Goal: Task Accomplishment & Management: Manage account settings

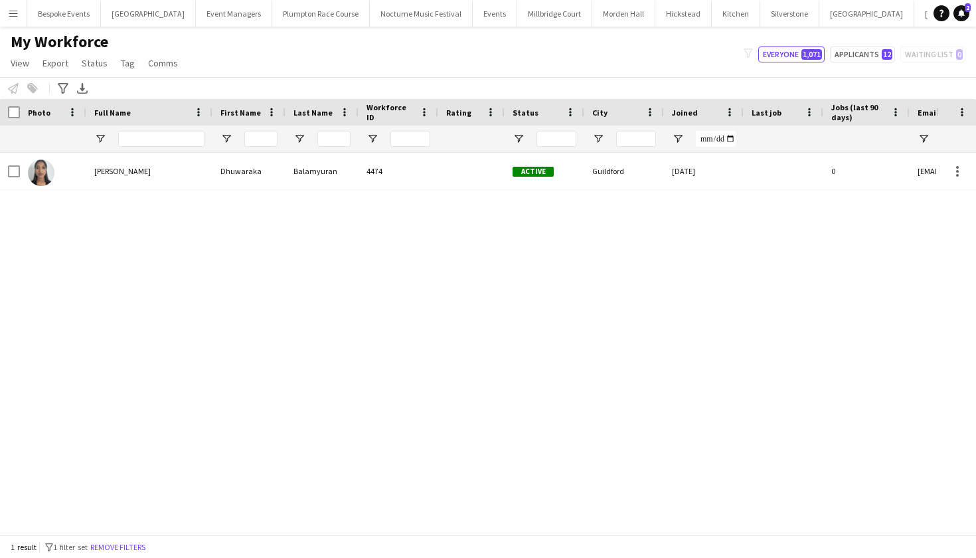
click at [9, 11] on app-icon "Menu" at bounding box center [13, 13] width 11 height 11
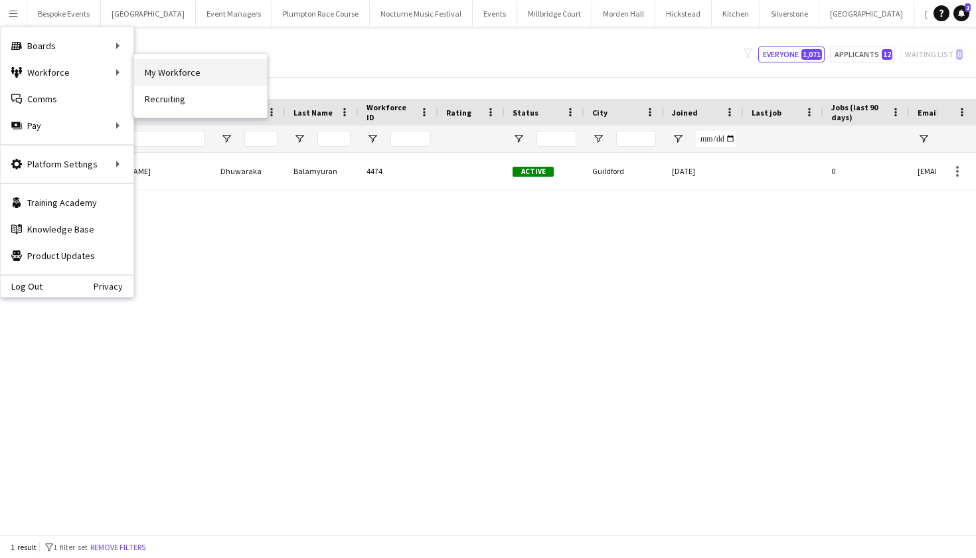
click at [144, 70] on link "My Workforce" at bounding box center [200, 72] width 133 height 27
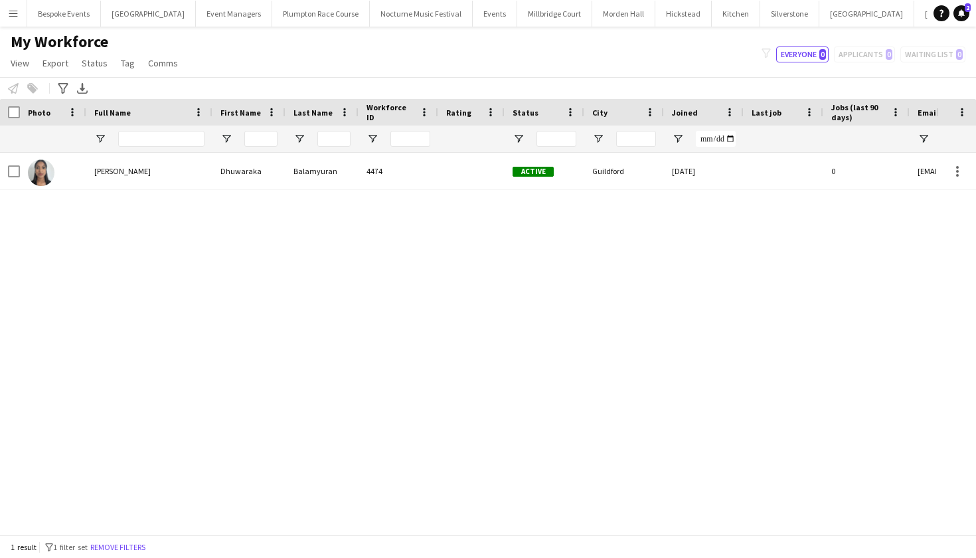
click at [16, 19] on button "Menu" at bounding box center [13, 13] width 27 height 27
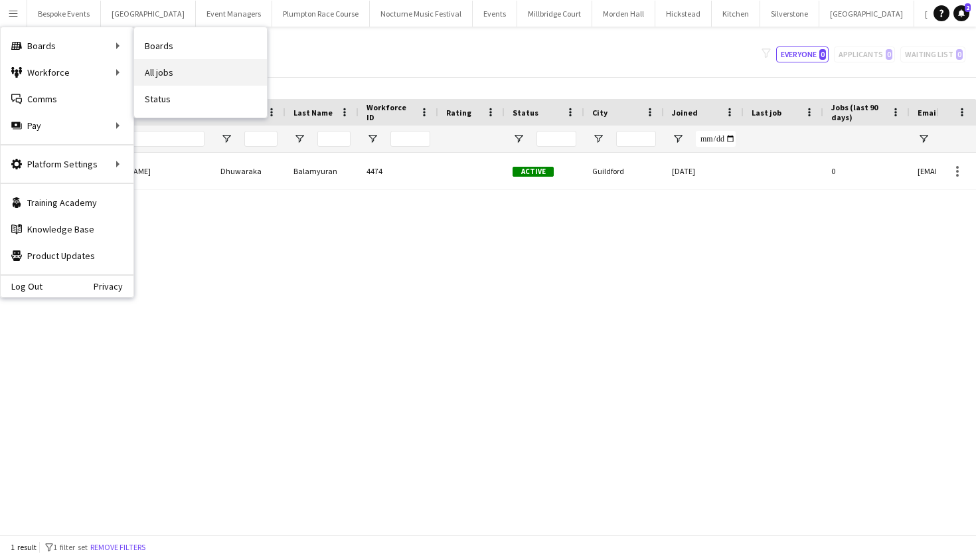
click at [146, 66] on link "All jobs" at bounding box center [200, 72] width 133 height 27
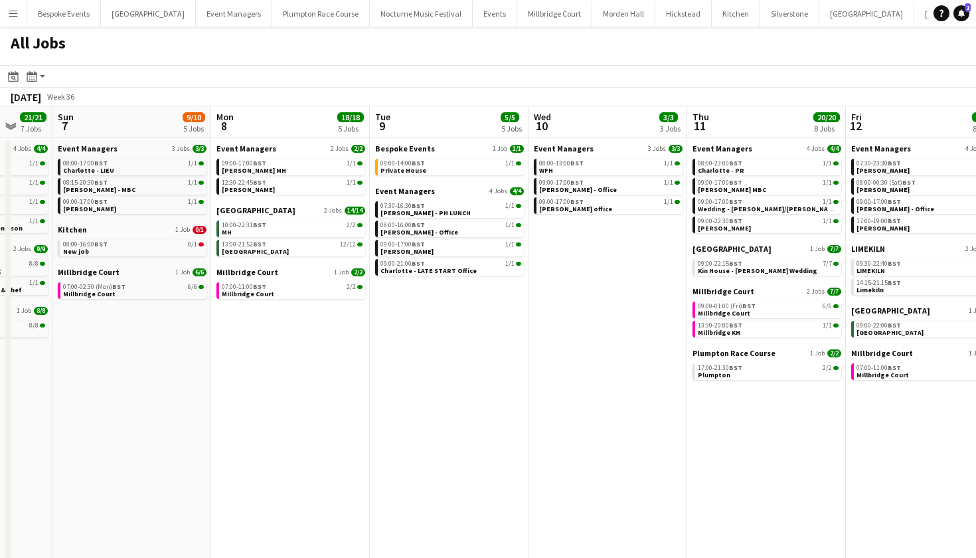
scroll to position [0, 630]
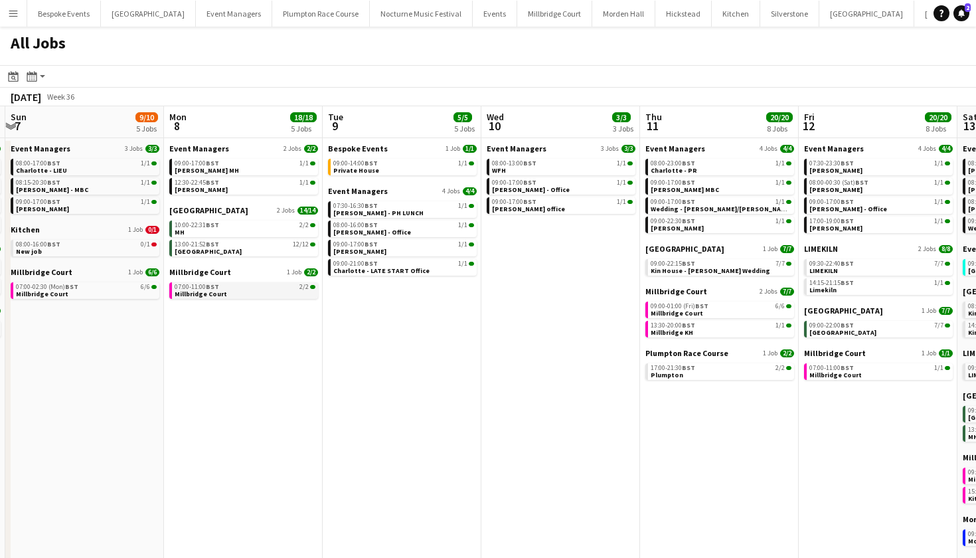
click at [249, 298] on app-brief-job-card "07:00-11:00 BST 2/[STREET_ADDRESS]" at bounding box center [243, 290] width 149 height 17
click at [245, 292] on link "07:00-11:00 BST 2/2 Millbridge Court" at bounding box center [245, 289] width 141 height 15
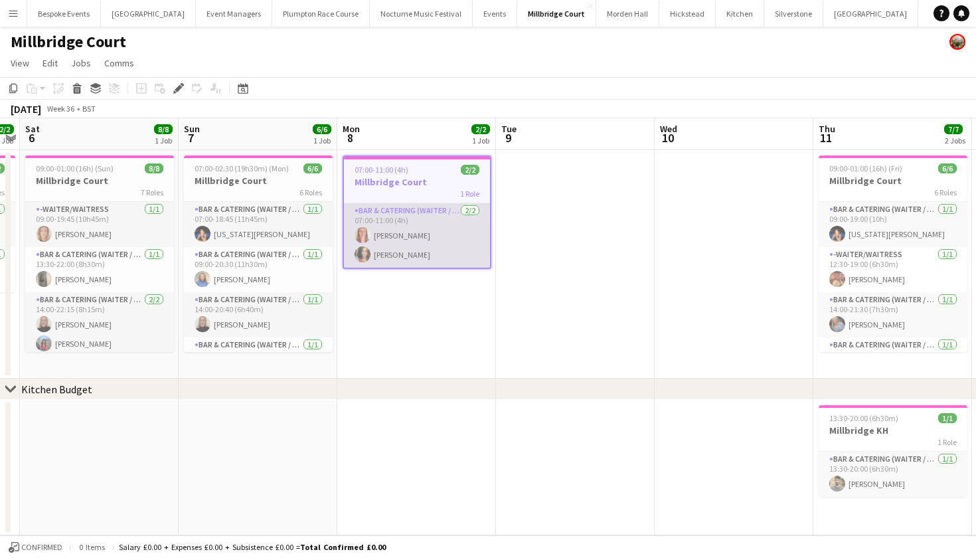
click at [446, 234] on app-card-role "Bar & Catering (Waiter / waitress) 2/2 07:00-11:00 (4h) Freya Hanmer Freya Cowie" at bounding box center [417, 235] width 146 height 64
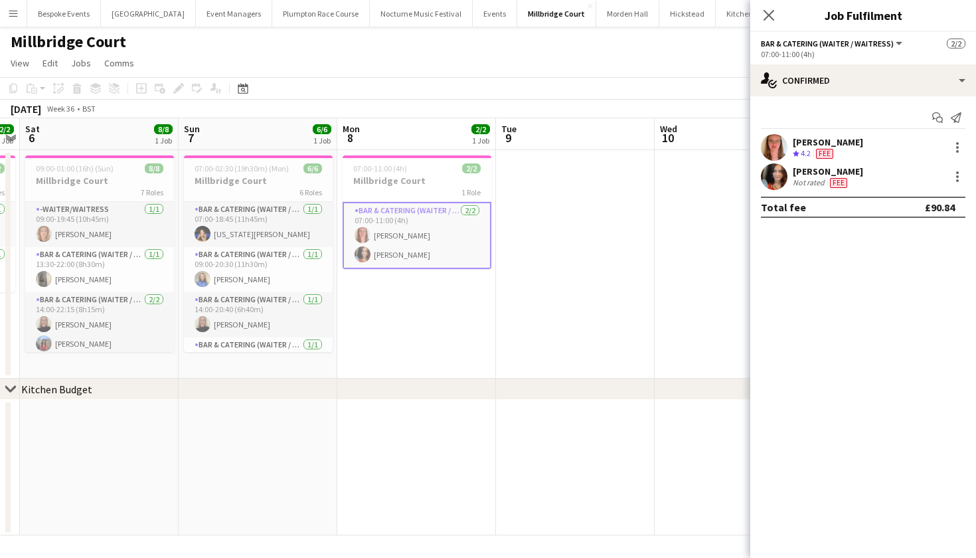
click at [772, 177] on app-user-avatar at bounding box center [774, 176] width 27 height 27
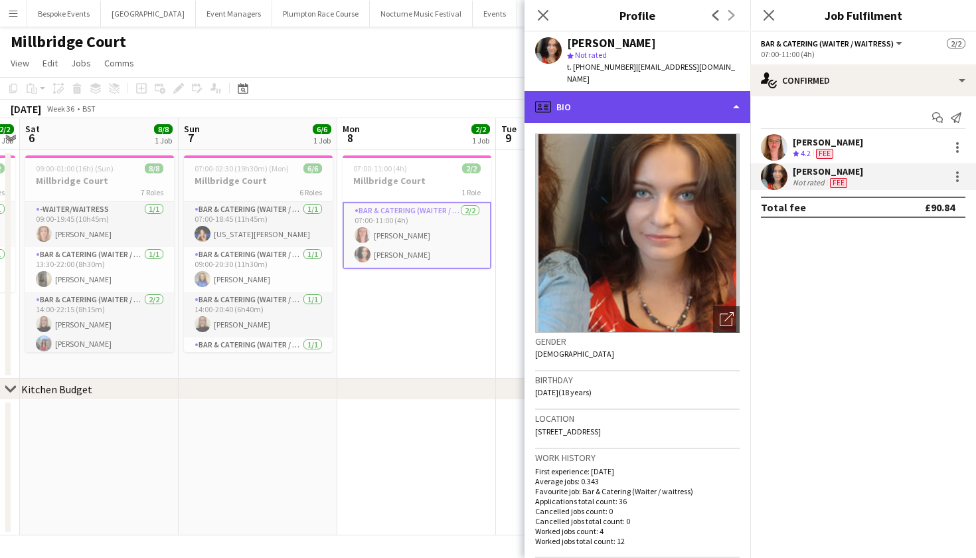
click at [670, 103] on div "profile Bio" at bounding box center [638, 107] width 226 height 32
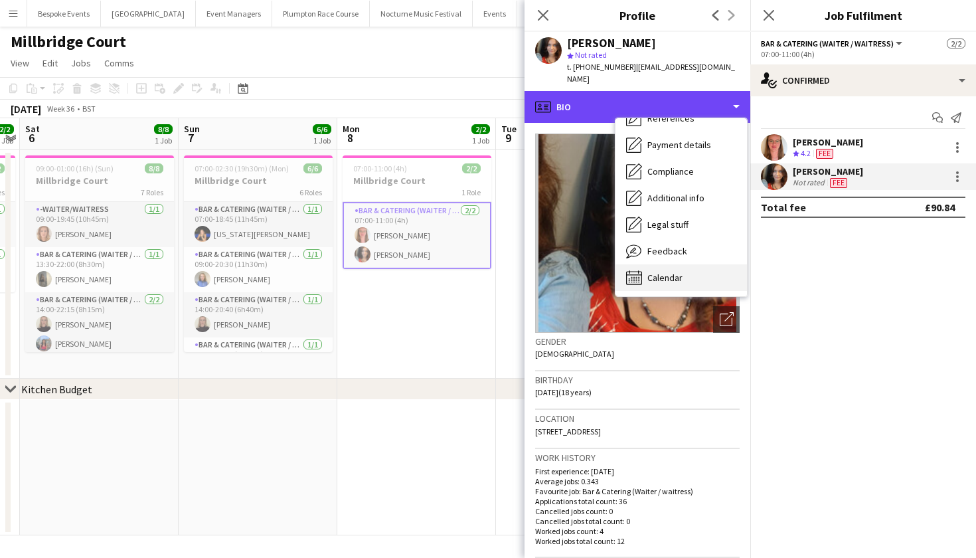
scroll to position [151, 0]
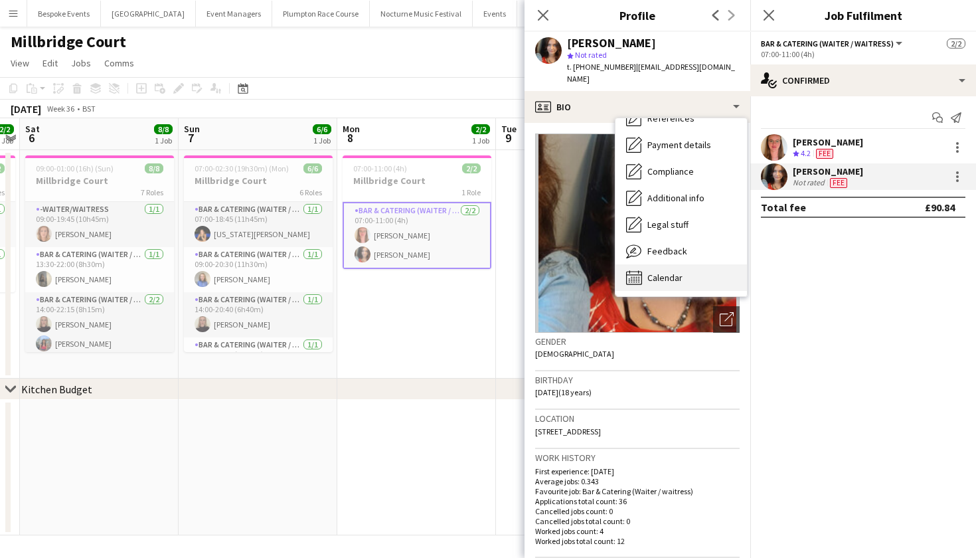
click at [670, 272] on span "Calendar" at bounding box center [665, 278] width 35 height 12
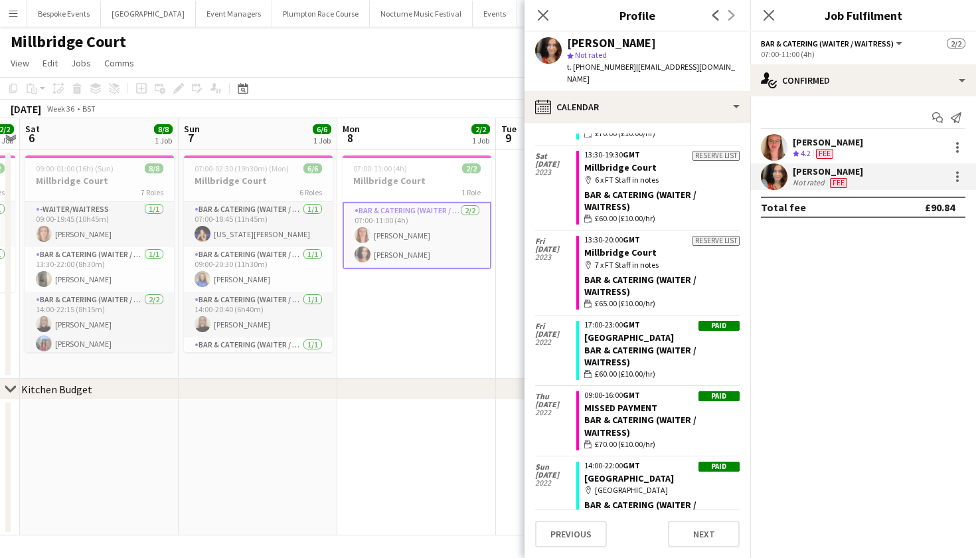
scroll to position [2154, 0]
click at [459, 364] on app-date-cell "07:00-11:00 (4h) 2/2 Millbridge Court 1 Role Bar & Catering (Waiter / waitress)…" at bounding box center [416, 264] width 159 height 228
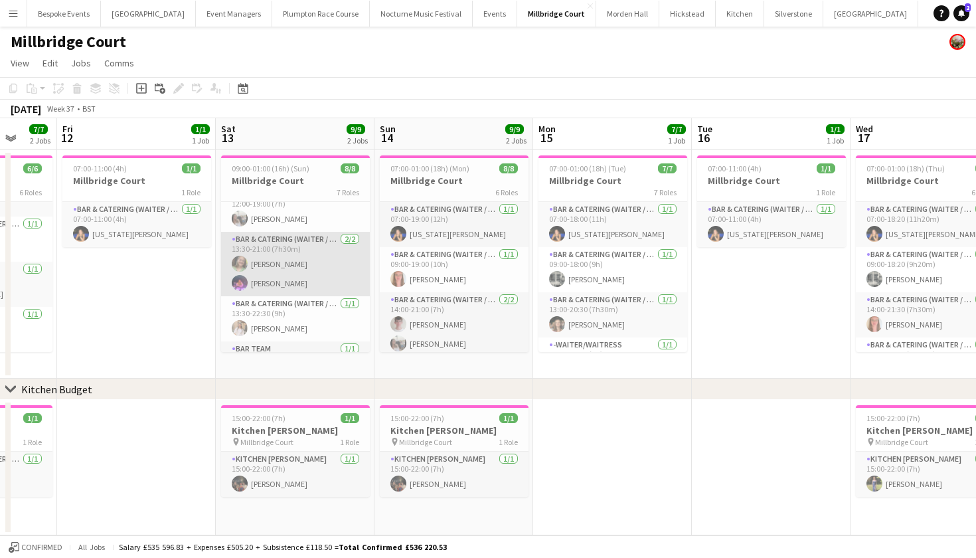
scroll to position [62, 0]
click at [289, 270] on app-card-role "Bar & Catering (Waiter / waitress) 2/2 13:30-21:00 (7h30m) Mari de Snoo Ella Sm…" at bounding box center [295, 262] width 149 height 64
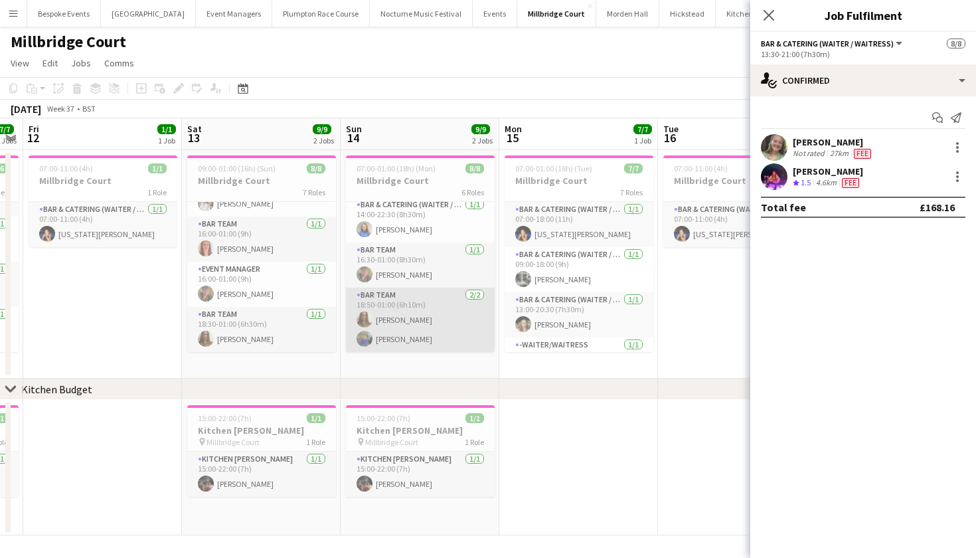
scroll to position [0, 452]
click at [402, 334] on app-card-role "Bar Team 2/2 18:50-01:00 (6h10m) Ella Brisbourne imogen pilling" at bounding box center [421, 320] width 149 height 64
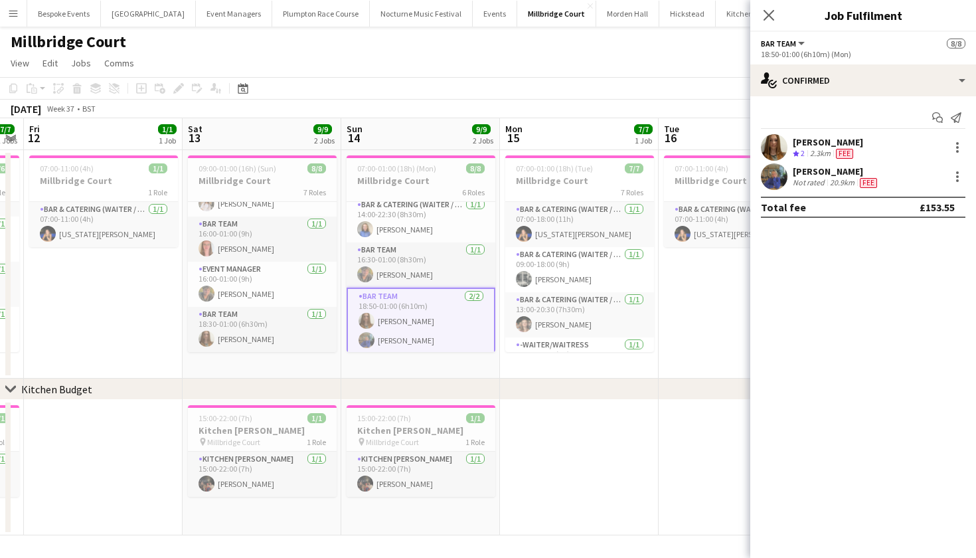
scroll to position [185, 0]
click at [766, 178] on app-user-avatar at bounding box center [774, 176] width 27 height 27
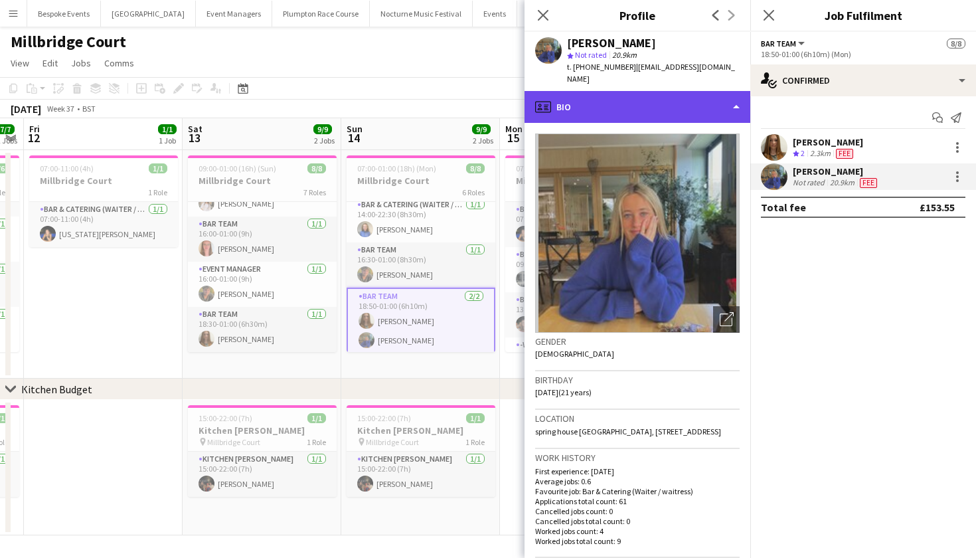
click at [717, 98] on div "profile Bio" at bounding box center [638, 107] width 226 height 32
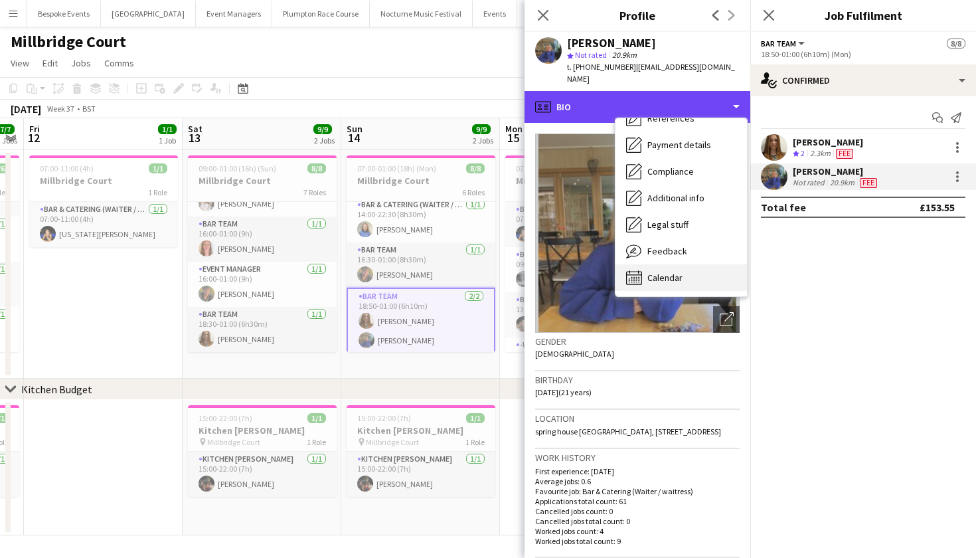
scroll to position [151, 0]
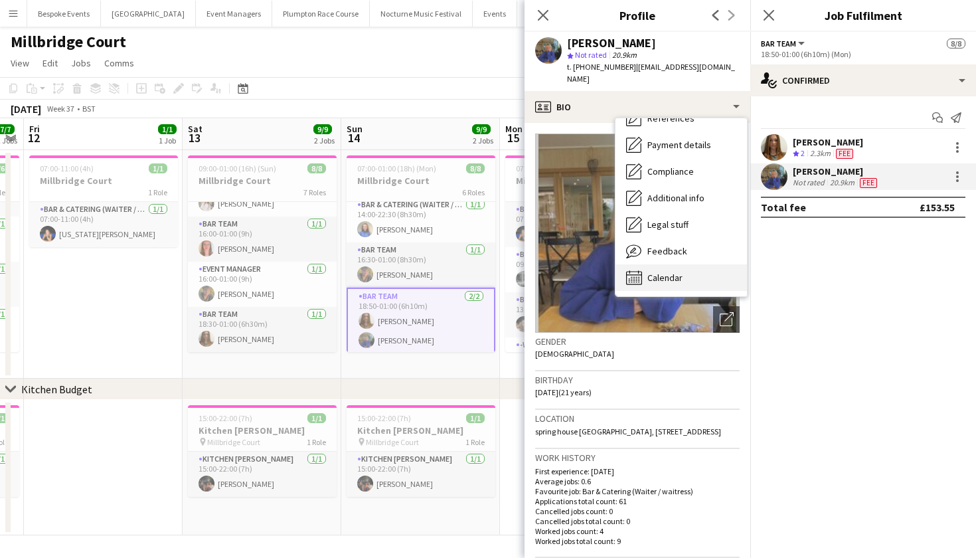
click at [689, 266] on div "Calendar Calendar" at bounding box center [682, 277] width 132 height 27
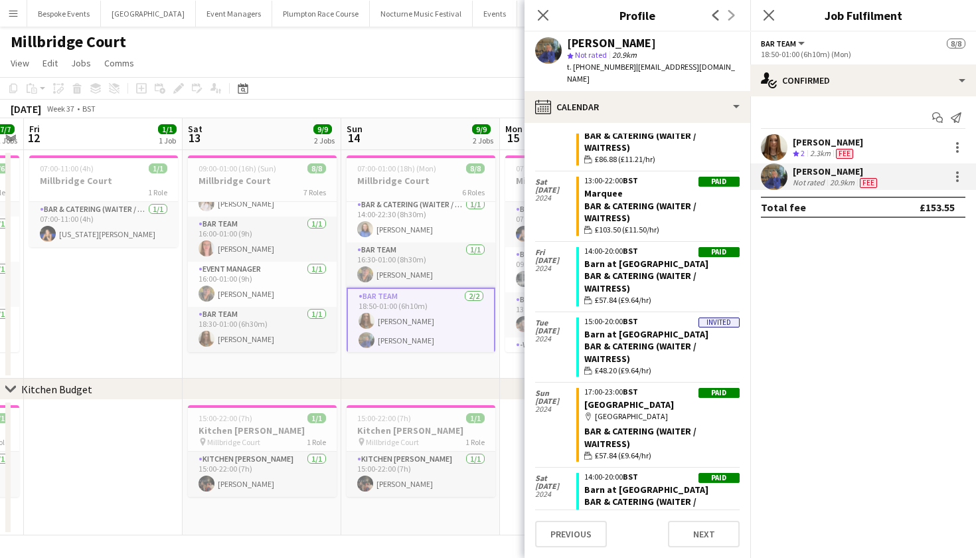
scroll to position [2487, 0]
click at [958, 178] on div at bounding box center [958, 177] width 16 height 16
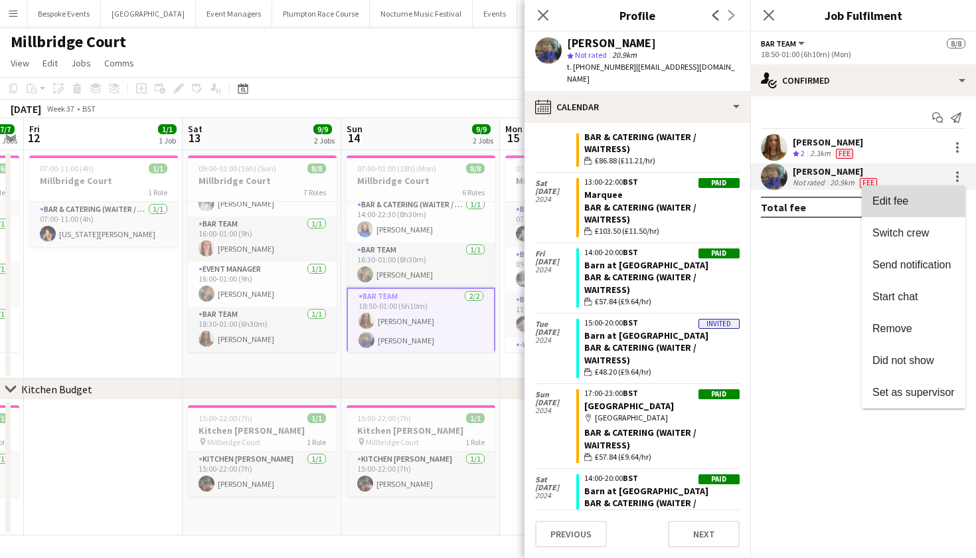
click at [920, 207] on span "Edit fee" at bounding box center [914, 201] width 82 height 12
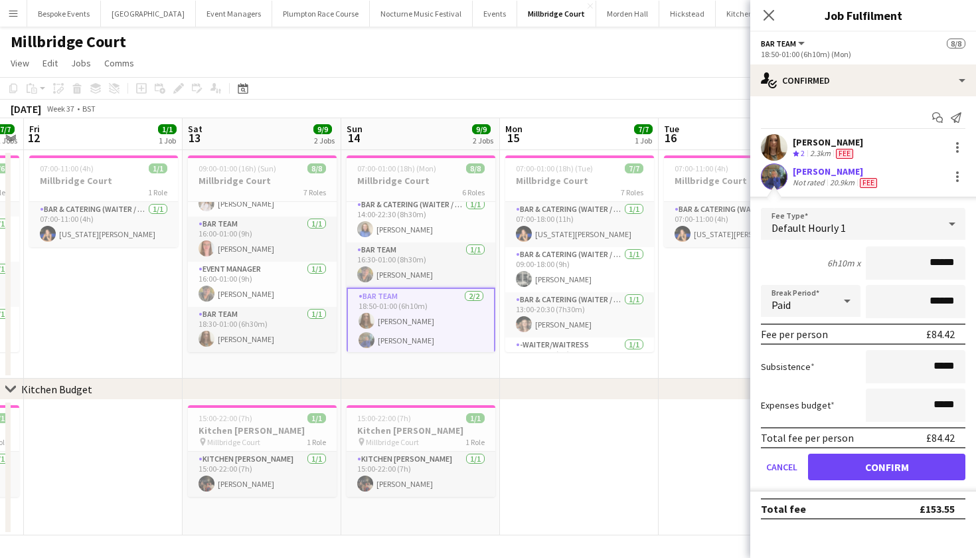
click at [764, 178] on app-user-avatar at bounding box center [774, 176] width 27 height 27
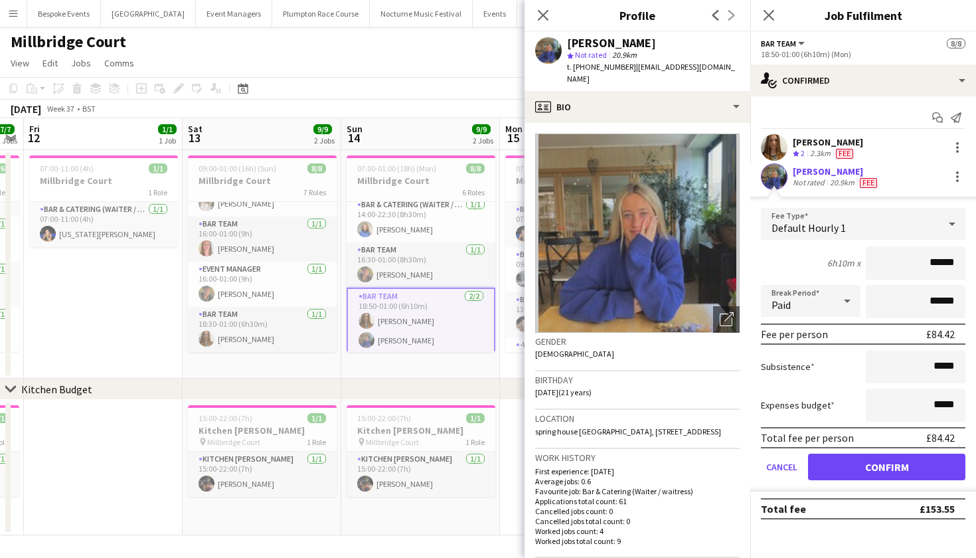
click at [764, 178] on app-user-avatar at bounding box center [774, 176] width 27 height 27
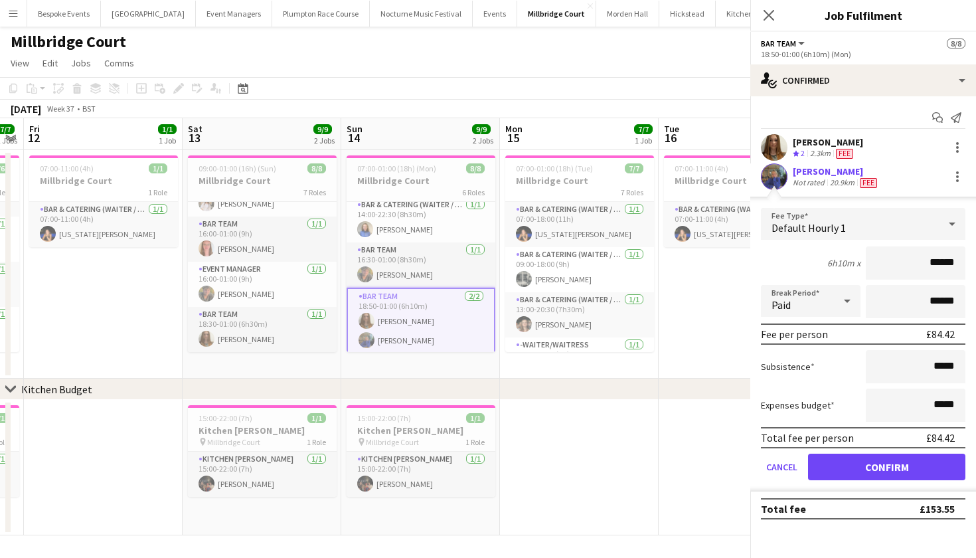
click at [764, 178] on app-user-avatar at bounding box center [774, 176] width 27 height 27
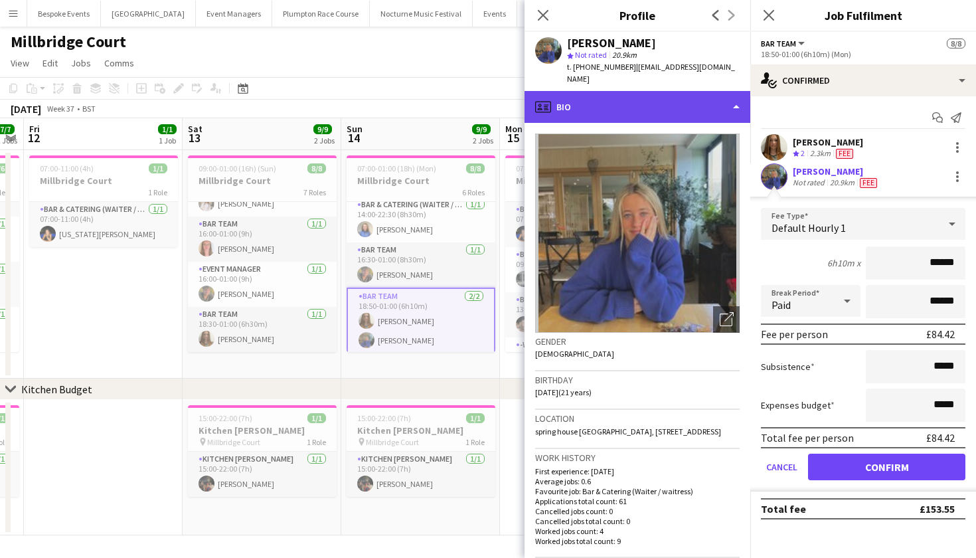
click at [693, 93] on div "profile Bio" at bounding box center [638, 107] width 226 height 32
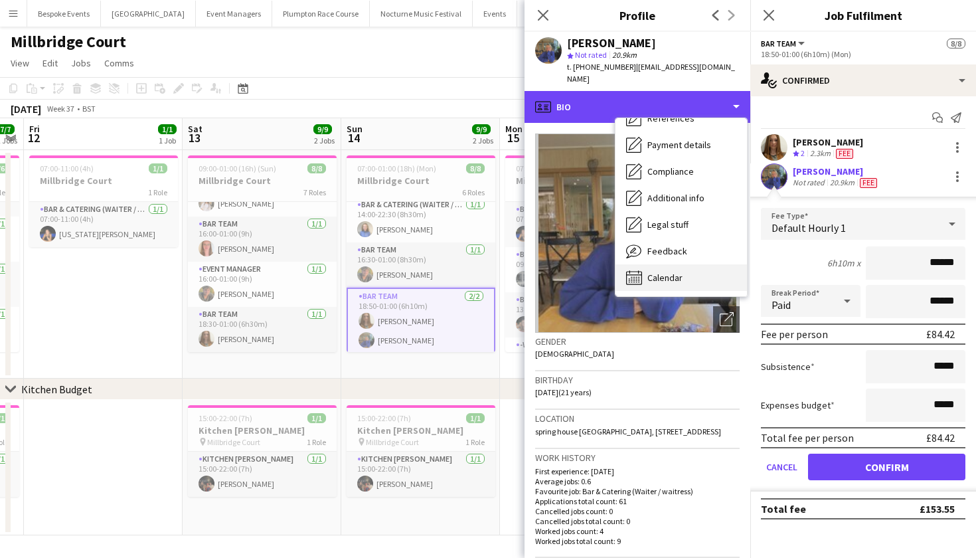
scroll to position [151, 0]
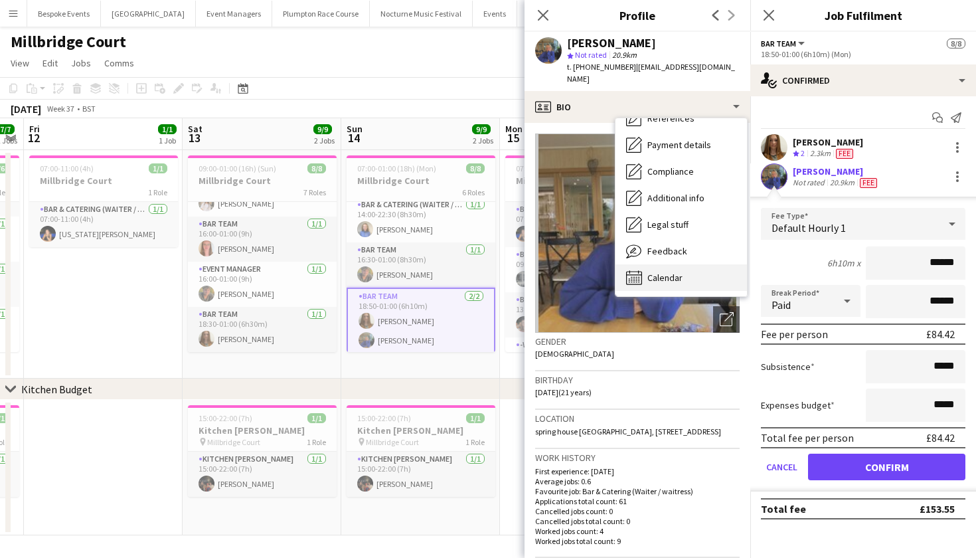
click at [679, 272] on span "Calendar" at bounding box center [665, 278] width 35 height 12
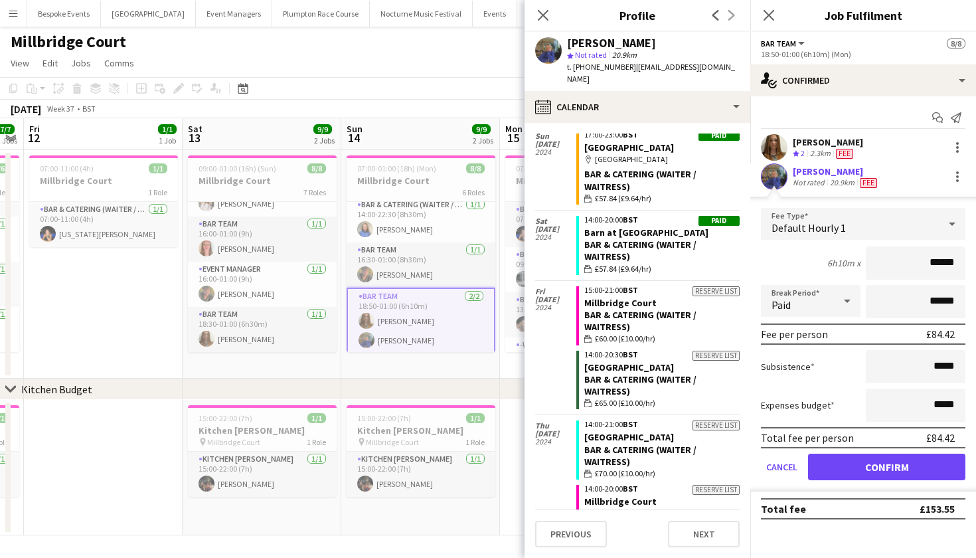
scroll to position [2747, 0]
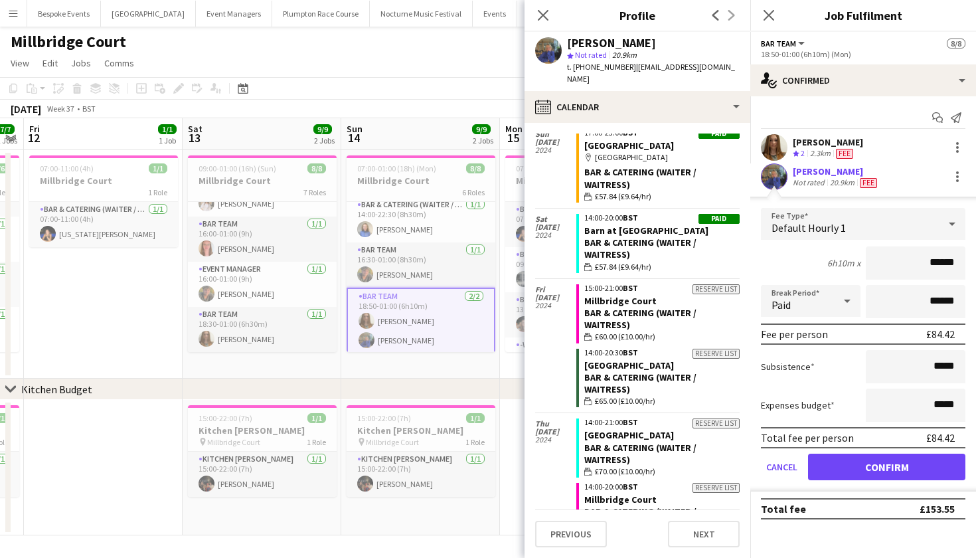
click at [510, 371] on app-date-cell "07:00-01:00 (18h) (Tue) 7/7 Millbridge Court 7 Roles Bar & Catering (Waiter / w…" at bounding box center [579, 264] width 159 height 228
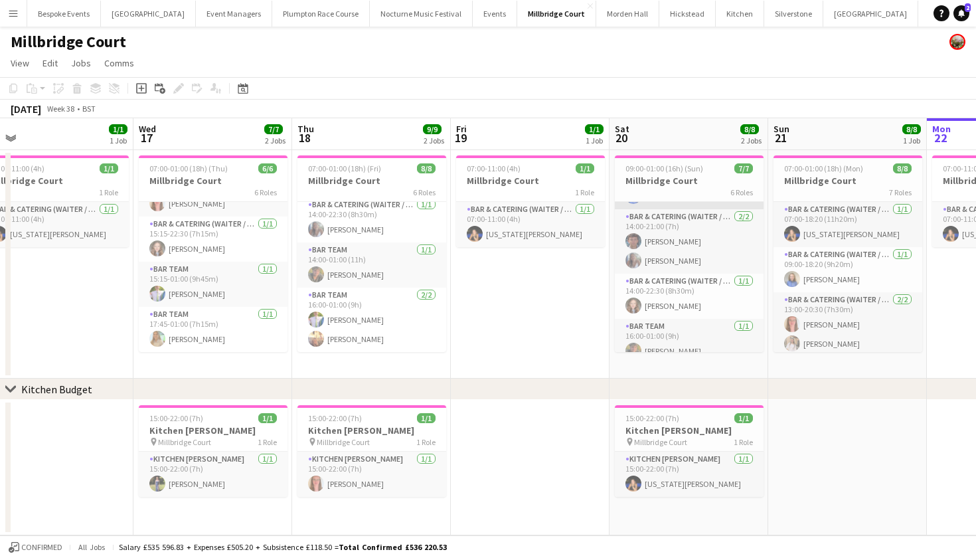
scroll to position [87, 0]
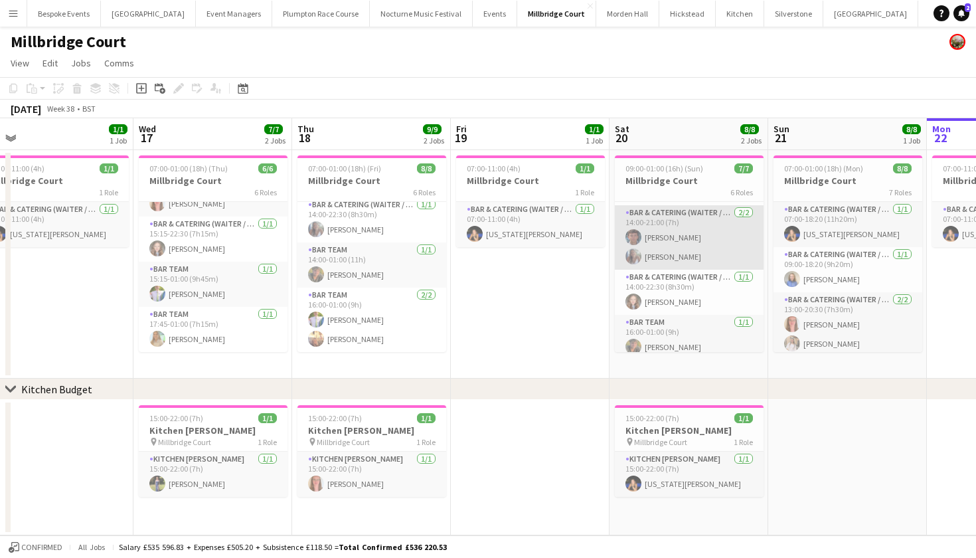
click at [681, 258] on app-card-role "Bar & Catering (Waiter / waitress) 2/2 14:00-21:00 (7h) Jude Jeyaratnam Chloe B…" at bounding box center [689, 237] width 149 height 64
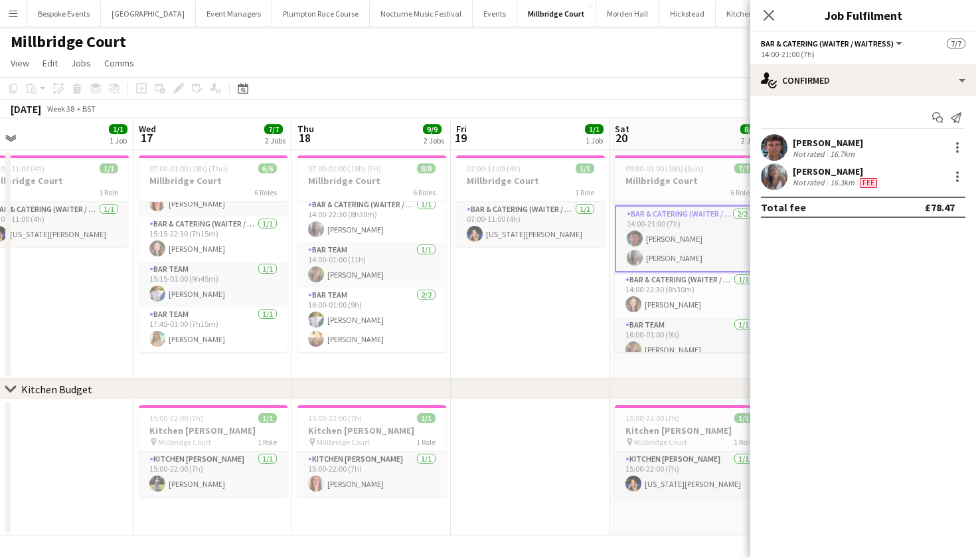
click at [778, 149] on app-user-avatar at bounding box center [774, 147] width 27 height 27
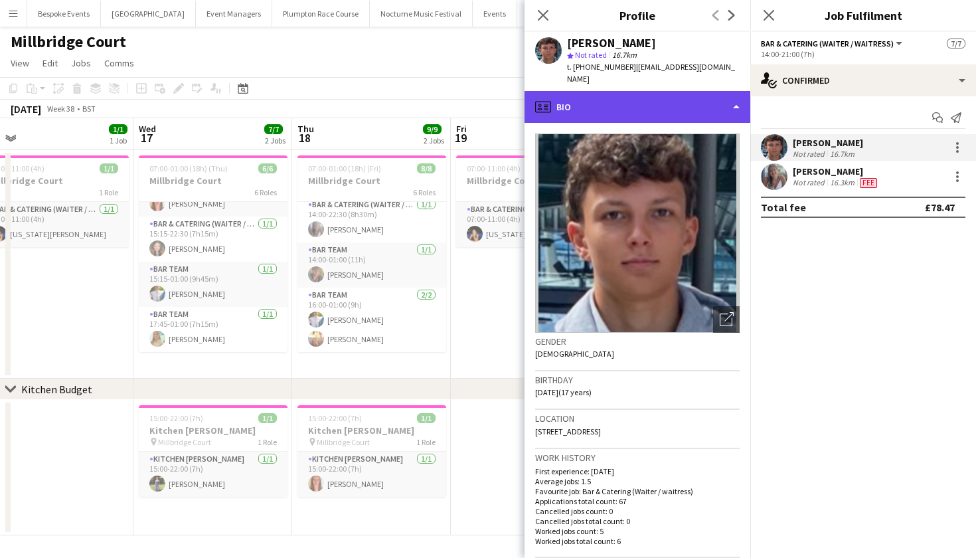
click at [717, 91] on div "profile Bio" at bounding box center [638, 107] width 226 height 32
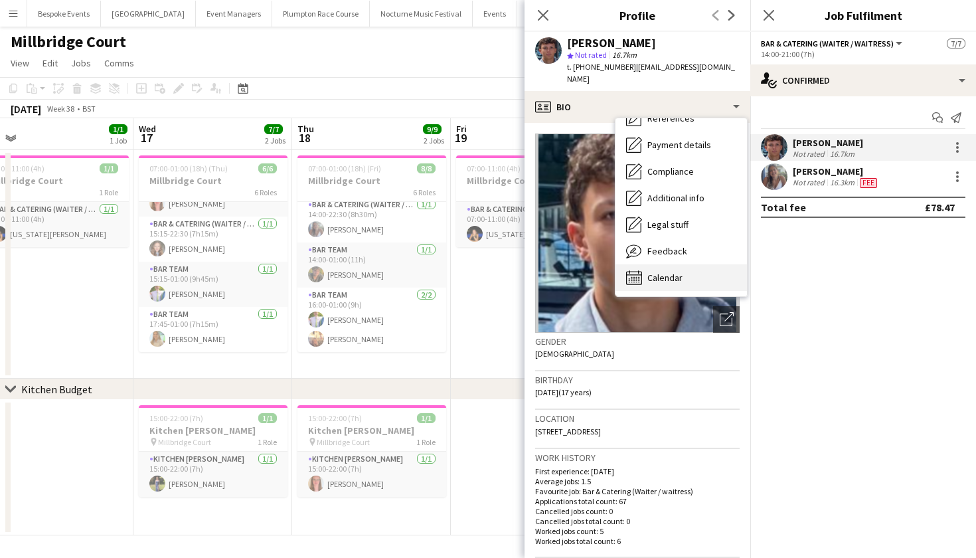
scroll to position [151, 0]
click at [693, 274] on div "Calendar Calendar" at bounding box center [682, 277] width 132 height 27
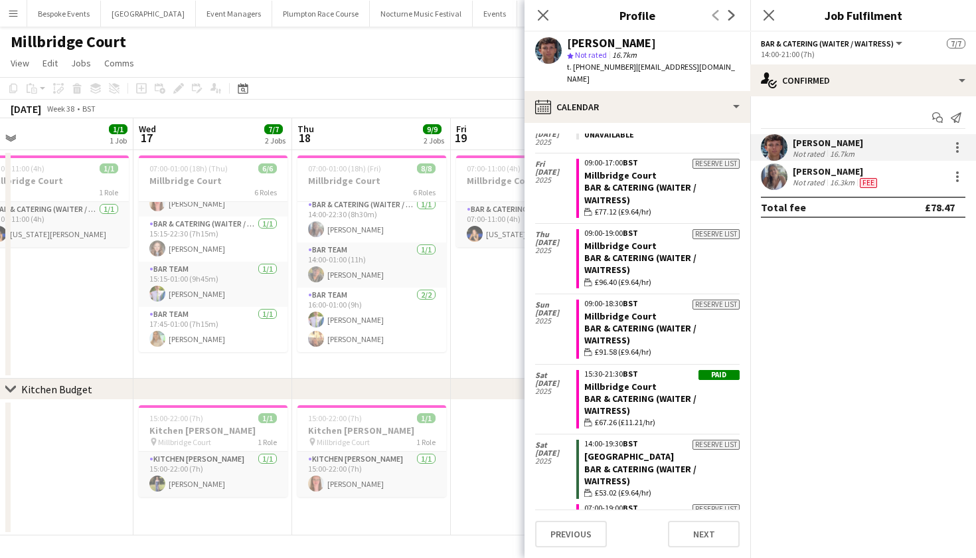
scroll to position [3959, 0]
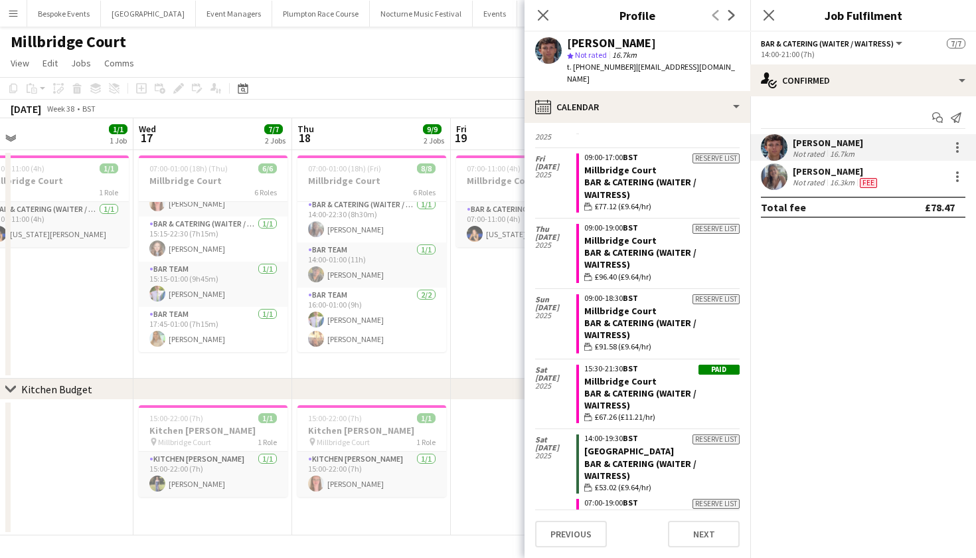
click at [777, 188] on app-user-avatar at bounding box center [774, 176] width 27 height 27
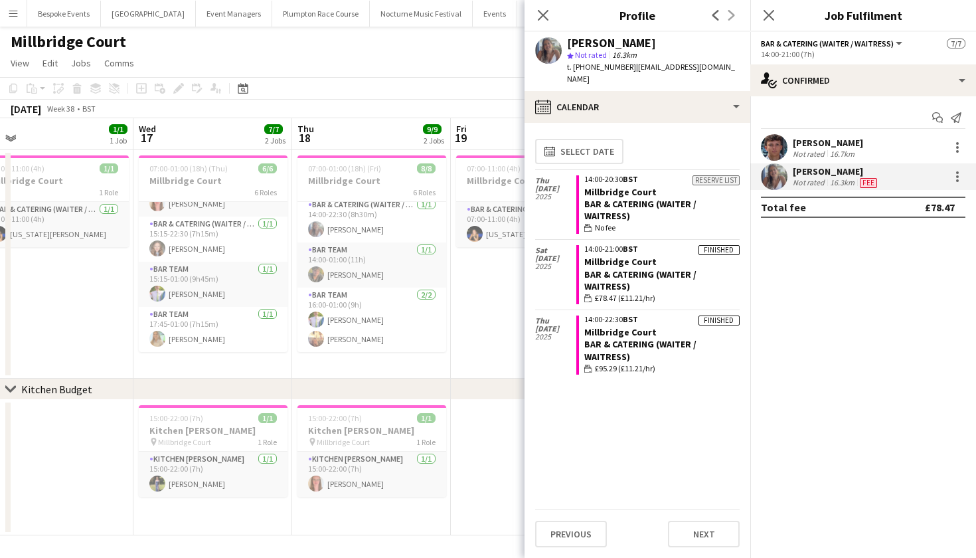
click at [491, 290] on app-date-cell "07:00-11:00 (4h) 1/1 Millbridge Court 1 Role Bar & Catering (Waiter / waitress)…" at bounding box center [530, 264] width 159 height 228
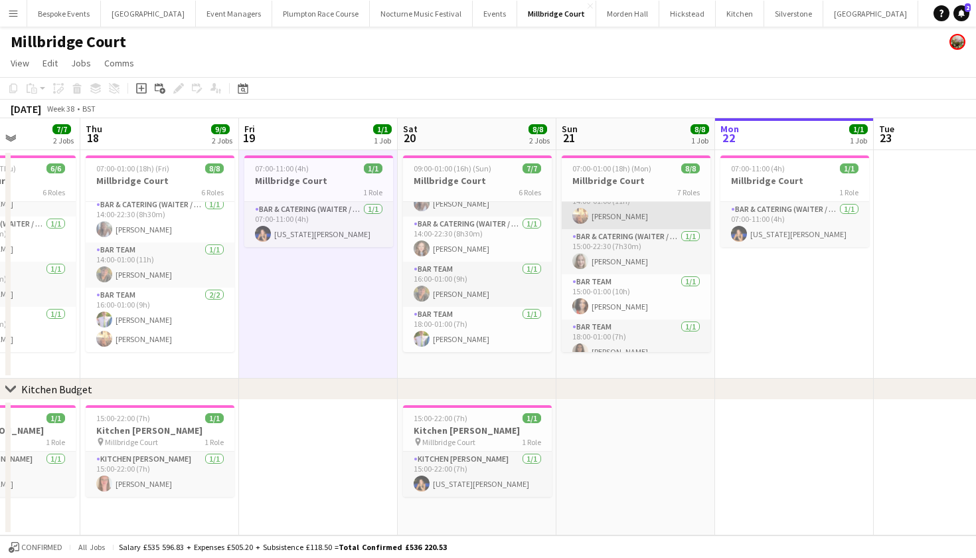
scroll to position [174, 0]
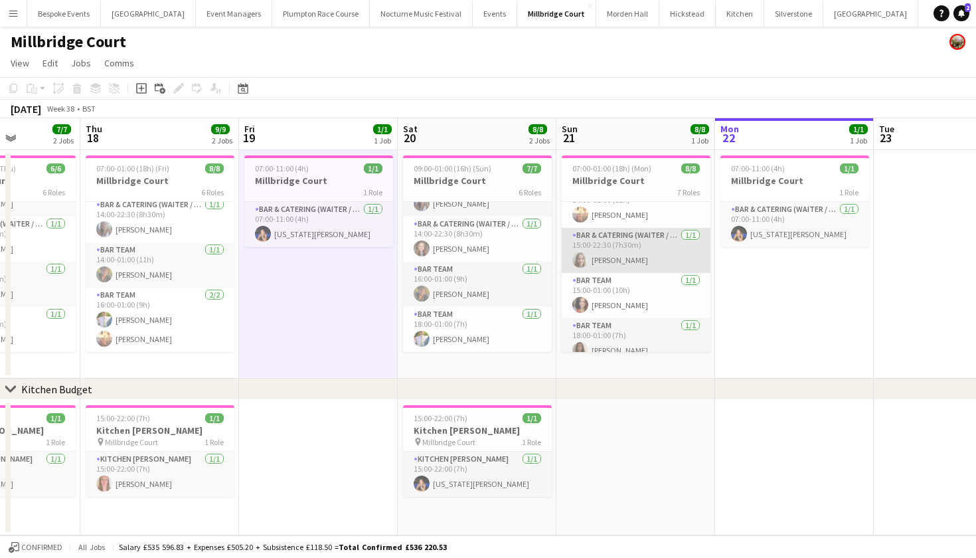
click at [638, 267] on app-card-role "Bar & Catering (Waiter / waitress) 1/1 15:00-22:30 (7h30m) Maya Browne" at bounding box center [636, 250] width 149 height 45
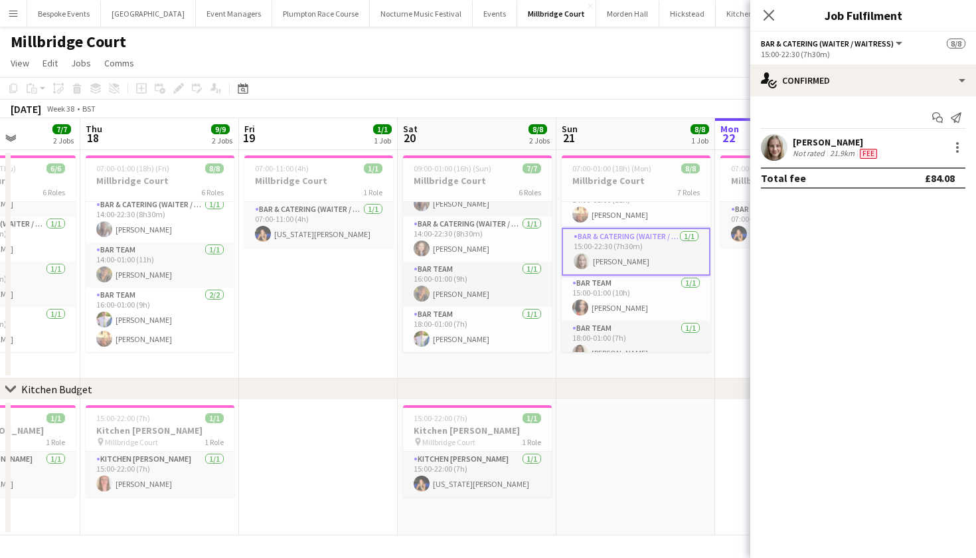
click at [766, 153] on app-user-avatar at bounding box center [774, 147] width 27 height 27
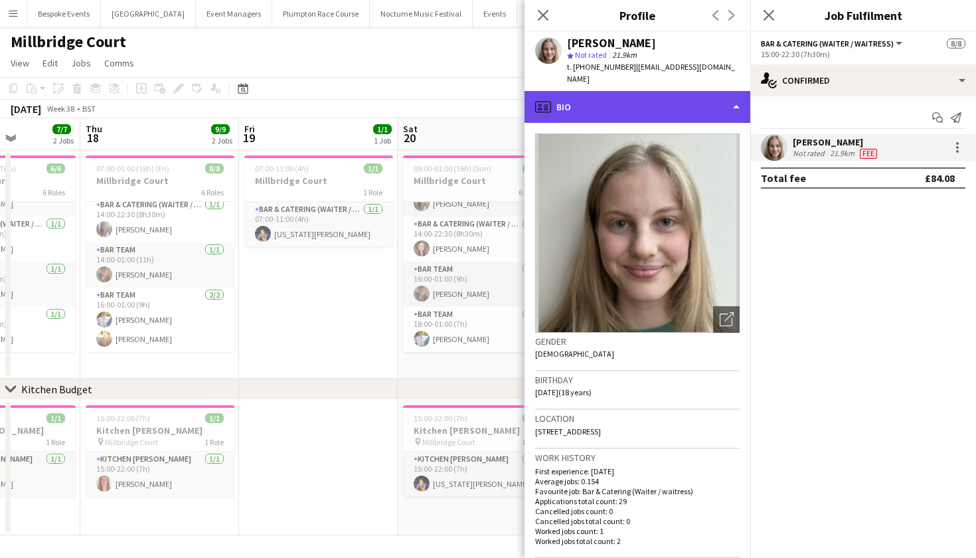
click at [642, 101] on div "profile Bio" at bounding box center [638, 107] width 226 height 32
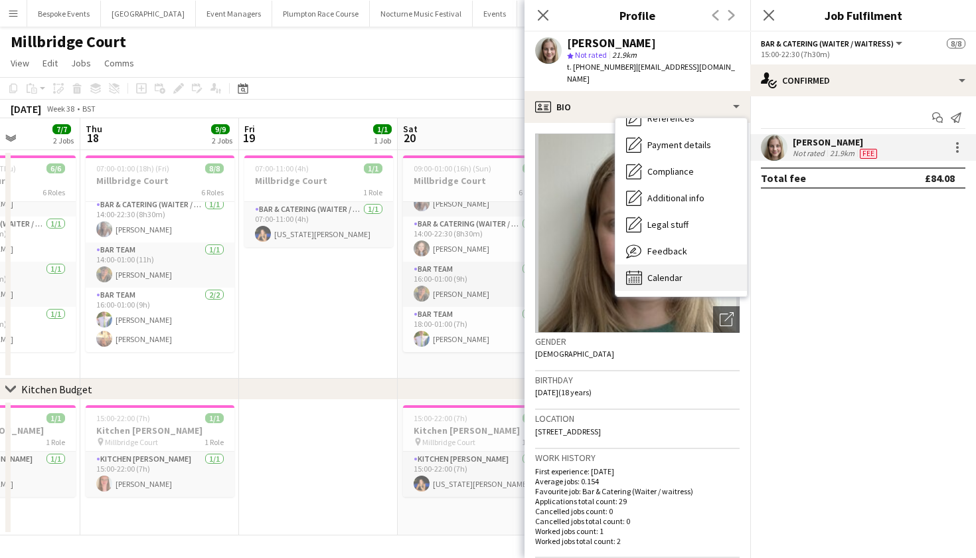
scroll to position [151, 0]
click at [688, 274] on div "Calendar Calendar" at bounding box center [682, 277] width 132 height 27
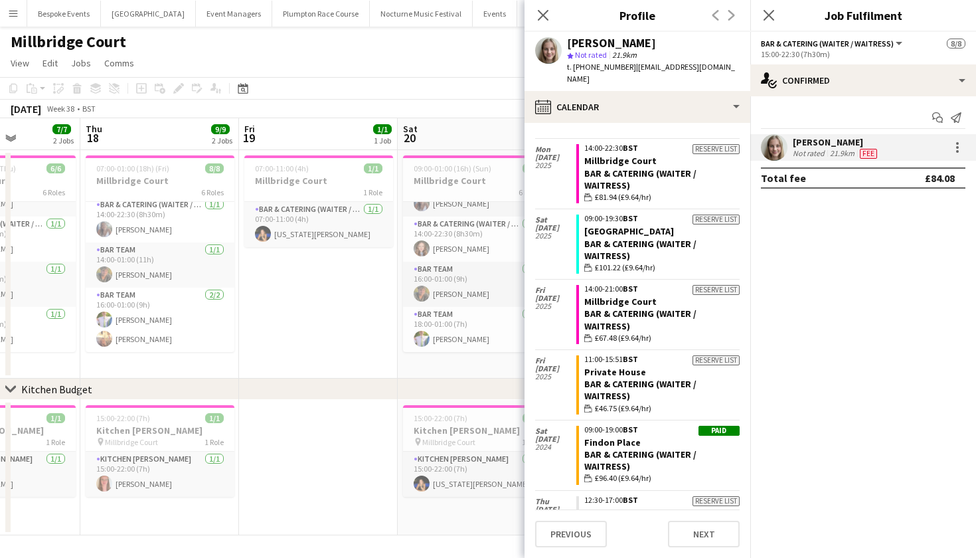
scroll to position [1567, 0]
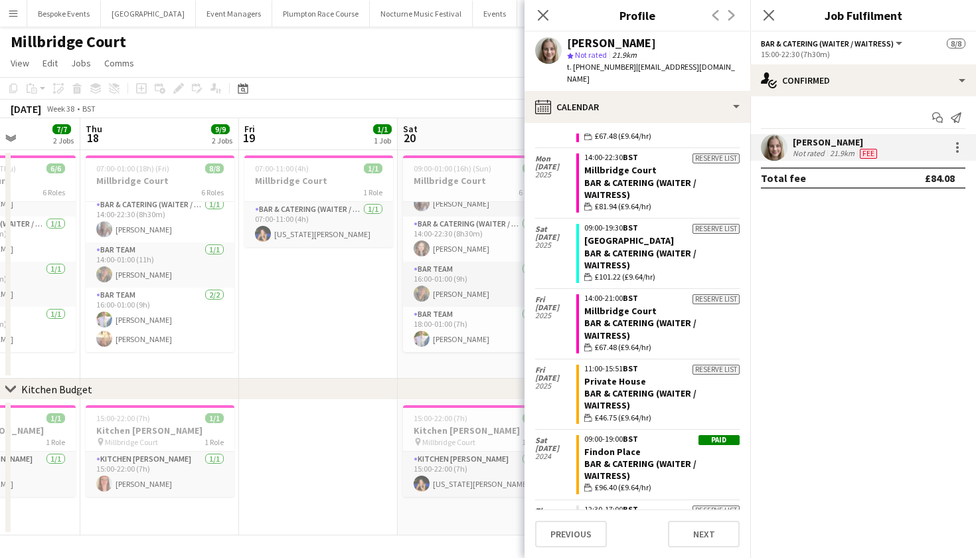
click at [467, 90] on app-toolbar "Copy Paste Paste Command V Paste with crew Command Shift V Paste linked Job Del…" at bounding box center [488, 88] width 976 height 23
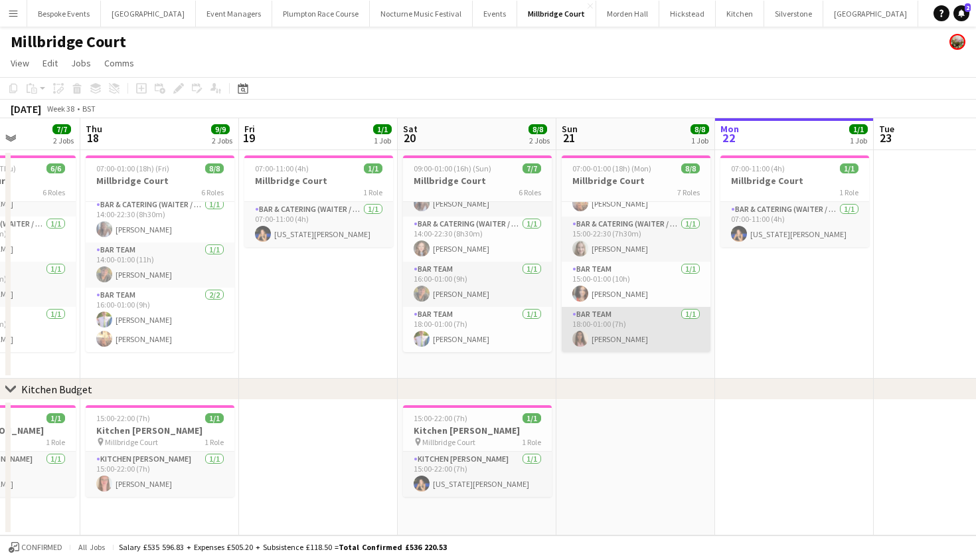
scroll to position [185, 0]
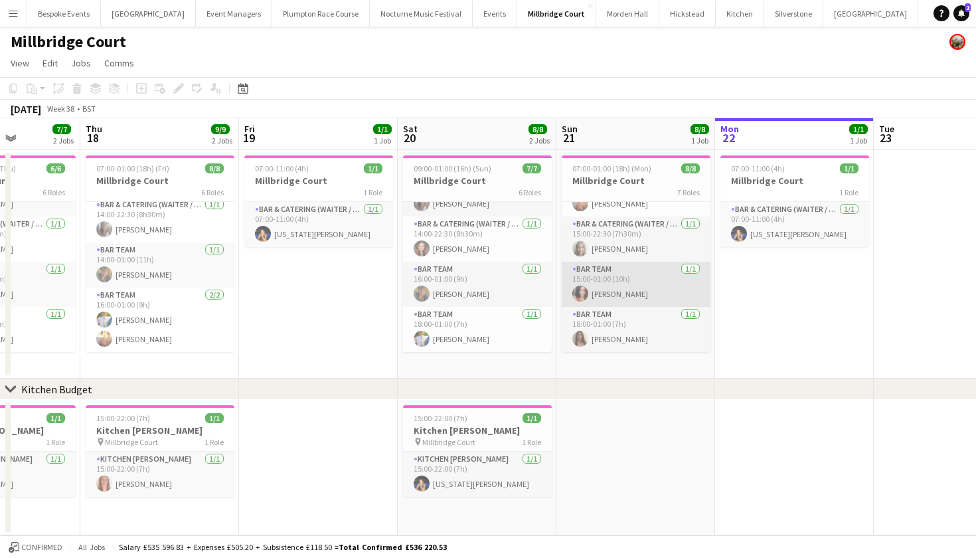
click at [606, 287] on app-card-role "Bar Team 1/1 15:00-01:00 (10h) Freya Cowie" at bounding box center [636, 284] width 149 height 45
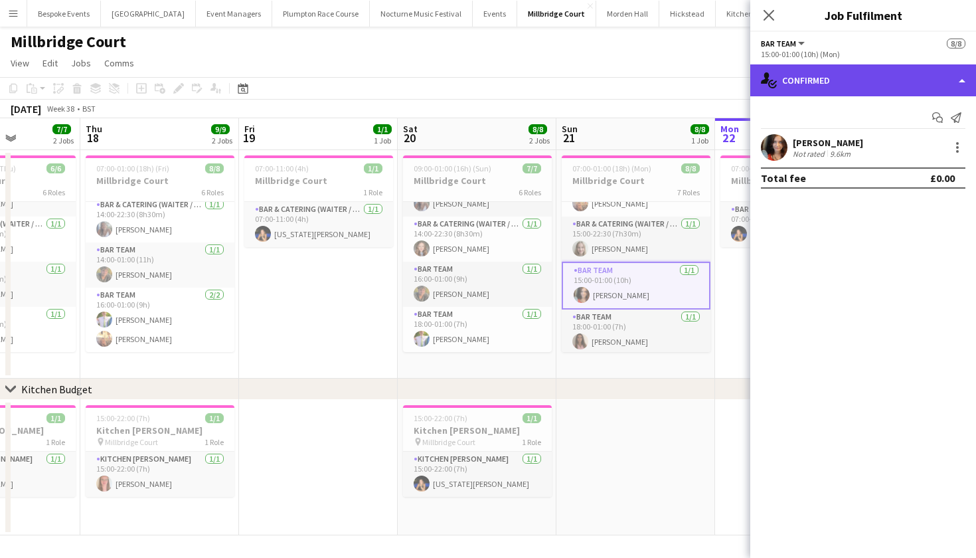
click at [798, 78] on div "single-neutral-actions-check-2 Confirmed" at bounding box center [864, 80] width 226 height 32
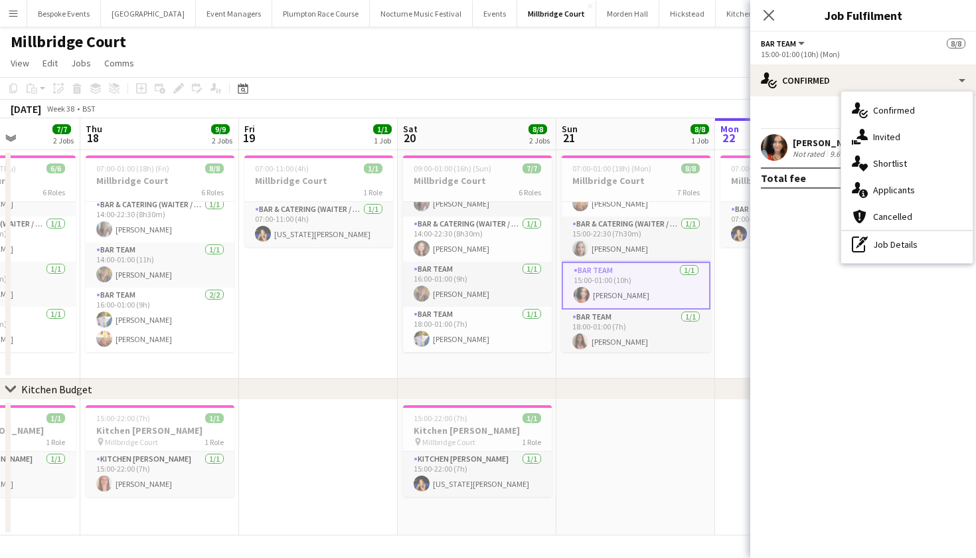
click at [772, 155] on app-user-avatar at bounding box center [774, 147] width 27 height 27
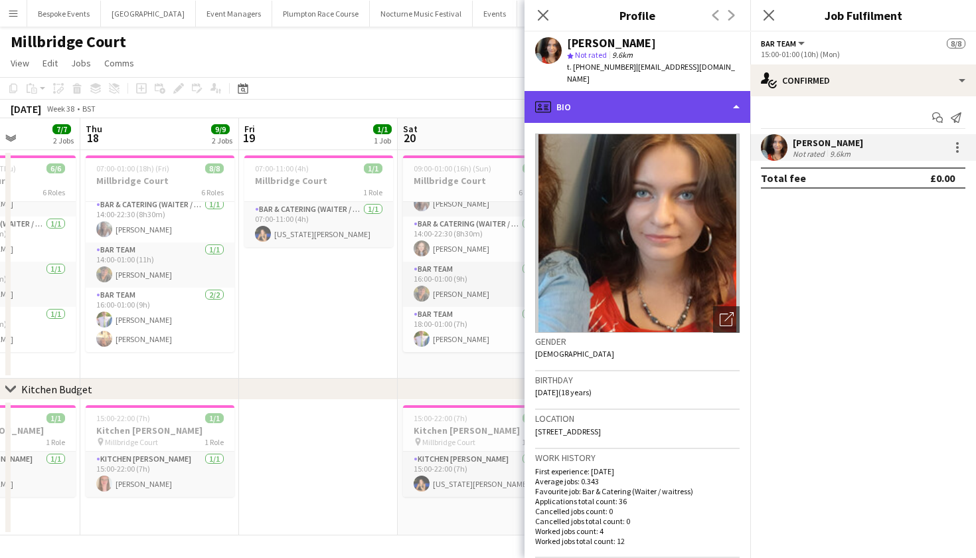
click at [729, 98] on div "profile Bio" at bounding box center [638, 107] width 226 height 32
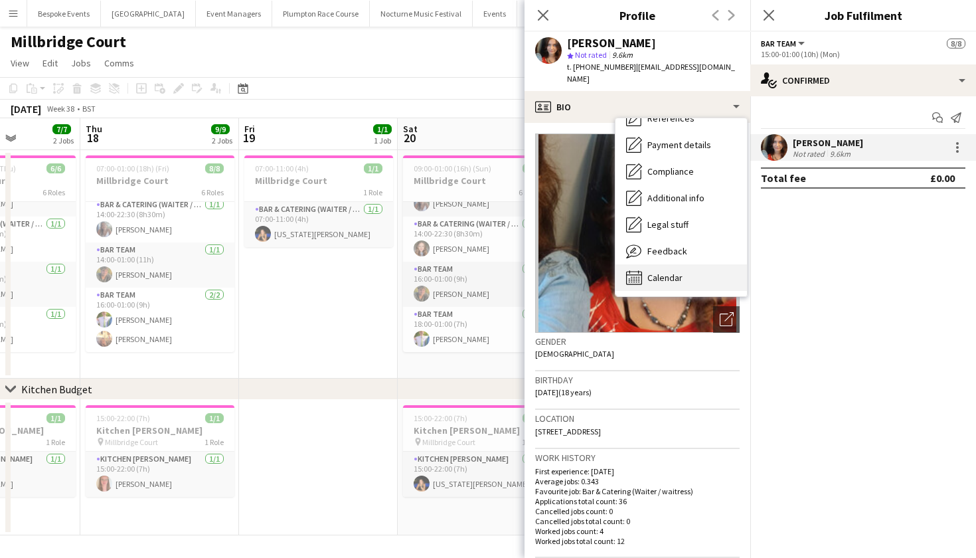
scroll to position [151, 0]
click at [674, 264] on div "Calendar Calendar" at bounding box center [682, 277] width 132 height 27
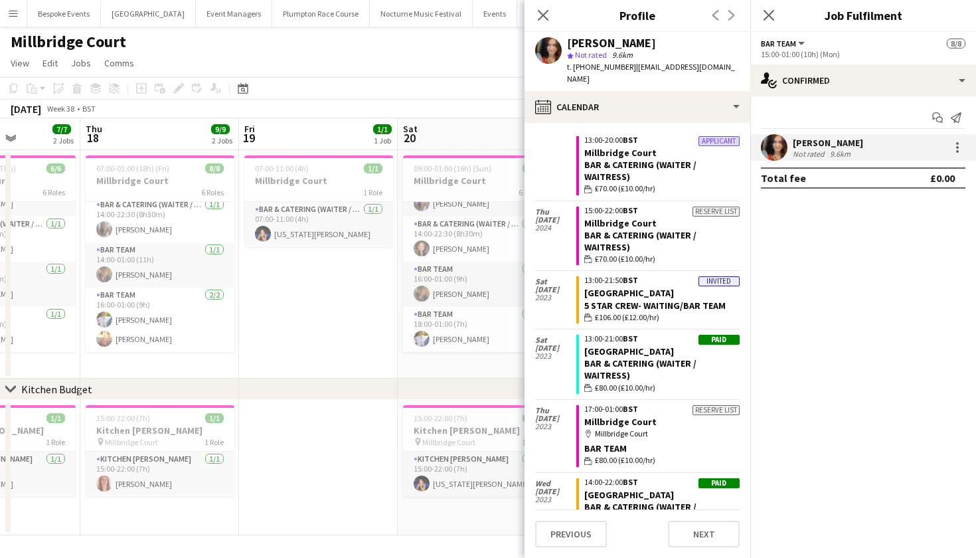
scroll to position [1269, 0]
click at [484, 69] on app-page-menu "View Day view expanded Day view collapsed Month view Date picker Jump to today …" at bounding box center [488, 64] width 976 height 25
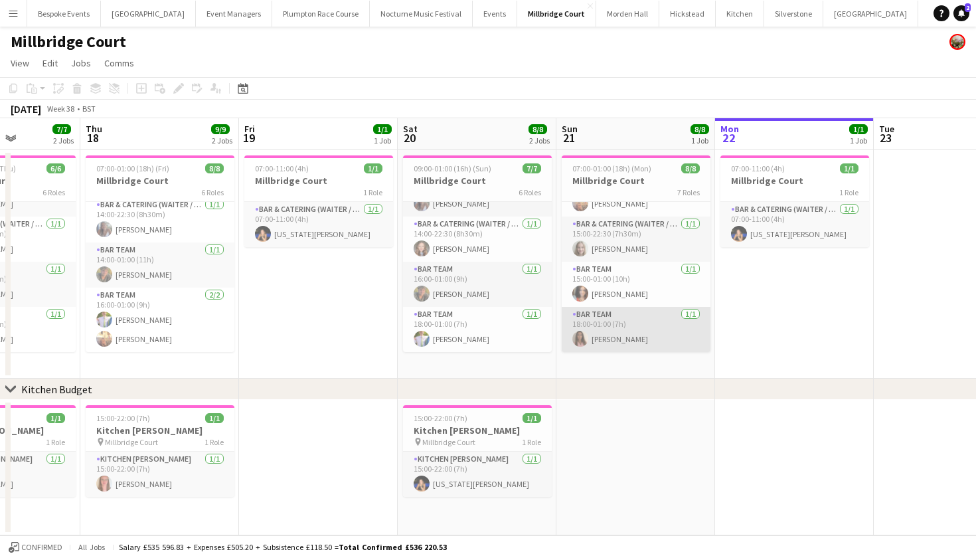
scroll to position [0, 0]
click at [599, 336] on app-card-role "Bar Team 1/1 18:00-01:00 (7h) Lily Stanley" at bounding box center [636, 329] width 149 height 45
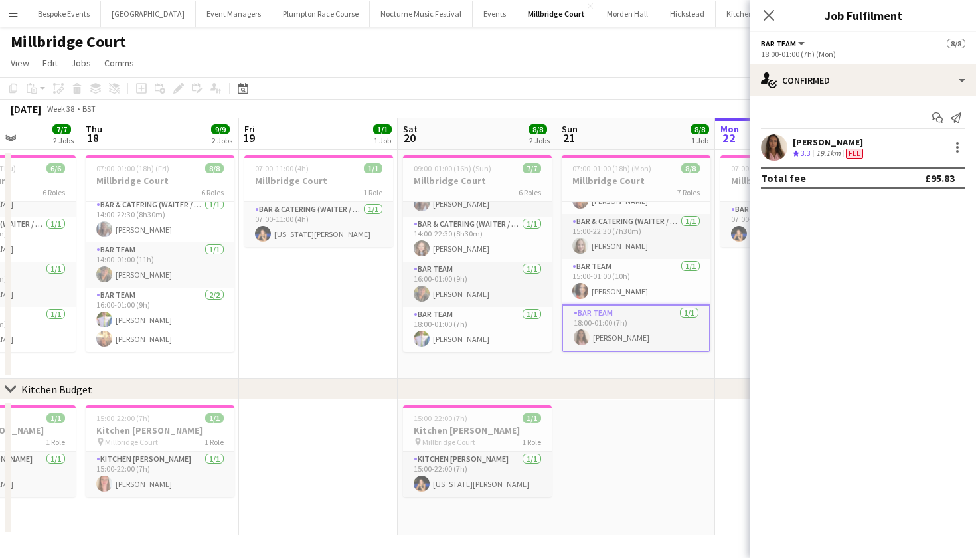
scroll to position [188, 0]
click at [771, 153] on app-user-avatar at bounding box center [774, 147] width 27 height 27
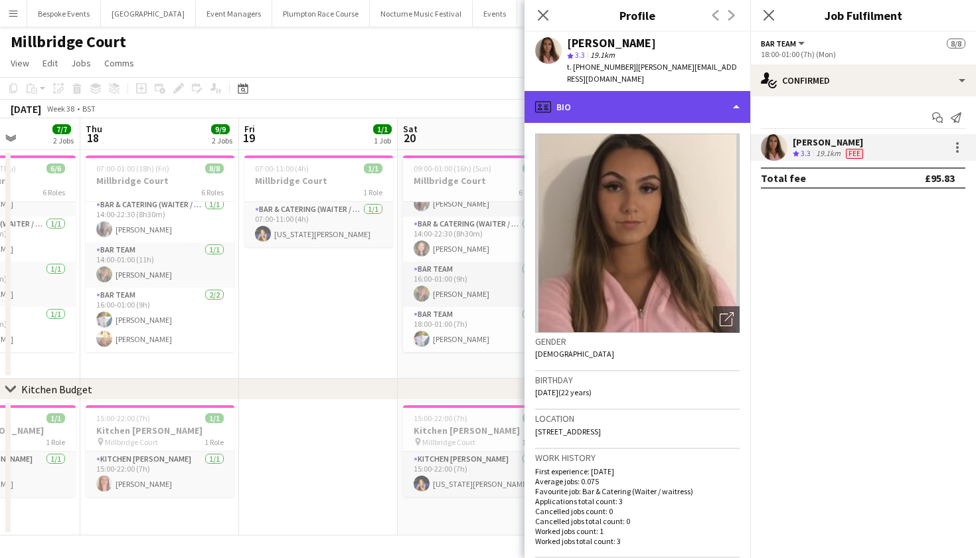
click at [618, 99] on div "profile Bio" at bounding box center [638, 107] width 226 height 32
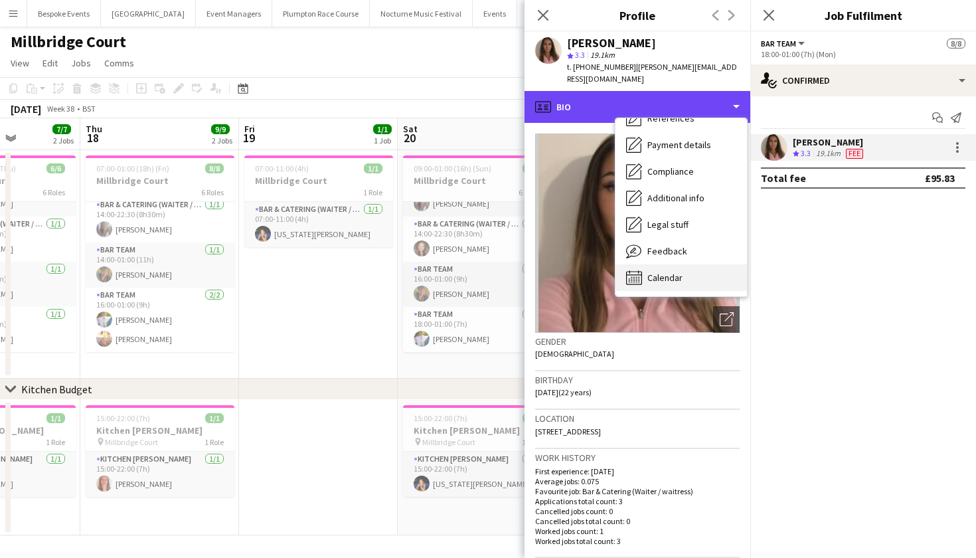
scroll to position [151, 0]
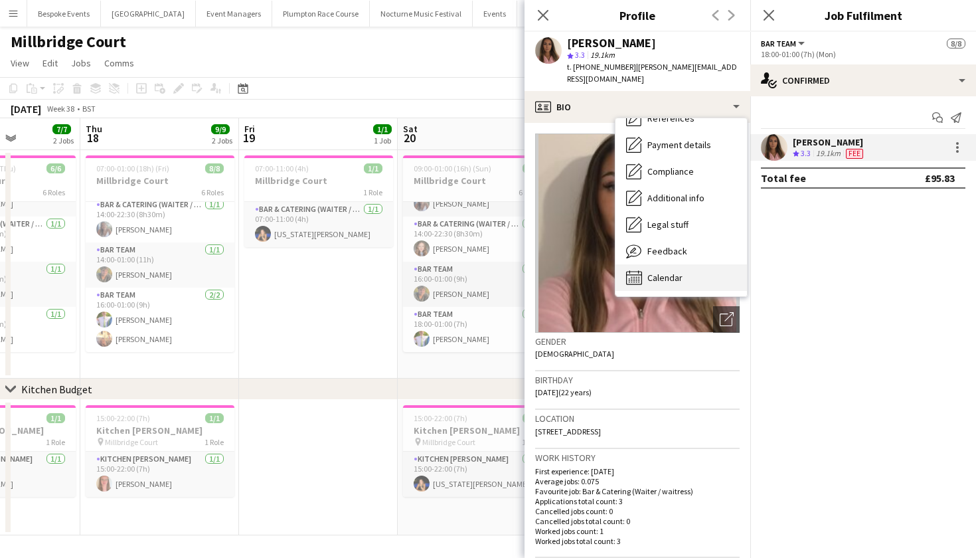
click at [654, 272] on span "Calendar" at bounding box center [665, 278] width 35 height 12
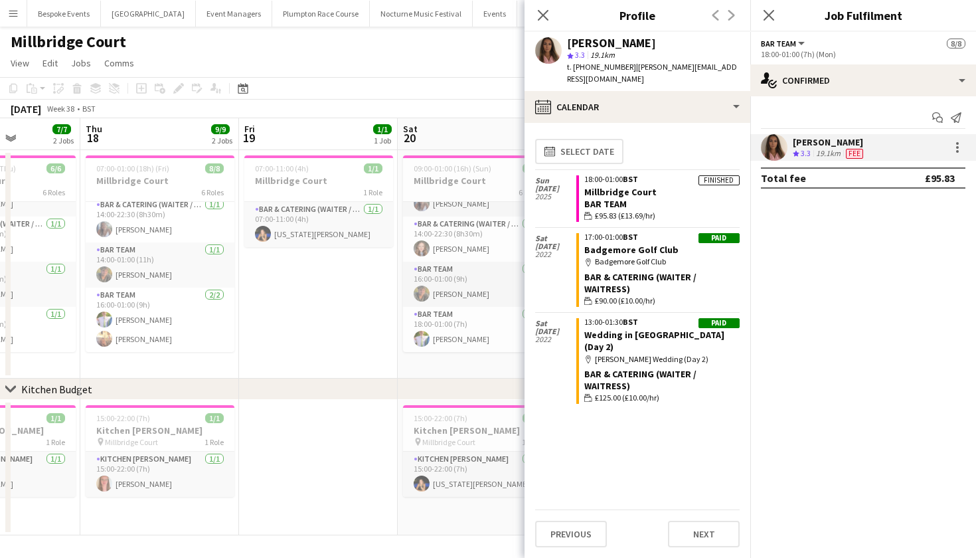
click at [381, 44] on div "Millbridge Court" at bounding box center [488, 39] width 976 height 25
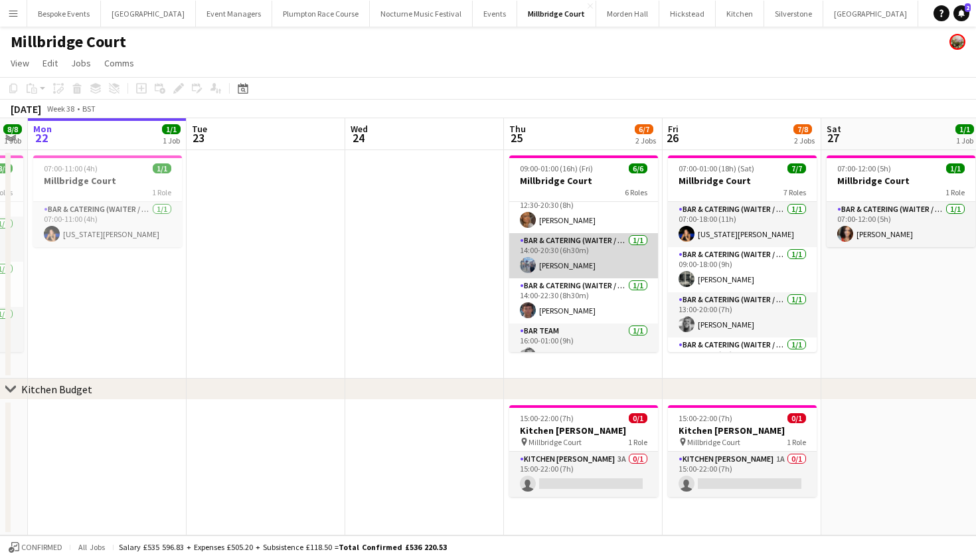
scroll to position [60, 0]
click at [585, 241] on app-card-role "Bar & Catering (Waiter / waitress) 1/1 14:00-20:30 (6h30m) Edward Brew" at bounding box center [583, 254] width 149 height 45
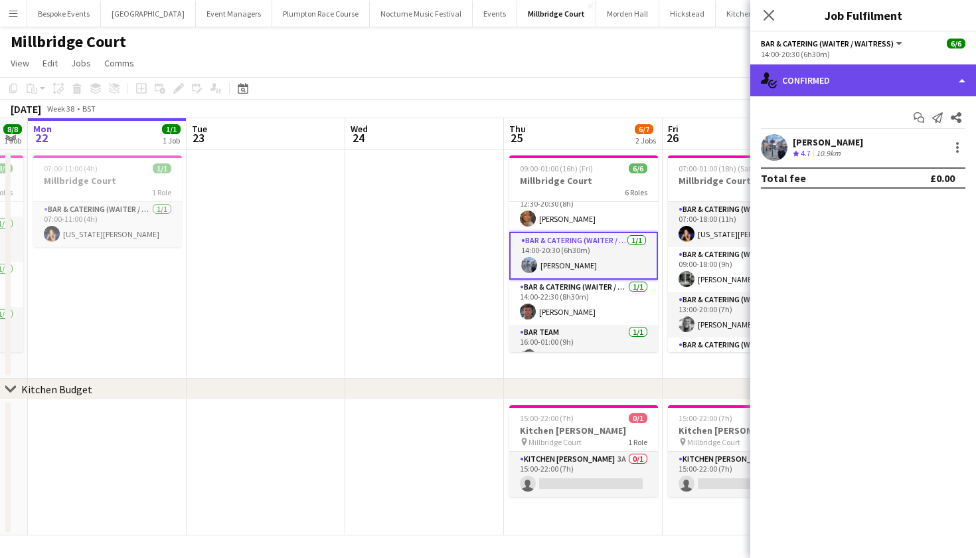
click at [833, 77] on div "single-neutral-actions-check-2 Confirmed" at bounding box center [864, 80] width 226 height 32
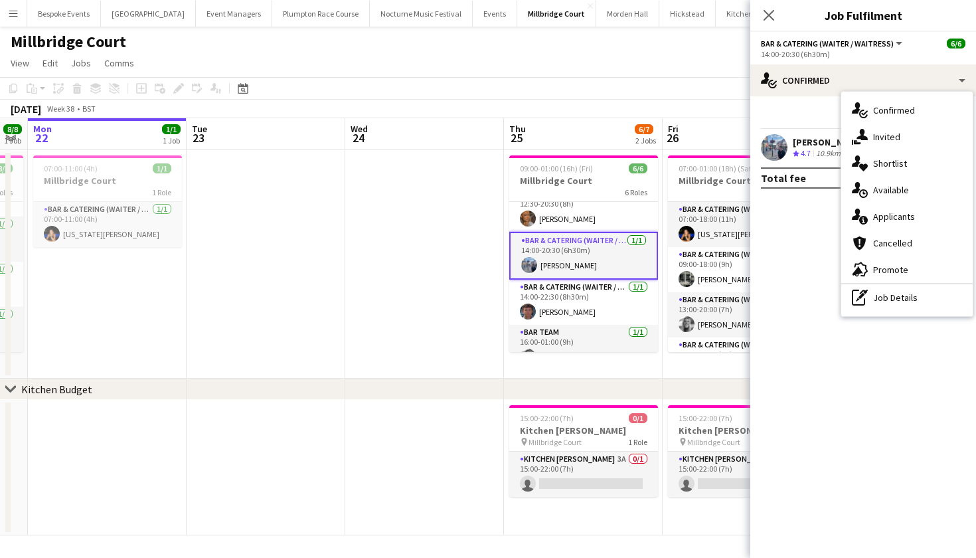
click at [782, 140] on app-user-avatar at bounding box center [774, 147] width 27 height 27
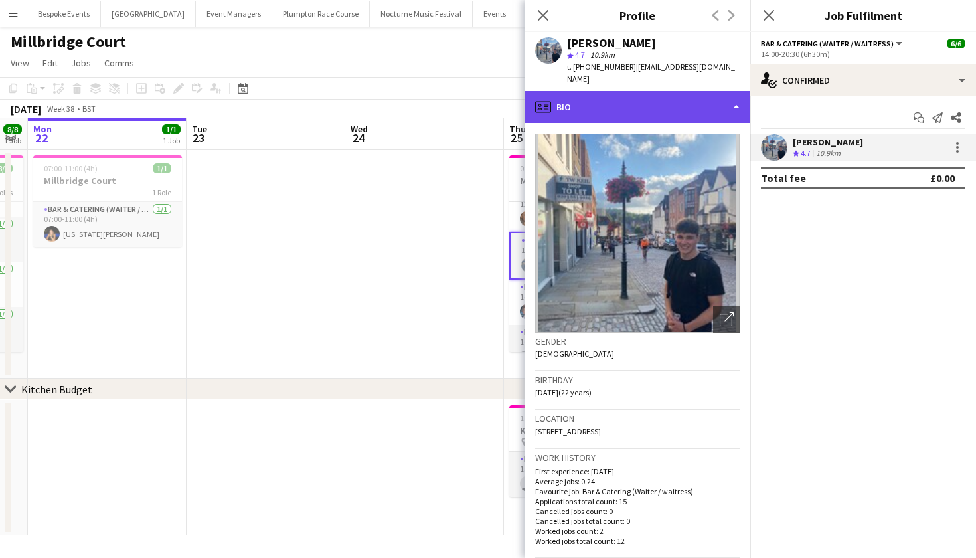
click at [727, 99] on div "profile Bio" at bounding box center [638, 107] width 226 height 32
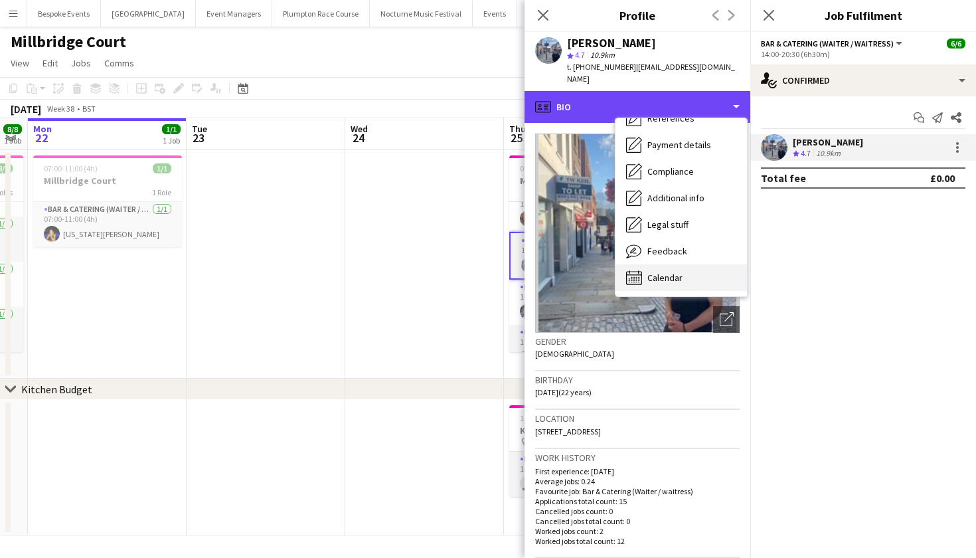
scroll to position [151, 0]
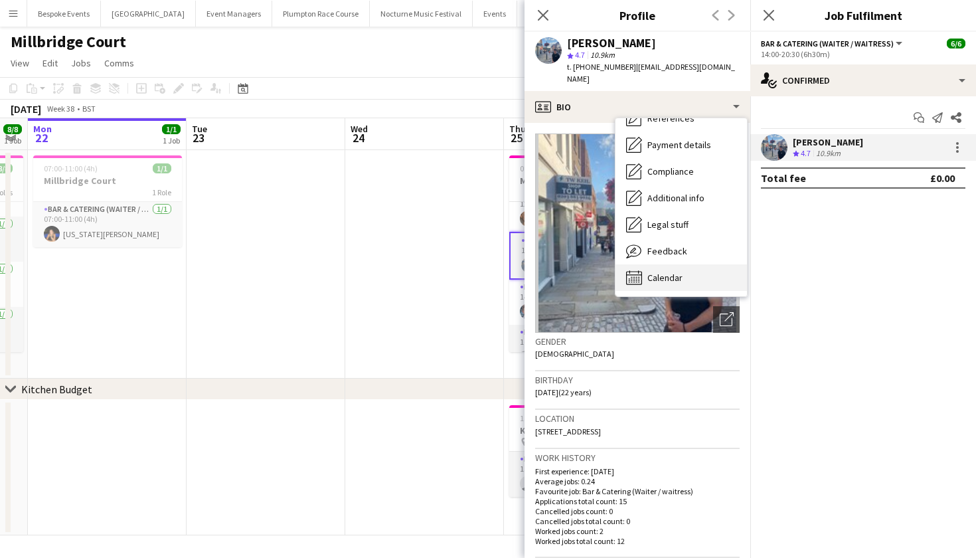
click at [698, 264] on div "Calendar Calendar" at bounding box center [682, 277] width 132 height 27
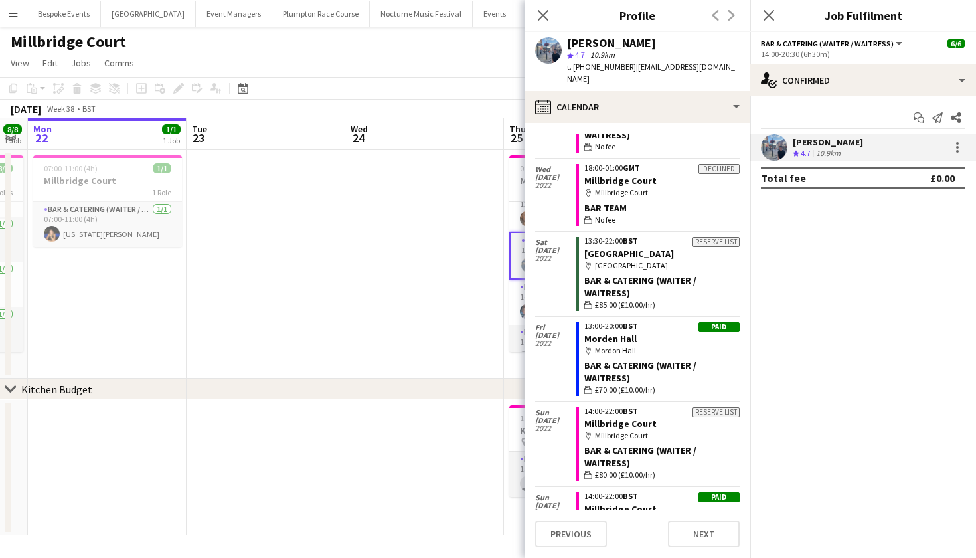
scroll to position [153, 0]
click at [357, 353] on app-date-cell at bounding box center [424, 264] width 159 height 228
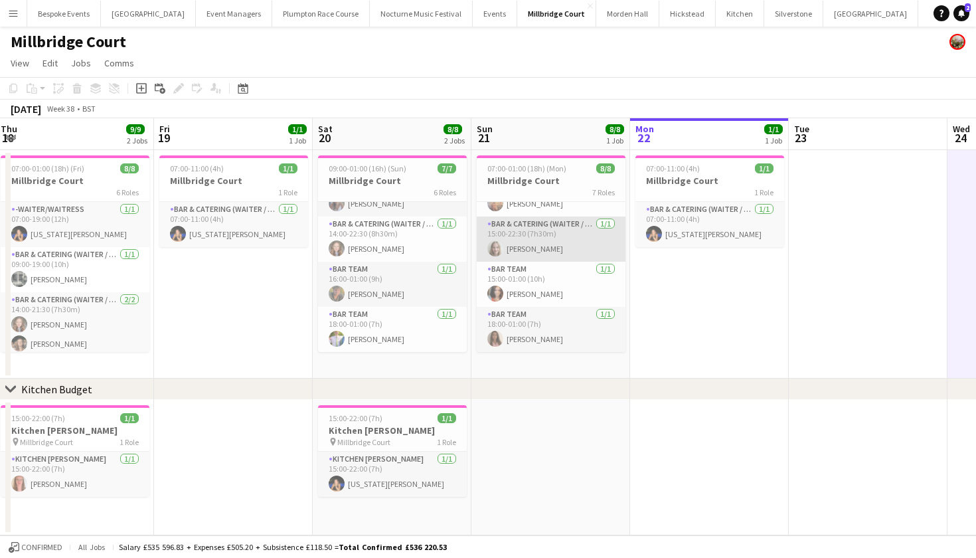
scroll to position [0, 319]
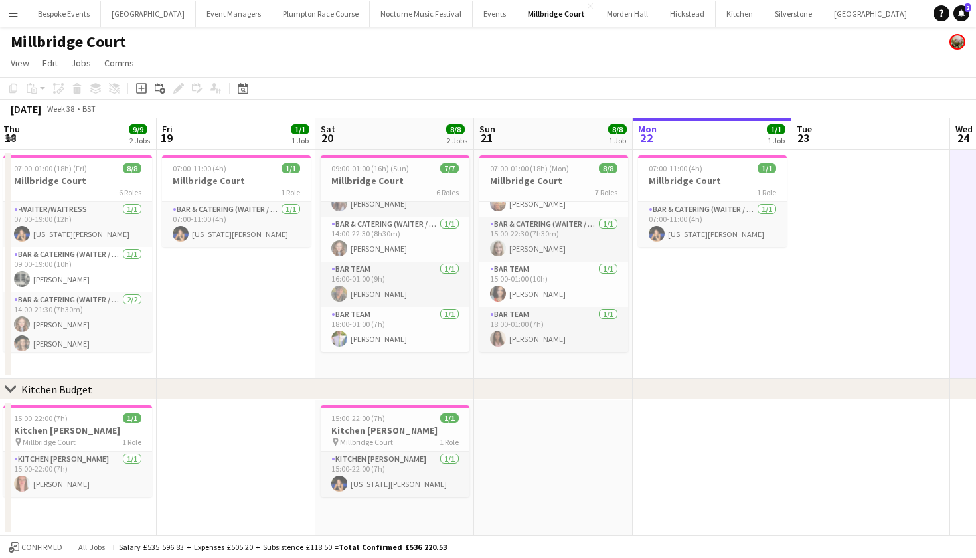
click at [19, 16] on button "Menu" at bounding box center [13, 13] width 27 height 27
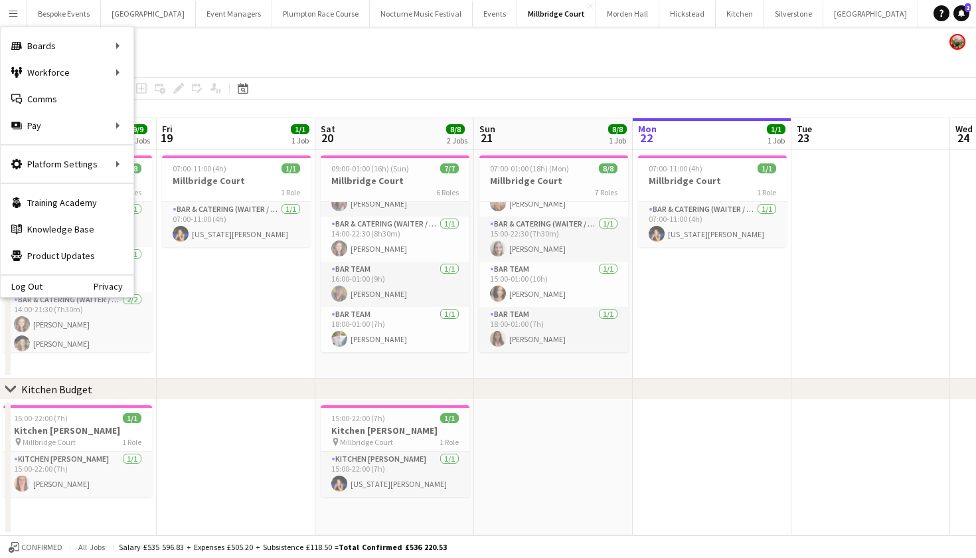
click at [770, 303] on app-date-cell "07:00-11:00 (4h) 1/1 Millbridge Court 1 Role Bar & Catering (Waiter / waitress)…" at bounding box center [712, 264] width 159 height 228
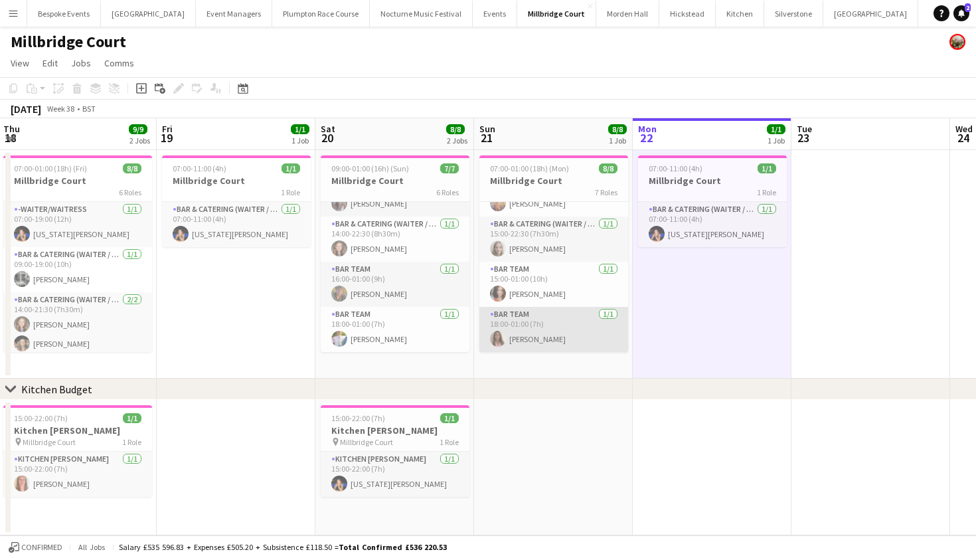
scroll to position [185, 0]
click at [13, 14] on app-icon "Menu" at bounding box center [13, 13] width 11 height 11
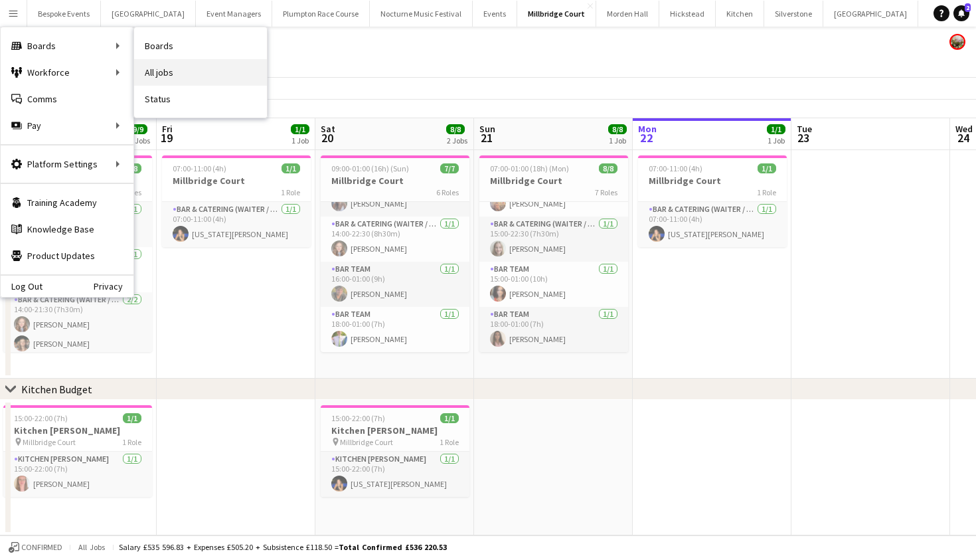
click at [142, 74] on link "All jobs" at bounding box center [200, 72] width 133 height 27
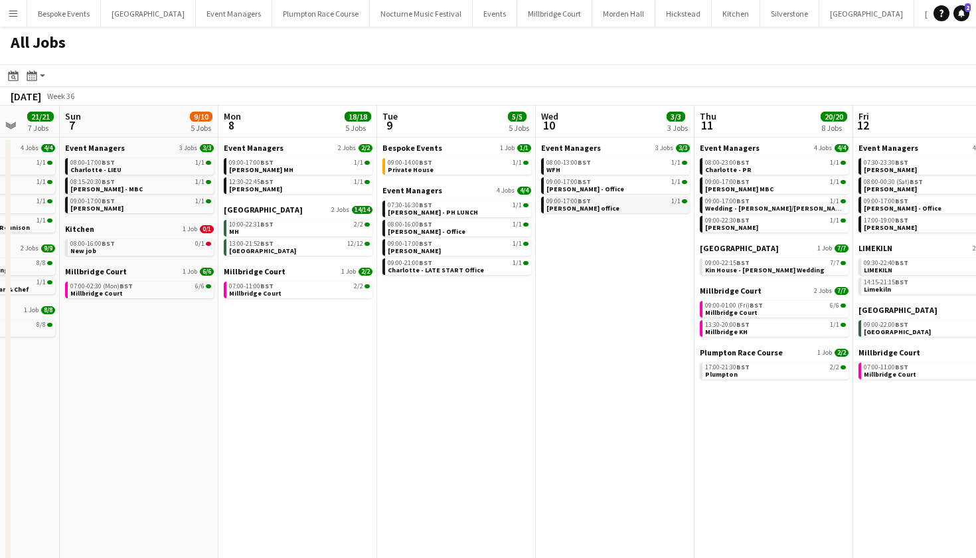
scroll to position [0, 414]
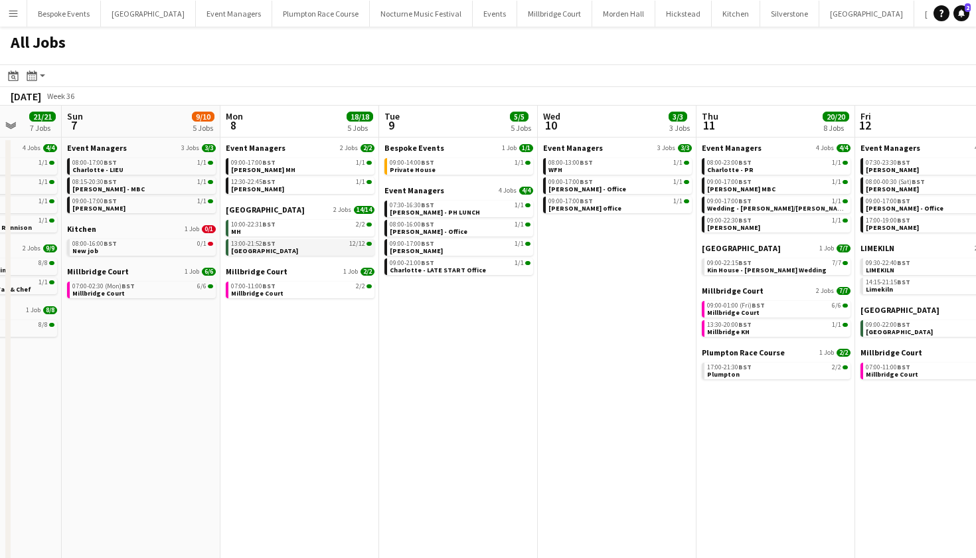
click at [315, 241] on div "13:00-21:52 BST 12/12" at bounding box center [301, 243] width 141 height 7
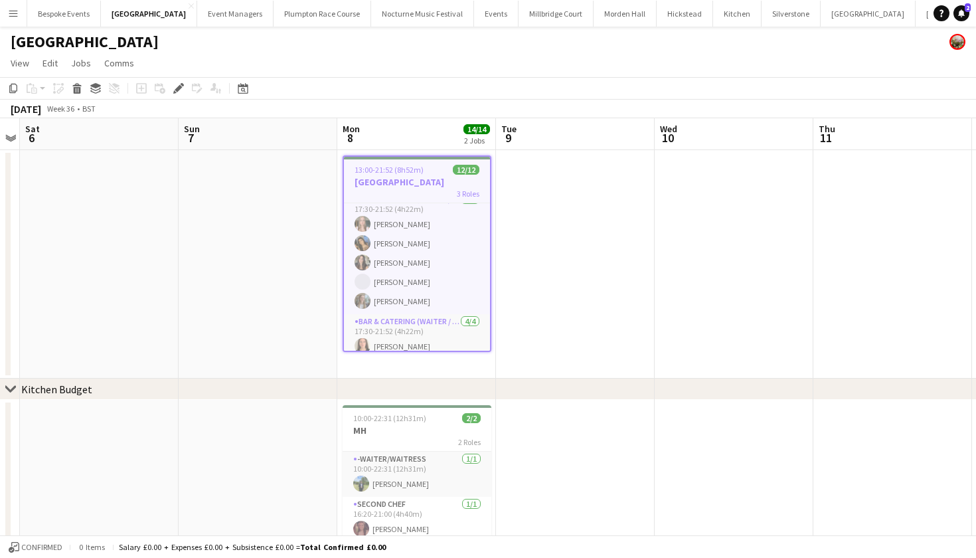
scroll to position [97, 0]
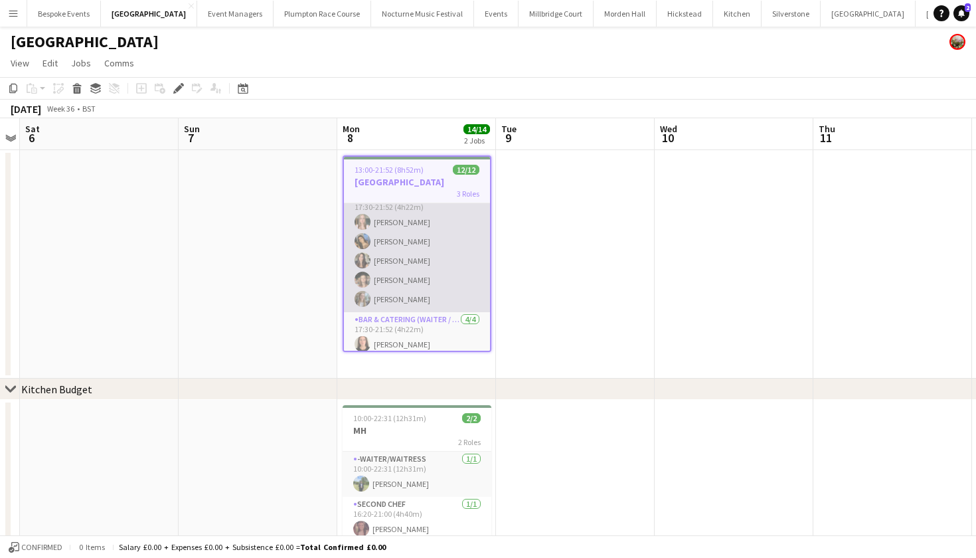
click at [429, 253] on app-card-role "Bar & Catering (Waiter / waitress) 5/5 17:30-21:52 (4h22m) Alice Ruttley Alisha…" at bounding box center [417, 251] width 146 height 122
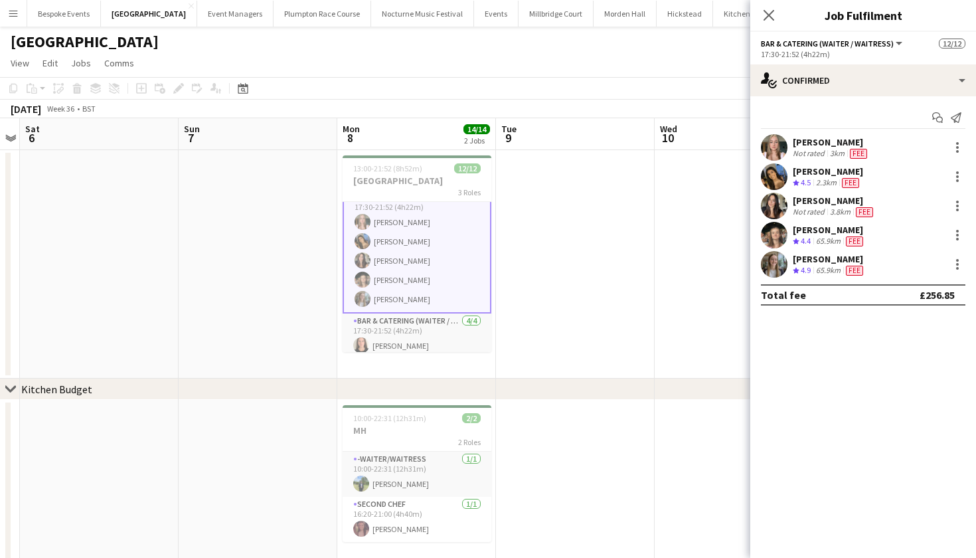
click at [768, 203] on app-user-avatar at bounding box center [774, 206] width 27 height 27
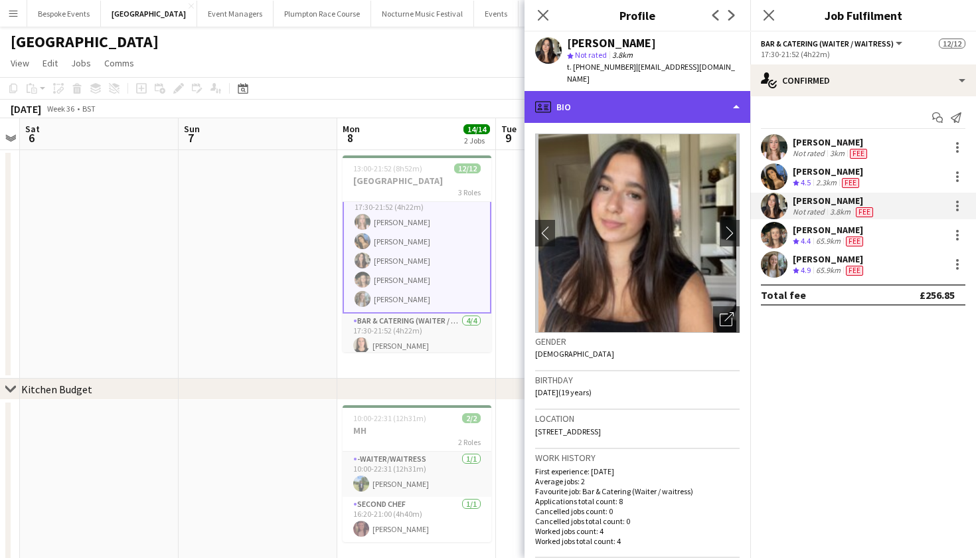
click at [674, 91] on div "profile Bio" at bounding box center [638, 107] width 226 height 32
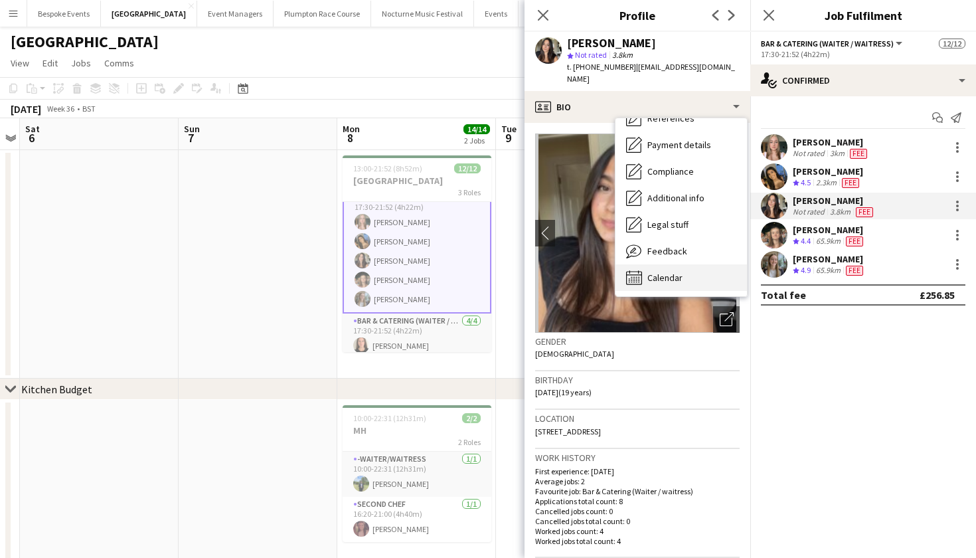
scroll to position [151, 0]
click at [683, 264] on div "Calendar Calendar" at bounding box center [682, 277] width 132 height 27
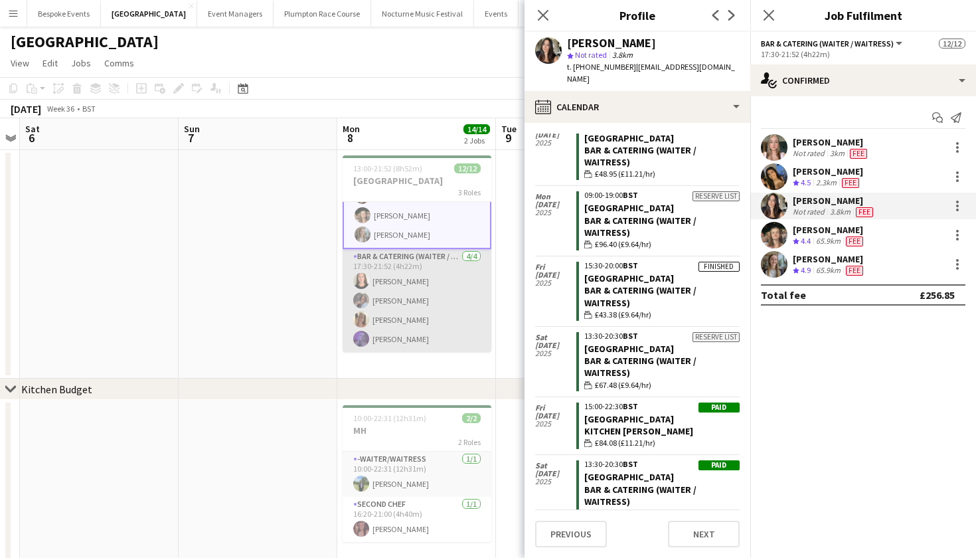
scroll to position [161, 0]
click at [454, 276] on app-card-role "Bar & Catering (Waiter / waitress) 4/4 17:30-21:52 (4h22m) Mia Mclellan Deborah…" at bounding box center [417, 300] width 149 height 103
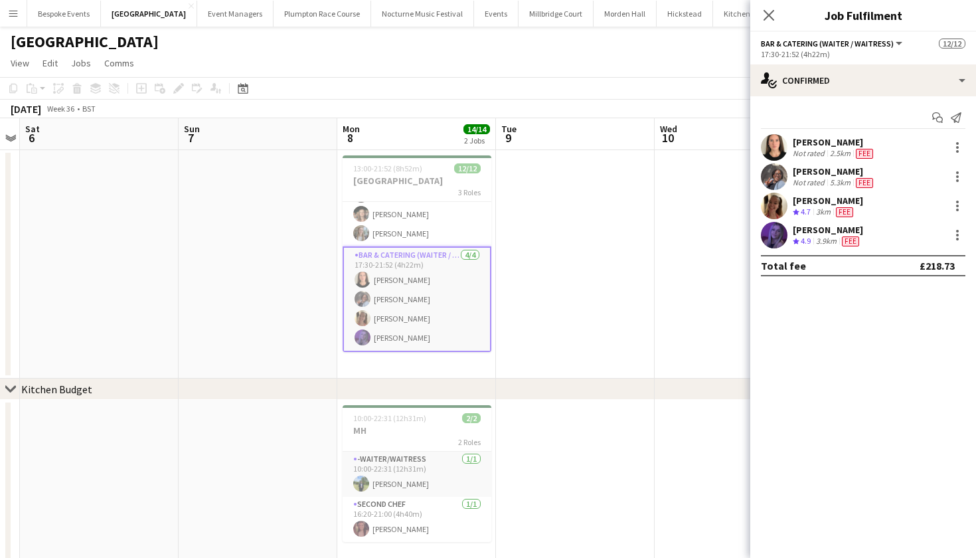
click at [770, 145] on app-user-avatar at bounding box center [774, 147] width 27 height 27
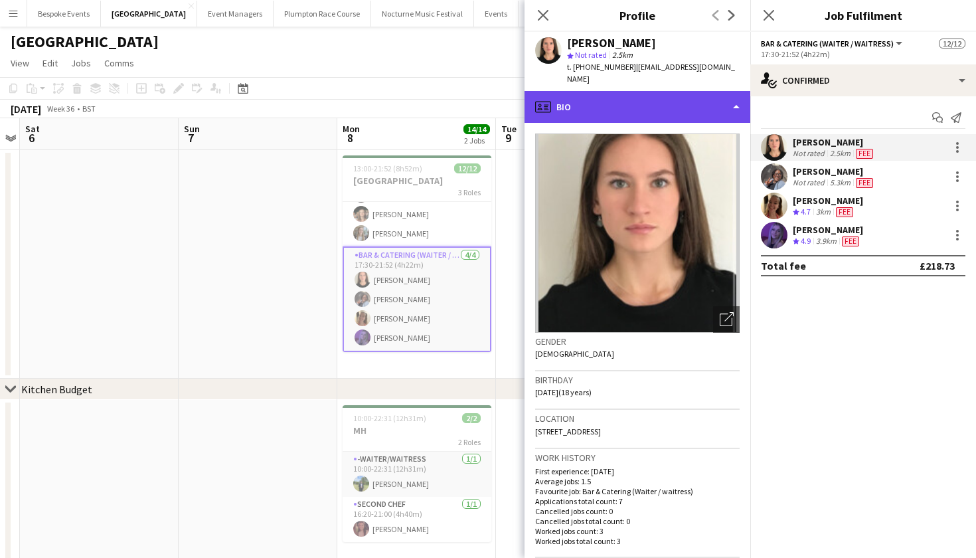
click at [639, 91] on div "profile Bio" at bounding box center [638, 107] width 226 height 32
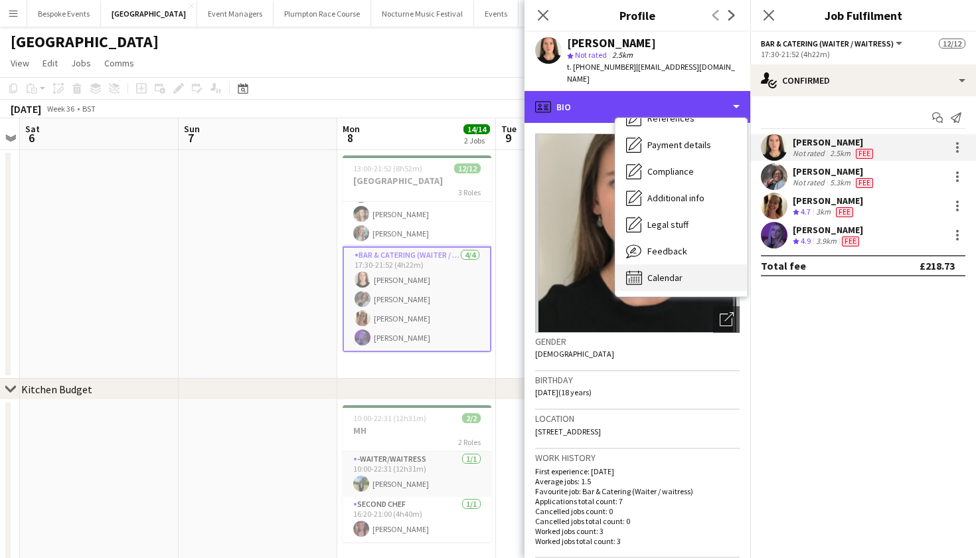
scroll to position [151, 0]
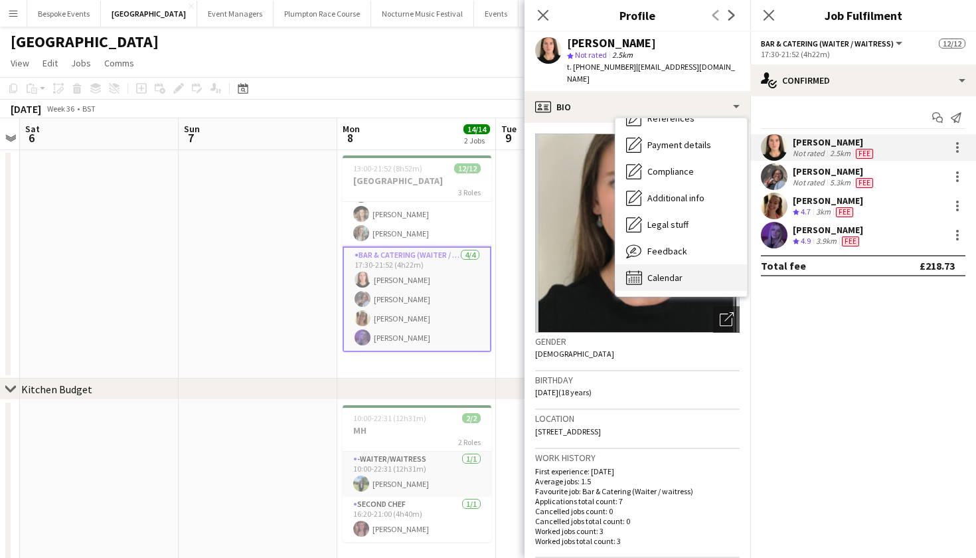
click at [673, 272] on span "Calendar" at bounding box center [665, 278] width 35 height 12
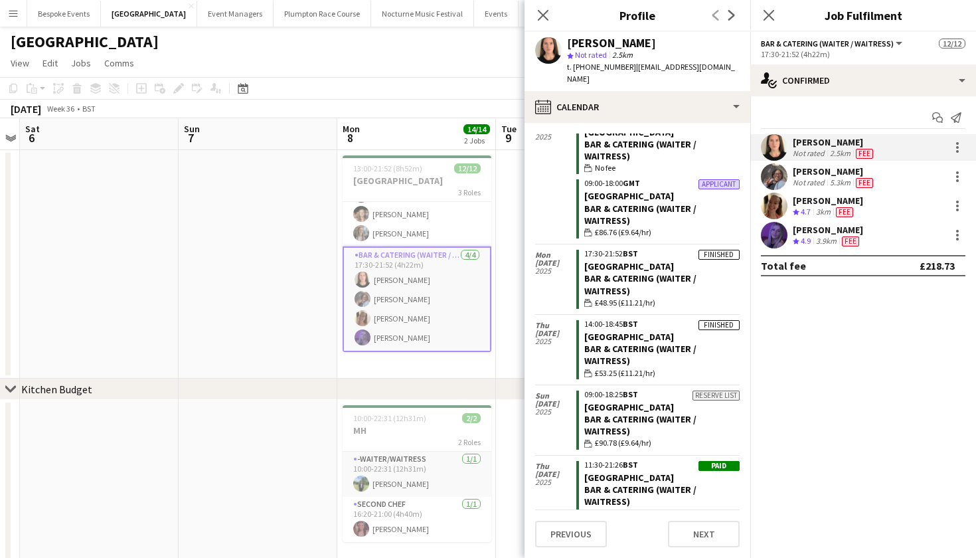
scroll to position [0, 0]
click at [545, 15] on icon at bounding box center [543, 15] width 13 height 13
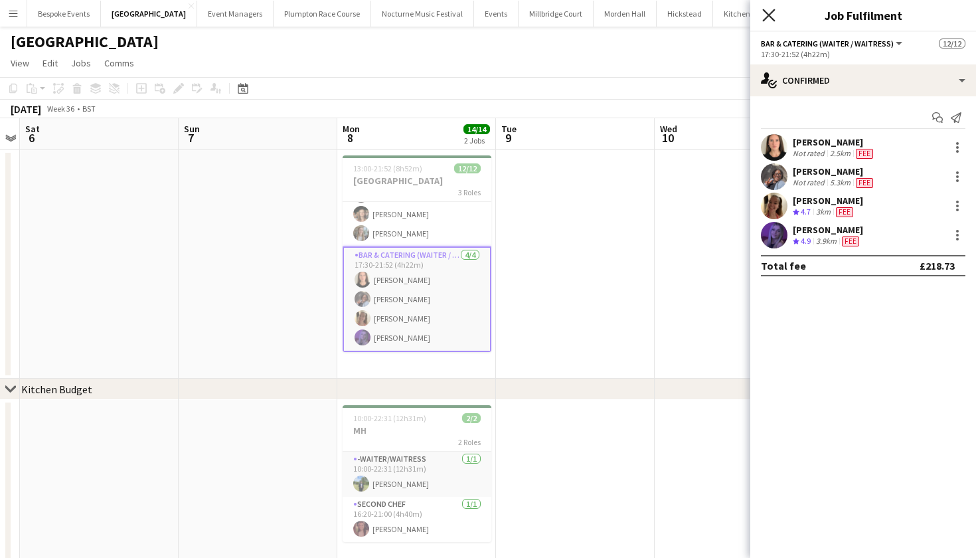
click at [768, 19] on icon "Close pop-in" at bounding box center [768, 15] width 13 height 13
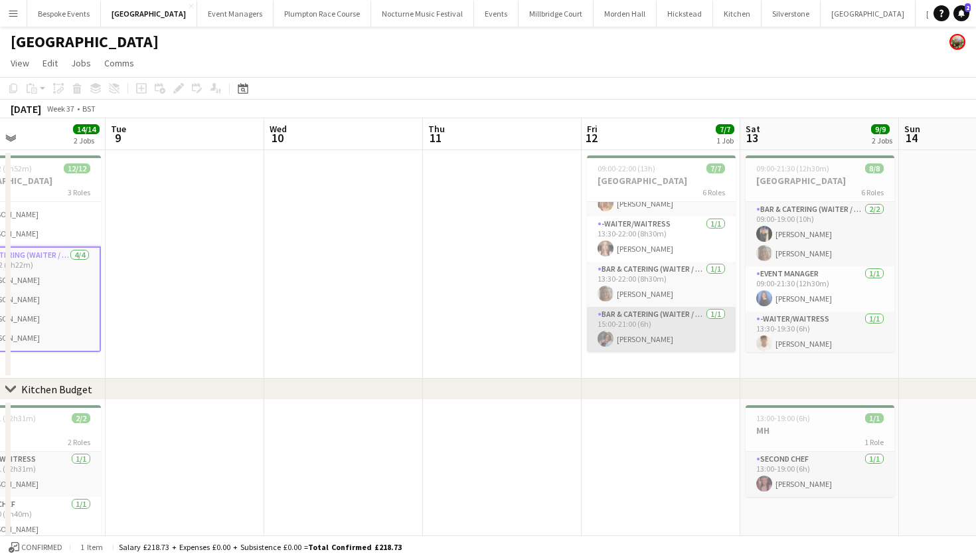
scroll to position [140, 0]
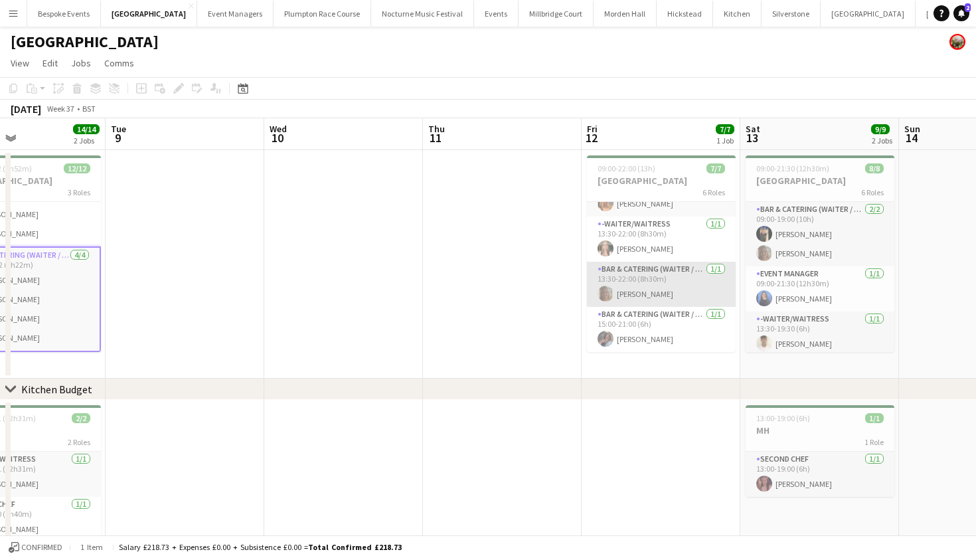
click at [651, 290] on app-card-role "Bar & Catering (Waiter / waitress) 1/1 13:30-22:00 (8h30m) Amy Pemberton" at bounding box center [661, 284] width 149 height 45
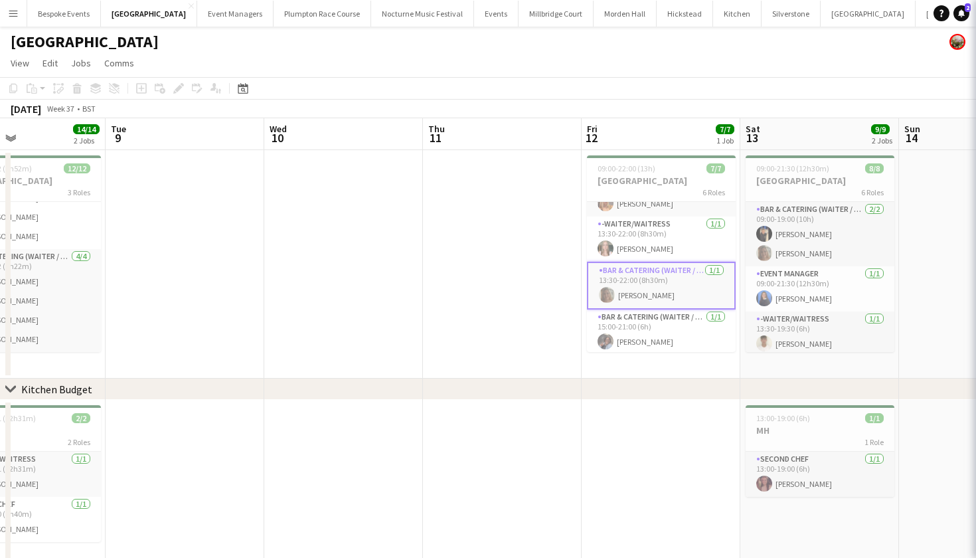
scroll to position [159, 0]
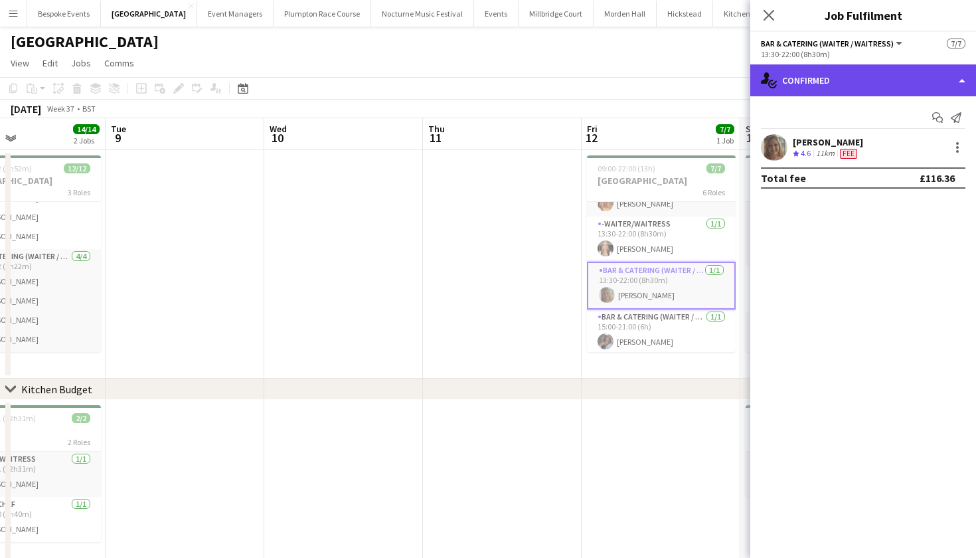
click at [855, 69] on div "single-neutral-actions-check-2 Confirmed" at bounding box center [864, 80] width 226 height 32
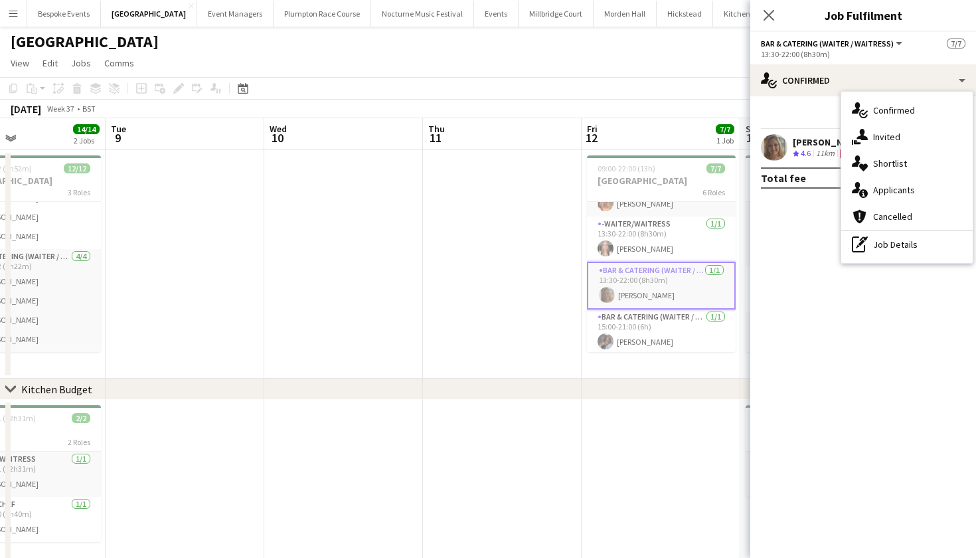
click at [773, 140] on app-user-avatar at bounding box center [774, 147] width 27 height 27
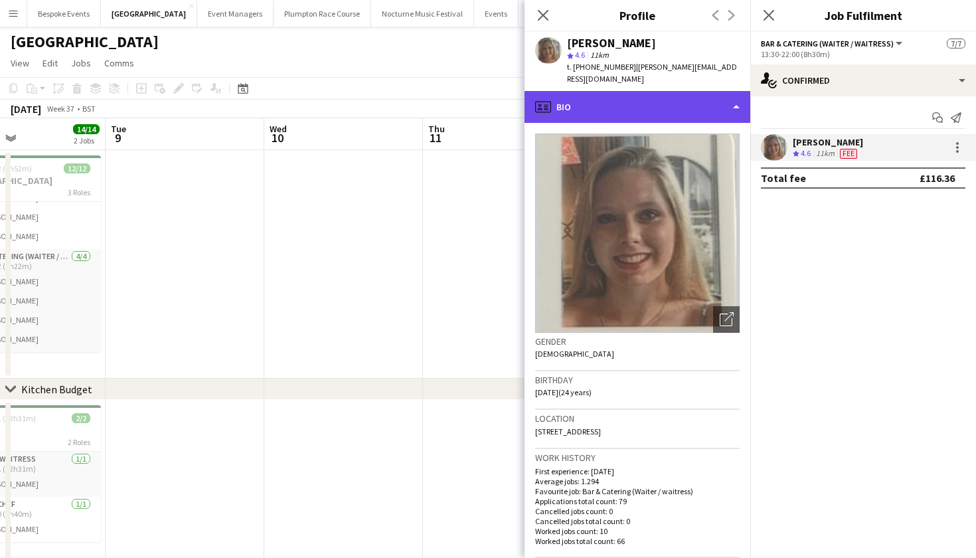
click at [739, 102] on div "profile Bio" at bounding box center [638, 107] width 226 height 32
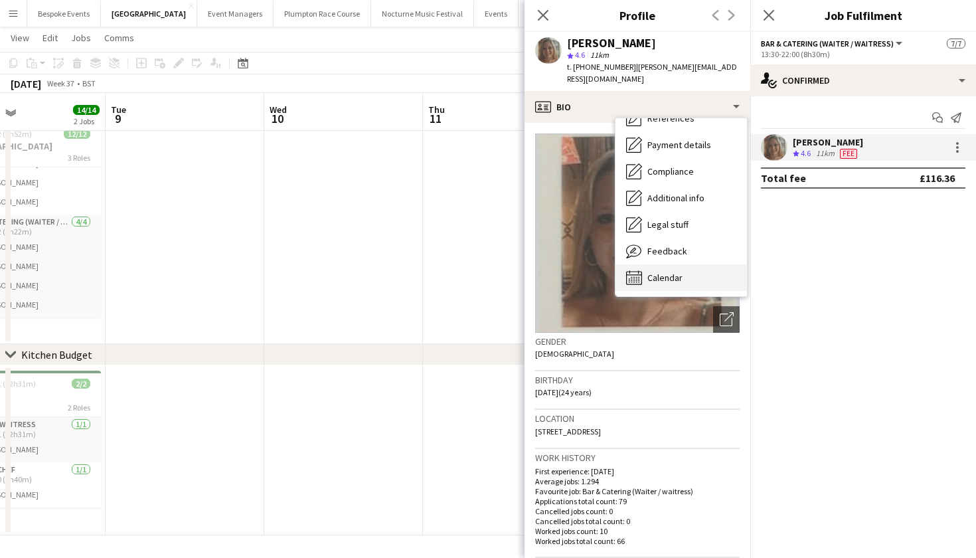
scroll to position [151, 0]
click at [697, 278] on div "Calendar Calendar" at bounding box center [682, 277] width 132 height 27
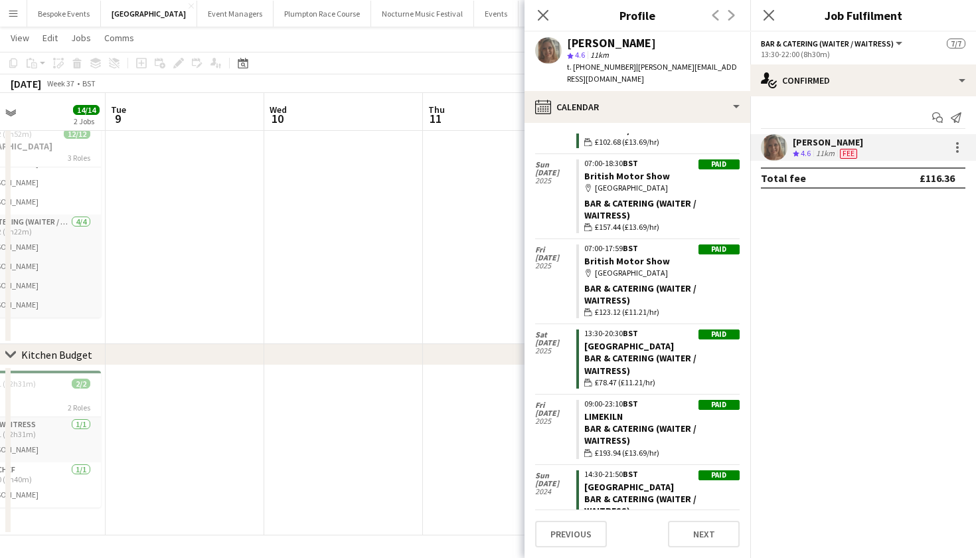
scroll to position [931, 0]
click at [434, 272] on app-date-cell at bounding box center [502, 230] width 159 height 228
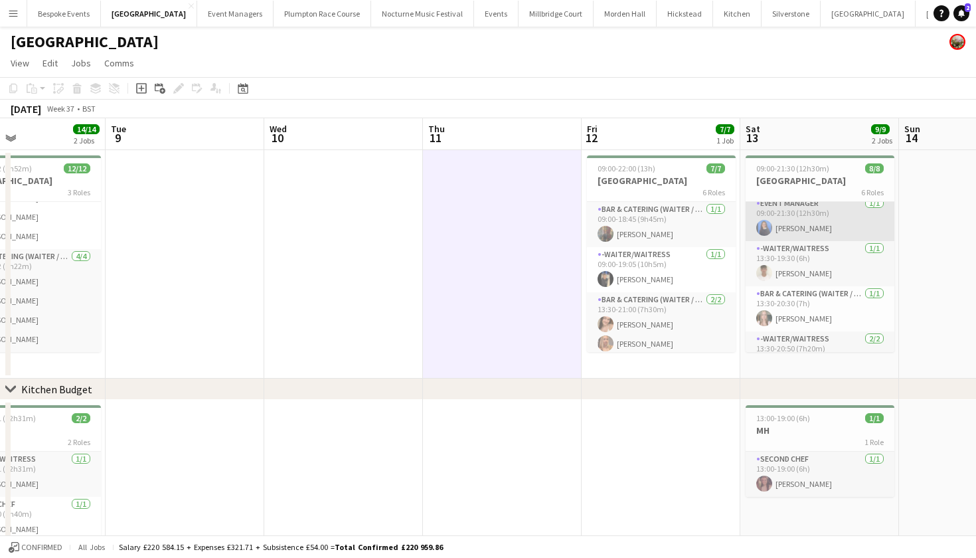
scroll to position [72, 0]
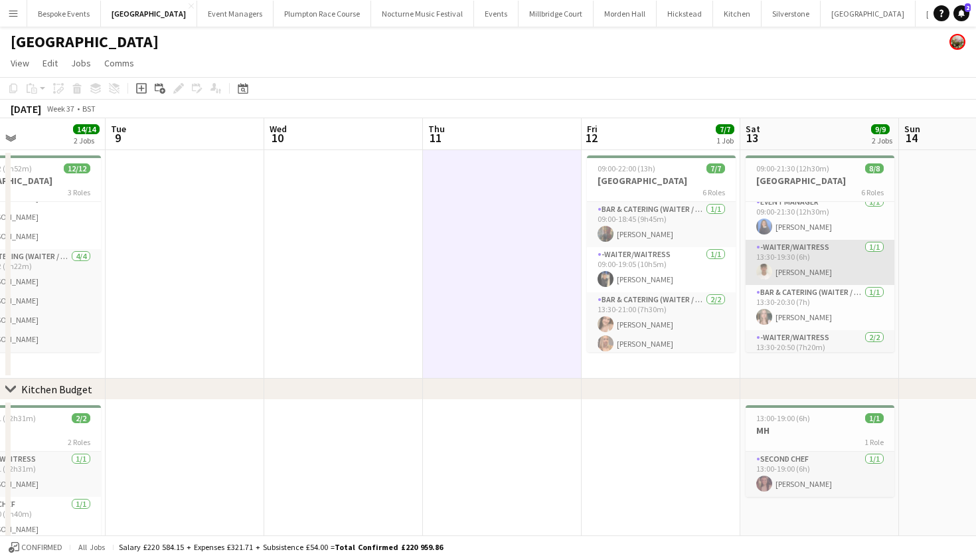
click at [855, 272] on app-card-role "-Waiter/Waitress 1/1 13:30-19:30 (6h) Harrison McLellan" at bounding box center [820, 262] width 149 height 45
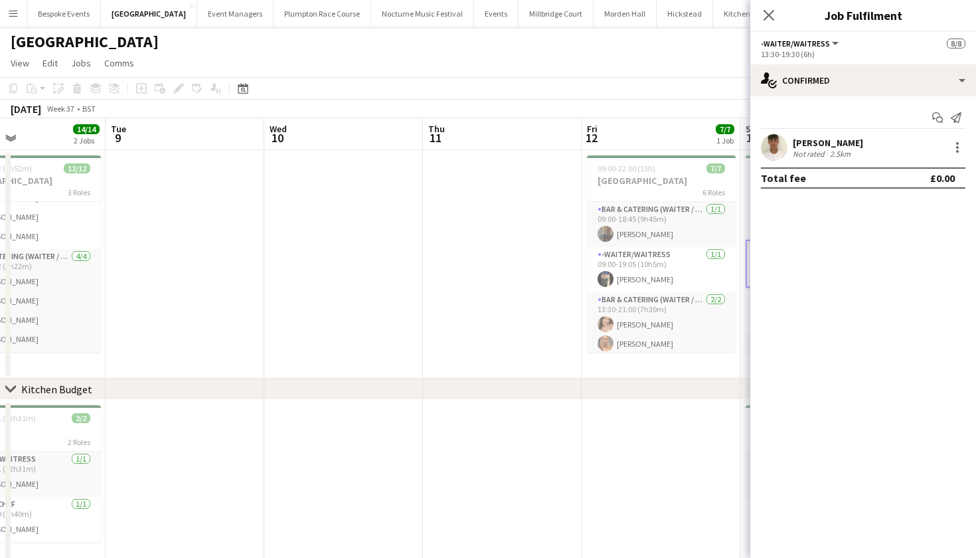
click at [780, 145] on app-user-avatar at bounding box center [774, 147] width 27 height 27
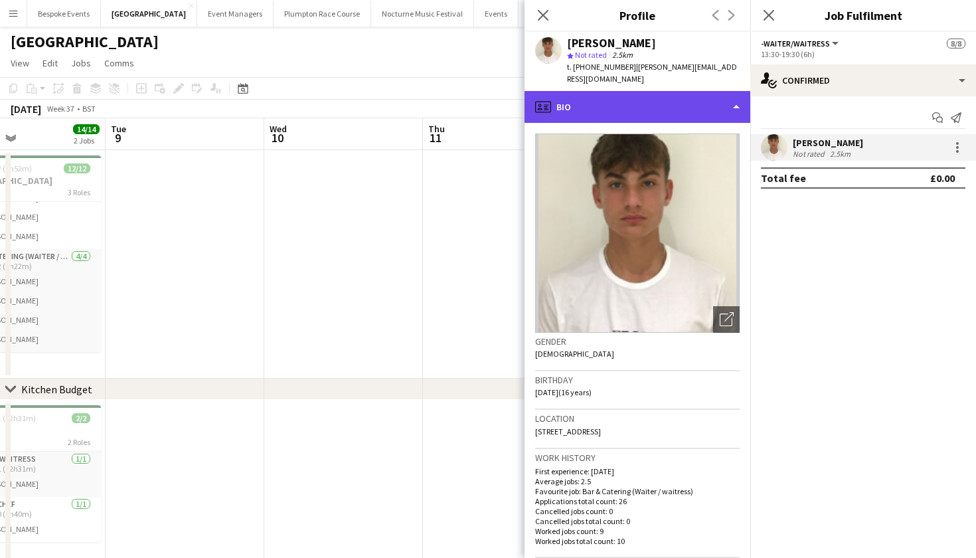
click at [711, 102] on div "profile Bio" at bounding box center [638, 107] width 226 height 32
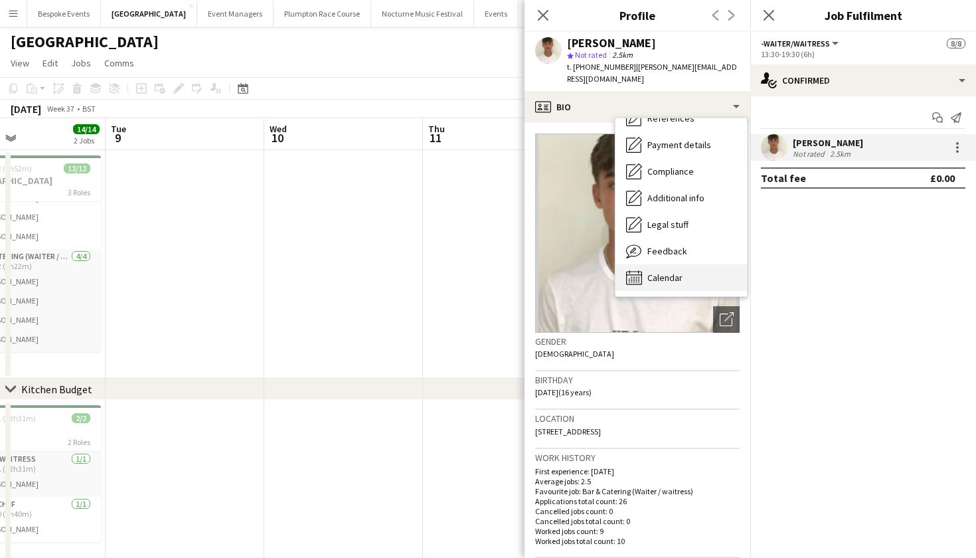
scroll to position [151, 0]
click at [679, 286] on div "Calendar Calendar" at bounding box center [682, 277] width 132 height 27
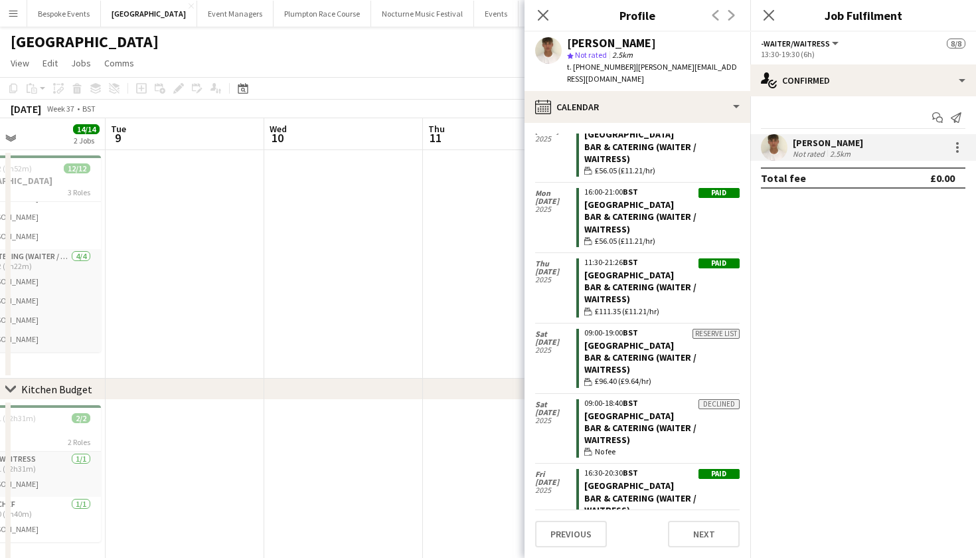
scroll to position [1215, 0]
click at [404, 203] on app-date-cell at bounding box center [343, 264] width 159 height 228
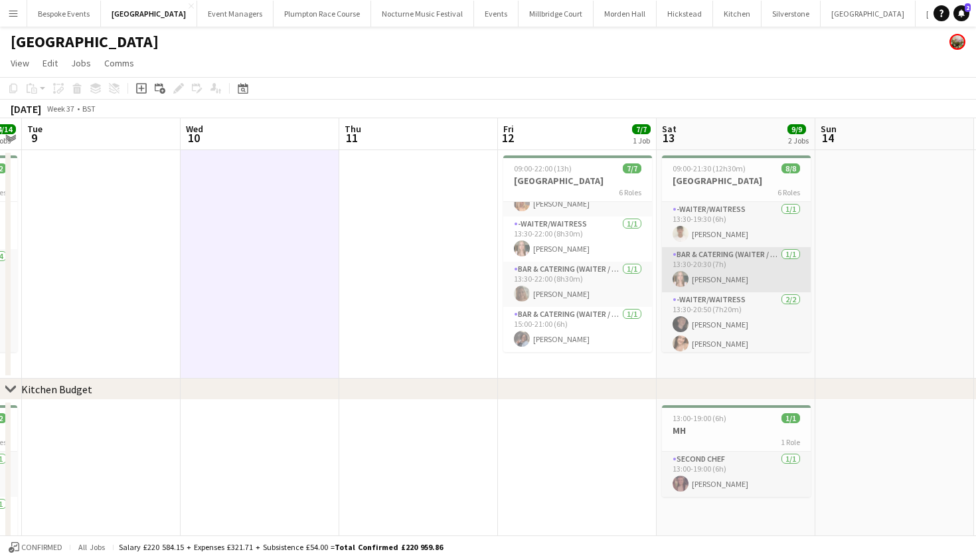
scroll to position [119, 0]
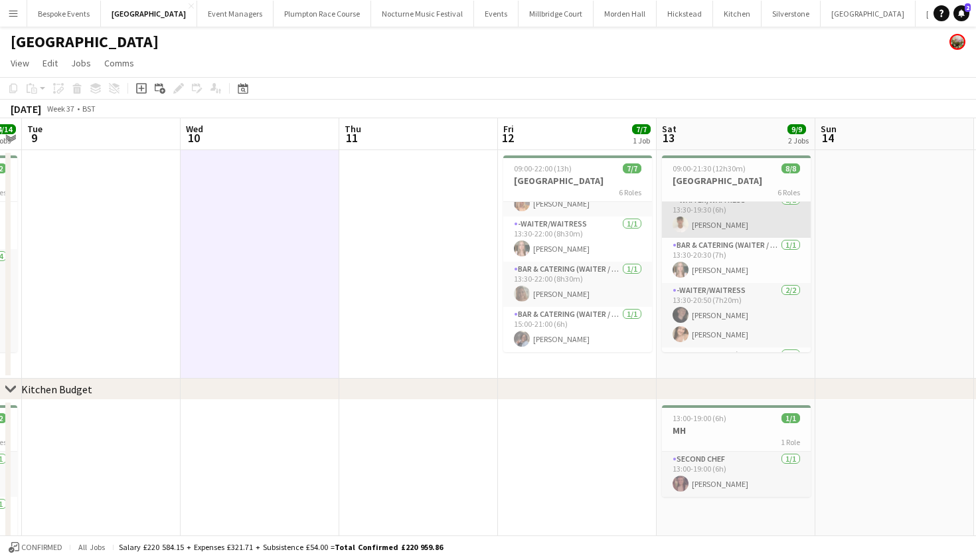
click at [735, 213] on app-card-role "-Waiter/Waitress 1/1 13:30-19:30 (6h) Harrison McLellan" at bounding box center [736, 215] width 149 height 45
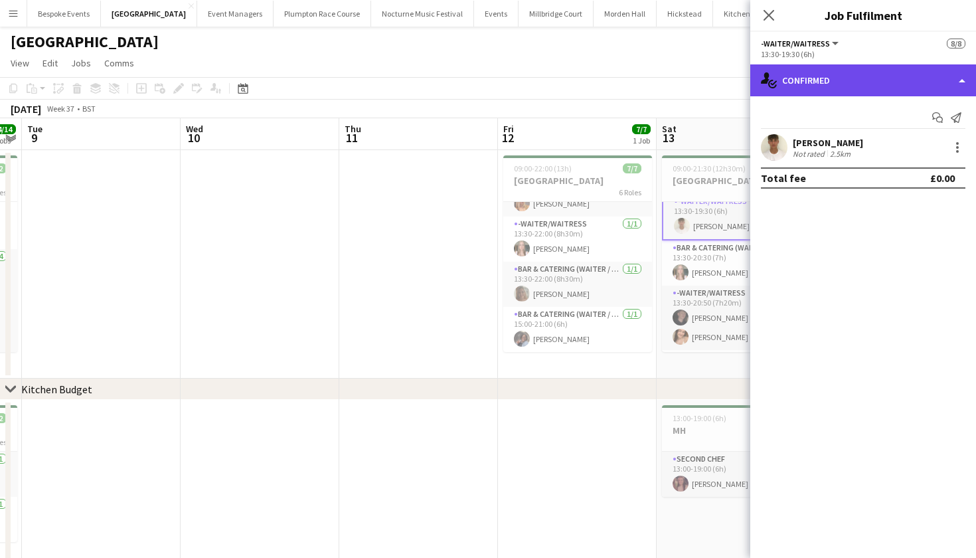
click at [794, 87] on div "single-neutral-actions-check-2 Confirmed" at bounding box center [864, 80] width 226 height 32
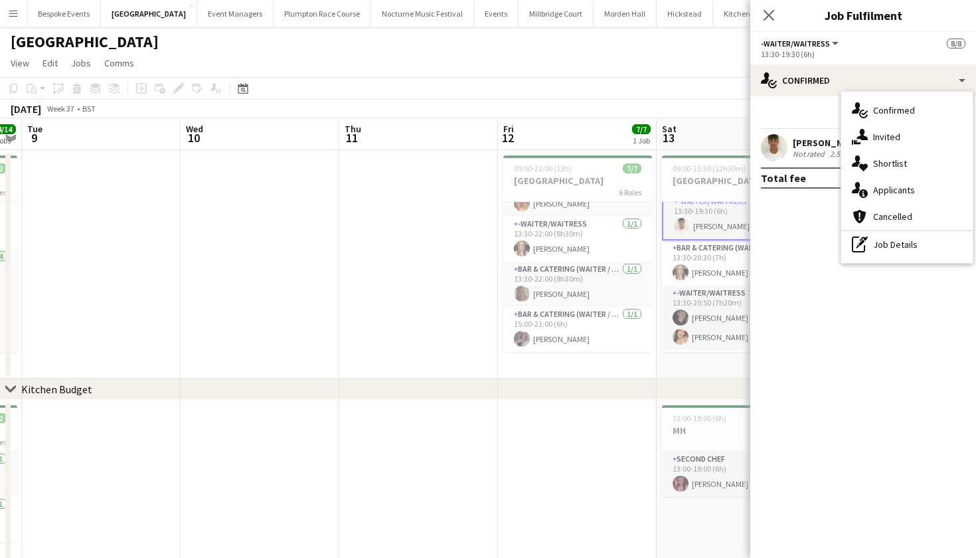
click at [778, 145] on app-user-avatar at bounding box center [774, 147] width 27 height 27
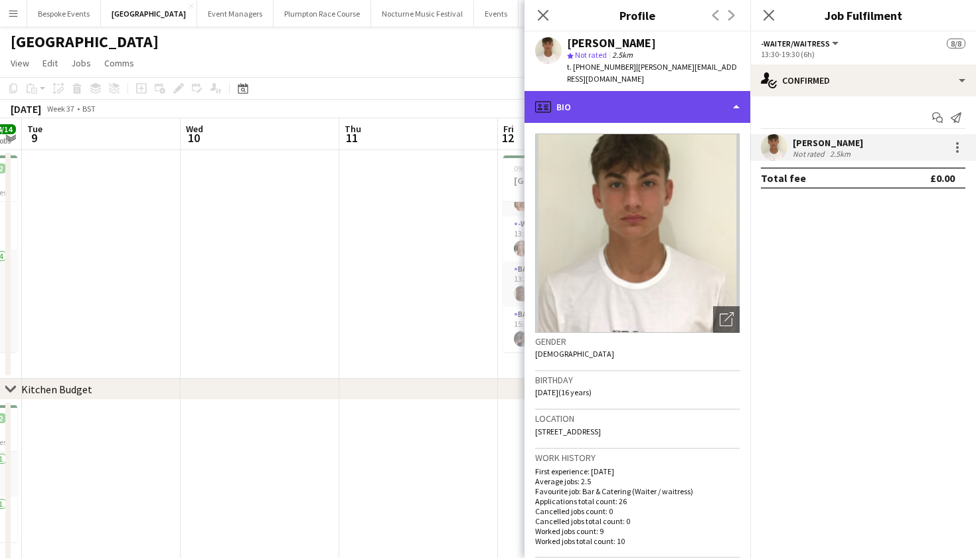
click at [699, 108] on div "profile Bio" at bounding box center [638, 107] width 226 height 32
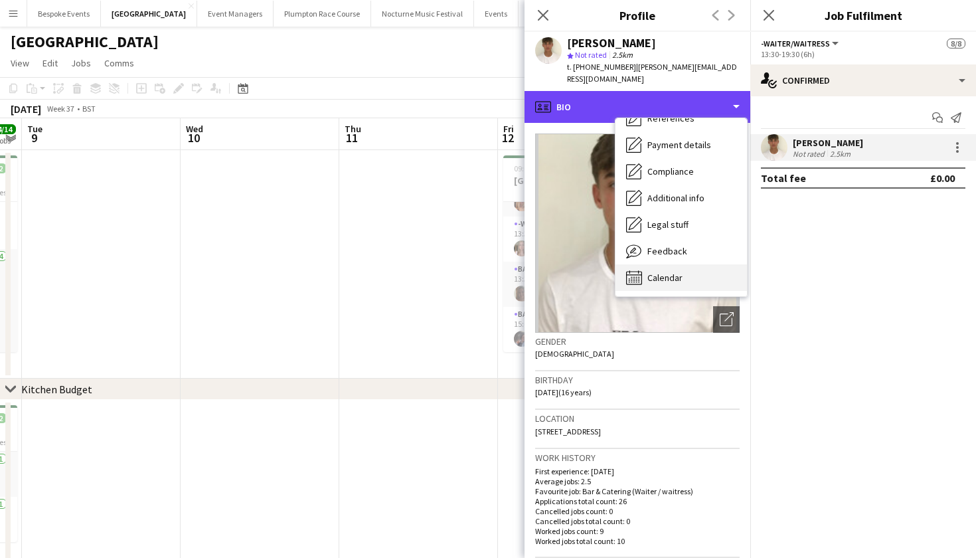
scroll to position [151, 0]
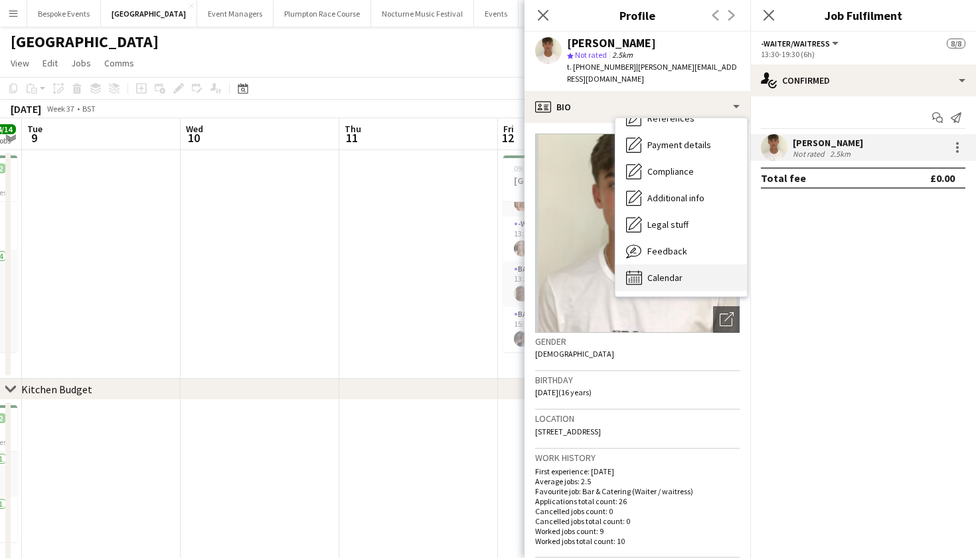
click at [685, 283] on div "Calendar Calendar" at bounding box center [682, 277] width 132 height 27
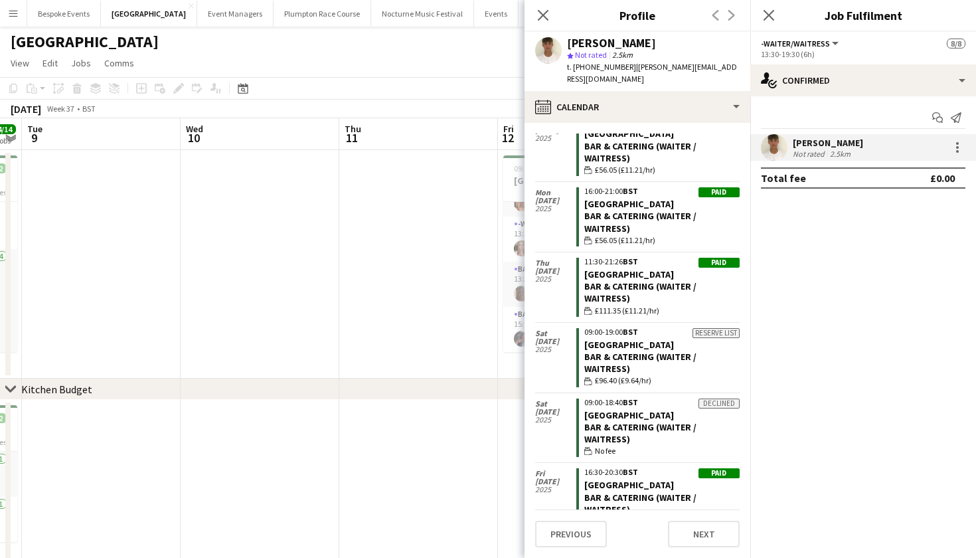
scroll to position [1215, 0]
click at [438, 237] on app-date-cell at bounding box center [418, 264] width 159 height 228
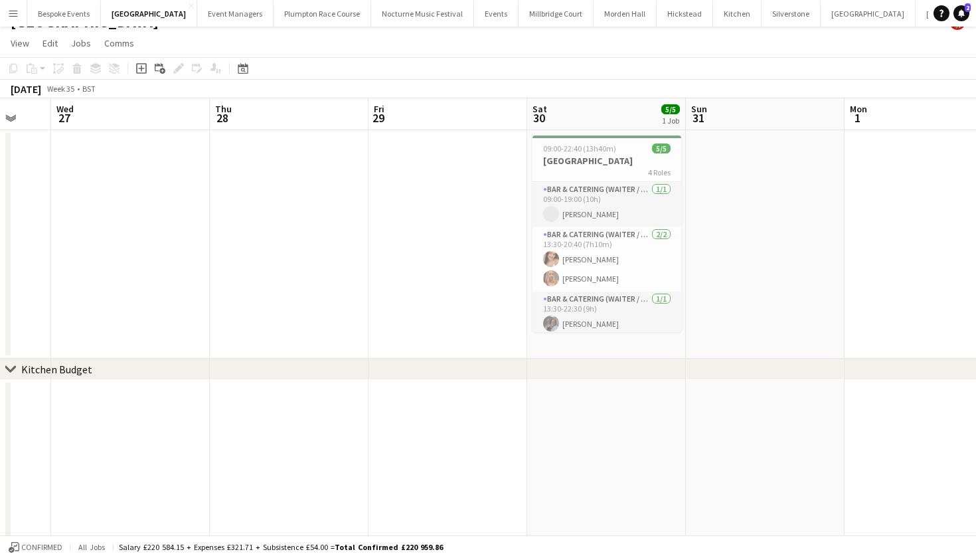
scroll to position [0, 377]
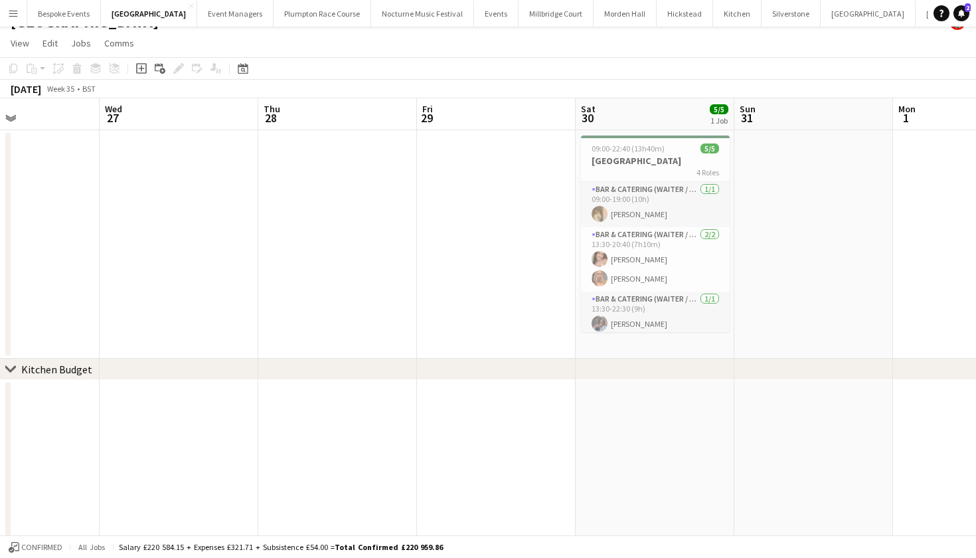
click at [11, 17] on app-icon "Menu" at bounding box center [13, 13] width 11 height 11
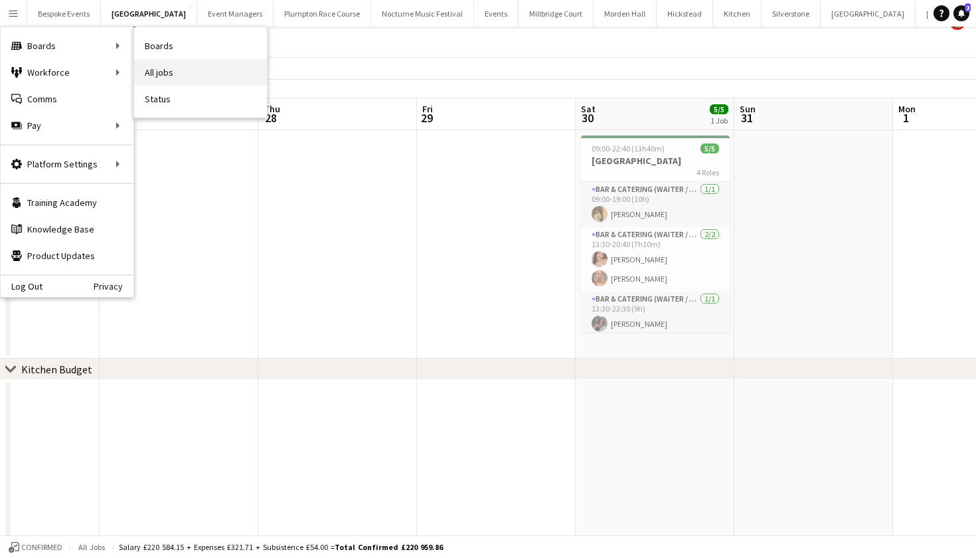
click at [168, 75] on link "All jobs" at bounding box center [200, 72] width 133 height 27
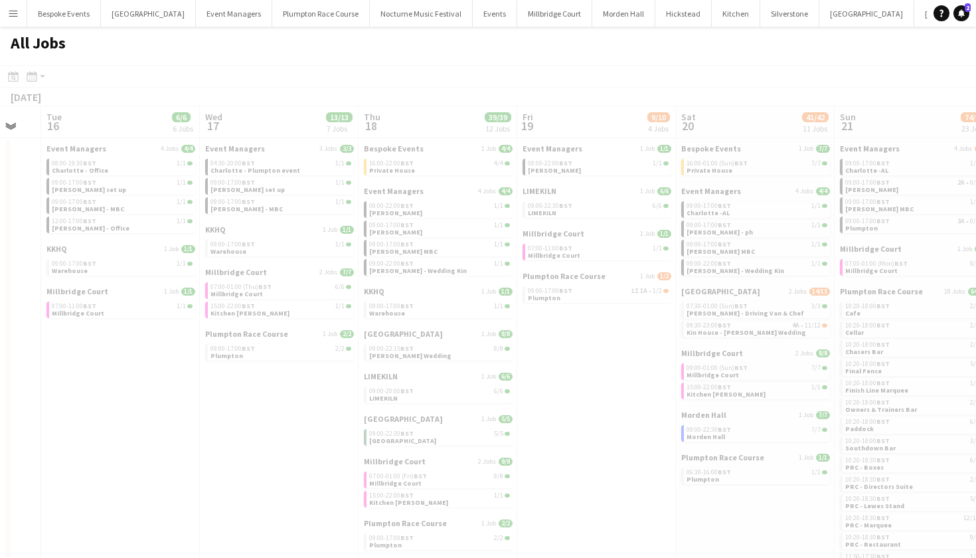
scroll to position [0, 367]
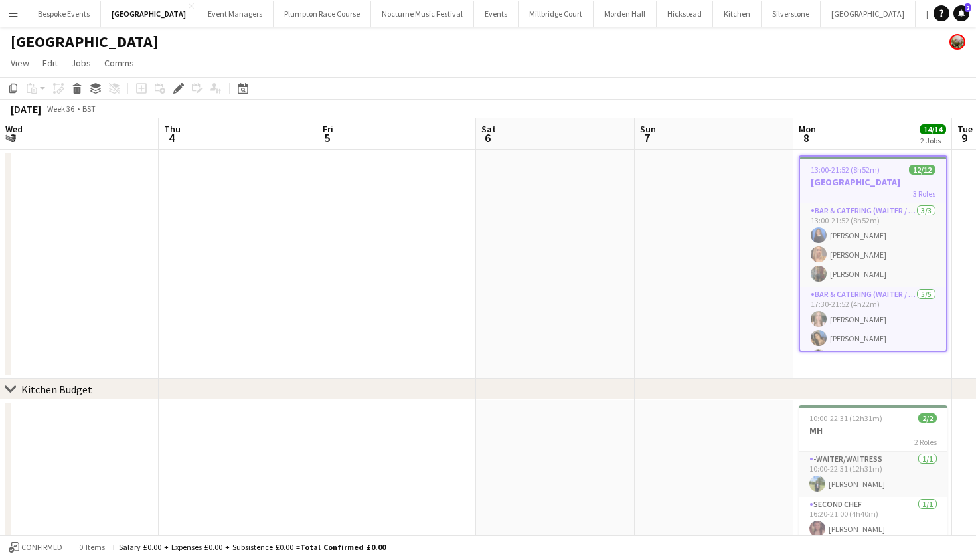
scroll to position [0, 456]
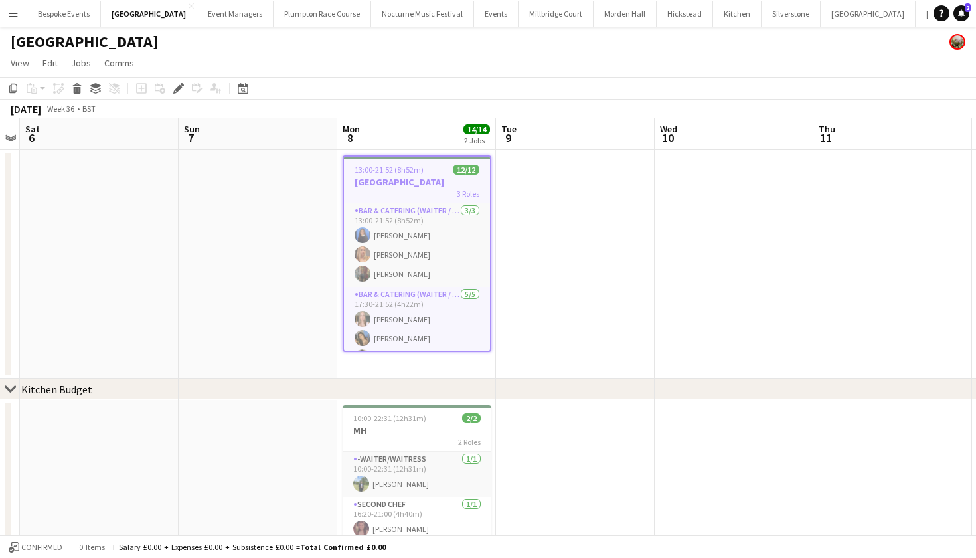
click at [15, 19] on button "Menu" at bounding box center [13, 13] width 27 height 27
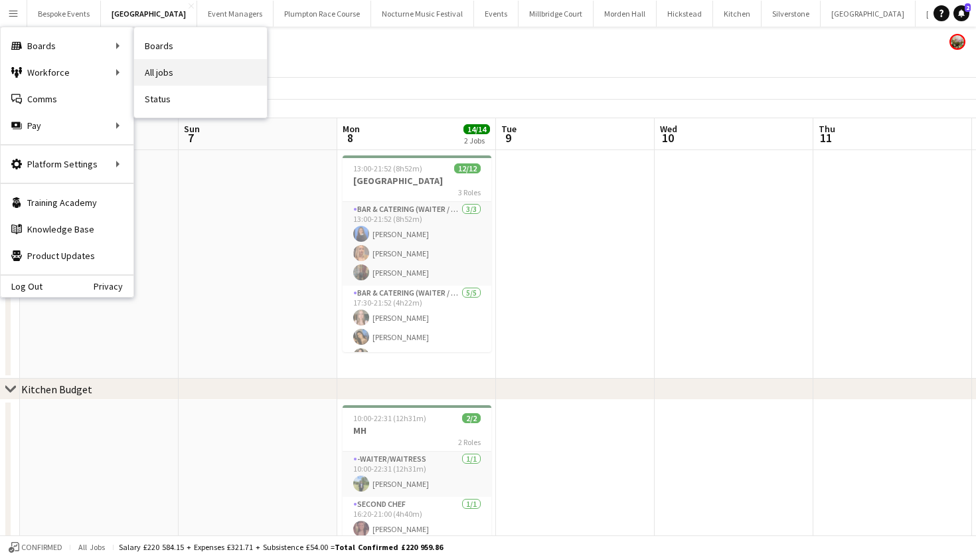
click at [159, 72] on link "All jobs" at bounding box center [200, 72] width 133 height 27
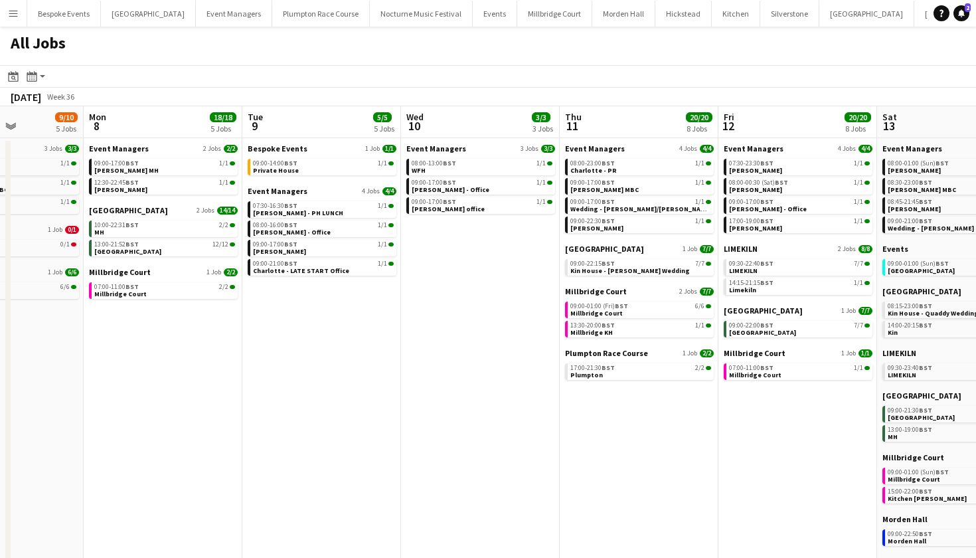
scroll to position [0, 396]
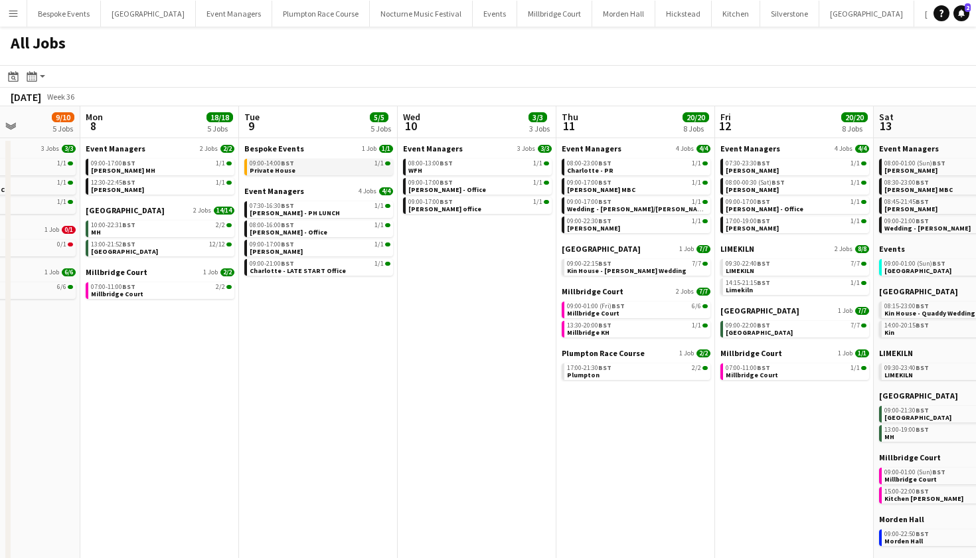
click at [311, 162] on div "09:00-14:00 BST 1/1" at bounding box center [320, 163] width 141 height 7
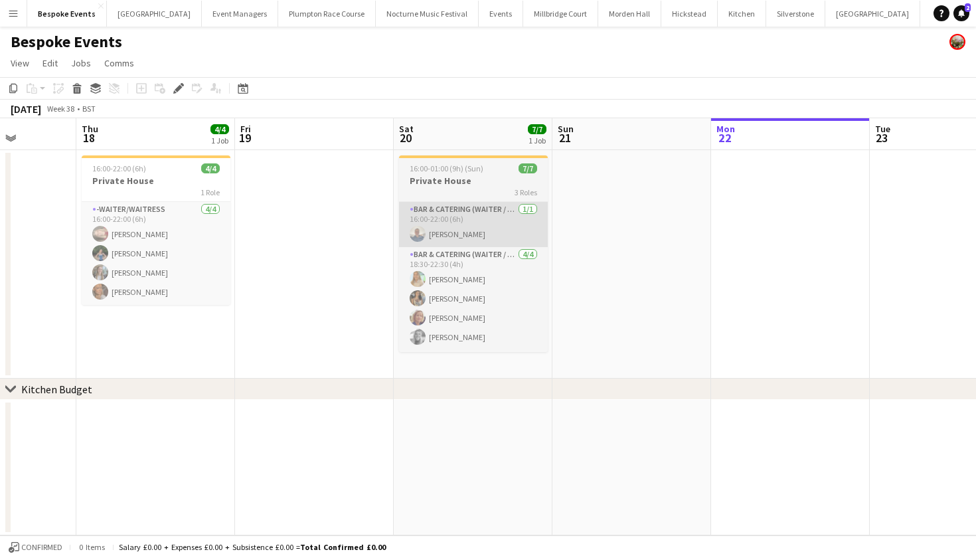
scroll to position [0, 399]
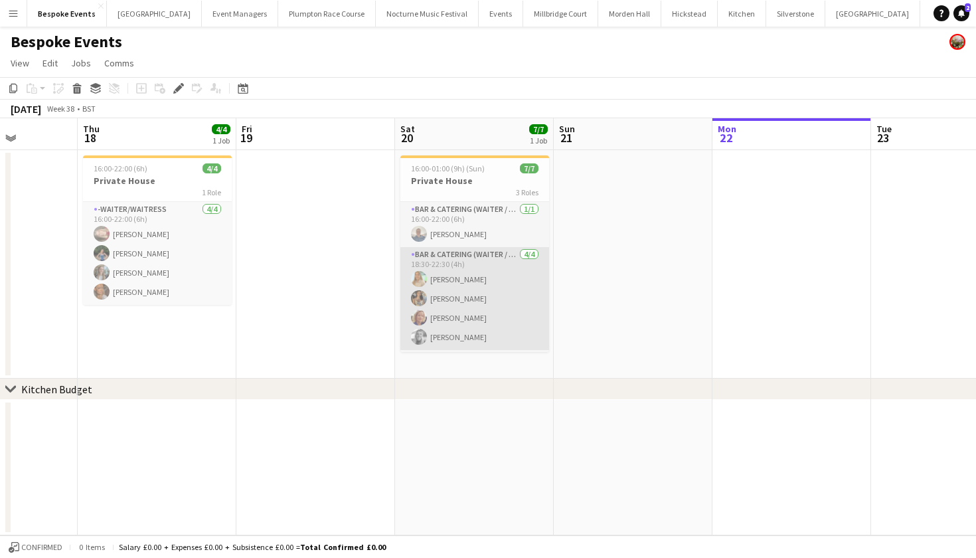
click at [476, 316] on app-card-role "Bar & Catering (Waiter / waitress) 4/4 18:30-22:30 (4h) Alice Cooley Caitlin Ma…" at bounding box center [475, 298] width 149 height 103
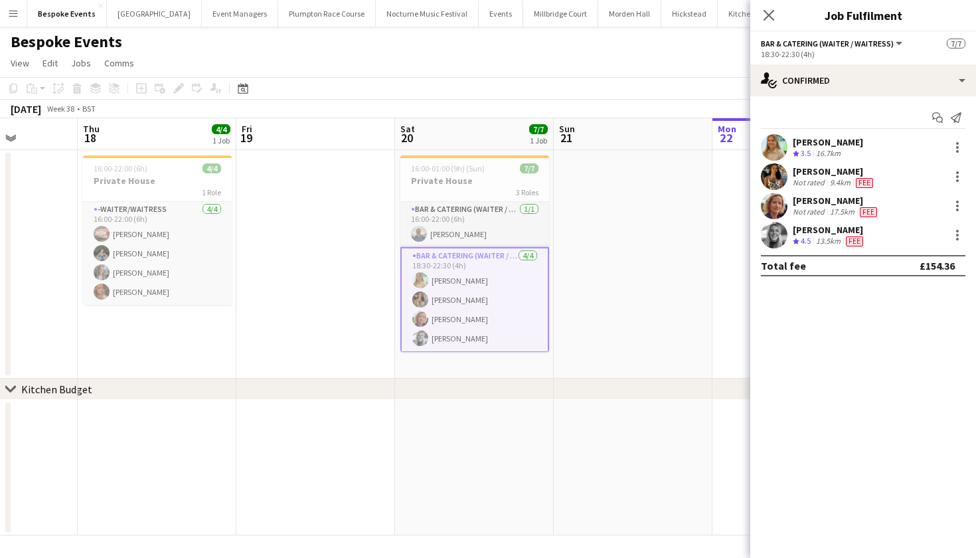
click at [774, 176] on app-user-avatar at bounding box center [774, 176] width 27 height 27
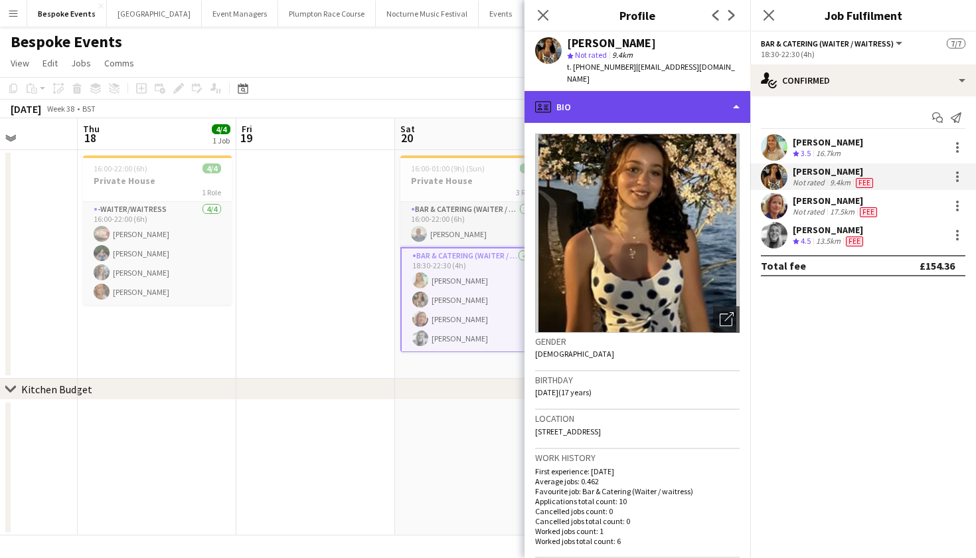
click at [642, 99] on div "profile Bio" at bounding box center [638, 107] width 226 height 32
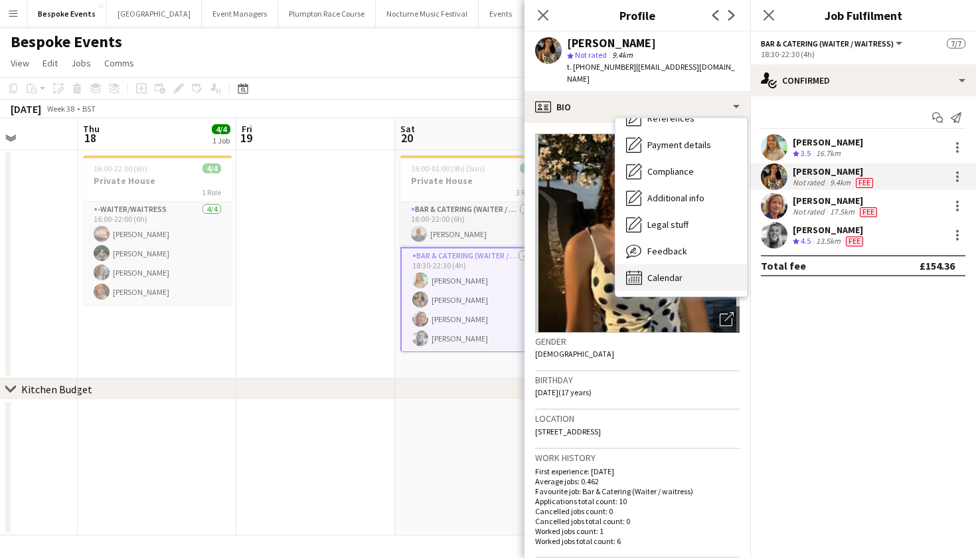
scroll to position [151, 0]
click at [656, 272] on span "Calendar" at bounding box center [665, 278] width 35 height 12
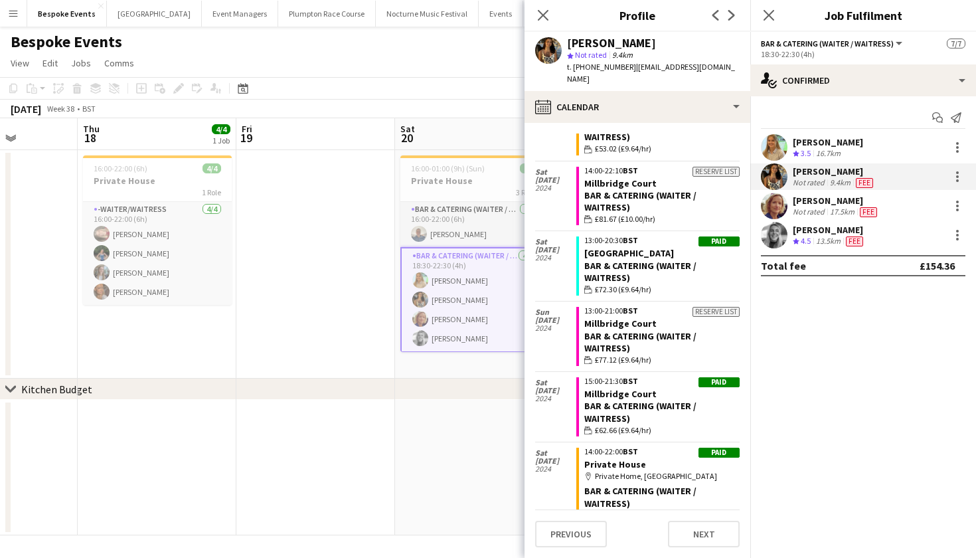
scroll to position [359, 0]
click at [770, 200] on app-user-avatar at bounding box center [774, 206] width 27 height 27
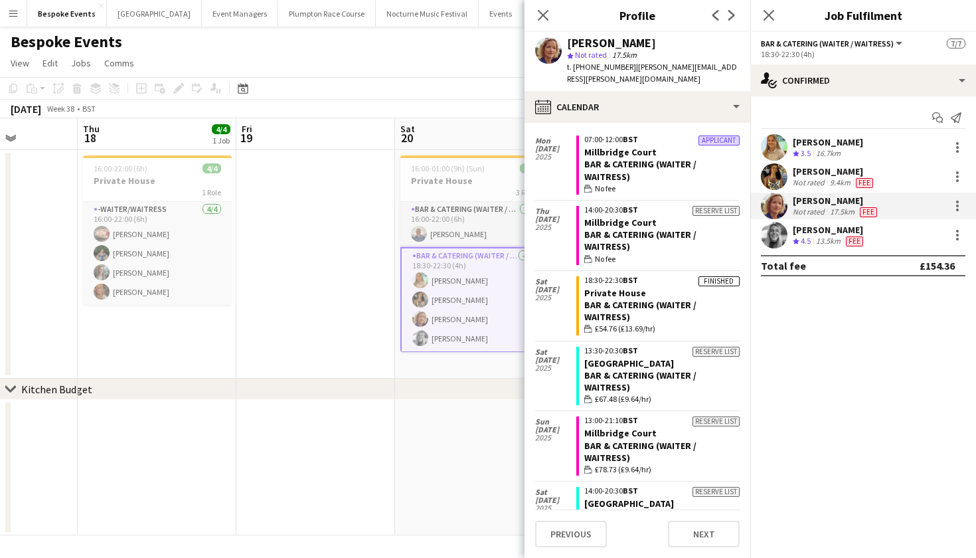
scroll to position [599, 0]
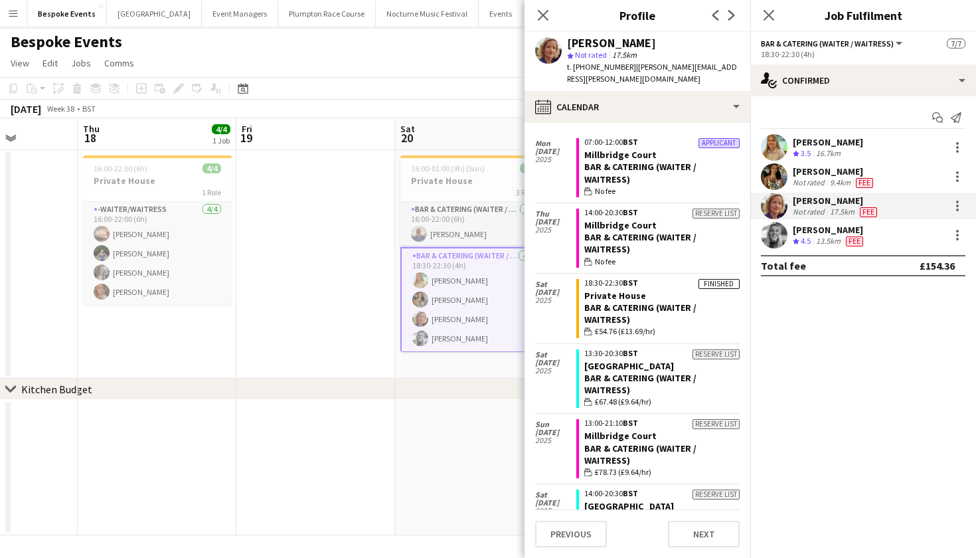
click at [359, 448] on app-date-cell at bounding box center [315, 467] width 159 height 135
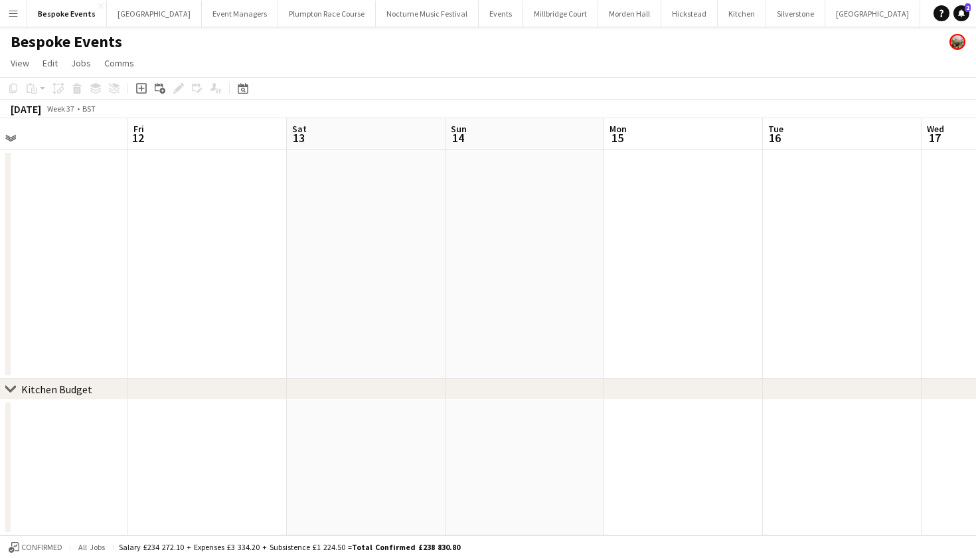
scroll to position [0, 311]
click at [9, 8] on app-icon "Menu" at bounding box center [13, 13] width 11 height 11
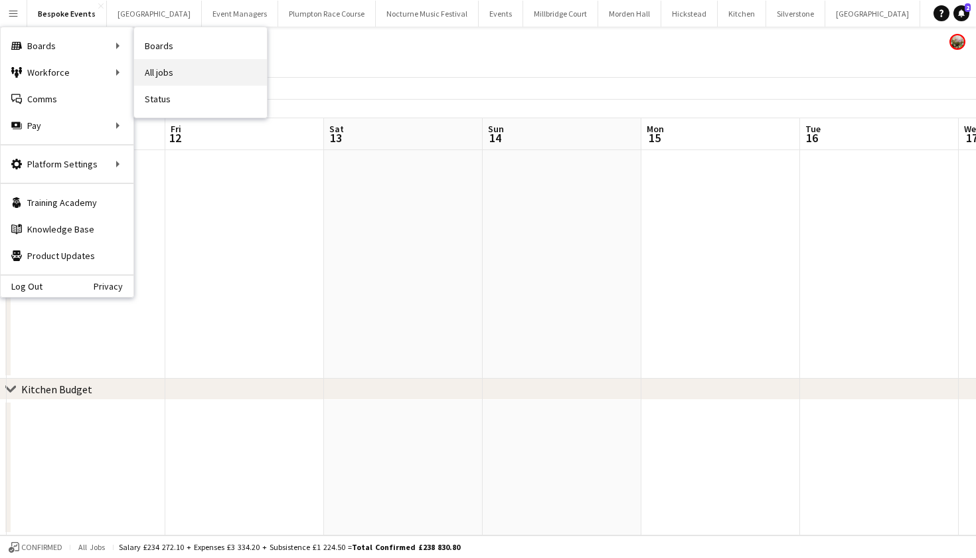
click at [177, 68] on link "All jobs" at bounding box center [200, 72] width 133 height 27
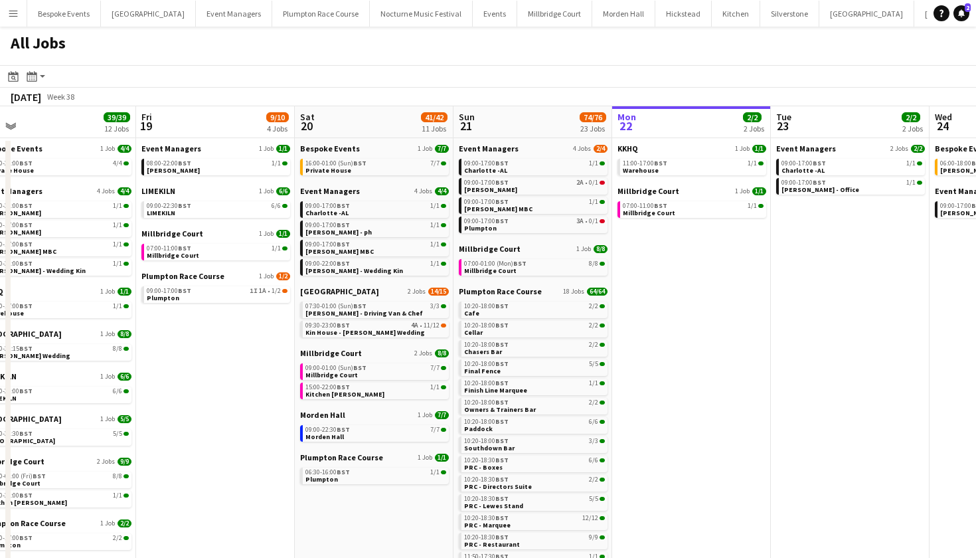
scroll to position [0, 304]
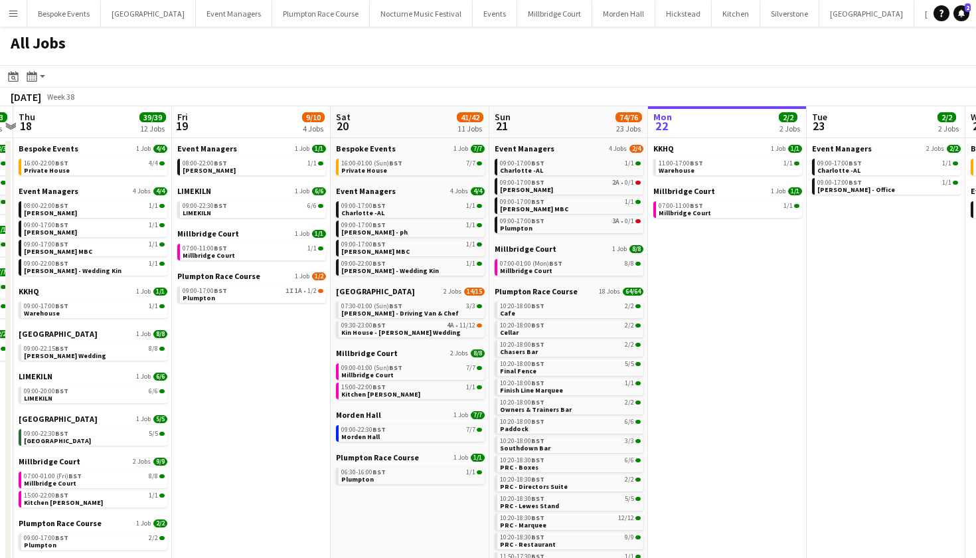
click at [25, 11] on button "Menu" at bounding box center [13, 13] width 27 height 27
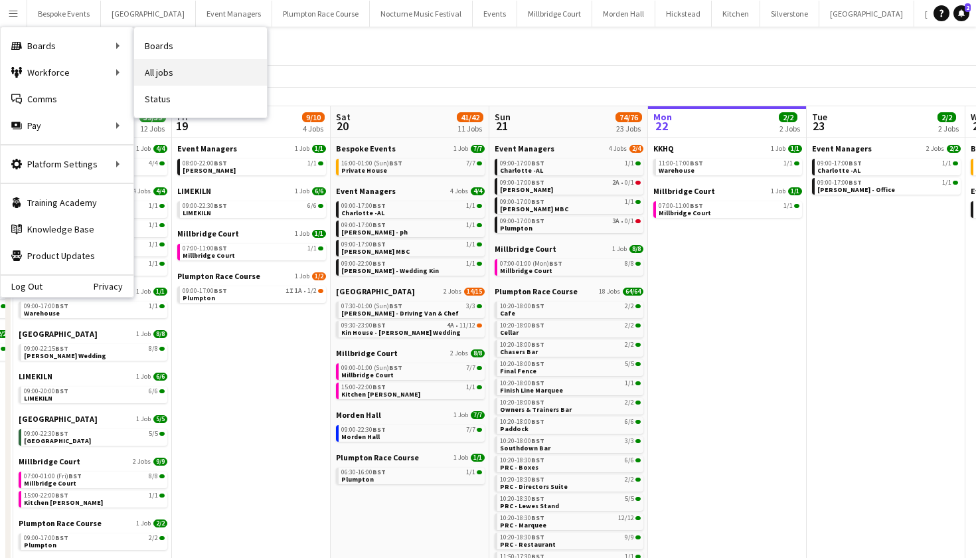
click at [153, 78] on link "All jobs" at bounding box center [200, 72] width 133 height 27
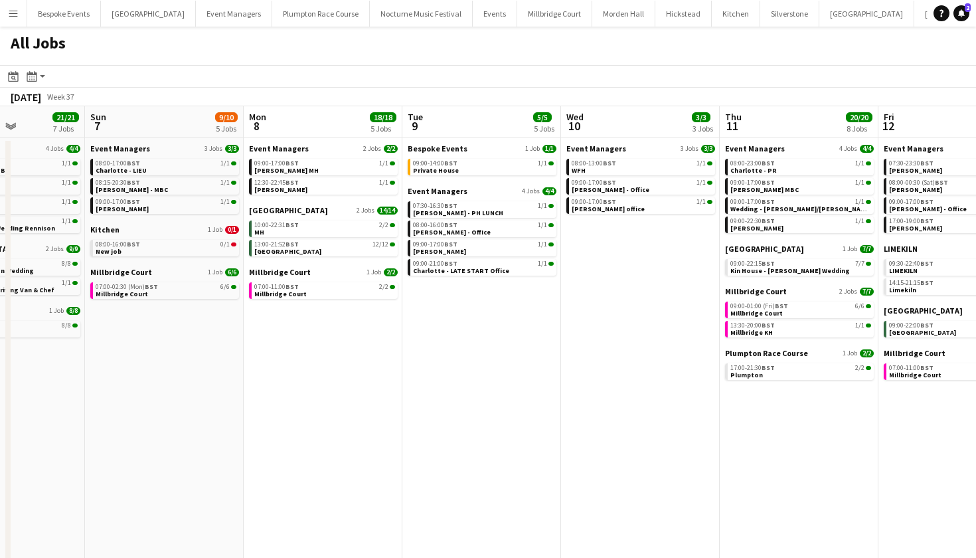
scroll to position [0, 371]
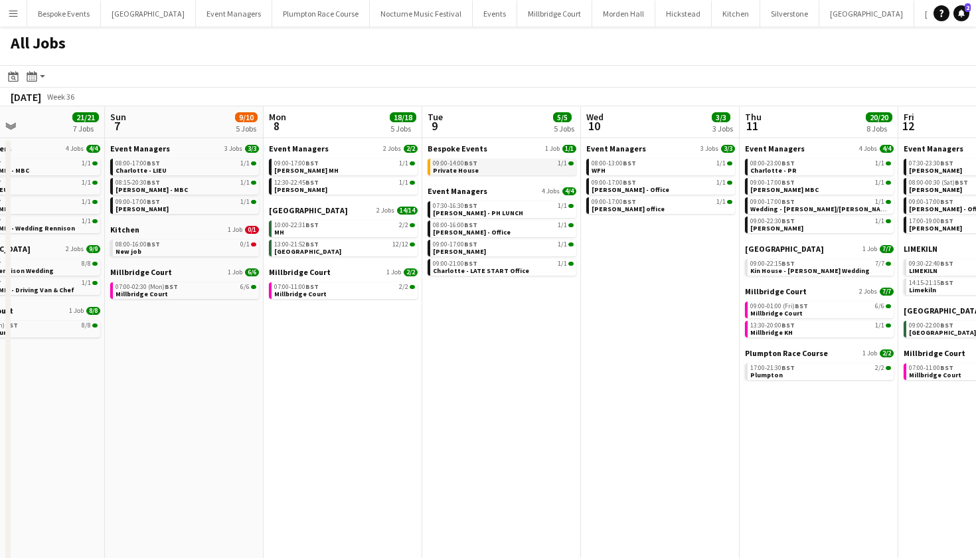
click at [503, 165] on div "09:00-14:00 BST 1/1" at bounding box center [503, 163] width 141 height 7
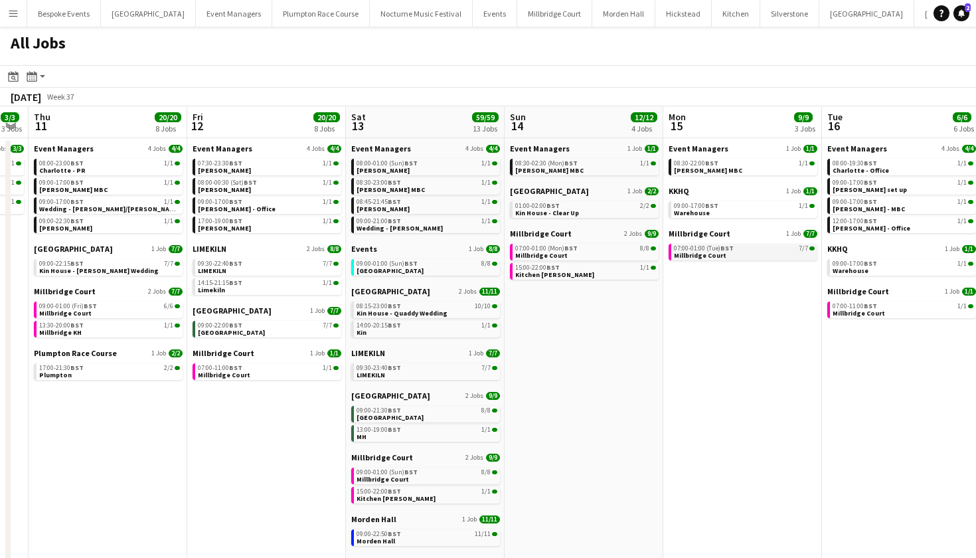
scroll to position [0, 283]
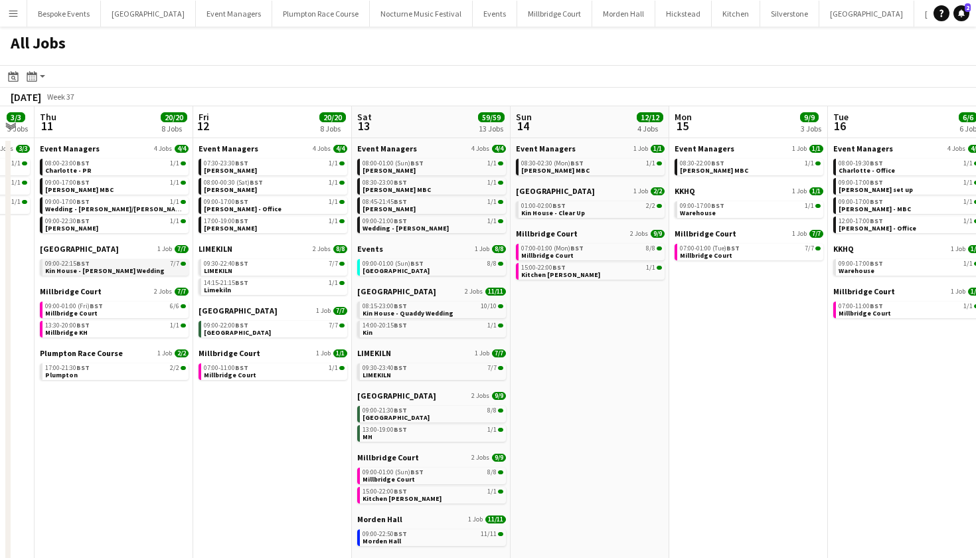
click at [114, 269] on span "Kin House - [PERSON_NAME] Wedding" at bounding box center [105, 270] width 120 height 9
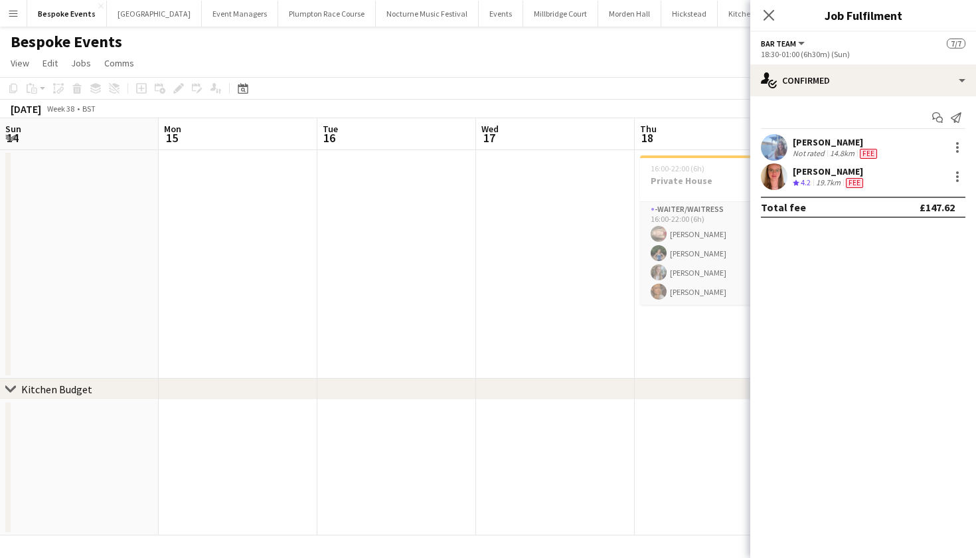
scroll to position [62, 0]
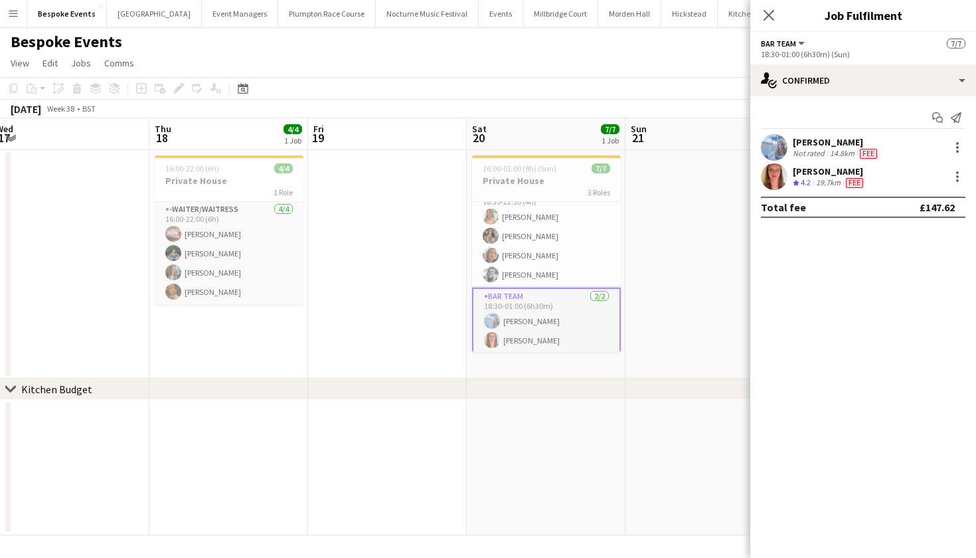
click at [775, 152] on app-user-avatar at bounding box center [774, 147] width 27 height 27
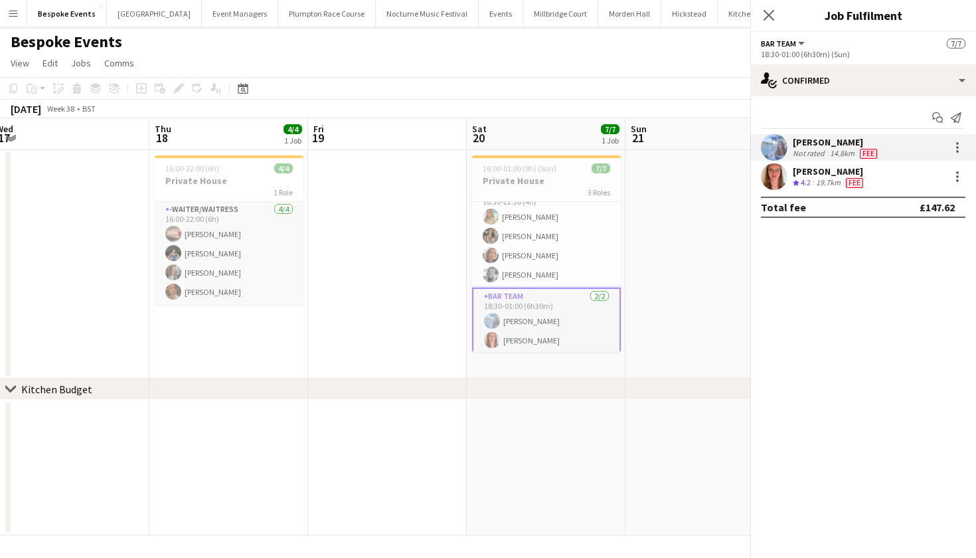
scroll to position [0, 0]
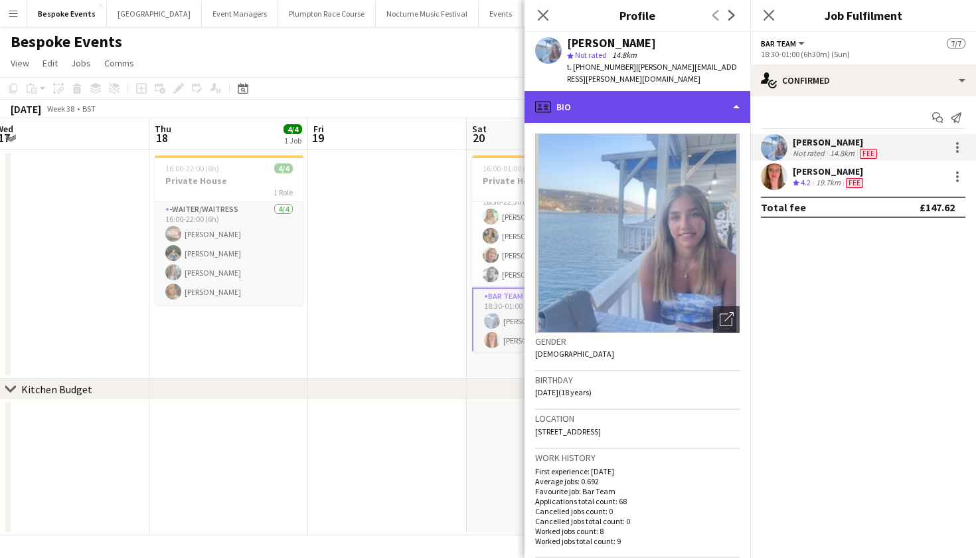
click at [721, 100] on div "profile Bio" at bounding box center [638, 107] width 226 height 32
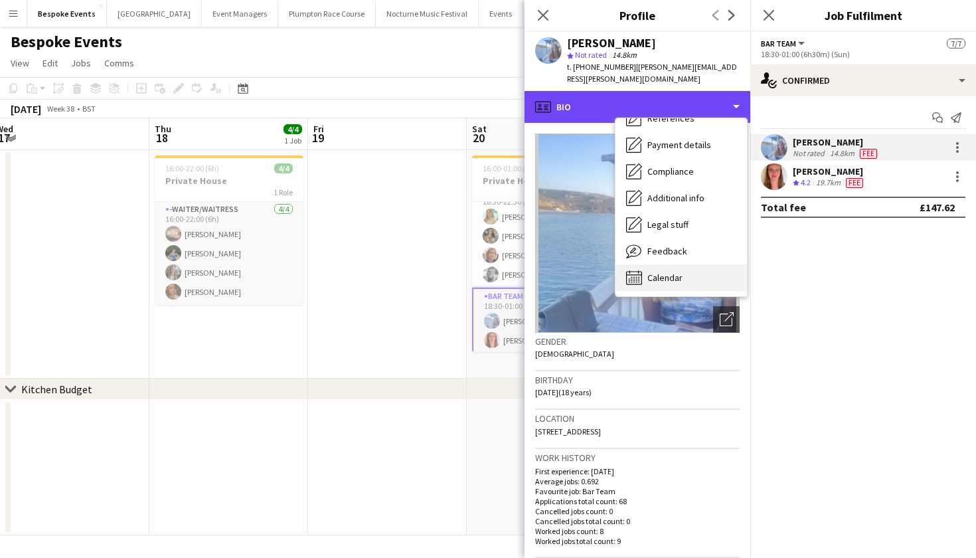
scroll to position [151, 0]
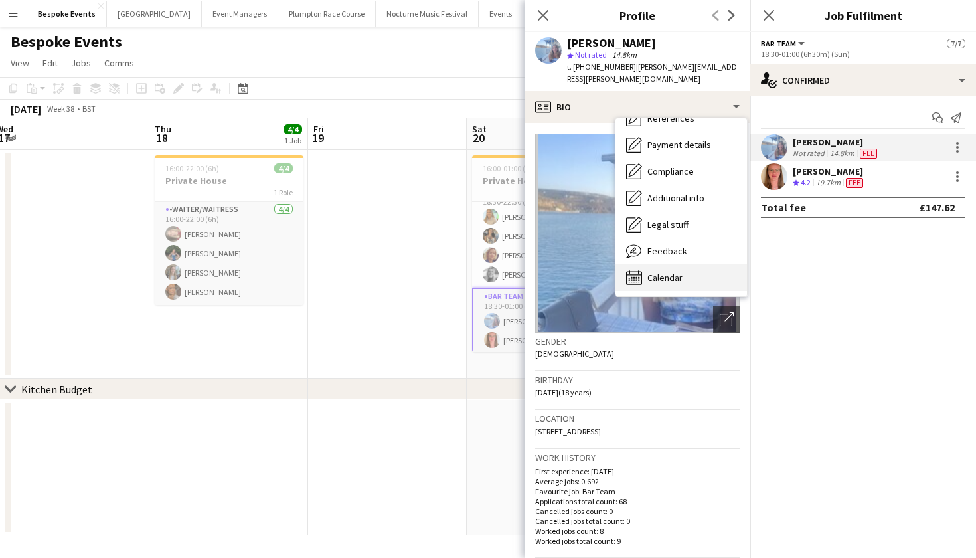
click at [660, 282] on span "Calendar" at bounding box center [665, 278] width 35 height 12
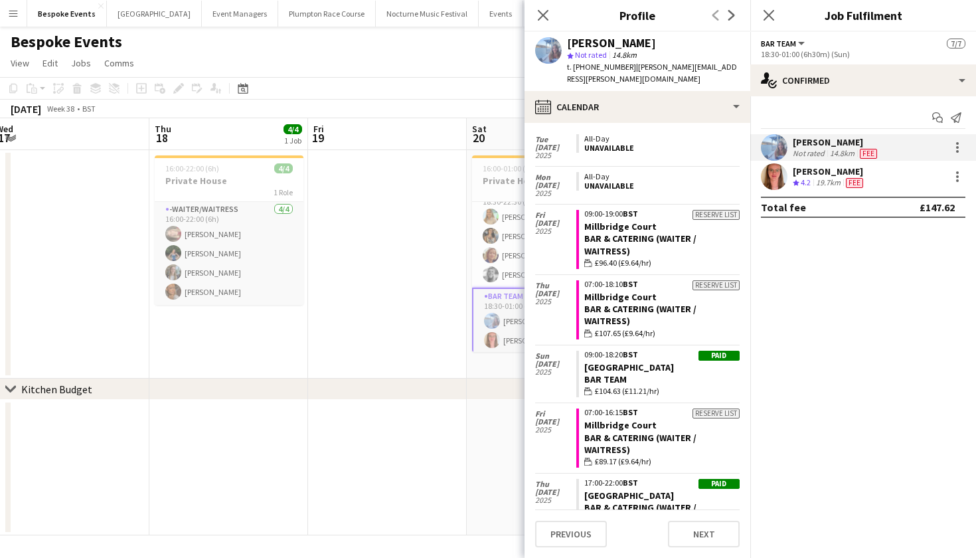
scroll to position [1612, 0]
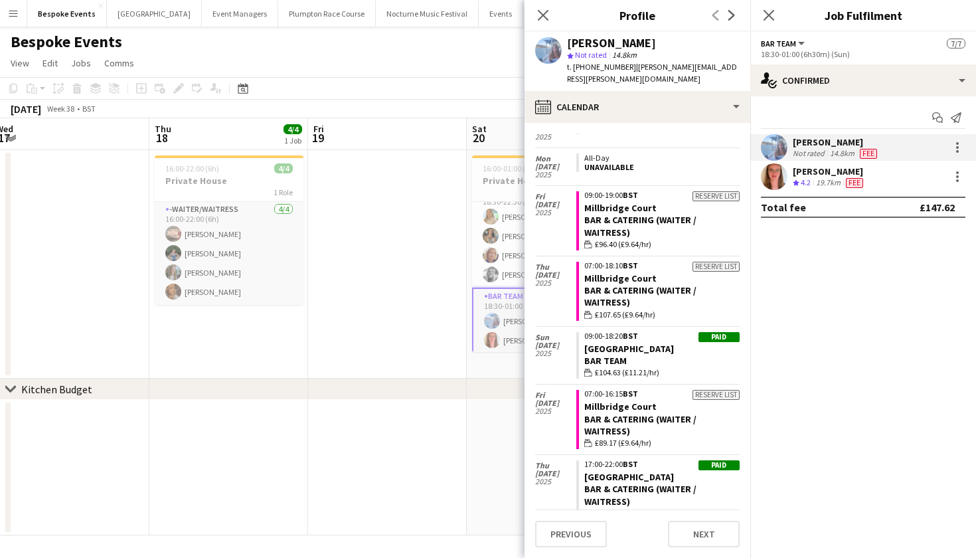
click at [379, 319] on app-date-cell at bounding box center [387, 264] width 159 height 228
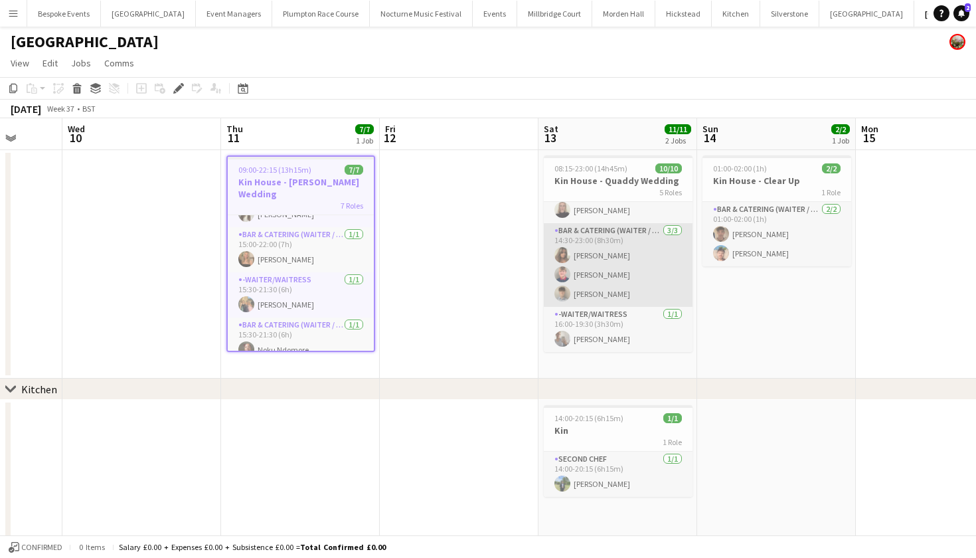
scroll to position [172, 0]
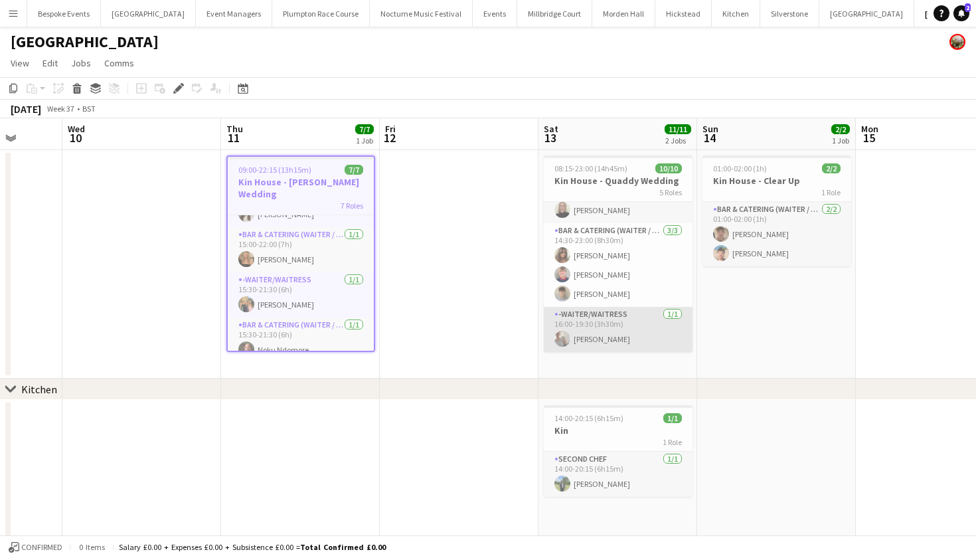
click at [582, 345] on app-card-role "-Waiter/Waitress 1/1 16:00-19:30 (3h30m) freya baxter" at bounding box center [618, 329] width 149 height 45
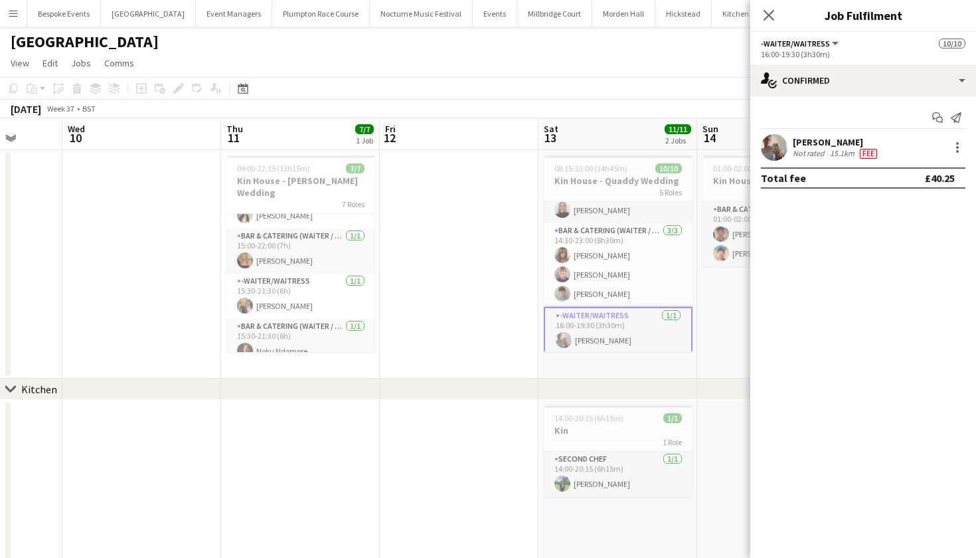
click at [765, 153] on app-user-avatar at bounding box center [774, 147] width 27 height 27
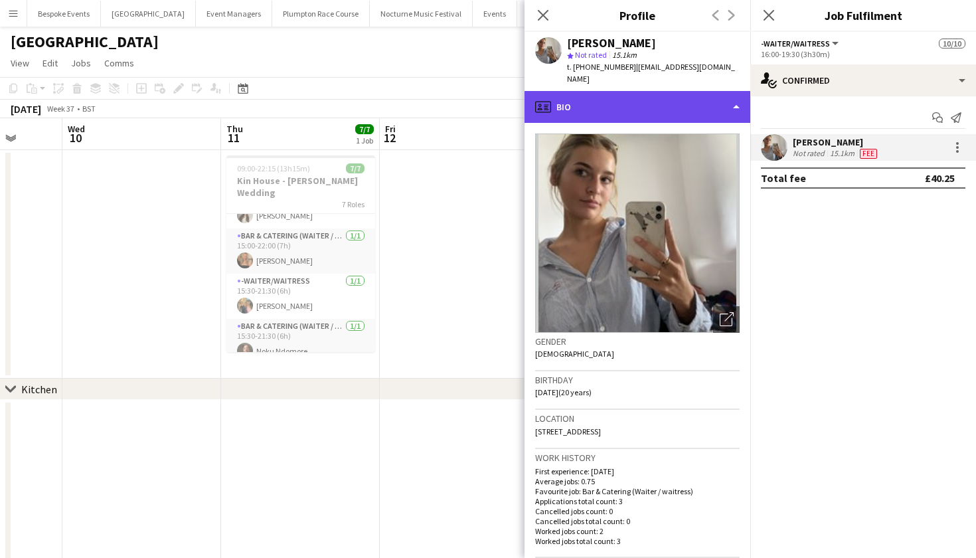
click at [673, 104] on div "profile Bio" at bounding box center [638, 107] width 226 height 32
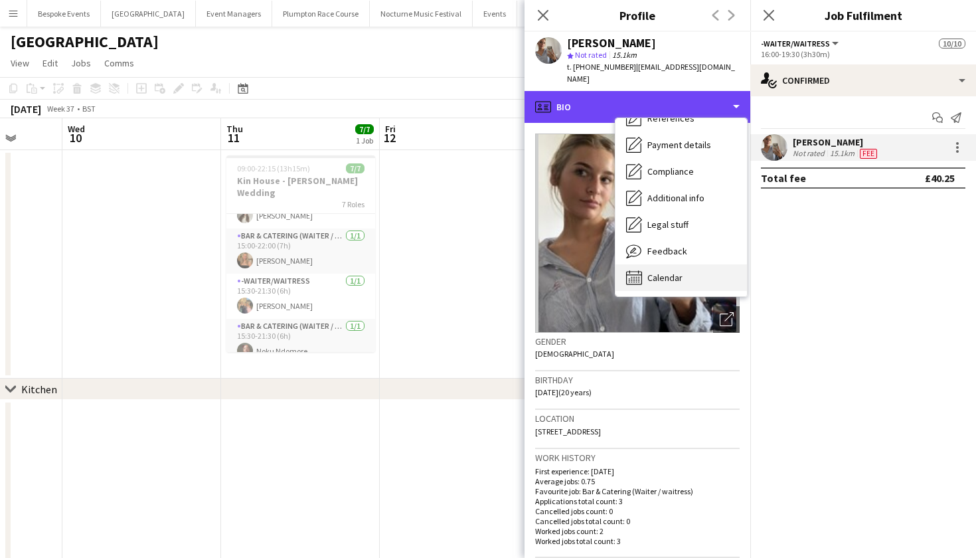
scroll to position [151, 0]
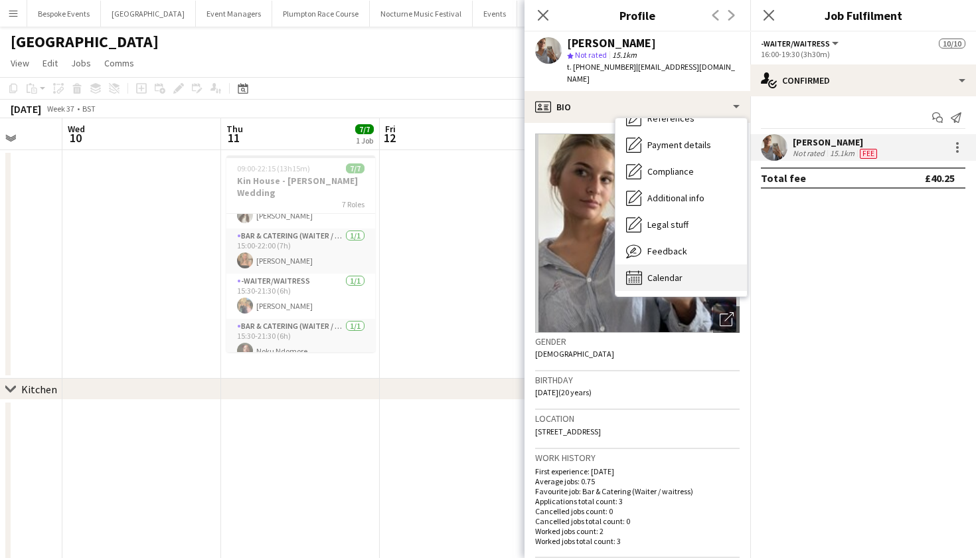
click at [672, 272] on span "Calendar" at bounding box center [665, 278] width 35 height 12
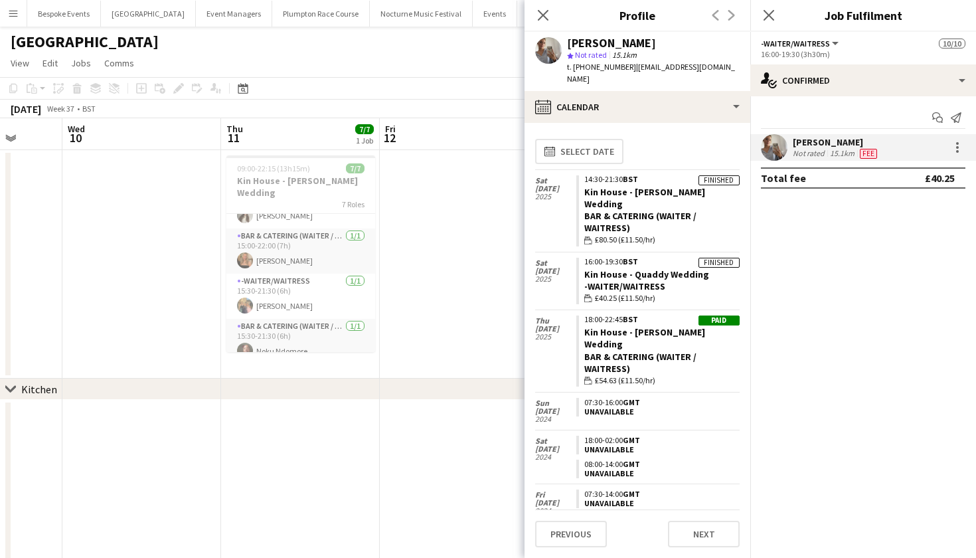
scroll to position [0, 0]
click at [447, 263] on app-date-cell at bounding box center [459, 264] width 159 height 228
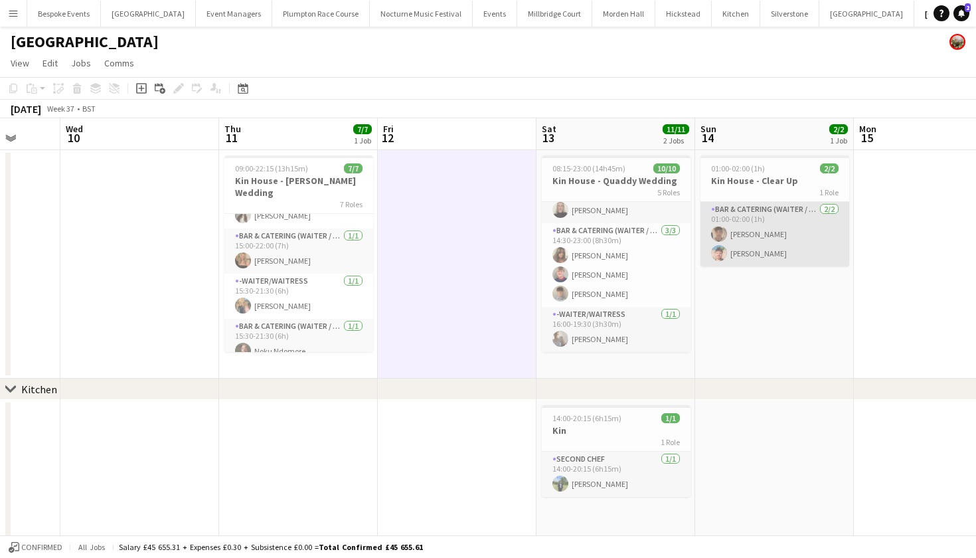
click at [749, 246] on app-card-role "Bar & Catering (Waiter / waitress) 2/2 01:00-02:00 (1h) George Strevens Zac Cla…" at bounding box center [775, 234] width 149 height 64
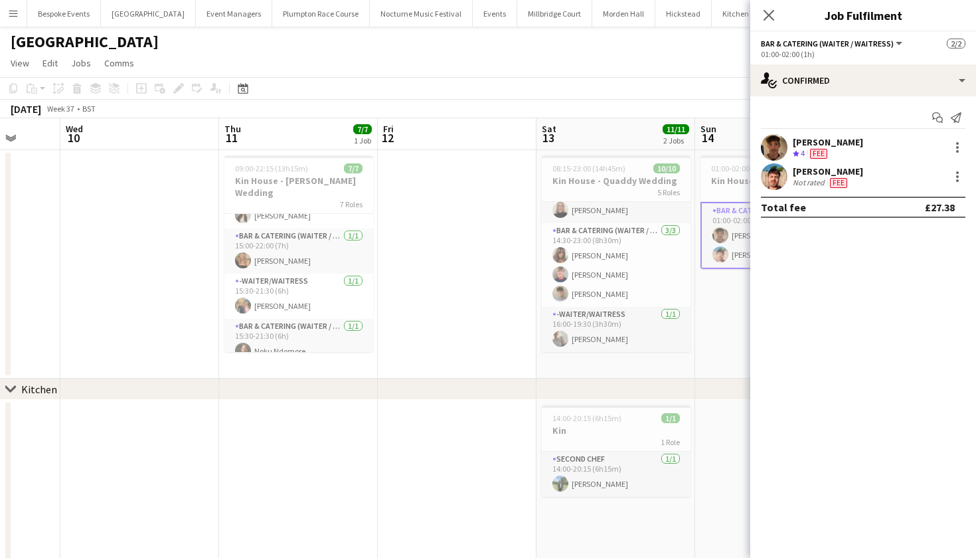
click at [781, 151] on app-user-avatar at bounding box center [774, 147] width 27 height 27
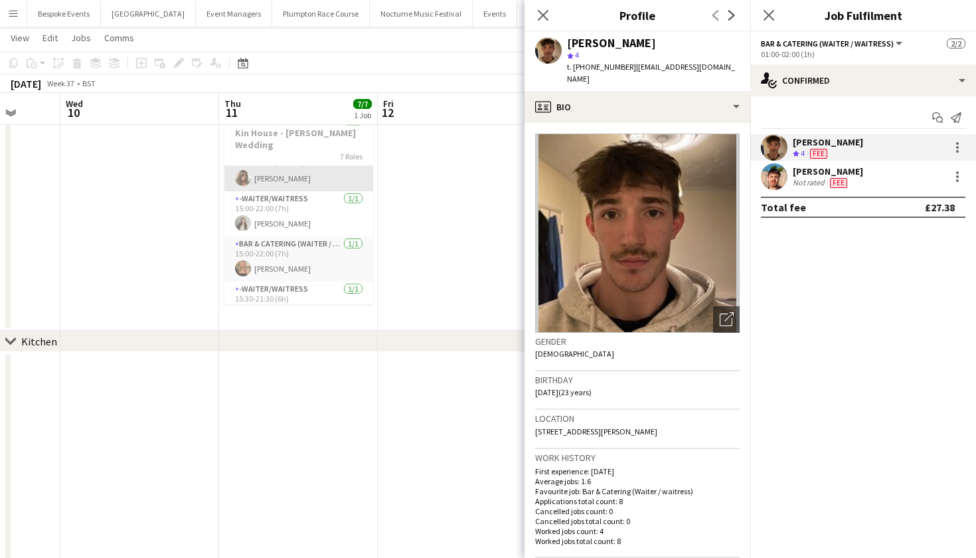
scroll to position [116, 0]
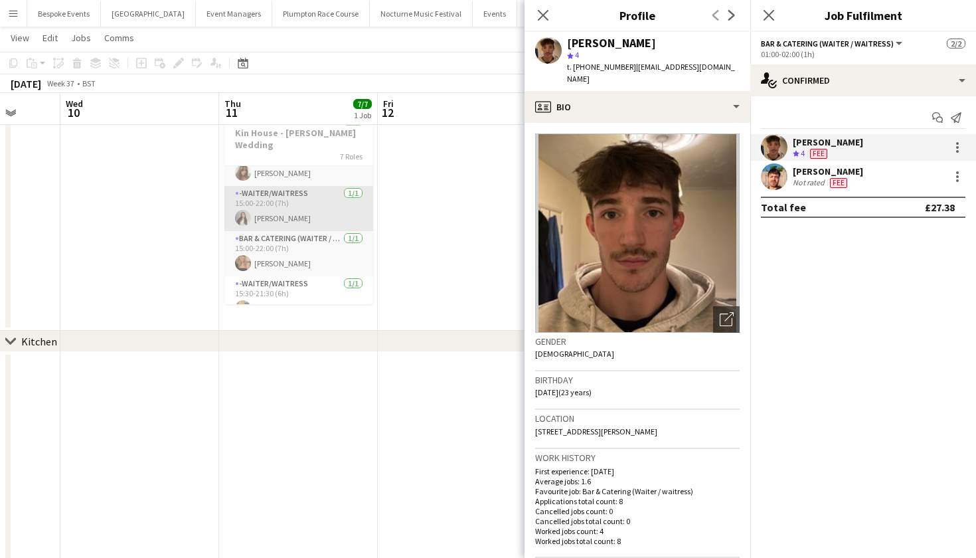
click at [292, 189] on app-card-role "-Waiter/Waitress 1/1 15:00-22:00 (7h) Emily Brown" at bounding box center [298, 208] width 149 height 45
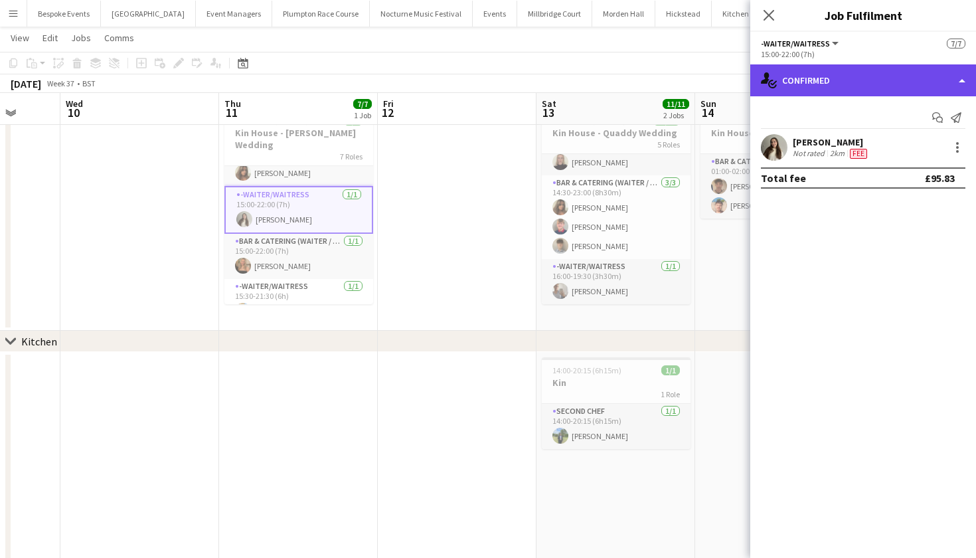
click at [810, 68] on div "single-neutral-actions-check-2 Confirmed" at bounding box center [864, 80] width 226 height 32
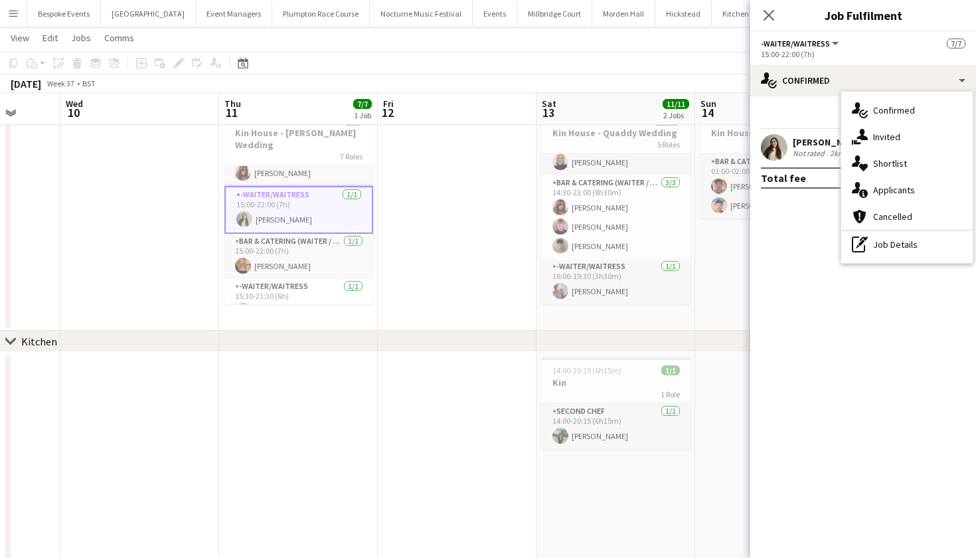
click at [771, 143] on app-user-avatar at bounding box center [774, 147] width 27 height 27
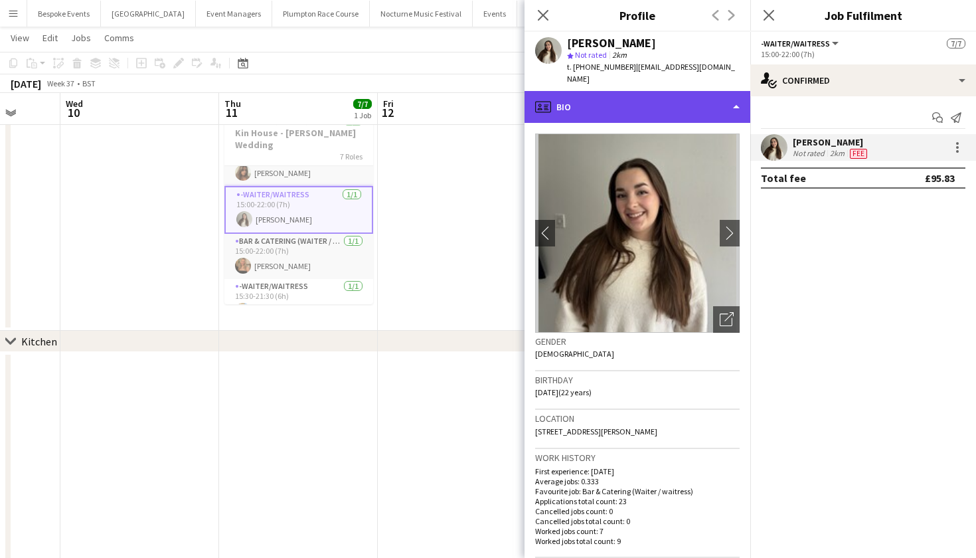
click at [698, 96] on div "profile Bio" at bounding box center [638, 107] width 226 height 32
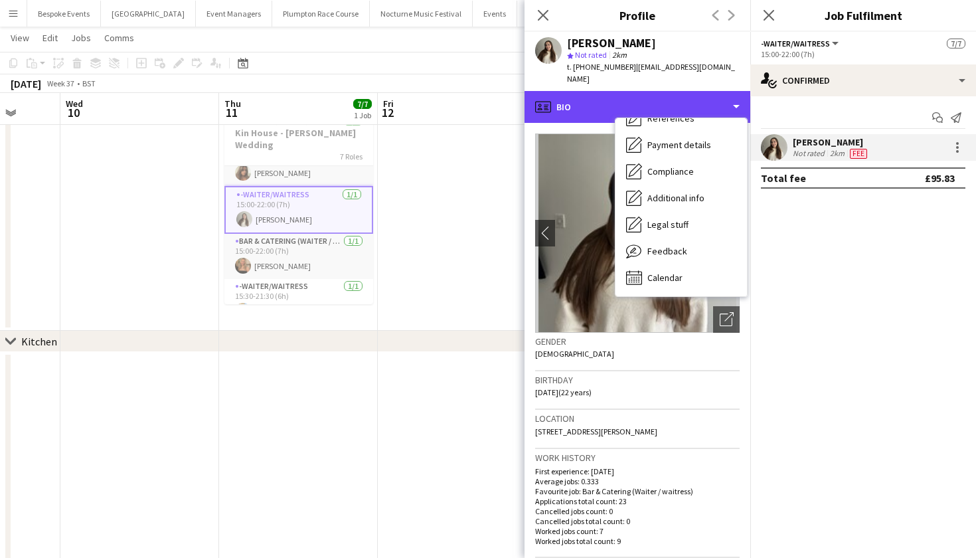
scroll to position [151, 0]
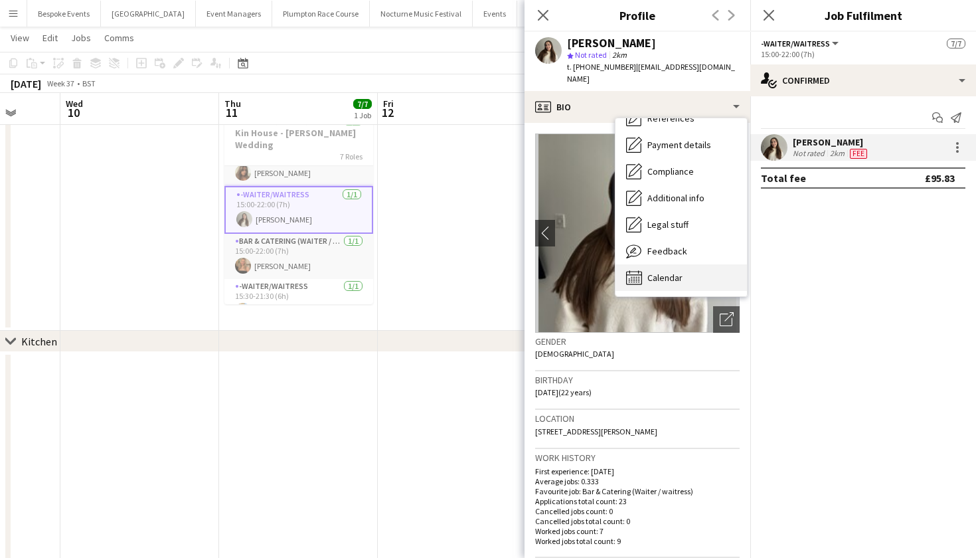
click at [679, 276] on div "Calendar Calendar" at bounding box center [682, 277] width 132 height 27
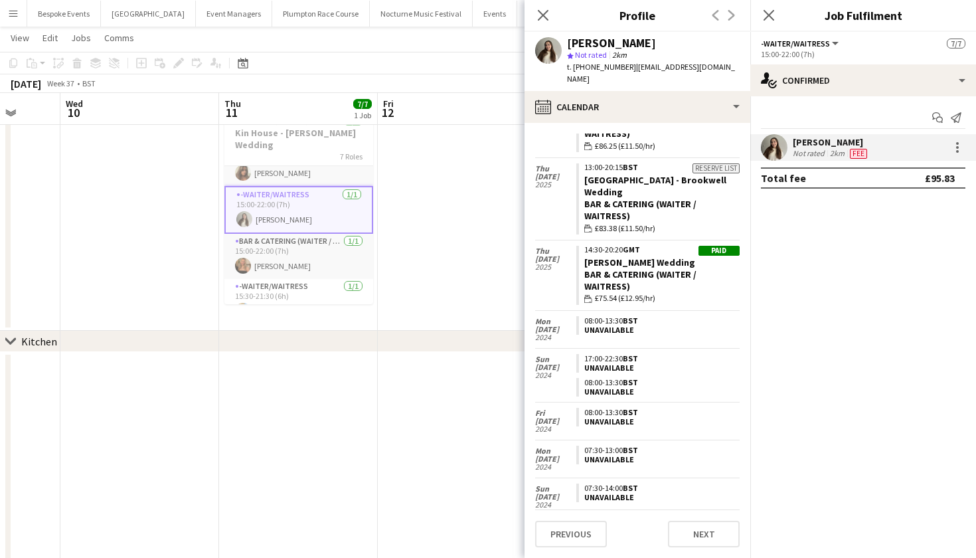
scroll to position [1061, 0]
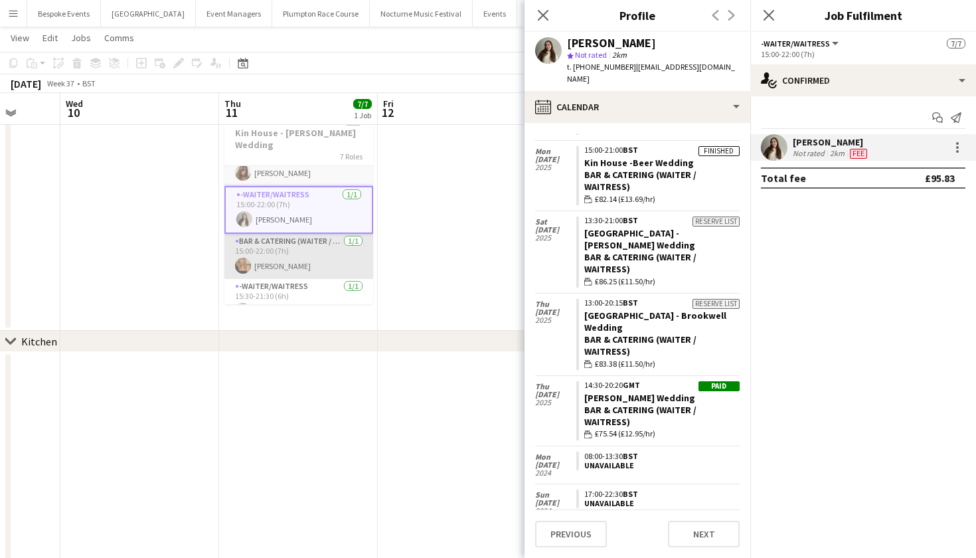
click at [292, 243] on app-card-role "Bar & Catering (Waiter / waitress) 1/1 15:00-22:00 (7h) Macey Baker" at bounding box center [298, 256] width 149 height 45
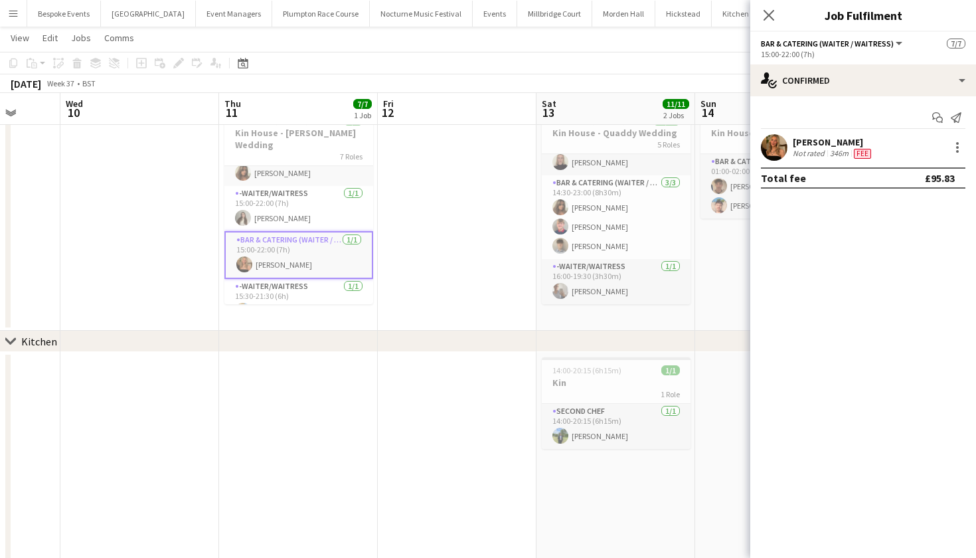
click at [785, 62] on app-options-switcher "Bar & Catering (Waiter / waitress) All roles Bar & Catering (Waiter / waitress)…" at bounding box center [864, 48] width 226 height 33
click at [768, 149] on app-user-avatar at bounding box center [774, 147] width 27 height 27
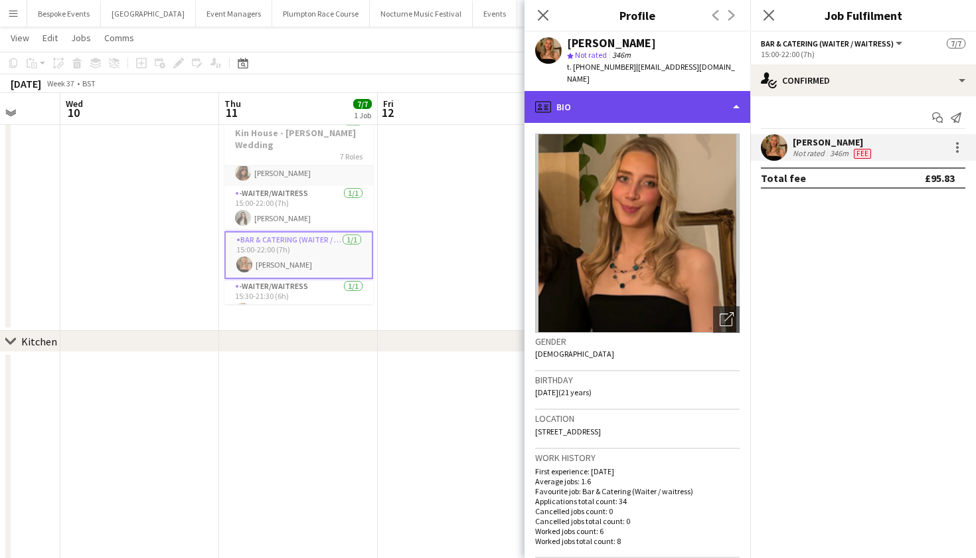
click at [671, 104] on div "profile Bio" at bounding box center [638, 107] width 226 height 32
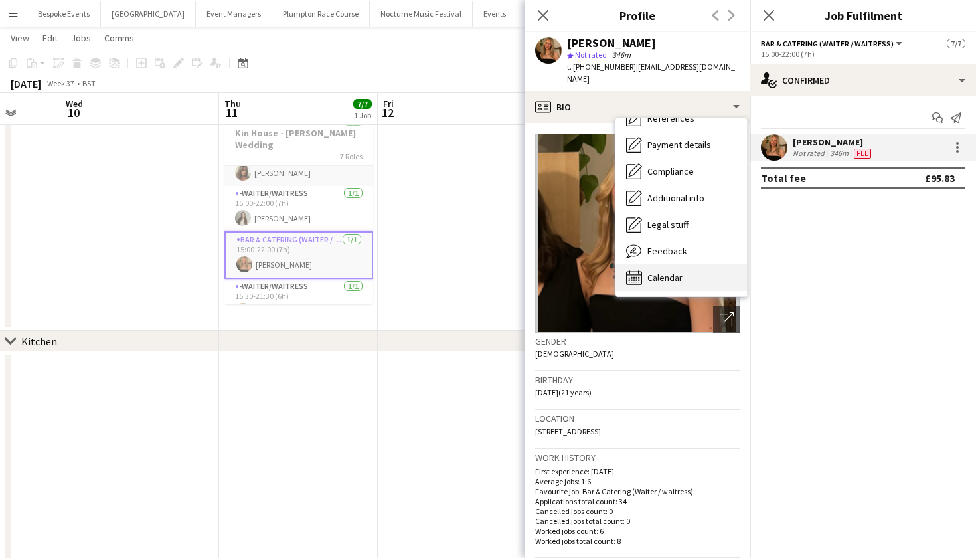
scroll to position [151, 0]
click at [658, 272] on span "Calendar" at bounding box center [665, 278] width 35 height 12
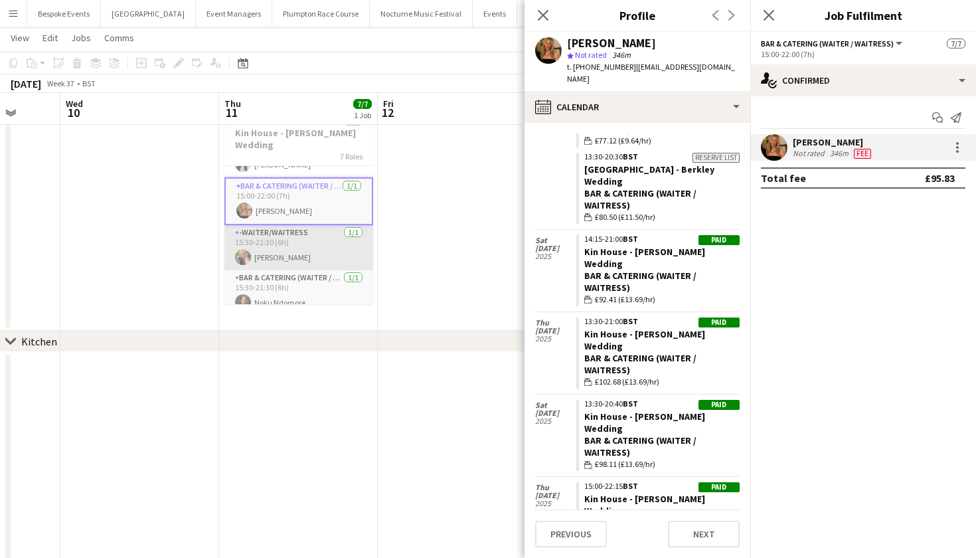
scroll to position [169, 0]
click at [292, 242] on app-card-role "-Waiter/Waitress 1/1 15:30-21:30 (6h) Mia Newton" at bounding box center [298, 248] width 149 height 45
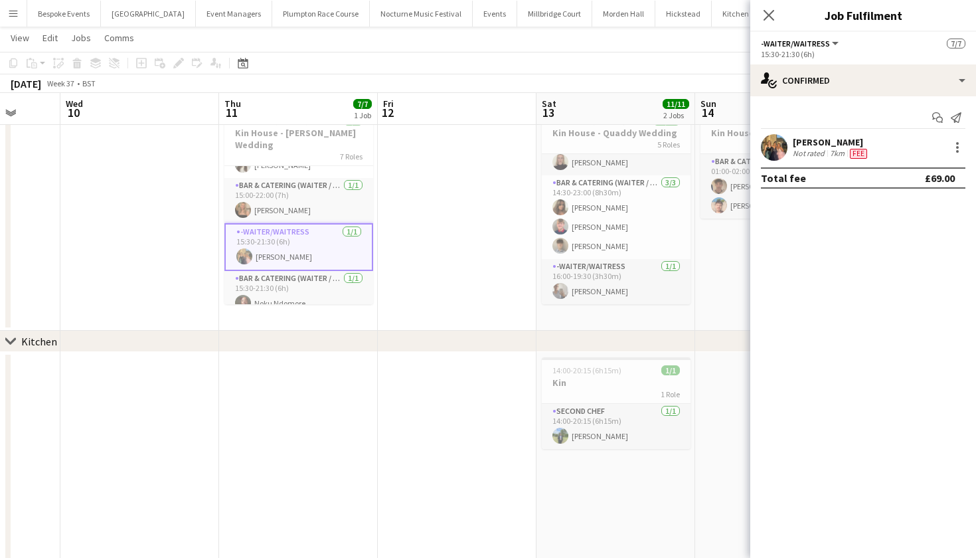
click at [782, 145] on app-user-avatar at bounding box center [774, 147] width 27 height 27
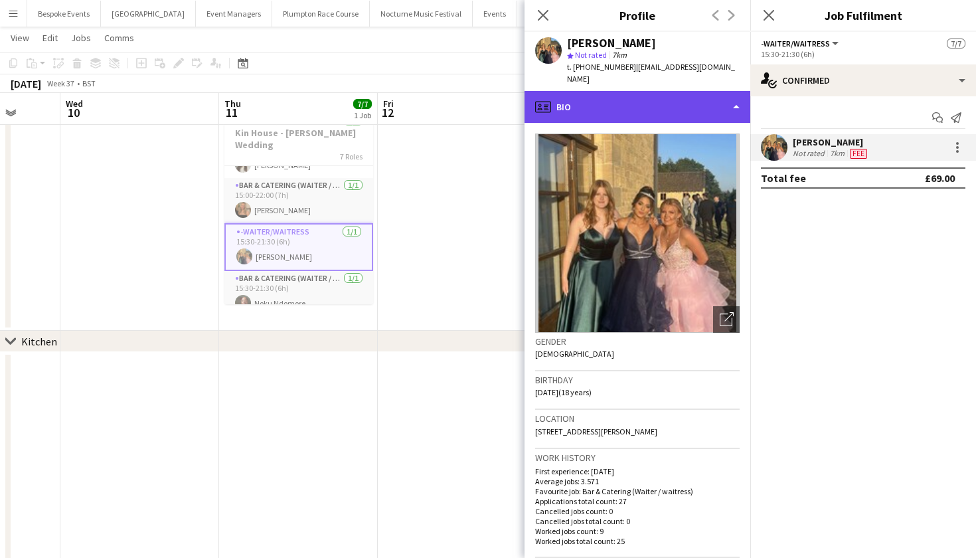
click at [702, 91] on div "profile Bio" at bounding box center [638, 107] width 226 height 32
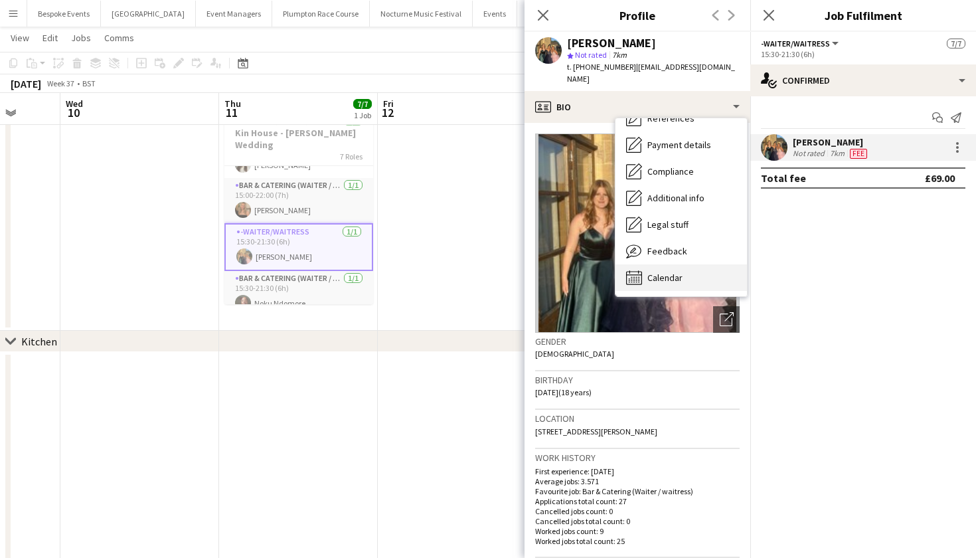
scroll to position [151, 0]
click at [644, 270] on div "Calendar Calendar" at bounding box center [682, 277] width 132 height 27
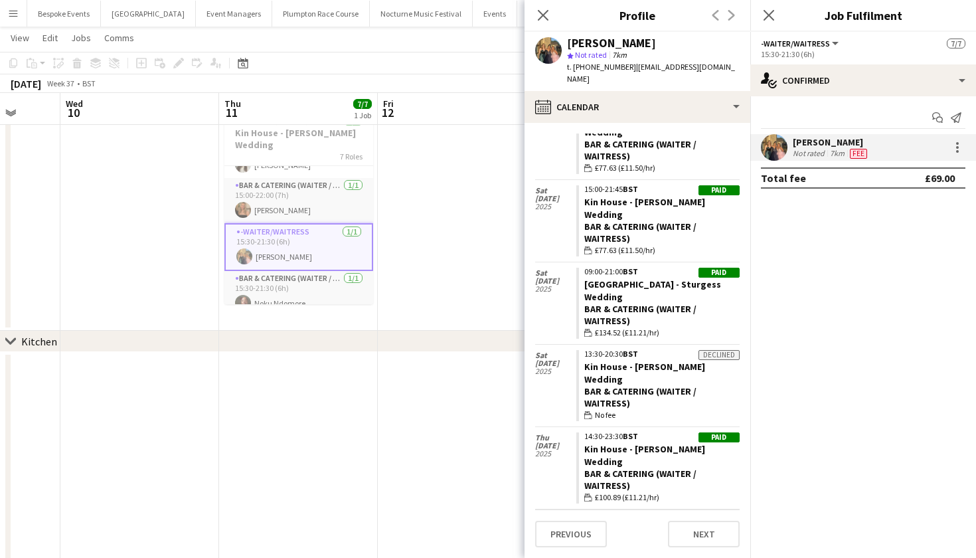
scroll to position [719, 0]
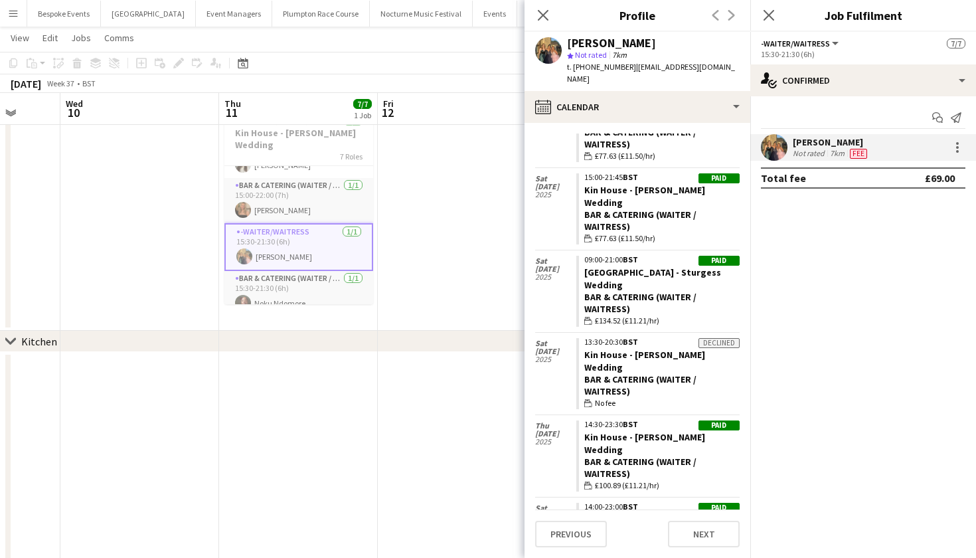
click at [466, 215] on app-date-cell at bounding box center [457, 216] width 159 height 228
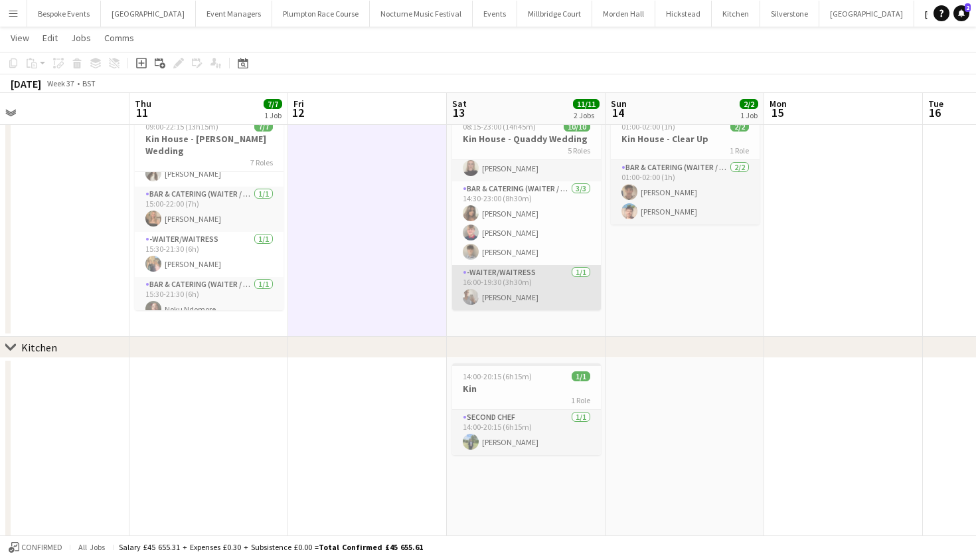
scroll to position [171, 0]
click at [504, 279] on app-card-role "-Waiter/Waitress 1/1 16:00-19:30 (3h30m) freya baxter" at bounding box center [526, 288] width 149 height 45
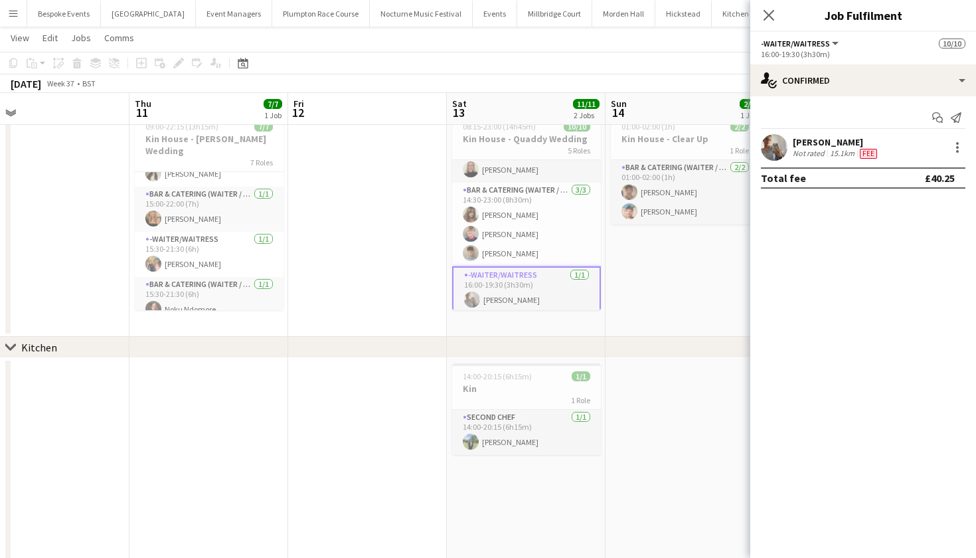
click at [772, 140] on app-user-avatar at bounding box center [774, 147] width 27 height 27
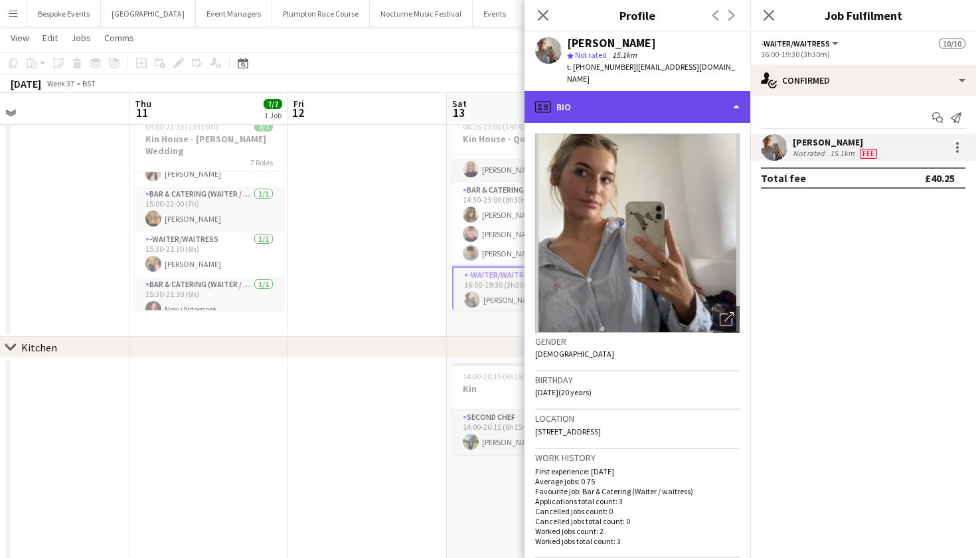
click at [684, 96] on div "profile Bio" at bounding box center [638, 107] width 226 height 32
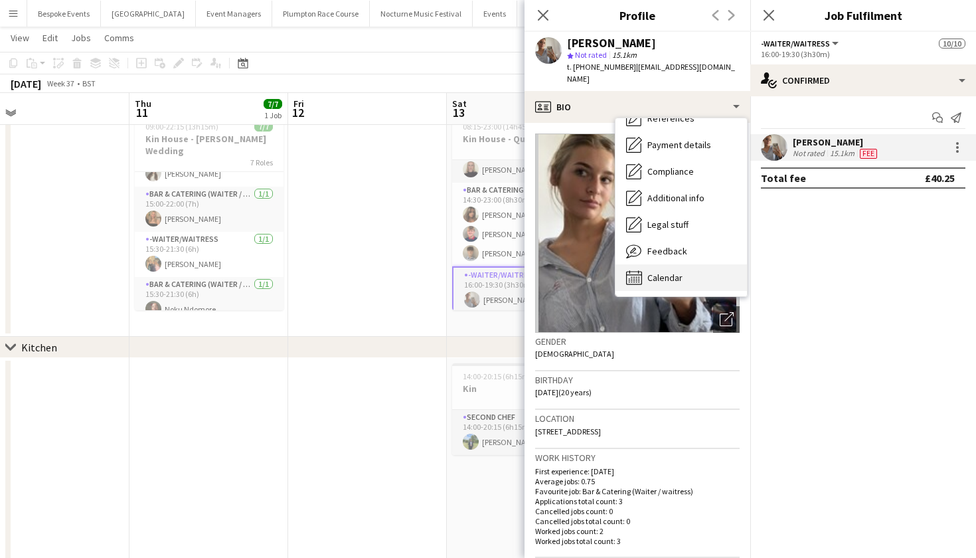
scroll to position [151, 0]
click at [690, 264] on div "Calendar Calendar" at bounding box center [682, 277] width 132 height 27
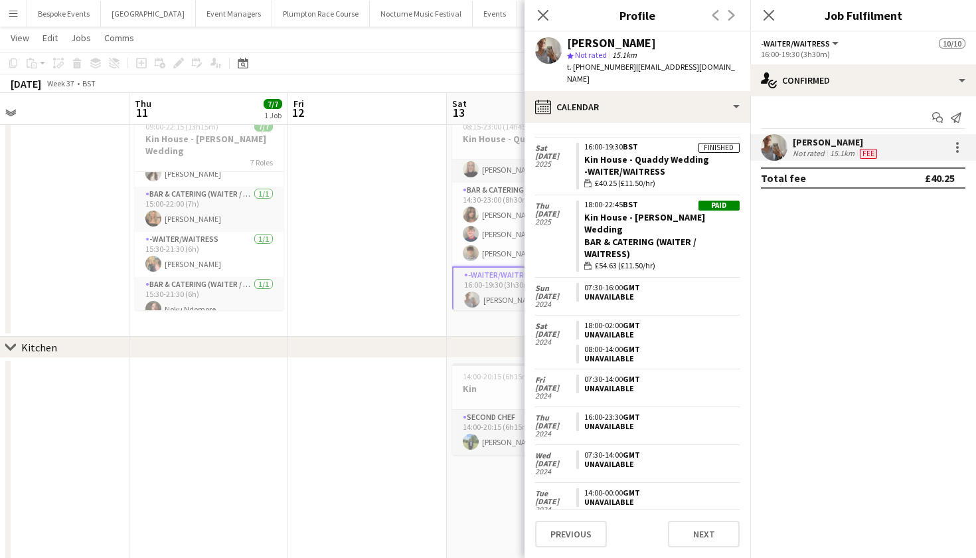
scroll to position [113, 0]
click at [361, 212] on app-date-cell at bounding box center [367, 222] width 159 height 228
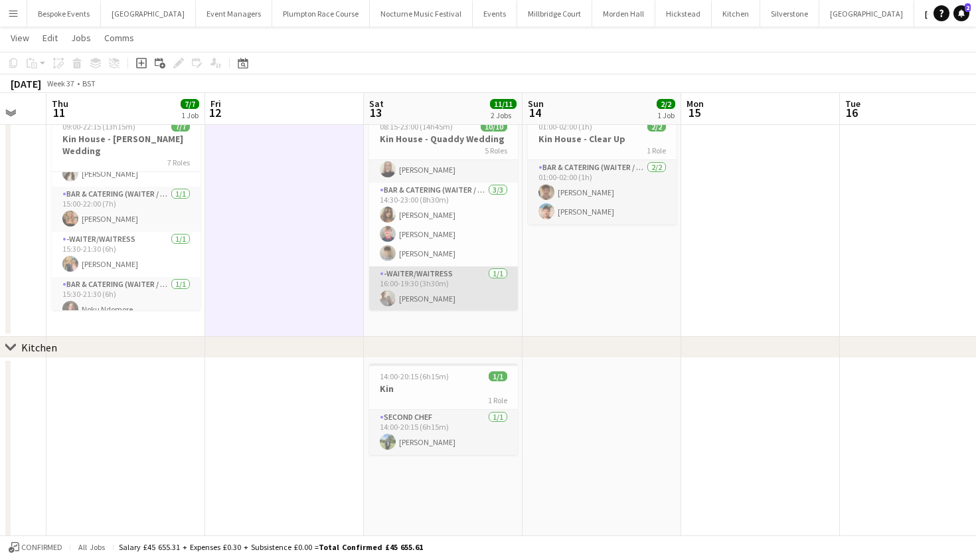
scroll to position [0, 457]
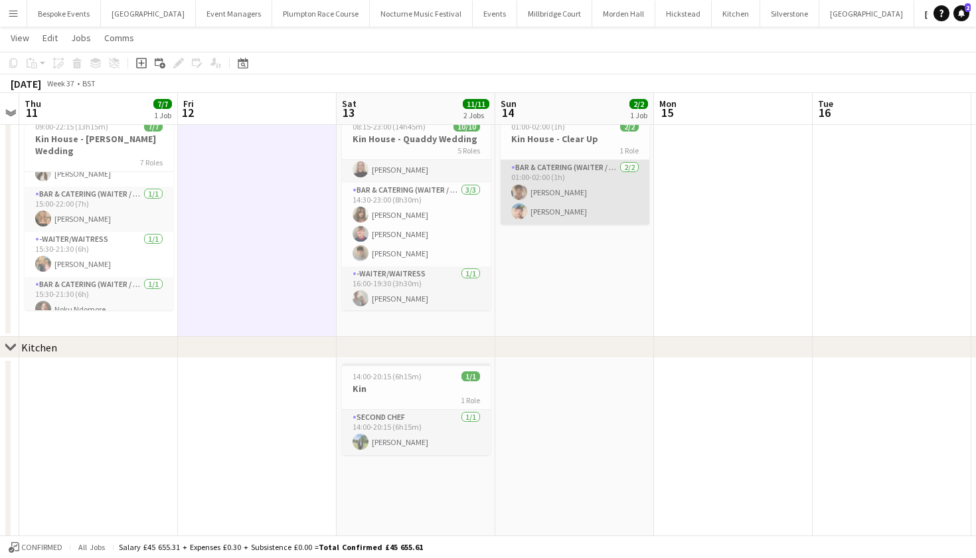
click at [554, 180] on app-card-role "Bar & Catering (Waiter / waitress) 2/2 01:00-02:00 (1h) George Strevens Zac Cla…" at bounding box center [575, 192] width 149 height 64
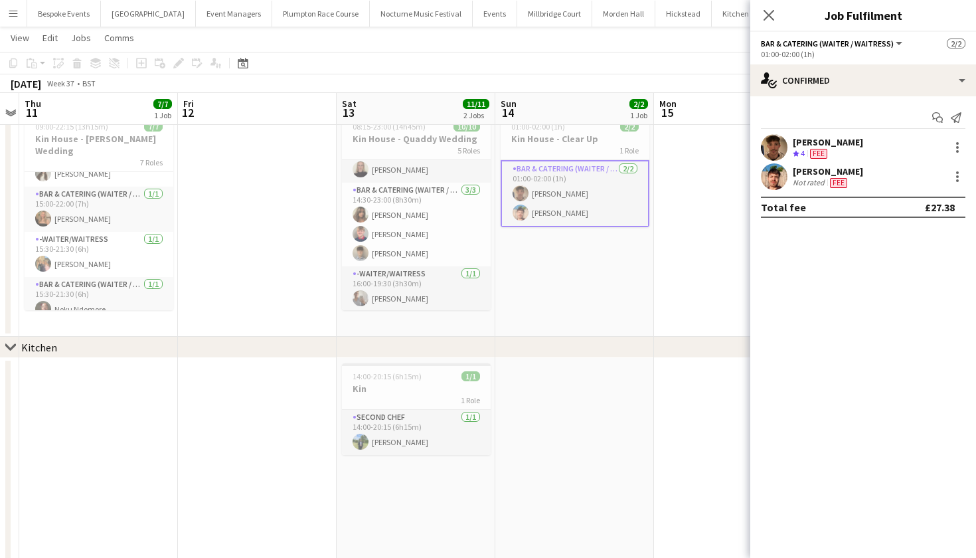
click at [769, 177] on app-user-avatar at bounding box center [774, 176] width 27 height 27
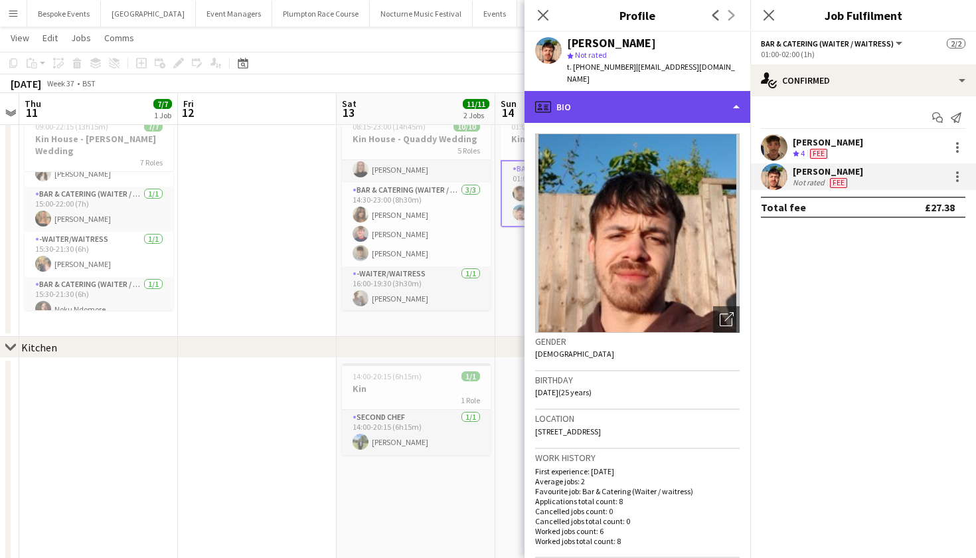
click at [719, 102] on div "profile Bio" at bounding box center [638, 107] width 226 height 32
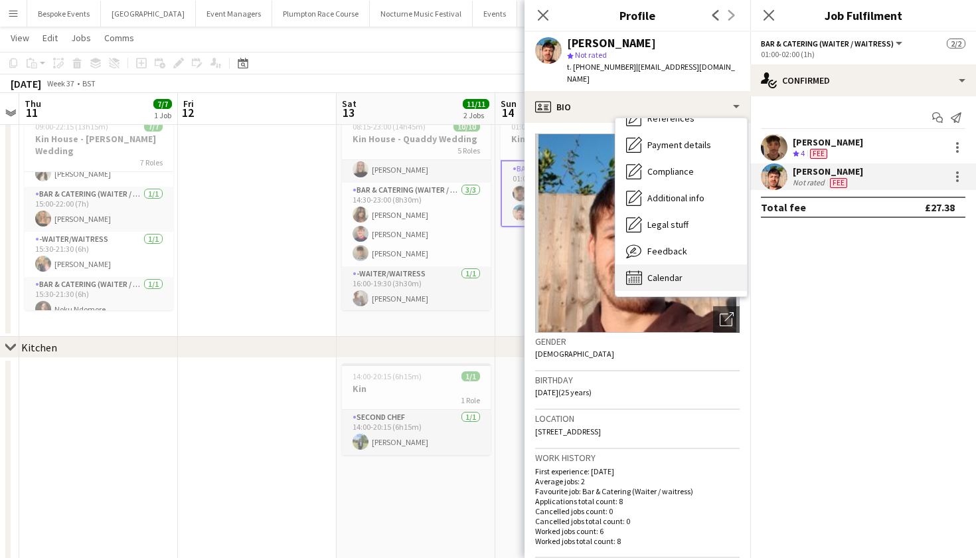
scroll to position [151, 0]
click at [690, 271] on div "Calendar Calendar" at bounding box center [682, 277] width 132 height 27
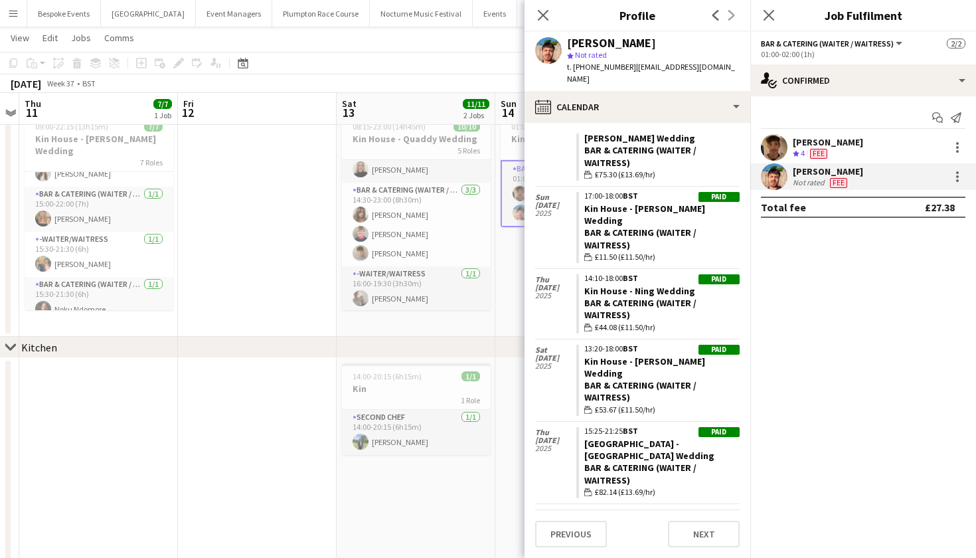
scroll to position [193, 0]
click at [237, 335] on app-date-cell at bounding box center [257, 222] width 159 height 228
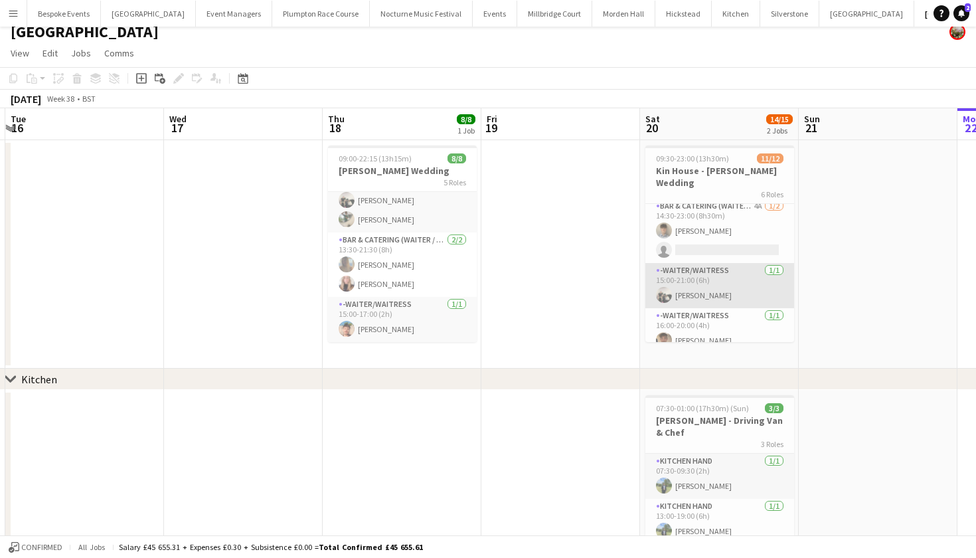
scroll to position [236, 0]
click at [703, 264] on app-card-role "-Waiter/Waitress 1/1 15:00-21:00 (6h) Arnie Thompson" at bounding box center [720, 286] width 149 height 45
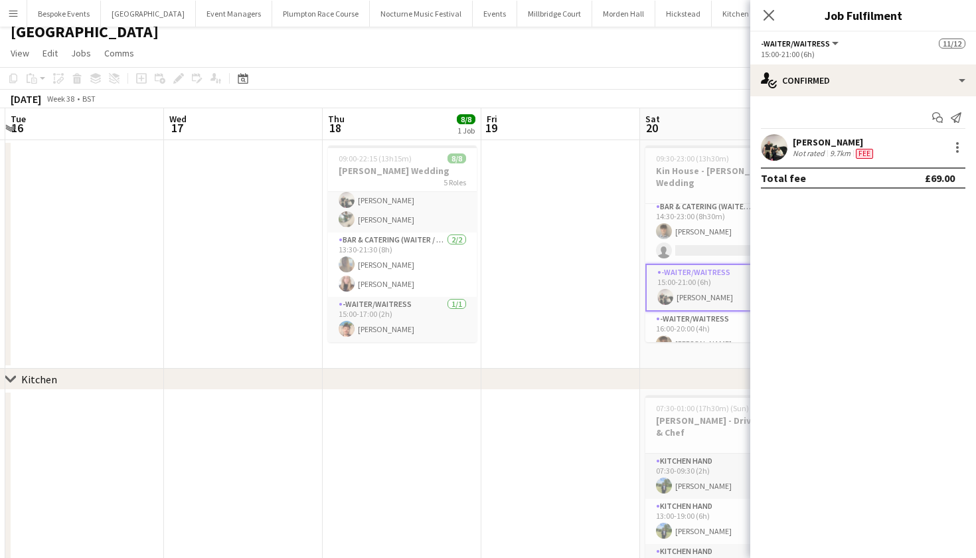
click at [784, 145] on app-user-avatar at bounding box center [774, 147] width 27 height 27
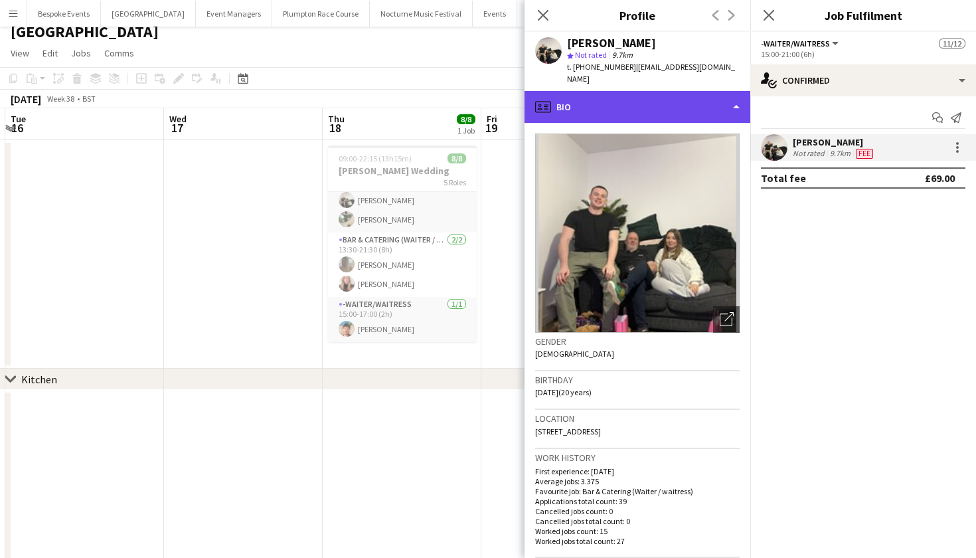
click at [714, 100] on div "profile Bio" at bounding box center [638, 107] width 226 height 32
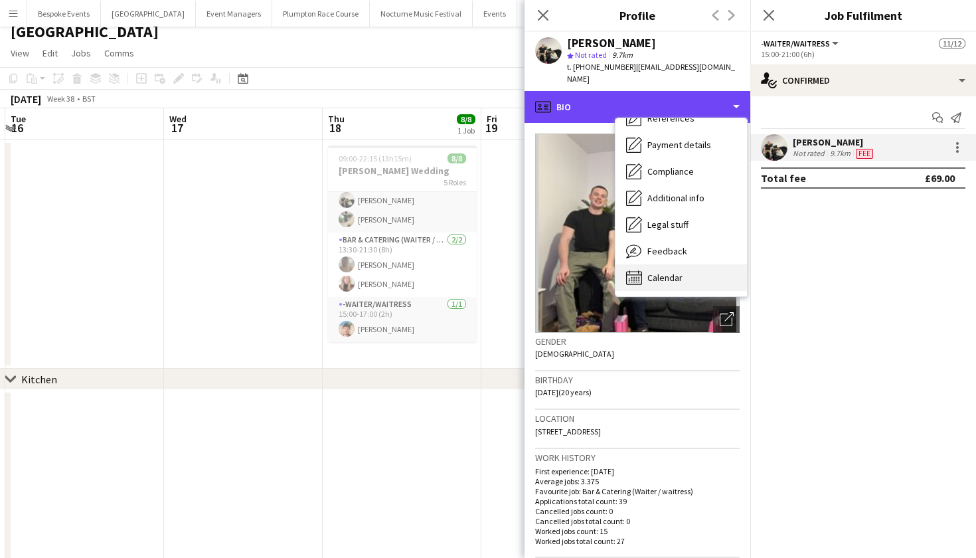
scroll to position [0, 0]
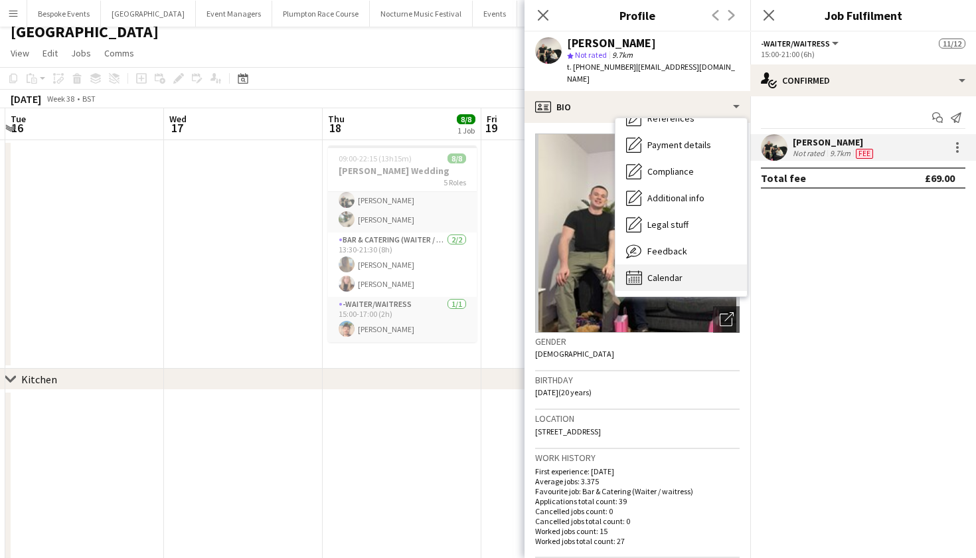
click at [696, 270] on div "Calendar Calendar" at bounding box center [682, 277] width 132 height 27
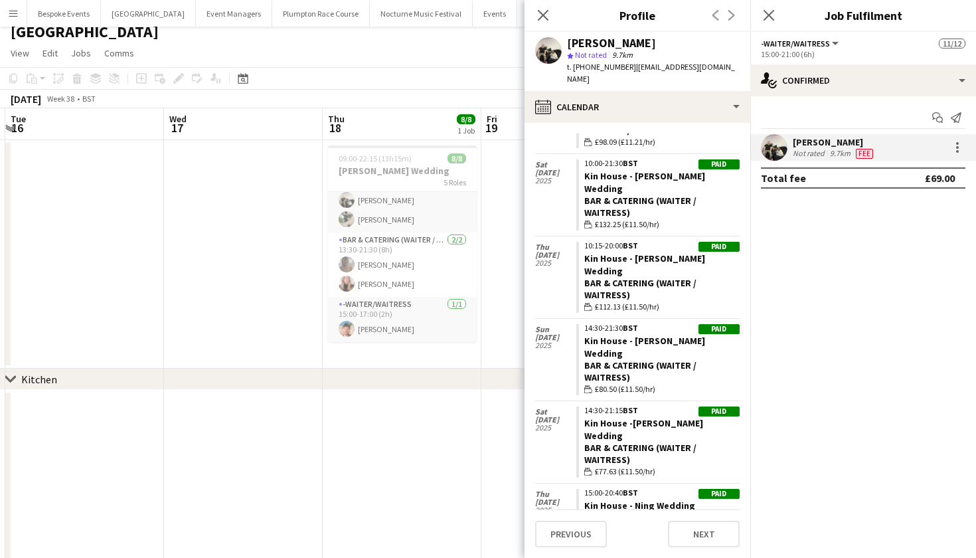
click at [383, 427] on app-date-cell at bounding box center [402, 503] width 159 height 227
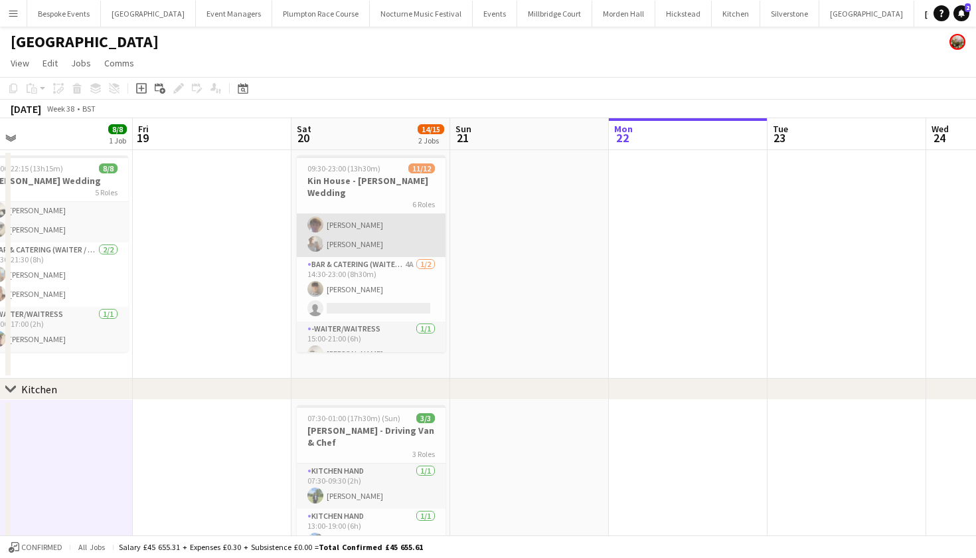
scroll to position [195, 0]
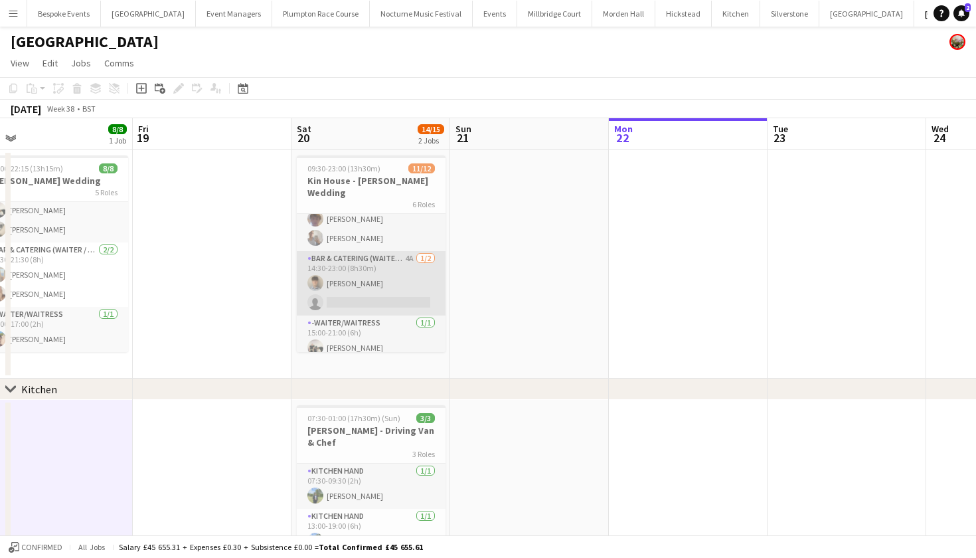
click at [388, 274] on app-card-role "Bar & Catering (Waiter / waitress) 4A 1/2 14:30-23:00 (8h30m) Matt Farnfield si…" at bounding box center [371, 283] width 149 height 64
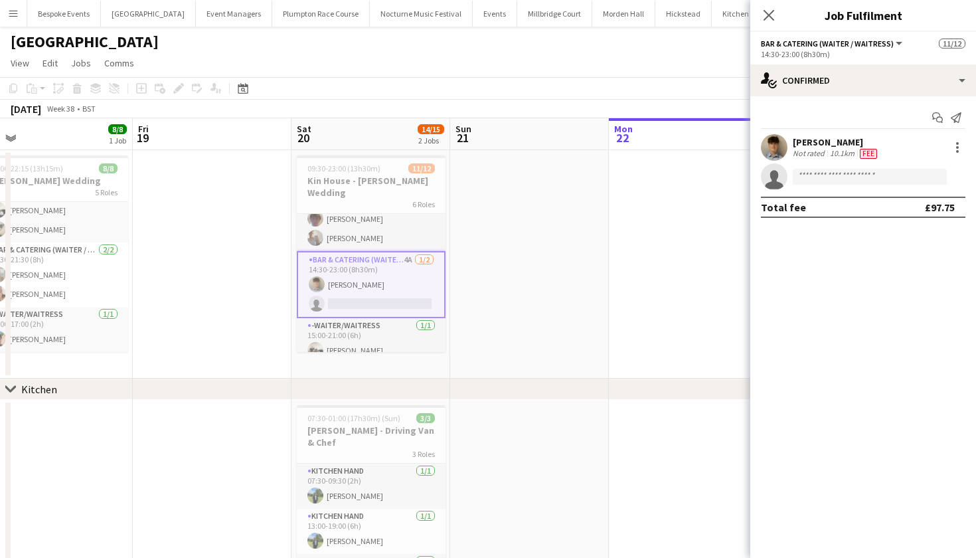
click at [781, 146] on app-user-avatar at bounding box center [774, 147] width 27 height 27
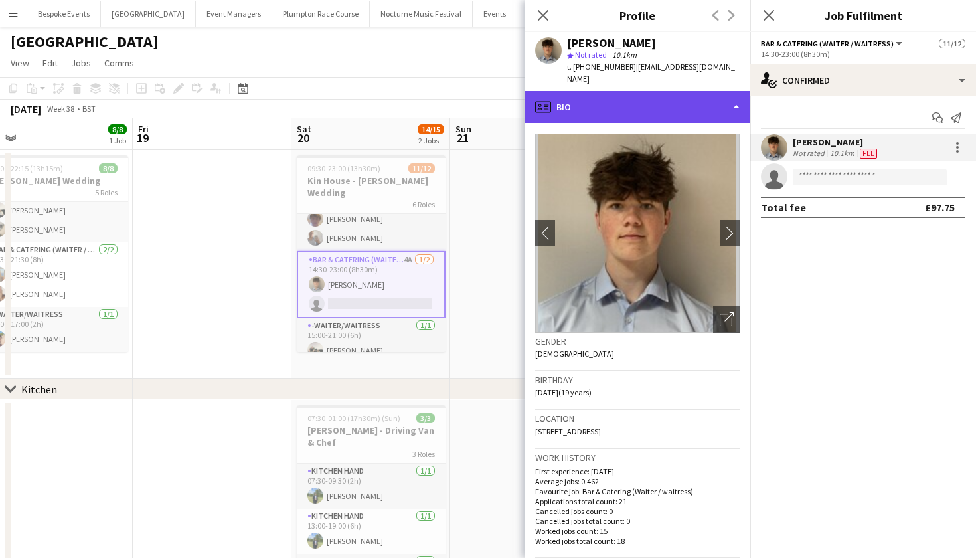
click at [716, 91] on div "profile Bio" at bounding box center [638, 107] width 226 height 32
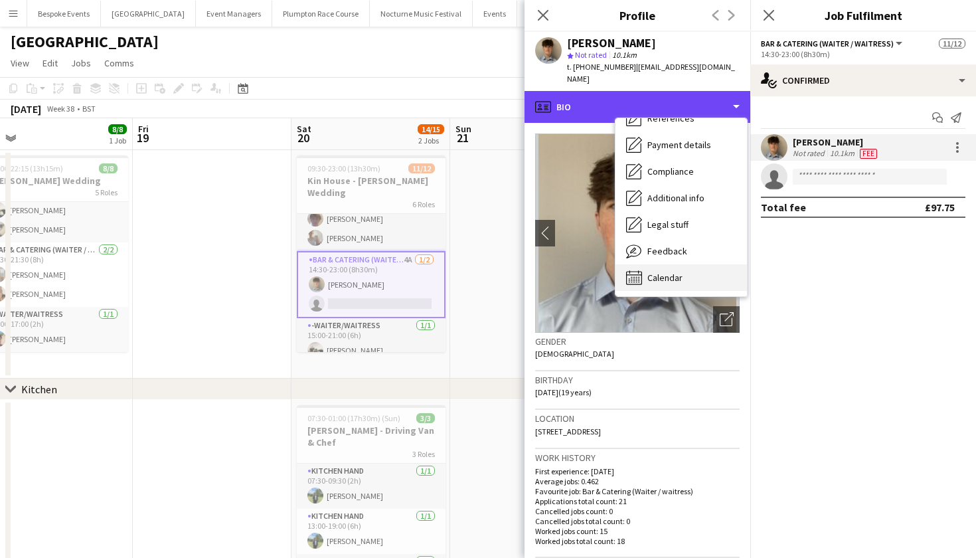
scroll to position [152, 0]
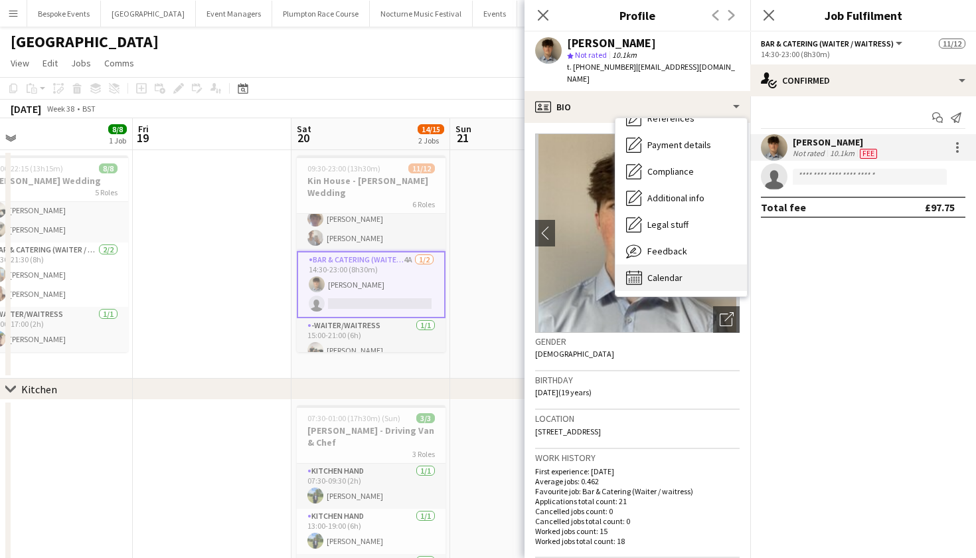
click at [693, 266] on div "Calendar Calendar" at bounding box center [682, 277] width 132 height 27
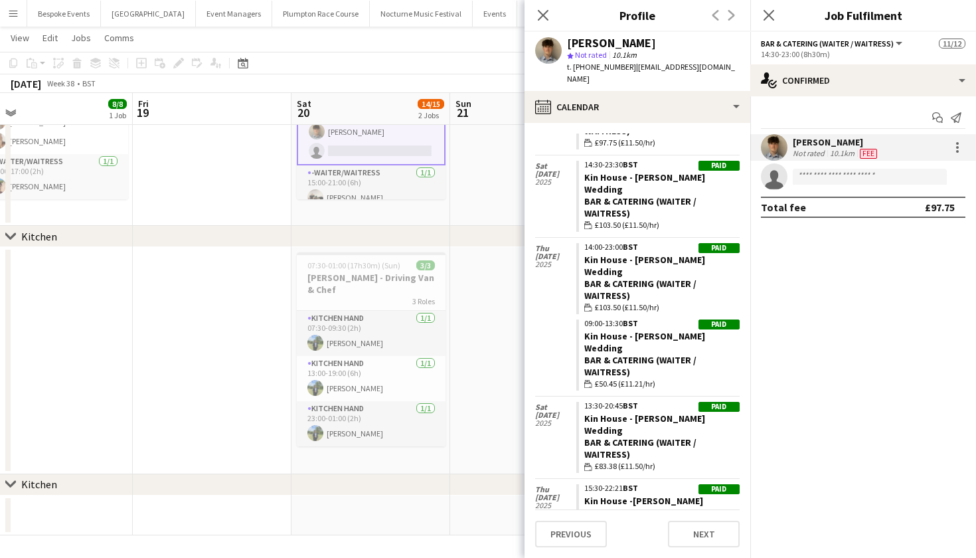
scroll to position [151, 0]
click at [462, 338] on app-date-cell at bounding box center [529, 360] width 159 height 227
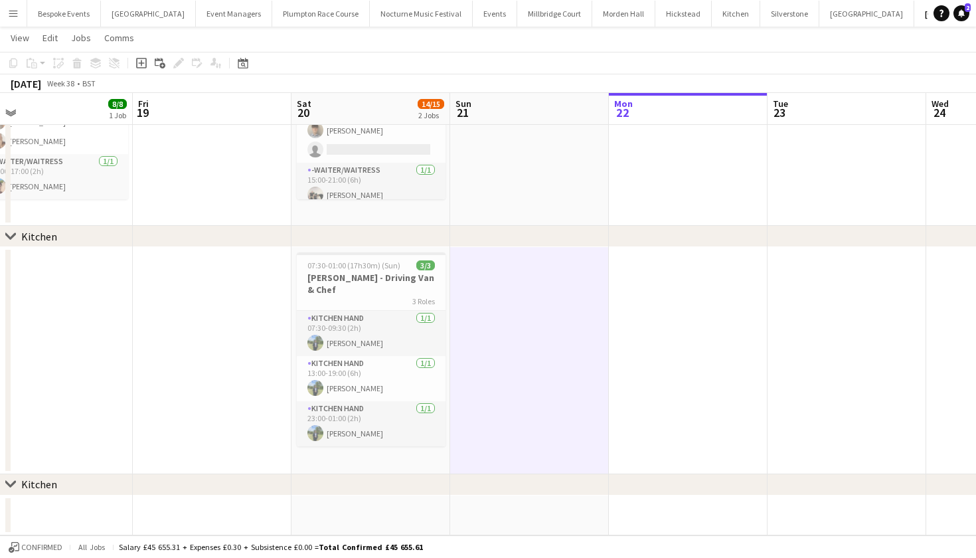
click at [18, 14] on app-icon "Menu" at bounding box center [13, 13] width 11 height 11
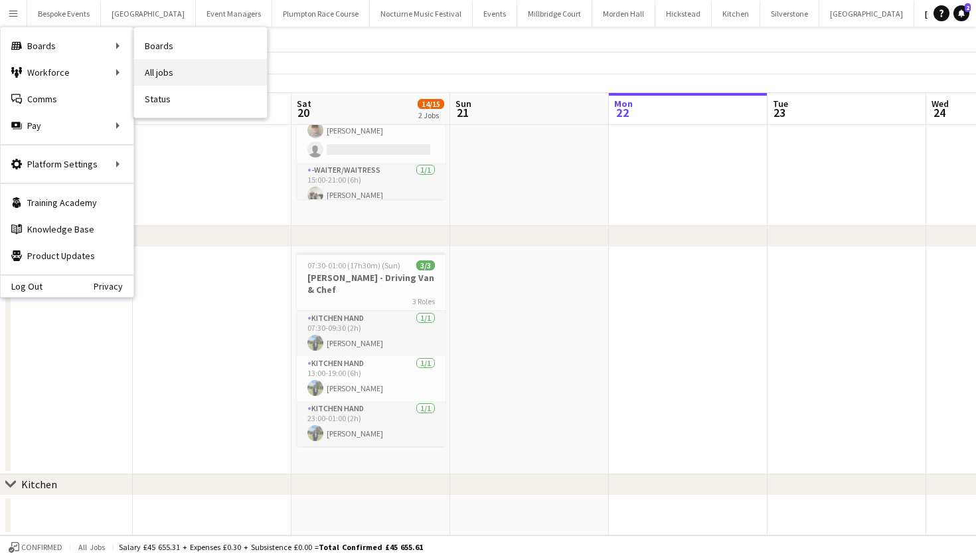
click at [157, 78] on link "All jobs" at bounding box center [200, 72] width 133 height 27
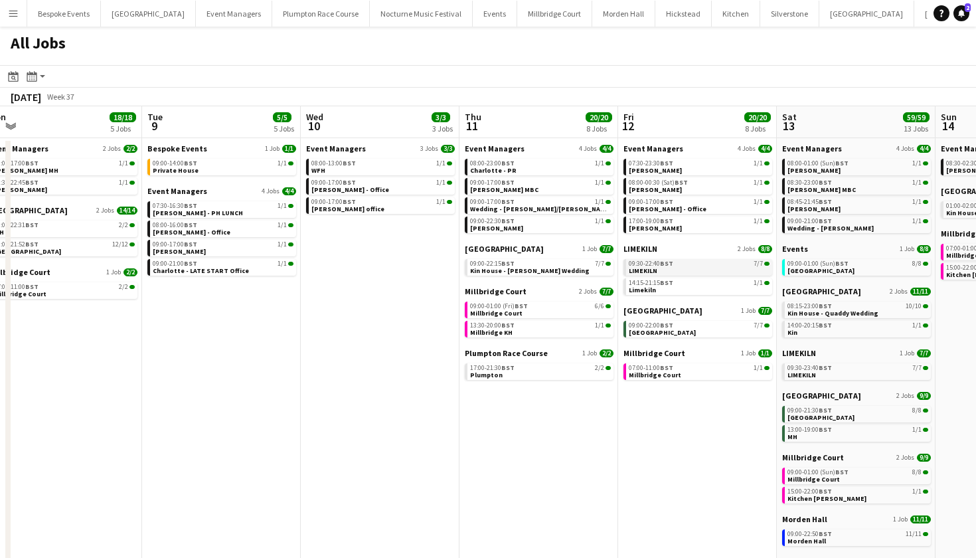
scroll to position [0, 654]
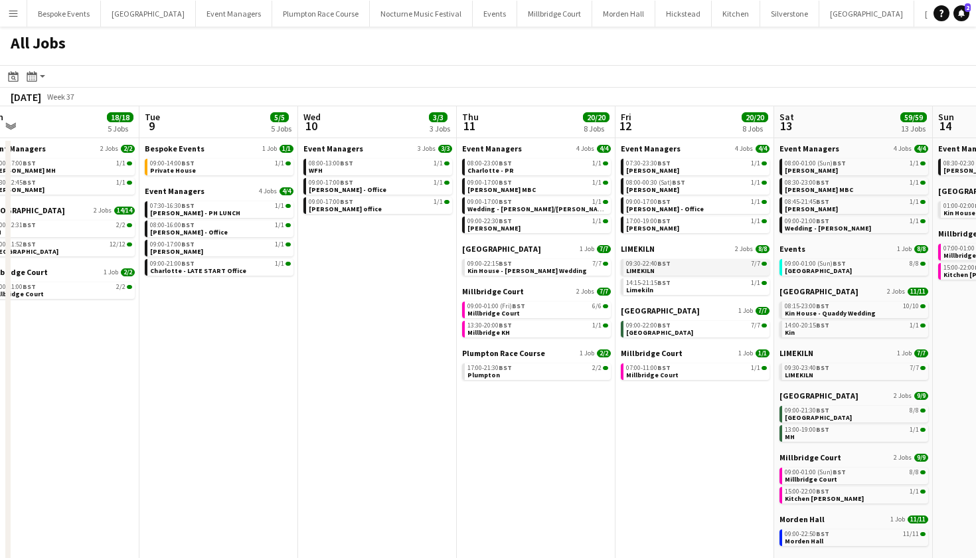
click at [660, 266] on span "BST" at bounding box center [664, 263] width 13 height 9
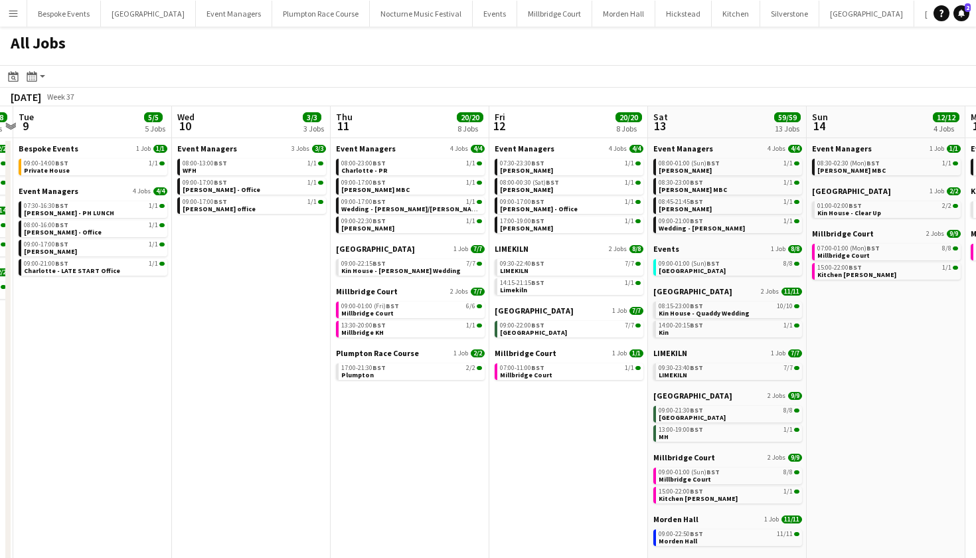
scroll to position [0, 622]
click at [680, 272] on span "Northbrook Park" at bounding box center [691, 270] width 67 height 9
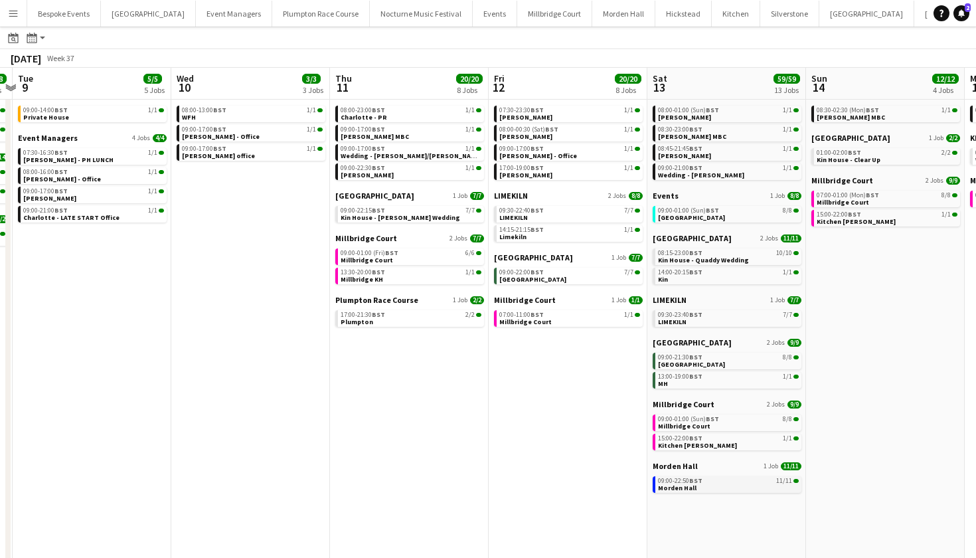
scroll to position [0, 622]
click at [691, 485] on span "Morden Hall" at bounding box center [678, 488] width 39 height 9
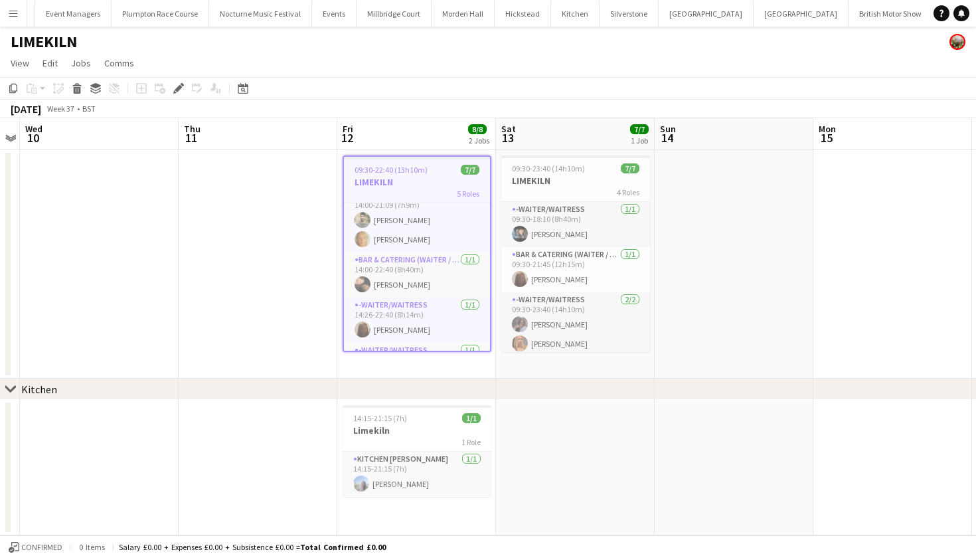
scroll to position [83, 0]
click at [438, 244] on app-card-role "Bar & Catering (Waiter / waitress) [DATE] 14:00-21:09 (7h9m) [PERSON_NAME] [PER…" at bounding box center [417, 217] width 146 height 64
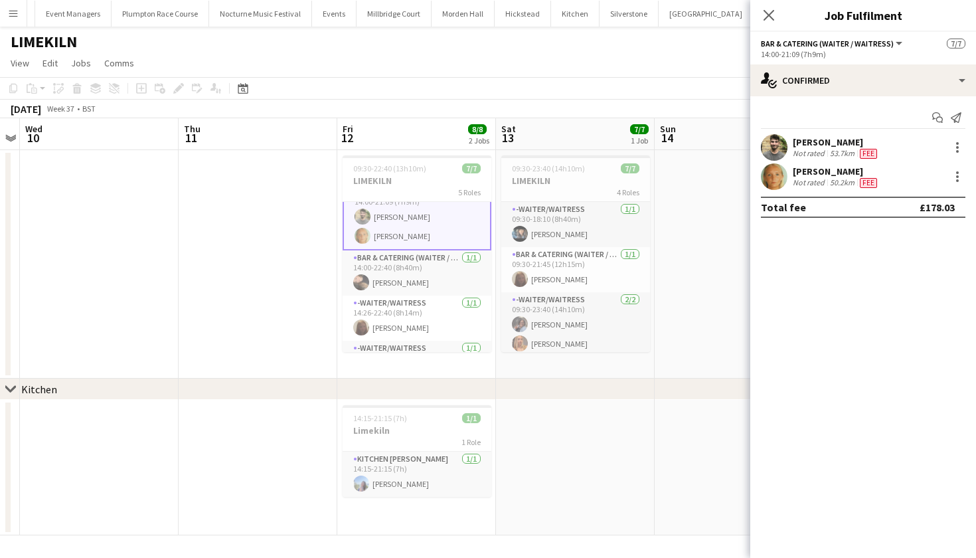
click at [772, 185] on app-user-avatar at bounding box center [774, 176] width 27 height 27
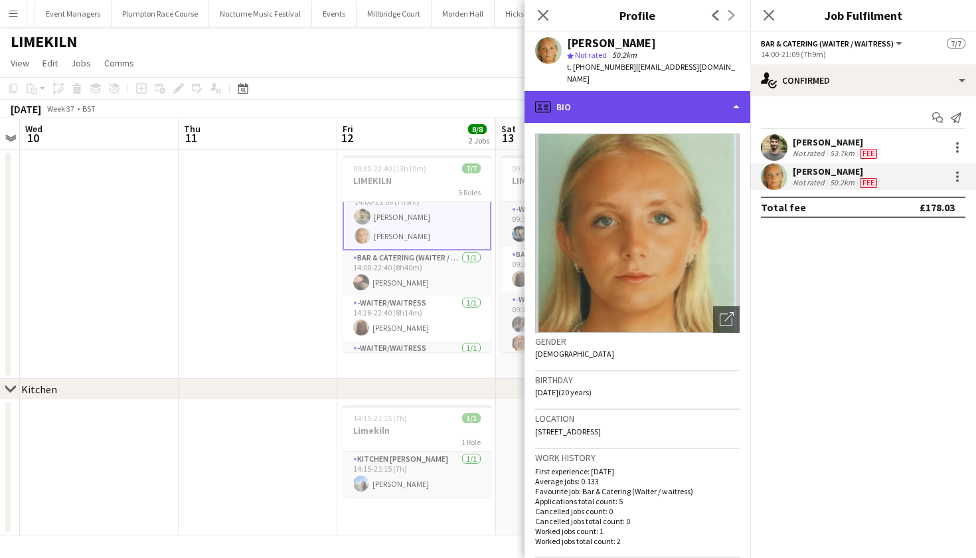
click at [695, 98] on div "profile Bio" at bounding box center [638, 107] width 226 height 32
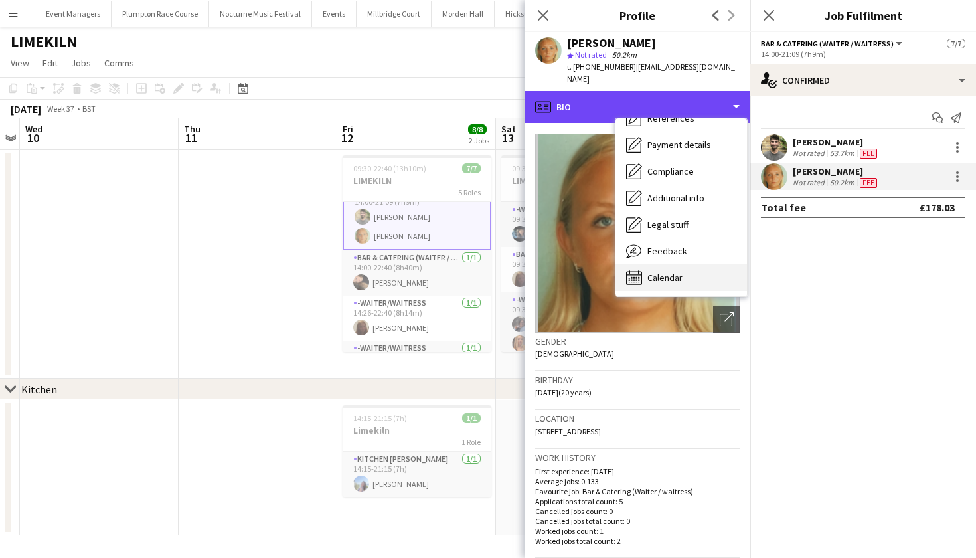
scroll to position [151, 0]
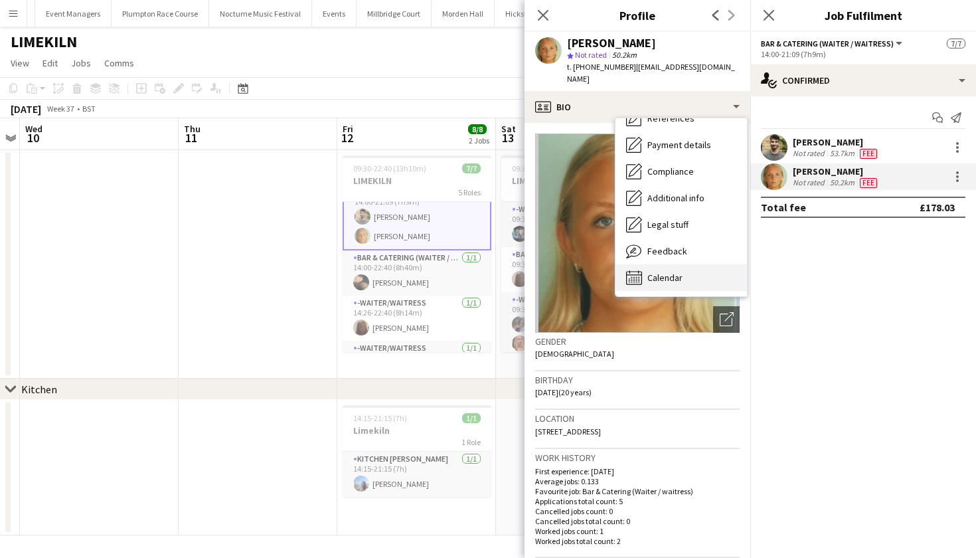
click at [691, 264] on div "Calendar Calendar" at bounding box center [682, 277] width 132 height 27
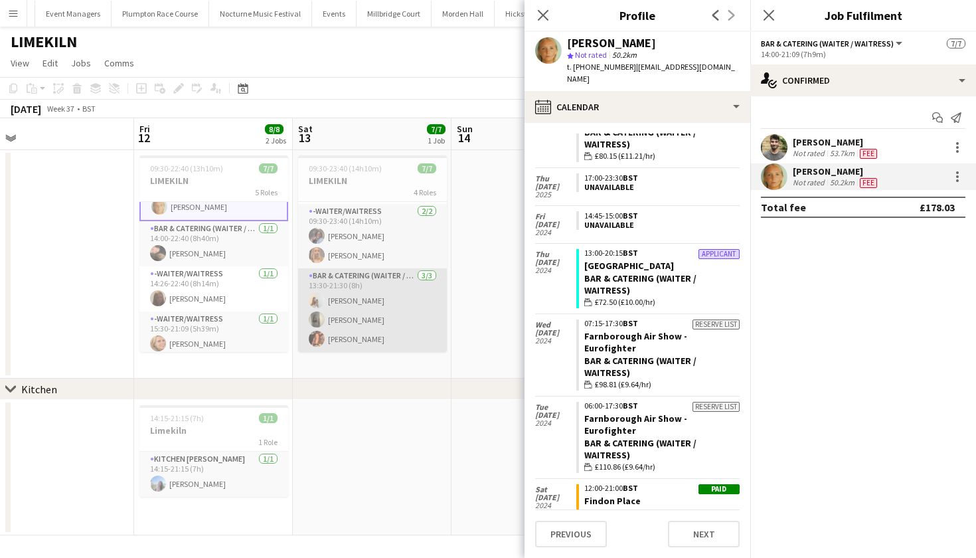
scroll to position [0, 0]
click at [407, 282] on app-card-role "Bar & Catering (Waiter / waitress) [DATE] 13:30-21:30 (8h) [PERSON_NAME] [PERSO…" at bounding box center [372, 310] width 149 height 84
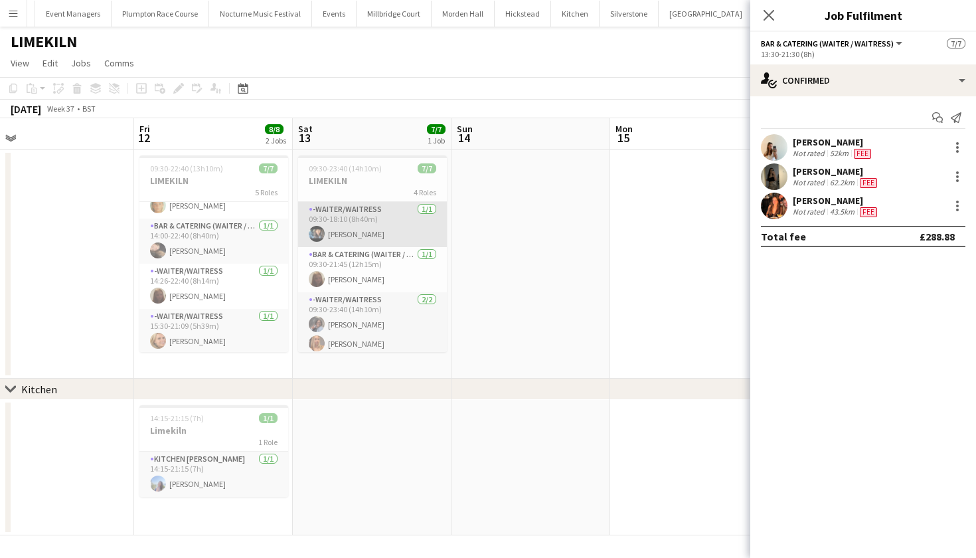
click at [399, 224] on app-card-role "-Waiter/Waitress [DATE] 09:30-18:10 (8h40m) [PERSON_NAME]" at bounding box center [372, 224] width 149 height 45
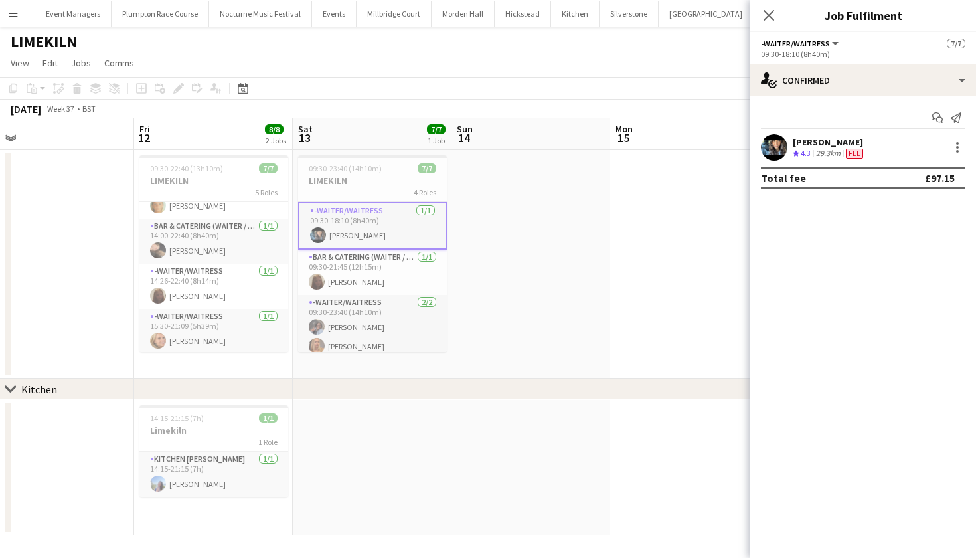
click at [777, 145] on app-user-avatar at bounding box center [774, 147] width 27 height 27
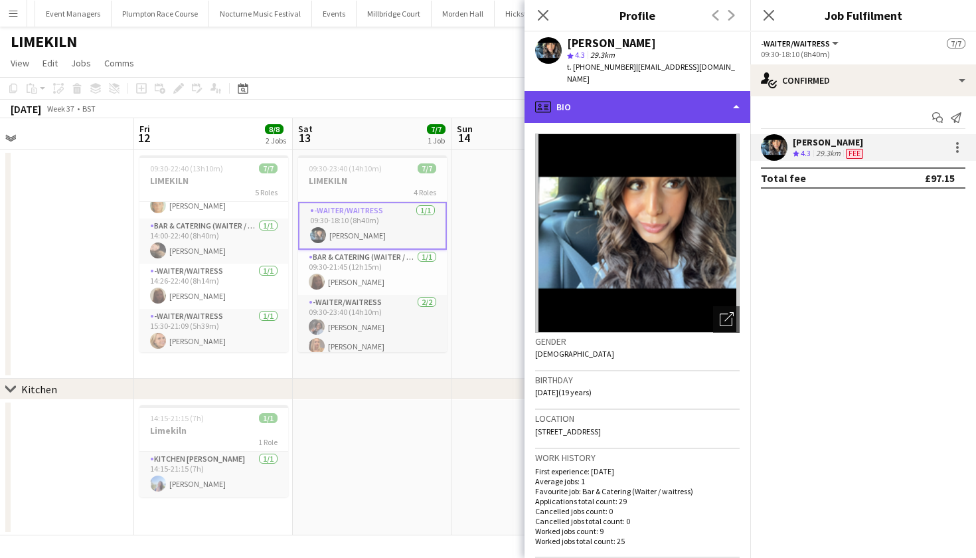
click at [697, 100] on div "profile Bio" at bounding box center [638, 107] width 226 height 32
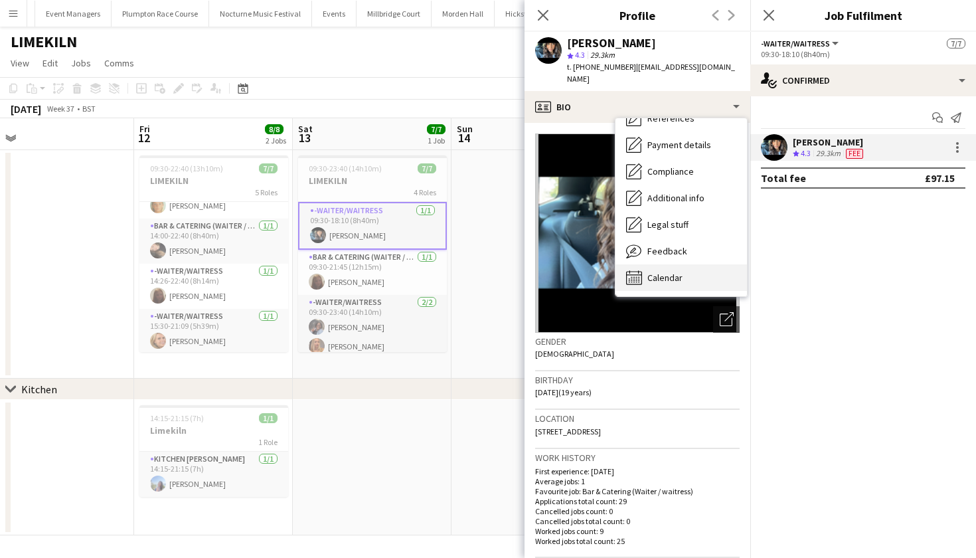
scroll to position [151, 0]
click at [677, 264] on div "Calendar Calendar" at bounding box center [682, 277] width 132 height 27
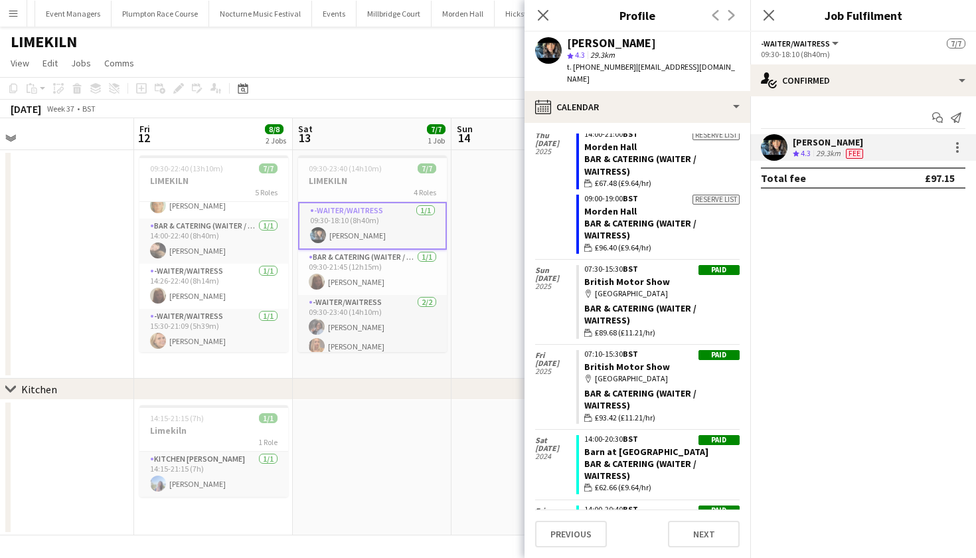
scroll to position [535, 0]
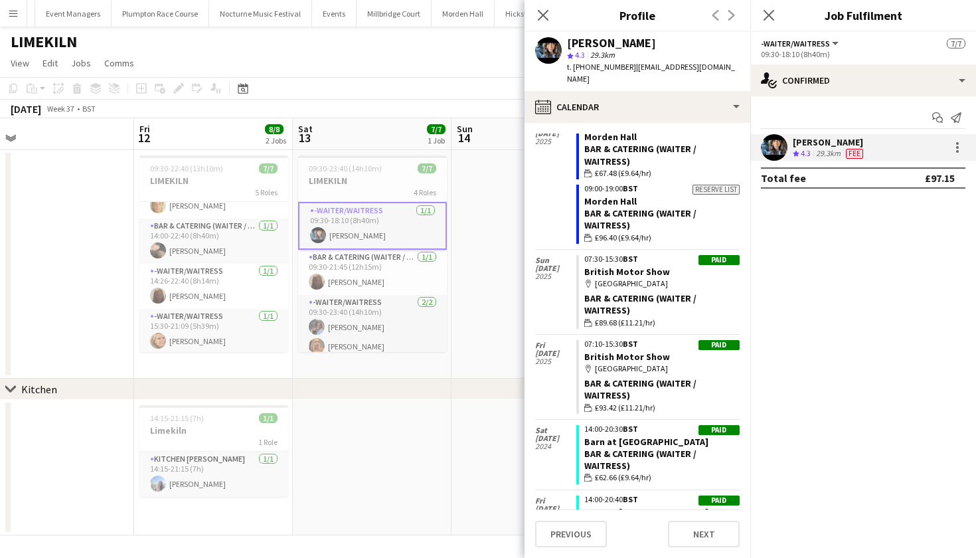
click at [416, 462] on app-date-cell at bounding box center [372, 467] width 159 height 135
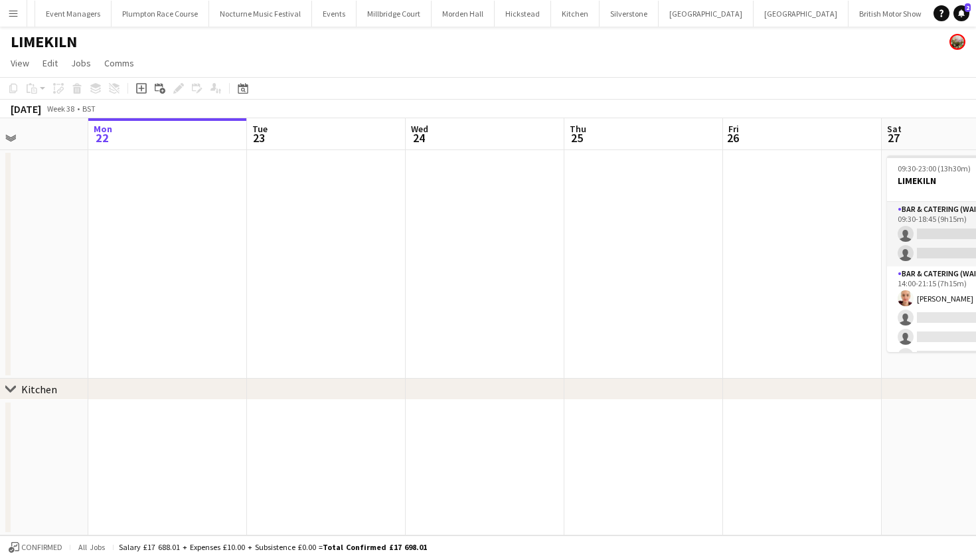
scroll to position [0, 387]
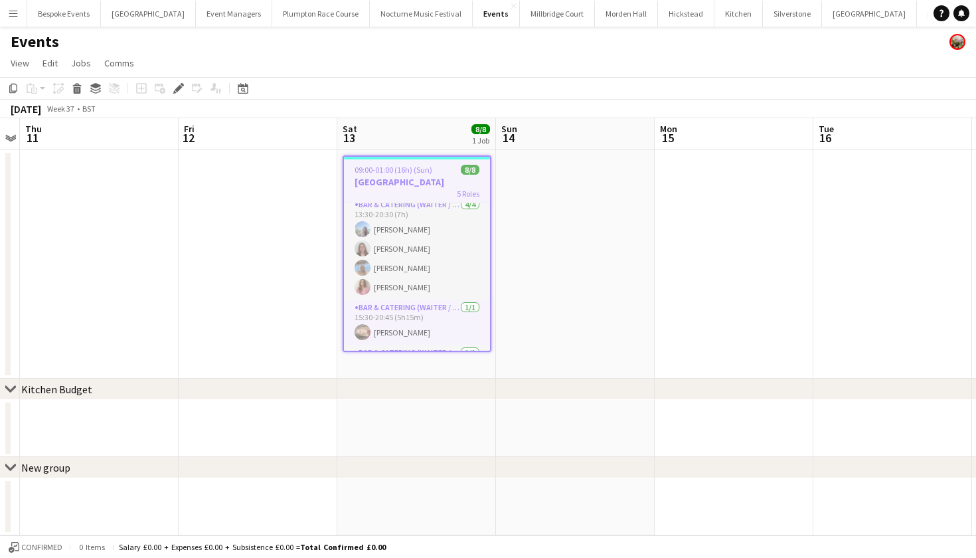
scroll to position [102, 0]
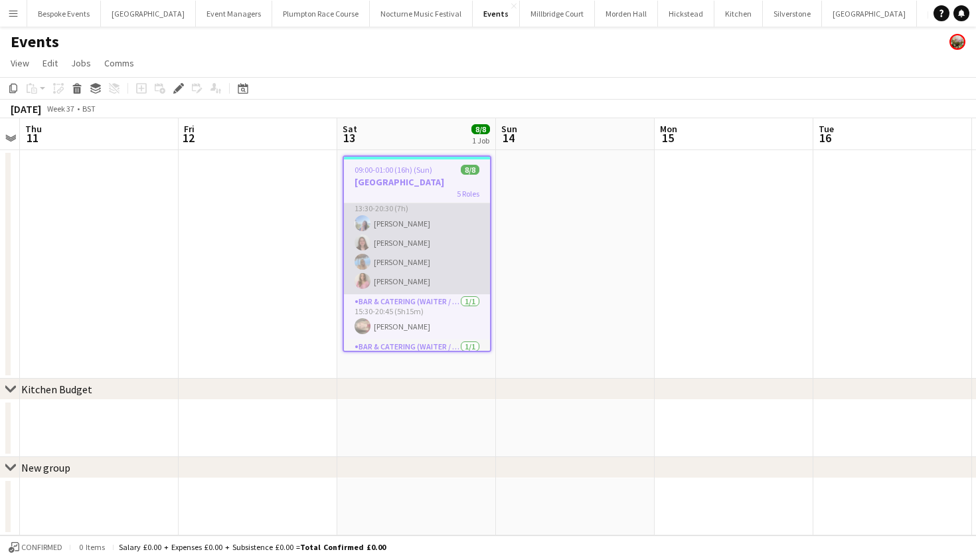
click at [359, 273] on app-user-avatar at bounding box center [363, 281] width 16 height 16
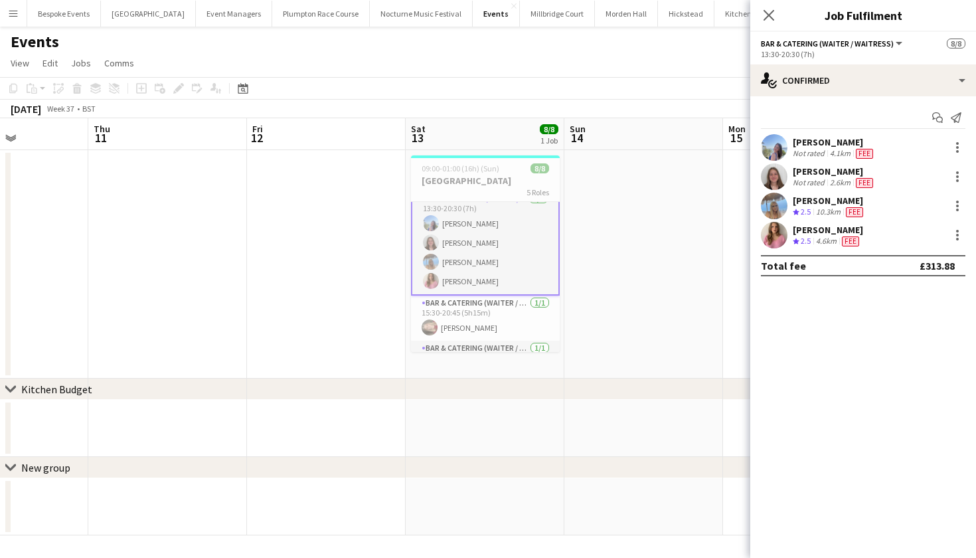
scroll to position [0, 386]
click at [772, 178] on app-user-avatar at bounding box center [774, 176] width 27 height 27
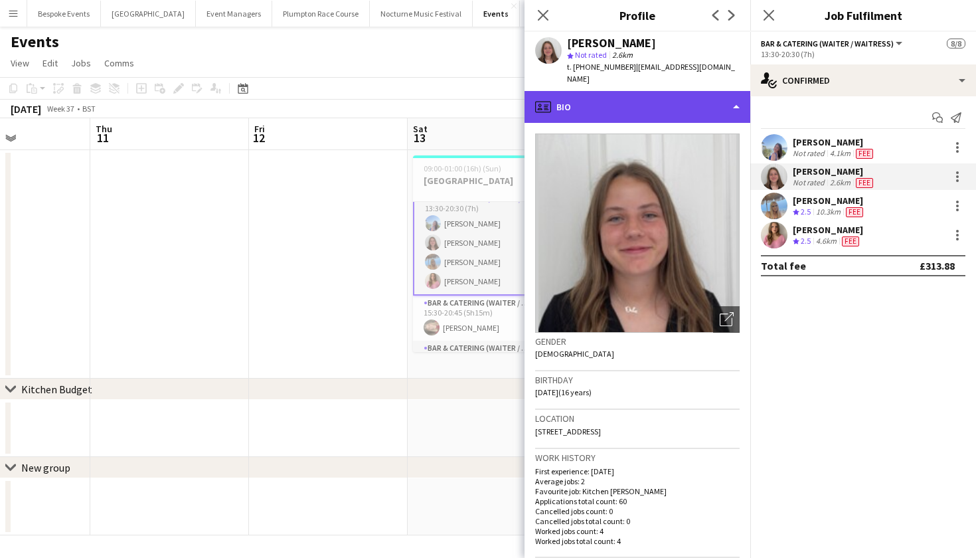
click at [702, 97] on div "profile Bio" at bounding box center [638, 107] width 226 height 32
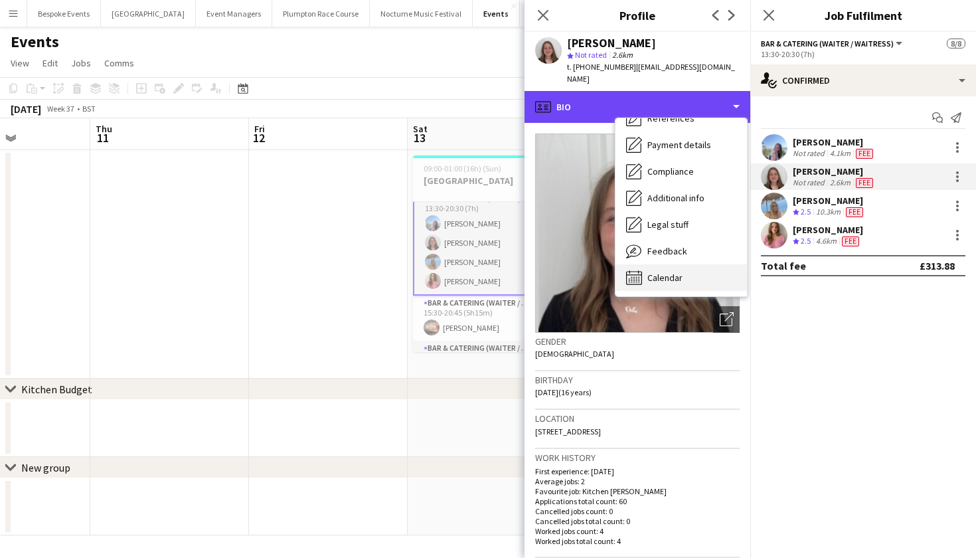
scroll to position [151, 0]
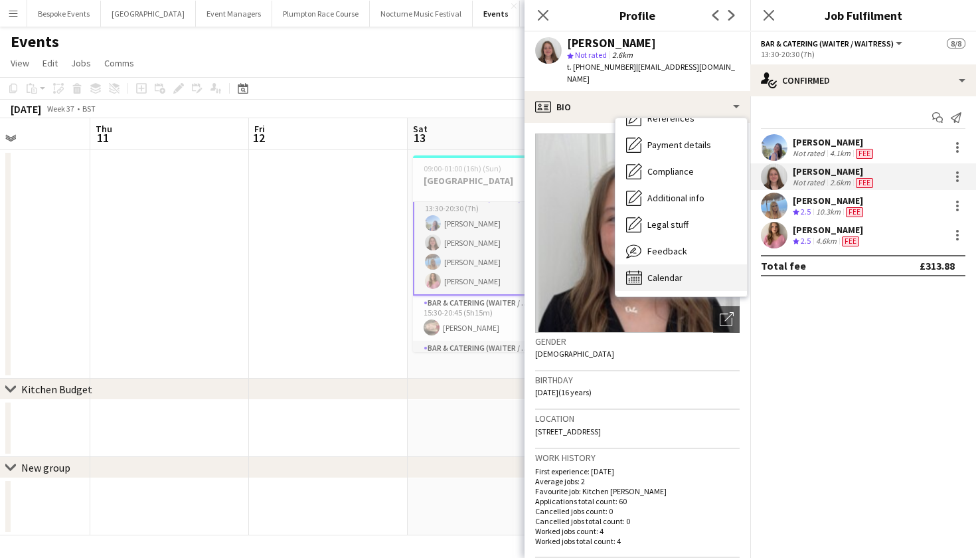
click at [691, 266] on div "Calendar Calendar" at bounding box center [682, 277] width 132 height 27
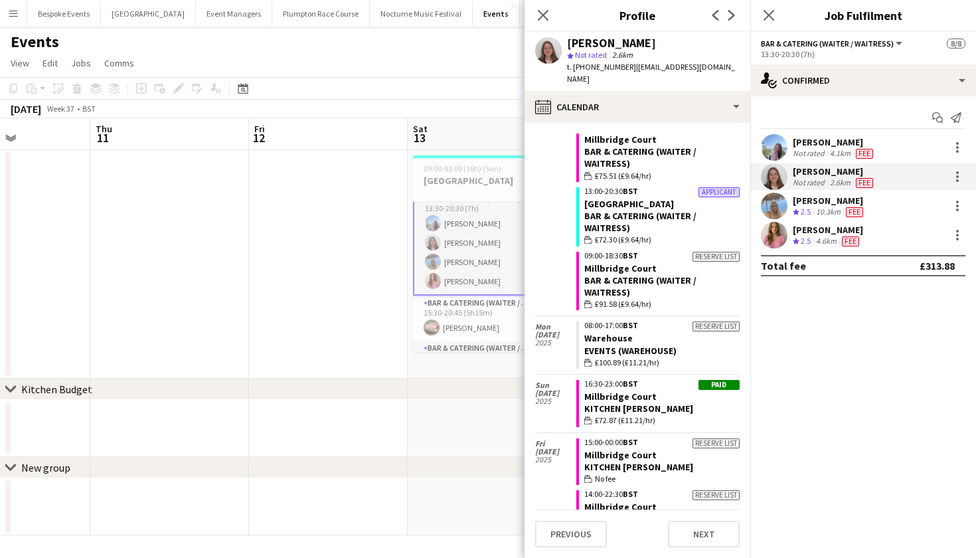
scroll to position [3069, 0]
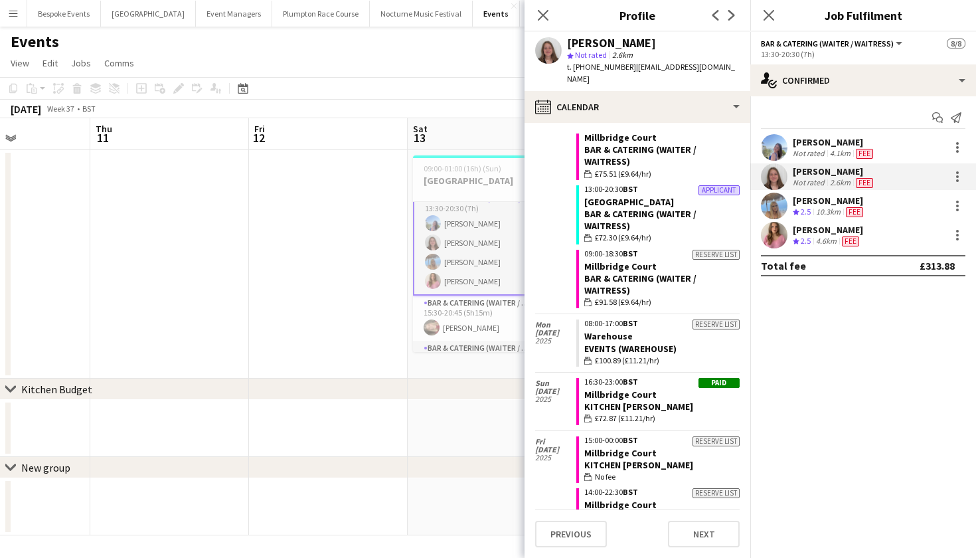
click at [333, 296] on app-date-cell at bounding box center [328, 264] width 159 height 228
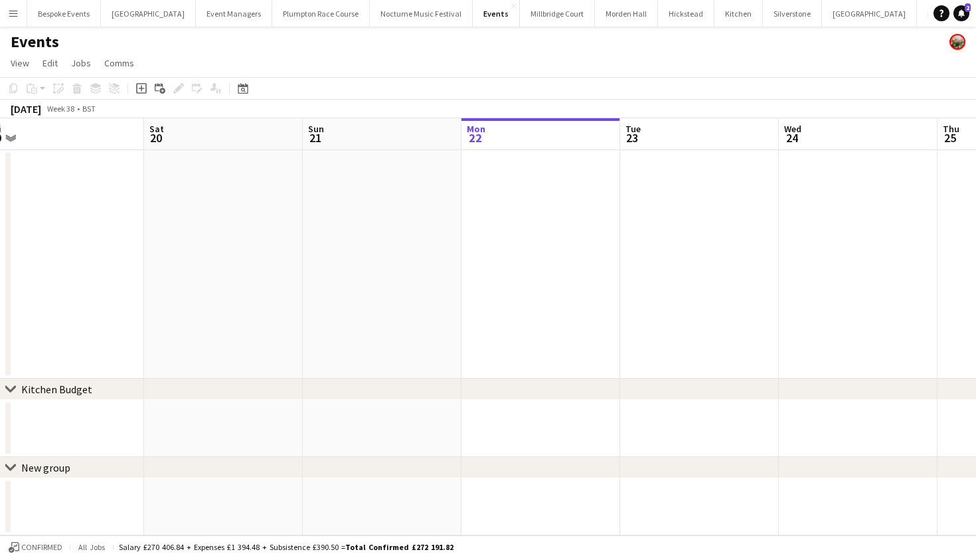
scroll to position [0, 604]
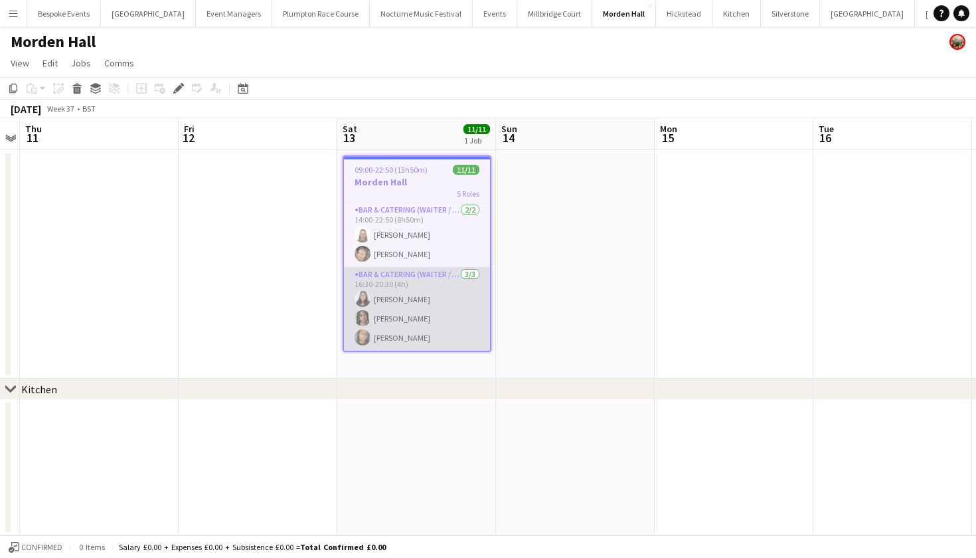
scroll to position [194, 0]
click at [424, 310] on app-card-role "Bar & Catering (Waiter / waitress) [DATE] 16:30-20:30 (4h) [PERSON_NAME] [PERSO…" at bounding box center [417, 309] width 146 height 84
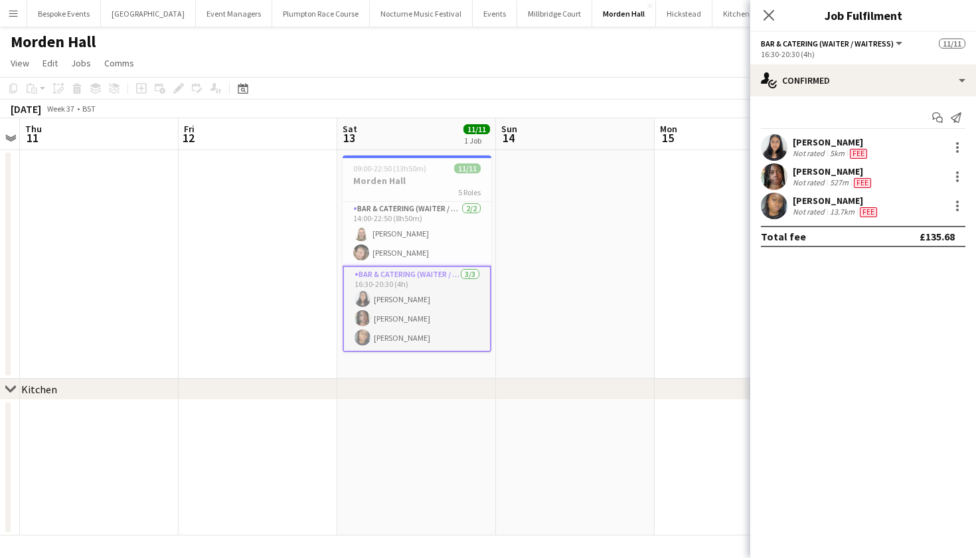
click at [780, 205] on app-user-avatar at bounding box center [774, 206] width 27 height 27
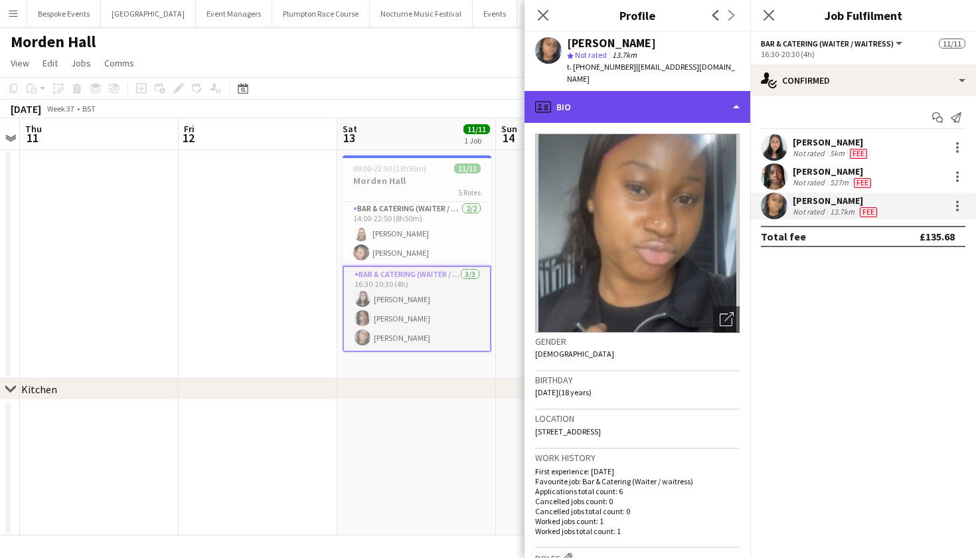
click at [686, 91] on div "profile Bio" at bounding box center [638, 107] width 226 height 32
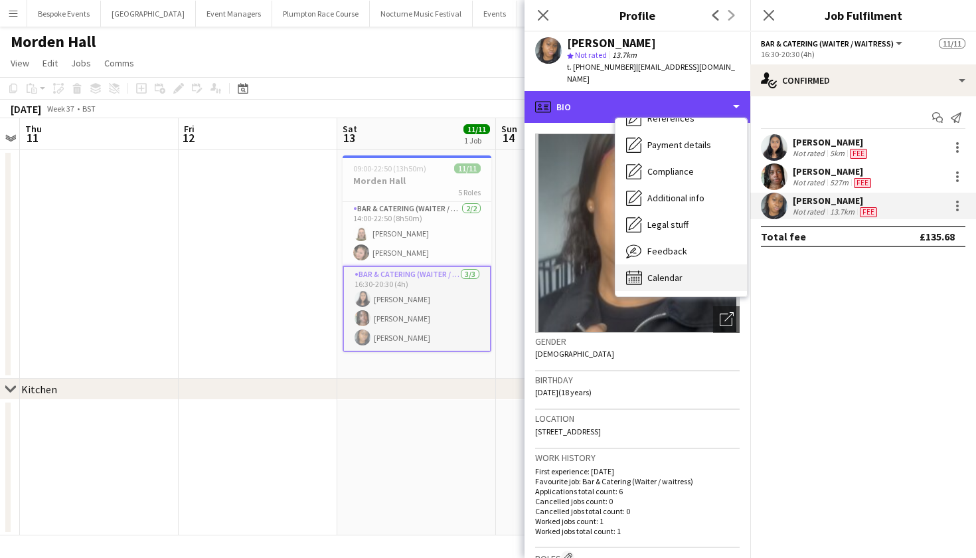
scroll to position [151, 0]
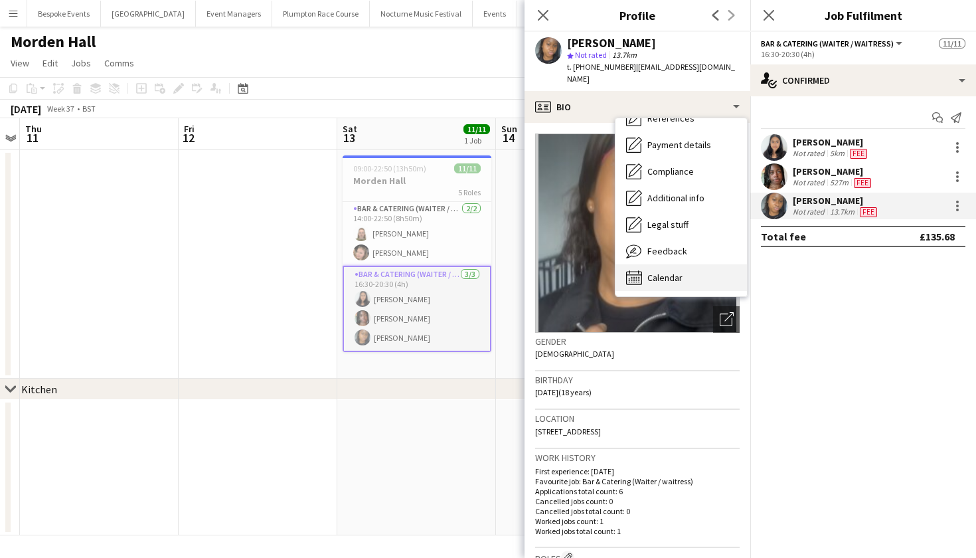
click at [675, 272] on span "Calendar" at bounding box center [665, 278] width 35 height 12
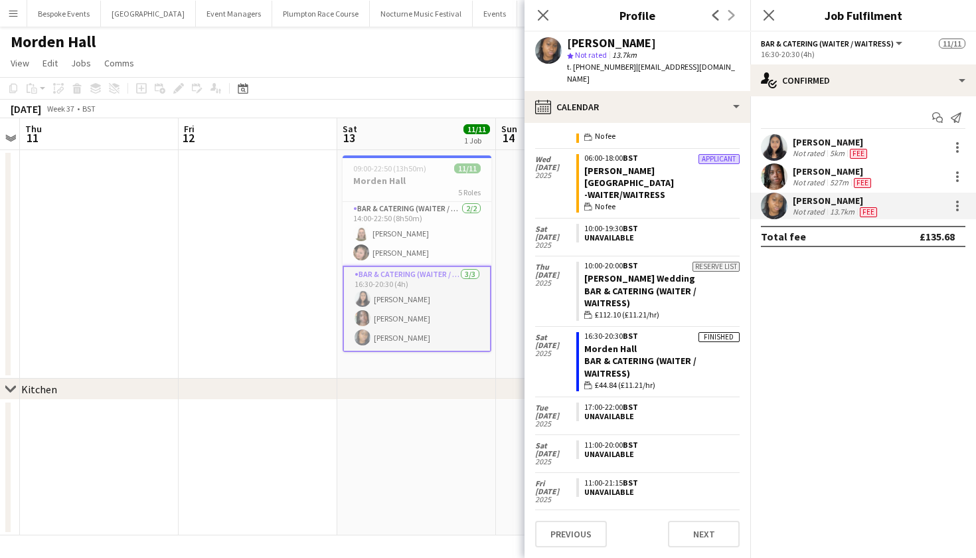
scroll to position [315, 0]
click at [773, 155] on app-user-avatar at bounding box center [774, 147] width 27 height 27
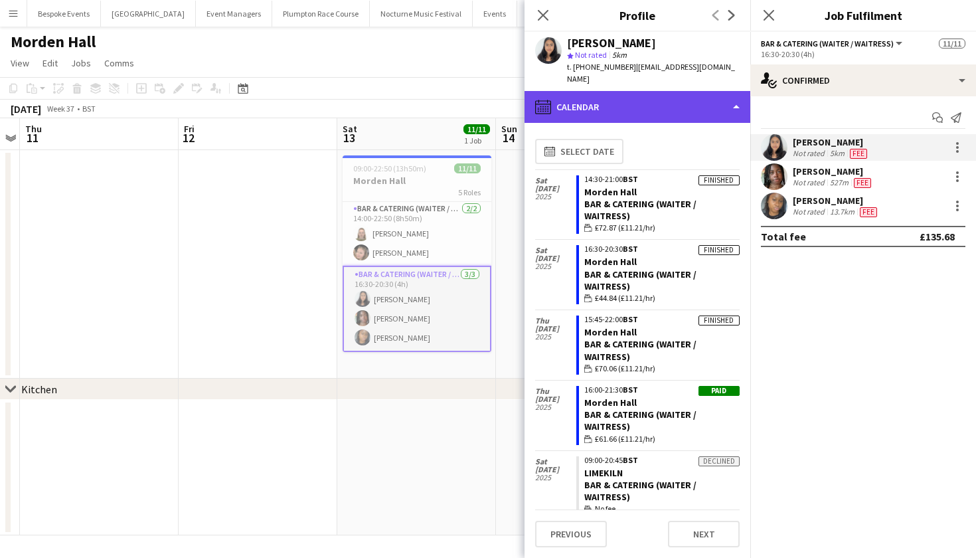
click at [586, 96] on div "calendar-full Calendar" at bounding box center [638, 107] width 226 height 32
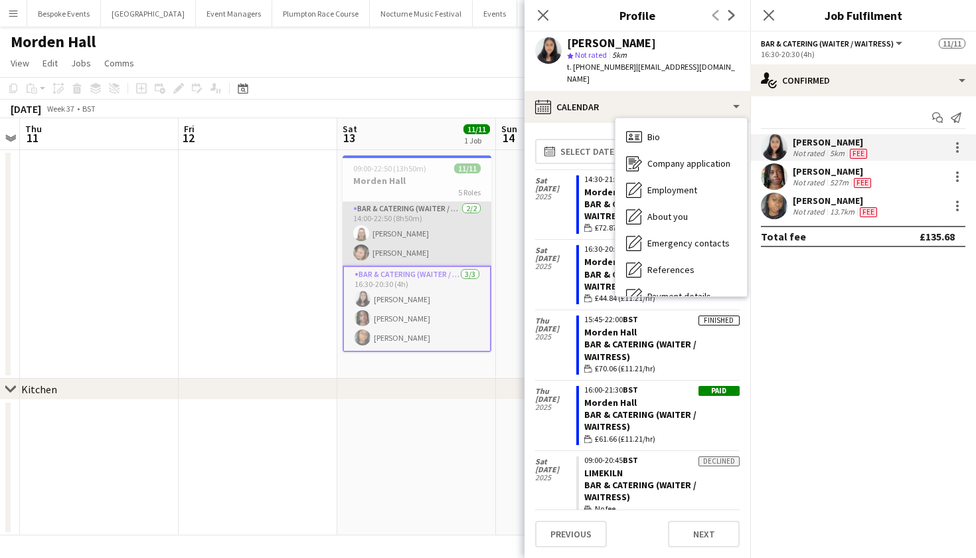
click at [409, 234] on app-card-role "Bar & Catering (Waiter / waitress) [DATE] 14:00-22:50 (8h50m) [PERSON_NAME] [PE…" at bounding box center [417, 233] width 149 height 64
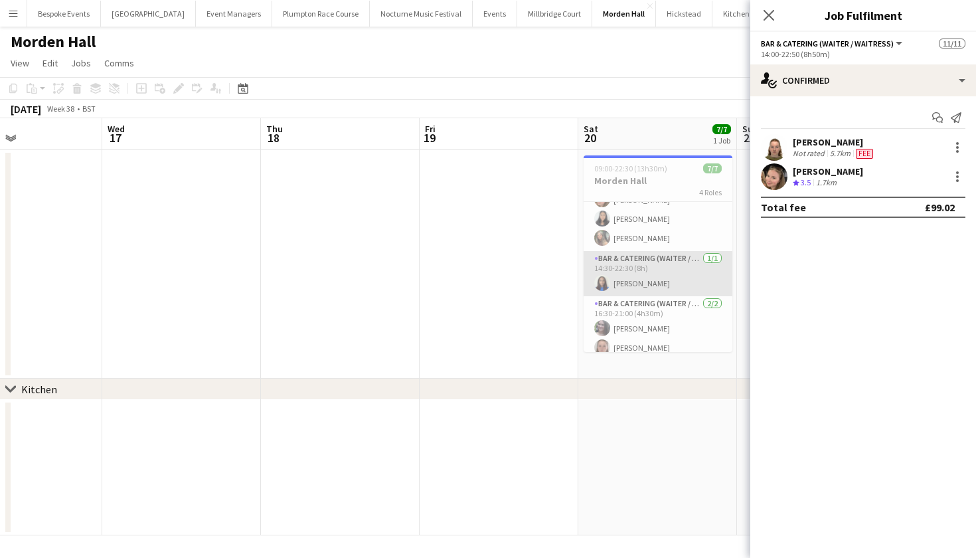
scroll to position [83, 0]
click at [649, 264] on app-card-role "Bar & Catering (Waiter / waitress) [DATE] 14:30-22:30 (8h) [PERSON_NAME]" at bounding box center [658, 270] width 149 height 45
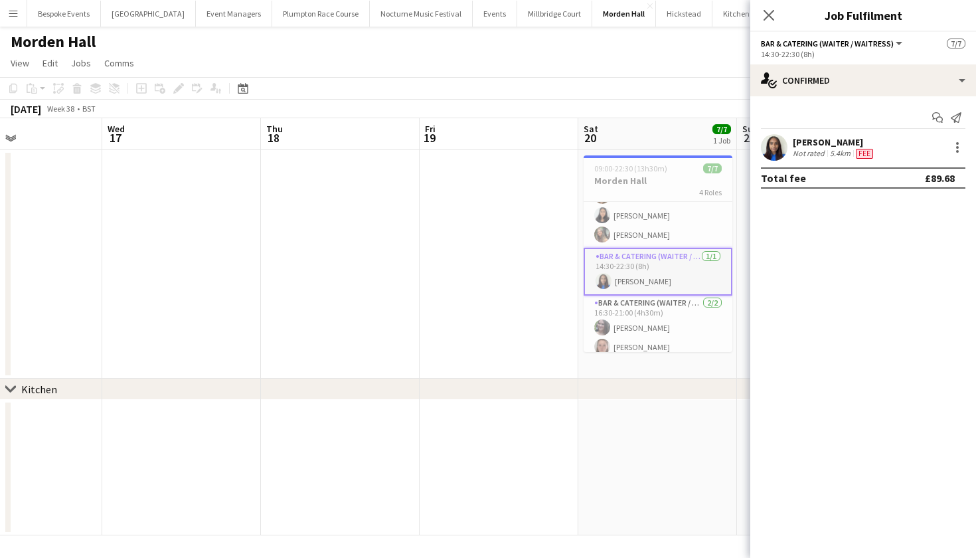
click at [775, 143] on app-user-avatar at bounding box center [774, 147] width 27 height 27
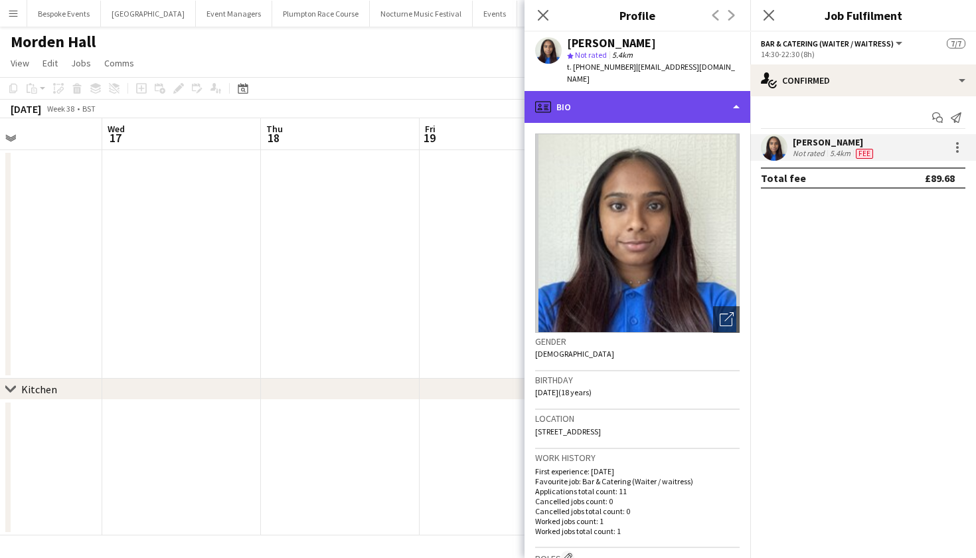
click at [661, 92] on div "profile Bio" at bounding box center [638, 107] width 226 height 32
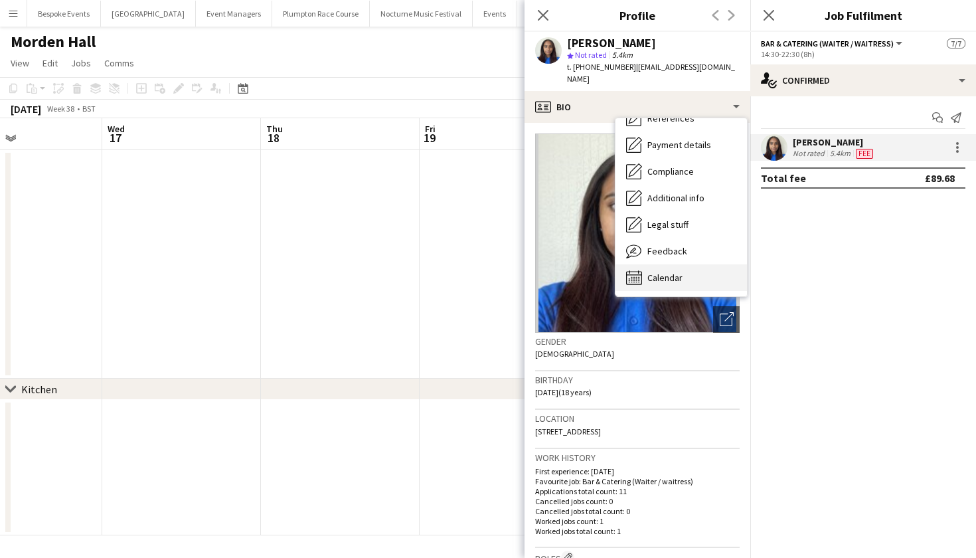
scroll to position [151, 0]
click at [659, 272] on span "Calendar" at bounding box center [665, 278] width 35 height 12
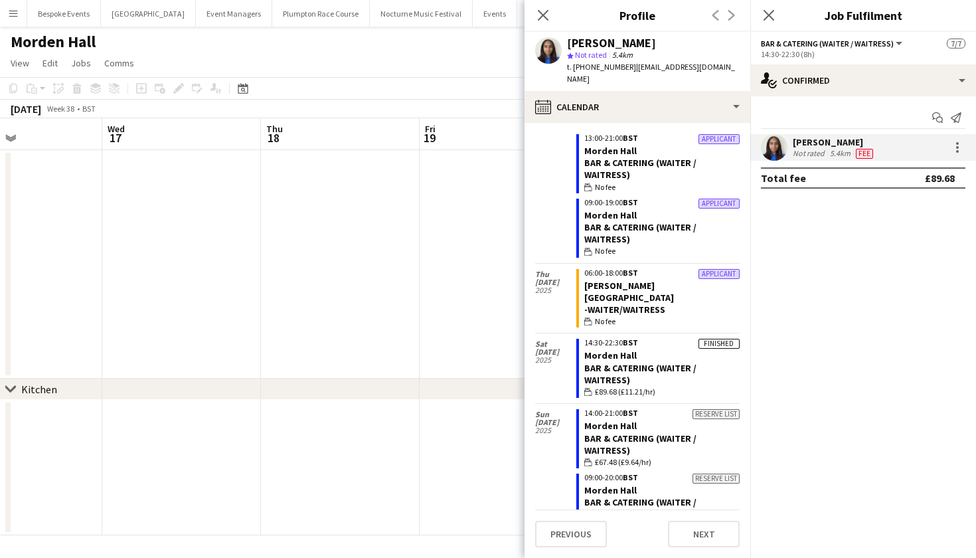
scroll to position [239, 0]
click at [541, 17] on icon at bounding box center [543, 15] width 13 height 13
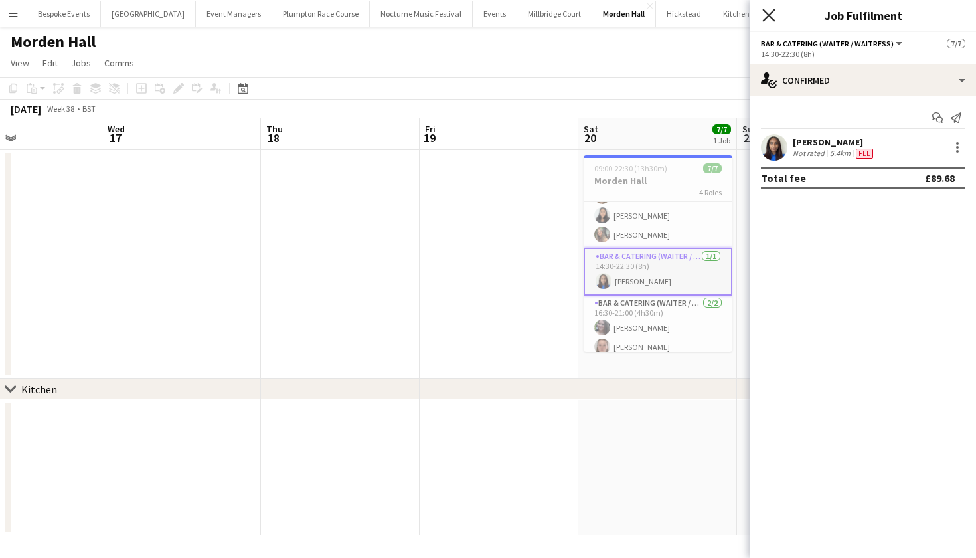
click at [768, 14] on icon at bounding box center [768, 15] width 13 height 13
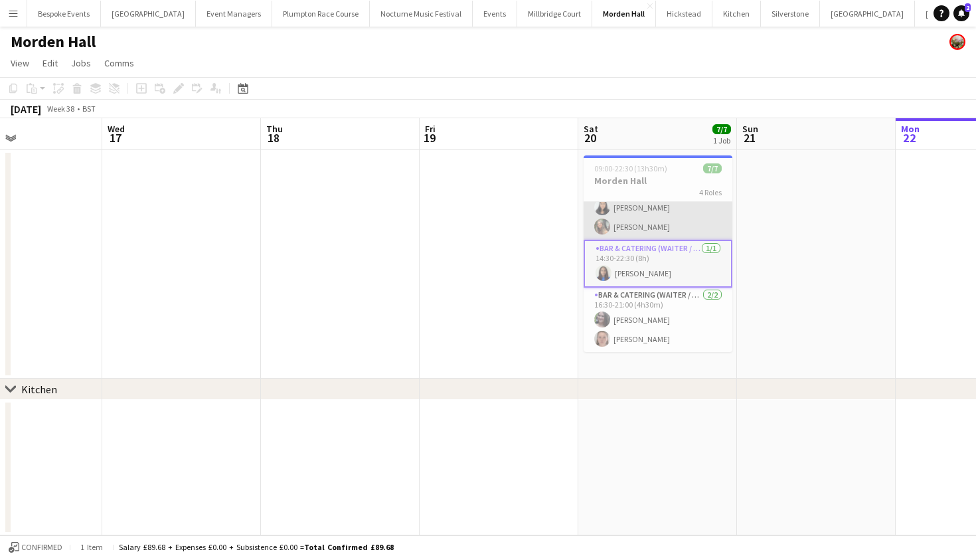
scroll to position [91, 0]
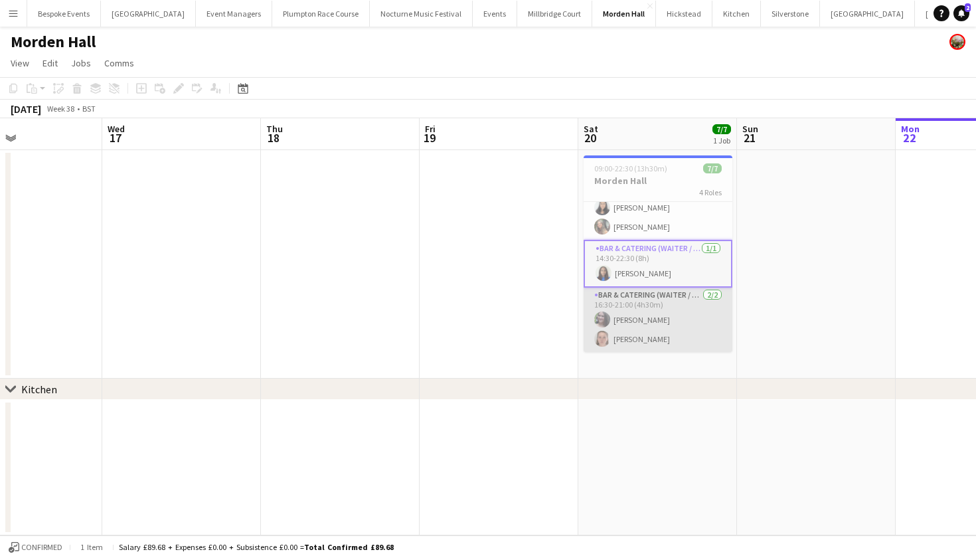
click at [645, 331] on app-card-role "Bar & Catering (Waiter / waitress) [DATE] 16:30-21:00 (4h30m) [PERSON_NAME] [PE…" at bounding box center [658, 320] width 149 height 64
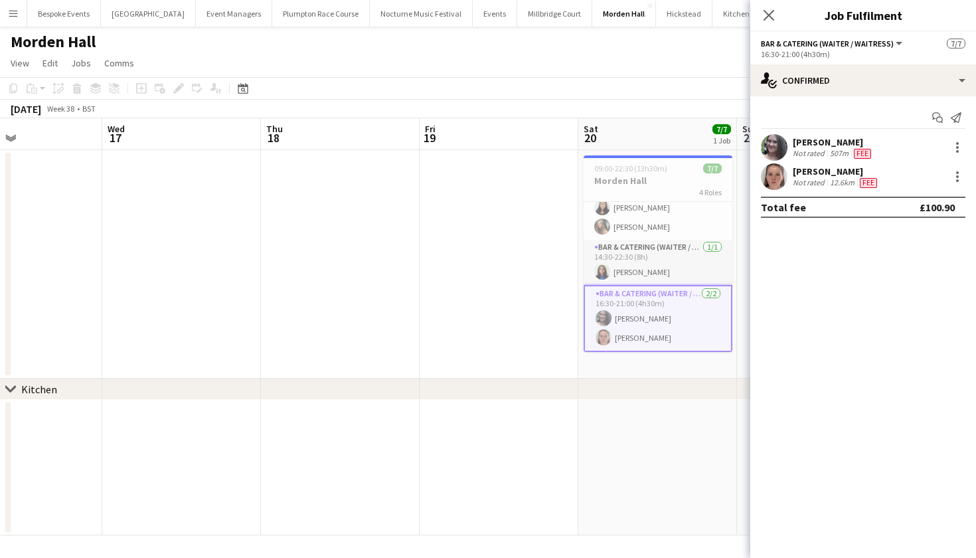
click at [769, 181] on app-user-avatar at bounding box center [774, 176] width 27 height 27
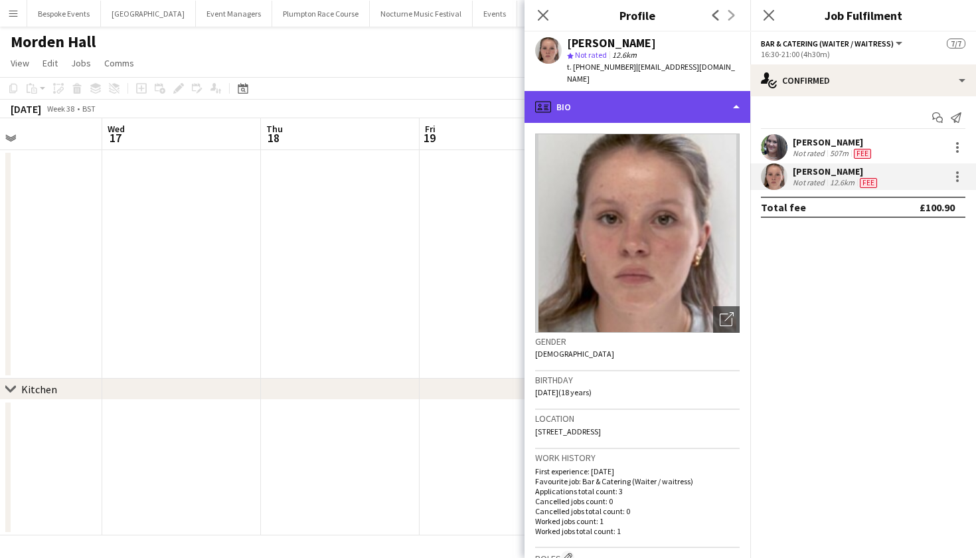
click at [670, 97] on div "profile Bio" at bounding box center [638, 107] width 226 height 32
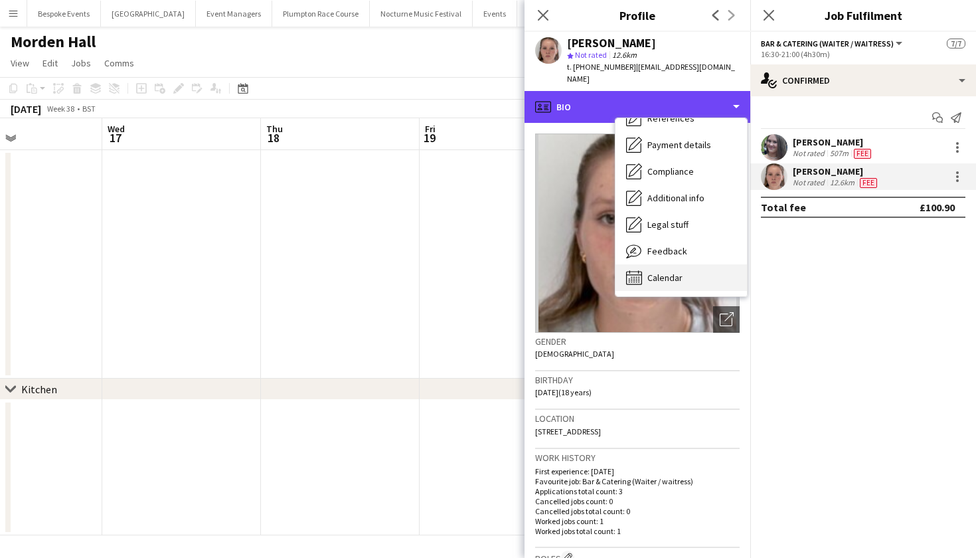
scroll to position [152, 0]
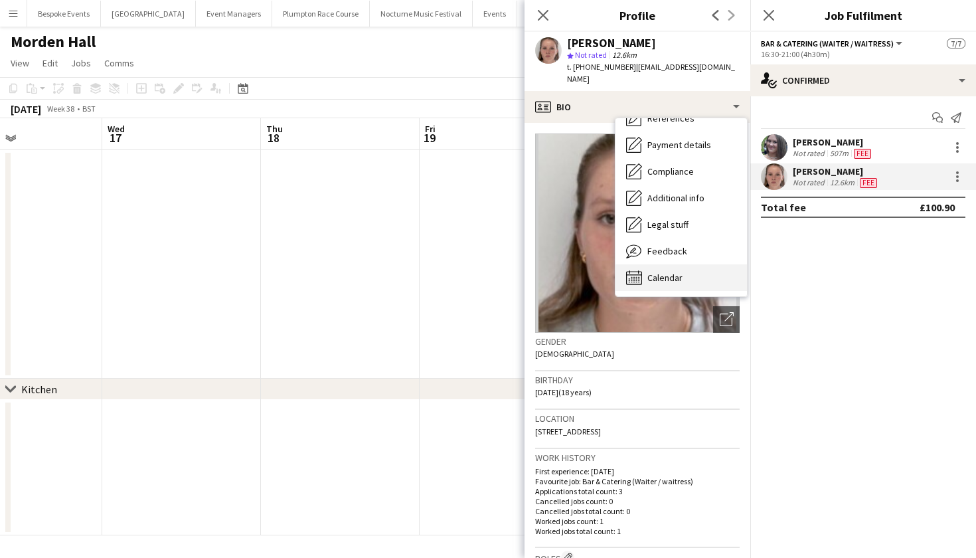
click at [671, 272] on span "Calendar" at bounding box center [665, 278] width 35 height 12
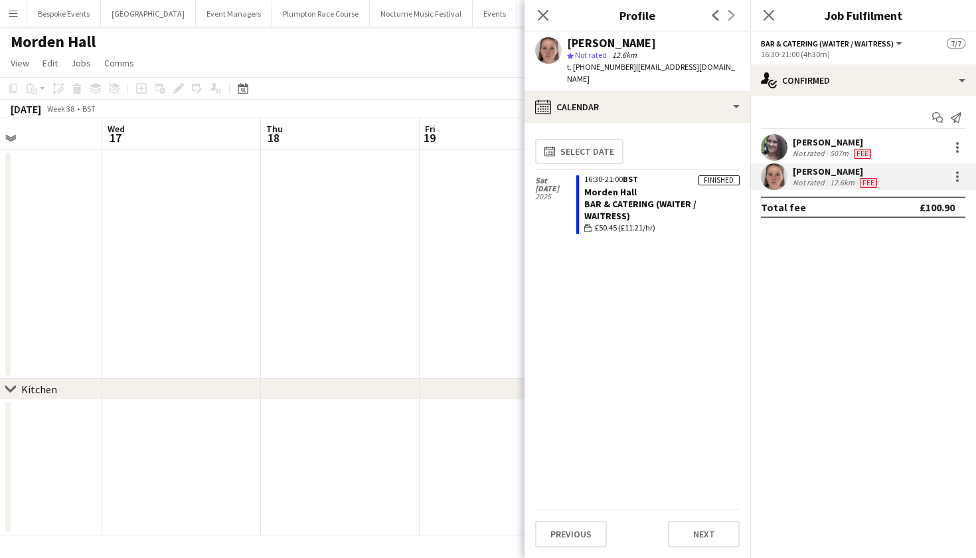
scroll to position [0, 0]
click at [545, 17] on icon at bounding box center [543, 15] width 13 height 13
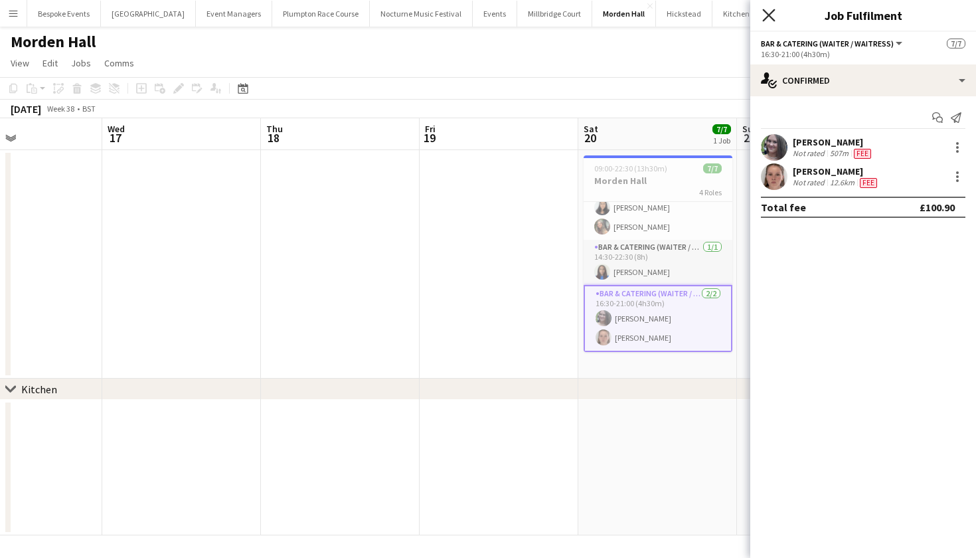
click at [774, 16] on icon "Close pop-in" at bounding box center [768, 15] width 13 height 13
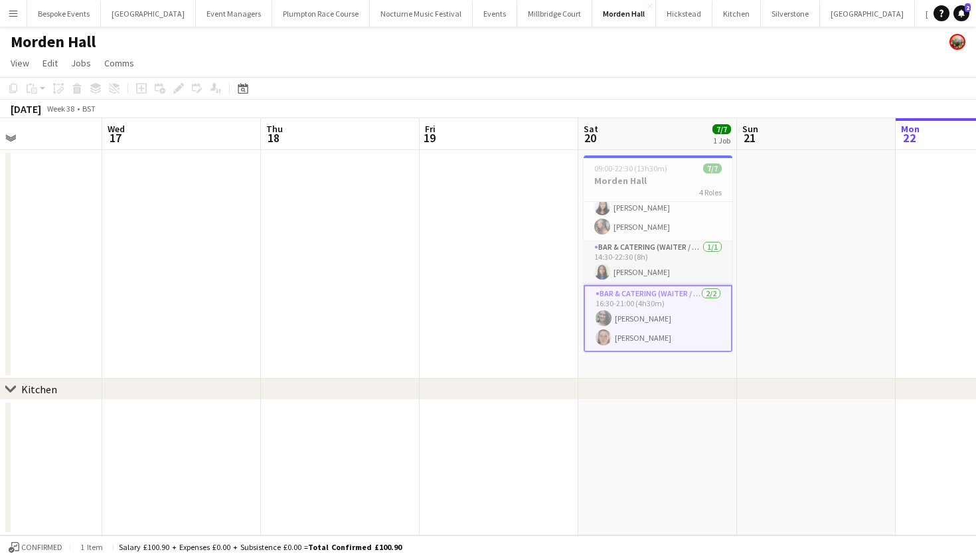
click at [9, 14] on app-icon "Menu" at bounding box center [13, 13] width 11 height 11
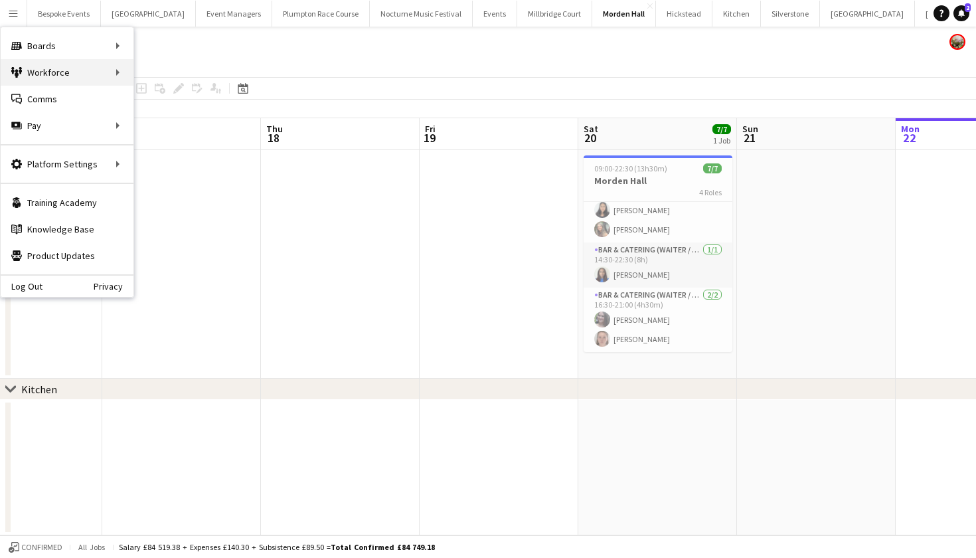
scroll to position [88, 0]
click at [151, 76] on link "All jobs" at bounding box center [200, 72] width 133 height 27
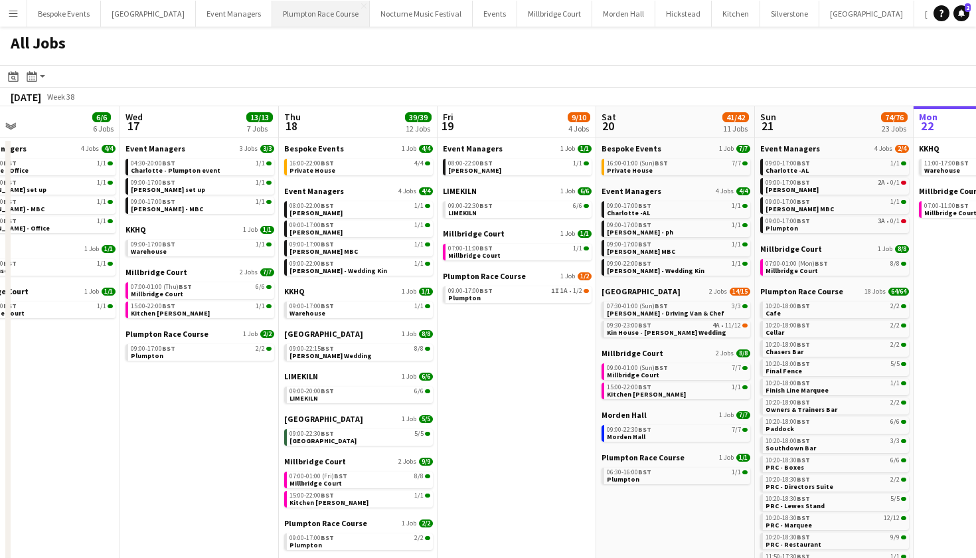
click at [276, 15] on button "Plumpton Race Course Close" at bounding box center [321, 14] width 98 height 26
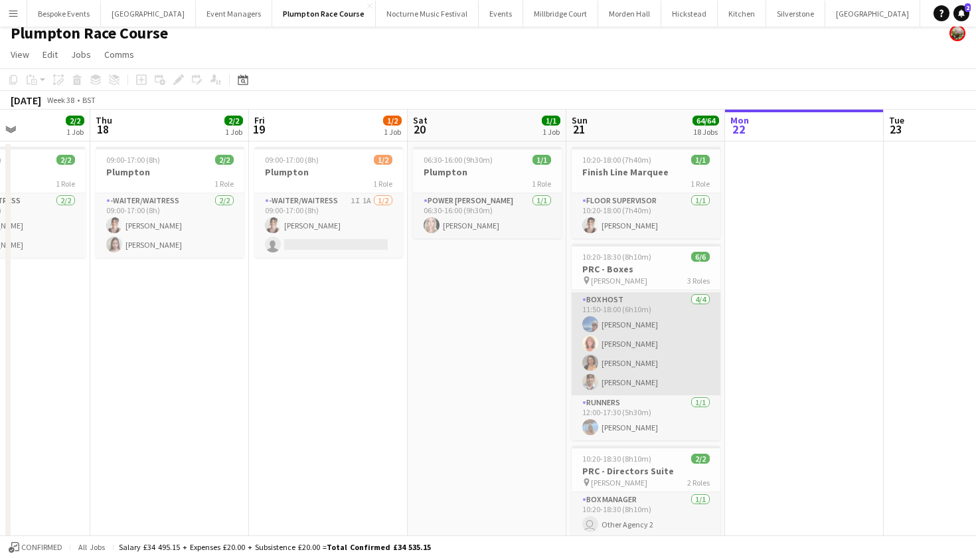
scroll to position [43, 0]
click at [626, 357] on app-card-role "Box Host [DATE] 11:50-18:00 (6h10m) [PERSON_NAME] [PERSON_NAME] [PERSON_NAME] […" at bounding box center [646, 343] width 149 height 103
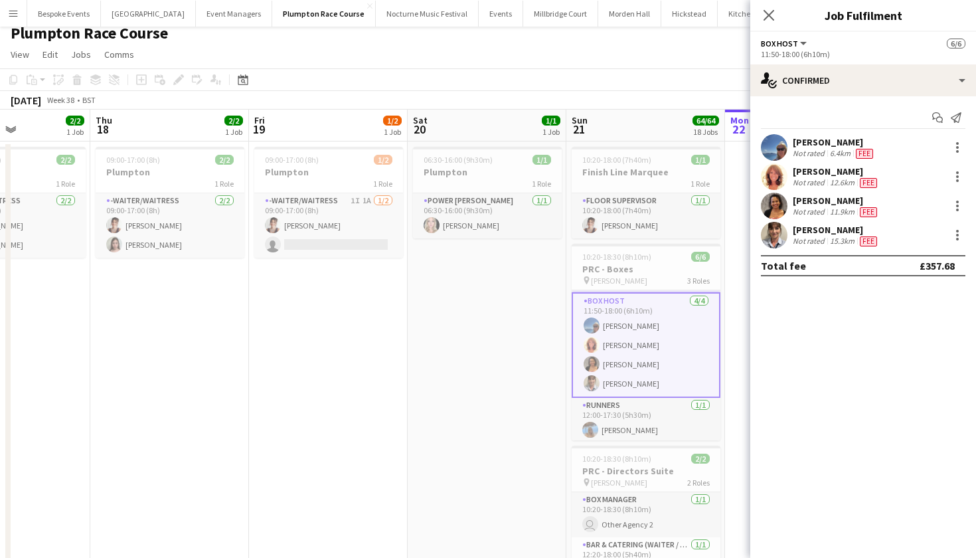
click at [764, 147] on app-user-avatar at bounding box center [774, 147] width 27 height 27
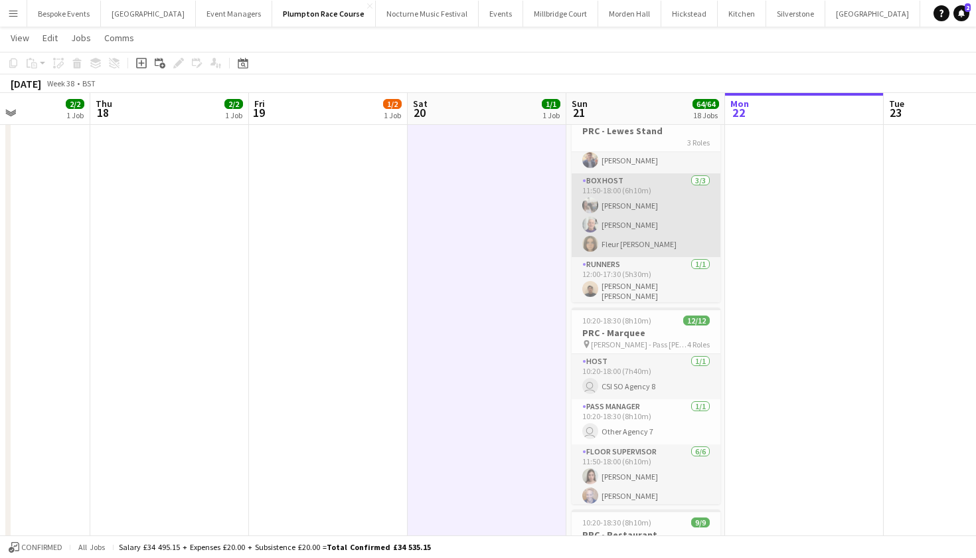
scroll to position [0, 385]
click at [642, 220] on app-card-role "Box Host [DATE] 11:50-18:00 (6h10m) [PERSON_NAME] [PERSON_NAME] Fleur [PERSON_N…" at bounding box center [647, 215] width 149 height 84
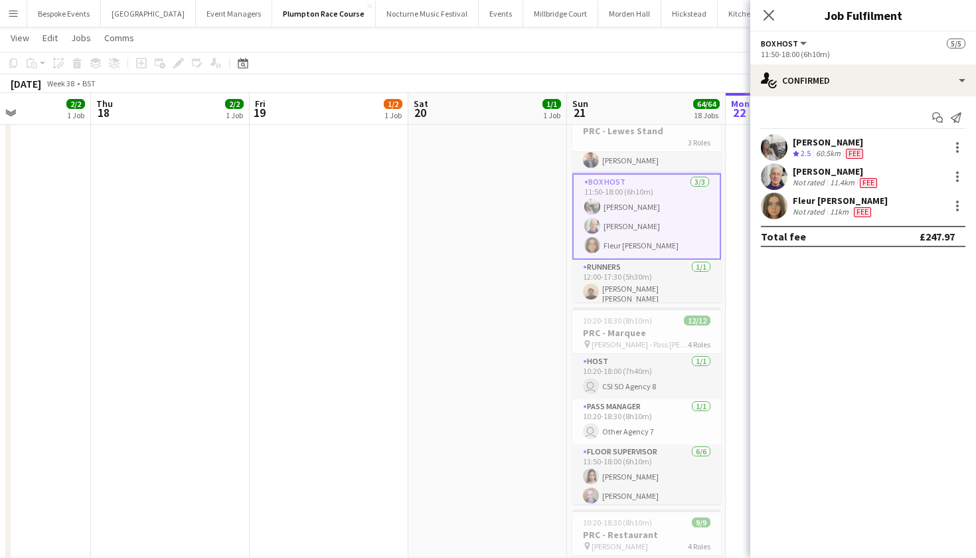
click at [780, 207] on app-user-avatar at bounding box center [774, 206] width 27 height 27
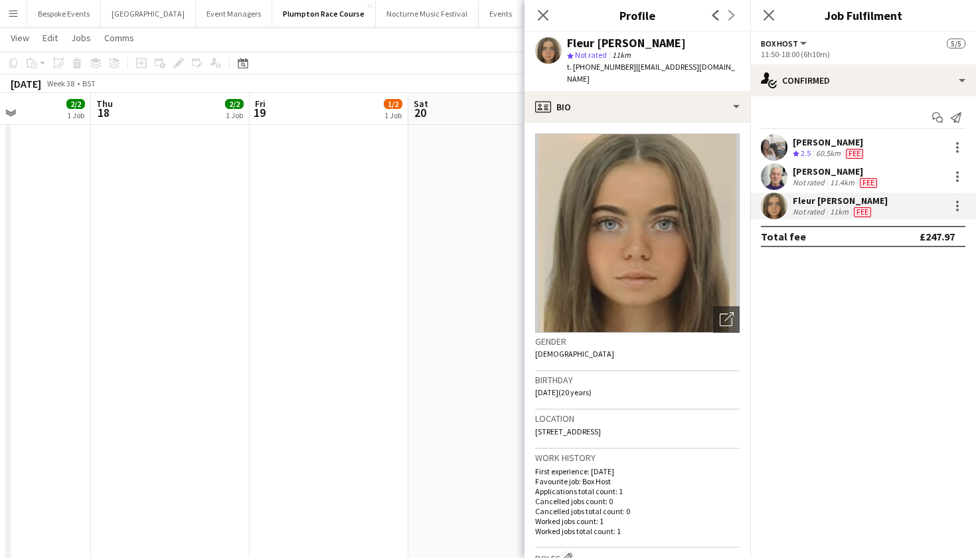
click at [435, 174] on app-date-cell "06:30-16:00 (9h30m) 1/1 Plumpton 1 Role Power [PERSON_NAME] [DATE] 06:30-16:00 …" at bounding box center [487, 375] width 159 height 1432
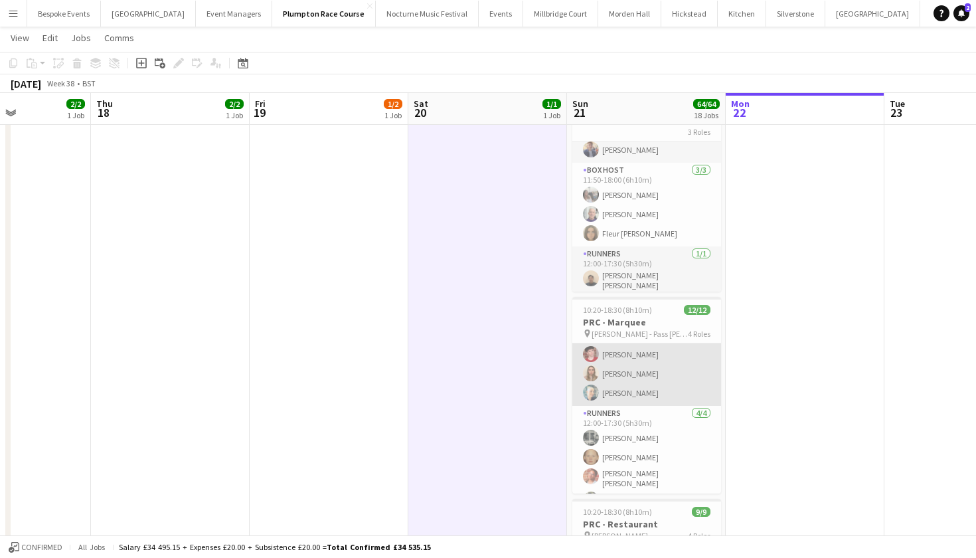
scroll to position [172, 0]
click at [666, 389] on app-card-role "Floor Supervisor [DATE] 11:50-18:00 (6h10m) [PERSON_NAME] [PERSON_NAME] [PERSON…" at bounding box center [647, 332] width 149 height 141
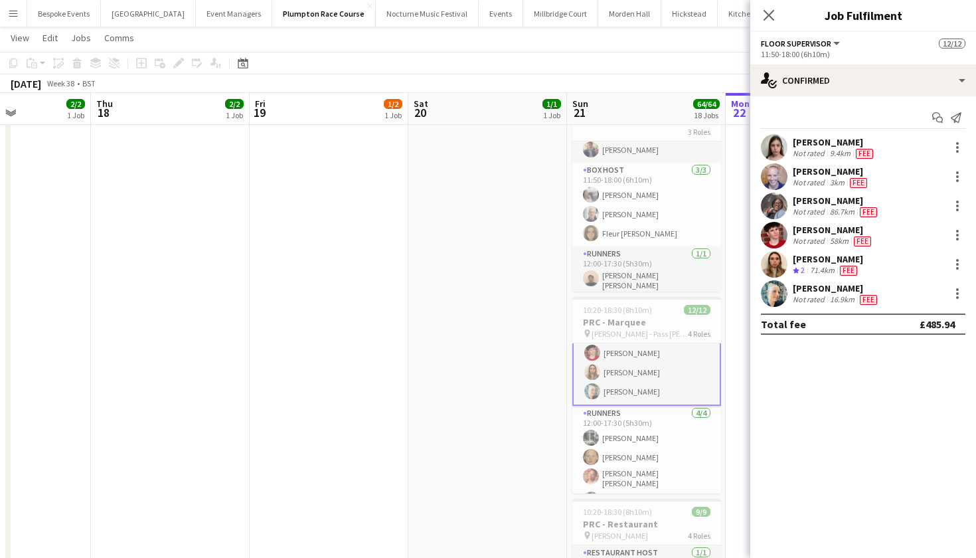
click at [777, 295] on app-user-avatar at bounding box center [774, 293] width 27 height 27
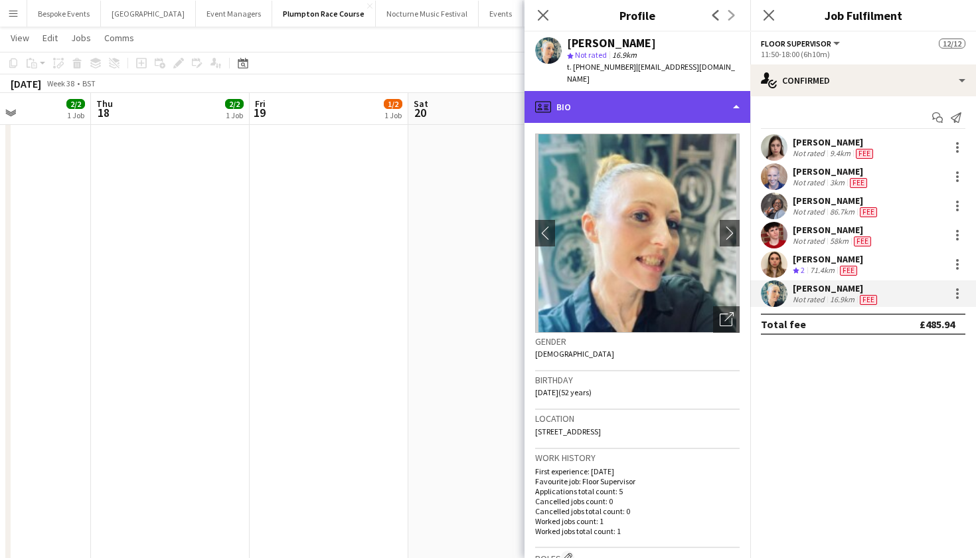
click at [679, 91] on div "profile Bio" at bounding box center [638, 107] width 226 height 32
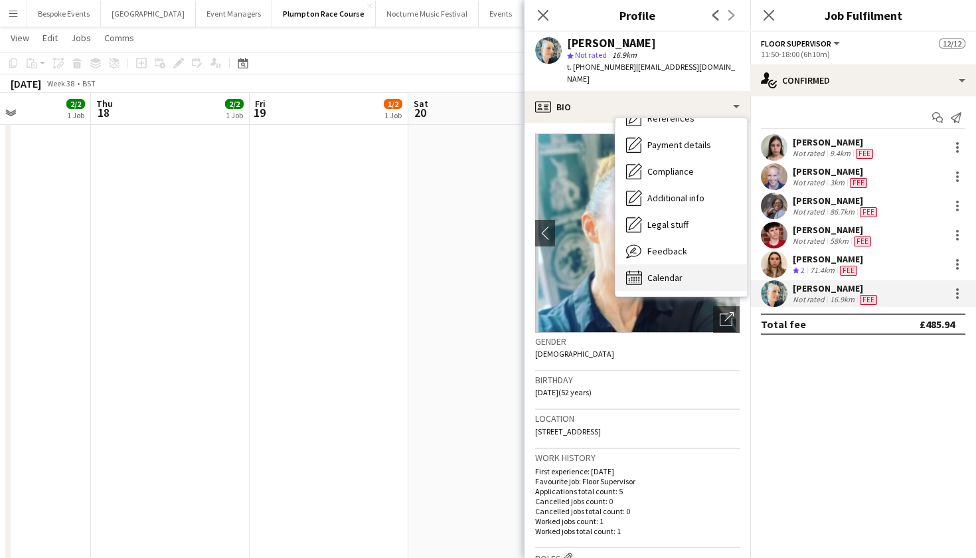
scroll to position [151, 0]
click at [678, 272] on span "Calendar" at bounding box center [665, 278] width 35 height 12
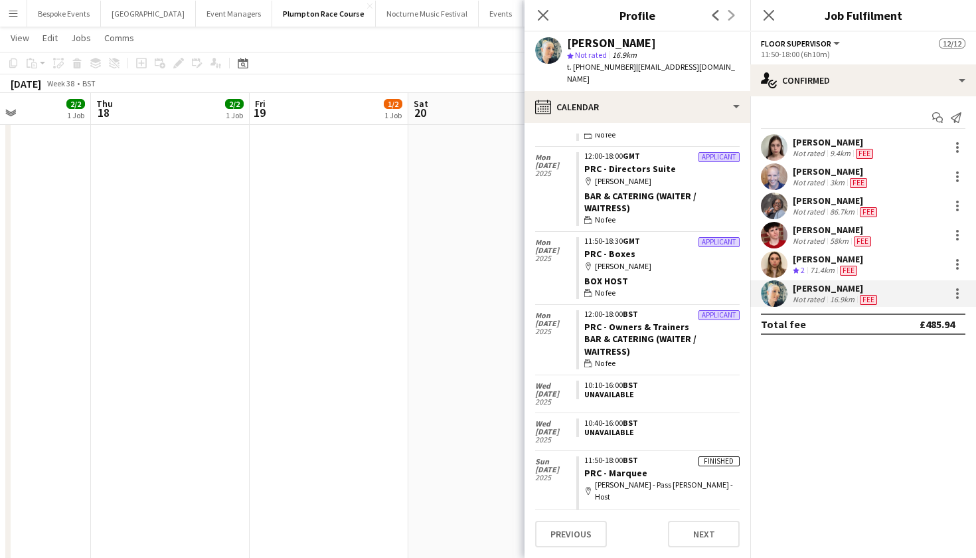
scroll to position [92, 0]
click at [541, 20] on icon "Close pop-in" at bounding box center [543, 15] width 13 height 13
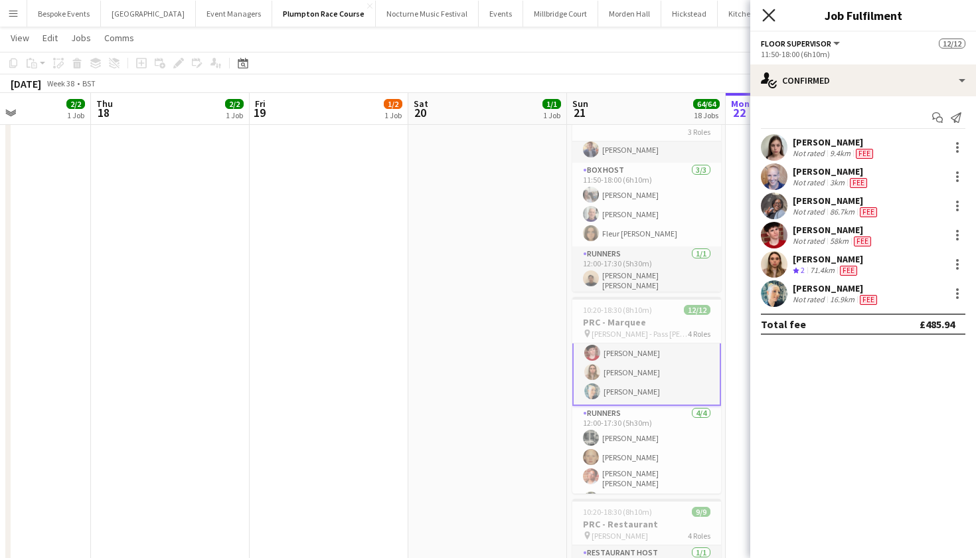
click at [765, 12] on icon at bounding box center [768, 15] width 13 height 13
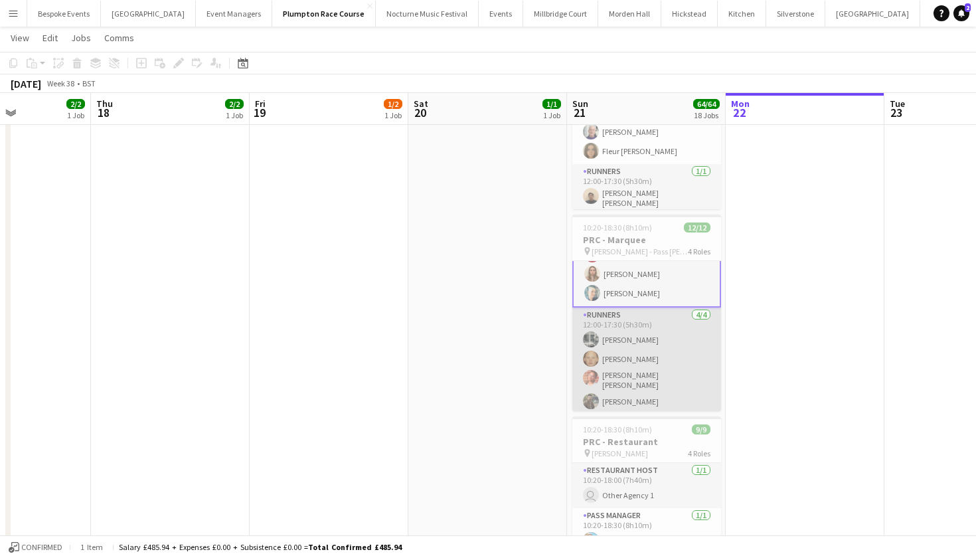
scroll to position [187, 0]
click at [666, 375] on app-card-role "Runners [DATE] 12:00-17:30 (5h30m) [PERSON_NAME] [PERSON_NAME] [PERSON_NAME] [P…" at bounding box center [647, 361] width 149 height 107
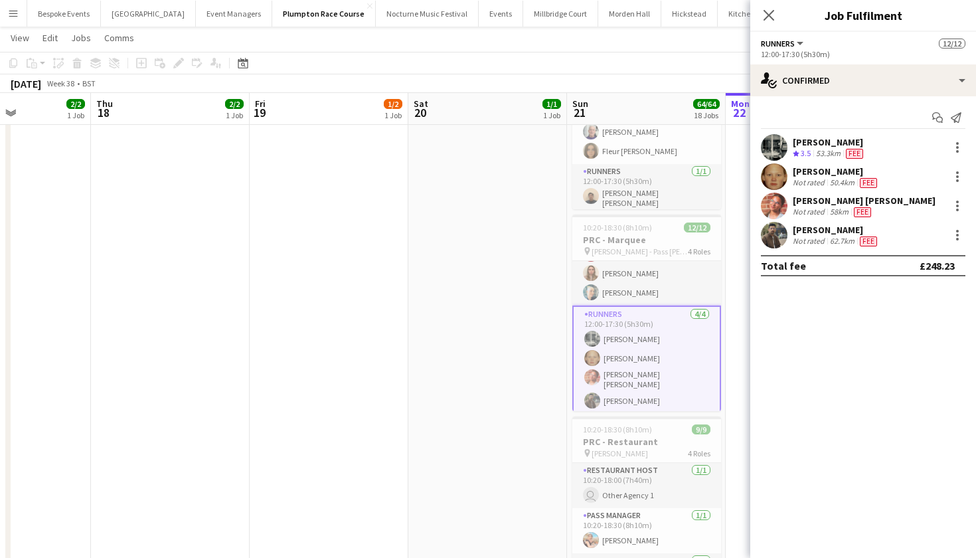
click at [784, 172] on app-user-avatar at bounding box center [774, 176] width 27 height 27
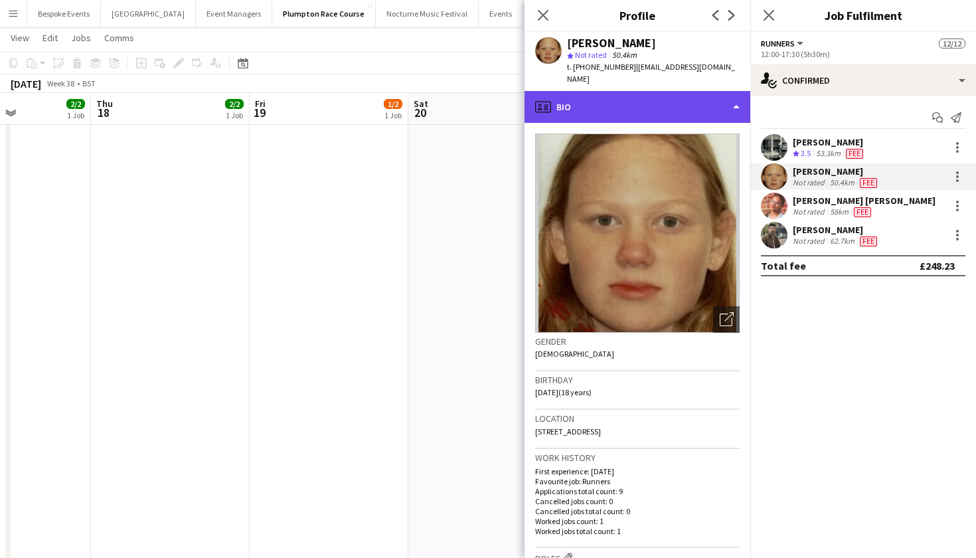
click at [675, 101] on div "profile Bio" at bounding box center [638, 107] width 226 height 32
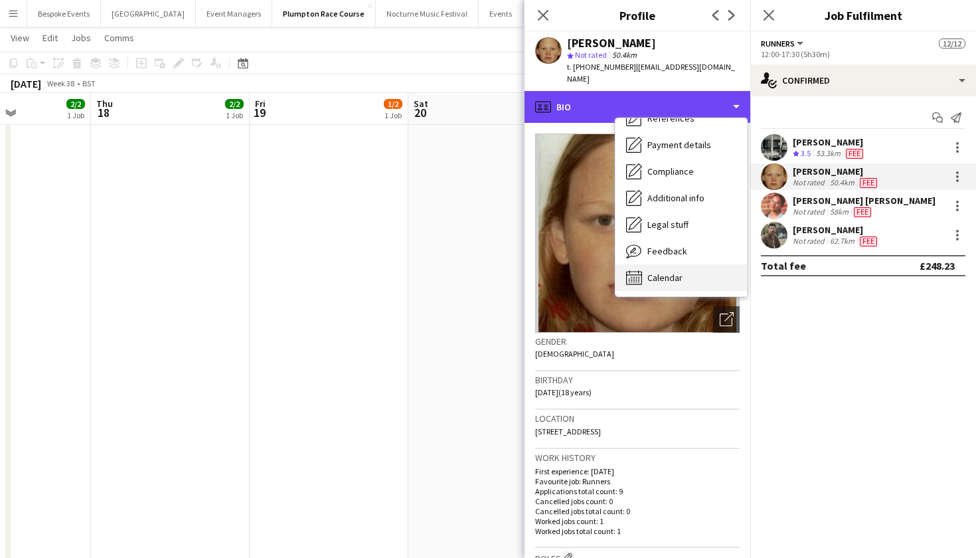
scroll to position [151, 0]
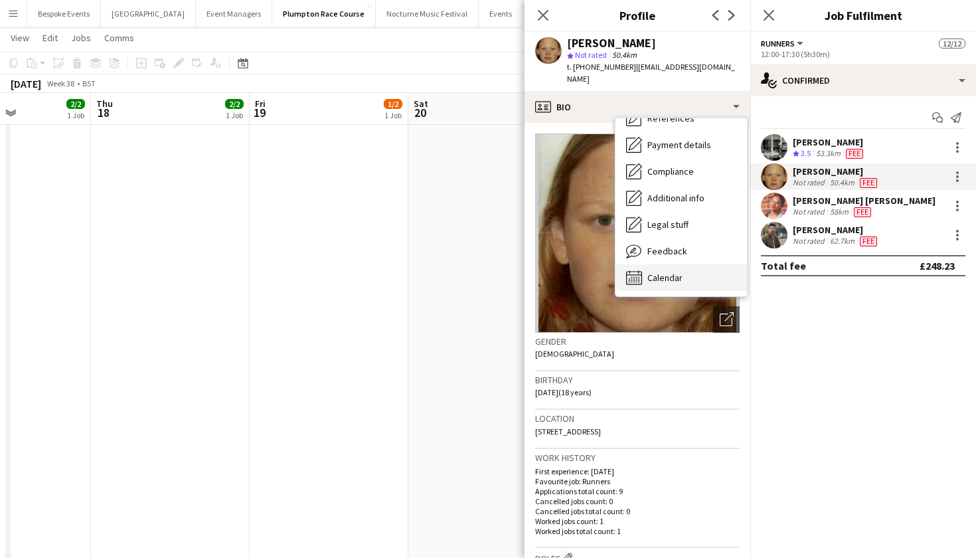
click at [670, 278] on span "Calendar" at bounding box center [665, 278] width 35 height 12
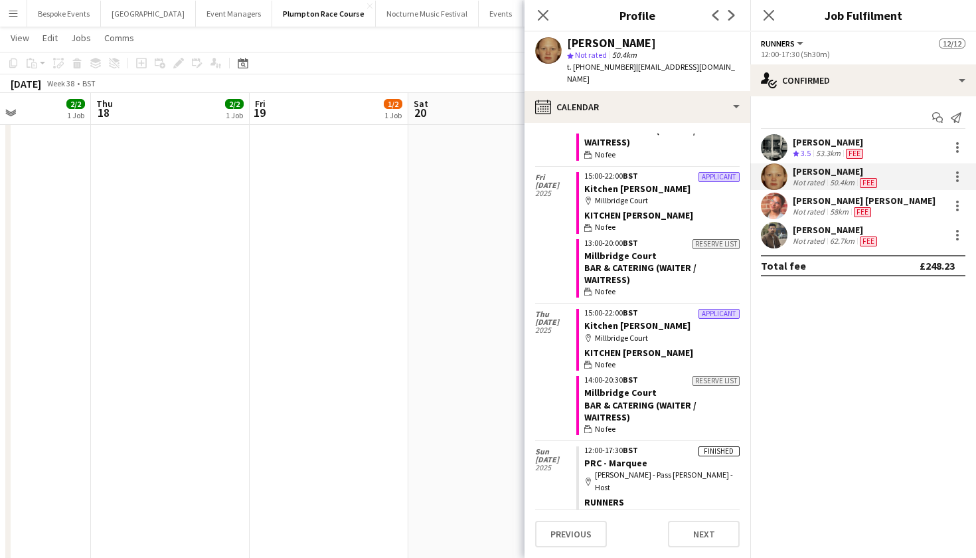
scroll to position [277, 0]
click at [772, 205] on app-user-avatar at bounding box center [774, 206] width 27 height 27
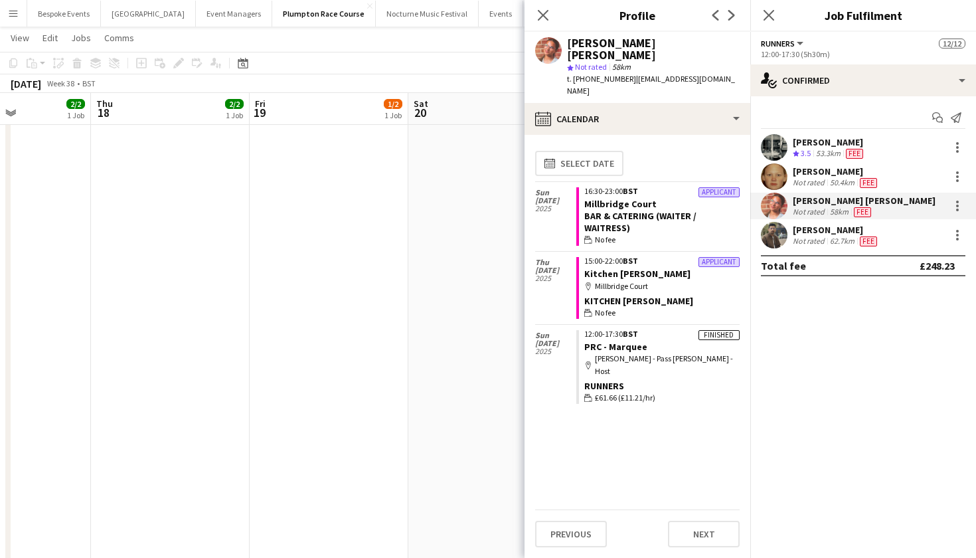
click at [766, 240] on app-user-avatar at bounding box center [774, 235] width 27 height 27
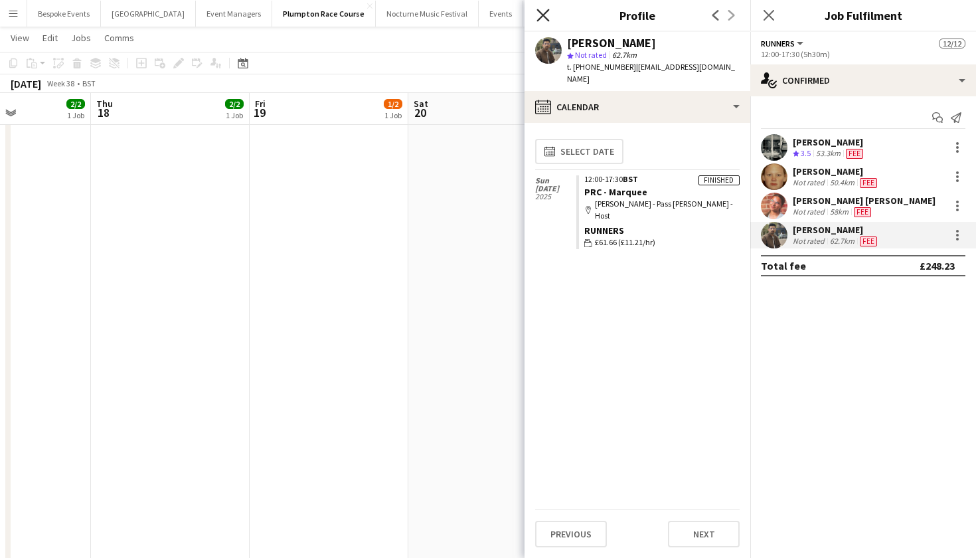
click at [549, 16] on icon "Close pop-in" at bounding box center [543, 15] width 13 height 13
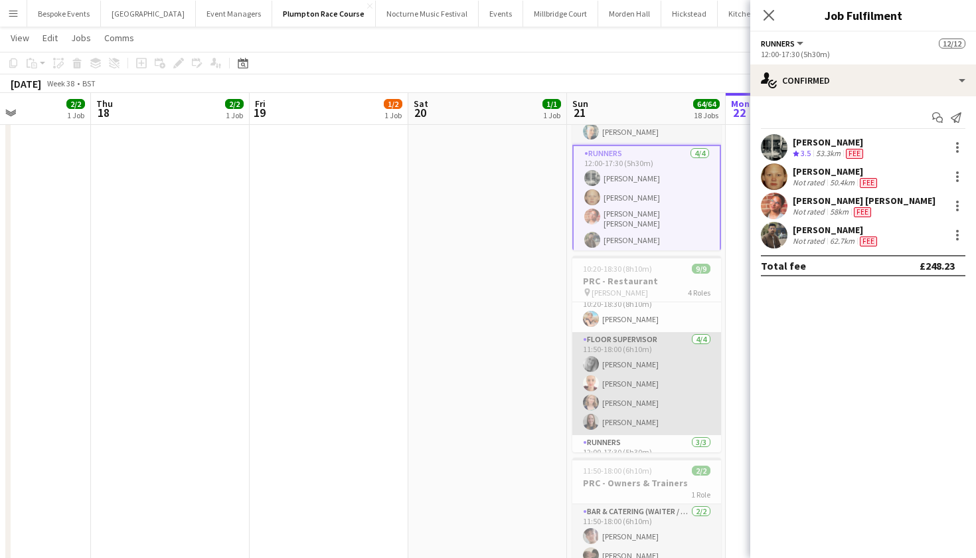
scroll to position [60, 0]
click at [627, 387] on app-card-role "Floor Supervisor [DATE] 11:50-18:00 (6h10m) [PERSON_NAME] [PERSON_NAME] [PERSON…" at bounding box center [647, 383] width 149 height 103
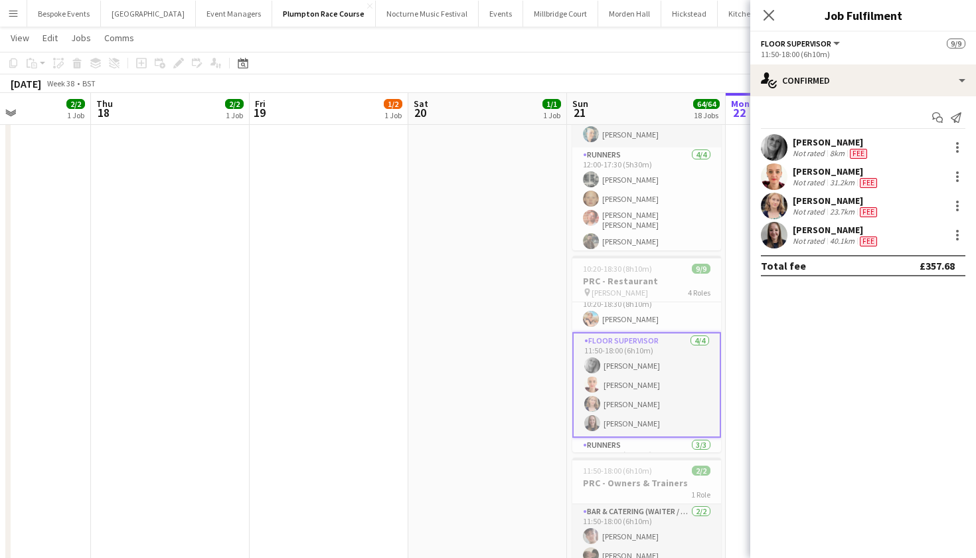
click at [776, 236] on app-user-avatar at bounding box center [774, 235] width 27 height 27
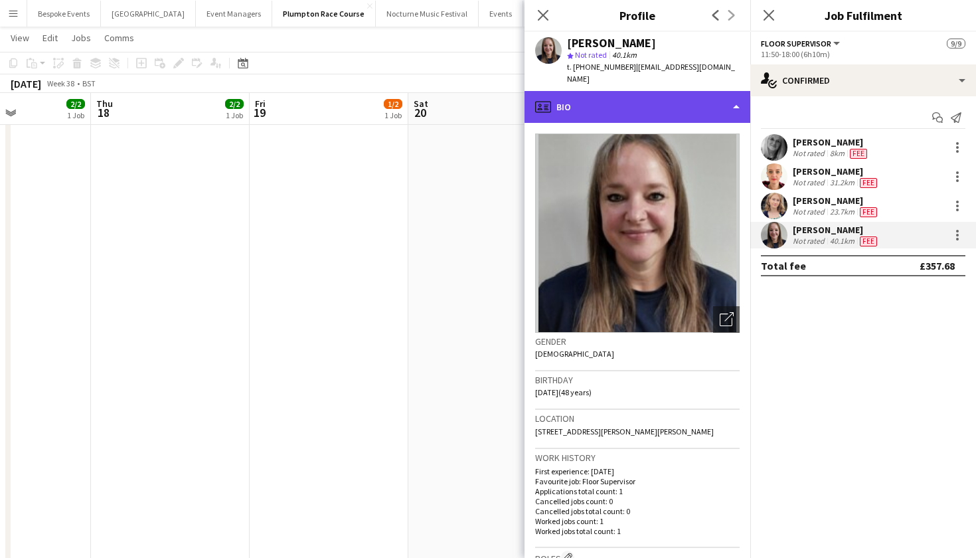
click at [669, 93] on div "profile Bio" at bounding box center [638, 107] width 226 height 32
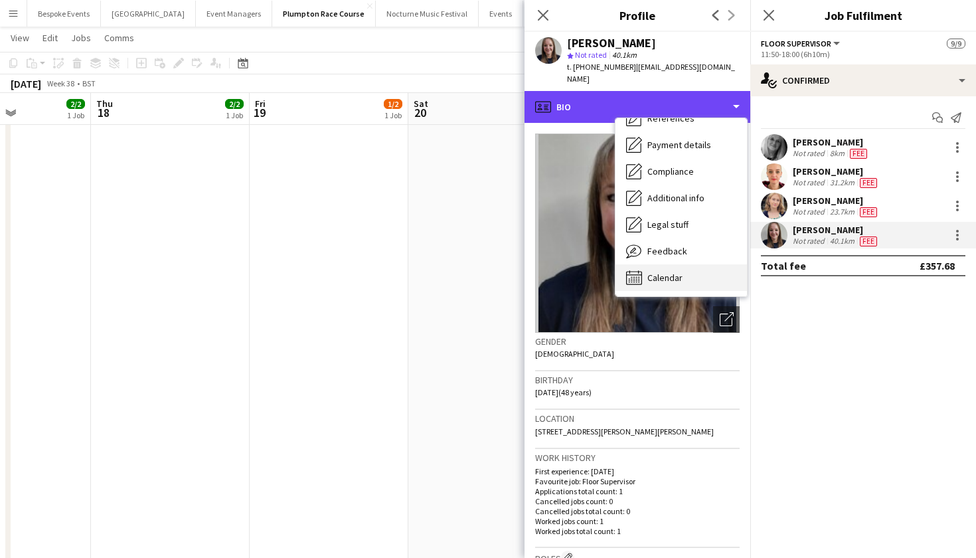
scroll to position [151, 0]
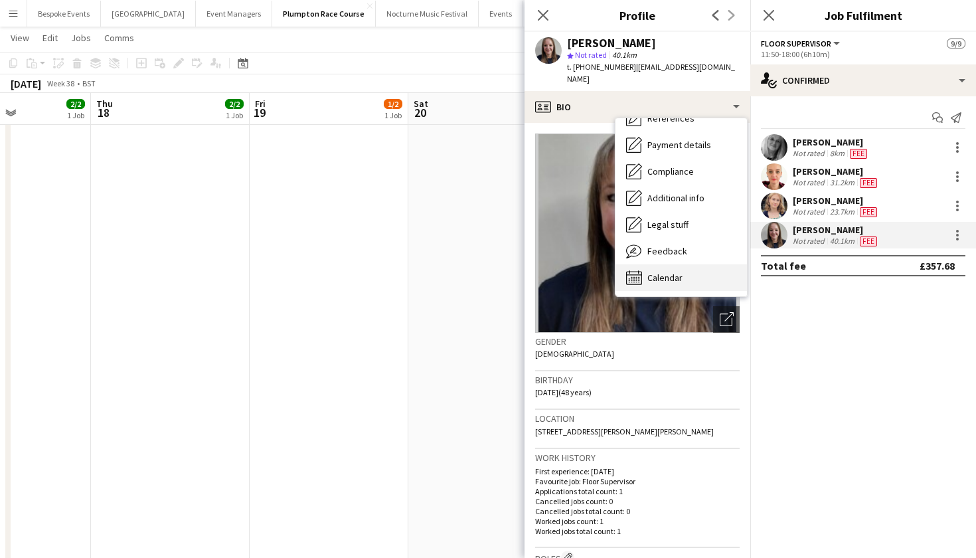
click at [670, 273] on div "Calendar Calendar" at bounding box center [682, 277] width 132 height 27
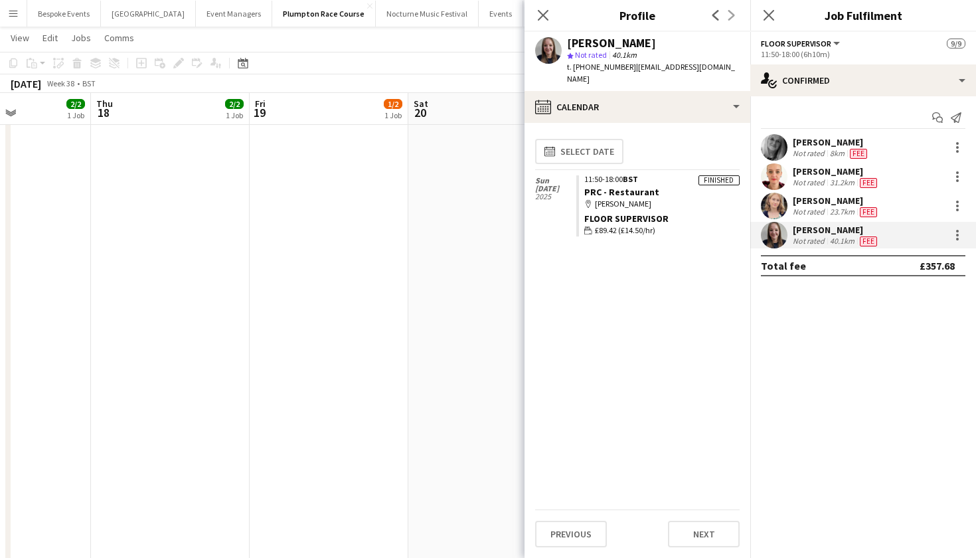
click at [409, 232] on app-date-cell "06:30-16:00 (9h30m) 1/1 Plumpton 1 Role Power [PERSON_NAME] [DATE] 06:30-16:00 …" at bounding box center [487, 122] width 159 height 1432
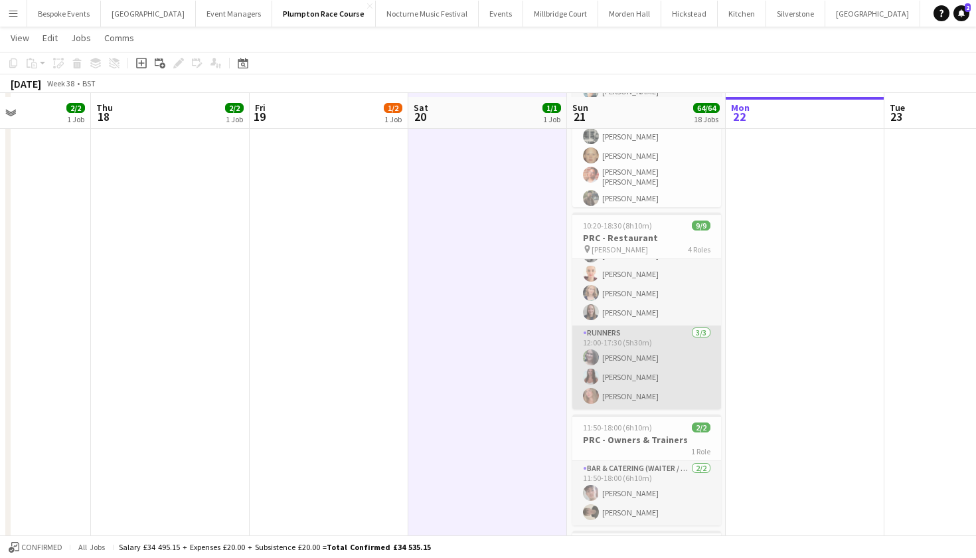
scroll to position [790, 0]
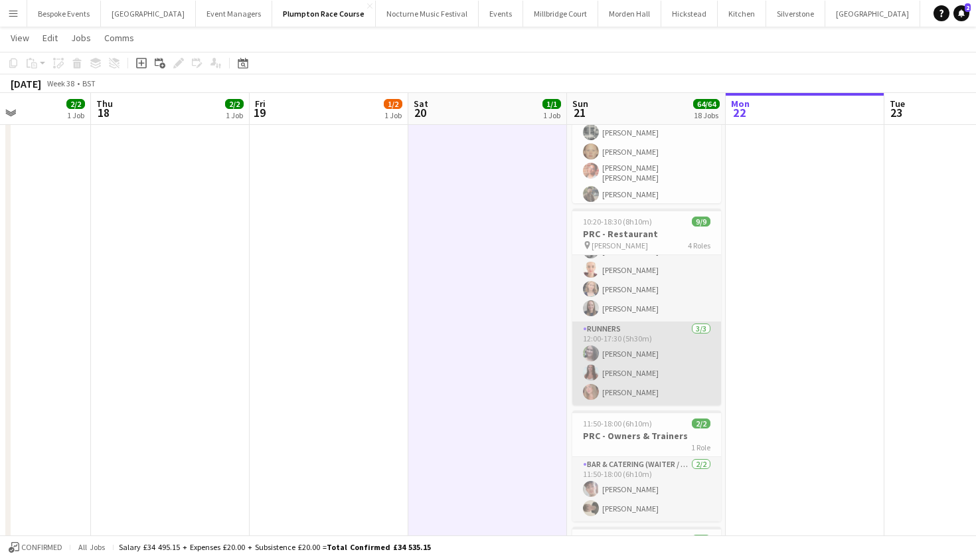
click at [658, 372] on app-card-role "Runners 3/3 12:00-17:30 (5h30m) Natalia Brzezicka Beatrice Norris Lily Daniels" at bounding box center [647, 363] width 149 height 84
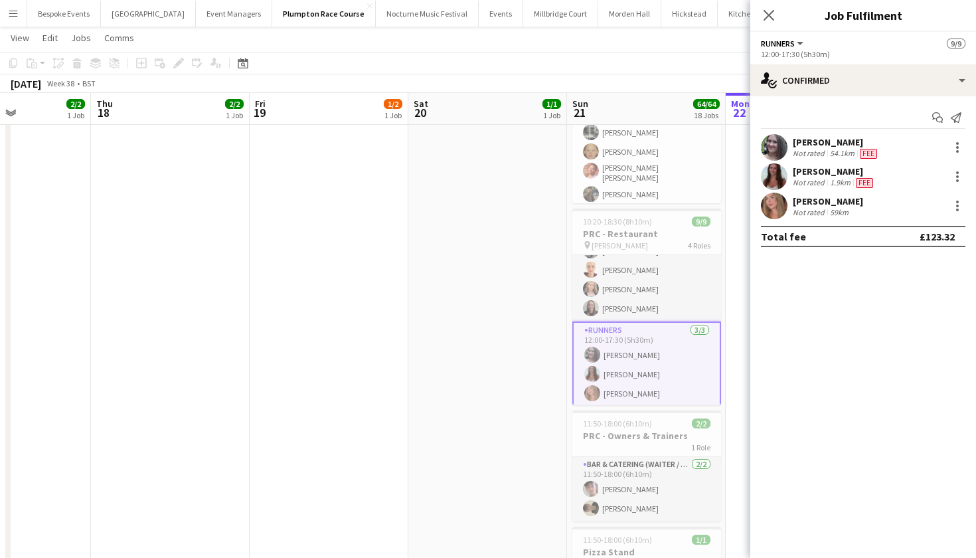
click at [774, 172] on app-user-avatar at bounding box center [774, 176] width 27 height 27
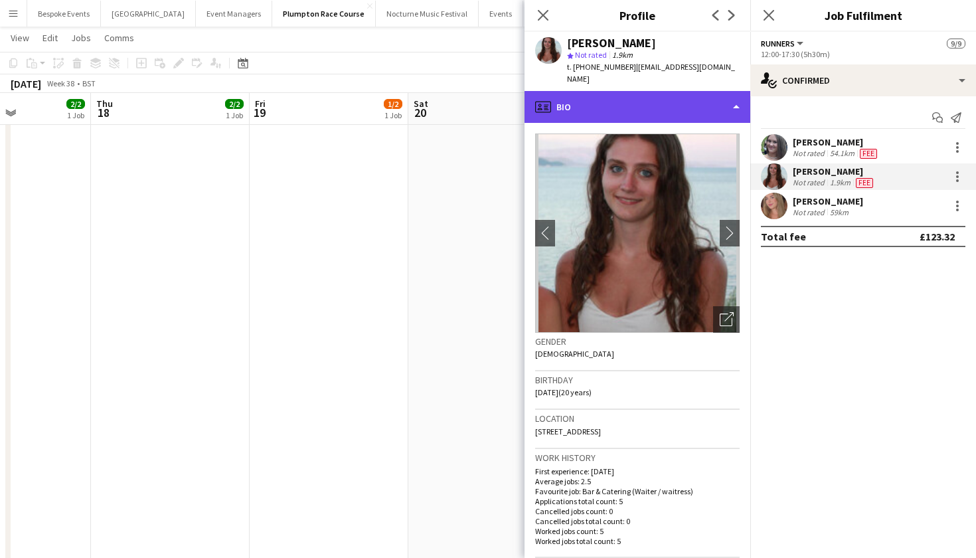
click at [703, 97] on div "profile Bio" at bounding box center [638, 107] width 226 height 32
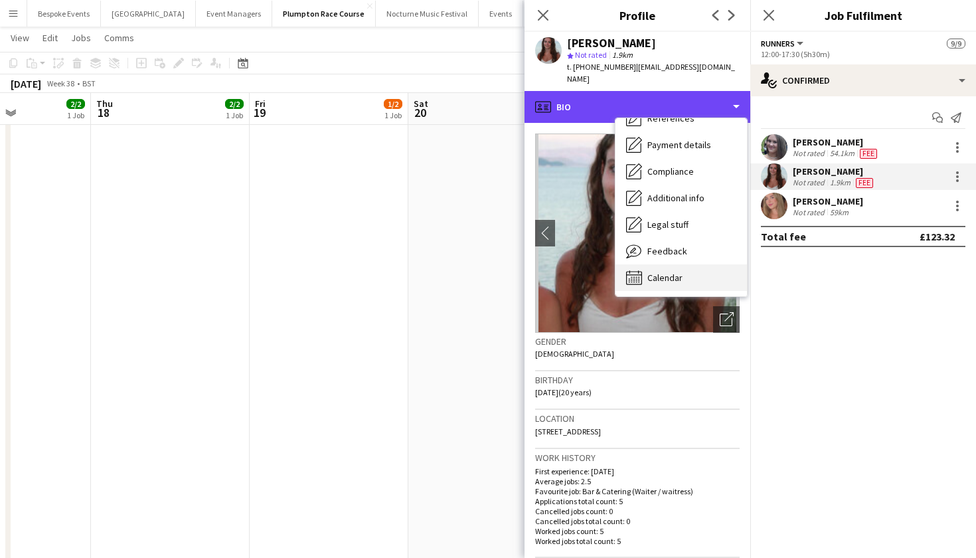
scroll to position [152, 0]
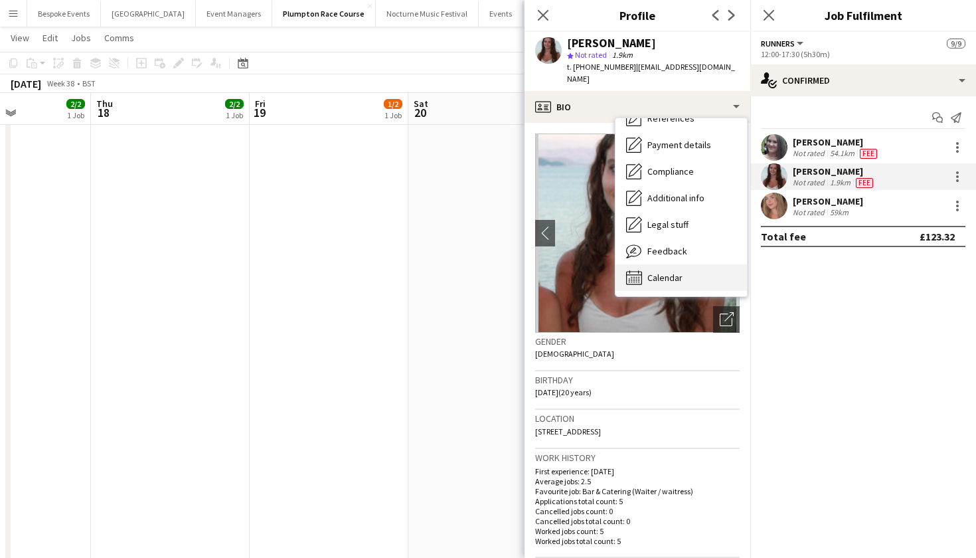
click at [683, 266] on div "Calendar Calendar" at bounding box center [682, 277] width 132 height 27
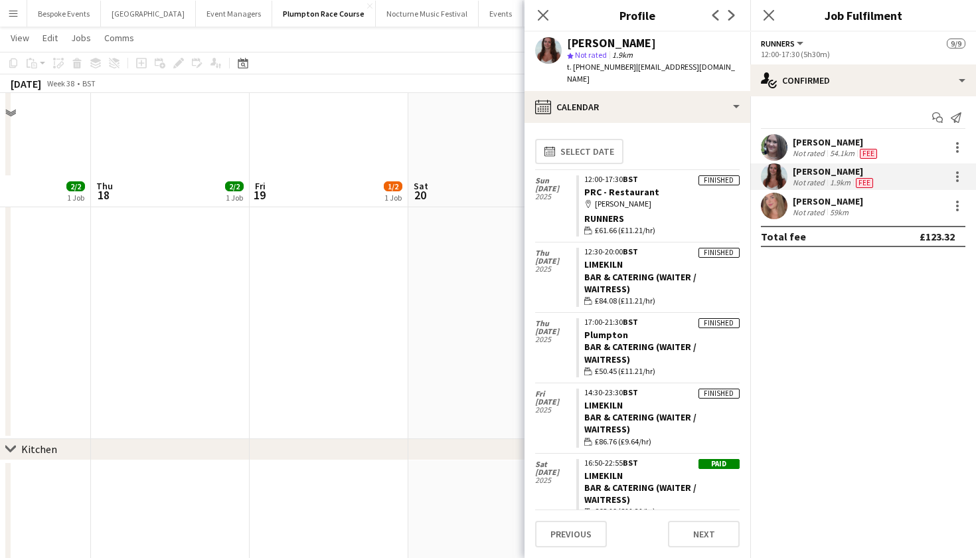
scroll to position [1224, 0]
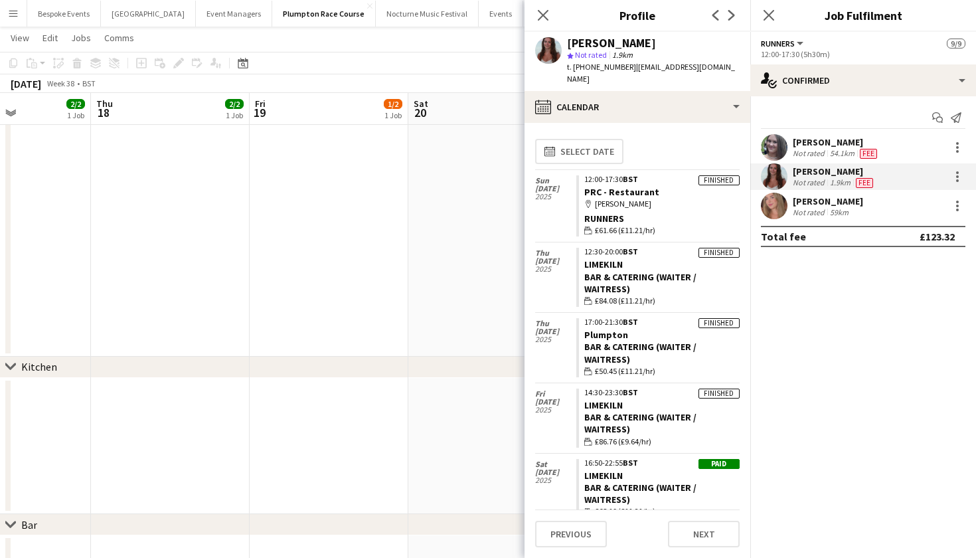
click at [785, 201] on app-user-avatar at bounding box center [774, 206] width 27 height 27
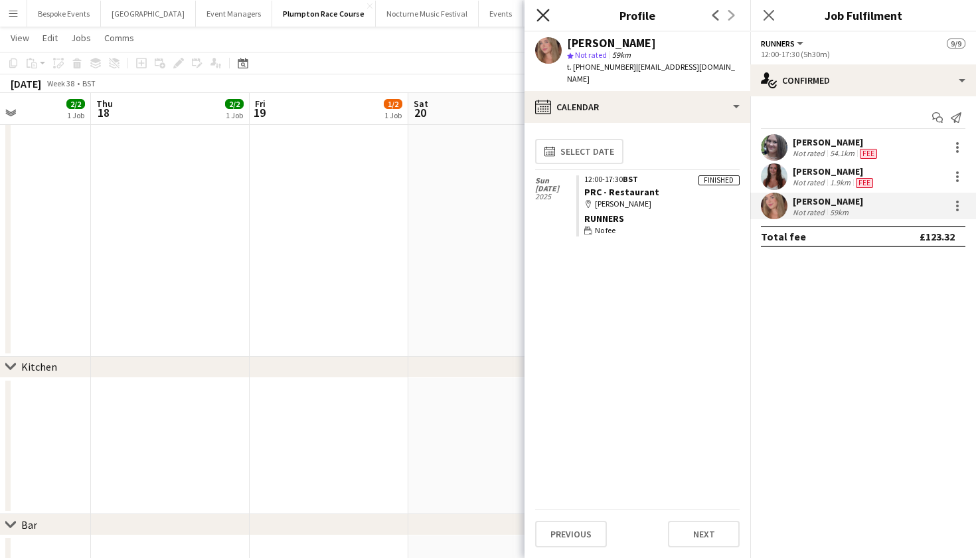
click at [543, 17] on icon "Close pop-in" at bounding box center [543, 15] width 13 height 13
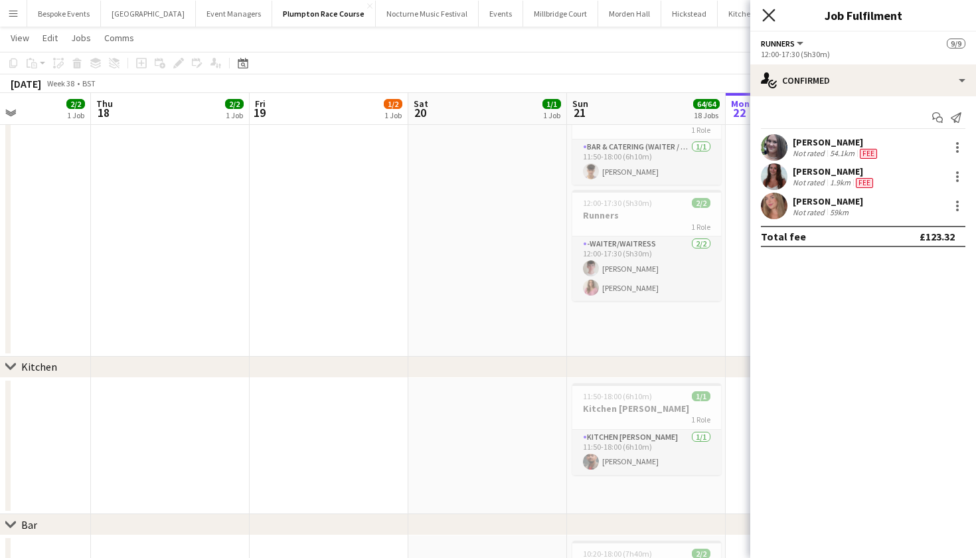
click at [772, 19] on icon at bounding box center [768, 15] width 13 height 13
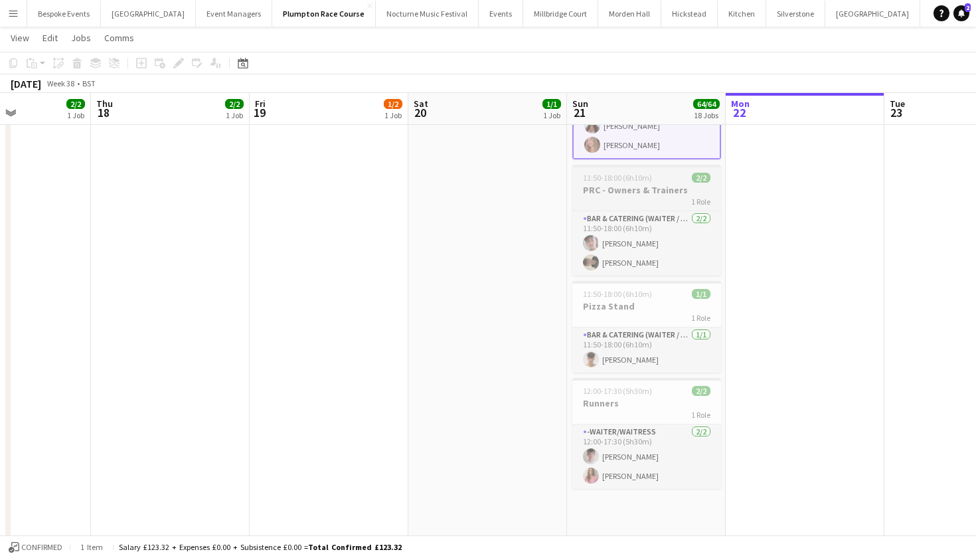
scroll to position [130, 0]
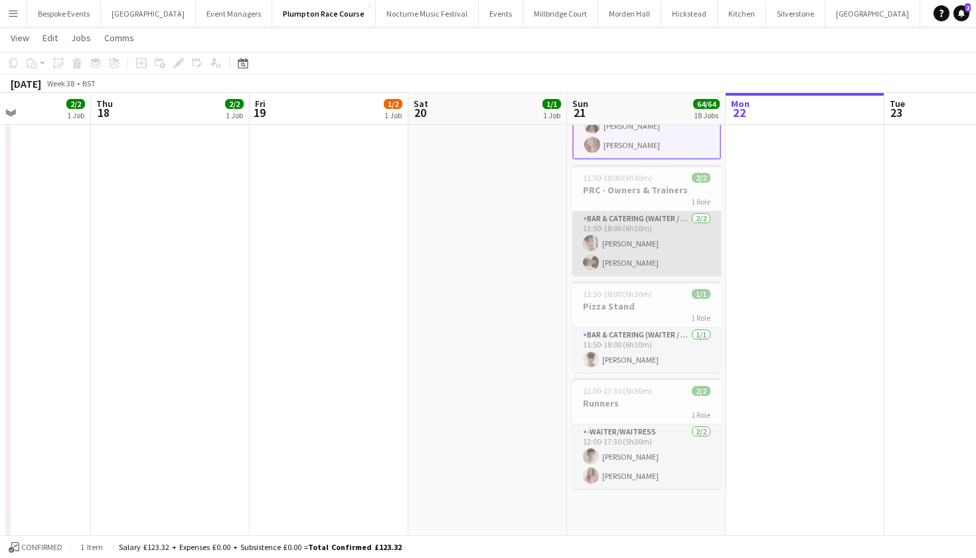
click at [665, 236] on app-card-role "Bar & Catering (Waiter / waitress) 2/2 11:50-18:00 (6h10m) Sebastian Menin Char…" at bounding box center [647, 243] width 149 height 64
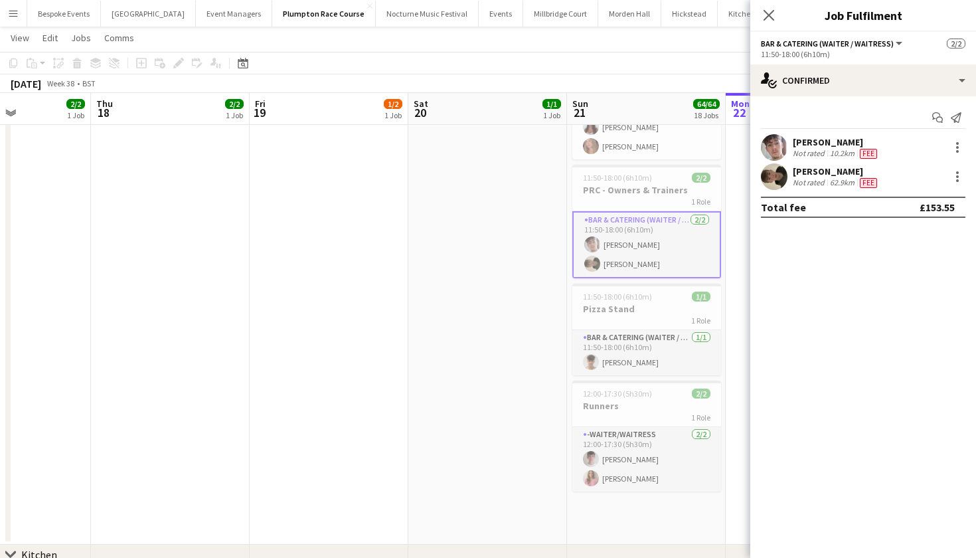
click at [770, 185] on app-user-avatar at bounding box center [774, 176] width 27 height 27
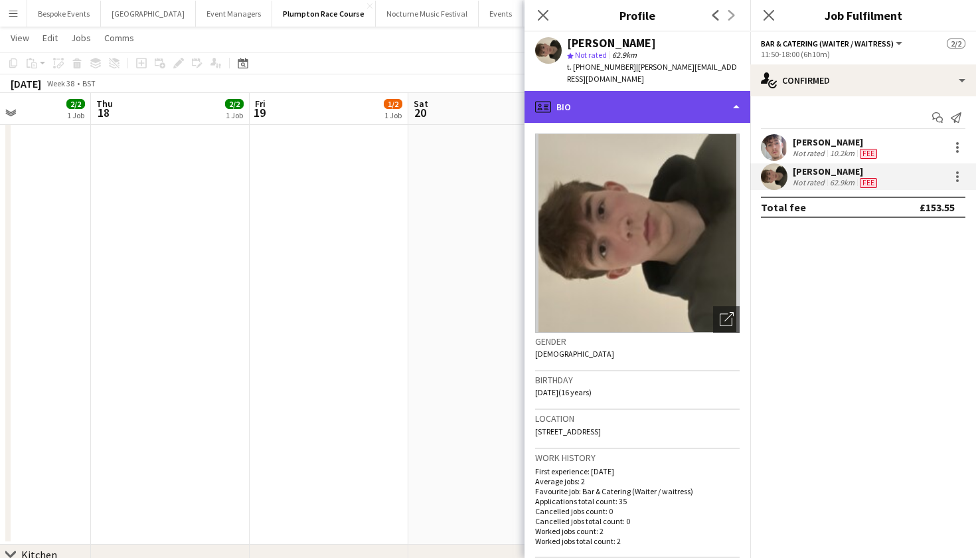
click at [684, 91] on div "profile Bio" at bounding box center [638, 107] width 226 height 32
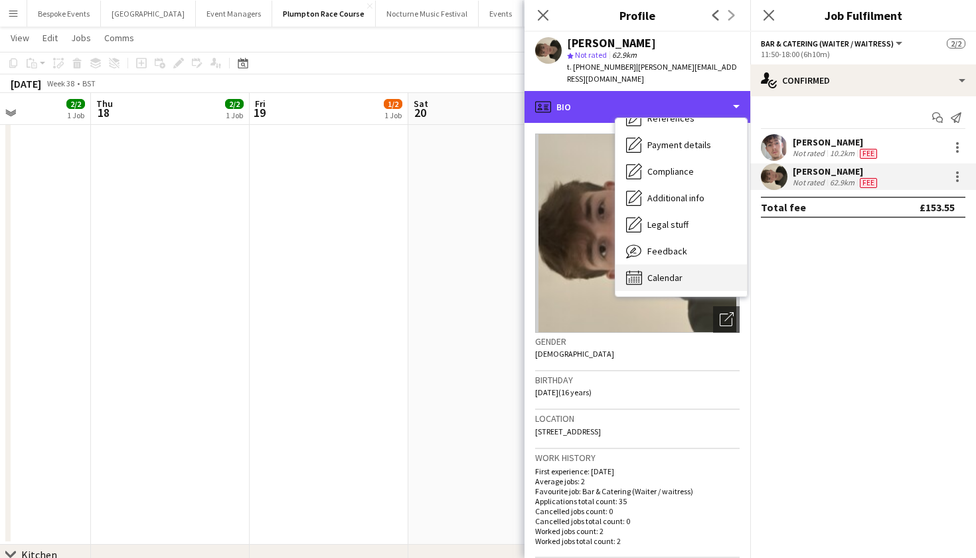
scroll to position [151, 0]
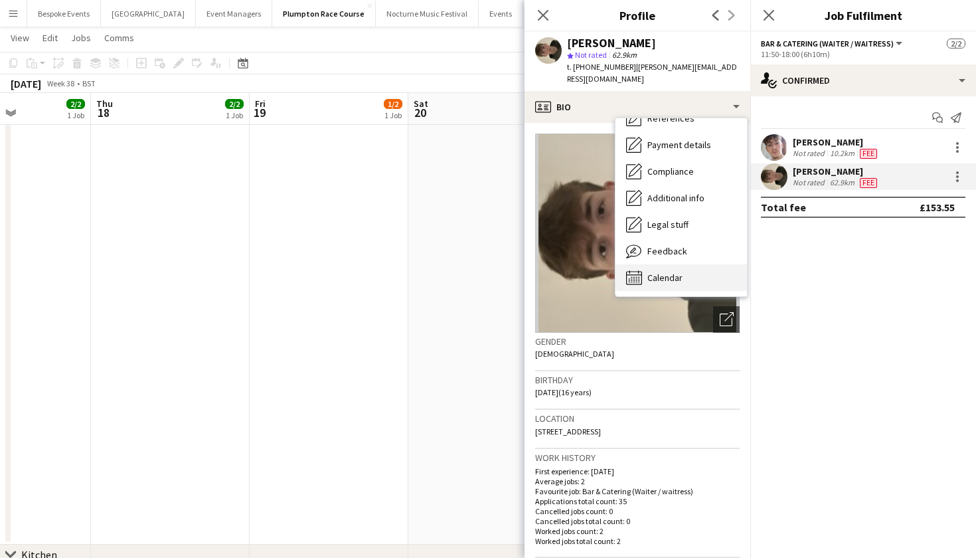
click at [680, 272] on span "Calendar" at bounding box center [665, 278] width 35 height 12
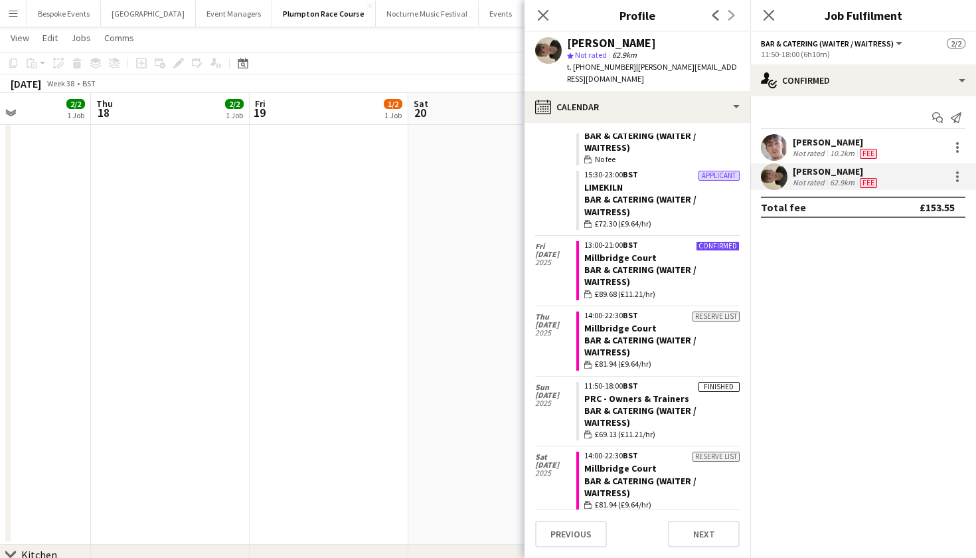
scroll to position [137, 0]
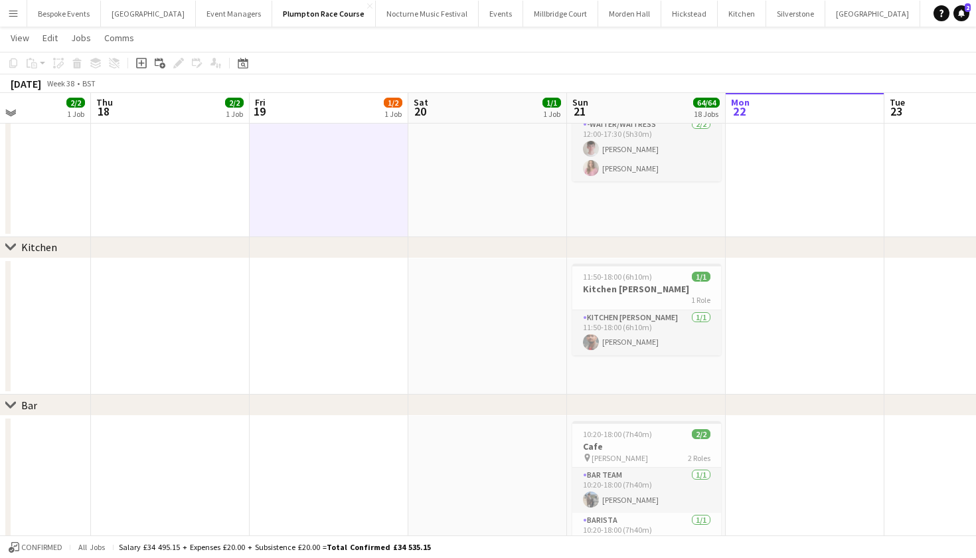
scroll to position [1354, 0]
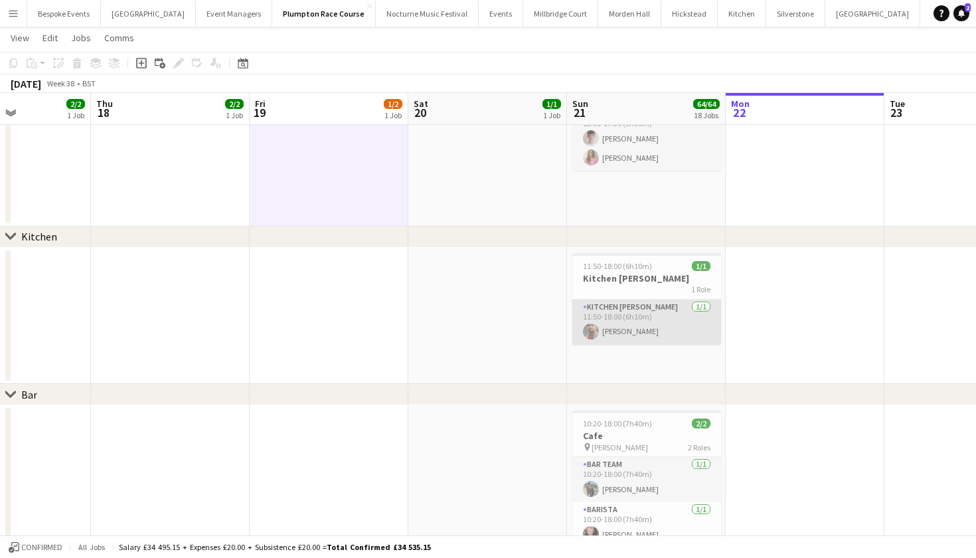
click at [631, 329] on app-card-role "Kitchen Porter 1/1 11:50-18:00 (6h10m) Suraj Shahu" at bounding box center [647, 322] width 149 height 45
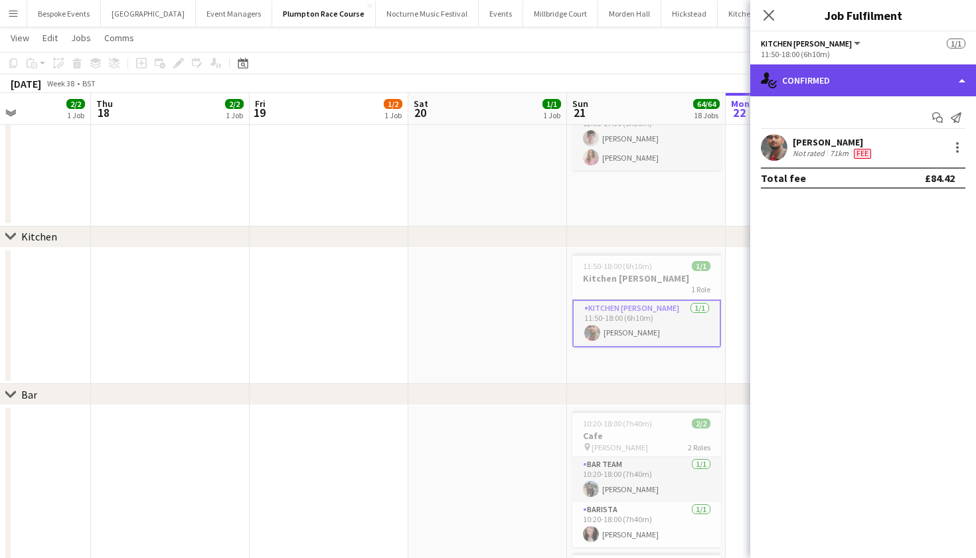
click at [799, 78] on div "single-neutral-actions-check-2 Confirmed" at bounding box center [864, 80] width 226 height 32
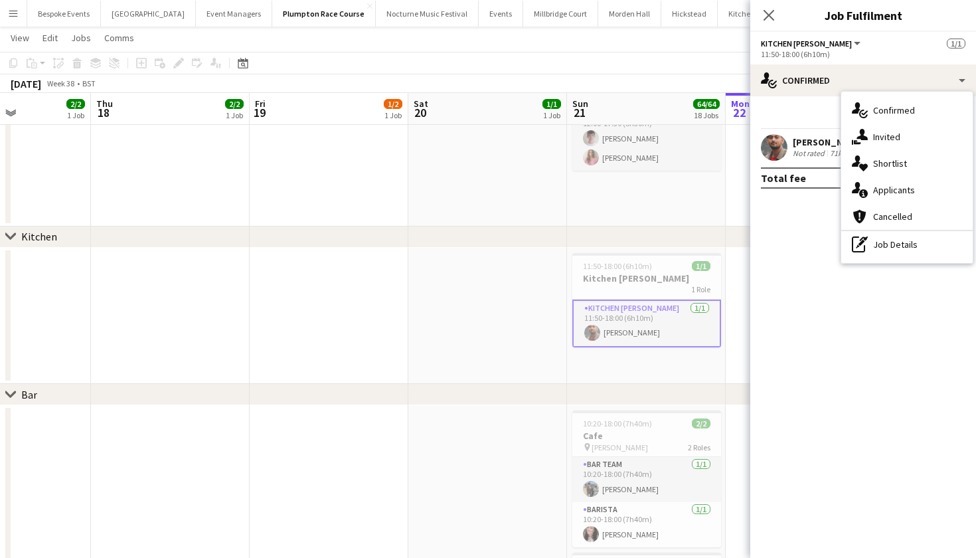
click at [782, 147] on app-user-avatar at bounding box center [774, 147] width 27 height 27
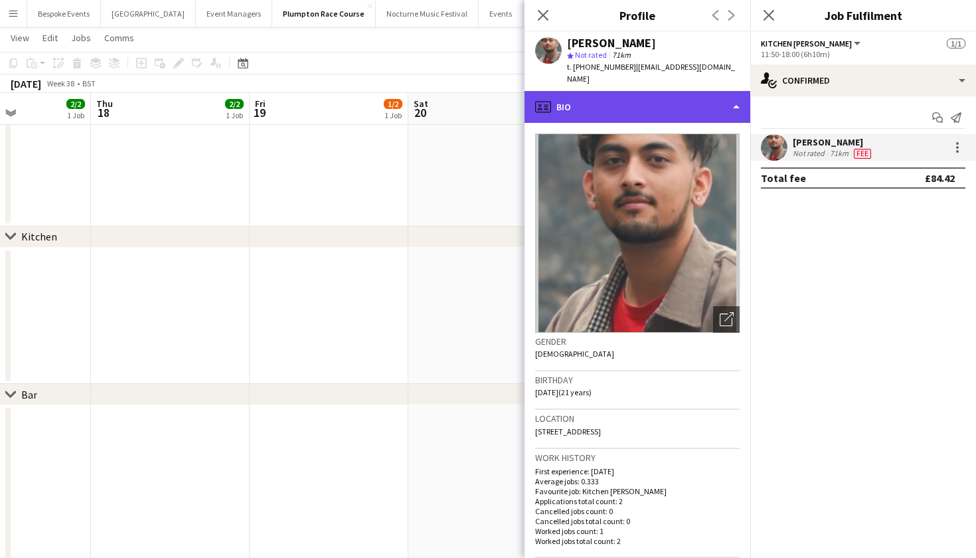
click at [709, 97] on div "profile Bio" at bounding box center [638, 107] width 226 height 32
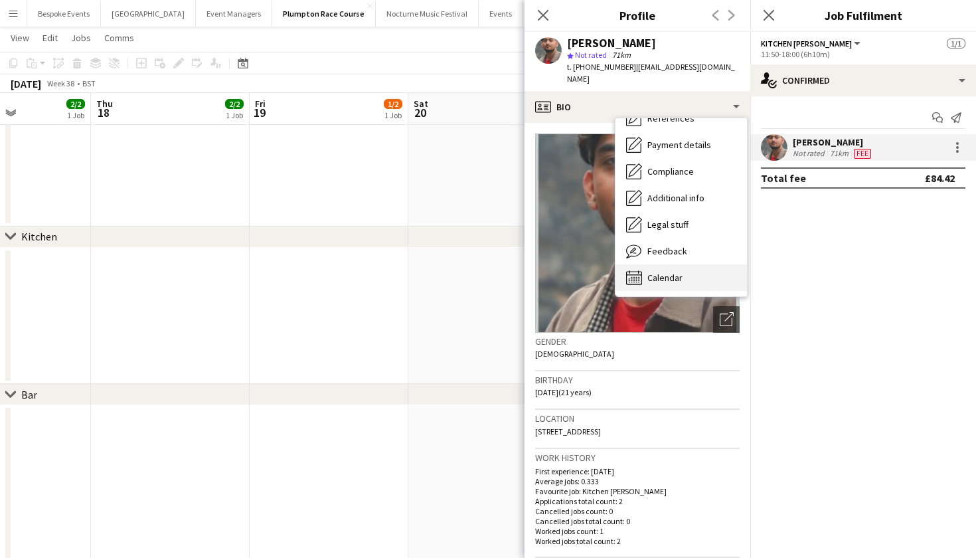
scroll to position [151, 0]
click at [692, 268] on div "Calendar Calendar" at bounding box center [682, 277] width 132 height 27
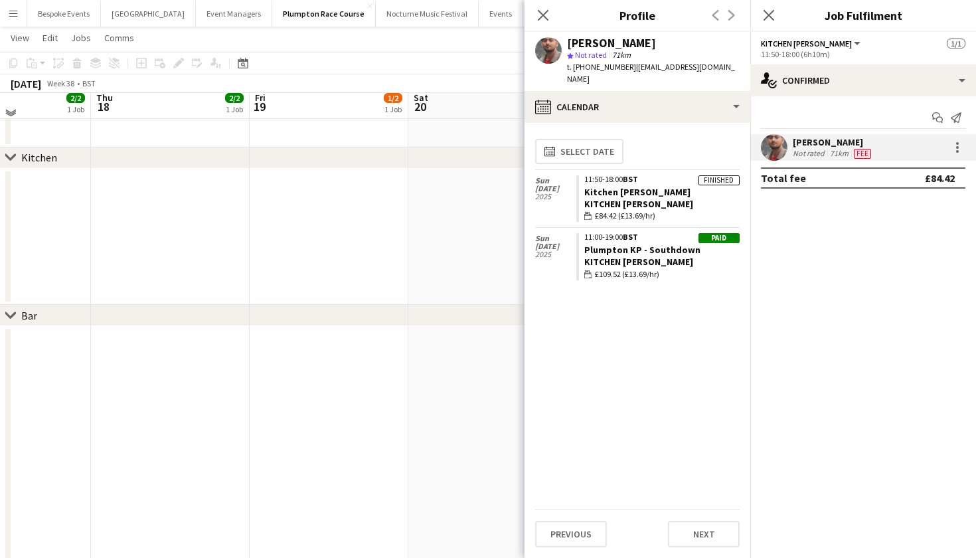
scroll to position [1433, 0]
click at [447, 248] on app-date-cell at bounding box center [487, 237] width 159 height 137
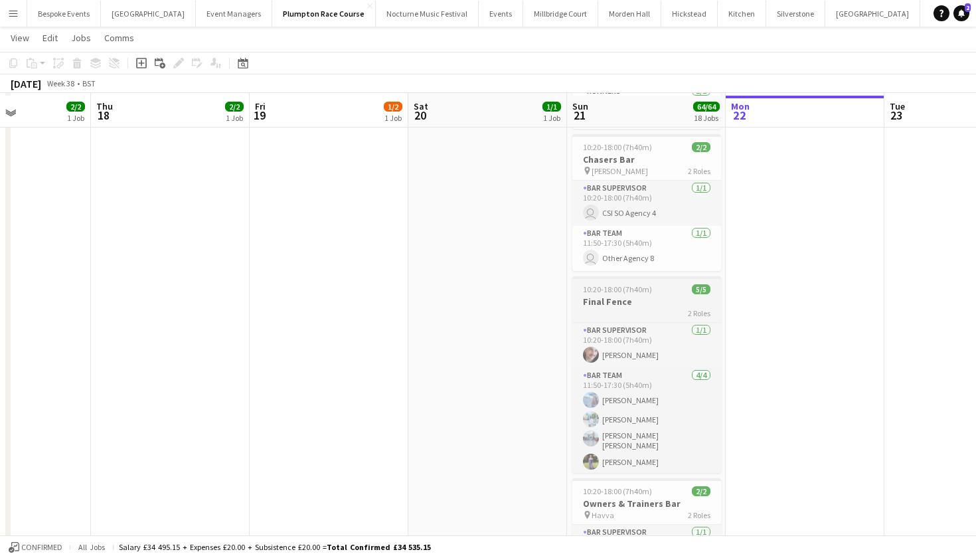
scroll to position [1918, 0]
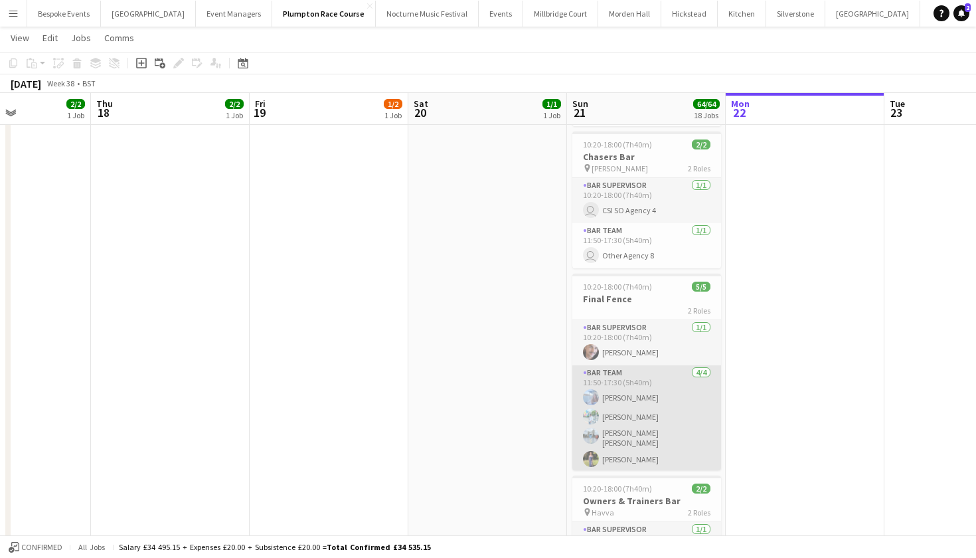
click at [635, 428] on app-card-role "Bar Team 4/4 11:50-17:30 (5h40m) Elena Thompson Steven Pandeti Pavan Raju Cheru…" at bounding box center [647, 418] width 149 height 107
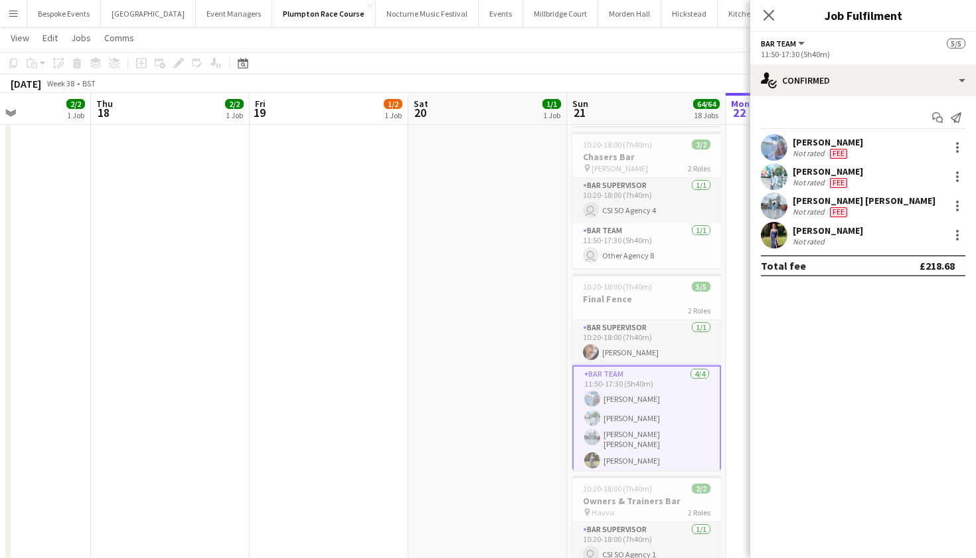
click at [778, 179] on app-user-avatar at bounding box center [774, 176] width 27 height 27
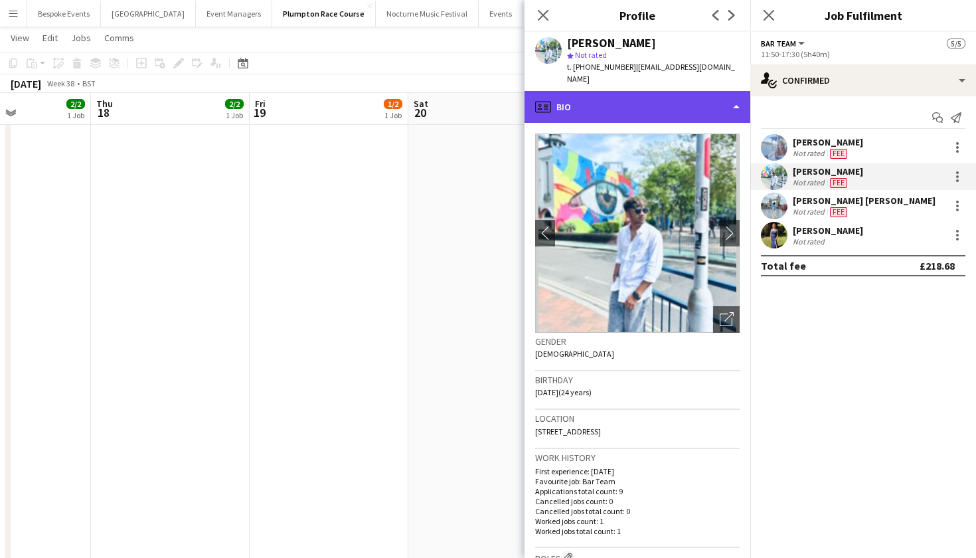
click at [677, 98] on div "profile Bio" at bounding box center [638, 107] width 226 height 32
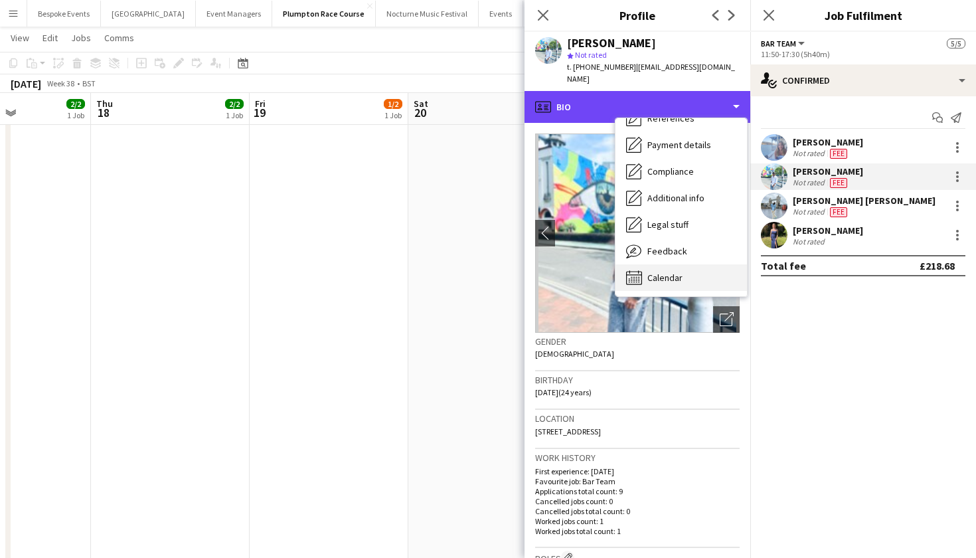
scroll to position [151, 0]
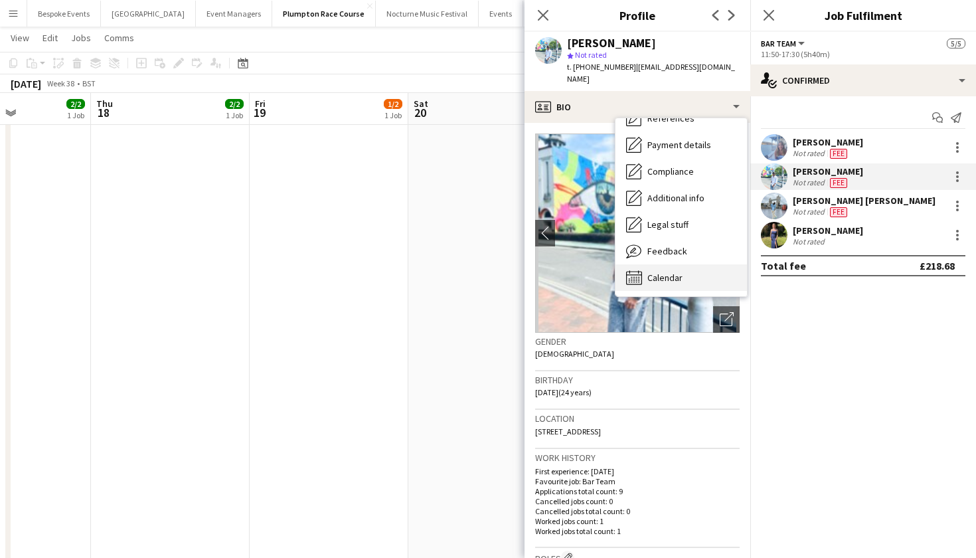
click at [680, 272] on span "Calendar" at bounding box center [665, 278] width 35 height 12
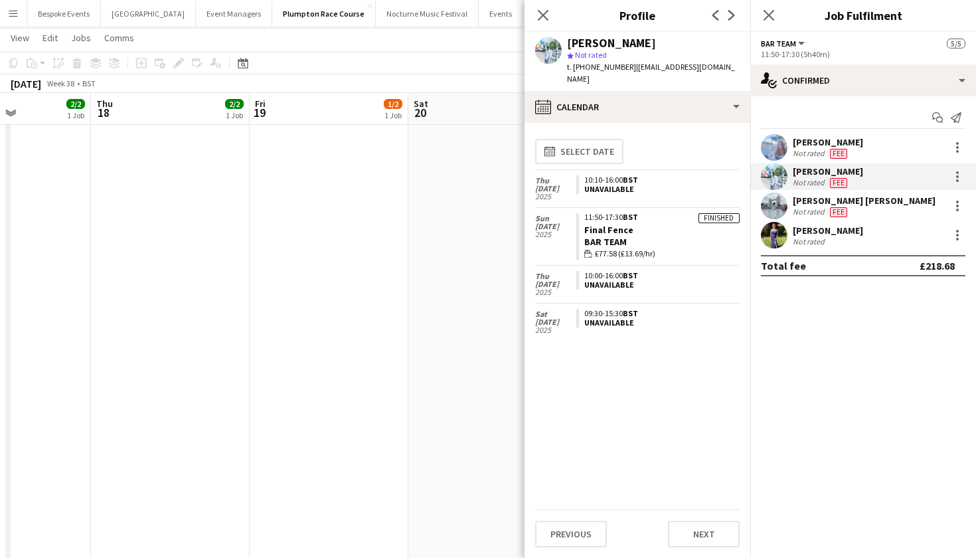
click at [768, 242] on app-user-avatar at bounding box center [774, 235] width 27 height 27
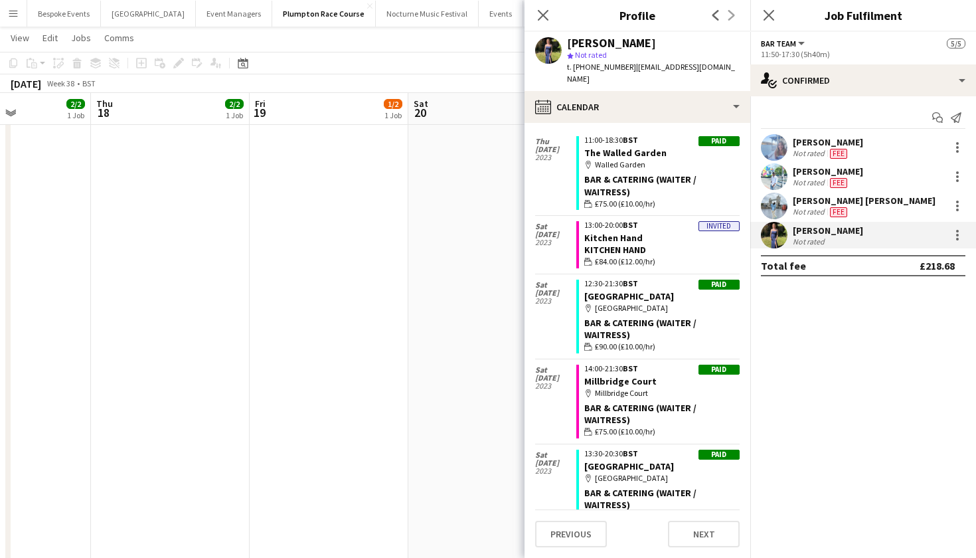
scroll to position [1889, 0]
click at [411, 321] on app-date-cell at bounding box center [487, 492] width 159 height 1300
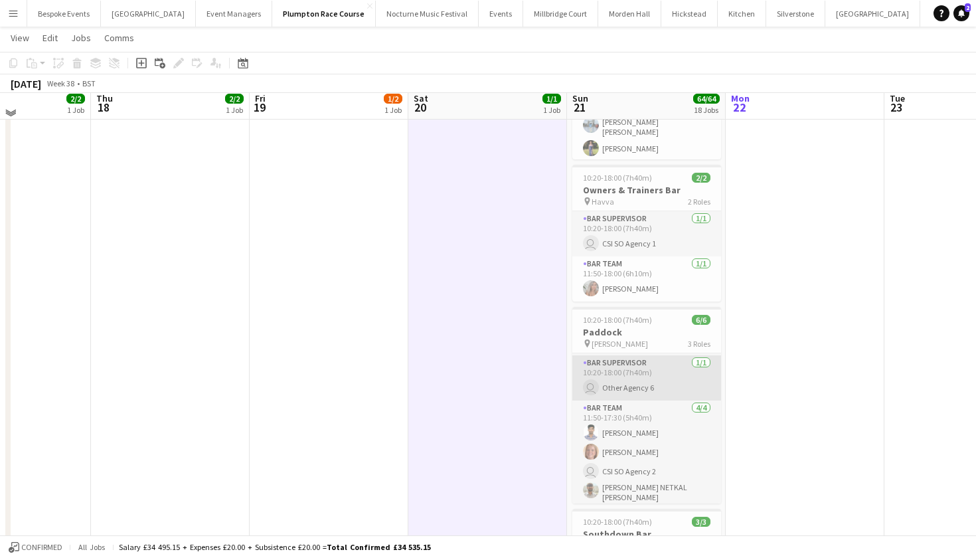
scroll to position [2236, 0]
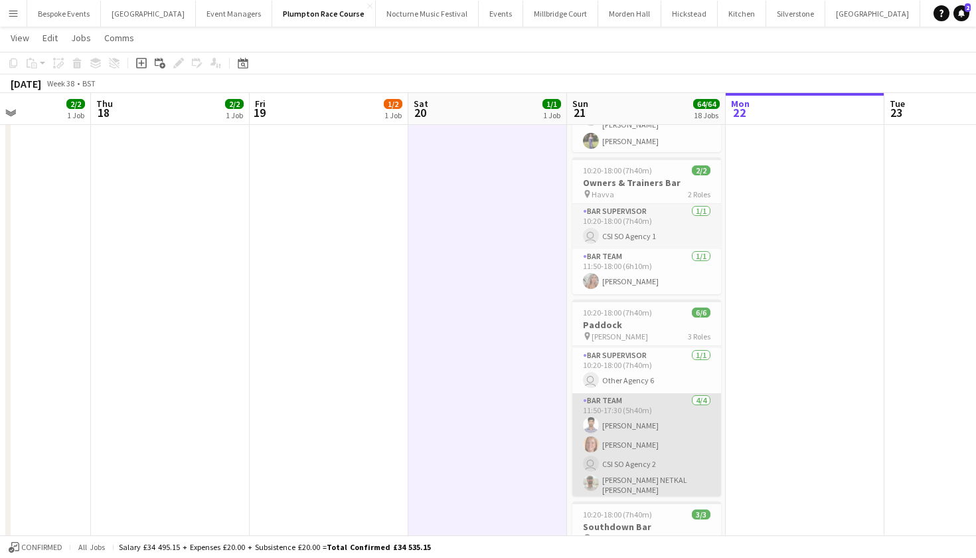
click at [656, 406] on app-card-role "Bar Team 4/4 11:50-17:30 (5h40m) Amit Singh Maddy Franklin user CSI SO Agency 2…" at bounding box center [647, 446] width 149 height 107
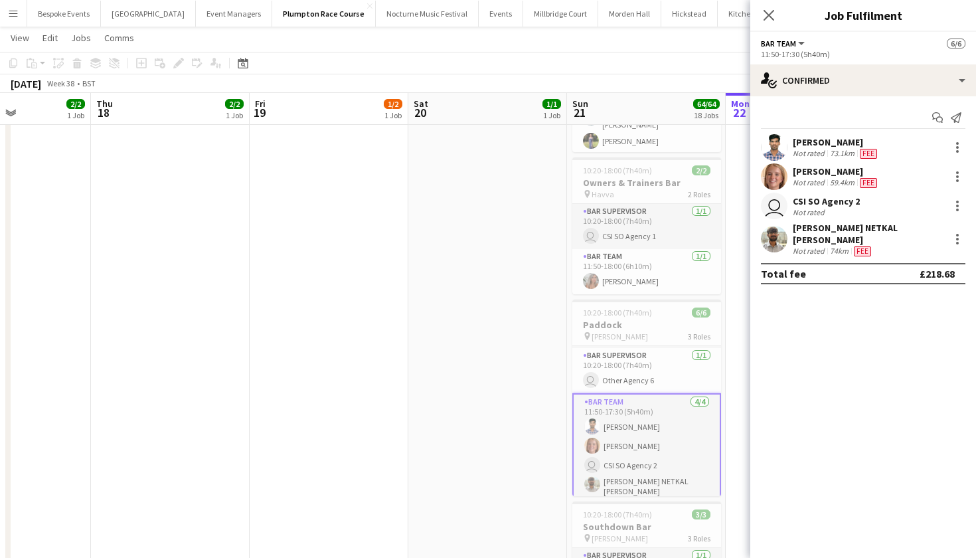
click at [769, 176] on app-user-avatar at bounding box center [774, 176] width 27 height 27
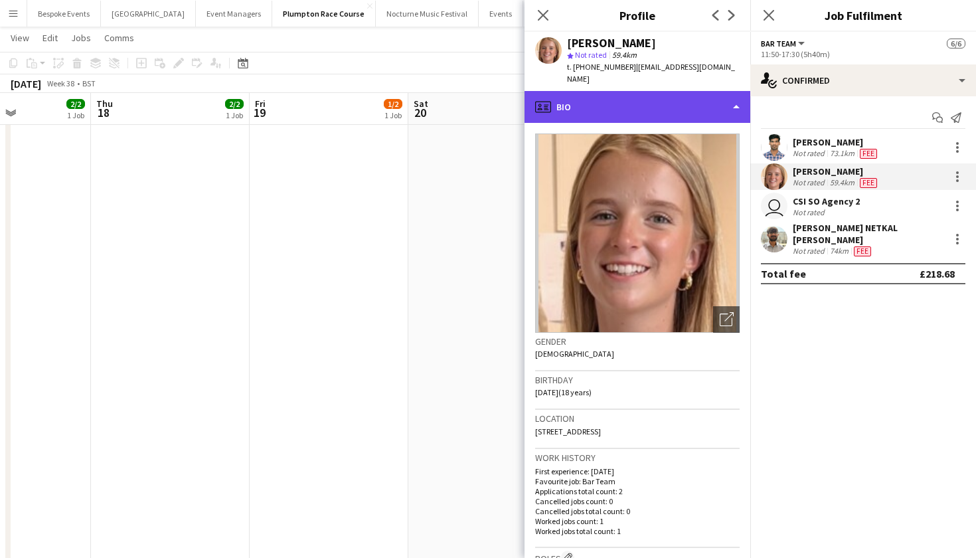
click at [609, 99] on div "profile Bio" at bounding box center [638, 107] width 226 height 32
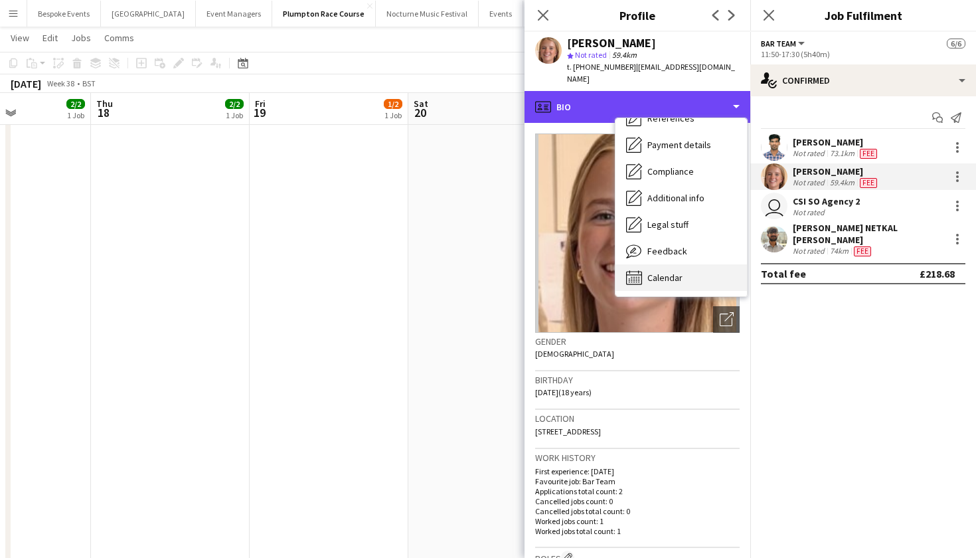
scroll to position [151, 0]
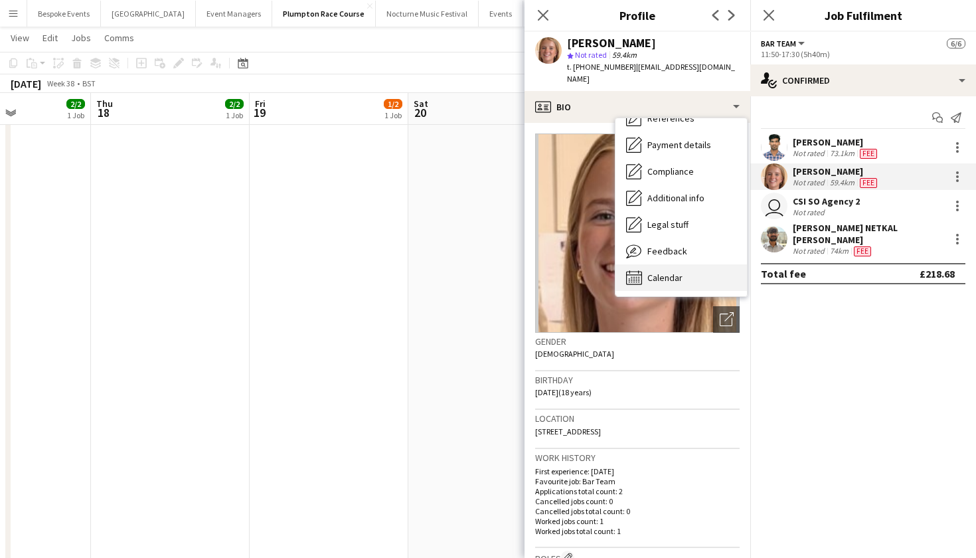
click at [659, 272] on span "Calendar" at bounding box center [665, 278] width 35 height 12
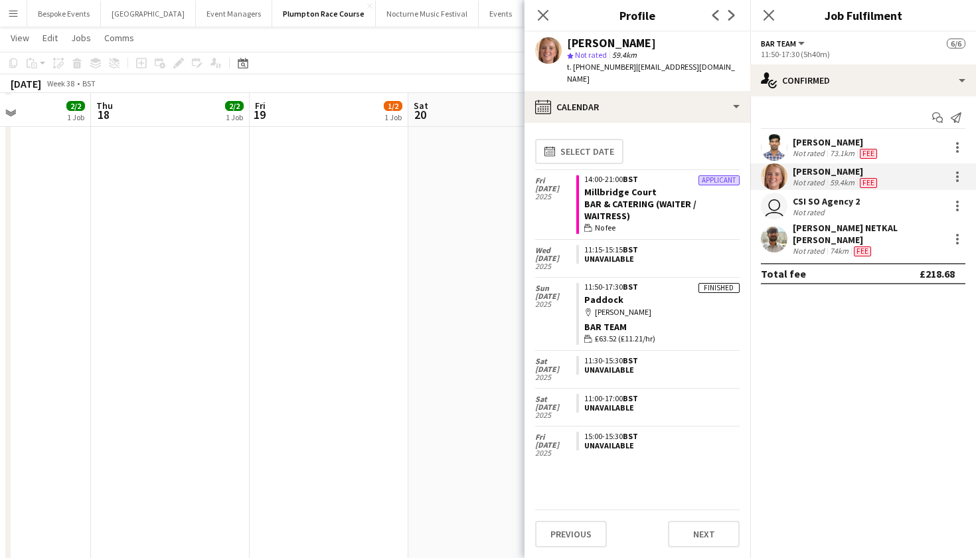
scroll to position [2266, 0]
click at [325, 281] on app-date-cell at bounding box center [329, 144] width 159 height 1300
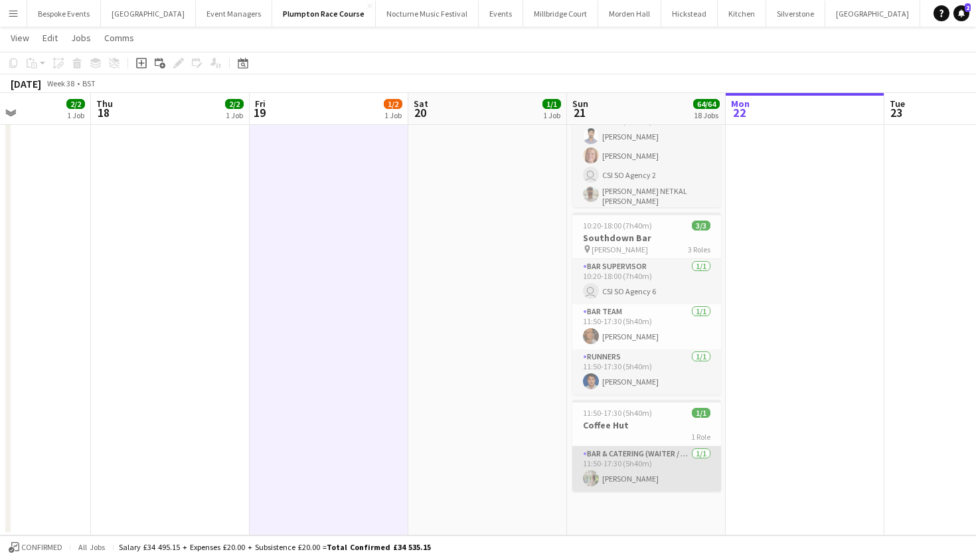
scroll to position [0, 385]
click at [621, 481] on app-card-role "Bar & Catering (Waiter / waitress) 1/1 11:50-17:30 (5h40m) Lexi Burgoyne" at bounding box center [647, 468] width 149 height 45
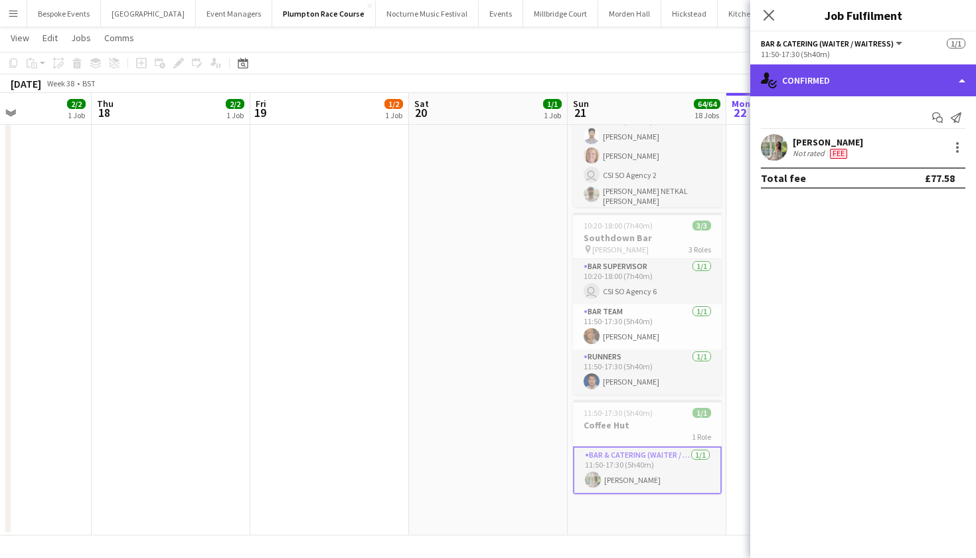
click at [824, 84] on div "single-neutral-actions-check-2 Confirmed" at bounding box center [864, 80] width 226 height 32
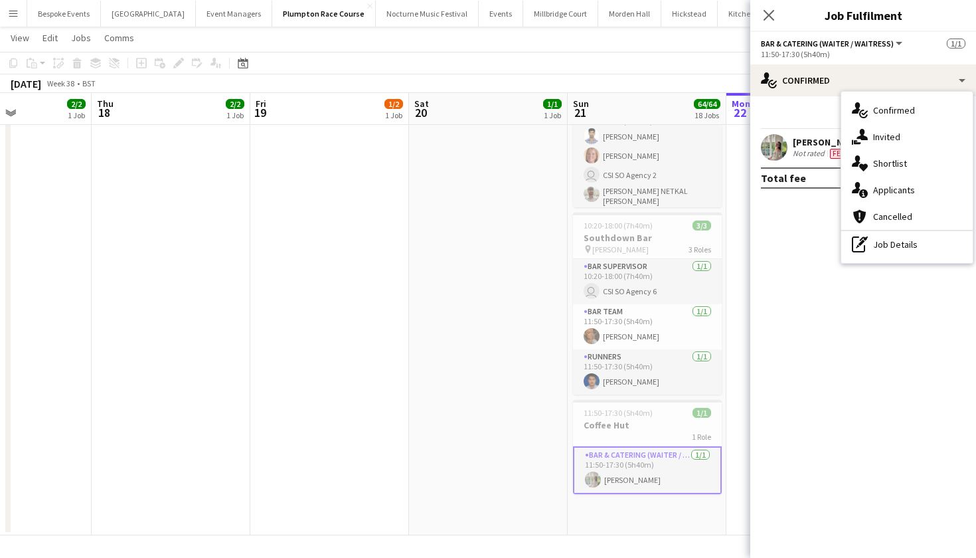
click at [770, 147] on app-user-avatar at bounding box center [774, 147] width 27 height 27
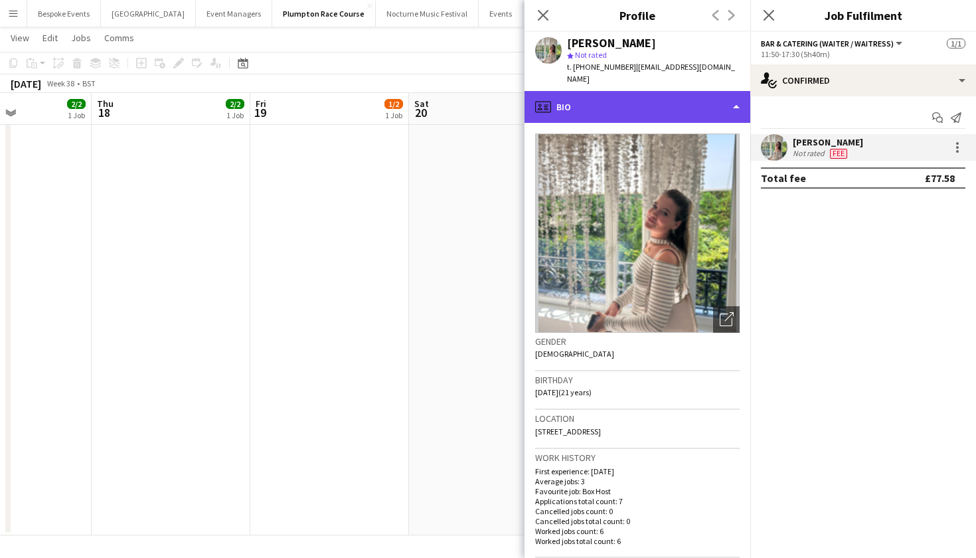
click at [715, 91] on div "profile Bio" at bounding box center [638, 107] width 226 height 32
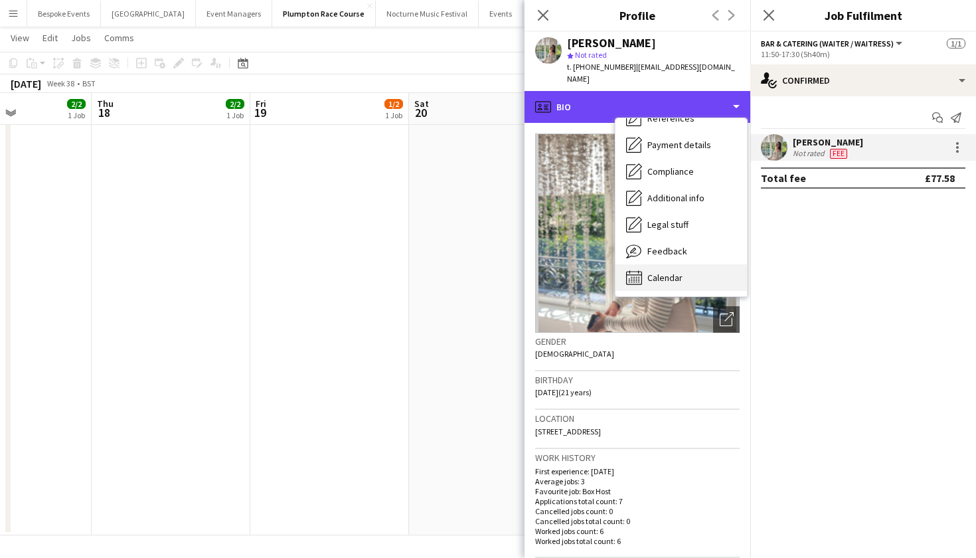
scroll to position [152, 0]
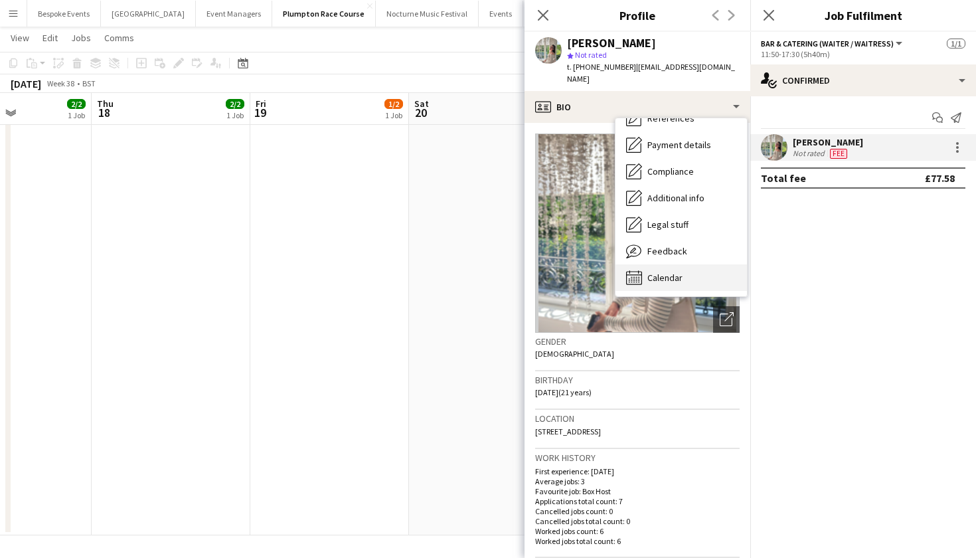
click at [677, 272] on span "Calendar" at bounding box center [665, 278] width 35 height 12
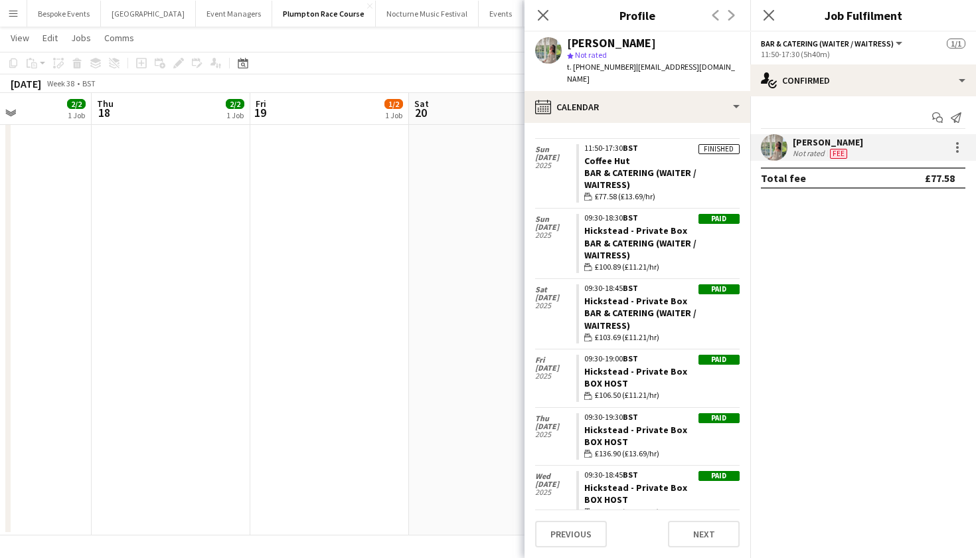
scroll to position [30, 0]
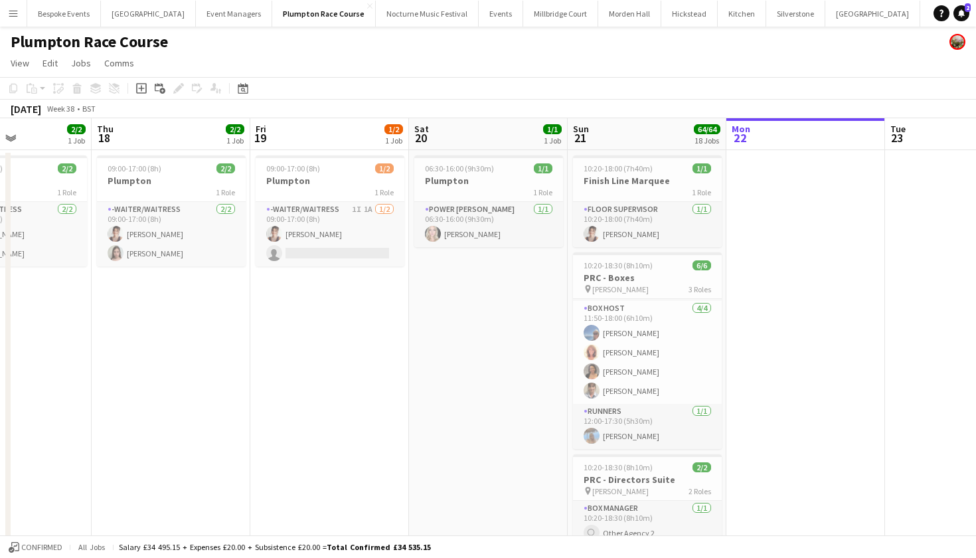
scroll to position [0, 0]
click at [5, 19] on button "Menu" at bounding box center [13, 13] width 27 height 27
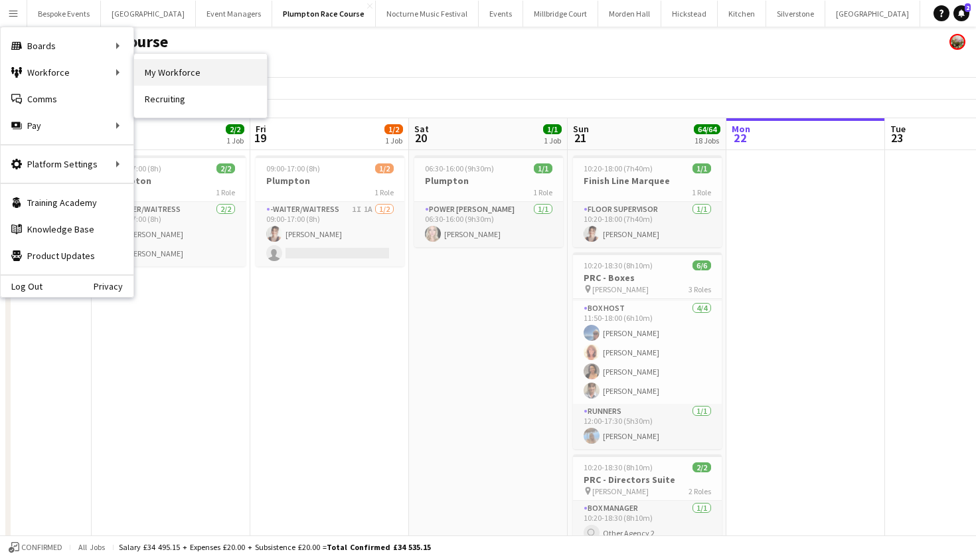
click at [164, 80] on link "My Workforce" at bounding box center [200, 72] width 133 height 27
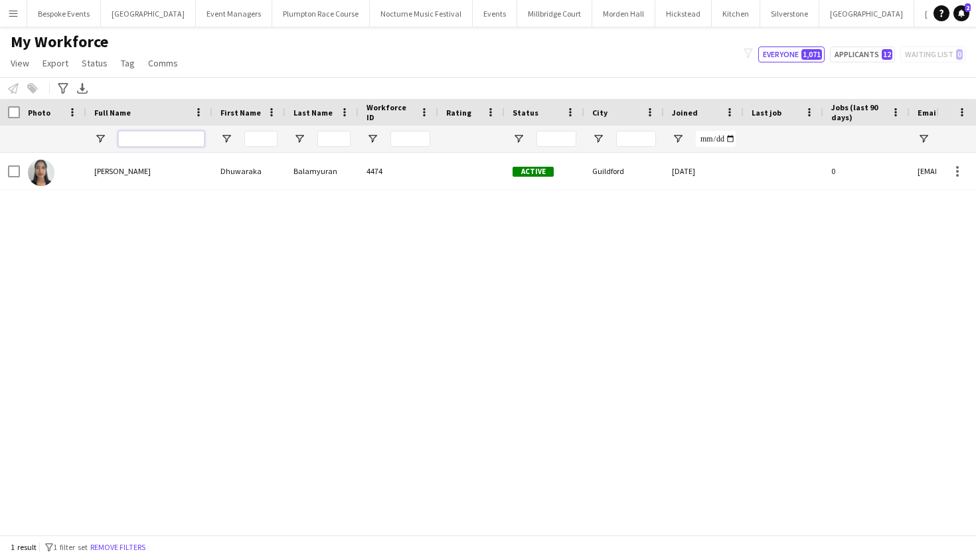
click at [138, 139] on input "Full Name Filter Input" at bounding box center [161, 139] width 86 height 16
click at [118, 543] on button "Remove filters" at bounding box center [118, 547] width 60 height 15
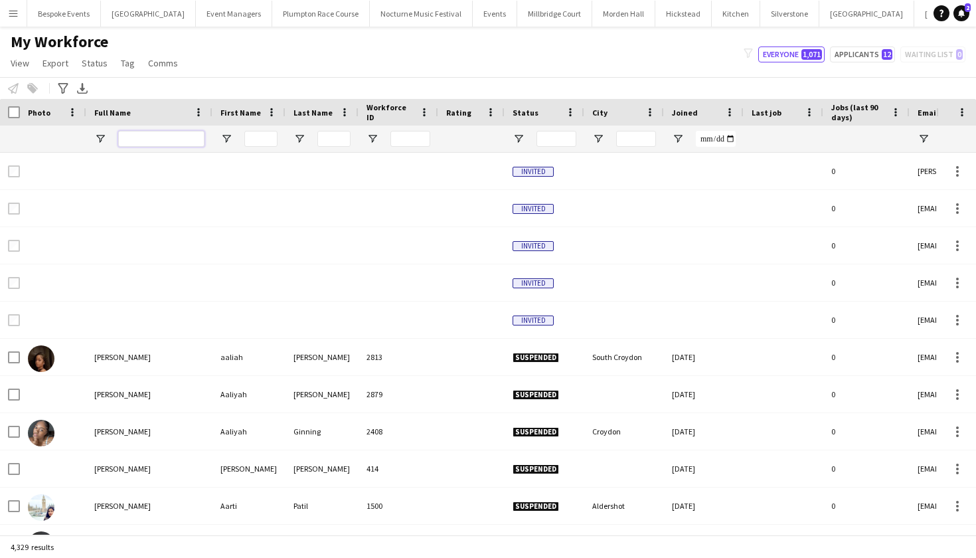
click at [149, 135] on input "Full Name Filter Input" at bounding box center [161, 139] width 86 height 16
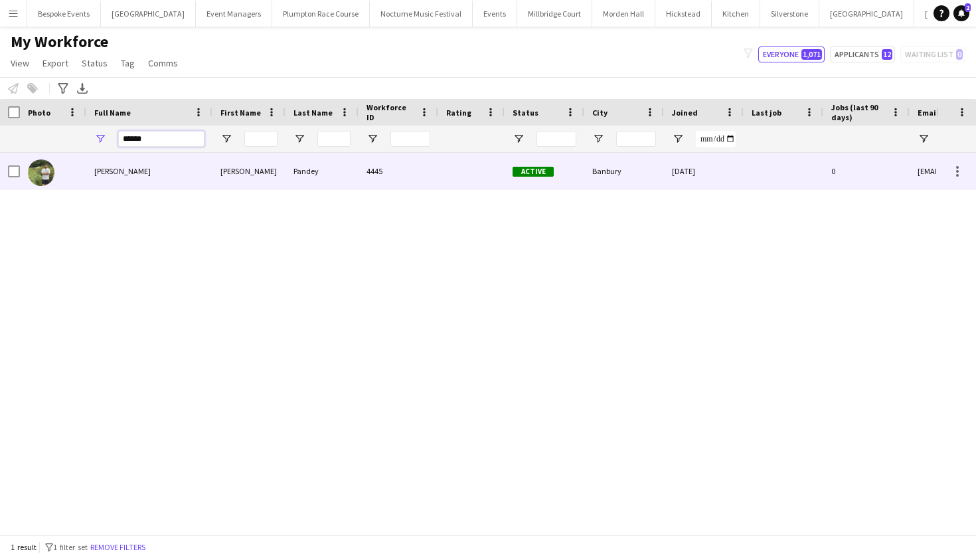
type input "******"
click at [104, 187] on div "Basant Pandey" at bounding box center [149, 171] width 126 height 37
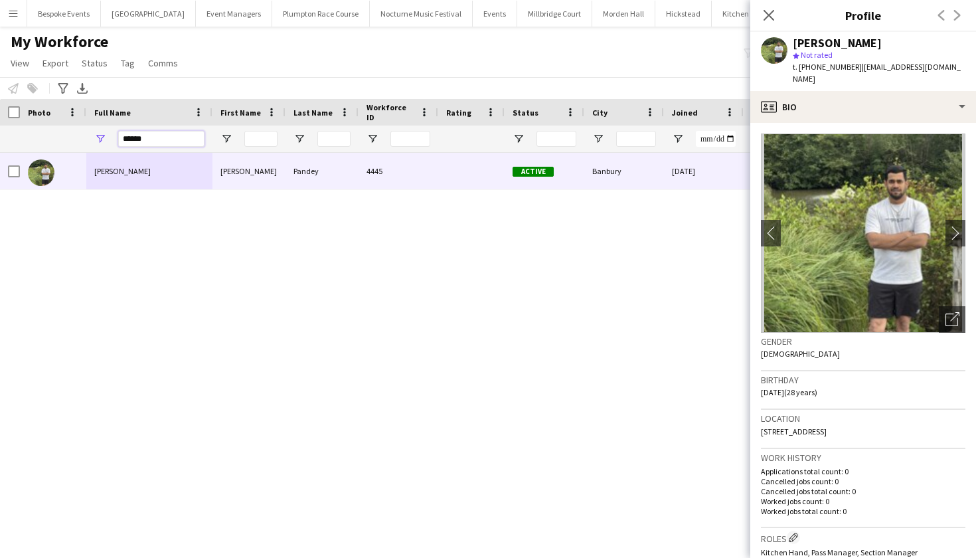
drag, startPoint x: 161, startPoint y: 137, endPoint x: 113, endPoint y: 134, distance: 48.6
click at [114, 134] on div "******" at bounding box center [149, 139] width 126 height 27
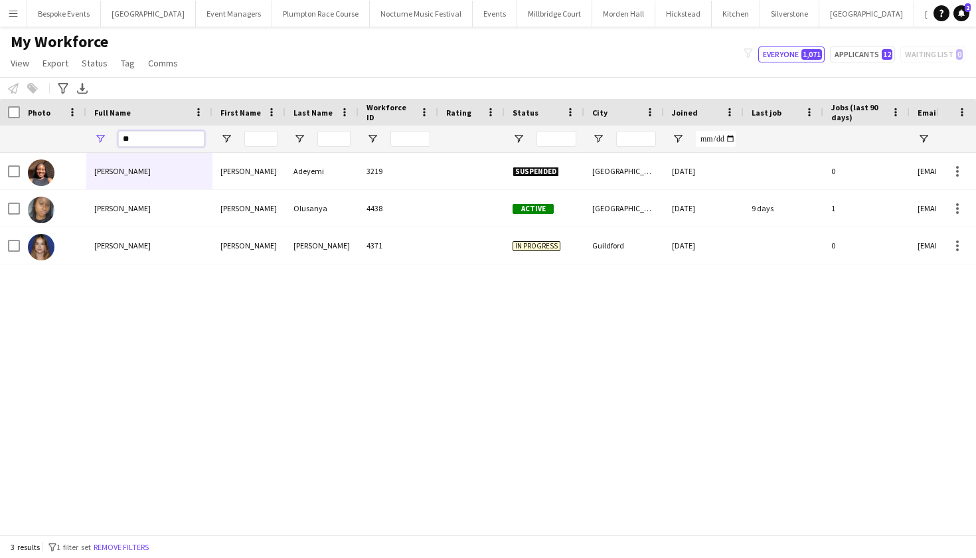
type input "*"
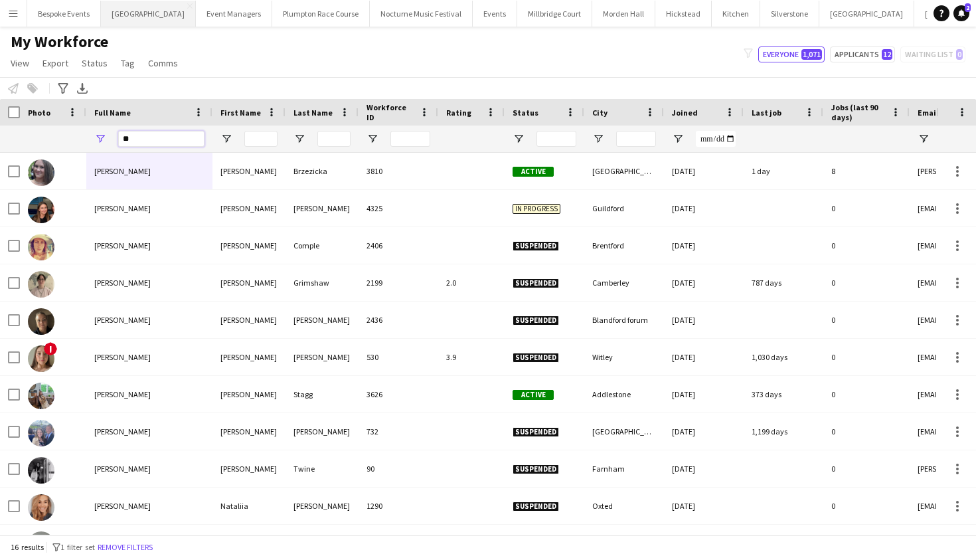
type input "*"
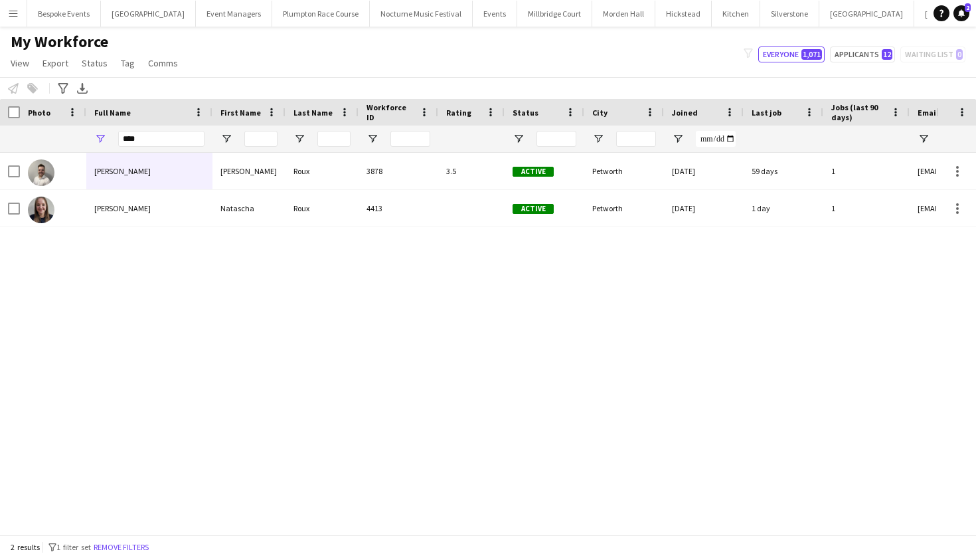
click at [185, 360] on div "Natascha Roux Natascha Roux 4413 Active Petworth 08-08-2025 1 day 1 natascha_ro…" at bounding box center [468, 344] width 937 height 382
click at [199, 335] on div "Natascha Roux Natascha Roux 4413 Active Petworth 08-08-2025 1 day 1 natascha_ro…" at bounding box center [468, 344] width 937 height 382
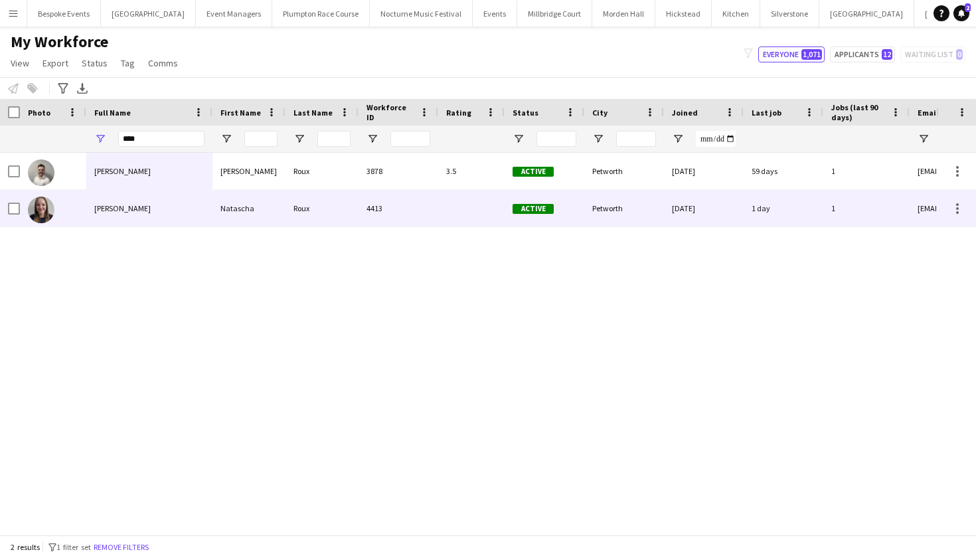
click at [102, 211] on span "[PERSON_NAME]" at bounding box center [122, 208] width 56 height 10
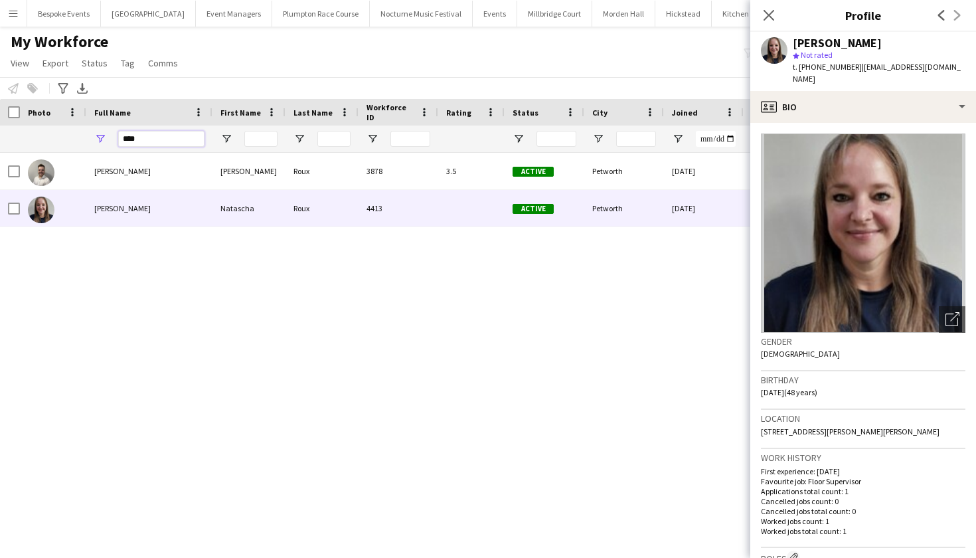
click at [163, 141] on input "****" at bounding box center [161, 139] width 86 height 16
type input "*"
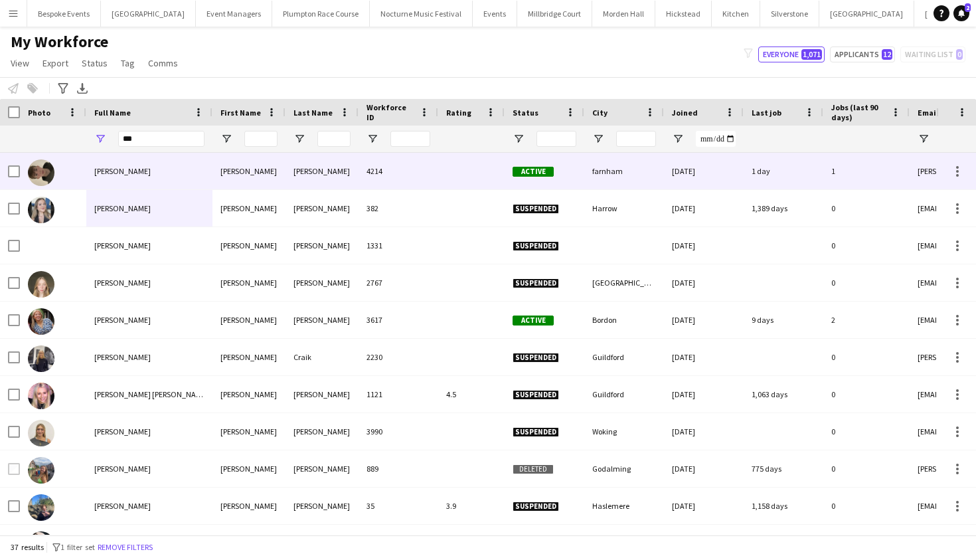
click at [85, 162] on div at bounding box center [53, 171] width 66 height 37
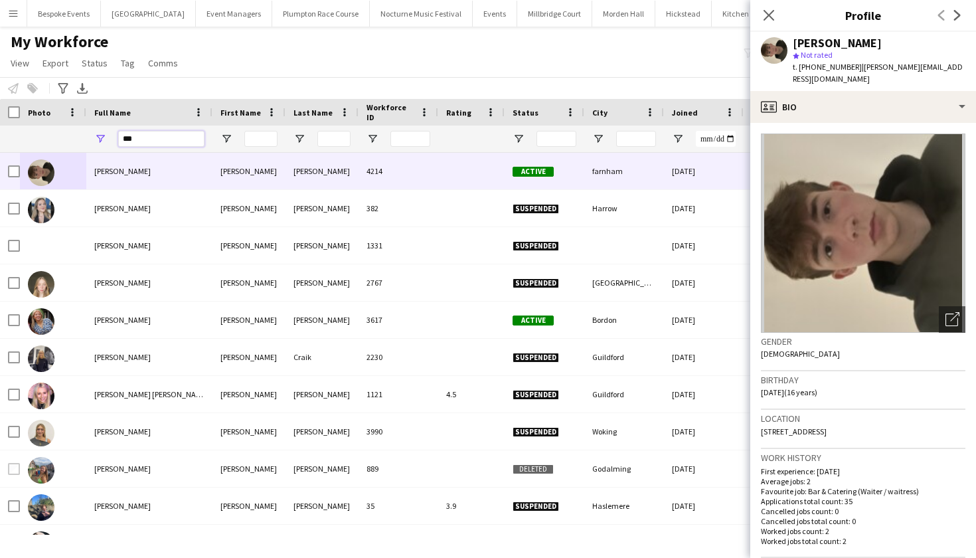
click at [181, 141] on input "***" at bounding box center [161, 139] width 86 height 16
type input "*"
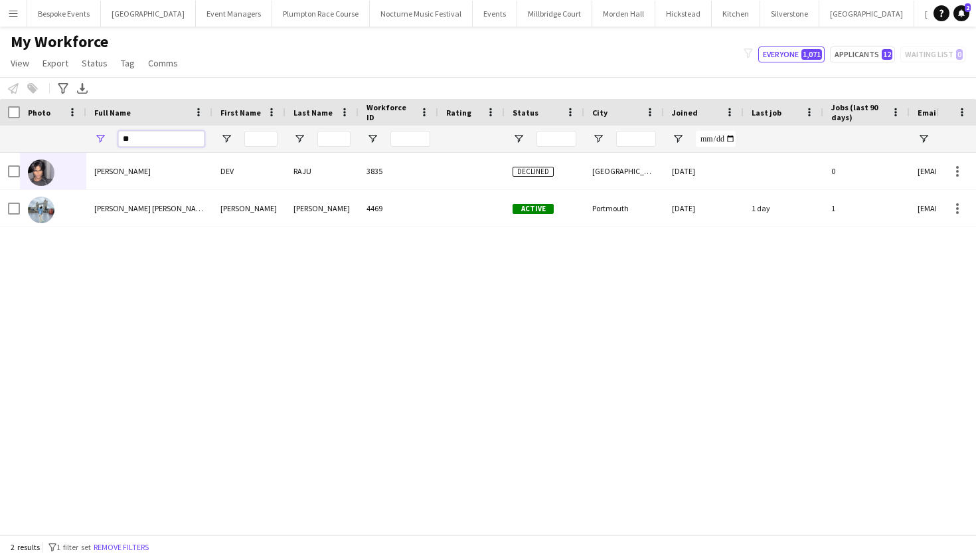
type input "*"
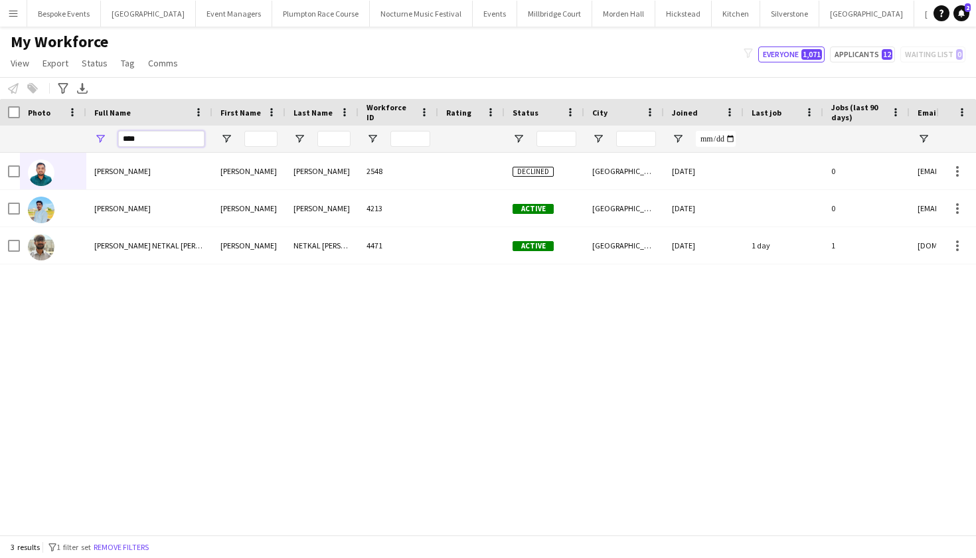
type input "****"
click at [12, 14] on app-icon "Menu" at bounding box center [13, 13] width 11 height 11
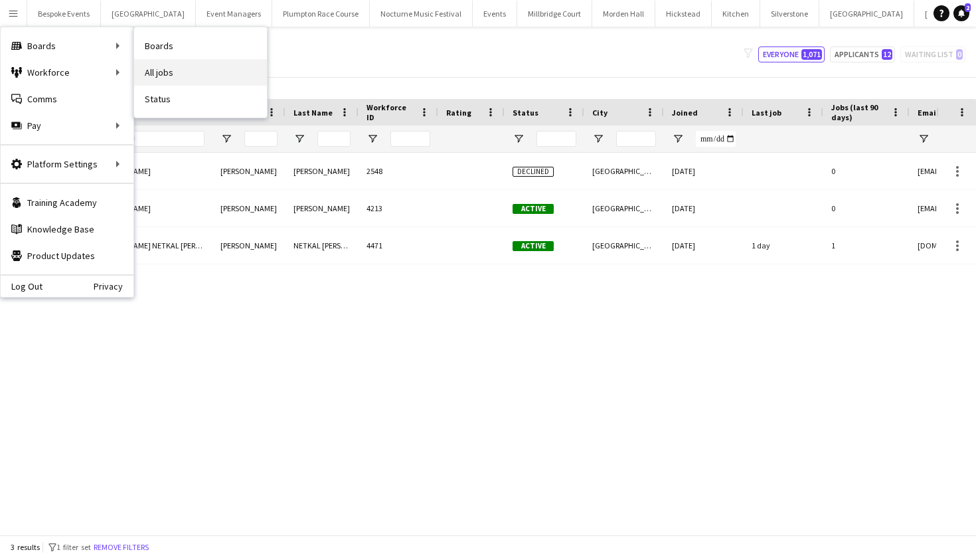
click at [175, 78] on link "All jobs" at bounding box center [200, 72] width 133 height 27
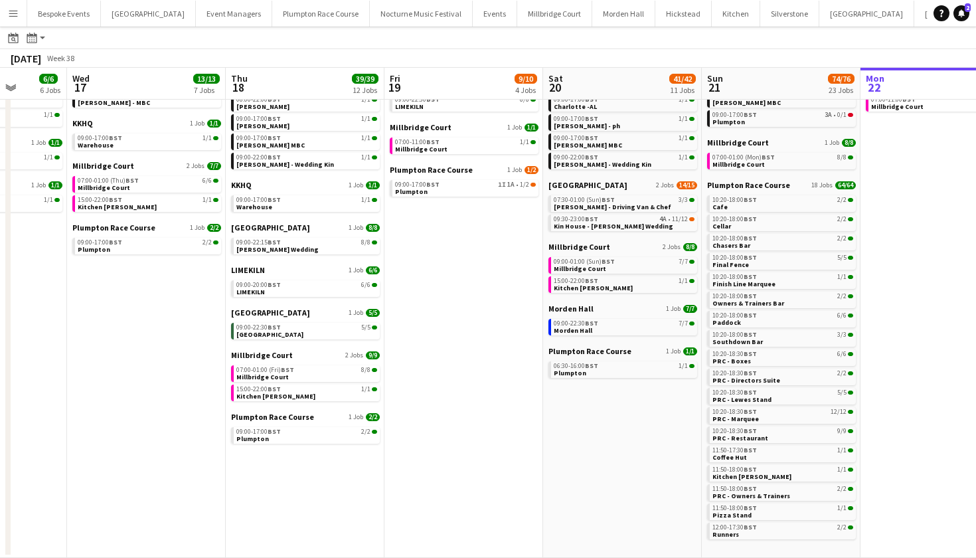
scroll to position [105, 0]
click at [540, 24] on button "[GEOGRAPHIC_DATA]" at bounding box center [554, 14] width 75 height 26
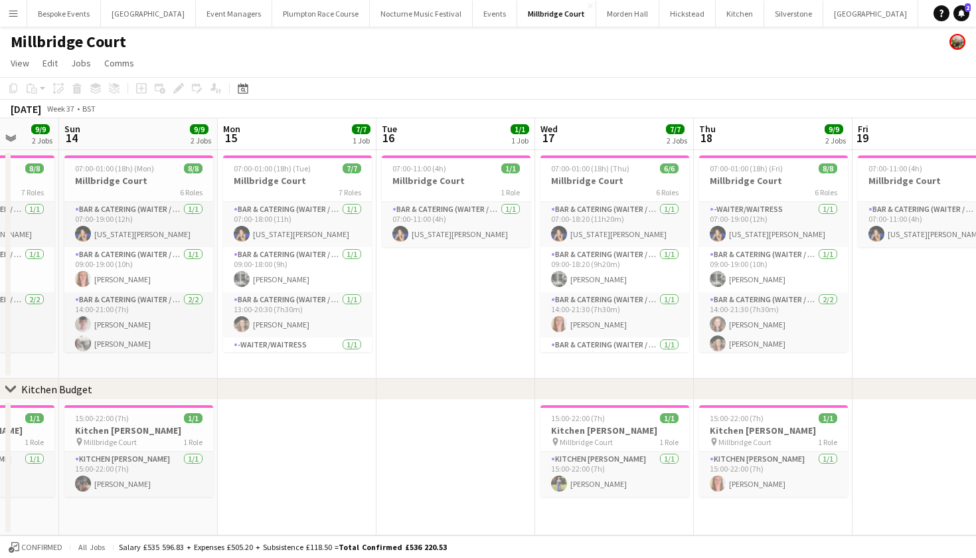
scroll to position [0, 416]
click at [13, 19] on button "Menu" at bounding box center [13, 13] width 27 height 27
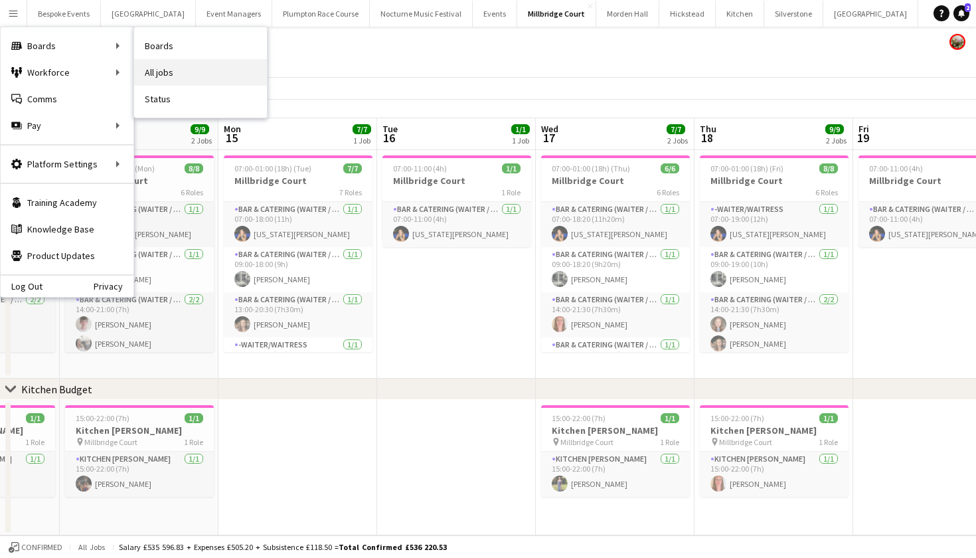
click at [172, 68] on link "All jobs" at bounding box center [200, 72] width 133 height 27
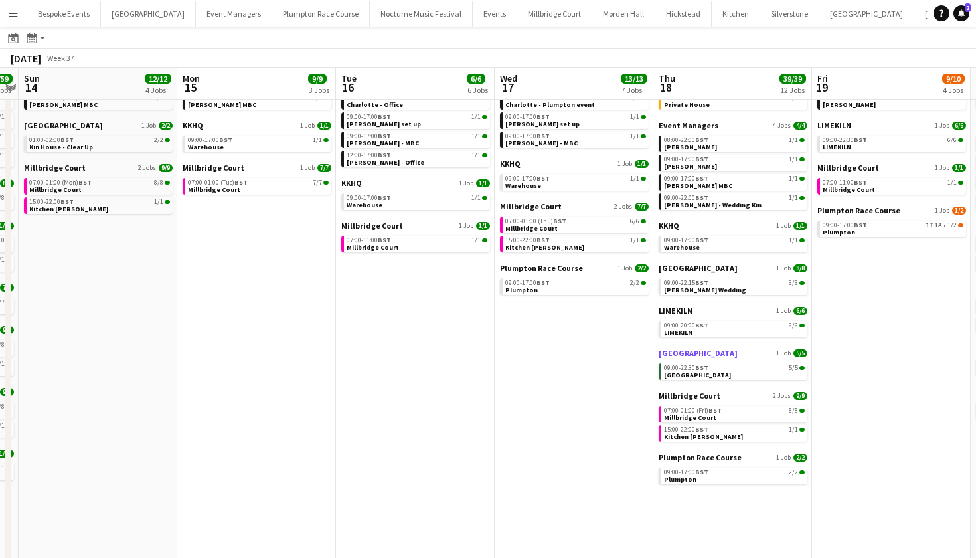
scroll to position [64, 0]
click at [701, 329] on link "09:00-20:00 BST 6/6 LIMEKILN" at bounding box center [734, 328] width 141 height 15
click at [842, 18] on button "[GEOGRAPHIC_DATA] Close" at bounding box center [889, 14] width 95 height 26
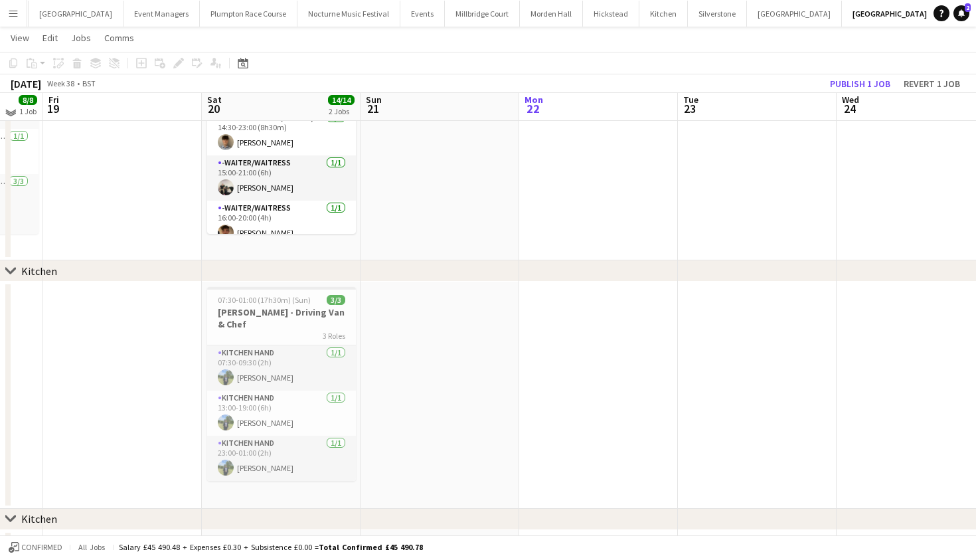
scroll to position [122, 0]
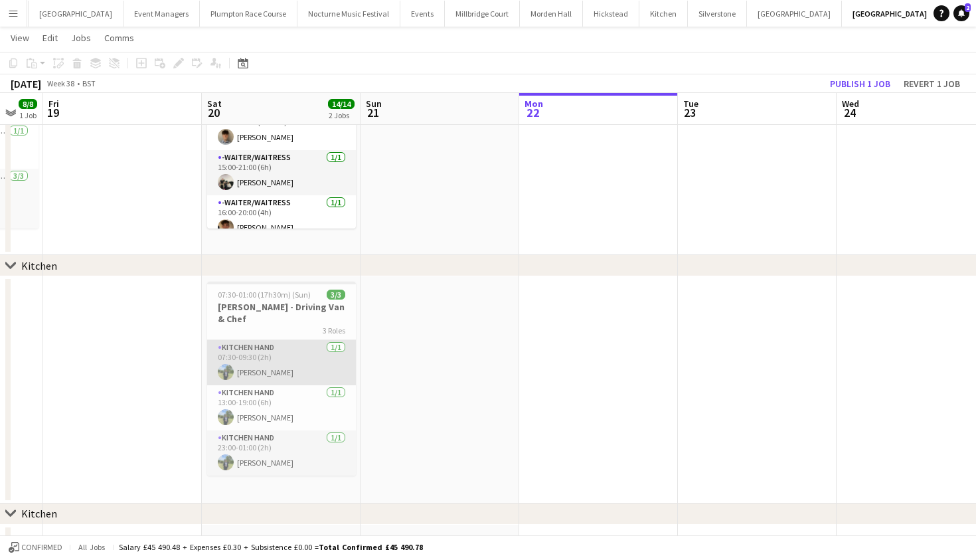
click at [264, 357] on app-card-role "Kitchen Hand 1/1 07:30-09:30 (2h) Harvey Gardner" at bounding box center [281, 362] width 149 height 45
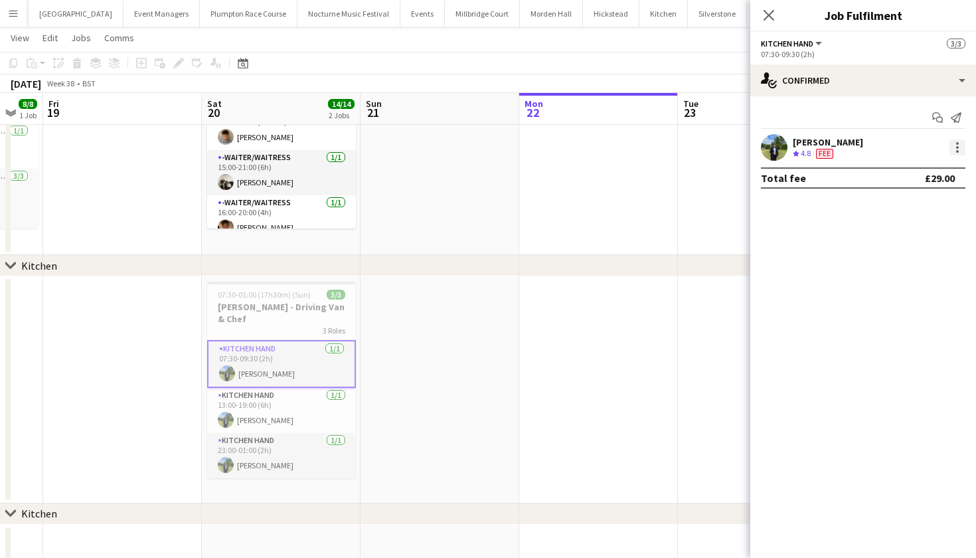
click at [962, 146] on div at bounding box center [958, 147] width 16 height 16
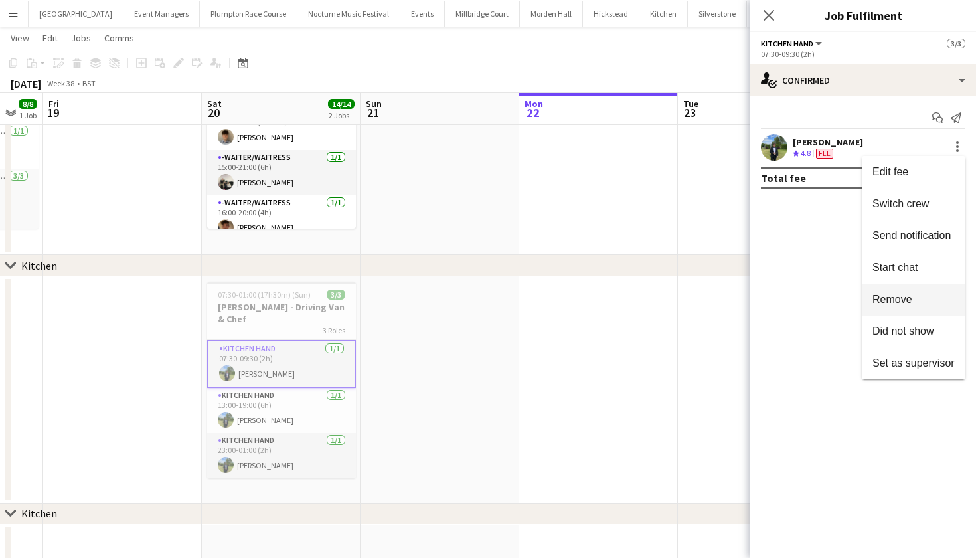
click at [893, 300] on span "Remove" at bounding box center [893, 299] width 40 height 11
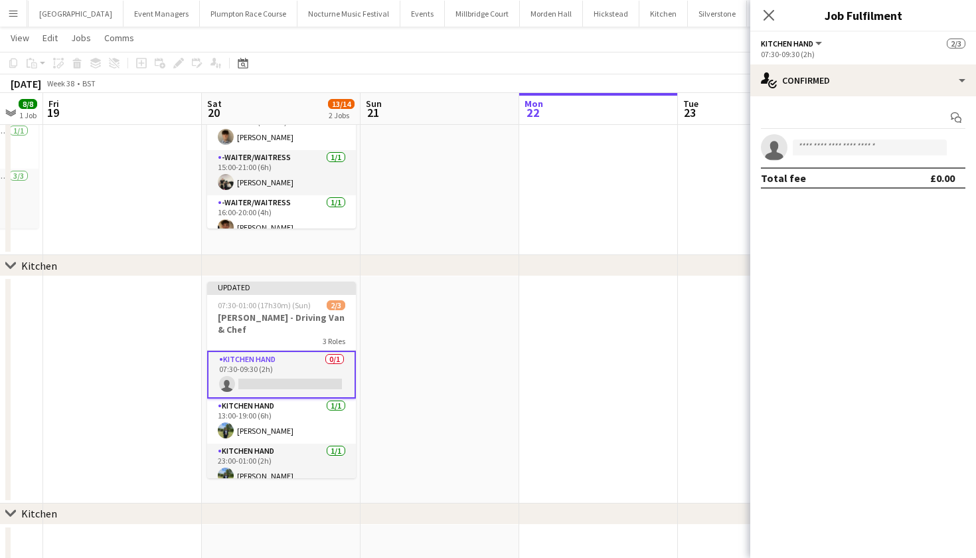
click at [537, 336] on app-date-cell at bounding box center [598, 389] width 159 height 227
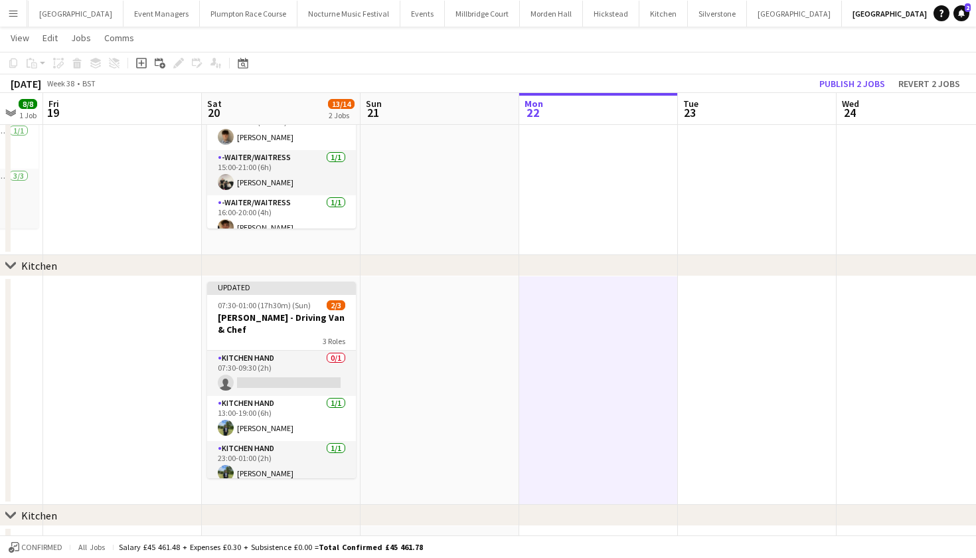
scroll to position [0, 275]
click at [310, 450] on app-card-role "Kitchen Hand 1/1 23:00-01:00 (2h) Harvey Gardner" at bounding box center [281, 463] width 149 height 45
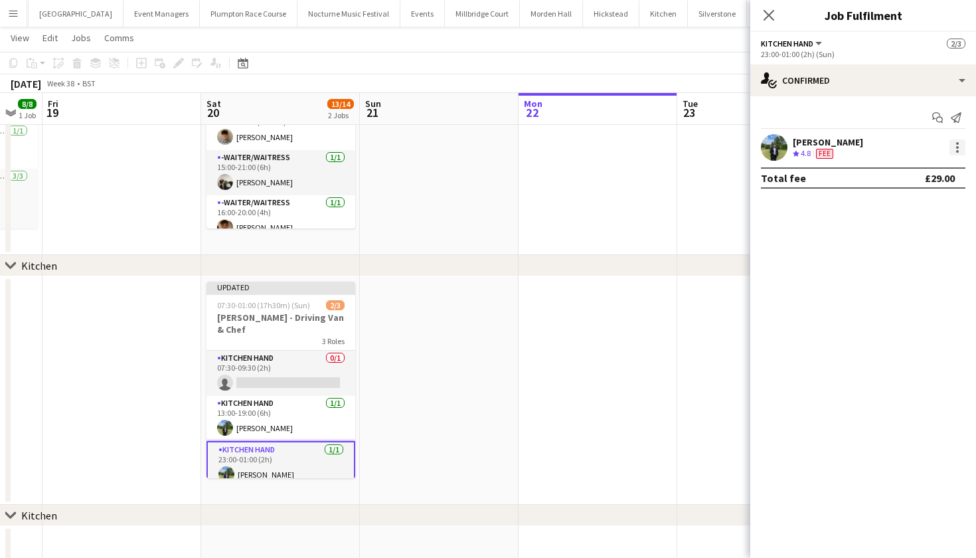
click at [958, 150] on div at bounding box center [957, 151] width 3 height 3
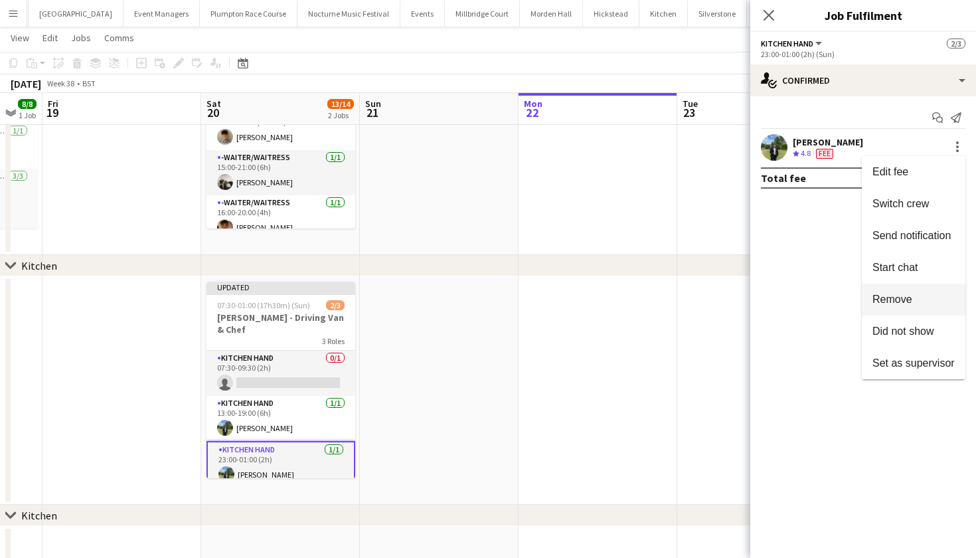
click at [896, 299] on span "Remove" at bounding box center [893, 299] width 40 height 11
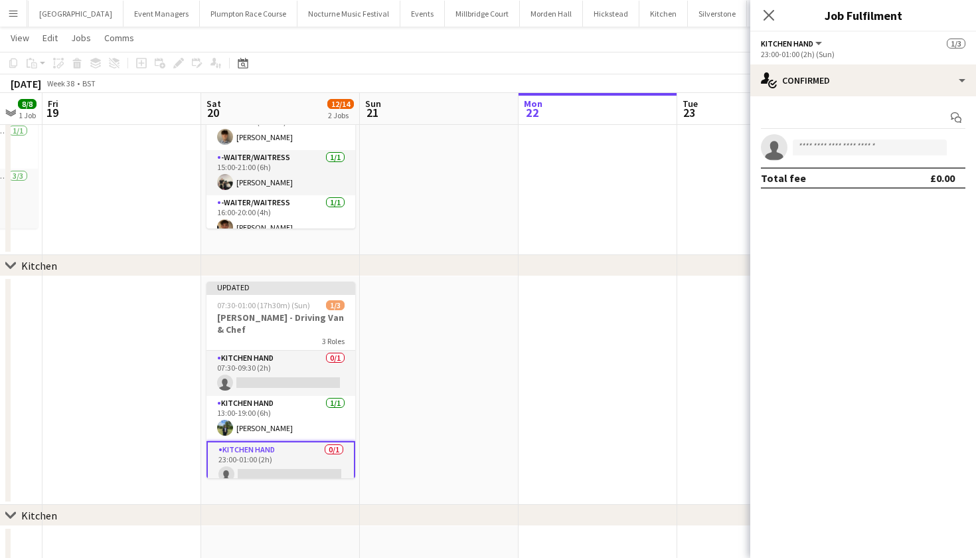
click at [588, 353] on app-date-cell at bounding box center [598, 390] width 159 height 228
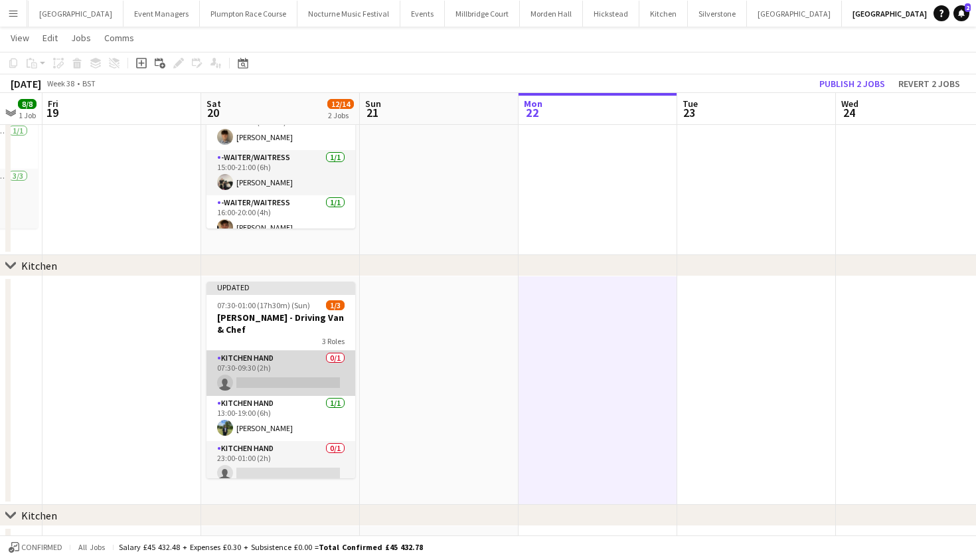
click at [297, 361] on app-card-role "Kitchen Hand 0/1 07:30-09:30 (2h) single-neutral-actions" at bounding box center [281, 373] width 149 height 45
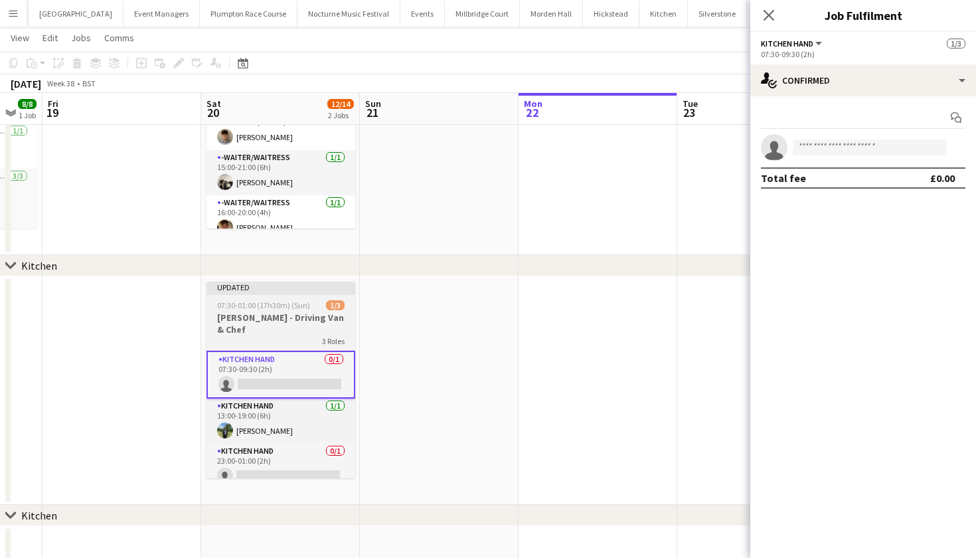
click at [305, 304] on span "07:30-01:00 (17h30m) (Sun)" at bounding box center [263, 305] width 93 height 10
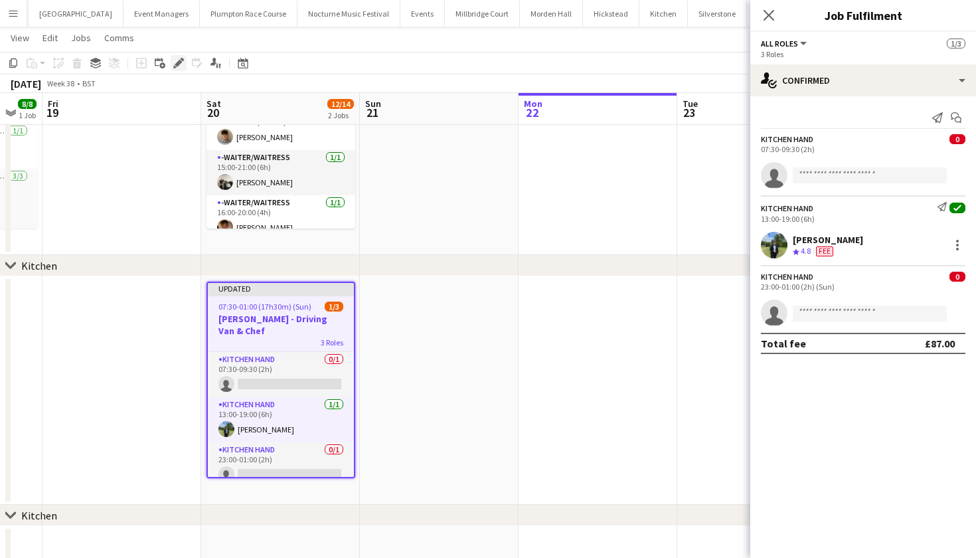
click at [180, 70] on div "Edit" at bounding box center [179, 63] width 16 height 16
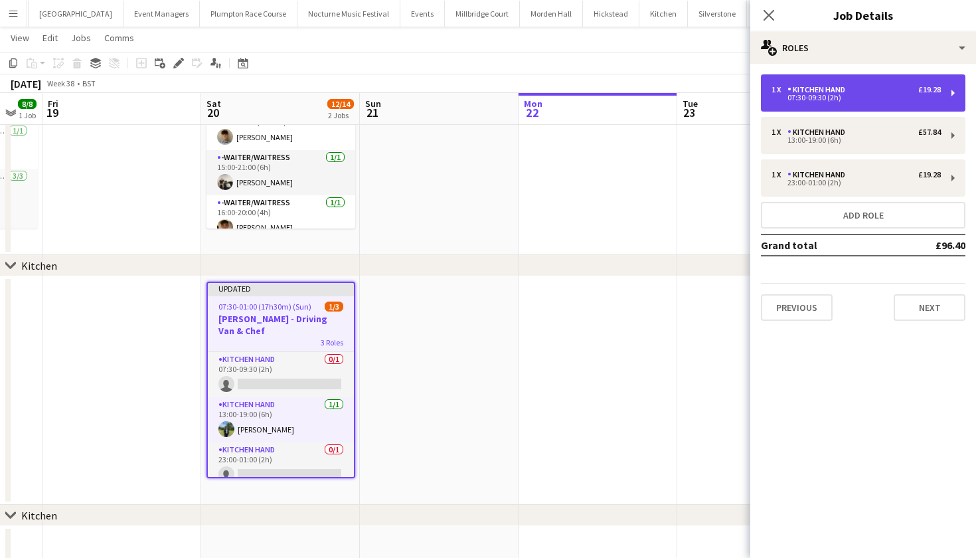
click at [855, 94] on div "07:30-09:30 (2h)" at bounding box center [856, 97] width 169 height 7
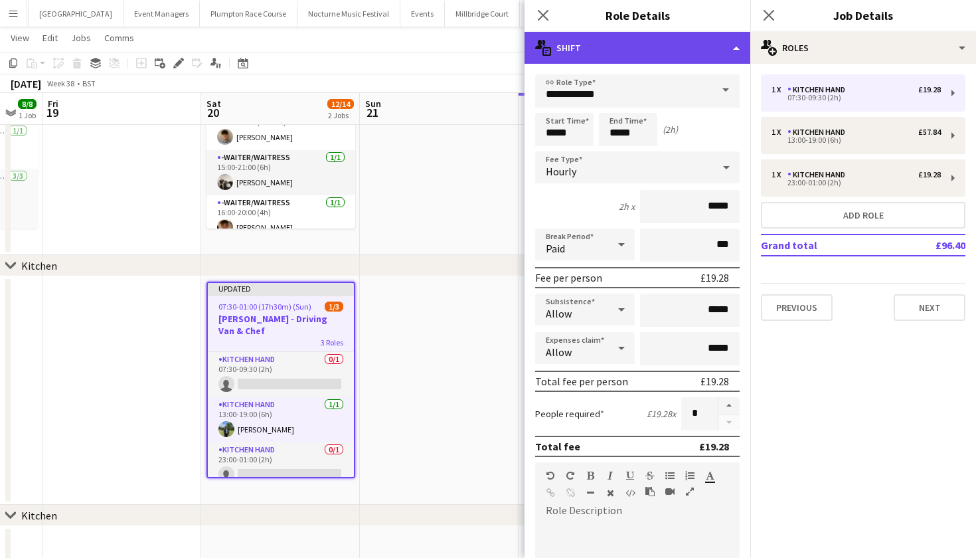
click at [729, 56] on div "multiple-actions-text Shift" at bounding box center [638, 48] width 226 height 32
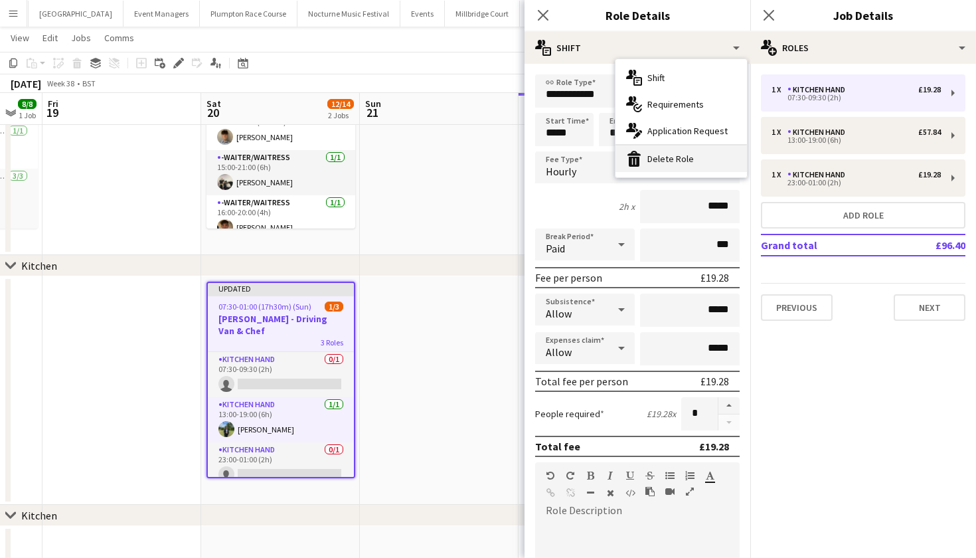
click at [694, 155] on div "bin-2 Delete Role" at bounding box center [682, 158] width 132 height 27
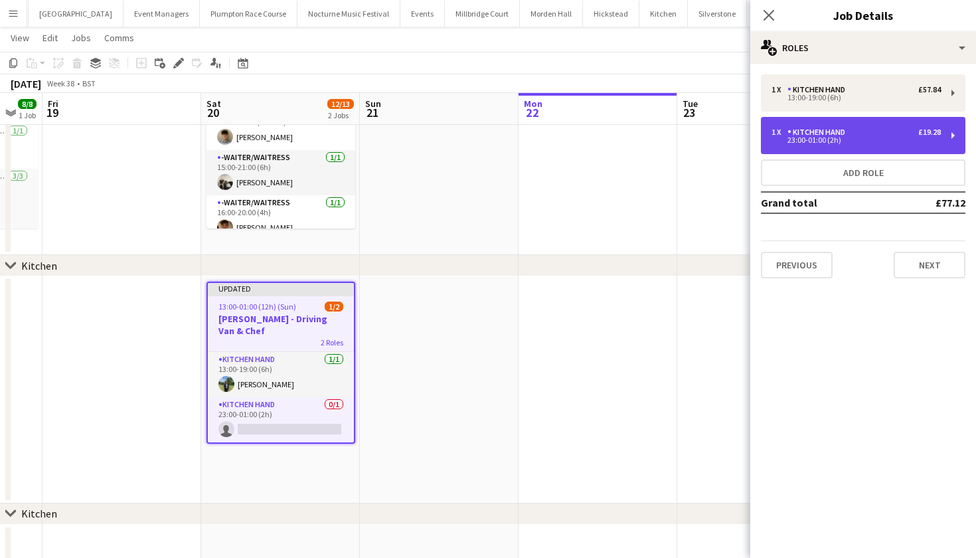
click at [875, 137] on div "23:00-01:00 (2h)" at bounding box center [856, 140] width 169 height 7
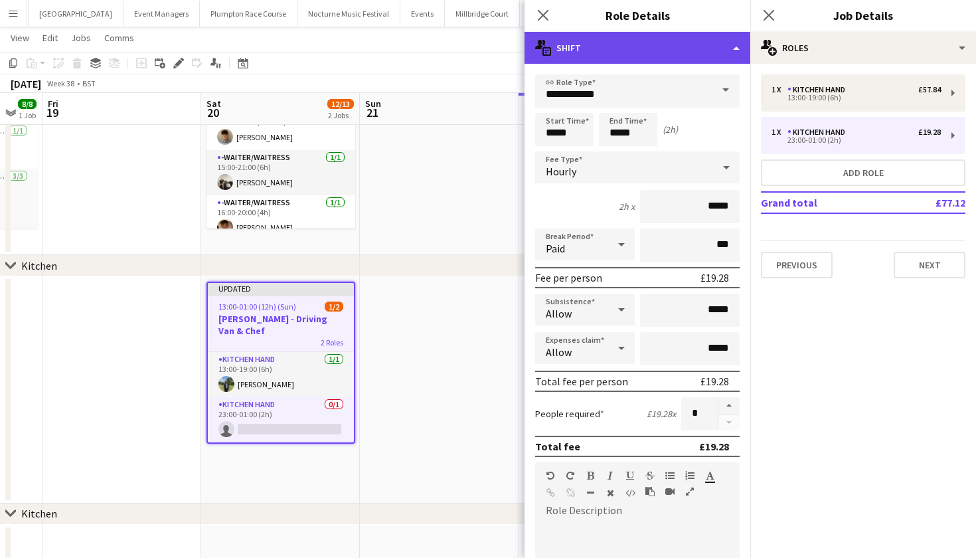
click at [735, 50] on div "multiple-actions-text Shift" at bounding box center [638, 48] width 226 height 32
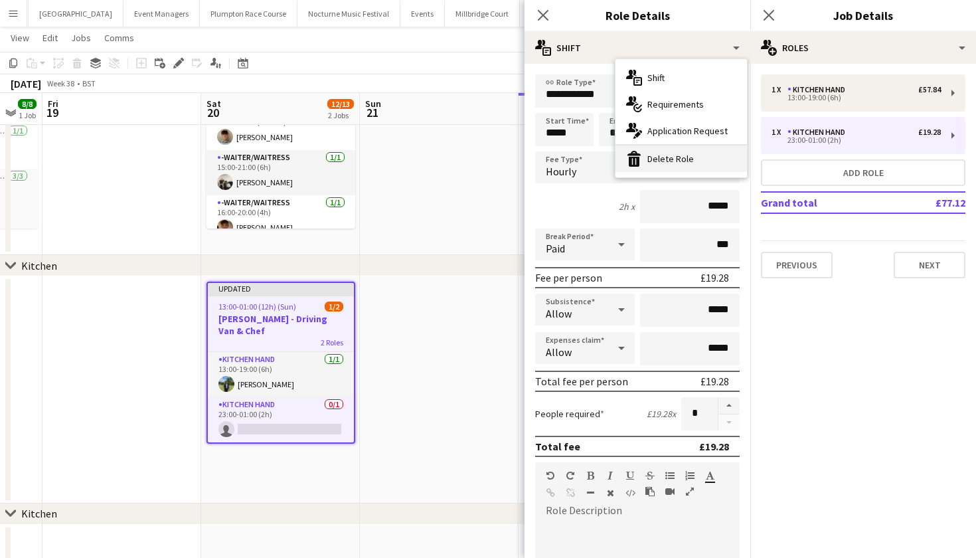
click at [725, 154] on div "bin-2 Delete Role" at bounding box center [682, 158] width 132 height 27
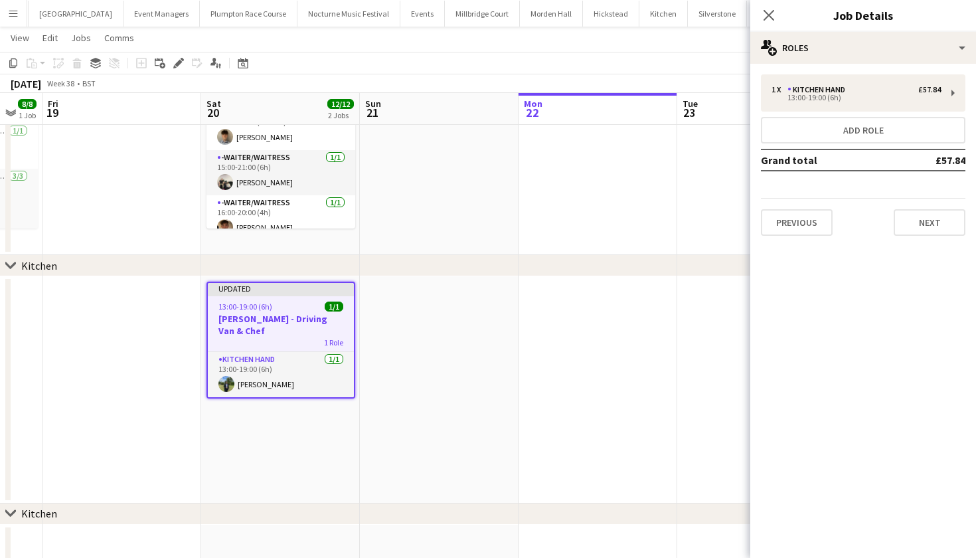
click at [543, 289] on app-date-cell at bounding box center [598, 389] width 159 height 227
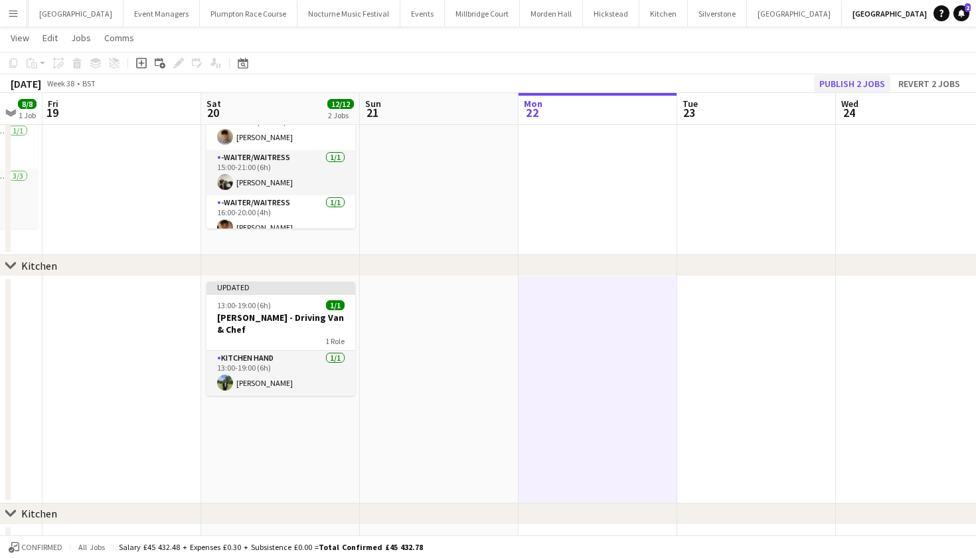
click at [836, 82] on button "Publish 2 jobs" at bounding box center [852, 83] width 76 height 17
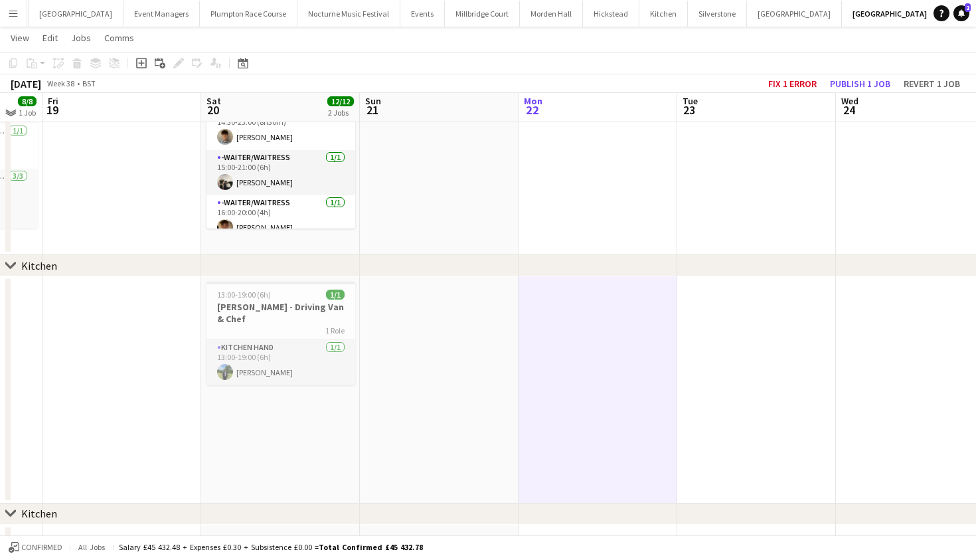
scroll to position [118, 0]
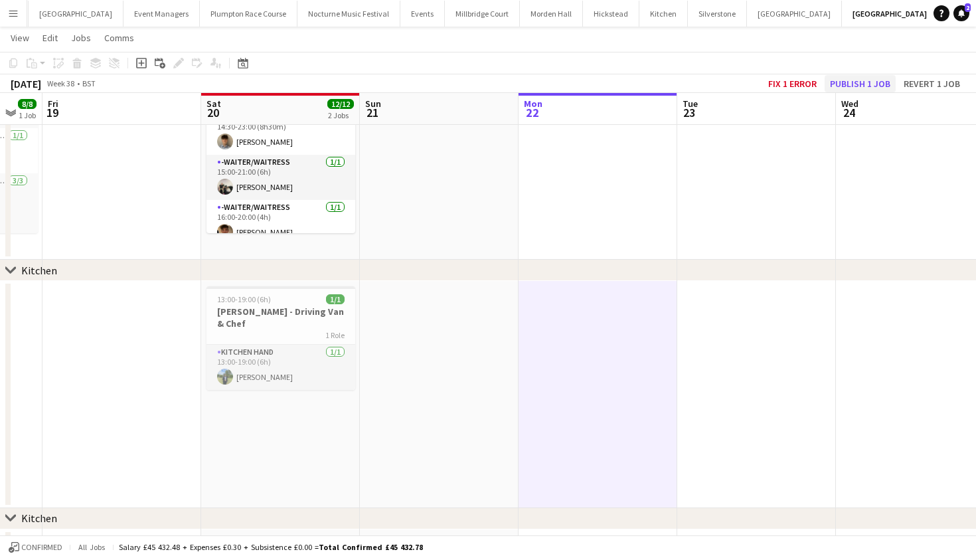
click at [876, 84] on button "Publish 1 job" at bounding box center [860, 83] width 71 height 17
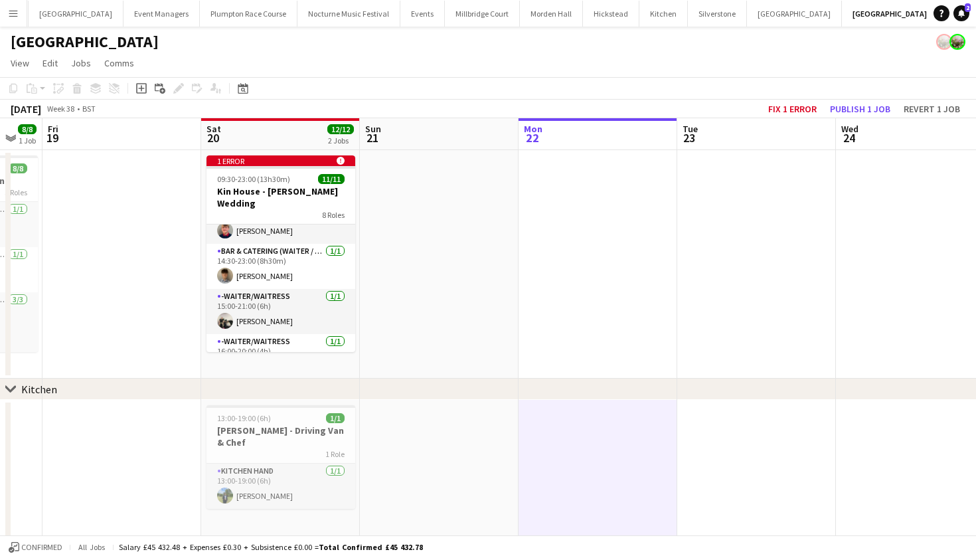
scroll to position [0, 0]
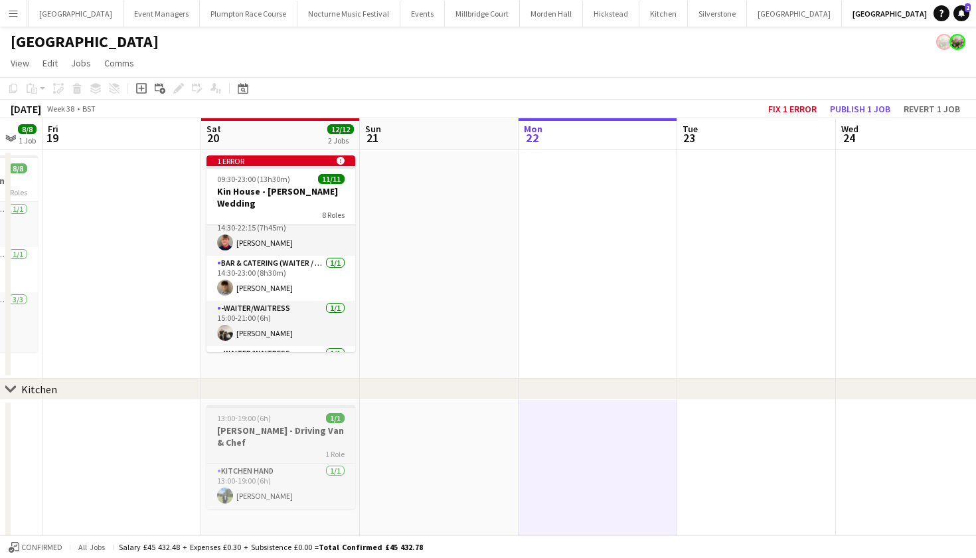
click at [265, 448] on div "1 Role" at bounding box center [281, 453] width 149 height 11
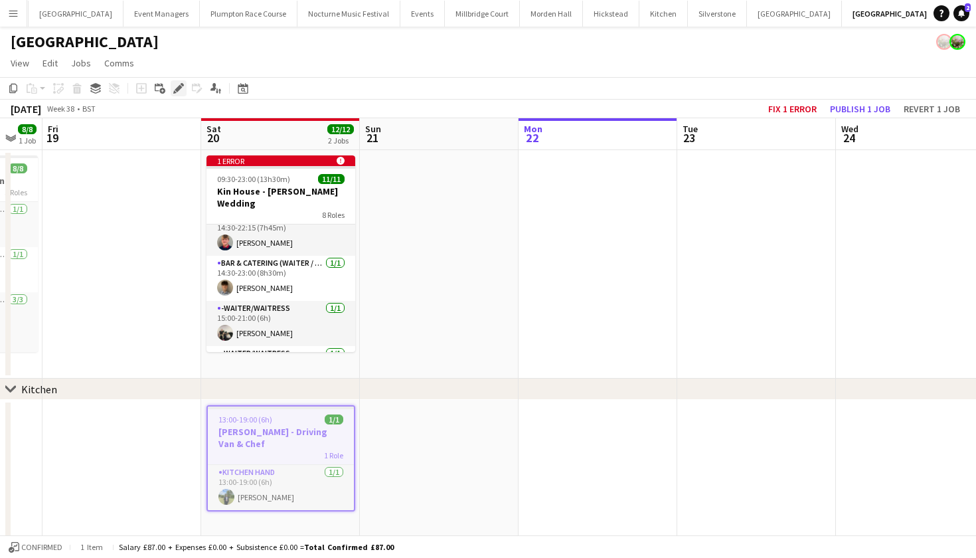
click at [180, 92] on icon "Edit" at bounding box center [178, 88] width 11 height 11
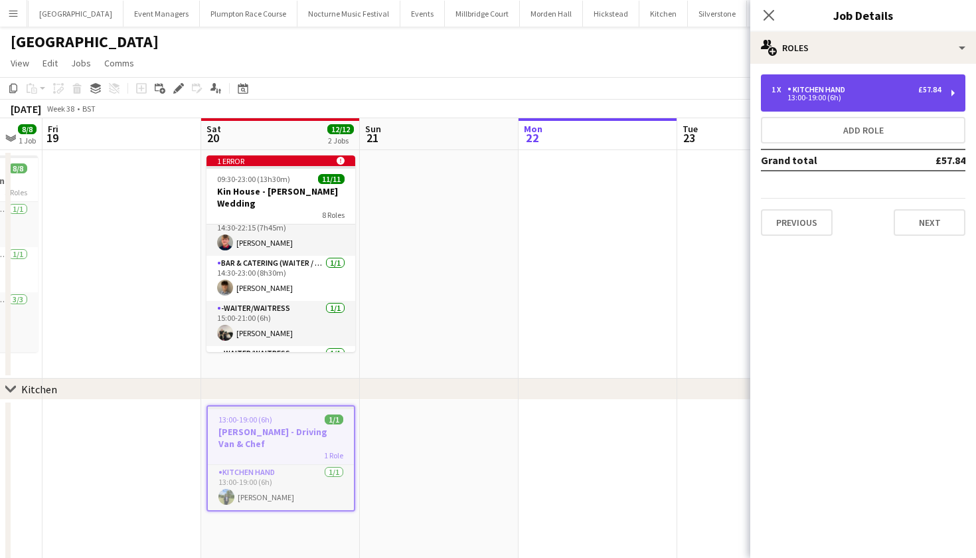
click at [786, 96] on div "13:00-19:00 (6h)" at bounding box center [856, 97] width 169 height 7
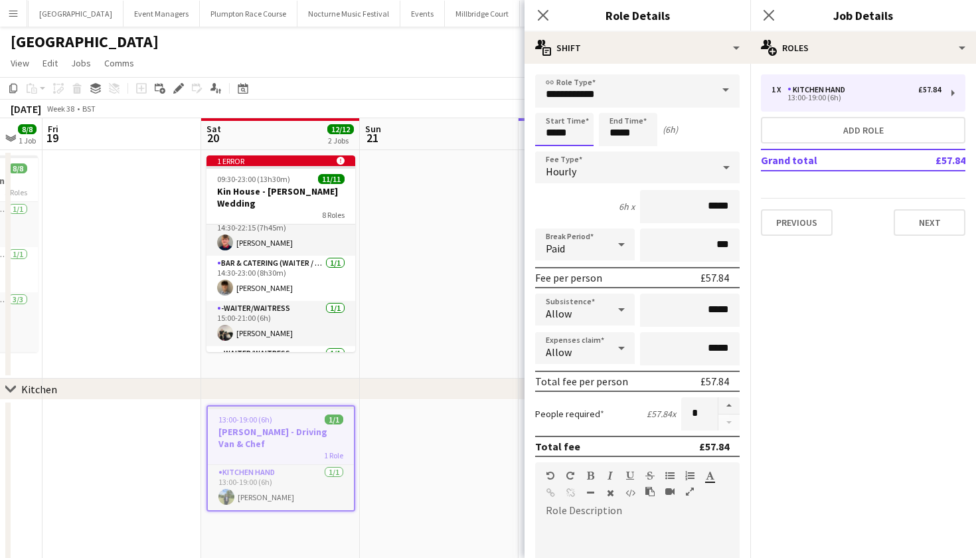
click at [565, 135] on body "Menu Boards Boards Boards All jobs Status Workforce Workforce My Workforce Recr…" at bounding box center [488, 355] width 976 height 711
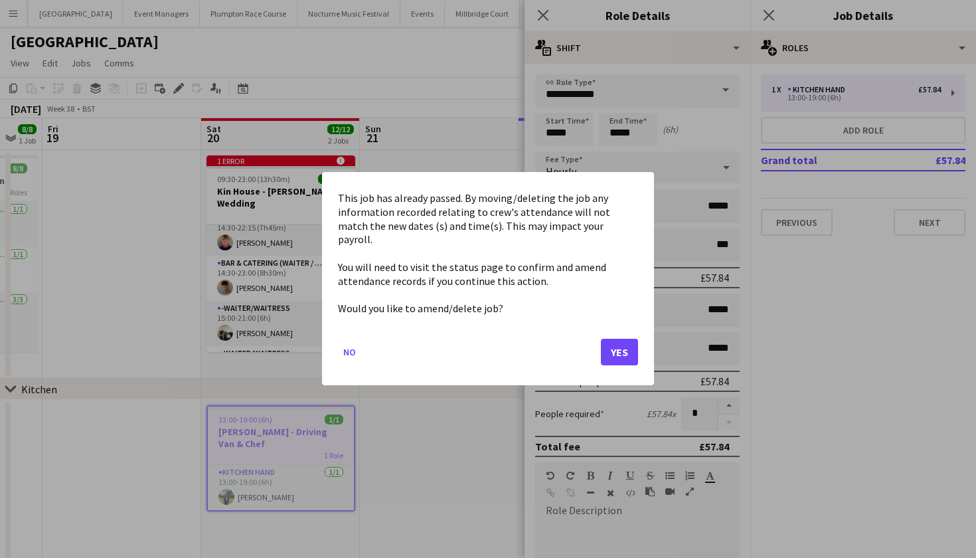
click at [619, 343] on button "Yes" at bounding box center [619, 352] width 37 height 27
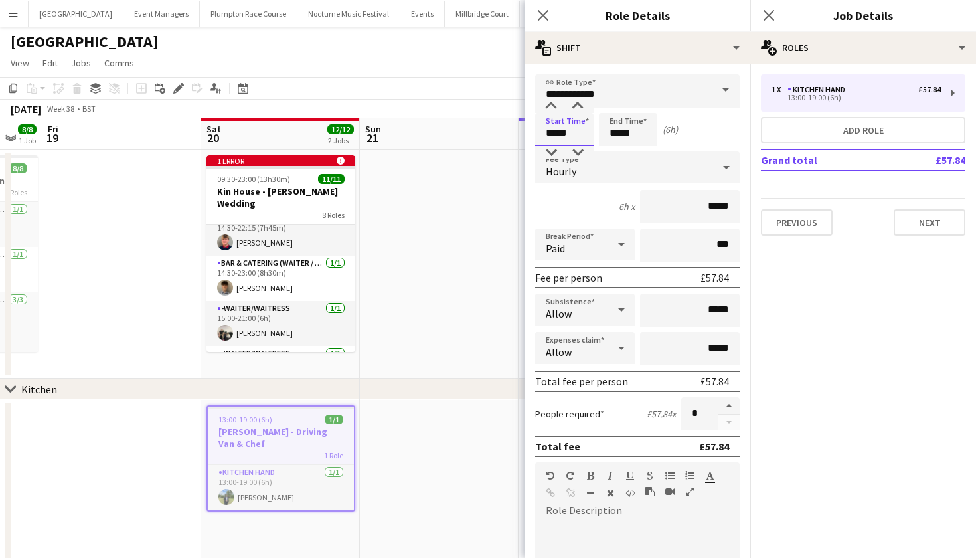
click at [567, 129] on input "*****" at bounding box center [564, 129] width 58 height 33
type input "*****"
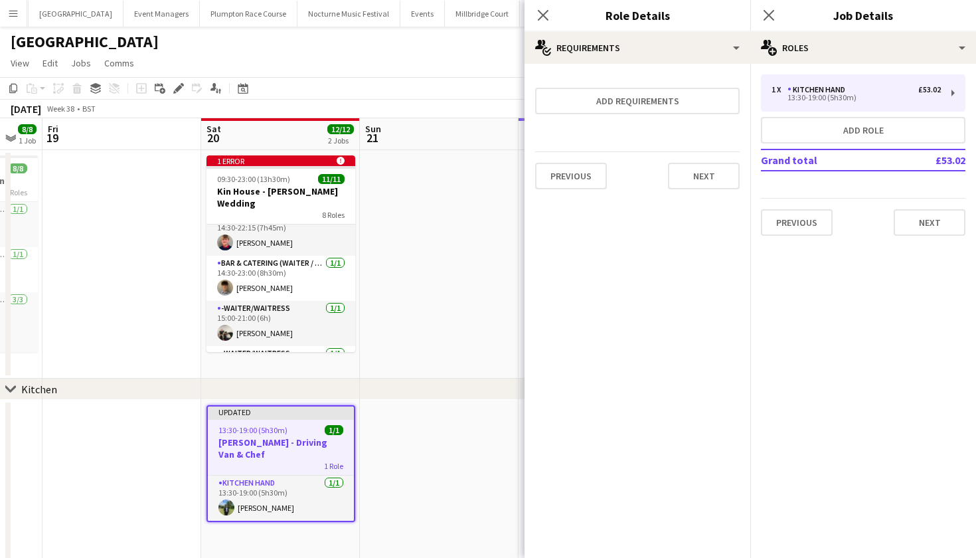
click at [452, 274] on app-date-cell at bounding box center [439, 264] width 159 height 228
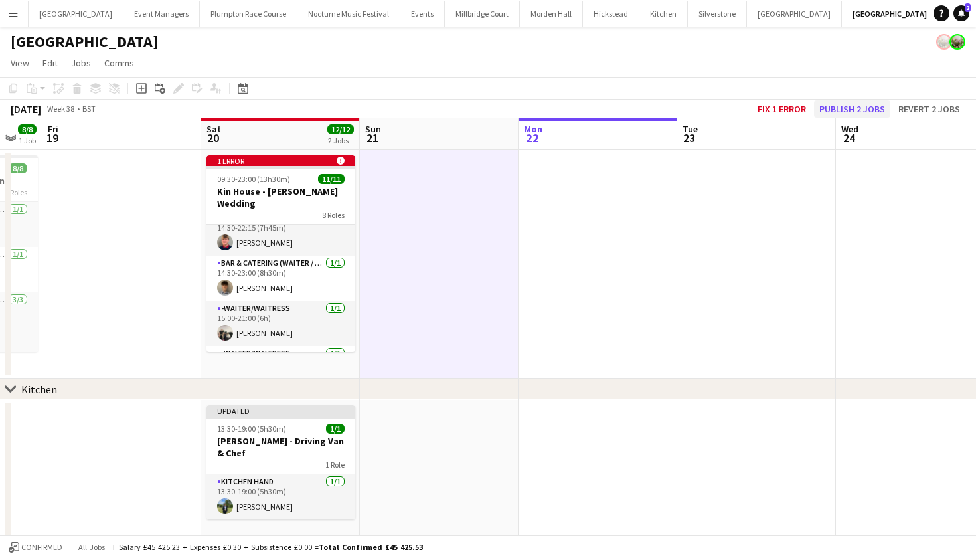
click at [849, 106] on button "Publish 2 jobs" at bounding box center [852, 108] width 76 height 17
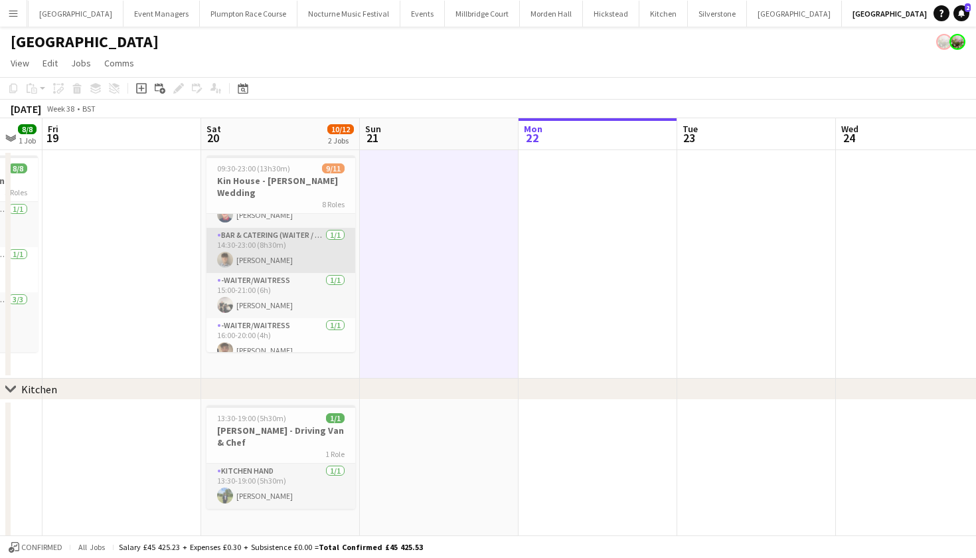
scroll to position [269, 0]
click at [282, 171] on span "09:30-23:00 (13h30m)" at bounding box center [253, 168] width 73 height 10
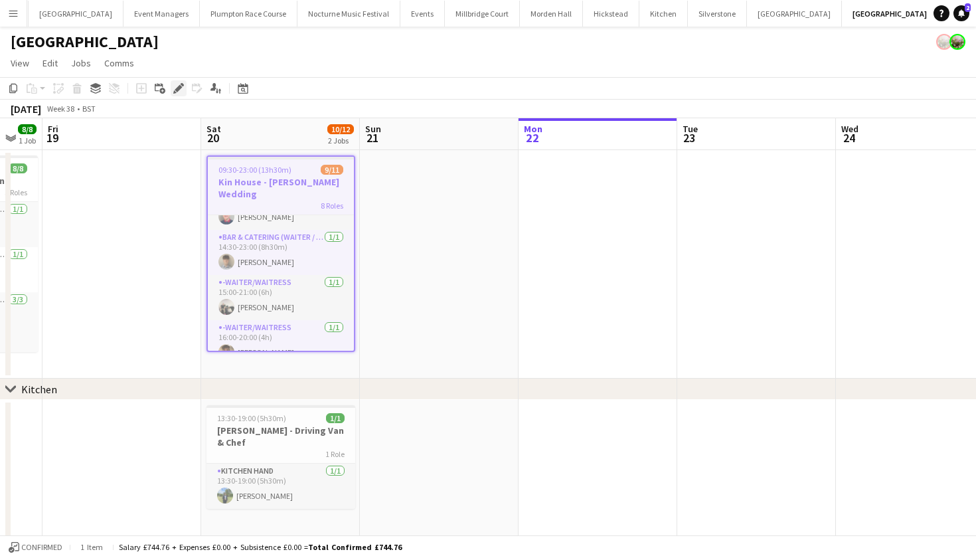
click at [176, 90] on icon at bounding box center [178, 88] width 7 height 7
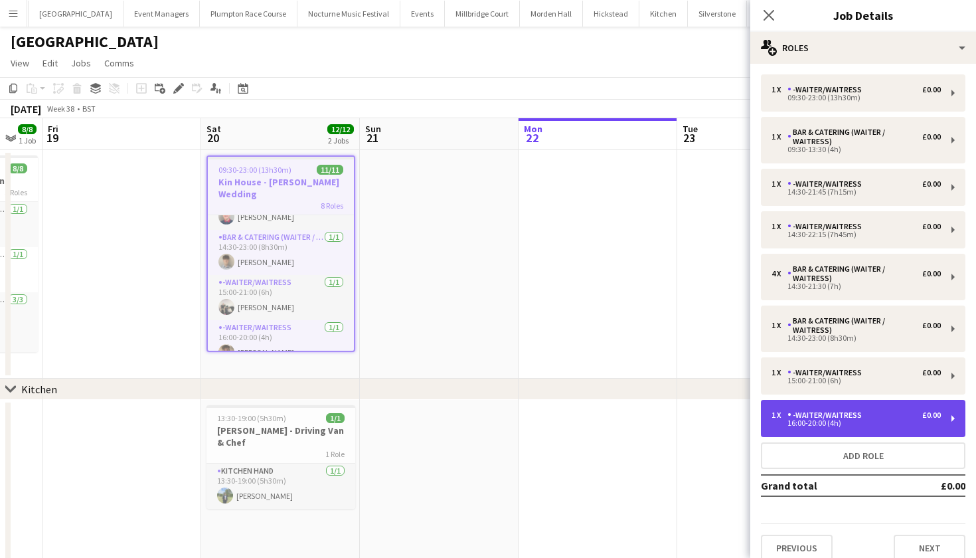
click at [812, 422] on div "16:00-20:00 (4h)" at bounding box center [856, 423] width 169 height 7
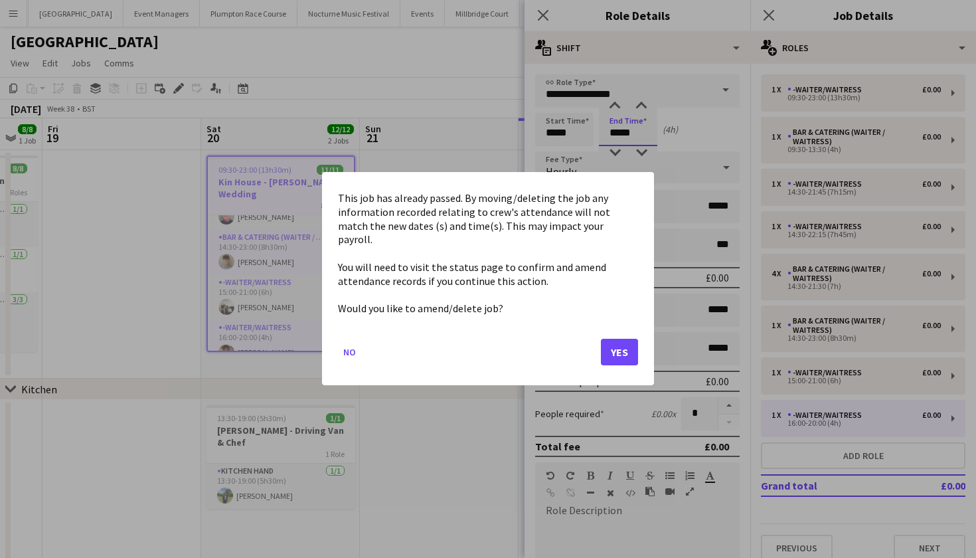
click at [628, 132] on body "Menu Boards Boards Boards All jobs Status Workforce Workforce My Workforce Recr…" at bounding box center [488, 355] width 976 height 711
click at [616, 343] on button "Yes" at bounding box center [619, 352] width 37 height 27
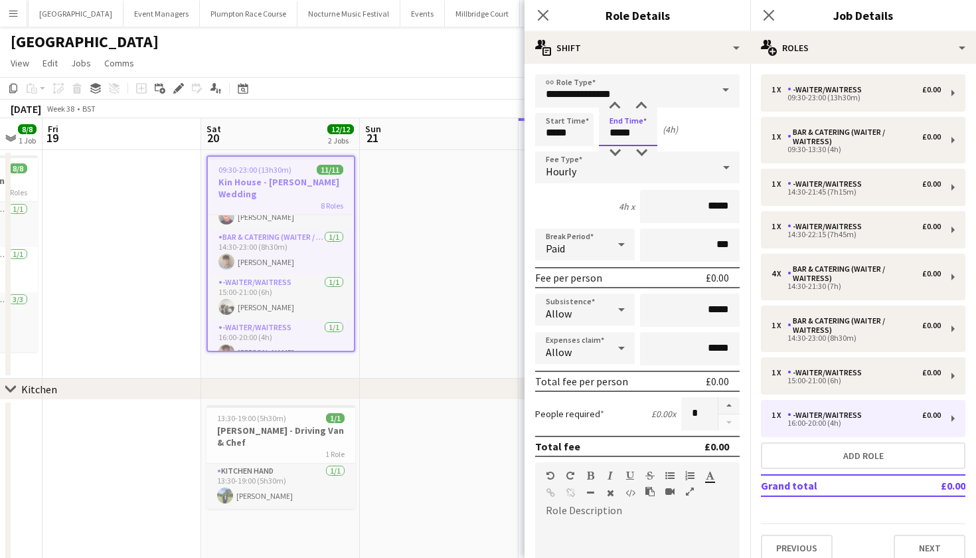
type input "*****"
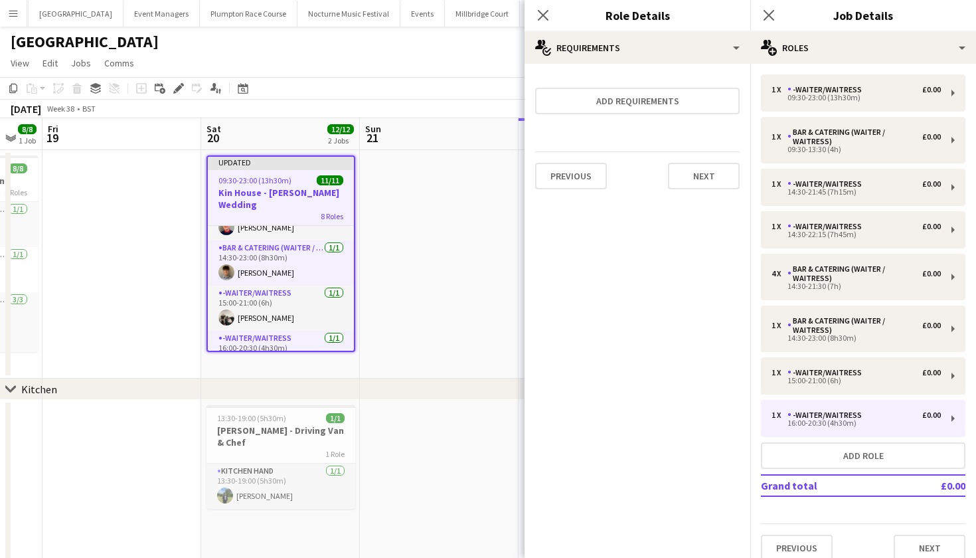
click at [456, 432] on app-date-cell at bounding box center [439, 513] width 159 height 227
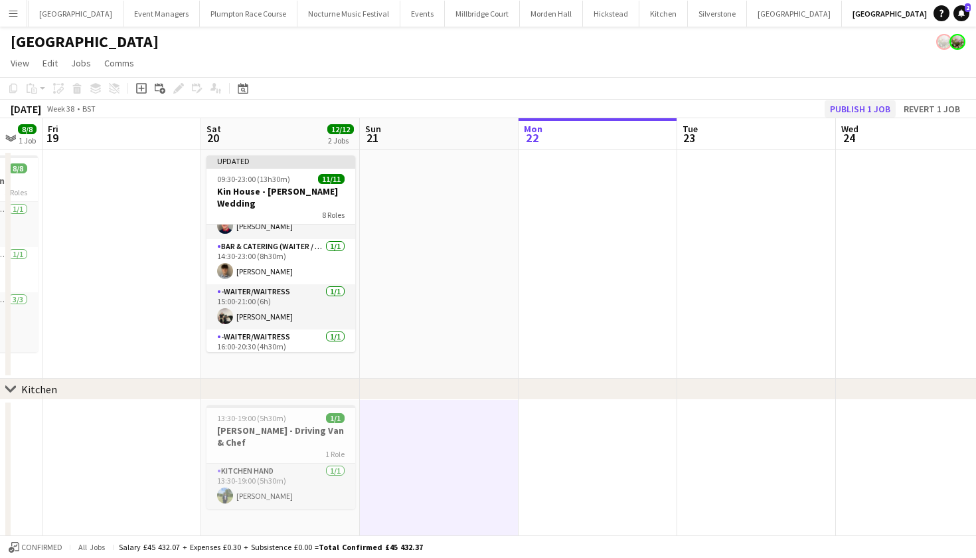
click at [879, 105] on button "Publish 1 job" at bounding box center [860, 108] width 71 height 17
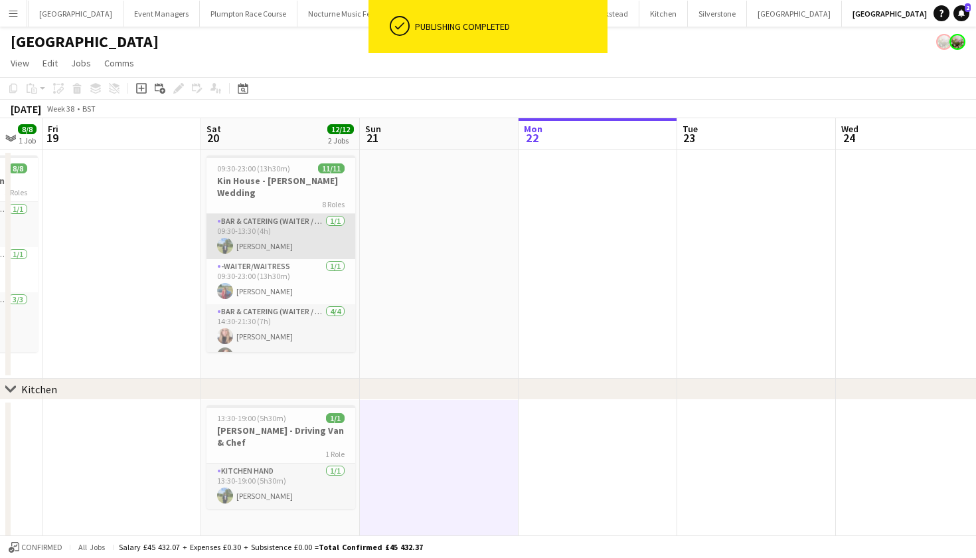
scroll to position [0, 0]
click at [312, 217] on app-card-role "Bar & Catering (Waiter / waitress) 1/1 09:30-13:30 (4h) Harvey Gardner" at bounding box center [281, 236] width 149 height 45
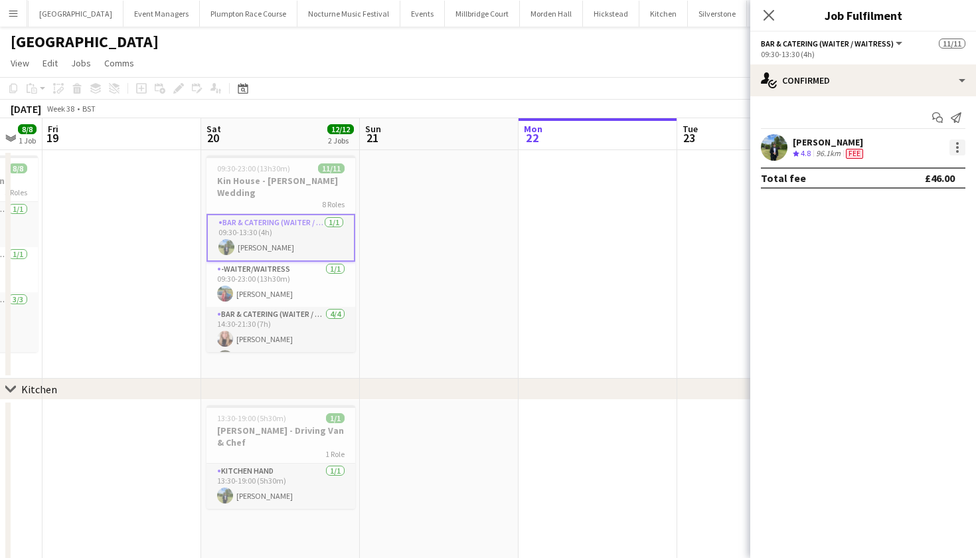
click at [959, 147] on div at bounding box center [958, 147] width 16 height 16
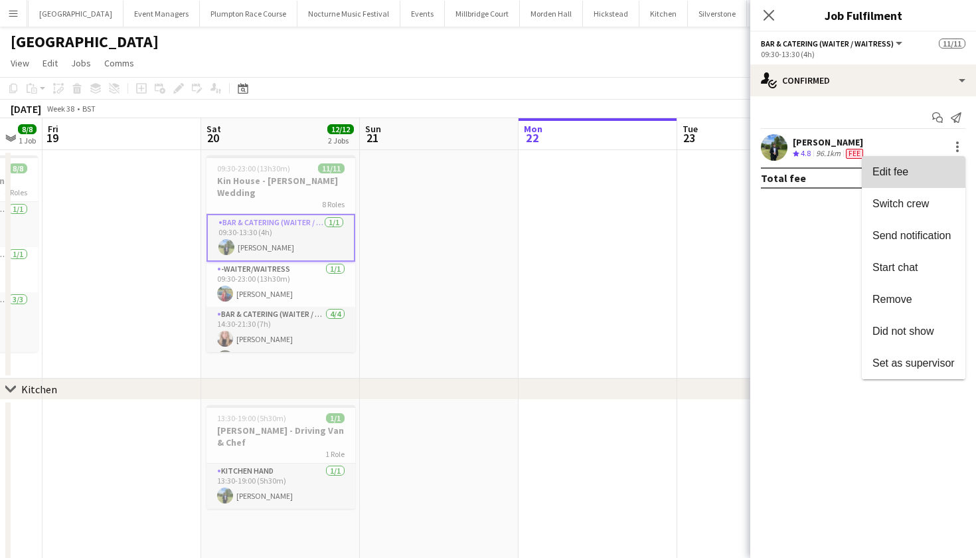
click at [912, 165] on button "Edit fee" at bounding box center [914, 172] width 104 height 32
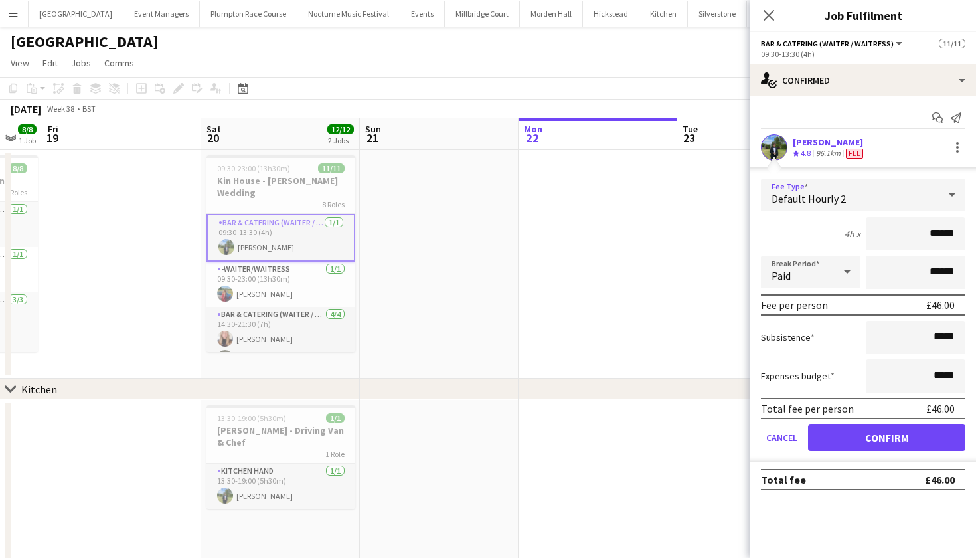
click at [883, 197] on div "Default Hourly 2" at bounding box center [850, 195] width 178 height 32
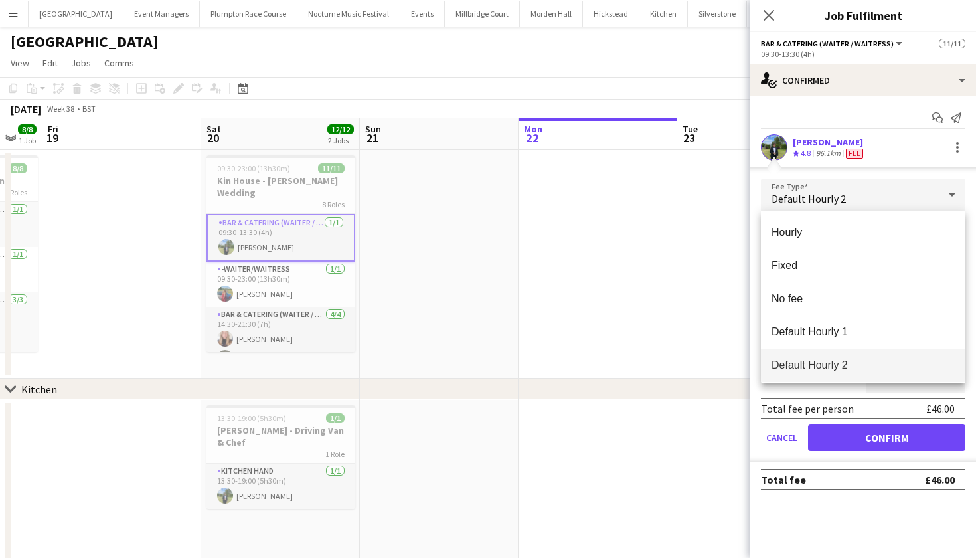
drag, startPoint x: 832, startPoint y: 327, endPoint x: 848, endPoint y: 112, distance: 216.4
click at [848, 109] on div "Hourly Fixed No fee Default Hourly 1 Default Hourly 2 Default Fixed 1" at bounding box center [488, 279] width 976 height 558
click at [848, 112] on div at bounding box center [488, 279] width 976 height 558
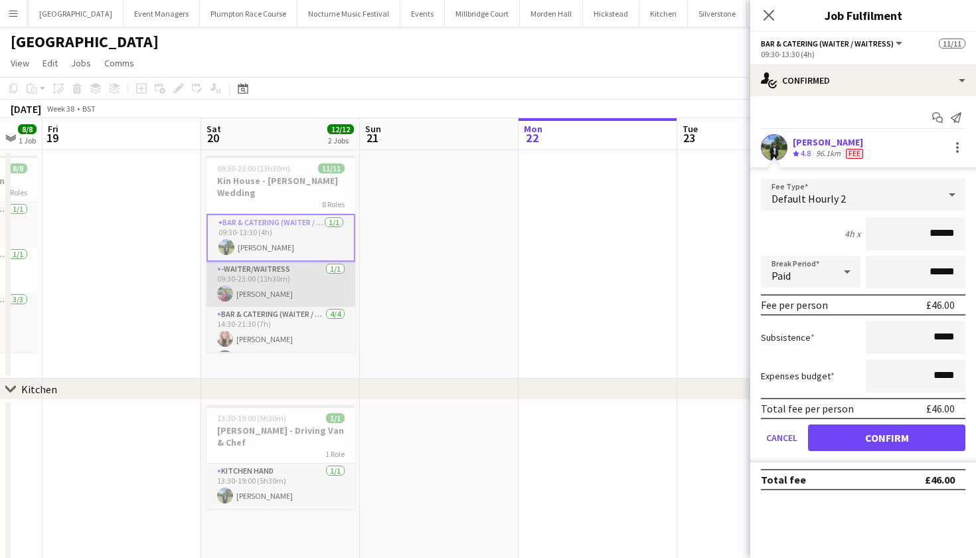
click at [276, 286] on app-card-role "-Waiter/Waitress 1/1 09:30-23:00 (13h30m) Megan Hamill" at bounding box center [281, 284] width 149 height 45
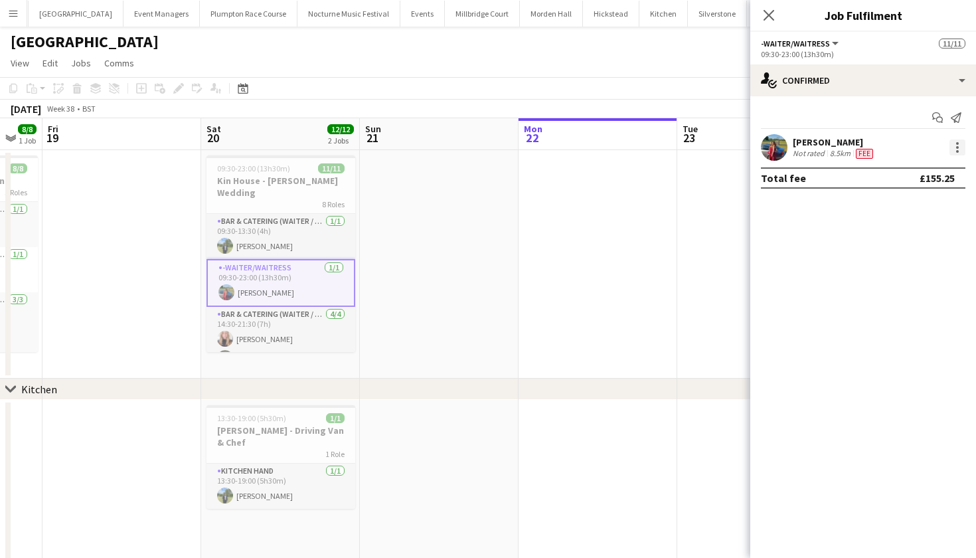
click at [955, 149] on div at bounding box center [958, 147] width 16 height 16
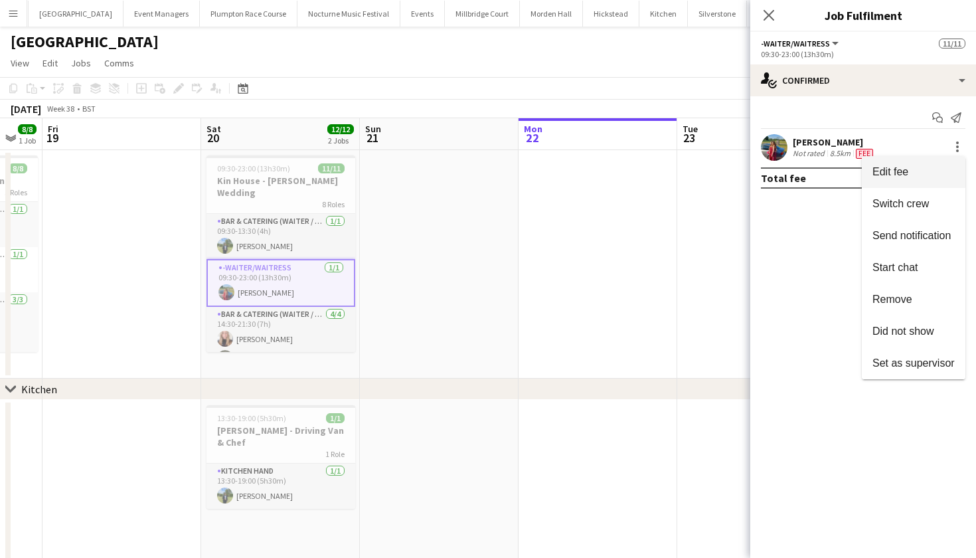
click at [931, 181] on button "Edit fee" at bounding box center [914, 172] width 104 height 32
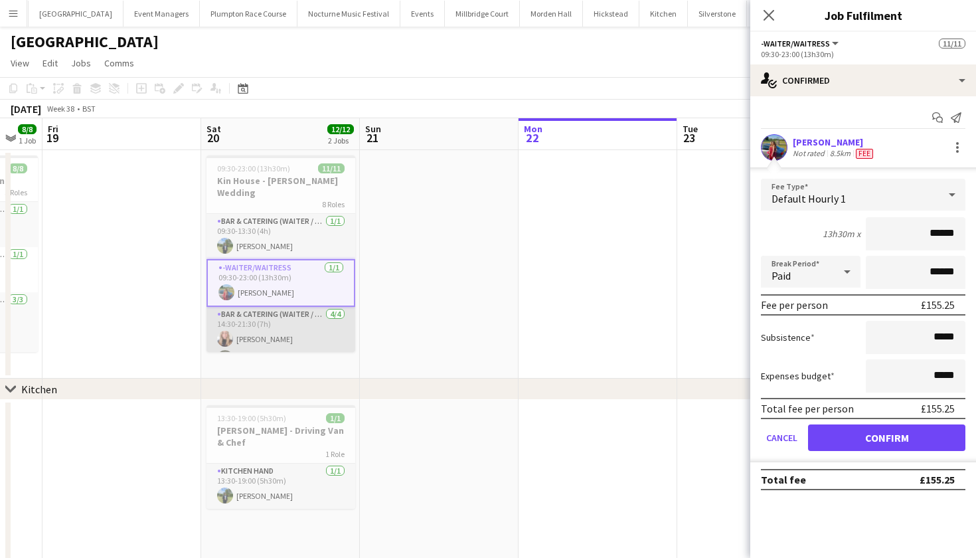
click at [310, 327] on app-card-role "Bar & Catering (Waiter / waitress) 4/4 14:30-21:30 (7h) Katie Thompson Noku Ndo…" at bounding box center [281, 358] width 149 height 103
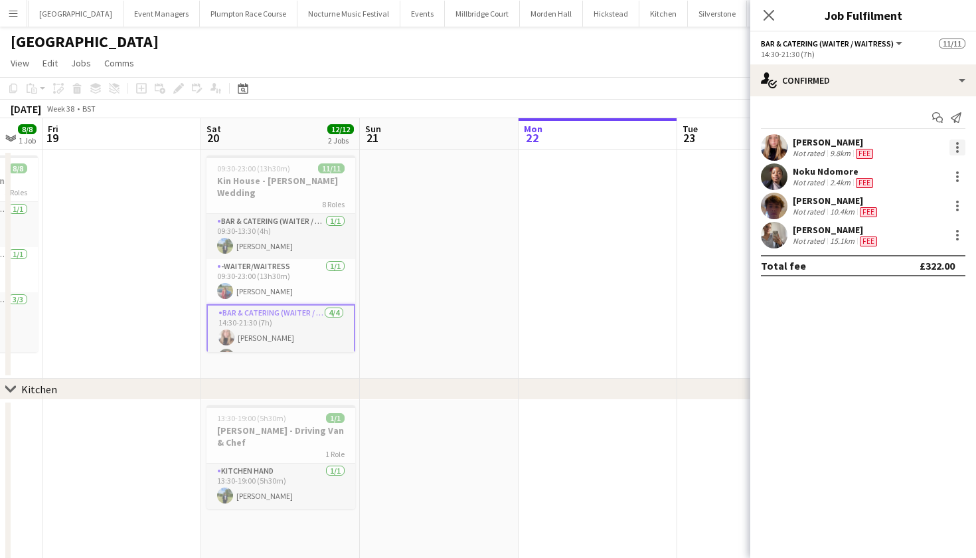
click at [956, 147] on div at bounding box center [958, 147] width 16 height 16
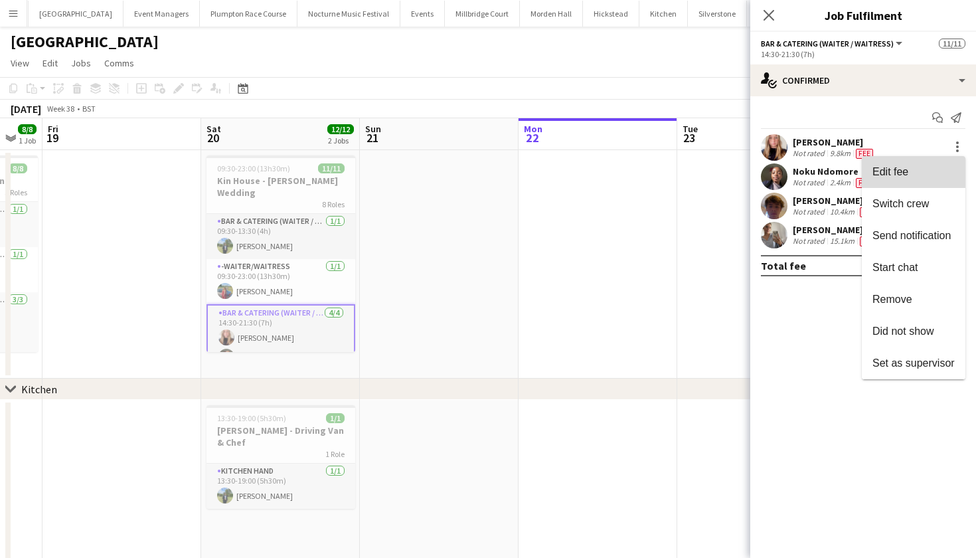
click at [933, 165] on button "Edit fee" at bounding box center [914, 172] width 104 height 32
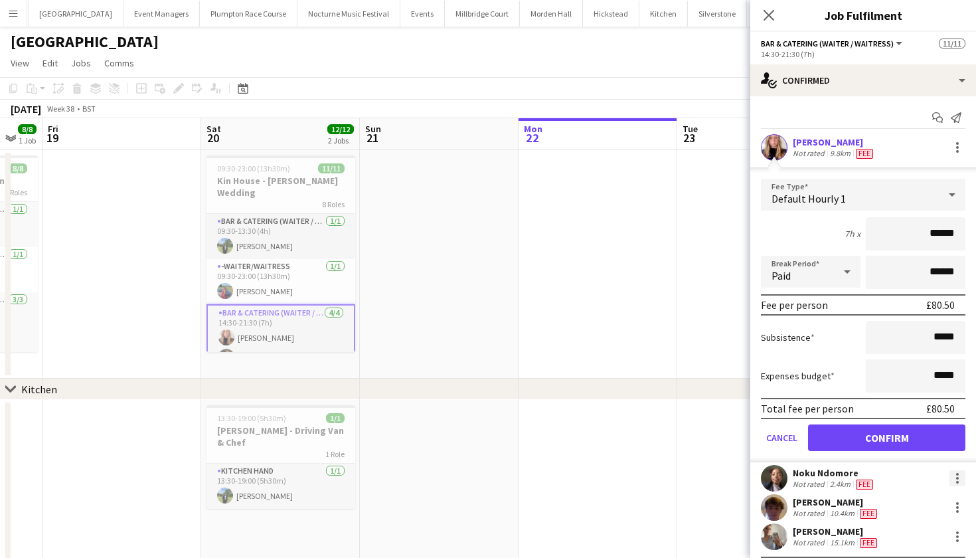
click at [956, 484] on div at bounding box center [958, 478] width 16 height 16
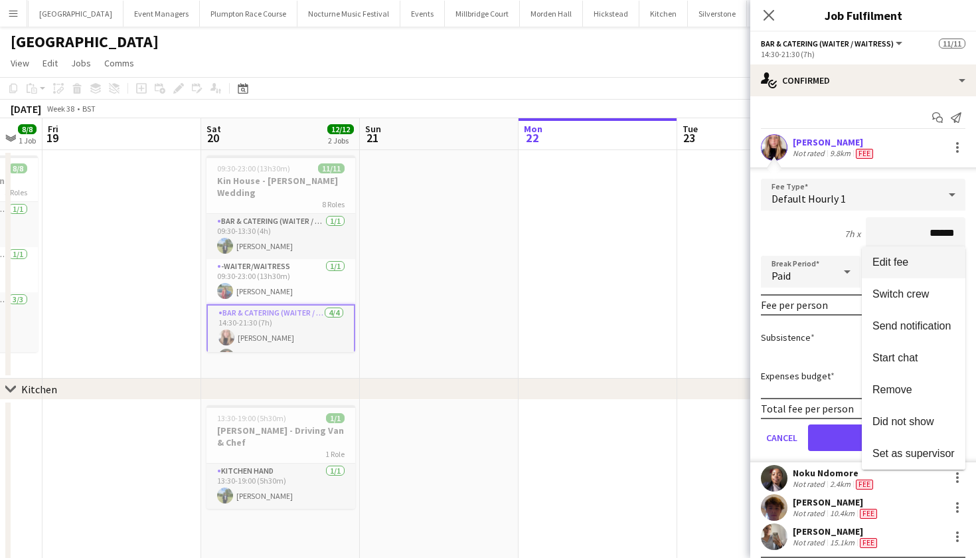
click at [922, 264] on span "Edit fee" at bounding box center [914, 262] width 82 height 12
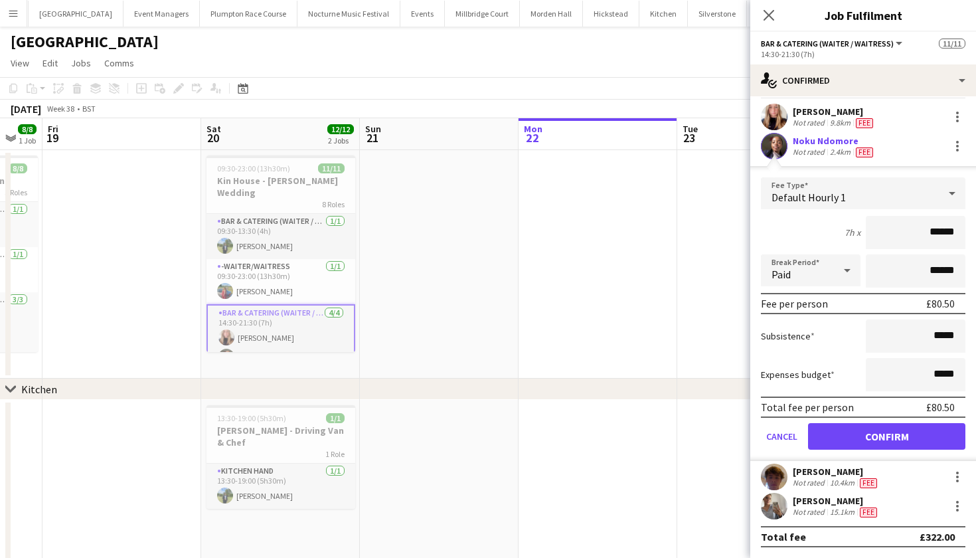
scroll to position [31, 0]
click at [957, 480] on div at bounding box center [957, 481] width 3 height 3
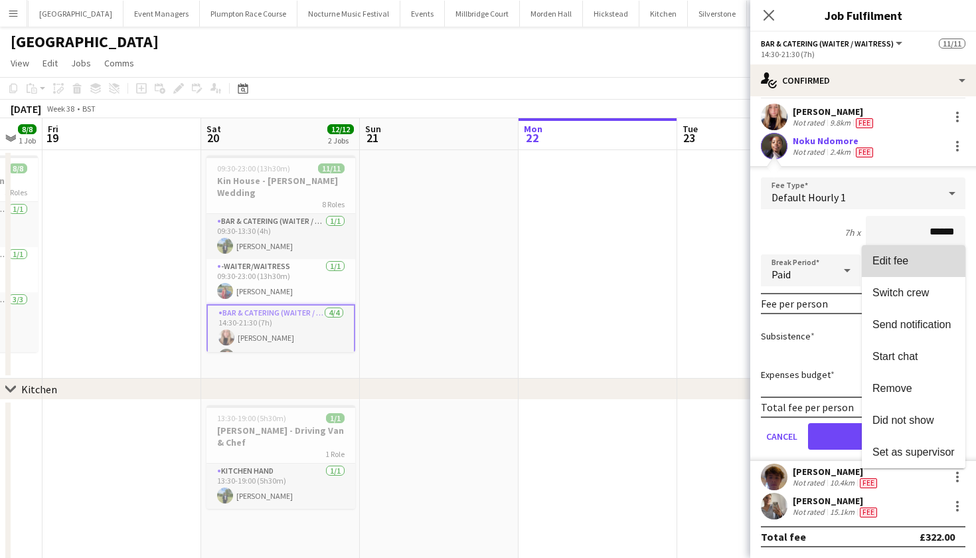
click at [895, 262] on span "Edit fee" at bounding box center [891, 260] width 36 height 11
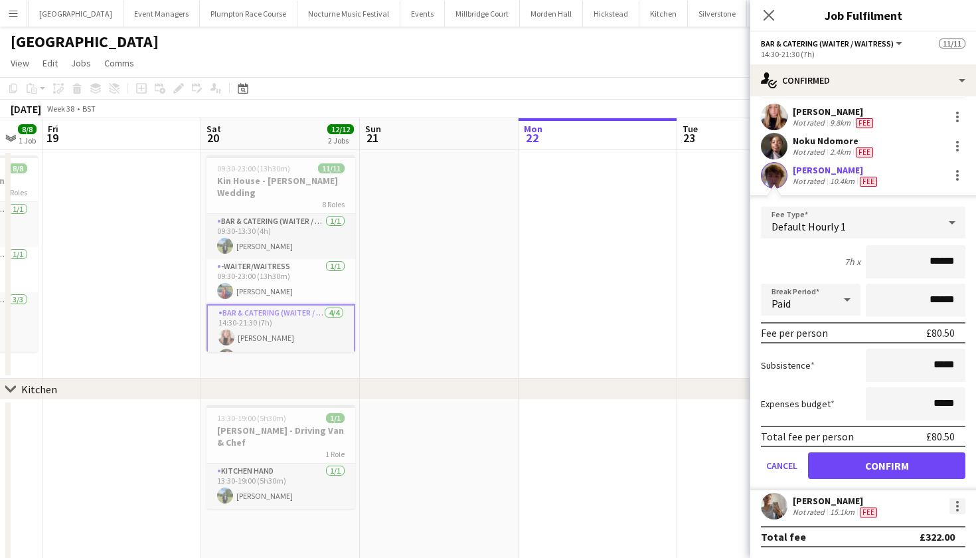
click at [958, 499] on div at bounding box center [958, 506] width 16 height 16
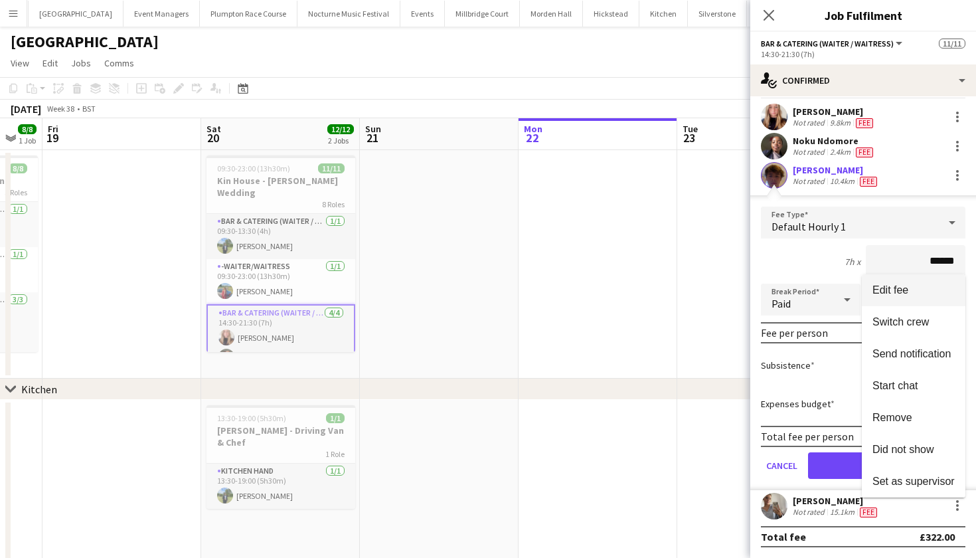
click at [913, 290] on span "Edit fee" at bounding box center [914, 290] width 82 height 12
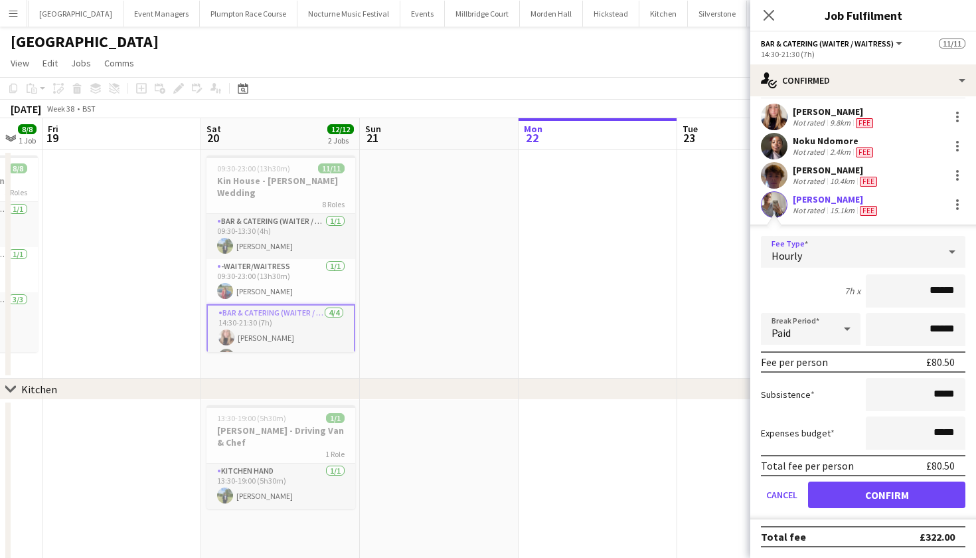
click at [883, 256] on div "Hourly" at bounding box center [850, 252] width 178 height 32
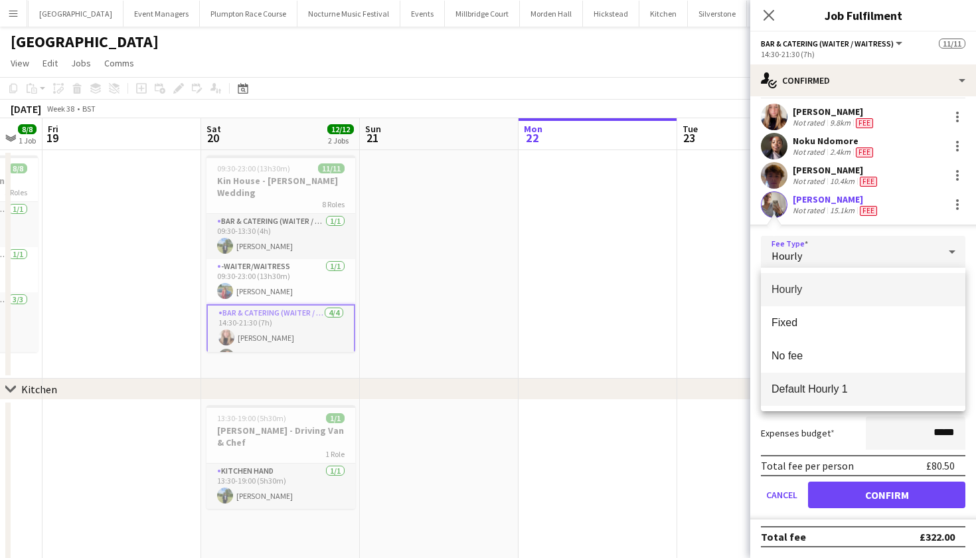
click at [868, 383] on span "Default Hourly 1" at bounding box center [863, 389] width 183 height 13
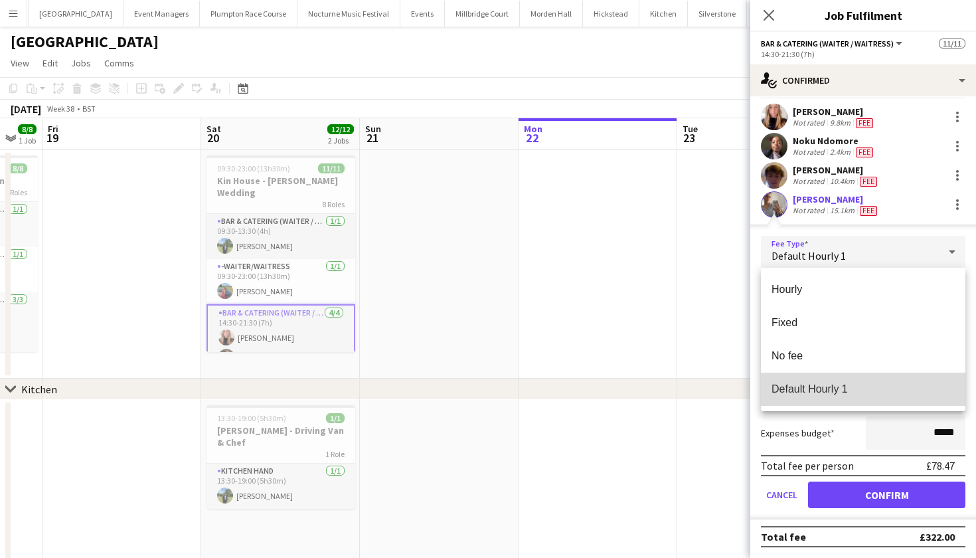
type input "******"
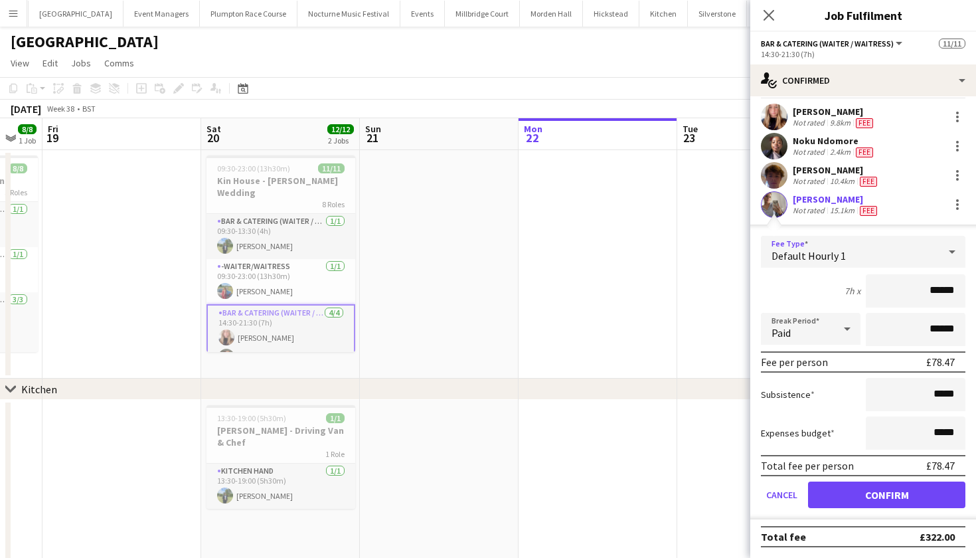
click at [893, 257] on div "Default Hourly 1" at bounding box center [850, 252] width 178 height 32
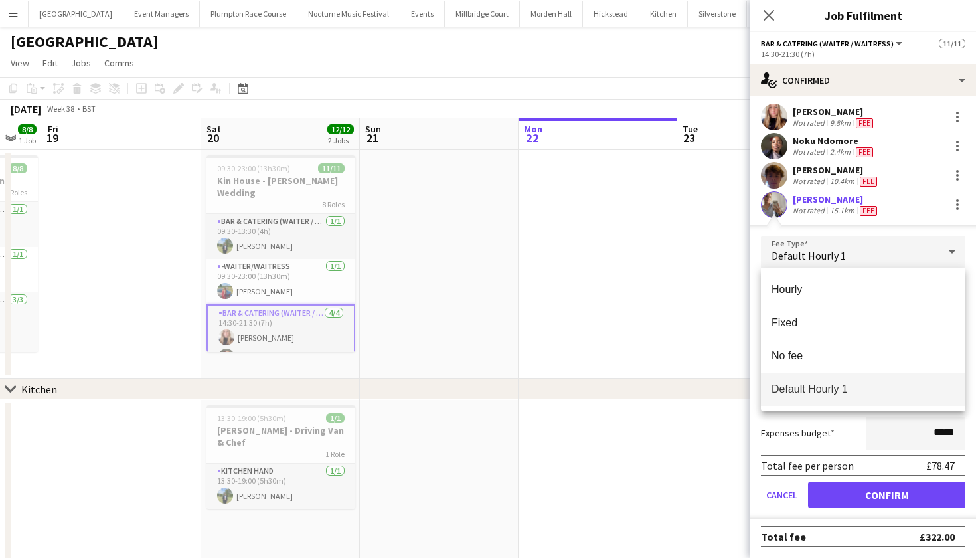
click at [899, 252] on div at bounding box center [488, 279] width 976 height 558
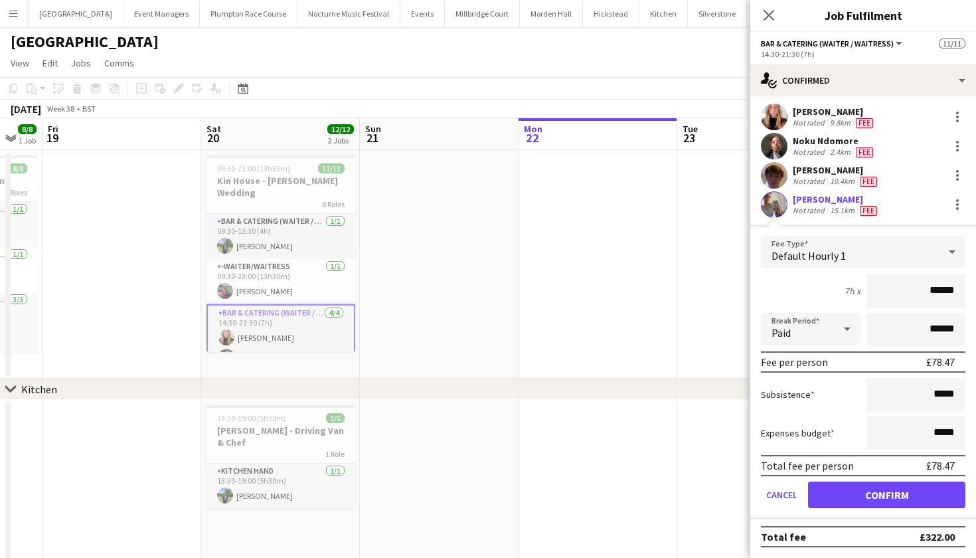
click at [782, 206] on app-user-avatar at bounding box center [774, 204] width 27 height 27
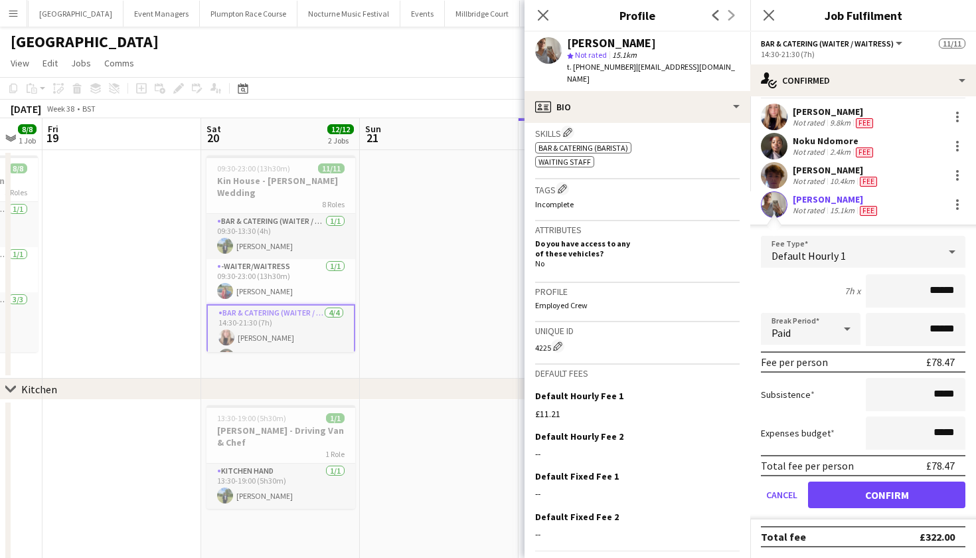
scroll to position [494, 0]
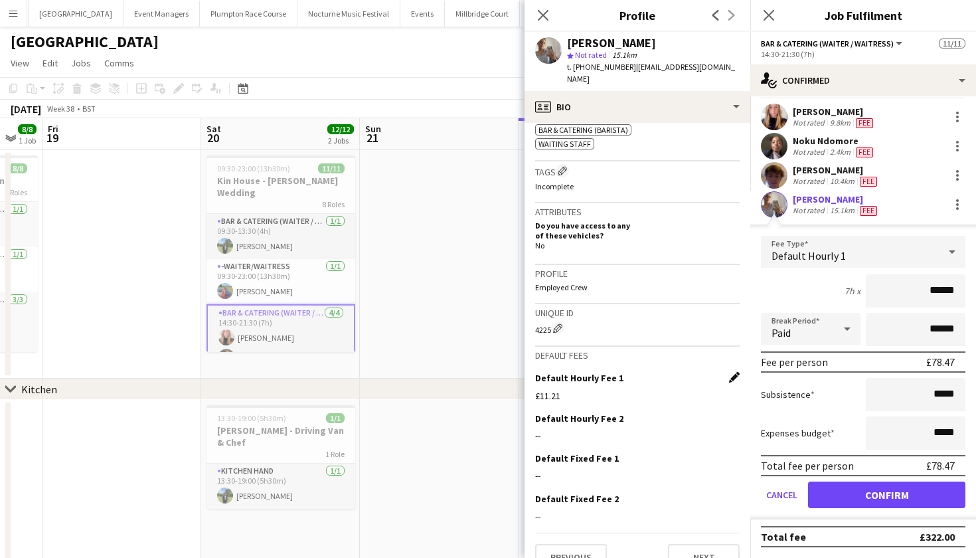
click at [729, 372] on app-icon "Edit this field" at bounding box center [734, 377] width 11 height 11
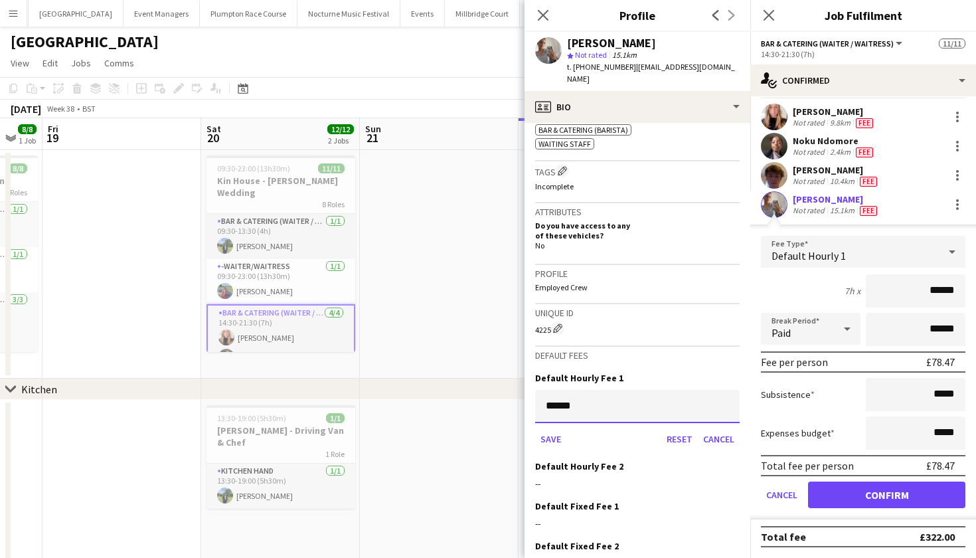
click at [606, 395] on input "******" at bounding box center [637, 406] width 205 height 33
type input "******"
click at [551, 428] on button "Save" at bounding box center [550, 438] width 31 height 21
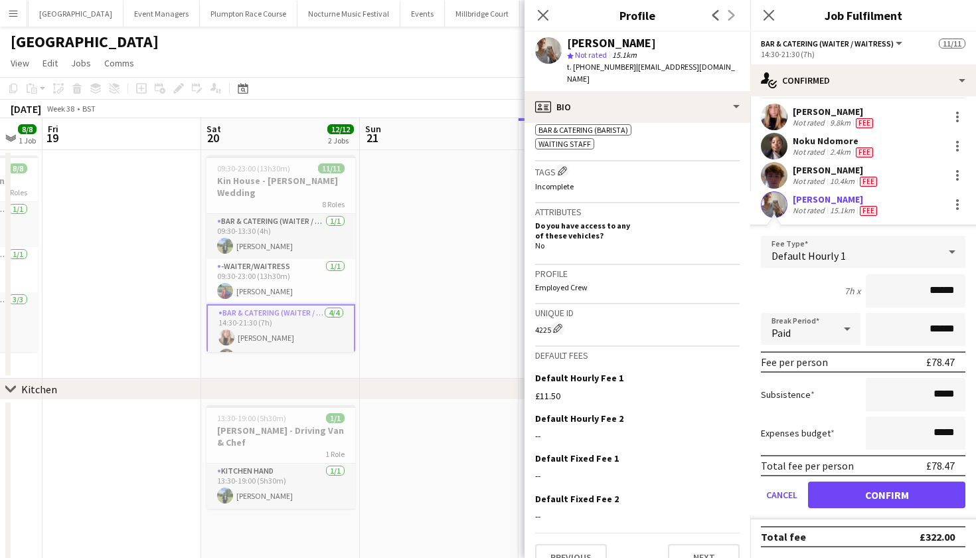
click at [296, 552] on app-date-cell "13:30-19:00 (5h30m) 1/1 Harvey Kin - Driving Van & Chef 1 Role Kitchen Hand 1/1…" at bounding box center [280, 513] width 159 height 227
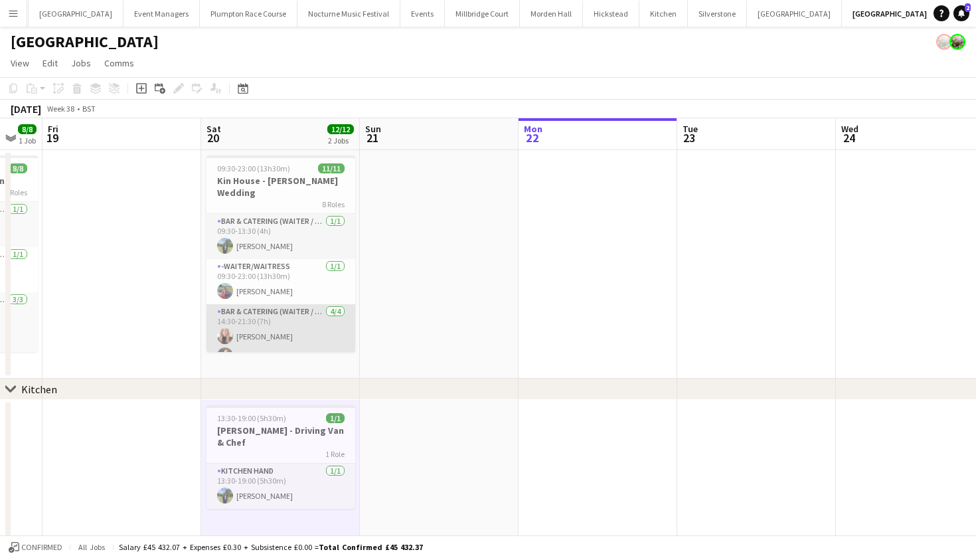
click at [250, 335] on app-card-role "Bar & Catering (Waiter / waitress) 4/4 14:30-21:30 (7h) Katie Thompson Noku Ndo…" at bounding box center [281, 355] width 149 height 103
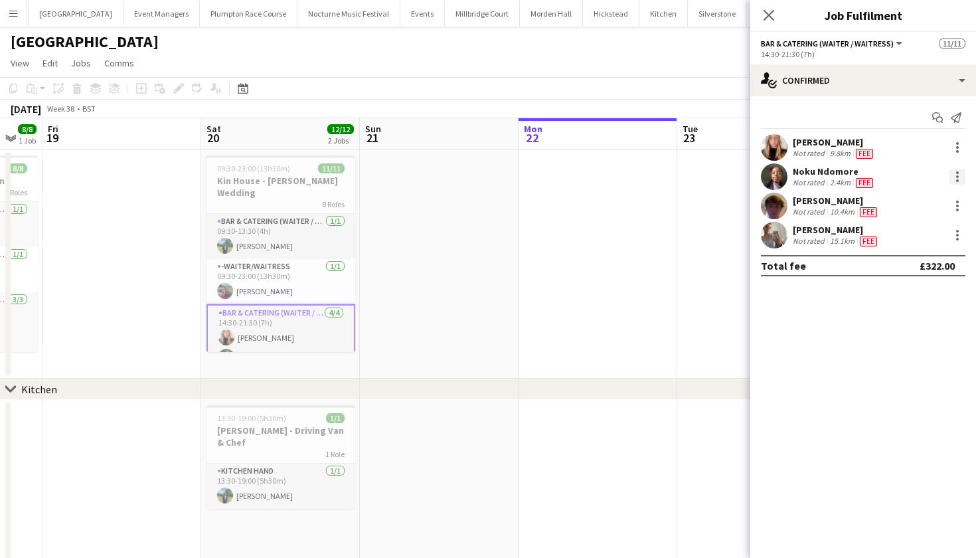
click at [954, 179] on div at bounding box center [958, 177] width 16 height 16
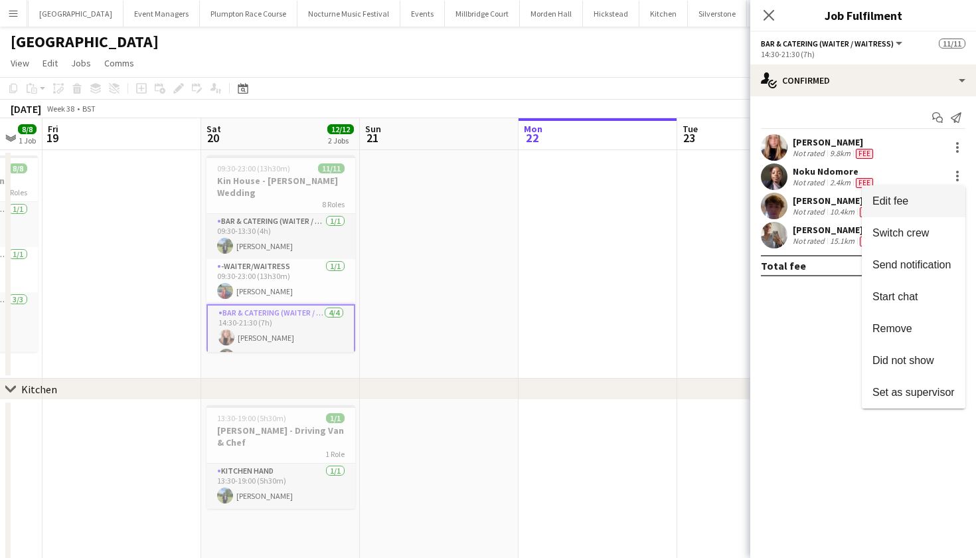
click at [925, 203] on span "Edit fee" at bounding box center [914, 201] width 82 height 12
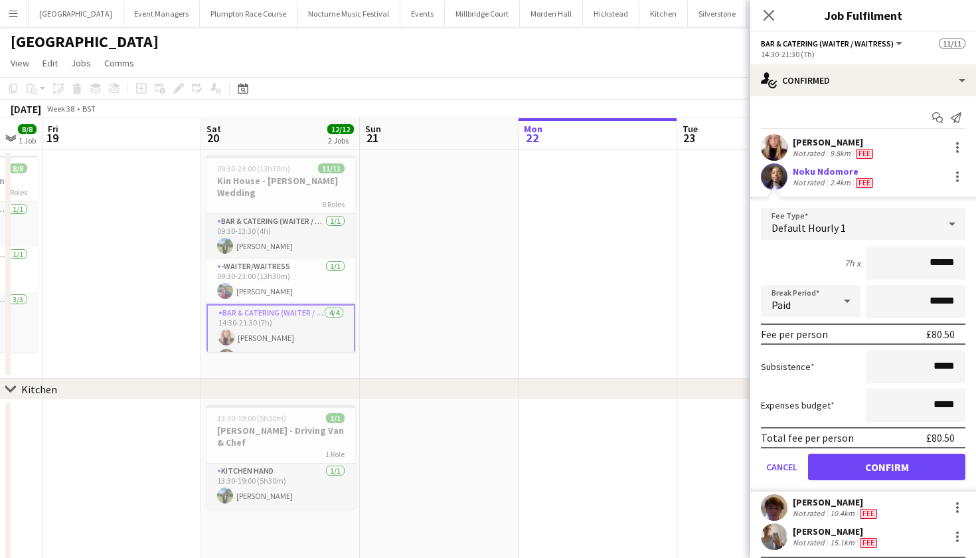
click at [890, 466] on button "Confirm" at bounding box center [886, 467] width 157 height 27
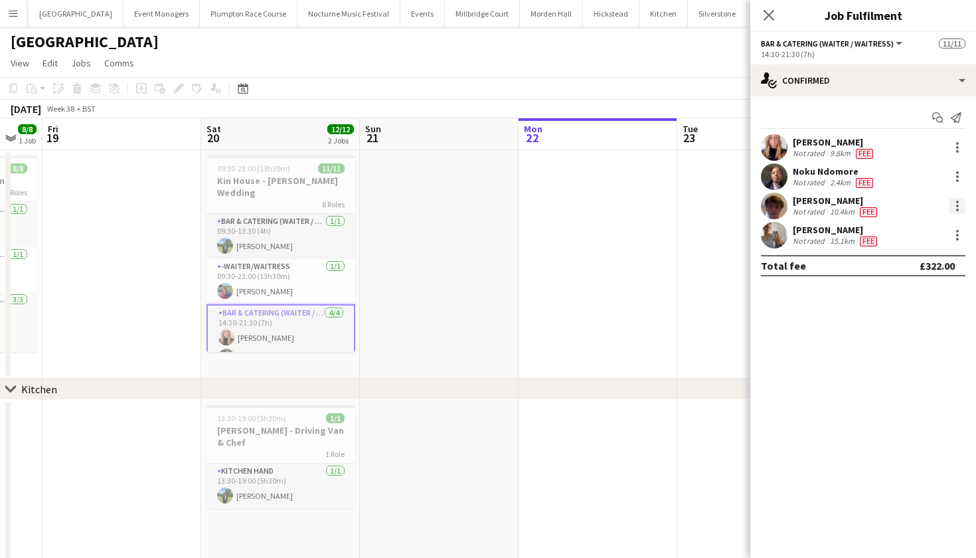
click at [962, 205] on div at bounding box center [958, 206] width 16 height 16
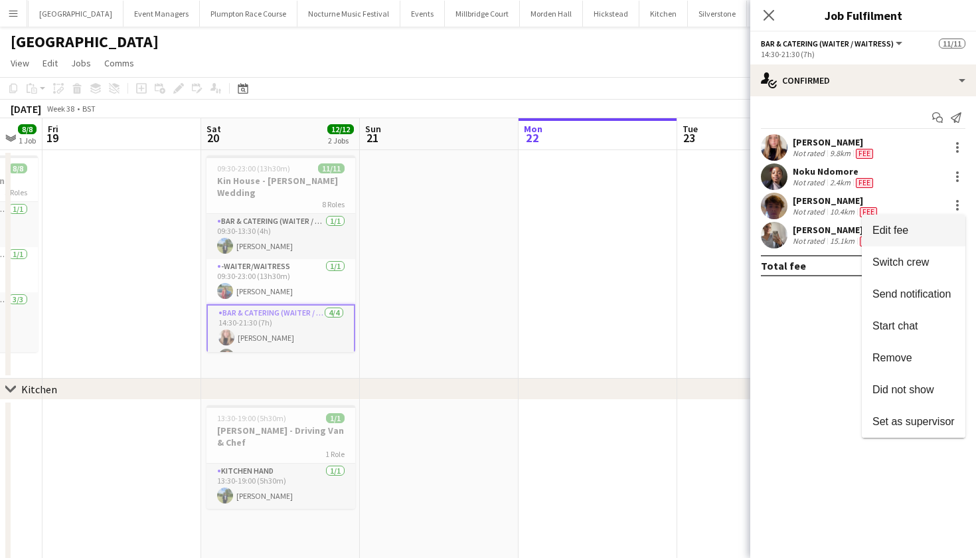
click at [931, 238] on button "Edit fee" at bounding box center [914, 231] width 104 height 32
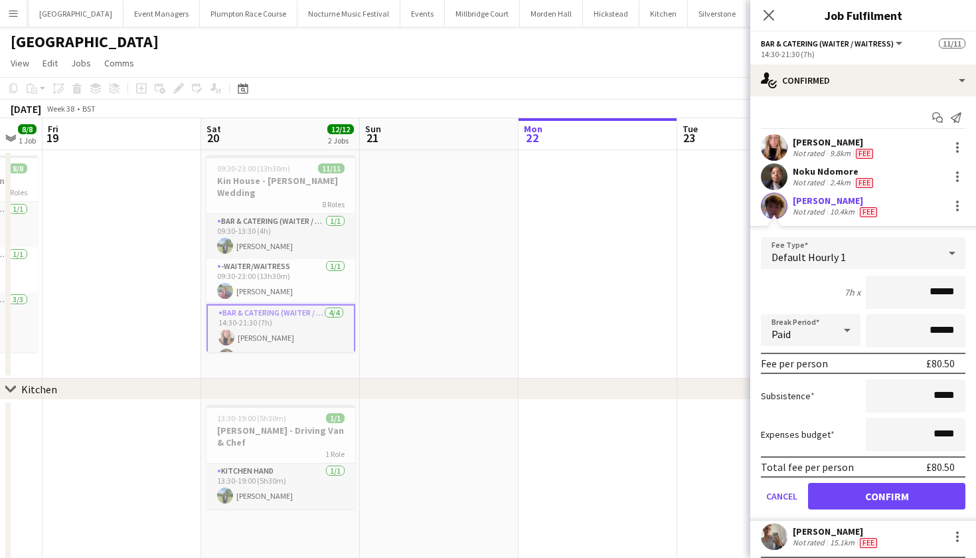
click at [885, 495] on button "Confirm" at bounding box center [886, 496] width 157 height 27
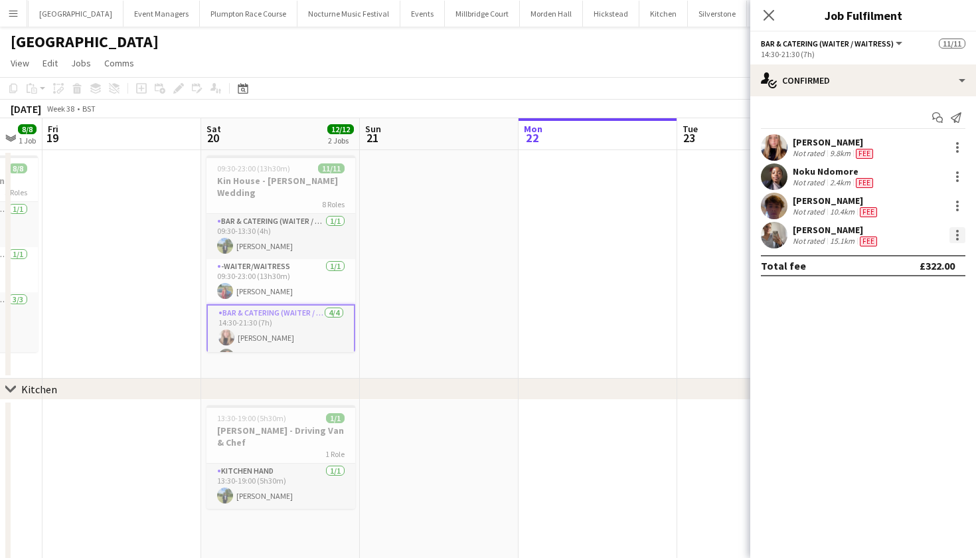
click at [960, 235] on div at bounding box center [958, 235] width 16 height 16
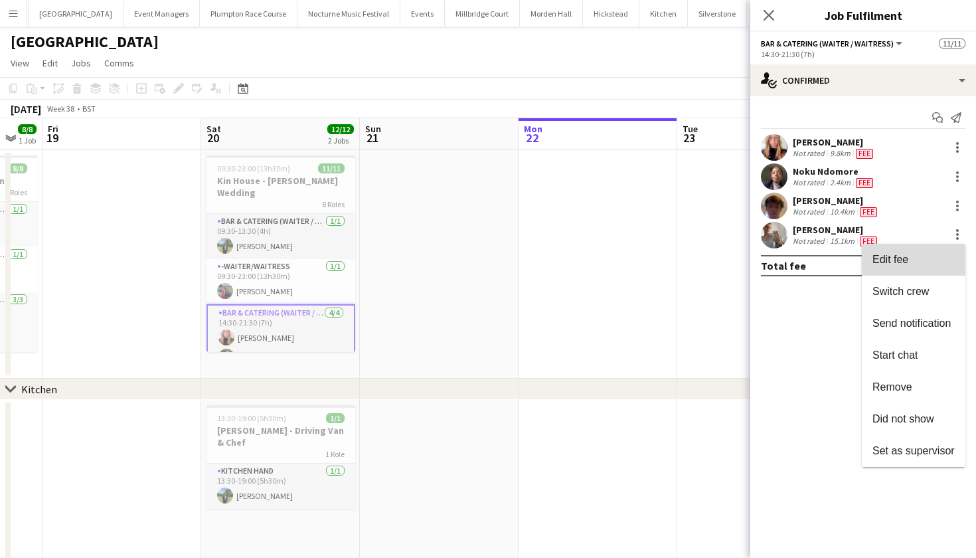
click at [915, 264] on span "Edit fee" at bounding box center [914, 260] width 82 height 12
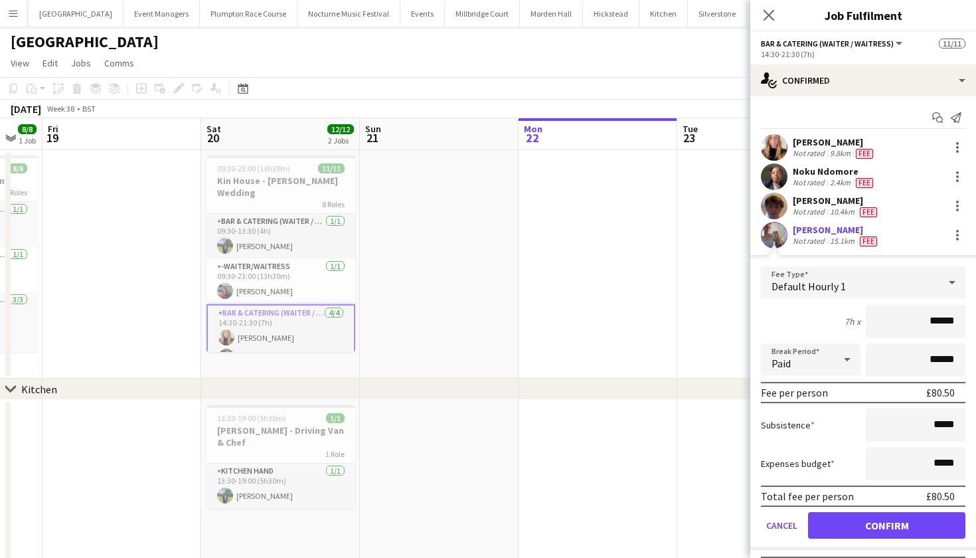
click at [861, 530] on button "Confirm" at bounding box center [886, 525] width 157 height 27
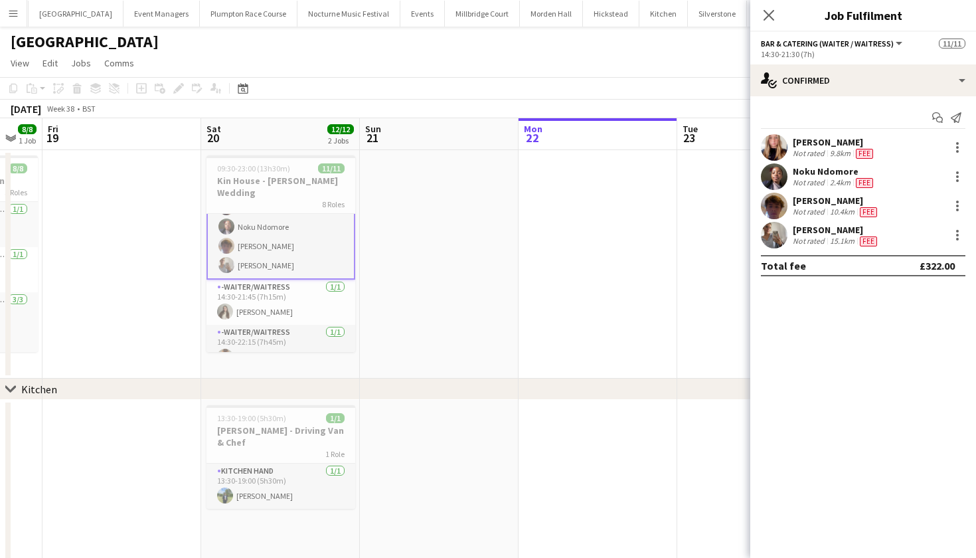
scroll to position [143, 0]
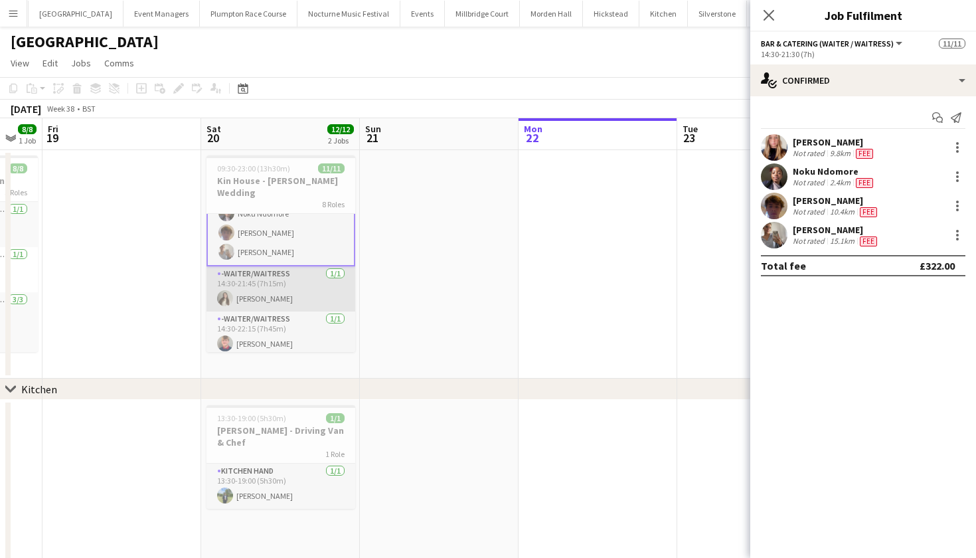
click at [292, 283] on app-card-role "-Waiter/Waitress 1/1 14:30-21:45 (7h15m) Emily Brown" at bounding box center [281, 288] width 149 height 45
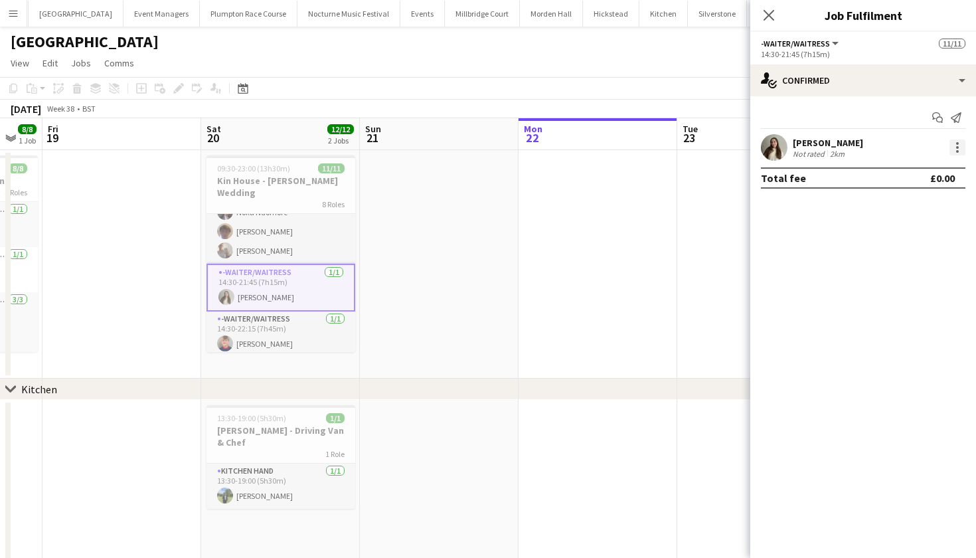
click at [956, 147] on div at bounding box center [957, 147] width 3 height 3
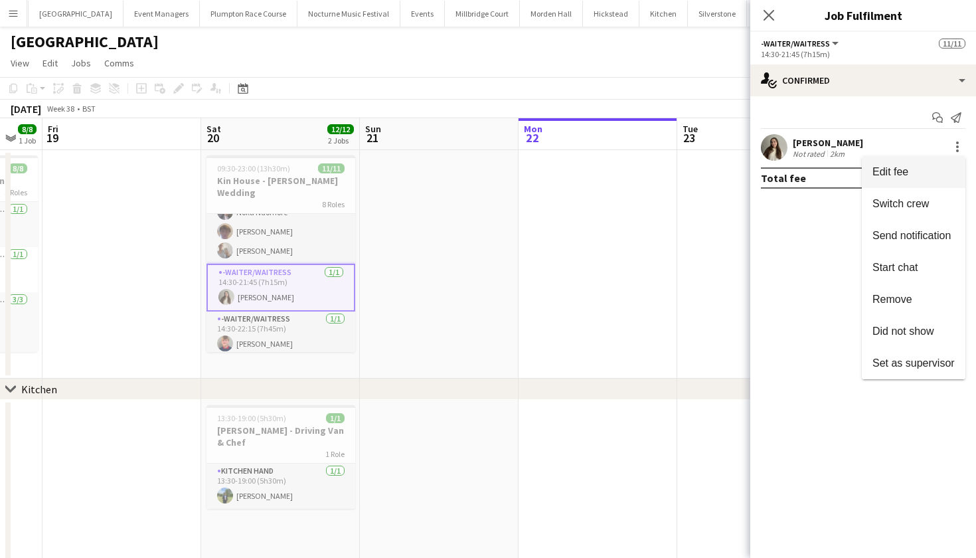
click at [905, 168] on span "Edit fee" at bounding box center [891, 171] width 36 height 11
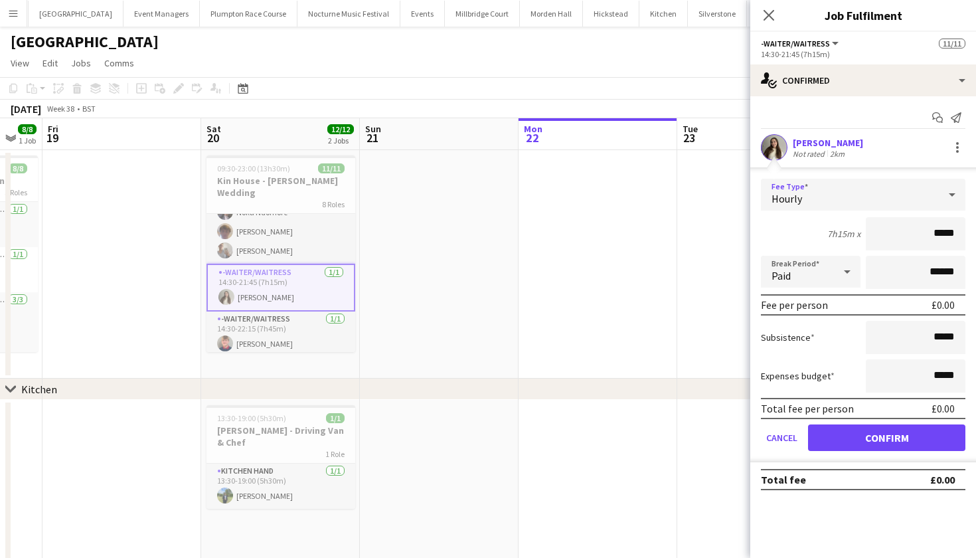
click at [873, 187] on div "Hourly" at bounding box center [850, 195] width 178 height 32
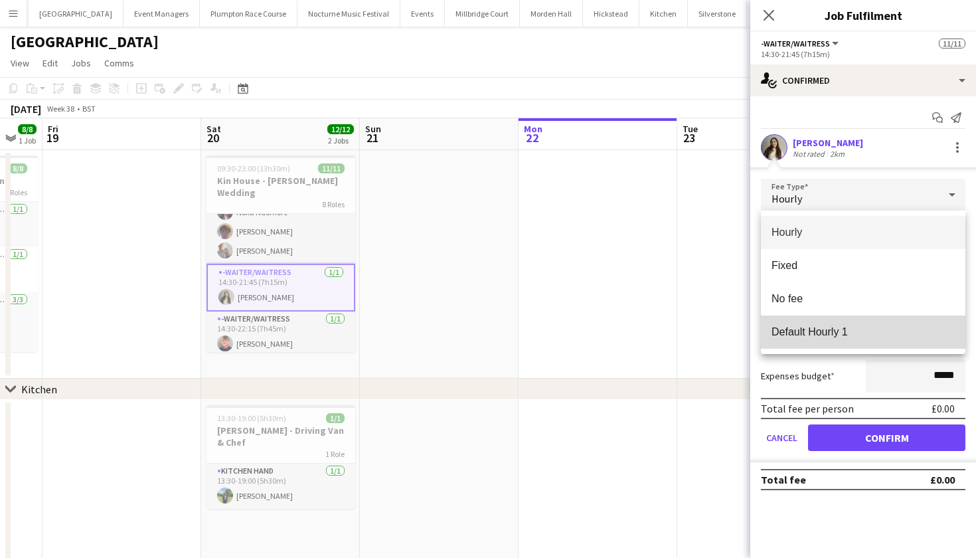
click at [851, 337] on span "Default Hourly 1" at bounding box center [863, 331] width 183 height 13
type input "******"
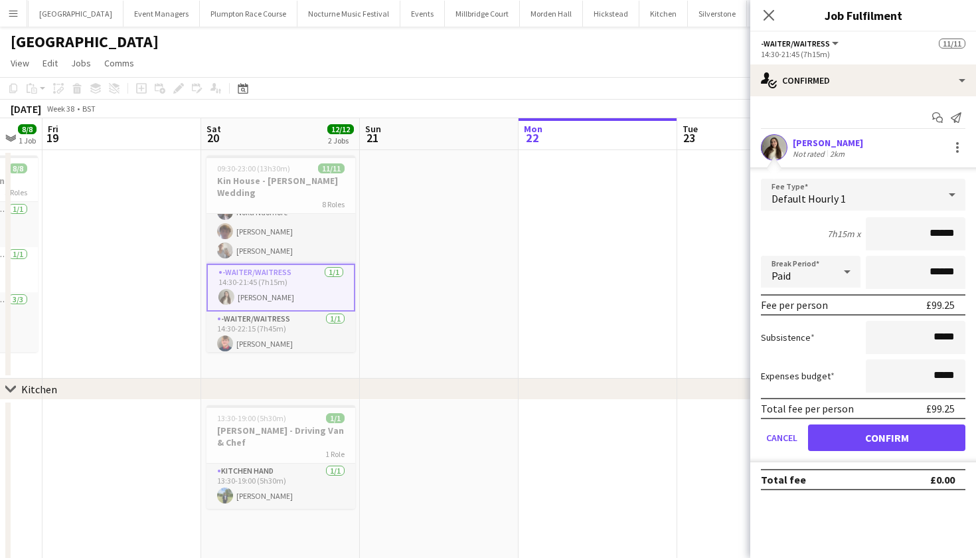
click at [857, 444] on button "Confirm" at bounding box center [886, 437] width 157 height 27
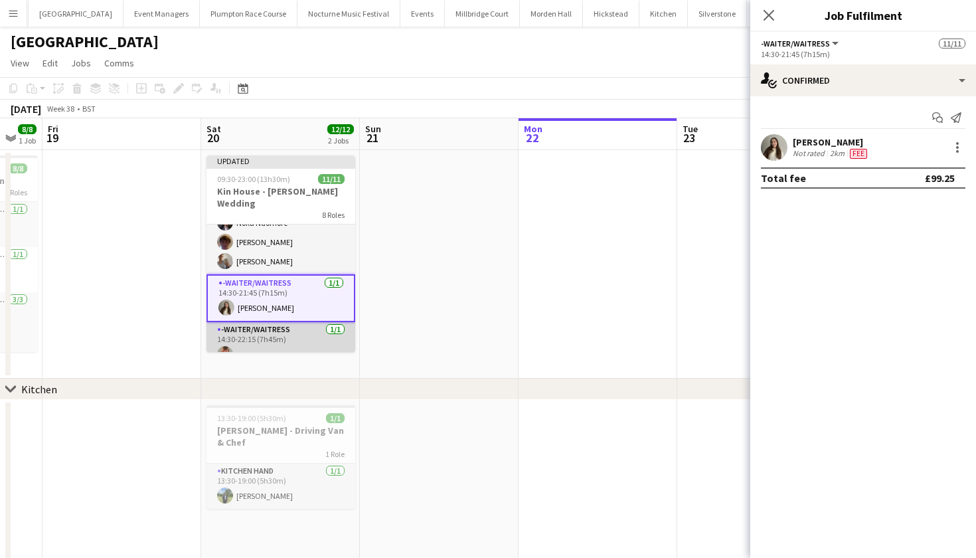
click at [268, 331] on app-card-role "-Waiter/Waitress 1/1 14:30-22:15 (7h45m) Harry Etchells" at bounding box center [281, 344] width 149 height 45
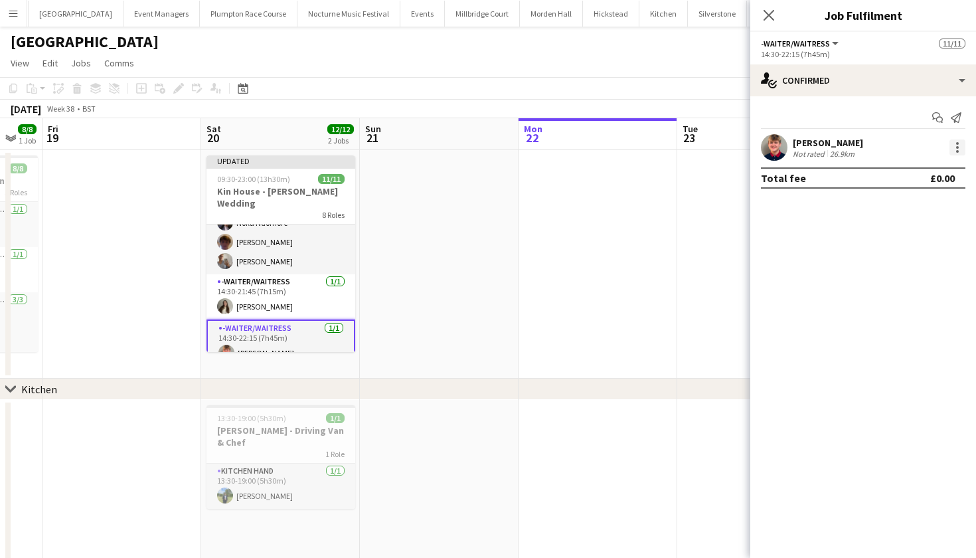
click at [960, 147] on div at bounding box center [958, 147] width 16 height 16
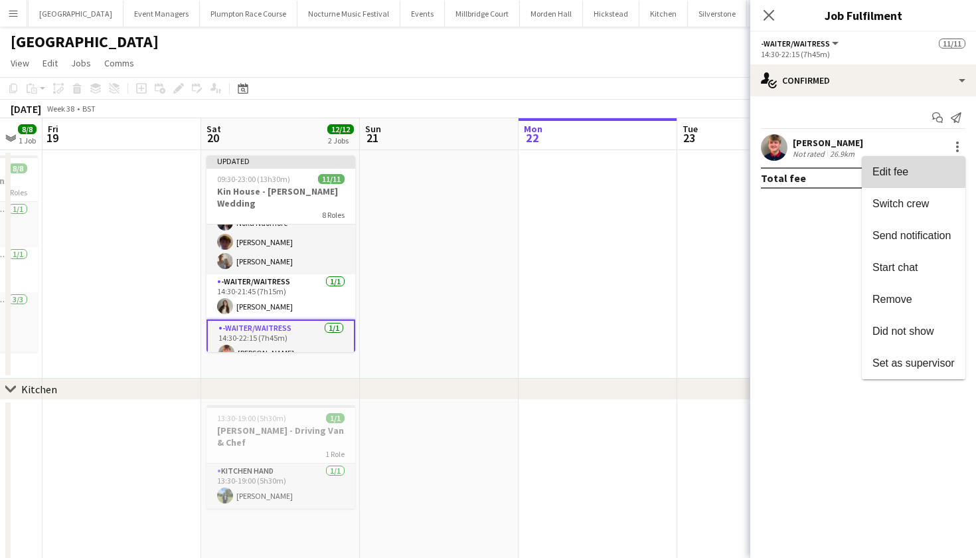
click at [931, 171] on span "Edit fee" at bounding box center [914, 172] width 82 height 12
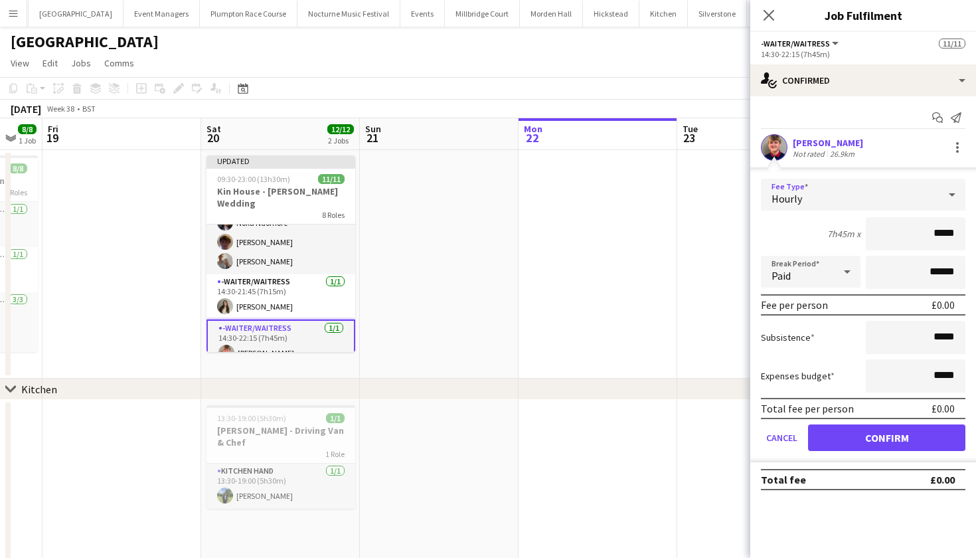
click at [942, 193] on div at bounding box center [952, 194] width 27 height 27
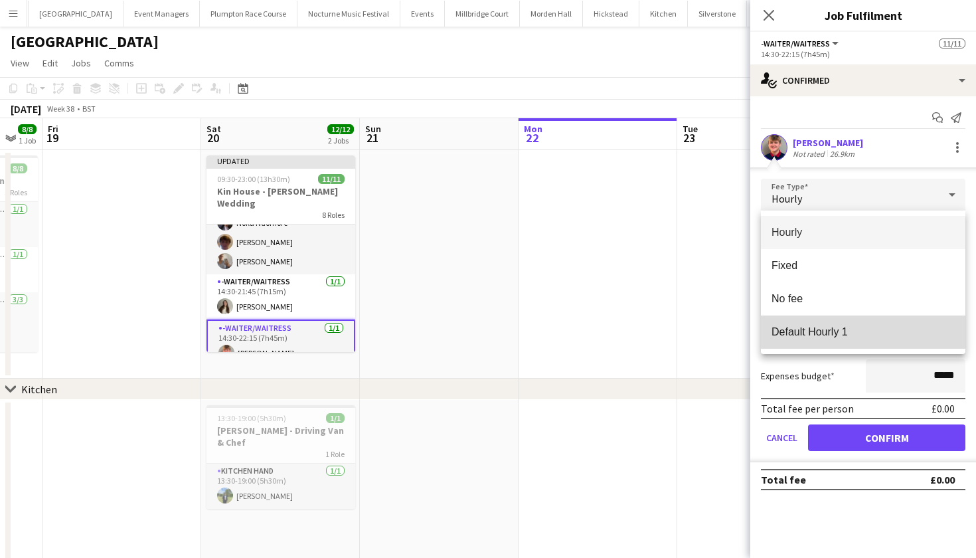
click at [897, 325] on mat-option "Default Hourly 1" at bounding box center [863, 331] width 205 height 33
type input "******"
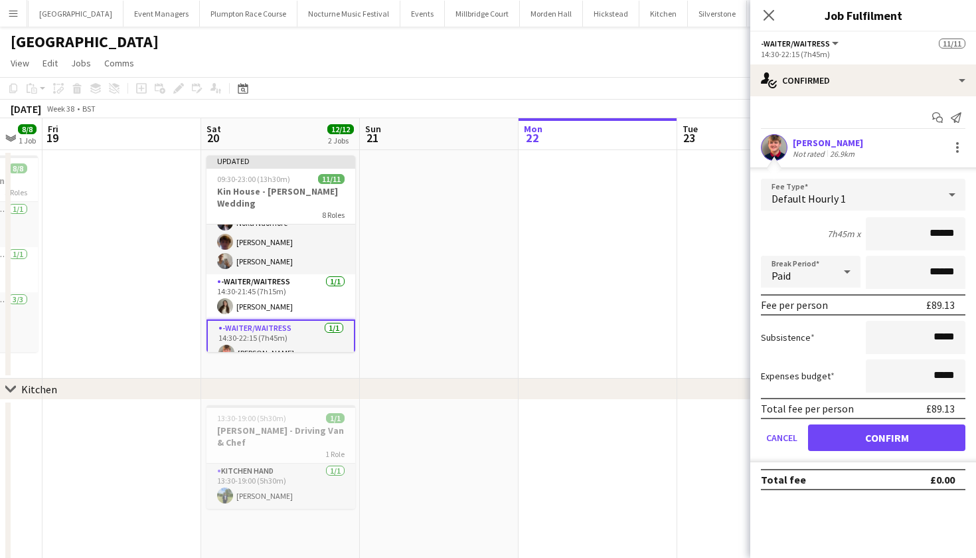
click at [888, 437] on button "Confirm" at bounding box center [886, 437] width 157 height 27
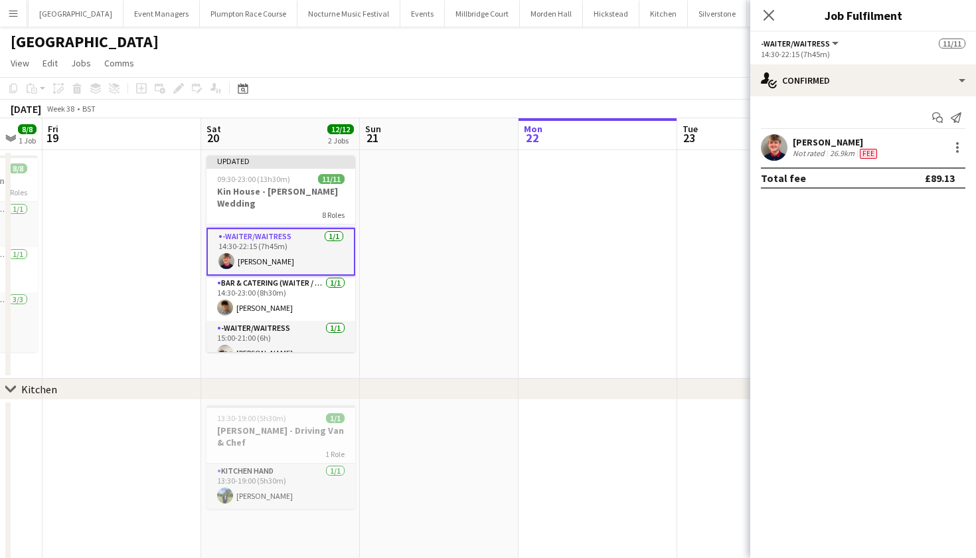
scroll to position [237, 0]
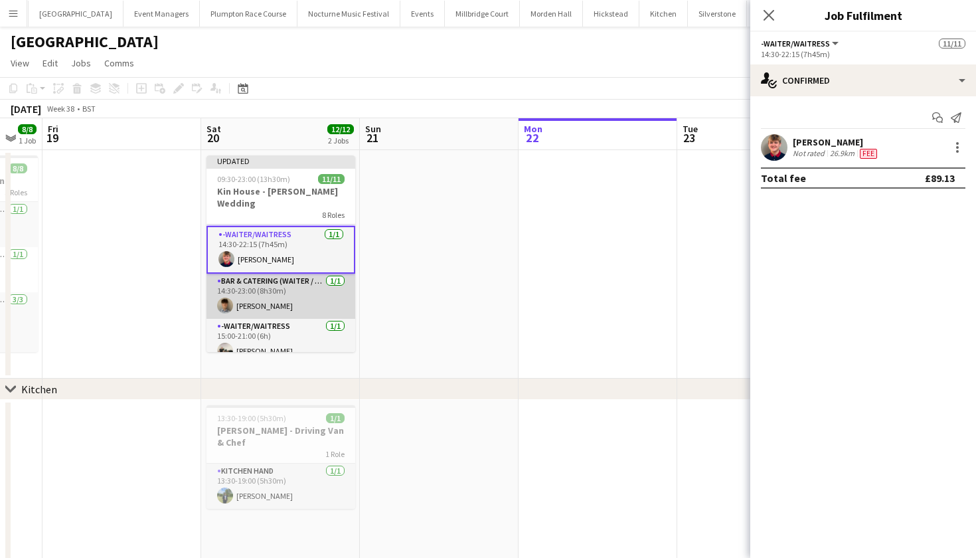
click at [292, 275] on app-card-role "Bar & Catering (Waiter / waitress) 1/1 14:30-23:00 (8h30m) Matt Farnfield" at bounding box center [281, 296] width 149 height 45
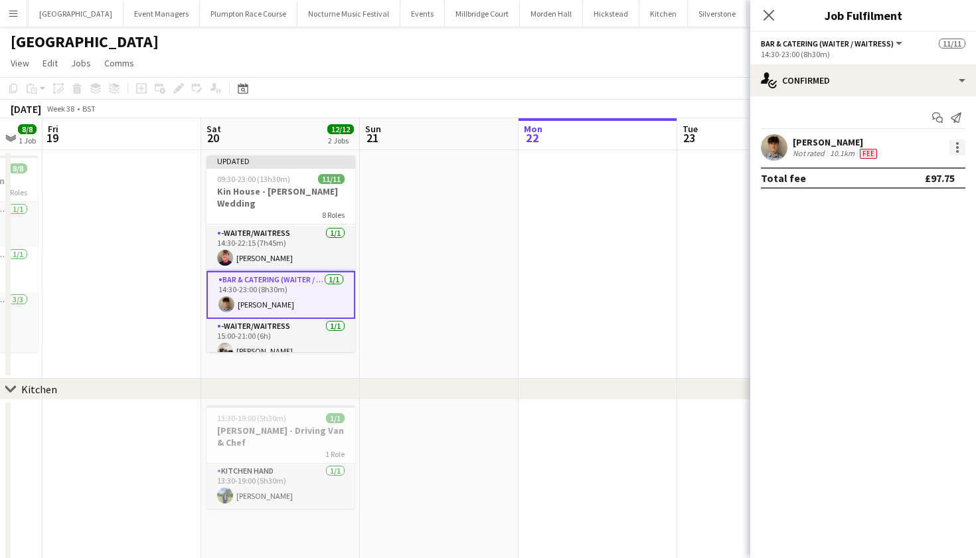
click at [956, 149] on div at bounding box center [958, 147] width 16 height 16
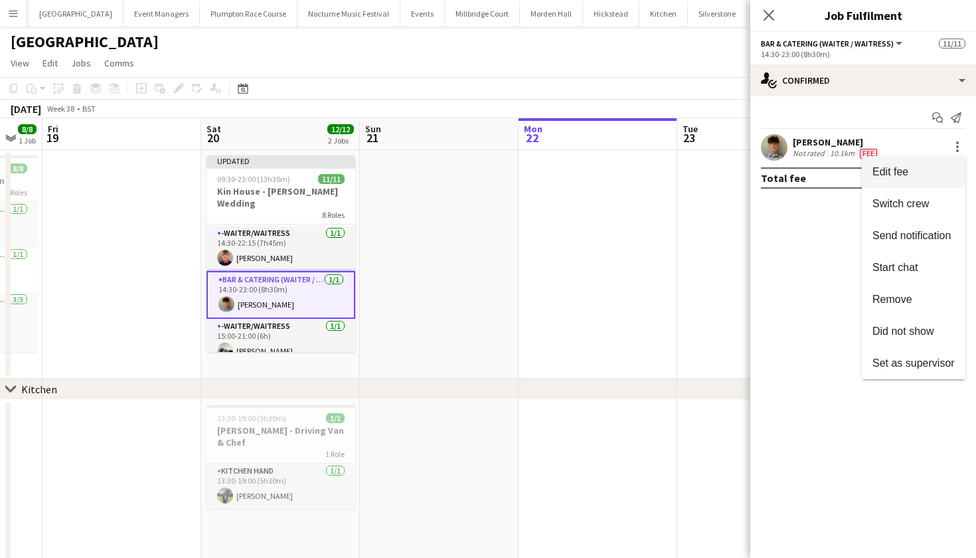
click at [925, 174] on span "Edit fee" at bounding box center [914, 172] width 82 height 12
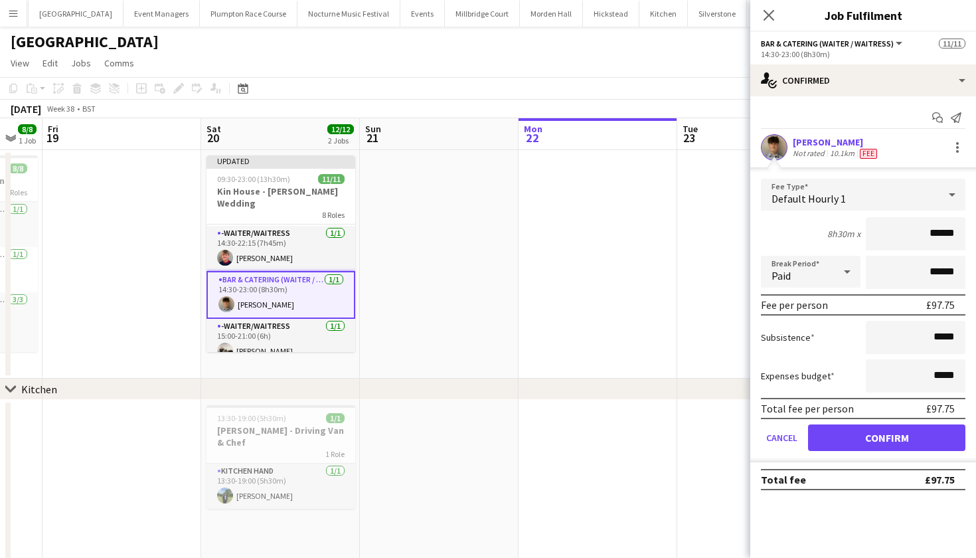
click at [885, 444] on button "Confirm" at bounding box center [886, 437] width 157 height 27
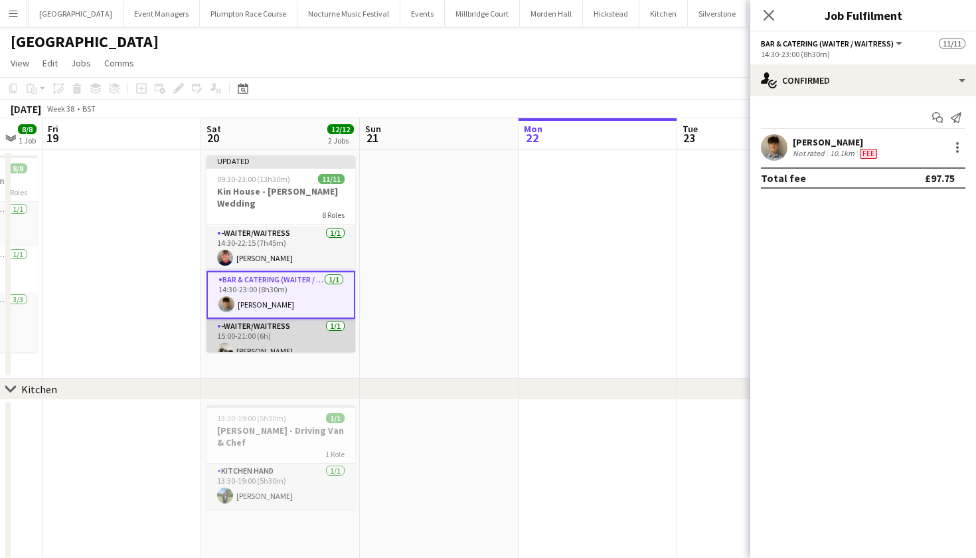
click at [326, 327] on app-card-role "-Waiter/Waitress 1/1 15:00-21:00 (6h) Arnie Thompson" at bounding box center [281, 341] width 149 height 45
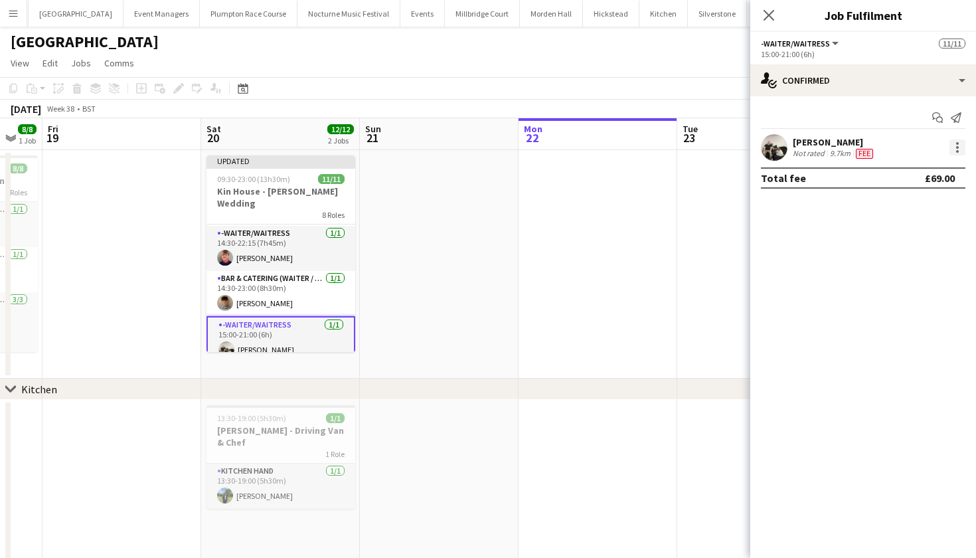
click at [958, 151] on div at bounding box center [957, 151] width 3 height 3
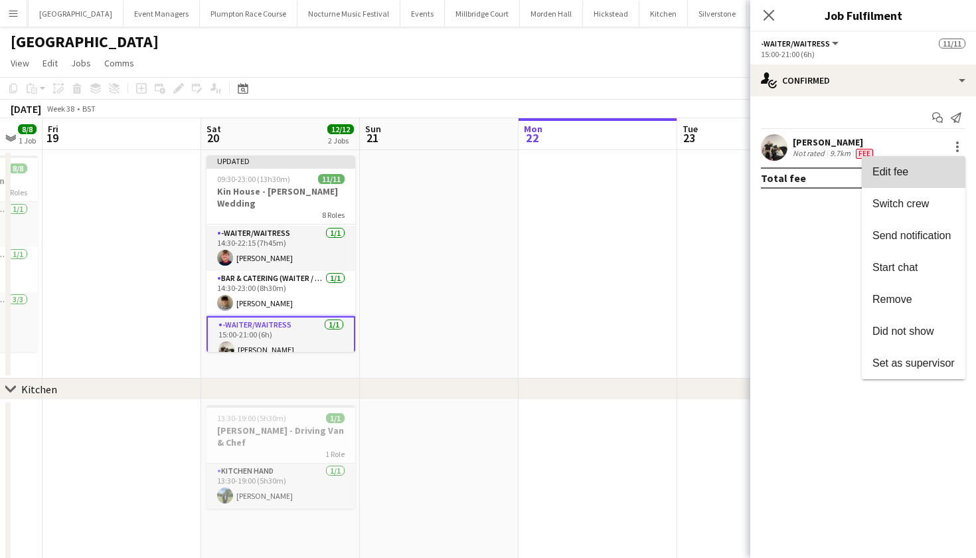
click at [931, 172] on span "Edit fee" at bounding box center [914, 172] width 82 height 12
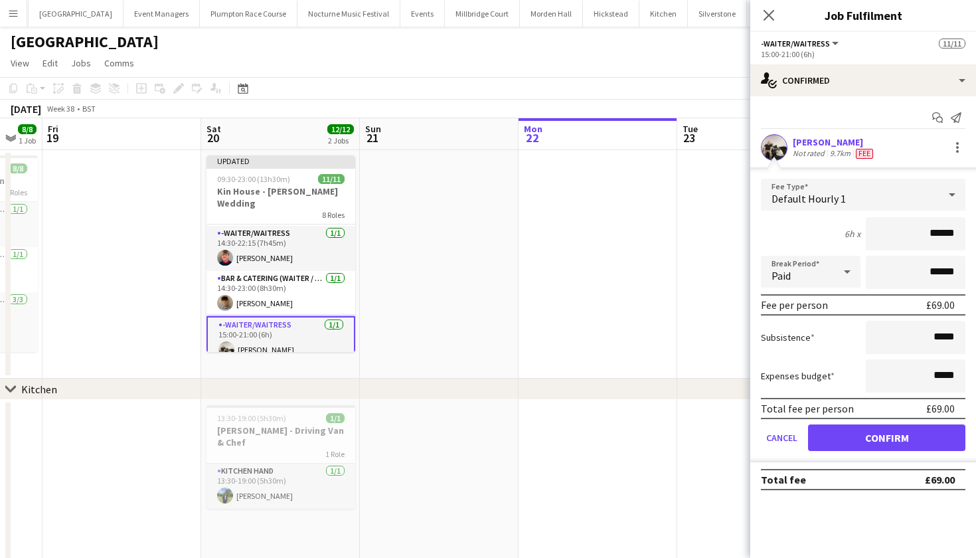
click at [881, 440] on button "Confirm" at bounding box center [886, 437] width 157 height 27
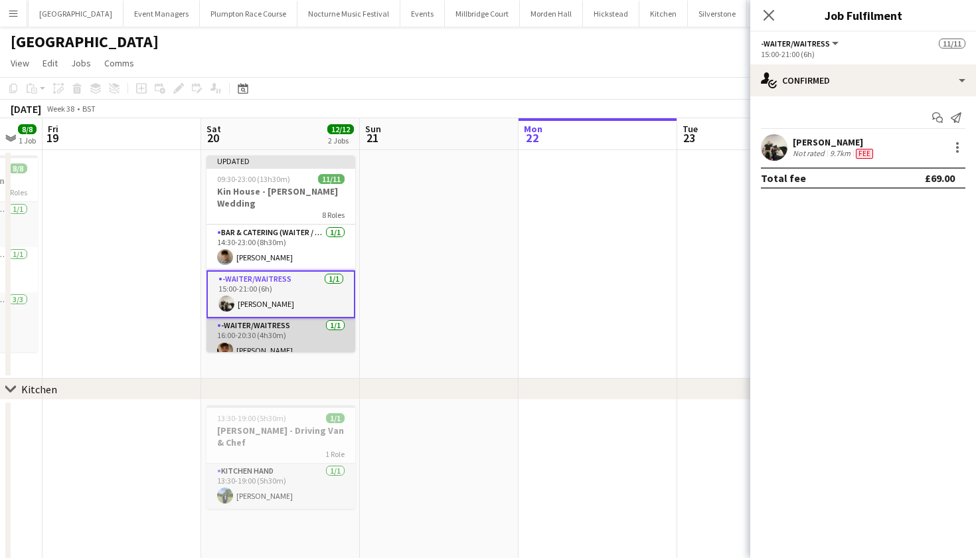
scroll to position [282, 0]
click at [300, 323] on app-card-role "-Waiter/Waitress 1/1 16:00-20:30 (4h30m) George Strevens" at bounding box center [281, 341] width 149 height 45
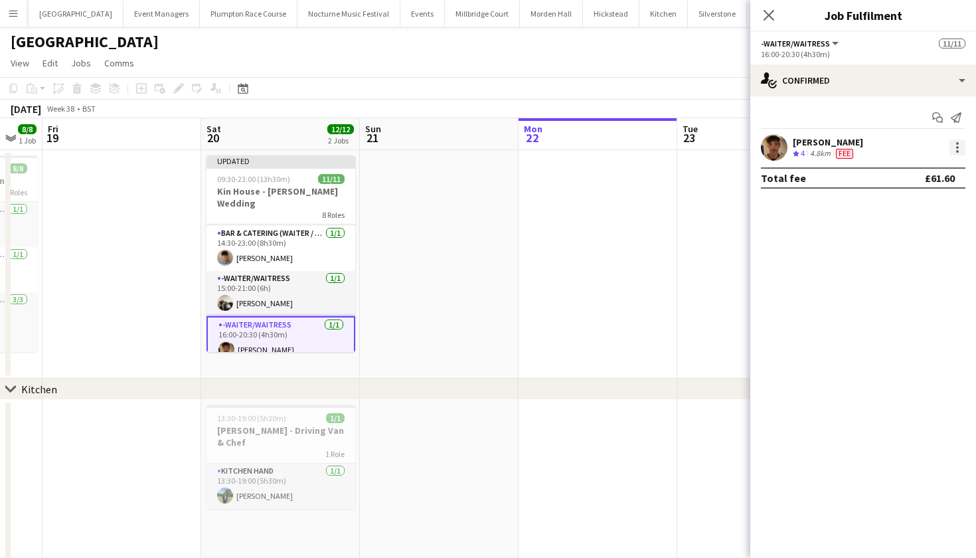
click at [962, 144] on div at bounding box center [958, 147] width 16 height 16
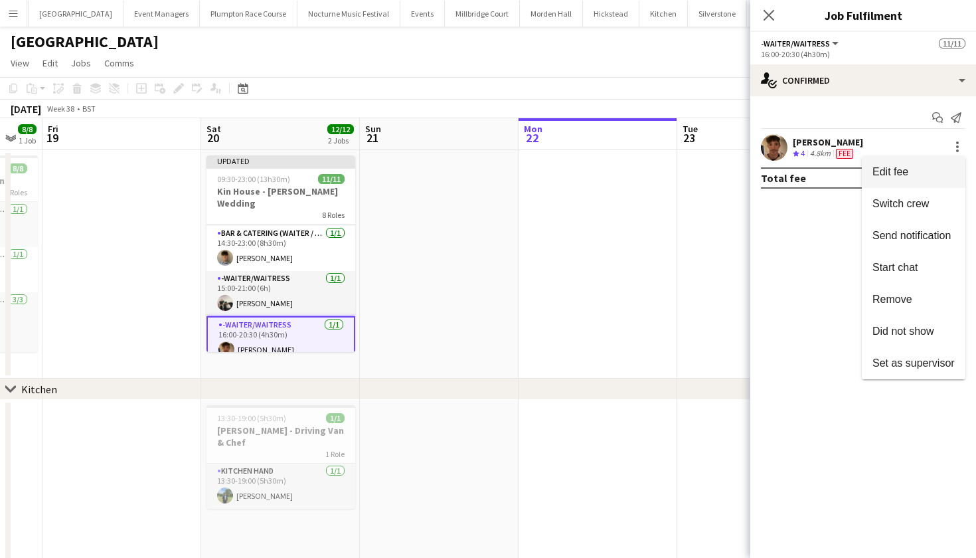
click at [907, 179] on button "Edit fee" at bounding box center [914, 172] width 104 height 32
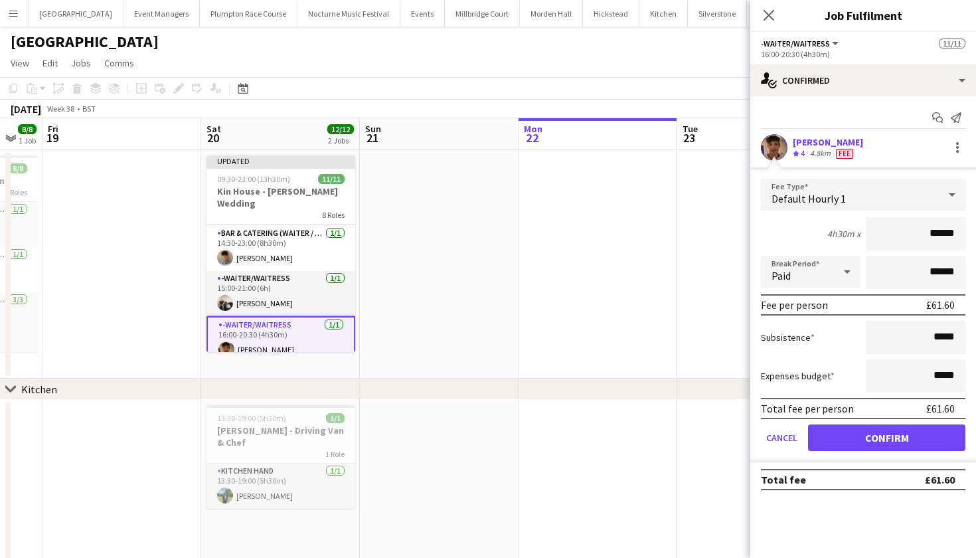
click at [854, 444] on button "Confirm" at bounding box center [886, 437] width 157 height 27
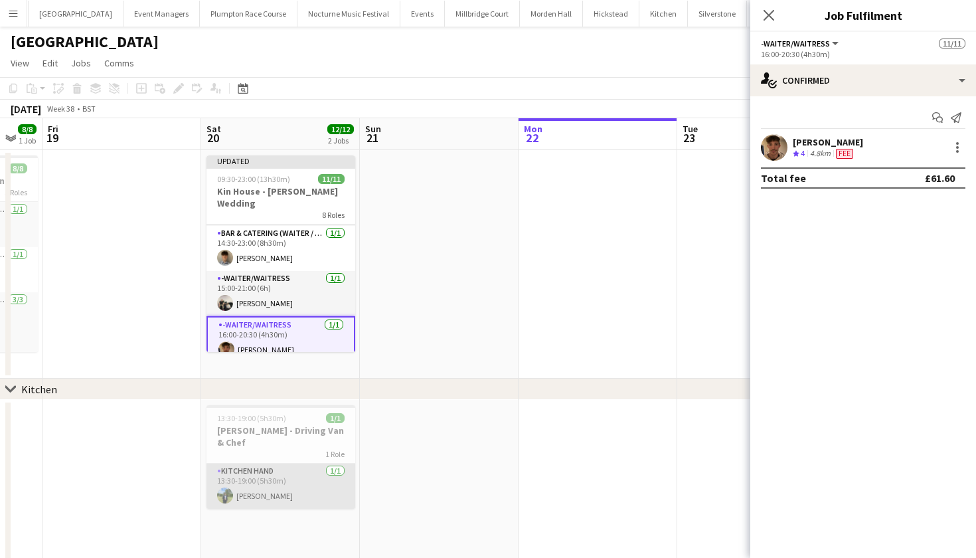
click at [304, 481] on app-card-role "Kitchen Hand 1/1 13:30-19:00 (5h30m) Harvey Gardner" at bounding box center [281, 486] width 149 height 45
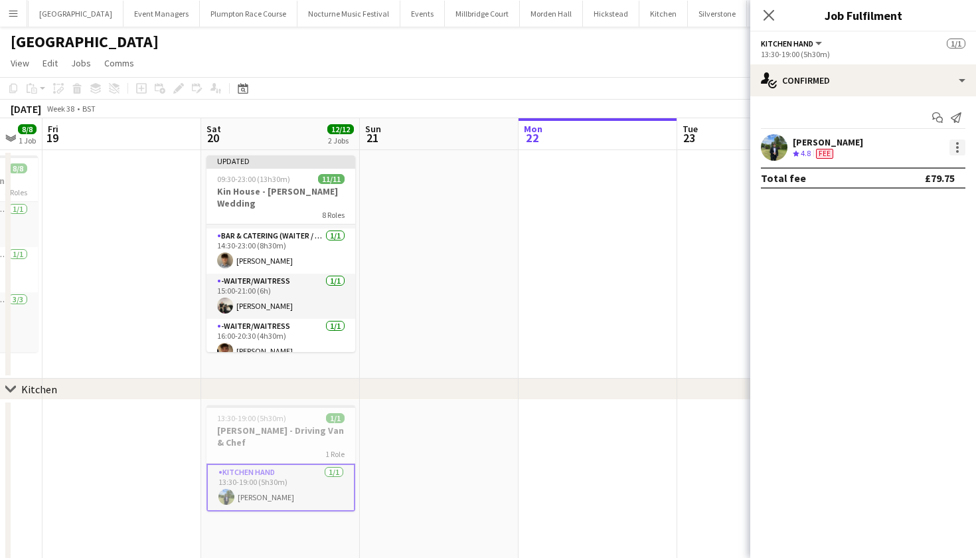
click at [965, 149] on div at bounding box center [958, 147] width 16 height 16
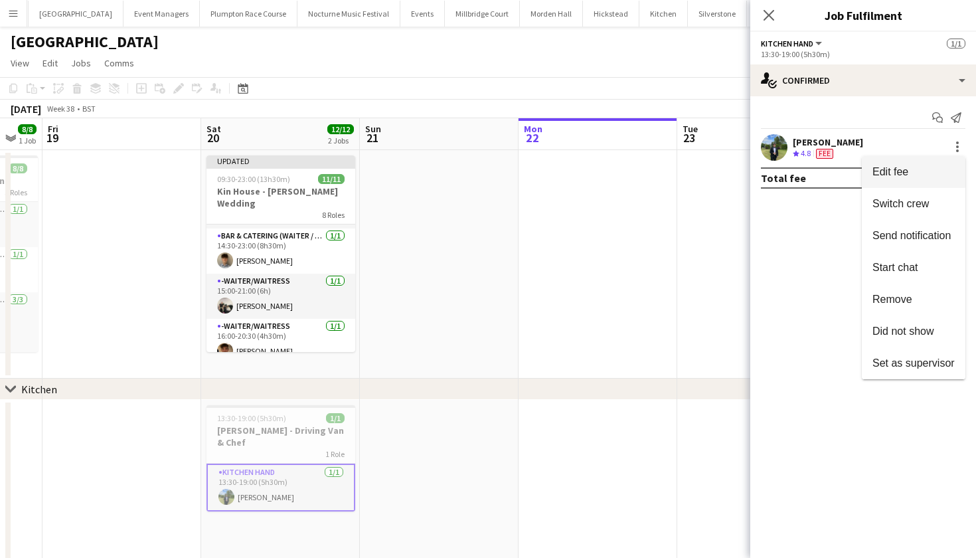
click at [928, 175] on span "Edit fee" at bounding box center [914, 172] width 82 height 12
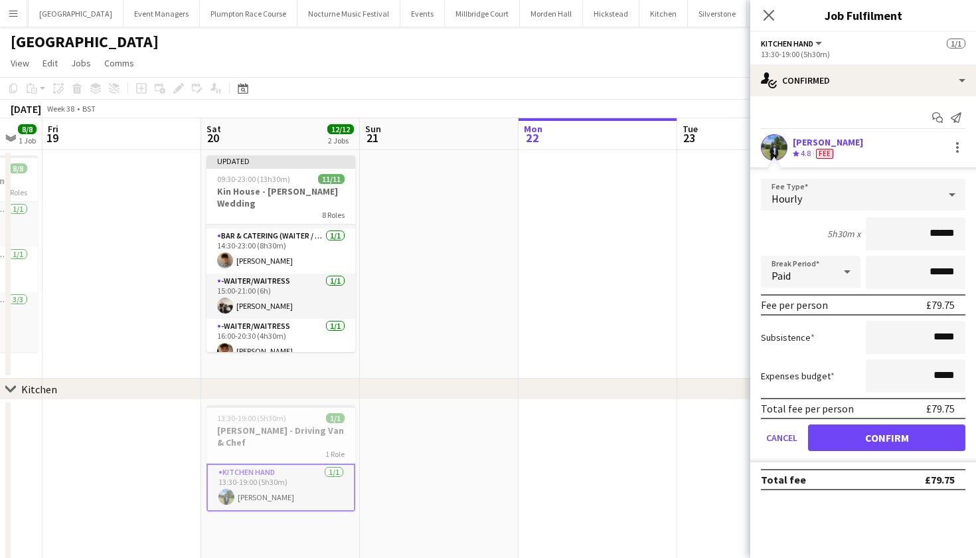
click at [886, 438] on button "Confirm" at bounding box center [886, 437] width 157 height 27
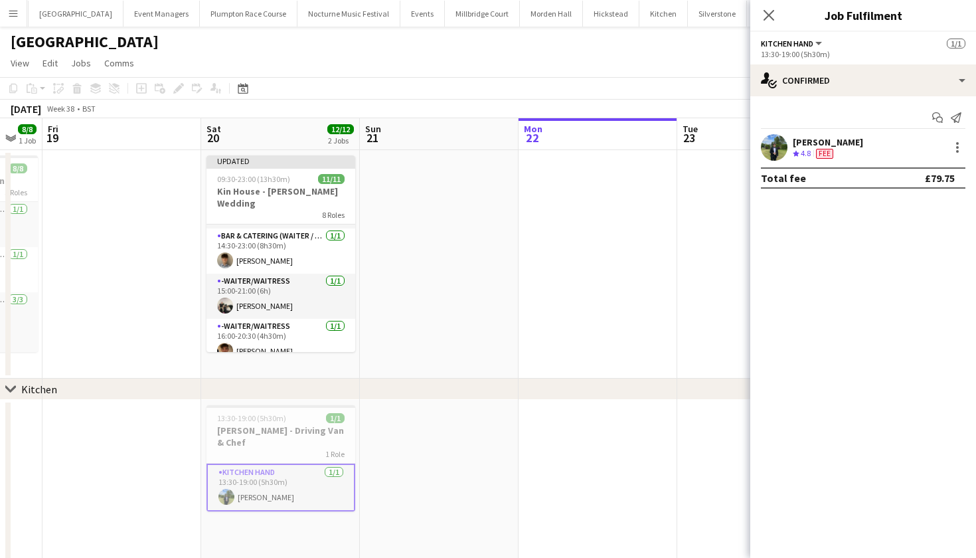
click at [523, 375] on app-date-cell at bounding box center [598, 264] width 159 height 228
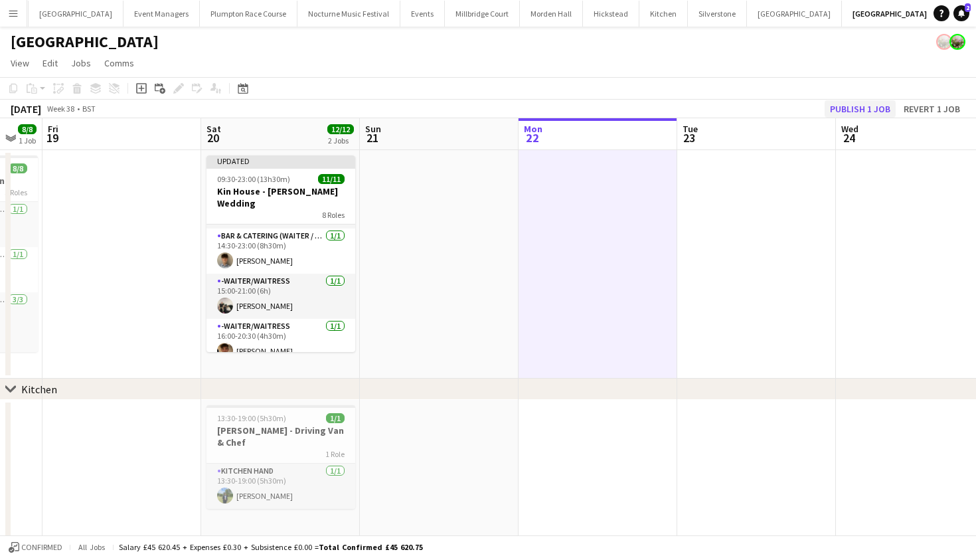
click at [851, 108] on button "Publish 1 job" at bounding box center [860, 108] width 71 height 17
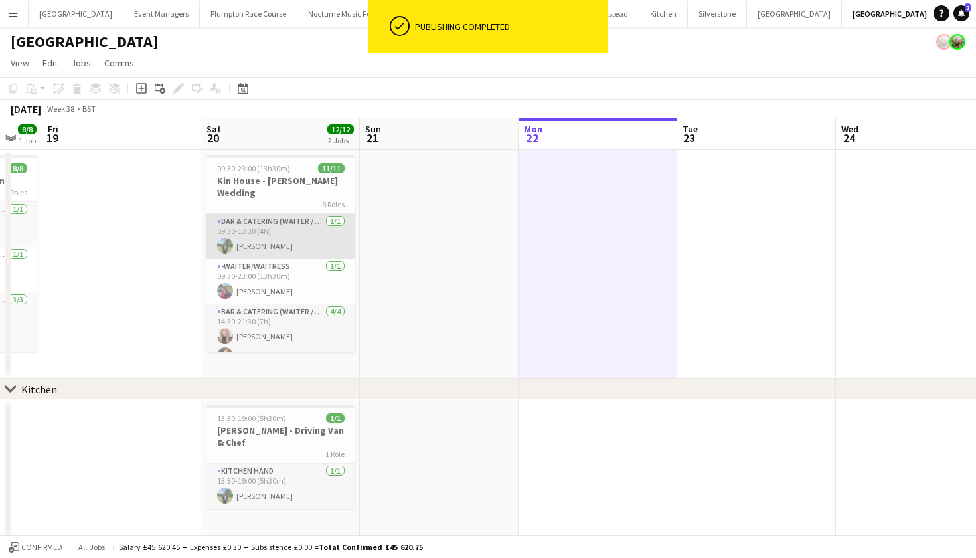
scroll to position [0, 0]
click at [262, 223] on app-card-role "Bar & Catering (Waiter / waitress) 1/1 09:30-13:30 (4h) Harvey Gardner" at bounding box center [281, 236] width 149 height 45
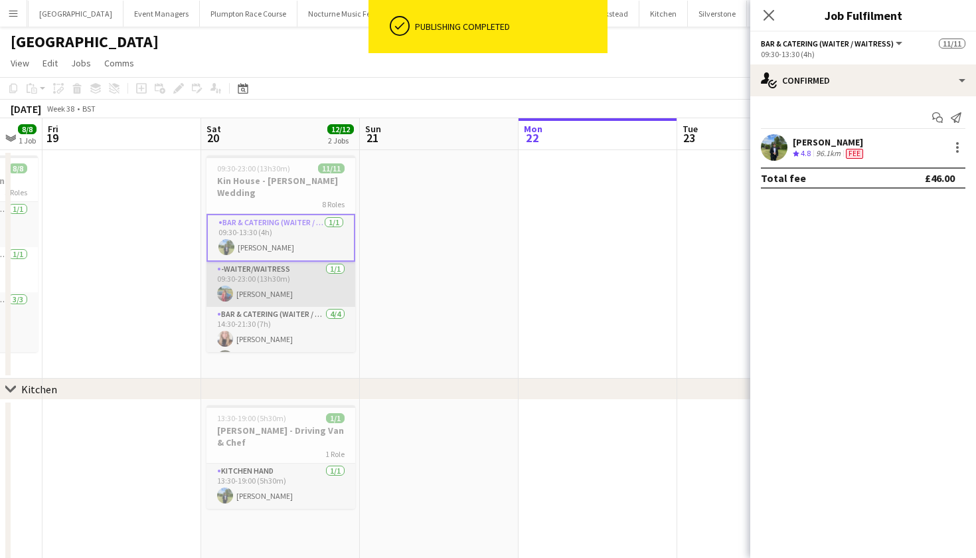
click at [264, 269] on app-card-role "-Waiter/Waitress 1/1 09:30-23:00 (13h30m) Megan Hamill" at bounding box center [281, 284] width 149 height 45
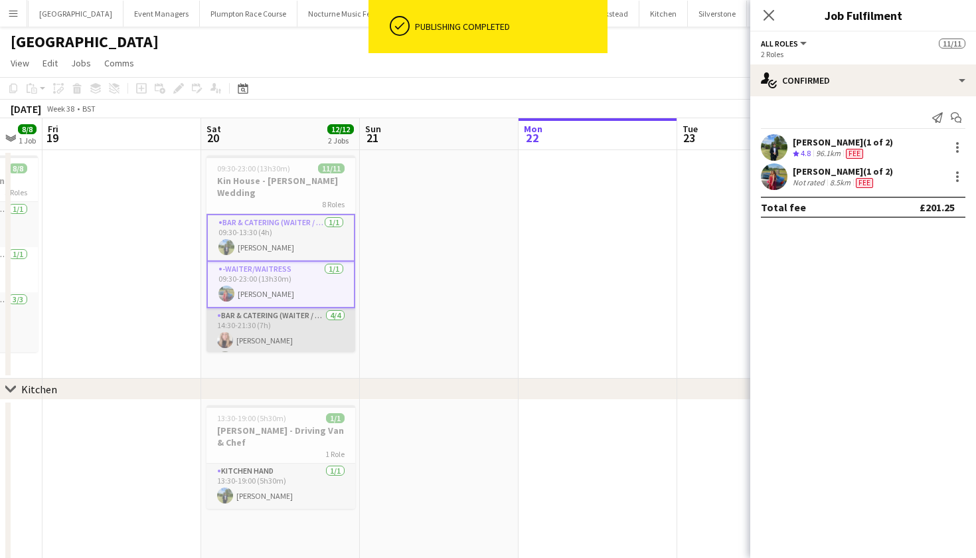
click at [266, 327] on app-card-role "Bar & Catering (Waiter / waitress) 4/4 14:30-21:30 (7h) Katie Thompson Noku Ndo…" at bounding box center [281, 359] width 149 height 103
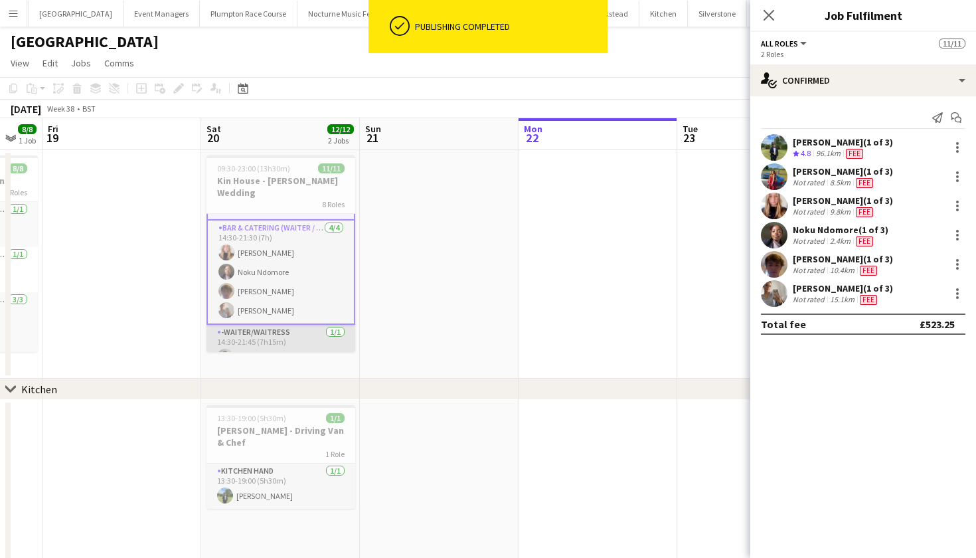
click at [266, 327] on app-card-role "-Waiter/Waitress 1/1 14:30-21:45 (7h15m) Emily Brown" at bounding box center [281, 347] width 149 height 45
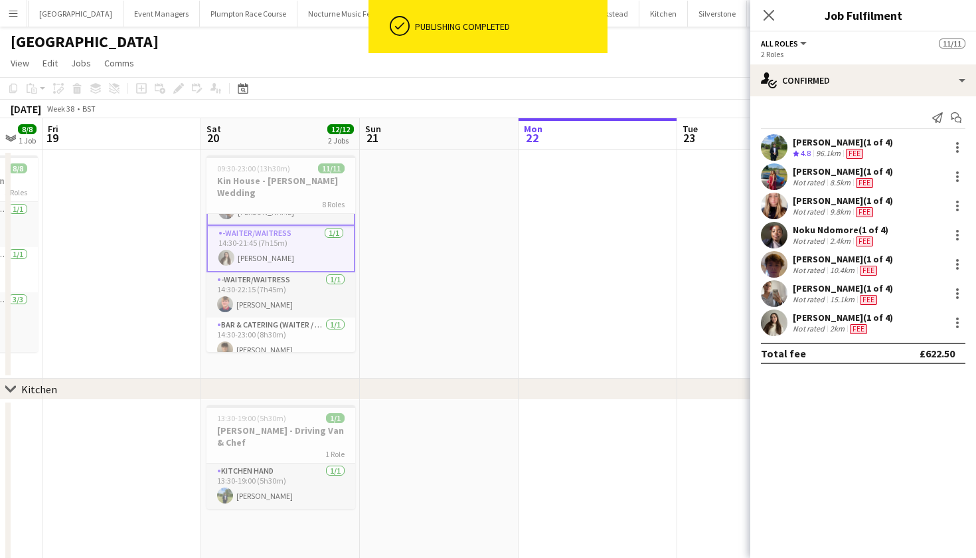
scroll to position [195, 0]
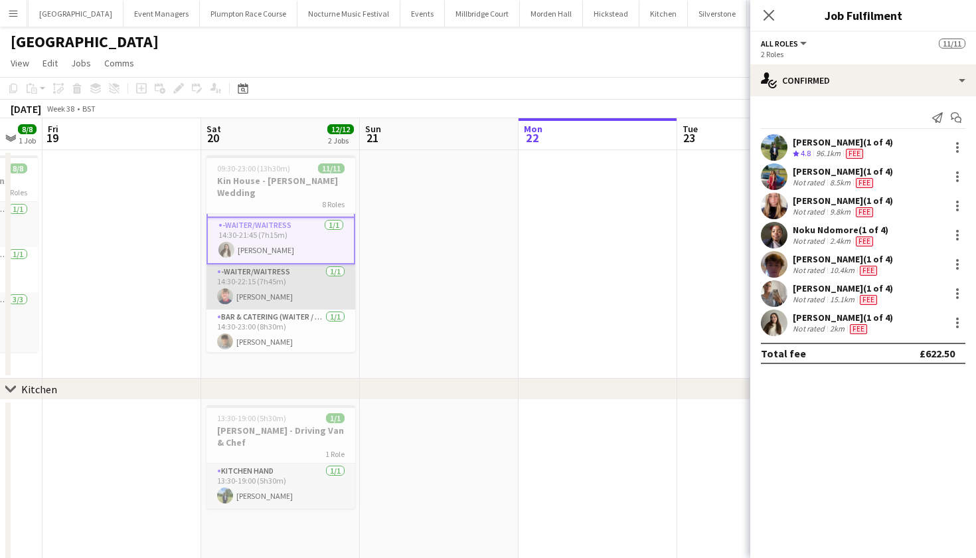
click at [264, 288] on app-card-role "-Waiter/Waitress 1/1 14:30-22:15 (7h45m) Harry Etchells" at bounding box center [281, 286] width 149 height 45
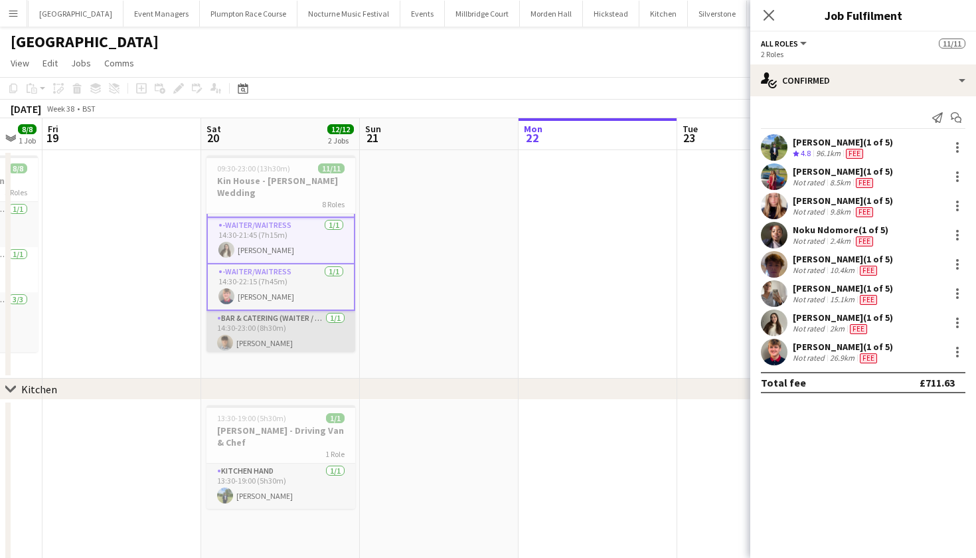
click at [265, 318] on app-card-role "Bar & Catering (Waiter / waitress) 1/1 14:30-23:00 (8h30m) Matt Farnfield" at bounding box center [281, 333] width 149 height 45
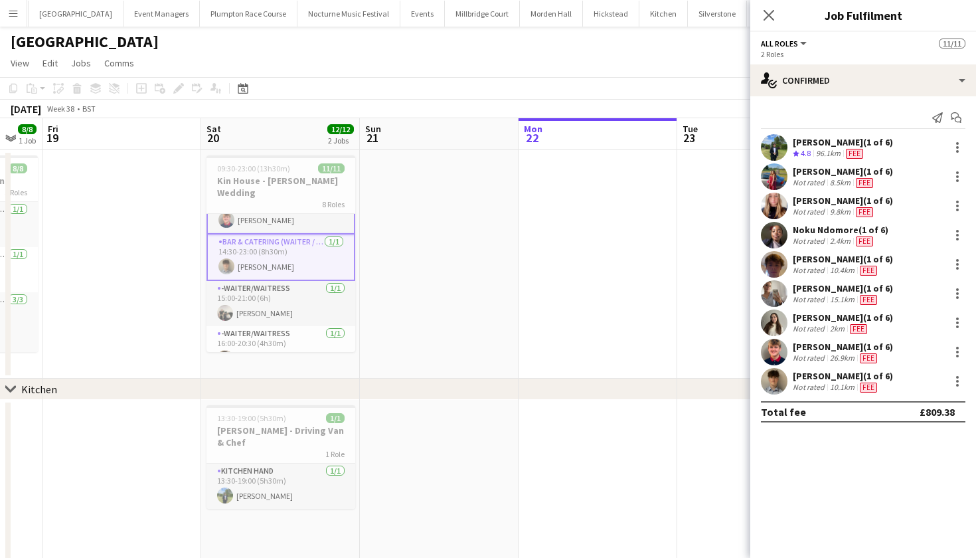
scroll to position [276, 0]
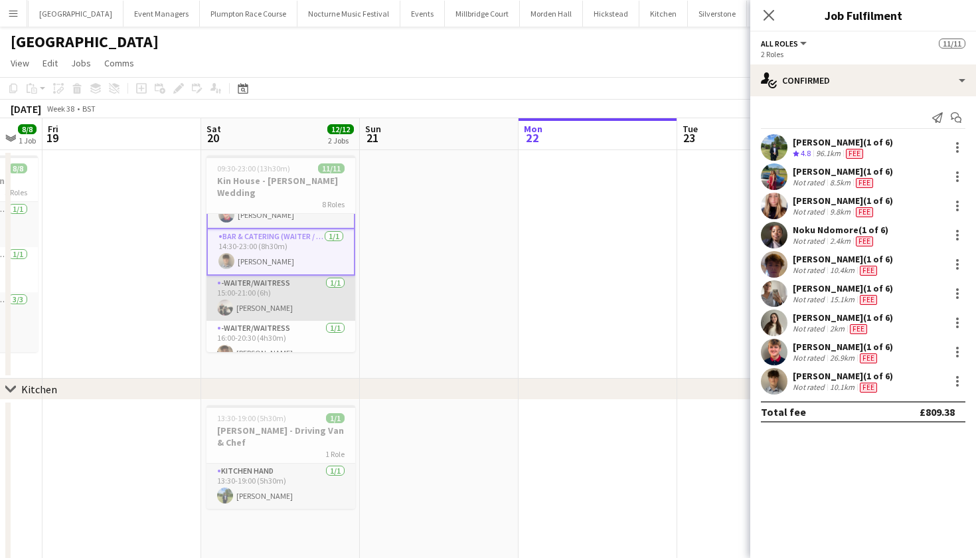
click at [266, 286] on app-card-role "-Waiter/Waitress 1/1 15:00-21:00 (6h) Arnie Thompson" at bounding box center [281, 298] width 149 height 45
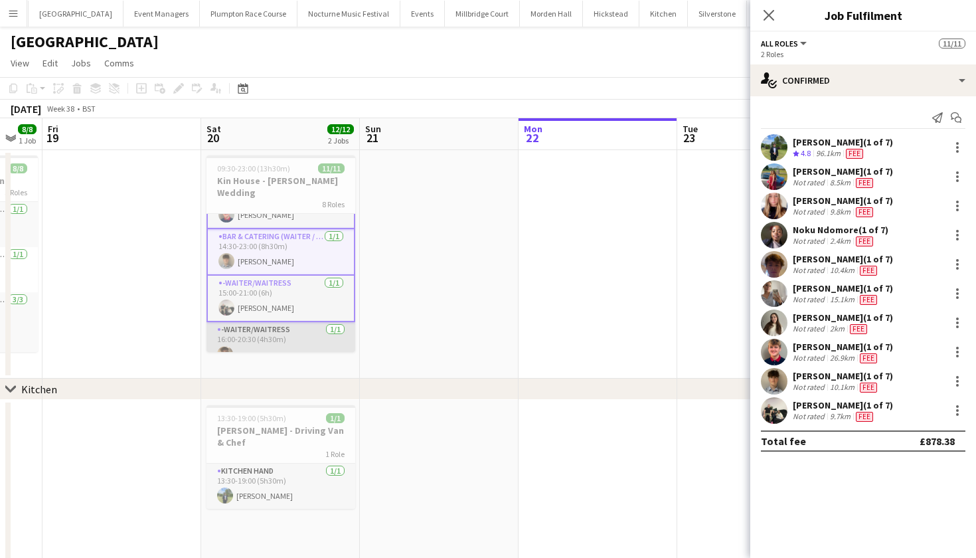
click at [267, 328] on app-card-role "-Waiter/Waitress 1/1 16:00-20:30 (4h30m) George Strevens" at bounding box center [281, 344] width 149 height 45
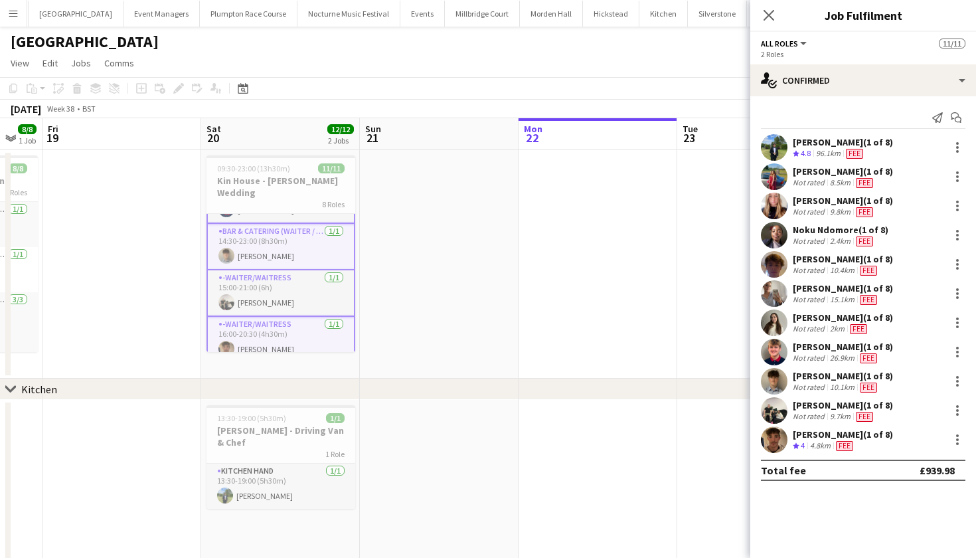
scroll to position [281, 0]
click at [229, 488] on app-user-avatar at bounding box center [225, 496] width 16 height 16
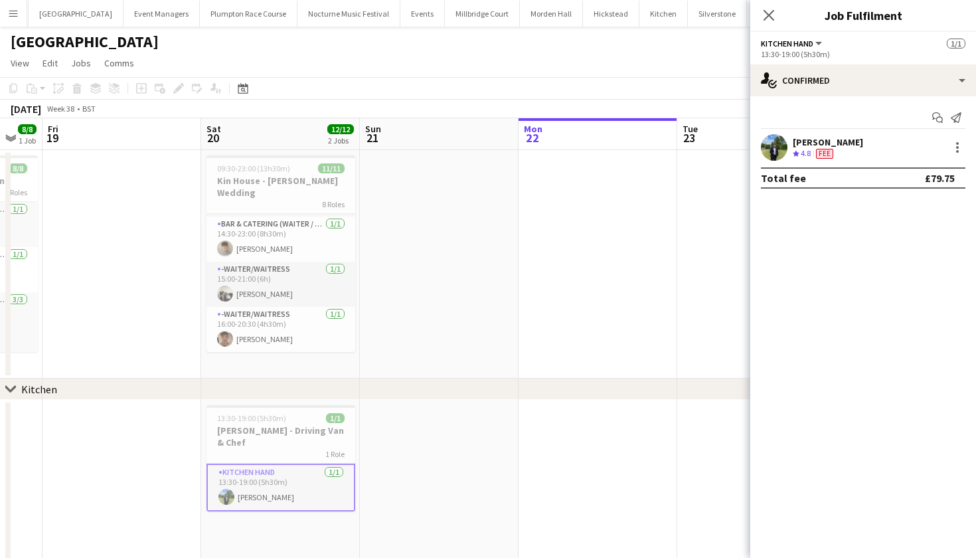
scroll to position [269, 0]
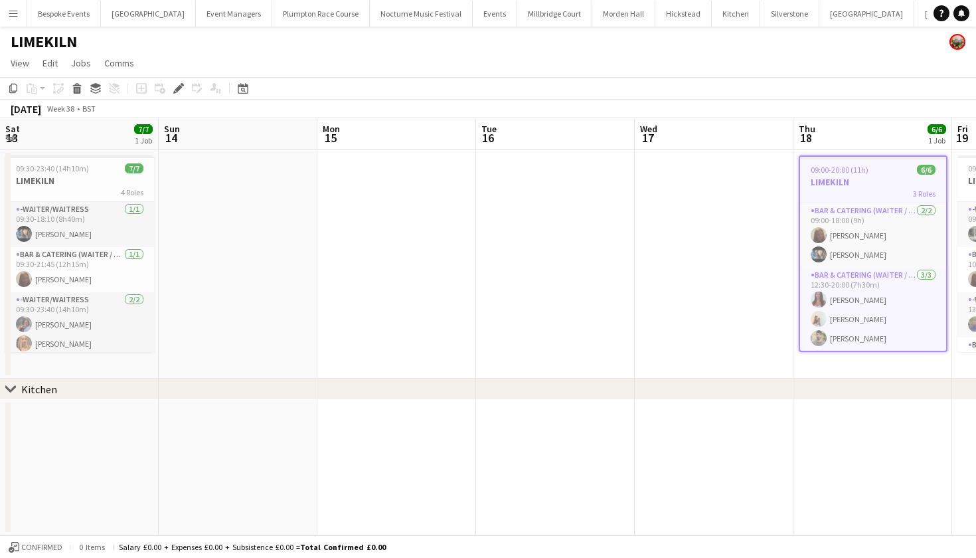
scroll to position [0, 456]
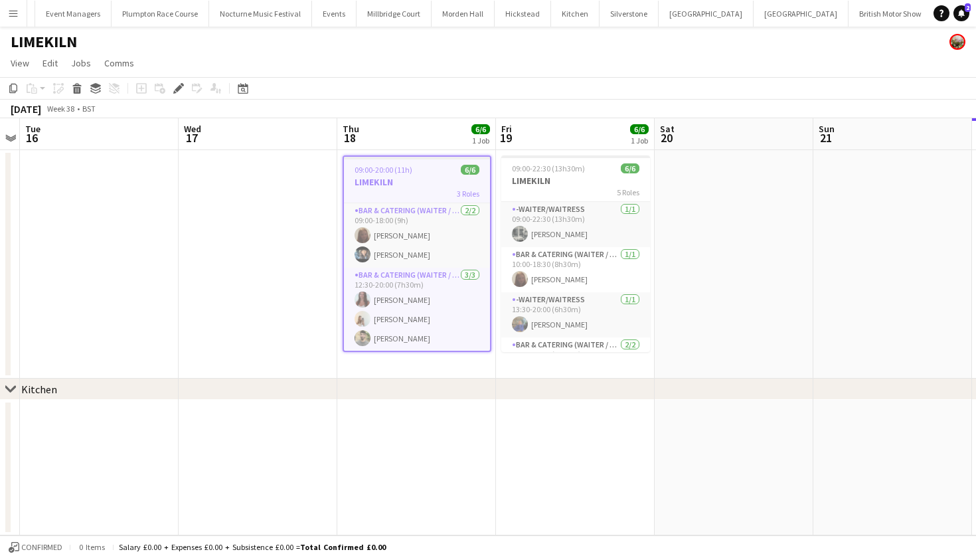
click at [402, 175] on app-job-card "09:00-20:00 (11h) 6/6 LIMEKILN 3 Roles Bar & Catering (Waiter / waitress) [DATE…" at bounding box center [417, 253] width 149 height 197
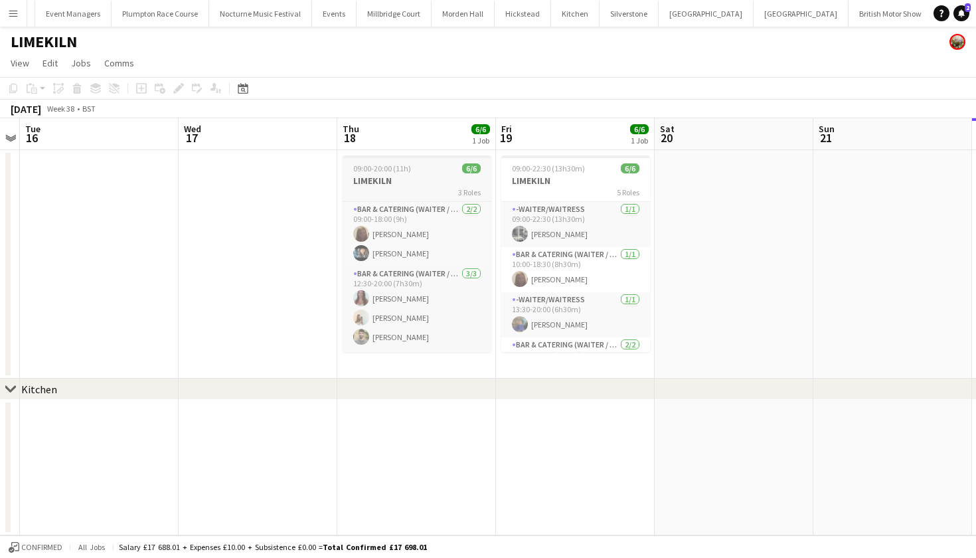
click at [402, 175] on h3 "LIMEKILN" at bounding box center [417, 181] width 149 height 12
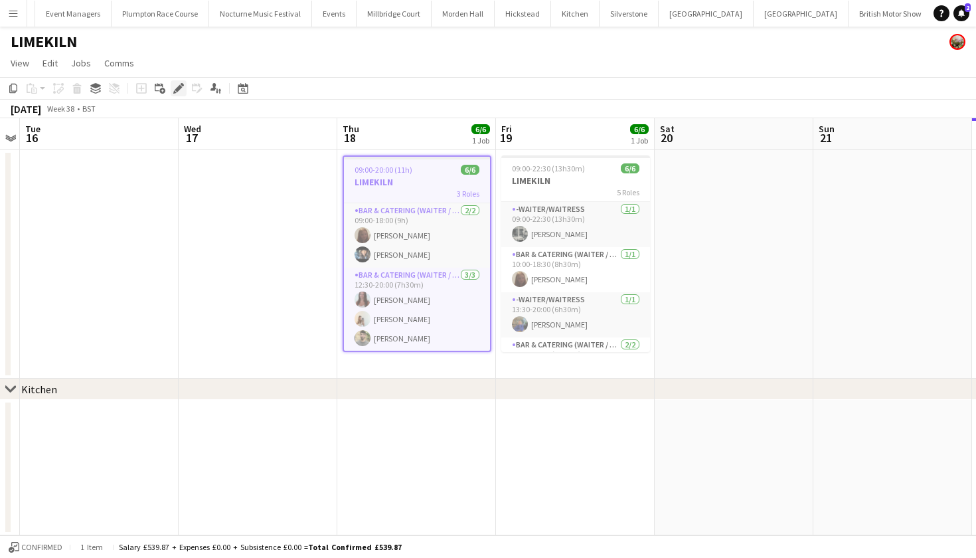
click at [175, 86] on icon "Edit" at bounding box center [178, 88] width 11 height 11
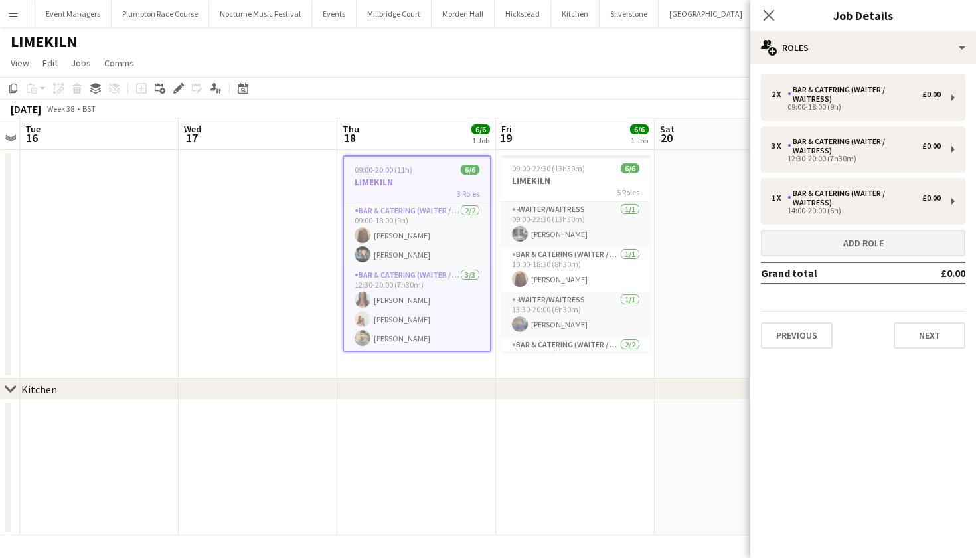
click at [798, 240] on button "Add role" at bounding box center [863, 243] width 205 height 27
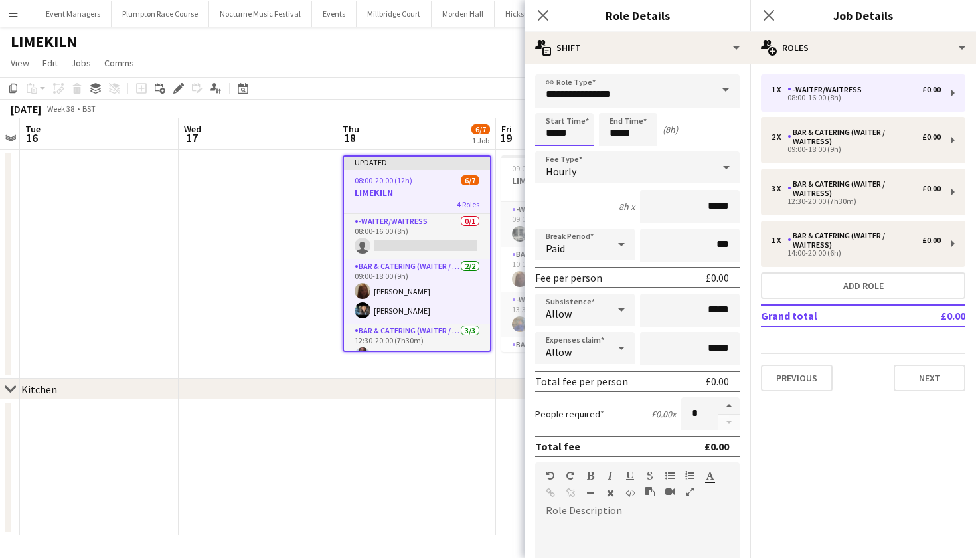
click at [556, 134] on input "*****" at bounding box center [564, 129] width 58 height 33
type input "*****"
click at [619, 135] on input "*****" at bounding box center [628, 129] width 58 height 33
type input "*****"
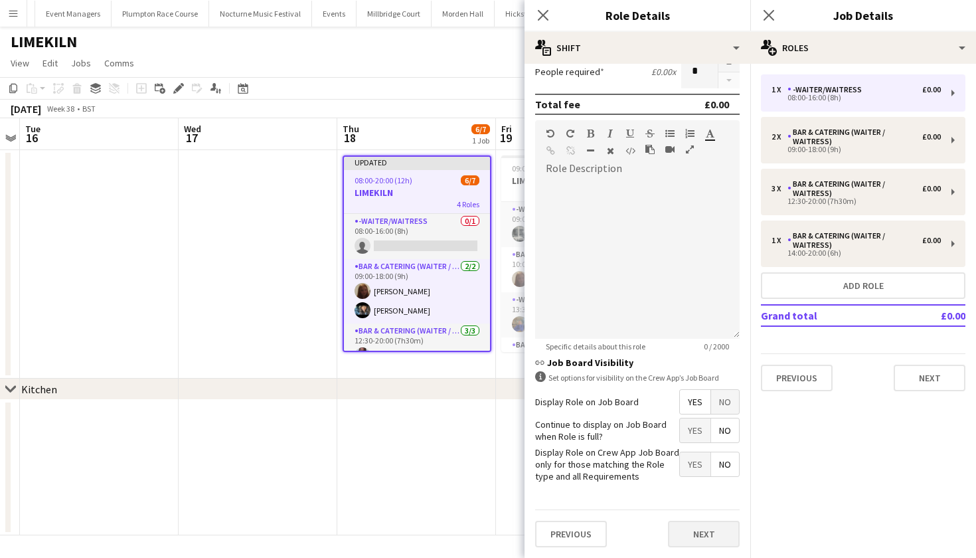
scroll to position [341, 0]
click at [693, 535] on button "Next" at bounding box center [704, 534] width 72 height 27
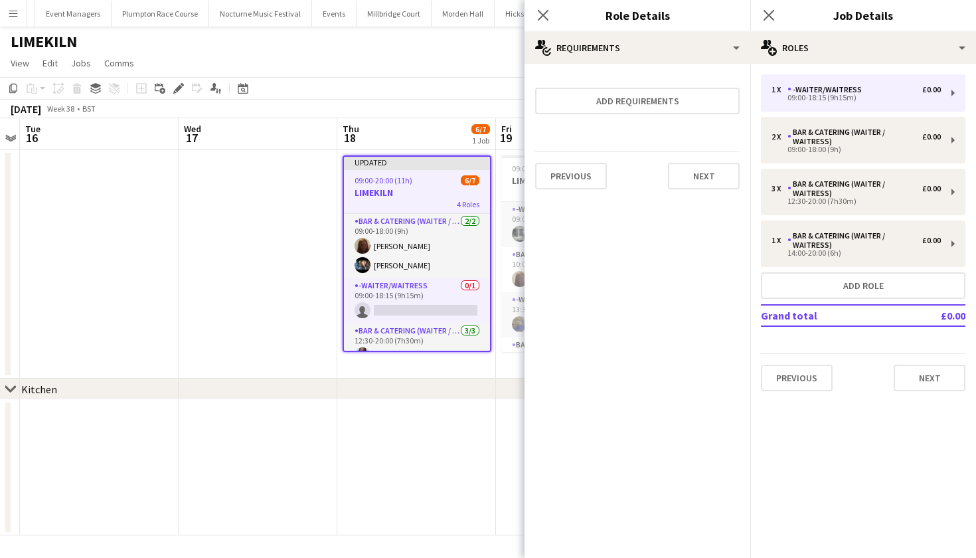
scroll to position [0, 0]
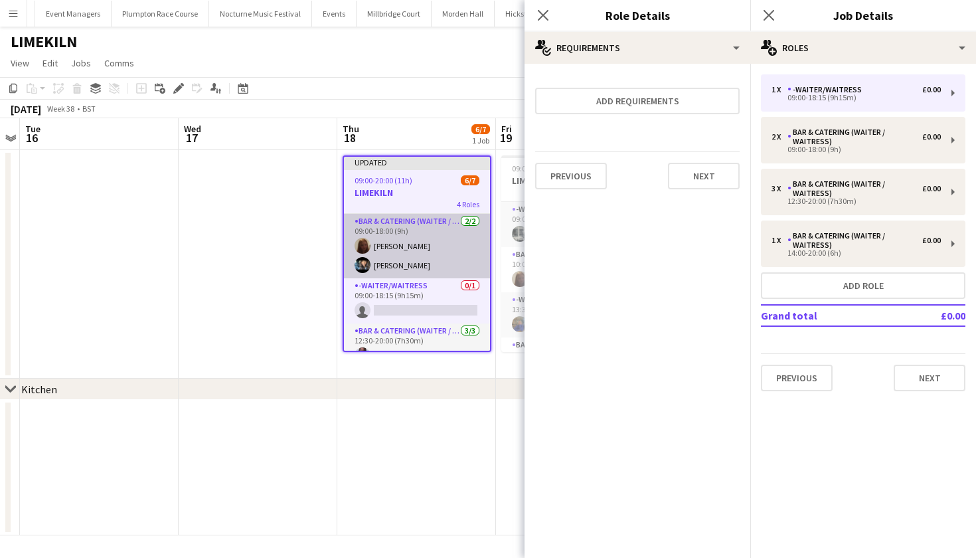
click at [421, 240] on app-card-role "Bar & Catering (Waiter / waitress) [DATE] 09:00-18:00 (9h) Maddie Leader [PERSO…" at bounding box center [417, 246] width 146 height 64
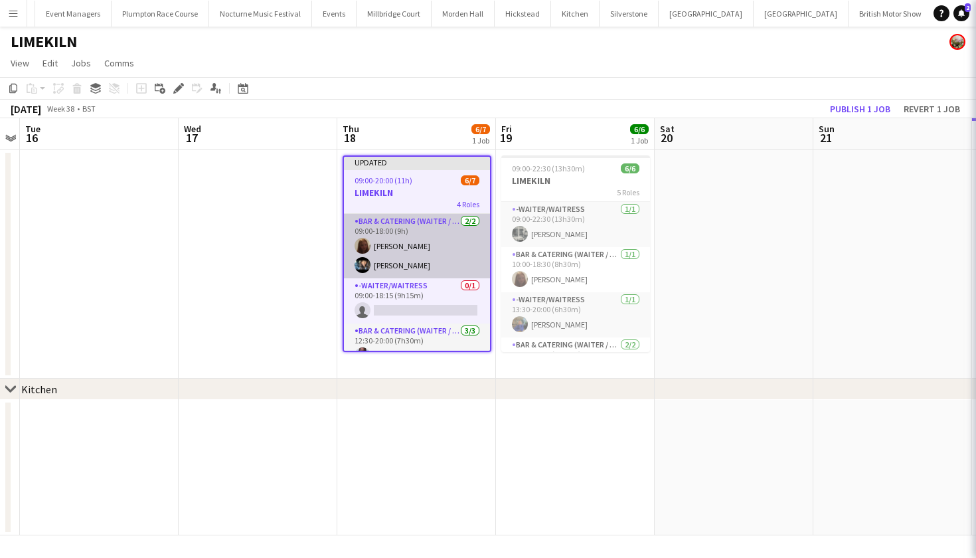
scroll to position [0, 456]
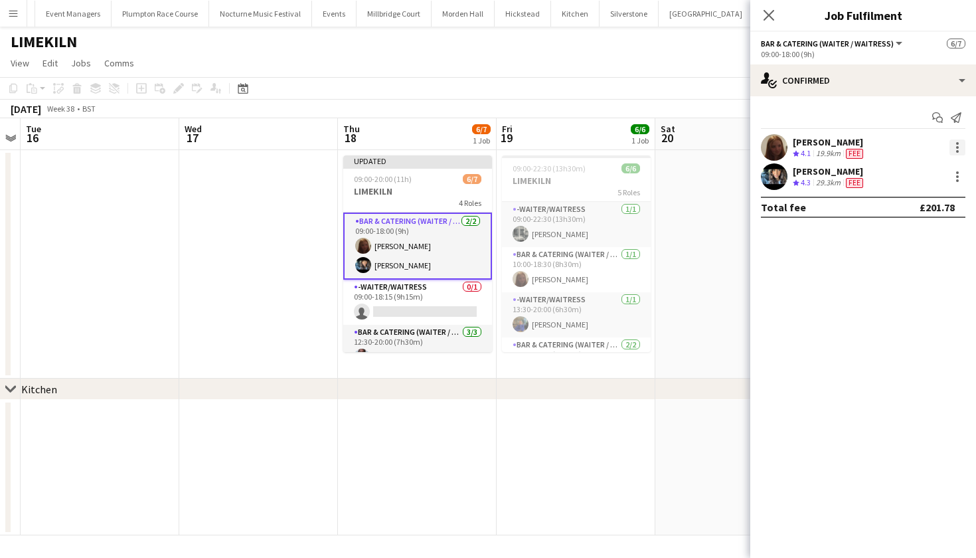
click at [955, 146] on div at bounding box center [958, 147] width 16 height 16
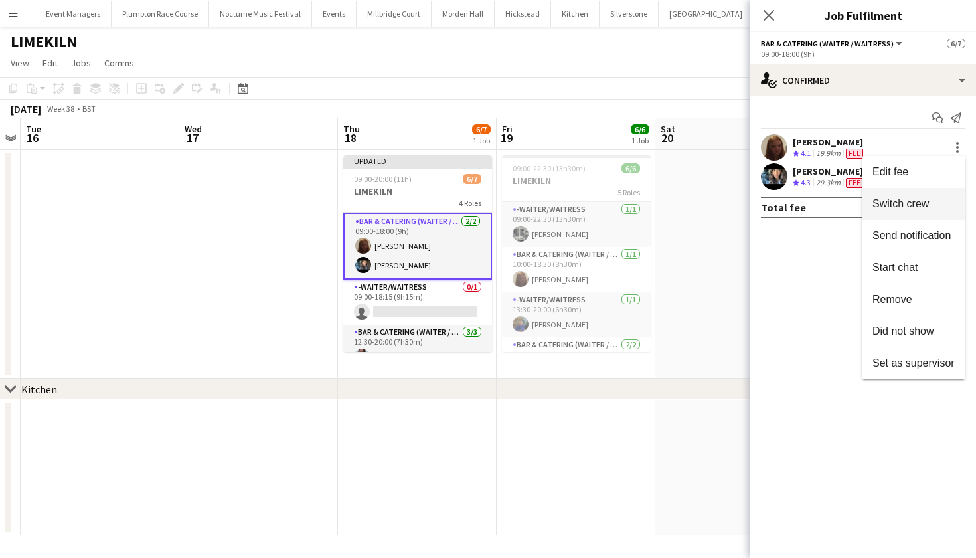
click at [928, 201] on span "Switch crew" at bounding box center [901, 203] width 56 height 11
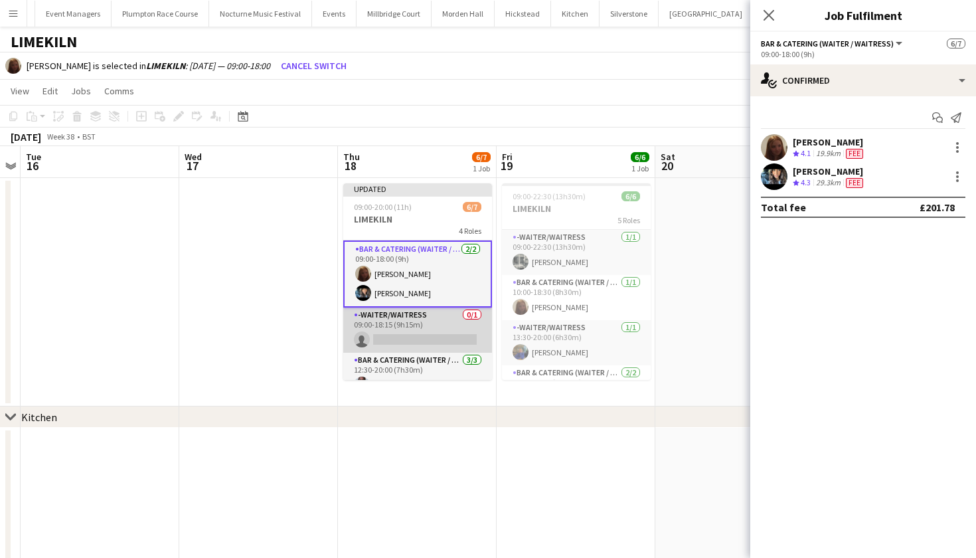
scroll to position [0, 455]
click at [440, 325] on app-card-role "-Waiter/Waitress 0/1 09:00-18:15 (9h15m) single-neutral-actions" at bounding box center [418, 330] width 149 height 45
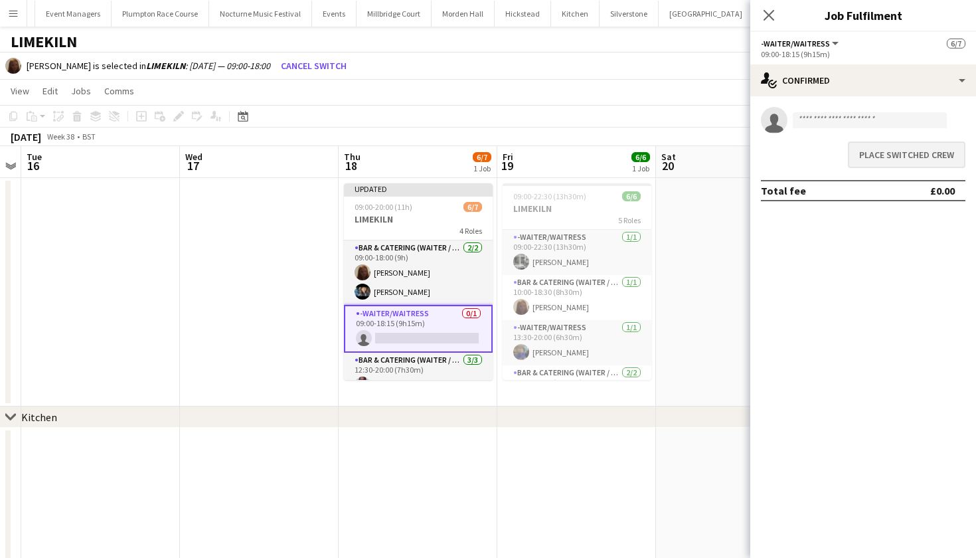
click at [882, 155] on button "Place switched crew" at bounding box center [907, 154] width 118 height 27
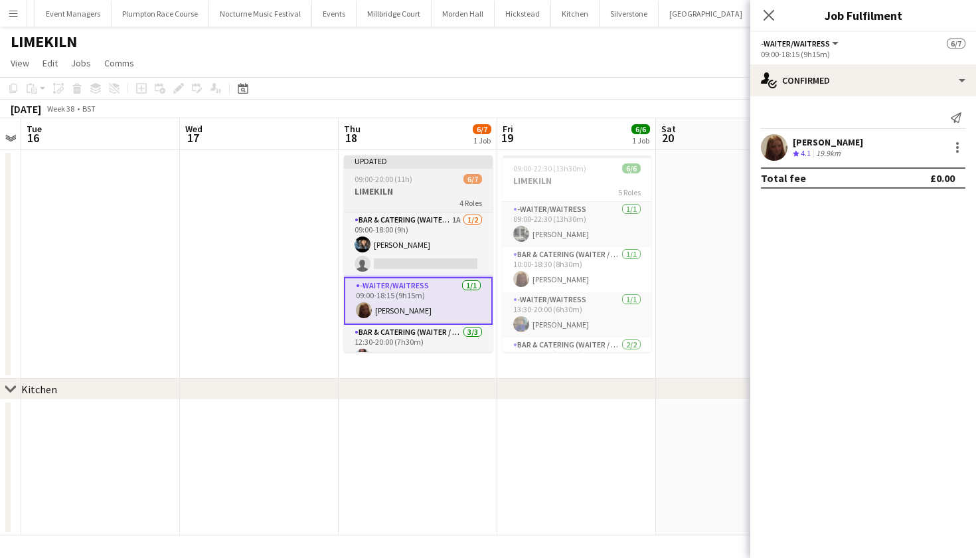
click at [406, 183] on span "09:00-20:00 (11h)" at bounding box center [384, 179] width 58 height 10
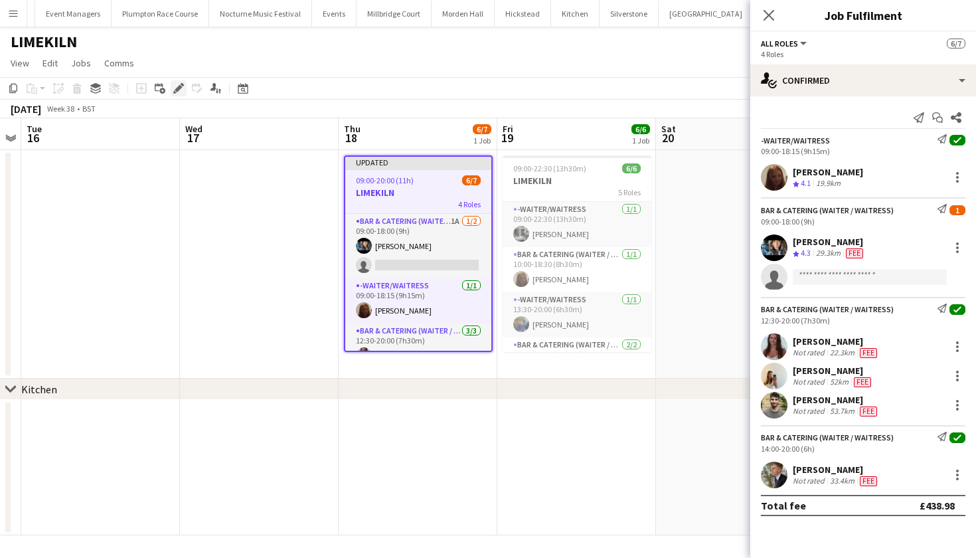
click at [183, 84] on icon at bounding box center [182, 84] width 3 height 3
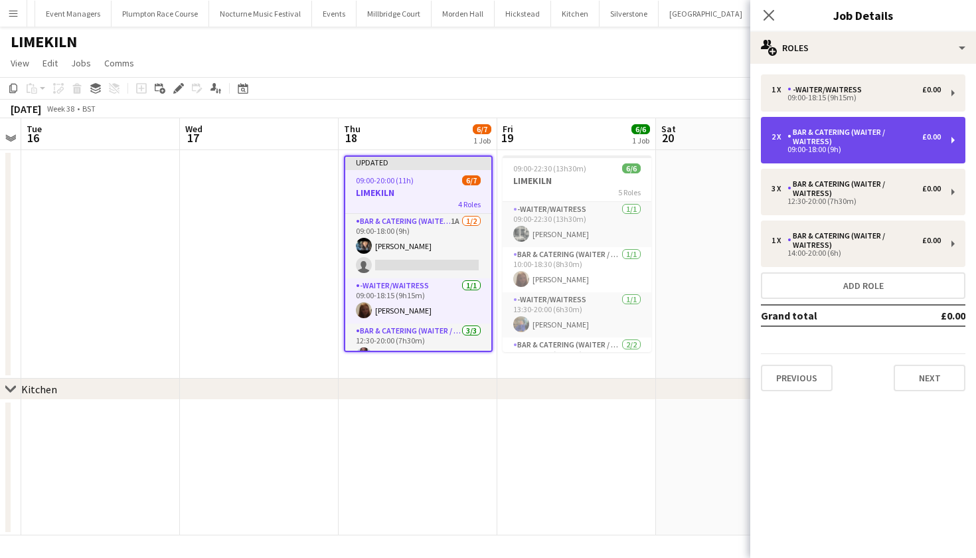
click at [802, 132] on div "Bar & Catering (Waiter / waitress)" at bounding box center [855, 137] width 135 height 19
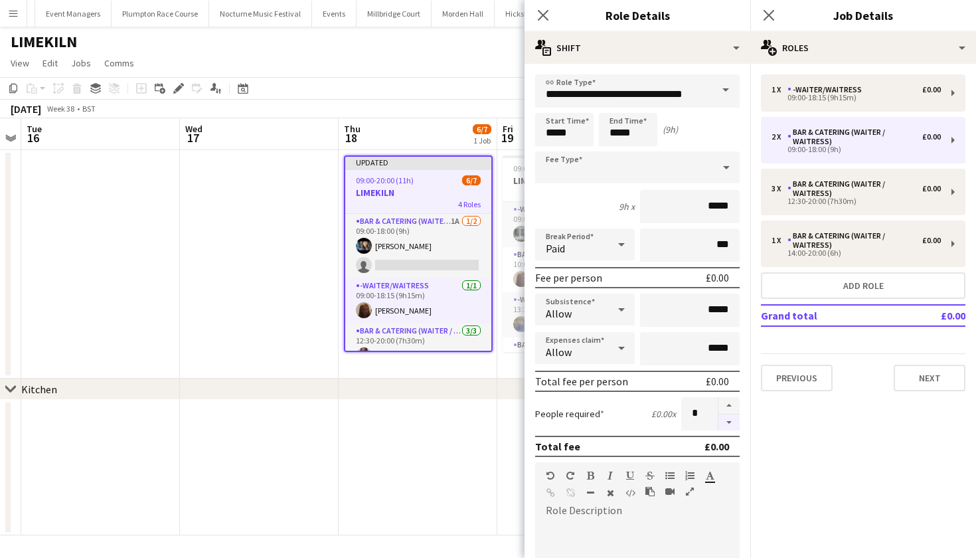
click at [731, 427] on button "button" at bounding box center [729, 422] width 21 height 17
type input "*"
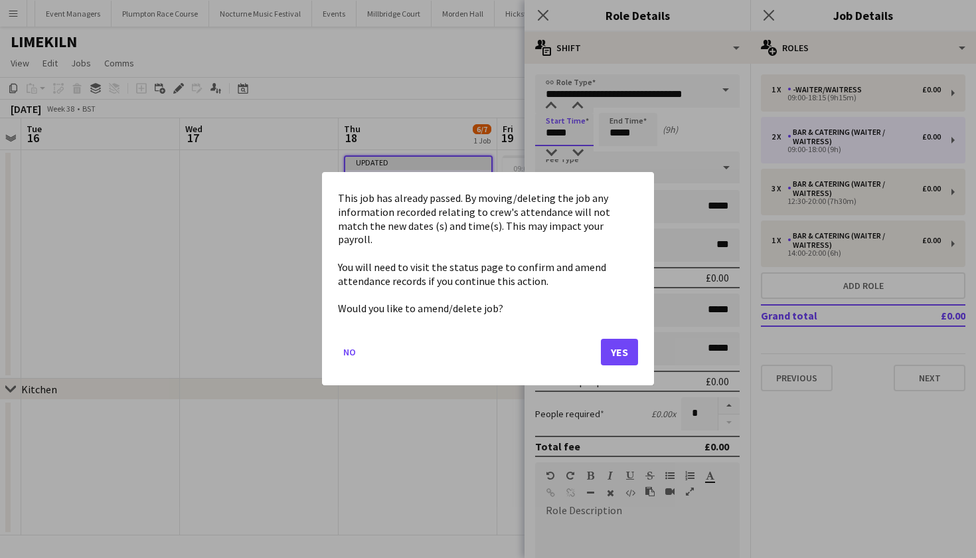
click at [571, 132] on body "Menu Boards Boards Boards All jobs Status Workforce Workforce My Workforce Recr…" at bounding box center [488, 279] width 976 height 558
click at [625, 339] on button "Yes" at bounding box center [619, 352] width 37 height 27
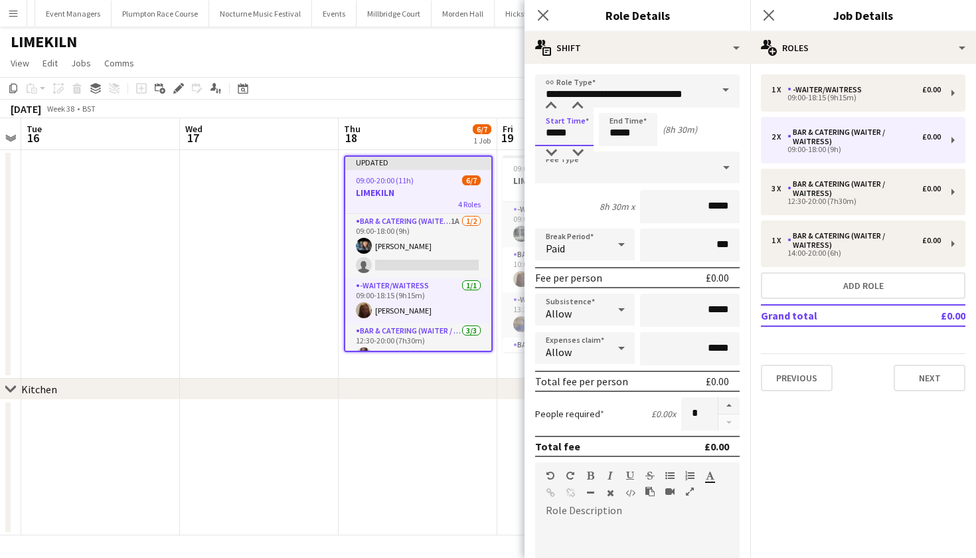
type input "*****"
click at [620, 133] on input "*****" at bounding box center [628, 129] width 58 height 33
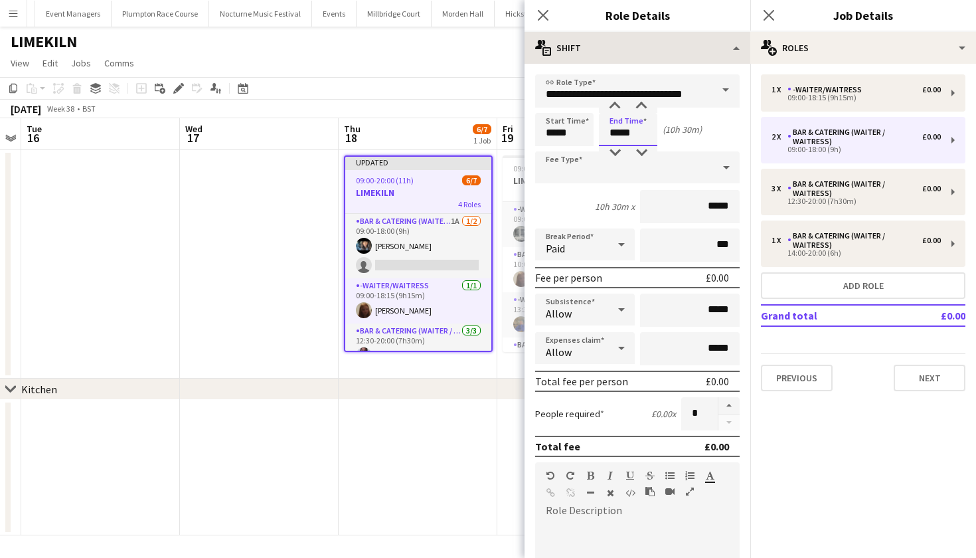
type input "*****"
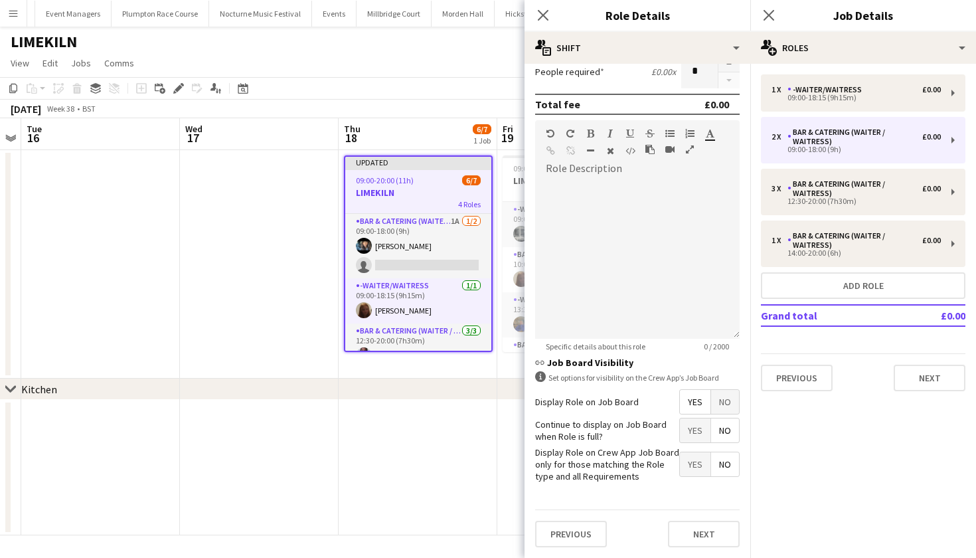
scroll to position [341, 0]
click at [707, 541] on button "Next" at bounding box center [704, 534] width 72 height 27
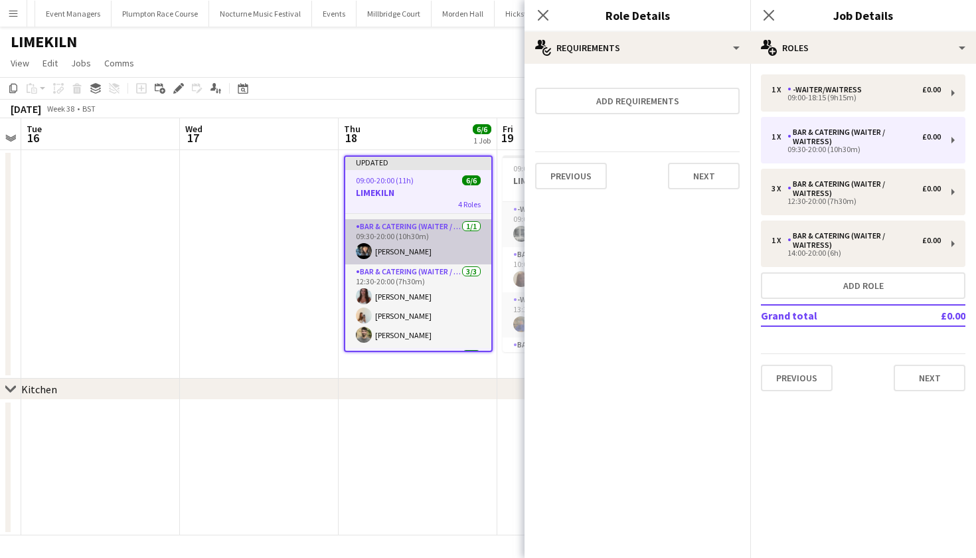
scroll to position [43, 0]
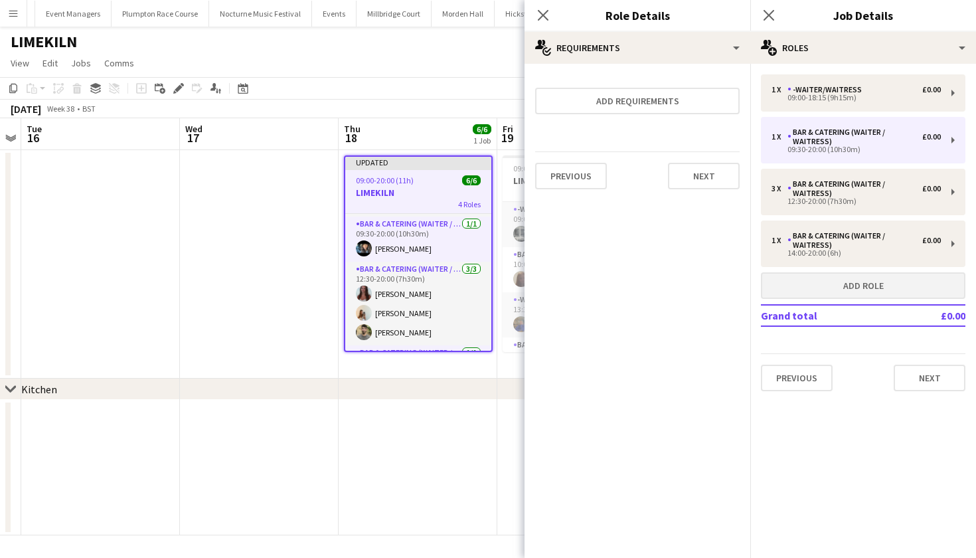
click at [829, 290] on button "Add role" at bounding box center [863, 285] width 205 height 27
type input "**********"
type input "*****"
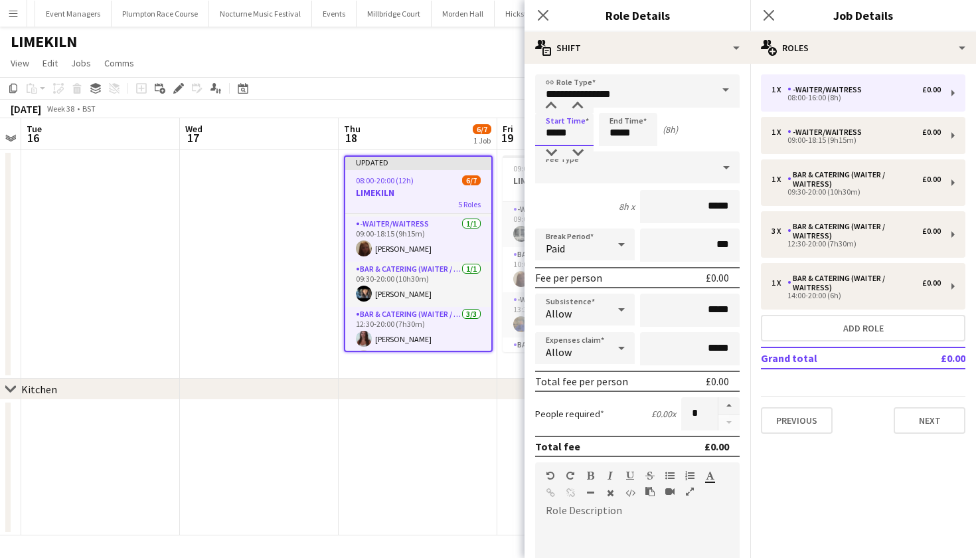
click at [558, 132] on input "*****" at bounding box center [564, 129] width 58 height 33
type input "*****"
click at [619, 134] on input "*****" at bounding box center [628, 129] width 58 height 33
type input "*****"
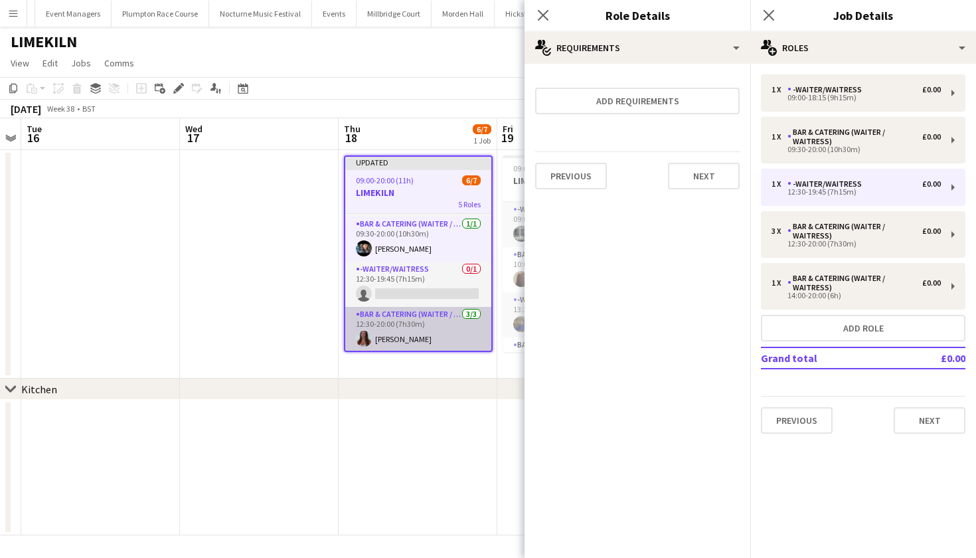
scroll to position [0, 454]
click at [429, 316] on app-card-role "Bar & Catering (Waiter / waitress) 3/3 12:30-20:00 (7h30m) Beatrice Norris Oliv…" at bounding box center [419, 349] width 146 height 84
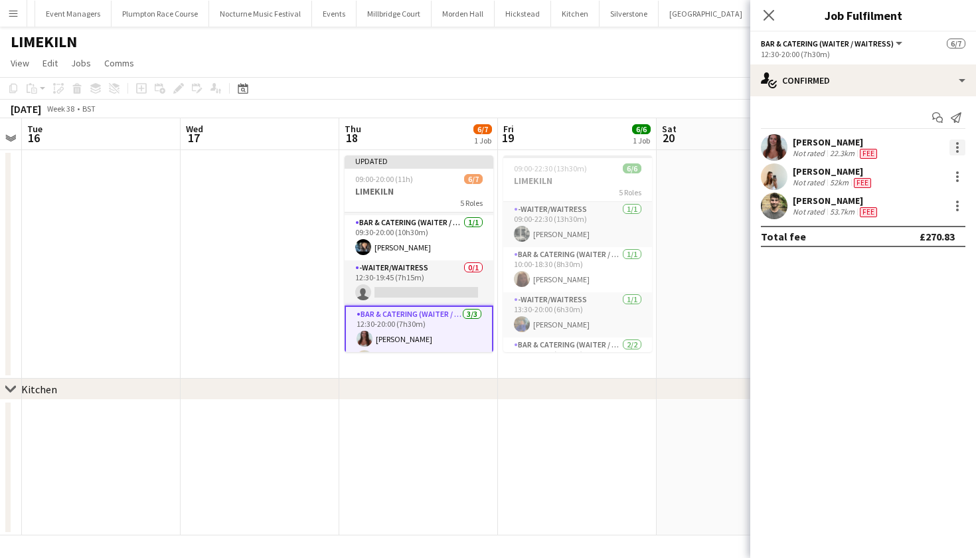
click at [956, 148] on div at bounding box center [958, 147] width 16 height 16
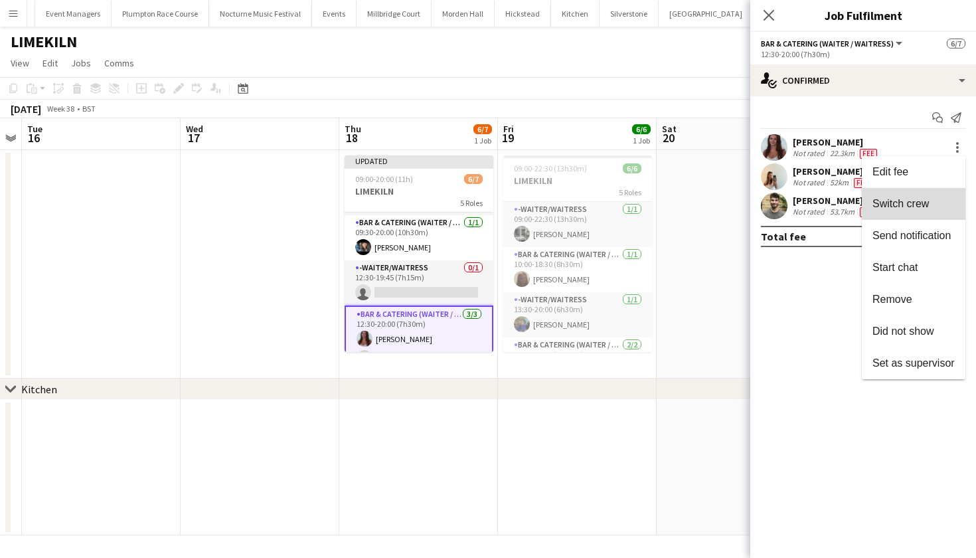
click at [887, 197] on button "Switch crew" at bounding box center [914, 204] width 104 height 32
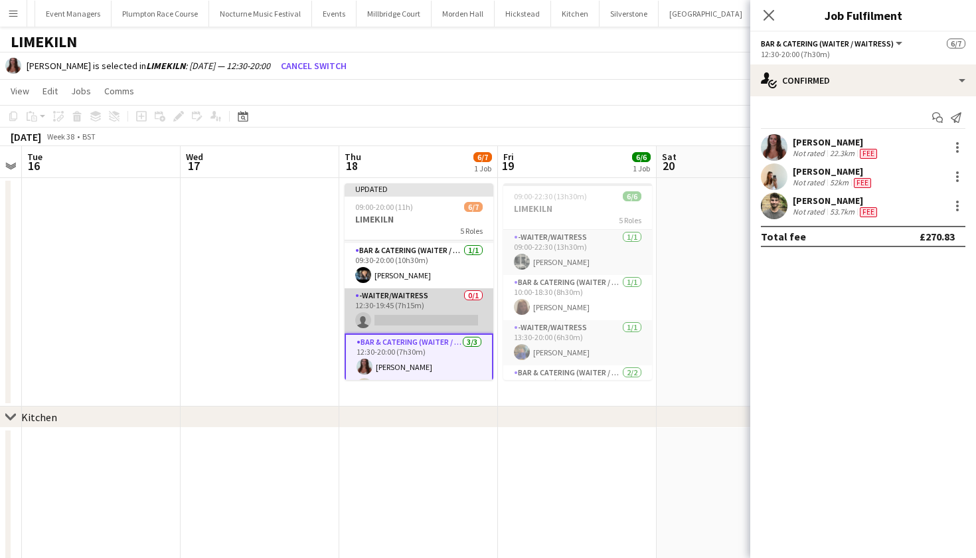
click at [449, 306] on app-card-role "-Waiter/Waitress 0/1 12:30-19:45 (7h15m) single-neutral-actions" at bounding box center [419, 310] width 149 height 45
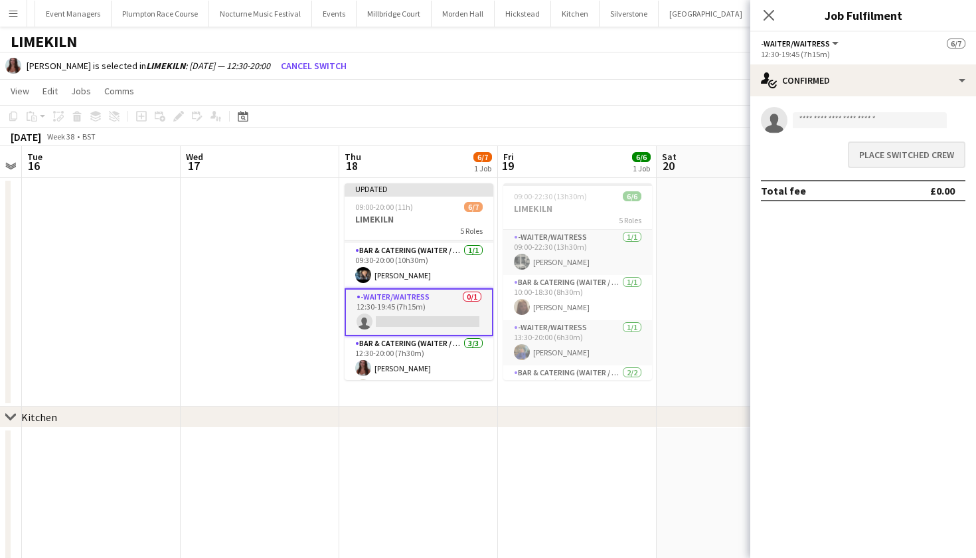
click at [881, 156] on button "Place switched crew" at bounding box center [907, 154] width 118 height 27
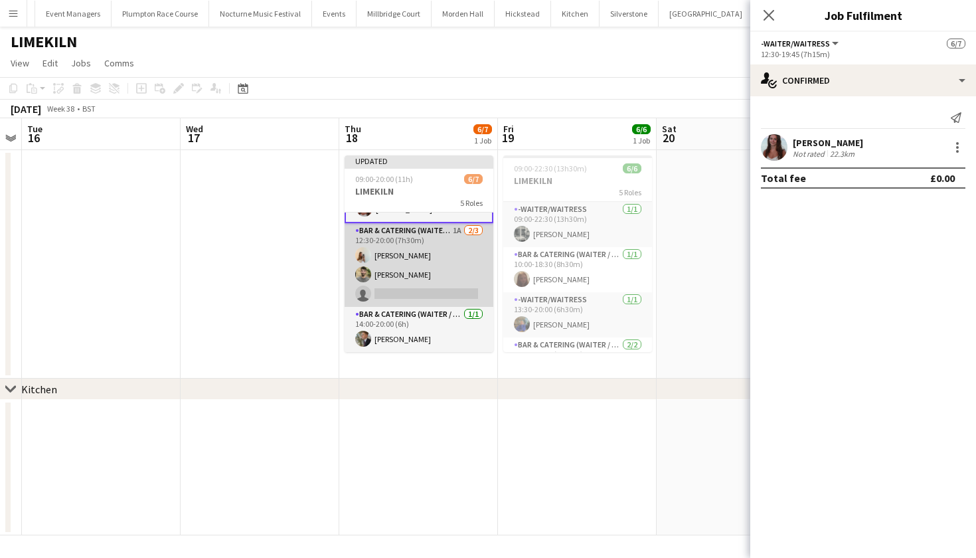
scroll to position [128, 0]
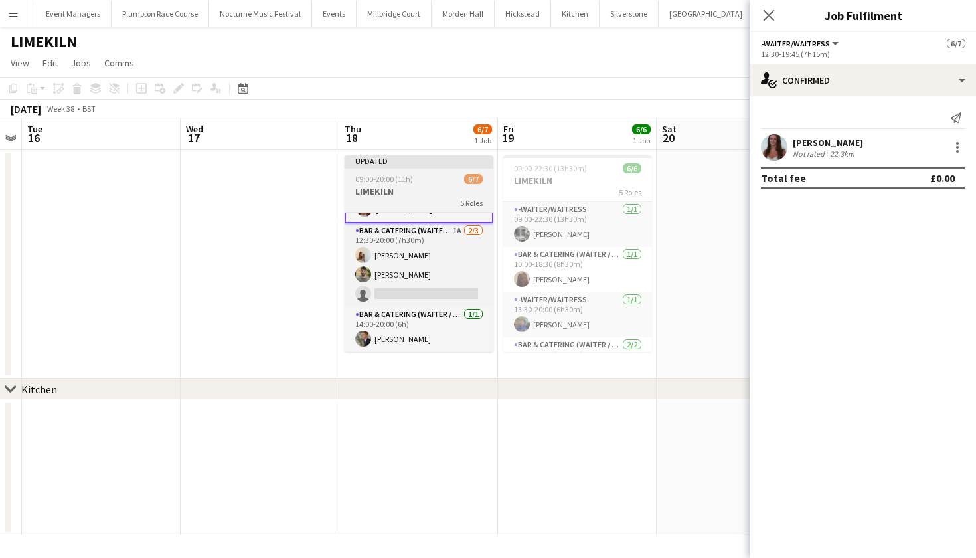
click at [428, 191] on h3 "LIMEKILN" at bounding box center [419, 191] width 149 height 12
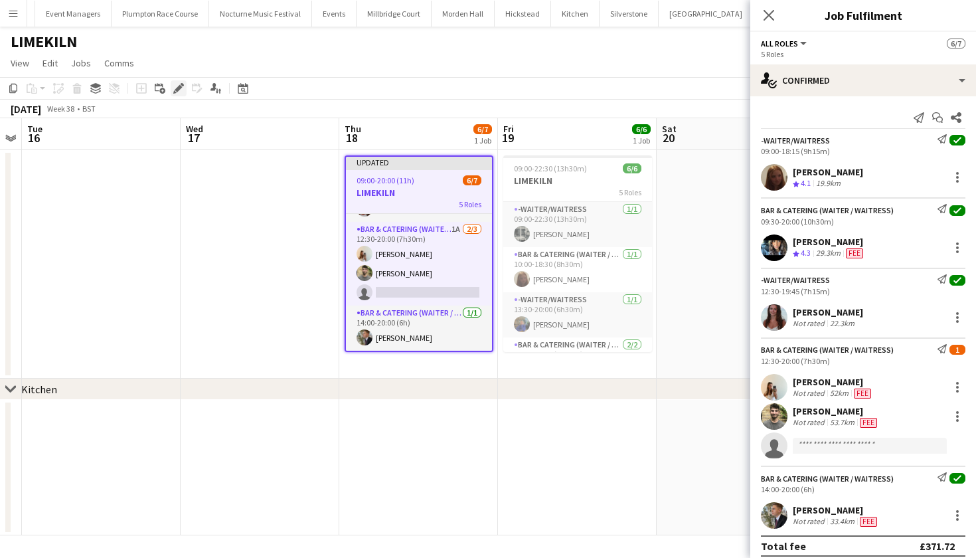
click at [174, 88] on icon "Edit" at bounding box center [178, 88] width 11 height 11
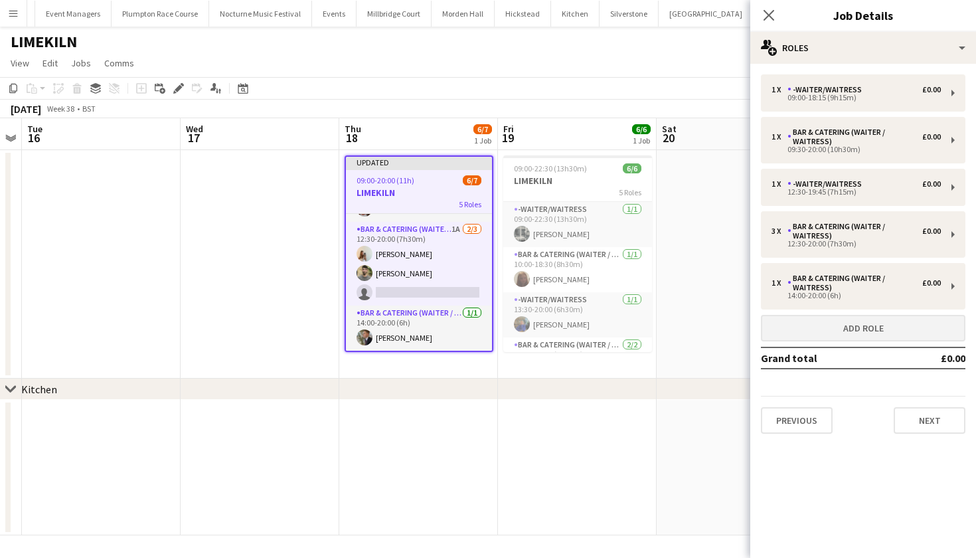
click at [834, 316] on button "Add role" at bounding box center [863, 328] width 205 height 27
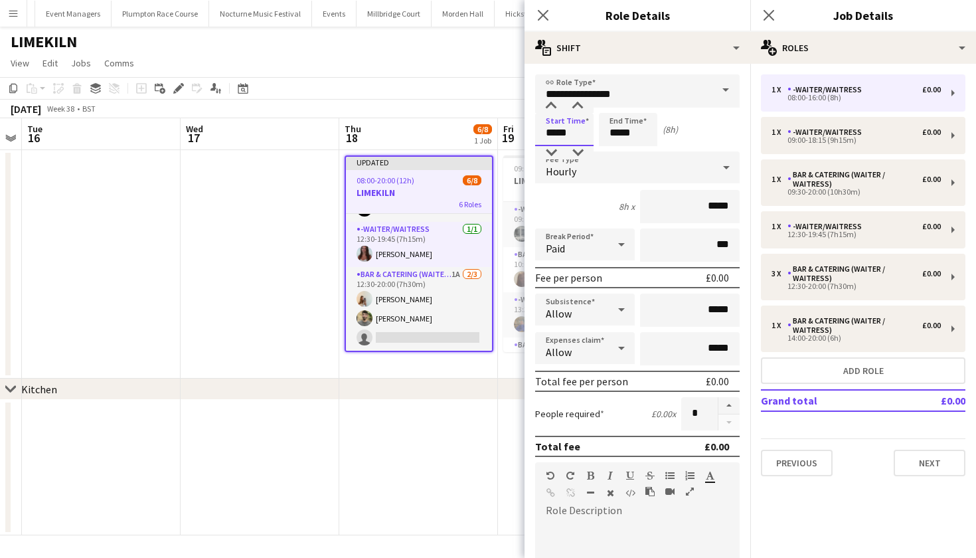
click at [554, 134] on input "*****" at bounding box center [564, 129] width 58 height 33
type input "*****"
click at [620, 130] on input "*****" at bounding box center [628, 129] width 58 height 33
type input "*****"
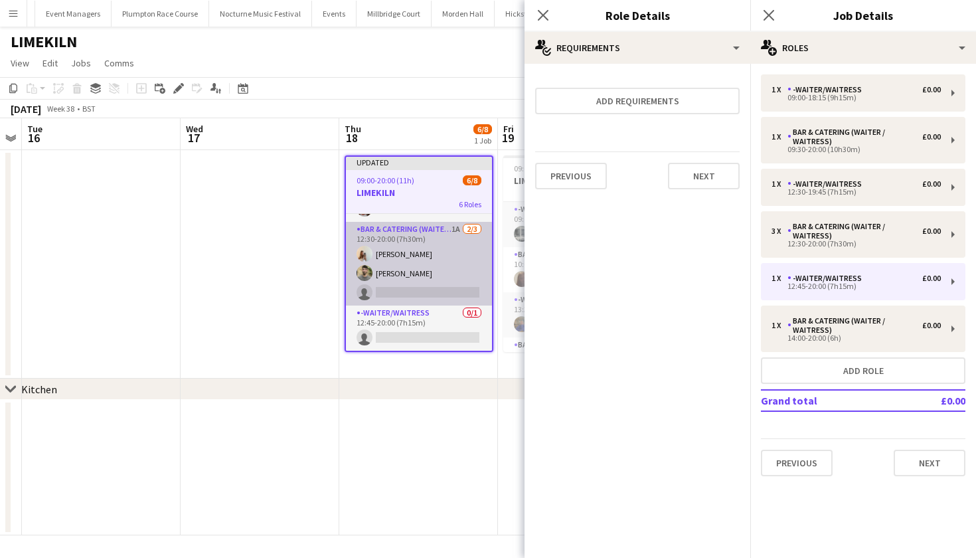
click at [383, 294] on app-card-role "Bar & Catering (Waiter / waitress) 1A 2/3 12:30-20:00 (7h30m) Olivia Watt Jacqu…" at bounding box center [419, 264] width 146 height 84
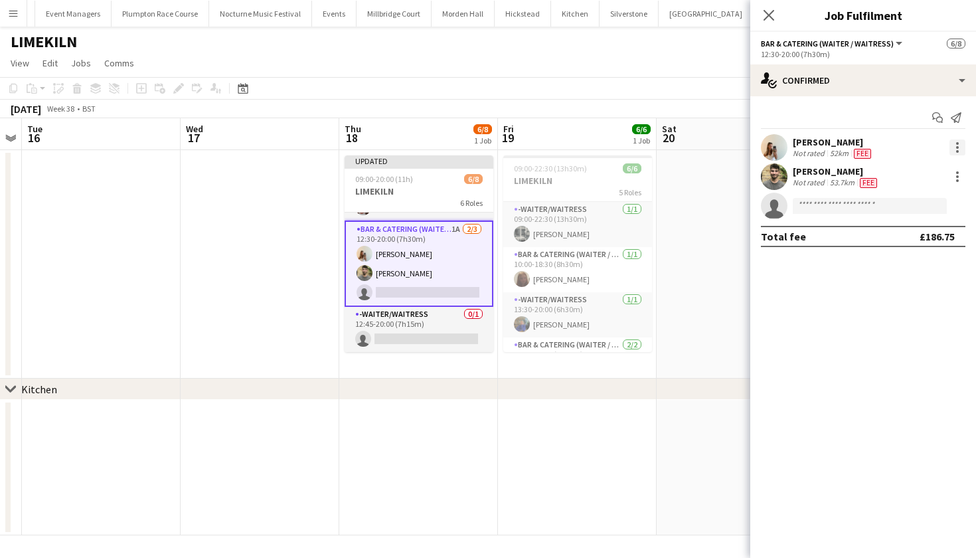
click at [960, 149] on div at bounding box center [958, 147] width 16 height 16
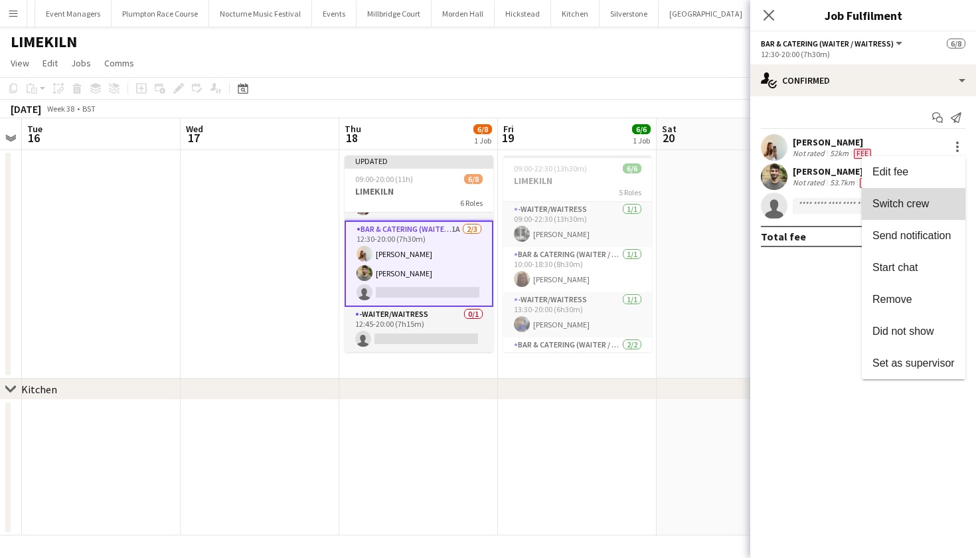
click at [925, 204] on span "Switch crew" at bounding box center [901, 203] width 56 height 11
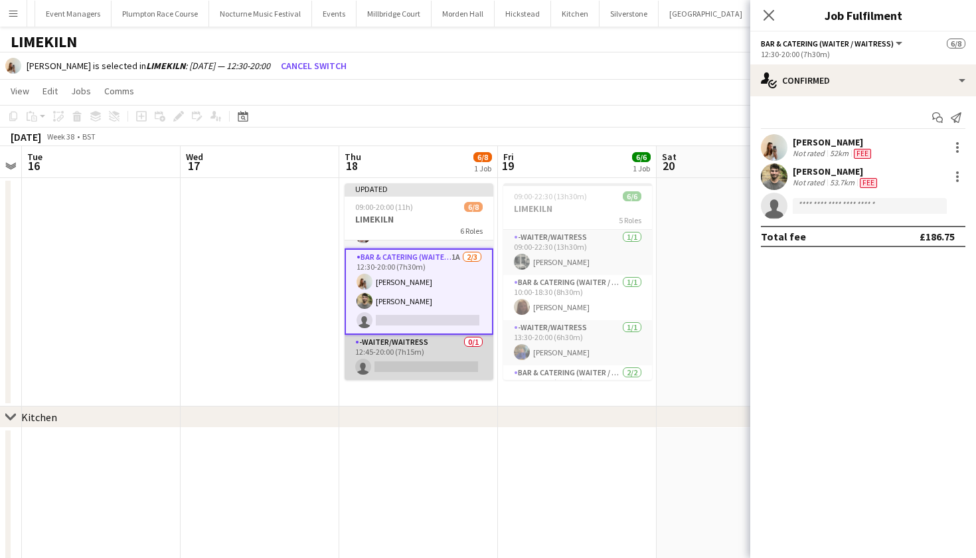
click at [432, 355] on app-card-role "-Waiter/Waitress 0/1 12:45-20:00 (7h15m) single-neutral-actions" at bounding box center [419, 357] width 149 height 45
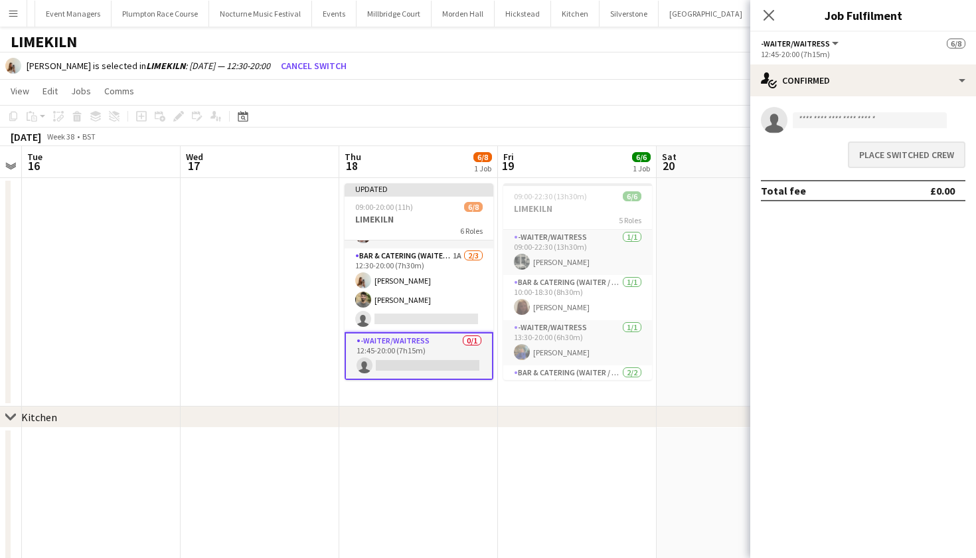
click at [889, 161] on button "Place switched crew" at bounding box center [907, 154] width 118 height 27
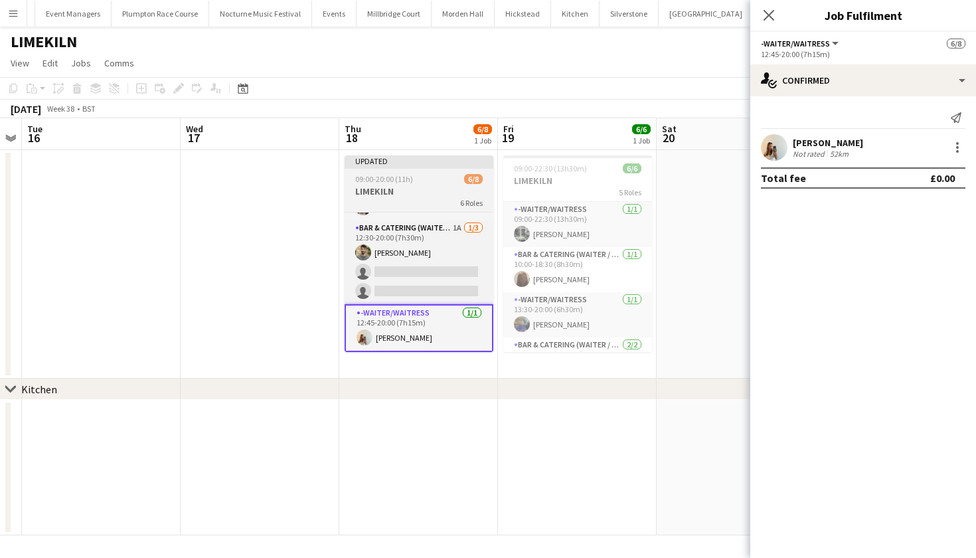
click at [411, 190] on h3 "LIMEKILN" at bounding box center [419, 191] width 149 height 12
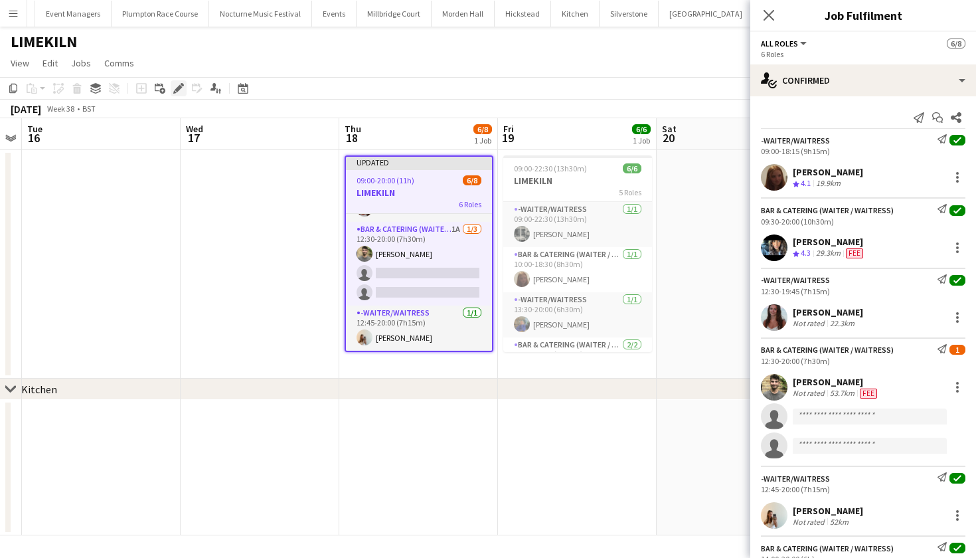
click at [184, 92] on div "Edit" at bounding box center [179, 88] width 16 height 16
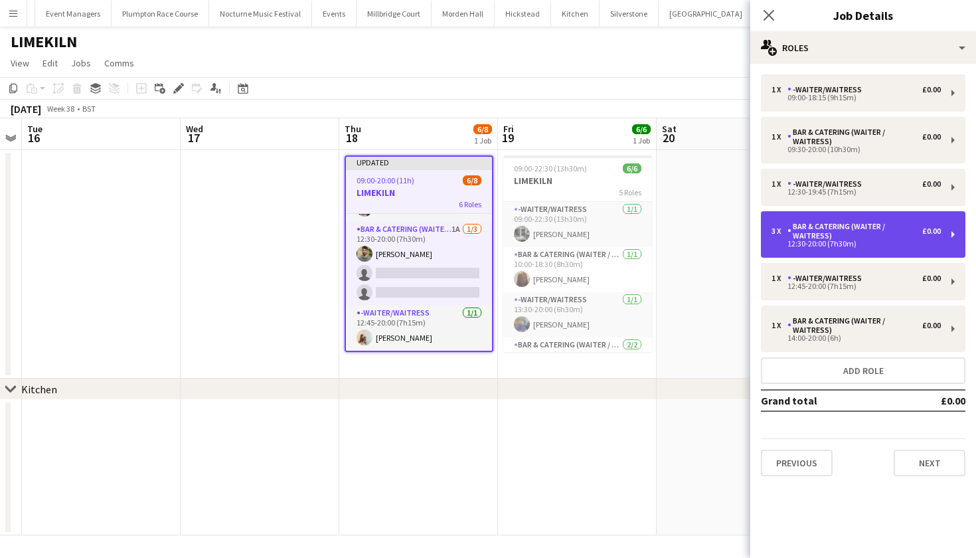
click at [860, 243] on div "12:30-20:00 (7h30m)" at bounding box center [856, 243] width 169 height 7
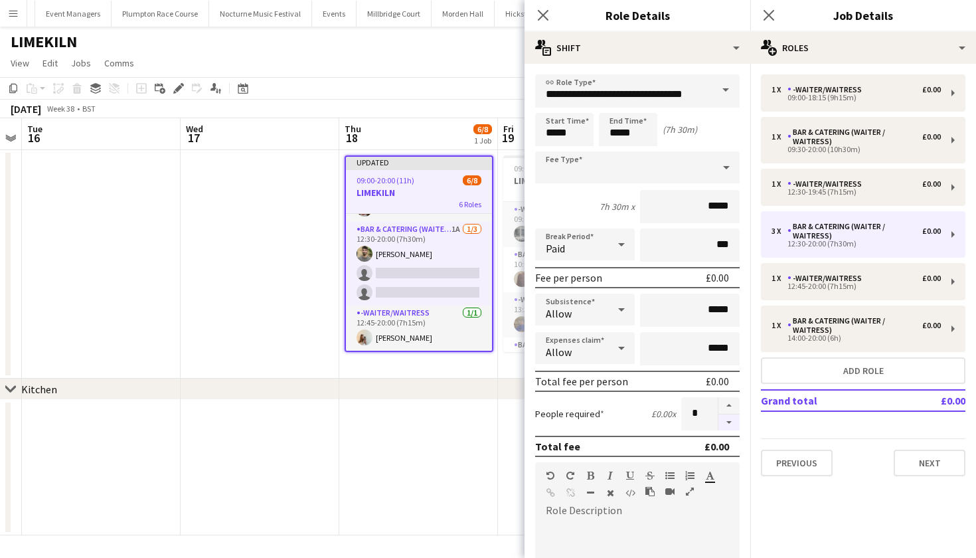
click at [739, 422] on button "button" at bounding box center [729, 422] width 21 height 17
click at [731, 423] on button "button" at bounding box center [729, 422] width 21 height 17
type input "*"
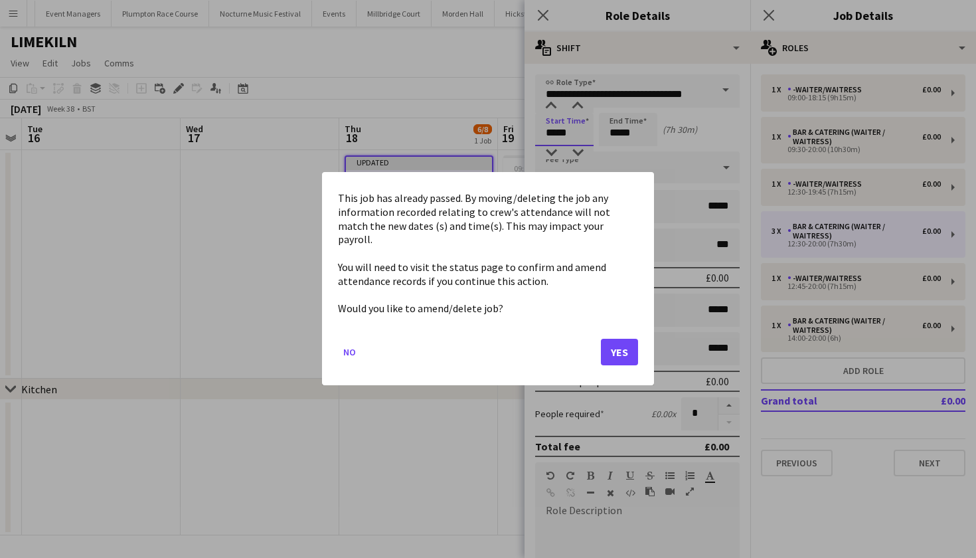
click at [555, 133] on body "Menu Boards Boards Boards All jobs Status Workforce Workforce My Workforce Recr…" at bounding box center [488, 279] width 976 height 558
click at [618, 350] on button "Yes" at bounding box center [619, 352] width 37 height 27
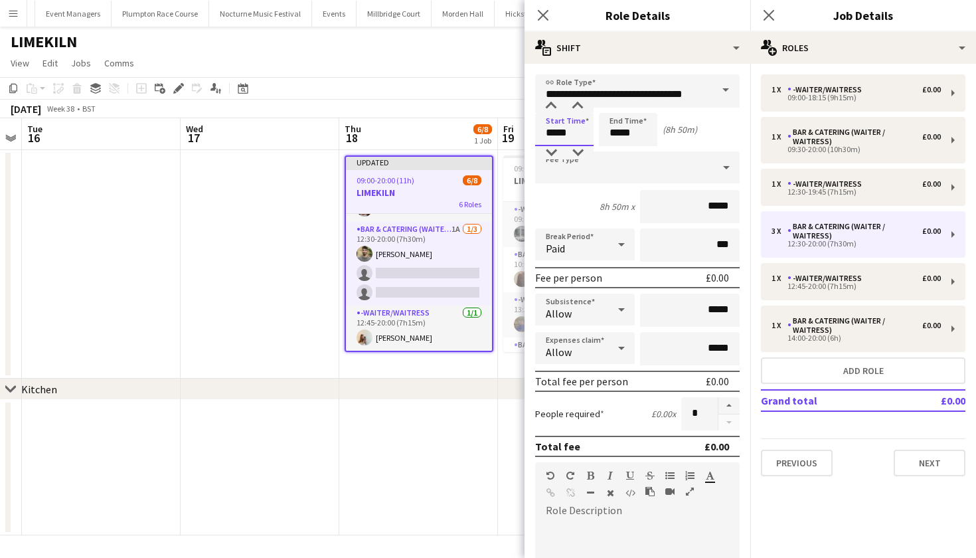
type input "*****"
click at [619, 134] on input "*****" at bounding box center [628, 129] width 58 height 33
type input "*****"
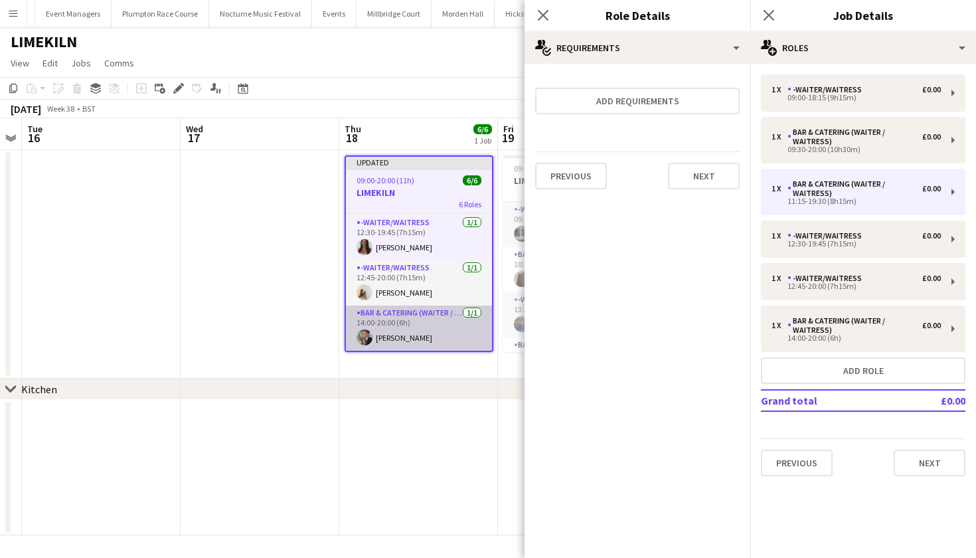
scroll to position [134, 0]
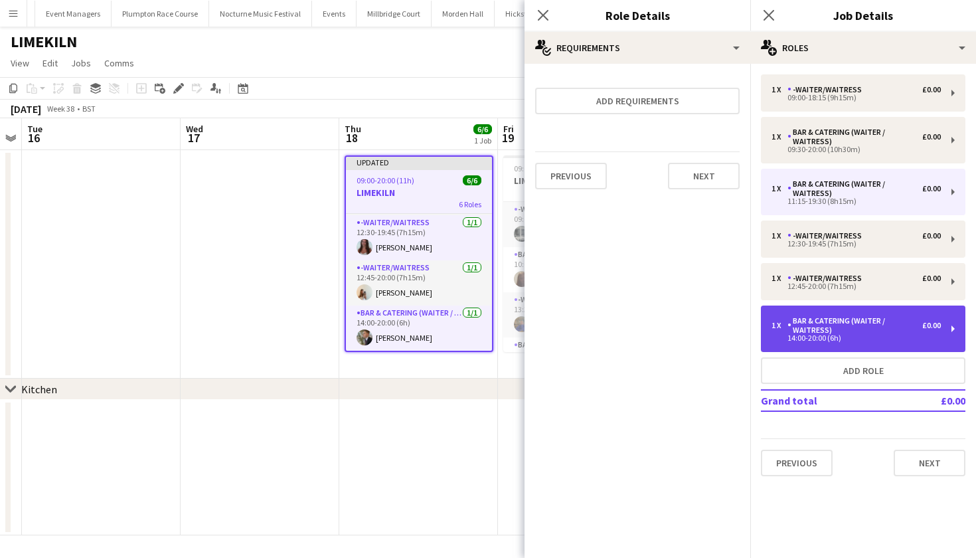
click at [832, 331] on div "Bar & Catering (Waiter / waitress)" at bounding box center [855, 325] width 135 height 19
type input "*****"
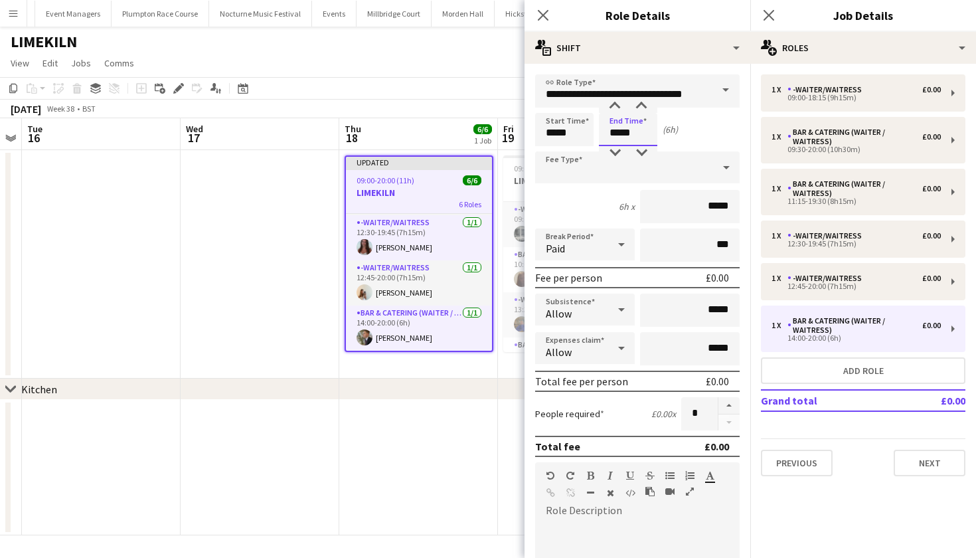
click at [620, 130] on input "*****" at bounding box center [628, 129] width 58 height 33
type input "*****"
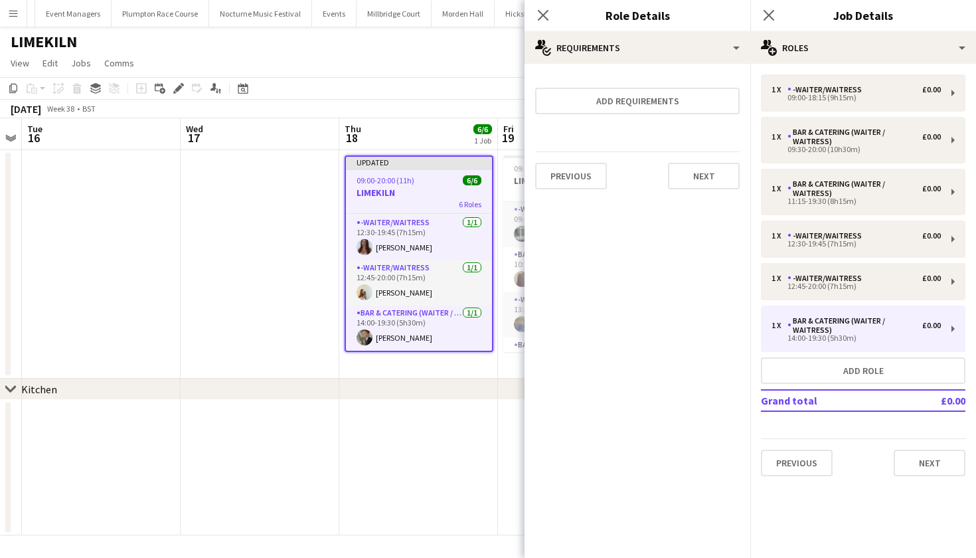
click at [312, 329] on app-date-cell at bounding box center [260, 264] width 159 height 228
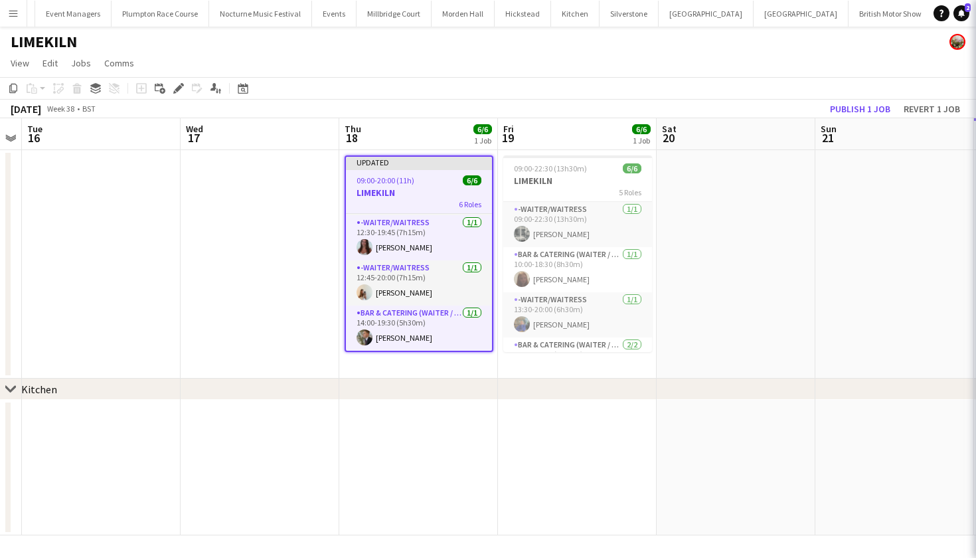
scroll to position [132, 0]
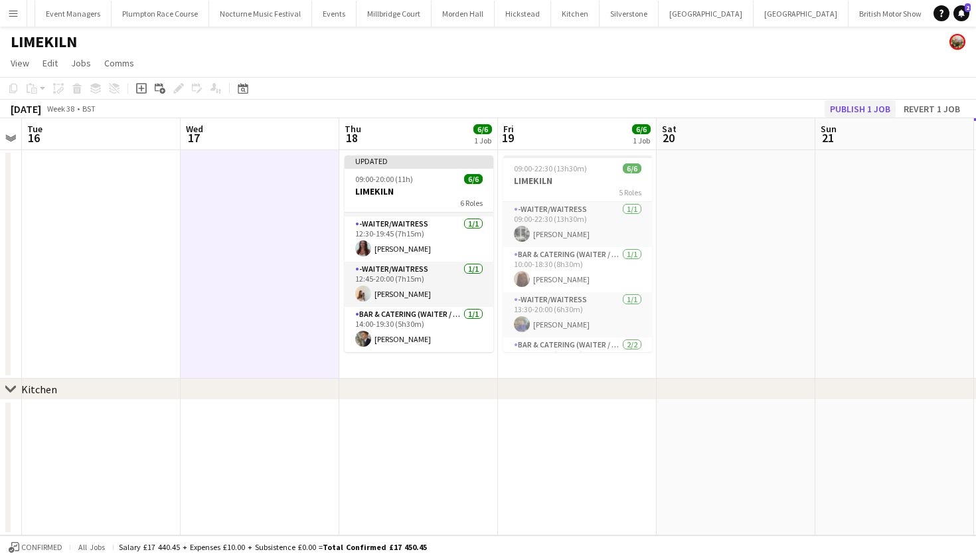
click at [843, 108] on button "Publish 1 job" at bounding box center [860, 108] width 71 height 17
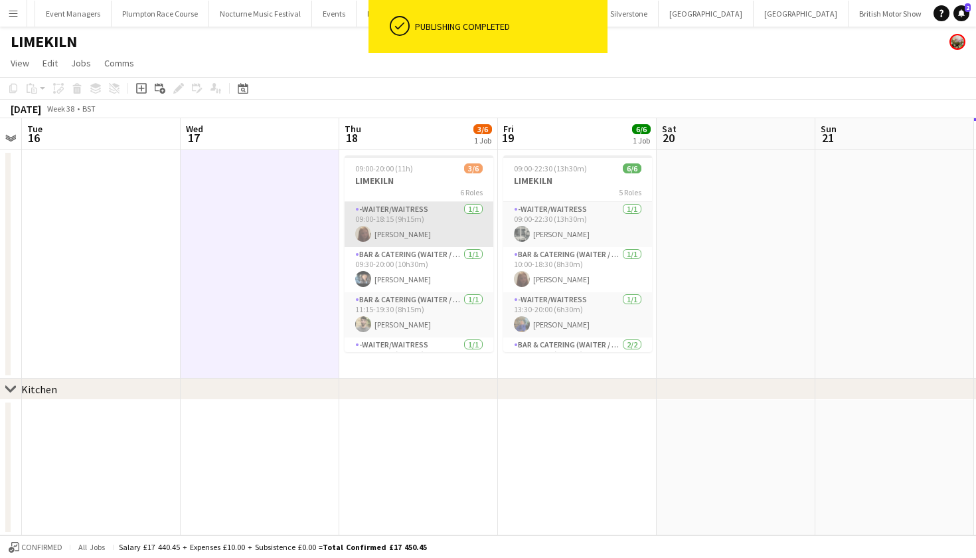
scroll to position [0, 0]
click at [427, 226] on app-card-role "-Waiter/Waitress 1/1 09:00-18:15 (9h15m) Maddie Leader" at bounding box center [419, 224] width 149 height 45
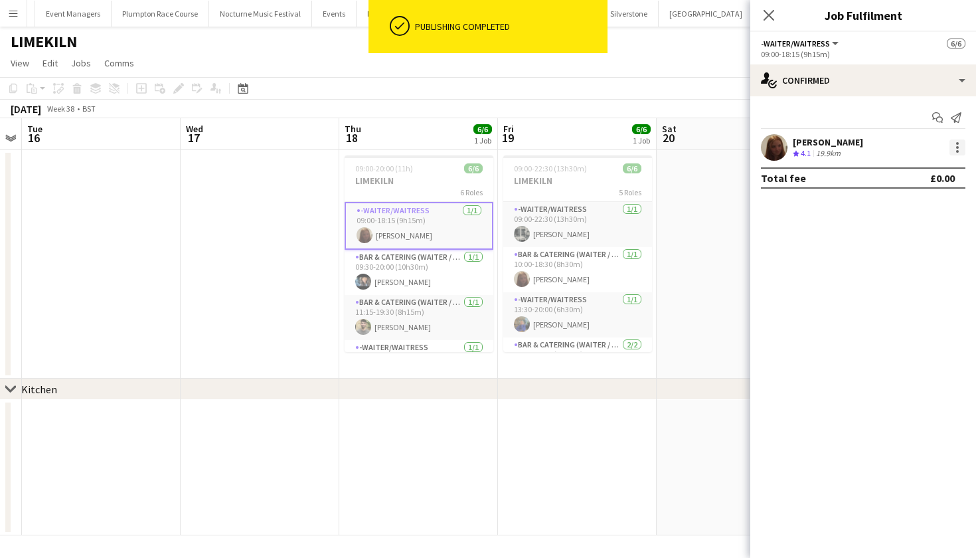
click at [956, 148] on div at bounding box center [958, 147] width 16 height 16
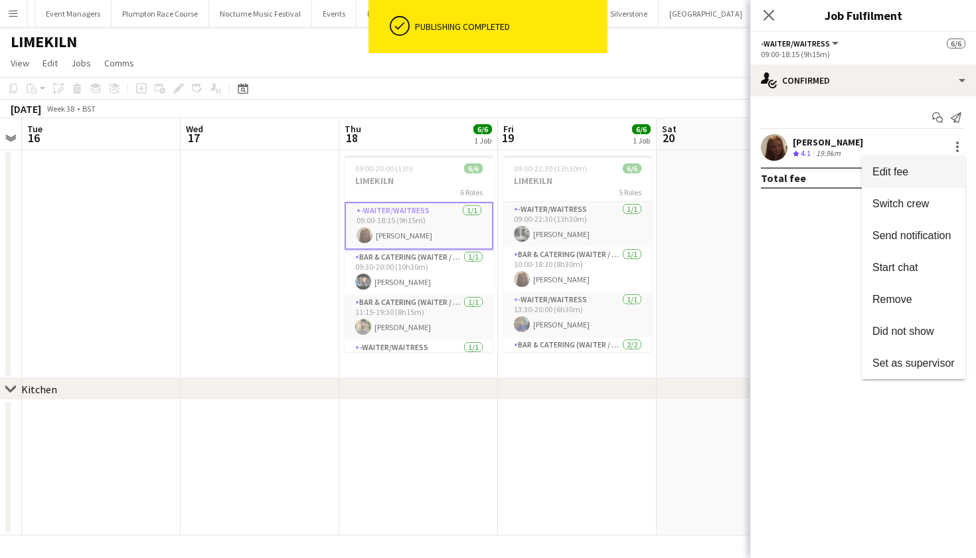
click at [908, 173] on span "Edit fee" at bounding box center [891, 171] width 36 height 11
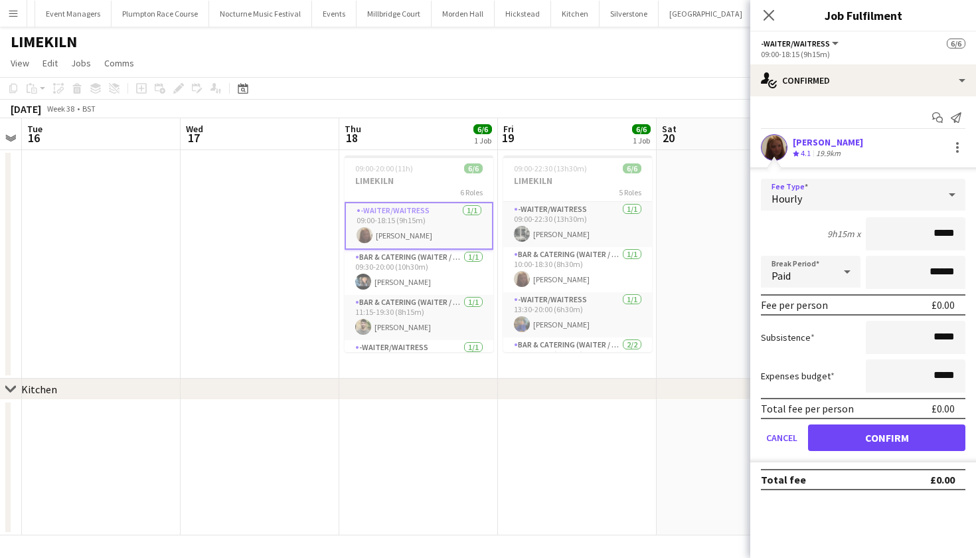
click at [904, 191] on div "Hourly" at bounding box center [850, 195] width 178 height 32
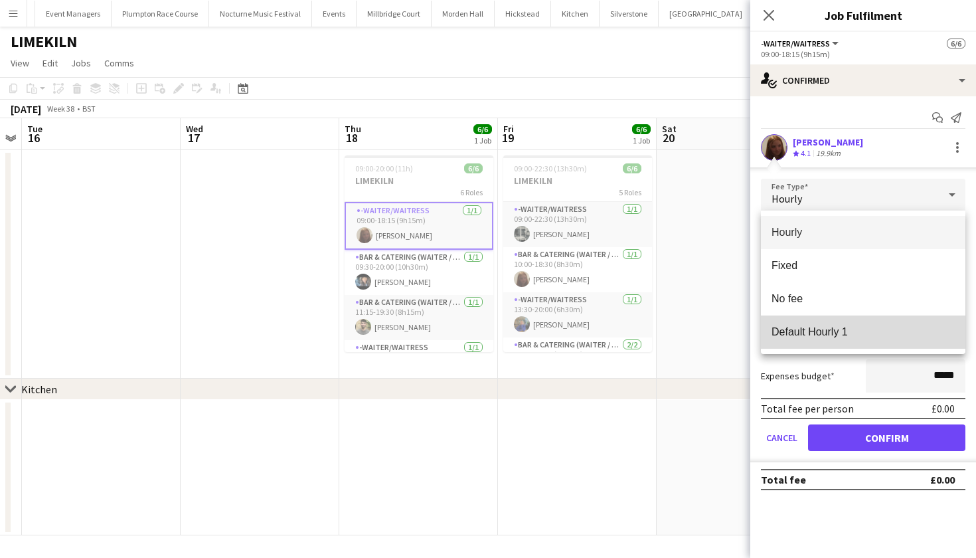
click at [846, 333] on span "Default Hourly 1" at bounding box center [863, 331] width 183 height 13
type input "******"
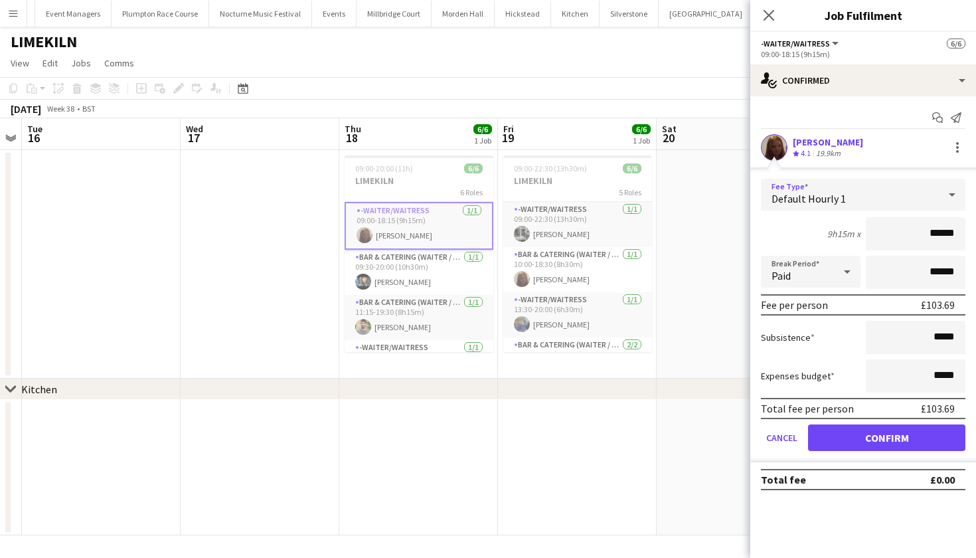
click at [861, 441] on button "Confirm" at bounding box center [886, 437] width 157 height 27
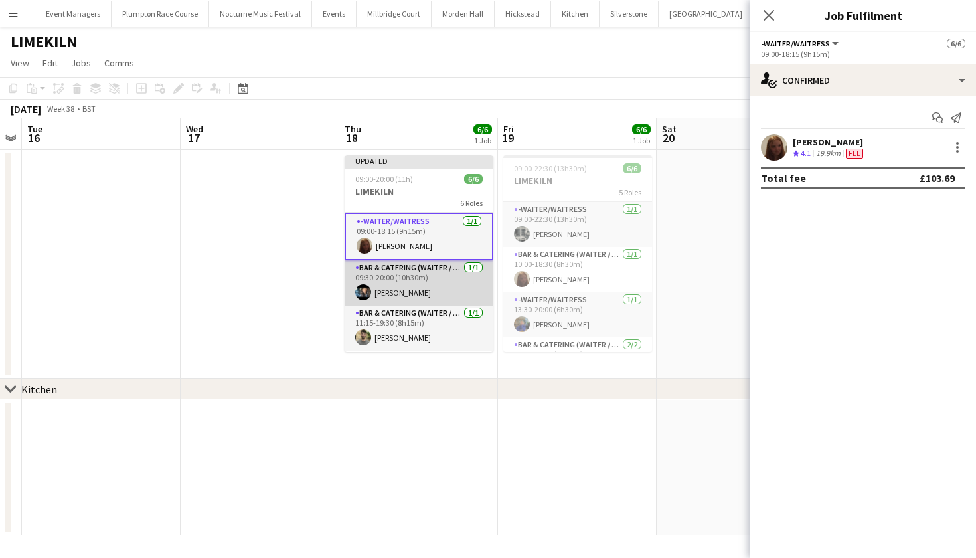
click at [471, 286] on app-card-role "Bar & Catering (Waiter / waitress) 1/1 09:30-20:00 (10h30m) Lydia Cameron" at bounding box center [419, 282] width 149 height 45
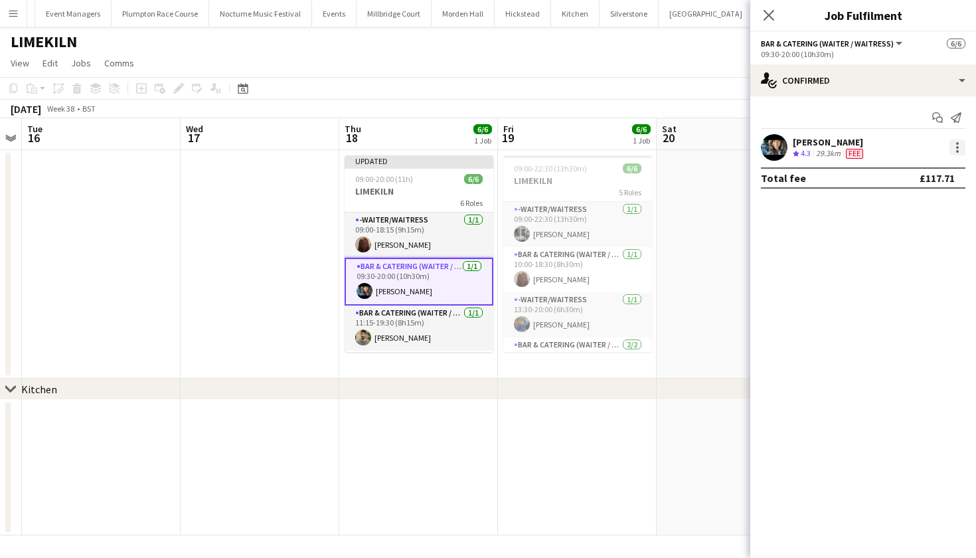
click at [958, 147] on div at bounding box center [957, 147] width 3 height 3
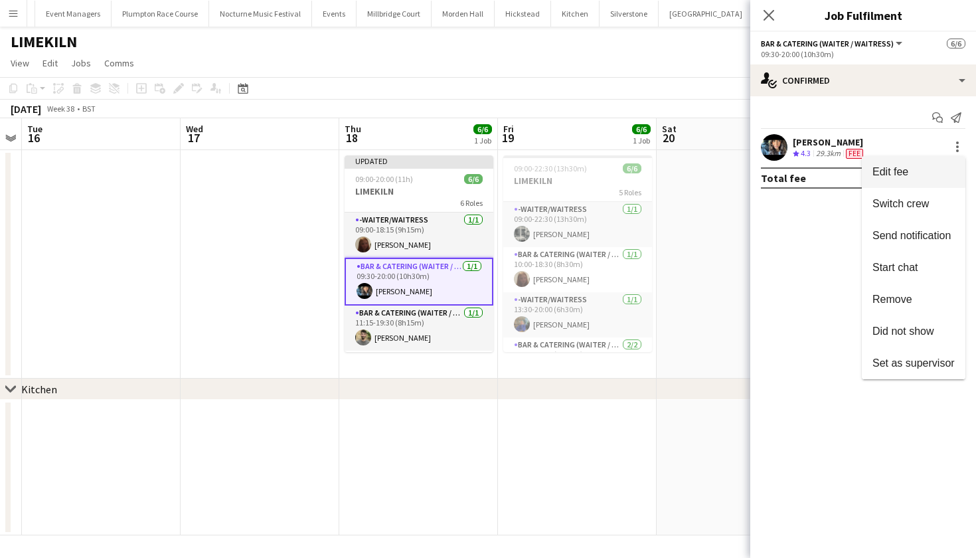
click at [933, 169] on span "Edit fee" at bounding box center [914, 172] width 82 height 12
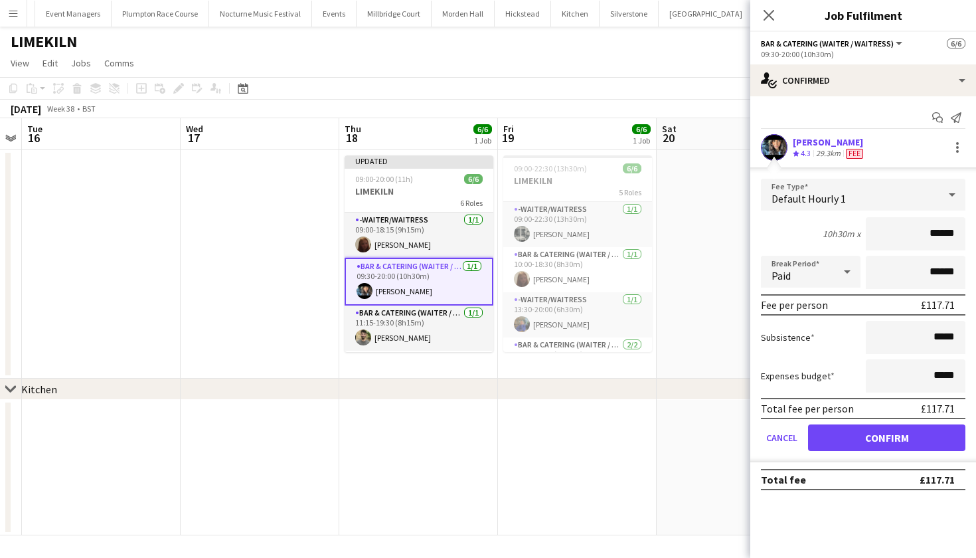
click at [864, 438] on button "Confirm" at bounding box center [886, 437] width 157 height 27
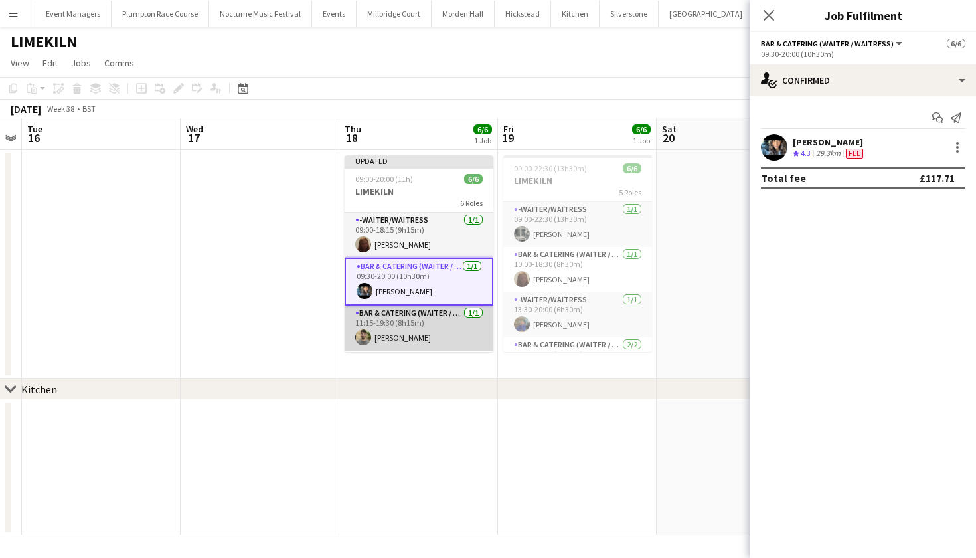
click at [386, 329] on app-card-role "Bar & Catering (Waiter / waitress) 1/1 11:15-19:30 (8h15m) Jacques Pressley" at bounding box center [419, 328] width 149 height 45
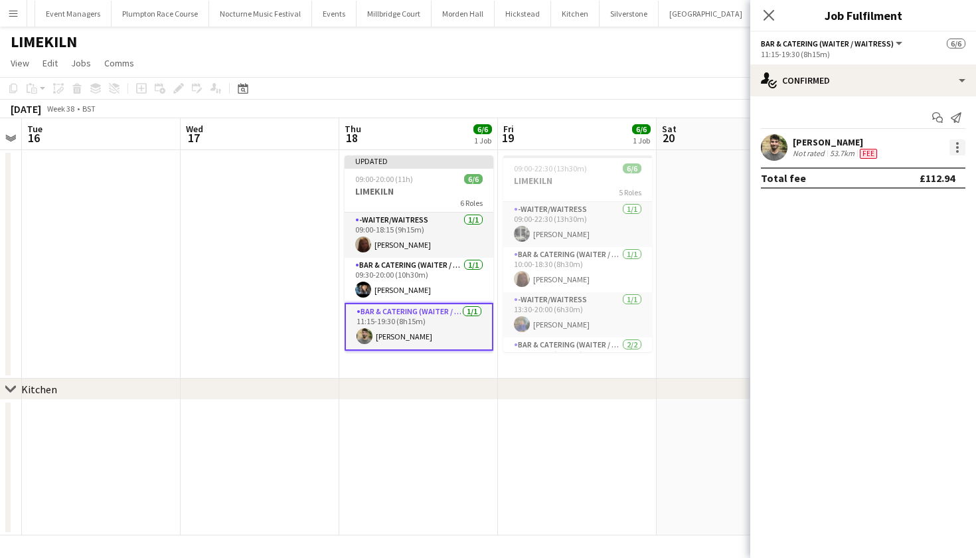
click at [960, 145] on div at bounding box center [958, 147] width 16 height 16
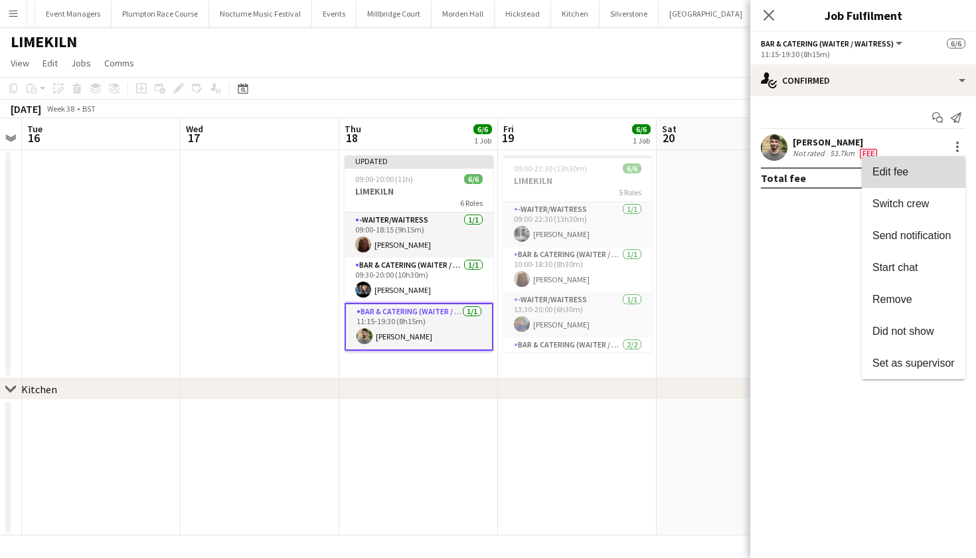
click at [911, 172] on span "Edit fee" at bounding box center [914, 172] width 82 height 12
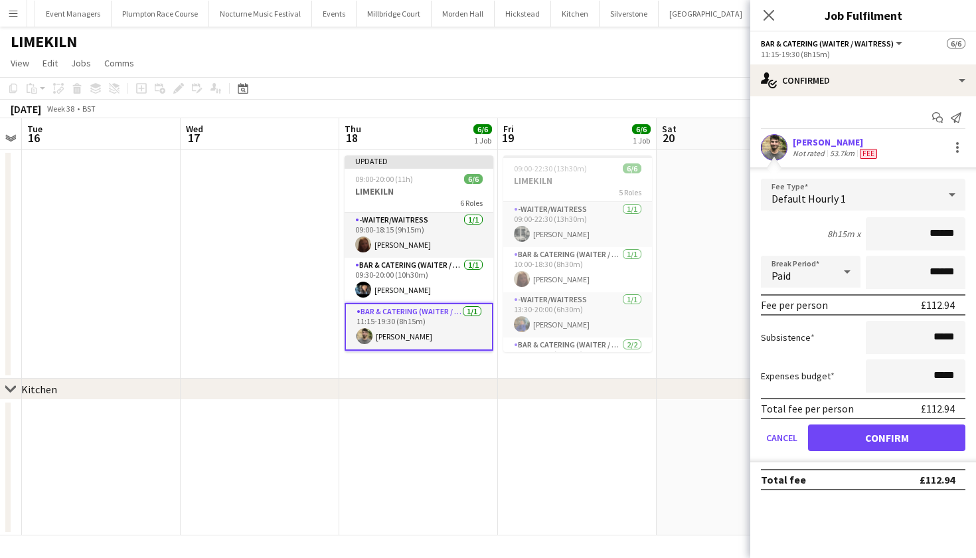
click at [860, 434] on button "Confirm" at bounding box center [886, 437] width 157 height 27
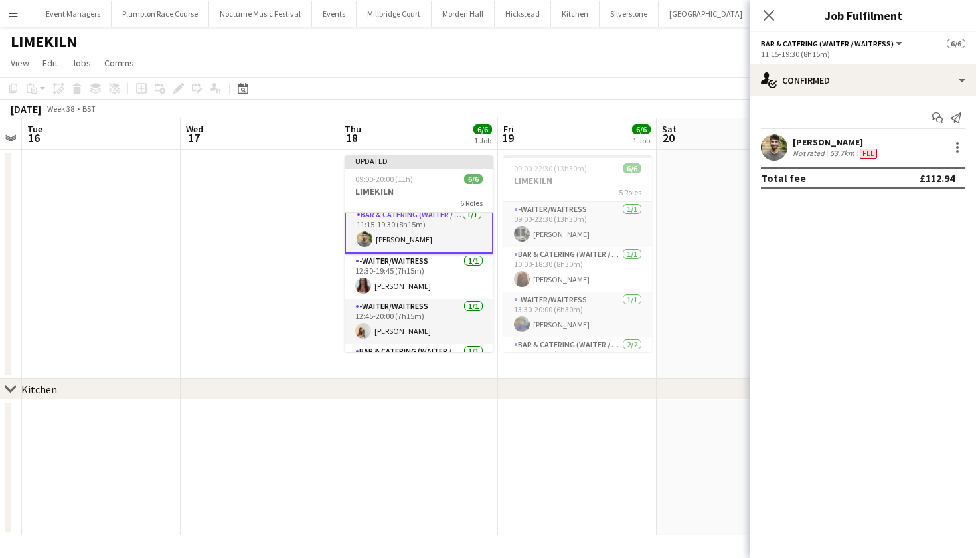
scroll to position [107, 0]
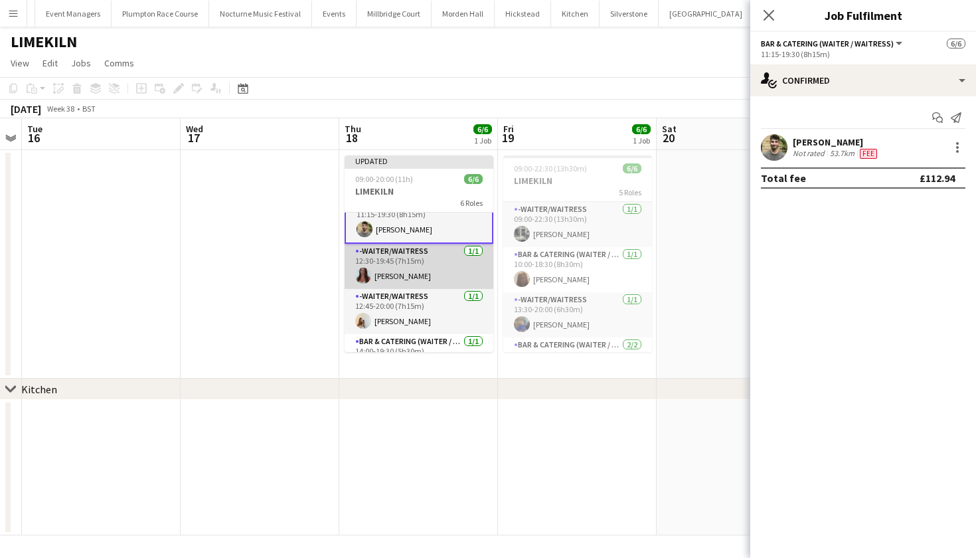
click at [454, 258] on app-card-role "-Waiter/Waitress 1/1 12:30-19:45 (7h15m) Beatrice Norris" at bounding box center [419, 266] width 149 height 45
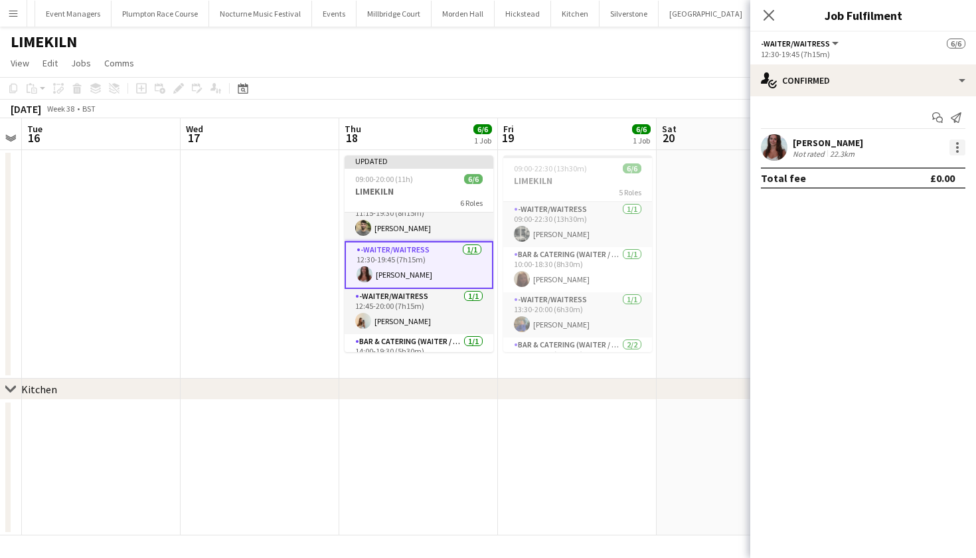
click at [956, 149] on div at bounding box center [958, 147] width 16 height 16
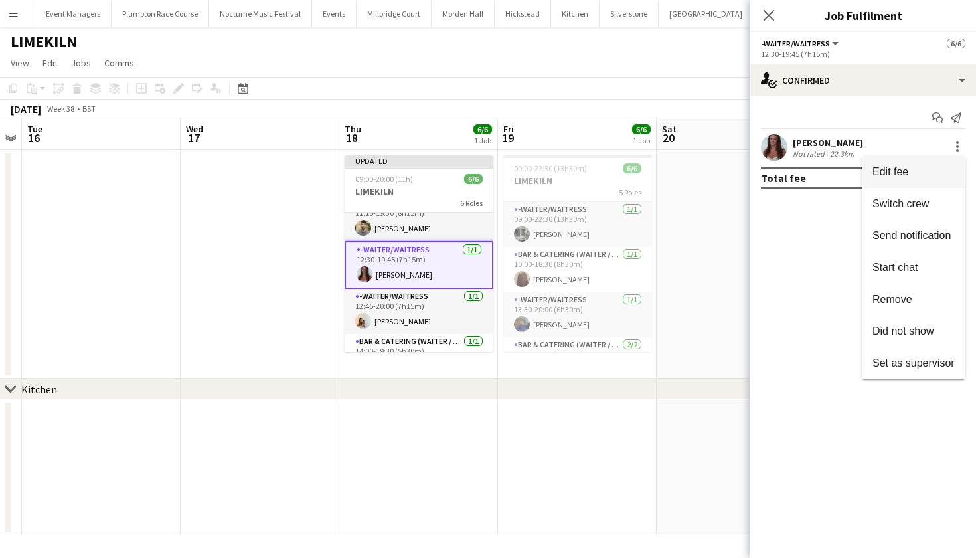
click at [915, 175] on span "Edit fee" at bounding box center [914, 172] width 82 height 12
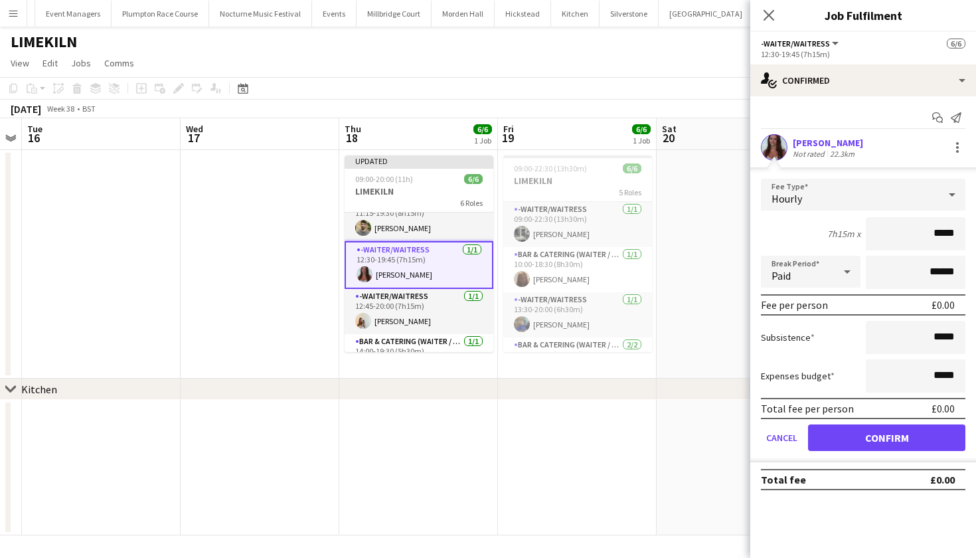
click at [921, 199] on div "Hourly" at bounding box center [850, 195] width 178 height 32
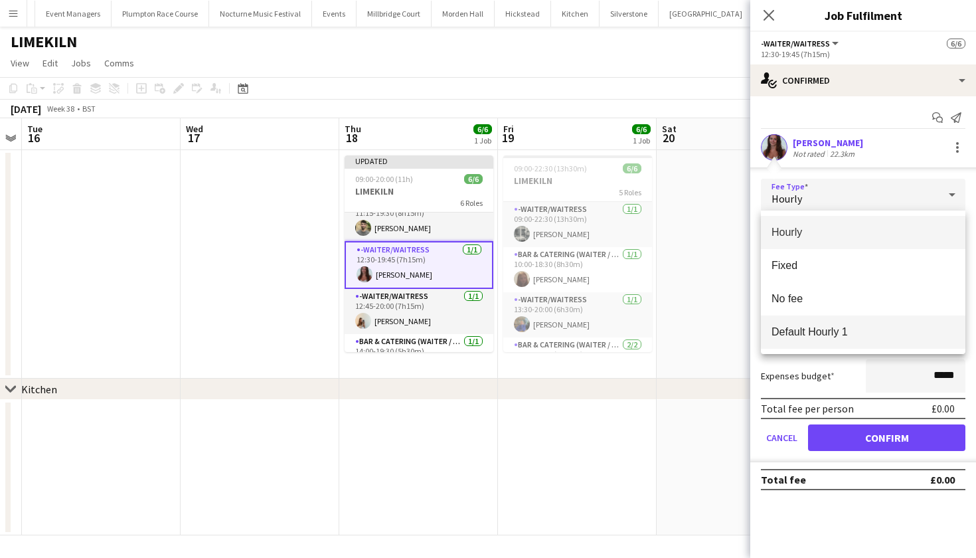
click at [888, 329] on span "Default Hourly 1" at bounding box center [863, 331] width 183 height 13
type input "******"
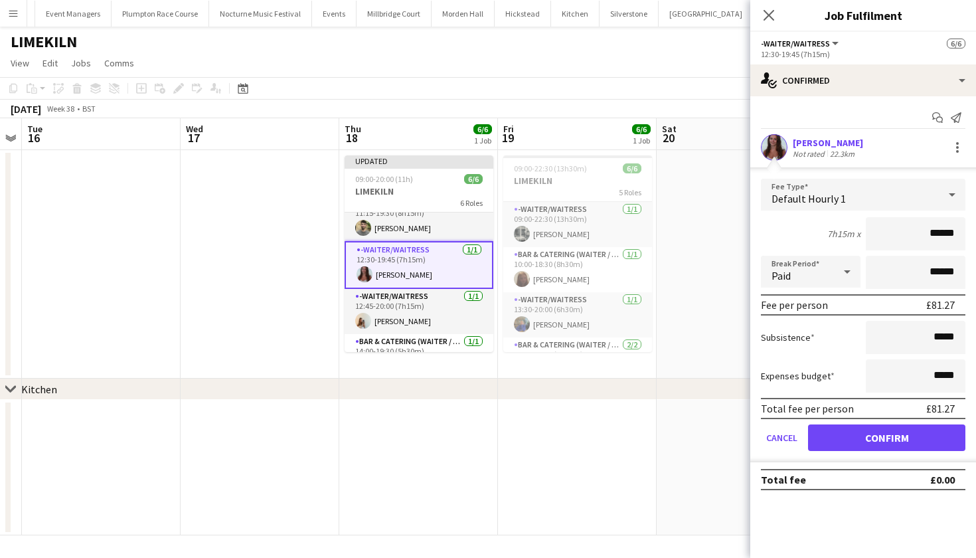
click at [880, 444] on button "Confirm" at bounding box center [886, 437] width 157 height 27
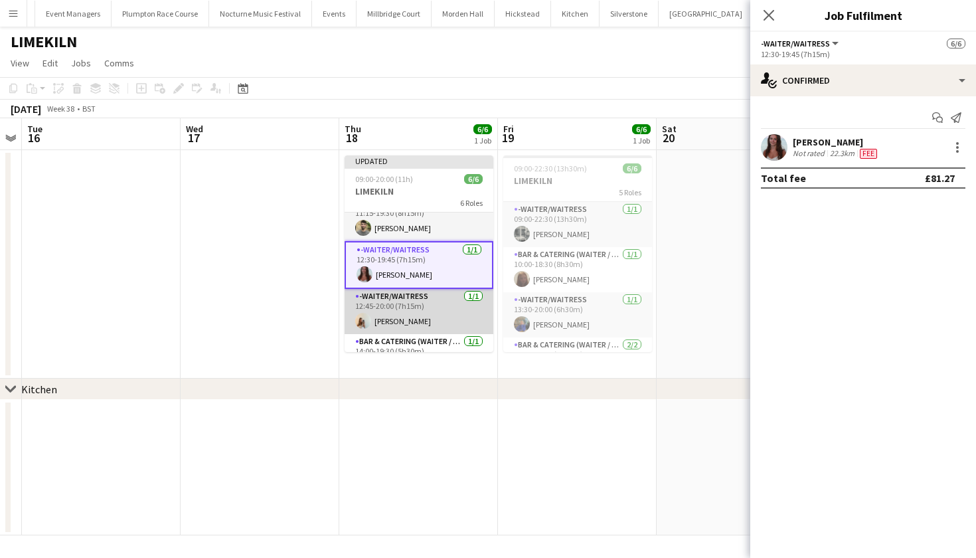
click at [463, 320] on app-card-role "-Waiter/Waitress 1/1 12:45-20:00 (7h15m) Olivia Watt" at bounding box center [419, 311] width 149 height 45
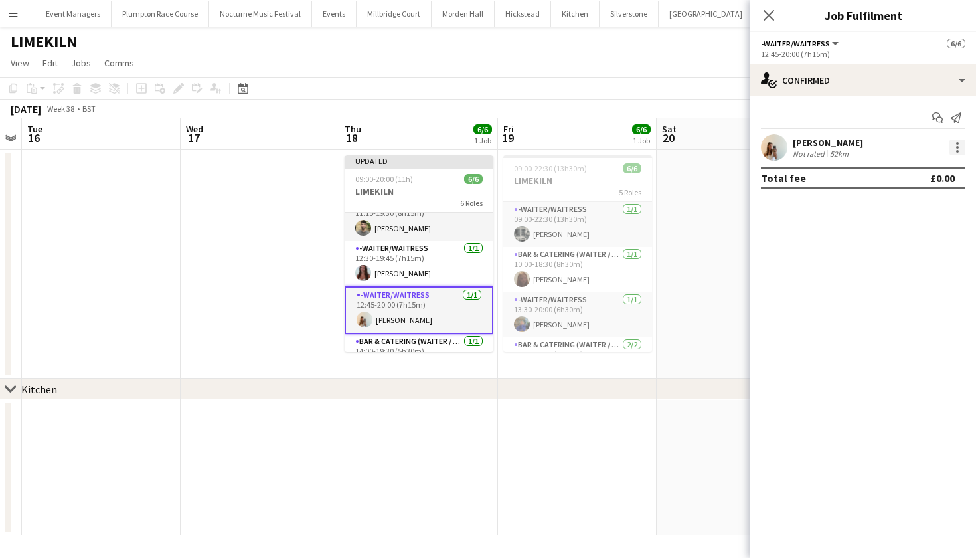
click at [958, 149] on div at bounding box center [958, 147] width 16 height 16
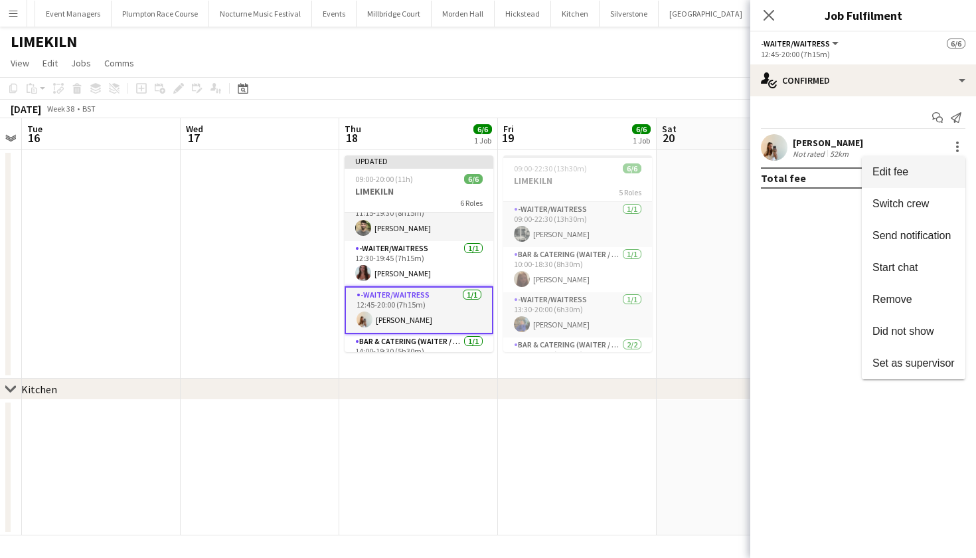
click at [937, 169] on span "Edit fee" at bounding box center [914, 172] width 82 height 12
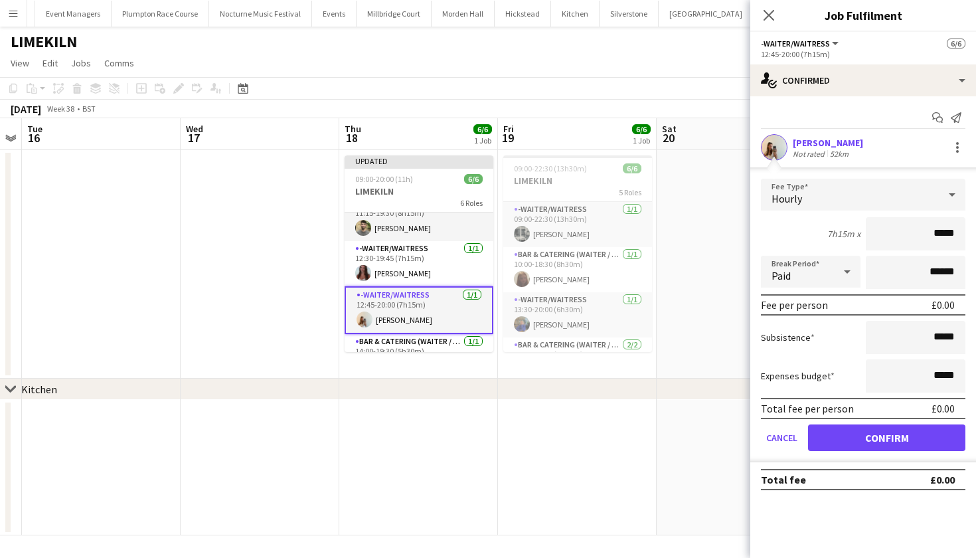
click at [923, 201] on div "Hourly" at bounding box center [850, 195] width 178 height 32
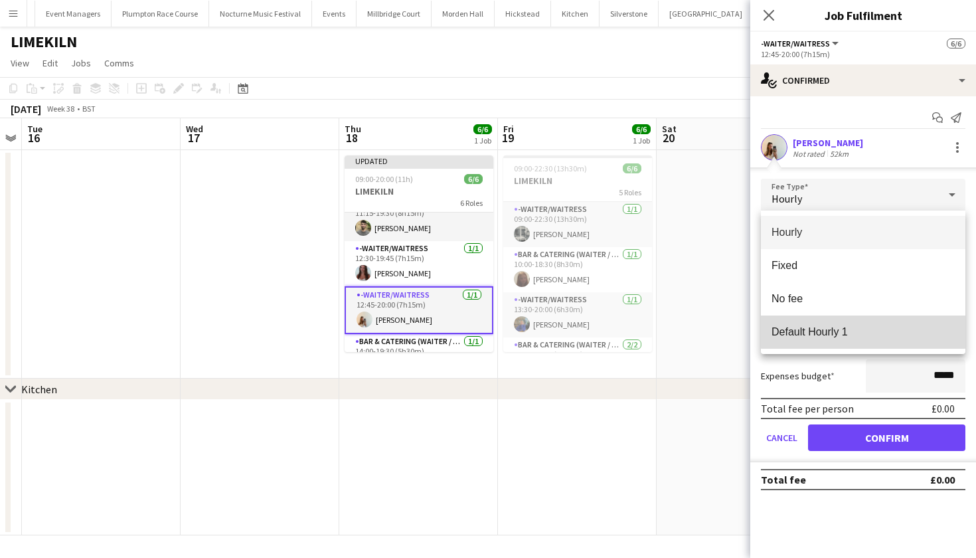
click at [863, 332] on span "Default Hourly 1" at bounding box center [863, 331] width 183 height 13
type input "******"
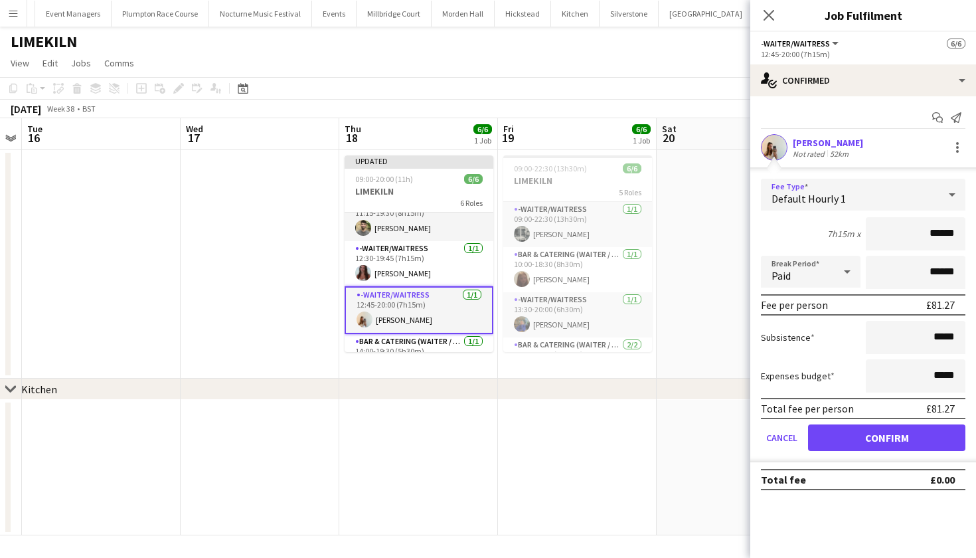
click at [851, 437] on button "Confirm" at bounding box center [886, 437] width 157 height 27
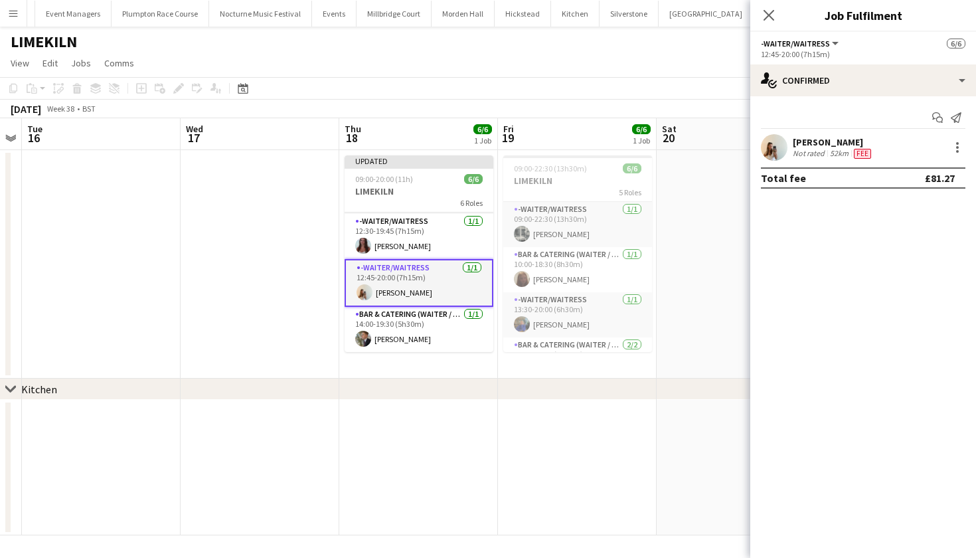
scroll to position [134, 0]
click at [472, 320] on app-card-role "Bar & Catering (Waiter / waitress) 1/1 14:00-19:30 (5h30m) Alex Peacock" at bounding box center [419, 329] width 149 height 45
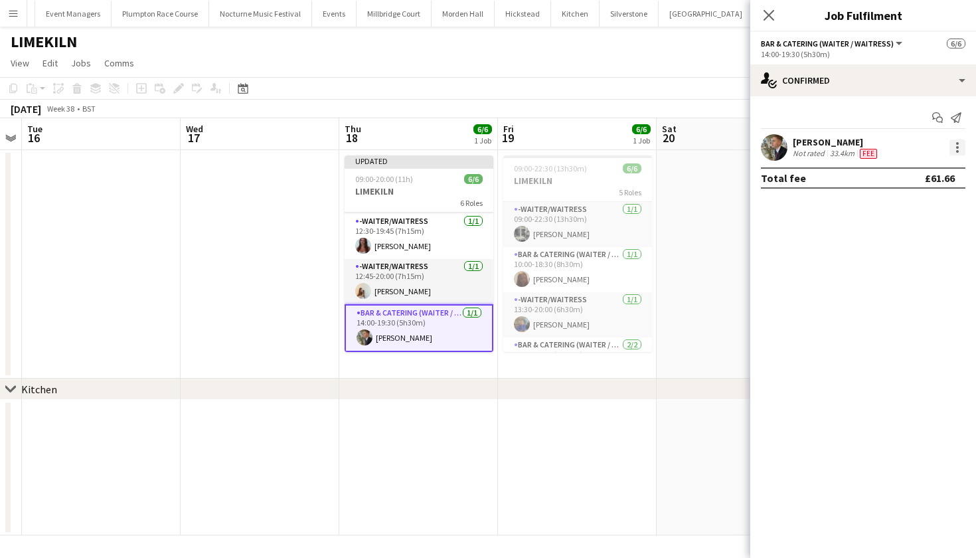
click at [960, 143] on div at bounding box center [958, 147] width 16 height 16
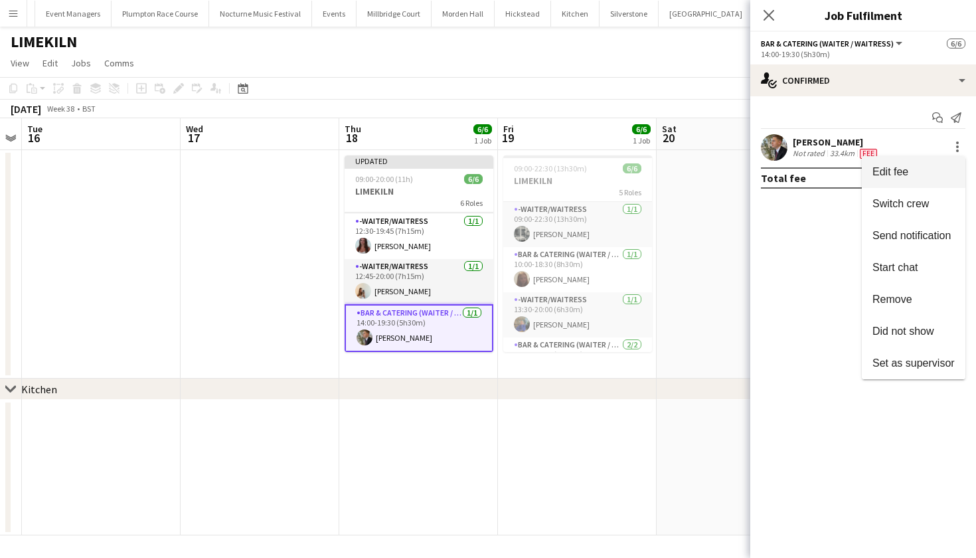
click at [929, 163] on button "Edit fee" at bounding box center [914, 172] width 104 height 32
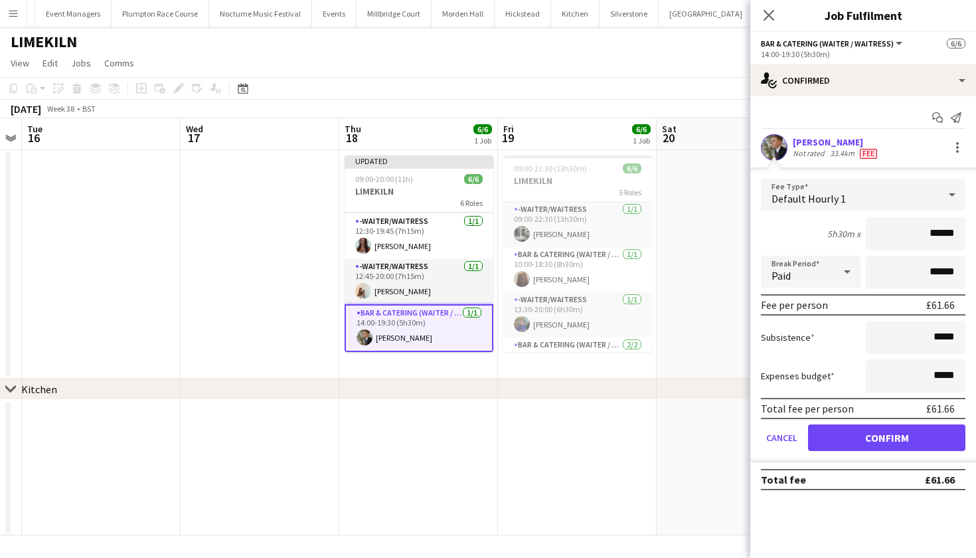
click at [849, 442] on button "Confirm" at bounding box center [886, 437] width 157 height 27
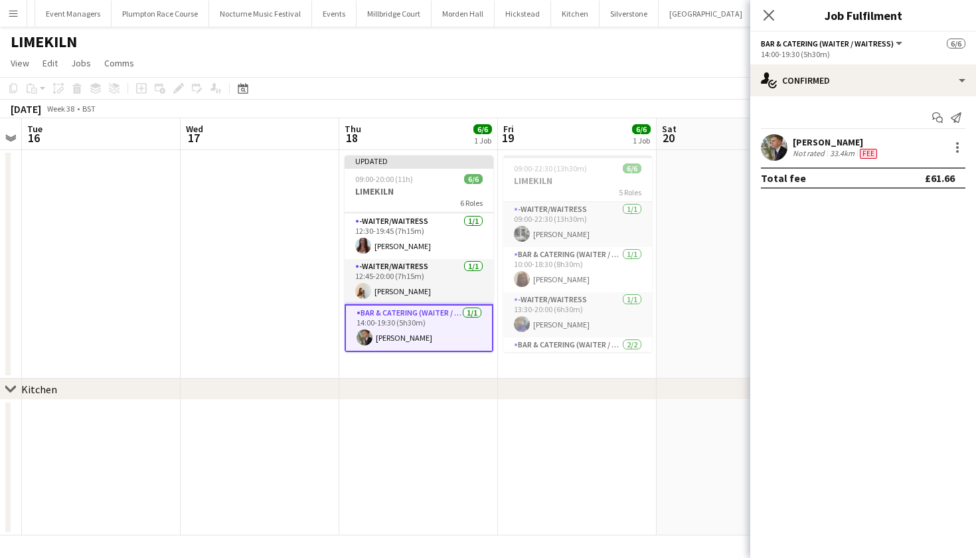
click at [673, 446] on app-date-cell at bounding box center [736, 467] width 159 height 135
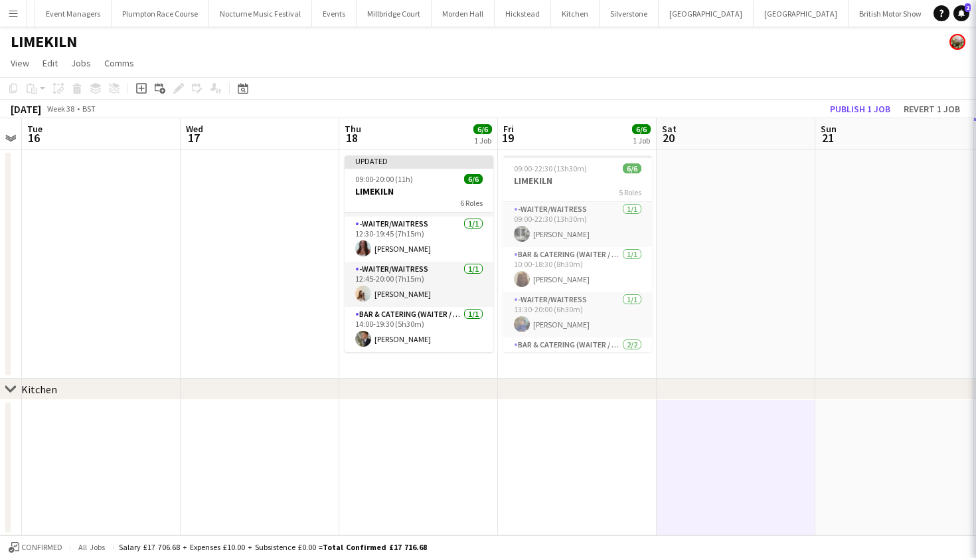
scroll to position [132, 0]
click at [854, 106] on button "Publish 1 job" at bounding box center [860, 108] width 71 height 17
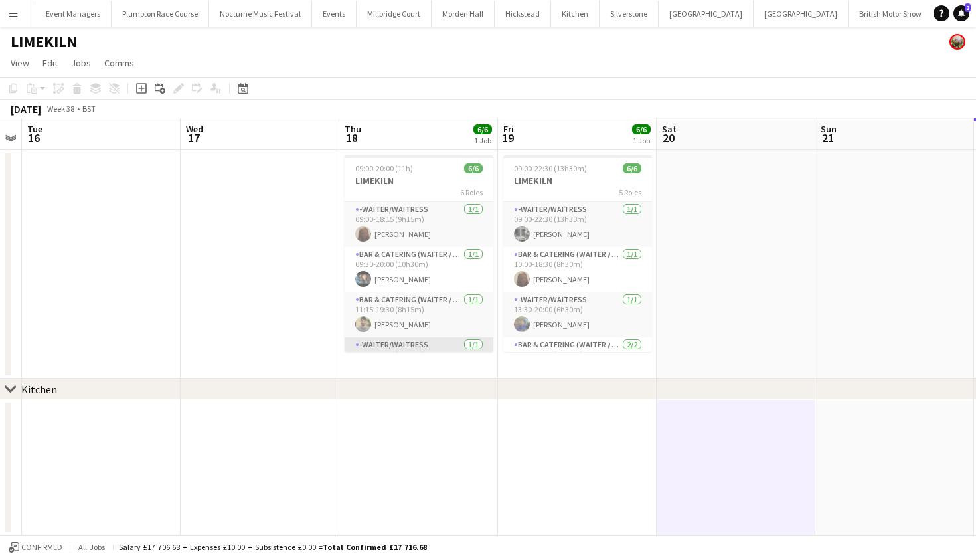
scroll to position [-1, 0]
click at [443, 222] on app-card-role "-Waiter/Waitress 1/1 09:00-18:15 (9h15m) Maddie Leader" at bounding box center [419, 224] width 149 height 45
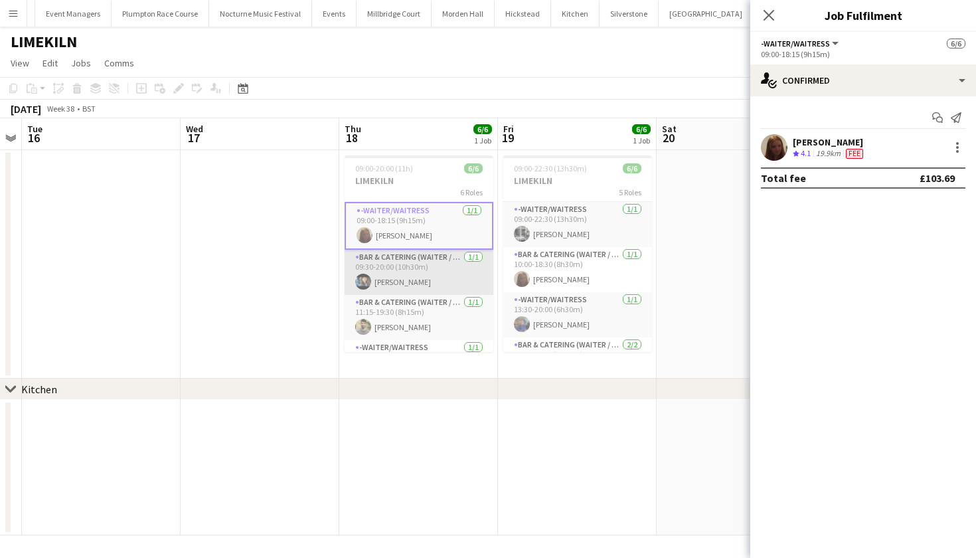
click at [432, 266] on app-card-role "Bar & Catering (Waiter / waitress) 1/1 09:30-20:00 (10h30m) Lydia Cameron" at bounding box center [419, 272] width 149 height 45
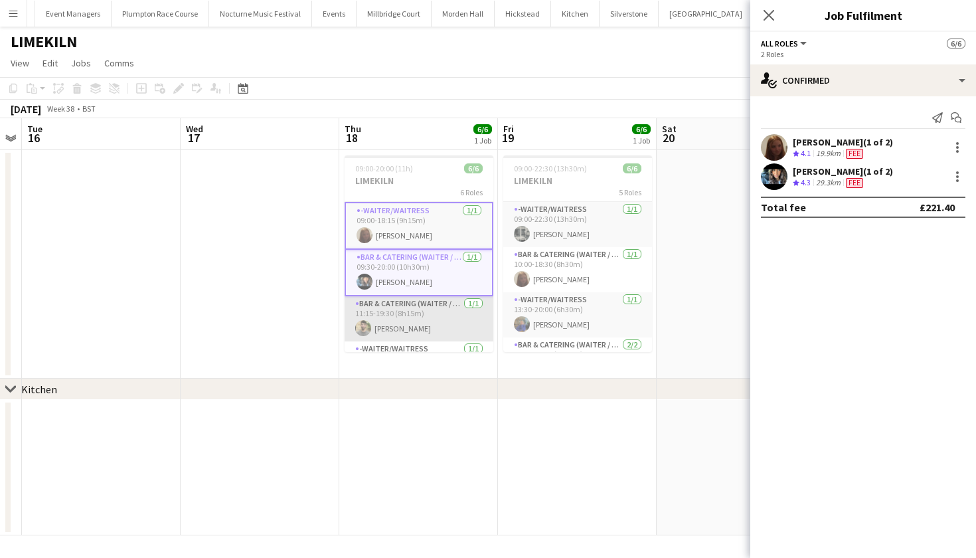
click at [427, 334] on app-card-role "Bar & Catering (Waiter / waitress) 1/1 11:15-19:30 (8h15m) Jacques Pressley" at bounding box center [419, 318] width 149 height 45
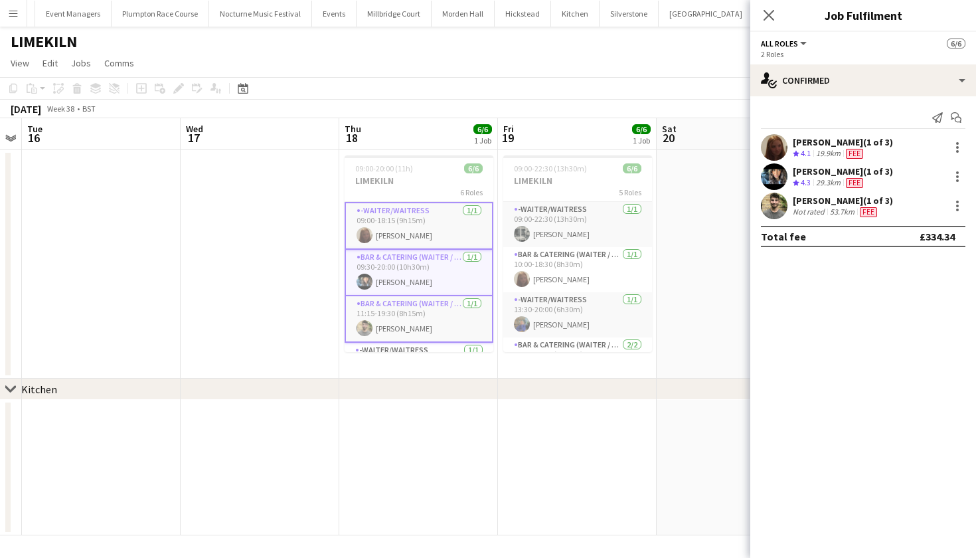
scroll to position [72, 0]
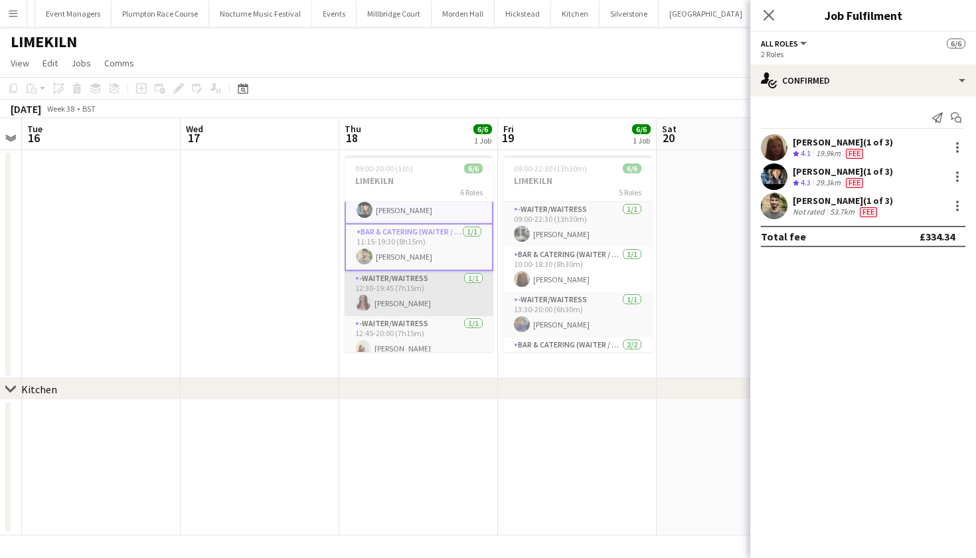
click at [419, 302] on app-card-role "-Waiter/Waitress 1/1 12:30-19:45 (7h15m) Beatrice Norris" at bounding box center [419, 293] width 149 height 45
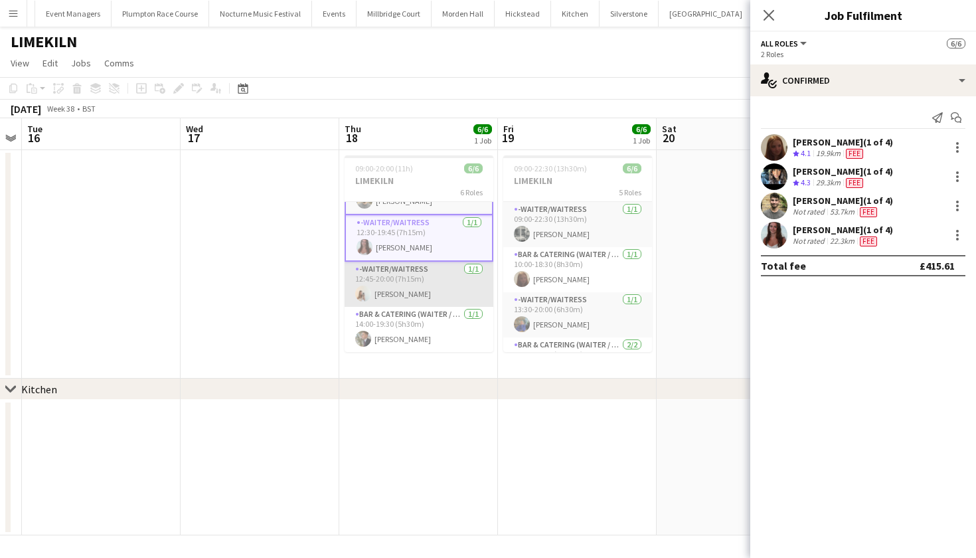
scroll to position [128, 0]
click at [418, 283] on app-card-role "-Waiter/Waitress 1/1 12:45-20:00 (7h15m) Olivia Watt" at bounding box center [419, 284] width 149 height 45
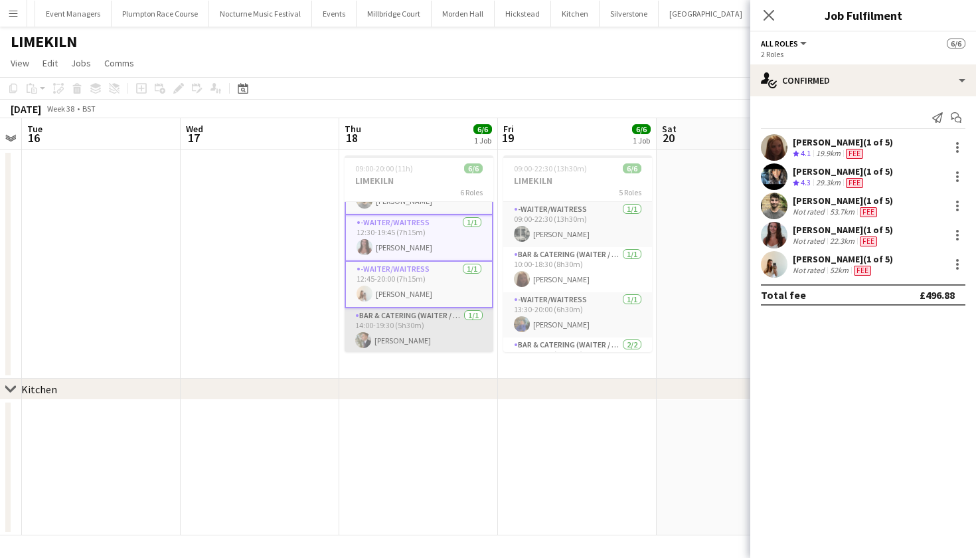
click at [418, 325] on app-card-role "Bar & Catering (Waiter / waitress) 1/1 14:00-19:30 (5h30m) Alex Peacock" at bounding box center [419, 330] width 149 height 45
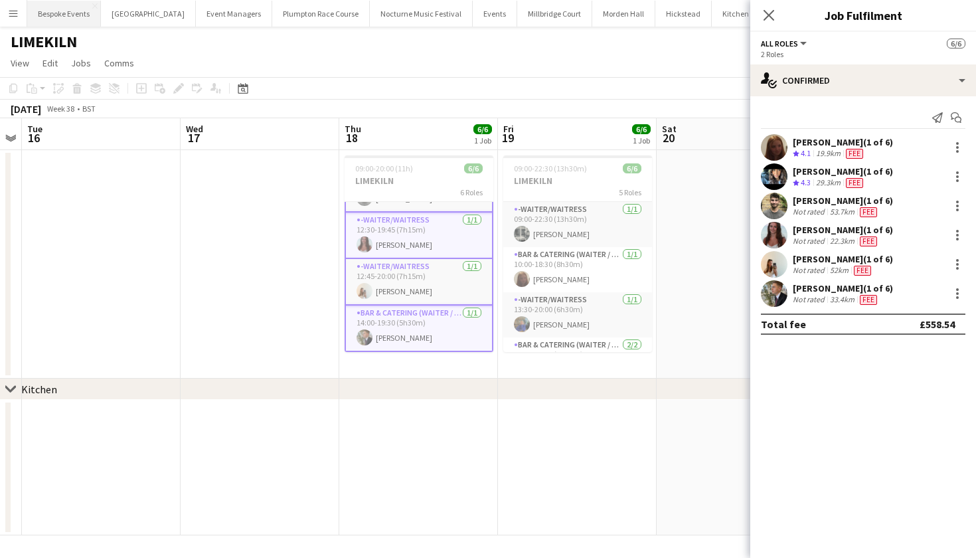
scroll to position [0, -1]
click at [65, 15] on button "Bespoke Events Close" at bounding box center [64, 14] width 74 height 26
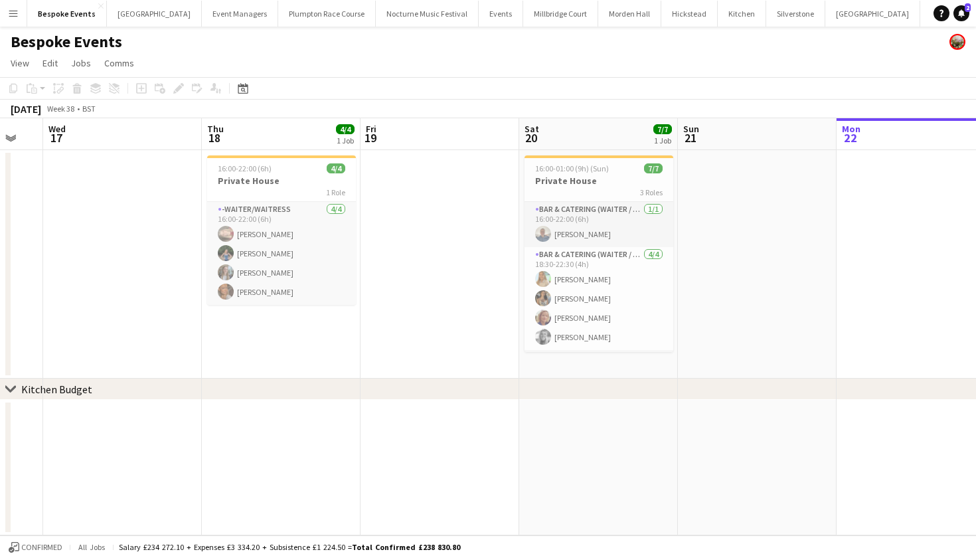
scroll to position [0, 371]
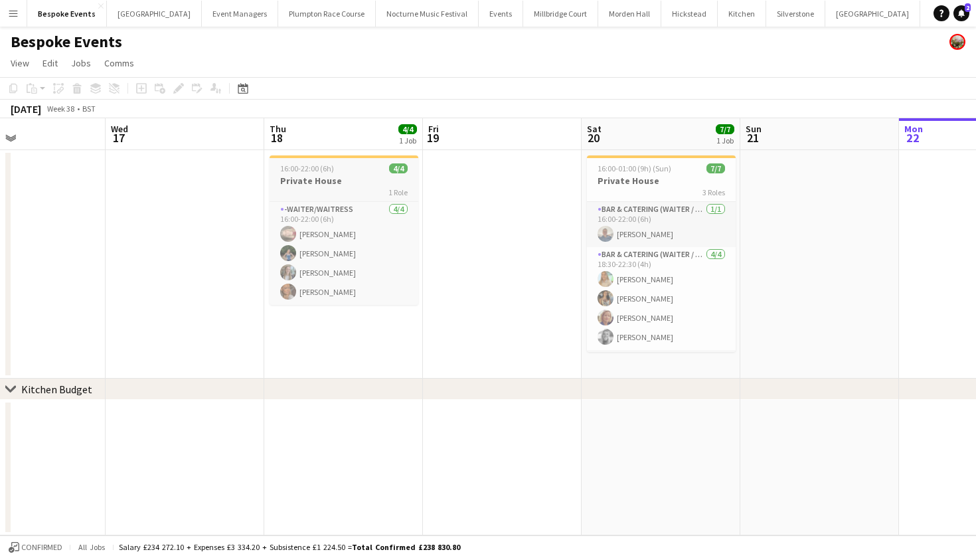
click at [321, 168] on span "16:00-22:00 (6h)" at bounding box center [307, 168] width 54 height 10
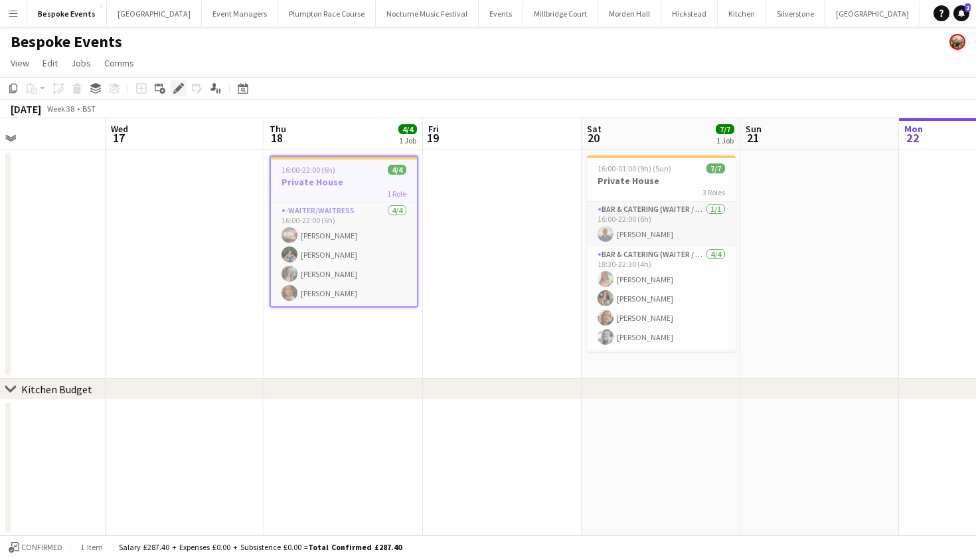
click at [176, 91] on icon at bounding box center [178, 88] width 7 height 7
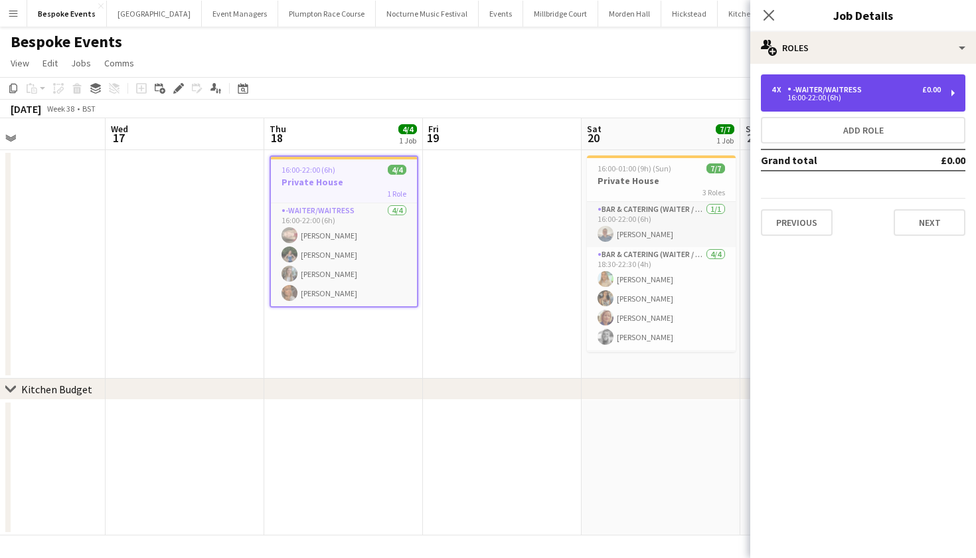
click at [857, 89] on div "-Waiter/Waitress" at bounding box center [828, 89] width 80 height 9
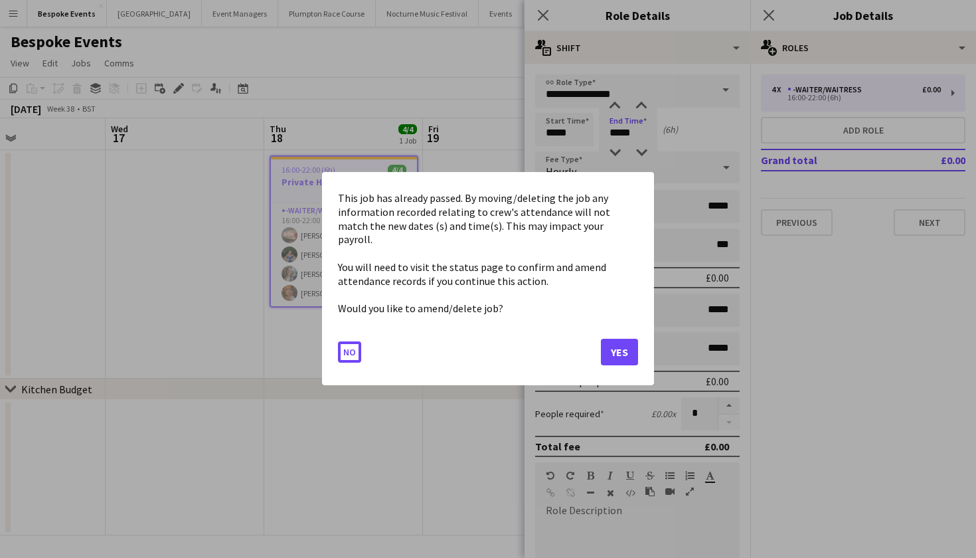
click at [619, 132] on body "Menu Boards Boards Boards All jobs Status Workforce Workforce My Workforce Recr…" at bounding box center [488, 279] width 976 height 558
click at [616, 346] on button "Yes" at bounding box center [619, 352] width 37 height 27
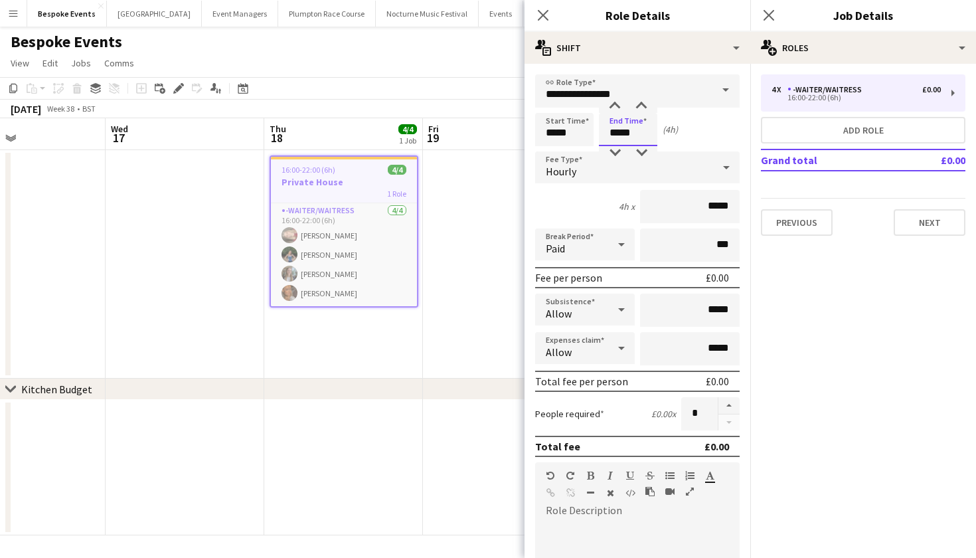
type input "*****"
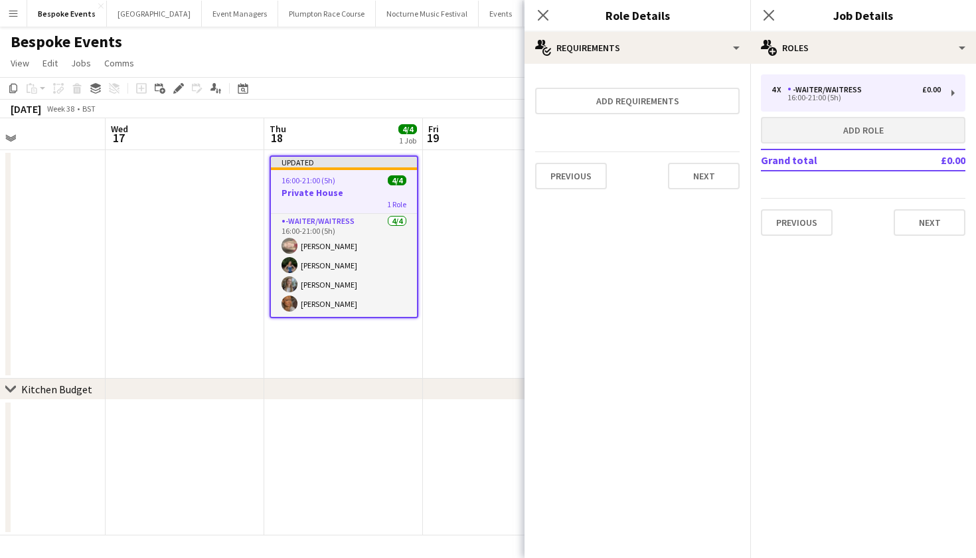
click at [862, 135] on button "Add role" at bounding box center [863, 130] width 205 height 27
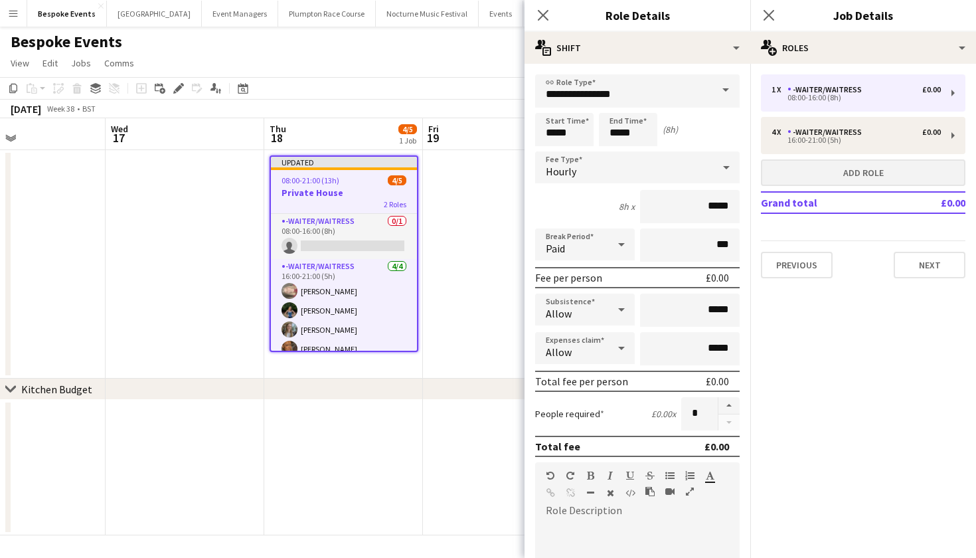
type input "*****"
type input "*"
click at [555, 132] on input "*****" at bounding box center [564, 129] width 58 height 33
type input "*****"
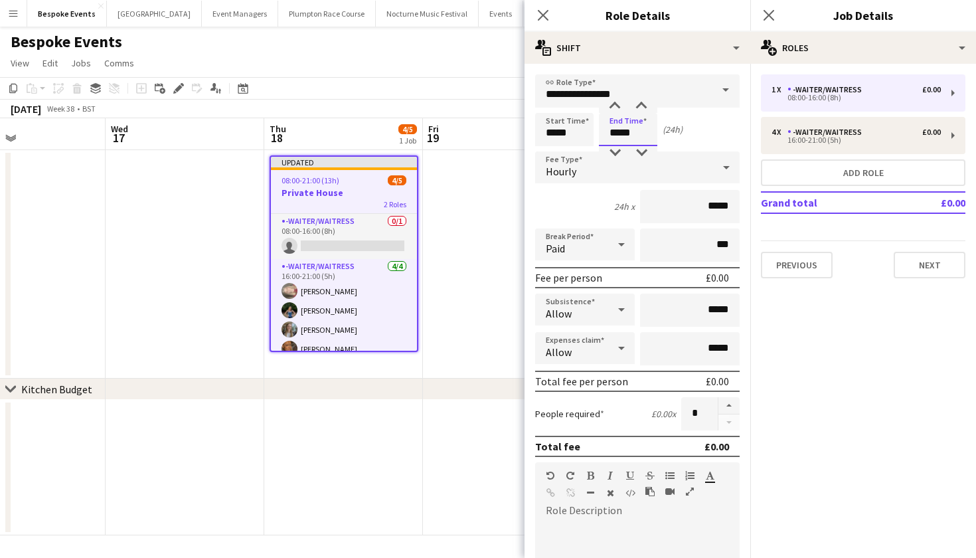
click at [618, 134] on input "*****" at bounding box center [628, 129] width 58 height 33
type input "*****"
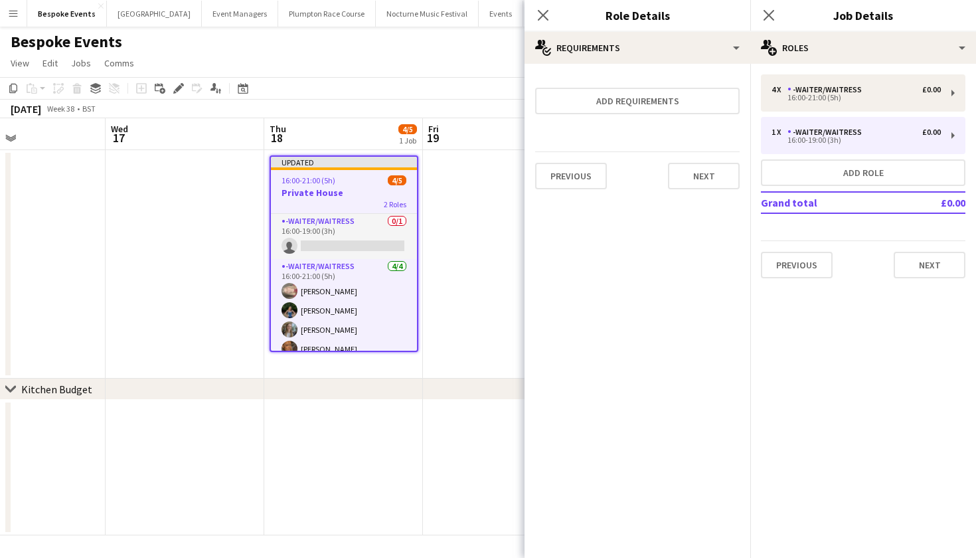
click at [476, 272] on app-date-cell at bounding box center [502, 264] width 159 height 228
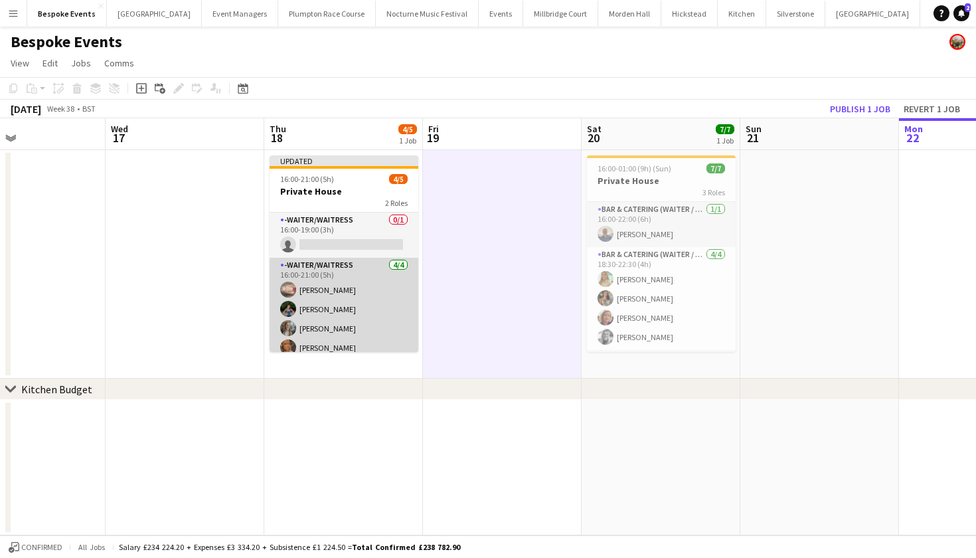
click at [340, 321] on app-card-role "-Waiter/Waitress 4/4 16:00-21:00 (5h) Jasmine Pattison Violet Beaumont Lily Bre…" at bounding box center [344, 309] width 149 height 103
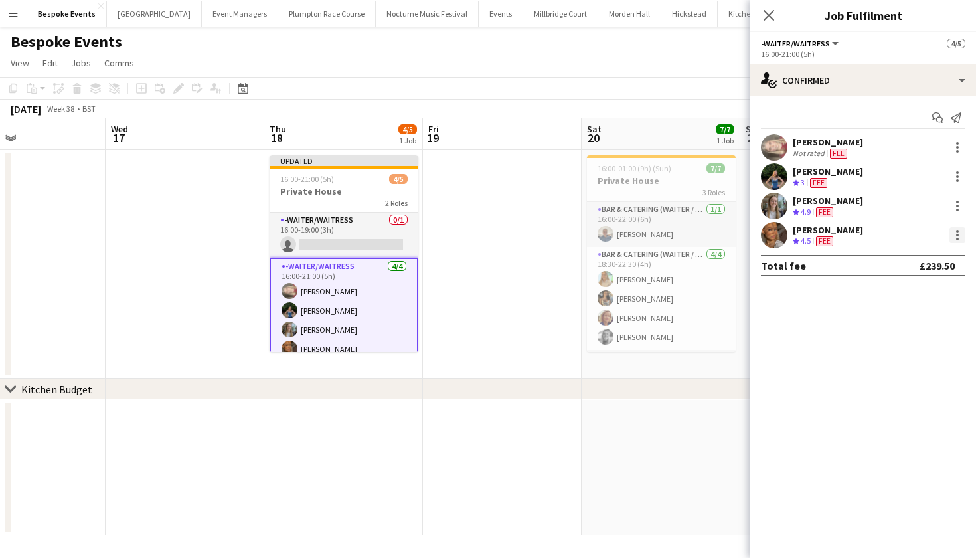
click at [956, 238] on div at bounding box center [957, 239] width 3 height 3
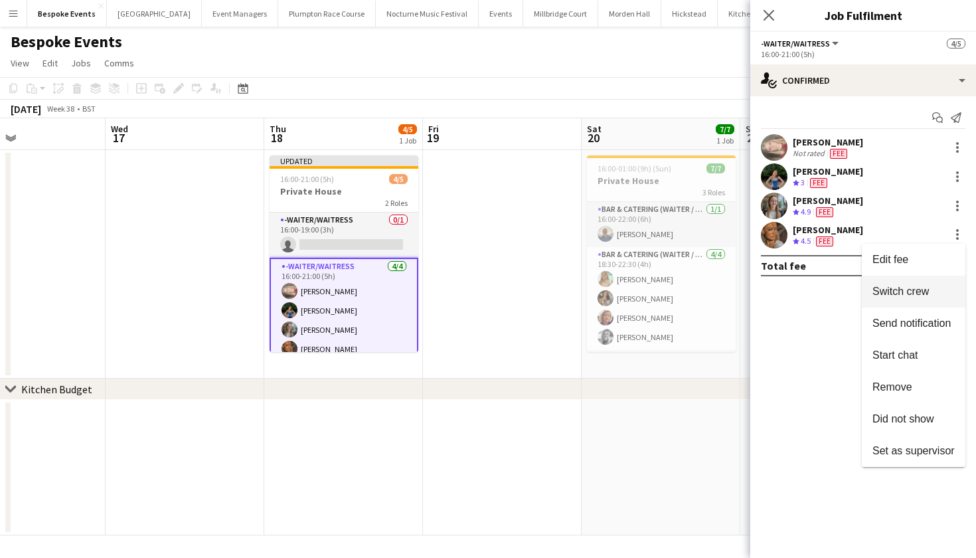
click at [923, 291] on span "Switch crew" at bounding box center [901, 291] width 56 height 11
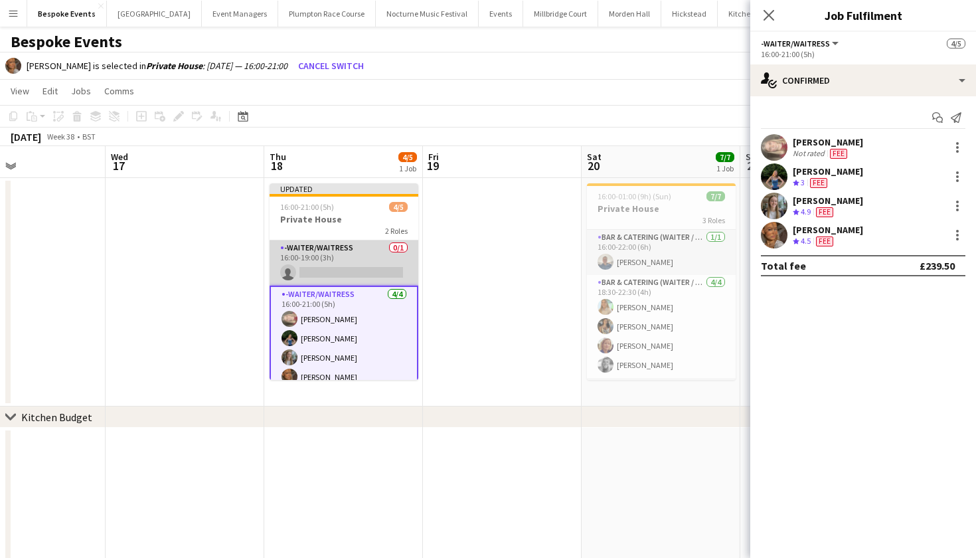
click at [342, 263] on app-card-role "-Waiter/Waitress 0/1 16:00-19:00 (3h) single-neutral-actions" at bounding box center [344, 262] width 149 height 45
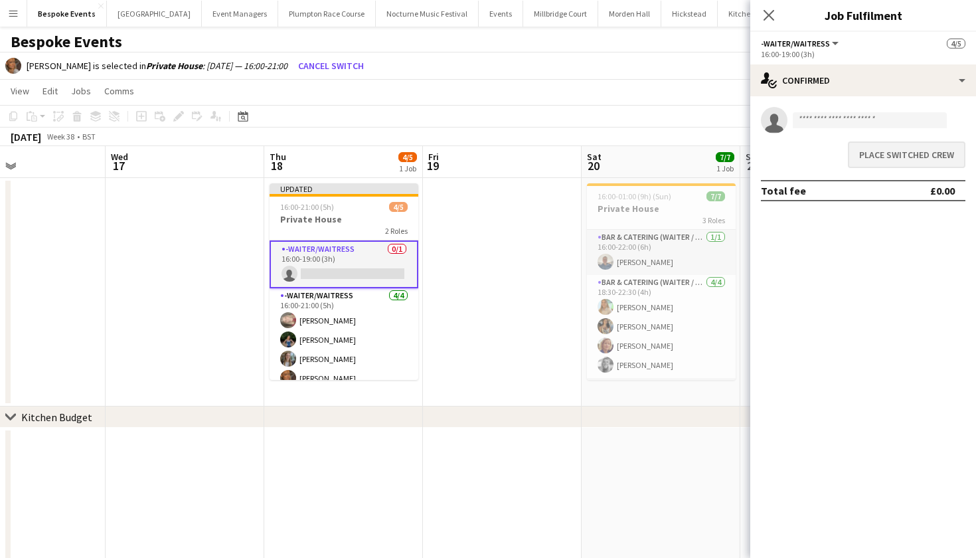
click at [946, 160] on button "Place switched crew" at bounding box center [907, 154] width 118 height 27
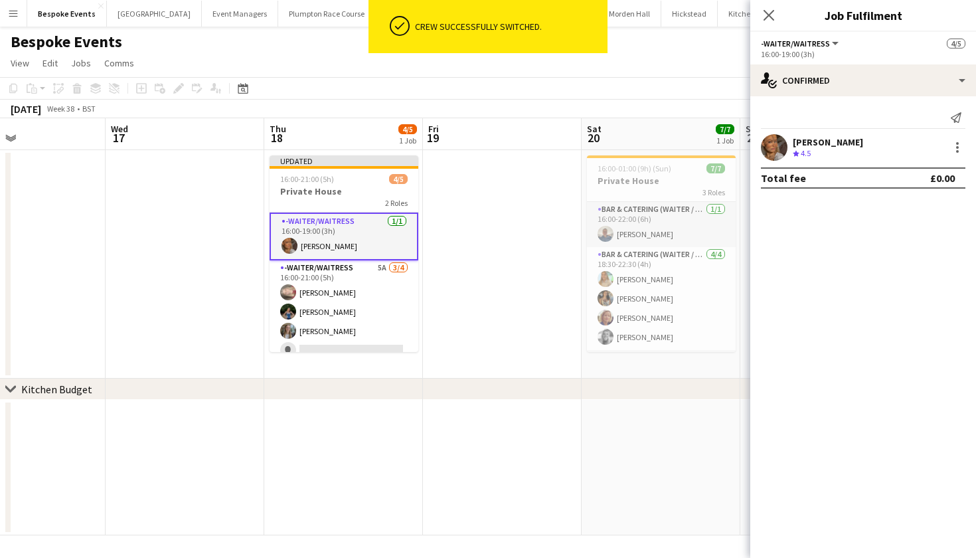
click at [502, 276] on app-date-cell at bounding box center [502, 264] width 159 height 228
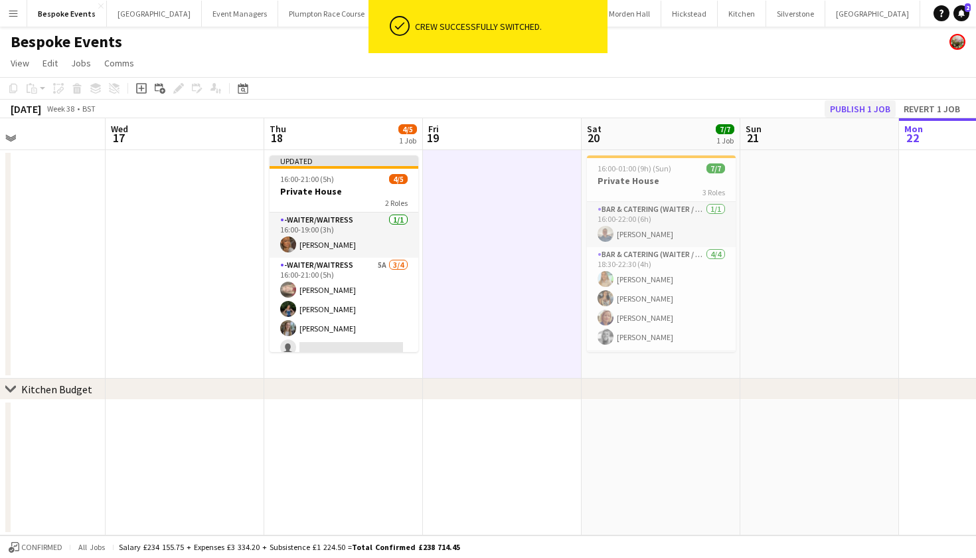
click at [869, 103] on button "Publish 1 job" at bounding box center [860, 108] width 71 height 17
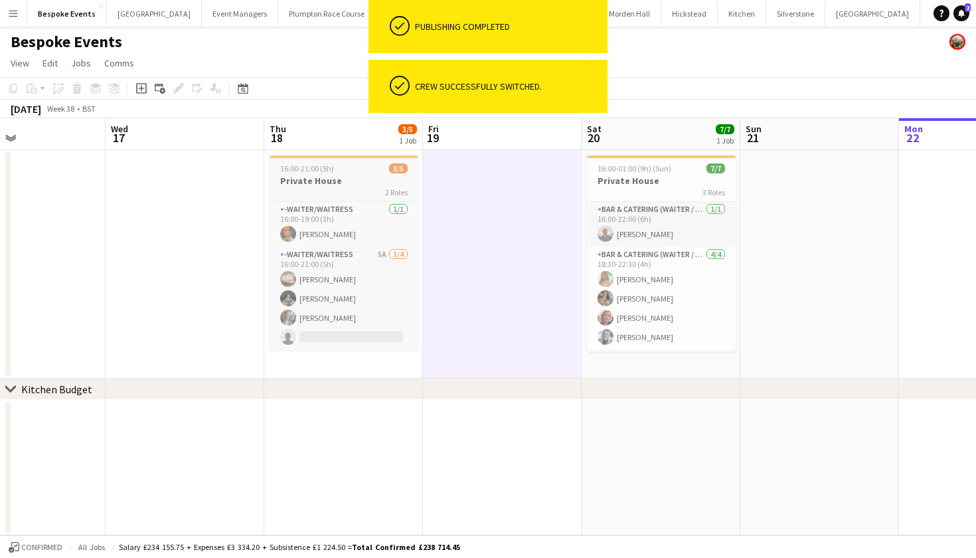
click at [313, 183] on h3 "Private House" at bounding box center [344, 181] width 149 height 12
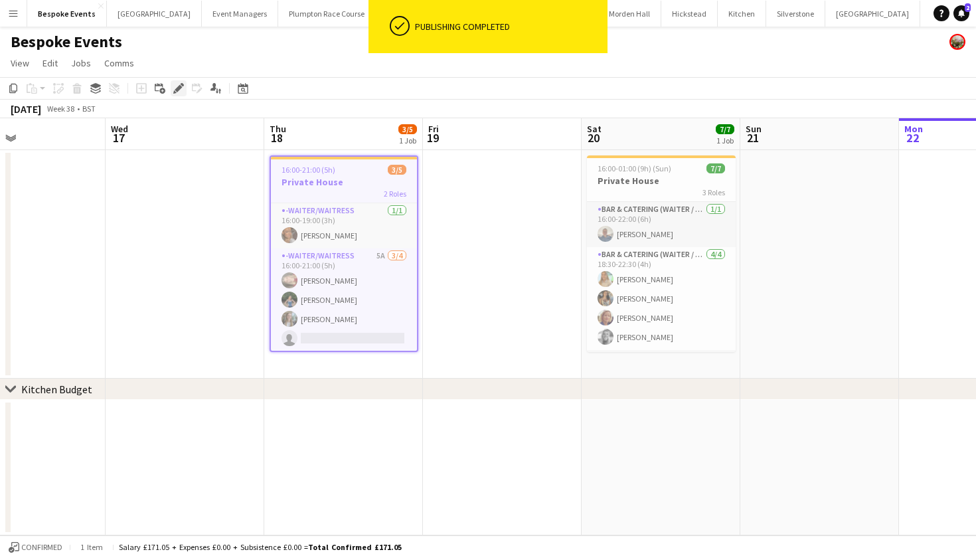
click at [183, 88] on icon "Edit" at bounding box center [178, 88] width 11 height 11
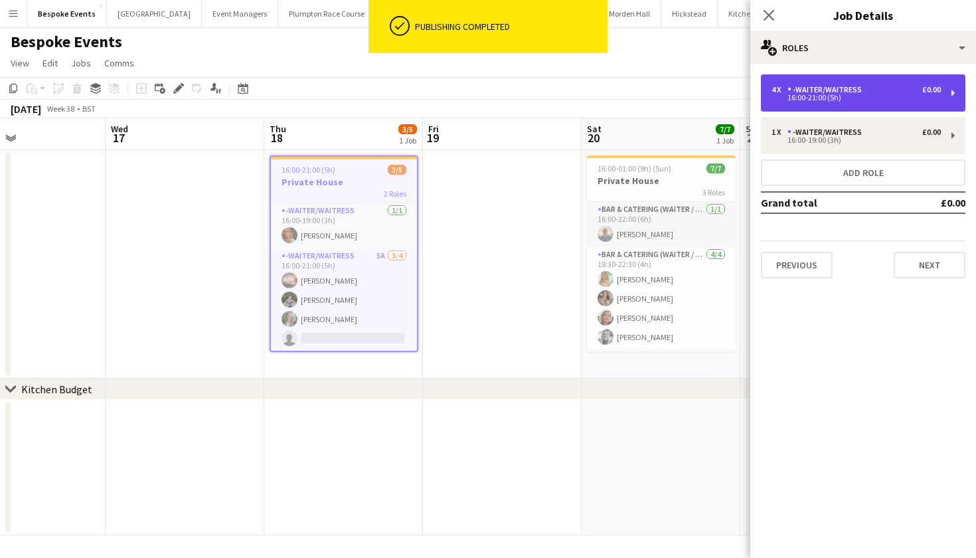
click at [812, 100] on div "16:00-21:00 (5h)" at bounding box center [856, 97] width 169 height 7
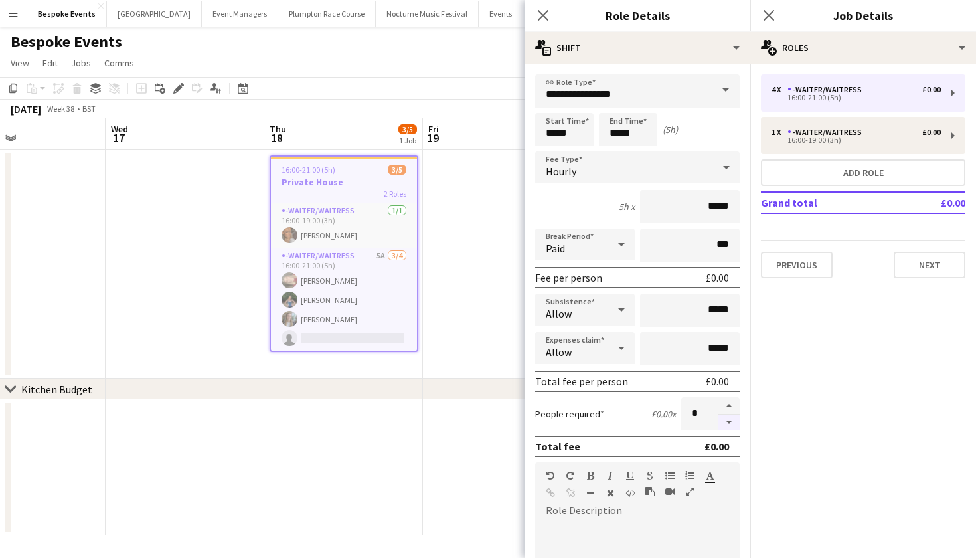
click at [731, 422] on button "button" at bounding box center [729, 422] width 21 height 17
type input "*"
click at [486, 263] on app-date-cell at bounding box center [502, 264] width 159 height 228
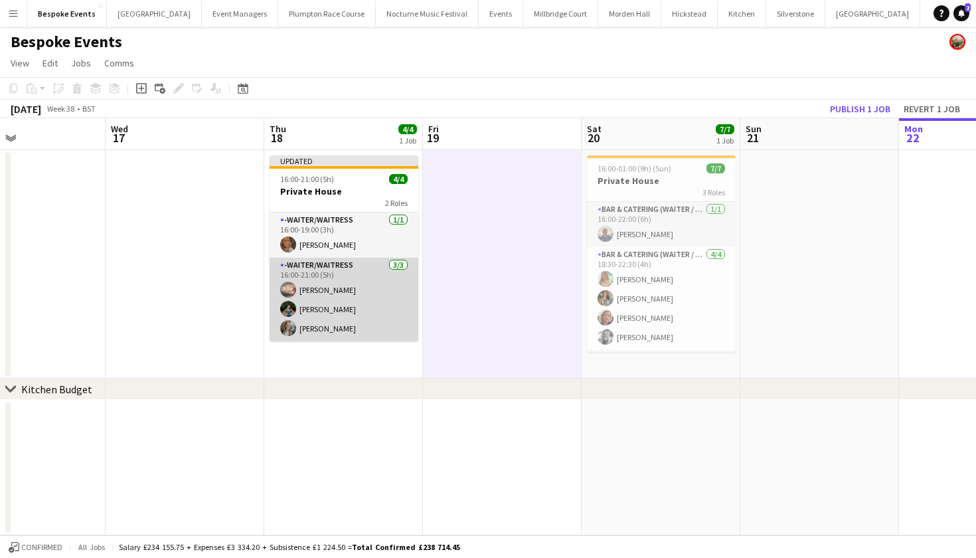
scroll to position [0, 0]
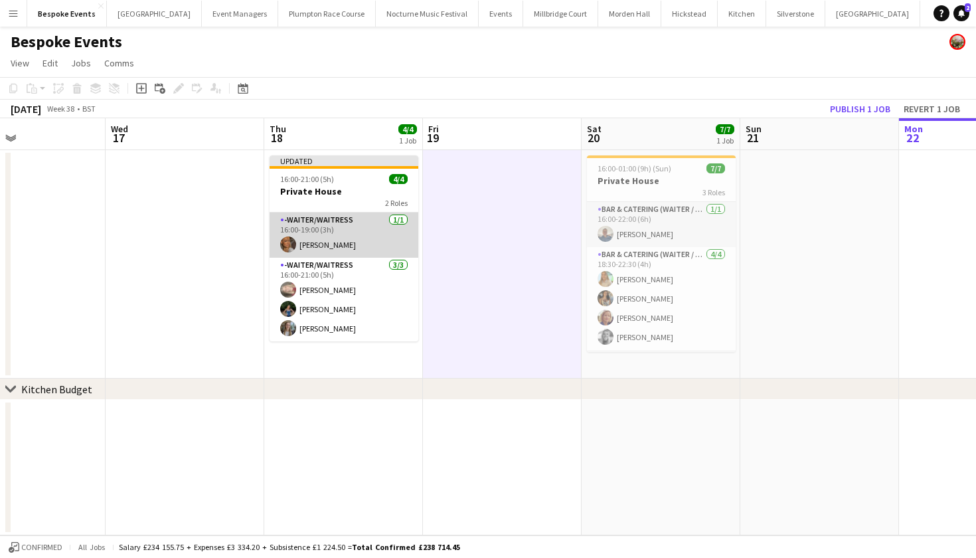
click at [372, 226] on app-card-role "-Waiter/Waitress 1/1 16:00-19:00 (3h) Jessica Platt" at bounding box center [344, 235] width 149 height 45
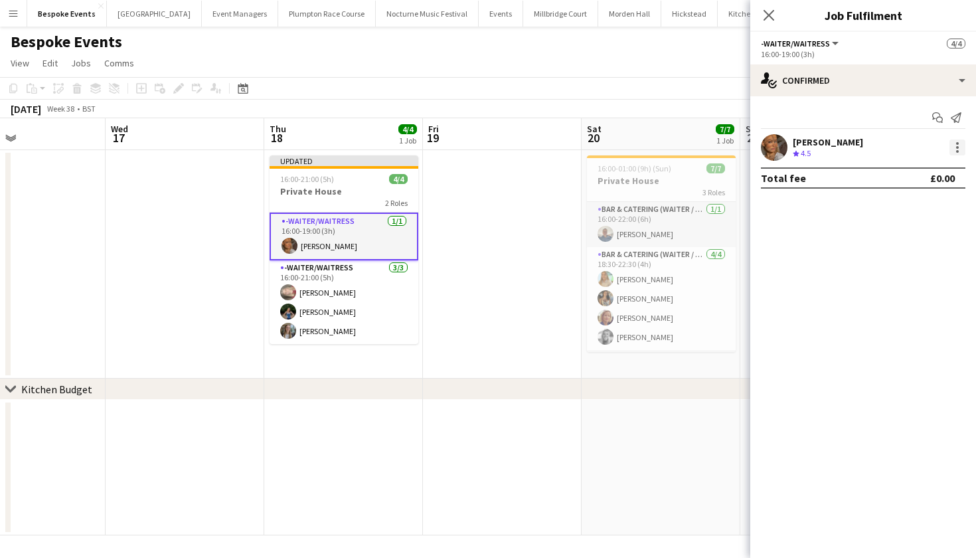
click at [953, 145] on div at bounding box center [958, 147] width 16 height 16
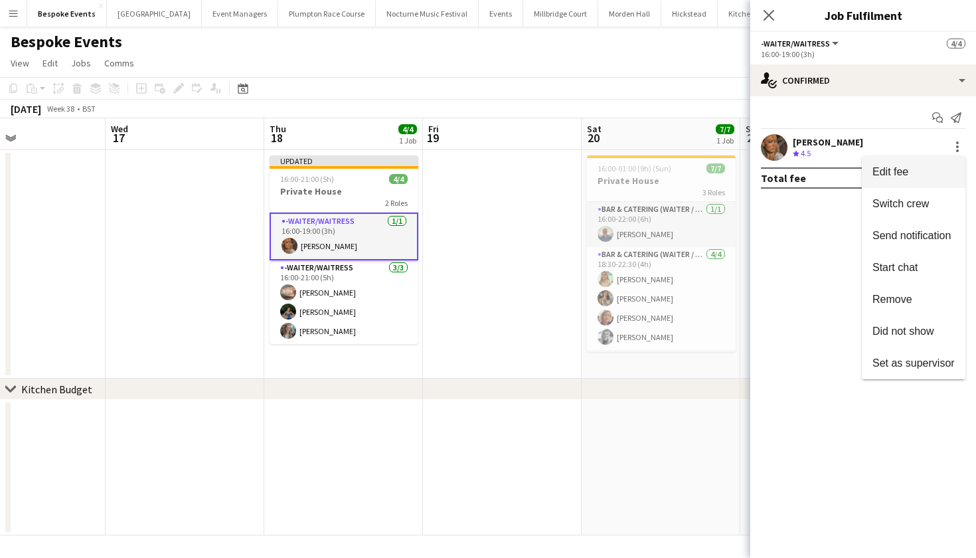
click at [913, 173] on span "Edit fee" at bounding box center [914, 172] width 82 height 12
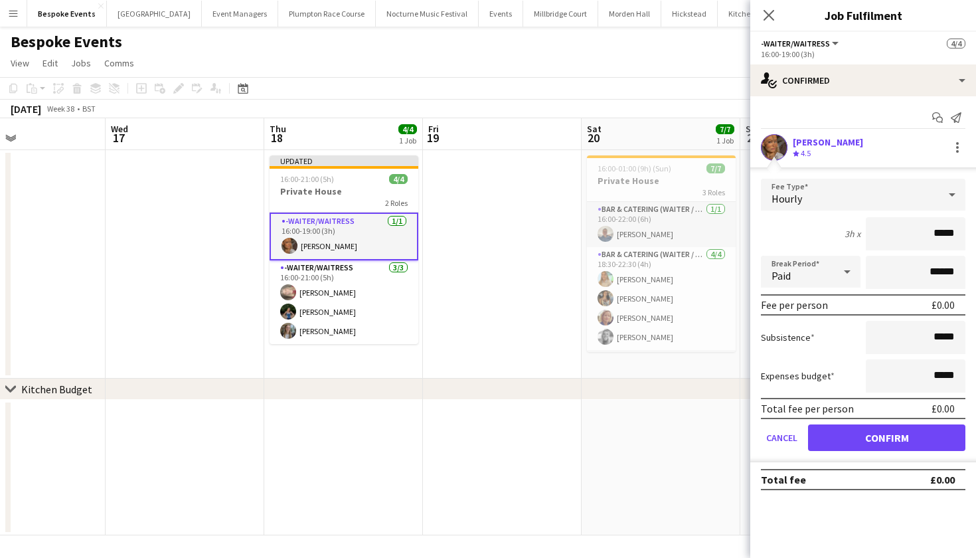
click at [903, 191] on div "Hourly" at bounding box center [850, 195] width 178 height 32
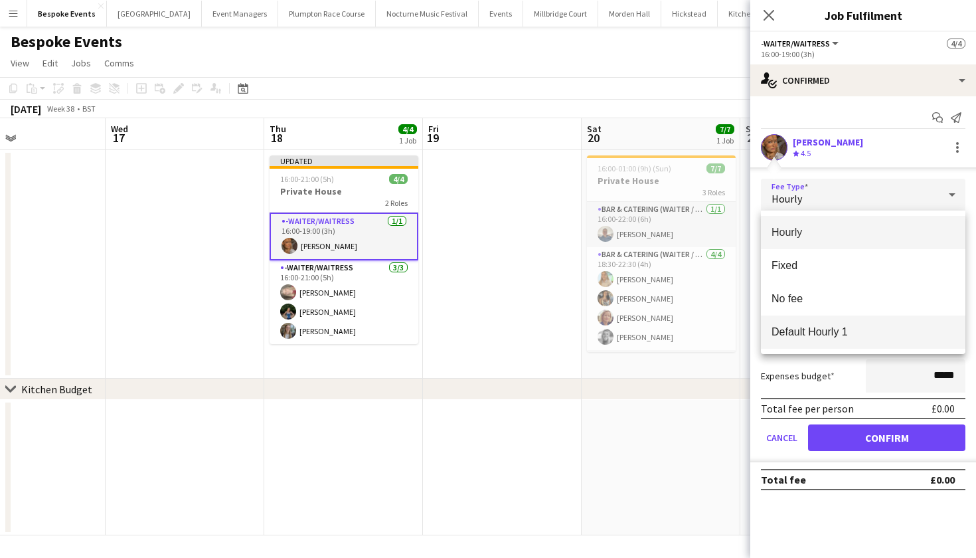
click at [846, 333] on span "Default Hourly 1" at bounding box center [863, 331] width 183 height 13
type input "******"
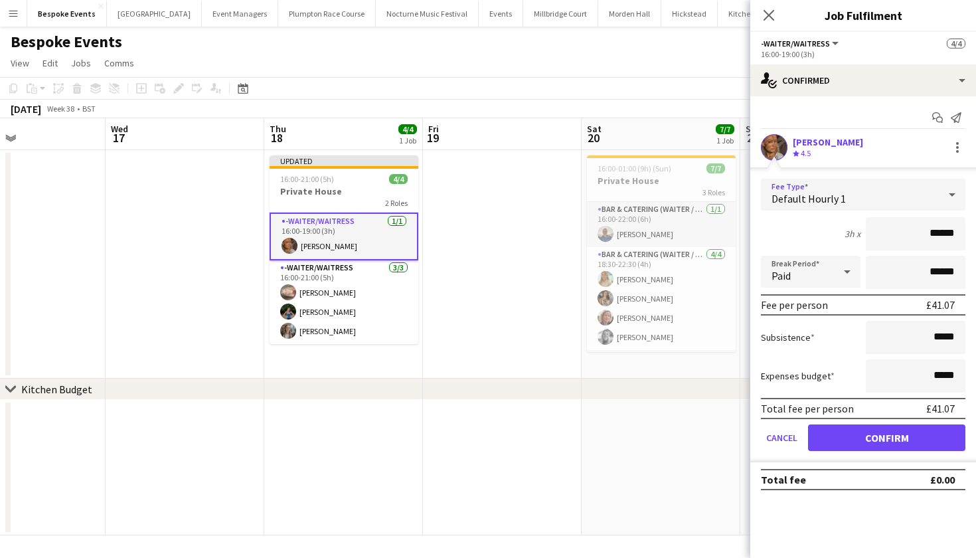
click at [841, 444] on button "Confirm" at bounding box center [886, 437] width 157 height 27
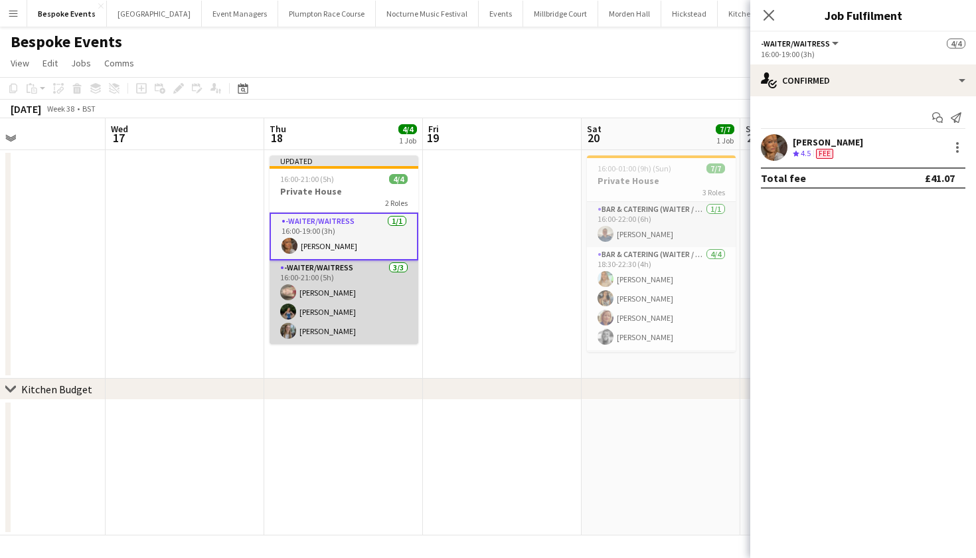
click at [355, 310] on app-card-role "-Waiter/Waitress 3/3 16:00-21:00 (5h) Jasmine Pattison Violet Beaumont Lily Bre…" at bounding box center [344, 302] width 149 height 84
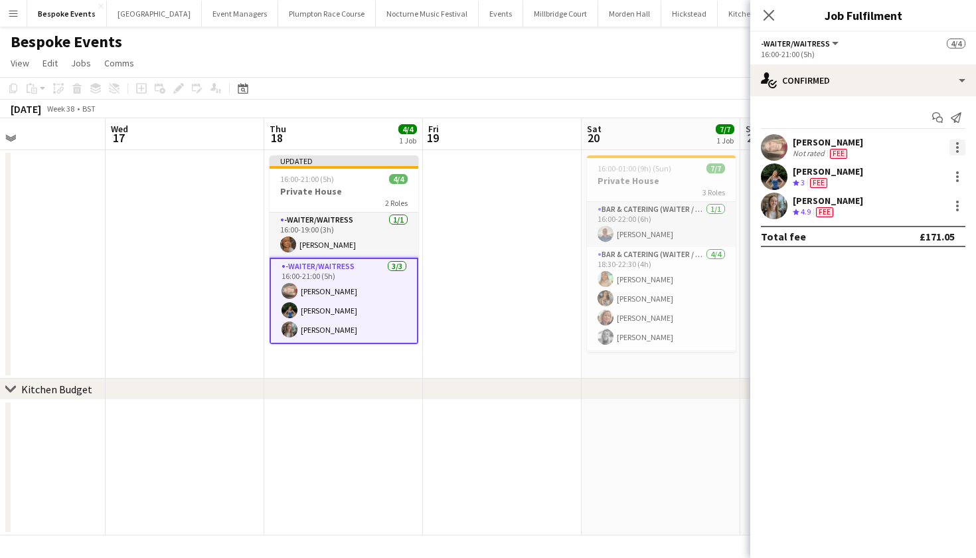
click at [957, 146] on div at bounding box center [957, 147] width 3 height 3
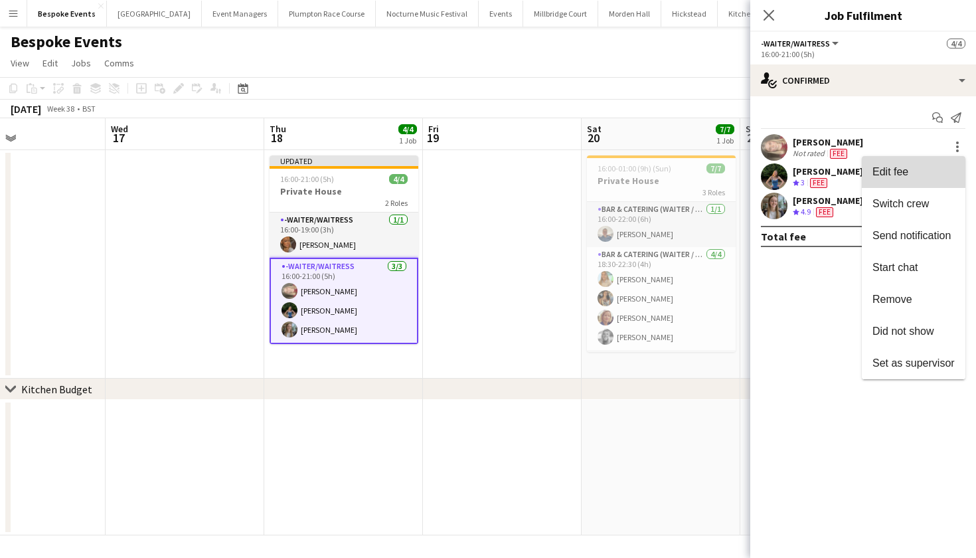
click at [925, 165] on button "Edit fee" at bounding box center [914, 172] width 104 height 32
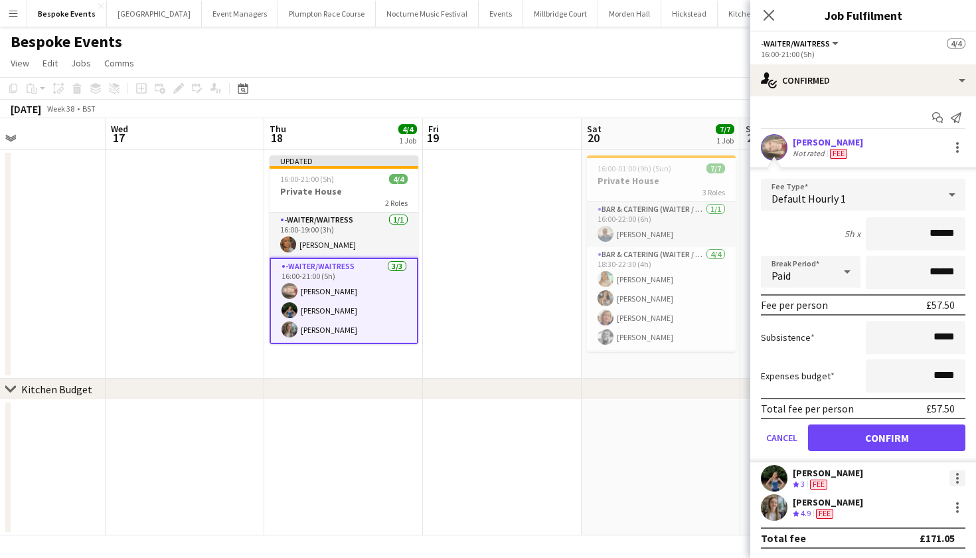
click at [960, 474] on div at bounding box center [958, 478] width 16 height 16
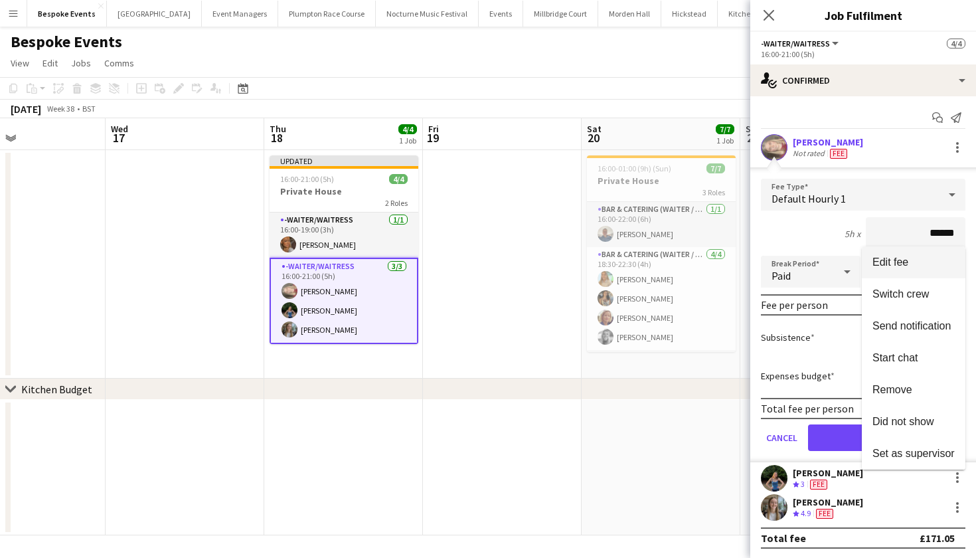
click at [903, 270] on button "Edit fee" at bounding box center [914, 262] width 104 height 32
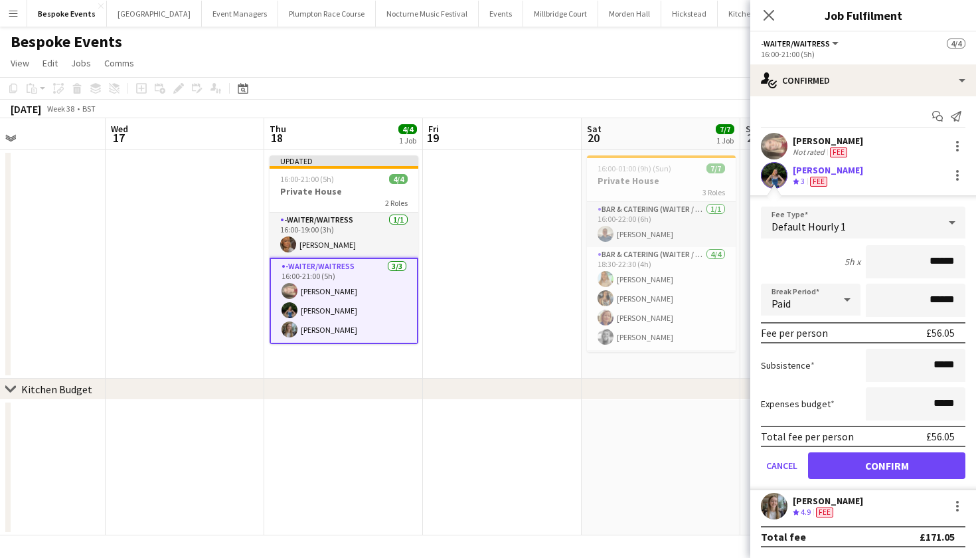
scroll to position [1, 0]
click at [958, 508] on div at bounding box center [958, 506] width 16 height 16
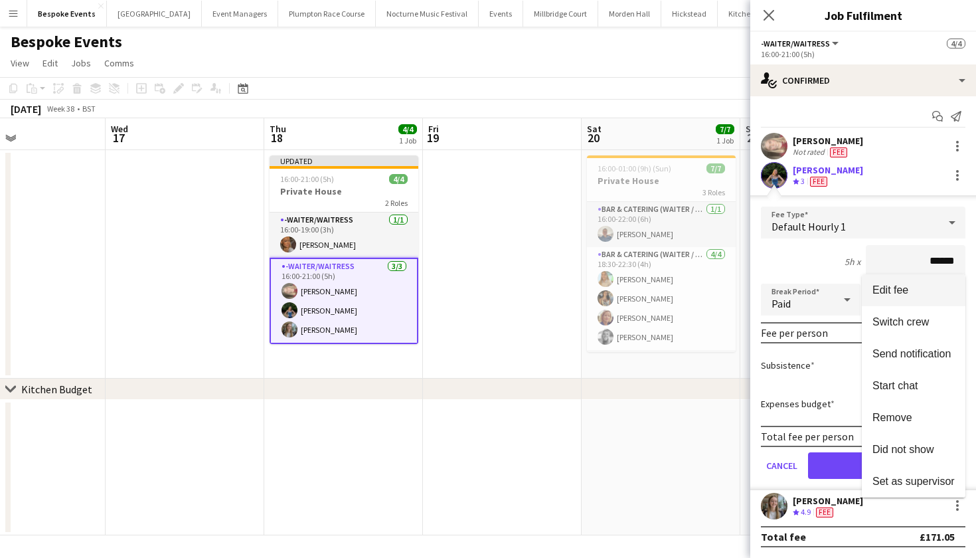
click at [889, 290] on span "Edit fee" at bounding box center [891, 289] width 36 height 11
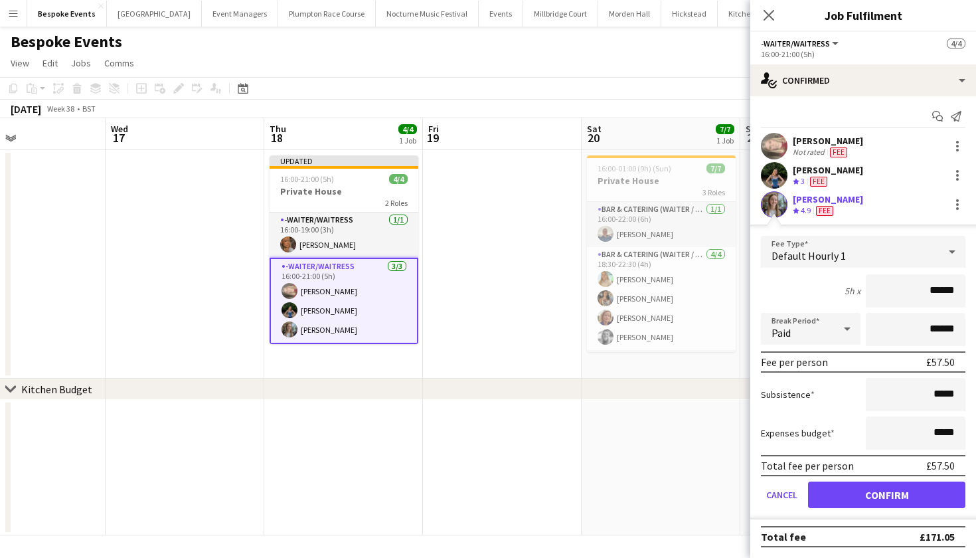
click at [883, 501] on button "Confirm" at bounding box center [886, 495] width 157 height 27
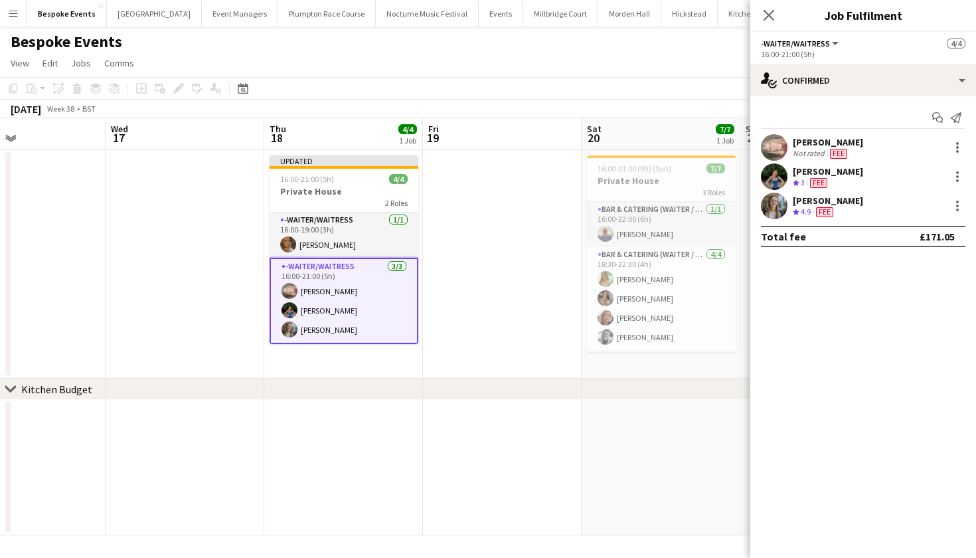
click at [539, 303] on app-date-cell at bounding box center [502, 264] width 159 height 228
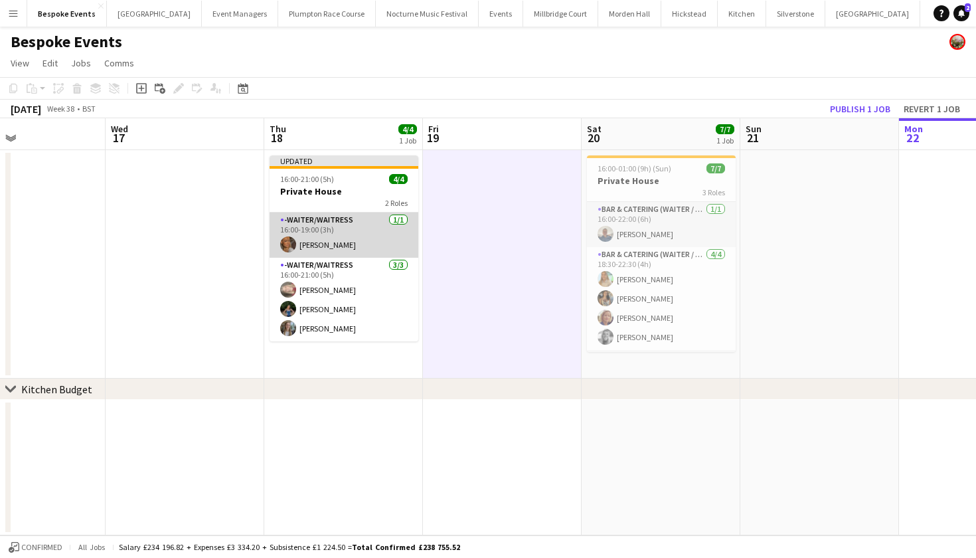
click at [369, 238] on app-card-role "-Waiter/Waitress 1/1 16:00-19:00 (3h) Jessica Platt" at bounding box center [344, 235] width 149 height 45
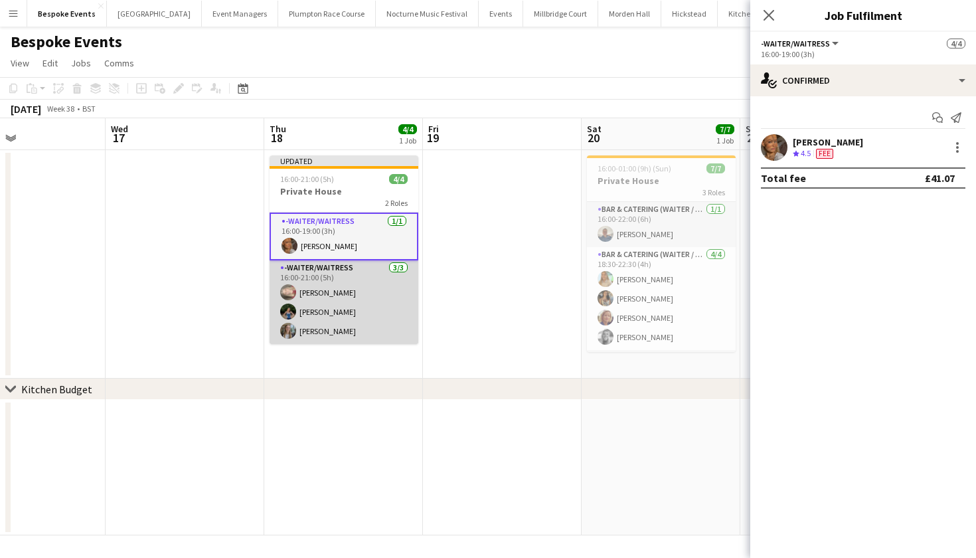
click at [347, 298] on app-card-role "-Waiter/Waitress 3/3 16:00-21:00 (5h) Jasmine Pattison Violet Beaumont Lily Bre…" at bounding box center [344, 302] width 149 height 84
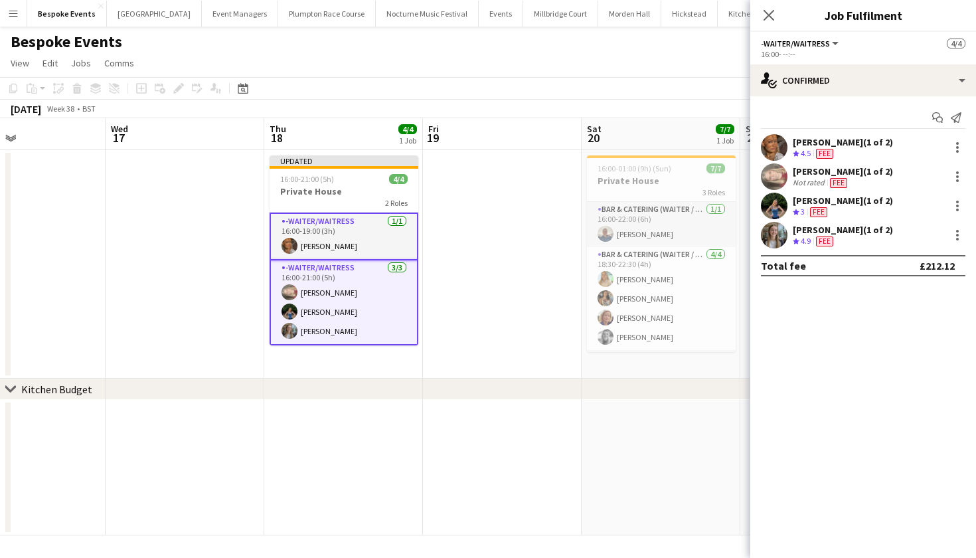
click at [319, 60] on app-page-menu "View Day view expanded Day view collapsed Month view Date picker Jump to today …" at bounding box center [488, 64] width 976 height 25
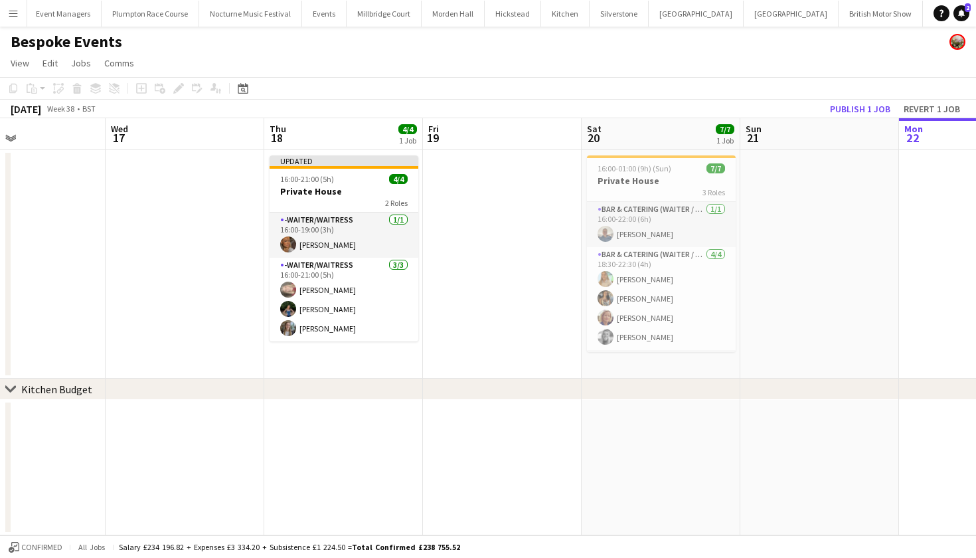
click at [966, 23] on button "LIMEKILN Close" at bounding box center [993, 14] width 54 height 26
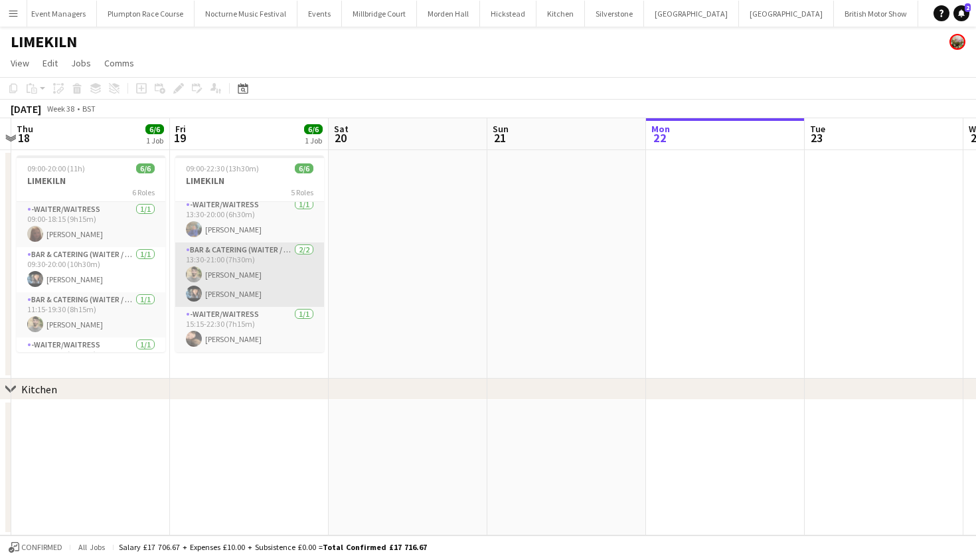
scroll to position [95, 0]
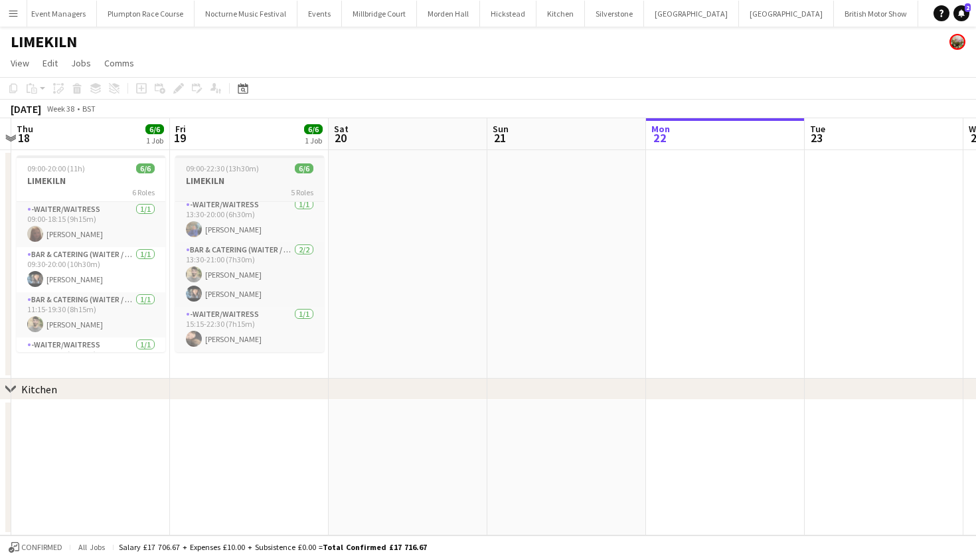
click at [247, 179] on h3 "LIMEKILN" at bounding box center [249, 181] width 149 height 12
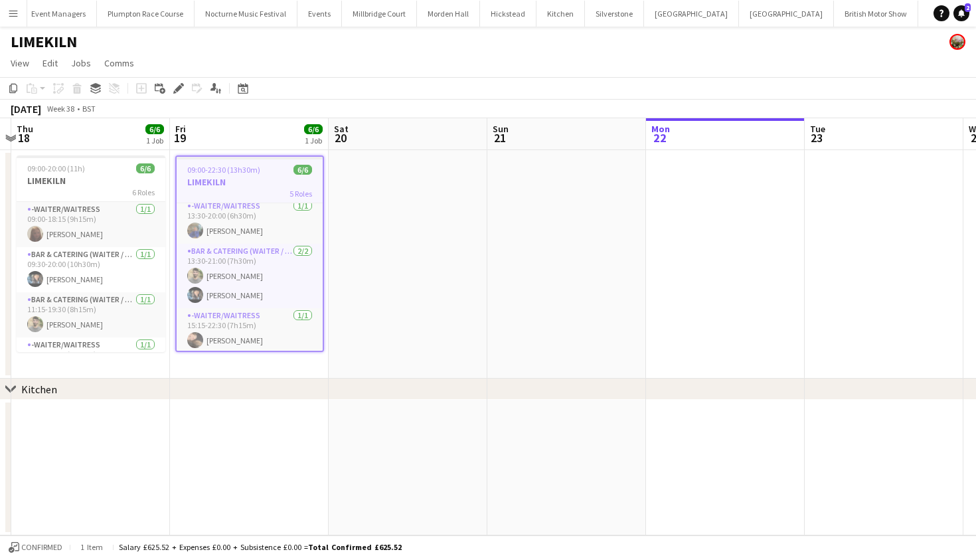
click at [211, 182] on h3 "LIMEKILN" at bounding box center [250, 182] width 146 height 12
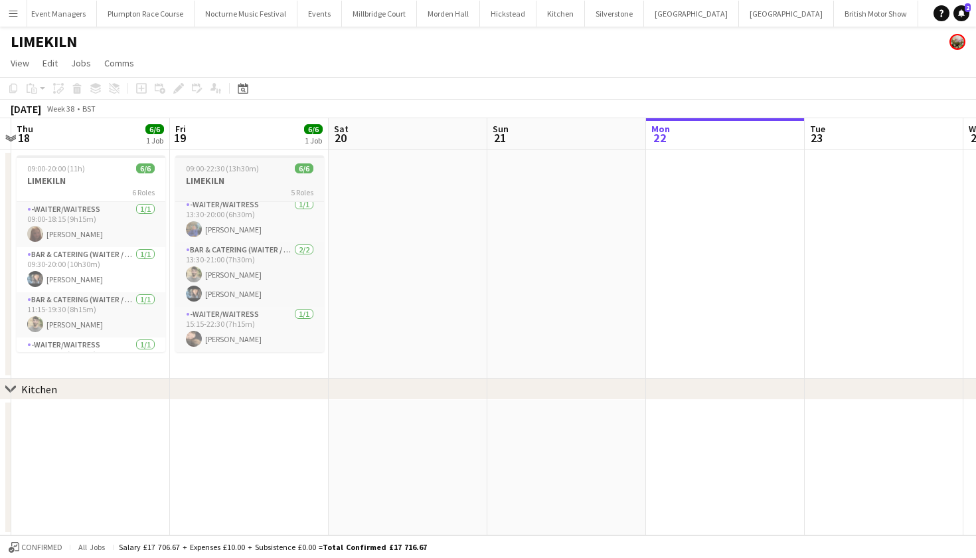
click at [211, 182] on h3 "LIMEKILN" at bounding box center [249, 181] width 149 height 12
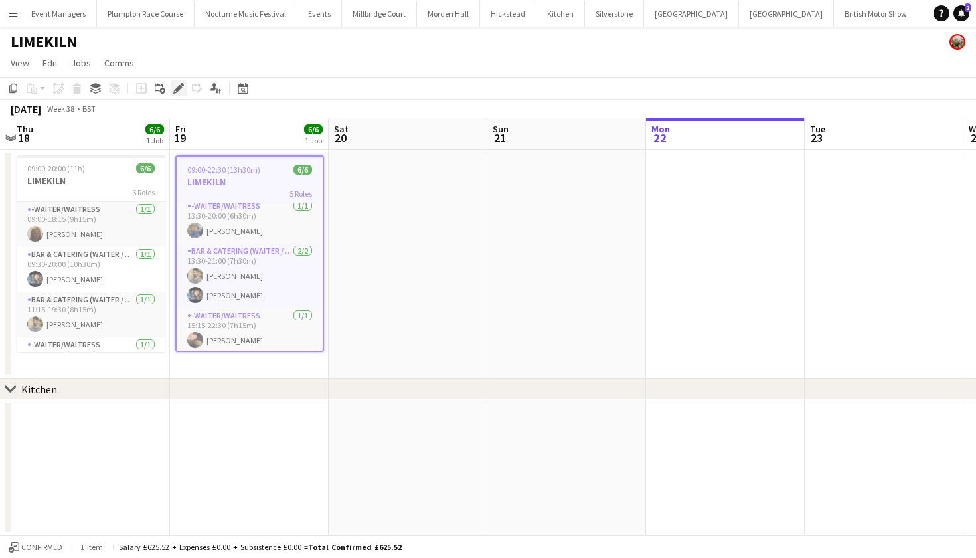
click at [179, 90] on icon "Edit" at bounding box center [178, 88] width 11 height 11
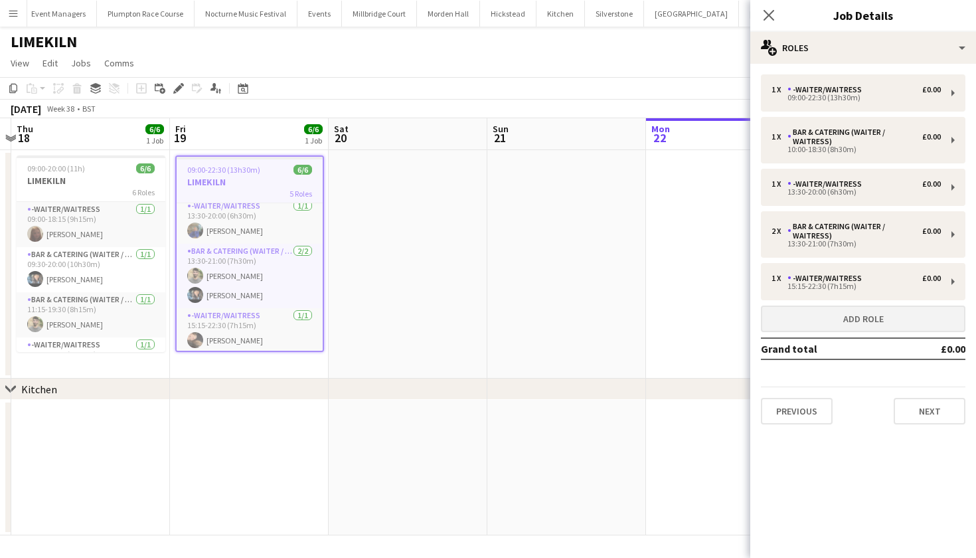
click at [842, 315] on button "Add role" at bounding box center [863, 319] width 205 height 27
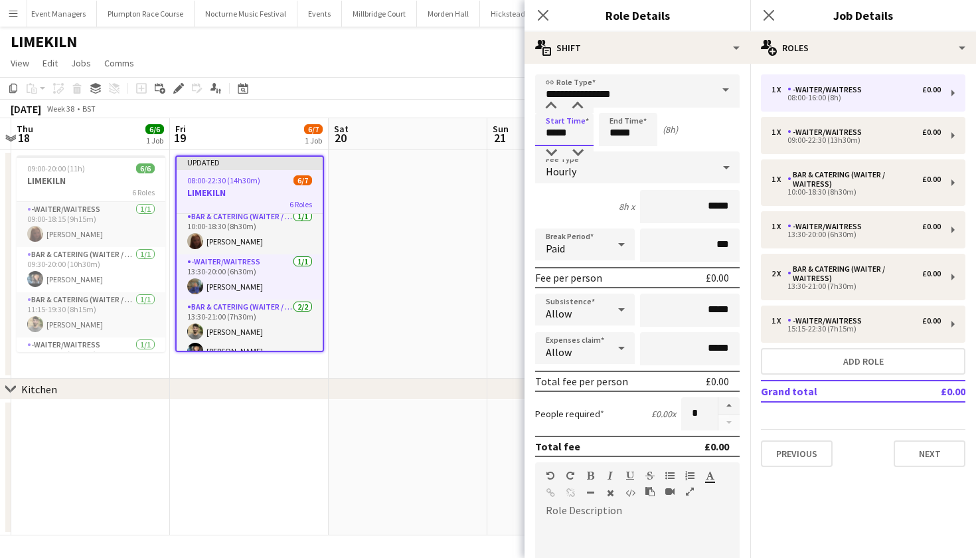
click at [556, 133] on input "*****" at bounding box center [564, 129] width 58 height 33
type input "*****"
click at [620, 134] on input "*****" at bounding box center [628, 129] width 58 height 33
type input "*****"
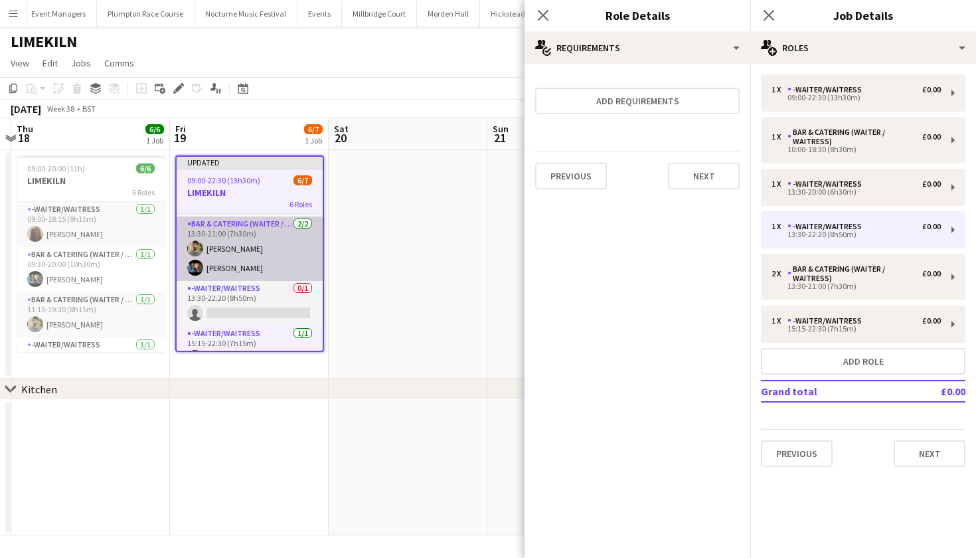
scroll to position [135, 0]
click at [225, 275] on app-card-role "Bar & Catering (Waiter / waitress) 2/2 13:30-21:00 (7h30m) Jacques Pressley Lyd…" at bounding box center [250, 246] width 146 height 64
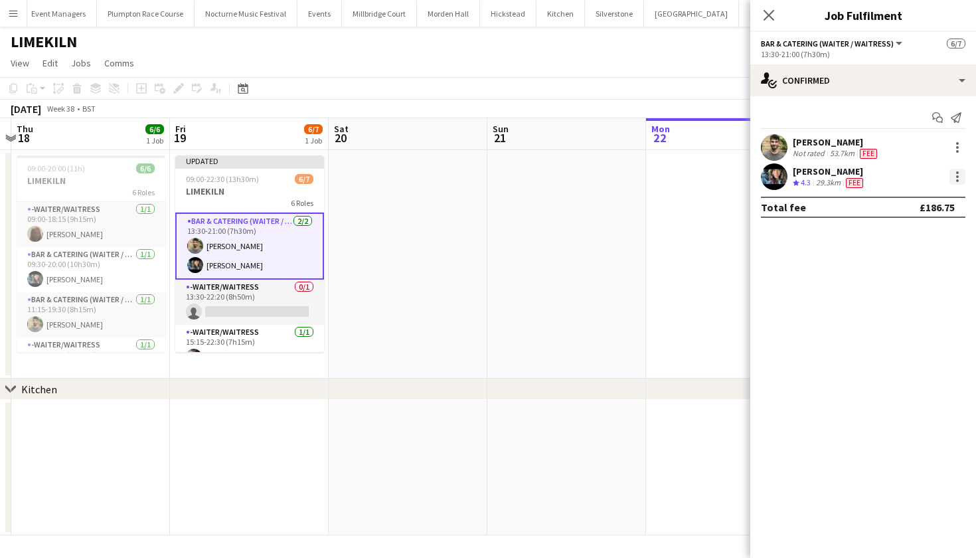
click at [957, 177] on div at bounding box center [957, 176] width 3 height 3
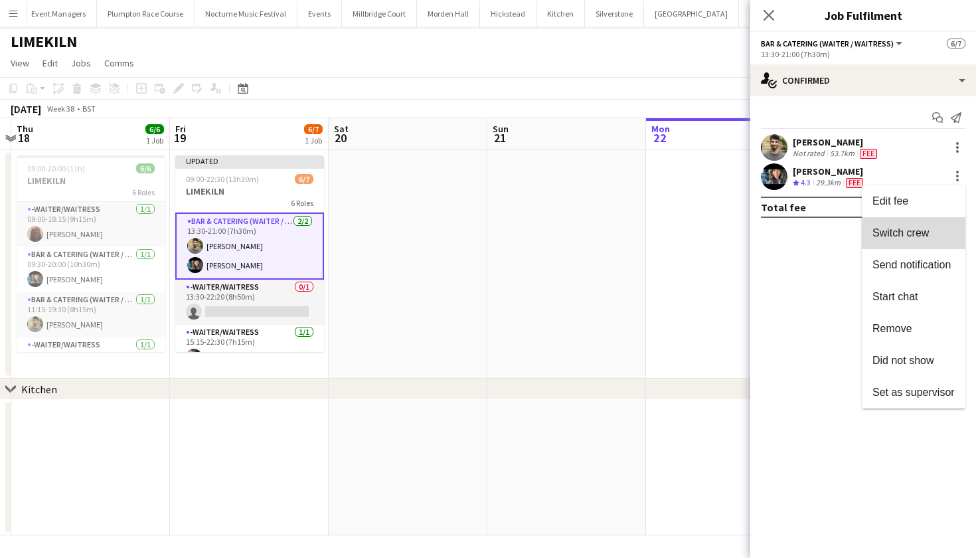
click at [894, 238] on span "Switch crew" at bounding box center [901, 232] width 56 height 11
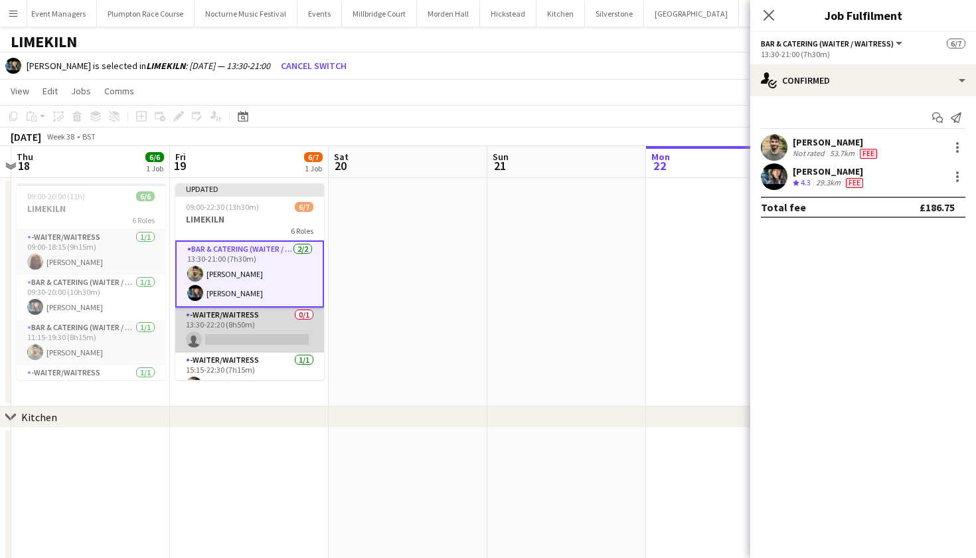
click at [229, 324] on app-card-role "-Waiter/Waitress 0/1 13:30-22:20 (8h50m) single-neutral-actions" at bounding box center [249, 330] width 149 height 45
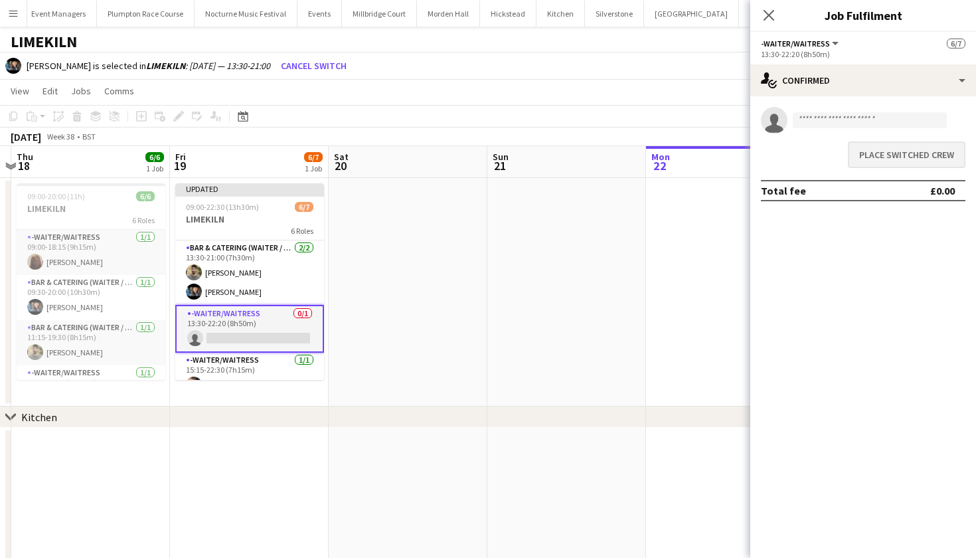
click at [911, 152] on button "Place switched crew" at bounding box center [907, 154] width 118 height 27
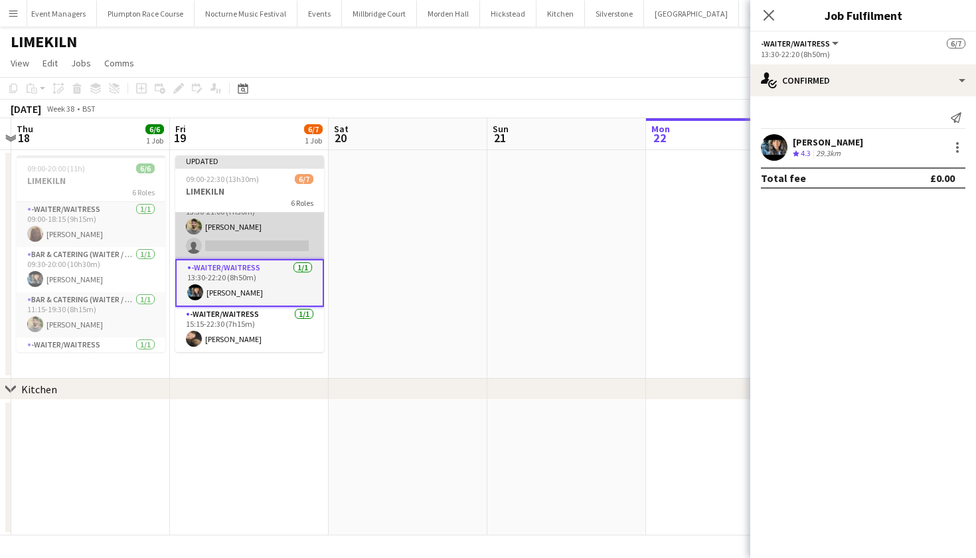
scroll to position [153, 0]
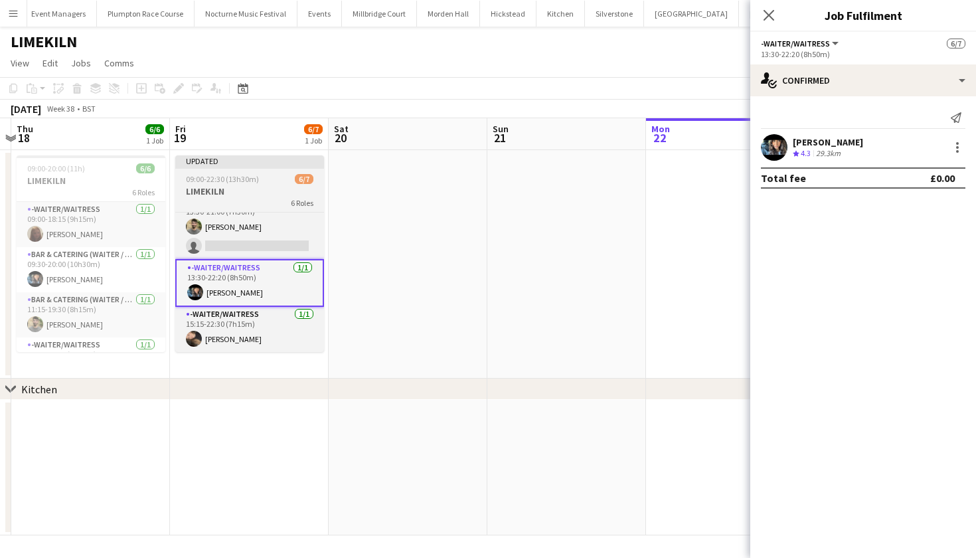
click at [260, 192] on h3 "LIMEKILN" at bounding box center [249, 191] width 149 height 12
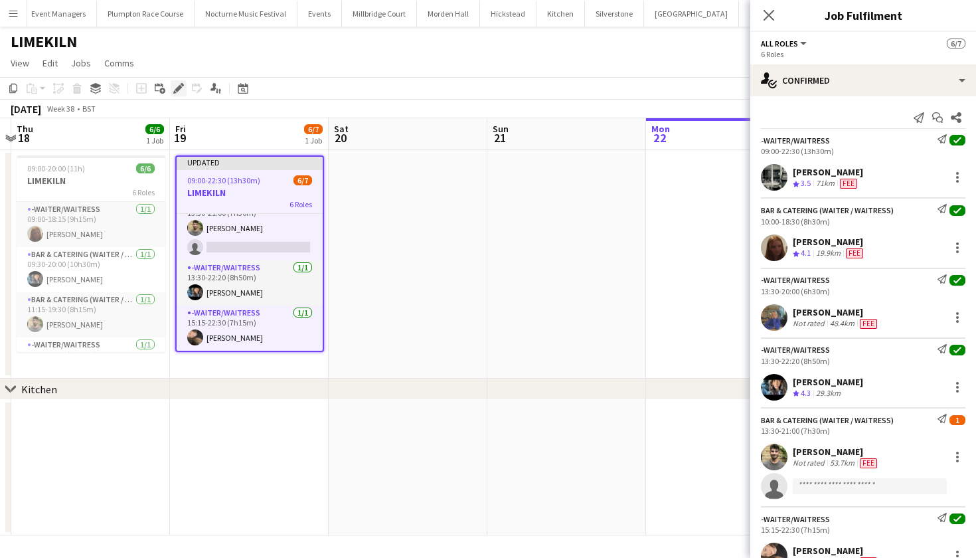
click at [180, 86] on icon at bounding box center [178, 88] width 7 height 7
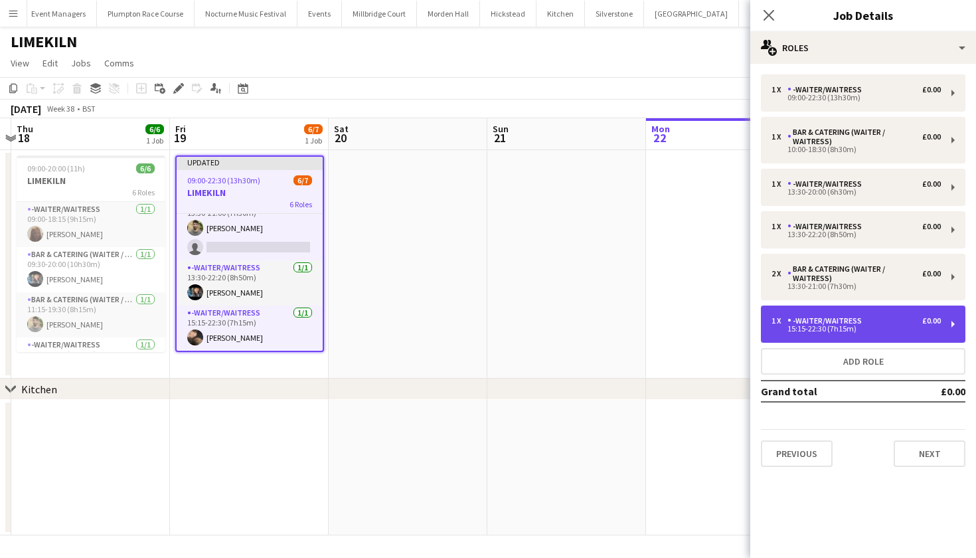
click at [867, 329] on div "15:15-22:30 (7h15m)" at bounding box center [856, 328] width 169 height 7
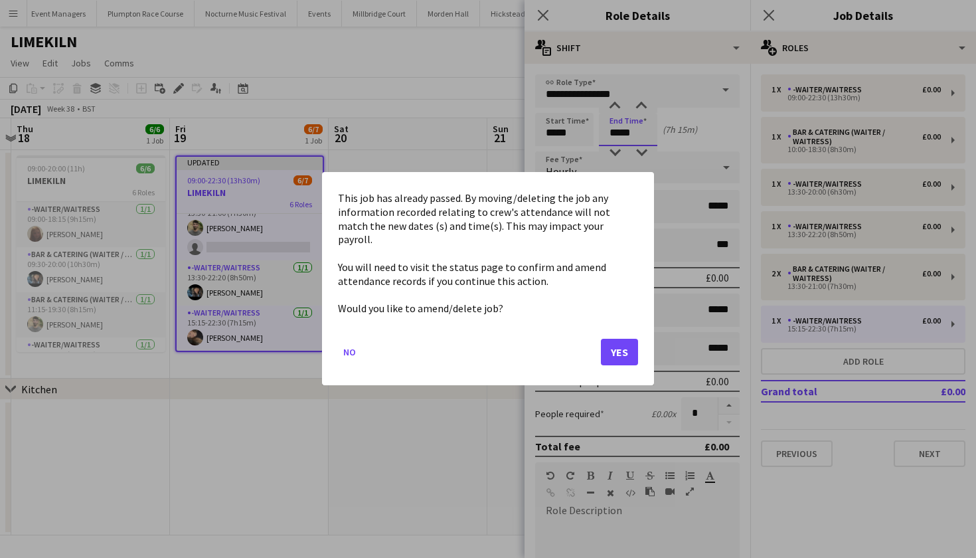
click at [617, 136] on body "Menu Boards Boards Boards All jobs Status Workforce Workforce My Workforce Recr…" at bounding box center [488, 279] width 976 height 558
click at [622, 355] on button "Yes" at bounding box center [619, 352] width 37 height 27
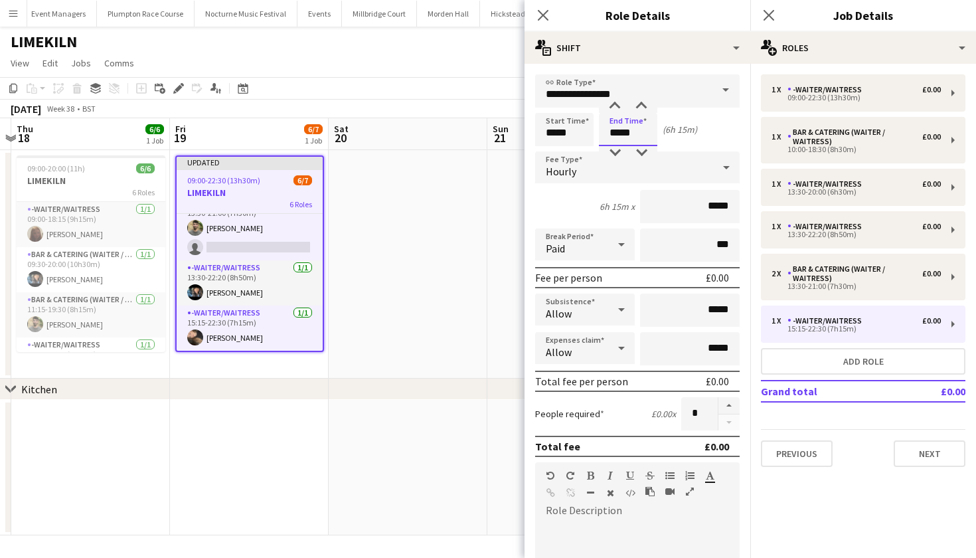
type input "*****"
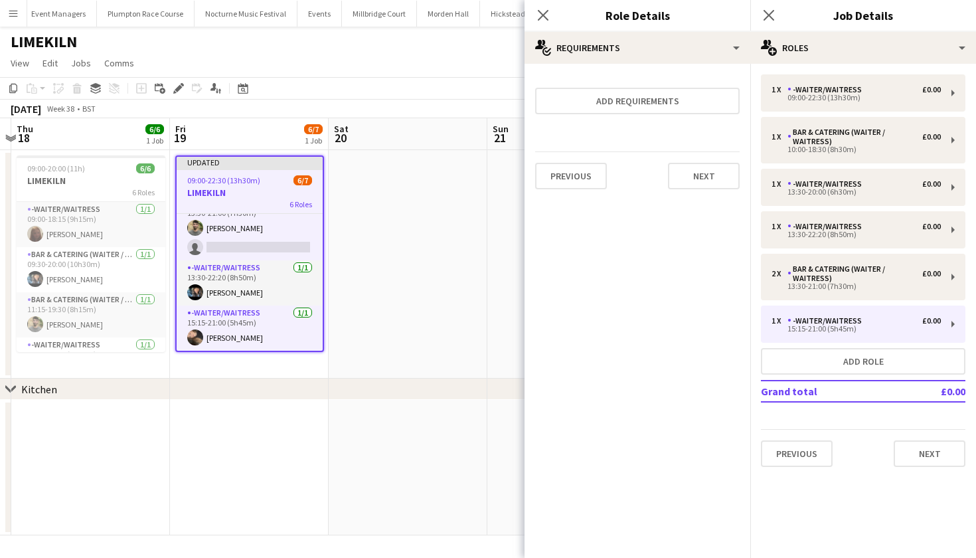
click at [256, 187] on h3 "LIMEKILN" at bounding box center [250, 193] width 146 height 12
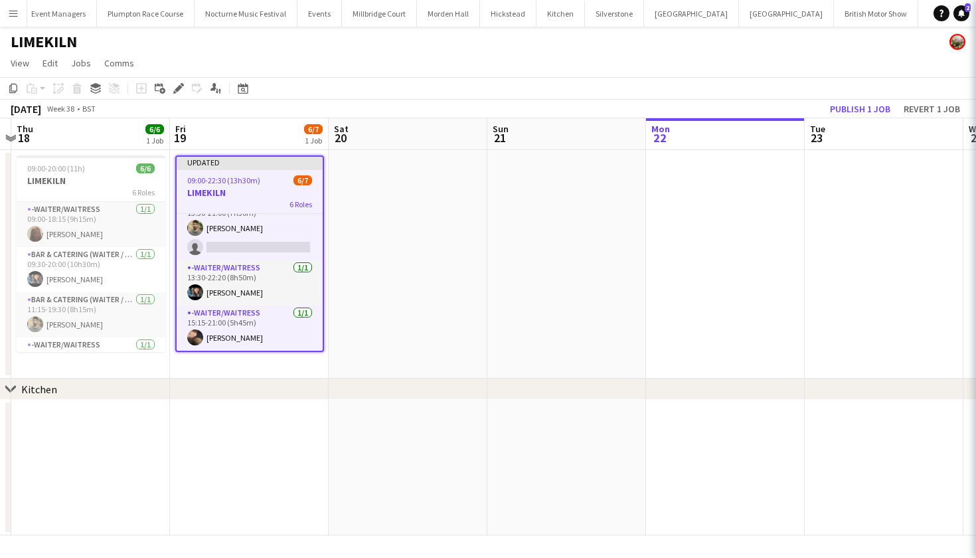
scroll to position [151, 0]
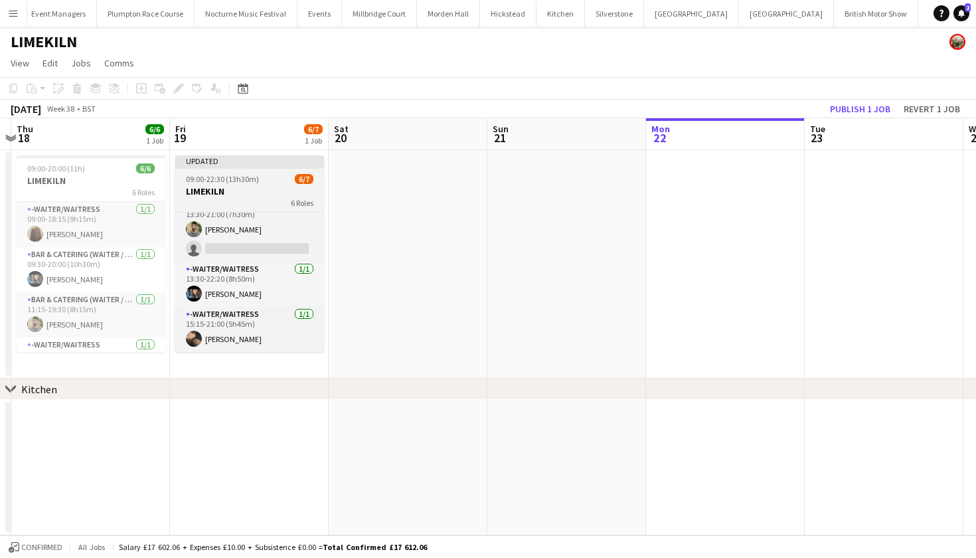
click at [193, 191] on h3 "LIMEKILN" at bounding box center [249, 191] width 149 height 12
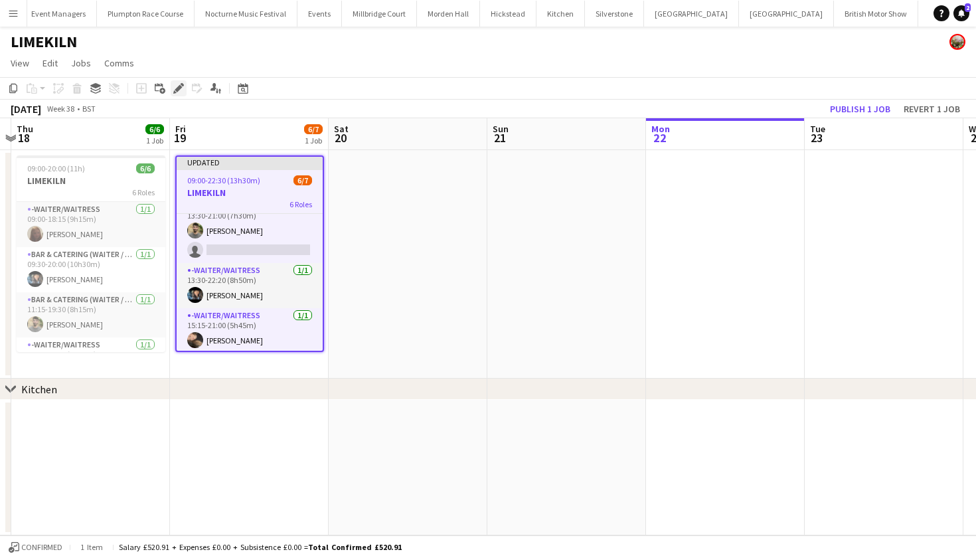
click at [180, 88] on icon at bounding box center [178, 88] width 7 height 7
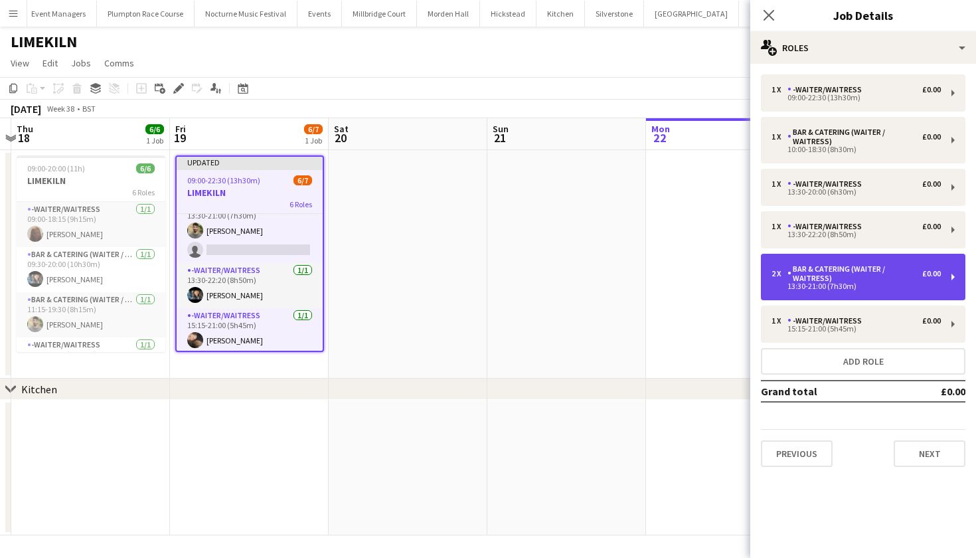
click at [804, 272] on div "Bar & Catering (Waiter / waitress)" at bounding box center [855, 273] width 135 height 19
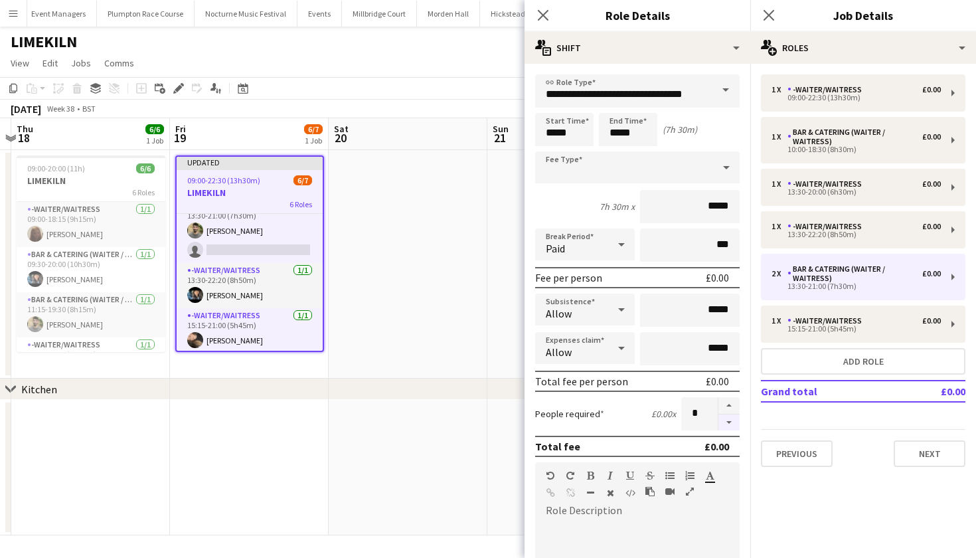
click at [727, 423] on button "button" at bounding box center [729, 422] width 21 height 17
type input "*"
click at [482, 322] on app-date-cell at bounding box center [408, 264] width 159 height 228
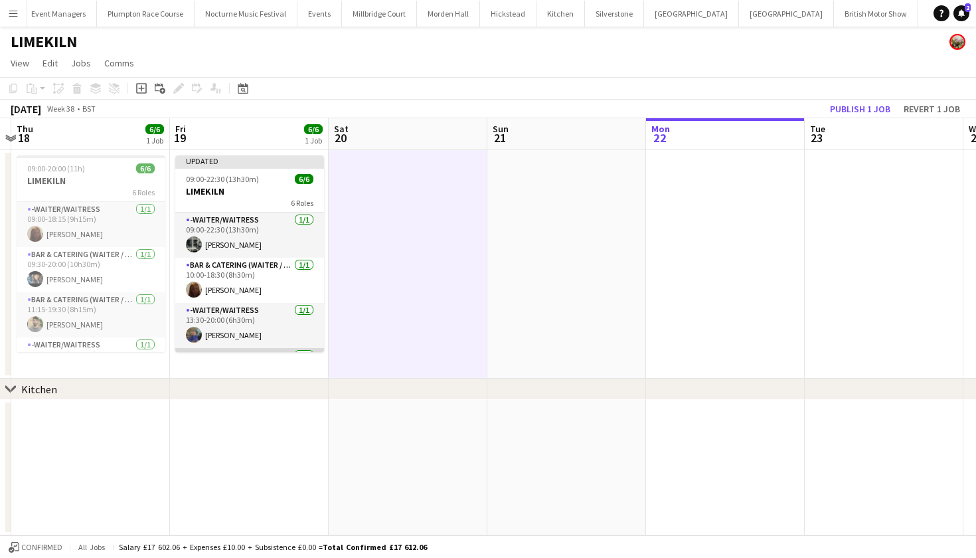
scroll to position [0, 0]
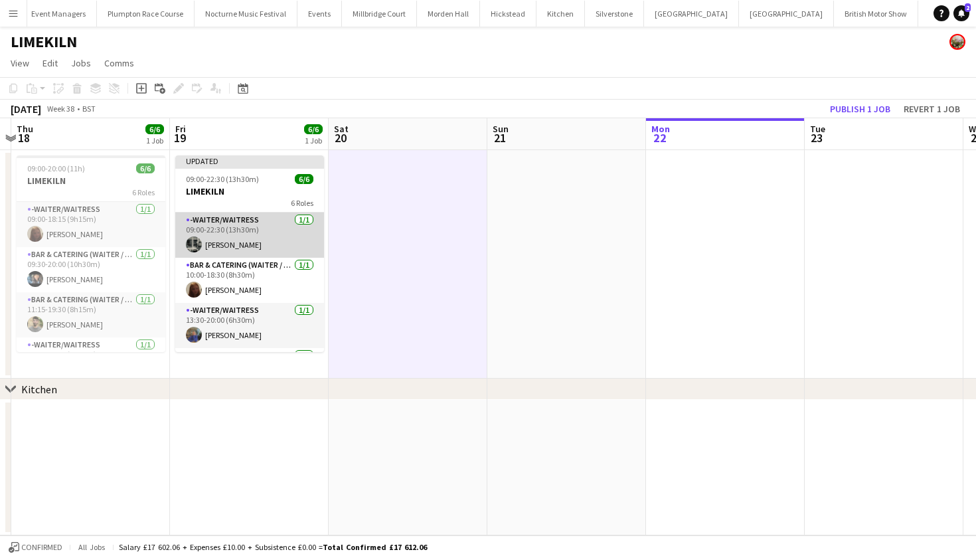
click at [274, 230] on app-card-role "-Waiter/Waitress 1/1 09:00-22:30 (13h30m) Molly Middlehurst" at bounding box center [249, 235] width 149 height 45
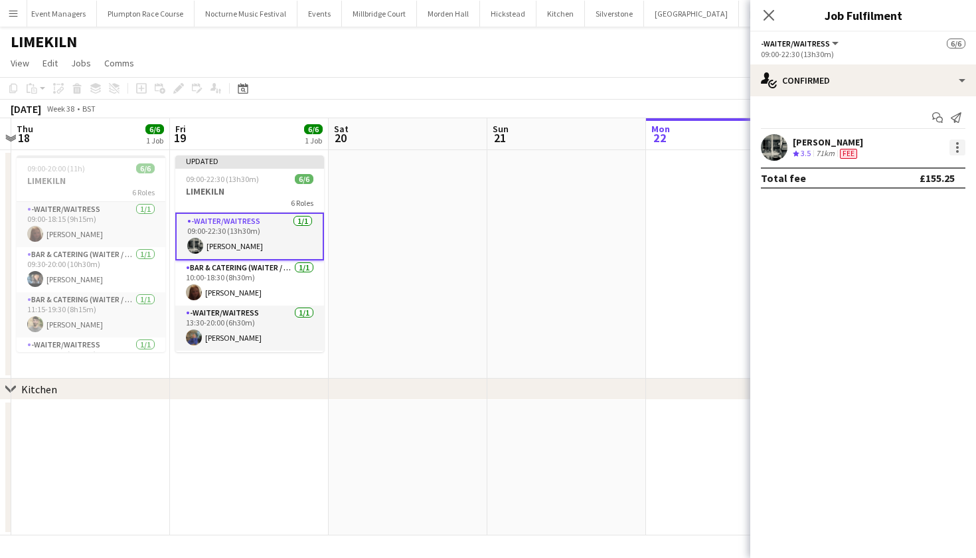
click at [954, 149] on div at bounding box center [958, 147] width 16 height 16
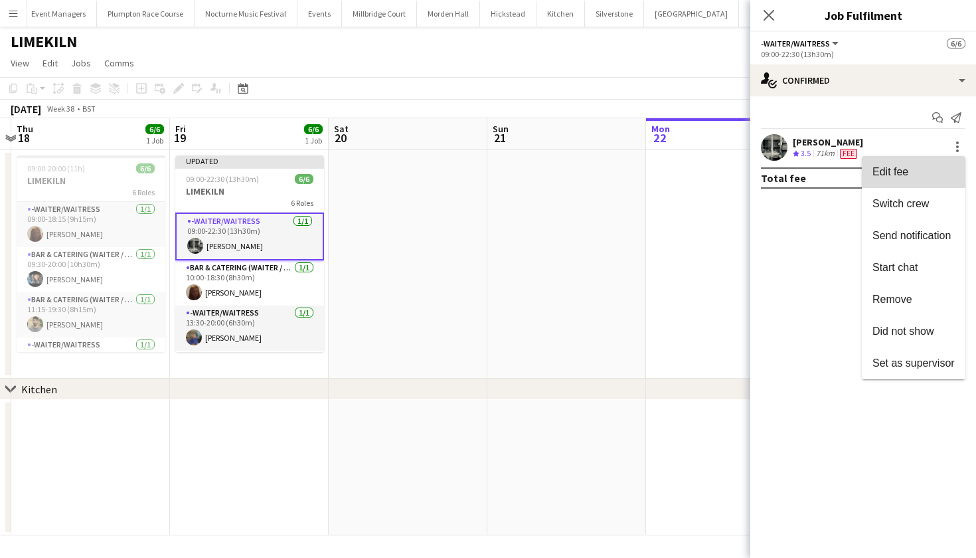
click at [935, 169] on span "Edit fee" at bounding box center [914, 172] width 82 height 12
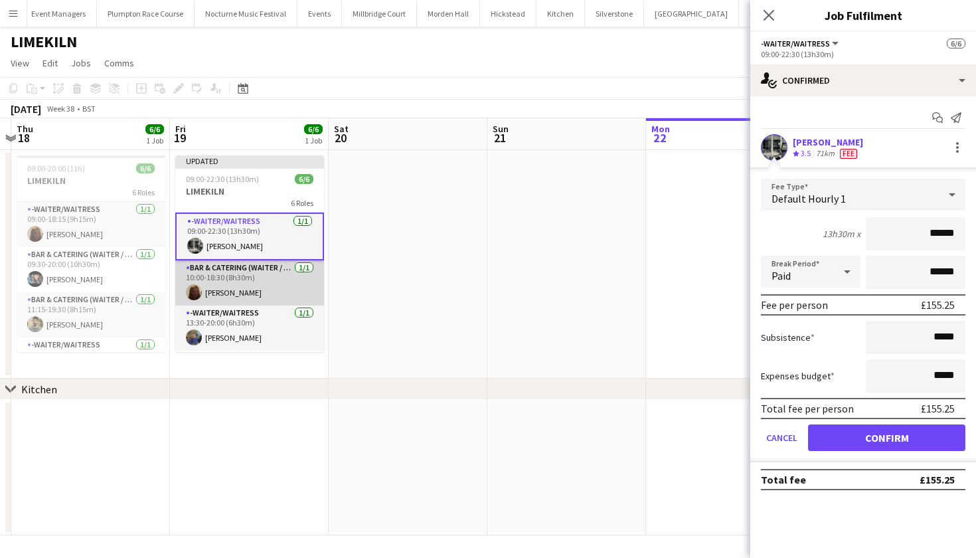
click at [244, 277] on app-card-role "Bar & Catering (Waiter / waitress) 1/1 10:00-18:30 (8h30m) Maddie Leader" at bounding box center [249, 282] width 149 height 45
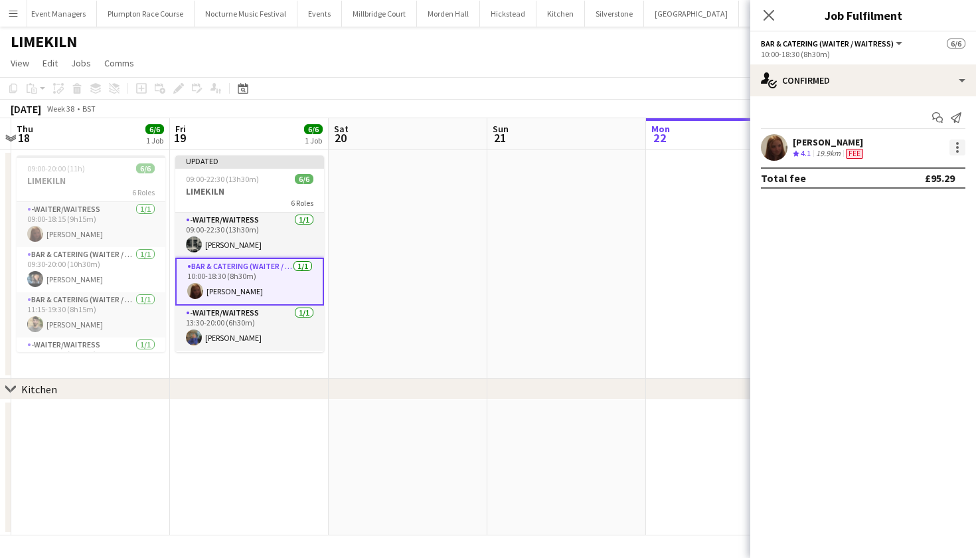
click at [959, 147] on div at bounding box center [958, 147] width 16 height 16
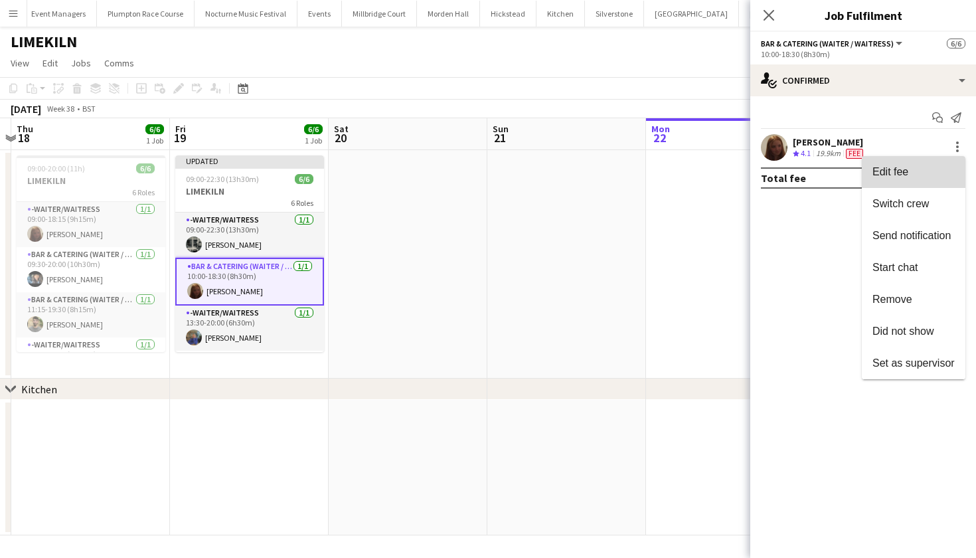
click at [915, 181] on button "Edit fee" at bounding box center [914, 172] width 104 height 32
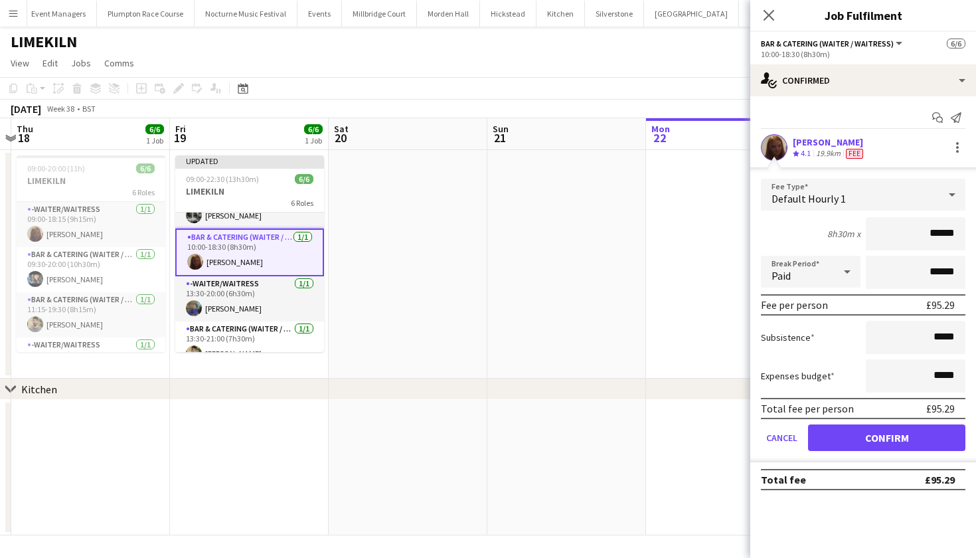
scroll to position [33, 0]
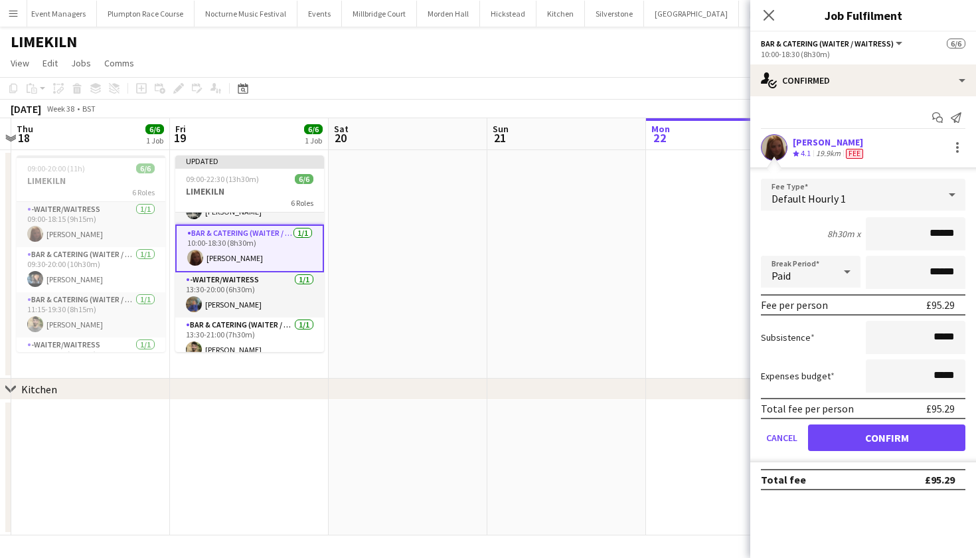
click at [241, 297] on app-card-role "-Waiter/Waitress 1/1 13:30-20:00 (6h30m) imogen pilling" at bounding box center [249, 294] width 149 height 45
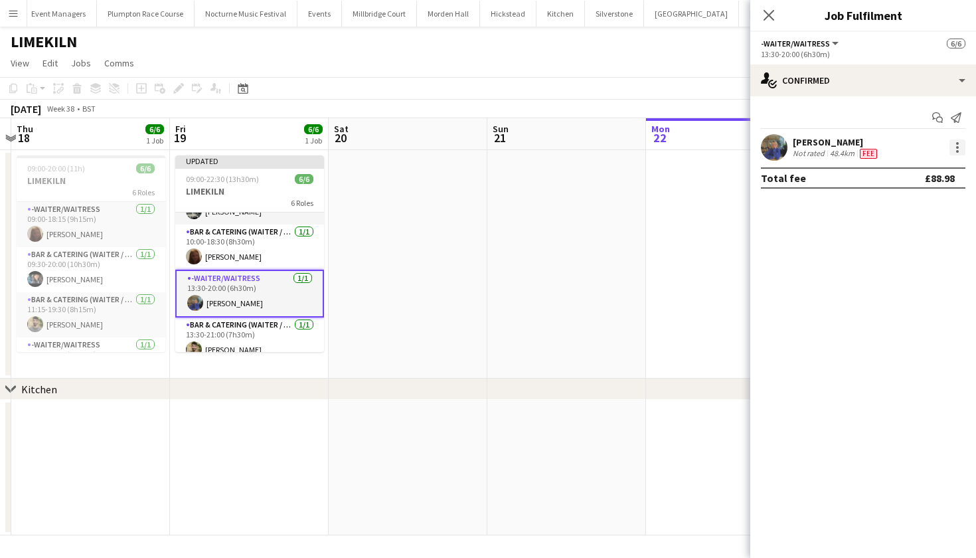
click at [957, 153] on div at bounding box center [958, 147] width 16 height 16
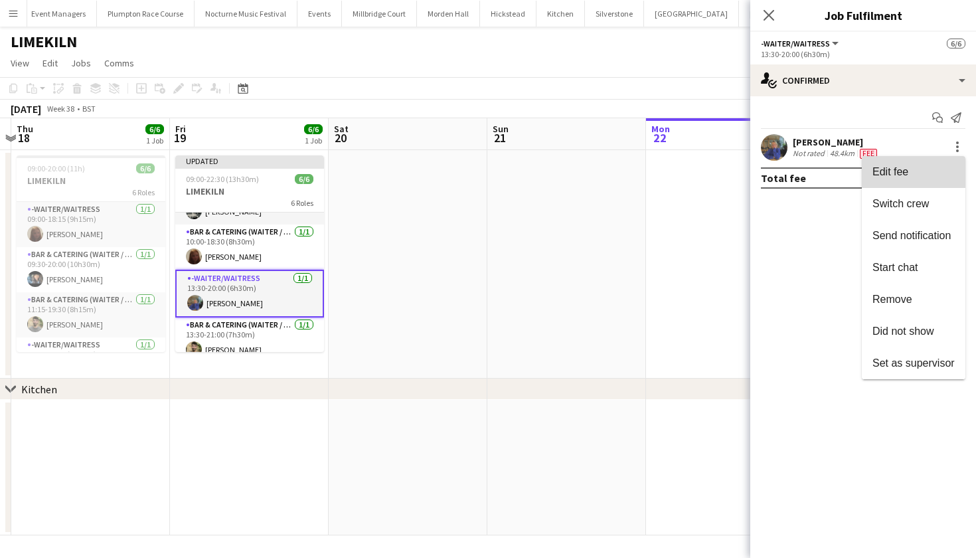
click at [915, 182] on button "Edit fee" at bounding box center [914, 172] width 104 height 32
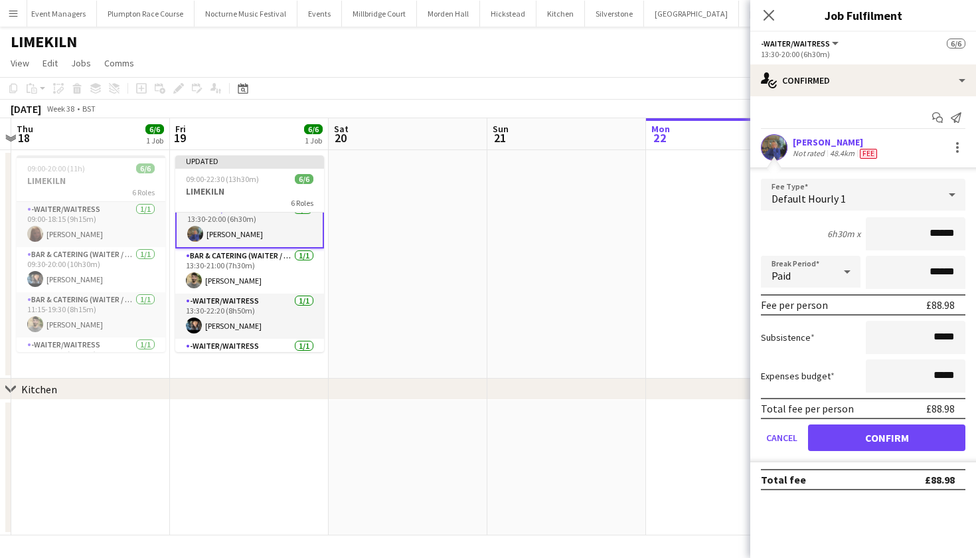
scroll to position [103, 0]
click at [267, 274] on app-card-role "Bar & Catering (Waiter / waitress) 1/1 13:30-21:00 (7h30m) Jacques Pressley" at bounding box center [249, 270] width 149 height 45
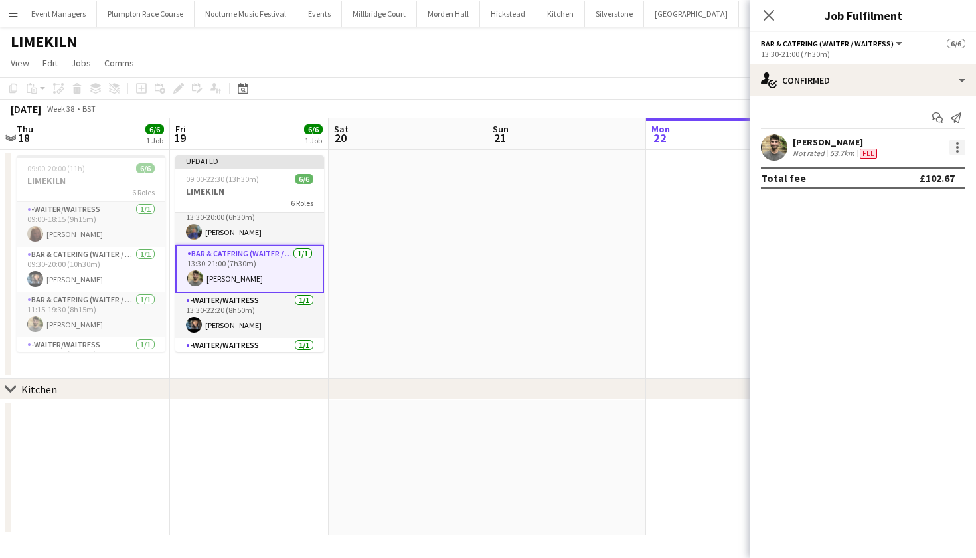
click at [958, 145] on div at bounding box center [958, 147] width 16 height 16
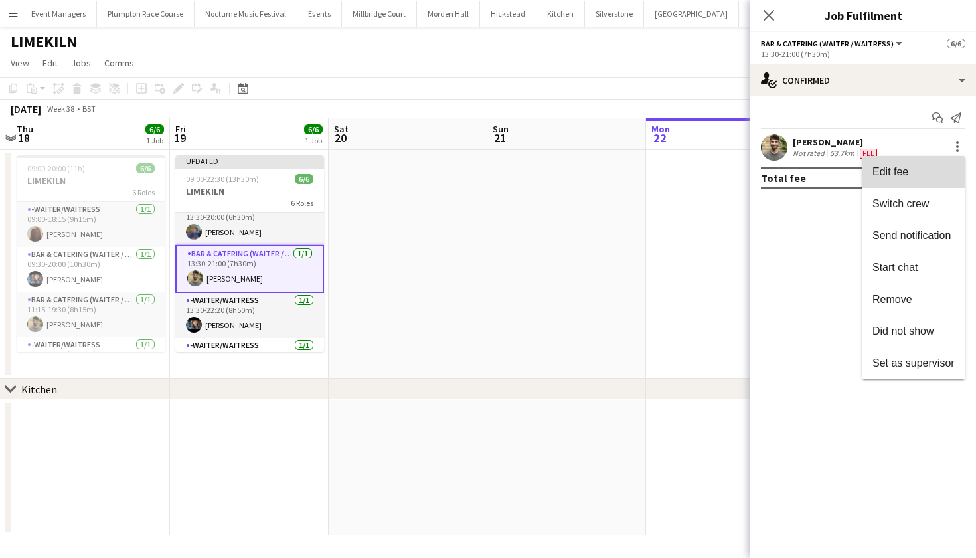
click at [913, 178] on button "Edit fee" at bounding box center [914, 172] width 104 height 32
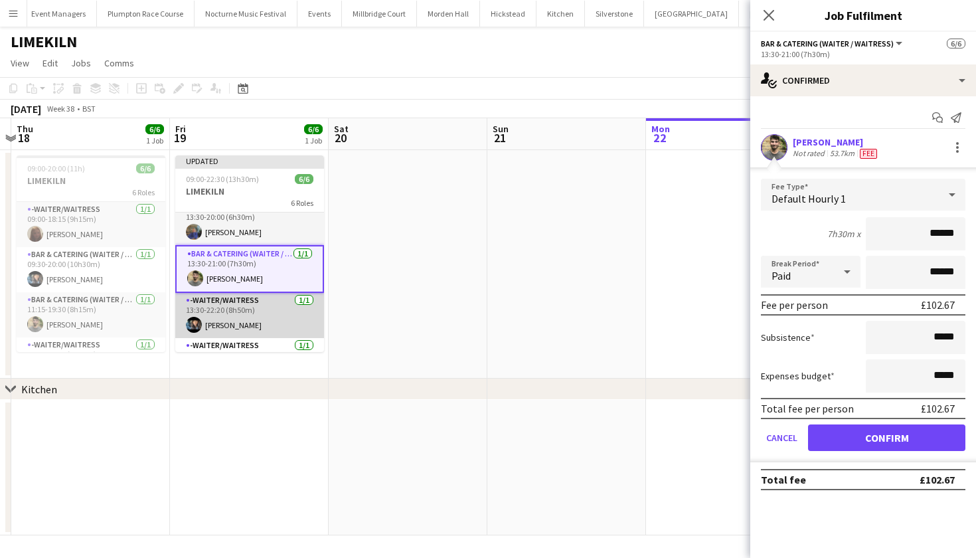
click at [284, 326] on app-card-role "-Waiter/Waitress 1/1 13:30-22:20 (8h50m) Lydia Cameron" at bounding box center [249, 315] width 149 height 45
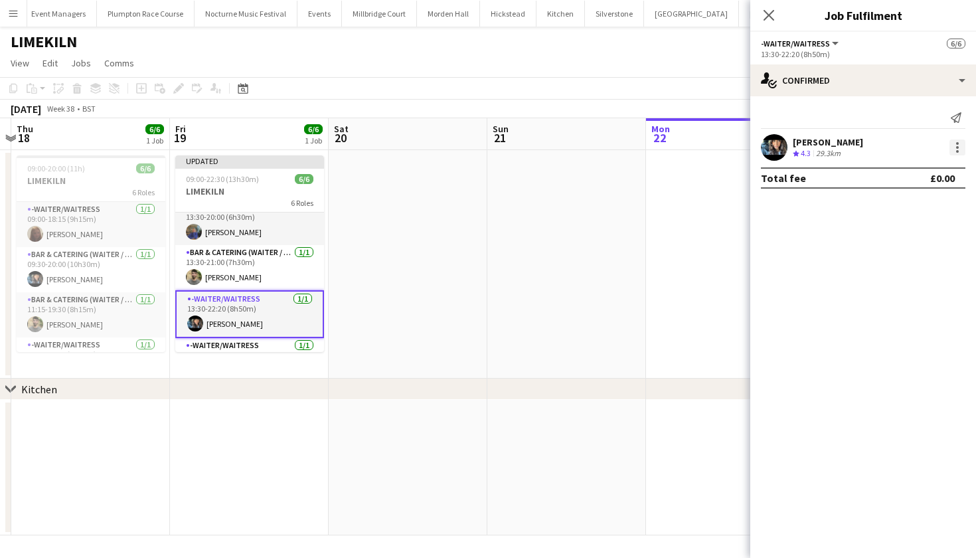
click at [952, 151] on div at bounding box center [958, 147] width 16 height 16
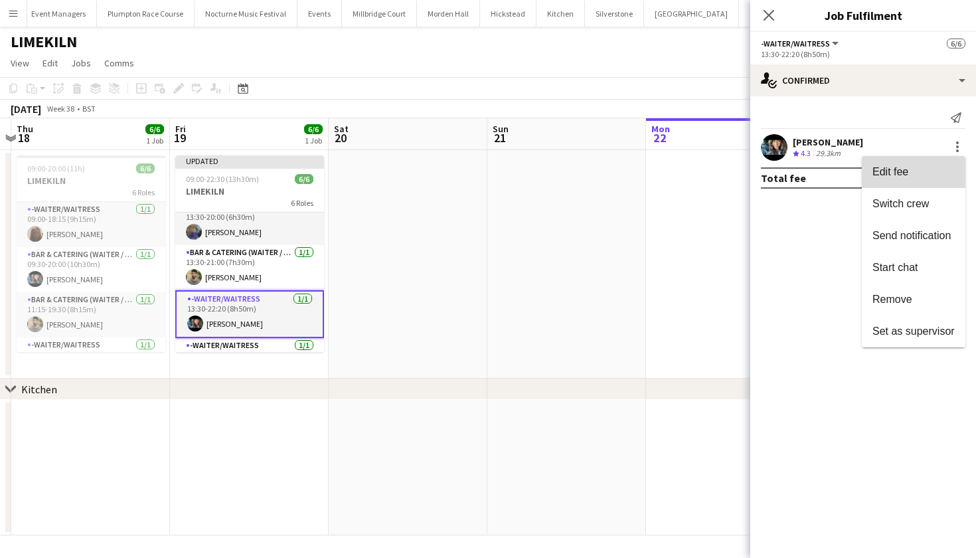
click at [916, 165] on button "Edit fee" at bounding box center [914, 172] width 104 height 32
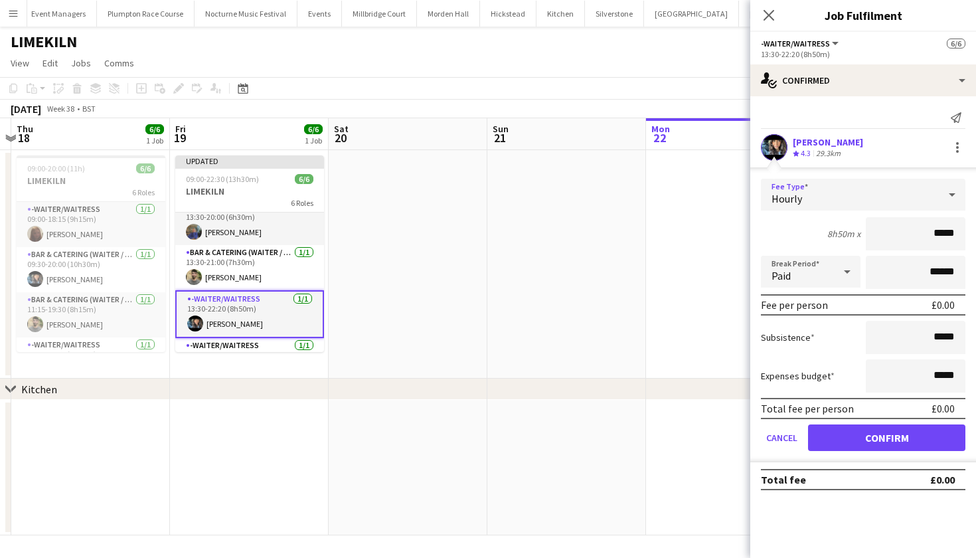
click at [914, 188] on div "Hourly" at bounding box center [850, 195] width 178 height 32
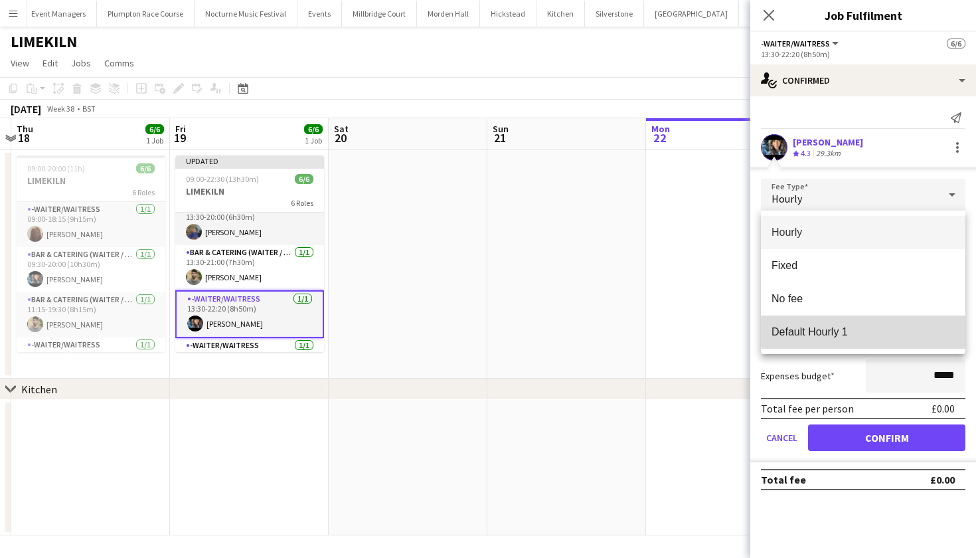
click at [871, 329] on span "Default Hourly 1" at bounding box center [863, 331] width 183 height 13
type input "******"
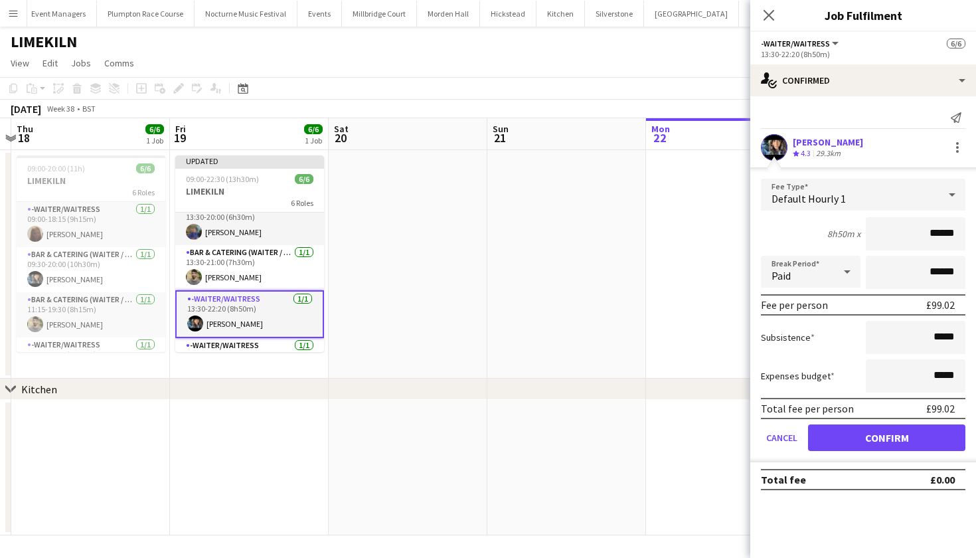
click at [848, 439] on button "Confirm" at bounding box center [886, 437] width 157 height 27
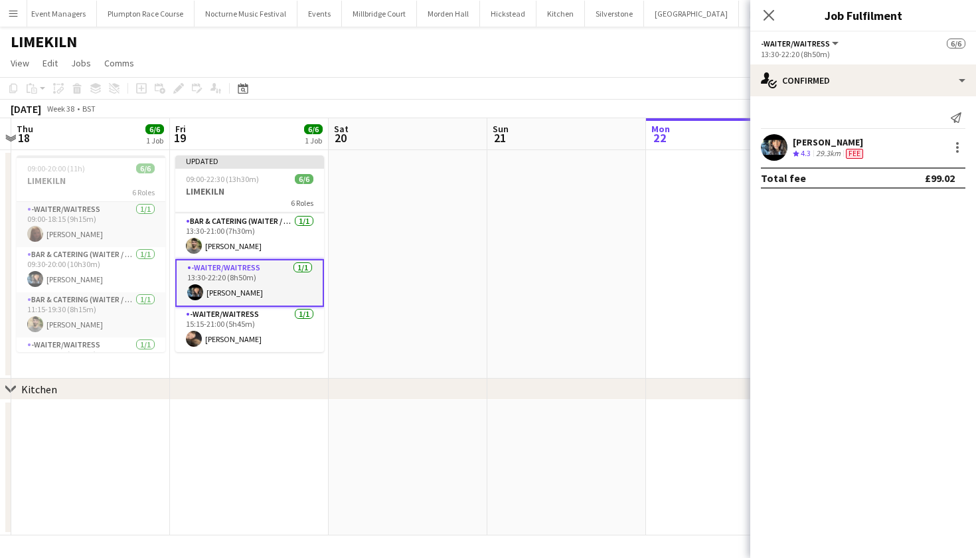
click at [238, 359] on app-date-cell "Updated 09:00-22:30 (13h30m) 6/6 LIMEKILN 6 Roles -Waiter/Waitress 1/1 09:00-22…" at bounding box center [249, 264] width 159 height 228
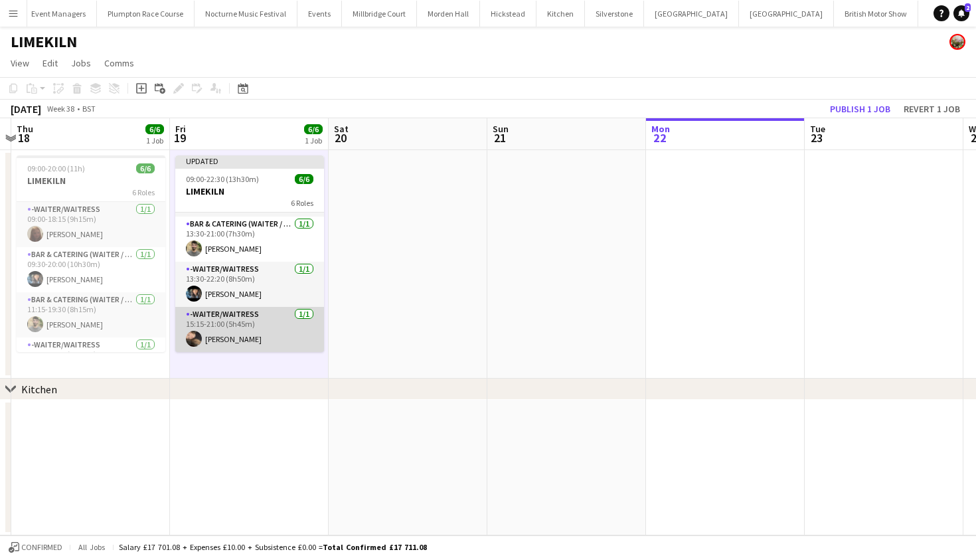
click at [242, 331] on app-card-role "-Waiter/Waitress 1/1 15:15-21:00 (5h45m) Lily Minton" at bounding box center [249, 329] width 149 height 45
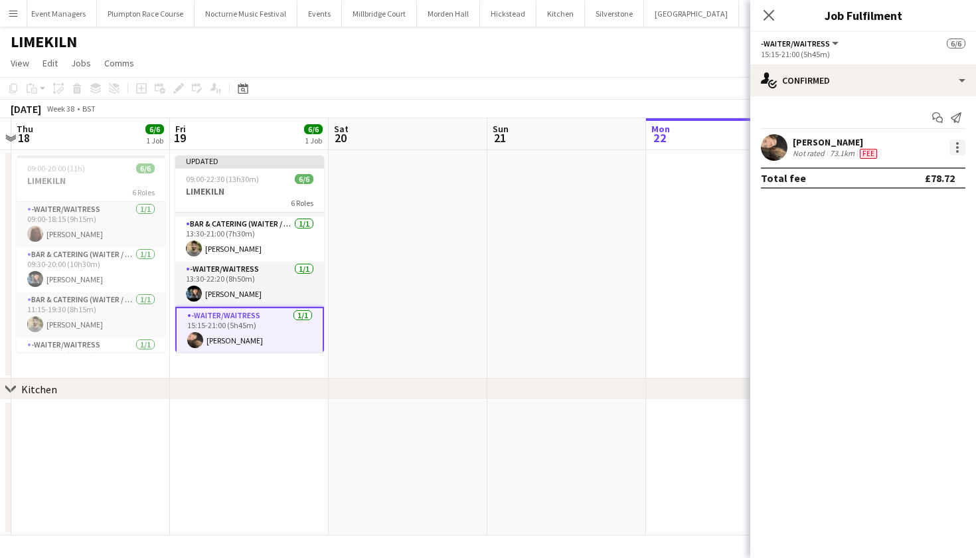
click at [958, 144] on div at bounding box center [957, 143] width 3 height 3
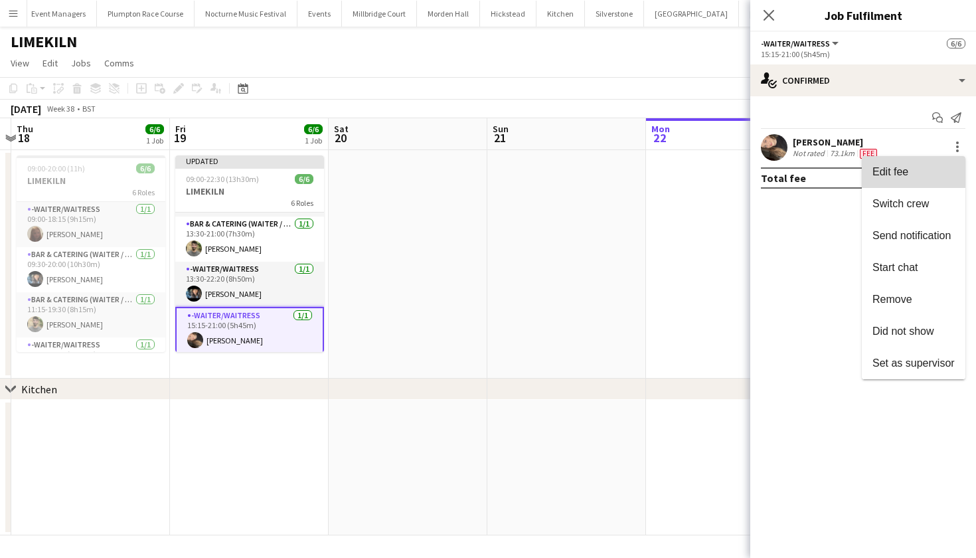
click at [915, 182] on button "Edit fee" at bounding box center [914, 172] width 104 height 32
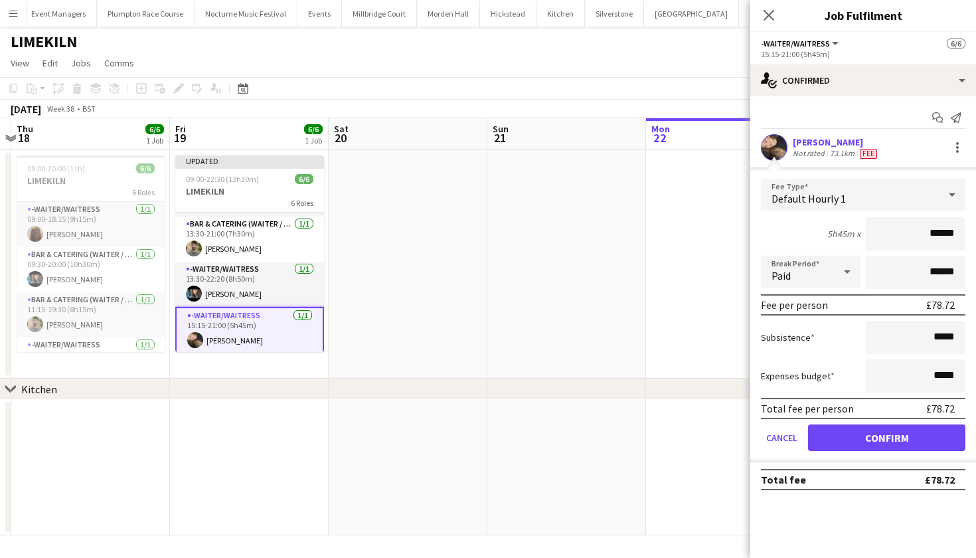
click at [865, 437] on button "Confirm" at bounding box center [886, 437] width 157 height 27
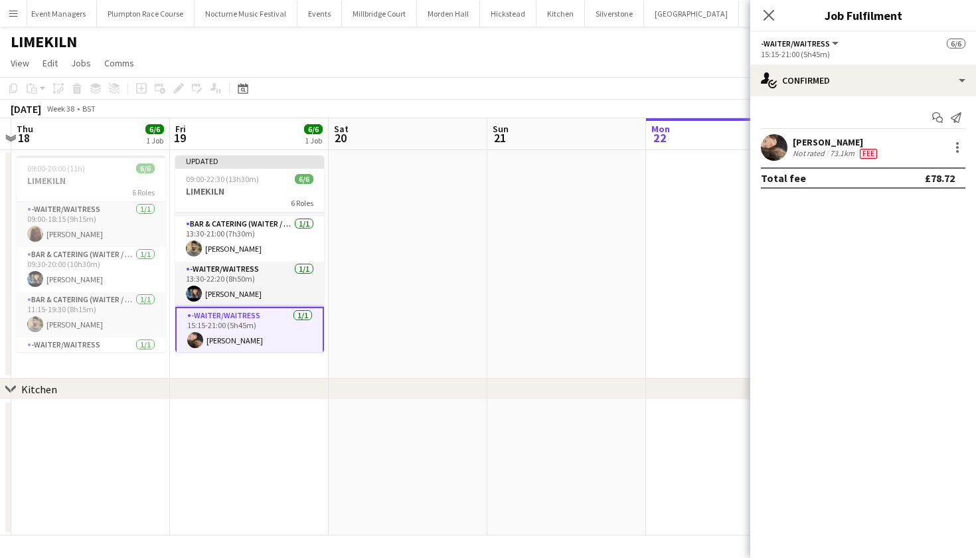
click at [505, 196] on app-date-cell at bounding box center [567, 264] width 159 height 228
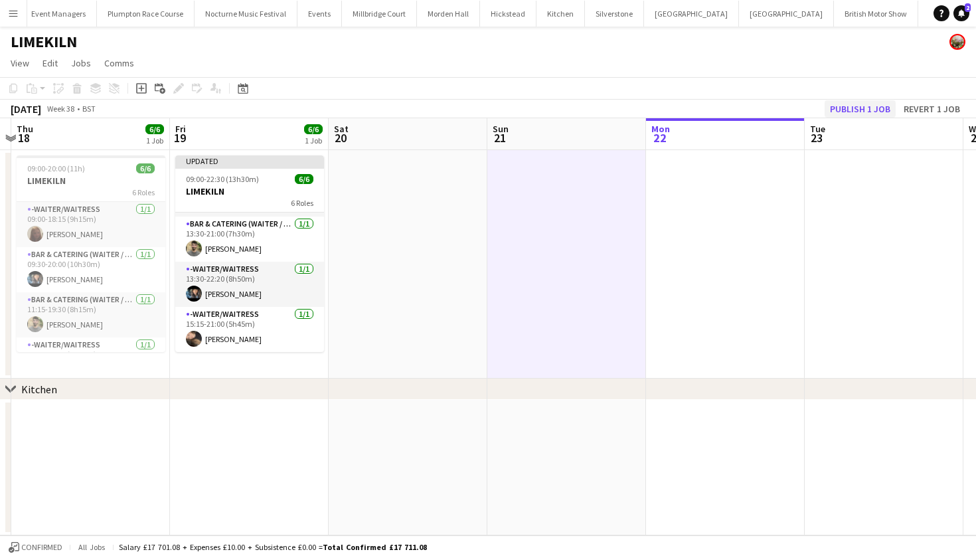
click at [857, 103] on button "Publish 1 job" at bounding box center [860, 108] width 71 height 17
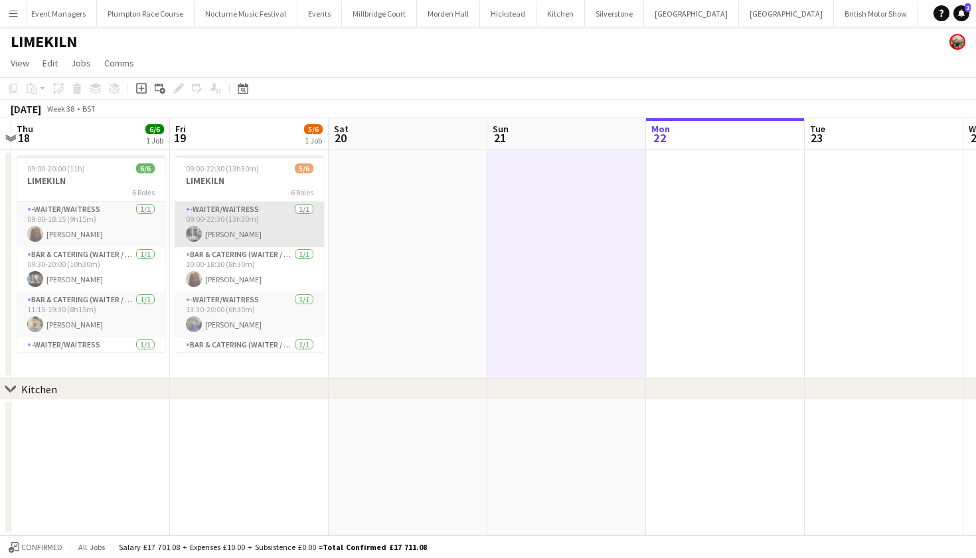
scroll to position [0, 0]
click at [221, 239] on app-card-role "-Waiter/Waitress 1/1 09:00-22:30 (13h30m) Molly Middlehurst" at bounding box center [249, 224] width 149 height 45
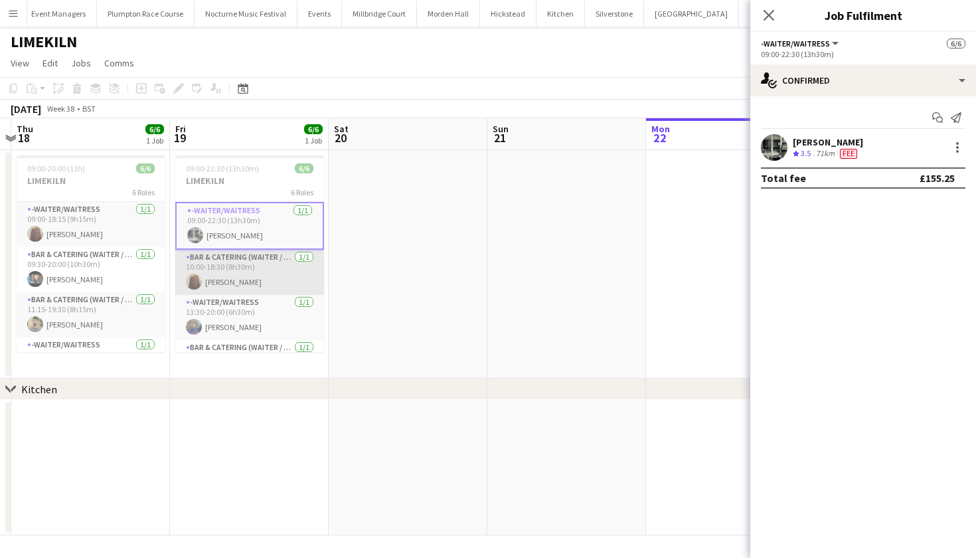
click at [223, 267] on app-card-role "Bar & Catering (Waiter / waitress) 1/1 10:00-18:30 (8h30m) Maddie Leader" at bounding box center [249, 272] width 149 height 45
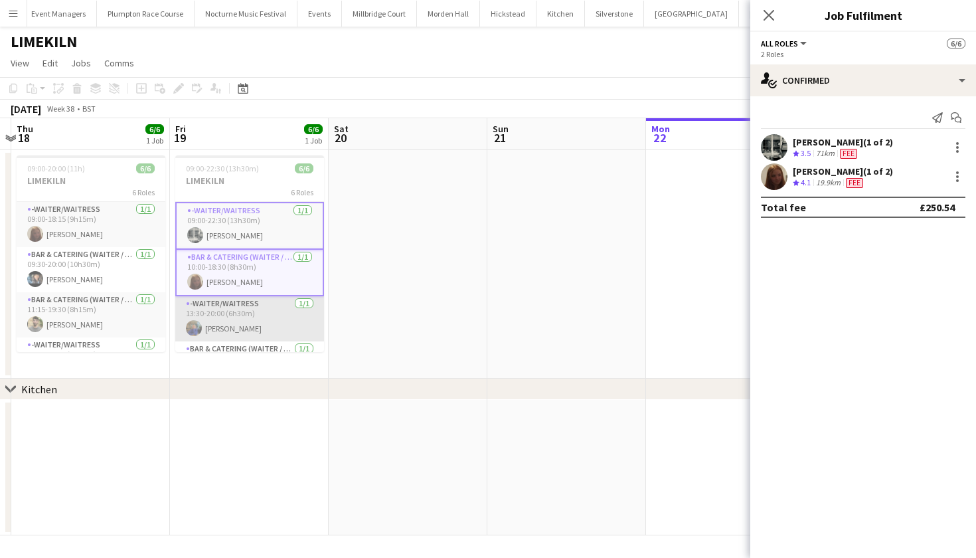
click at [223, 301] on app-card-role "-Waiter/Waitress 1/1 13:30-20:00 (6h30m) imogen pilling" at bounding box center [249, 318] width 149 height 45
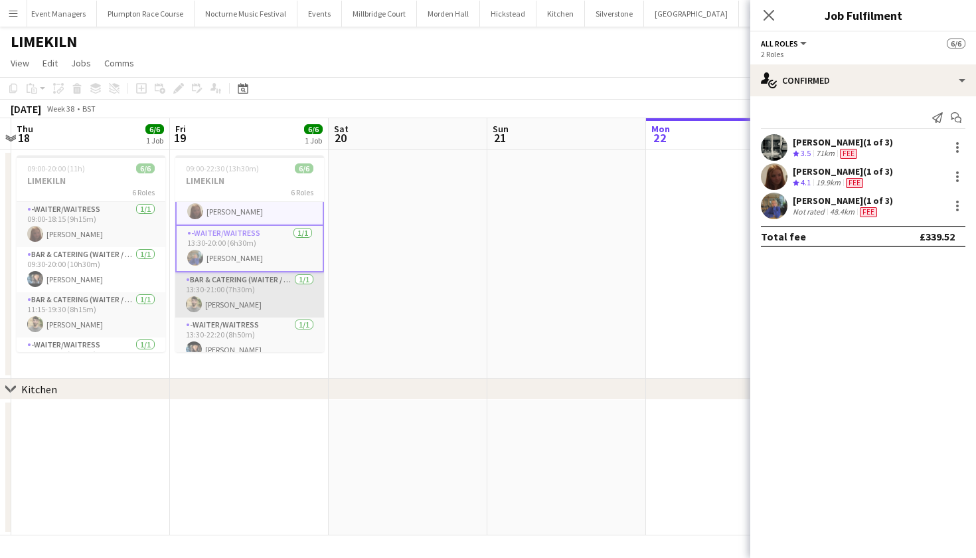
click at [223, 301] on app-card-role "Bar & Catering (Waiter / waitress) 1/1 13:30-21:00 (7h30m) Jacques Pressley" at bounding box center [249, 294] width 149 height 45
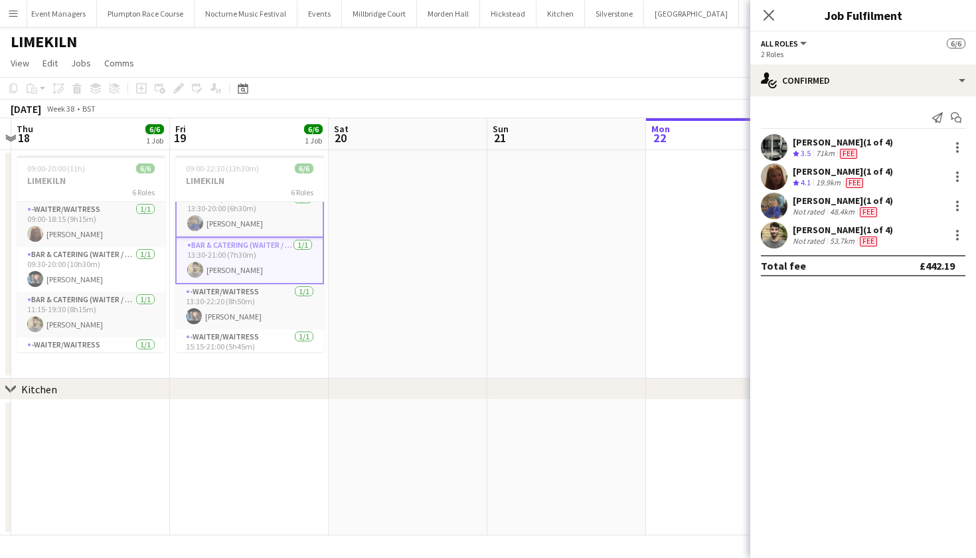
click at [223, 301] on app-card-role "-Waiter/Waitress 1/1 13:30-22:20 (8h50m) Lydia Cameron" at bounding box center [249, 306] width 149 height 45
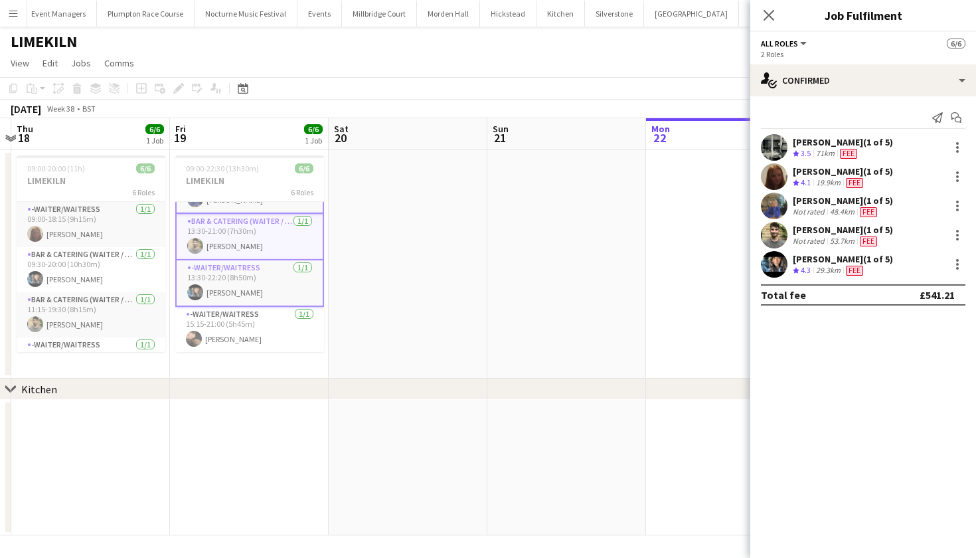
scroll to position [129, 0]
click at [231, 333] on app-card-role "-Waiter/Waitress 1/1 15:15-21:00 (5h45m) Lily Minton" at bounding box center [249, 329] width 149 height 45
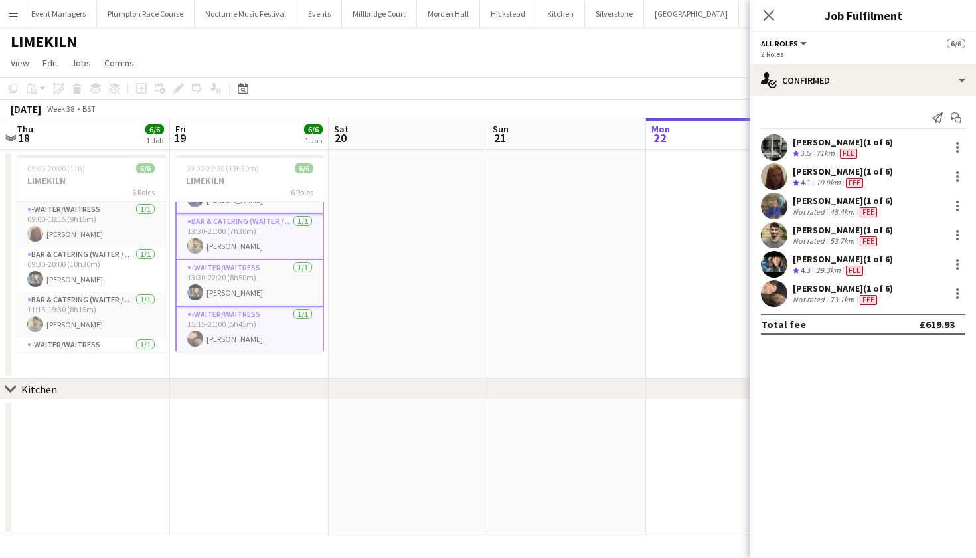
click at [454, 78] on app-toolbar "Copy Paste Paste Command V Paste with crew Command Shift V Paste linked Job Del…" at bounding box center [488, 88] width 976 height 23
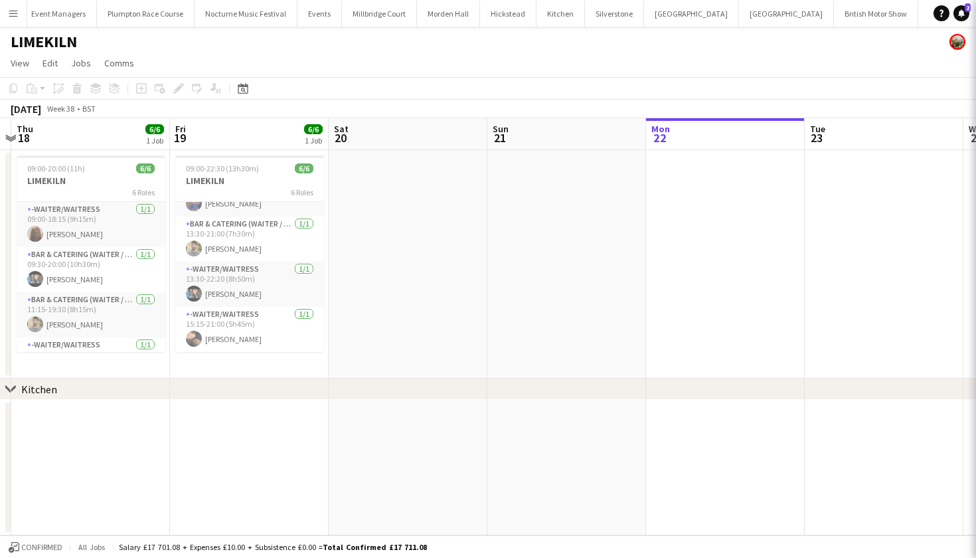
scroll to position [121, 0]
click at [739, 17] on button "Kin House Close" at bounding box center [786, 14] width 95 height 26
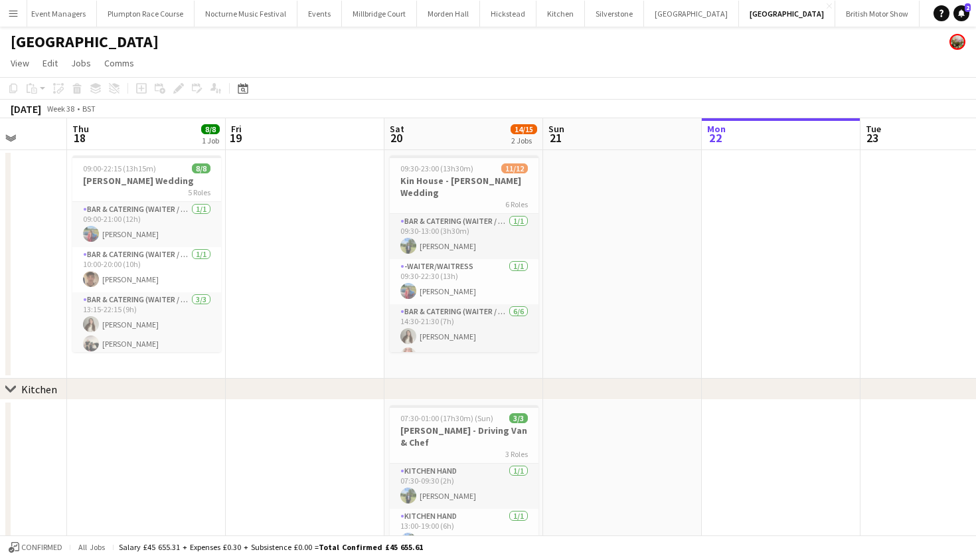
scroll to position [0, 300]
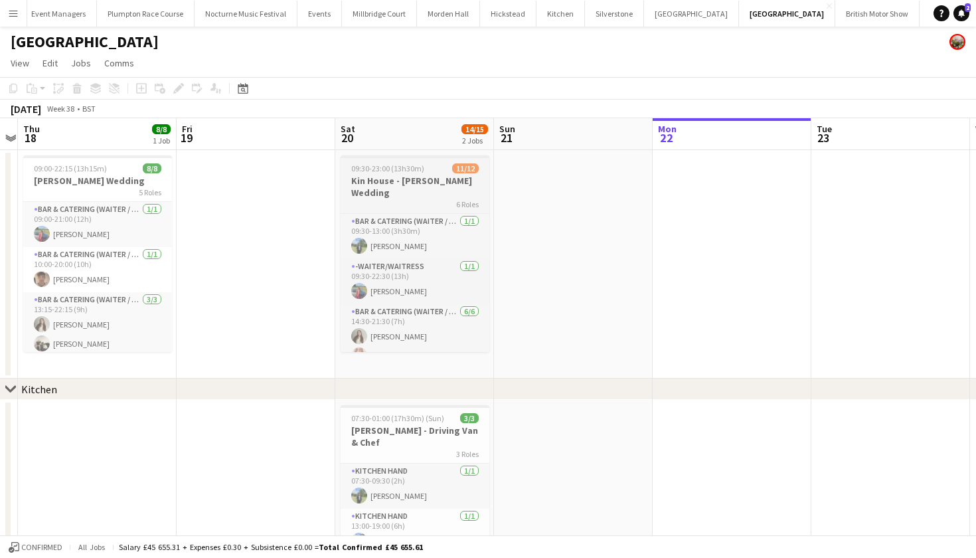
click at [415, 185] on h3 "Kin House - Reid Wedding" at bounding box center [415, 187] width 149 height 24
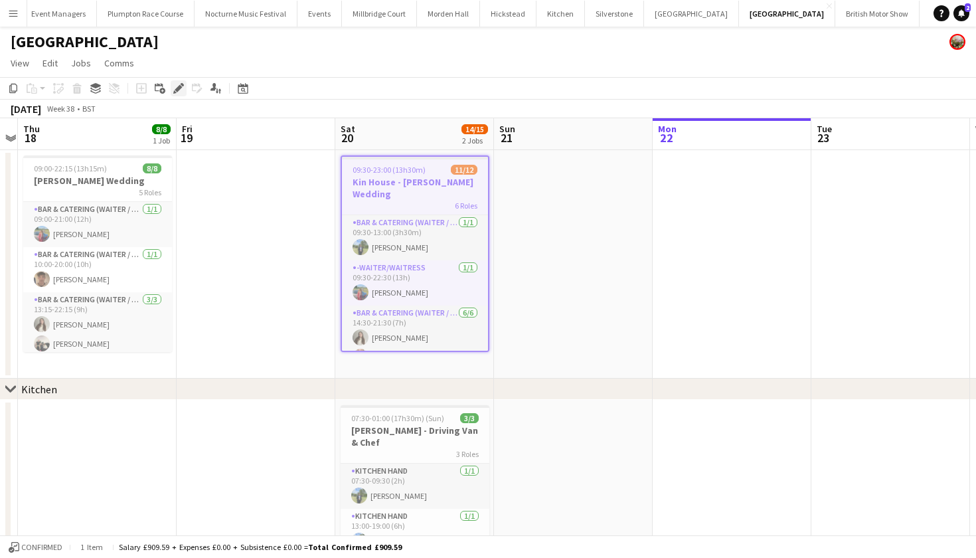
click at [178, 90] on icon at bounding box center [178, 88] width 7 height 7
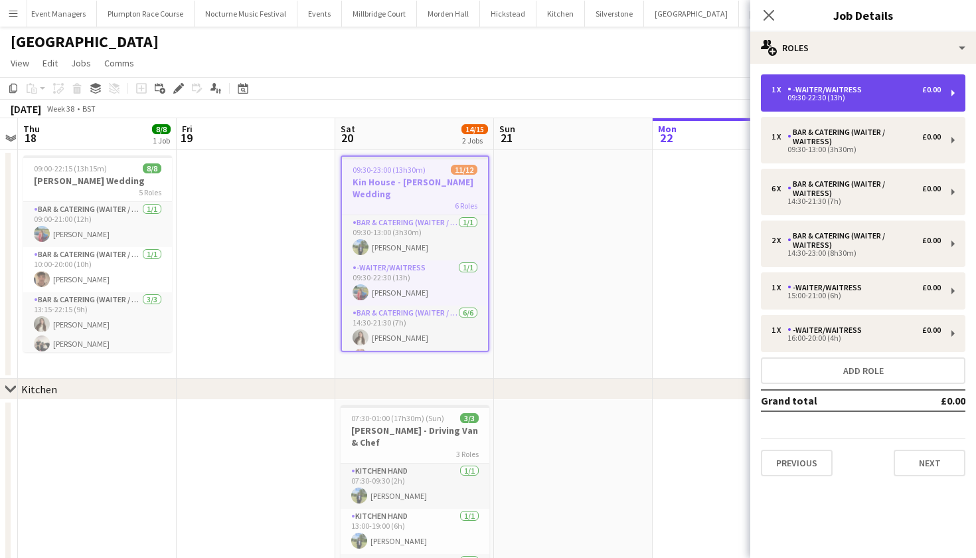
click at [824, 92] on div "-Waiter/Waitress" at bounding box center [828, 89] width 80 height 9
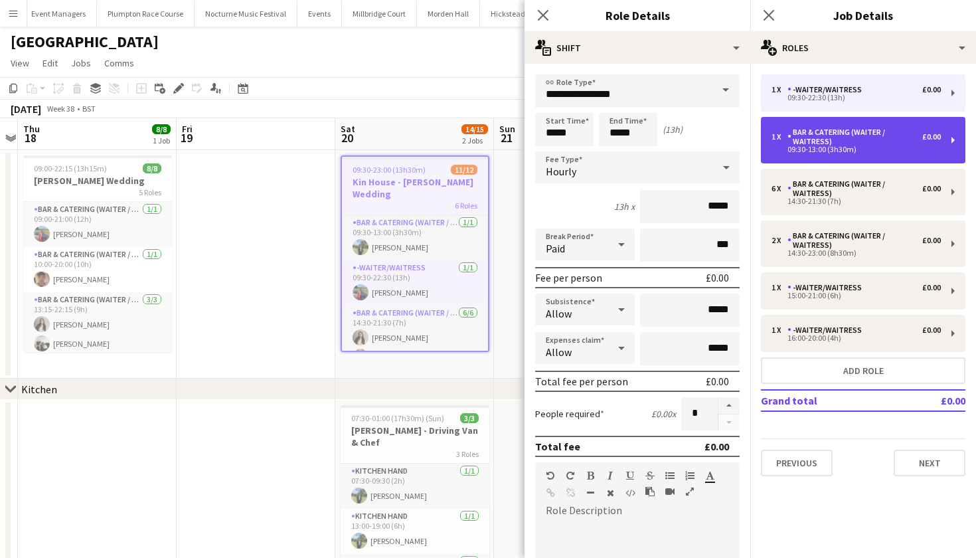
click at [821, 154] on div "1 x Bar & Catering (Waiter / waitress) £0.00 09:30-13:00 (3h30m)" at bounding box center [863, 140] width 205 height 46
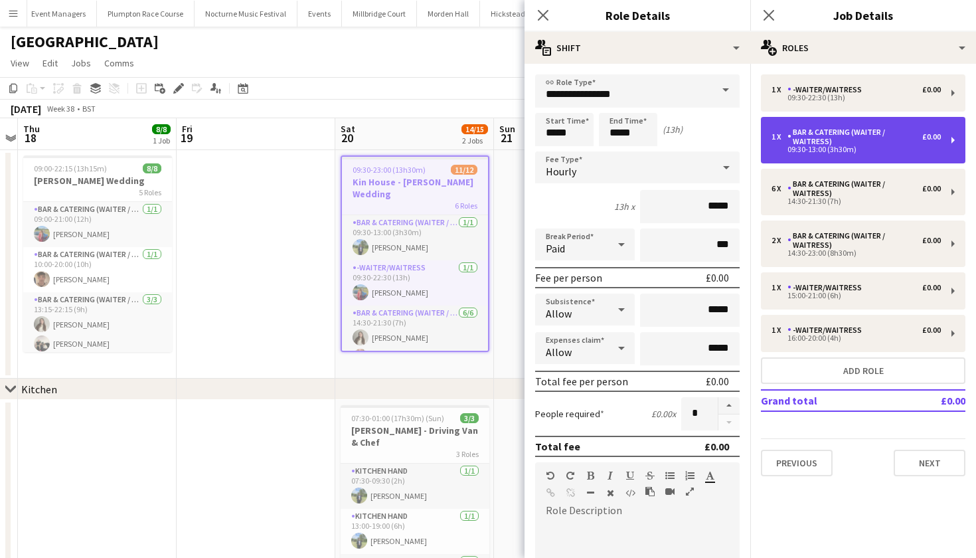
type input "**********"
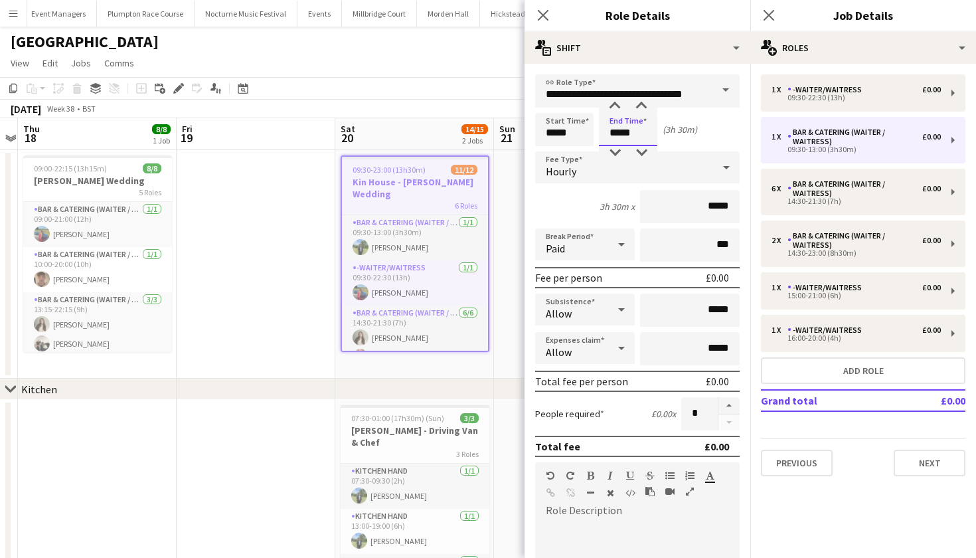
click at [628, 134] on body "Menu Boards Boards Boards All jobs Status Workforce Workforce My Workforce Recr…" at bounding box center [488, 355] width 976 height 711
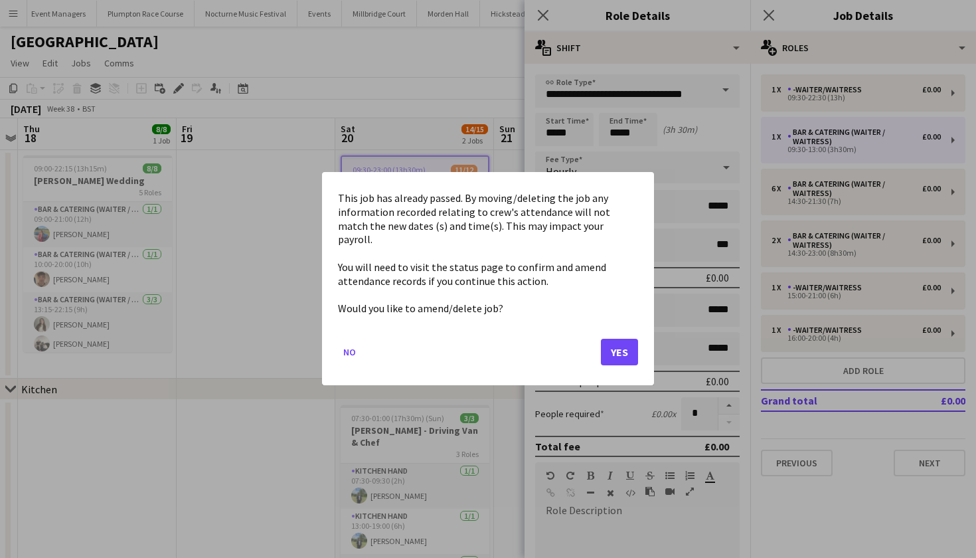
click at [626, 350] on button "Yes" at bounding box center [619, 352] width 37 height 27
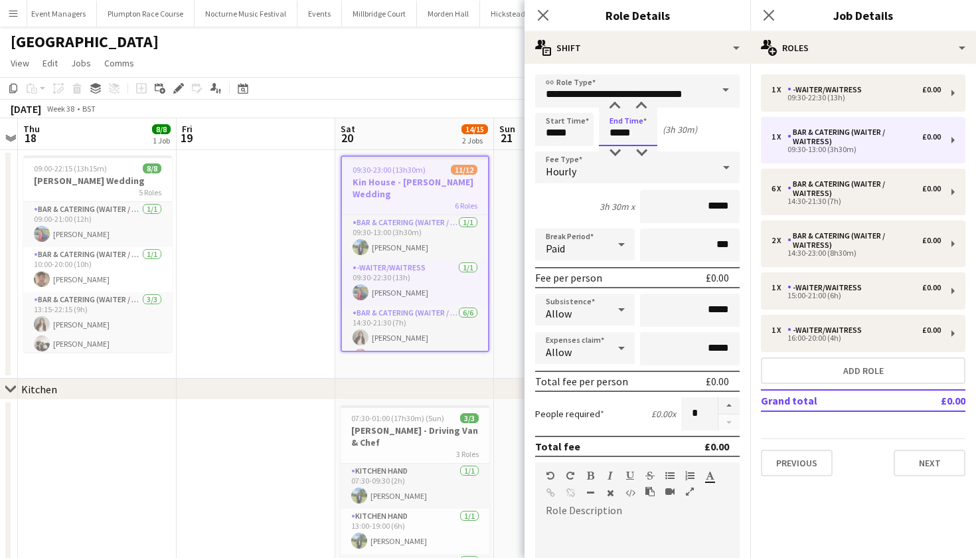
click at [630, 133] on input "*****" at bounding box center [628, 129] width 58 height 33
type input "*****"
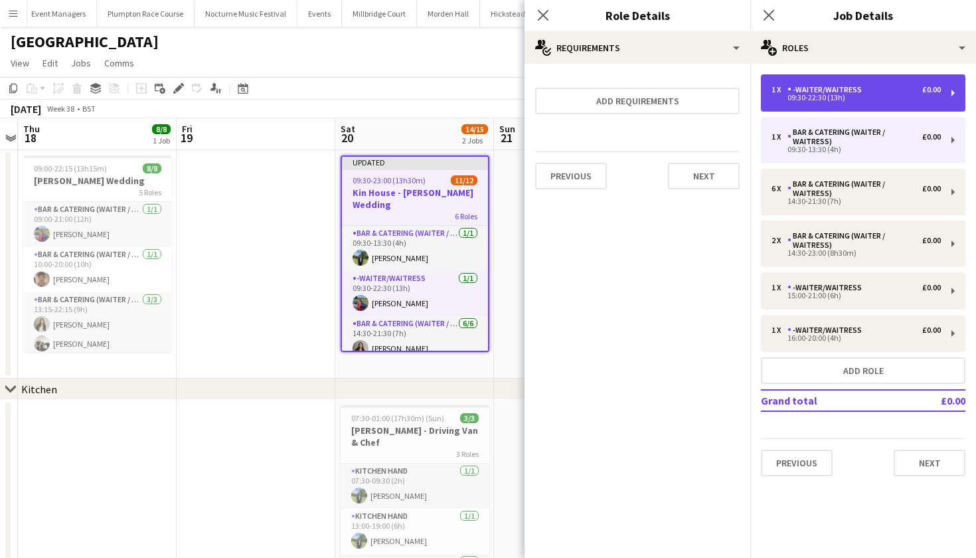
click at [814, 106] on div "1 x -Waiter/Waitress £0.00 09:30-22:30 (13h)" at bounding box center [863, 92] width 205 height 37
type input "**********"
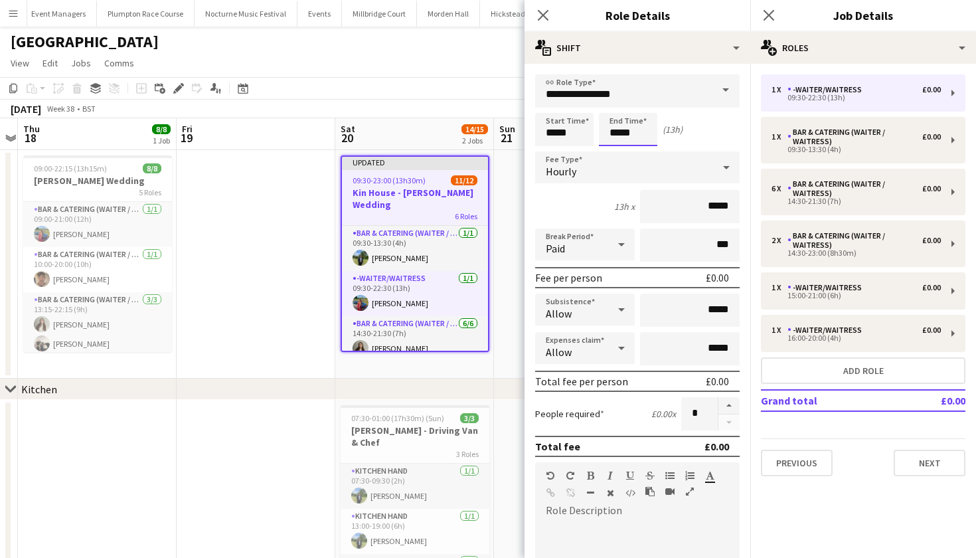
click at [620, 135] on input "*****" at bounding box center [628, 129] width 58 height 33
type input "*****"
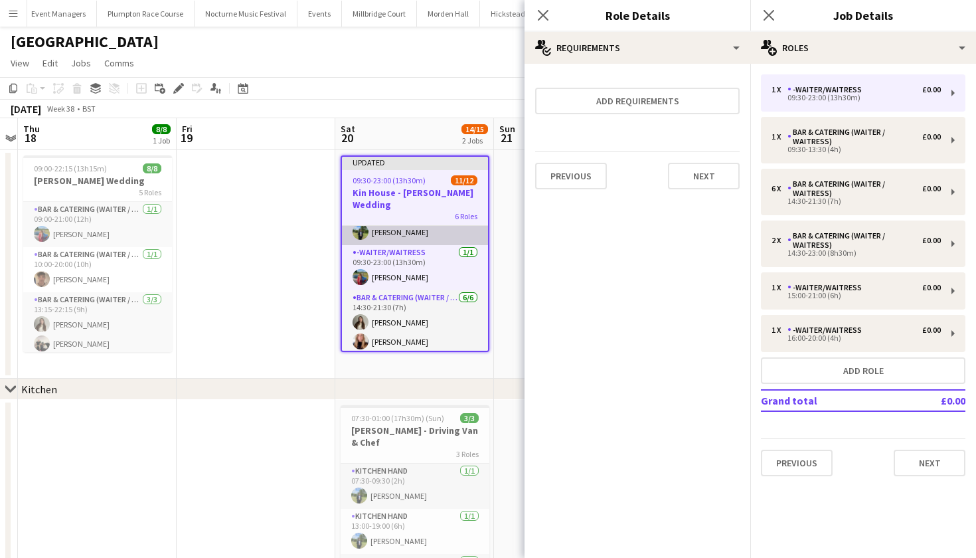
scroll to position [28, 0]
click at [830, 372] on button "Add role" at bounding box center [863, 370] width 205 height 27
type input "*****"
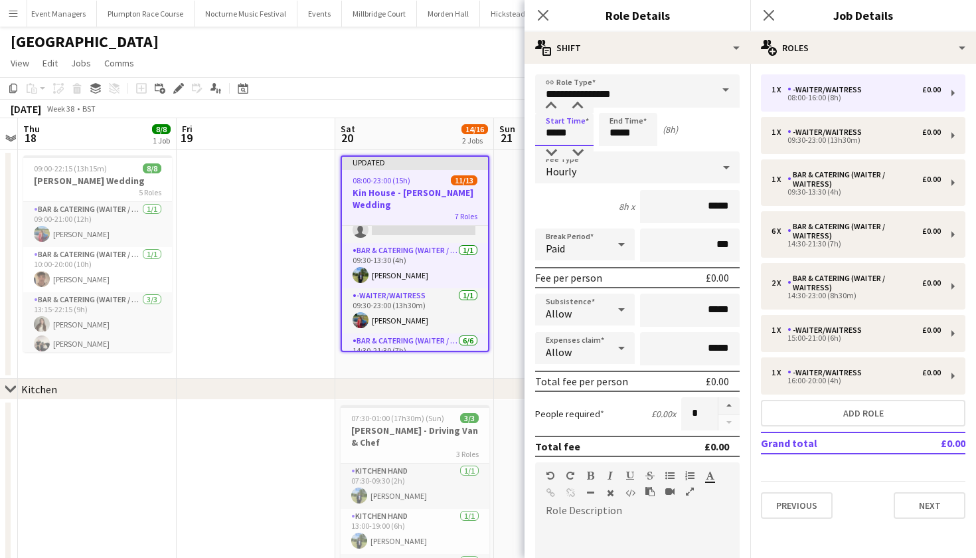
click at [556, 132] on input "*****" at bounding box center [564, 129] width 58 height 33
type input "*****"
click at [619, 133] on input "*****" at bounding box center [628, 129] width 58 height 33
type input "*****"
click at [604, 166] on div "Hourly" at bounding box center [624, 167] width 178 height 32
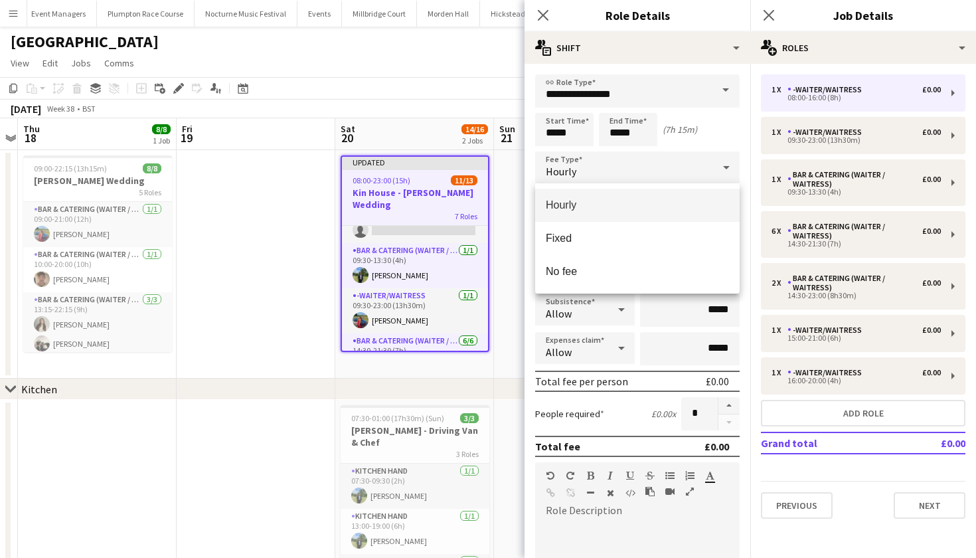
click at [709, 129] on div at bounding box center [488, 279] width 976 height 558
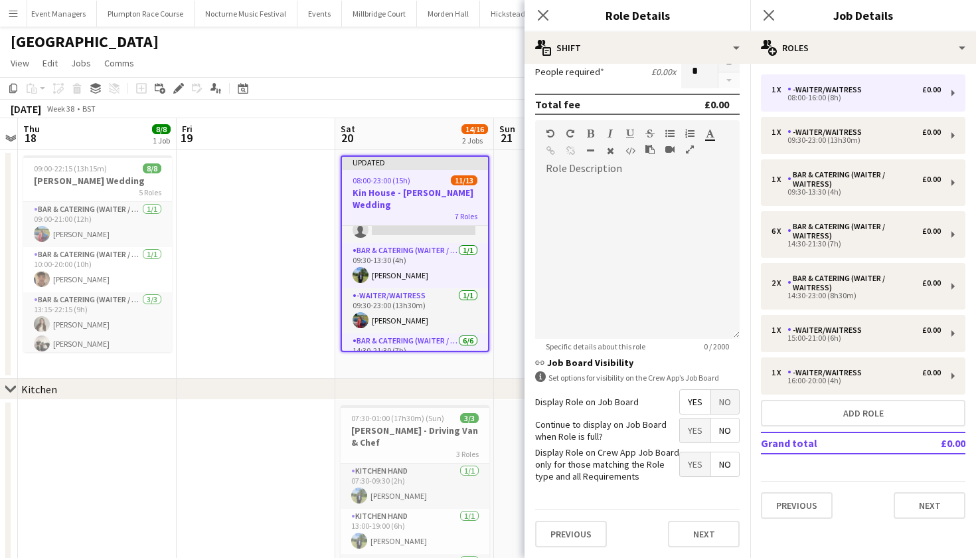
scroll to position [341, 0]
click at [694, 547] on button "Next" at bounding box center [704, 534] width 72 height 27
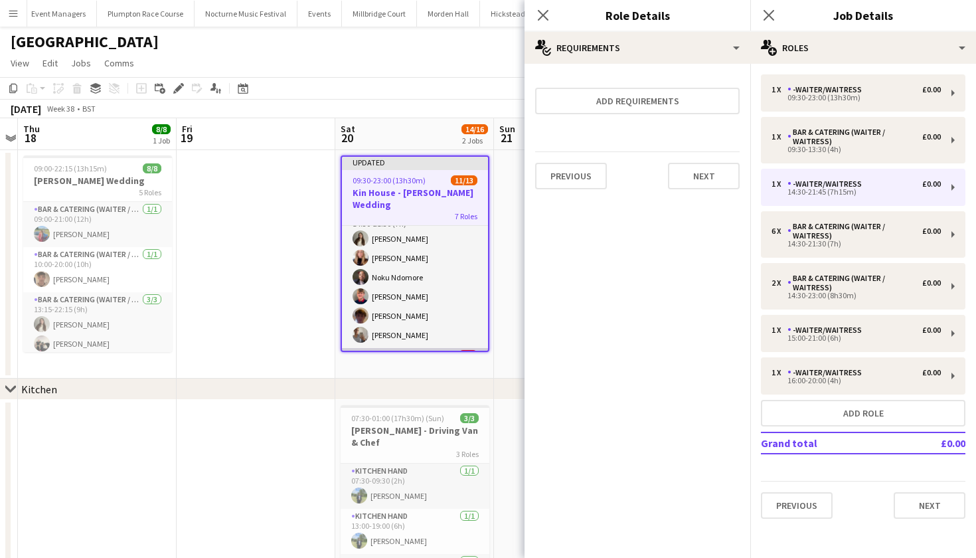
scroll to position [100, 0]
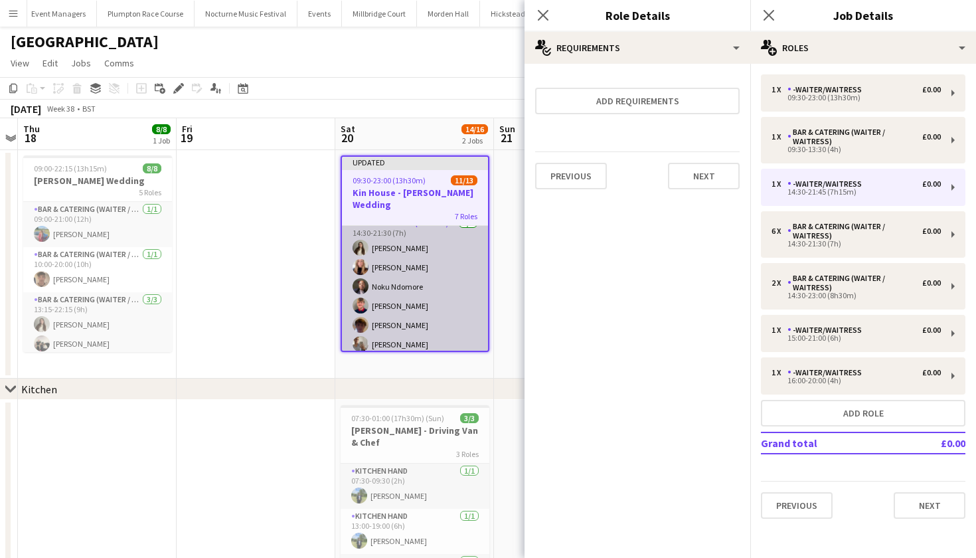
click at [393, 312] on app-card-role "Bar & Catering (Waiter / waitress) 6/6 14:30-21:30 (7h) Emily Brown Katie Thomp…" at bounding box center [415, 286] width 146 height 141
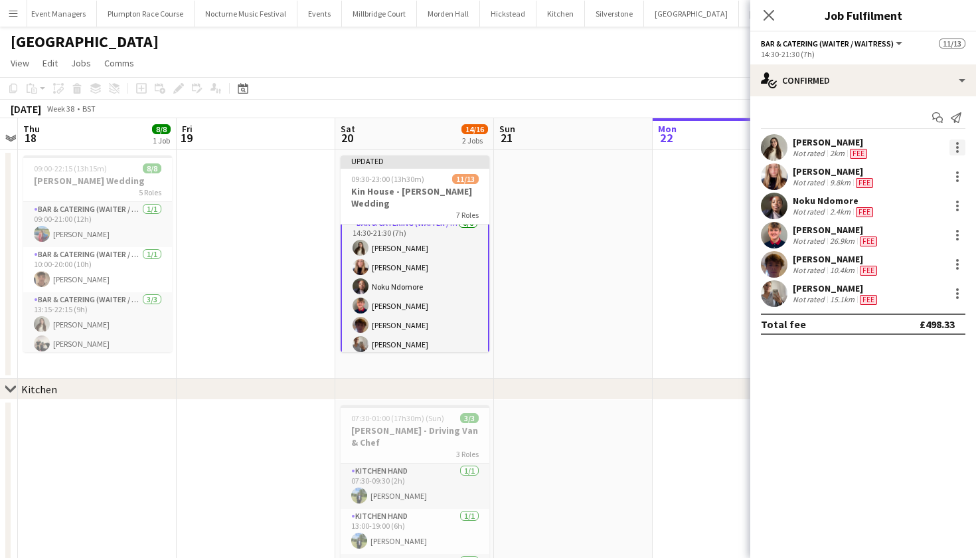
click at [956, 145] on div at bounding box center [958, 147] width 16 height 16
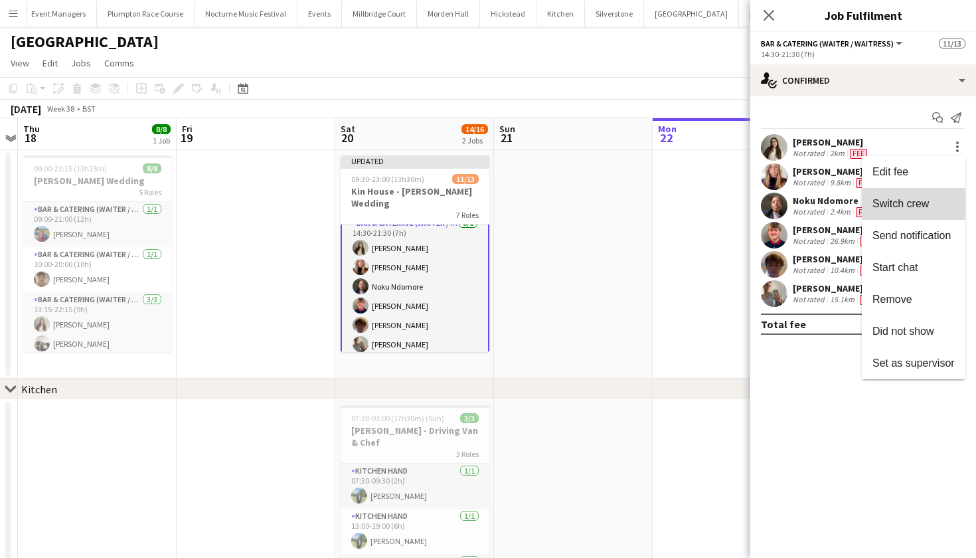
click at [907, 210] on button "Switch crew" at bounding box center [914, 204] width 104 height 32
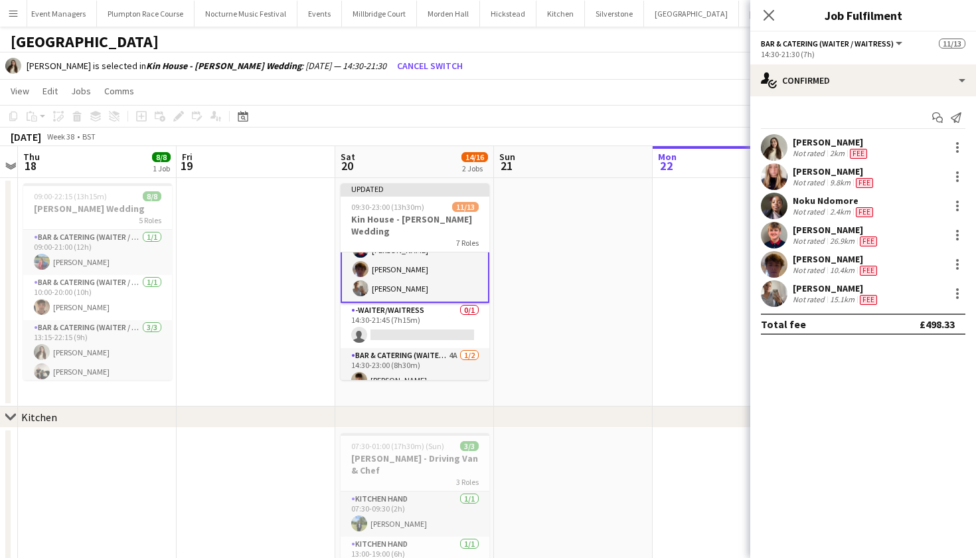
scroll to position [199, 0]
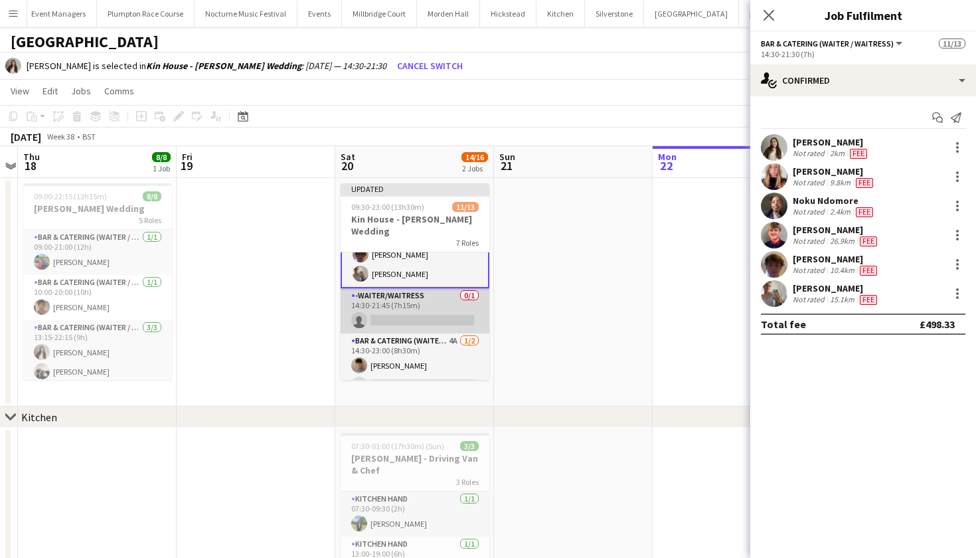
click at [409, 304] on app-card-role "-Waiter/Waitress 0/1 14:30-21:45 (7h15m) single-neutral-actions" at bounding box center [415, 310] width 149 height 45
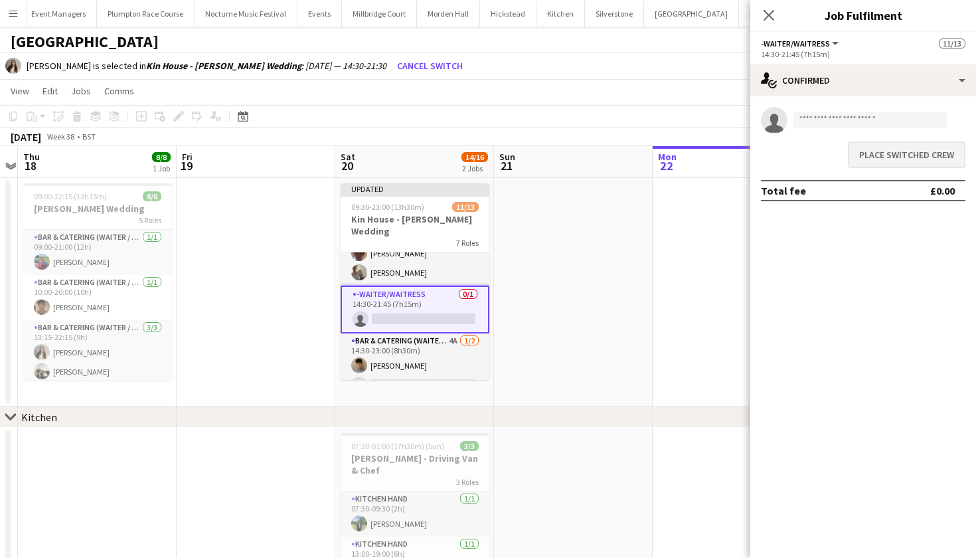
click at [893, 157] on button "Place switched crew" at bounding box center [907, 154] width 118 height 27
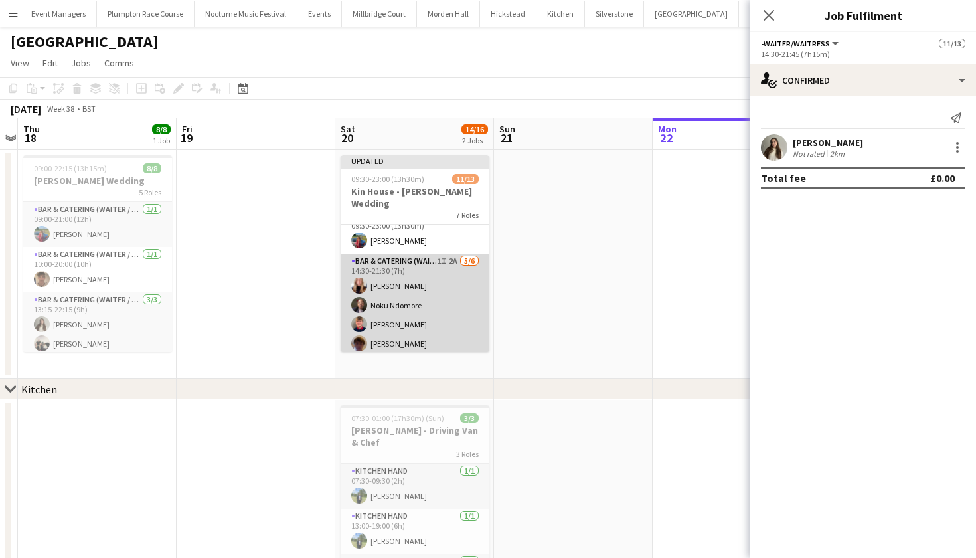
scroll to position [62, 0]
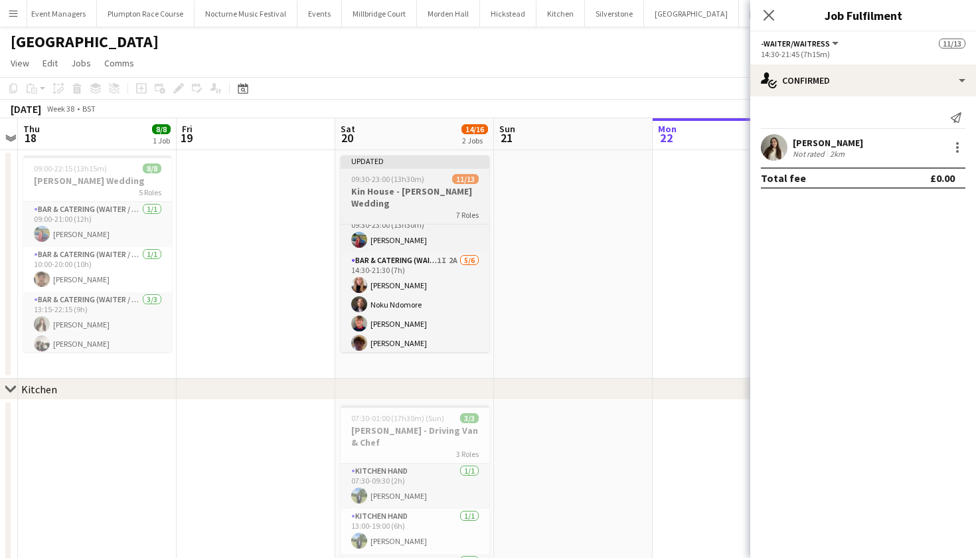
click at [409, 188] on h3 "Kin House - Reid Wedding" at bounding box center [415, 197] width 149 height 24
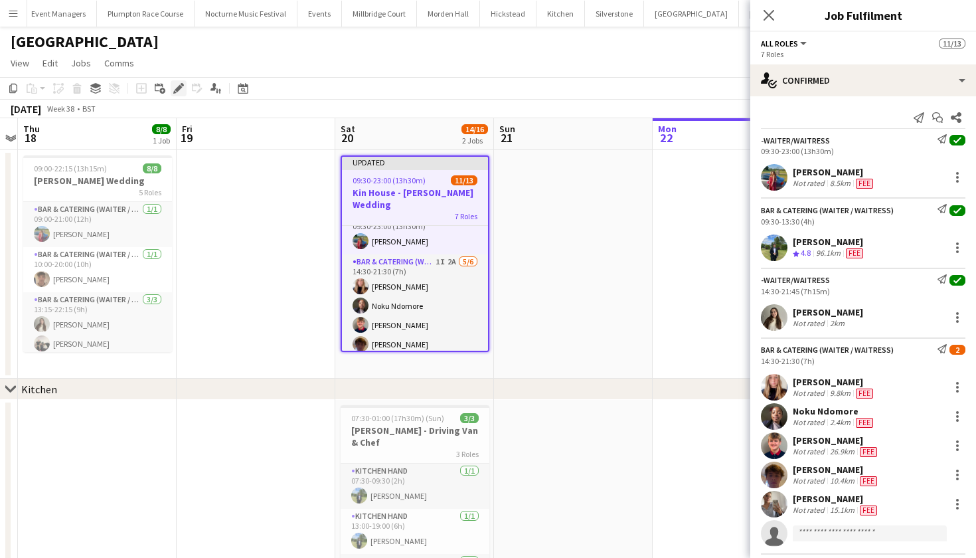
click at [177, 87] on icon "Edit" at bounding box center [178, 88] width 11 height 11
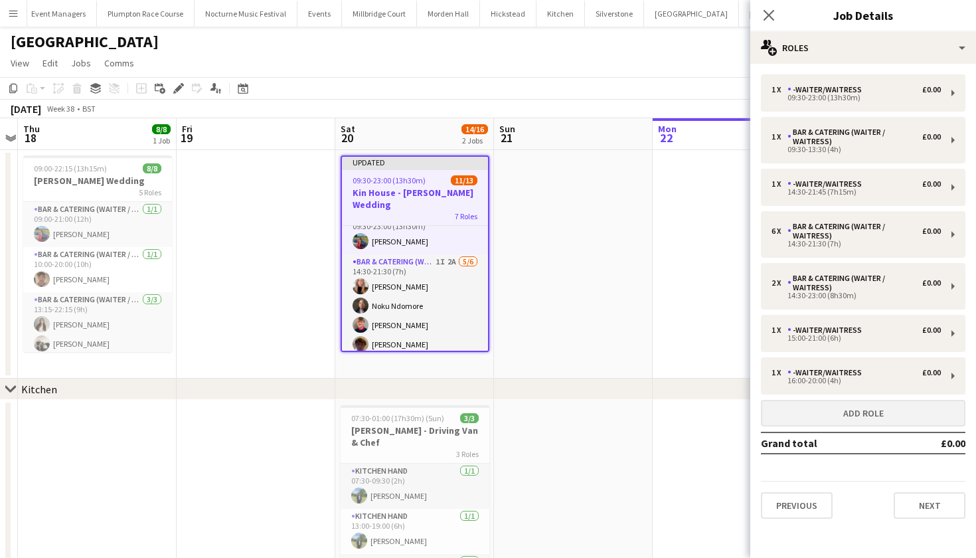
click at [877, 402] on button "Add role" at bounding box center [863, 413] width 205 height 27
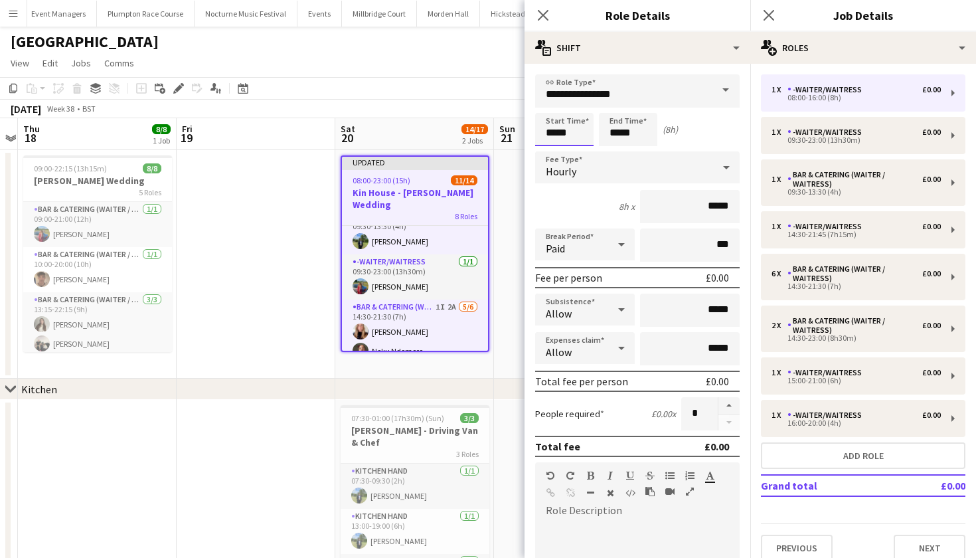
click at [555, 134] on input "*****" at bounding box center [564, 129] width 58 height 33
type input "*****"
click at [620, 135] on input "*****" at bounding box center [628, 129] width 58 height 33
type input "*****"
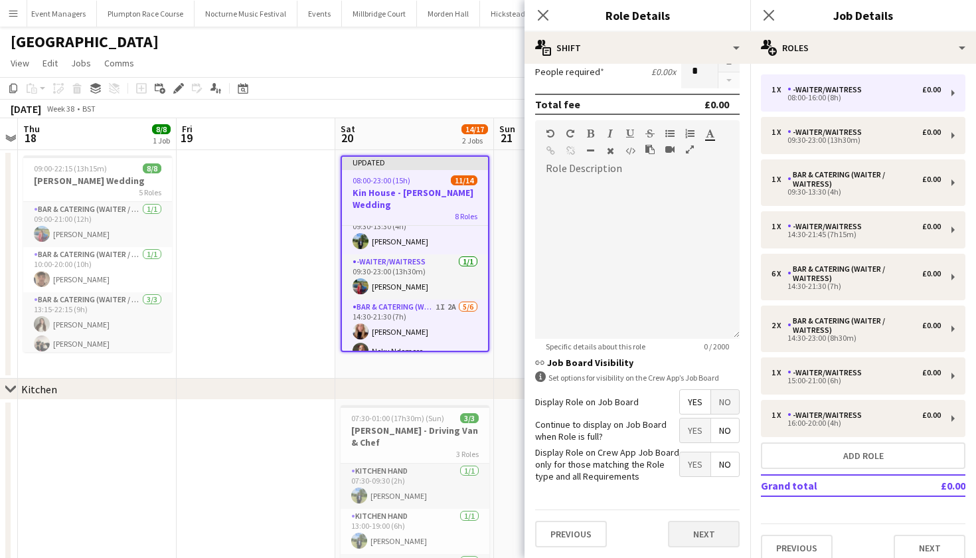
scroll to position [341, 0]
click at [707, 532] on button "Next" at bounding box center [704, 534] width 72 height 27
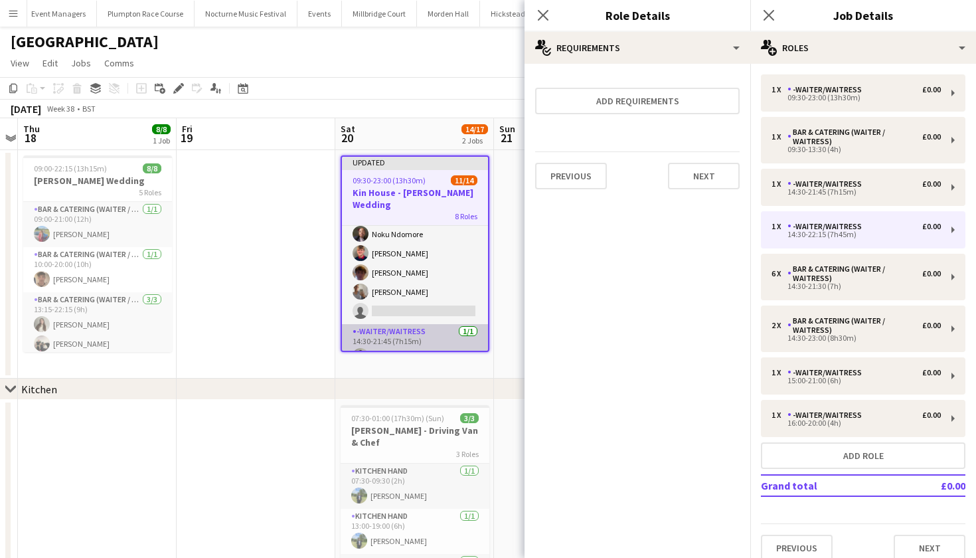
scroll to position [112, 0]
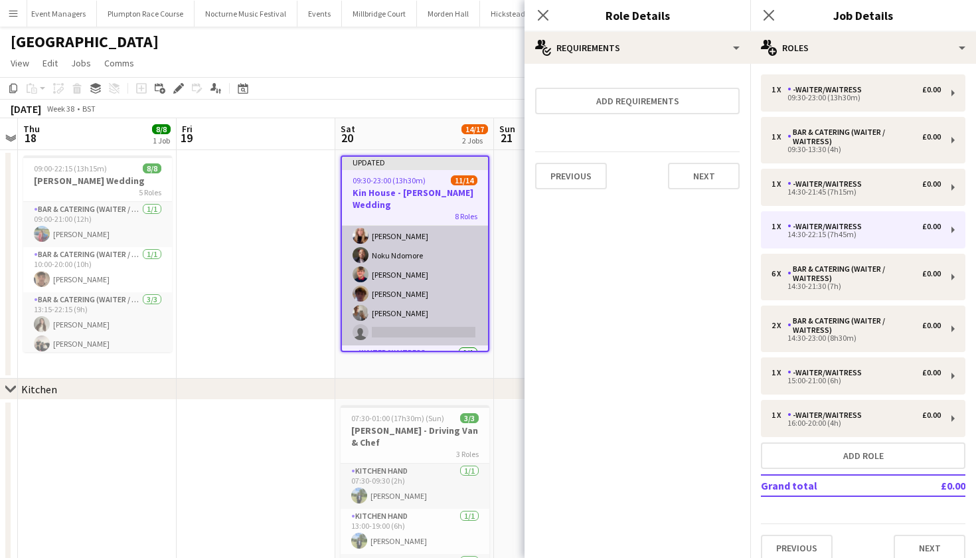
click at [444, 285] on app-card-role "Bar & Catering (Waiter / waitress) 1I 2A 5/6 14:30-21:30 (7h) Katie Thompson No…" at bounding box center [415, 274] width 146 height 141
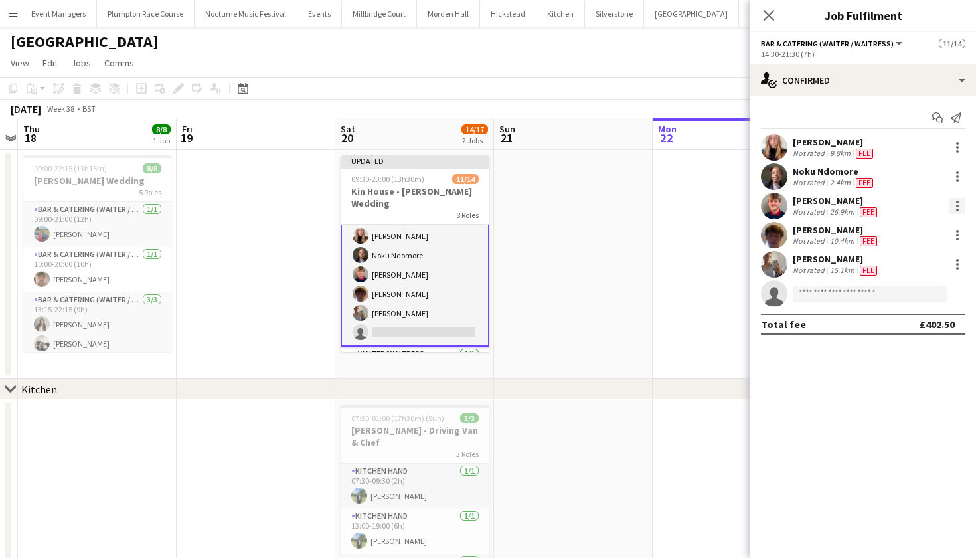
click at [958, 207] on div at bounding box center [958, 206] width 16 height 16
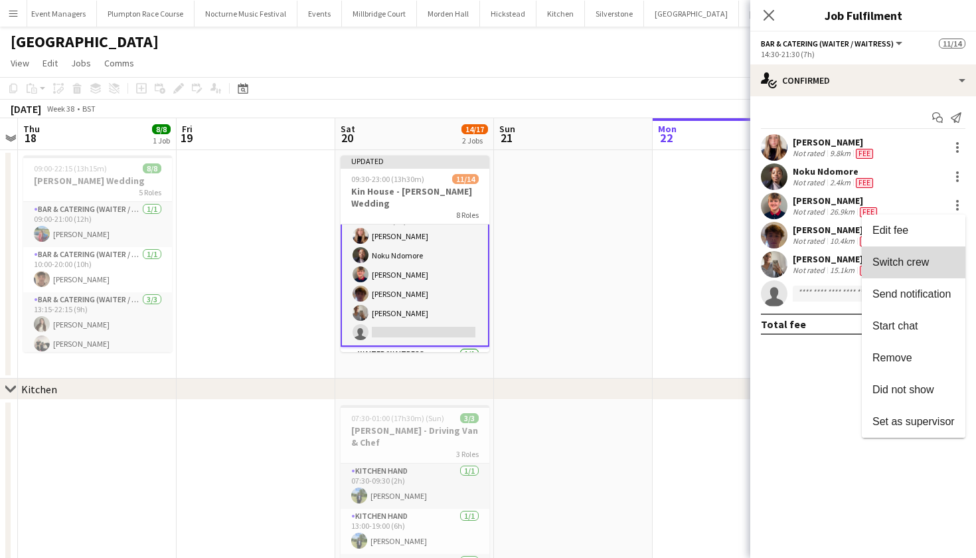
click at [928, 258] on span "Switch crew" at bounding box center [901, 261] width 56 height 11
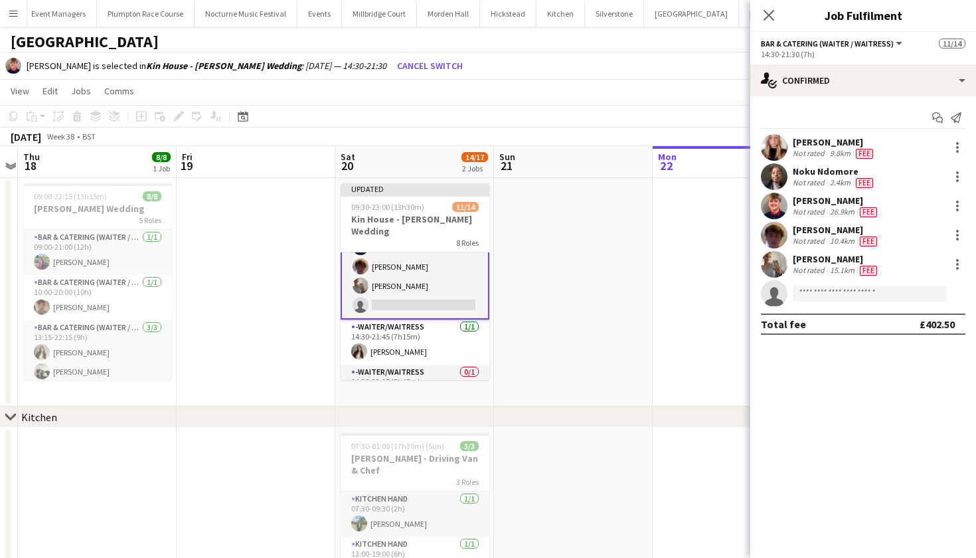
scroll to position [181, 0]
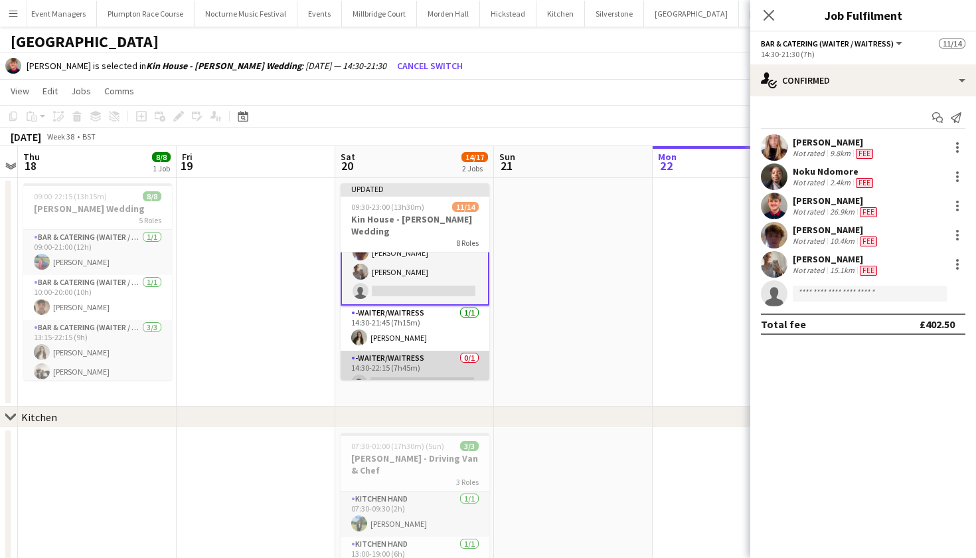
click at [417, 360] on app-card-role "-Waiter/Waitress 0/1 14:30-22:15 (7h45m) single-neutral-actions" at bounding box center [415, 373] width 149 height 45
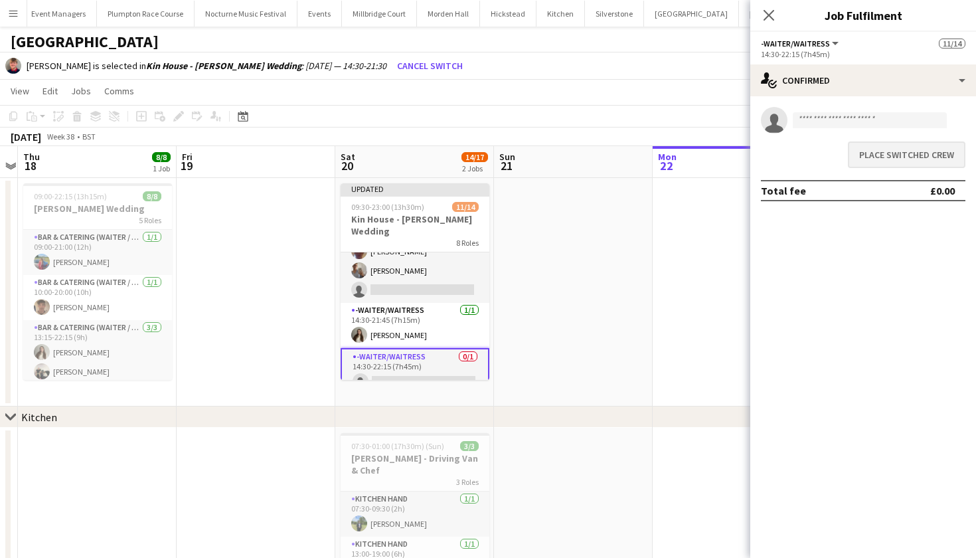
click at [895, 152] on button "Place switched crew" at bounding box center [907, 154] width 118 height 27
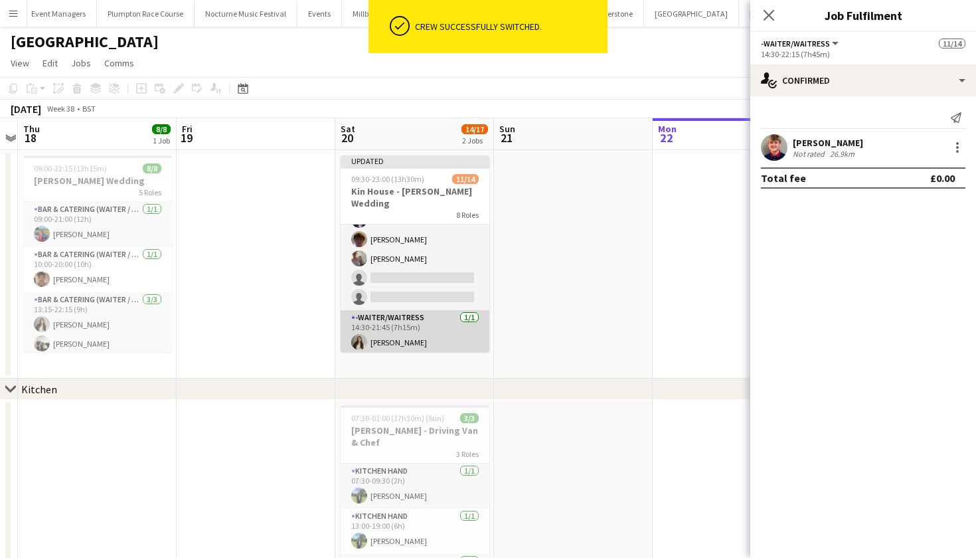
scroll to position [143, 0]
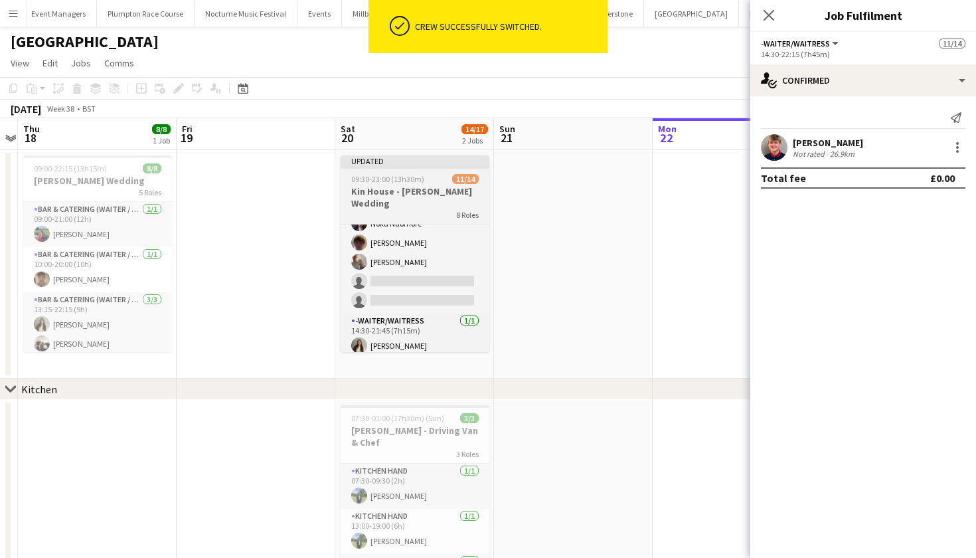
click at [394, 191] on h3 "Kin House - Reid Wedding" at bounding box center [415, 197] width 149 height 24
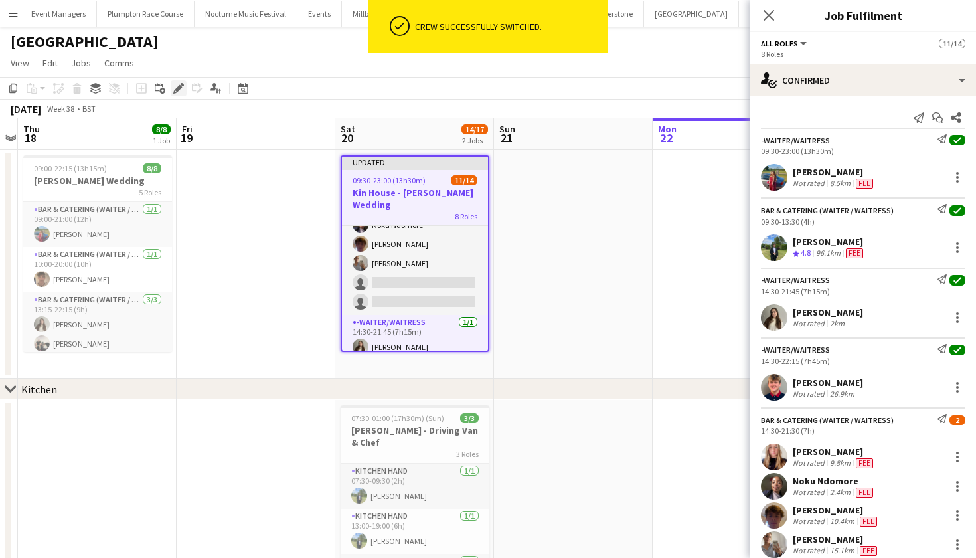
click at [176, 90] on icon at bounding box center [178, 88] width 7 height 7
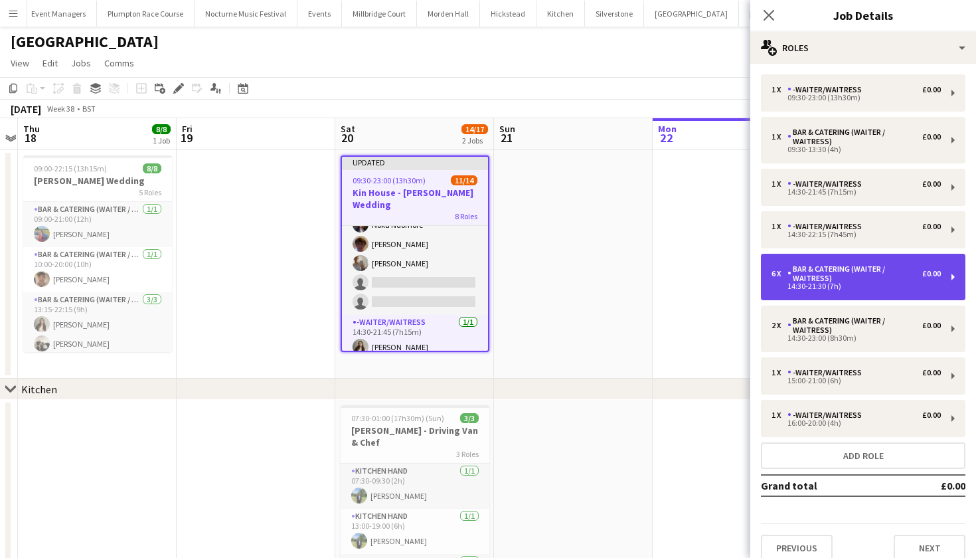
click at [830, 285] on div "14:30-21:30 (7h)" at bounding box center [856, 286] width 169 height 7
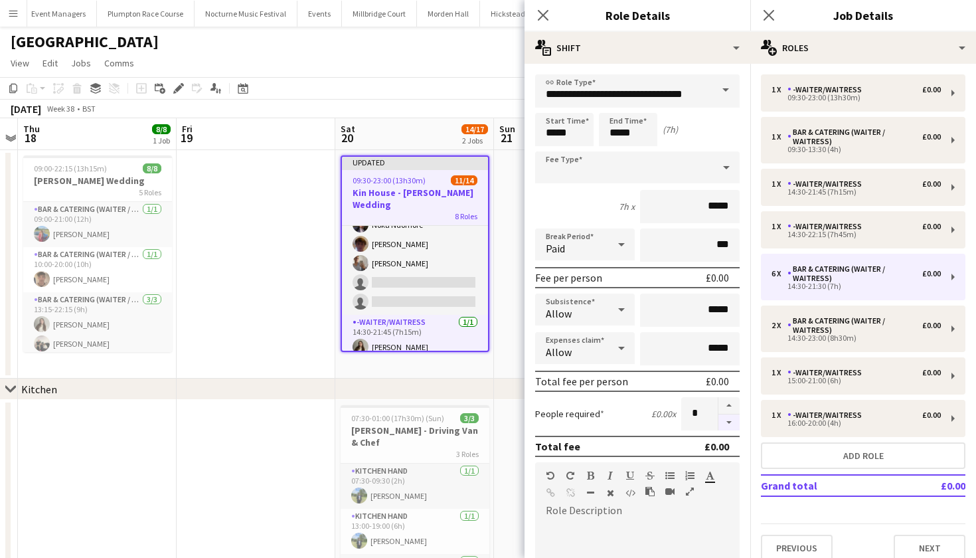
click at [730, 424] on button "button" at bounding box center [729, 422] width 21 height 17
type input "*"
click at [290, 289] on app-date-cell at bounding box center [256, 264] width 159 height 228
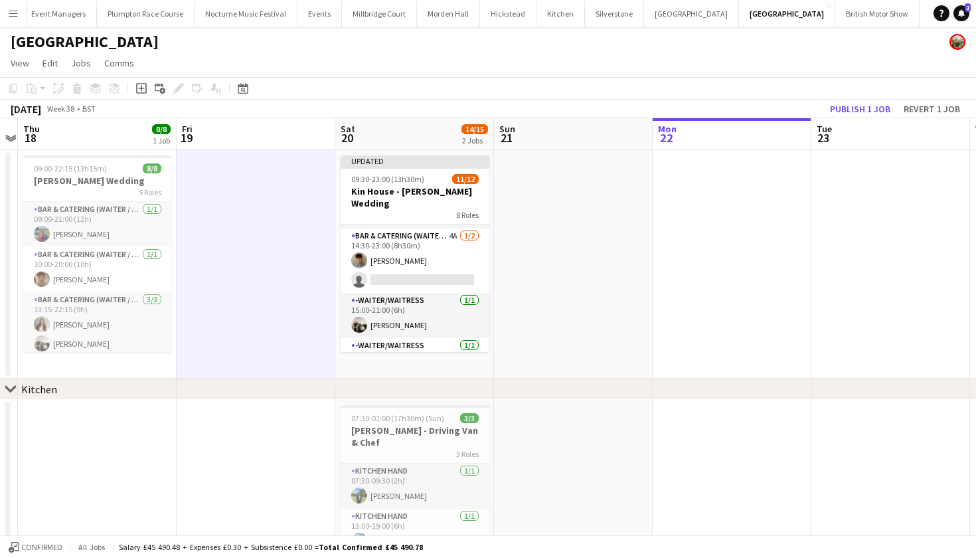
scroll to position [278, 0]
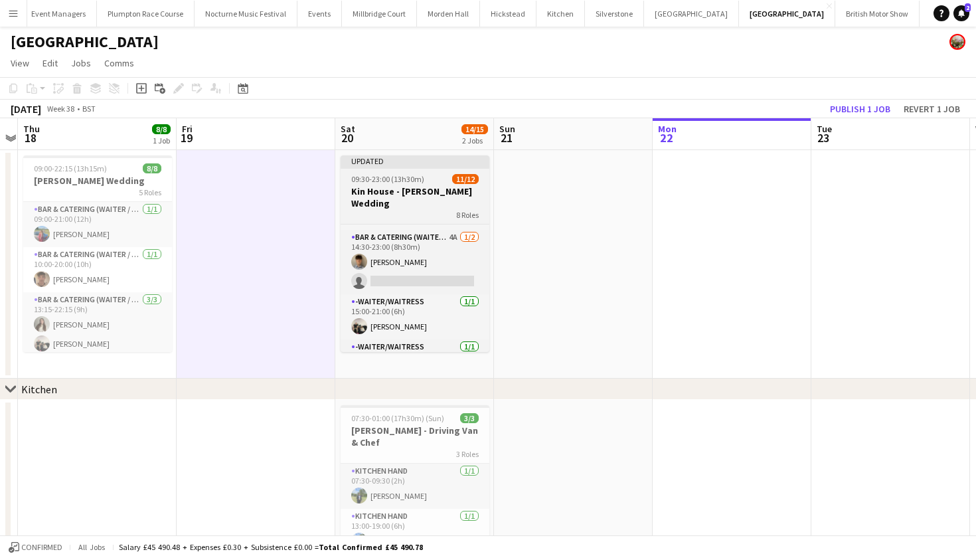
click at [395, 179] on span "09:30-23:00 (13h30m)" at bounding box center [387, 179] width 73 height 10
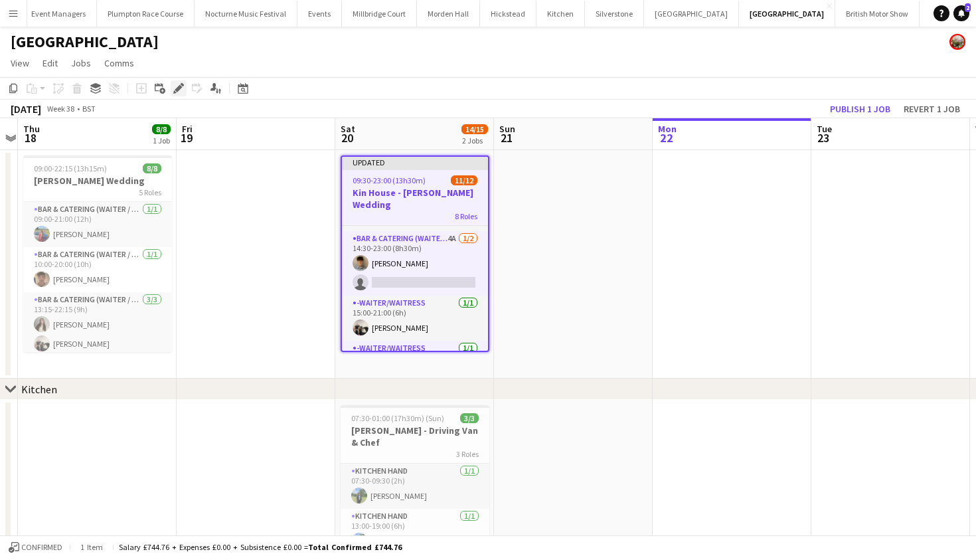
click at [181, 93] on icon "Edit" at bounding box center [178, 88] width 11 height 11
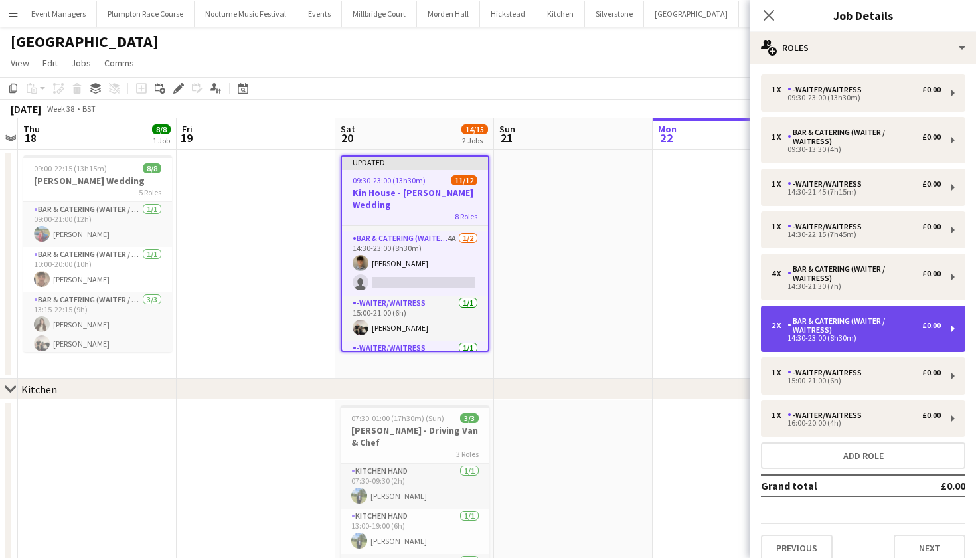
click at [794, 341] on div "14:30-23:00 (8h30m)" at bounding box center [856, 338] width 169 height 7
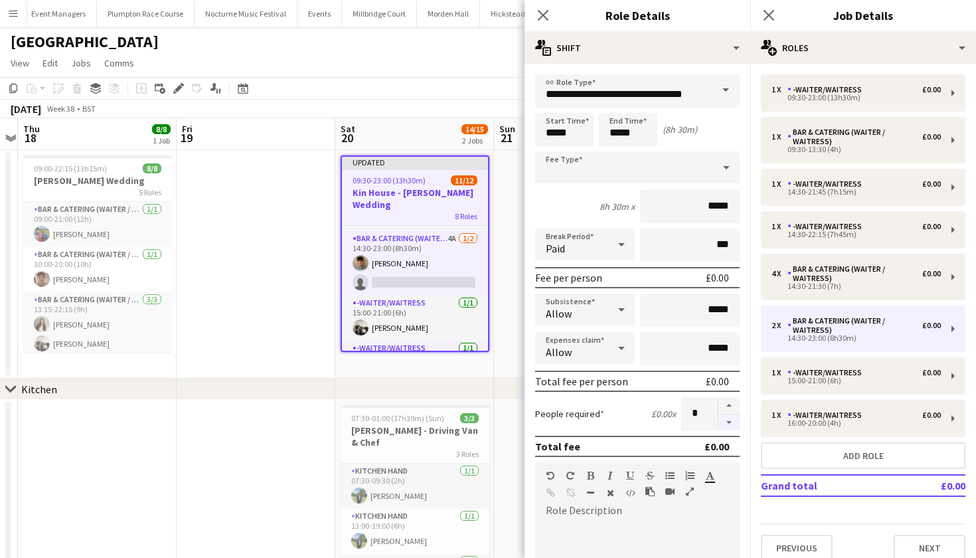
click at [729, 422] on button "button" at bounding box center [729, 422] width 21 height 17
type input "*"
click at [319, 302] on app-date-cell at bounding box center [256, 264] width 159 height 228
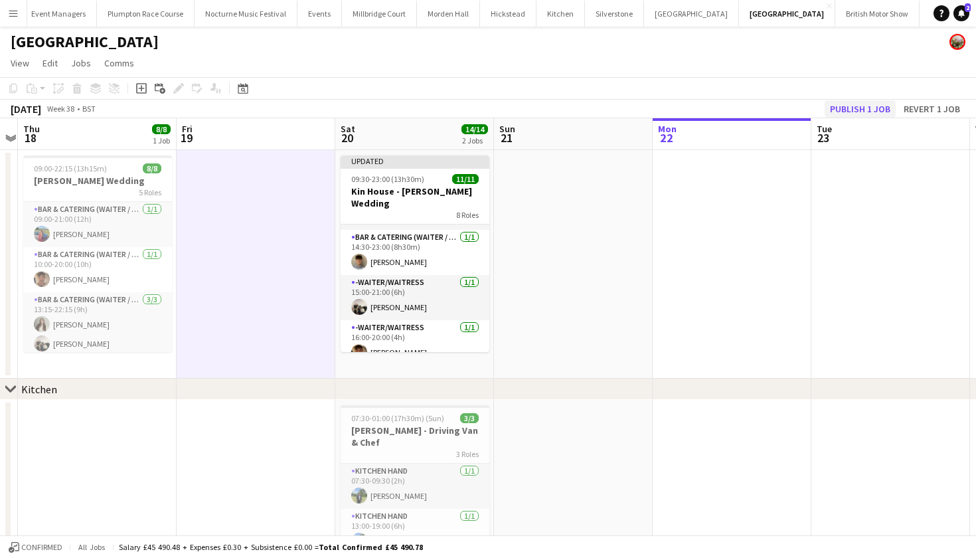
click at [866, 100] on button "Publish 1 job" at bounding box center [860, 108] width 71 height 17
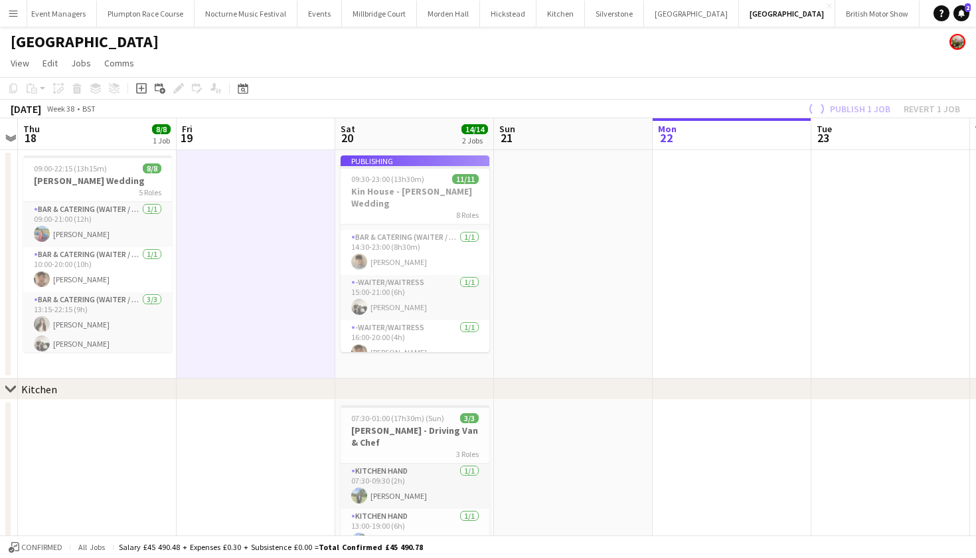
click at [866, 104] on div "Publish 1 job Revert 1 job" at bounding box center [883, 108] width 187 height 17
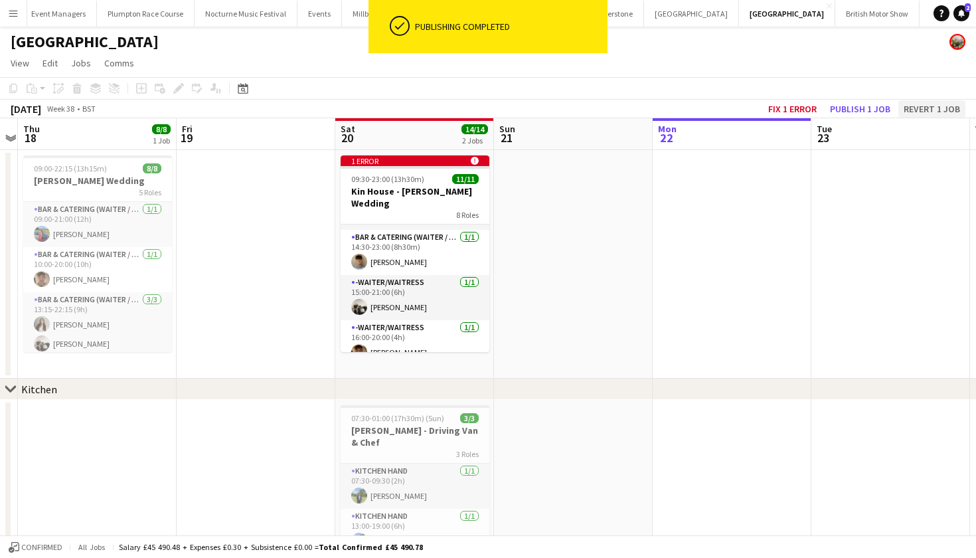
click at [924, 107] on button "Revert 1 job" at bounding box center [932, 108] width 67 height 17
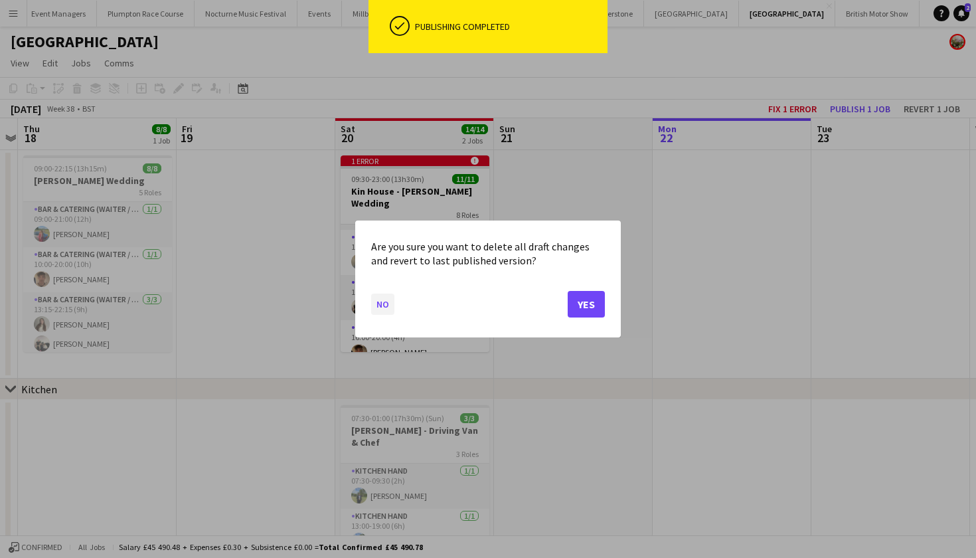
click at [382, 306] on button "No" at bounding box center [382, 304] width 23 height 21
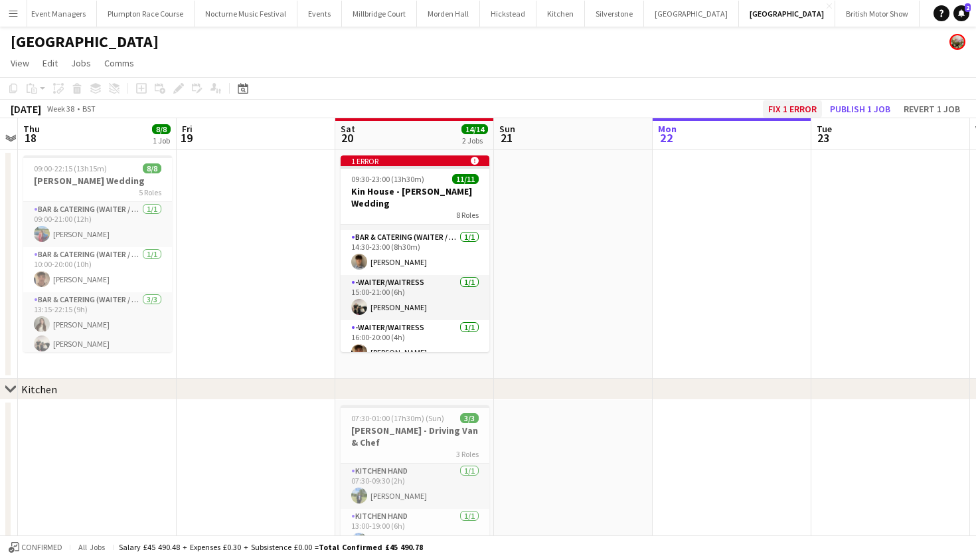
click at [783, 106] on button "Fix 1 error" at bounding box center [792, 108] width 59 height 17
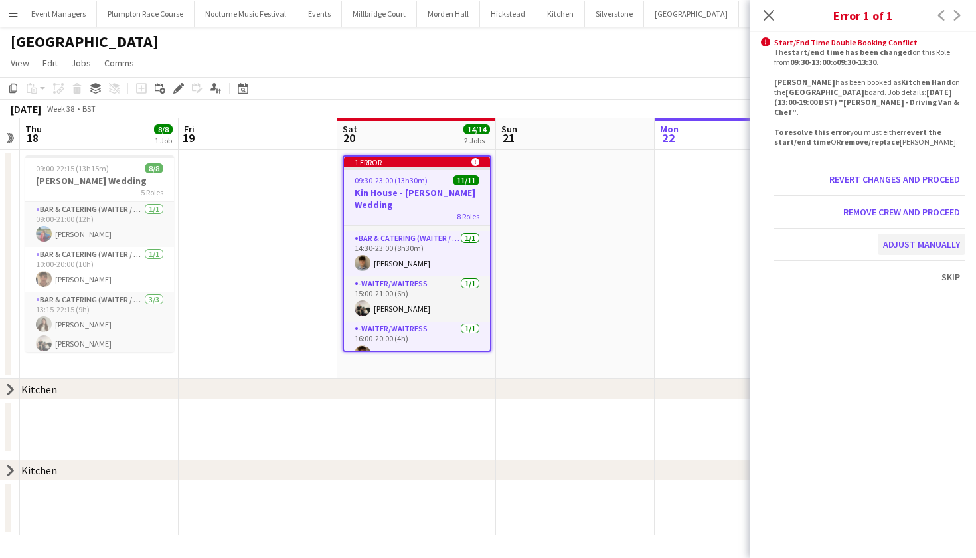
click at [941, 234] on button "Adjust manually" at bounding box center [922, 244] width 88 height 21
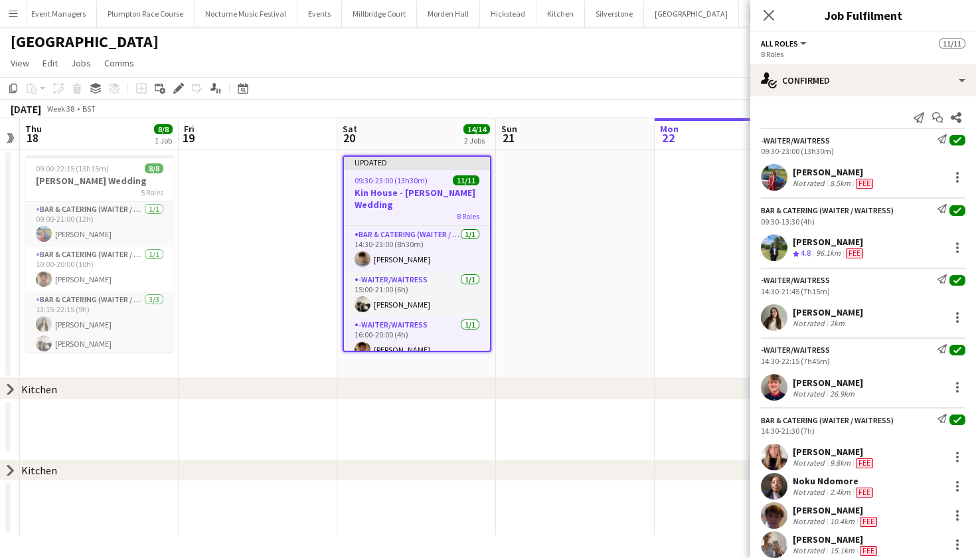
scroll to position [0, 0]
click at [584, 335] on app-date-cell at bounding box center [575, 264] width 159 height 228
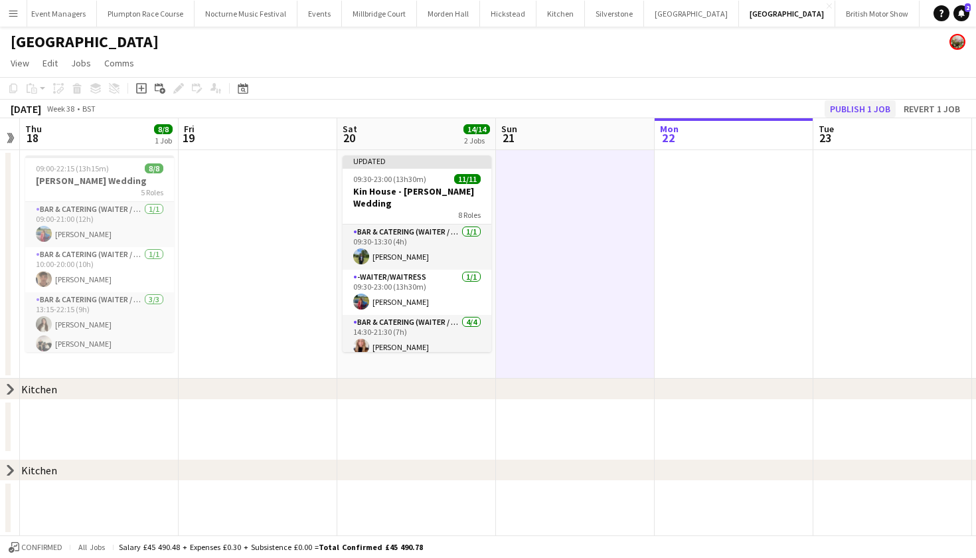
click at [877, 110] on button "Publish 1 job" at bounding box center [860, 108] width 71 height 17
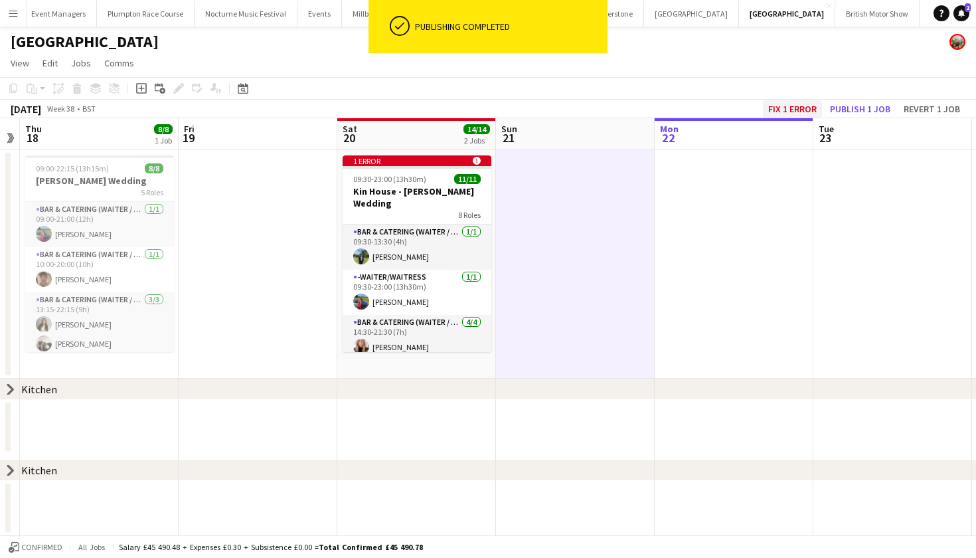
click at [776, 101] on button "Fix 1 error" at bounding box center [792, 108] width 59 height 17
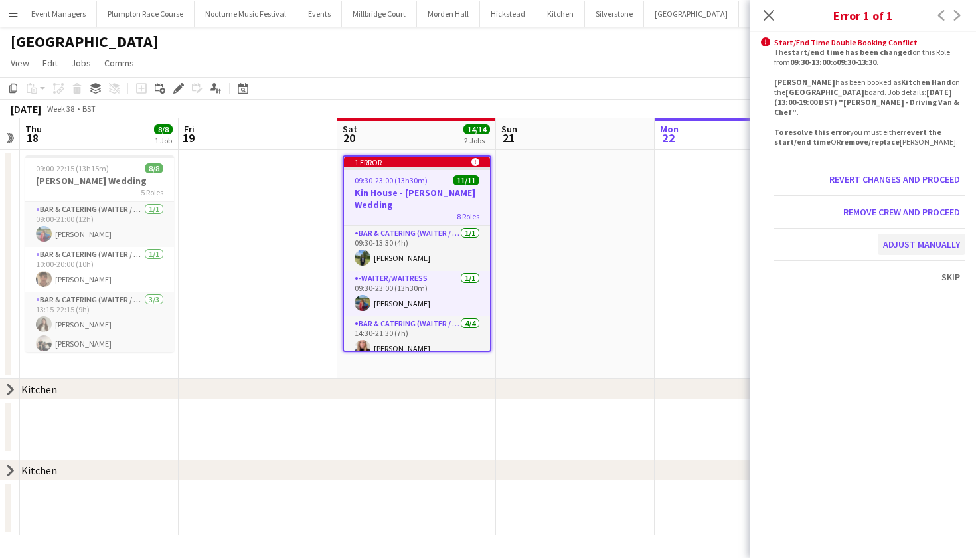
click at [892, 234] on button "Adjust manually" at bounding box center [922, 244] width 88 height 21
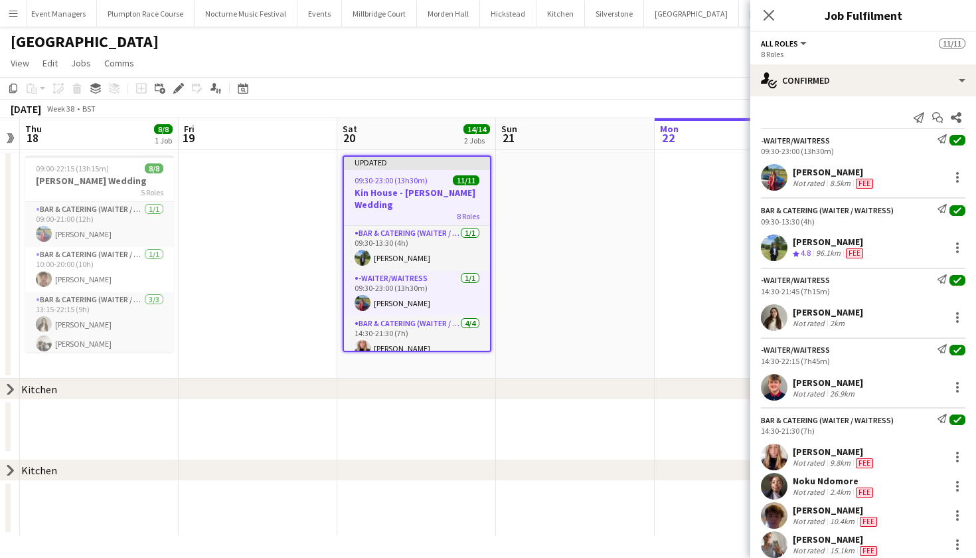
click at [631, 294] on app-date-cell at bounding box center [575, 264] width 159 height 228
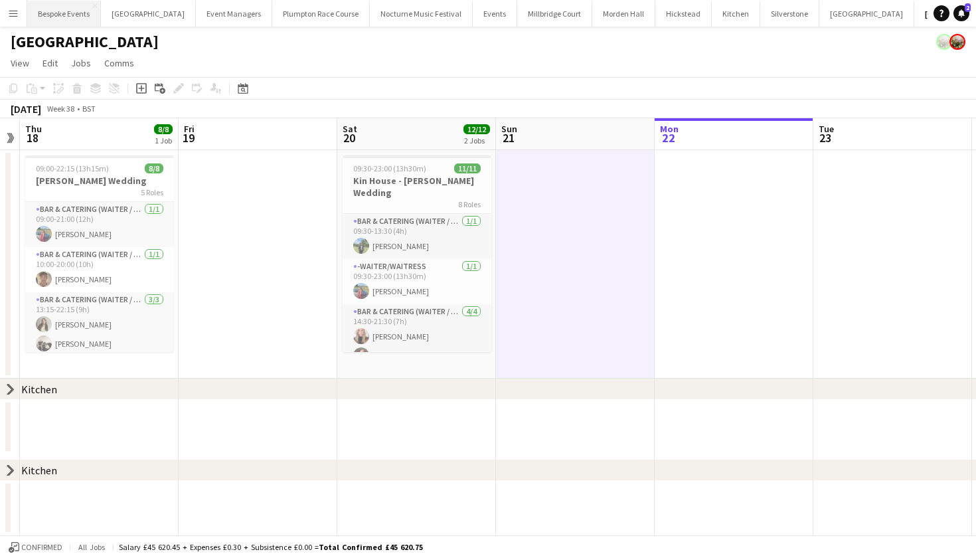
click at [54, 9] on button "Bespoke Events Close" at bounding box center [64, 14] width 74 height 26
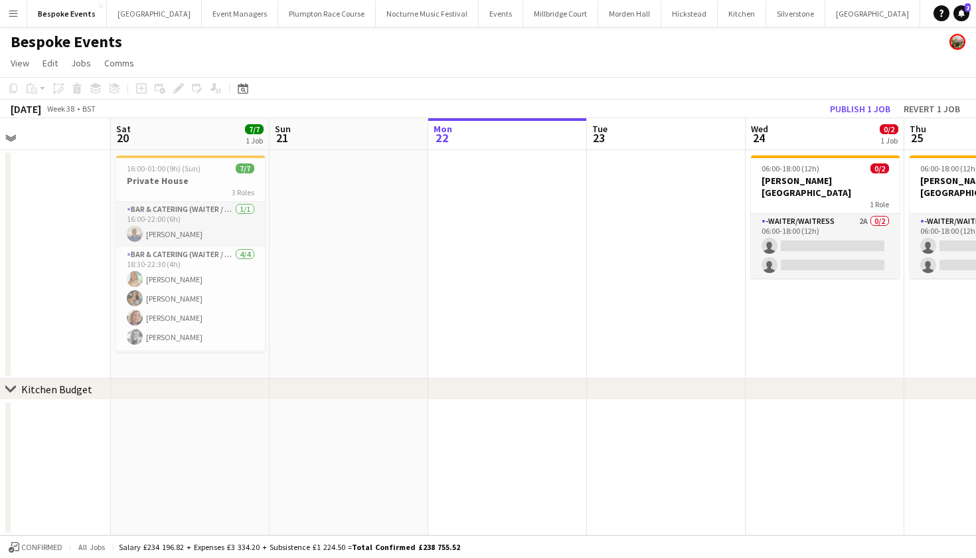
scroll to position [0, 342]
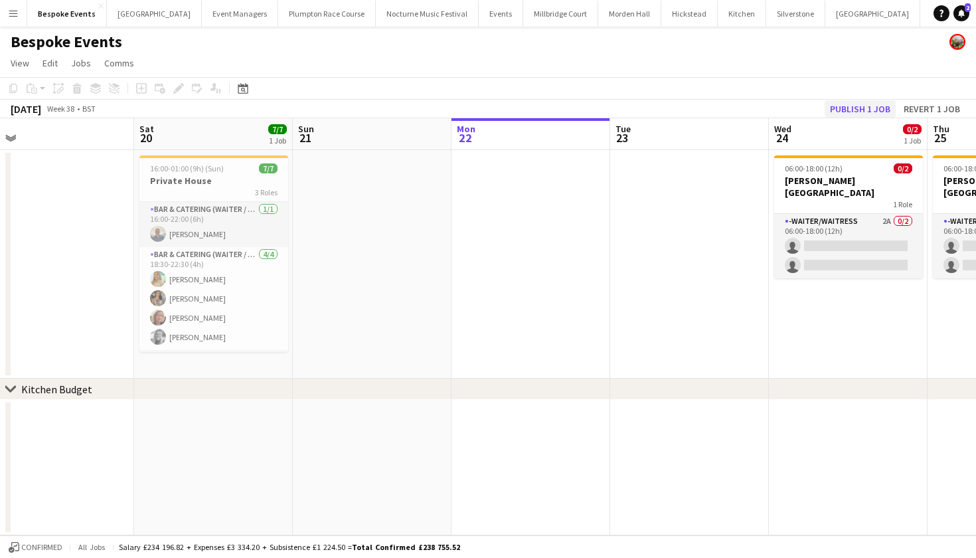
click at [878, 114] on button "Publish 1 job" at bounding box center [860, 108] width 71 height 17
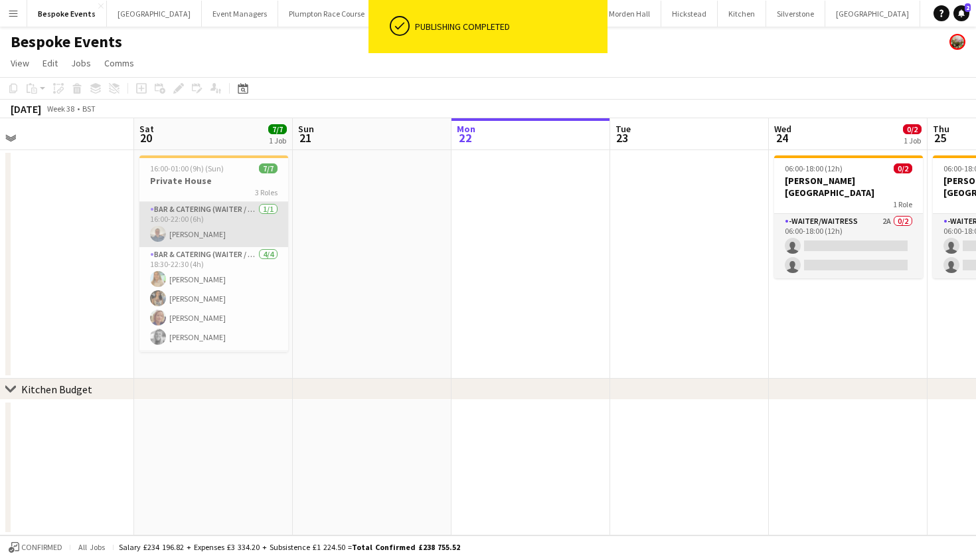
click at [238, 227] on app-card-role "Bar & Catering (Waiter / waitress) 1/1 16:00-22:00 (6h) Becca Hoy" at bounding box center [213, 224] width 149 height 45
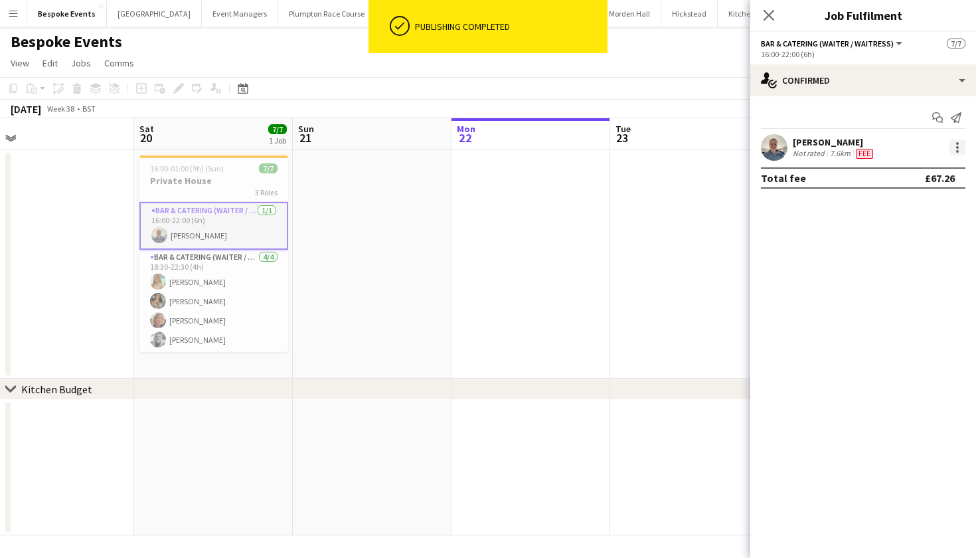
click at [962, 144] on div at bounding box center [958, 147] width 16 height 16
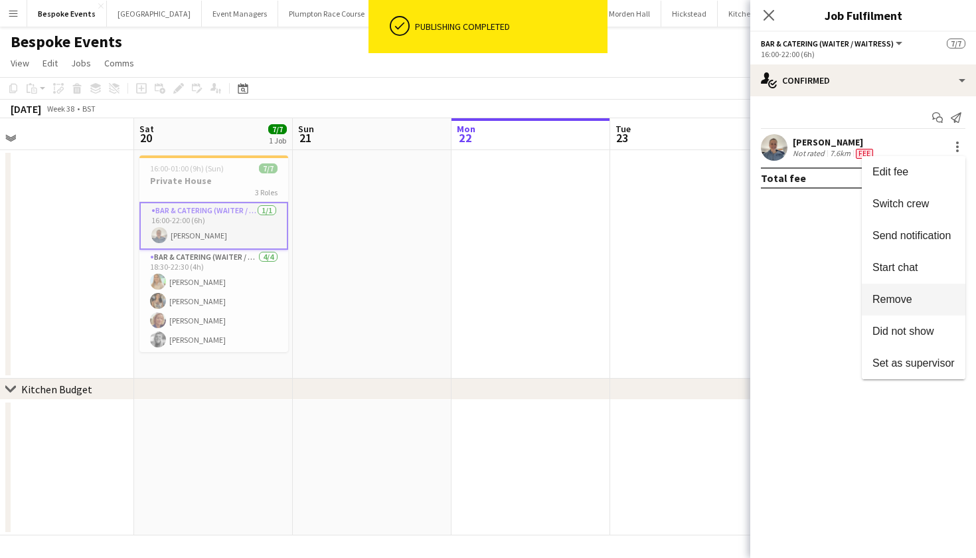
click at [927, 296] on span "Remove" at bounding box center [914, 300] width 82 height 12
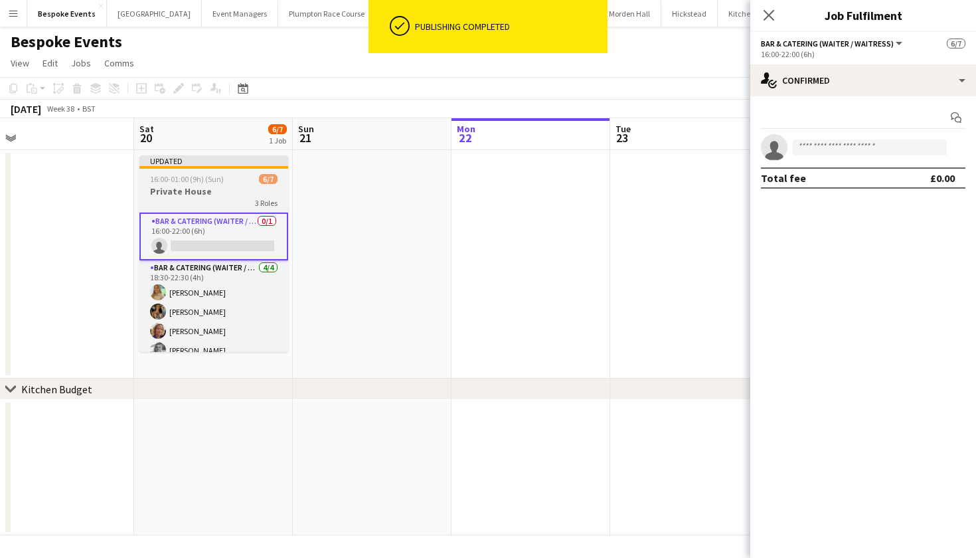
click at [230, 181] on div "16:00-01:00 (9h) (Sun) 6/7" at bounding box center [213, 179] width 149 height 10
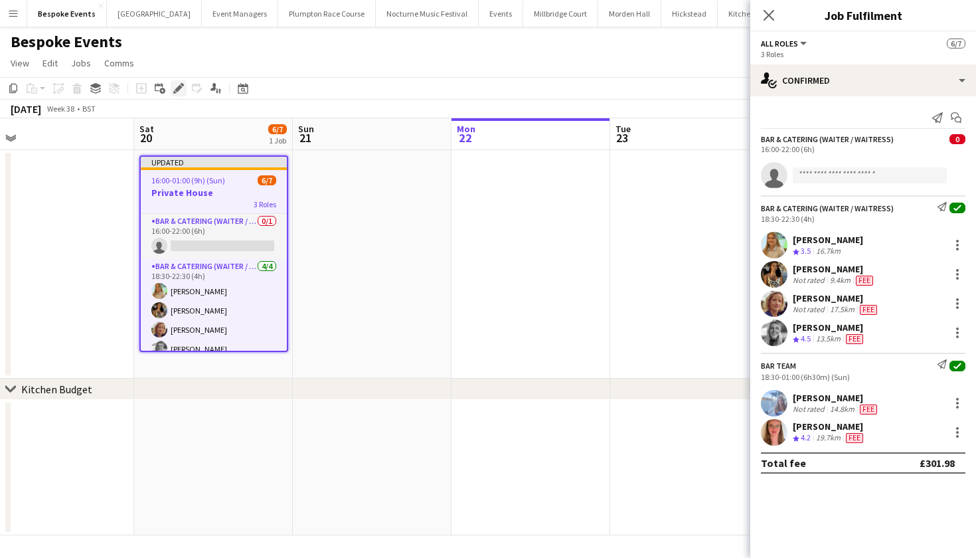
click at [180, 86] on icon at bounding box center [178, 88] width 7 height 7
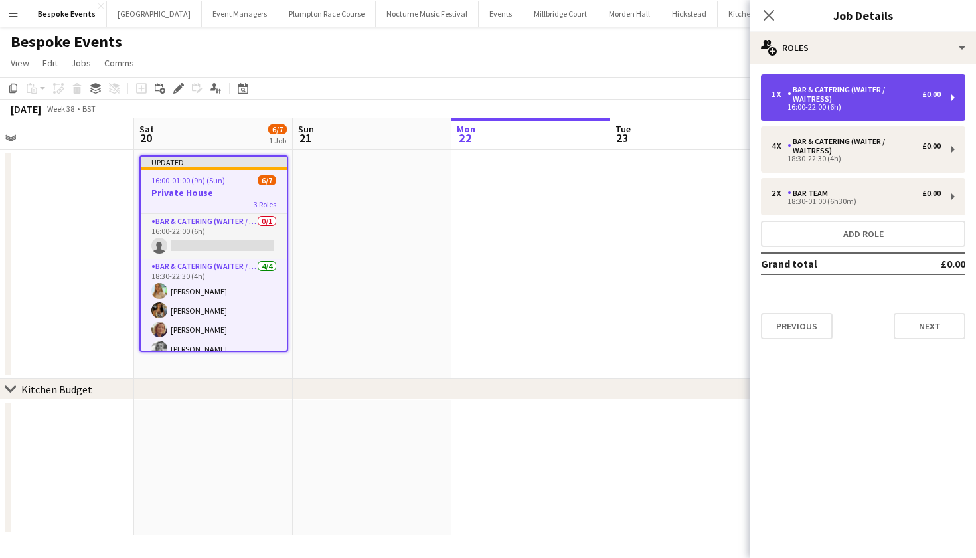
click at [806, 99] on div "Bar & Catering (Waiter / waitress)" at bounding box center [855, 94] width 135 height 19
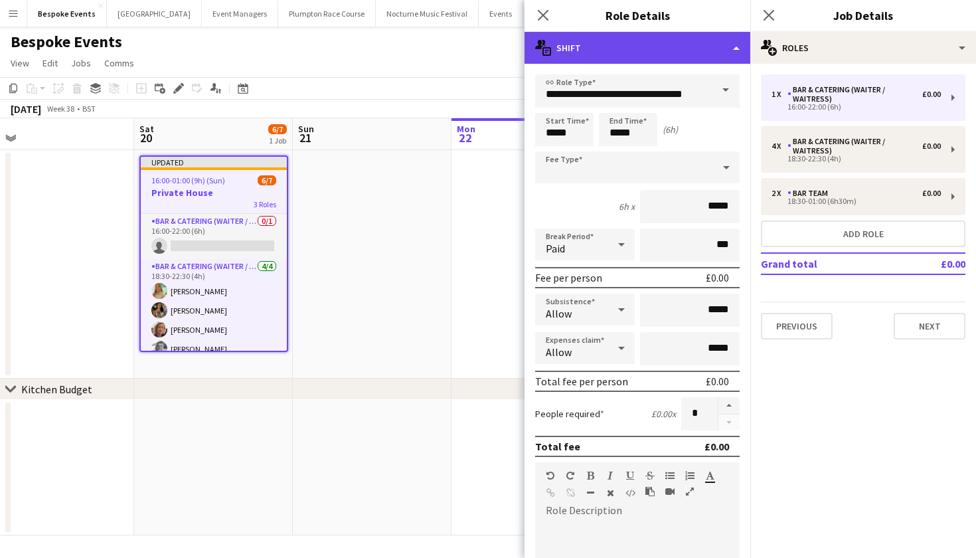
click at [709, 48] on div "multiple-actions-text Shift" at bounding box center [638, 48] width 226 height 32
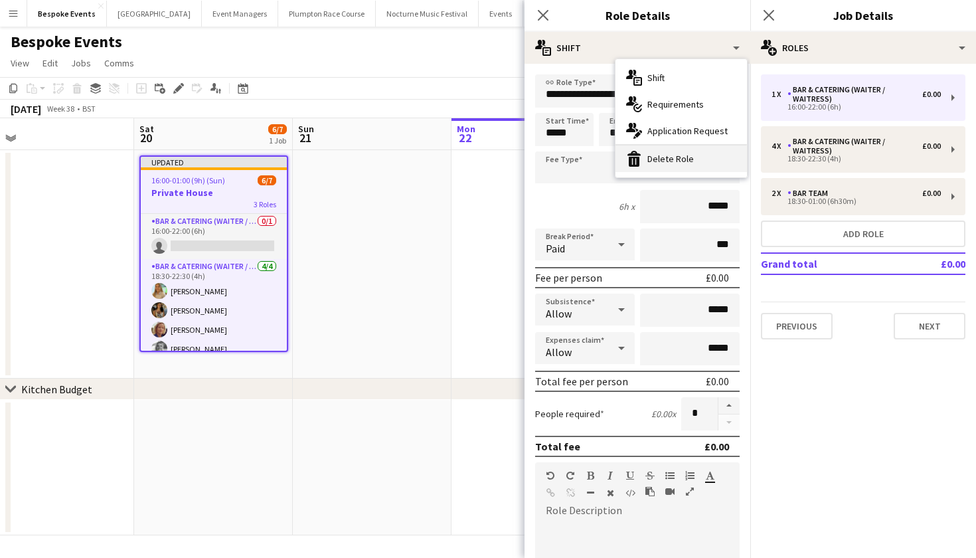
click at [719, 154] on div "bin-2 Delete Role" at bounding box center [682, 158] width 132 height 27
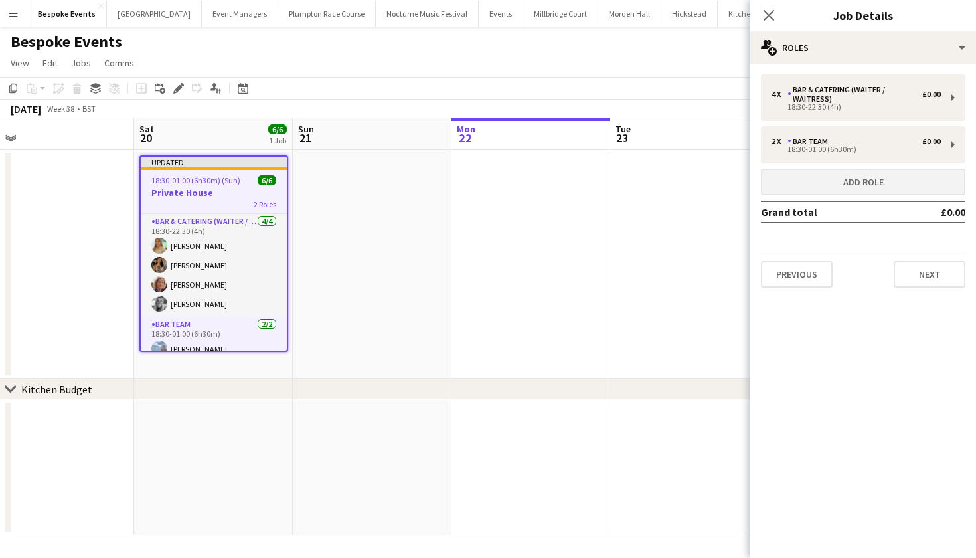
click at [908, 182] on button "Add role" at bounding box center [863, 182] width 205 height 27
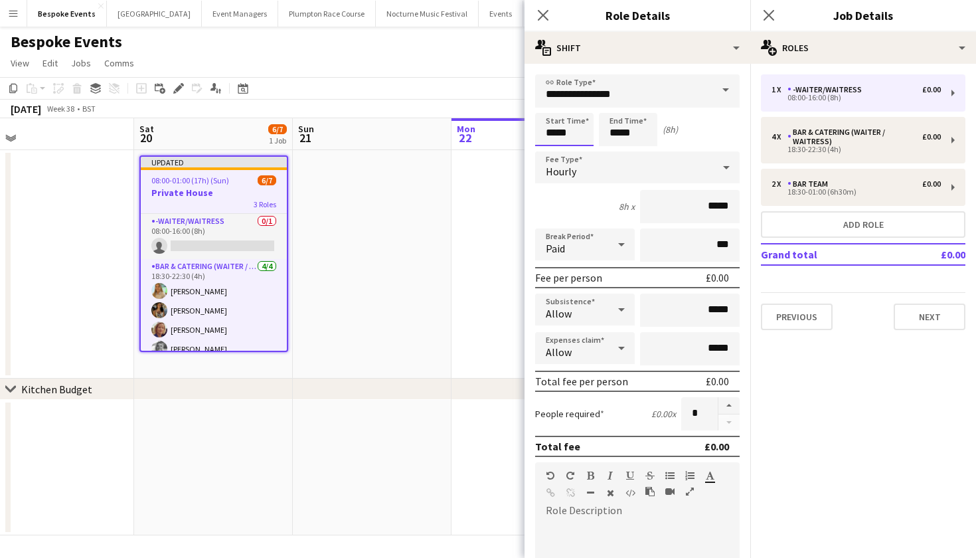
click at [550, 133] on input "*****" at bounding box center [564, 129] width 58 height 33
type input "*****"
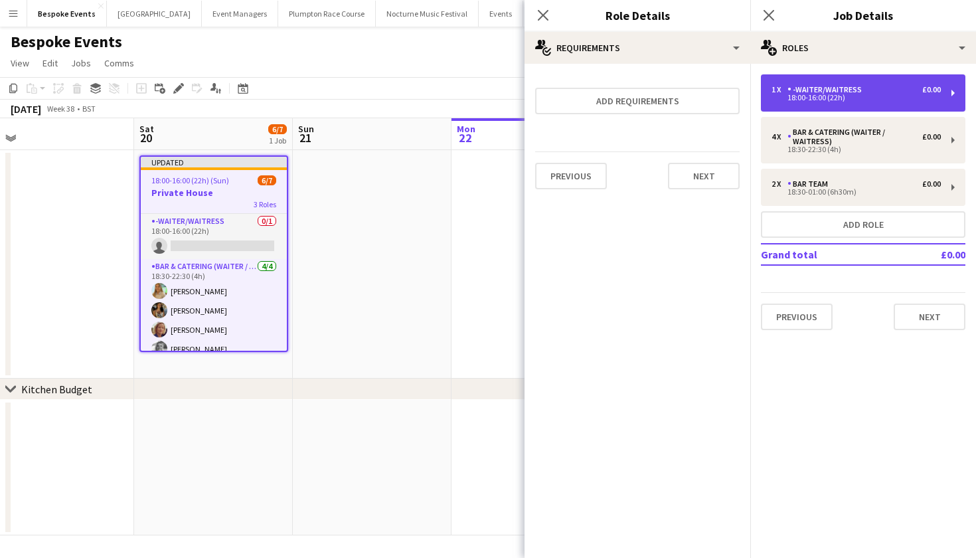
click at [863, 95] on div "18:00-16:00 (22h)" at bounding box center [856, 97] width 169 height 7
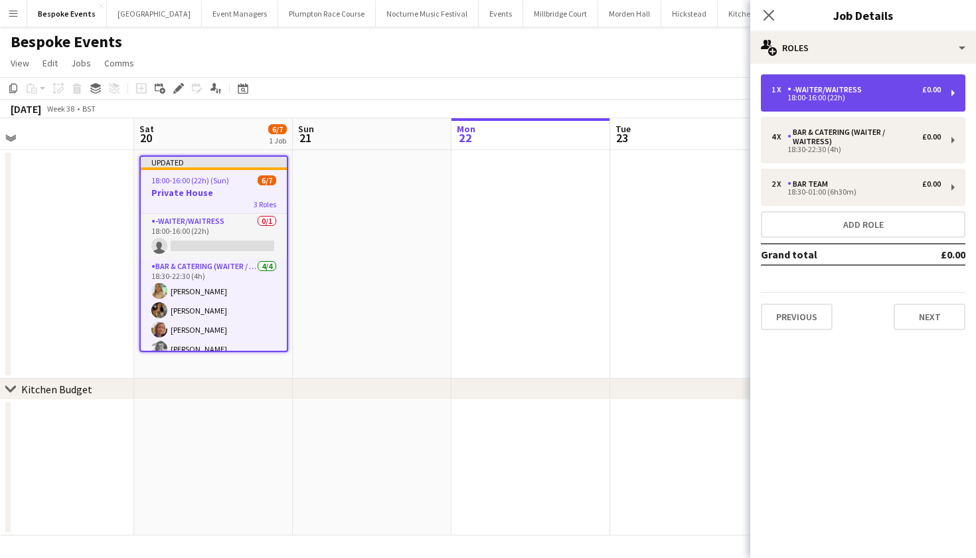
click at [863, 95] on div "18:00-16:00 (22h)" at bounding box center [856, 97] width 169 height 7
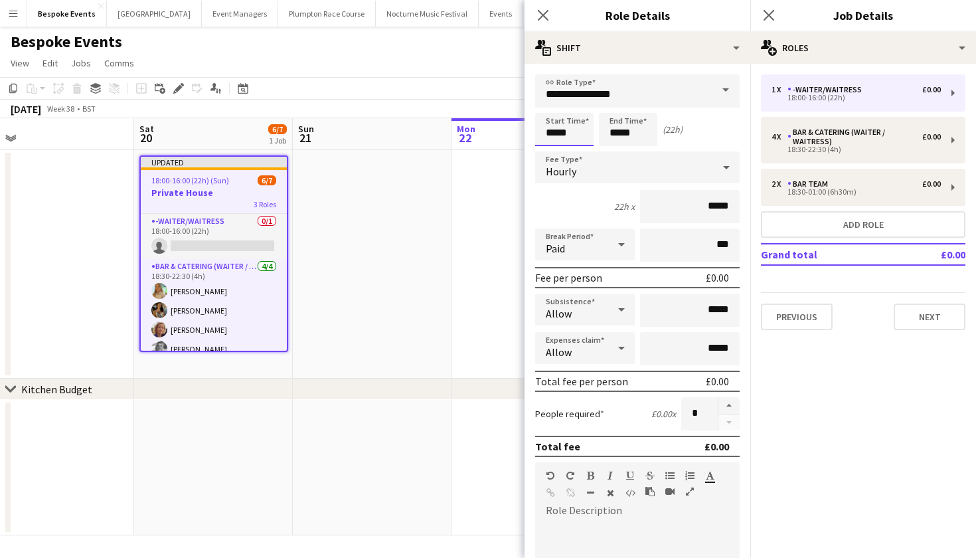
click at [564, 131] on input "*****" at bounding box center [564, 129] width 58 height 33
type input "*****"
click at [618, 136] on input "*****" at bounding box center [628, 129] width 58 height 33
type input "*****"
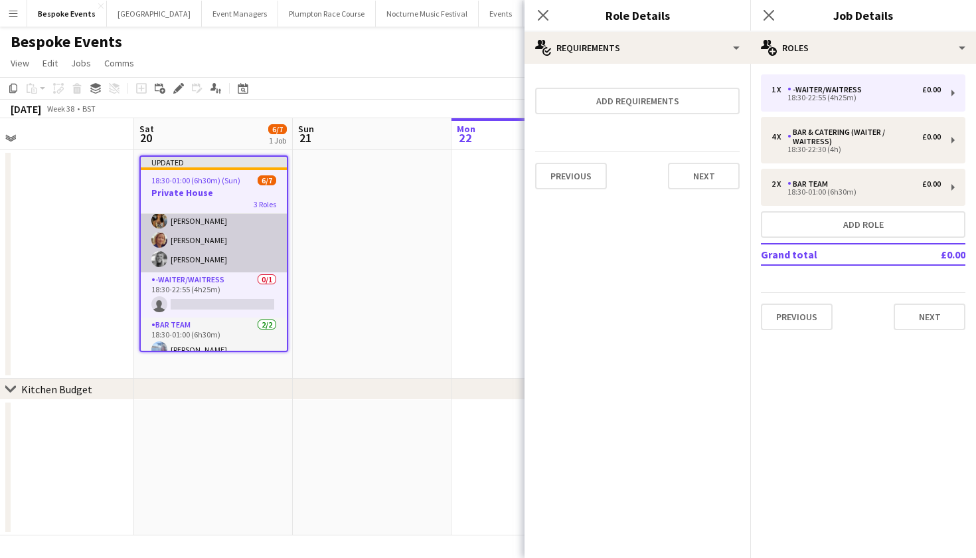
scroll to position [48, 0]
click at [183, 266] on app-card-role "Bar & Catering (Waiter / waitress) 4/4 18:30-22:30 (4h) Alice Cooley Caitlin Ma…" at bounding box center [214, 217] width 146 height 103
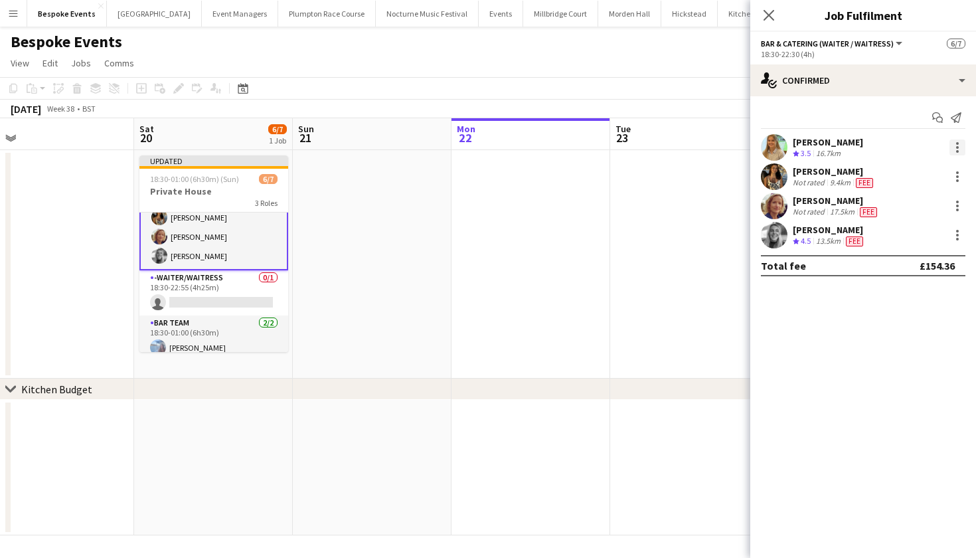
click at [961, 145] on div at bounding box center [958, 147] width 16 height 16
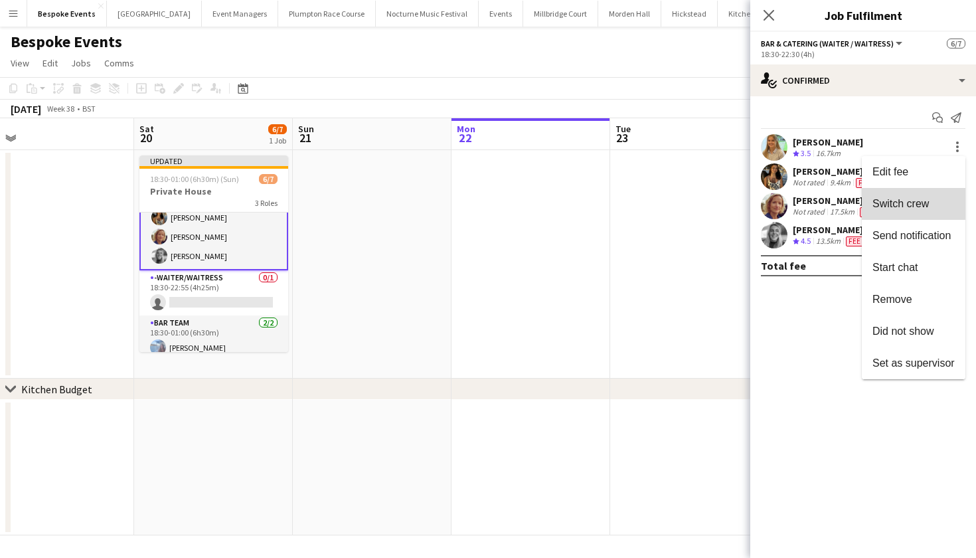
click at [933, 198] on span "Switch crew" at bounding box center [914, 204] width 82 height 12
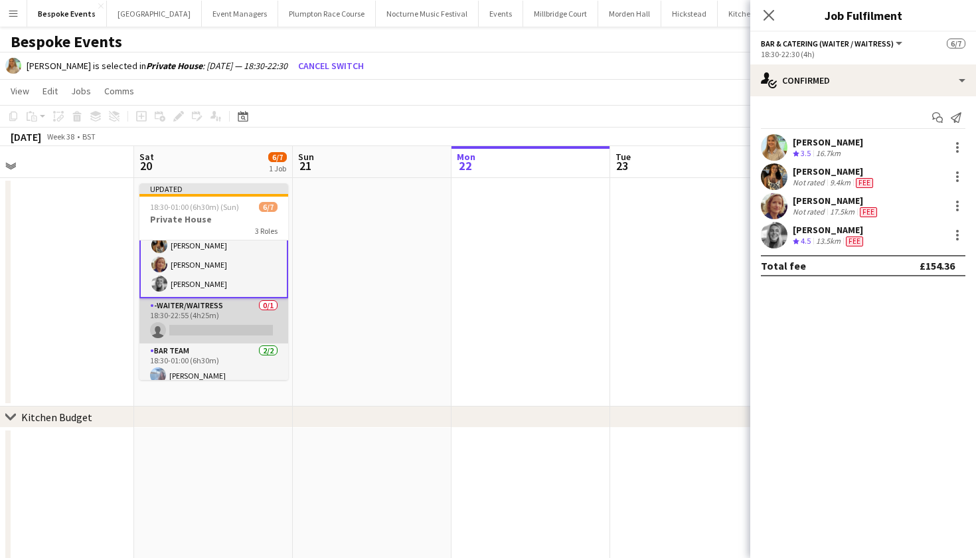
click at [260, 319] on app-card-role "-Waiter/Waitress 0/1 18:30-22:55 (4h25m) single-neutral-actions" at bounding box center [213, 320] width 149 height 45
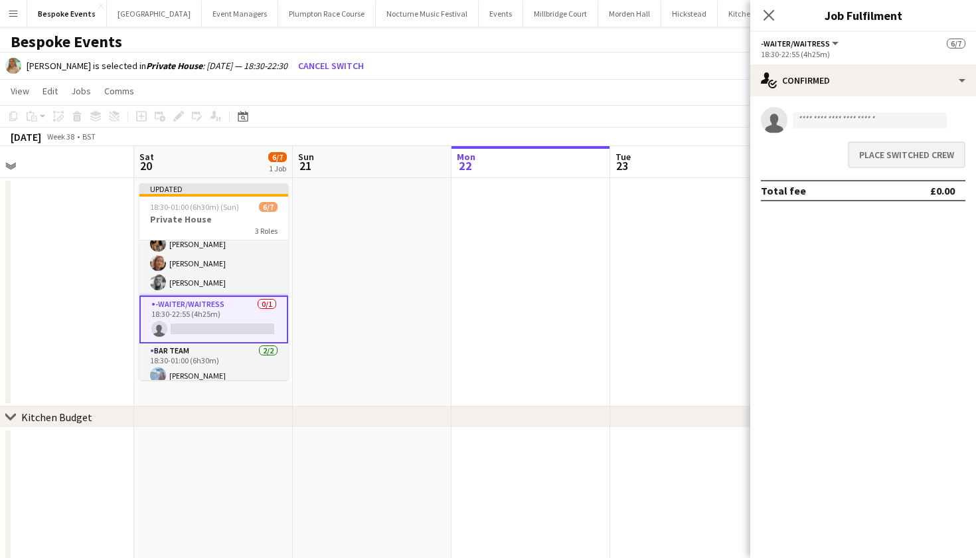
click at [898, 155] on button "Place switched crew" at bounding box center [907, 154] width 118 height 27
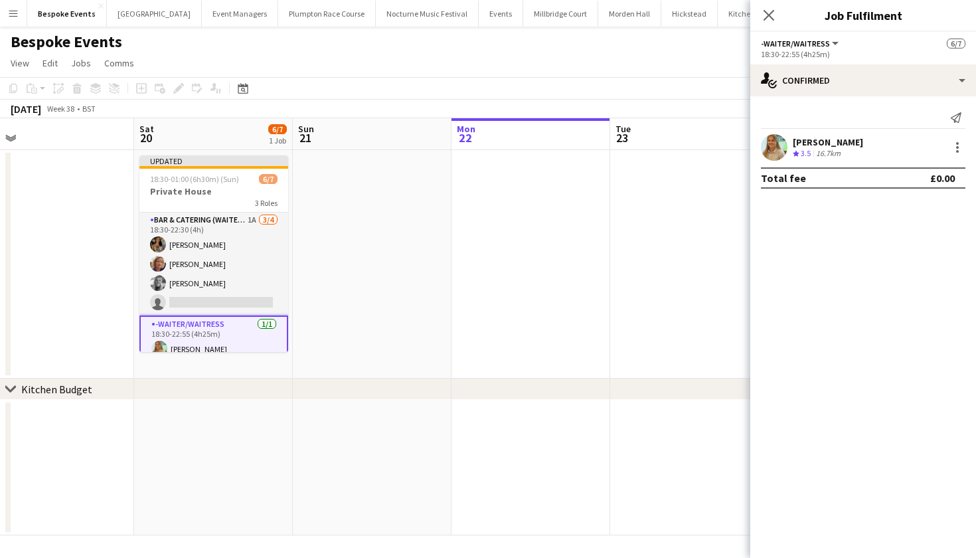
scroll to position [0, 0]
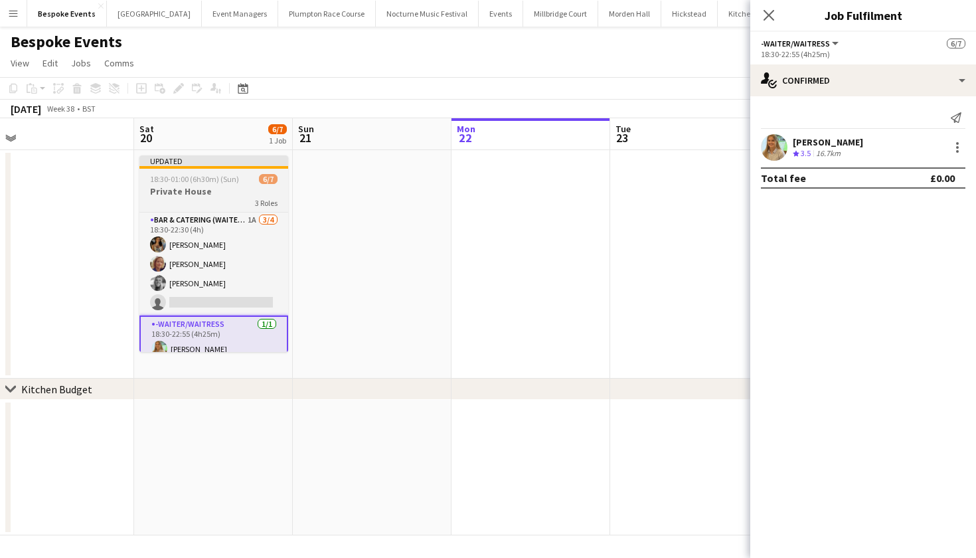
click at [197, 182] on span "18:30-01:00 (6h30m) (Sun)" at bounding box center [194, 179] width 89 height 10
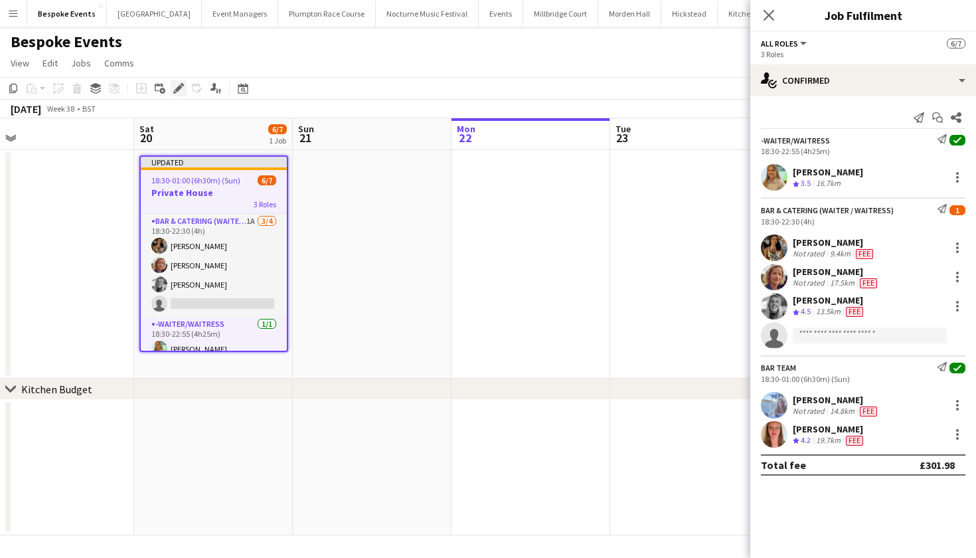
click at [179, 90] on icon at bounding box center [178, 88] width 7 height 7
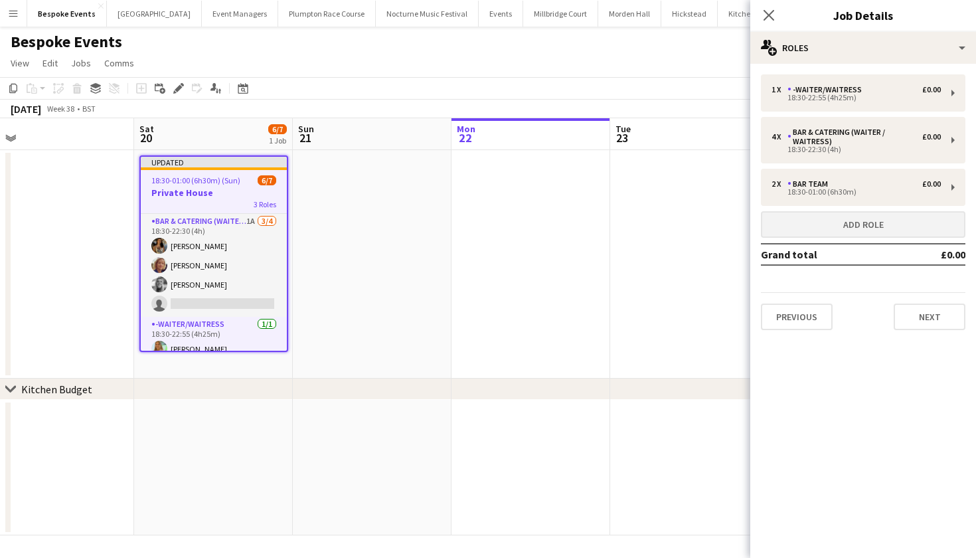
click at [910, 225] on button "Add role" at bounding box center [863, 224] width 205 height 27
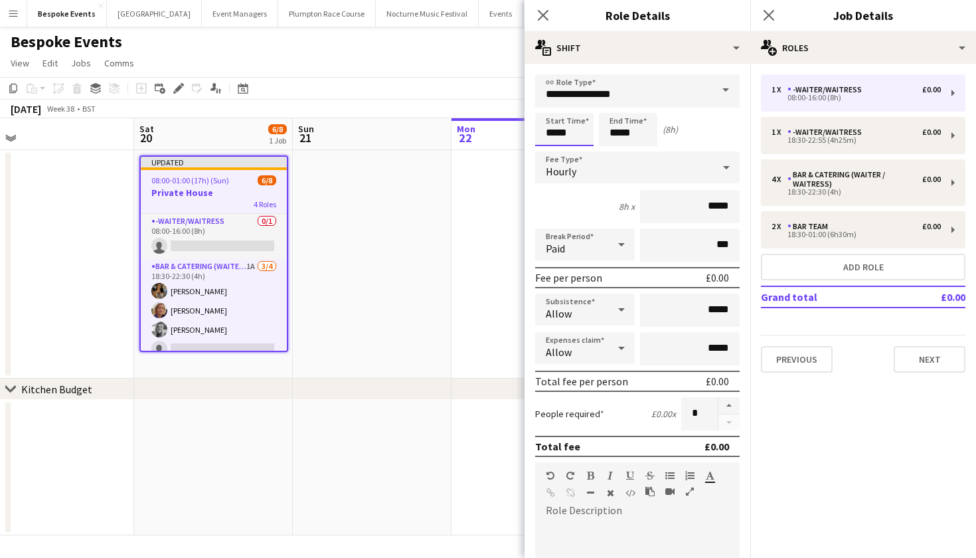
click at [551, 130] on input "*****" at bounding box center [564, 129] width 58 height 33
type input "*****"
click at [619, 132] on input "*****" at bounding box center [628, 129] width 58 height 33
type input "*****"
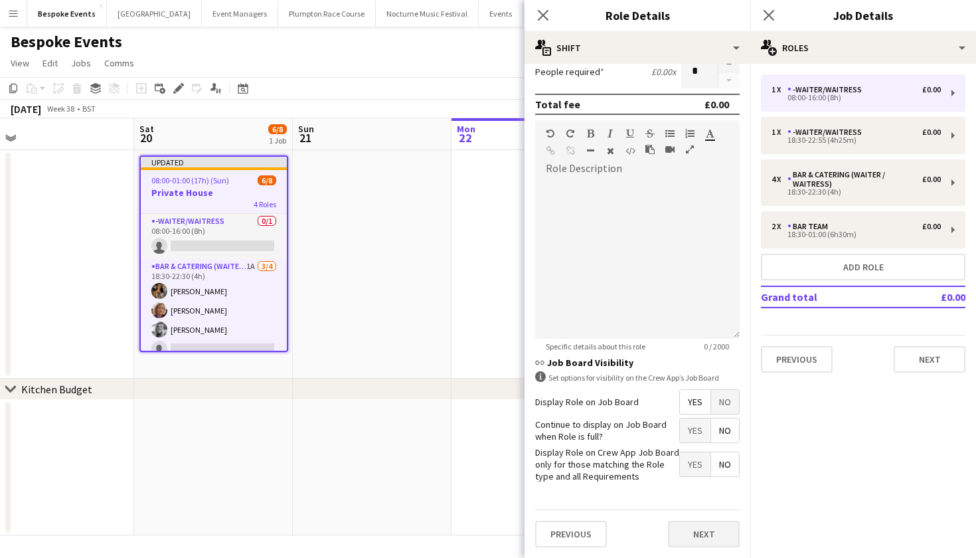
scroll to position [341, 0]
click at [700, 537] on button "Next" at bounding box center [704, 534] width 72 height 27
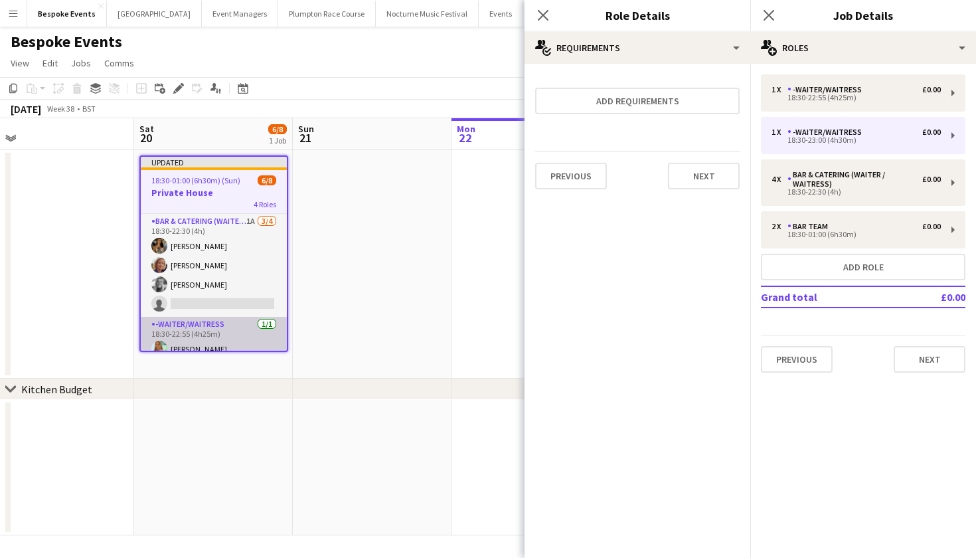
scroll to position [0, 0]
click at [210, 283] on app-card-role "Bar & Catering (Waiter / waitress) 1A 3/4 18:30-22:30 (4h) Caitlin Martin Simon…" at bounding box center [214, 265] width 146 height 103
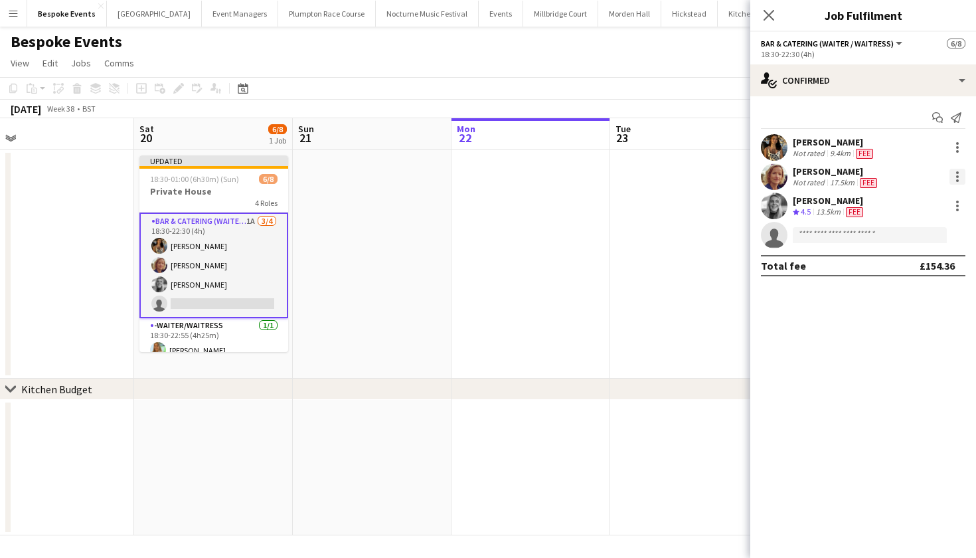
click at [953, 175] on div at bounding box center [958, 177] width 16 height 16
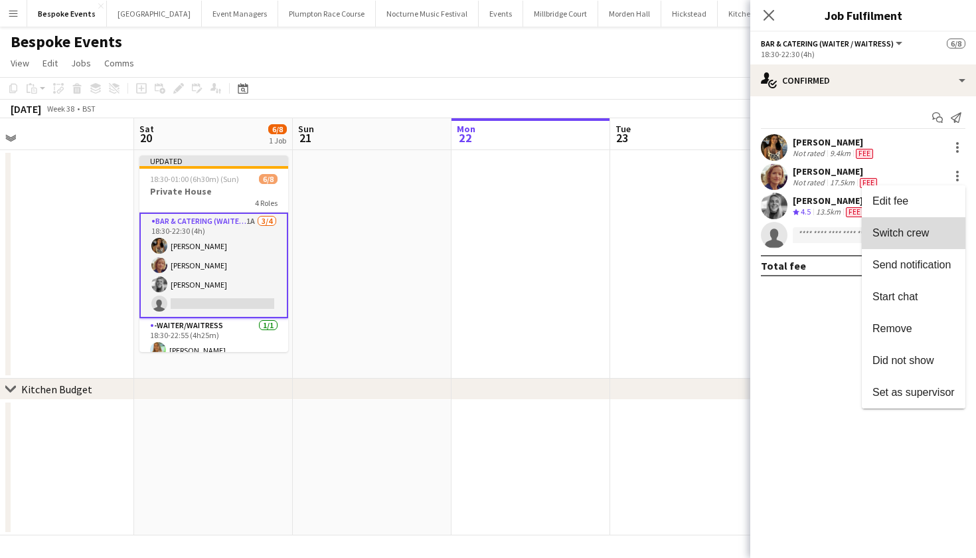
click at [934, 232] on span "Switch crew" at bounding box center [914, 233] width 82 height 12
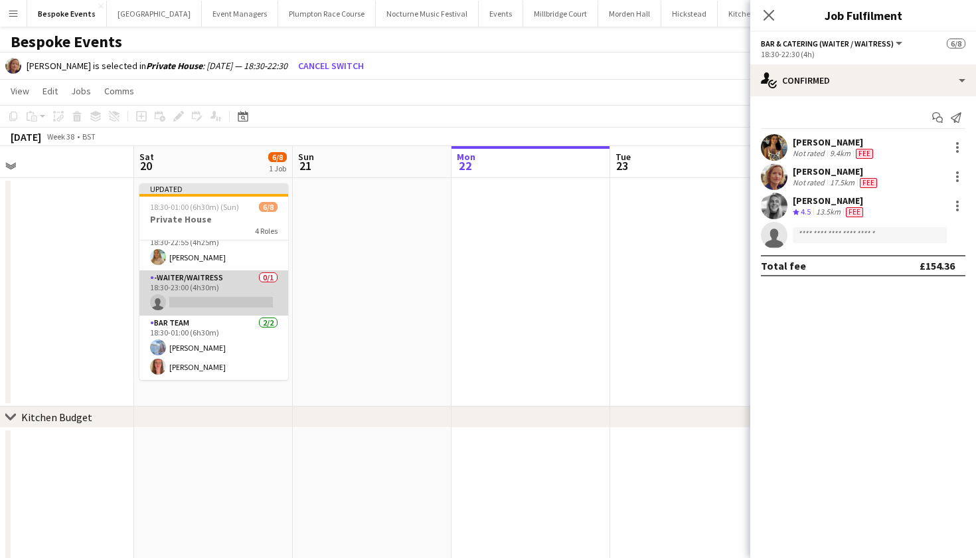
scroll to position [121, 0]
click at [237, 311] on app-card-role "-Waiter/Waitress 0/1 18:30-23:00 (4h30m) single-neutral-actions" at bounding box center [213, 292] width 149 height 45
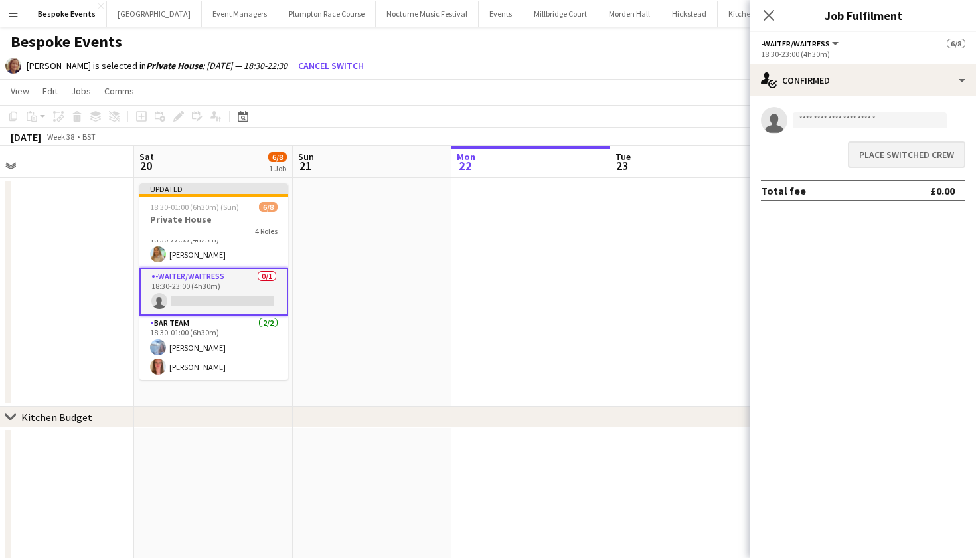
click at [933, 158] on button "Place switched crew" at bounding box center [907, 154] width 118 height 27
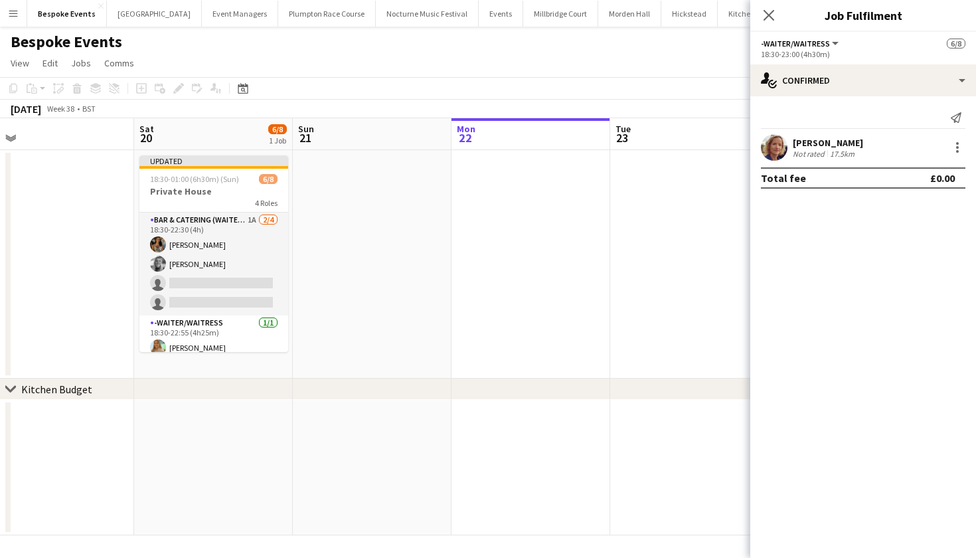
scroll to position [0, 0]
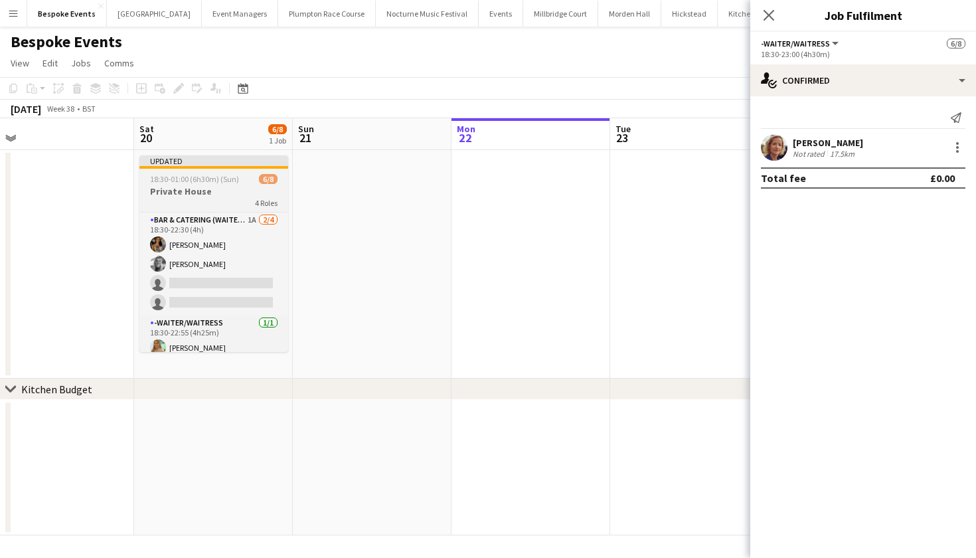
click at [232, 190] on h3 "Private House" at bounding box center [213, 191] width 149 height 12
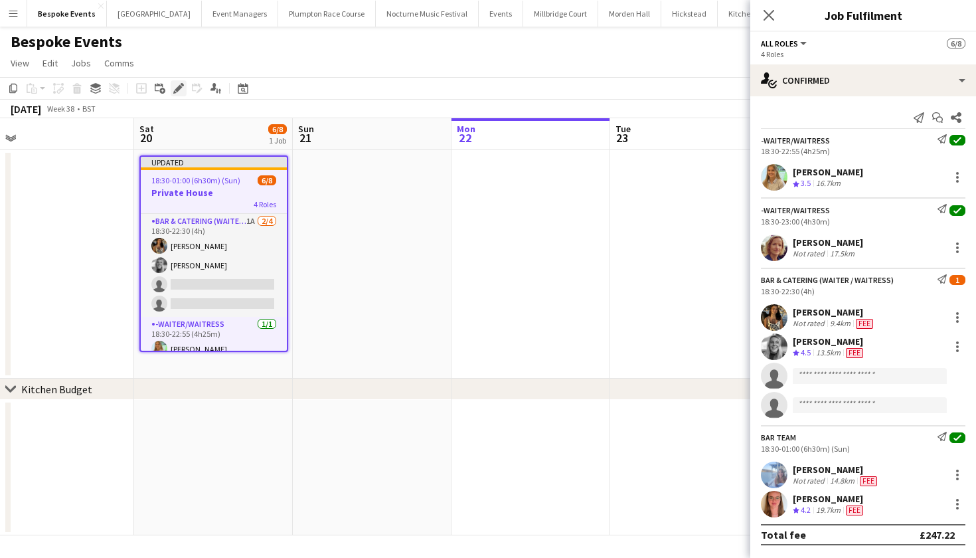
click at [173, 92] on icon "Edit" at bounding box center [178, 88] width 11 height 11
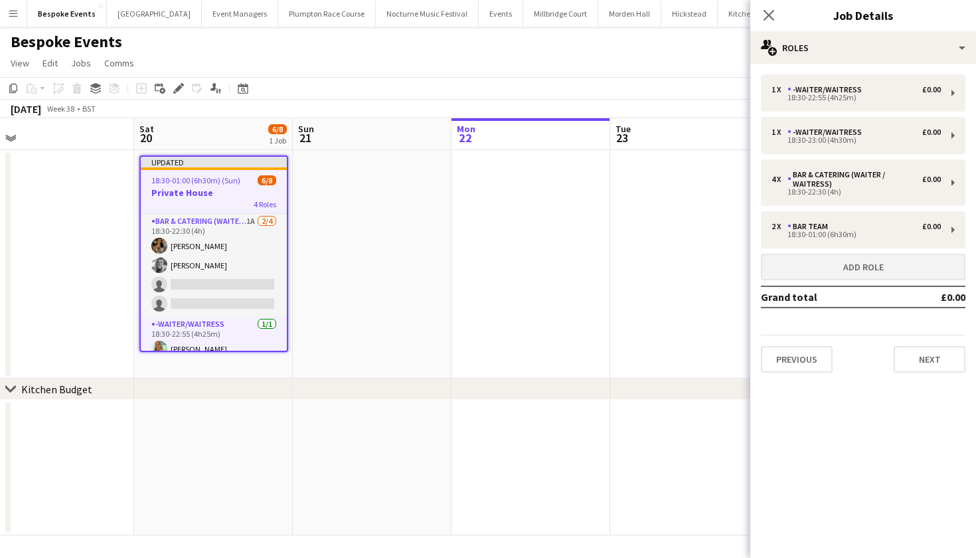
click at [865, 258] on button "Add role" at bounding box center [863, 267] width 205 height 27
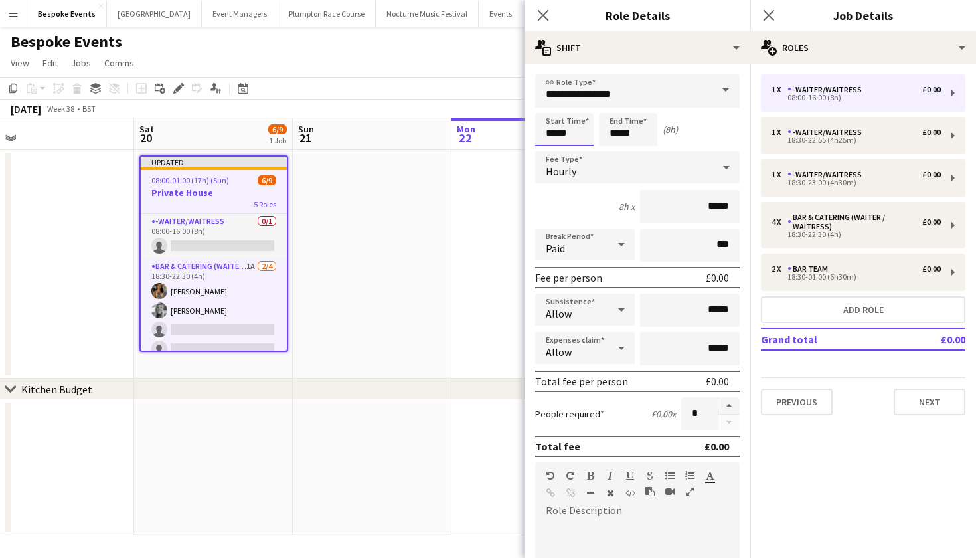
click at [552, 133] on input "*****" at bounding box center [564, 129] width 58 height 33
type input "*****"
click at [622, 136] on input "*****" at bounding box center [628, 129] width 58 height 33
type input "*****"
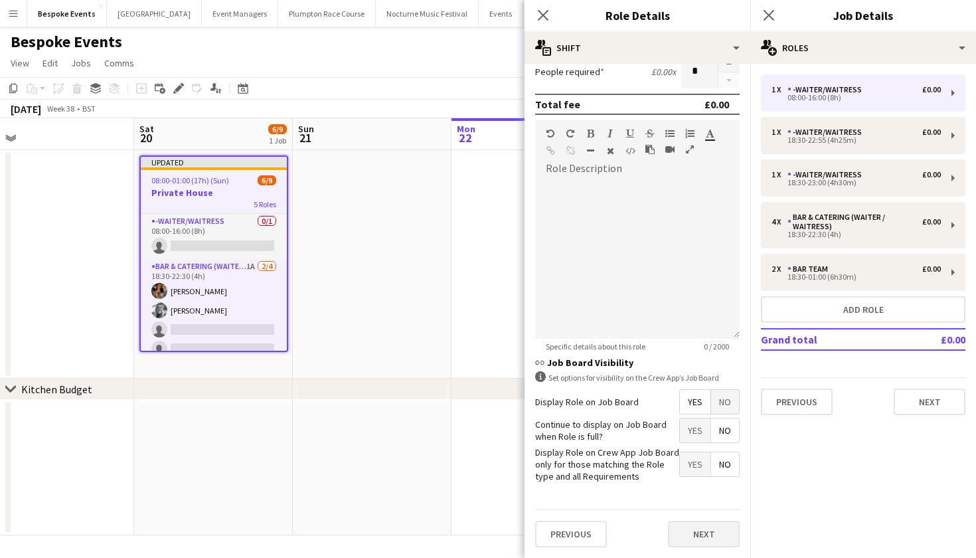
scroll to position [341, 0]
click at [705, 527] on button "Next" at bounding box center [704, 534] width 72 height 27
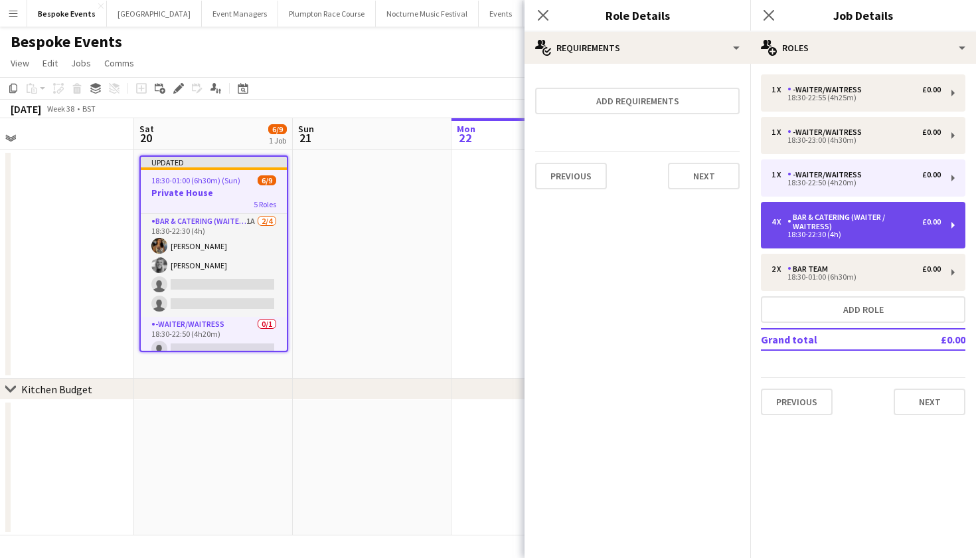
click at [851, 238] on div "4 x Bar & Catering (Waiter / waitress) £0.00 18:30-22:30 (4h)" at bounding box center [863, 225] width 205 height 46
type input "**********"
type input "*****"
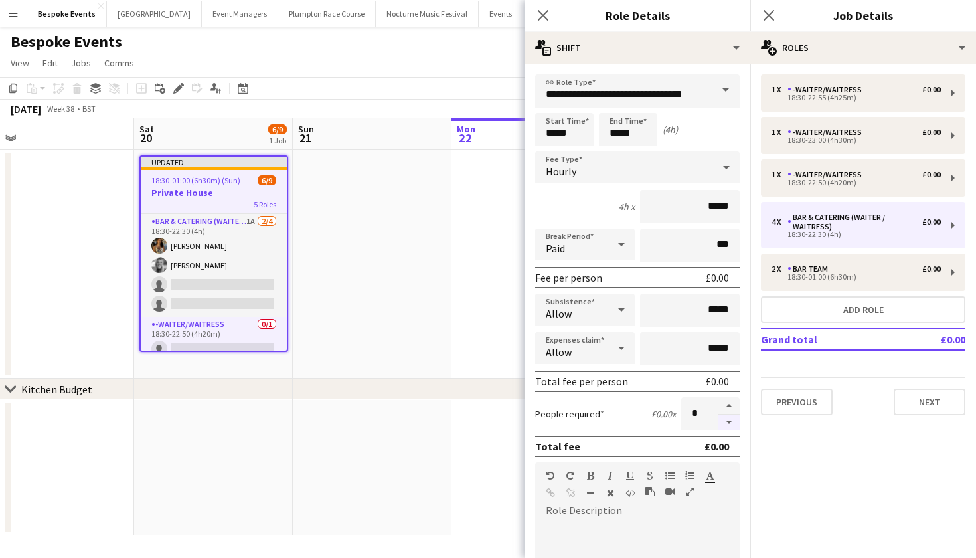
click at [727, 422] on button "button" at bounding box center [729, 422] width 21 height 17
type input "*"
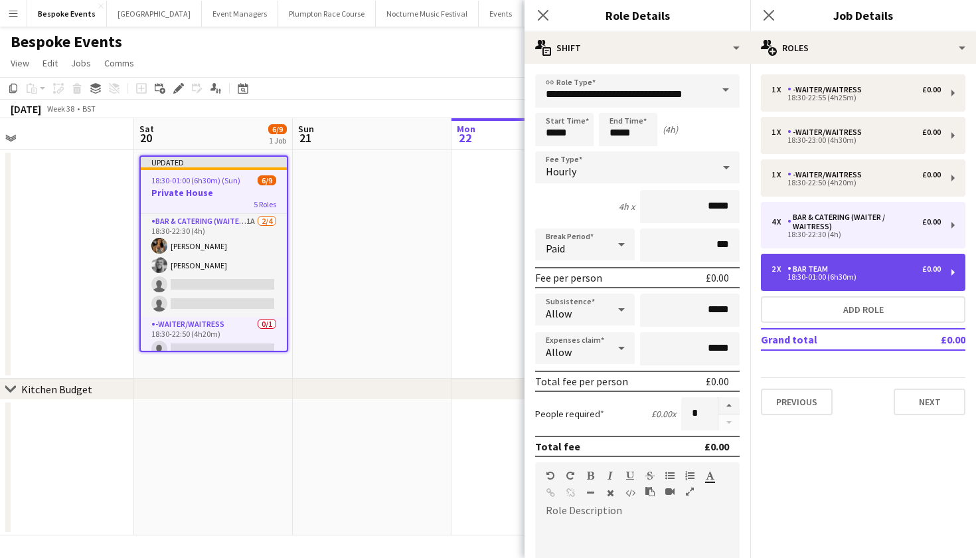
click at [838, 274] on div "18:30-01:00 (6h30m)" at bounding box center [856, 277] width 169 height 7
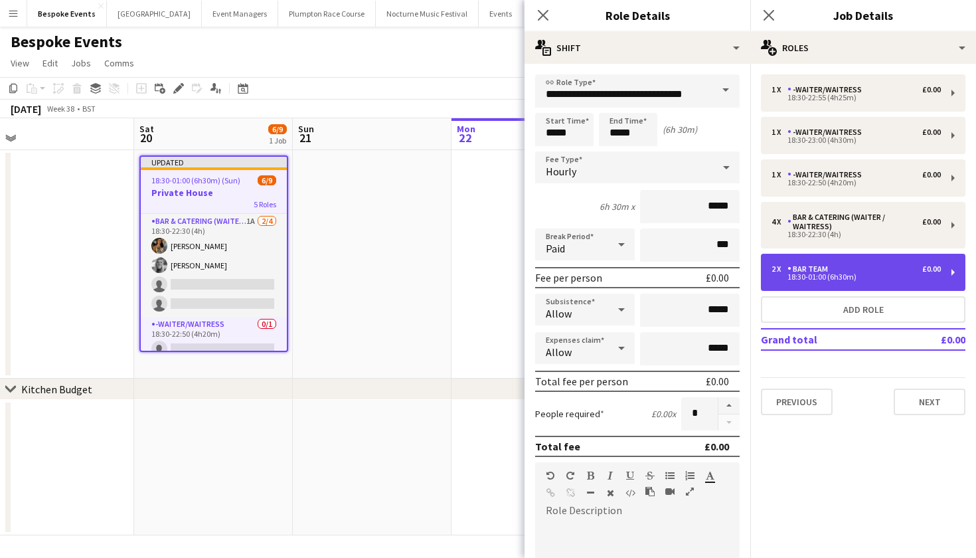
type input "********"
type input "*****"
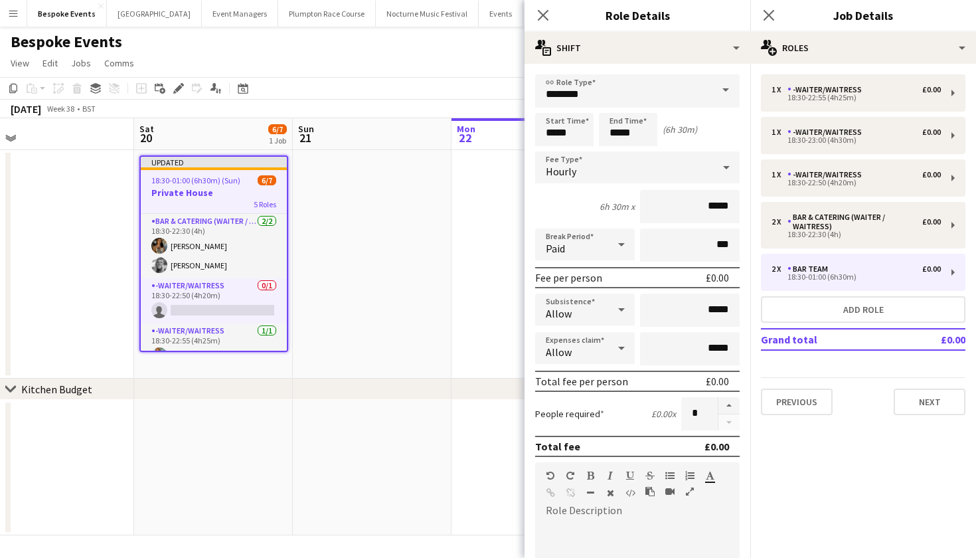
click at [452, 225] on app-date-cell at bounding box center [531, 264] width 159 height 228
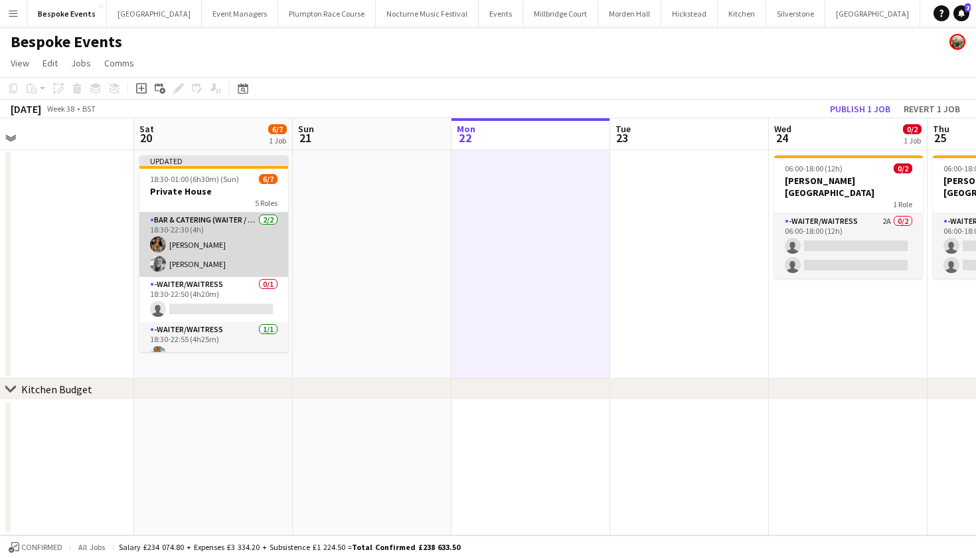
click at [213, 235] on app-card-role "Bar & Catering (Waiter / waitress) 2/2 18:30-22:30 (4h) Caitlin Martin Tess Joh…" at bounding box center [213, 245] width 149 height 64
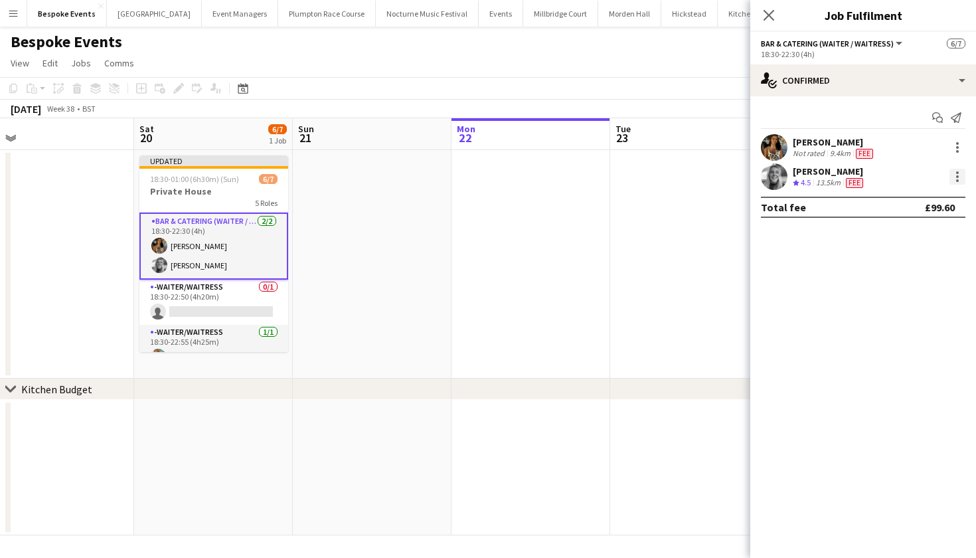
click at [958, 178] on div at bounding box center [958, 177] width 16 height 16
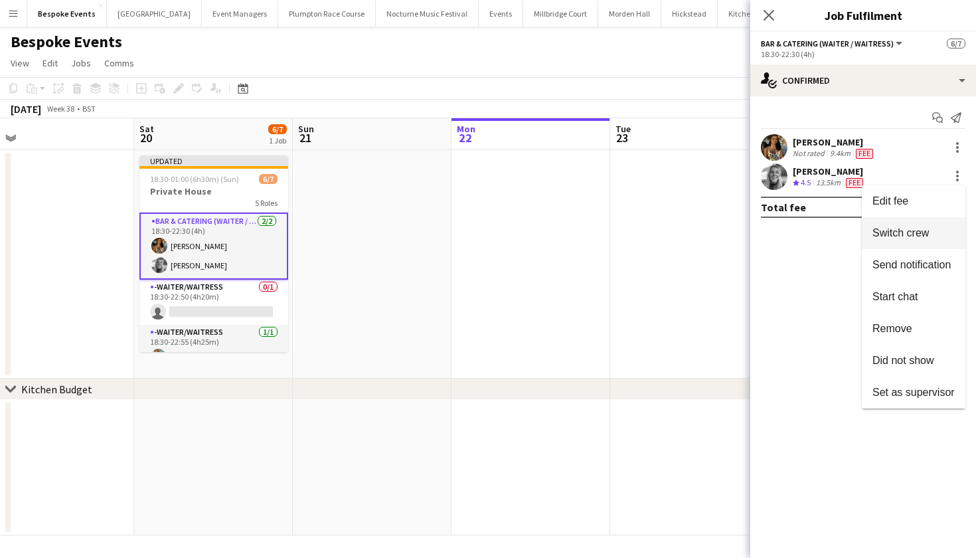
click at [908, 224] on button "Switch crew" at bounding box center [914, 233] width 104 height 32
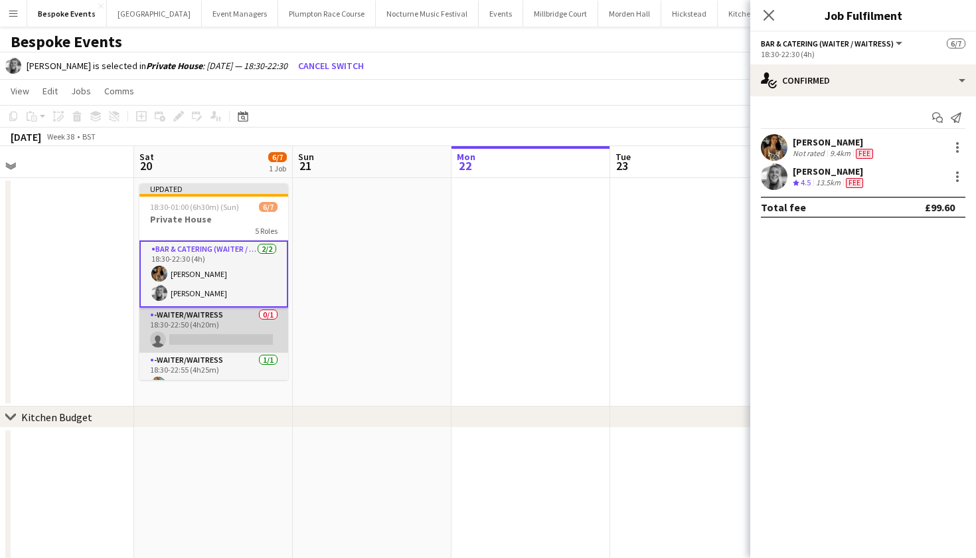
click at [187, 339] on app-card-role "-Waiter/Waitress 0/1 18:30-22:50 (4h20m) single-neutral-actions" at bounding box center [213, 330] width 149 height 45
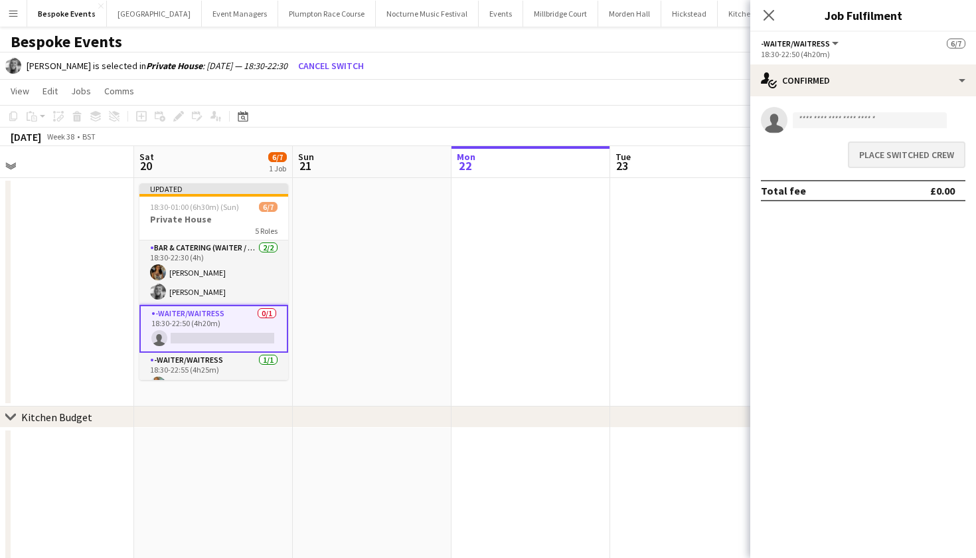
click at [899, 150] on button "Place switched crew" at bounding box center [907, 154] width 118 height 27
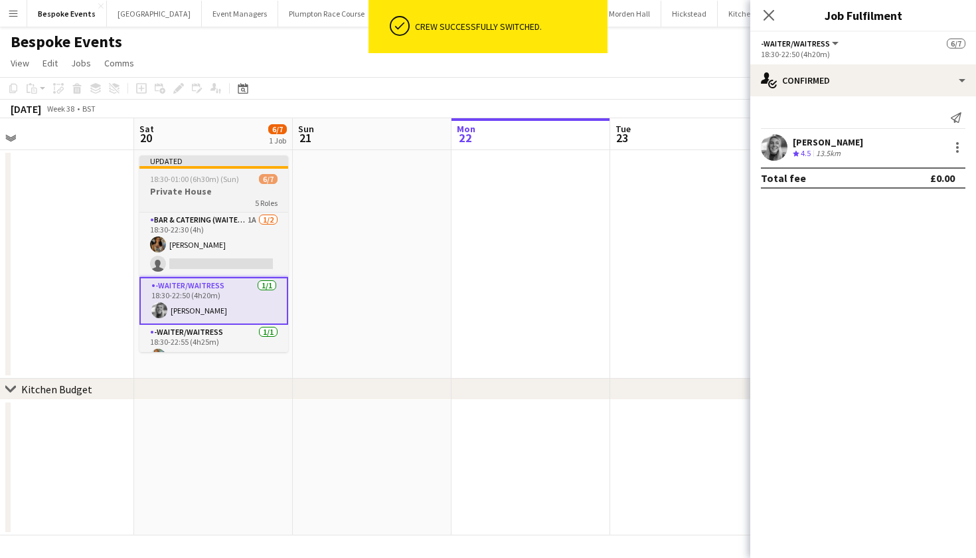
click at [185, 201] on div "5 Roles" at bounding box center [213, 202] width 149 height 11
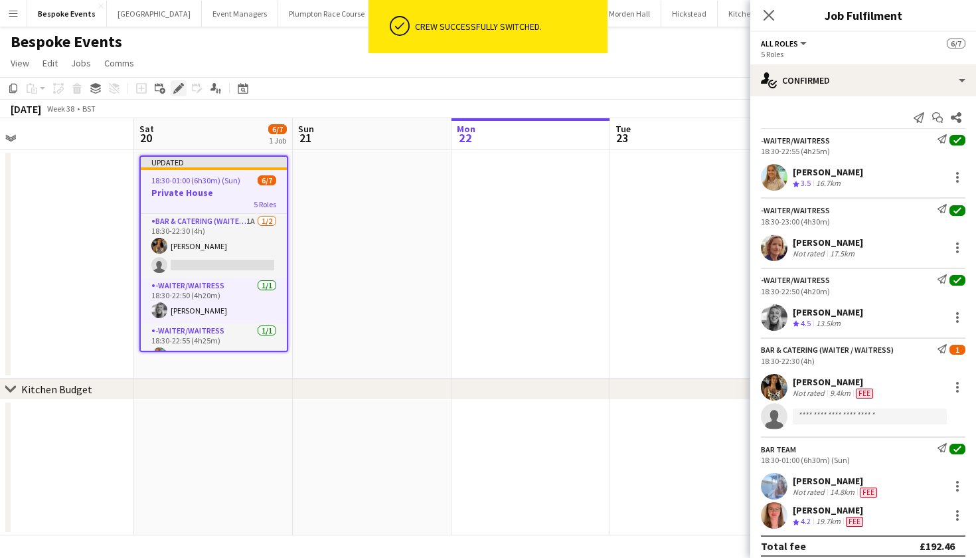
click at [183, 83] on icon "Edit" at bounding box center [178, 88] width 11 height 11
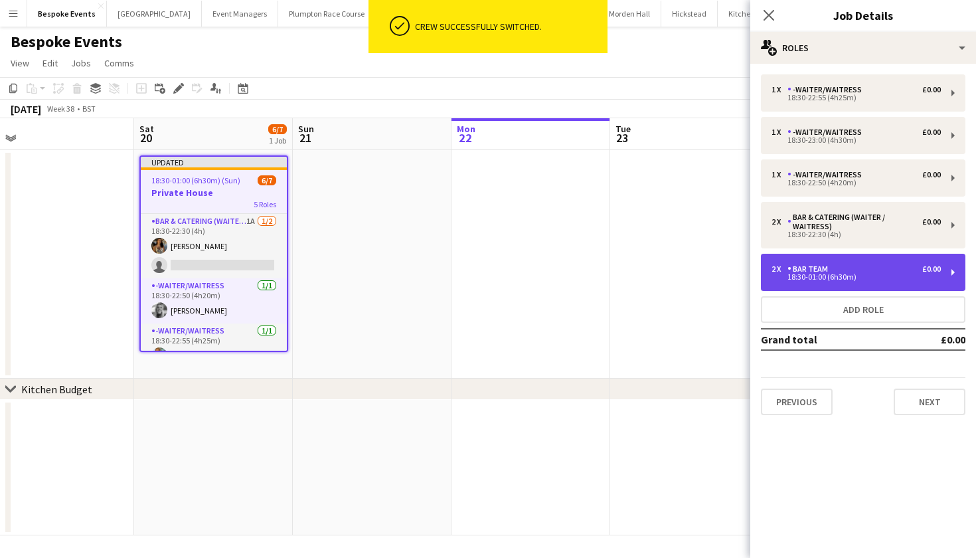
click at [856, 270] on div "2 x Bar Team £0.00" at bounding box center [856, 268] width 169 height 9
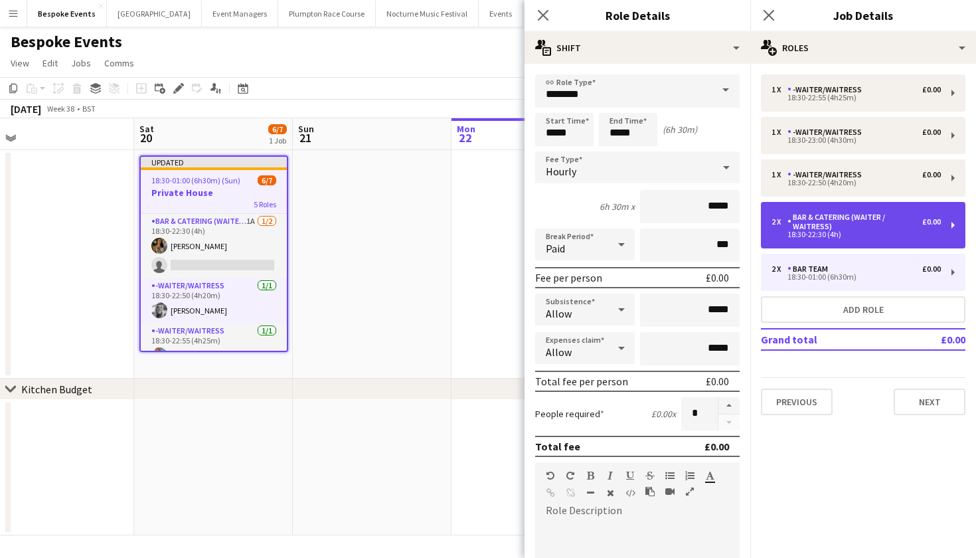
click at [820, 216] on div "Bar & Catering (Waiter / waitress)" at bounding box center [855, 222] width 135 height 19
type input "**********"
type input "*****"
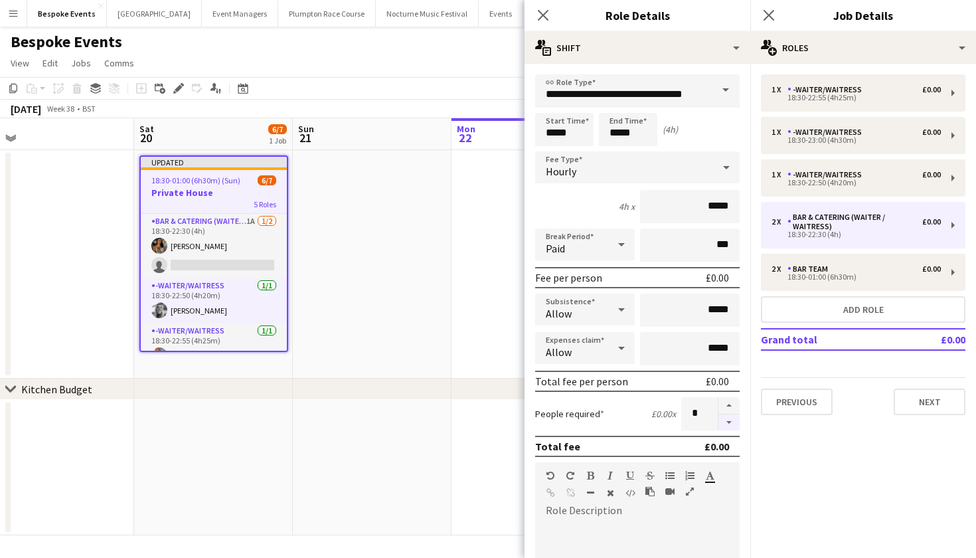
click at [731, 424] on button "button" at bounding box center [729, 422] width 21 height 17
type input "*"
click at [454, 312] on app-date-cell at bounding box center [531, 264] width 159 height 228
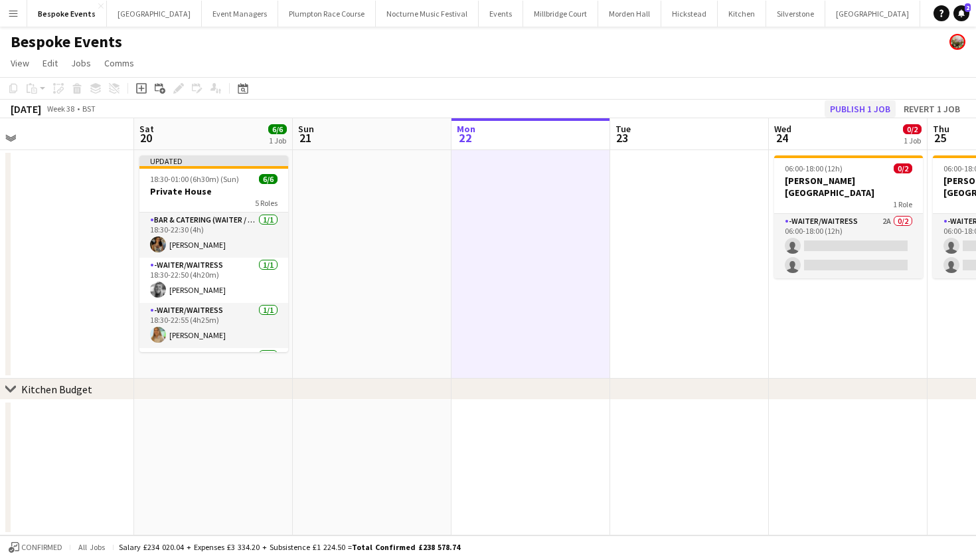
click at [851, 109] on button "Publish 1 job" at bounding box center [860, 108] width 71 height 17
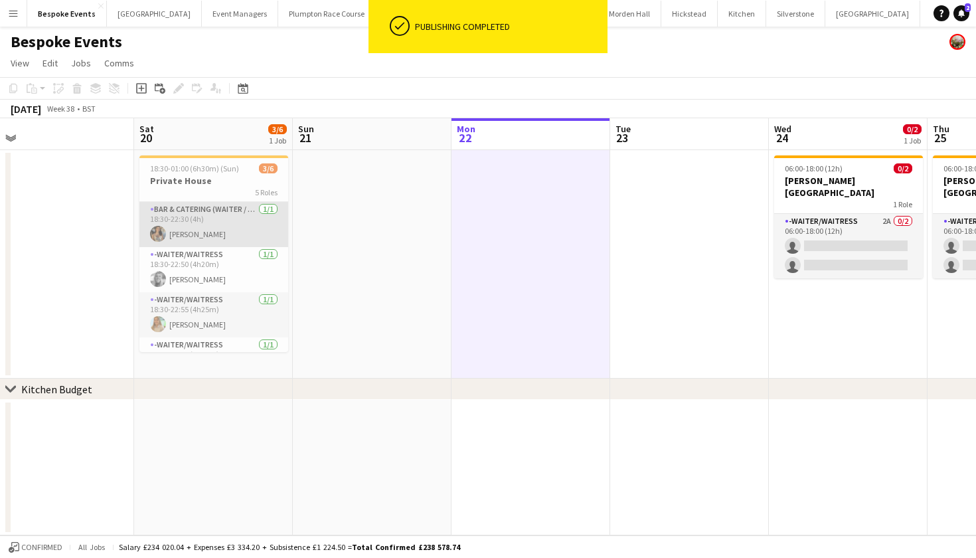
click at [248, 234] on app-card-role "Bar & Catering (Waiter / waitress) 1/1 18:30-22:30 (4h) Caitlin Martin" at bounding box center [213, 224] width 149 height 45
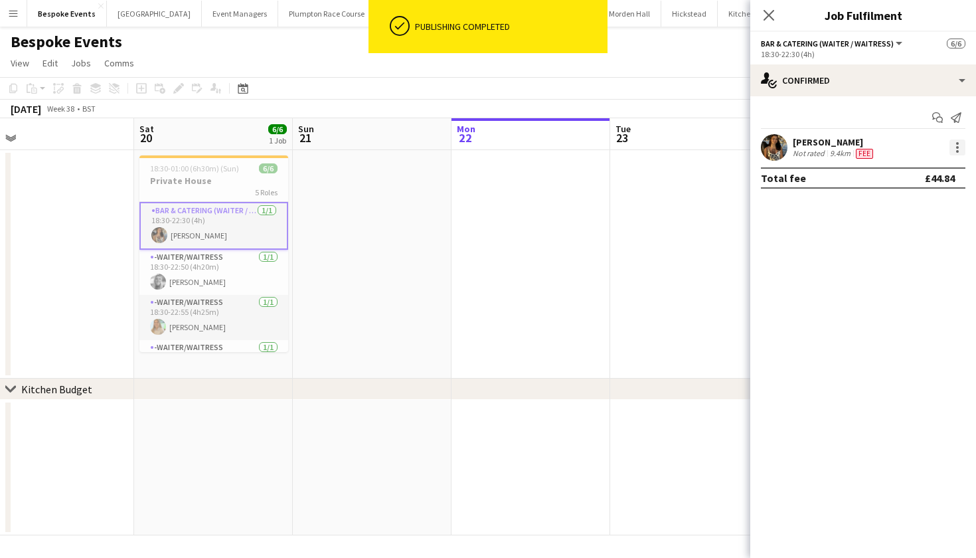
click at [955, 151] on div at bounding box center [958, 147] width 16 height 16
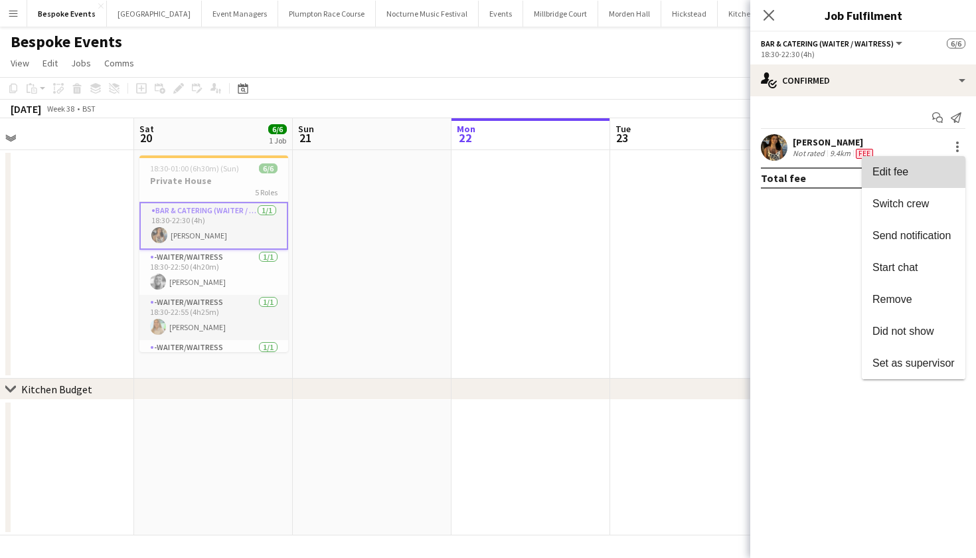
click at [923, 168] on span "Edit fee" at bounding box center [914, 172] width 82 height 12
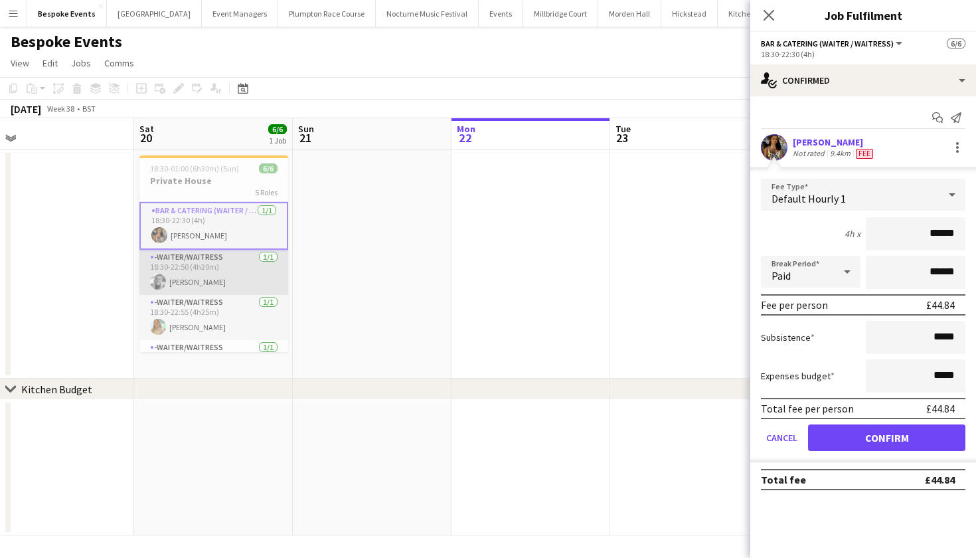
click at [193, 288] on app-card-role "-Waiter/Waitress 1/1 18:30-22:50 (4h20m) Tess Johnson" at bounding box center [213, 272] width 149 height 45
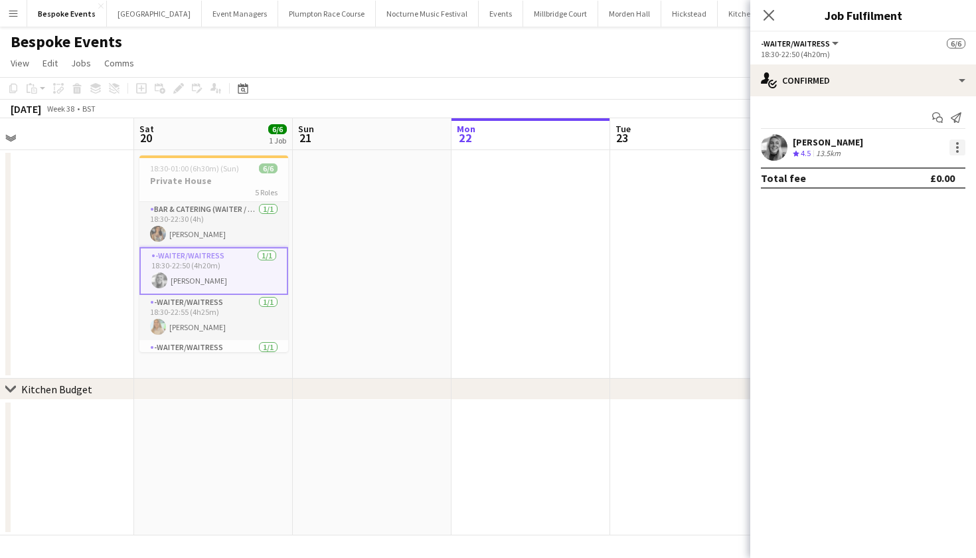
click at [960, 153] on div at bounding box center [958, 147] width 16 height 16
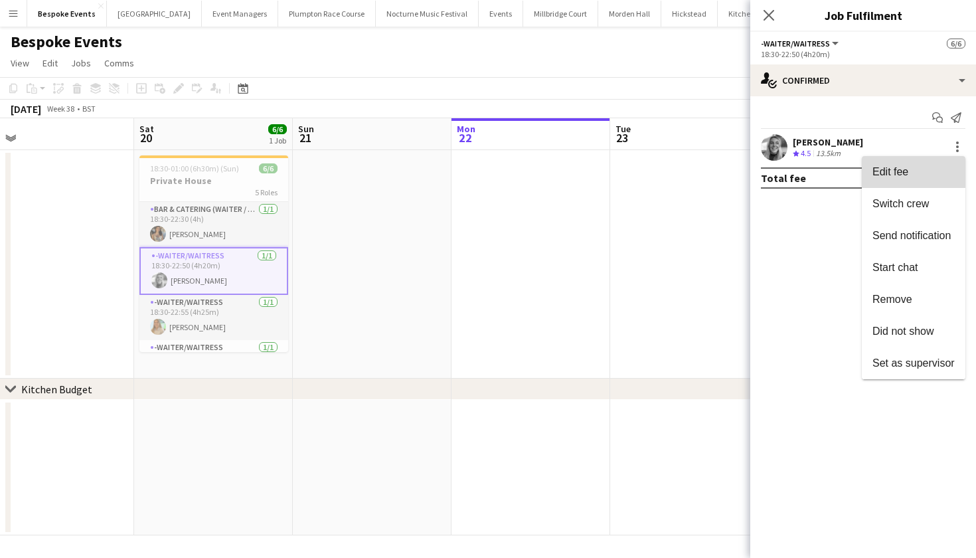
click at [919, 175] on span "Edit fee" at bounding box center [914, 172] width 82 height 12
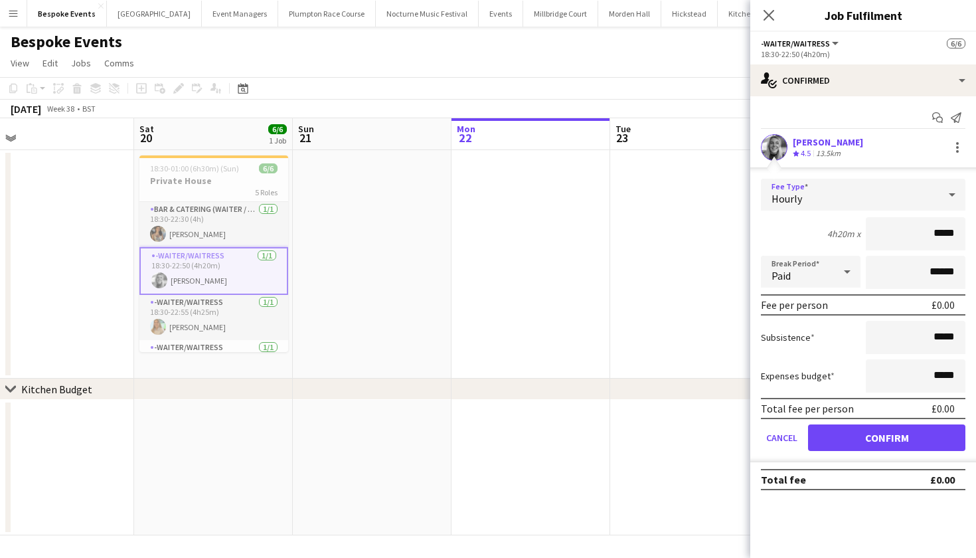
click at [917, 199] on div "Hourly" at bounding box center [850, 195] width 178 height 32
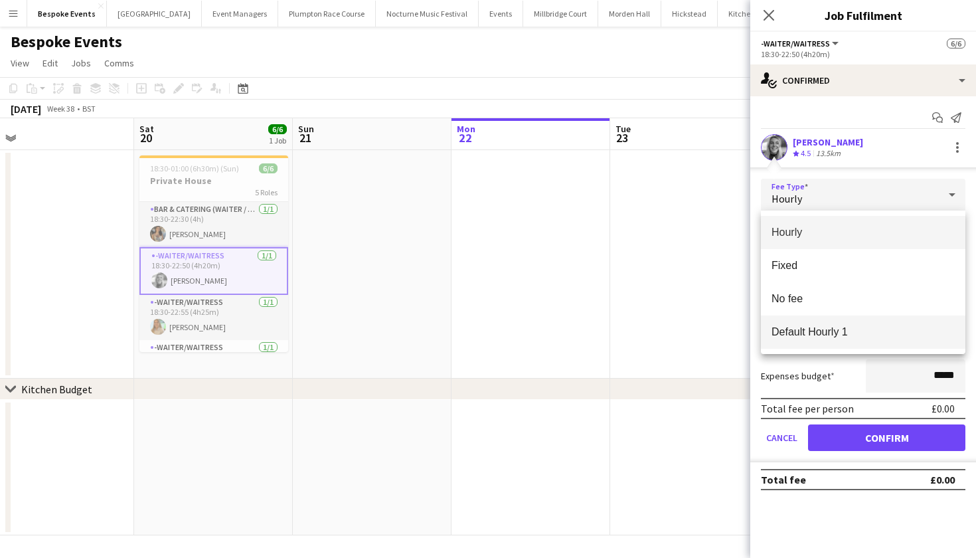
click at [861, 330] on span "Default Hourly 1" at bounding box center [863, 331] width 183 height 13
type input "******"
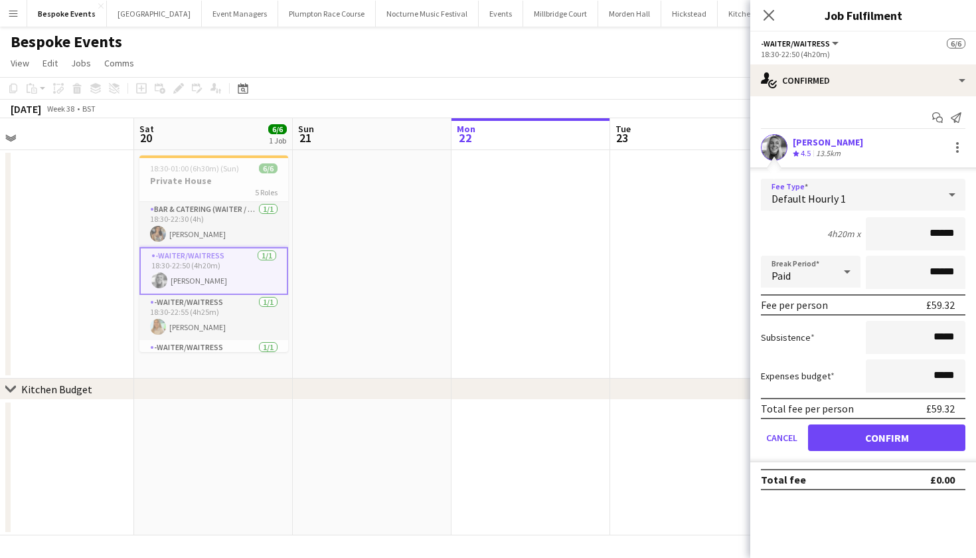
click at [862, 435] on button "Confirm" at bounding box center [886, 437] width 157 height 27
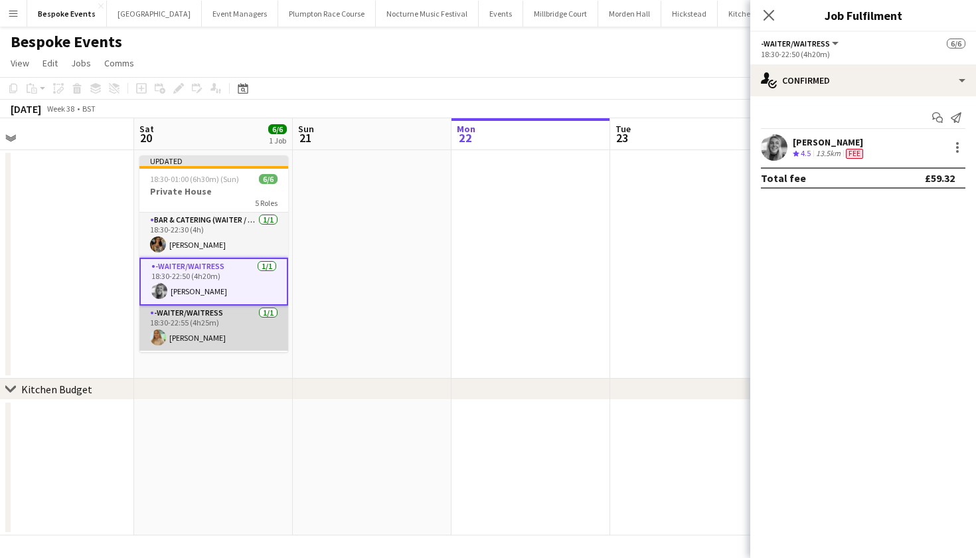
click at [213, 321] on app-card-role "-Waiter/Waitress 1/1 18:30-22:55 (4h25m) Alice Cooley" at bounding box center [213, 328] width 149 height 45
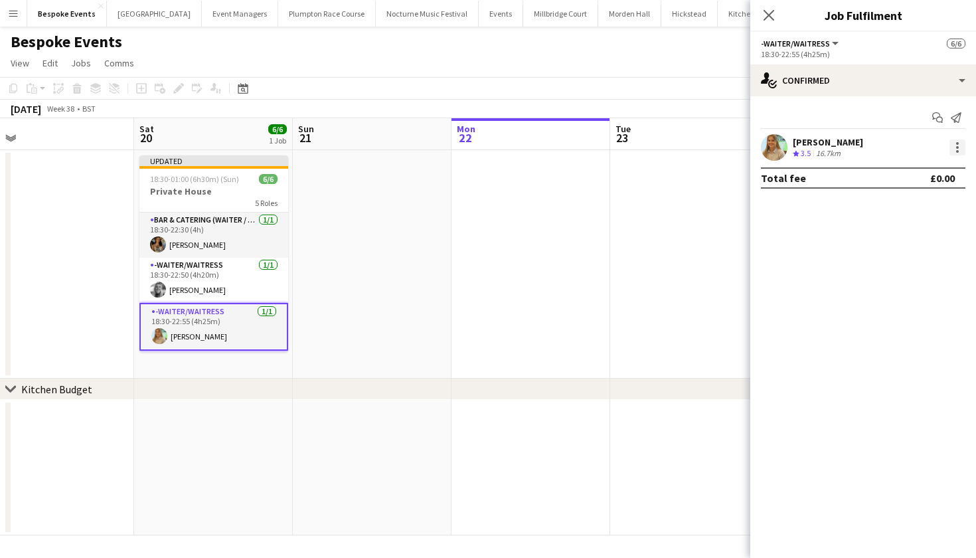
click at [962, 152] on div at bounding box center [958, 147] width 16 height 16
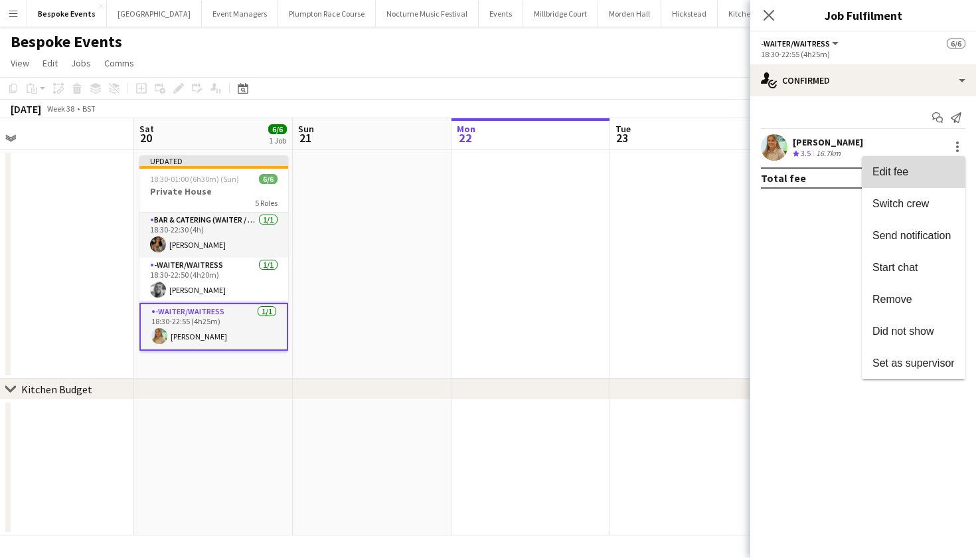
click at [921, 167] on span "Edit fee" at bounding box center [914, 172] width 82 height 12
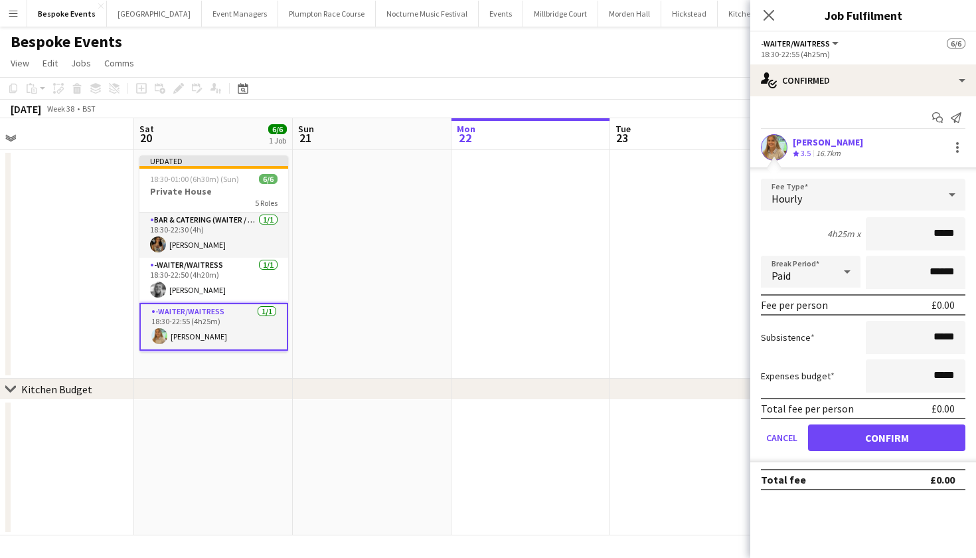
click at [905, 188] on div "Hourly" at bounding box center [850, 195] width 178 height 32
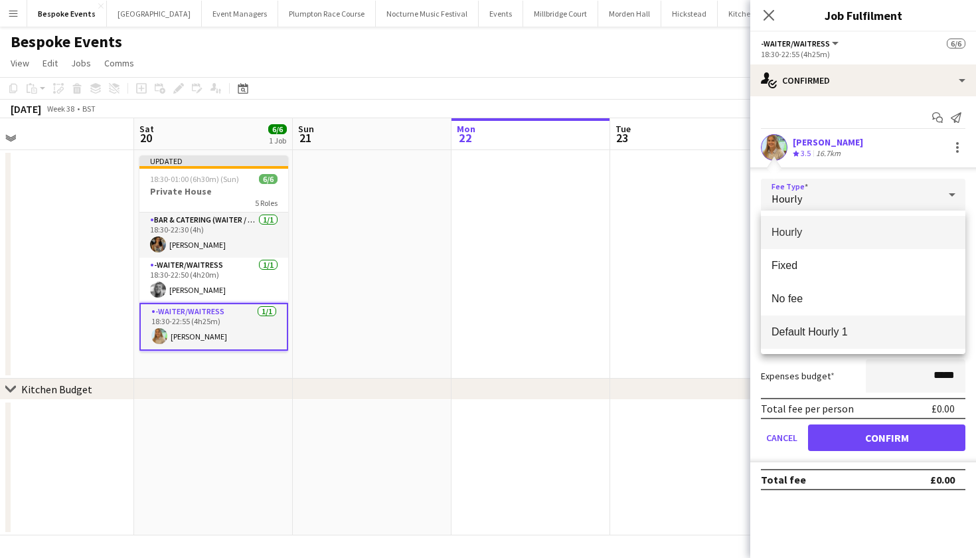
click at [866, 331] on span "Default Hourly 1" at bounding box center [863, 331] width 183 height 13
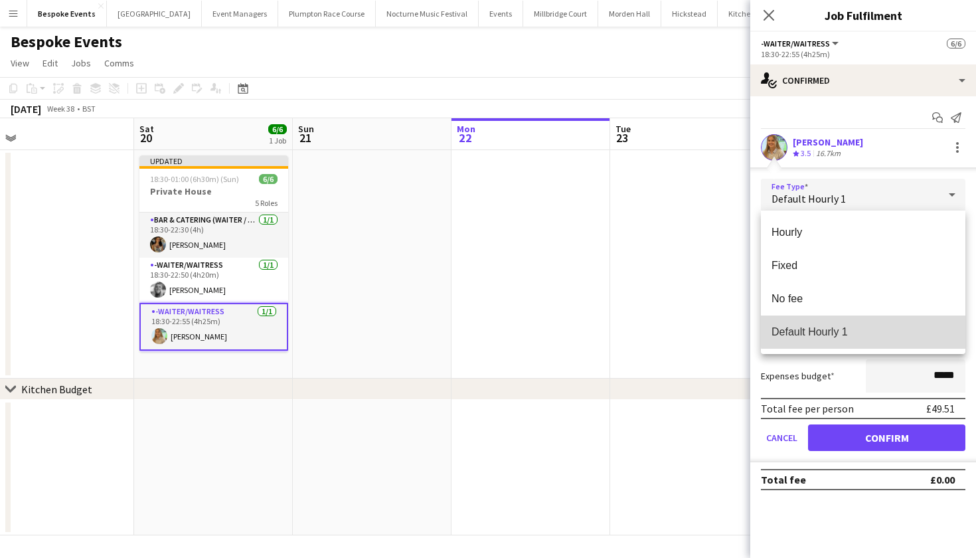
type input "******"
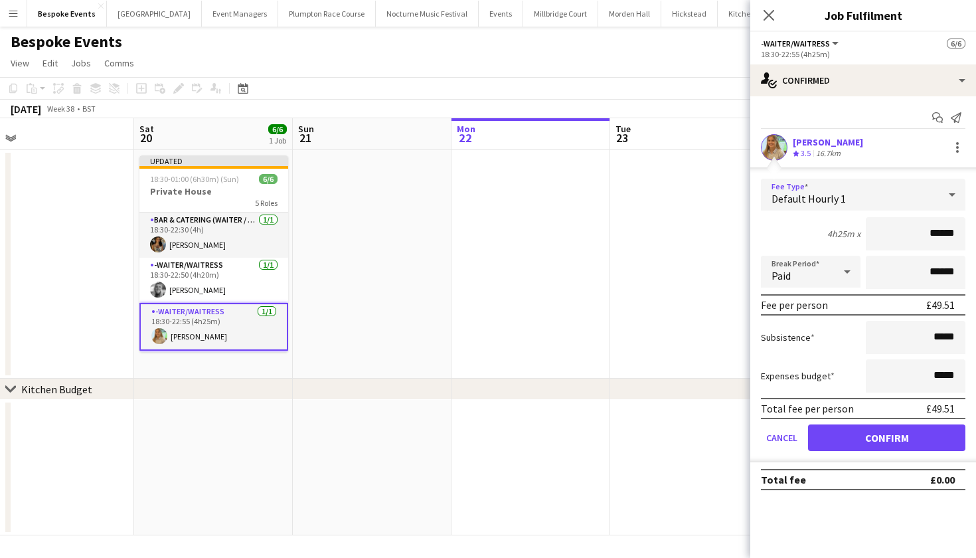
click at [872, 433] on button "Confirm" at bounding box center [886, 437] width 157 height 27
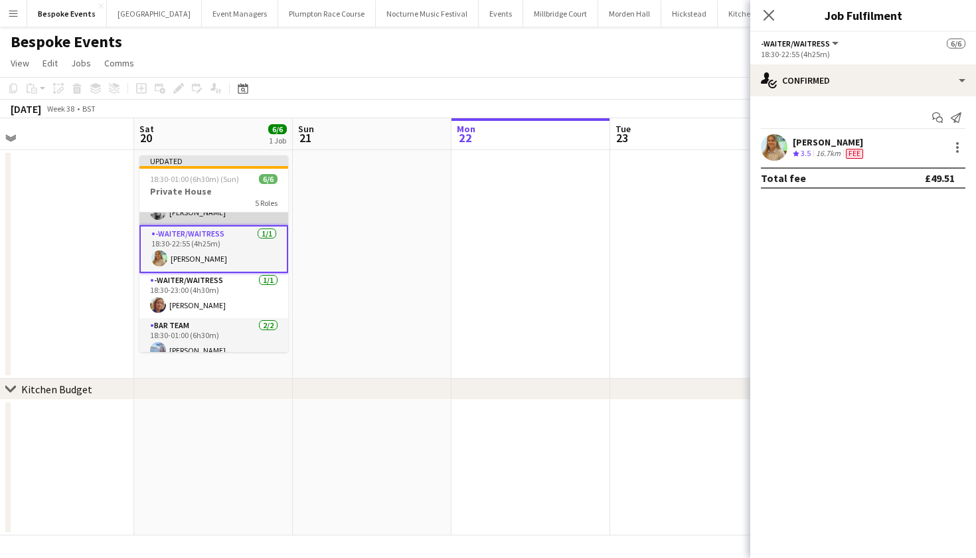
scroll to position [83, 0]
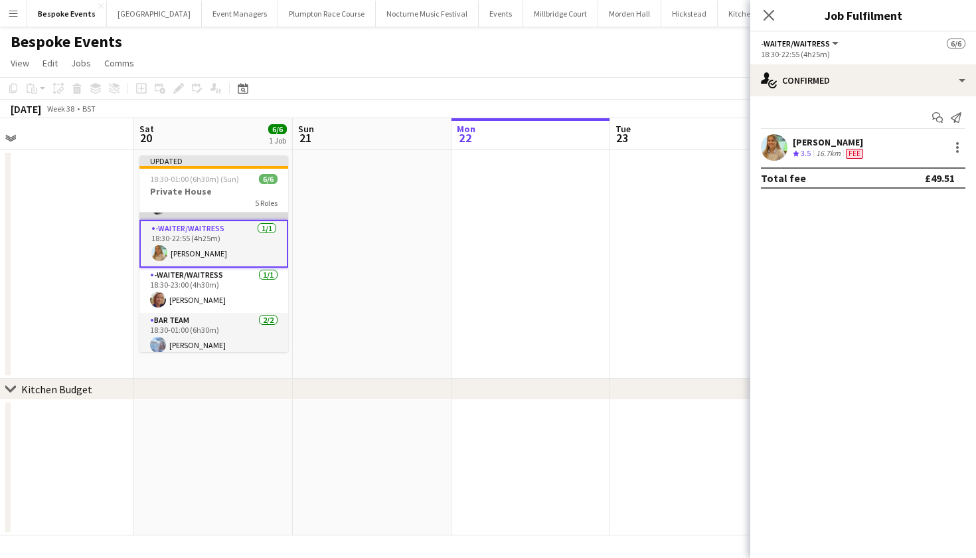
click at [198, 301] on app-card-role "-Waiter/Waitress 1/1 18:30-23:00 (4h30m) Simone Benham" at bounding box center [213, 290] width 149 height 45
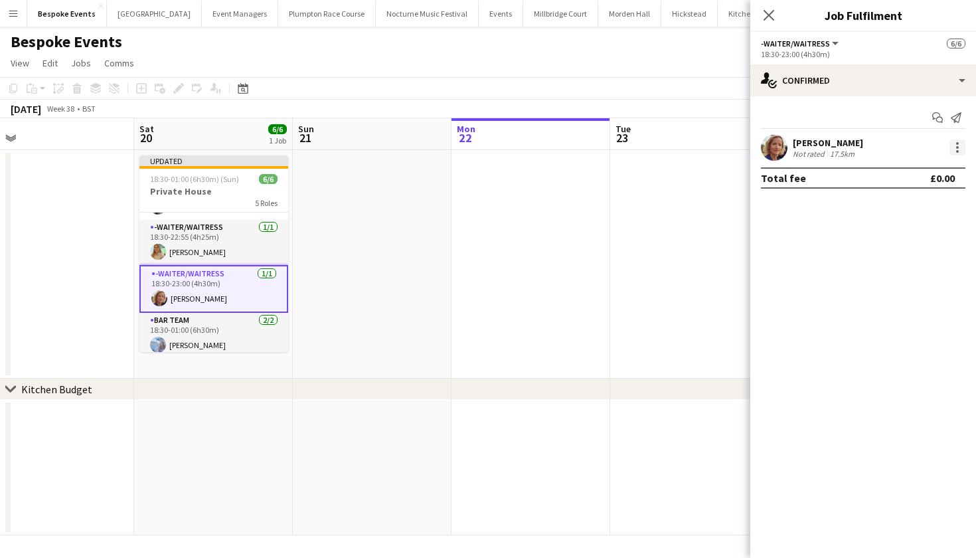
click at [957, 150] on div at bounding box center [957, 151] width 3 height 3
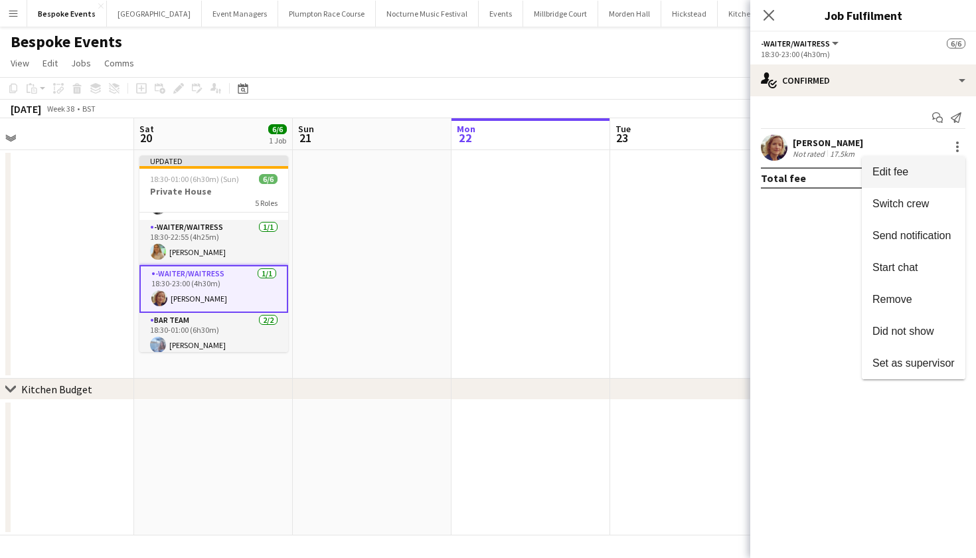
click at [883, 169] on span "Edit fee" at bounding box center [891, 171] width 36 height 11
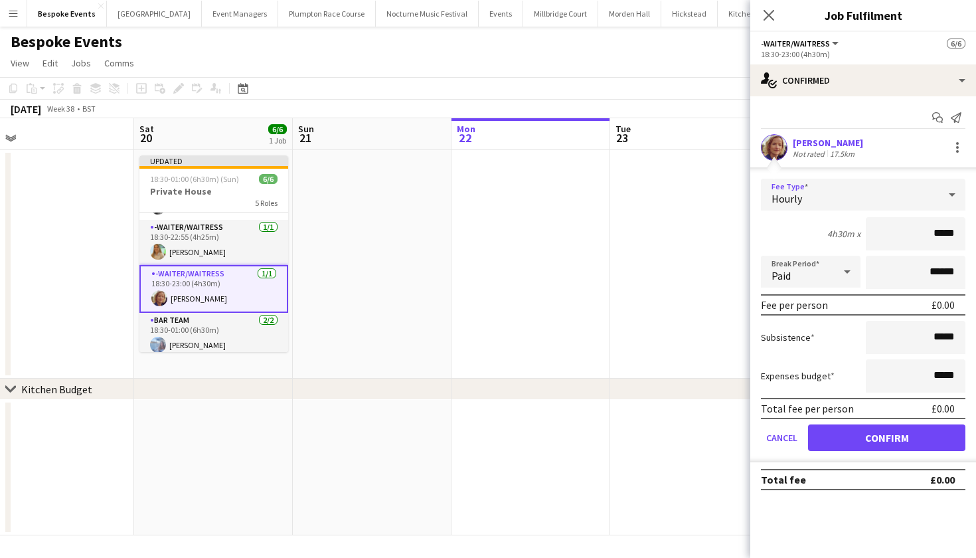
click at [881, 194] on div "Hourly" at bounding box center [850, 195] width 178 height 32
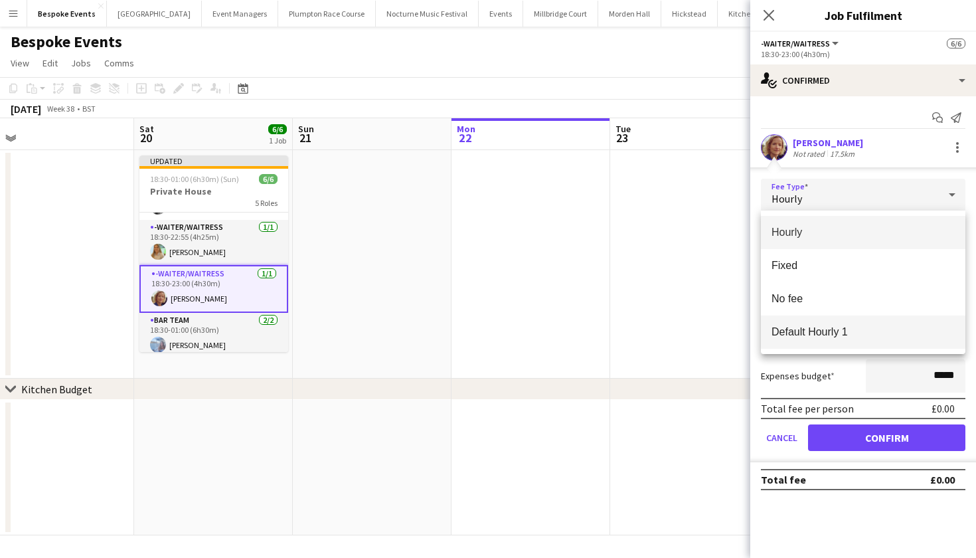
click at [869, 331] on span "Default Hourly 1" at bounding box center [863, 331] width 183 height 13
type input "******"
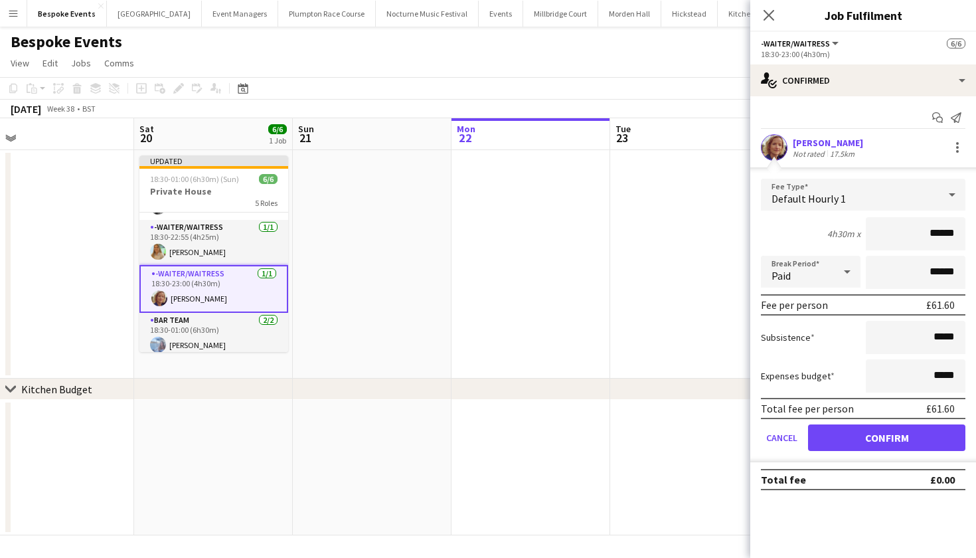
click at [873, 444] on button "Confirm" at bounding box center [886, 437] width 157 height 27
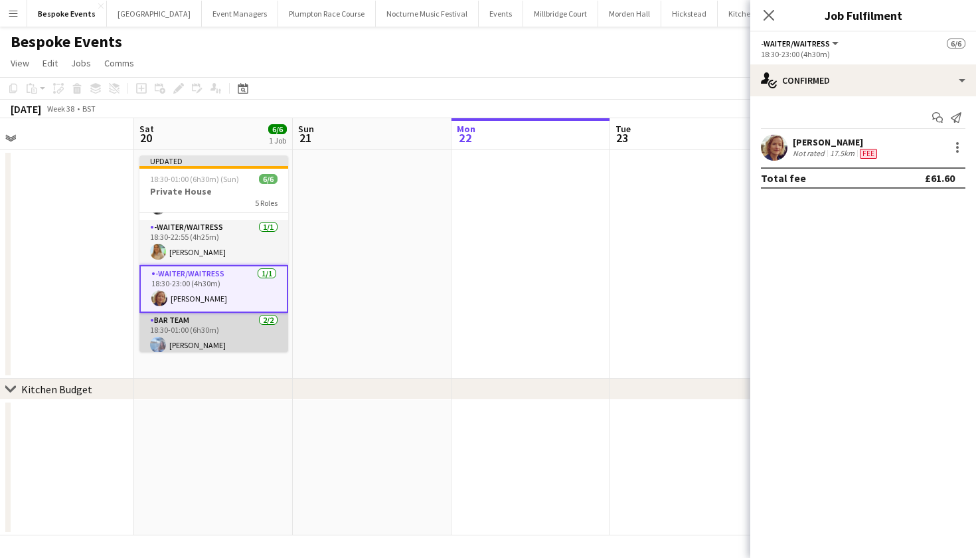
click at [252, 347] on app-card-role "Bar Team 2/2 18:30-01:00 (6h30m) Elena Thompson Freya Hanmer" at bounding box center [213, 345] width 149 height 64
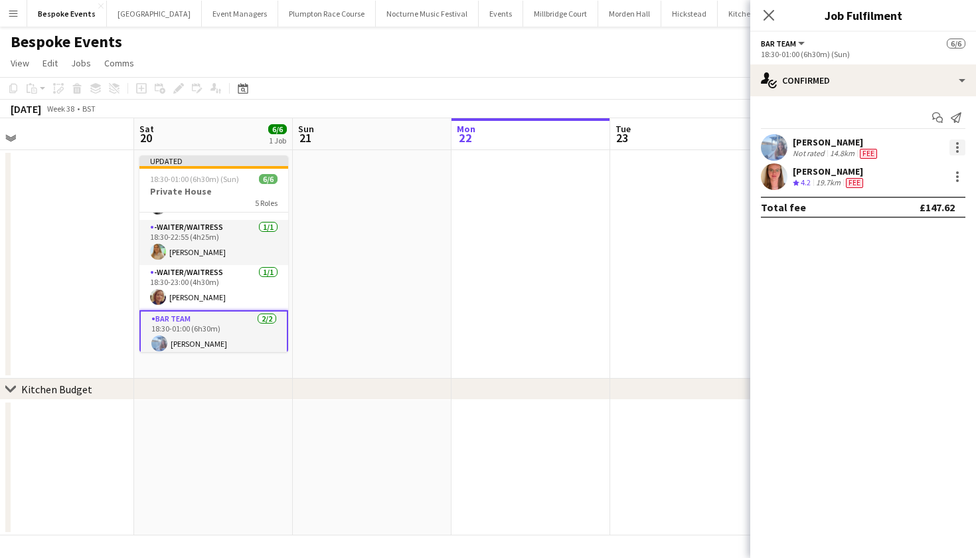
click at [959, 149] on div at bounding box center [958, 147] width 16 height 16
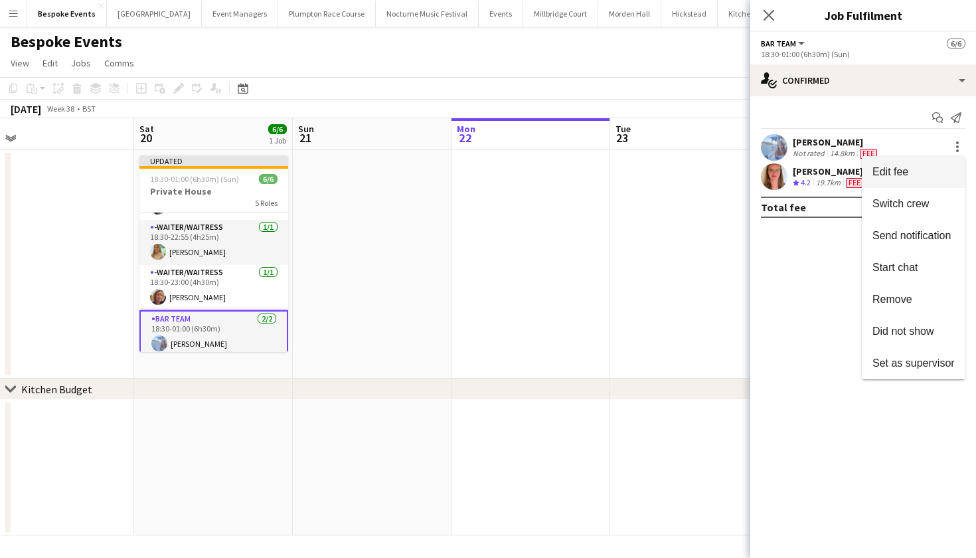
click at [923, 164] on button "Edit fee" at bounding box center [914, 172] width 104 height 32
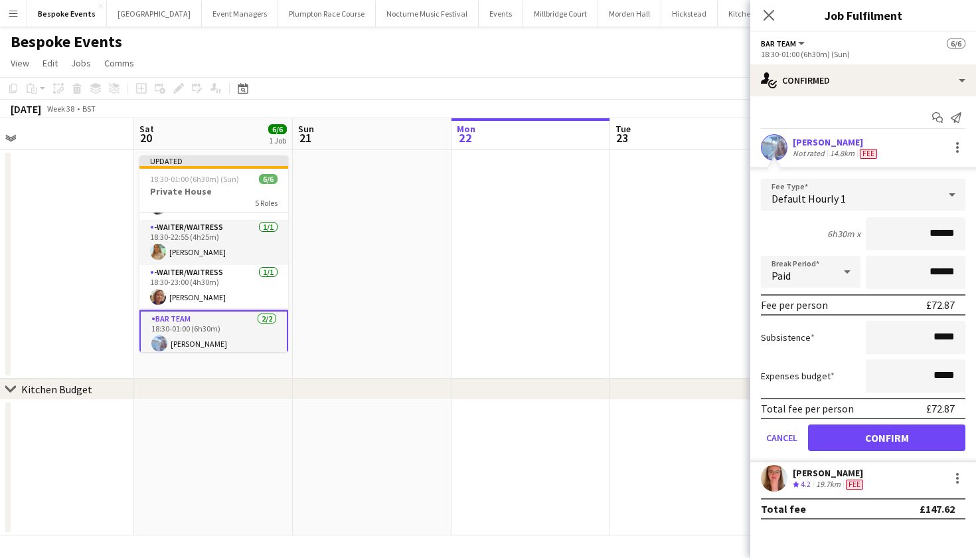
click at [875, 434] on button "Confirm" at bounding box center [886, 437] width 157 height 27
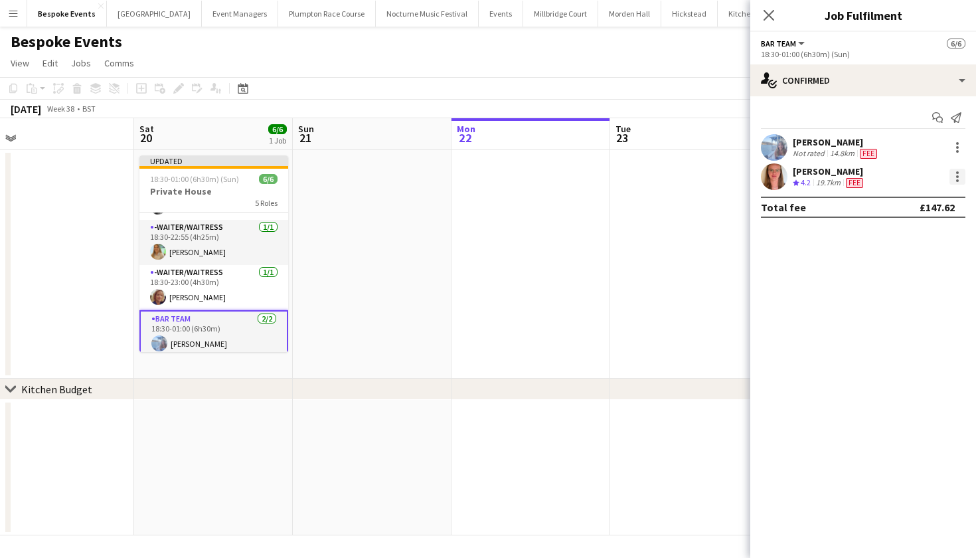
click at [962, 178] on div at bounding box center [958, 177] width 16 height 16
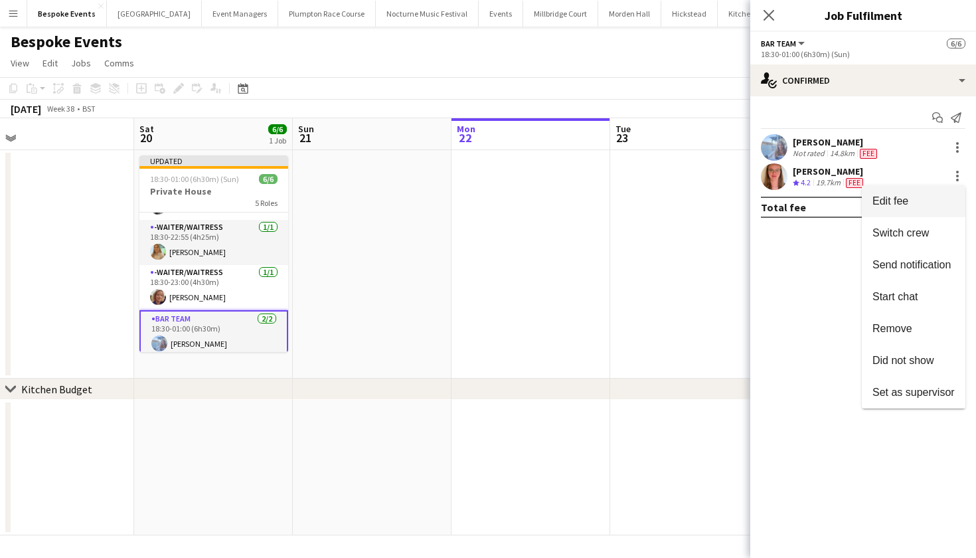
click at [919, 208] on button "Edit fee" at bounding box center [914, 201] width 104 height 32
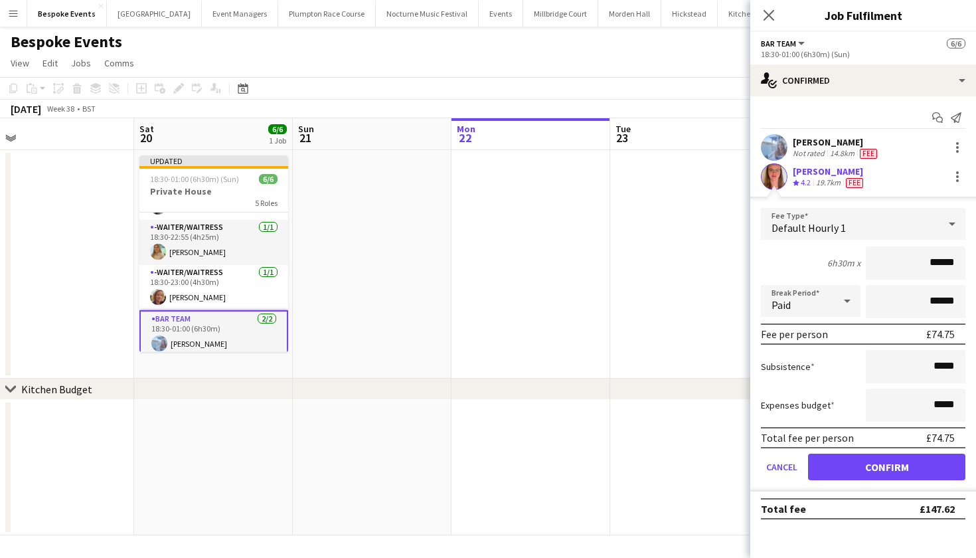
click at [881, 464] on button "Confirm" at bounding box center [886, 467] width 157 height 27
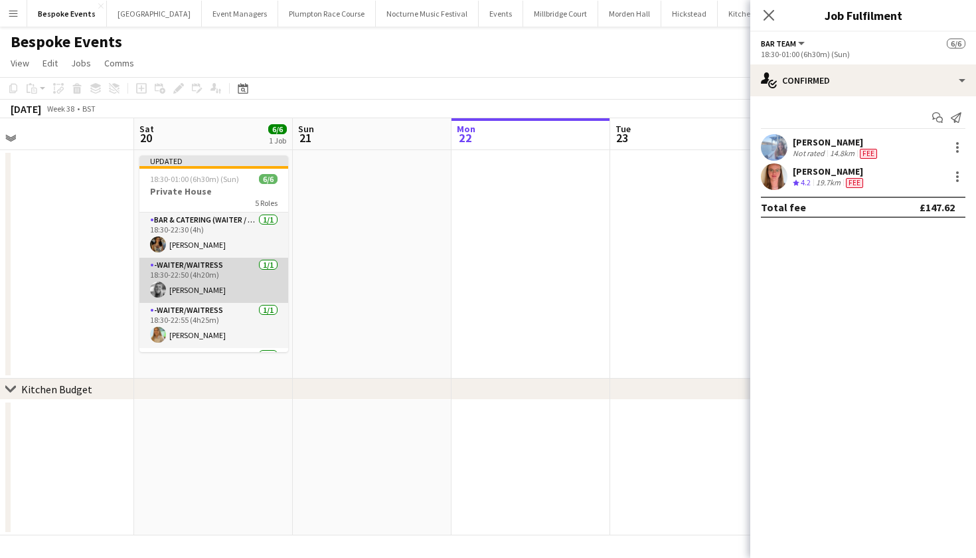
scroll to position [0, 0]
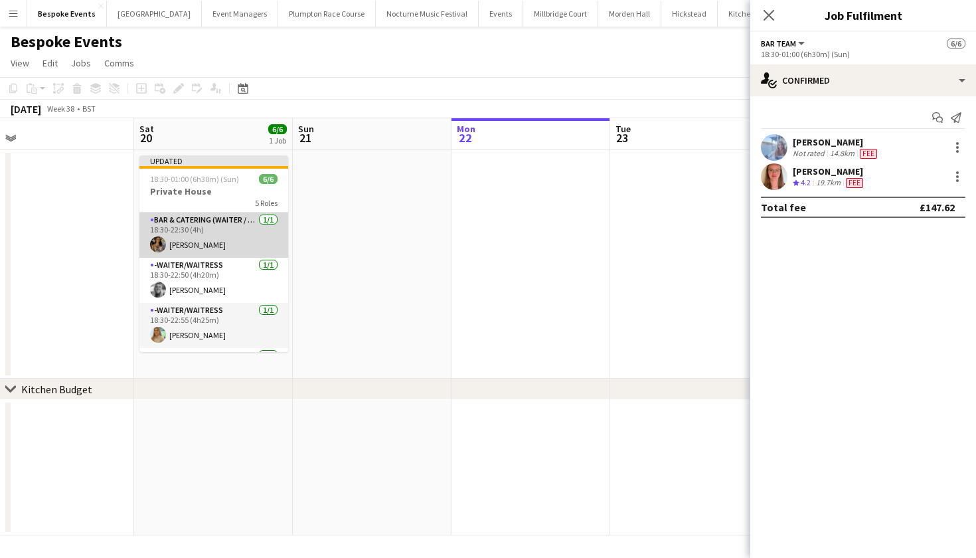
click at [221, 246] on app-card-role "Bar & Catering (Waiter / waitress) 1/1 18:30-22:30 (4h) Caitlin Martin" at bounding box center [213, 235] width 149 height 45
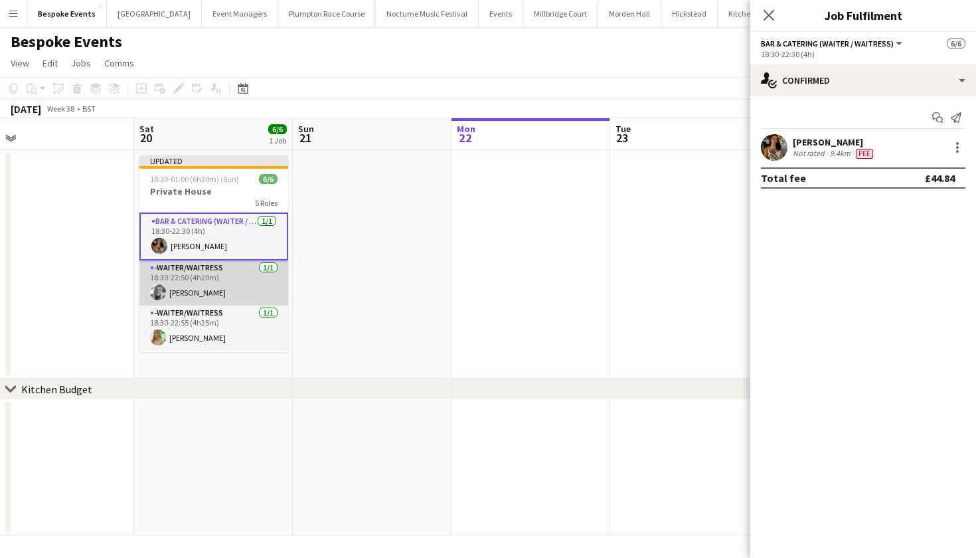
click at [219, 290] on app-card-role "-Waiter/Waitress 1/1 18:30-22:50 (4h20m) Tess Johnson" at bounding box center [213, 282] width 149 height 45
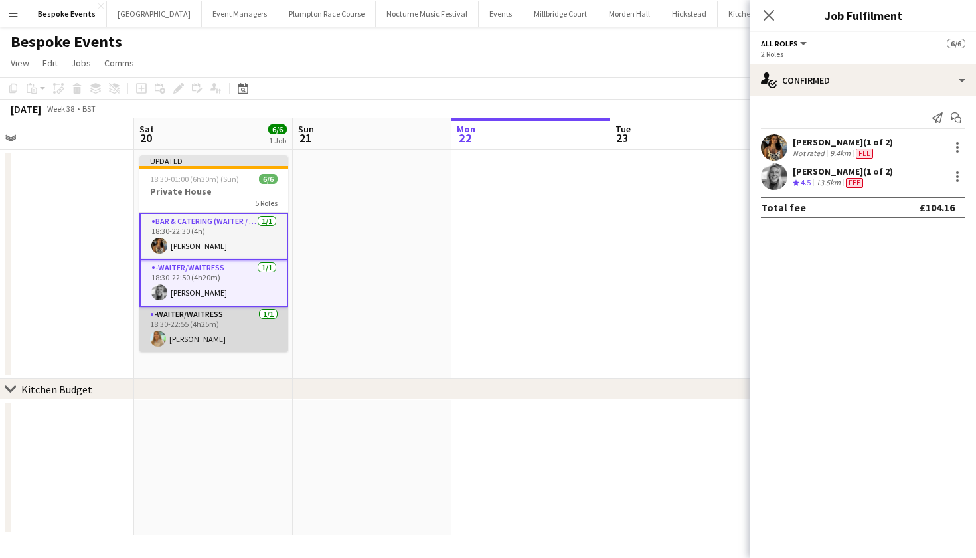
click at [223, 327] on app-card-role "-Waiter/Waitress 1/1 18:30-22:55 (4h25m) Alice Cooley" at bounding box center [213, 329] width 149 height 45
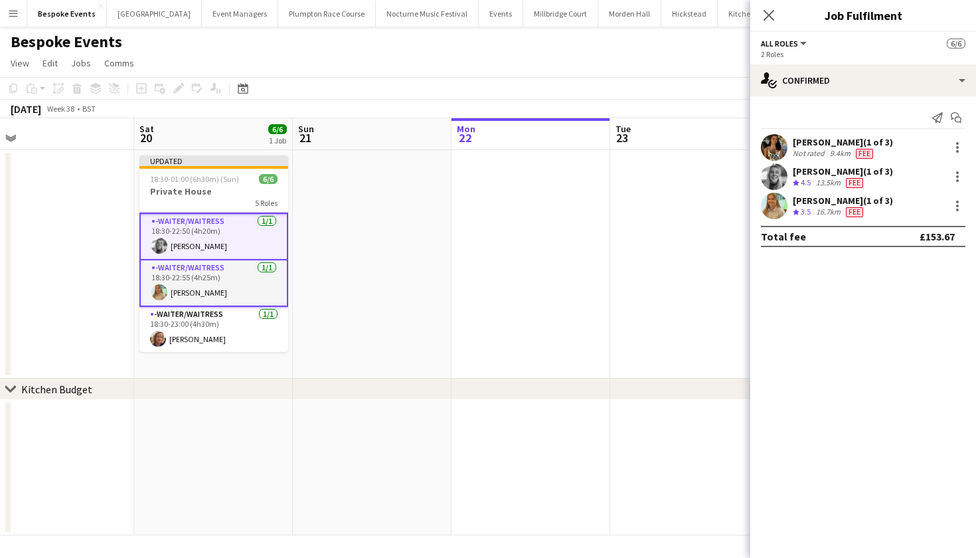
scroll to position [74, 0]
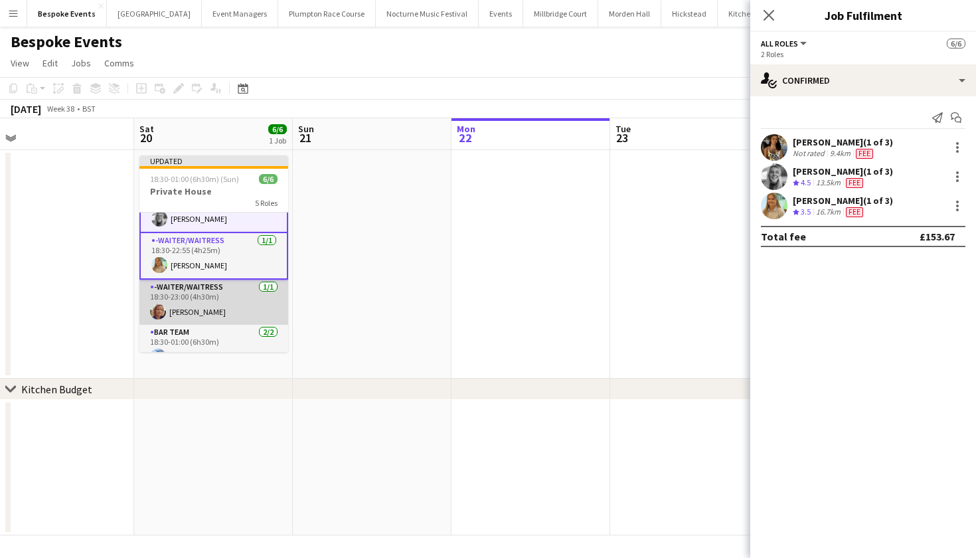
click at [213, 285] on app-card-role "-Waiter/Waitress 1/1 18:30-23:00 (4h30m) Simone Benham" at bounding box center [213, 302] width 149 height 45
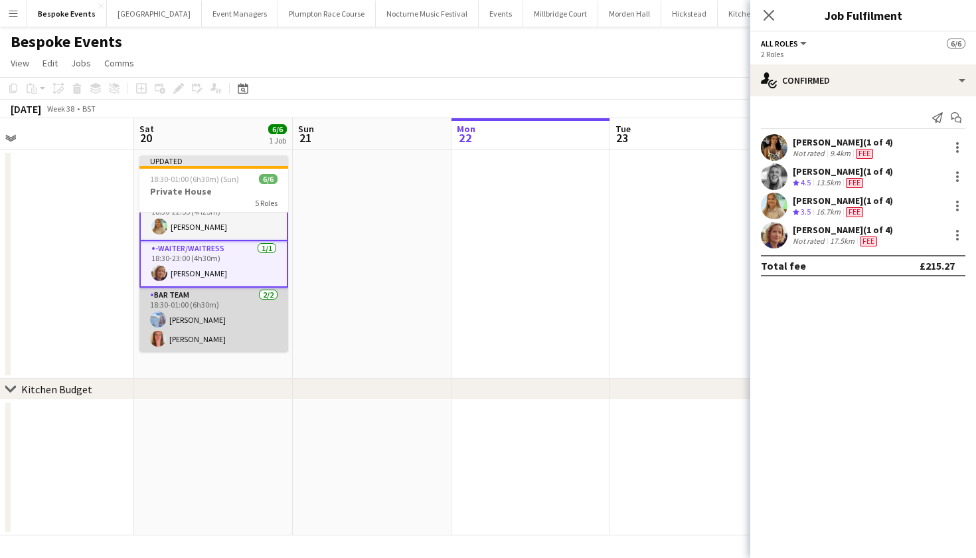
scroll to position [0, 341]
click at [215, 315] on app-card-role "Bar Team 2/2 18:30-01:00 (6h30m) Elena Thompson Freya Hanmer" at bounding box center [214, 320] width 149 height 64
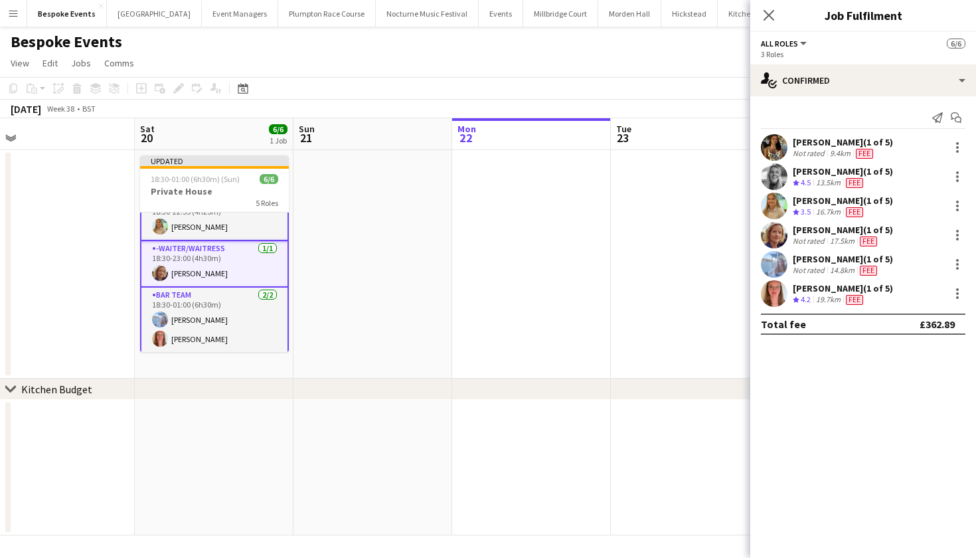
click at [215, 315] on app-card-role "Bar Team 2/2 18:30-01:00 (6h30m) Elena Thompson Freya Hanmer" at bounding box center [214, 321] width 149 height 66
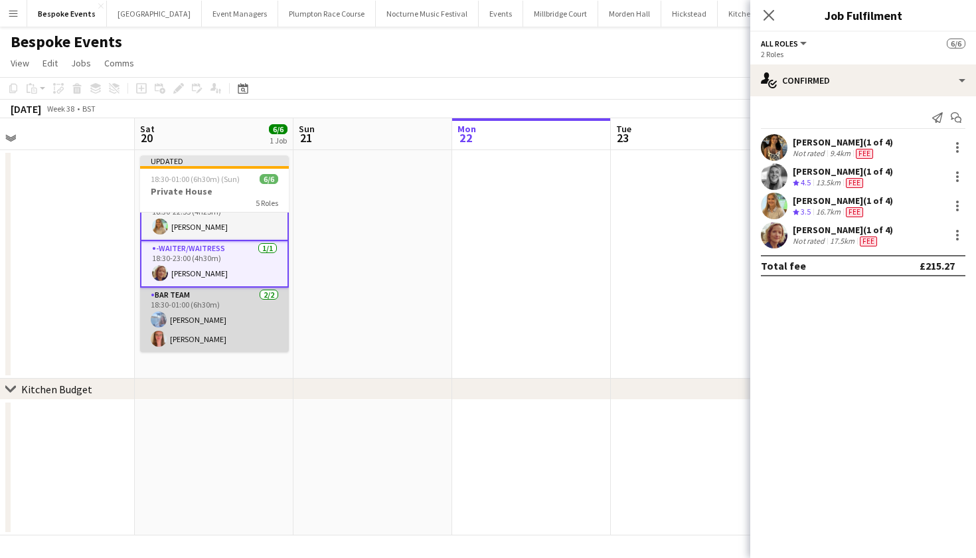
click at [189, 305] on app-card-role "Bar Team 2/2 18:30-01:00 (6h30m) Elena Thompson Freya Hanmer" at bounding box center [214, 320] width 149 height 64
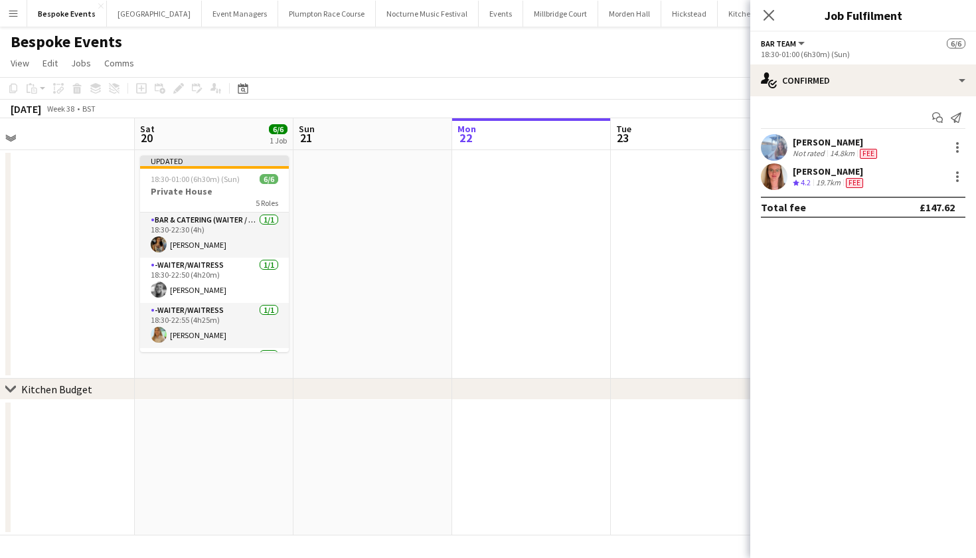
scroll to position [0, 0]
click at [537, 13] on button "Millbridge Court Close" at bounding box center [560, 14] width 75 height 26
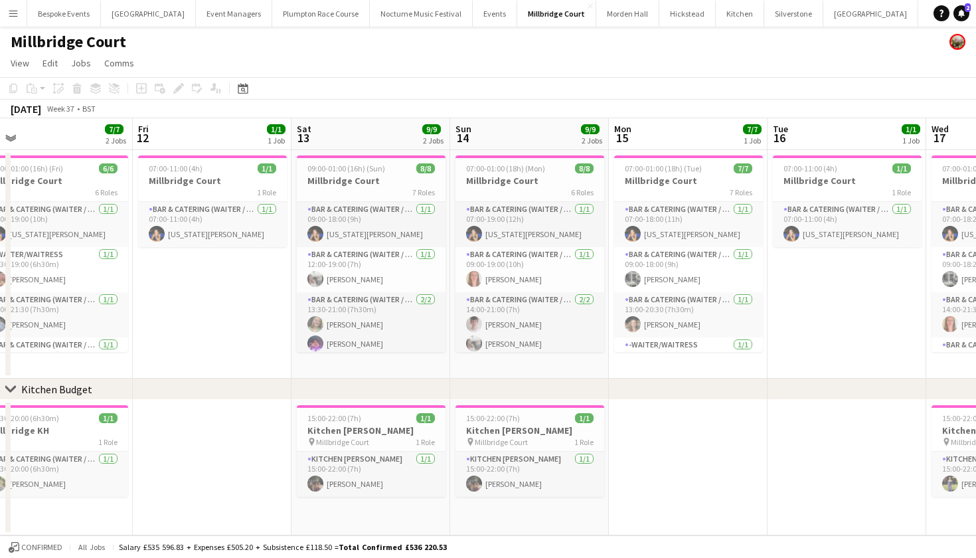
scroll to position [0, 343]
click at [383, 188] on div "7 Roles" at bounding box center [372, 192] width 149 height 11
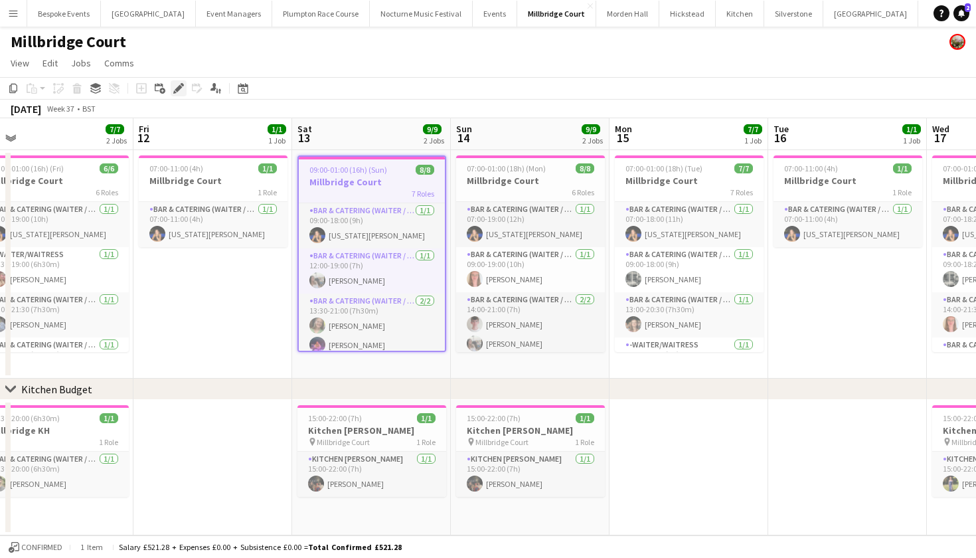
click at [181, 88] on icon at bounding box center [178, 88] width 7 height 7
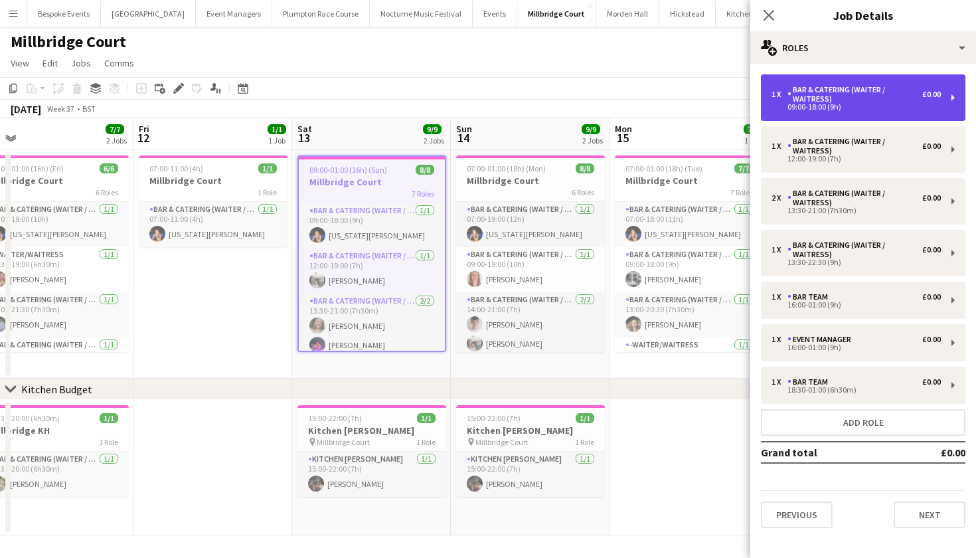
click at [865, 110] on div "1 x Bar & Catering (Waiter / waitress) £0.00 09:00-18:00 (9h)" at bounding box center [863, 97] width 205 height 46
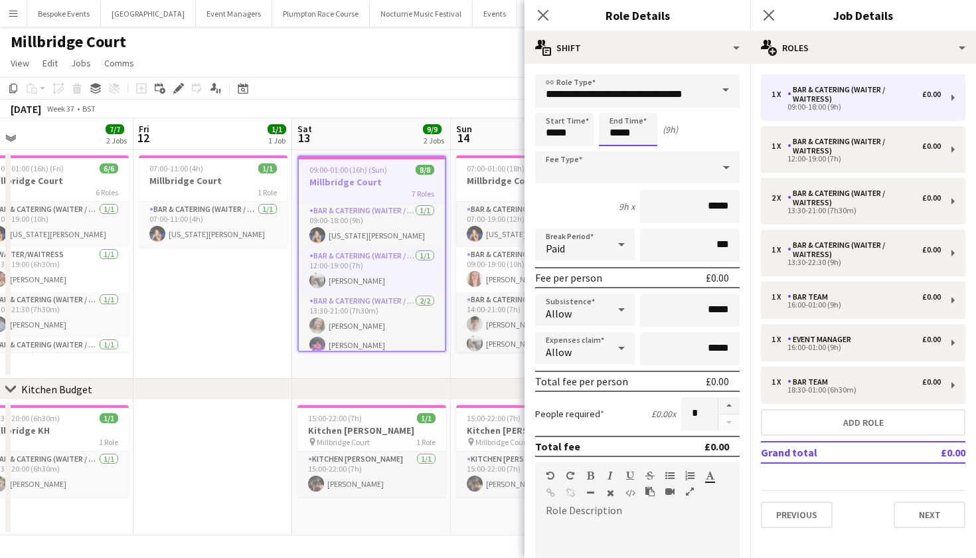
click at [628, 135] on body "Menu Boards Boards Boards All jobs Status Workforce Workforce My Workforce Recr…" at bounding box center [488, 279] width 976 height 558
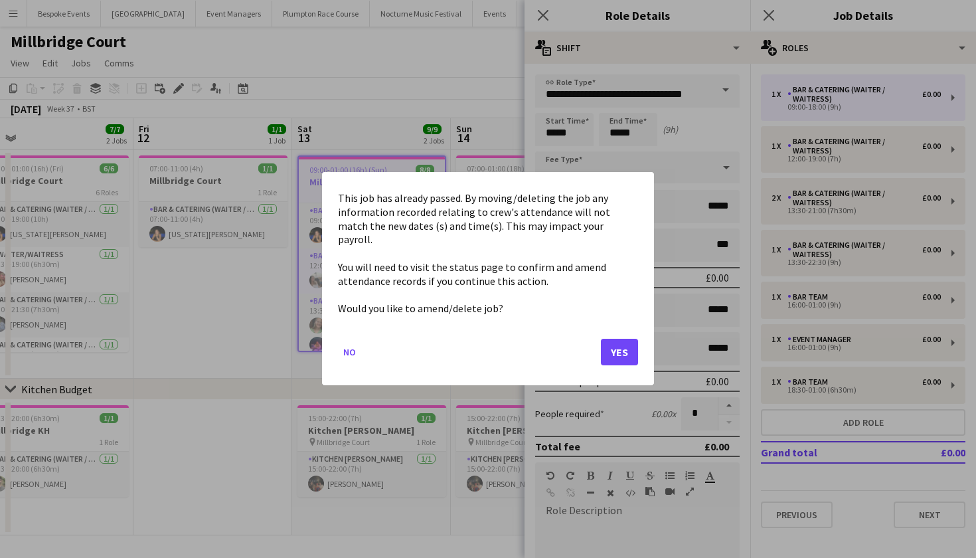
click at [621, 347] on button "Yes" at bounding box center [619, 352] width 37 height 27
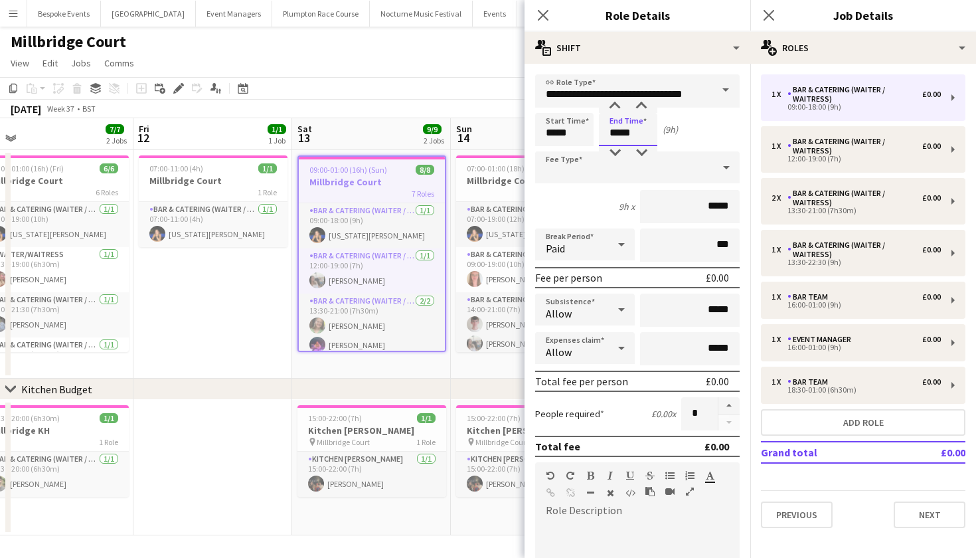
click at [628, 133] on input "*****" at bounding box center [628, 129] width 58 height 33
type input "*****"
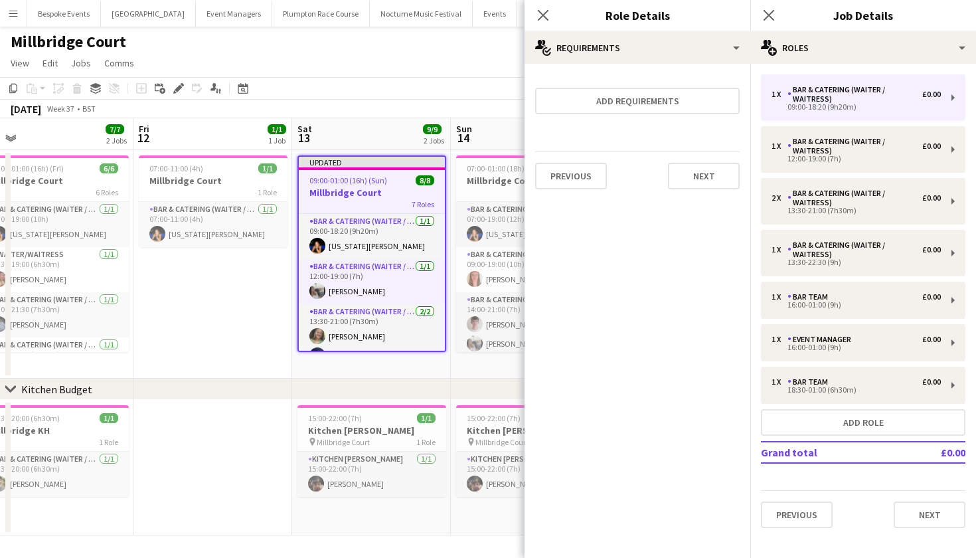
scroll to position [0, 0]
click at [478, 84] on app-toolbar "Copy Paste Paste Command V Paste with crew Command Shift V Paste linked Job Del…" at bounding box center [488, 88] width 976 height 23
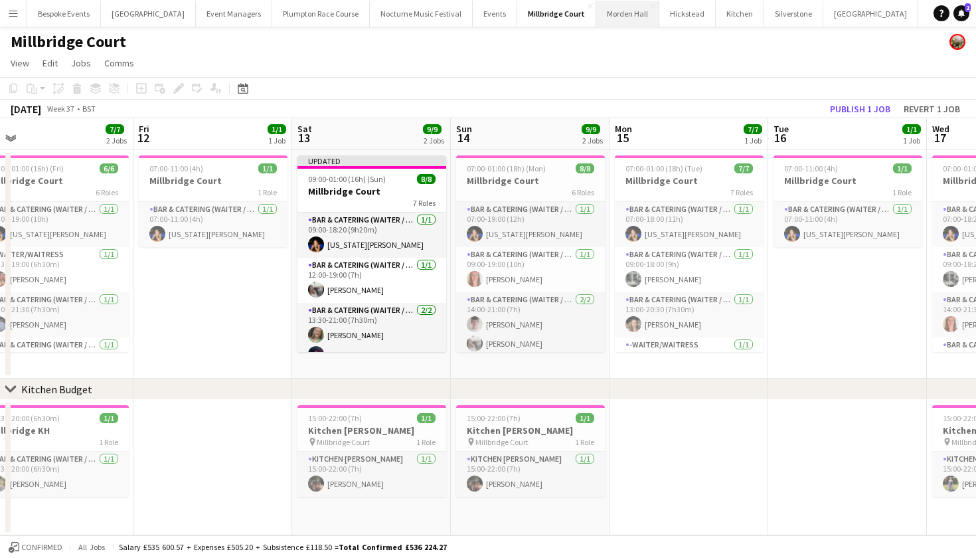
click at [596, 23] on button "Morden Hall Close" at bounding box center [627, 14] width 63 height 26
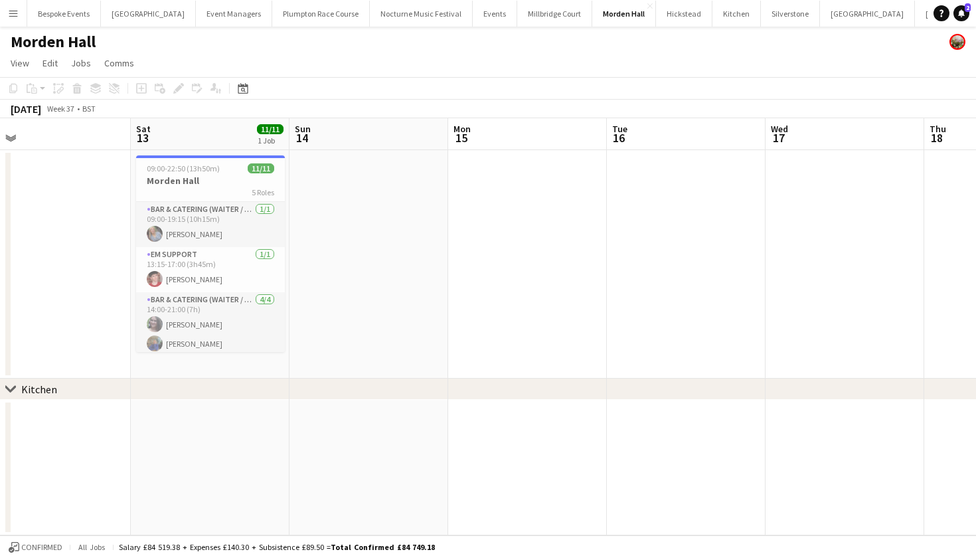
scroll to position [0, 343]
click at [203, 167] on span "09:00-22:50 (13h50m)" at bounding box center [185, 168] width 73 height 10
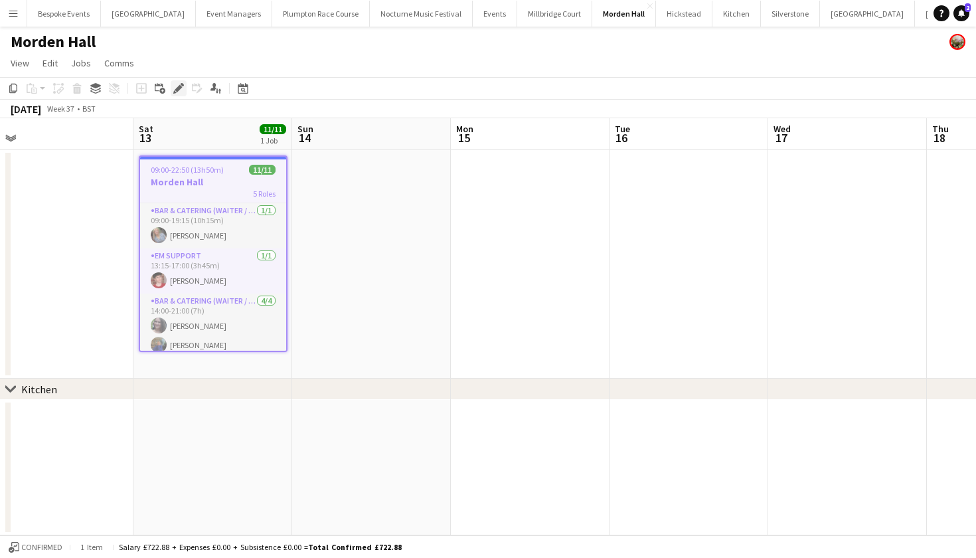
click at [176, 87] on icon "Edit" at bounding box center [178, 88] width 11 height 11
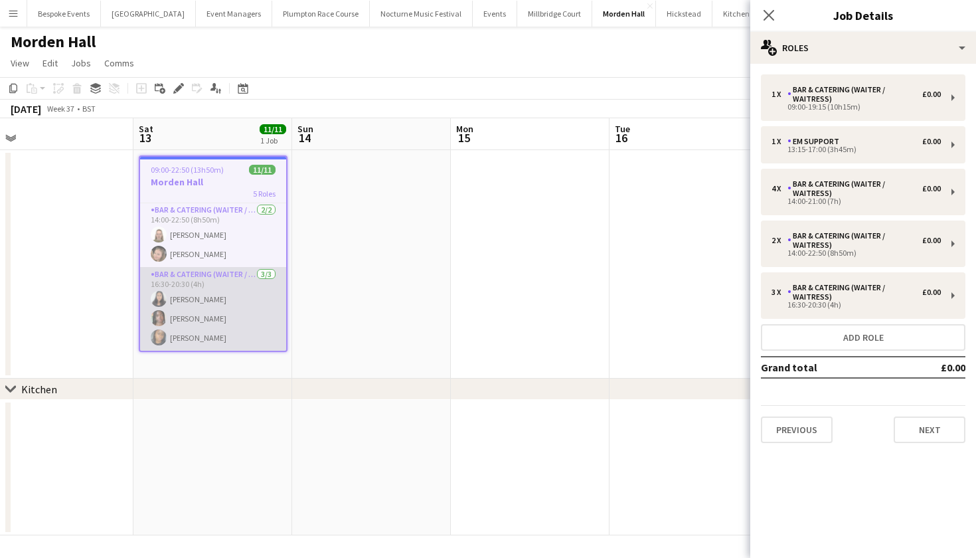
scroll to position [194, 0]
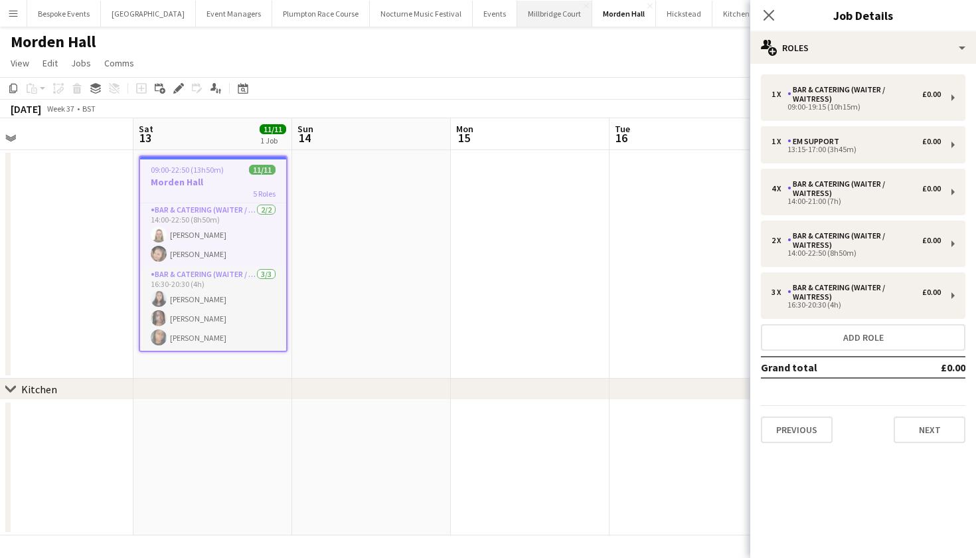
click at [541, 15] on button "Millbridge Court Close" at bounding box center [554, 14] width 75 height 26
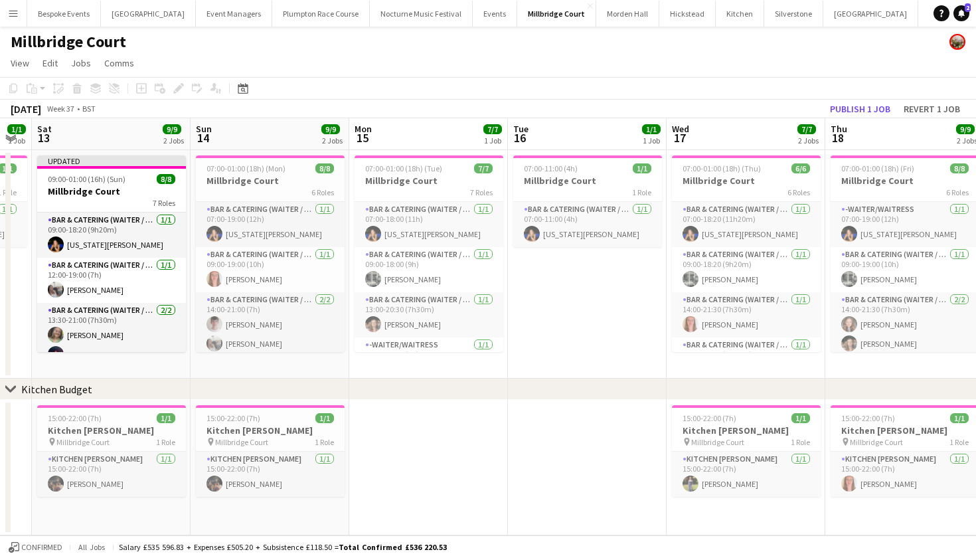
scroll to position [0, 379]
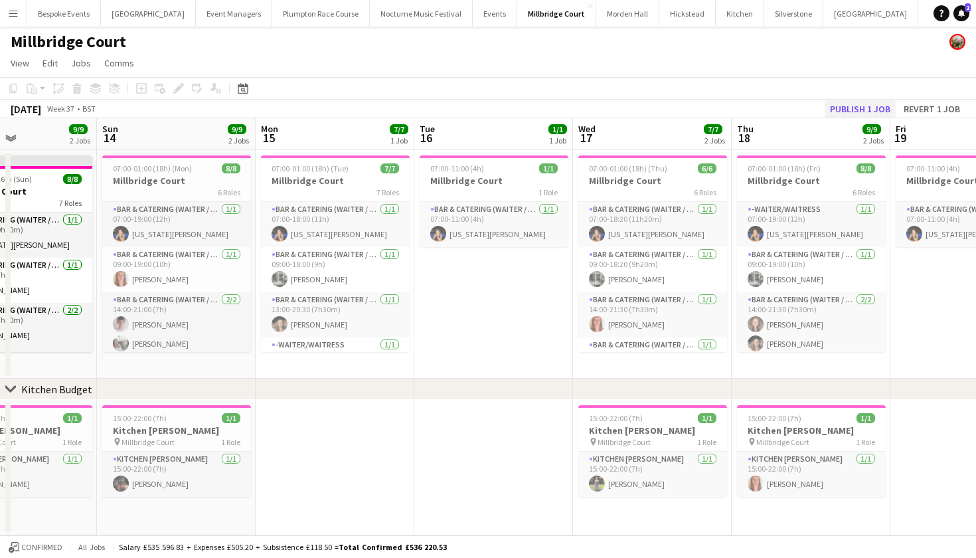
click at [863, 110] on button "Publish 1 job" at bounding box center [860, 108] width 71 height 17
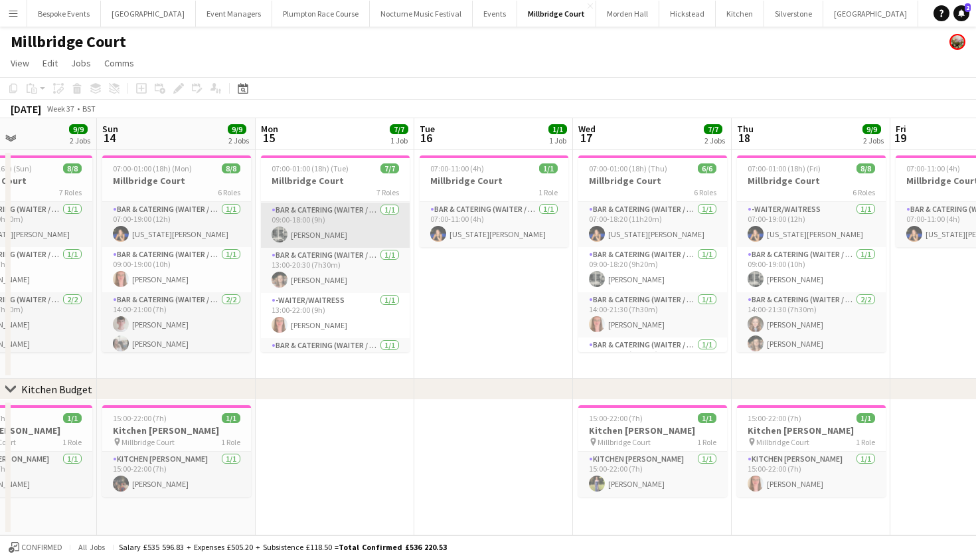
scroll to position [47, 0]
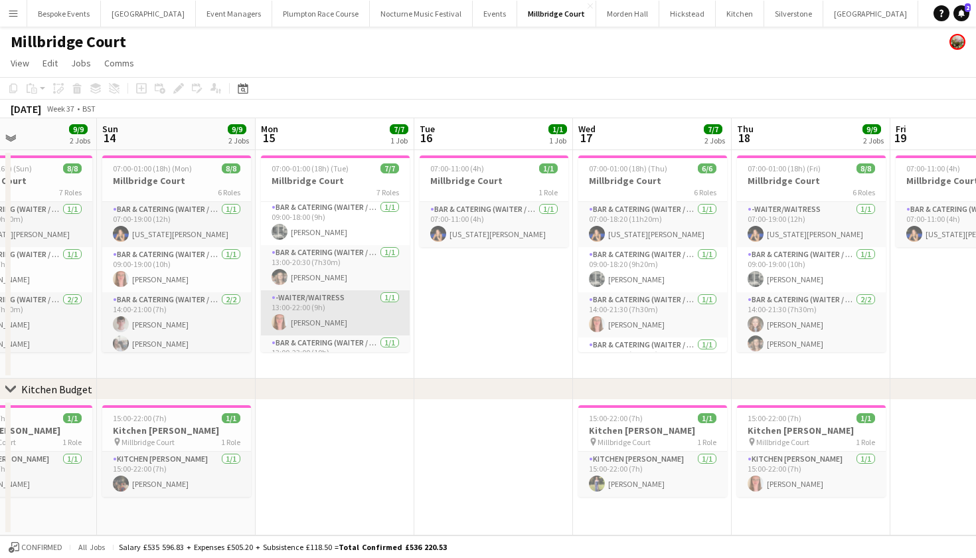
click at [349, 317] on app-card-role "-Waiter/Waitress 1/1 13:00-22:00 (9h) Freya Hanmer" at bounding box center [335, 312] width 149 height 45
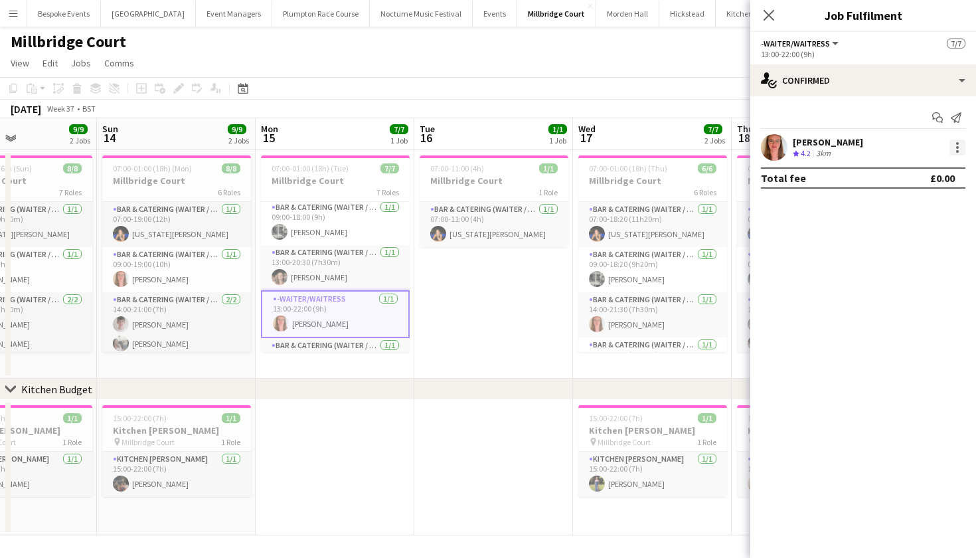
click at [956, 147] on div at bounding box center [957, 147] width 3 height 3
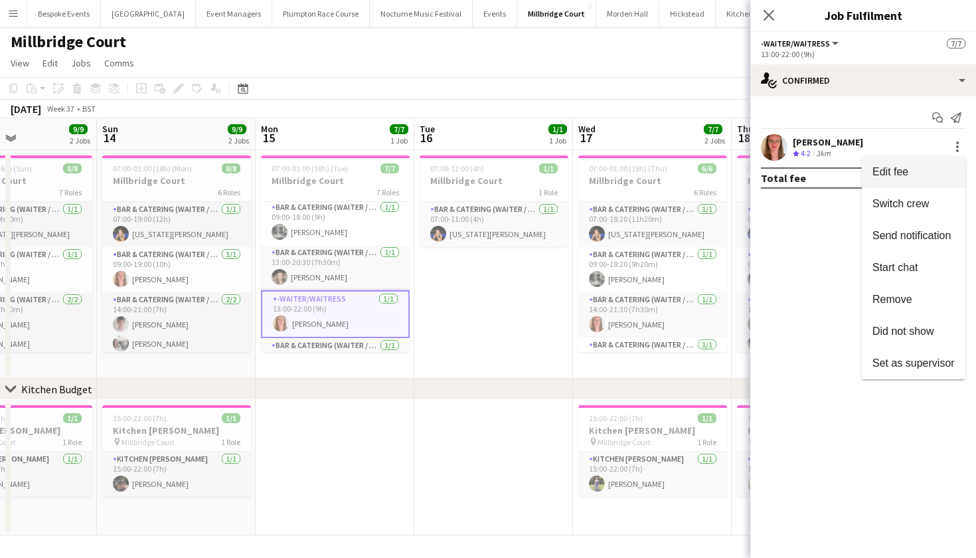
click at [914, 175] on span "Edit fee" at bounding box center [914, 172] width 82 height 12
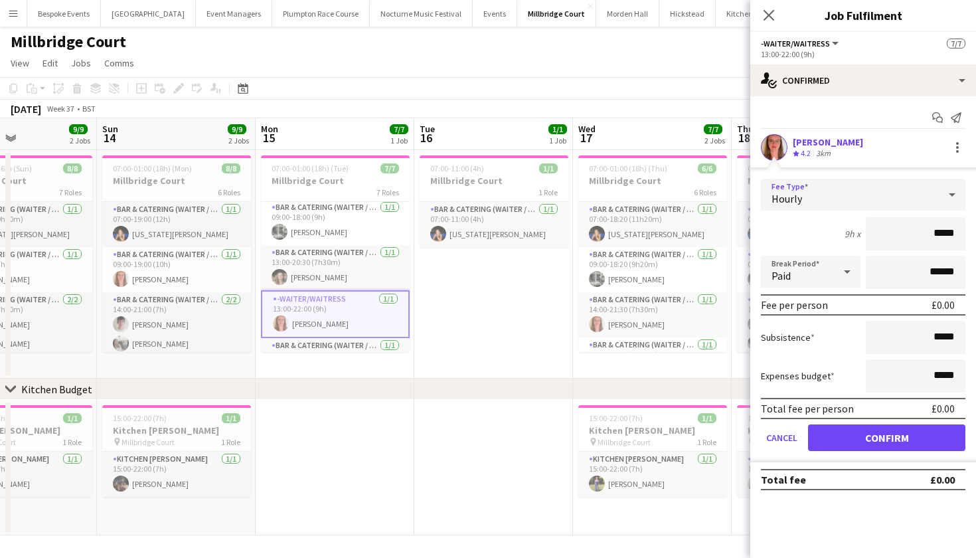
click at [889, 192] on div "Hourly" at bounding box center [850, 195] width 178 height 32
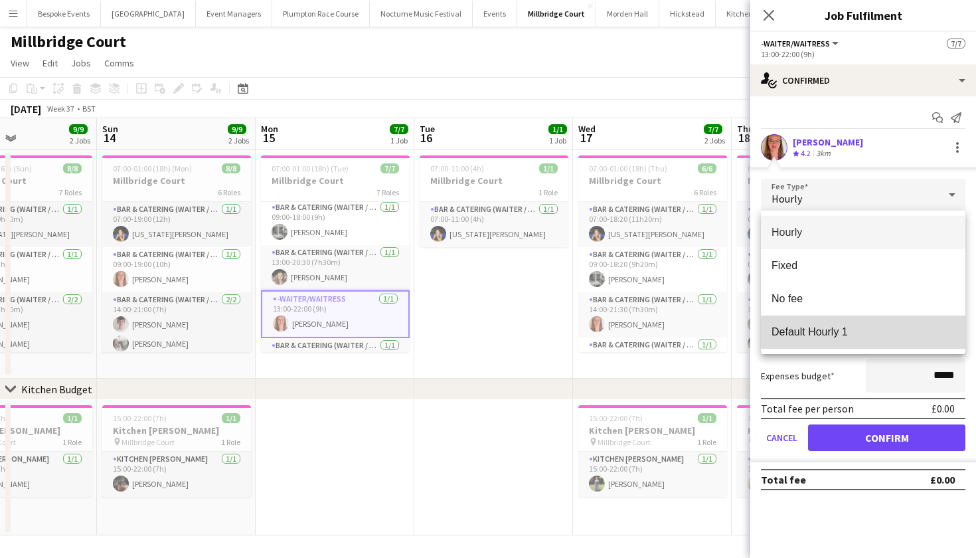
click at [902, 327] on span "Default Hourly 1" at bounding box center [863, 331] width 183 height 13
type input "******"
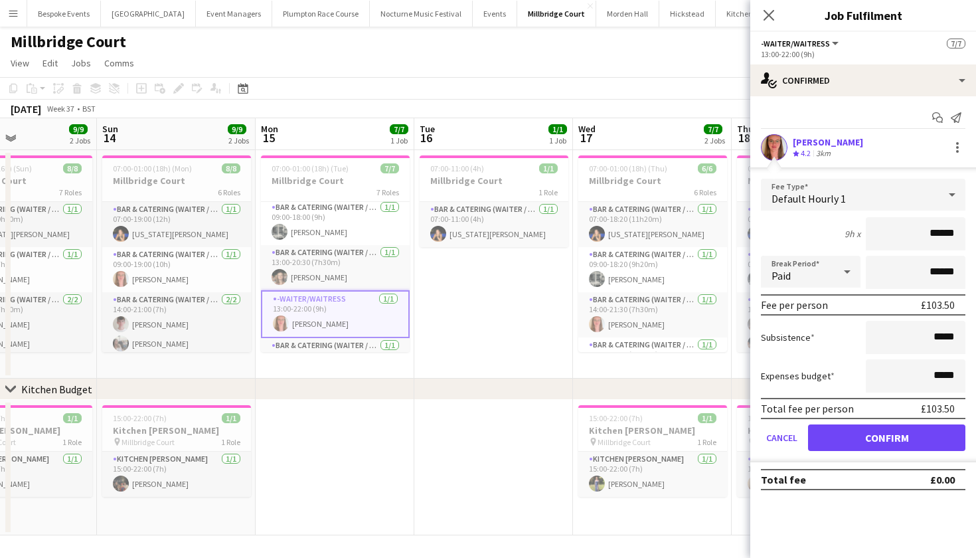
click at [934, 433] on button "Confirm" at bounding box center [886, 437] width 157 height 27
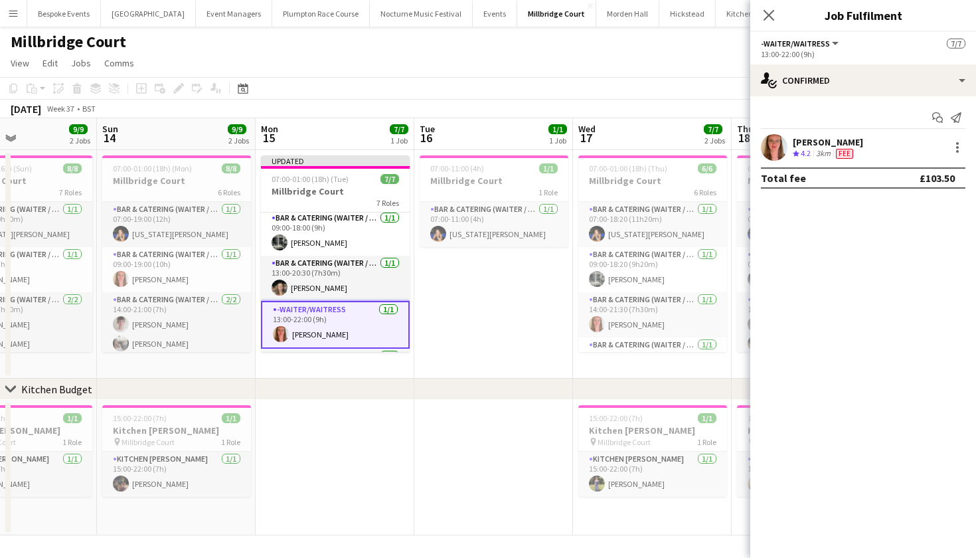
click at [374, 313] on app-card-role "-Waiter/Waitress 1/1 13:00-22:00 (9h) Freya Hanmer" at bounding box center [335, 325] width 149 height 48
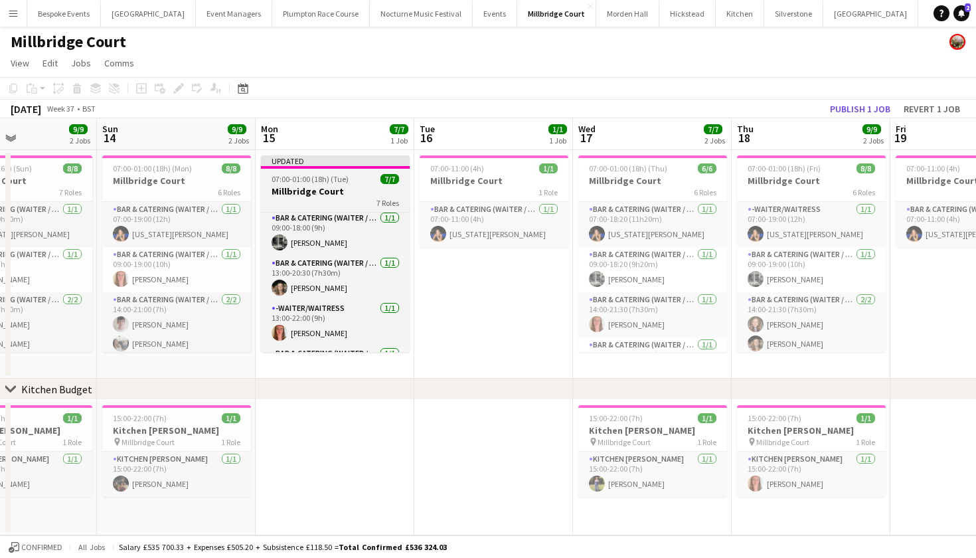
click at [323, 188] on h3 "Millbridge Court" at bounding box center [335, 191] width 149 height 12
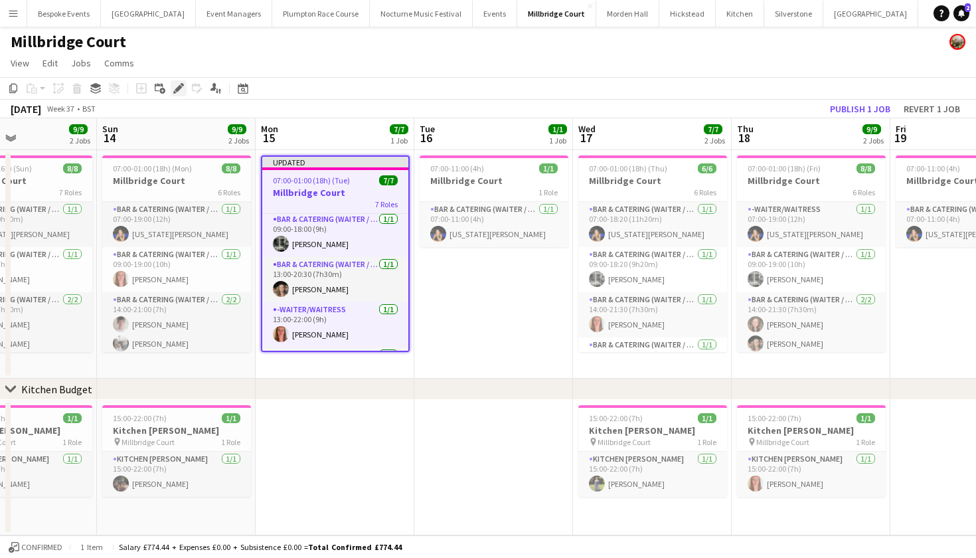
click at [173, 88] on icon "Edit" at bounding box center [178, 88] width 11 height 11
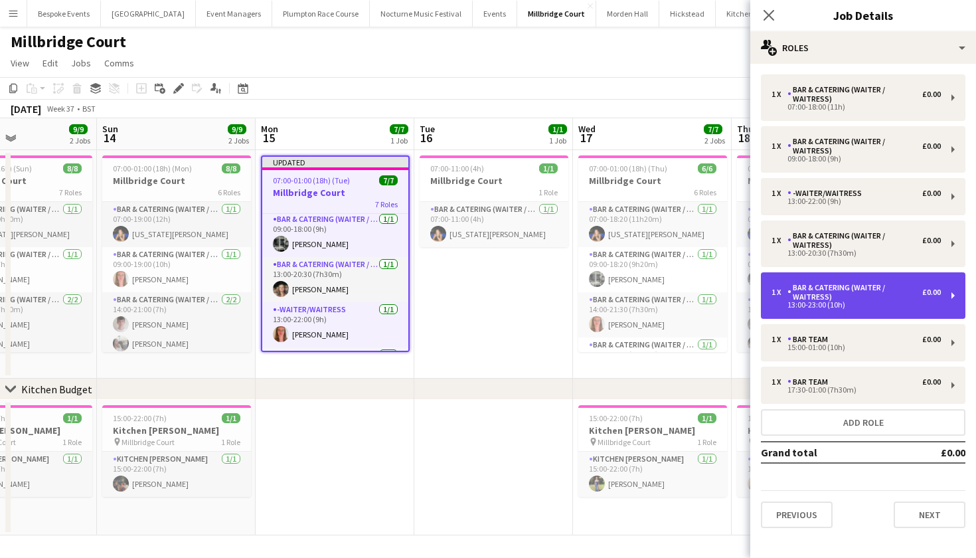
click at [843, 287] on div "Bar & Catering (Waiter / waitress)" at bounding box center [855, 292] width 135 height 19
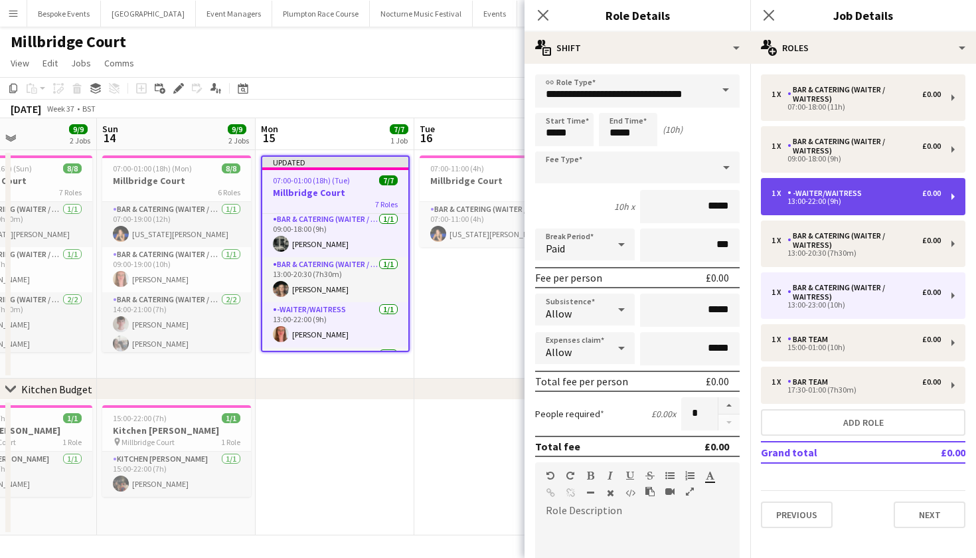
click at [838, 208] on div "1 x -Waiter/Waitress £0.00 13:00-22:00 (9h)" at bounding box center [863, 196] width 205 height 37
type input "**********"
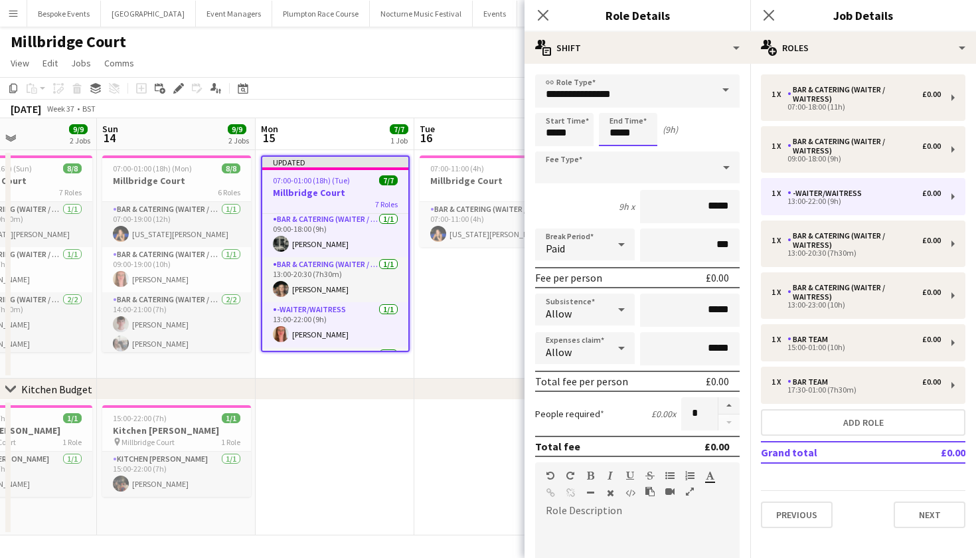
click at [634, 134] on body "Menu Boards Boards Boards All jobs Status Workforce Workforce My Workforce Recr…" at bounding box center [488, 279] width 976 height 558
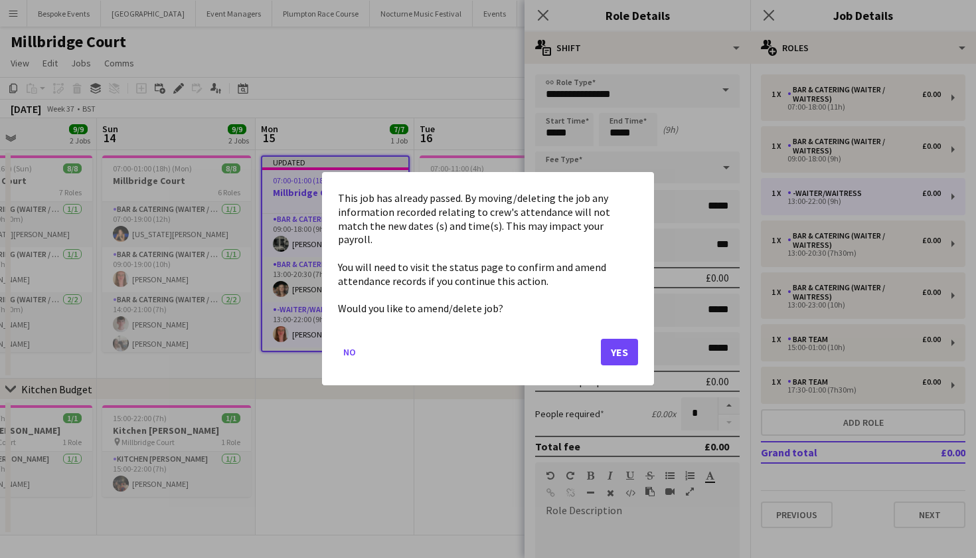
click at [630, 345] on button "Yes" at bounding box center [619, 352] width 37 height 27
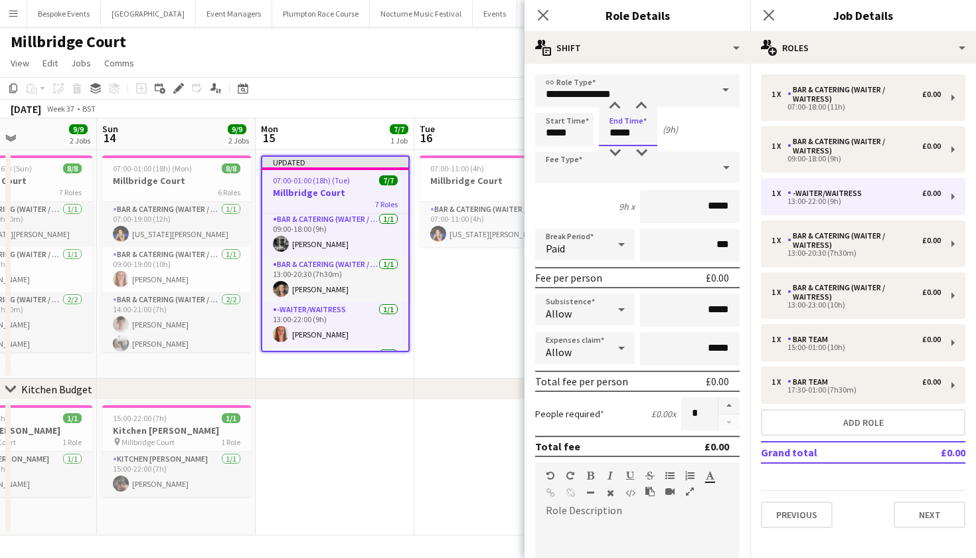
click at [641, 134] on input "*****" at bounding box center [628, 129] width 58 height 33
type input "*****"
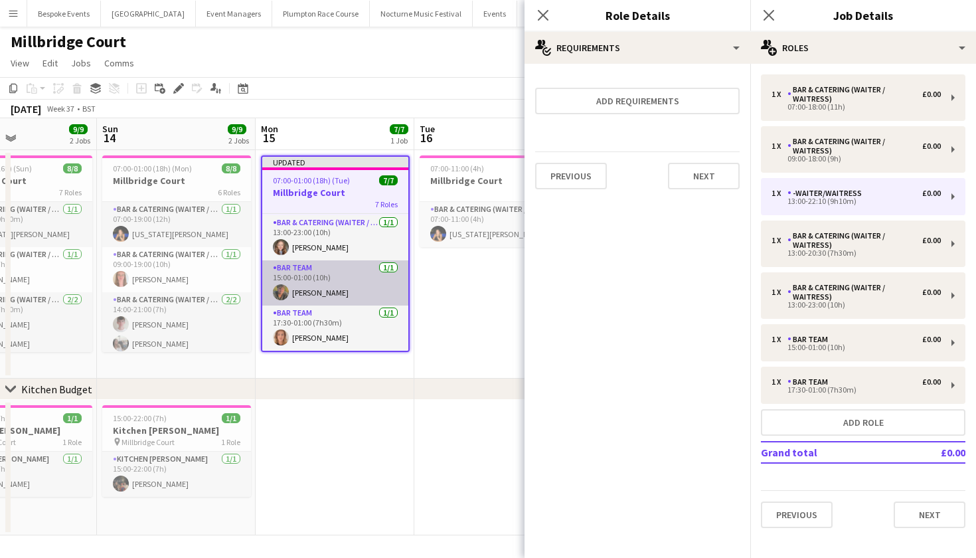
scroll to position [179, 0]
click at [859, 363] on div "1 x Bar & Catering (Waiter / waitress) £0.00 07:00-18:00 (11h) 1 x Bar & Cateri…" at bounding box center [864, 301] width 226 height 454
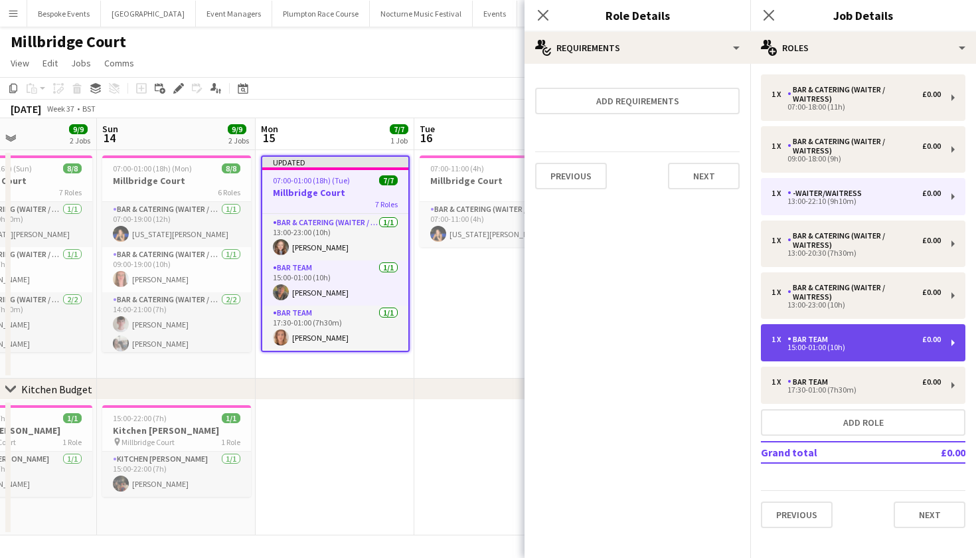
click at [848, 345] on div "15:00-01:00 (10h)" at bounding box center [856, 347] width 169 height 7
type input "********"
type input "*****"
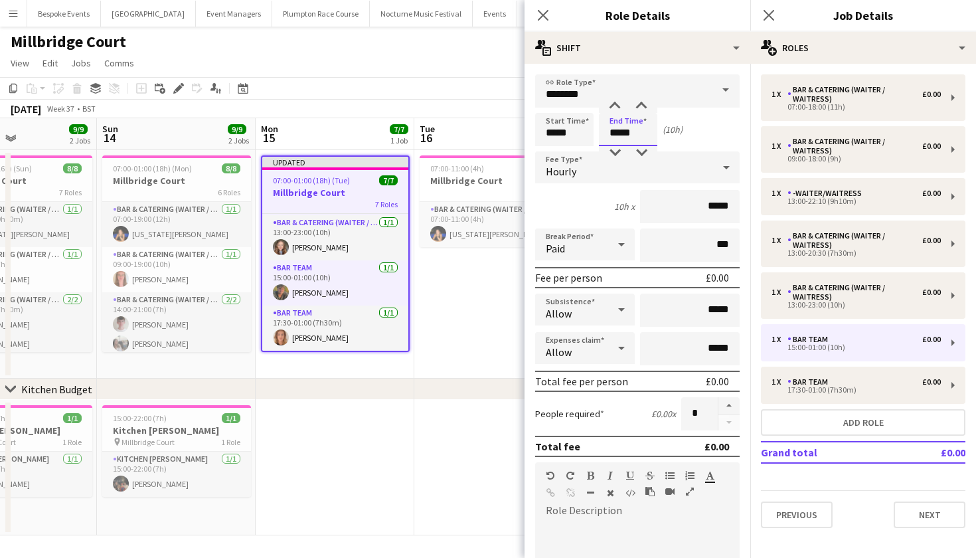
click at [619, 133] on input "*****" at bounding box center [628, 129] width 58 height 33
type input "*****"
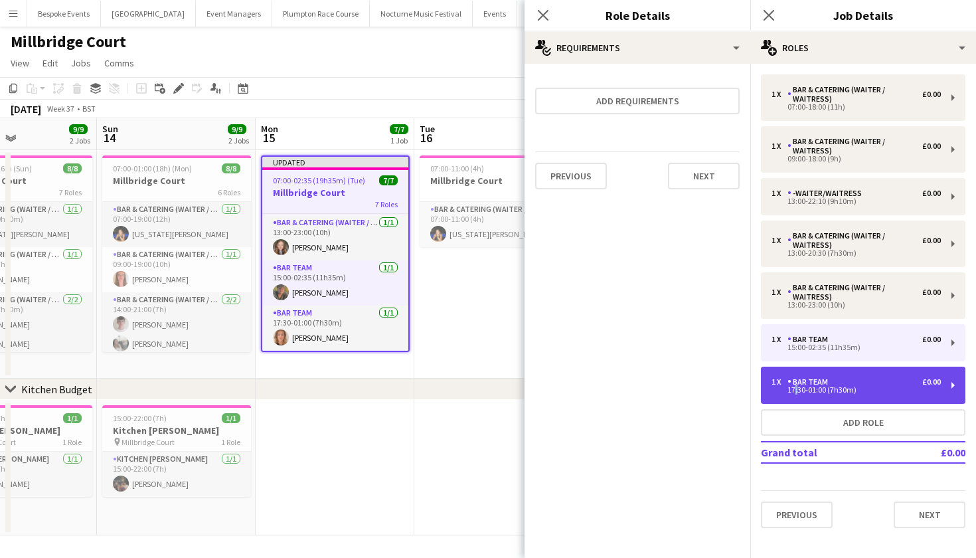
click at [794, 391] on div "17:30-01:00 (7h30m)" at bounding box center [856, 390] width 169 height 7
type input "*****"
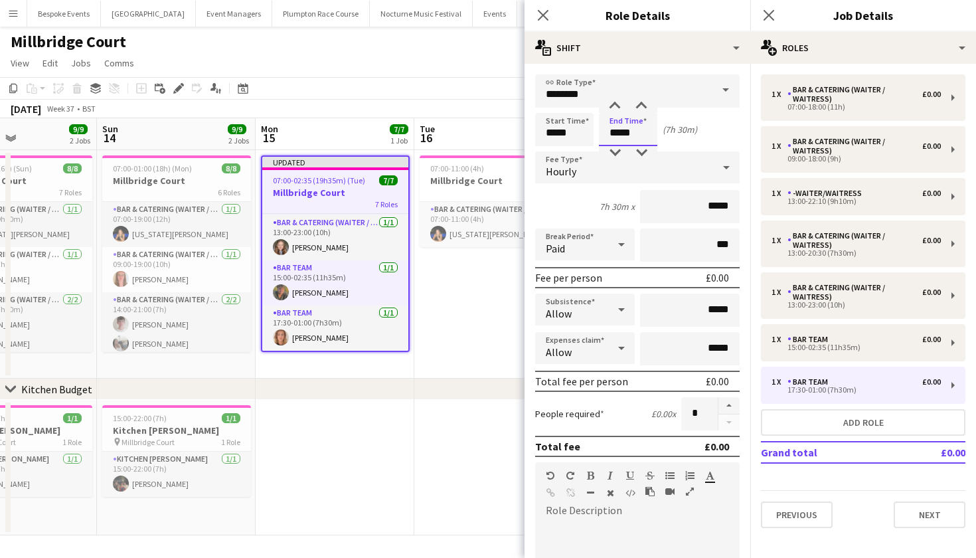
click at [619, 135] on input "*****" at bounding box center [628, 129] width 58 height 33
type input "*****"
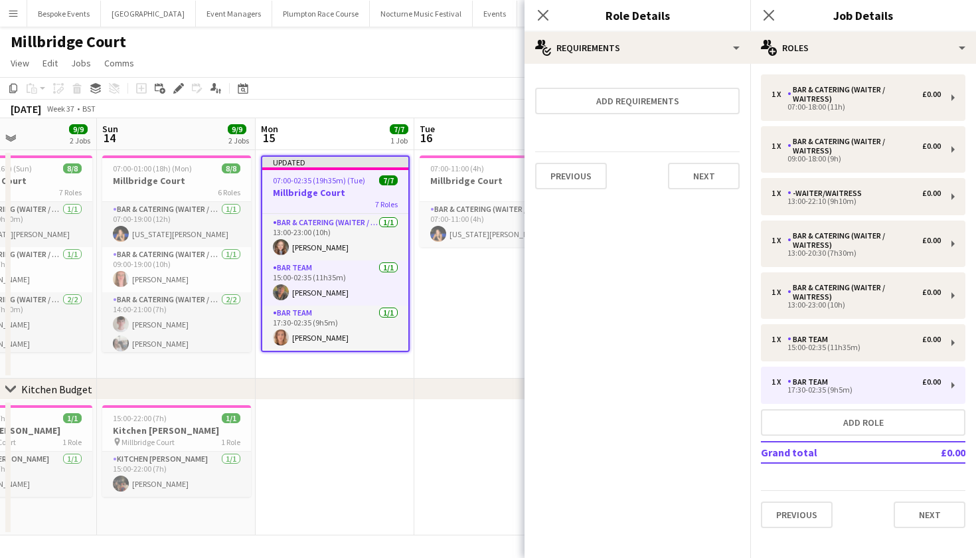
click at [390, 434] on app-date-cell at bounding box center [335, 467] width 159 height 135
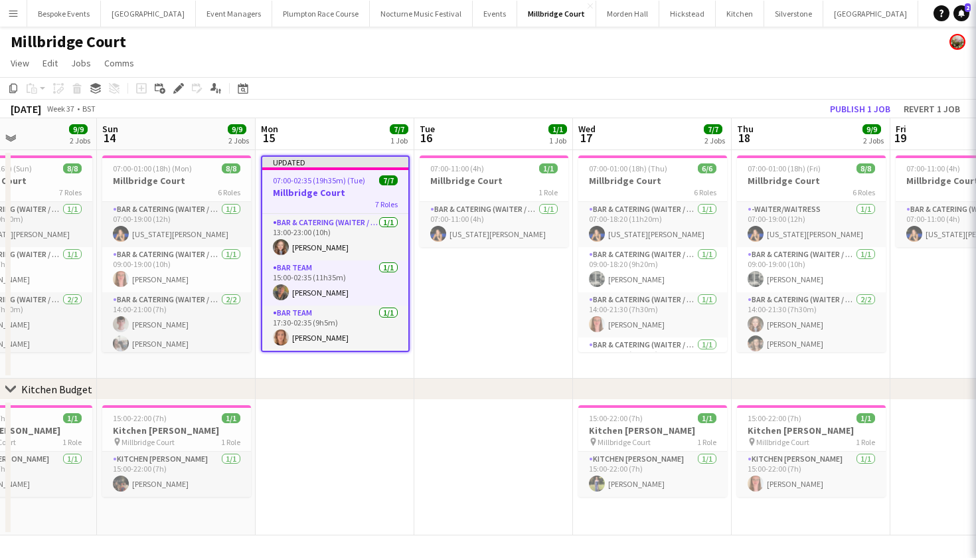
scroll to position [177, 0]
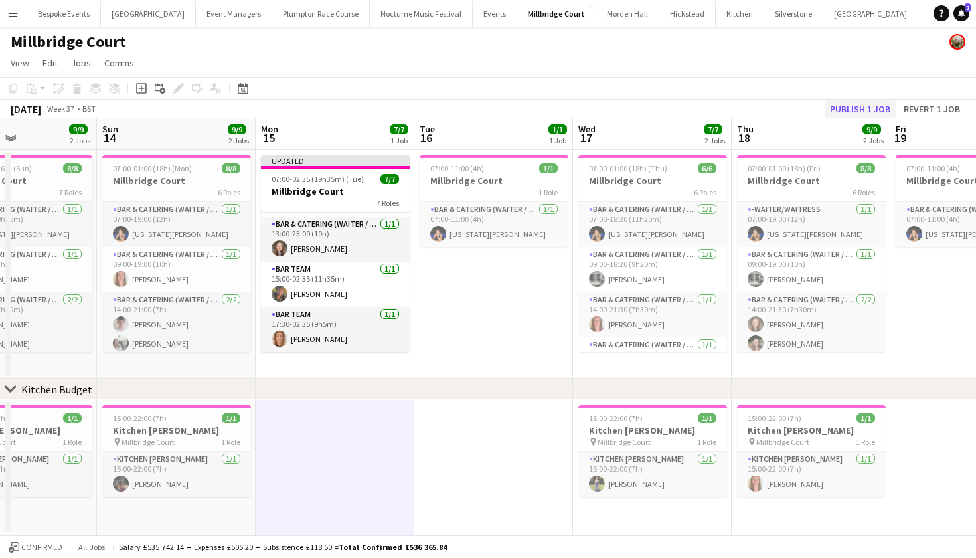
click at [878, 113] on button "Publish 1 job" at bounding box center [860, 108] width 71 height 17
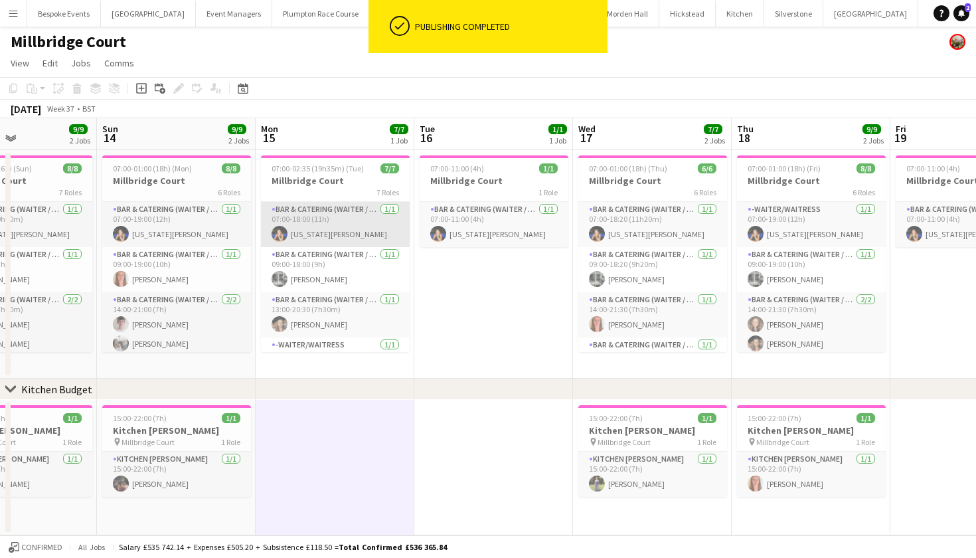
scroll to position [0, 0]
click at [324, 224] on app-card-role "Bar & Catering (Waiter / waitress) 1/1 07:00-18:00 (11h) Georgia Strode" at bounding box center [335, 224] width 149 height 45
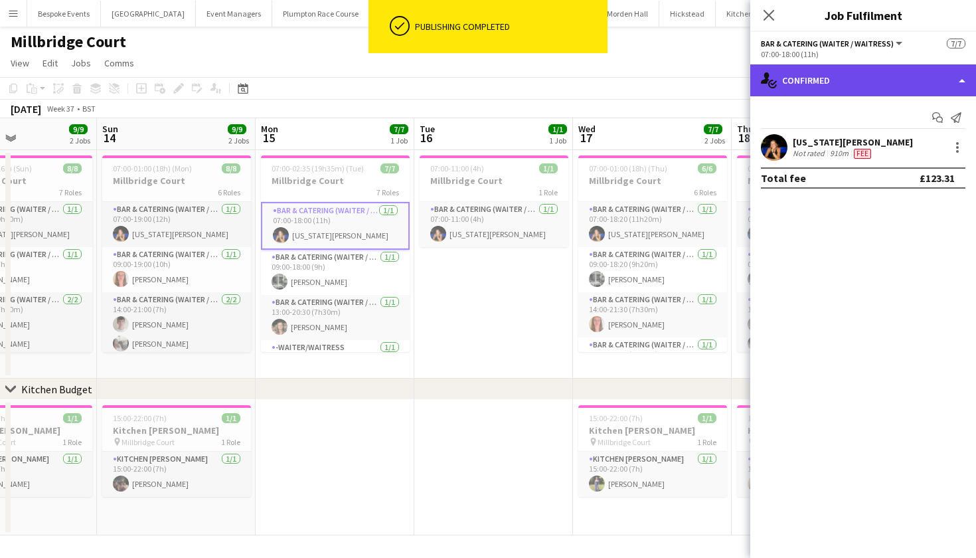
click at [902, 80] on div "single-neutral-actions-check-2 Confirmed" at bounding box center [864, 80] width 226 height 32
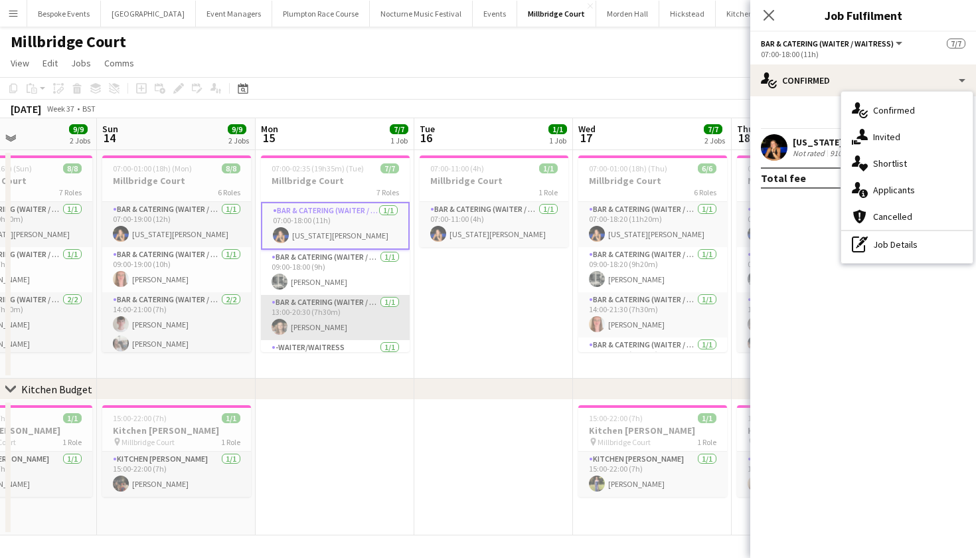
click at [340, 315] on app-card-role "Bar & Catering (Waiter / waitress) 1/1 13:00-20:30 (7h30m) Maisy Brewer" at bounding box center [335, 317] width 149 height 45
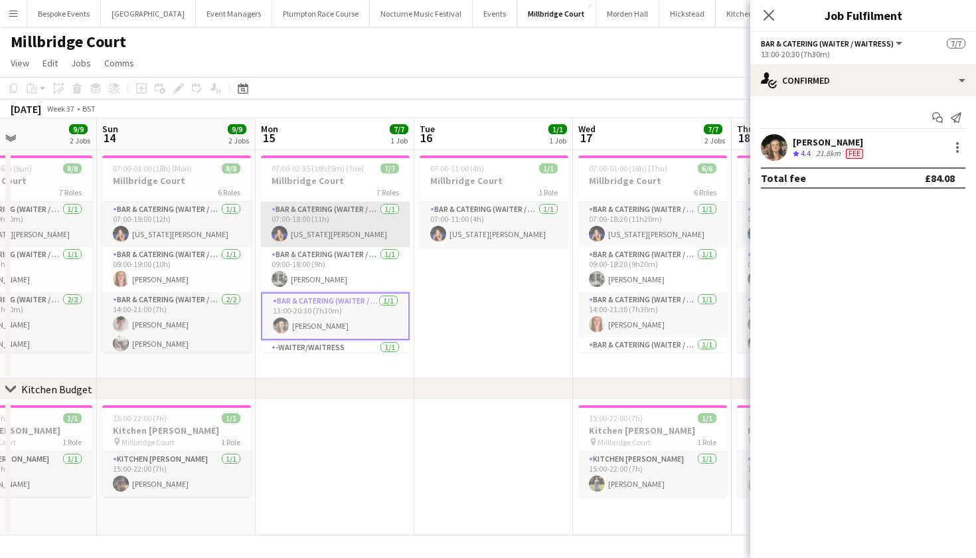
click at [343, 244] on app-card-role "Bar & Catering (Waiter / waitress) 1/1 07:00-18:00 (11h) Georgia Strode" at bounding box center [335, 224] width 149 height 45
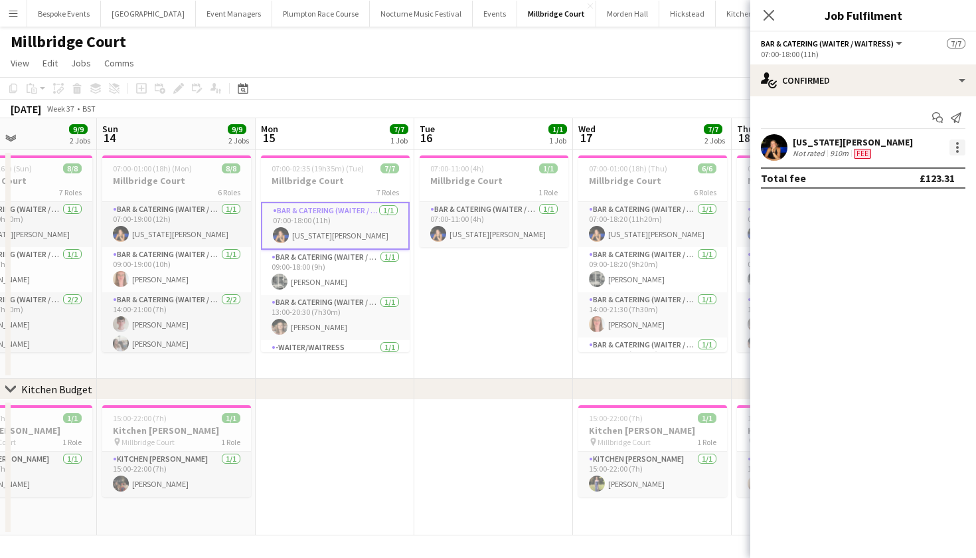
click at [954, 147] on div at bounding box center [958, 147] width 16 height 16
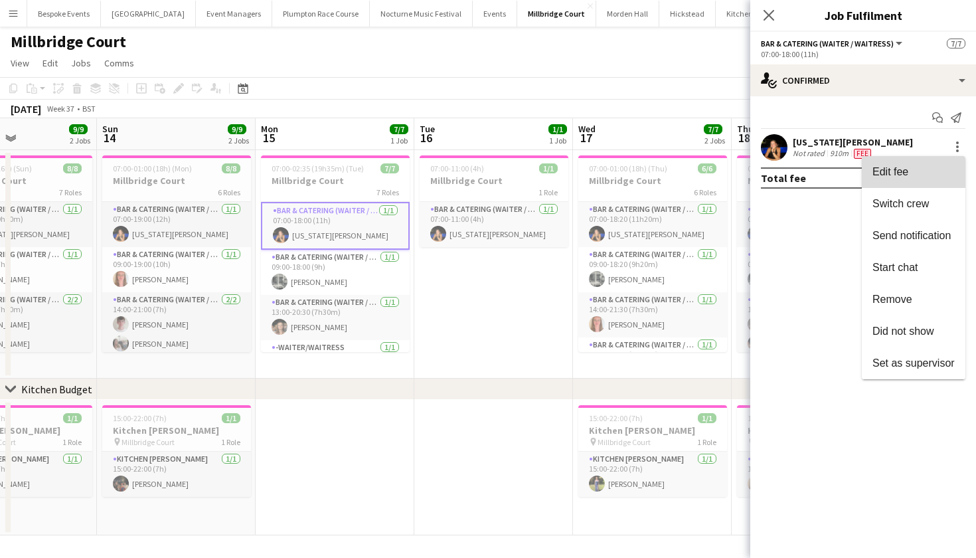
click at [927, 172] on span "Edit fee" at bounding box center [914, 172] width 82 height 12
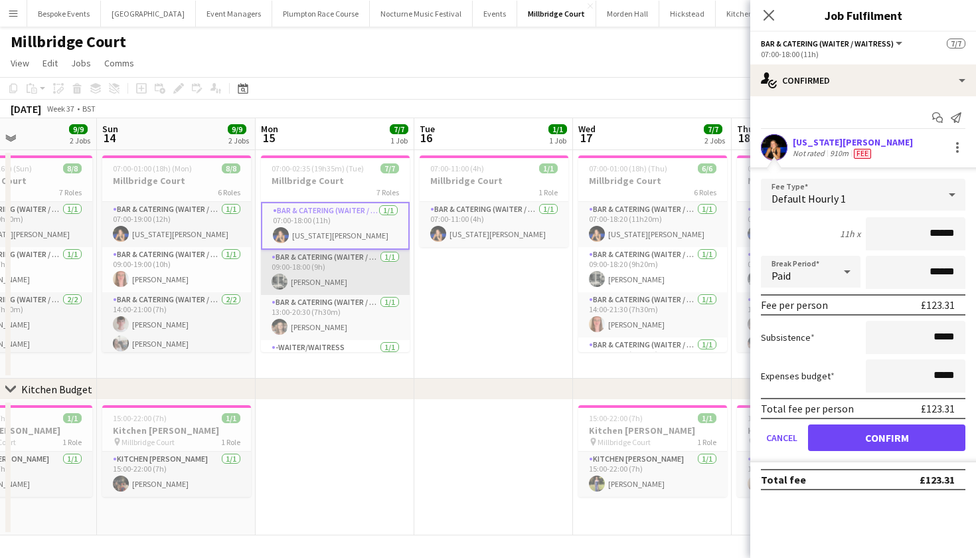
click at [344, 270] on app-card-role "Bar & Catering (Waiter / waitress) 1/1 09:00-18:00 (9h) Molly Middlehurst" at bounding box center [335, 272] width 149 height 45
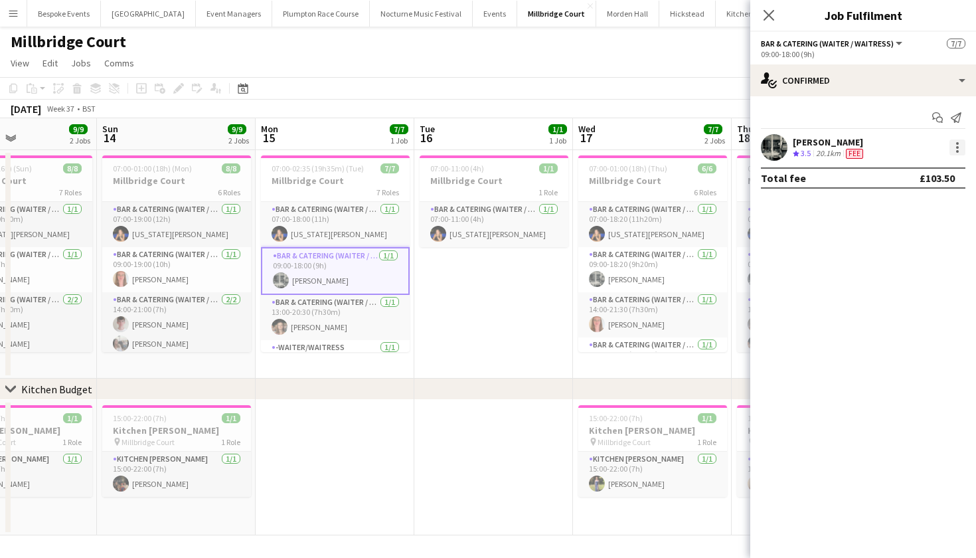
click at [963, 149] on div at bounding box center [958, 147] width 16 height 16
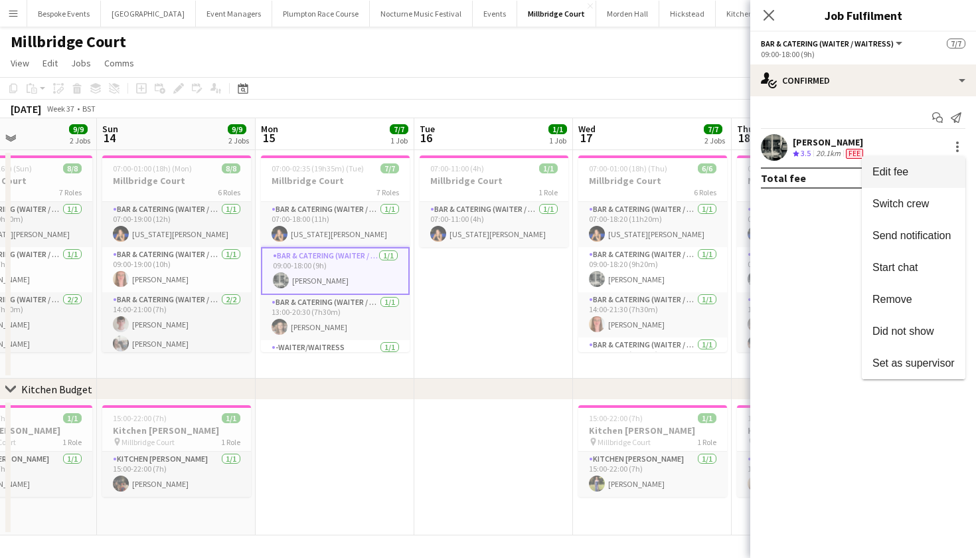
click at [925, 177] on span "Edit fee" at bounding box center [914, 172] width 82 height 12
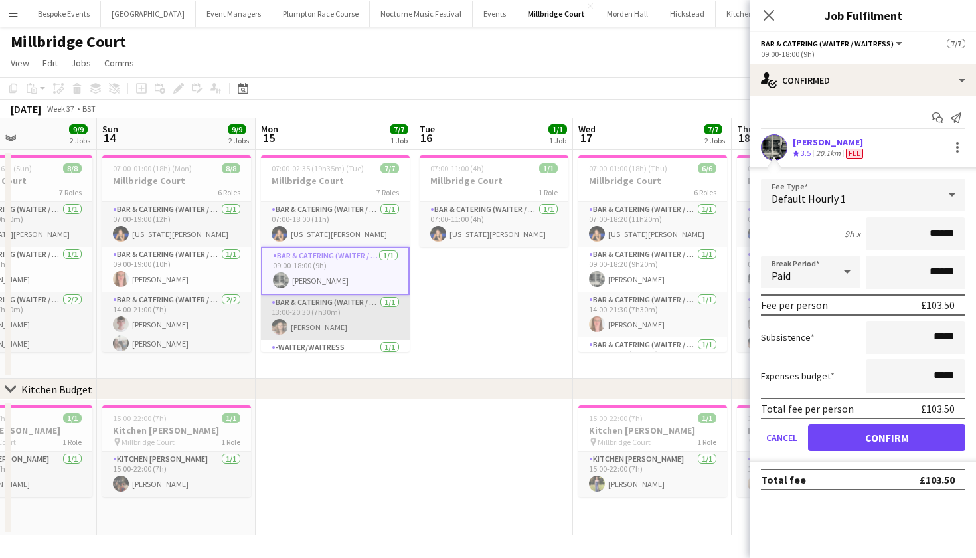
click at [337, 317] on app-card-role "Bar & Catering (Waiter / waitress) 1/1 13:00-20:30 (7h30m) Maisy Brewer" at bounding box center [335, 317] width 149 height 45
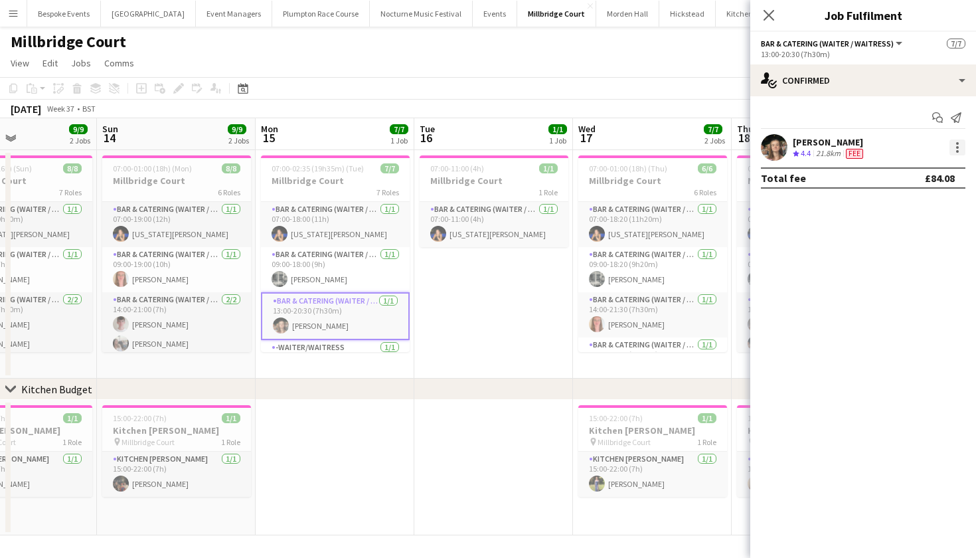
click at [962, 143] on div at bounding box center [958, 147] width 16 height 16
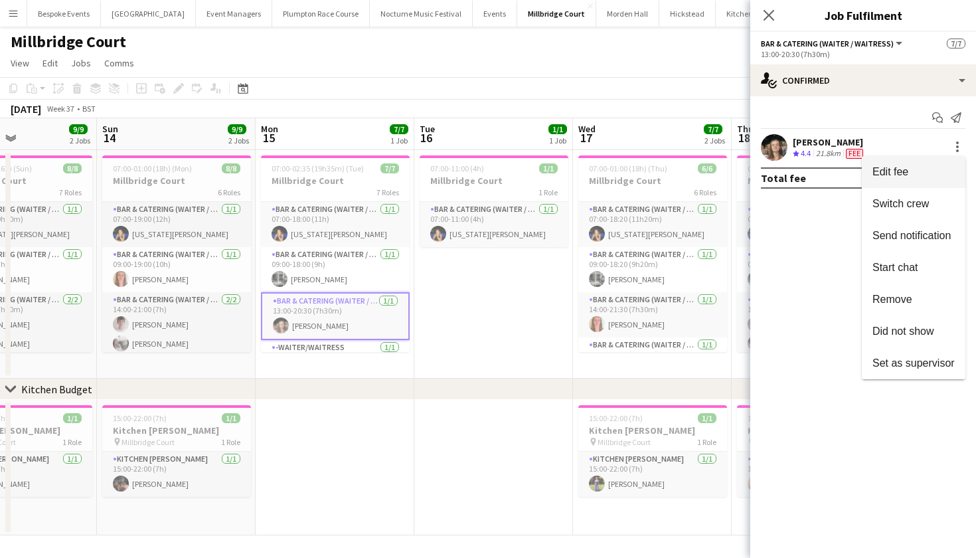
click at [927, 175] on span "Edit fee" at bounding box center [914, 172] width 82 height 12
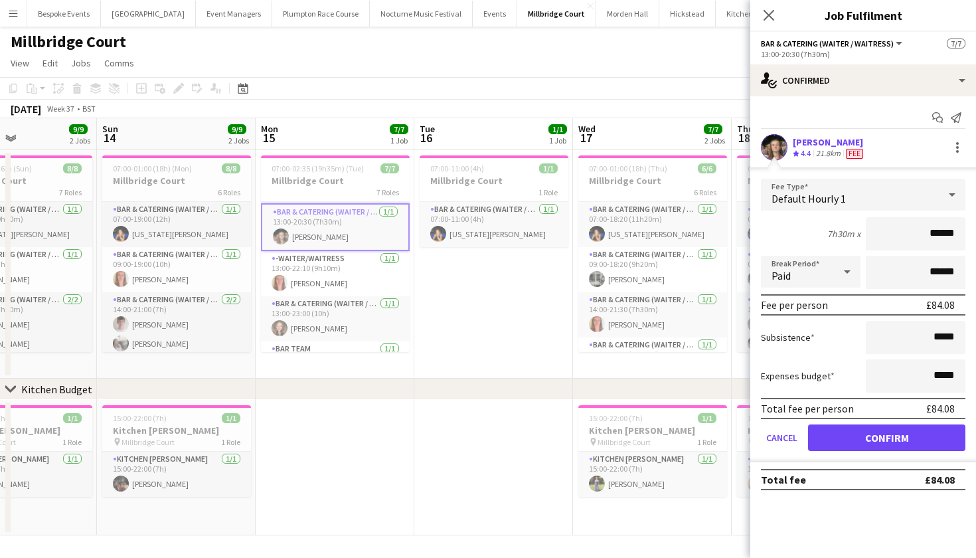
scroll to position [94, 0]
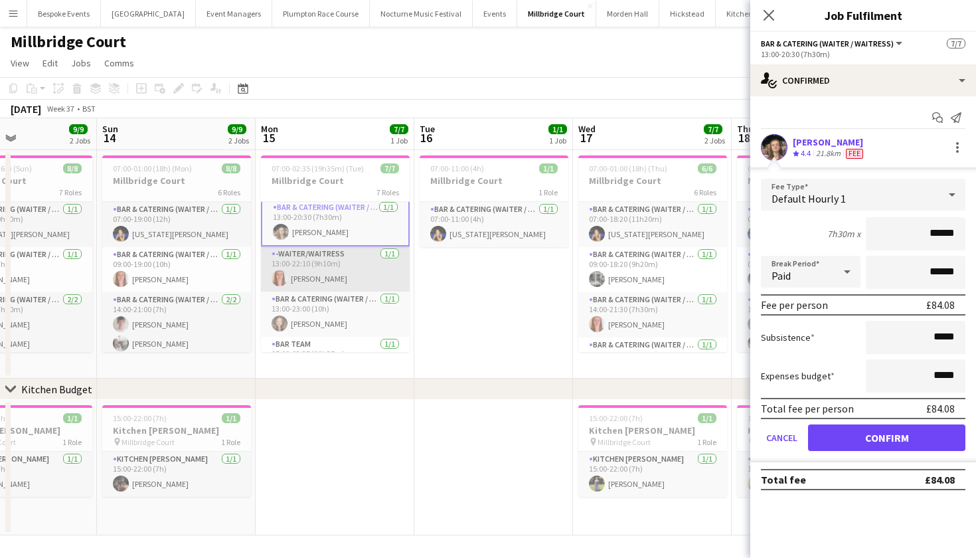
click at [339, 256] on app-card-role "-Waiter/Waitress 1/1 13:00-22:10 (9h10m) Freya Hanmer" at bounding box center [335, 268] width 149 height 45
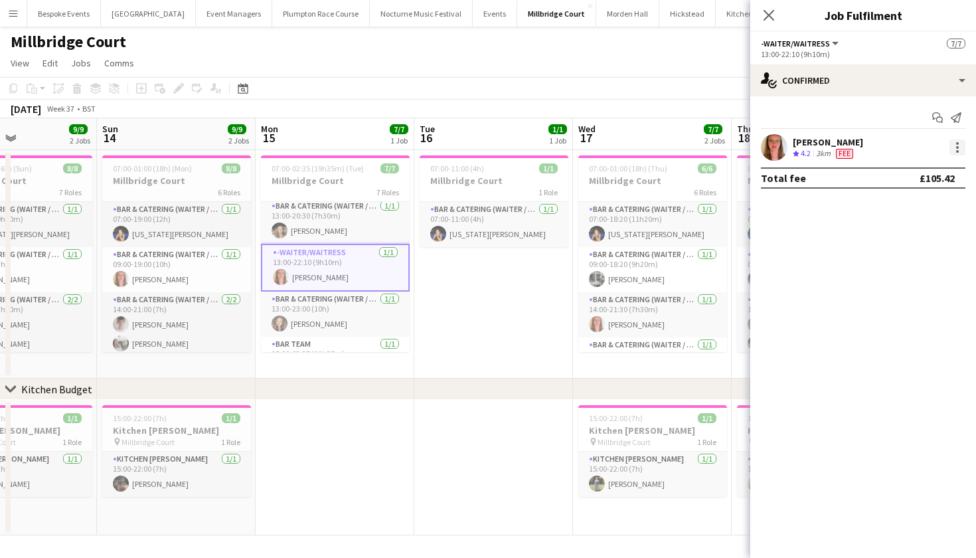
click at [963, 145] on div at bounding box center [958, 147] width 16 height 16
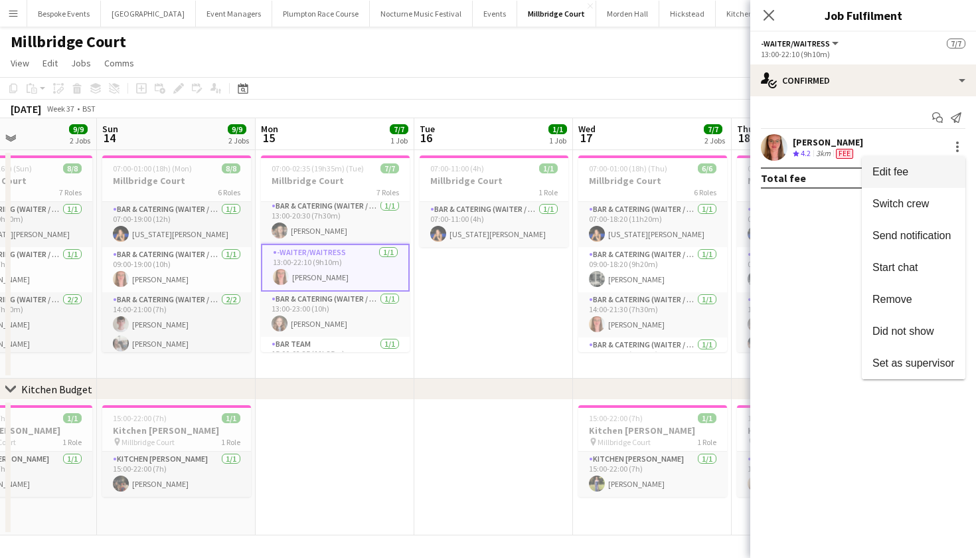
click at [936, 174] on span "Edit fee" at bounding box center [914, 172] width 82 height 12
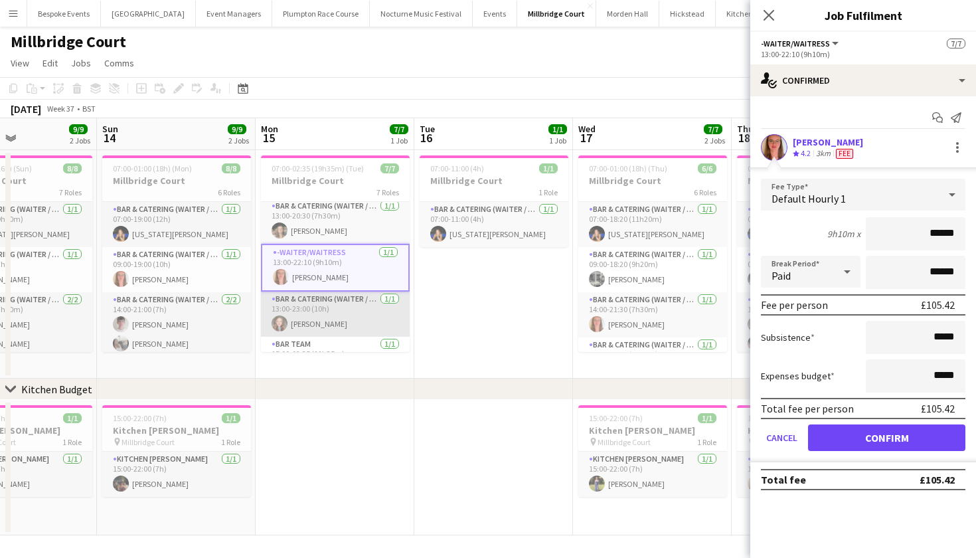
click at [335, 304] on app-card-role "Bar & Catering (Waiter / waitress) 1/1 13:00-23:00 (10h) Clara Thompson" at bounding box center [335, 314] width 149 height 45
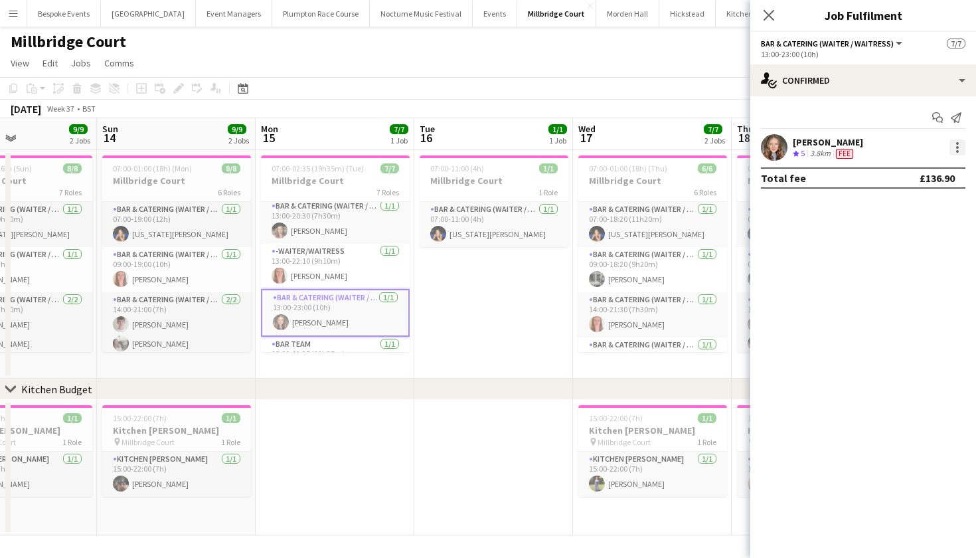
click at [952, 151] on div at bounding box center [958, 147] width 16 height 16
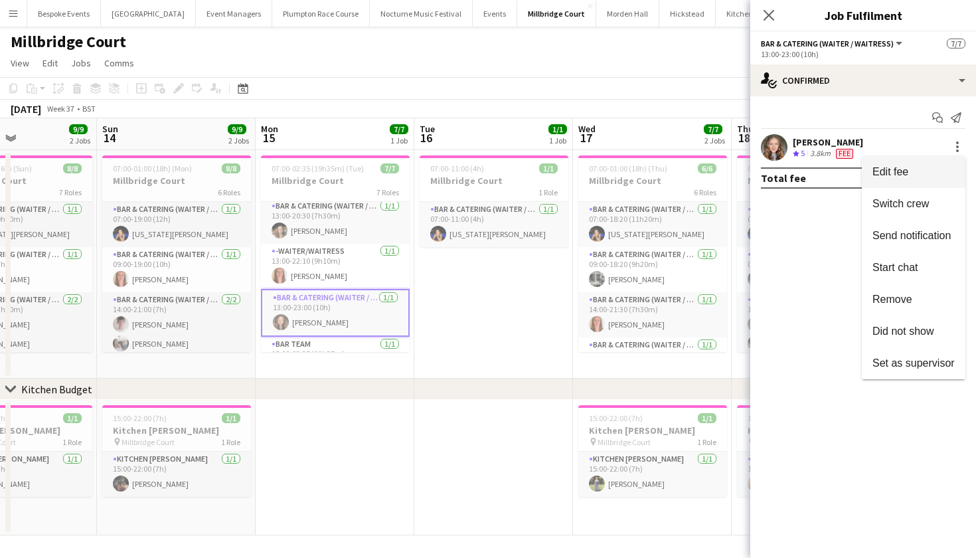
click at [939, 169] on span "Edit fee" at bounding box center [914, 172] width 82 height 12
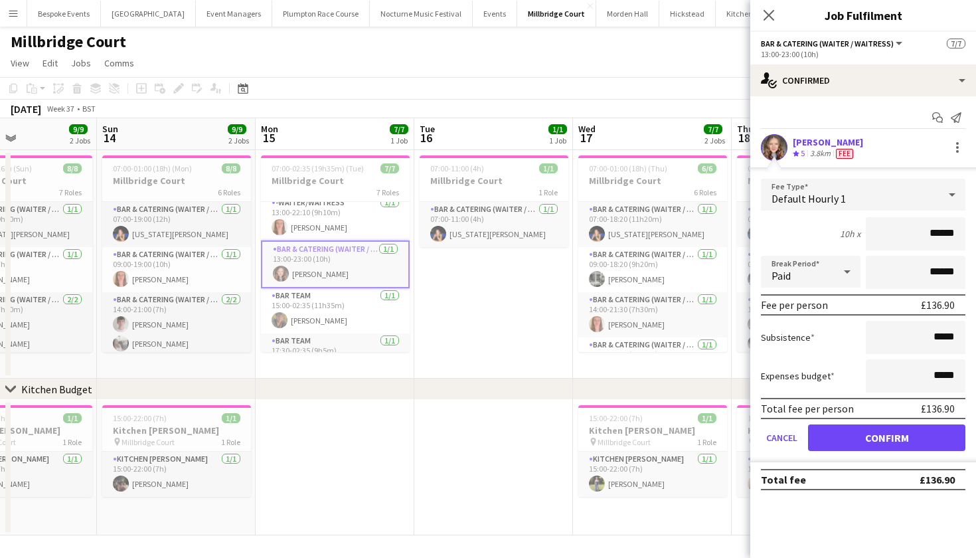
scroll to position [151, 0]
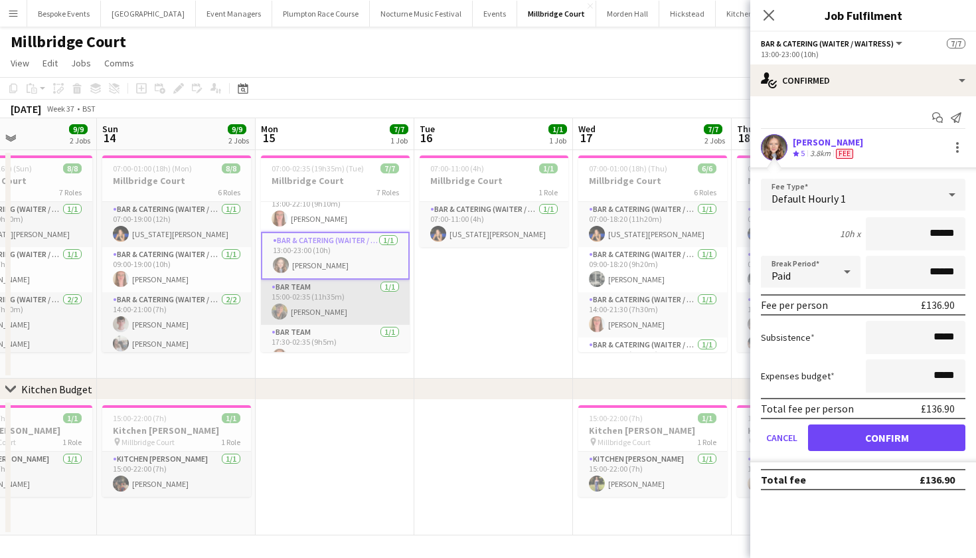
click at [333, 298] on app-card-role "Bar Team 1/1 15:00-02:35 (11h35m) sam hibberd" at bounding box center [335, 302] width 149 height 45
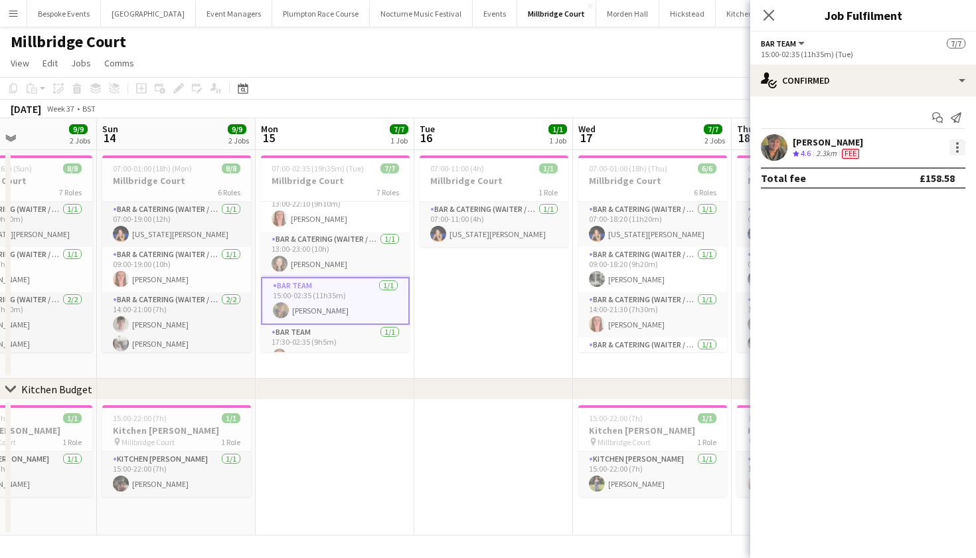
click at [962, 143] on div at bounding box center [958, 147] width 16 height 16
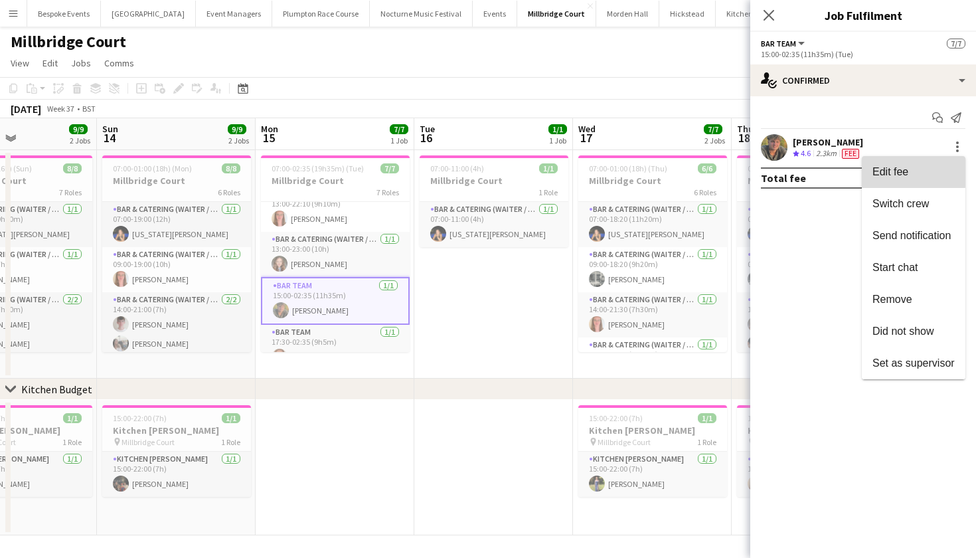
click at [913, 168] on span "Edit fee" at bounding box center [914, 172] width 82 height 12
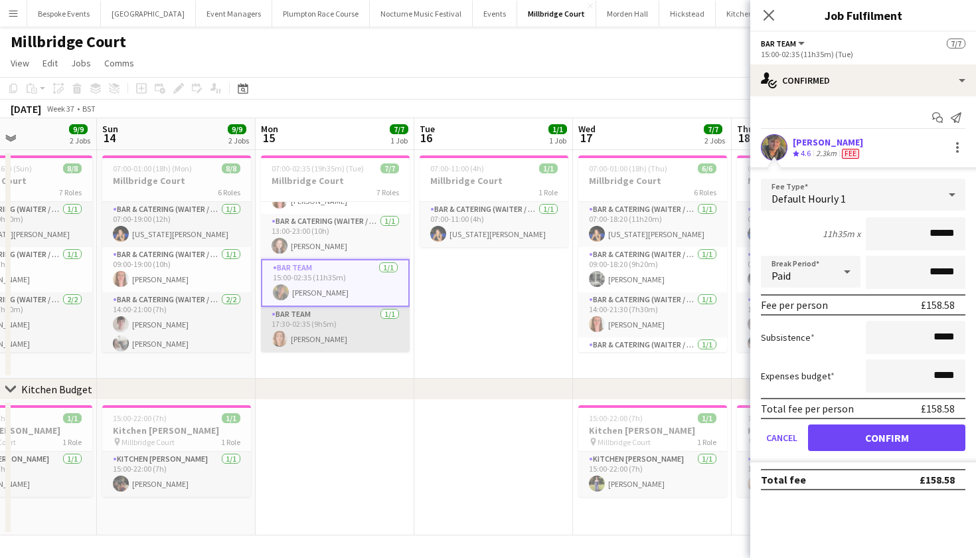
scroll to position [169, 0]
click at [342, 335] on app-card-role "Bar Team 1/1 17:30-02:35 (9h5m) Ailsa Thompson" at bounding box center [335, 329] width 149 height 45
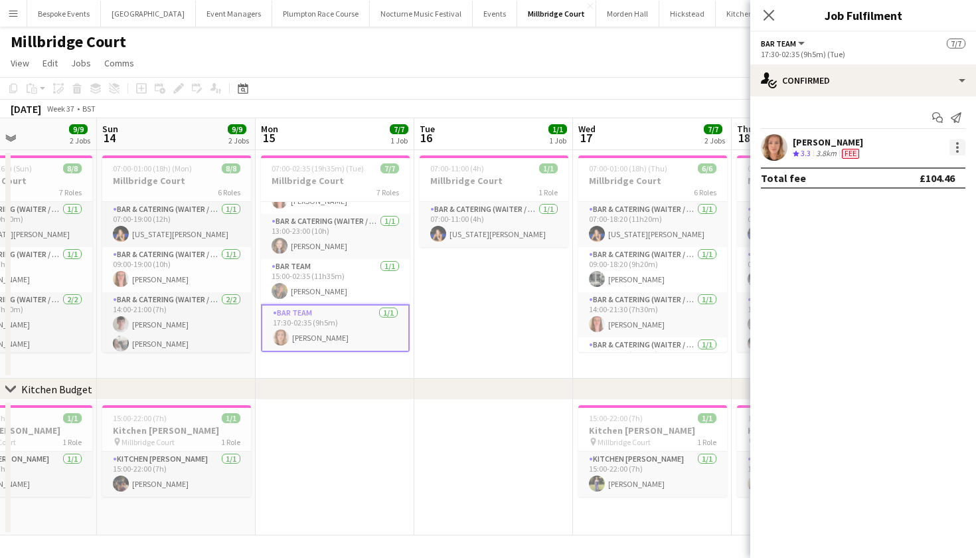
click at [962, 148] on div at bounding box center [958, 147] width 16 height 16
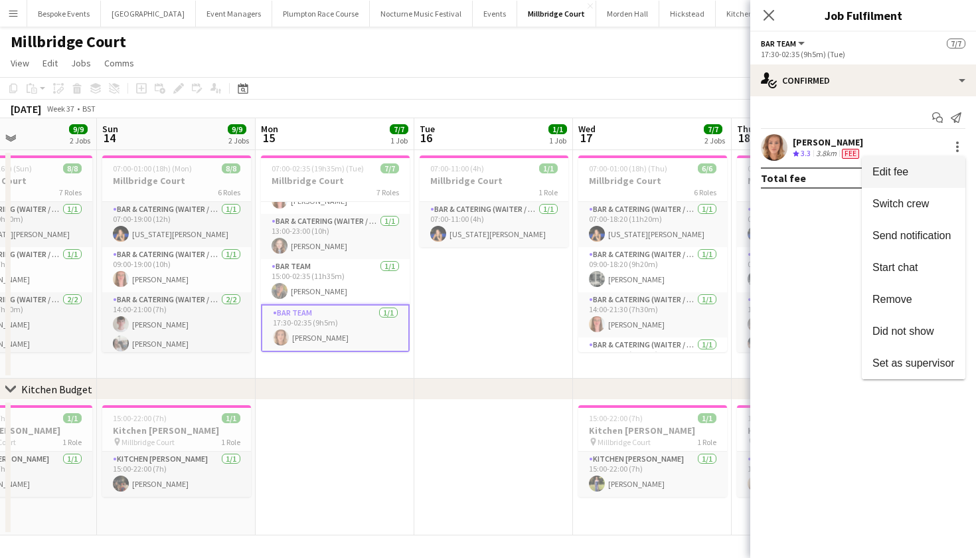
click at [934, 183] on button "Edit fee" at bounding box center [914, 172] width 104 height 32
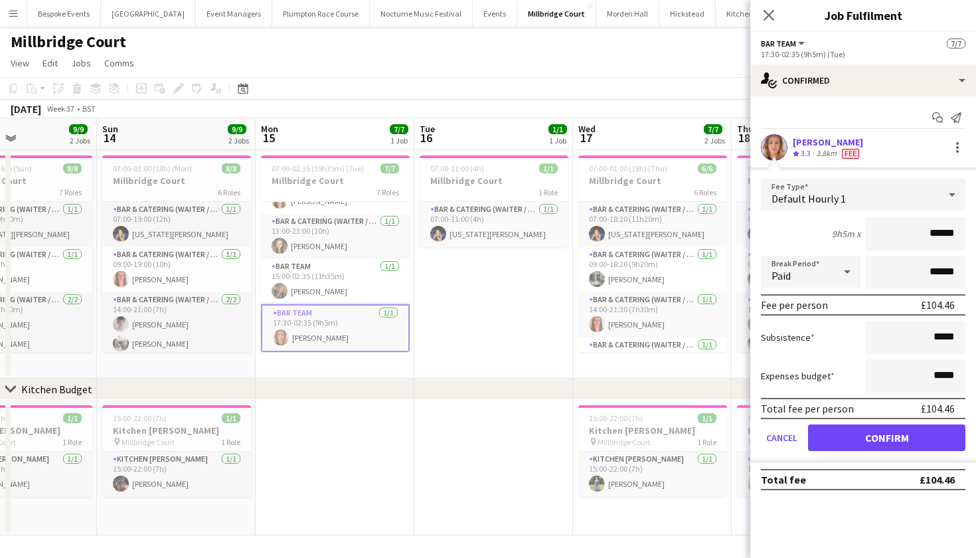
click at [528, 57] on app-page-menu "View Day view expanded Day view collapsed Month view Date picker Jump to today …" at bounding box center [488, 64] width 976 height 25
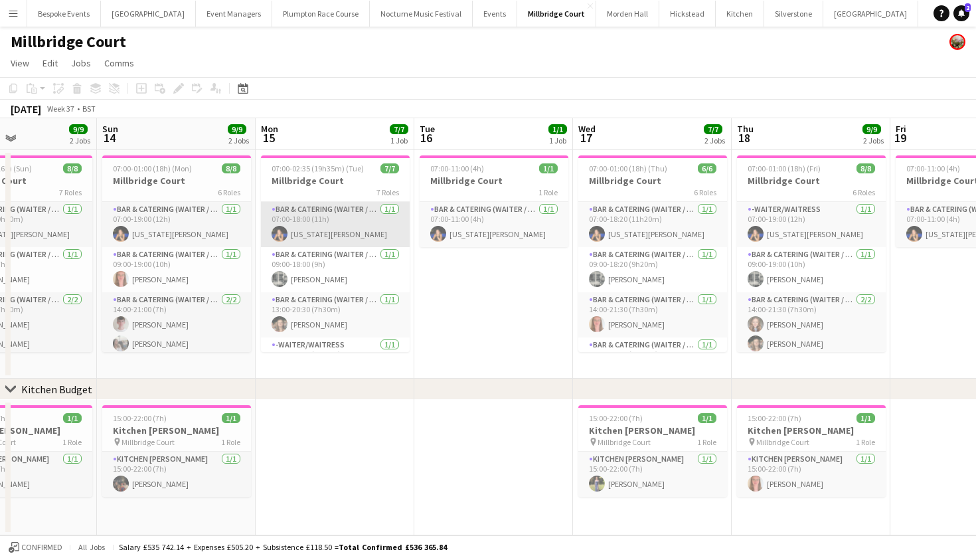
scroll to position [0, 0]
click at [333, 234] on app-card-role "Bar & Catering (Waiter / waitress) 1/1 07:00-18:00 (11h) Georgia Strode" at bounding box center [335, 224] width 149 height 45
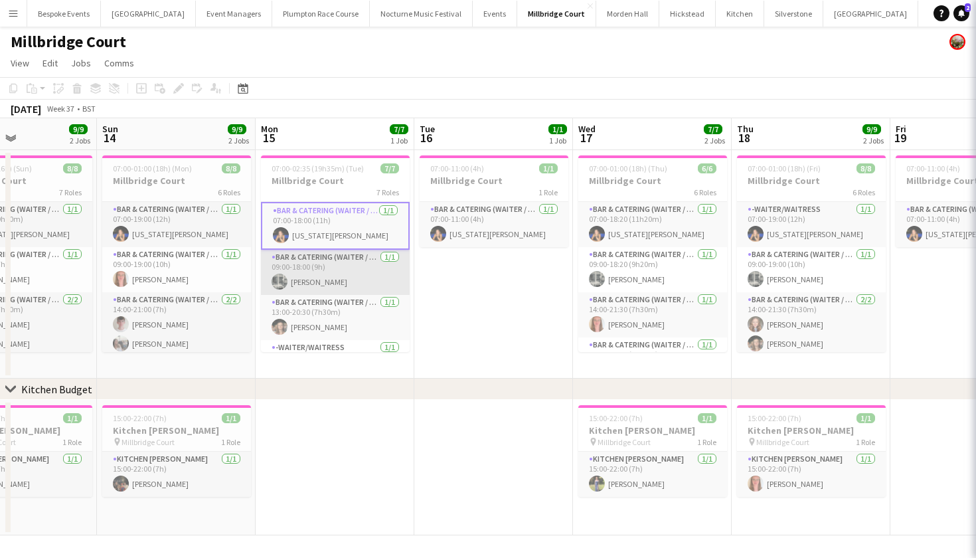
click at [333, 274] on app-card-role "Bar & Catering (Waiter / waitress) 1/1 09:00-18:00 (9h) Molly Middlehurst" at bounding box center [335, 272] width 149 height 45
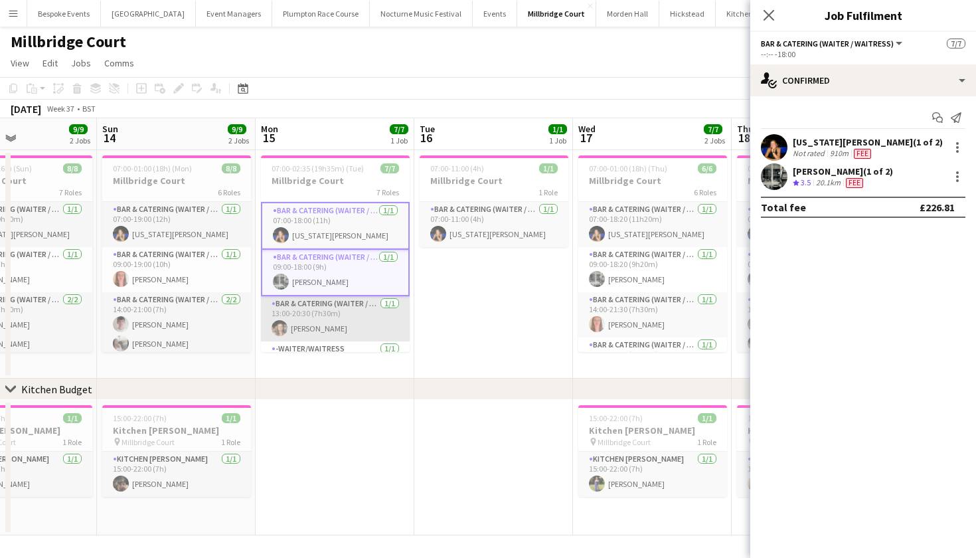
click at [334, 306] on app-card-role "Bar & Catering (Waiter / waitress) 1/1 13:00-20:30 (7h30m) Maisy Brewer" at bounding box center [335, 318] width 149 height 45
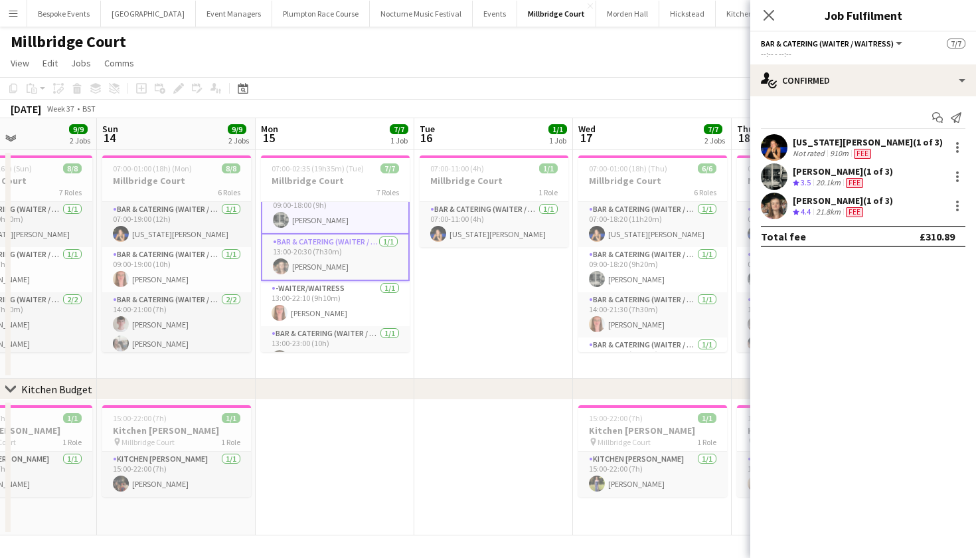
click at [334, 306] on app-card-role "-Waiter/Waitress 1/1 13:00-22:10 (9h10m) Freya Hanmer" at bounding box center [335, 303] width 149 height 45
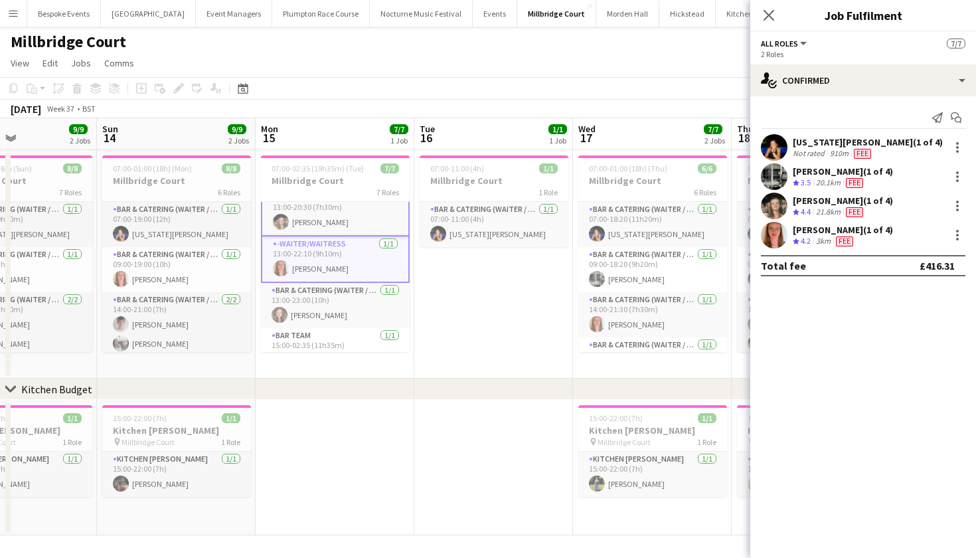
click at [334, 306] on app-card-role "Bar & Catering (Waiter / waitress) 1/1 13:00-23:00 (10h) Clara Thompson" at bounding box center [335, 305] width 149 height 45
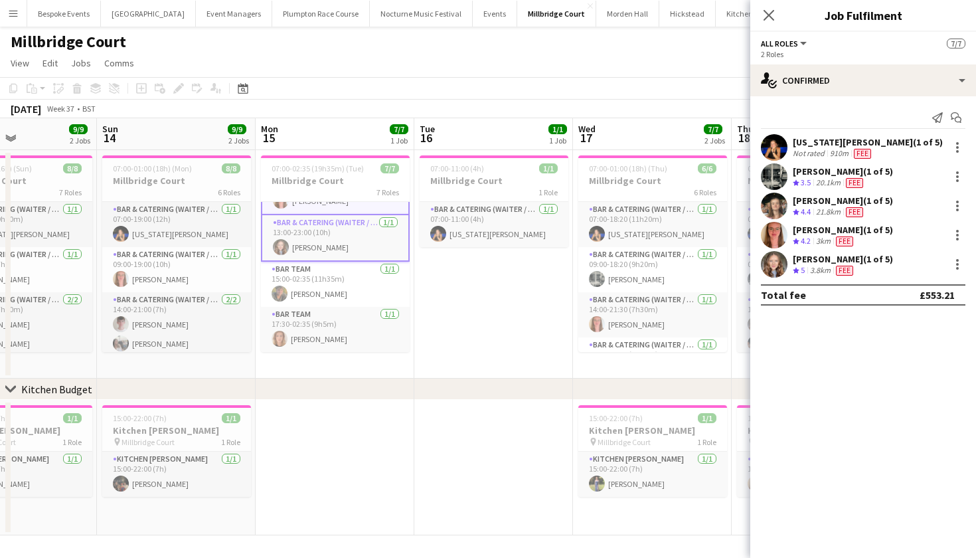
scroll to position [174, 0]
click at [310, 269] on app-card-role "Bar Team 1/1 15:00-02:35 (11h35m) sam hibberd" at bounding box center [335, 284] width 149 height 45
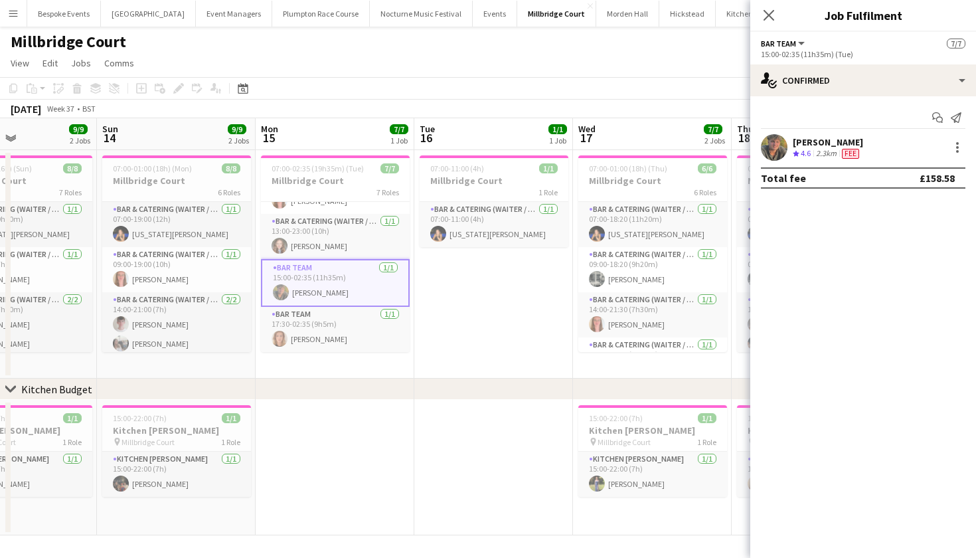
scroll to position [169, 0]
click at [313, 324] on app-card-role "Bar Team 1/1 17:30-02:35 (9h5m) Ailsa Thompson" at bounding box center [335, 329] width 149 height 45
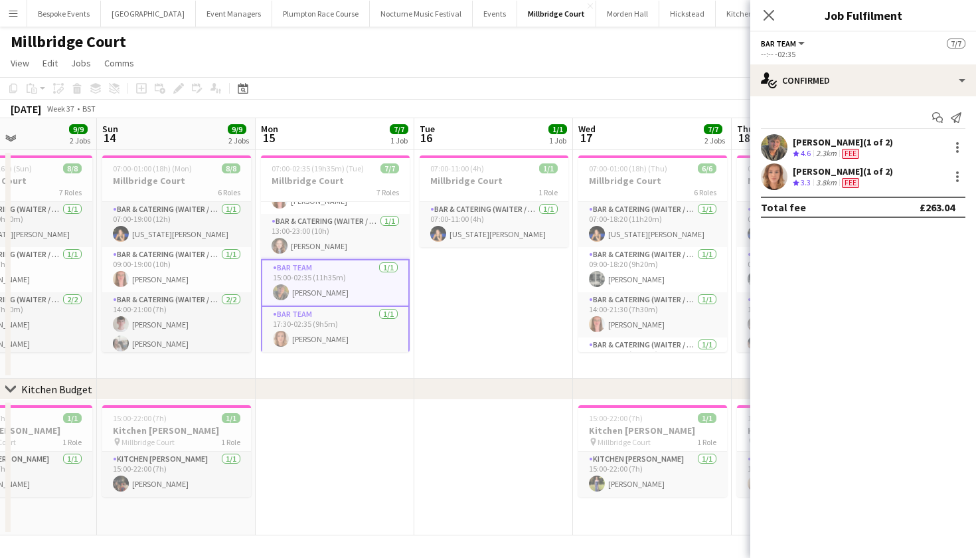
click at [573, 72] on app-page-menu "View Day view expanded Day view collapsed Month view Date picker Jump to today …" at bounding box center [488, 64] width 976 height 25
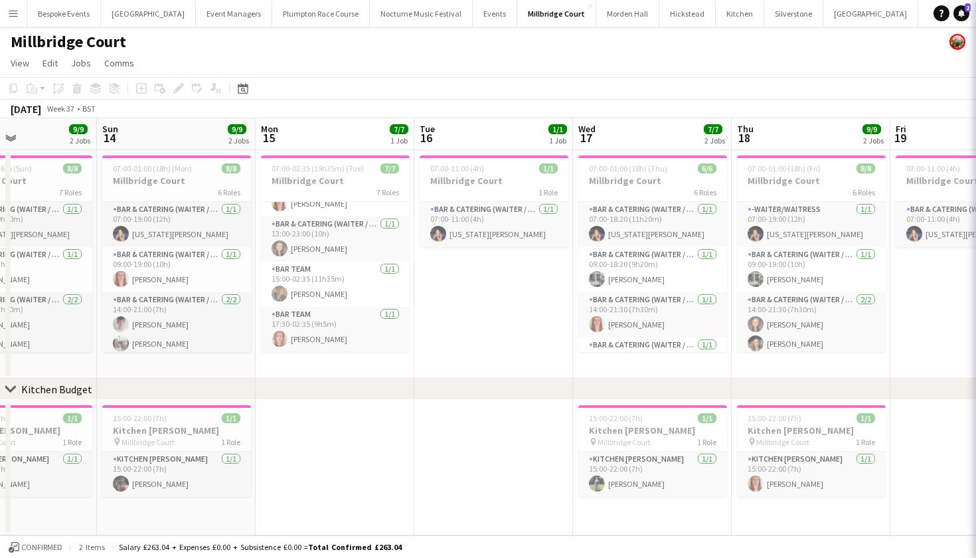
scroll to position [166, 0]
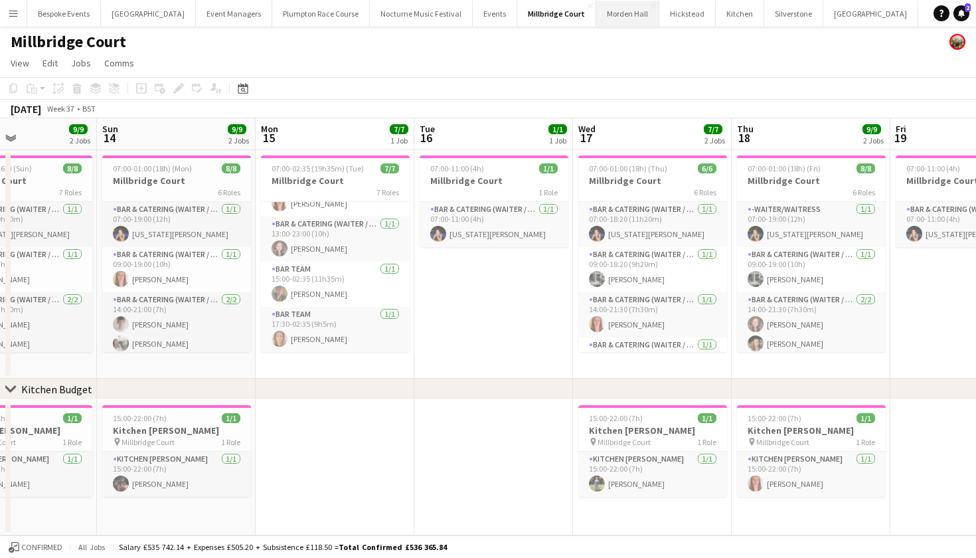
click at [596, 16] on button "Morden Hall Close" at bounding box center [627, 14] width 63 height 26
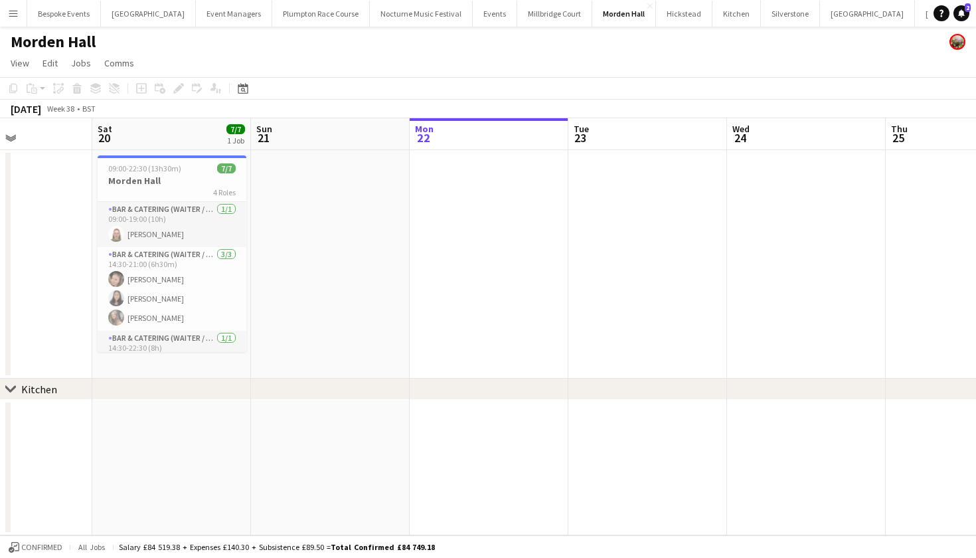
scroll to position [0, 383]
click at [541, 8] on button "Millbridge Court Close" at bounding box center [554, 14] width 75 height 26
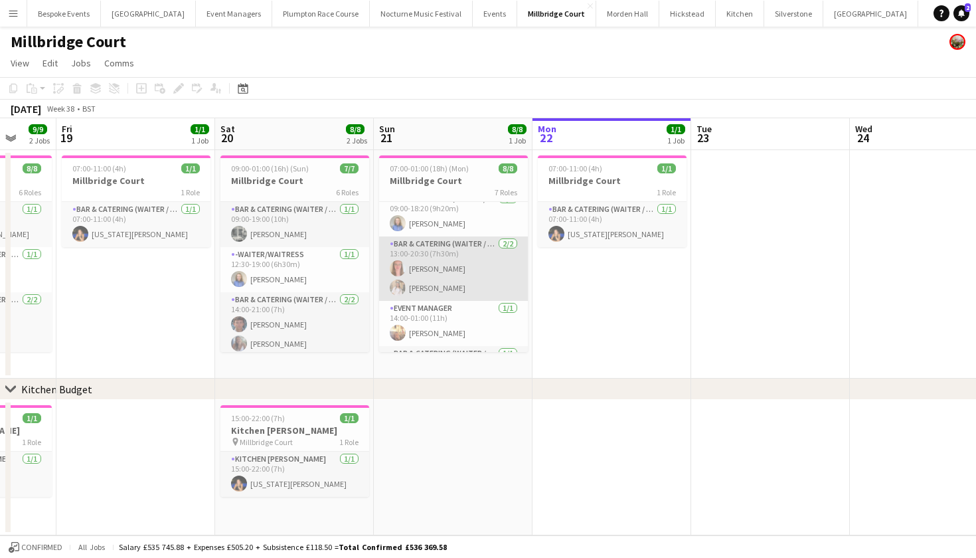
scroll to position [58, 0]
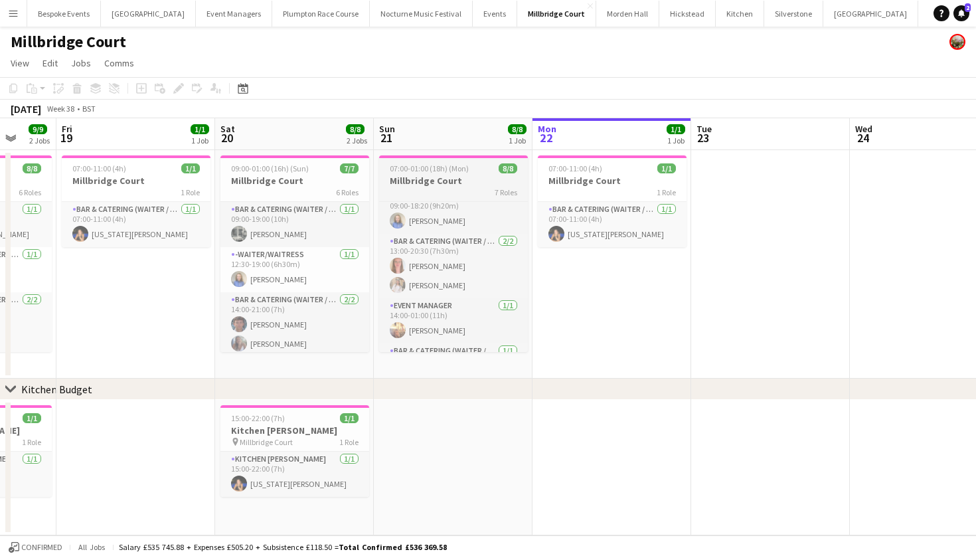
click at [459, 173] on app-job-card "07:00-01:00 (18h) (Mon) 8/8 Millbridge Court 7 Roles Bar & Catering (Waiter / w…" at bounding box center [453, 253] width 149 height 197
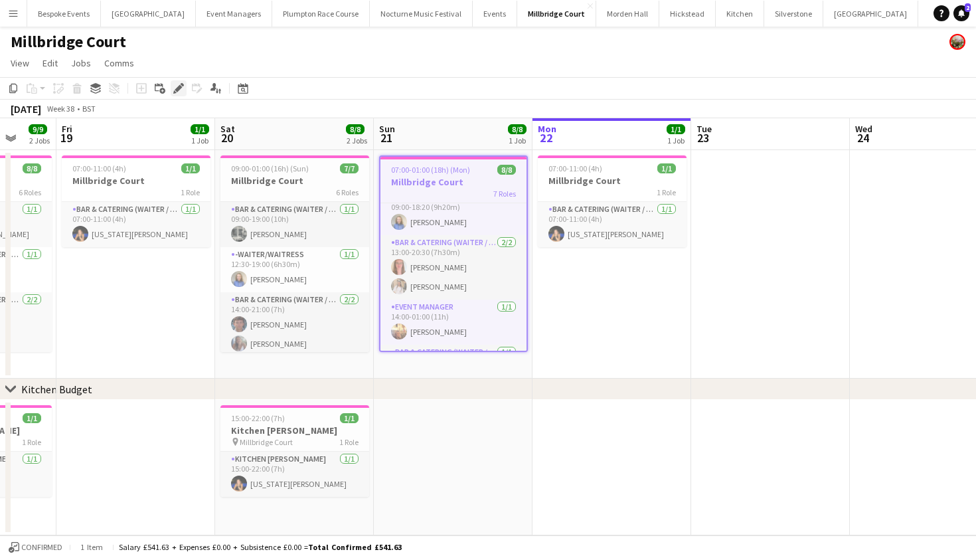
click at [176, 86] on icon "Edit" at bounding box center [178, 88] width 11 height 11
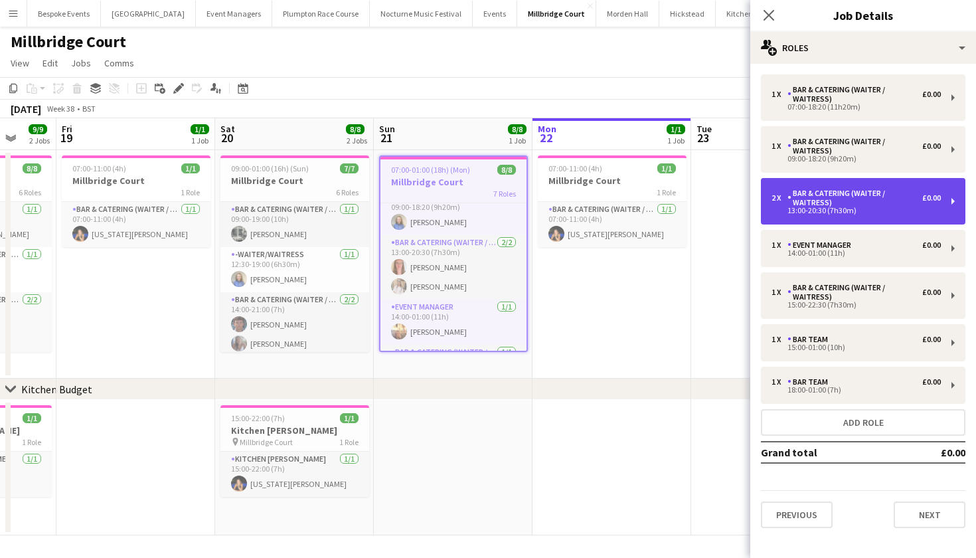
click at [850, 189] on div "Bar & Catering (Waiter / waitress)" at bounding box center [855, 198] width 135 height 19
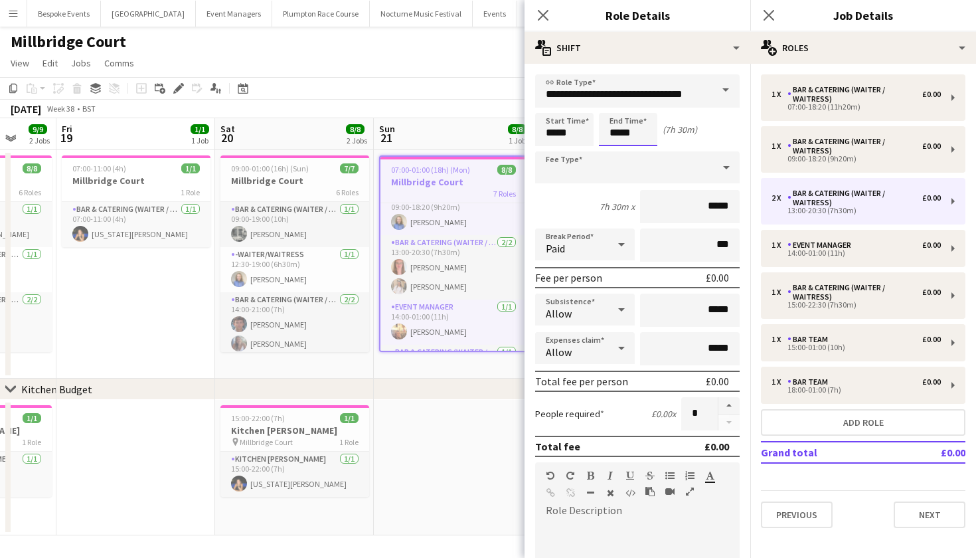
click at [645, 137] on body "Menu Boards Boards Boards All jobs Status Workforce Workforce My Workforce Recr…" at bounding box center [488, 279] width 976 height 558
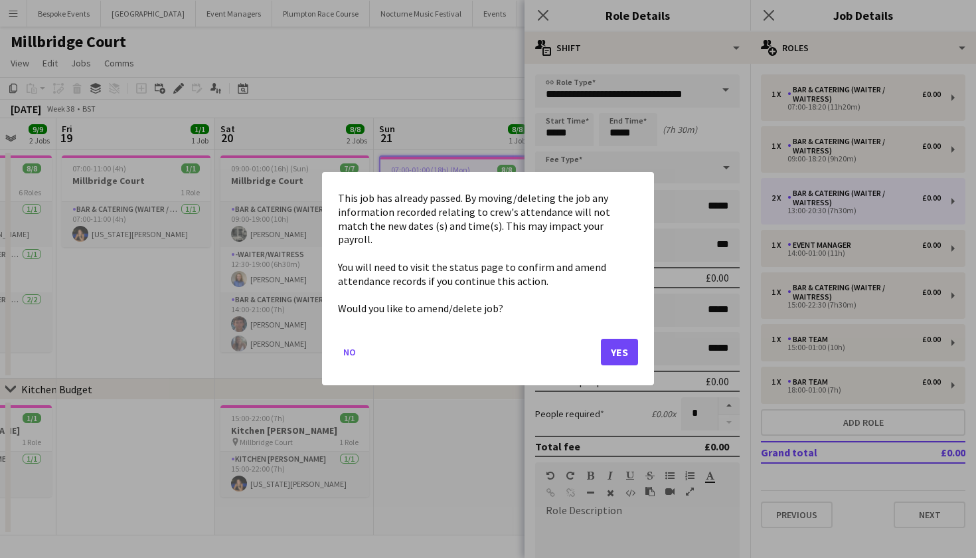
click at [616, 339] on button "Yes" at bounding box center [619, 352] width 37 height 27
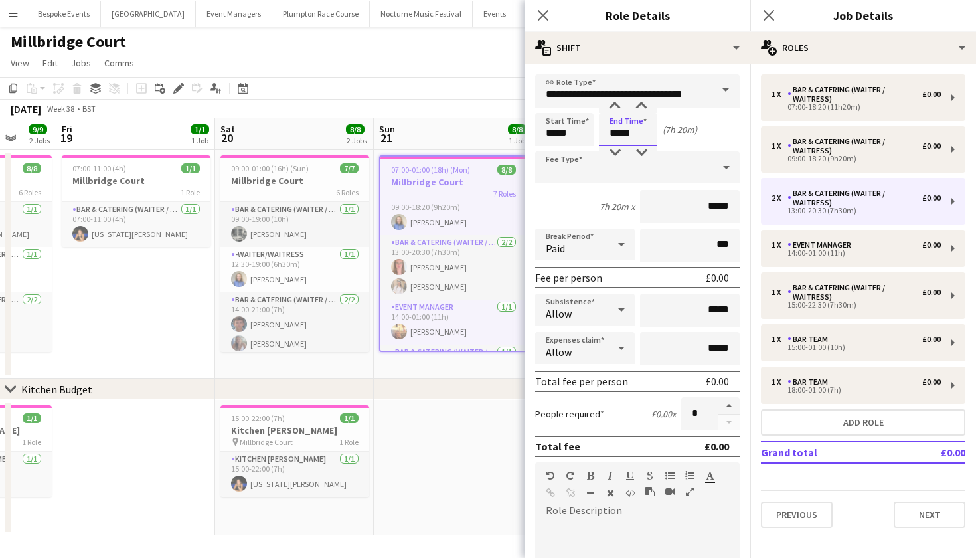
type input "*****"
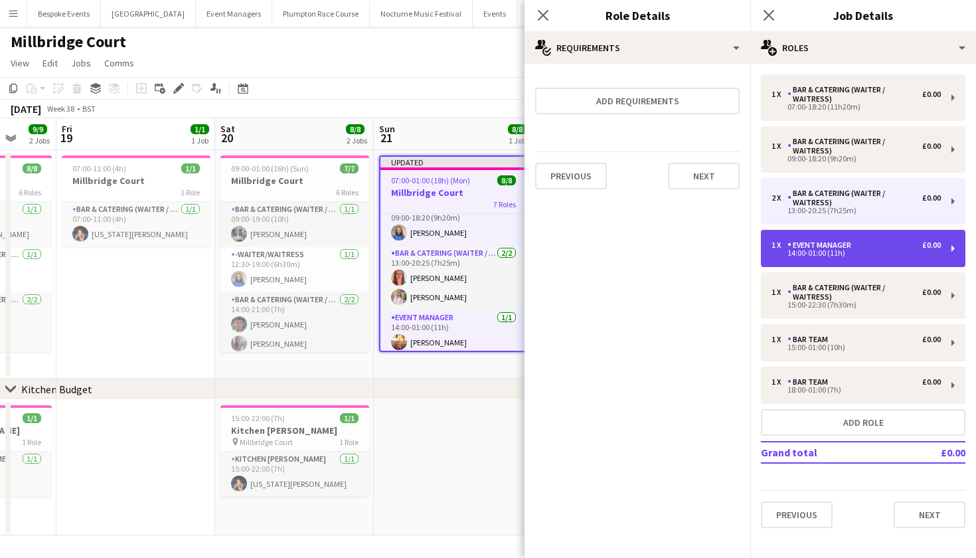
click at [865, 250] on div "14:00-01:00 (11h)" at bounding box center [856, 253] width 169 height 7
type input "**********"
type input "*****"
type input "*"
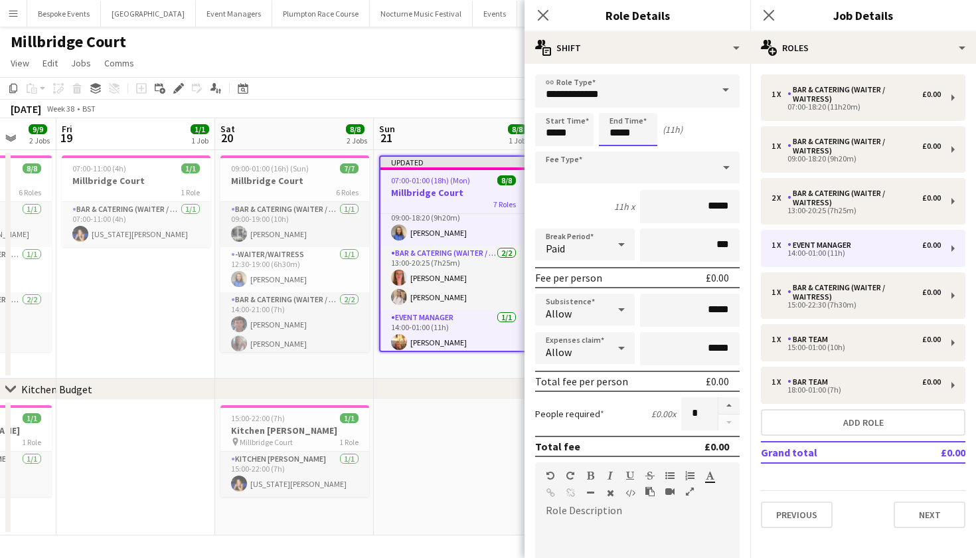
click at [642, 128] on input "*****" at bounding box center [628, 129] width 58 height 33
type input "*****"
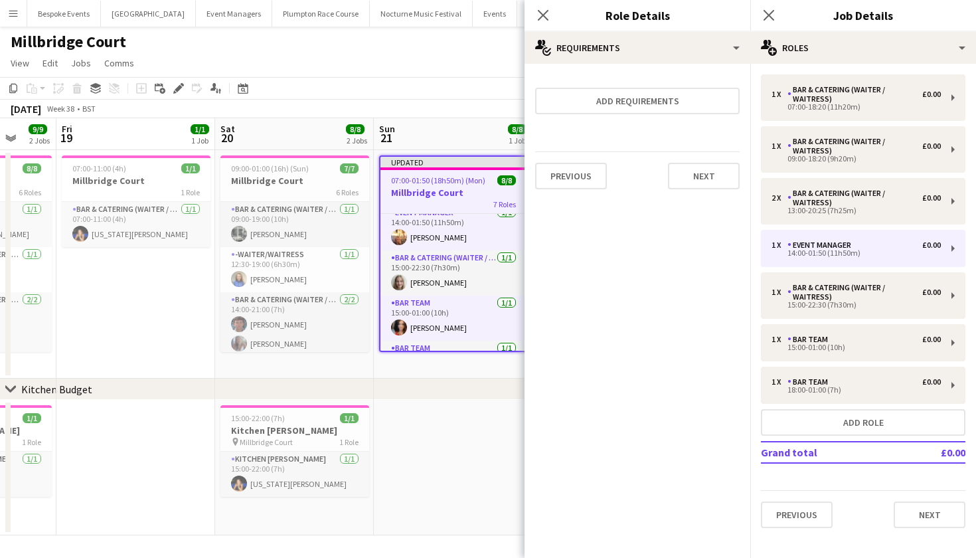
scroll to position [173, 0]
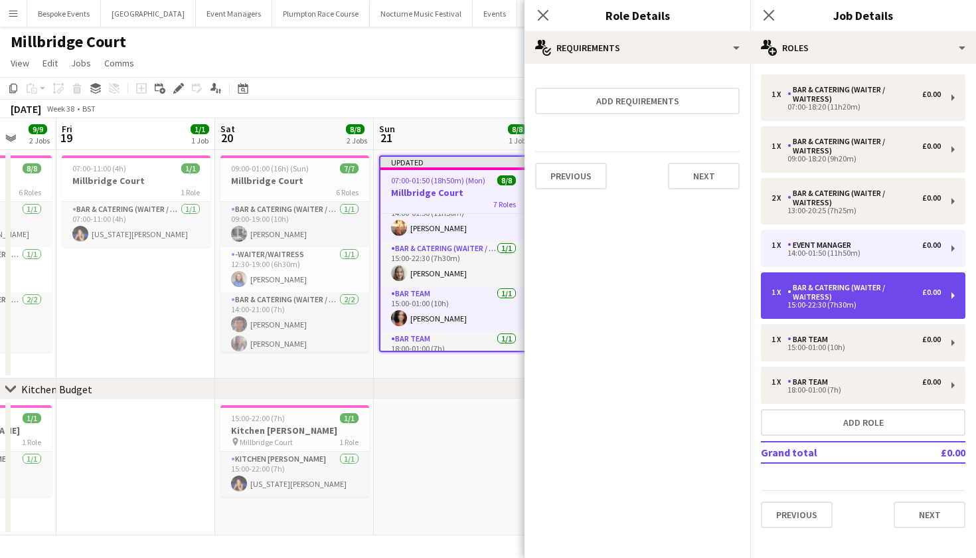
click at [837, 294] on div "Bar & Catering (Waiter / waitress)" at bounding box center [855, 292] width 135 height 19
type input "**********"
type input "*****"
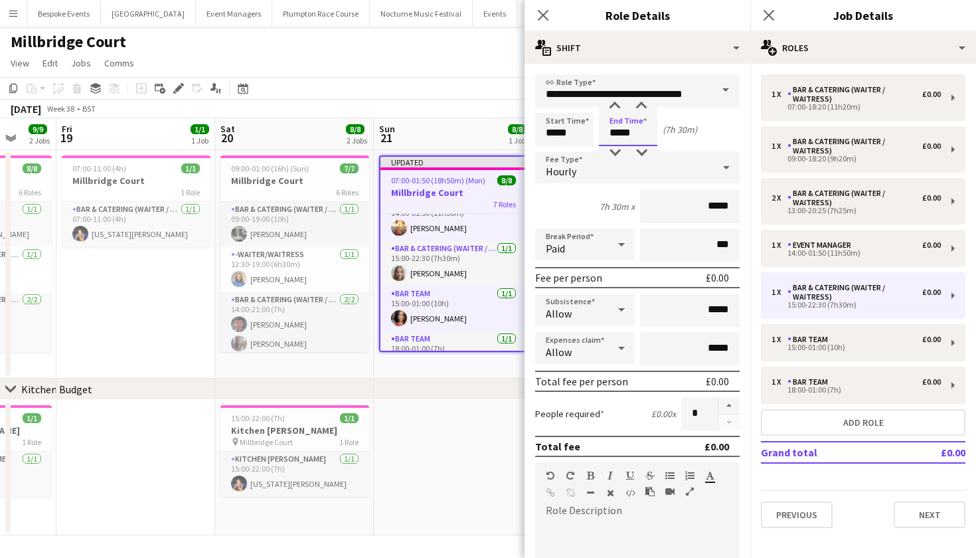
click at [628, 132] on input "*****" at bounding box center [628, 129] width 58 height 33
type input "*****"
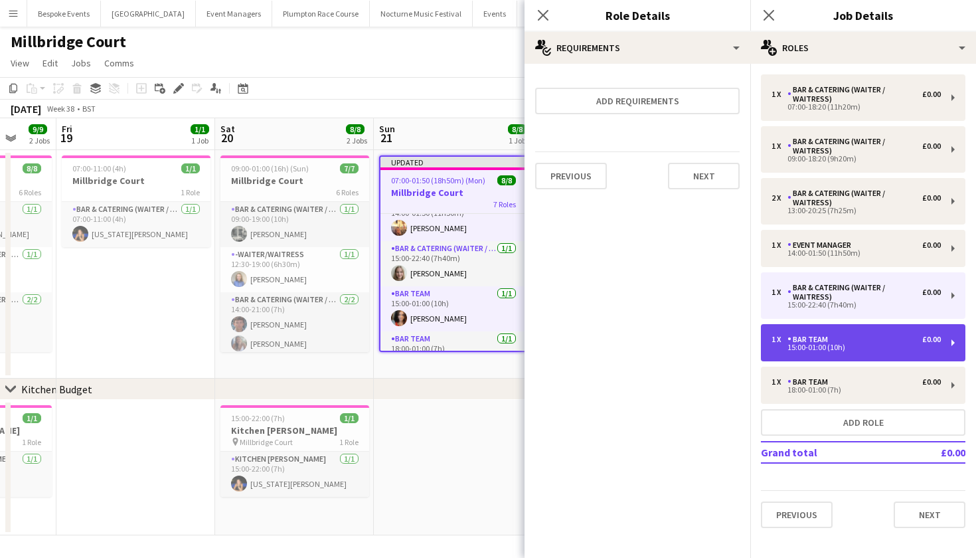
click at [849, 354] on div "1 x Bar Team £0.00 15:00-01:00 (10h)" at bounding box center [863, 342] width 205 height 37
type input "********"
type input "*****"
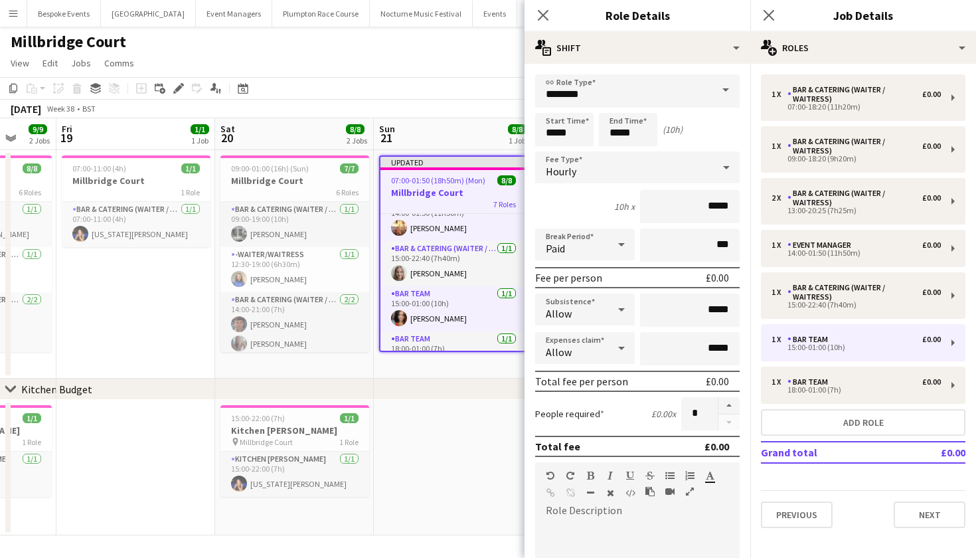
click at [494, 428] on app-date-cell at bounding box center [453, 467] width 159 height 135
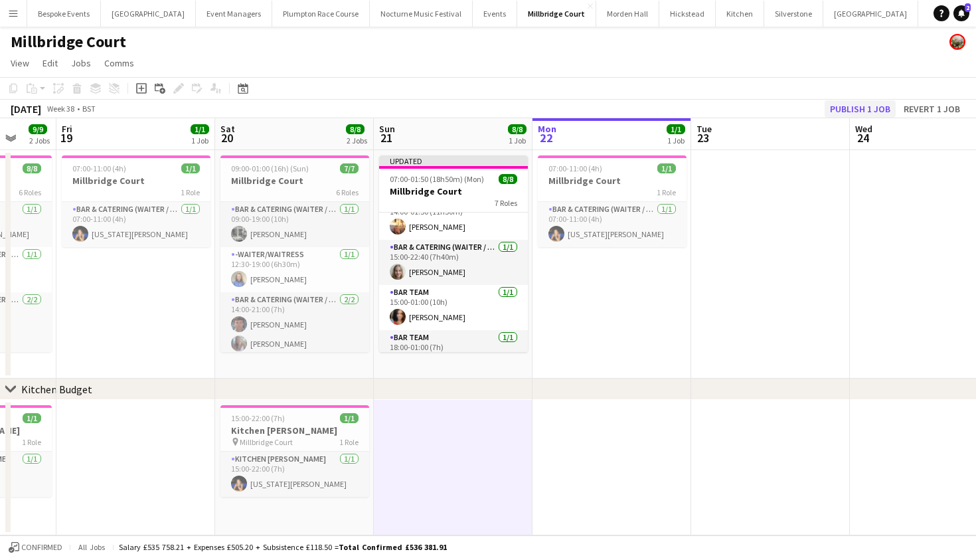
click at [864, 104] on button "Publish 1 job" at bounding box center [860, 108] width 71 height 17
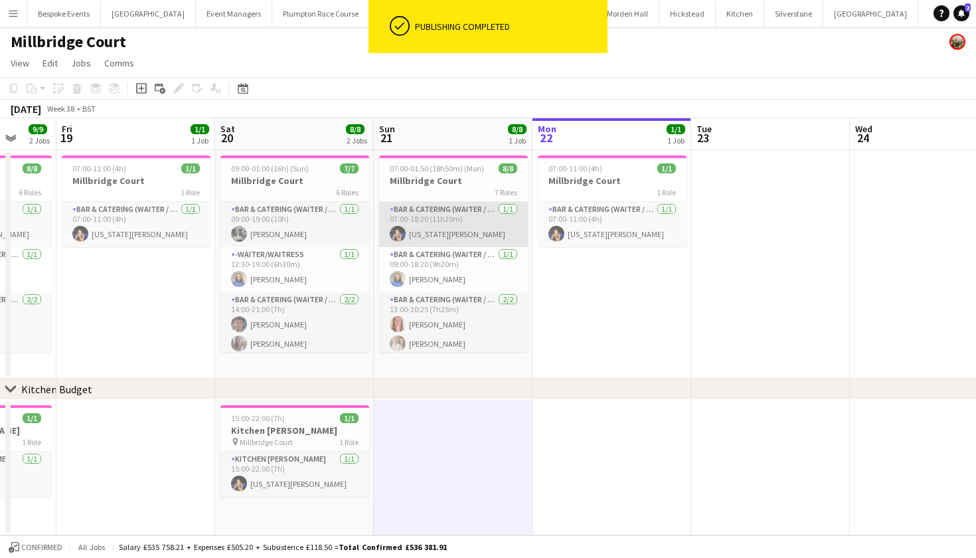
scroll to position [0, 0]
click at [452, 226] on app-card-role "Bar & Catering (Waiter / waitress) 1/1 07:00-18:20 (11h20m) Georgia Strode" at bounding box center [453, 224] width 149 height 45
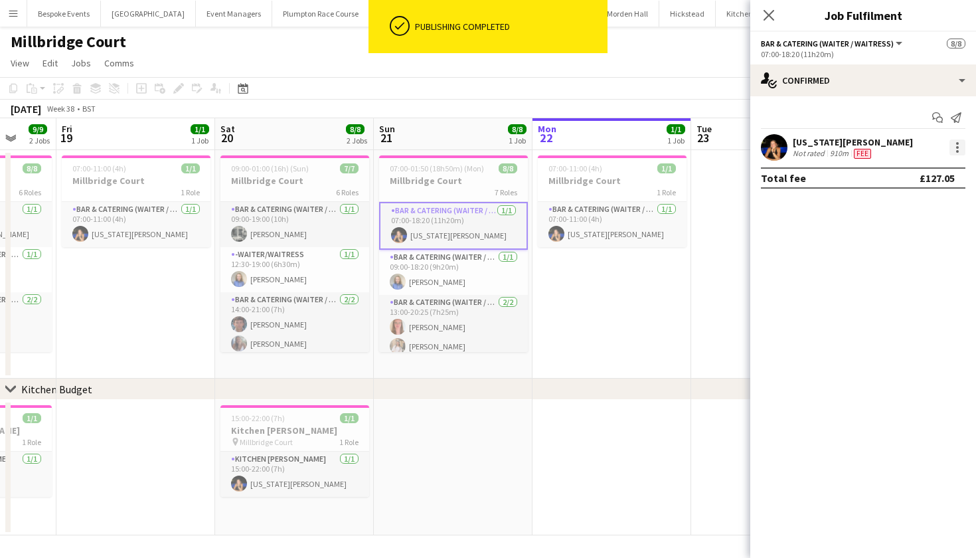
click at [958, 151] on div at bounding box center [957, 151] width 3 height 3
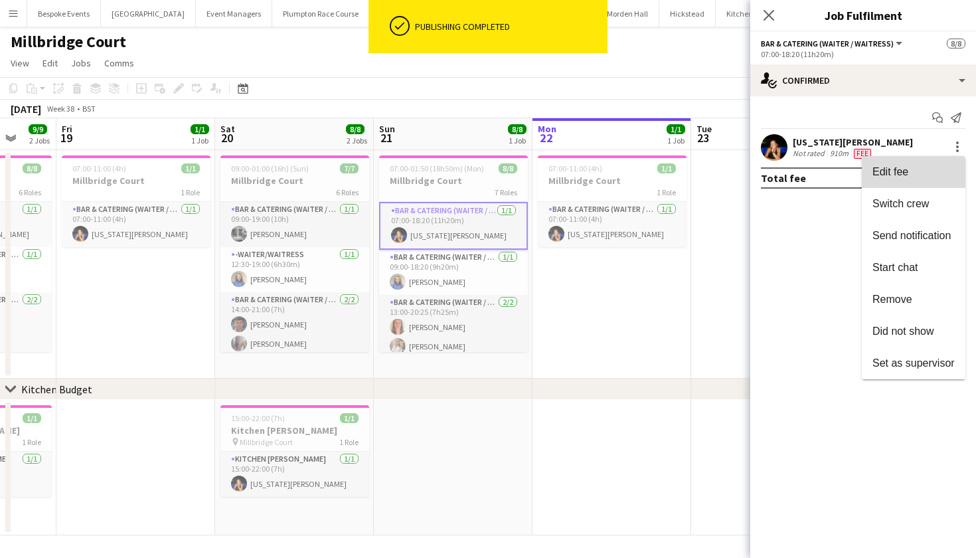
click at [913, 174] on span "Edit fee" at bounding box center [914, 172] width 82 height 12
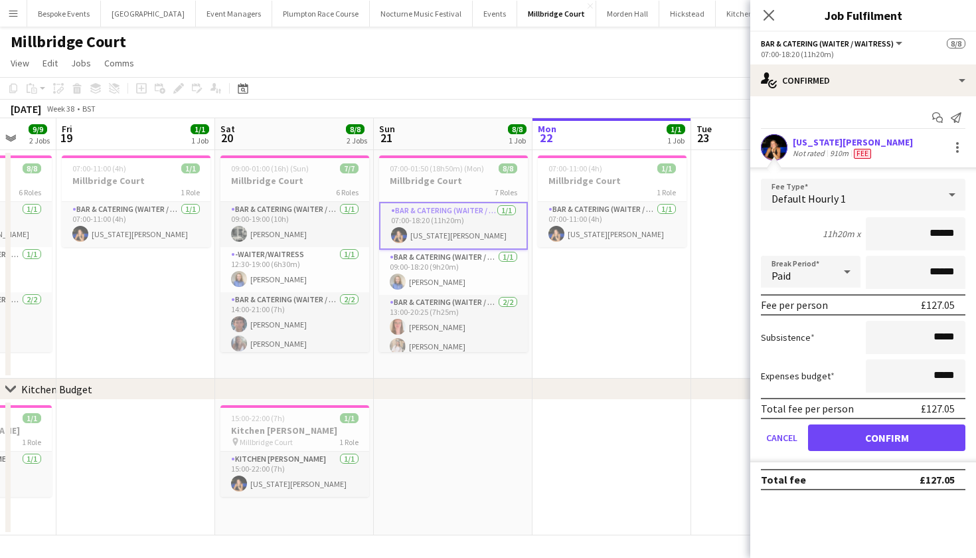
click at [873, 425] on button "Confirm" at bounding box center [886, 437] width 157 height 27
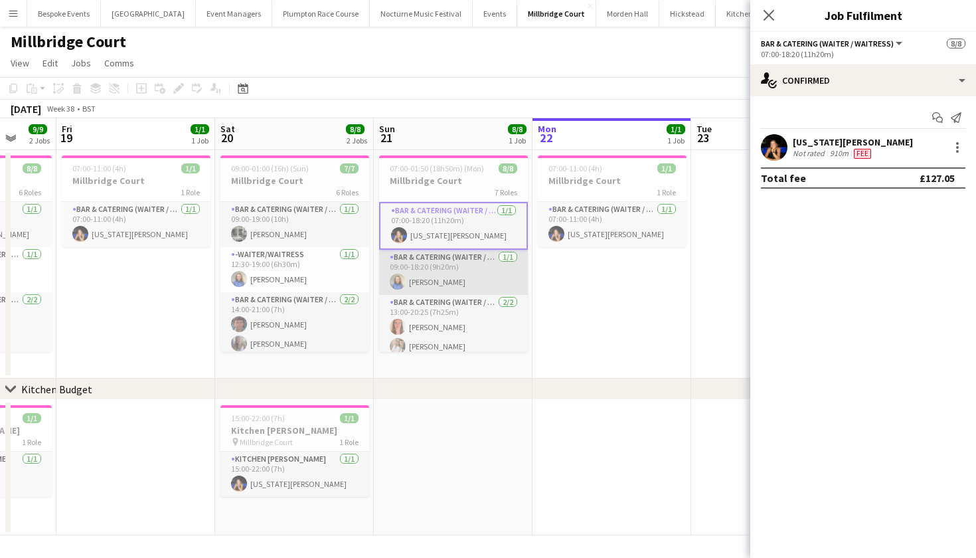
click at [454, 288] on app-card-role "Bar & Catering (Waiter / waitress) 1/1 09:00-18:20 (9h20m) Helena Lorenzen" at bounding box center [453, 272] width 149 height 45
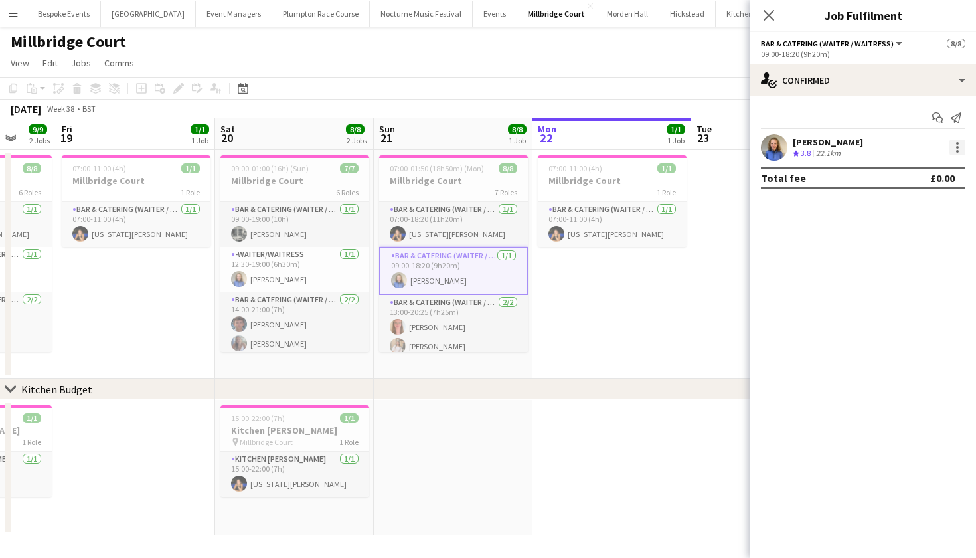
click at [959, 151] on div at bounding box center [958, 147] width 16 height 16
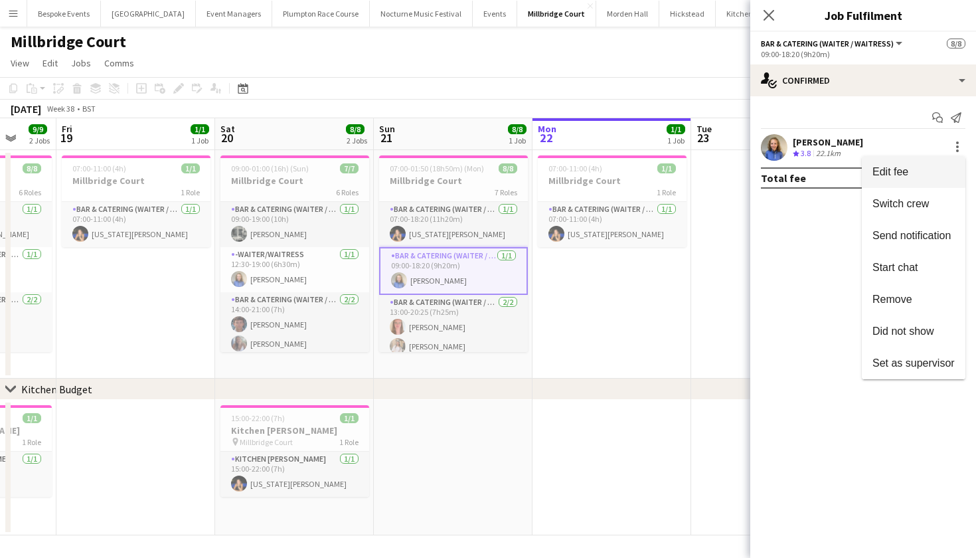
click at [911, 168] on span "Edit fee" at bounding box center [914, 172] width 82 height 12
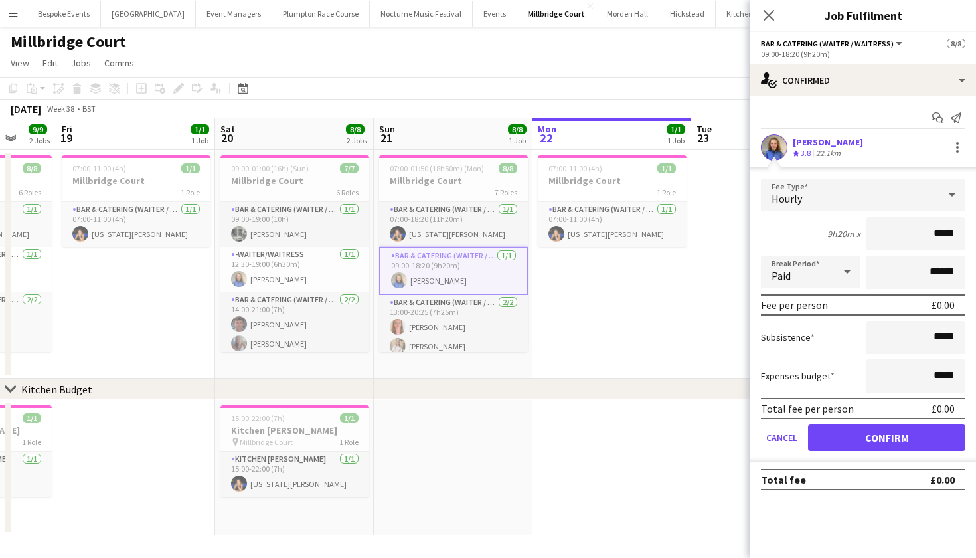
click at [907, 186] on div "Hourly" at bounding box center [850, 195] width 178 height 32
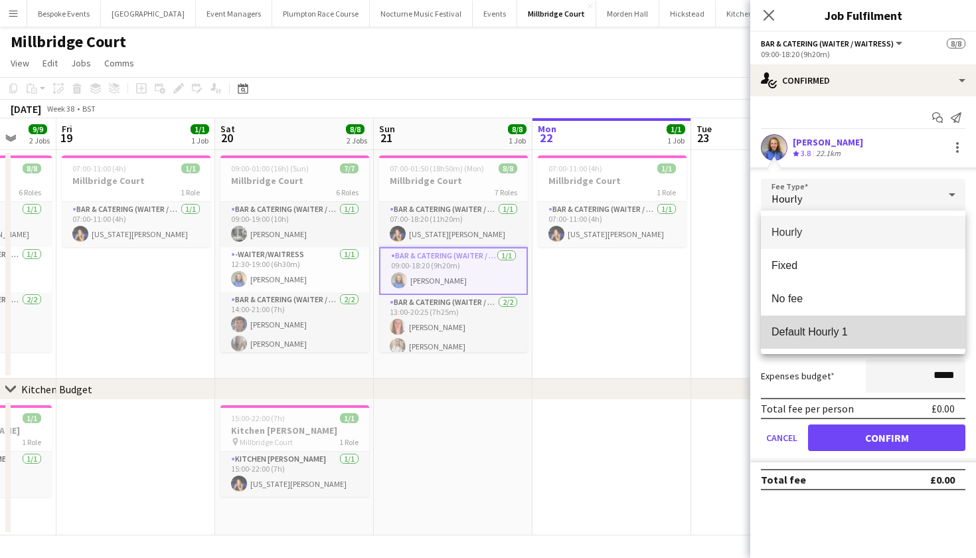
click at [873, 328] on span "Default Hourly 1" at bounding box center [863, 331] width 183 height 13
type input "******"
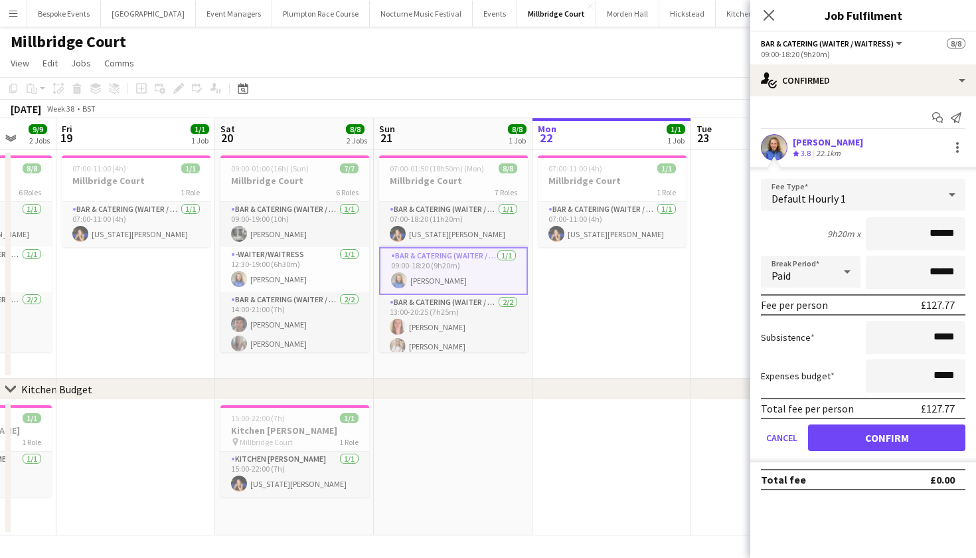
click at [871, 436] on button "Confirm" at bounding box center [886, 437] width 157 height 27
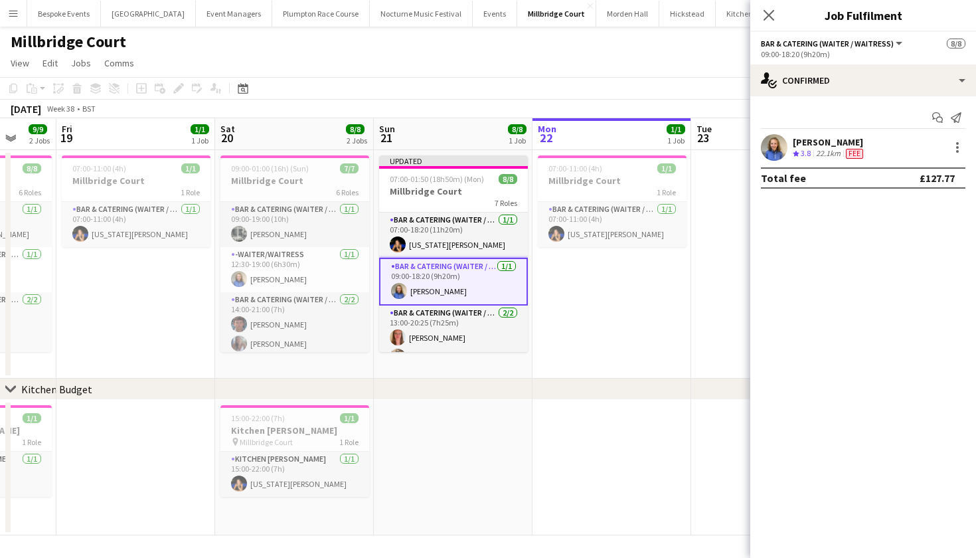
click at [459, 353] on app-date-cell "Updated 07:00-01:50 (18h50m) (Mon) 8/8 Millbridge Court 7 Roles Bar & Catering …" at bounding box center [453, 264] width 159 height 228
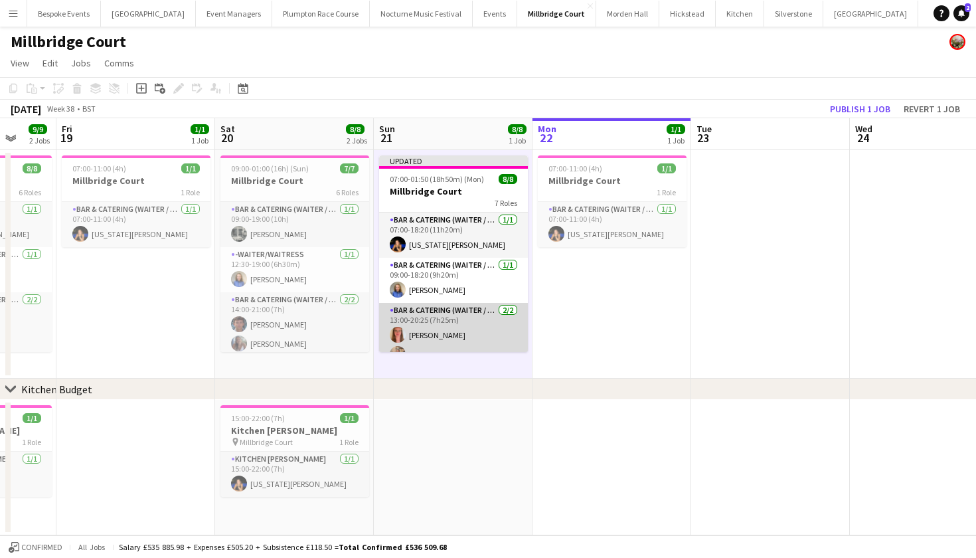
click at [457, 329] on app-card-role "Bar & Catering (Waiter / waitress) 2/2 13:00-20:25 (7h25m) Freya Hanmer Lucy Ho…" at bounding box center [453, 335] width 149 height 64
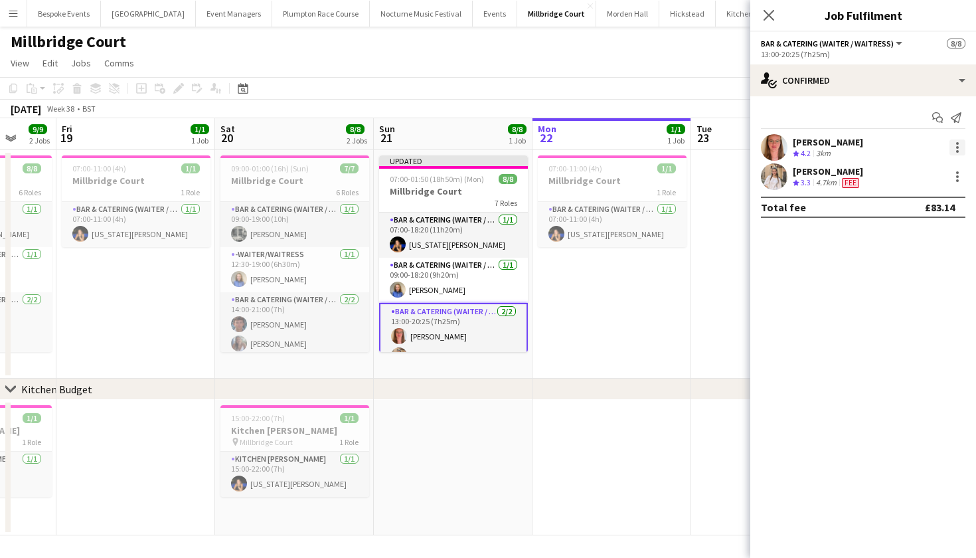
click at [956, 147] on div at bounding box center [958, 147] width 16 height 16
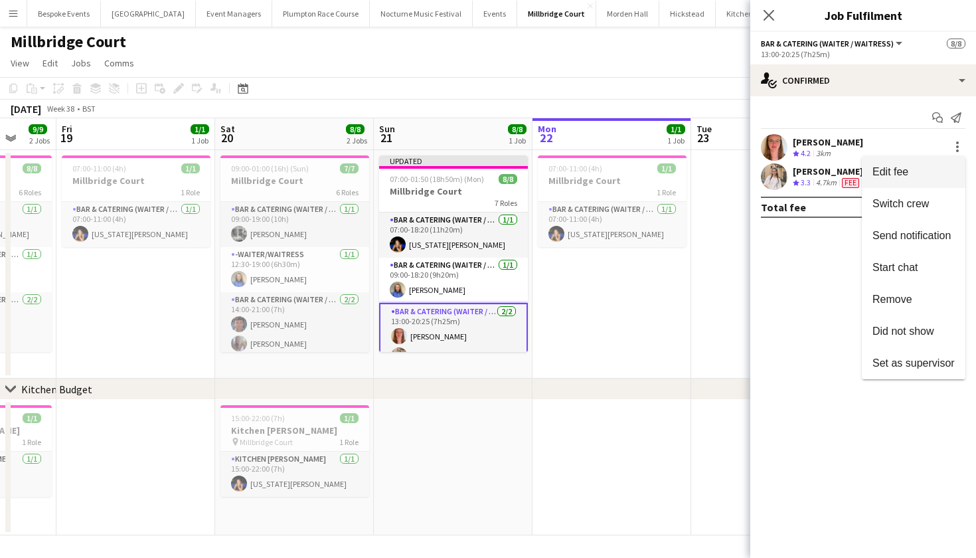
click at [933, 165] on button "Edit fee" at bounding box center [914, 172] width 104 height 32
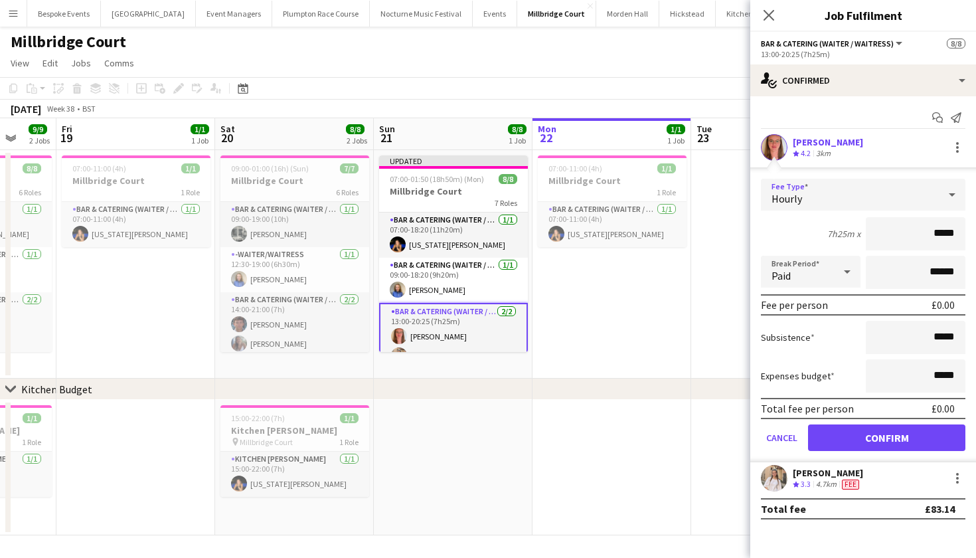
click at [929, 203] on div "Hourly" at bounding box center [850, 195] width 178 height 32
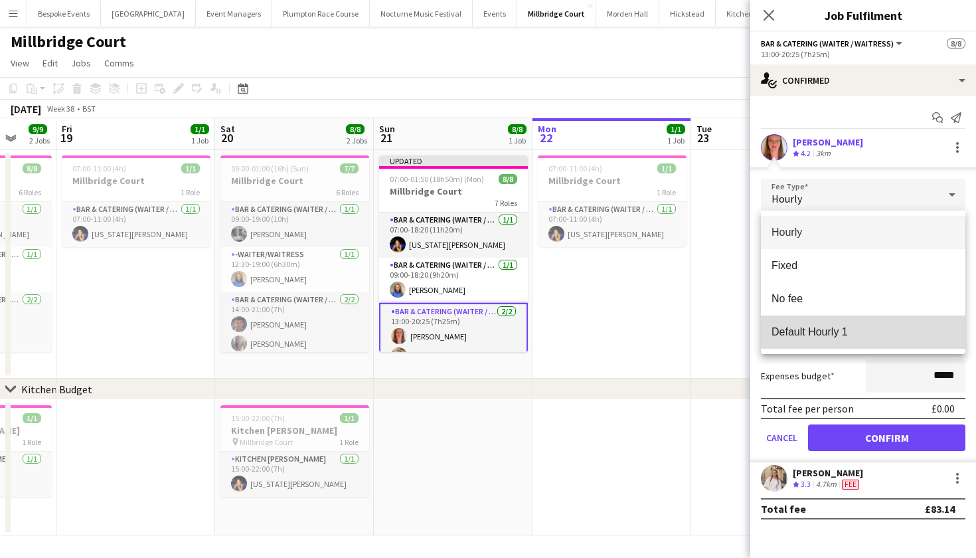
click at [890, 330] on span "Default Hourly 1" at bounding box center [863, 331] width 183 height 13
type input "******"
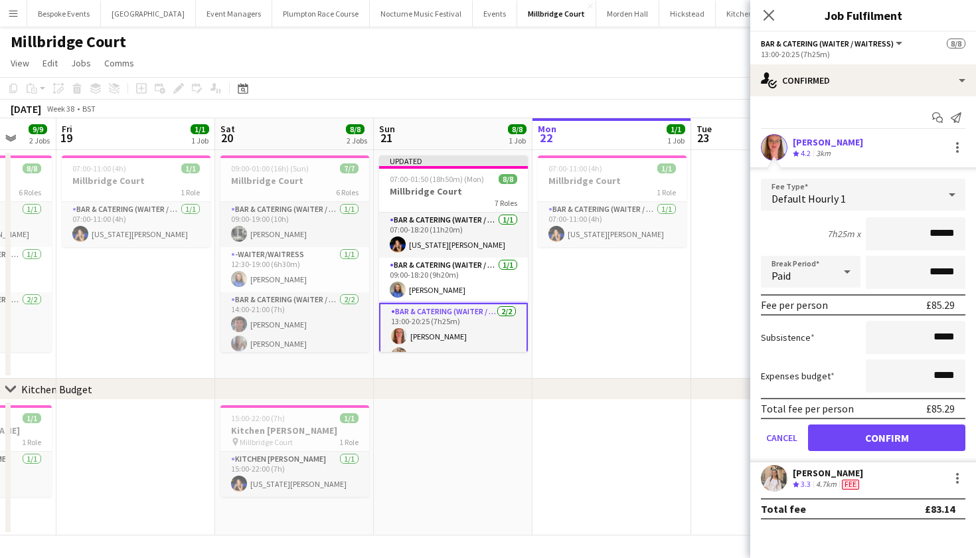
click at [882, 441] on button "Confirm" at bounding box center [886, 437] width 157 height 27
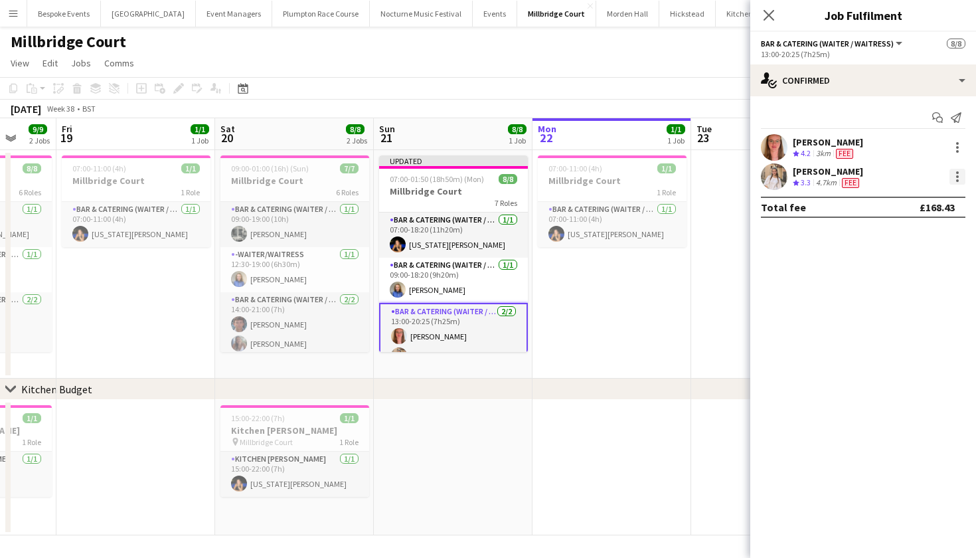
click at [956, 179] on div at bounding box center [958, 177] width 16 height 16
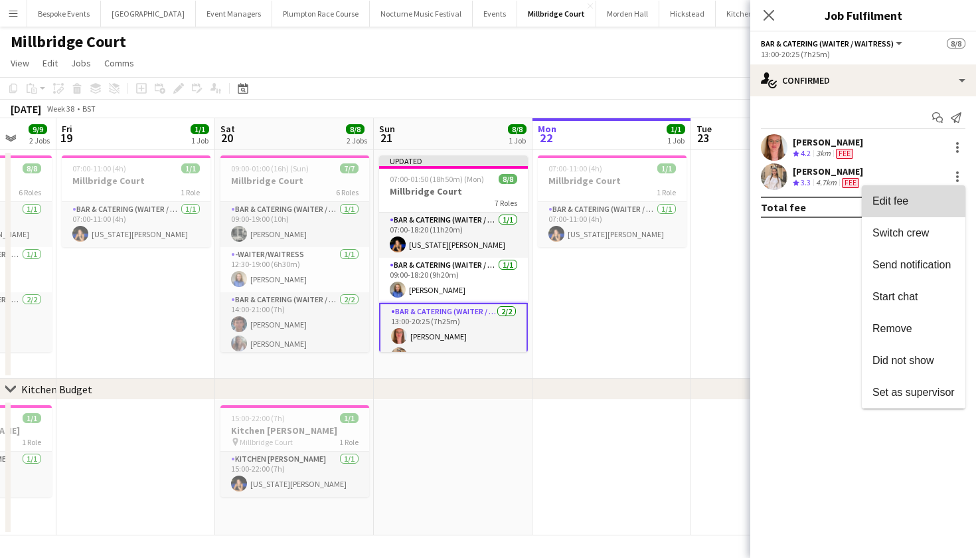
click at [939, 209] on button "Edit fee" at bounding box center [914, 201] width 104 height 32
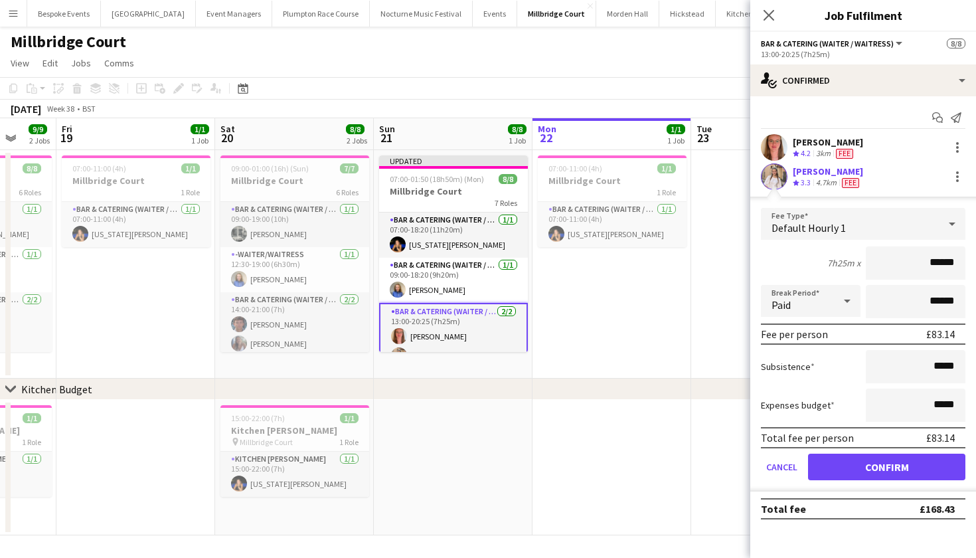
click at [876, 469] on button "Confirm" at bounding box center [886, 467] width 157 height 27
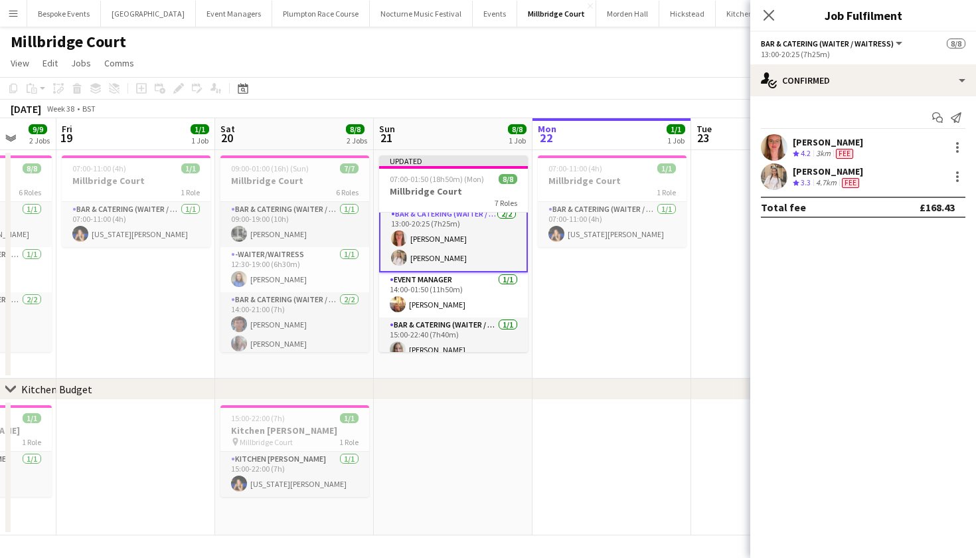
scroll to position [101, 0]
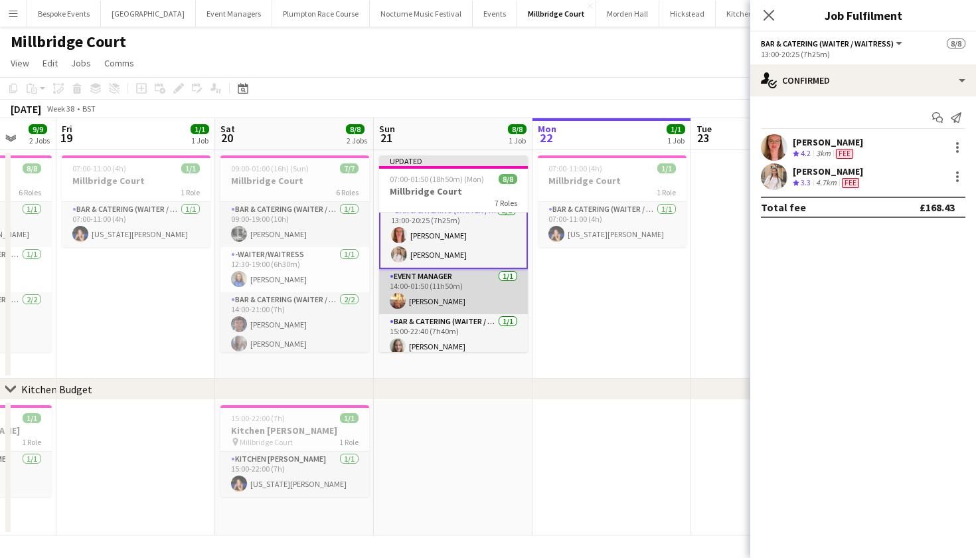
click at [487, 296] on app-card-role "Event Manager 1/1 14:00-01:50 (11h50m) Jemima Barfoot" at bounding box center [453, 291] width 149 height 45
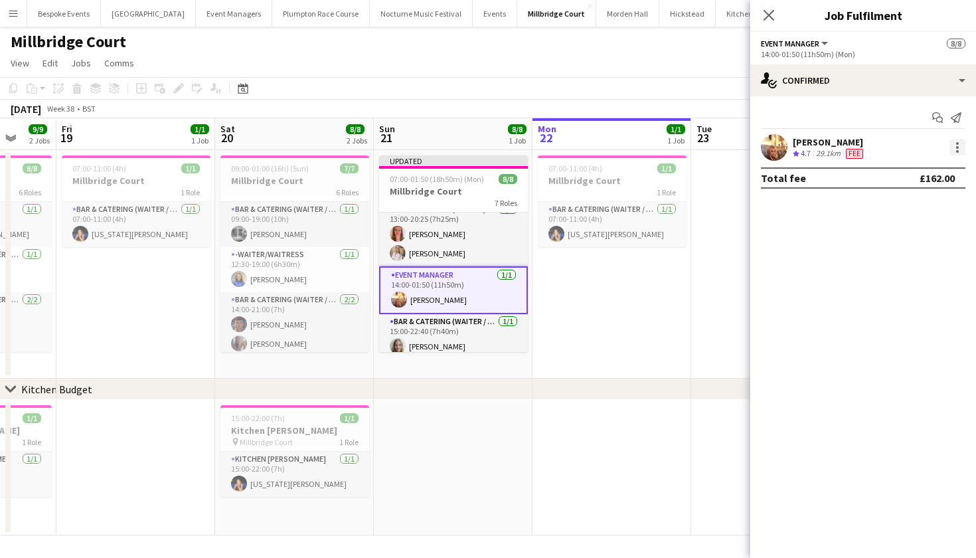
click at [961, 143] on div at bounding box center [958, 147] width 16 height 16
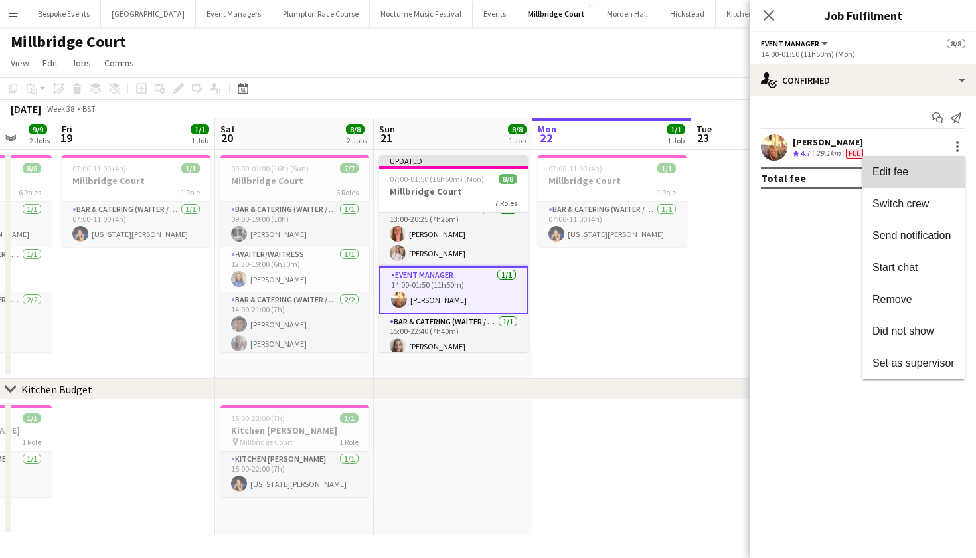
click at [923, 165] on button "Edit fee" at bounding box center [914, 172] width 104 height 32
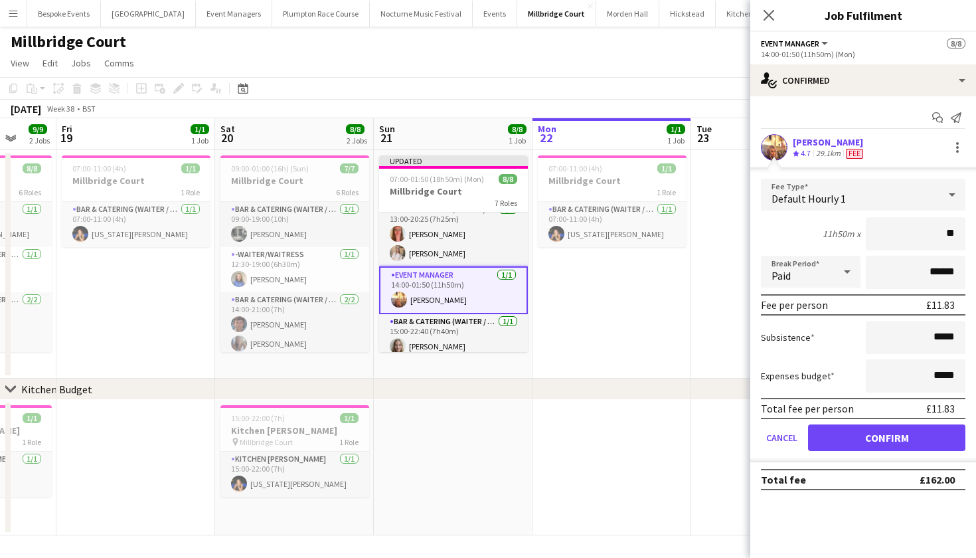
type input "***"
click at [887, 438] on button "Confirm" at bounding box center [886, 437] width 157 height 27
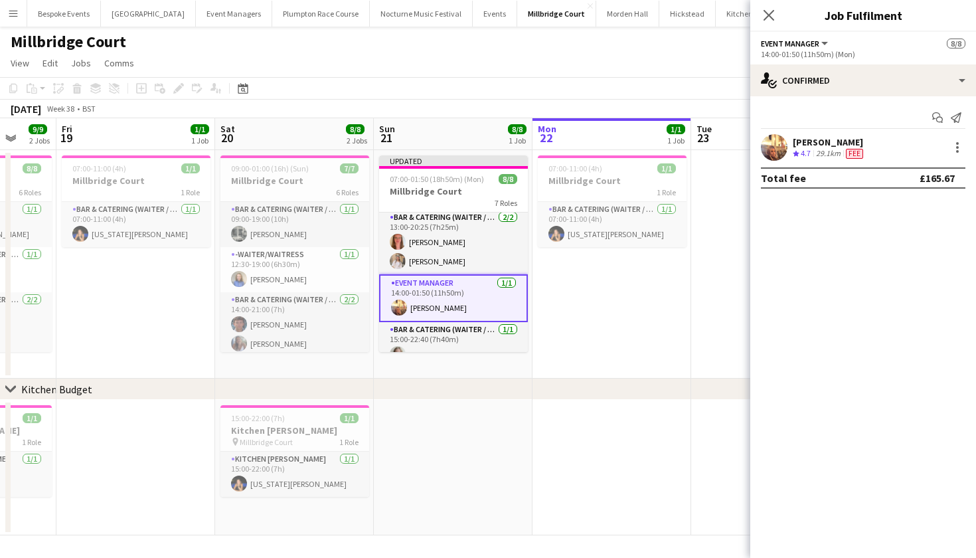
scroll to position [91, 0]
click at [500, 345] on app-card-role "Bar & Catering (Waiter / waitress) 1/1 15:00-22:40 (7h40m) Maya Browne" at bounding box center [453, 346] width 149 height 45
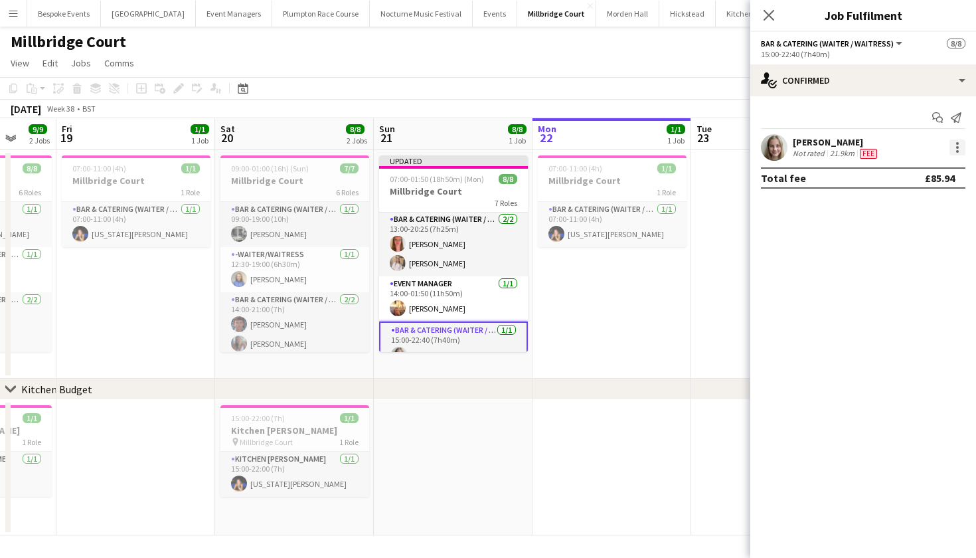
click at [958, 149] on div at bounding box center [958, 147] width 16 height 16
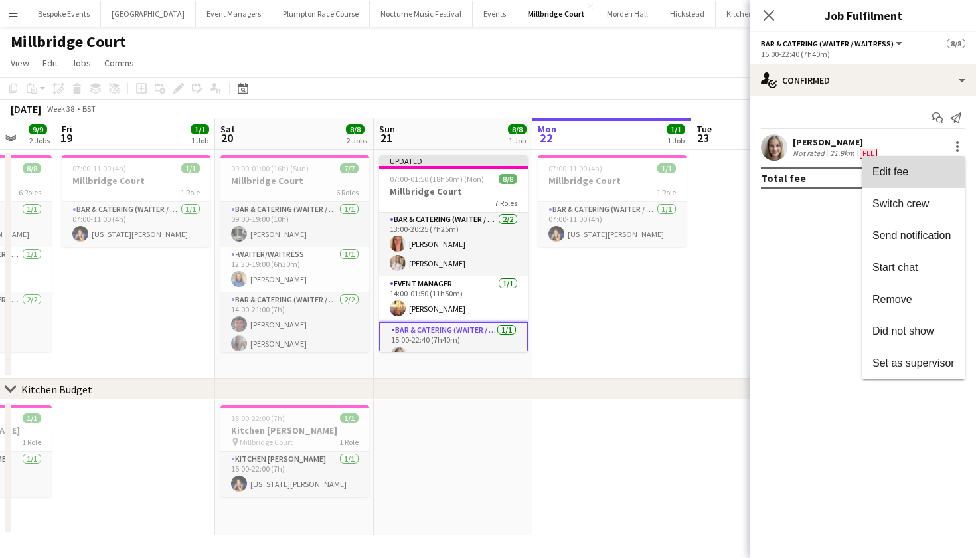
click at [935, 169] on span "Edit fee" at bounding box center [914, 172] width 82 height 12
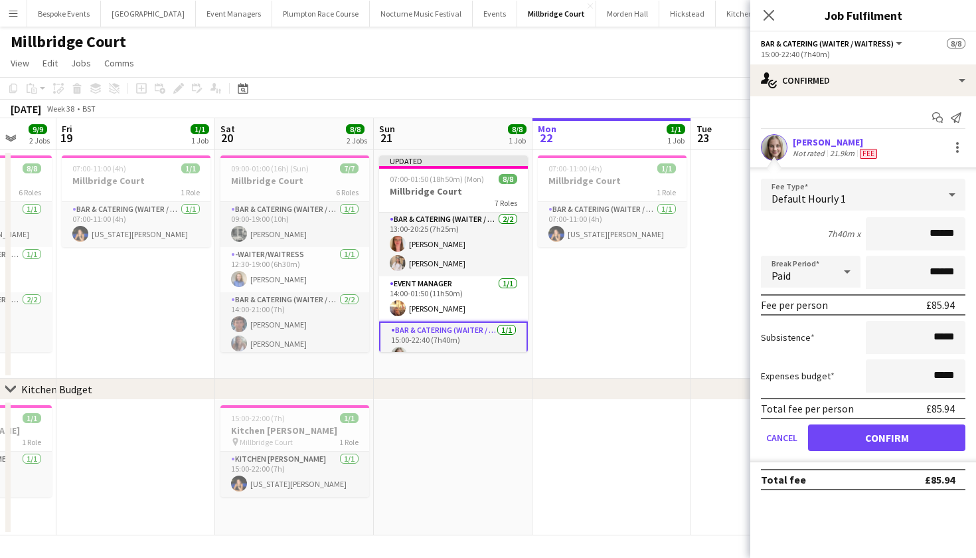
click at [869, 435] on button "Confirm" at bounding box center [886, 437] width 157 height 27
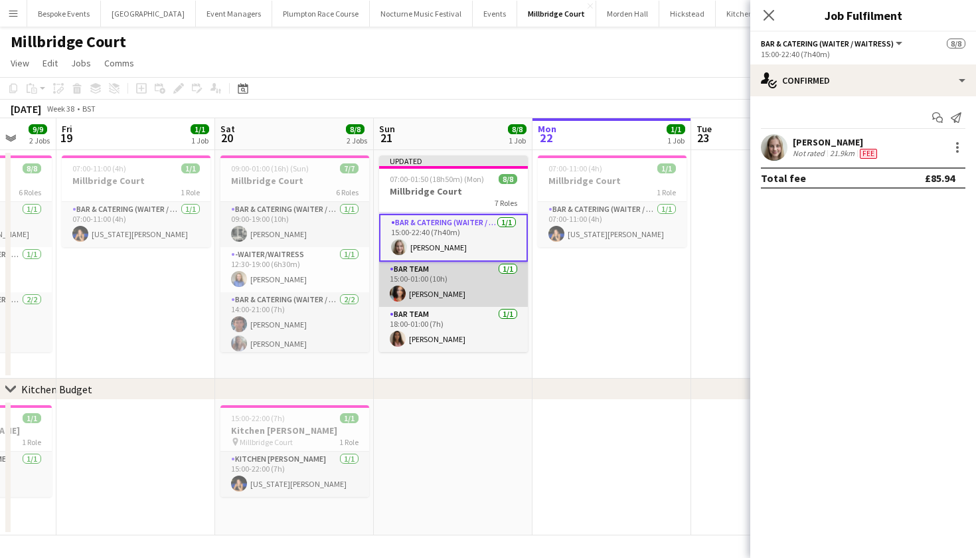
scroll to position [199, 0]
click at [432, 291] on app-card-role "Bar Team 1/1 15:00-01:00 (10h) Freya Cowie" at bounding box center [453, 284] width 149 height 45
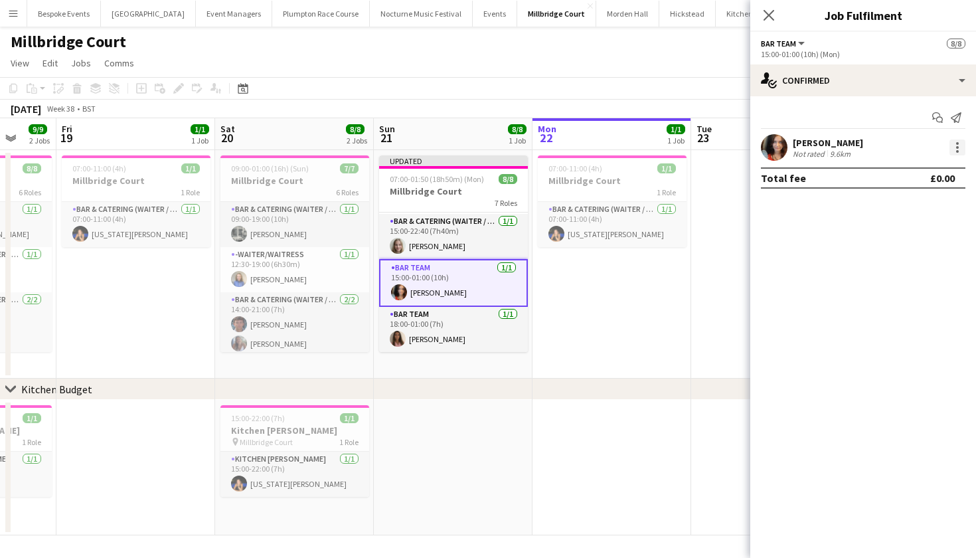
click at [956, 143] on div at bounding box center [958, 147] width 16 height 16
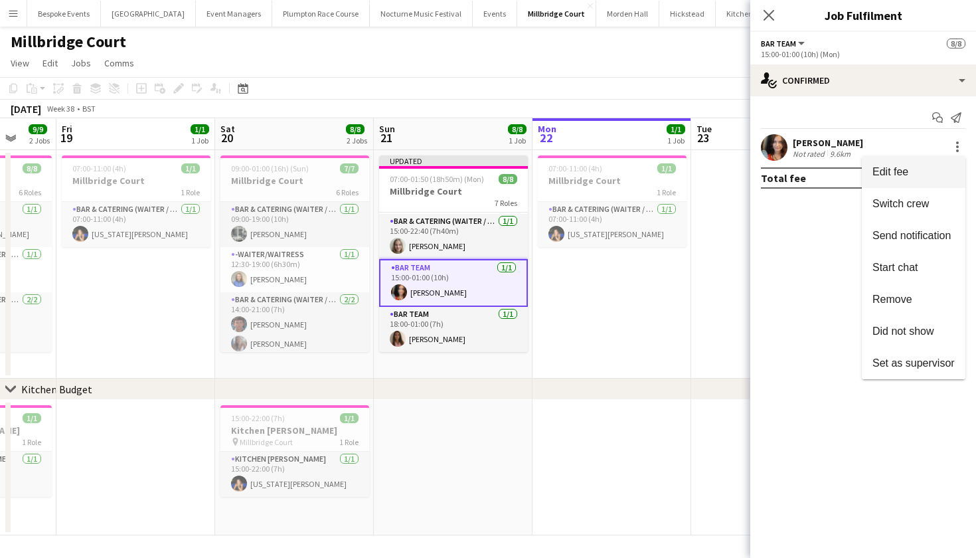
click at [932, 169] on span "Edit fee" at bounding box center [914, 172] width 82 height 12
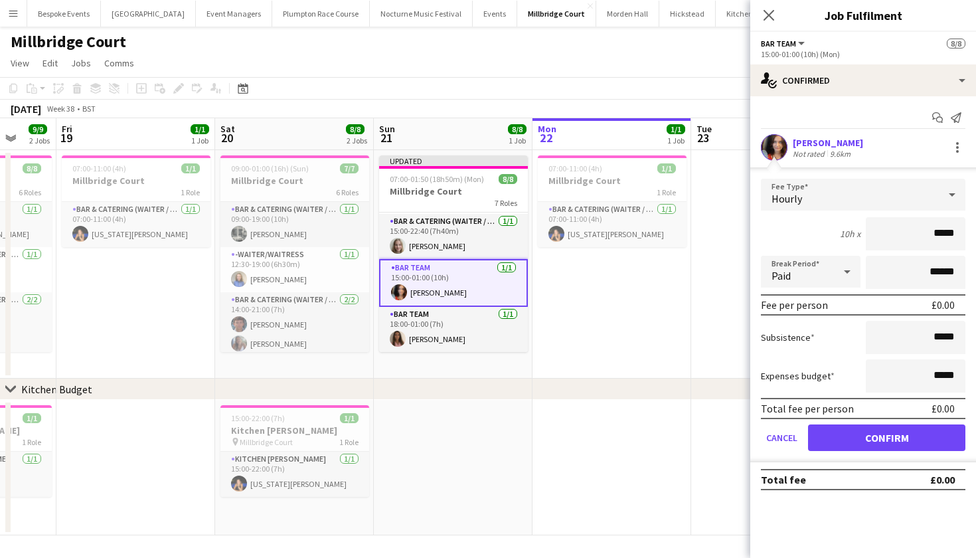
click at [927, 186] on div "Hourly" at bounding box center [850, 195] width 178 height 32
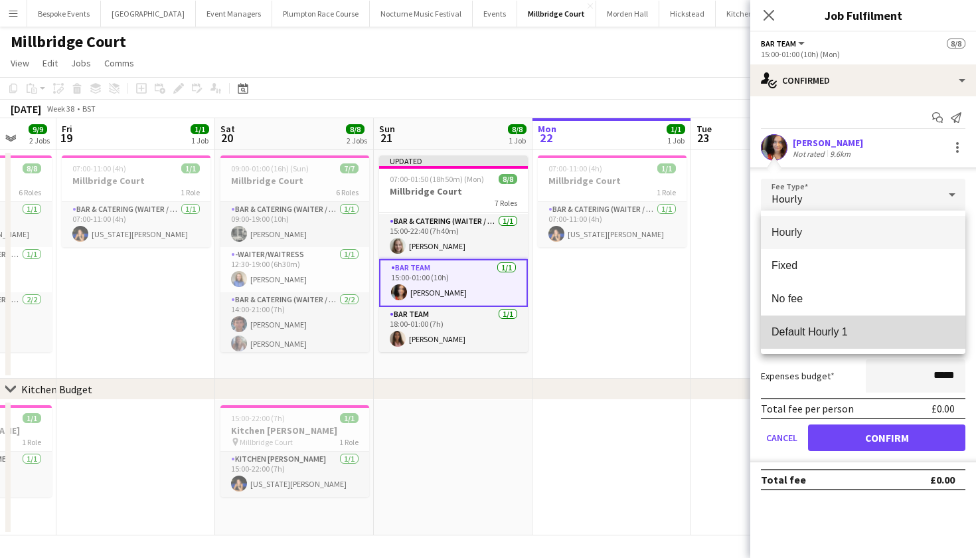
click at [899, 329] on span "Default Hourly 1" at bounding box center [863, 331] width 183 height 13
type input "******"
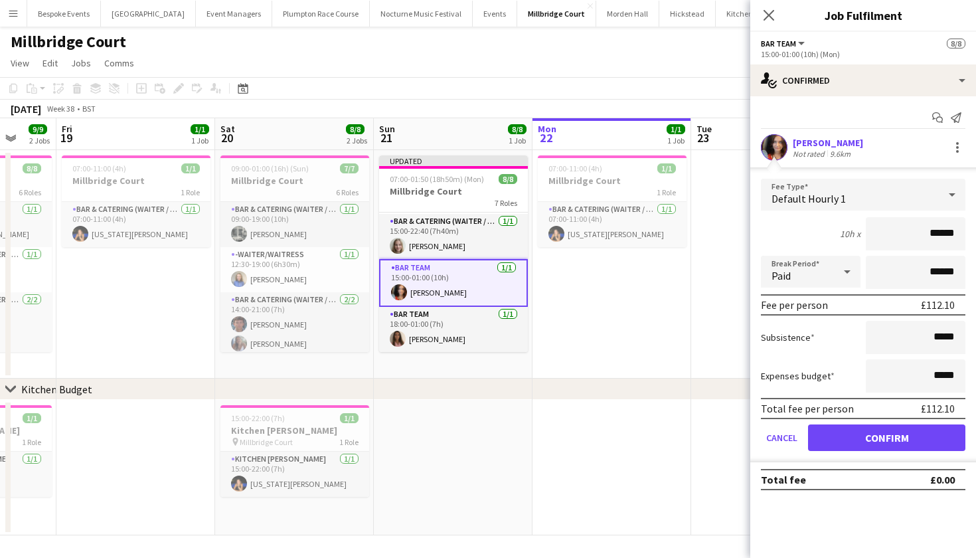
click at [897, 436] on button "Confirm" at bounding box center [886, 437] width 157 height 27
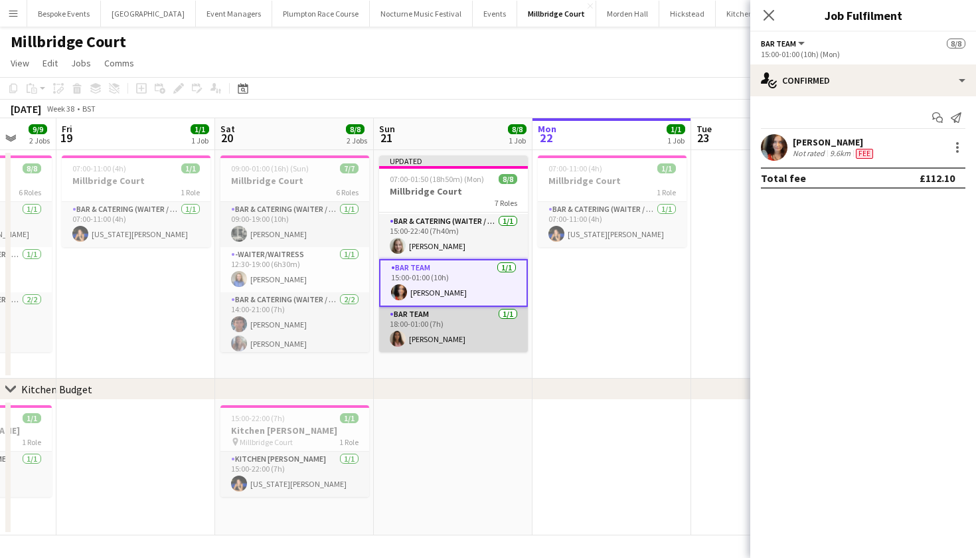
click at [494, 336] on app-card-role "Bar Team 1/1 18:00-01:00 (7h) Lily Stanley" at bounding box center [453, 329] width 149 height 45
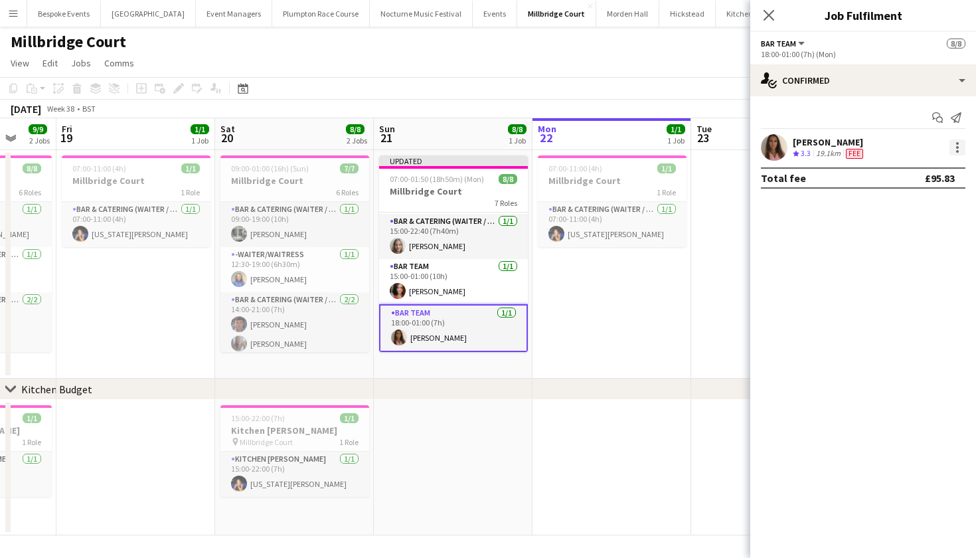
click at [959, 150] on div at bounding box center [958, 147] width 16 height 16
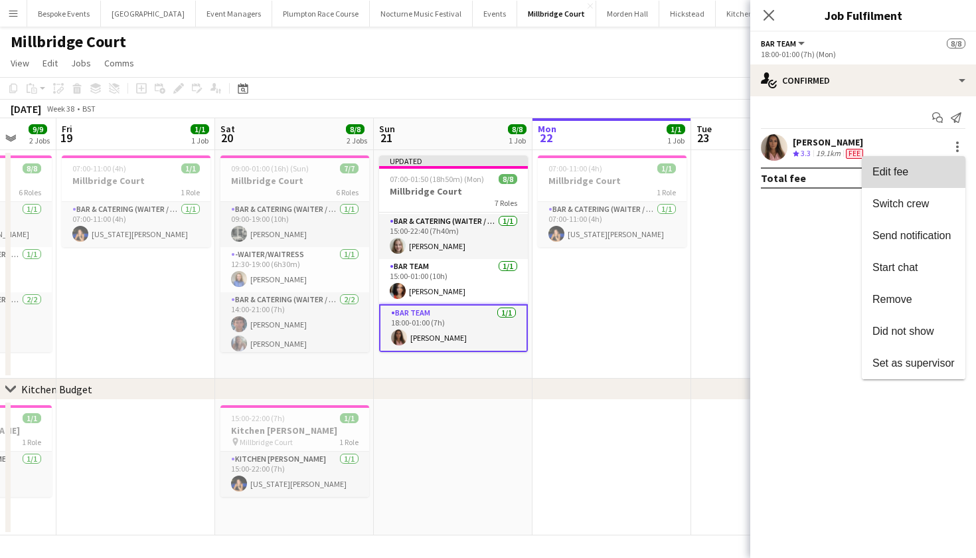
click at [921, 171] on span "Edit fee" at bounding box center [914, 172] width 82 height 12
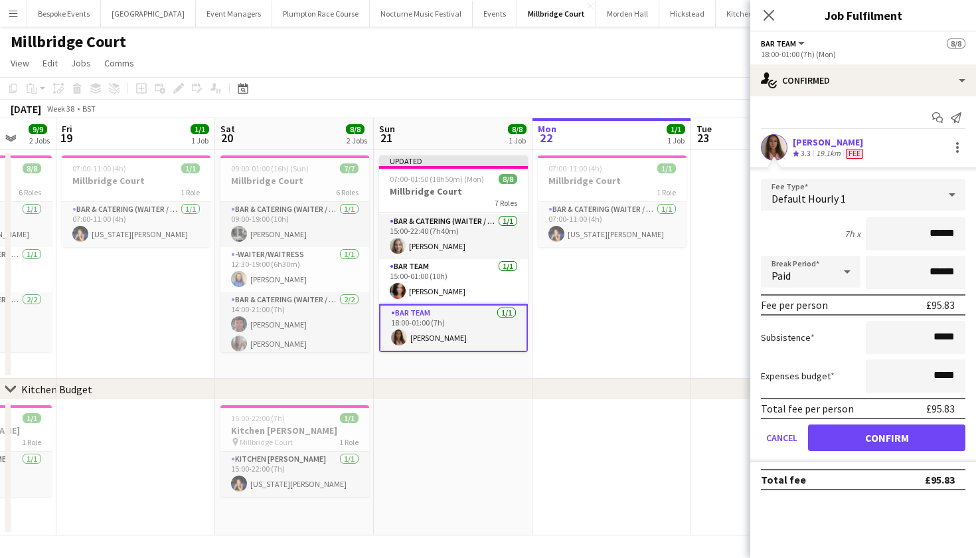
scroll to position [0, 0]
click at [892, 440] on button "Confirm" at bounding box center [886, 437] width 157 height 27
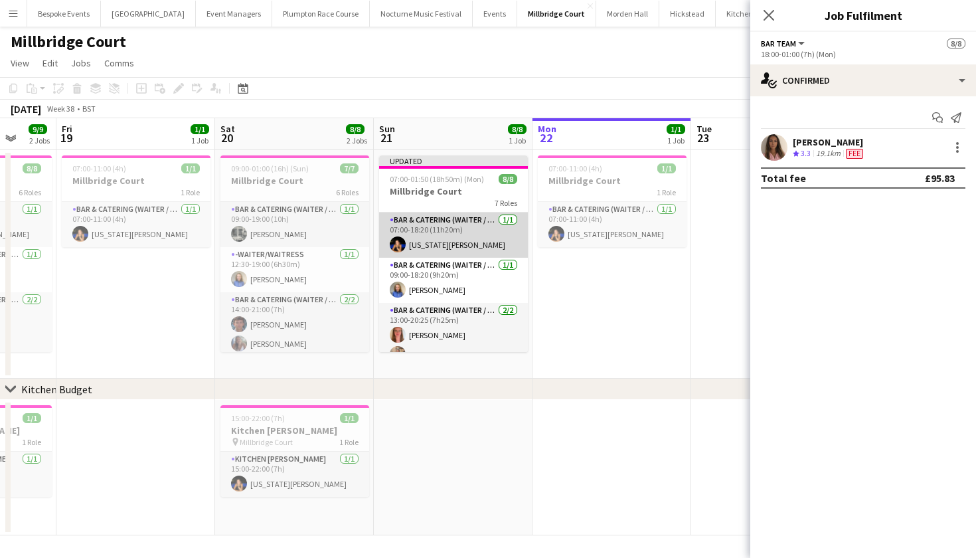
click at [478, 223] on app-card-role "Bar & Catering (Waiter / waitress) 1/1 07:00-18:20 (11h20m) Georgia Strode" at bounding box center [453, 235] width 149 height 45
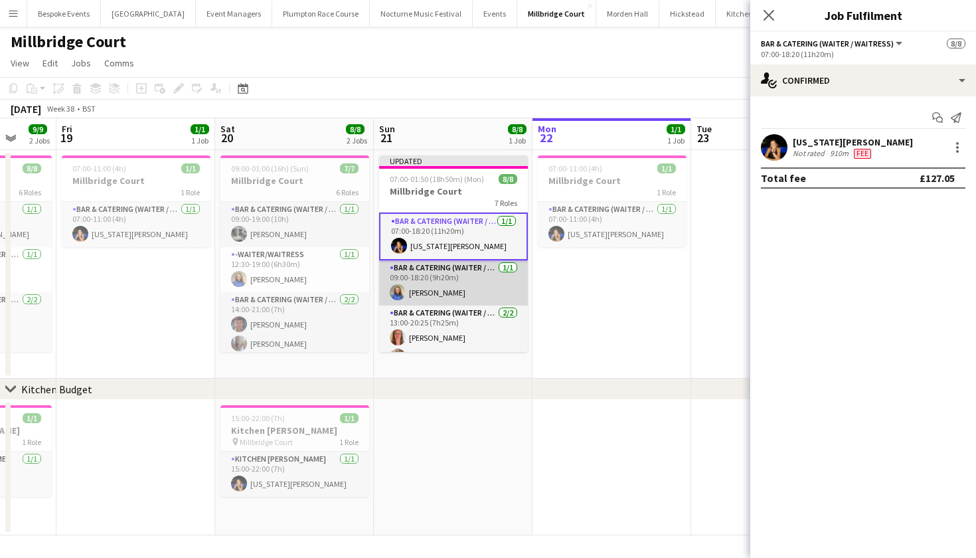
click at [468, 289] on app-card-role "Bar & Catering (Waiter / waitress) 1/1 09:00-18:20 (9h20m) Helena Lorenzen" at bounding box center [453, 282] width 149 height 45
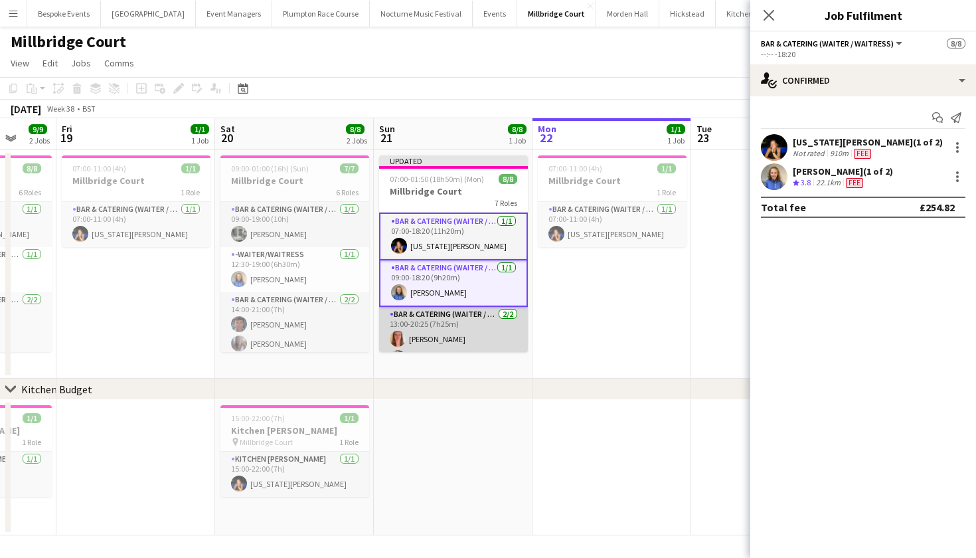
click at [468, 327] on app-card-role "Bar & Catering (Waiter / waitress) 2/2 13:00-20:25 (7h25m) Freya Hanmer Lucy Ho…" at bounding box center [453, 339] width 149 height 64
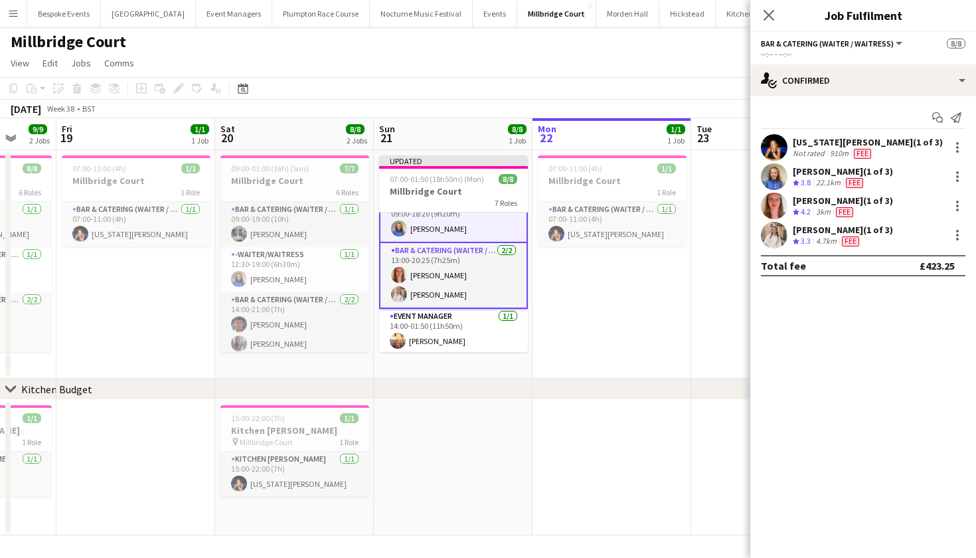
scroll to position [66, 0]
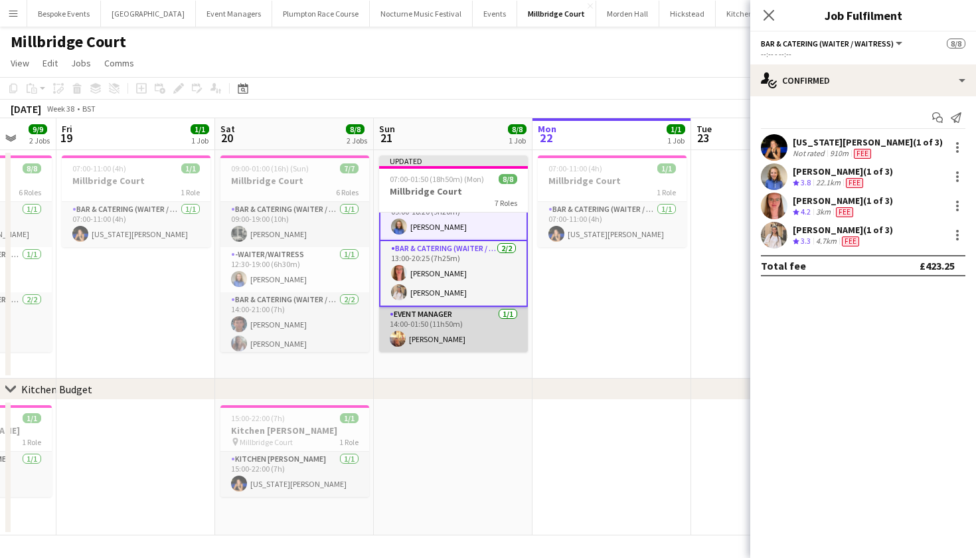
click at [468, 327] on app-card-role "Event Manager 1/1 14:00-01:50 (11h50m) Jemima Barfoot" at bounding box center [453, 329] width 149 height 45
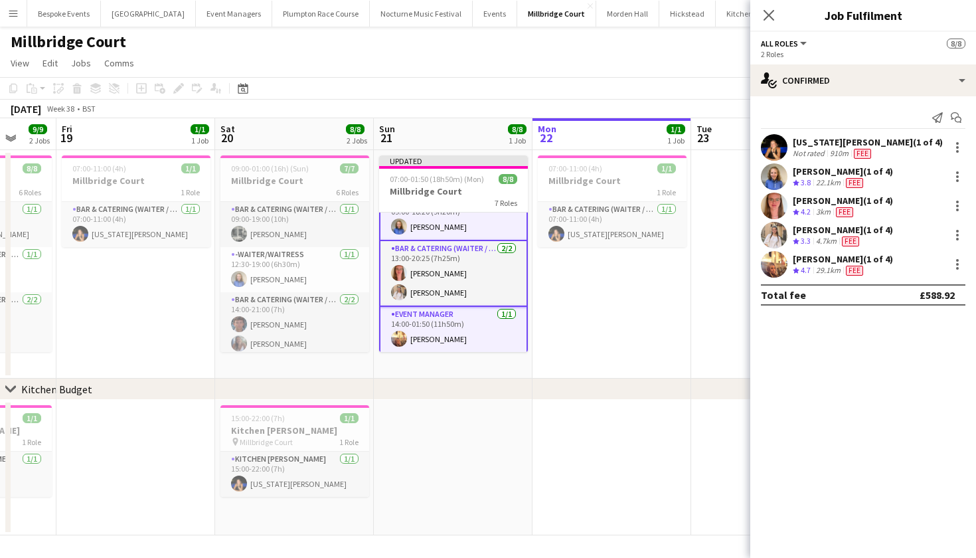
click at [468, 327] on app-card-role "Event Manager 1/1 14:00-01:50 (11h50m) Jemima Barfoot" at bounding box center [453, 330] width 149 height 46
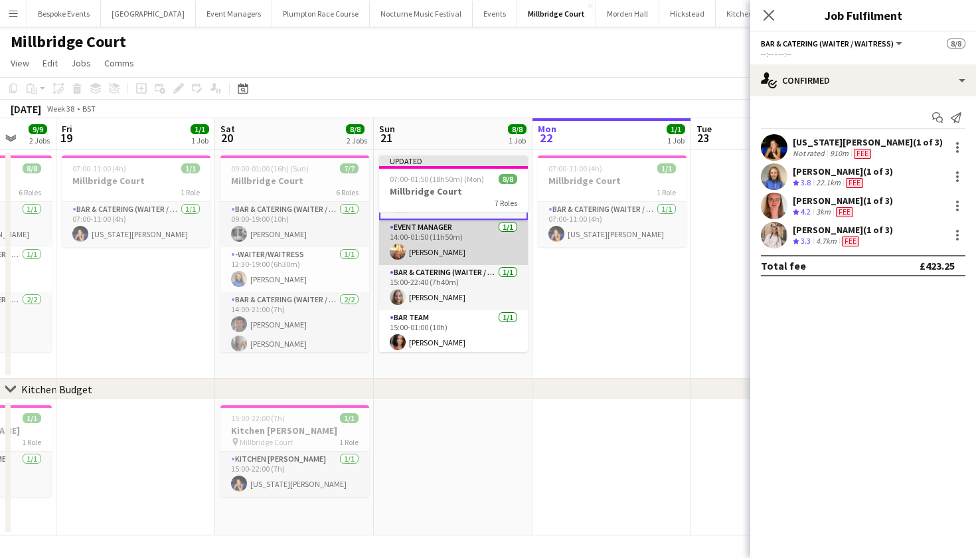
scroll to position [154, 0]
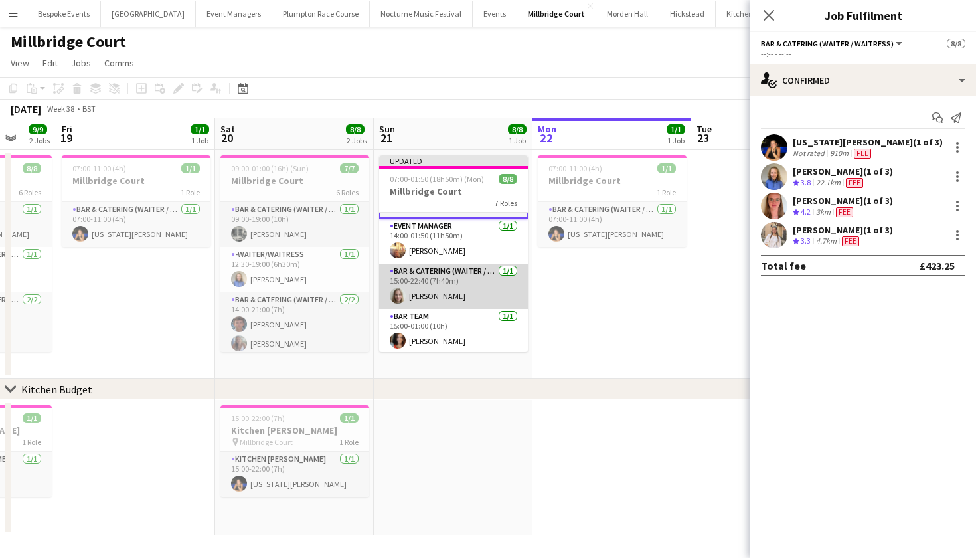
click at [457, 282] on app-card-role "Bar & Catering (Waiter / waitress) 1/1 15:00-22:40 (7h40m) Maya Browne" at bounding box center [453, 286] width 149 height 45
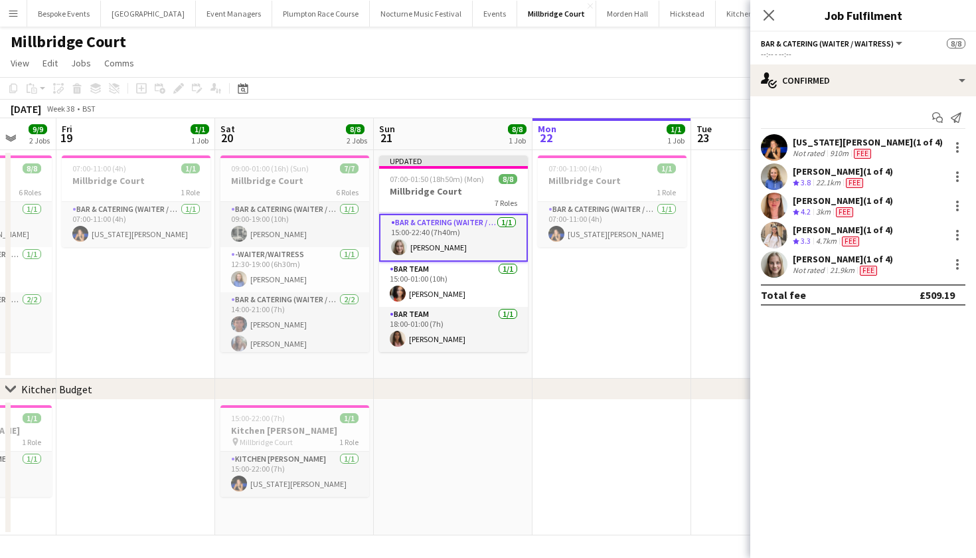
scroll to position [204, 0]
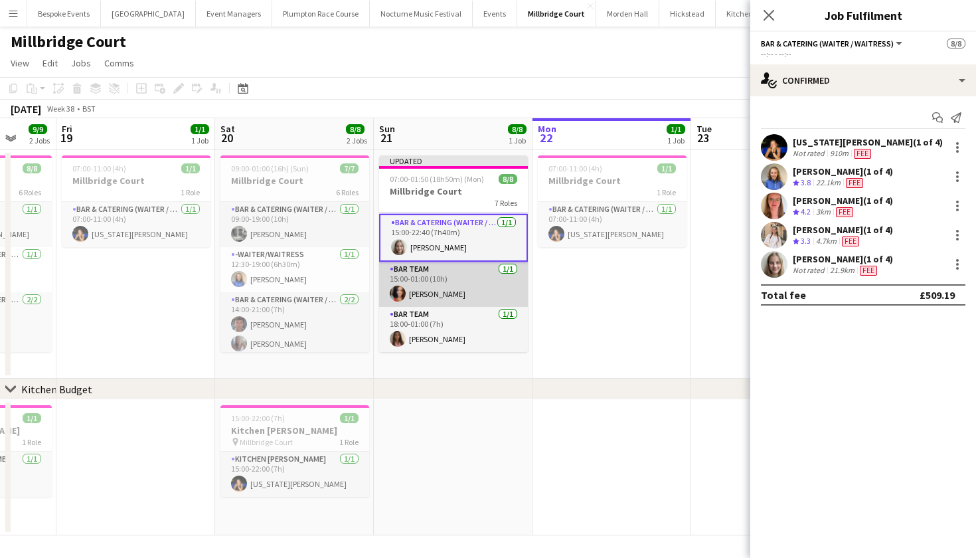
click at [441, 298] on app-card-role "Bar Team 1/1 15:00-01:00 (10h) Freya Cowie" at bounding box center [453, 284] width 149 height 45
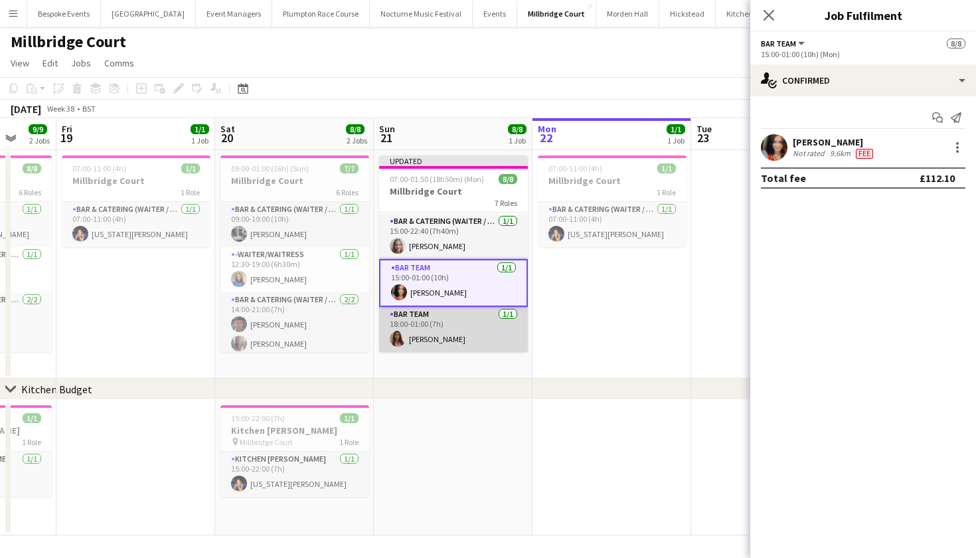
click at [443, 335] on app-card-role "Bar Team 1/1 18:00-01:00 (7h) Lily Stanley" at bounding box center [453, 329] width 149 height 45
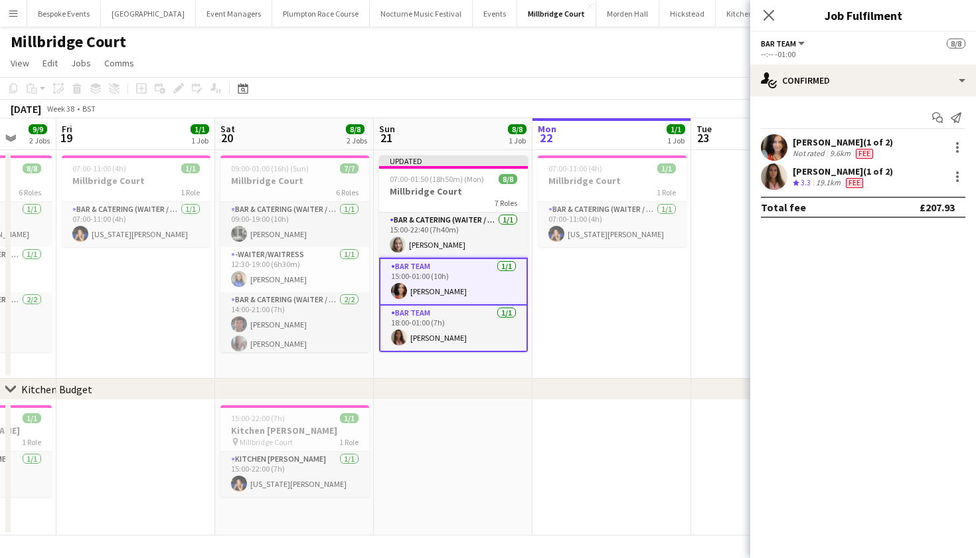
scroll to position [200, 0]
click at [302, 17] on button "Plumpton Race Course Close" at bounding box center [321, 14] width 98 height 26
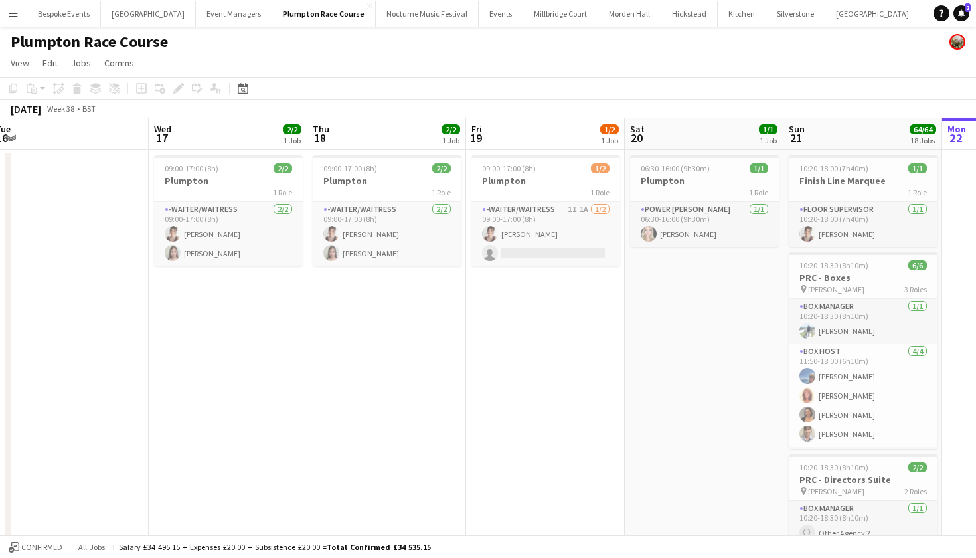
scroll to position [0, 325]
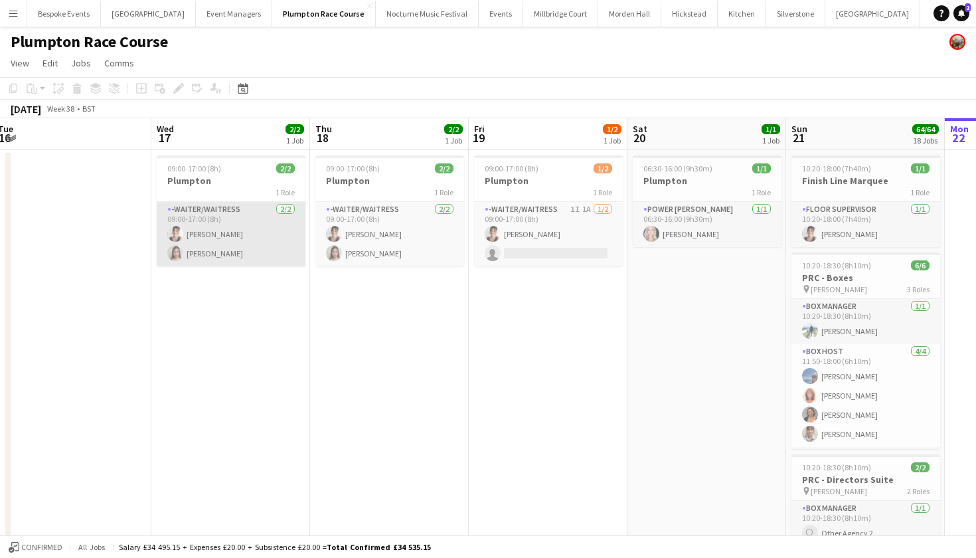
click at [224, 236] on app-card-role "-Waiter/Waitress 2/2 09:00-17:00 (8h) Sadie Bicknell Daisy Marshall" at bounding box center [231, 234] width 149 height 64
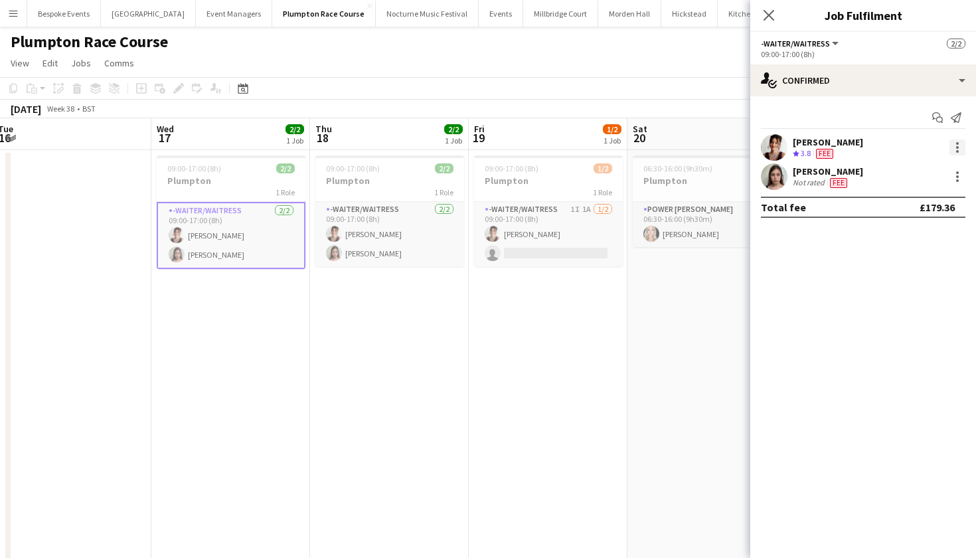
click at [954, 143] on div at bounding box center [958, 147] width 16 height 16
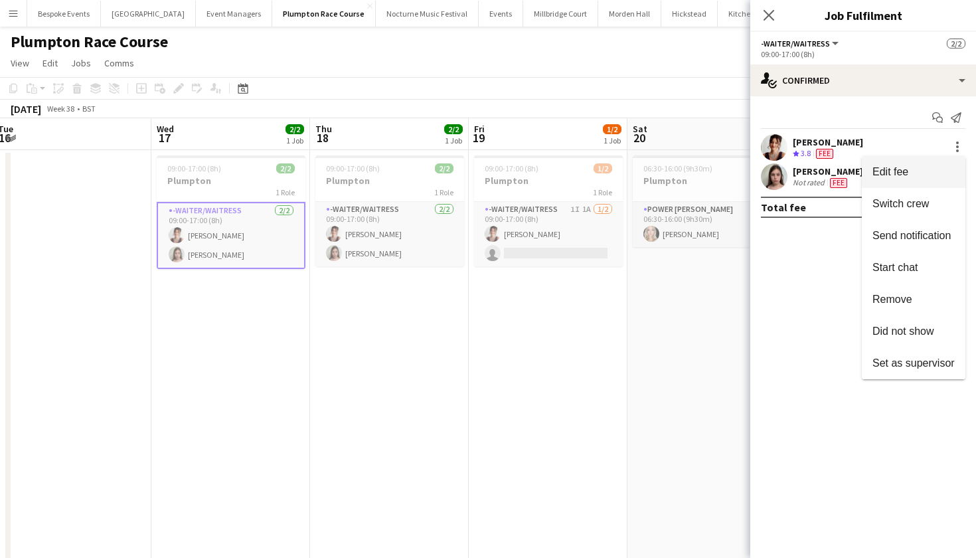
click at [939, 169] on span "Edit fee" at bounding box center [914, 172] width 82 height 12
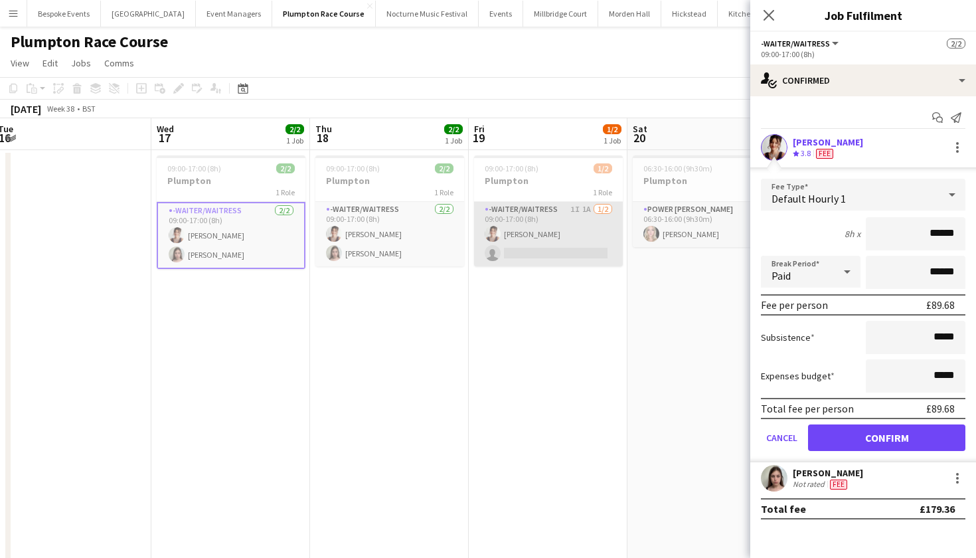
click at [549, 241] on app-card-role "-Waiter/Waitress 1I 1A 1/2 09:00-17:00 (8h) Sadie Bicknell single-neutral-actio…" at bounding box center [548, 234] width 149 height 64
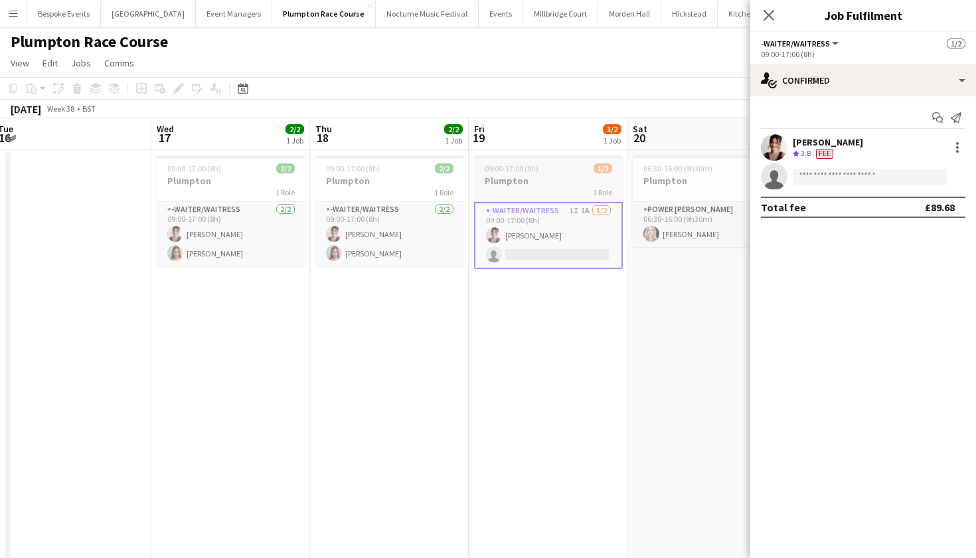
click at [521, 189] on div "1 Role" at bounding box center [548, 192] width 149 height 11
click at [173, 87] on icon "Edit" at bounding box center [178, 88] width 11 height 11
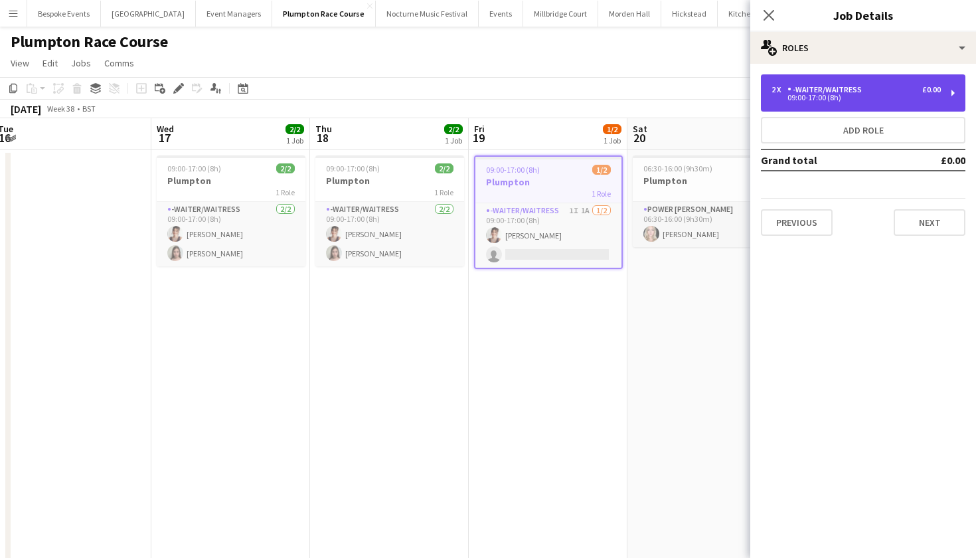
click at [853, 88] on div "-Waiter/Waitress" at bounding box center [828, 89] width 80 height 9
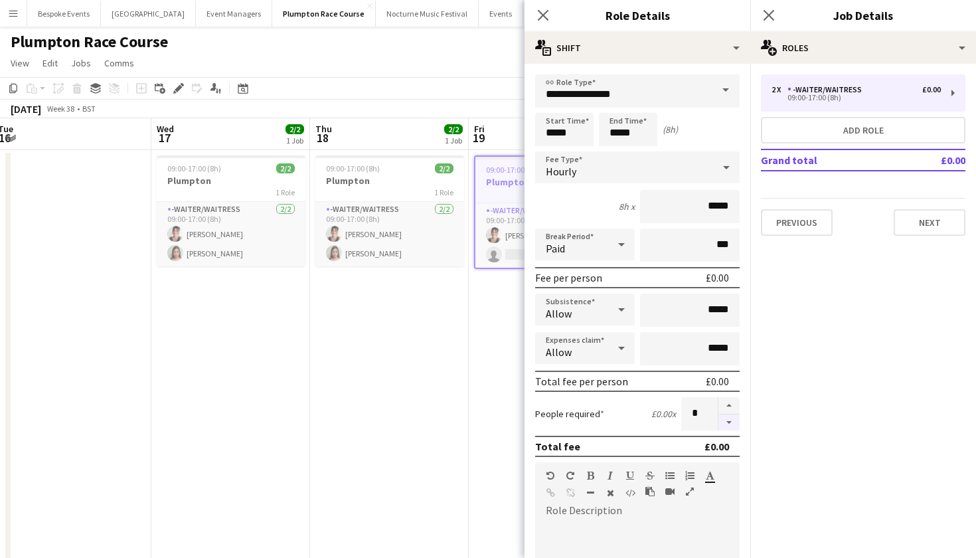
click at [731, 425] on button "button" at bounding box center [729, 422] width 21 height 17
type input "*"
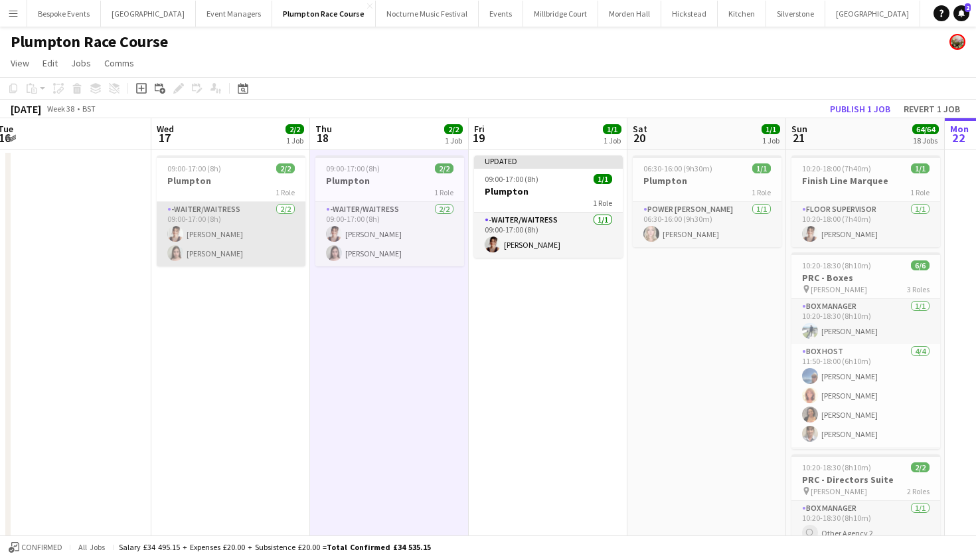
click at [252, 222] on app-card-role "-Waiter/Waitress 2/2 09:00-17:00 (8h) Sadie Bicknell Daisy Marshall" at bounding box center [231, 234] width 149 height 64
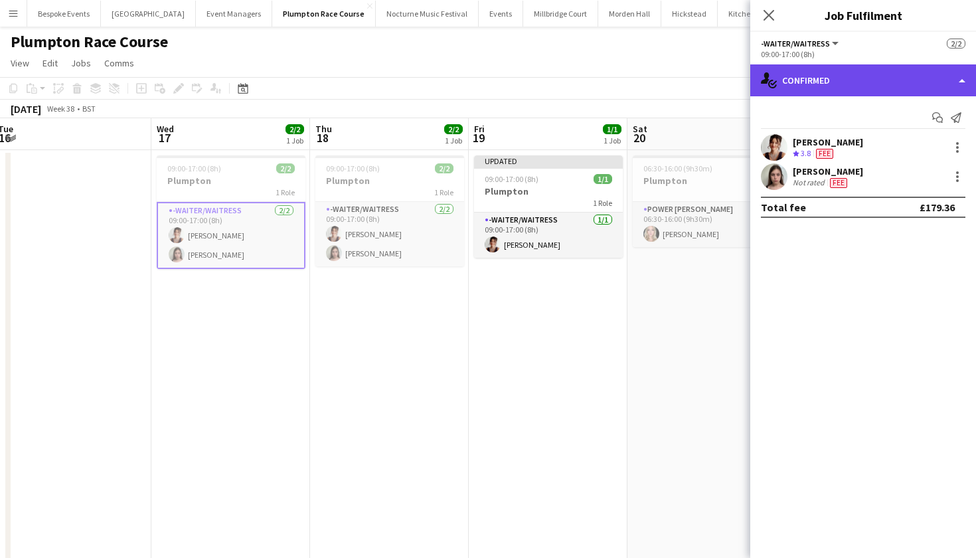
click at [859, 74] on div "single-neutral-actions-check-2 Confirmed" at bounding box center [864, 80] width 226 height 32
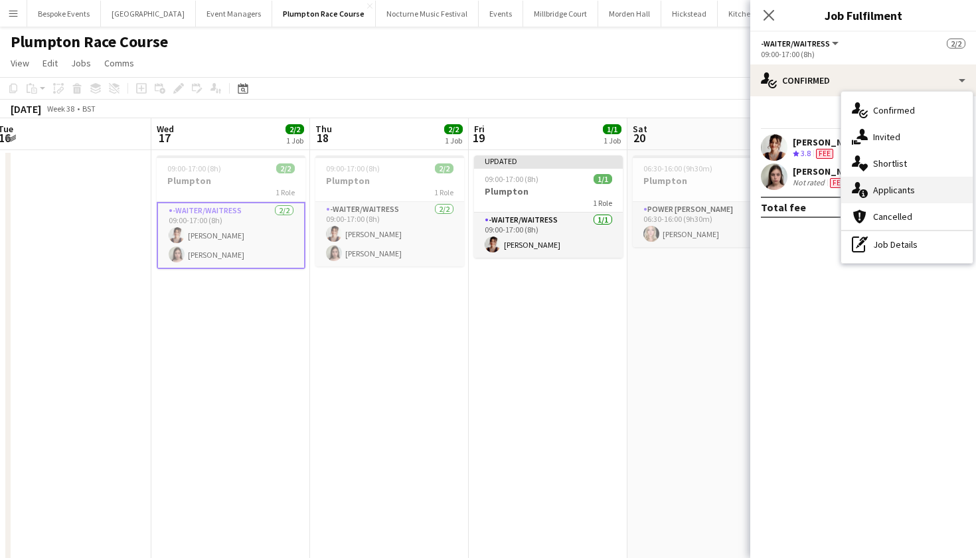
click at [889, 193] on span "Applicants" at bounding box center [894, 190] width 42 height 12
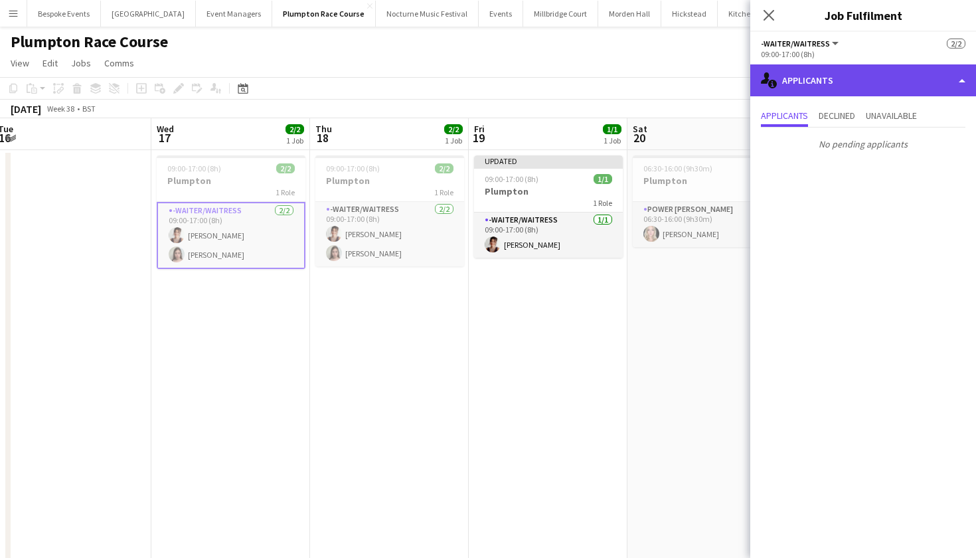
click at [813, 82] on div "single-neutral-actions-information Applicants" at bounding box center [864, 80] width 226 height 32
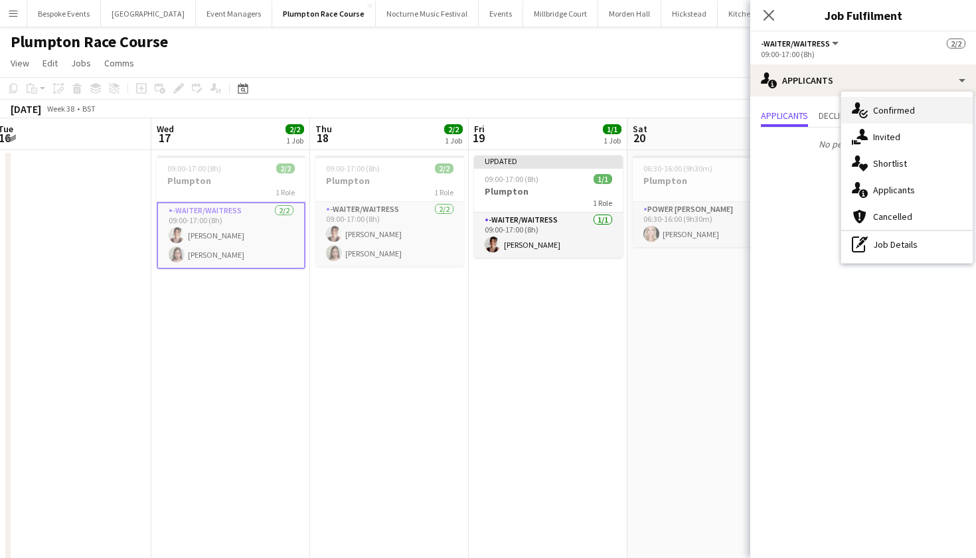
click at [860, 104] on icon "single-neutral-actions-check-2" at bounding box center [860, 110] width 16 height 16
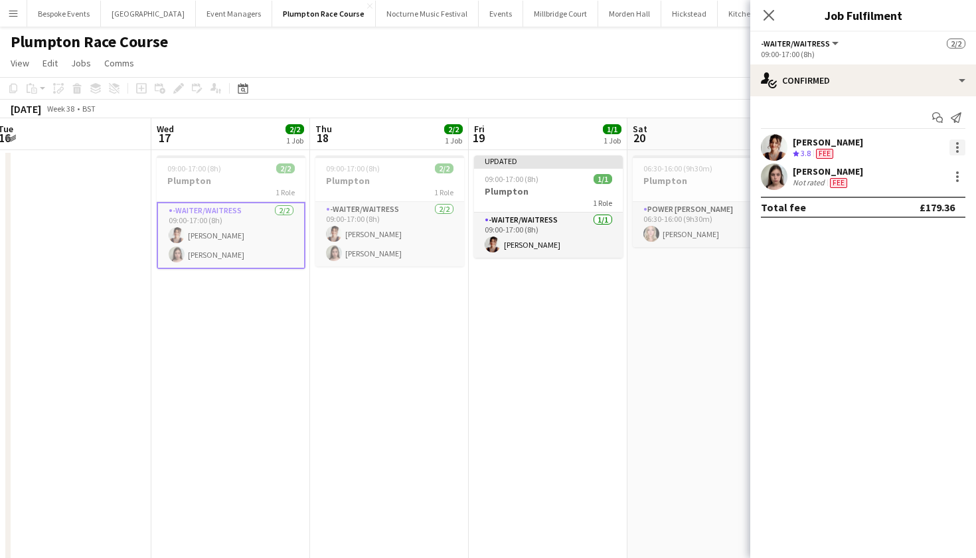
click at [951, 146] on div at bounding box center [958, 147] width 16 height 16
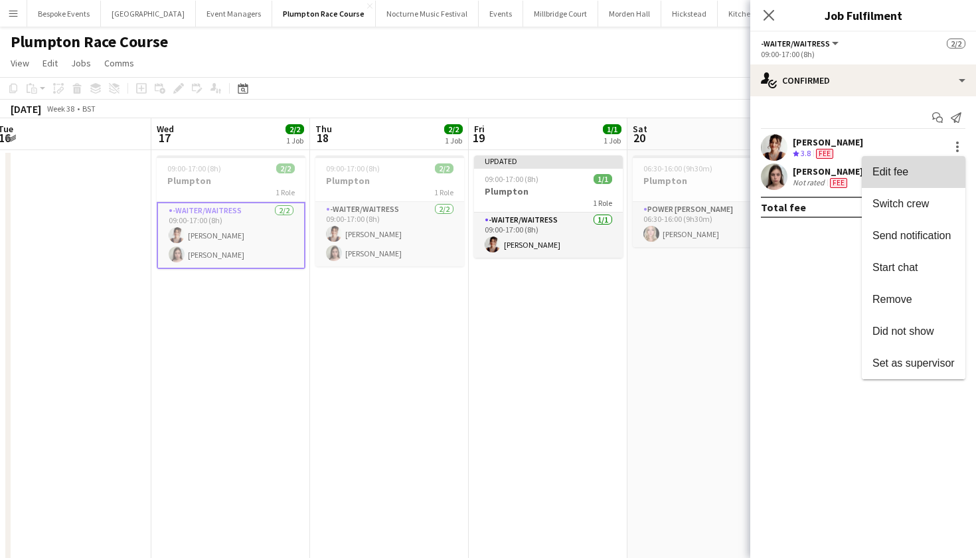
click at [946, 165] on button "Edit fee" at bounding box center [914, 172] width 104 height 32
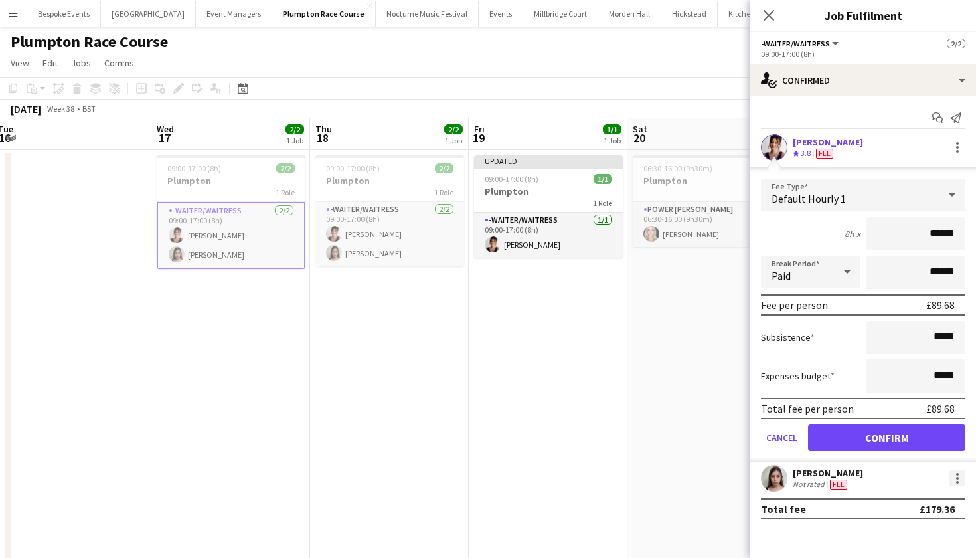
click at [962, 482] on div at bounding box center [958, 478] width 16 height 16
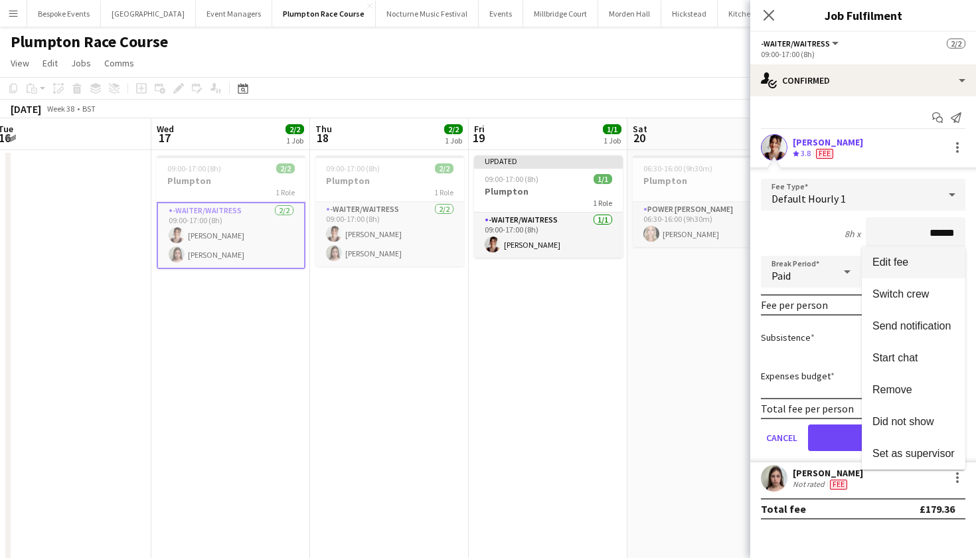
click at [948, 263] on span "Edit fee" at bounding box center [914, 262] width 82 height 12
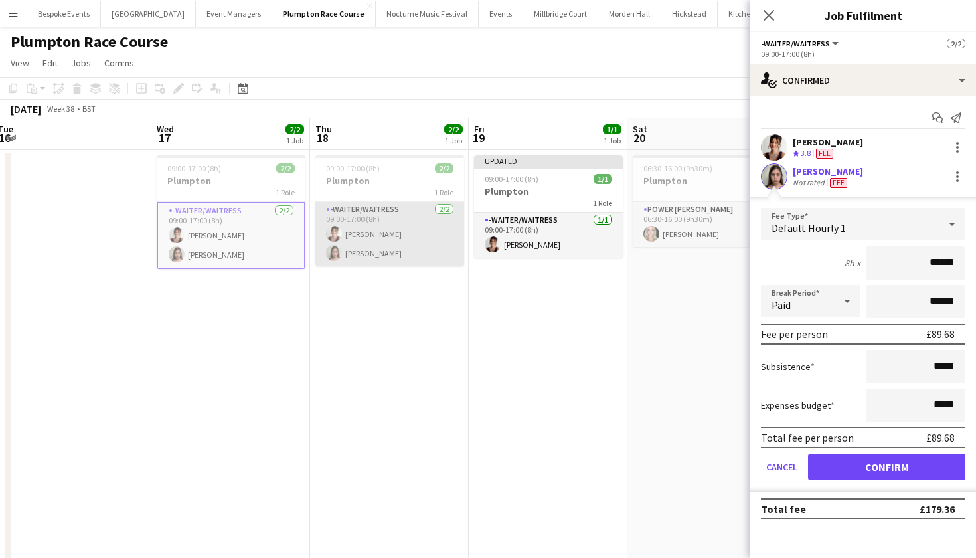
click at [430, 241] on app-card-role "-Waiter/Waitress 2/2 09:00-17:00 (8h) Sadie Bicknell Daisy Marshall" at bounding box center [389, 234] width 149 height 64
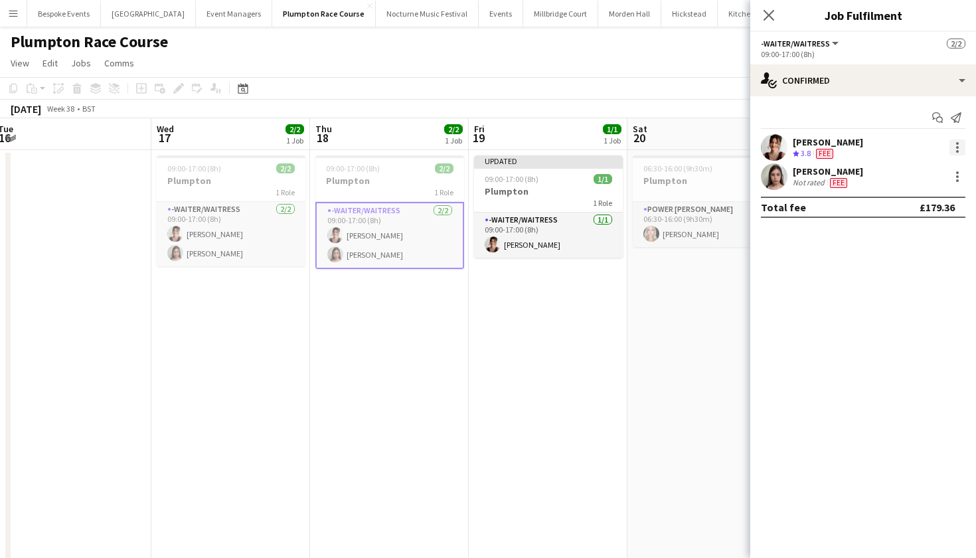
click at [952, 144] on div at bounding box center [958, 147] width 16 height 16
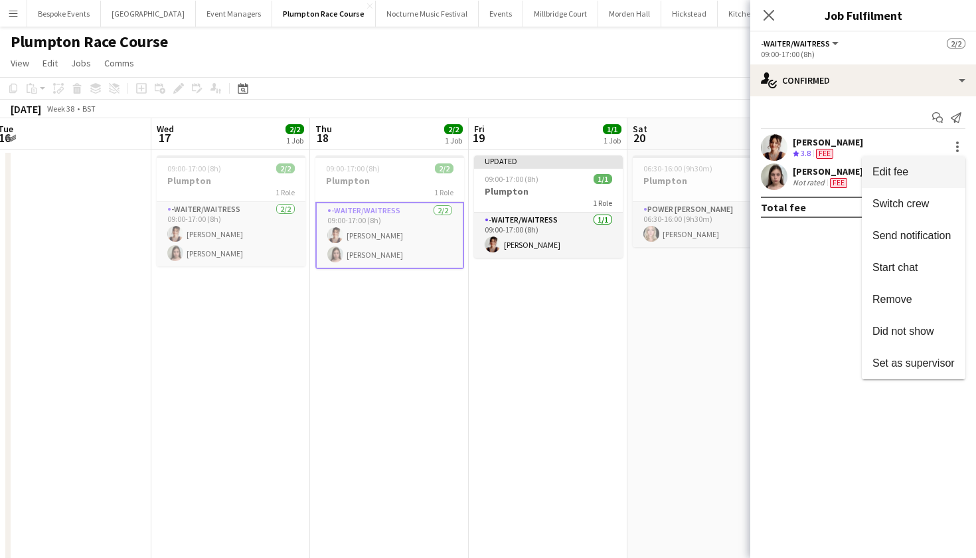
click at [920, 163] on button "Edit fee" at bounding box center [914, 172] width 104 height 32
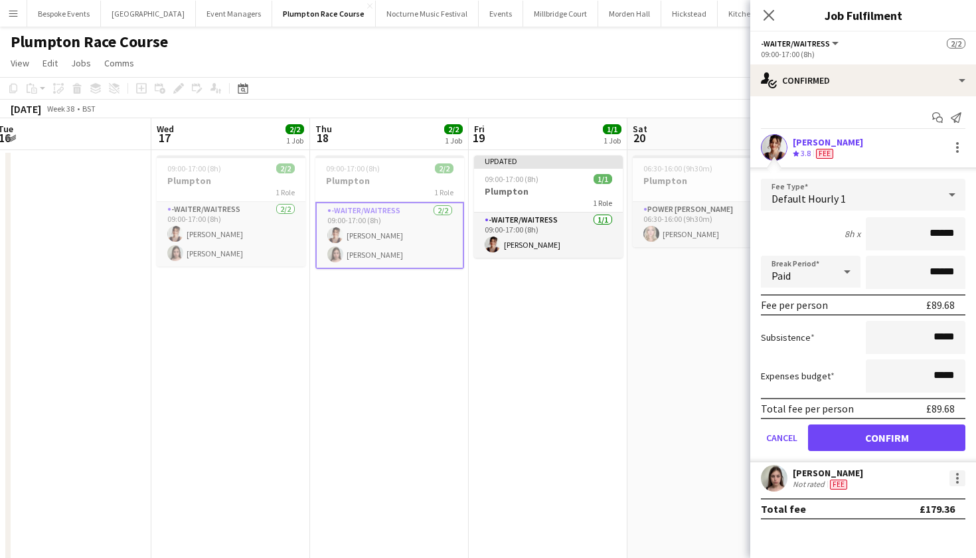
click at [952, 481] on div at bounding box center [958, 478] width 16 height 16
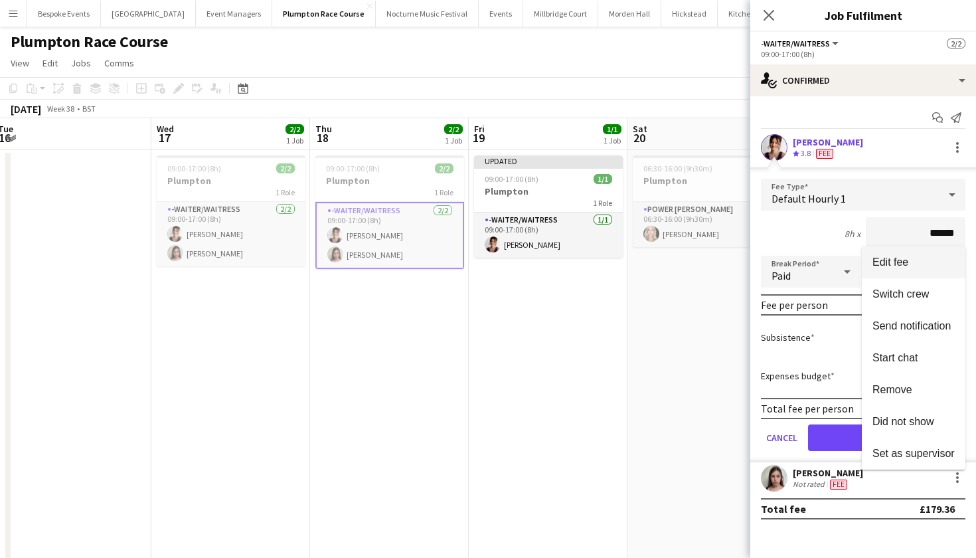
click at [924, 255] on button "Edit fee" at bounding box center [914, 262] width 104 height 32
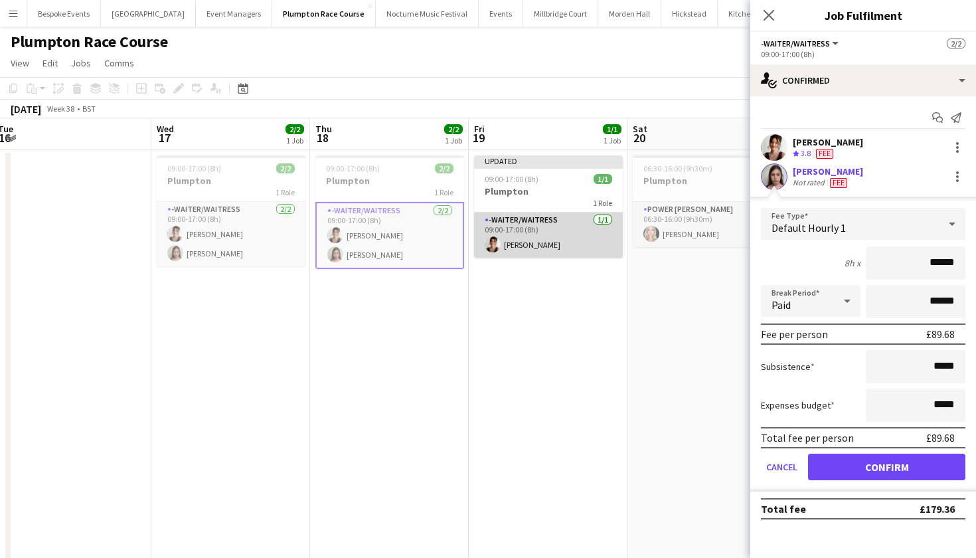
click at [600, 243] on app-card-role "-Waiter/Waitress 1/1 09:00-17:00 (8h) Sadie Bicknell" at bounding box center [548, 235] width 149 height 45
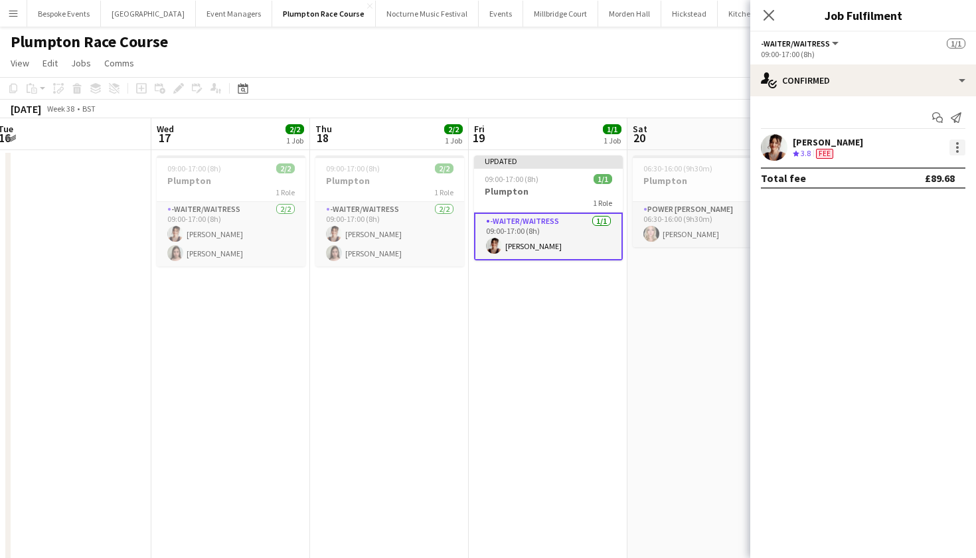
click at [957, 154] on div at bounding box center [958, 147] width 16 height 16
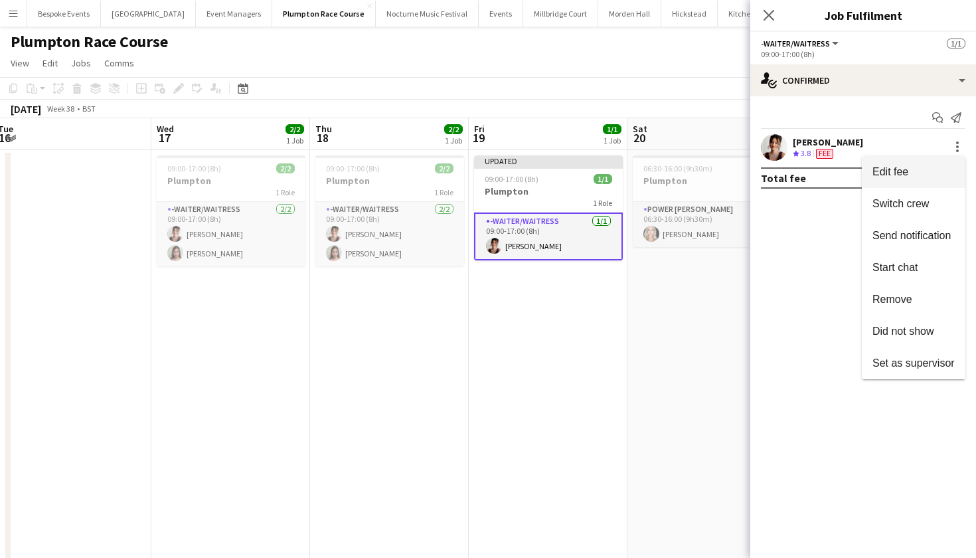
click at [940, 169] on span "Edit fee" at bounding box center [914, 172] width 82 height 12
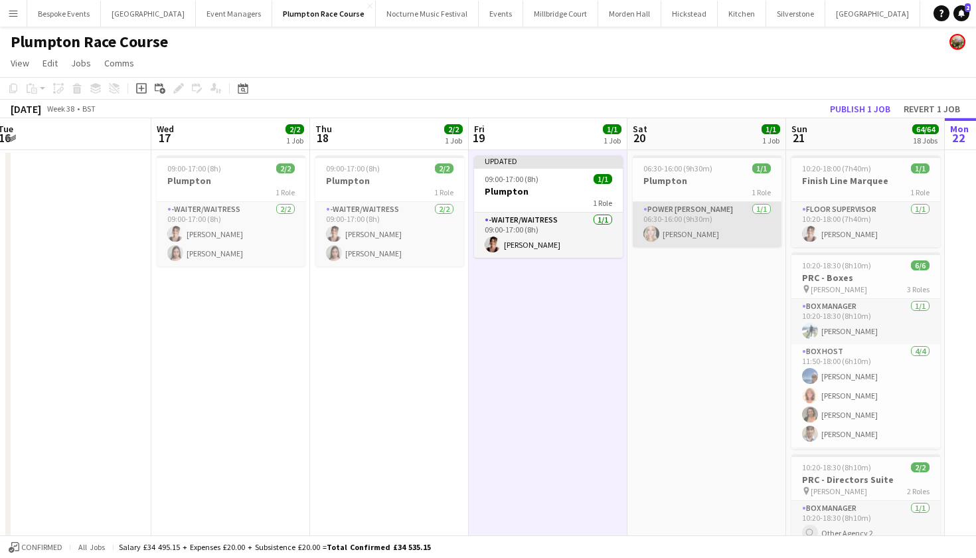
click at [683, 246] on app-card-role "Power Porter 1/1 06:30-16:00 (9h30m) Dannielle Castles" at bounding box center [707, 224] width 149 height 45
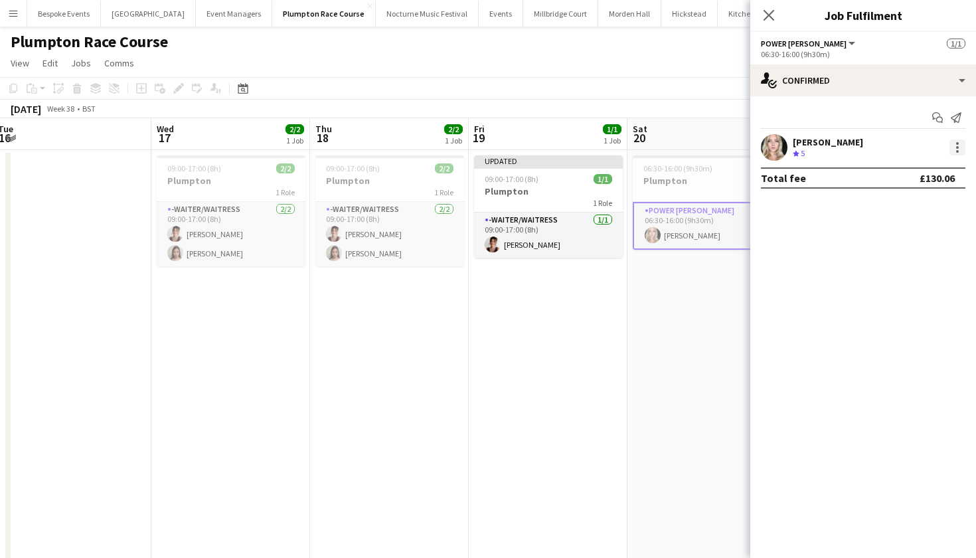
click at [957, 149] on div at bounding box center [958, 147] width 16 height 16
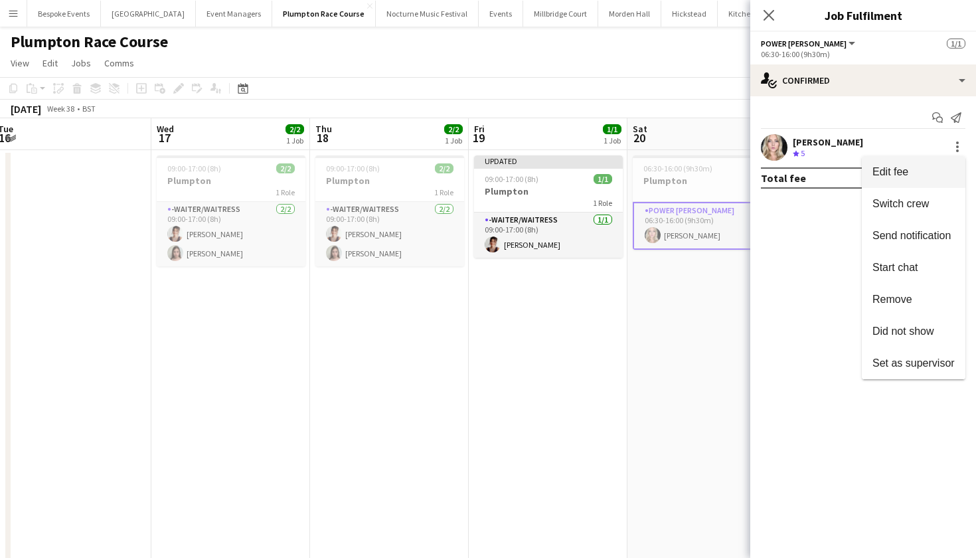
click at [923, 159] on button "Edit fee" at bounding box center [914, 172] width 104 height 32
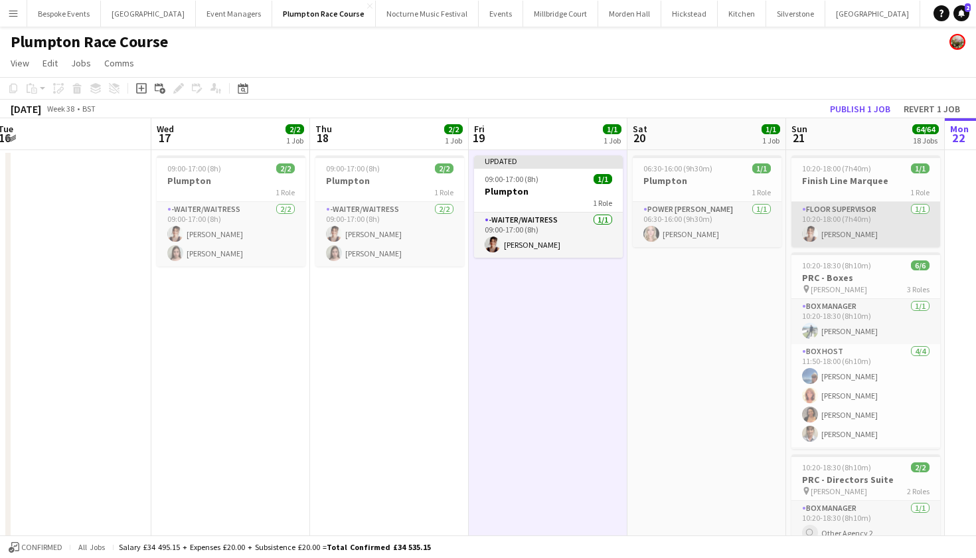
click at [848, 221] on app-card-role "Floor Supervisor 1/1 10:20-18:00 (7h40m) Sadie Bicknell" at bounding box center [866, 224] width 149 height 45
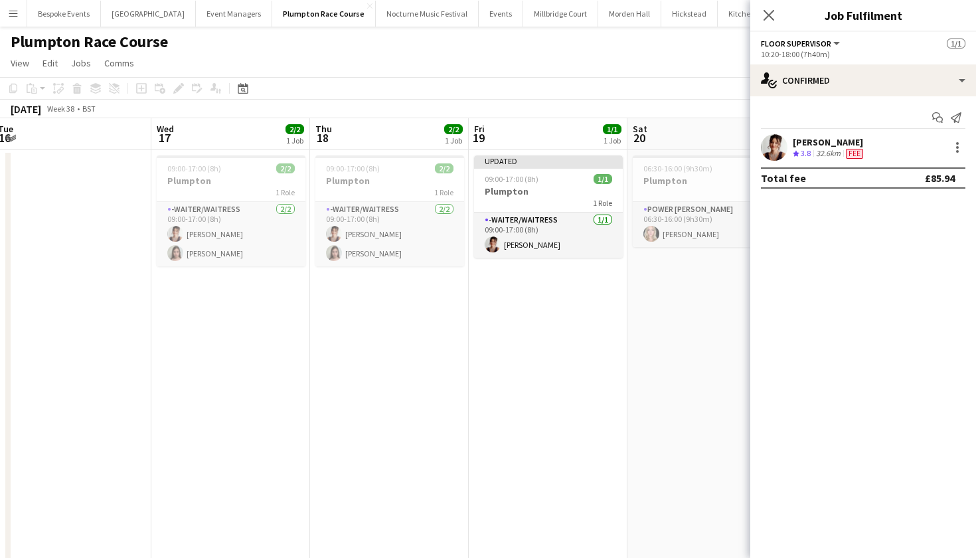
click at [642, 104] on div "September 2025 Week 38 • BST Publish 1 job Revert 1 job" at bounding box center [488, 109] width 976 height 19
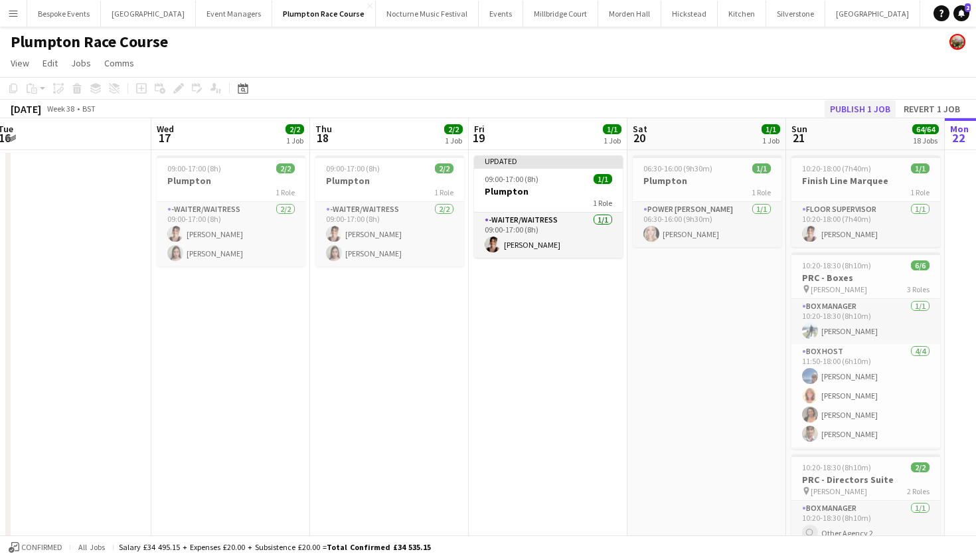
click at [856, 103] on button "Publish 1 job" at bounding box center [860, 108] width 71 height 17
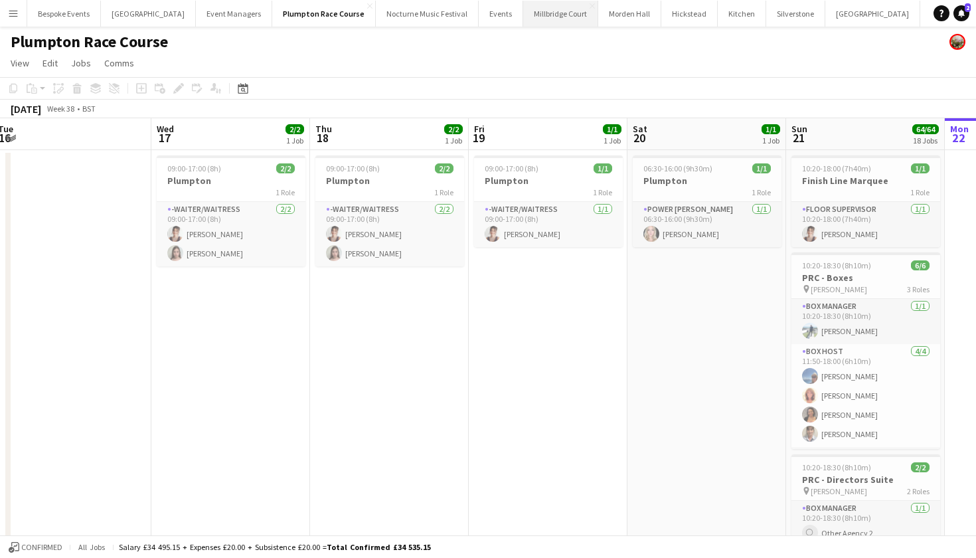
click at [523, 14] on button "Millbridge Court Close" at bounding box center [560, 14] width 75 height 26
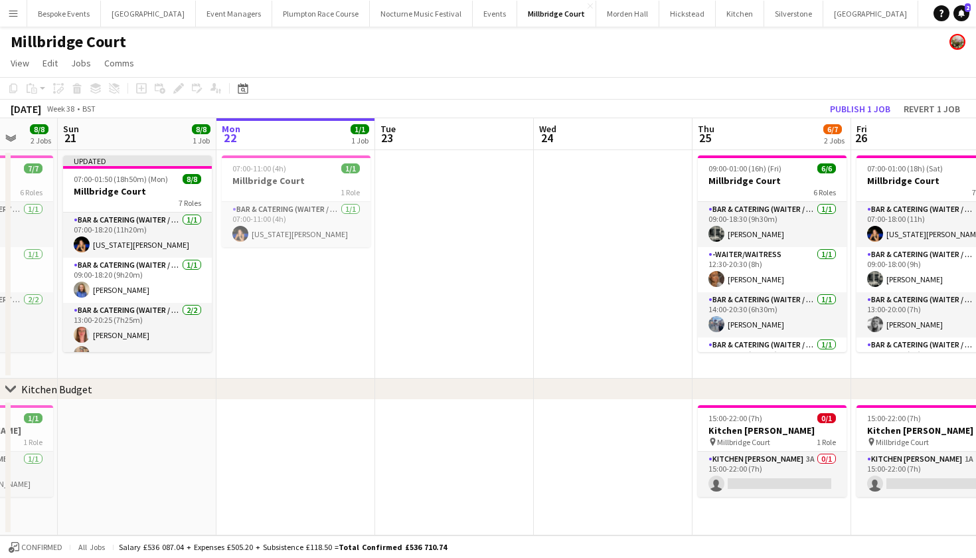
scroll to position [0, 420]
click at [858, 112] on button "Publish 1 job" at bounding box center [860, 108] width 71 height 17
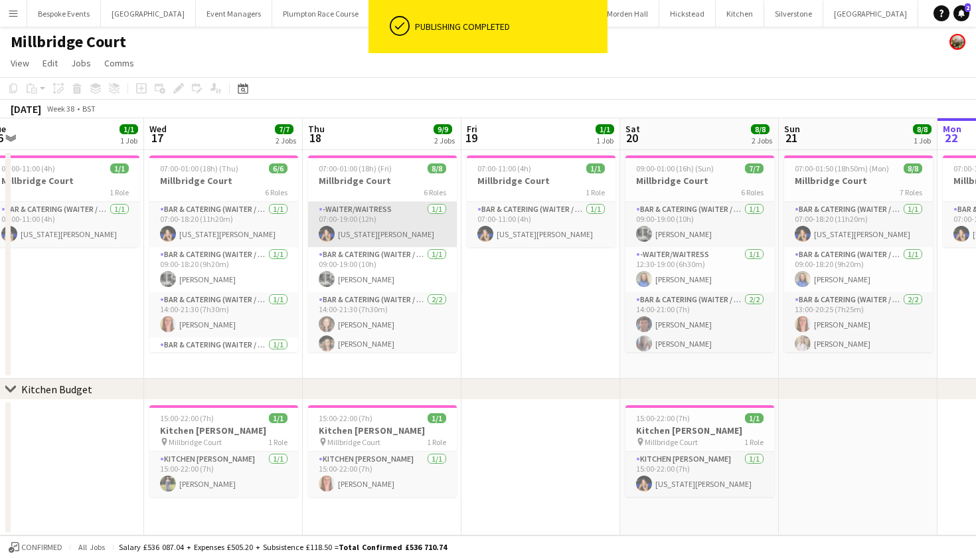
scroll to position [0, 329]
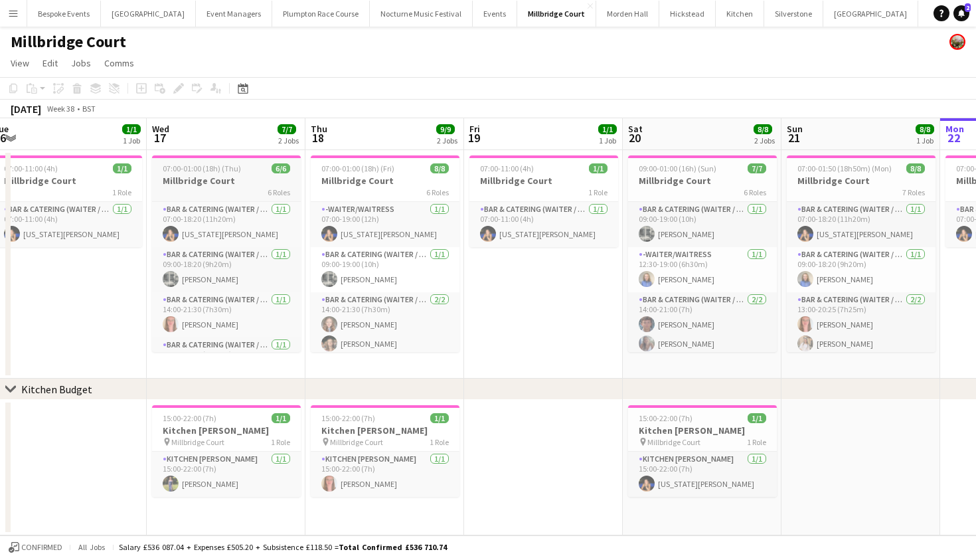
click at [254, 169] on div "07:00-01:00 (18h) (Thu) 6/6" at bounding box center [226, 168] width 149 height 10
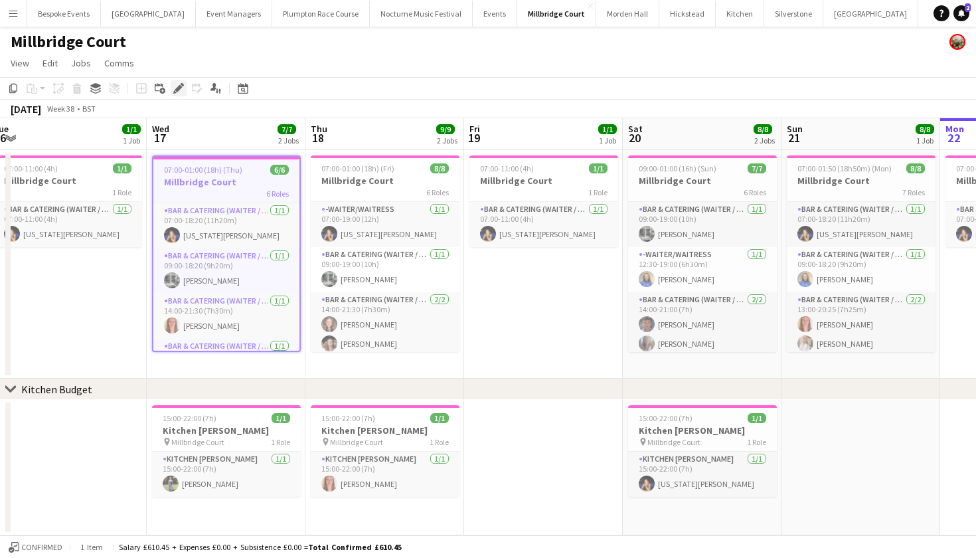
click at [180, 92] on icon "Edit" at bounding box center [178, 88] width 11 height 11
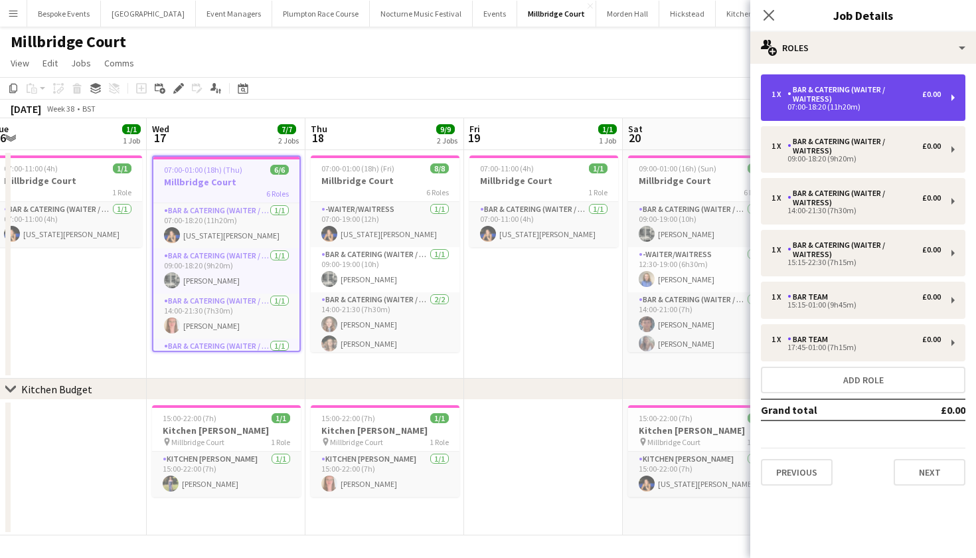
click at [826, 106] on div "07:00-18:20 (11h20m)" at bounding box center [856, 107] width 169 height 7
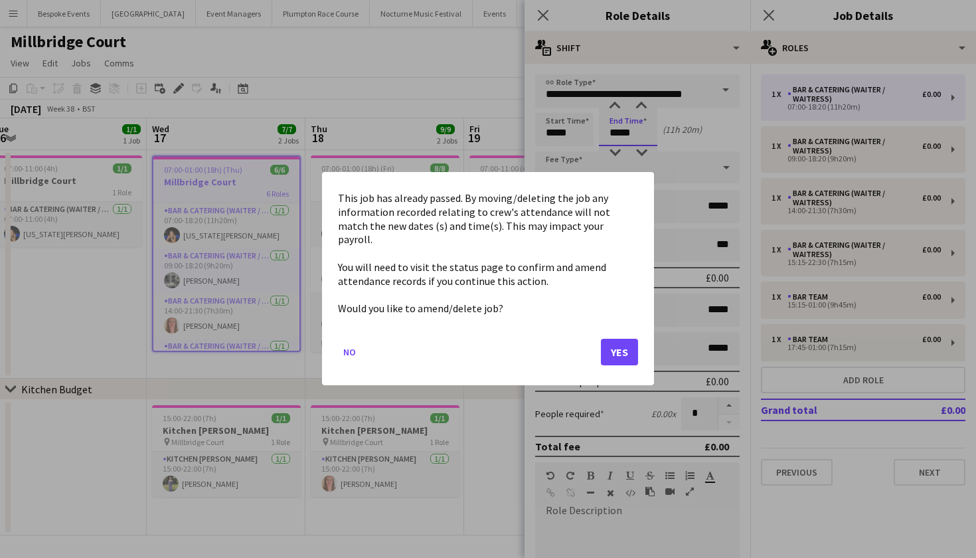
click at [639, 132] on body "Menu Boards Boards Boards All jobs Status Workforce Workforce My Workforce Recr…" at bounding box center [488, 279] width 976 height 558
click at [629, 351] on button "Yes" at bounding box center [619, 352] width 37 height 27
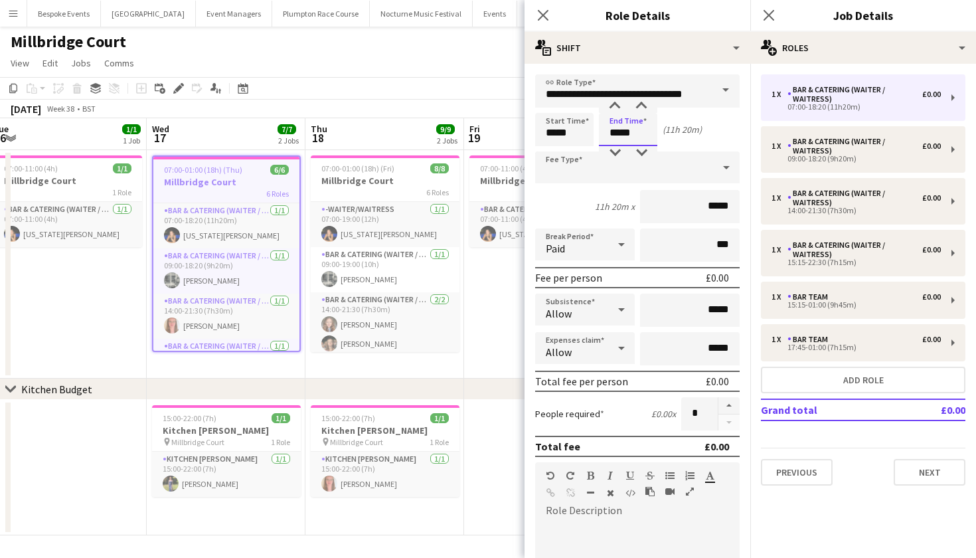
click at [638, 128] on input "*****" at bounding box center [628, 129] width 58 height 33
type input "*****"
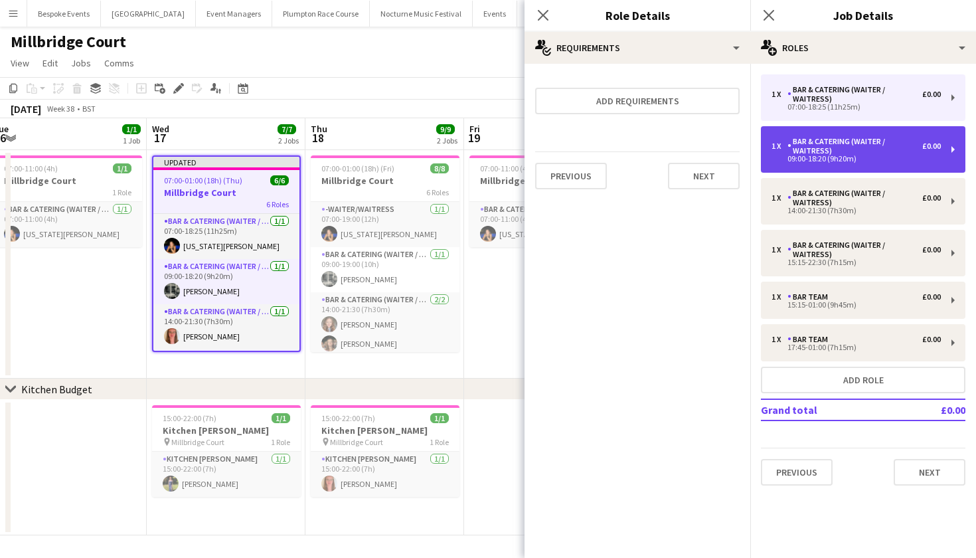
click at [868, 150] on div "Bar & Catering (Waiter / waitress)" at bounding box center [855, 146] width 135 height 19
type input "*****"
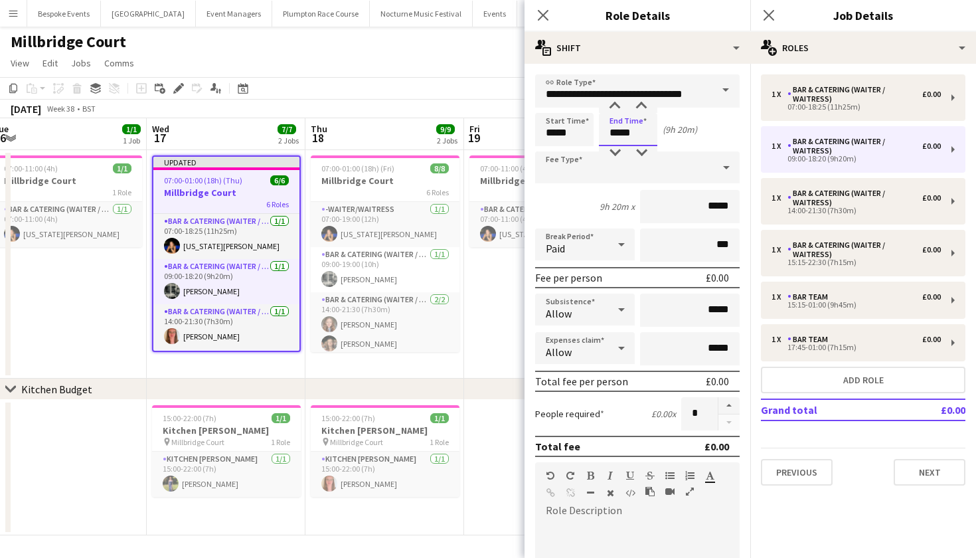
click at [628, 134] on input "*****" at bounding box center [628, 129] width 58 height 33
type input "*****"
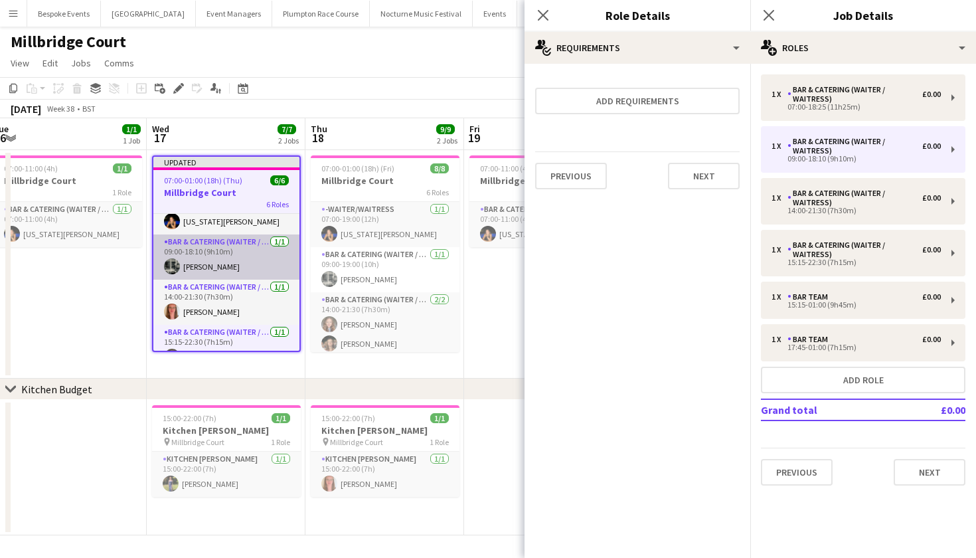
scroll to position [25, 0]
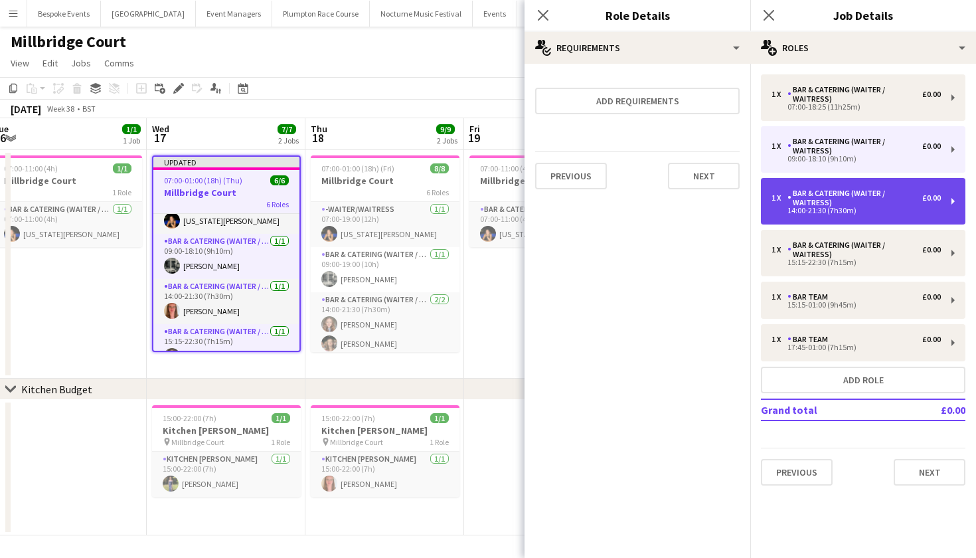
click at [820, 201] on div "Bar & Catering (Waiter / waitress)" at bounding box center [855, 198] width 135 height 19
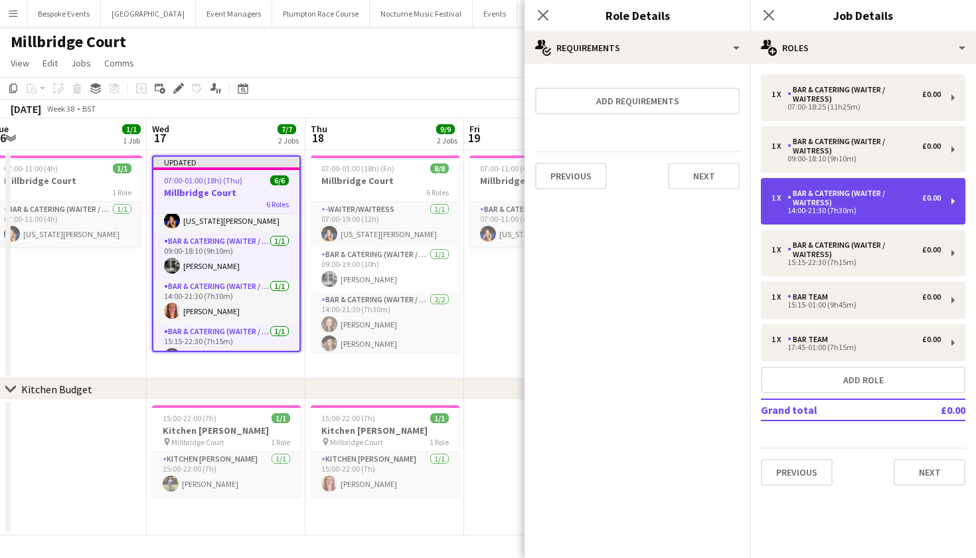
type input "*****"
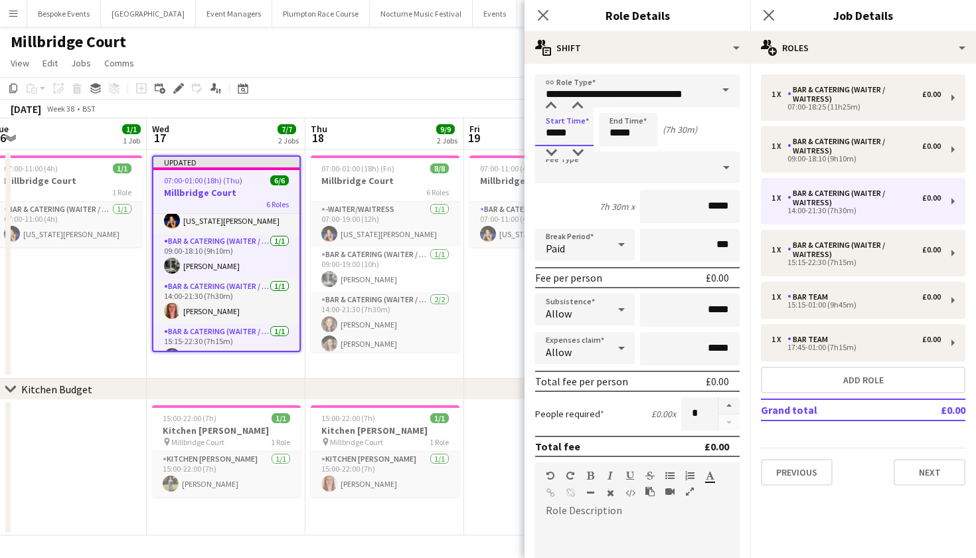
click at [555, 132] on input "*****" at bounding box center [564, 129] width 58 height 33
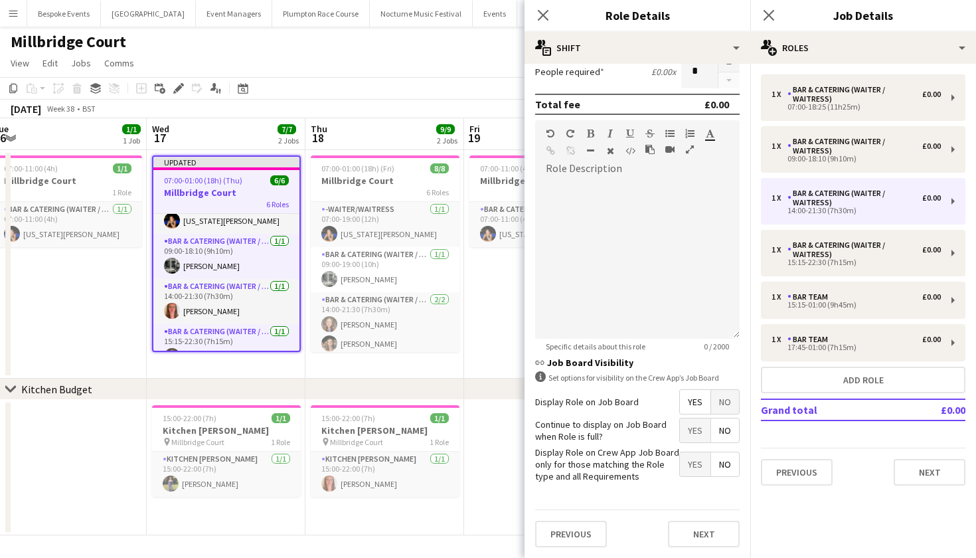
scroll to position [341, 0]
click at [698, 537] on button "Next" at bounding box center [704, 534] width 72 height 27
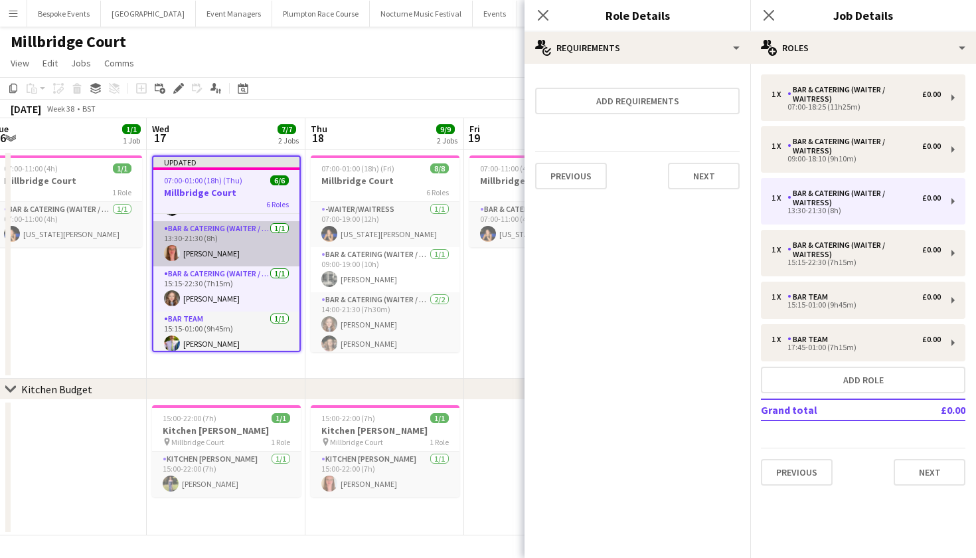
scroll to position [90, 0]
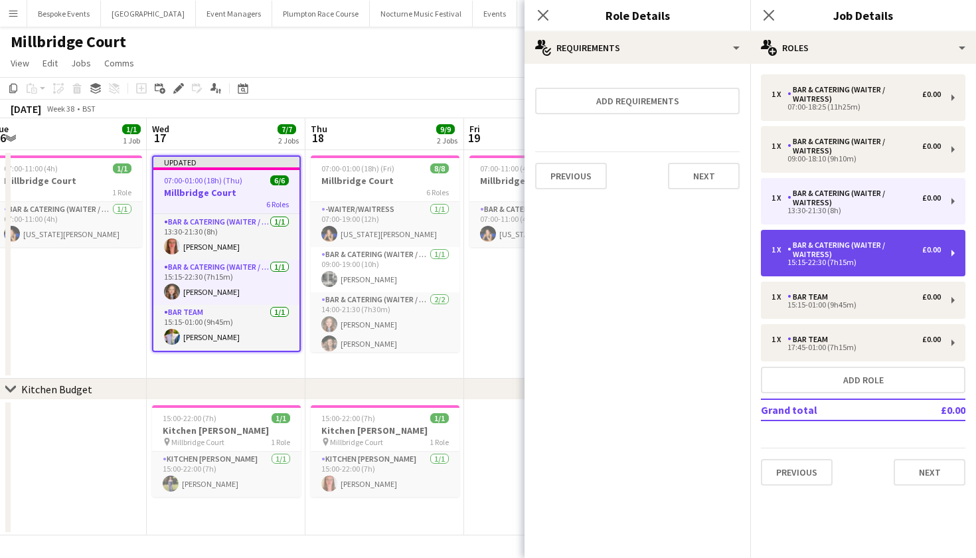
click at [867, 262] on div "15:15-22:30 (7h15m)" at bounding box center [856, 262] width 169 height 7
type input "*****"
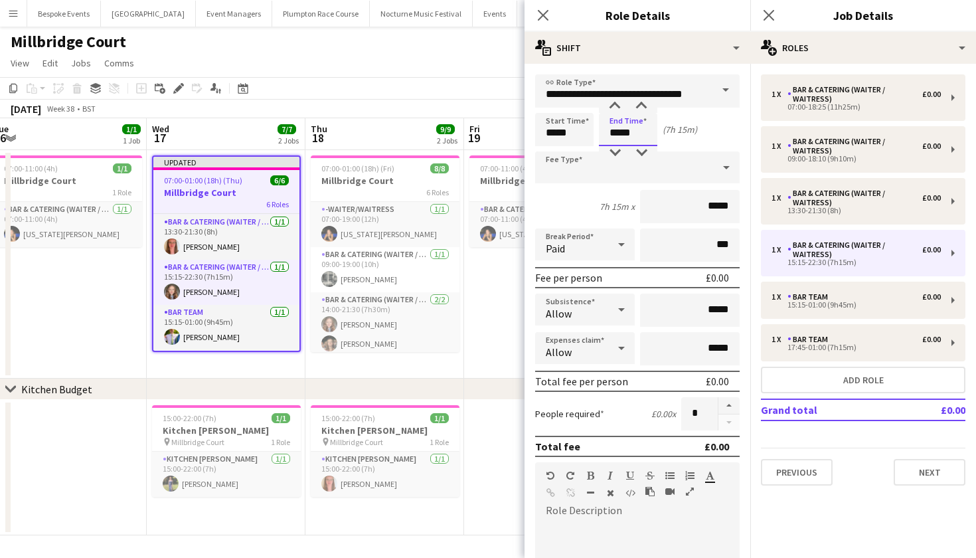
click at [629, 134] on input "*****" at bounding box center [628, 129] width 58 height 33
type input "*****"
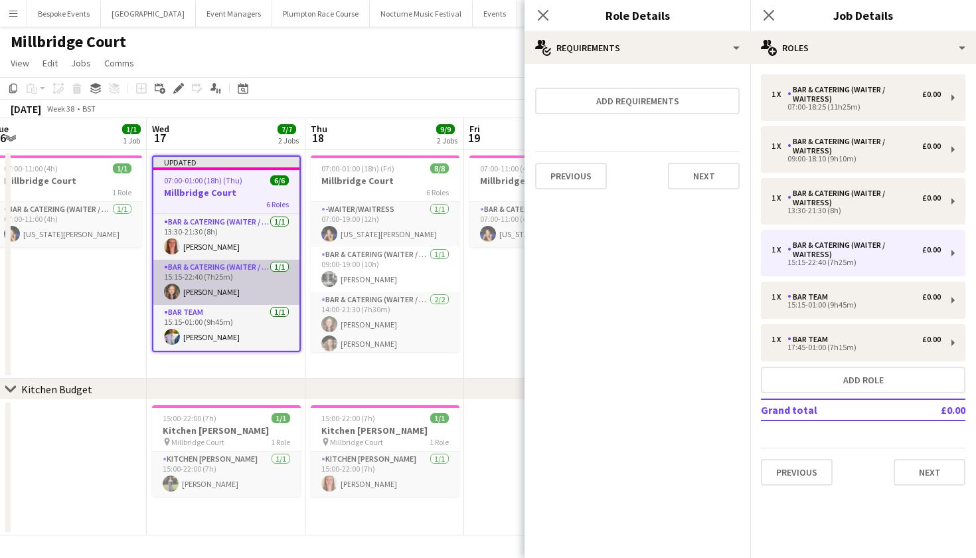
scroll to position [134, 0]
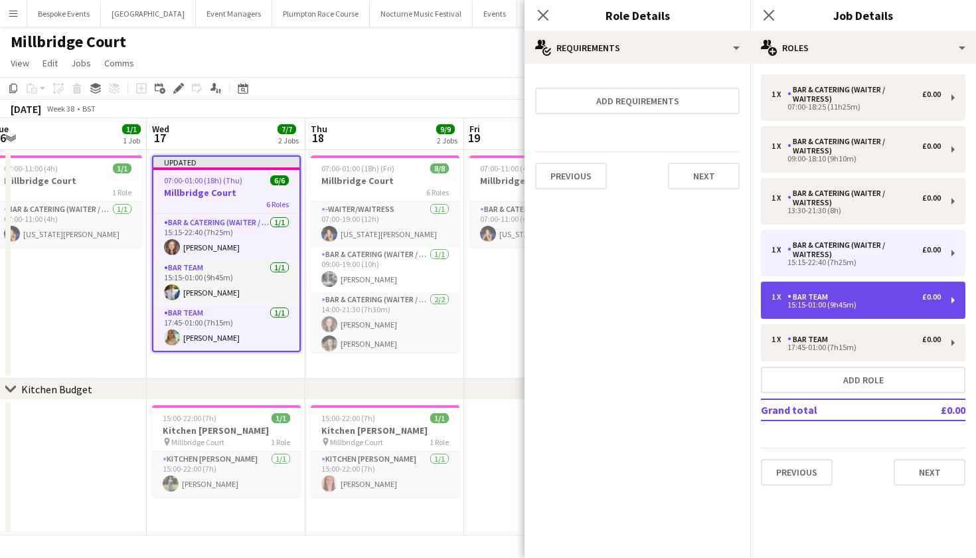
click at [831, 294] on div "Bar Team" at bounding box center [811, 296] width 46 height 9
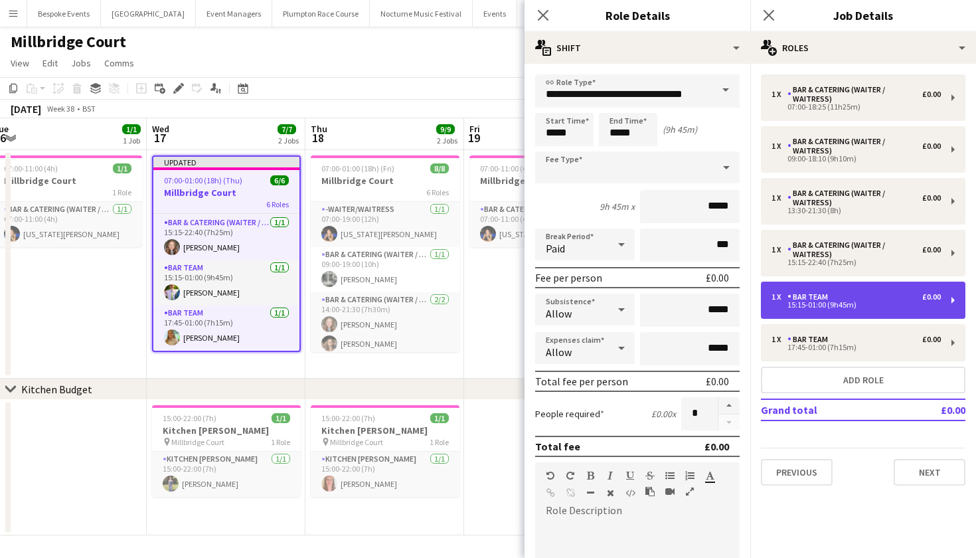
type input "********"
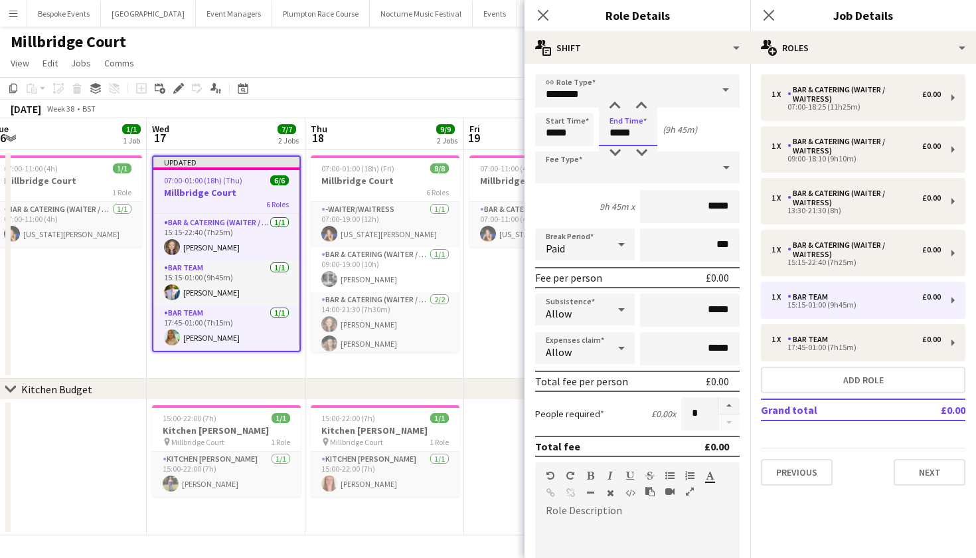
click at [638, 134] on input "*****" at bounding box center [628, 129] width 58 height 33
type input "*****"
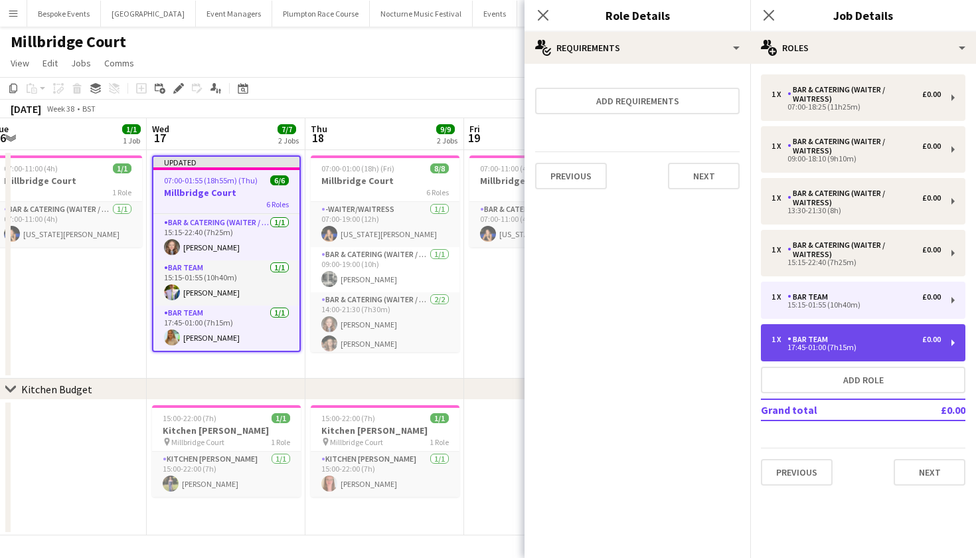
click at [838, 344] on div "17:45-01:00 (7h15m)" at bounding box center [856, 347] width 169 height 7
type input "*****"
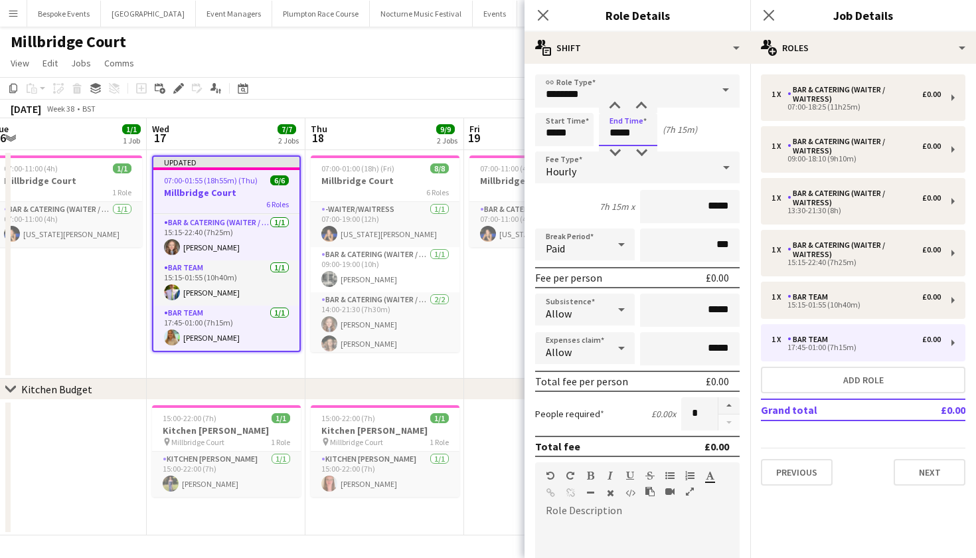
click at [638, 135] on input "*****" at bounding box center [628, 129] width 58 height 33
type input "*****"
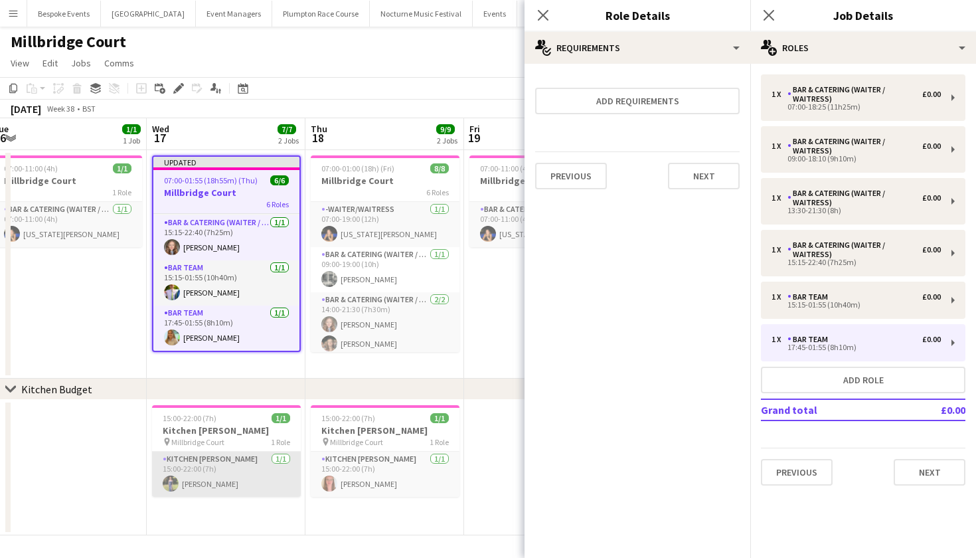
scroll to position [0, 0]
click at [207, 514] on app-date-cell "15:00-22:00 (7h) 1/1 Kitchen Porter pin Millbridge Court 1 Role Kitchen Porter …" at bounding box center [226, 467] width 159 height 135
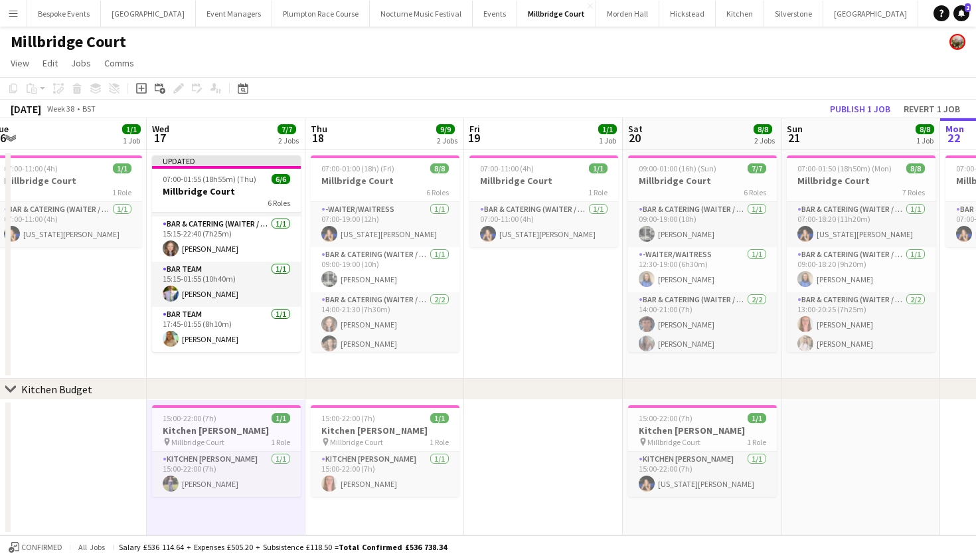
scroll to position [0, 329]
click at [240, 513] on app-date-cell "15:00-22:00 (7h) 1/1 Kitchen Porter pin Millbridge Court 1 Role Kitchen Porter …" at bounding box center [226, 467] width 159 height 135
click at [139, 88] on icon at bounding box center [141, 89] width 6 height 6
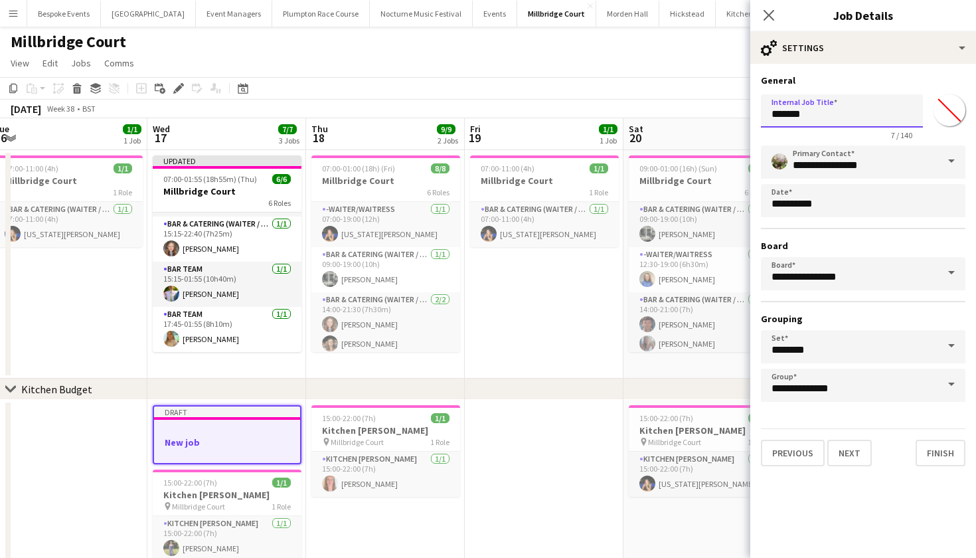
click at [814, 116] on input "*******" at bounding box center [842, 110] width 162 height 33
type input "*"
type input "**********"
click at [854, 452] on button "Next" at bounding box center [850, 453] width 45 height 27
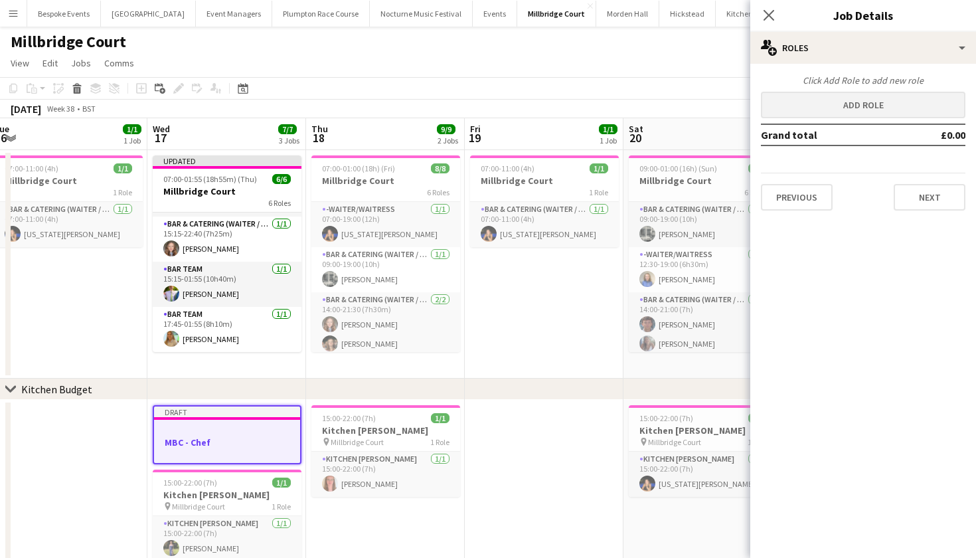
click at [811, 113] on button "Add role" at bounding box center [863, 105] width 205 height 27
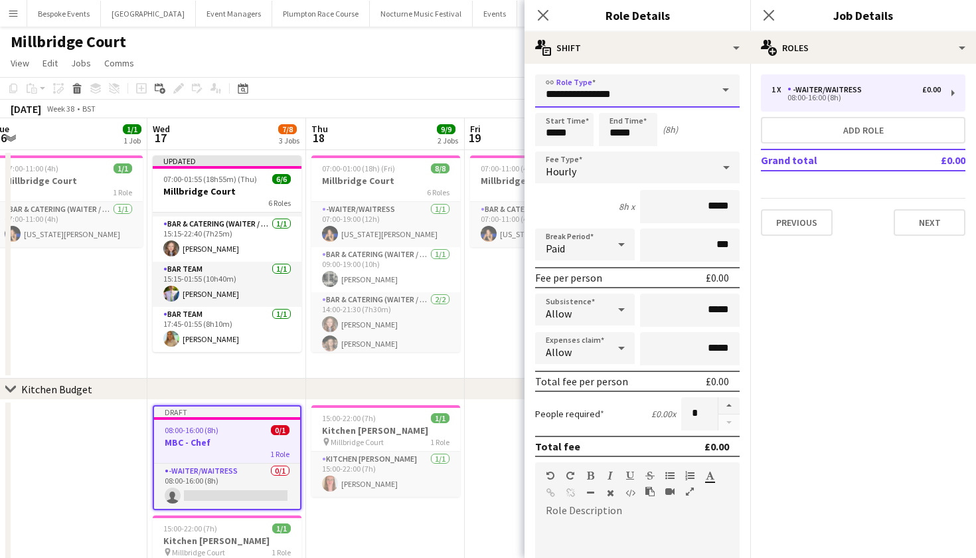
click at [582, 98] on input "**********" at bounding box center [637, 90] width 205 height 33
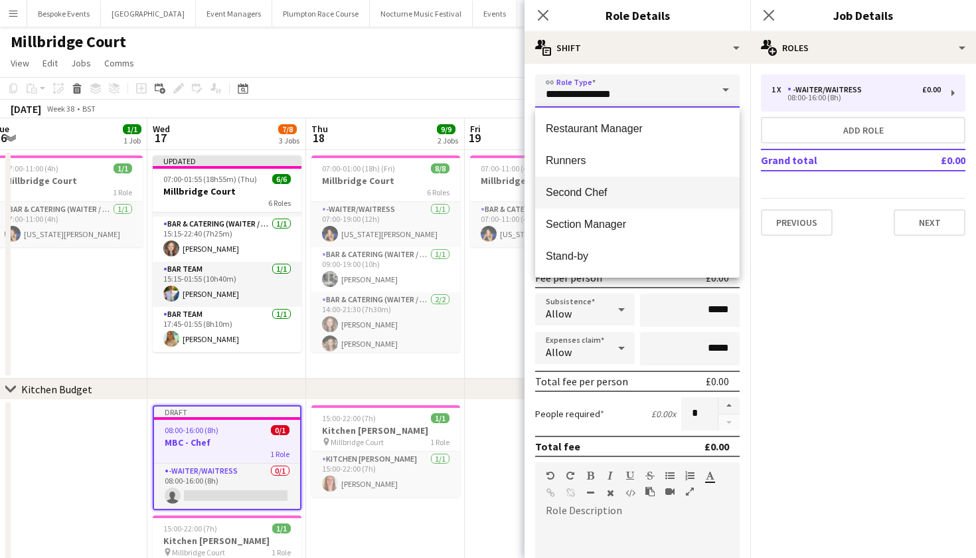
scroll to position [701, 0]
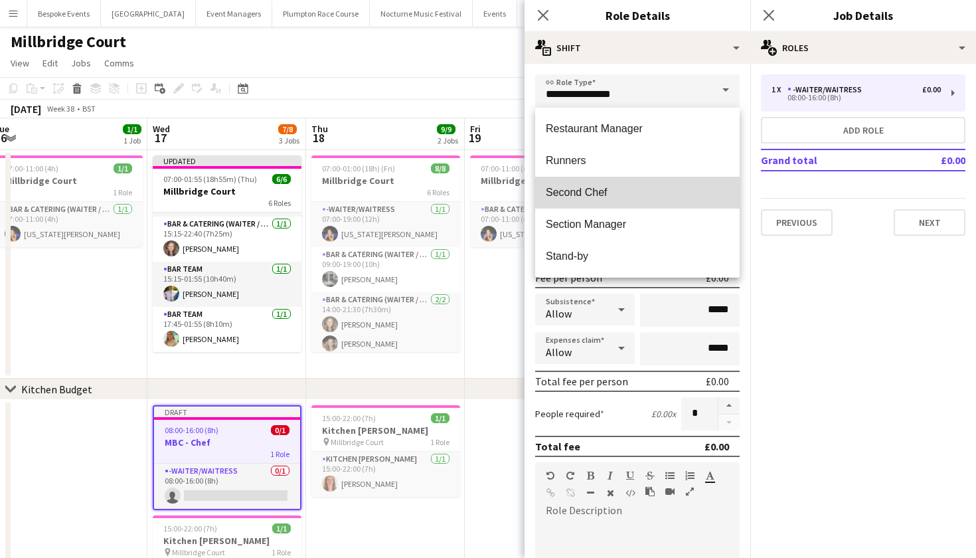
click at [584, 197] on span "Second Chef" at bounding box center [637, 192] width 183 height 13
type input "**********"
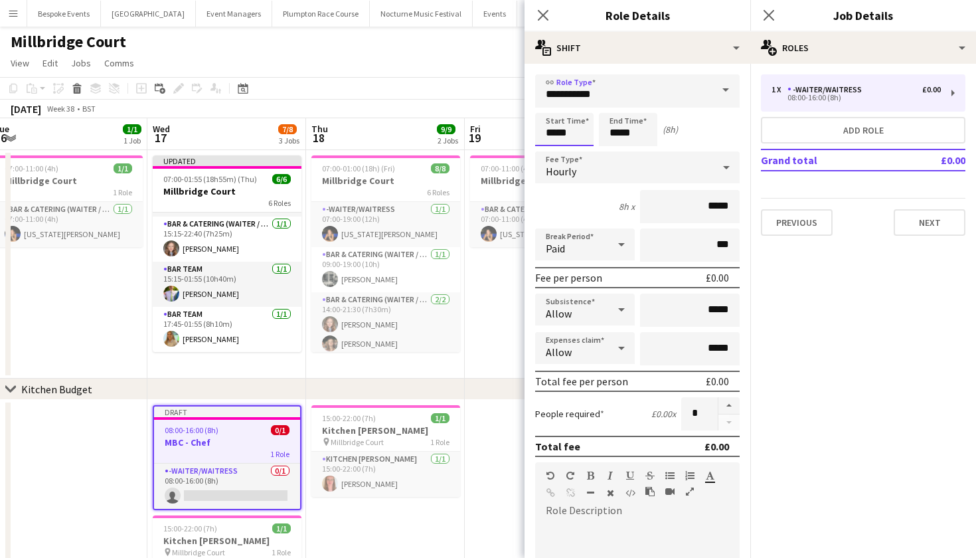
click at [555, 134] on input "*****" at bounding box center [564, 129] width 58 height 33
type input "*****"
click at [621, 134] on input "*****" at bounding box center [628, 129] width 58 height 33
type input "*****"
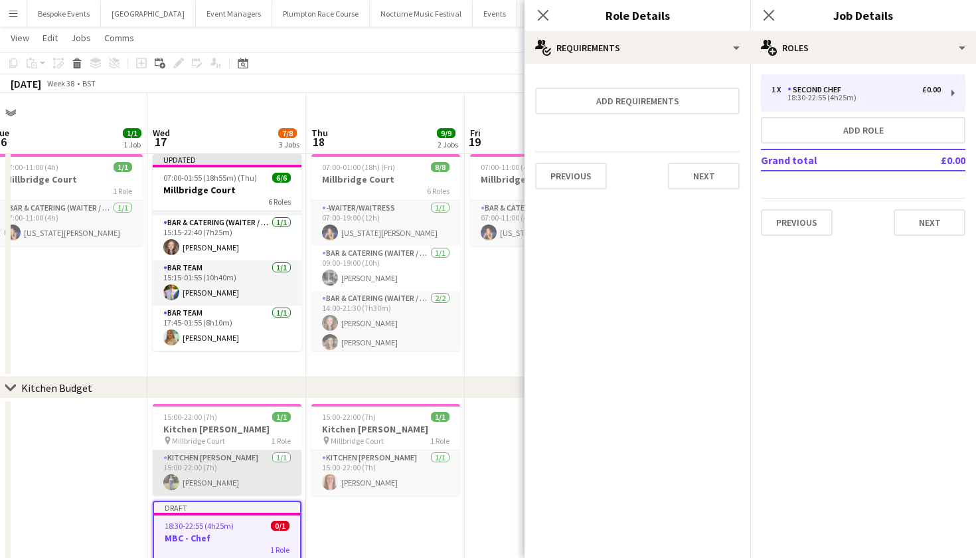
scroll to position [90, 0]
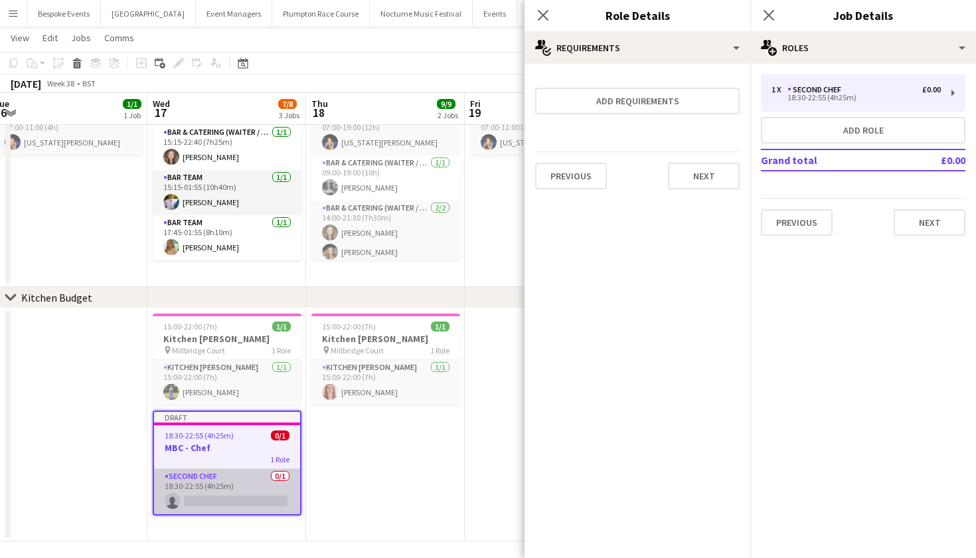
click at [249, 497] on app-card-role "Second Chef 0/1 18:30-22:55 (4h25m) single-neutral-actions" at bounding box center [227, 491] width 146 height 45
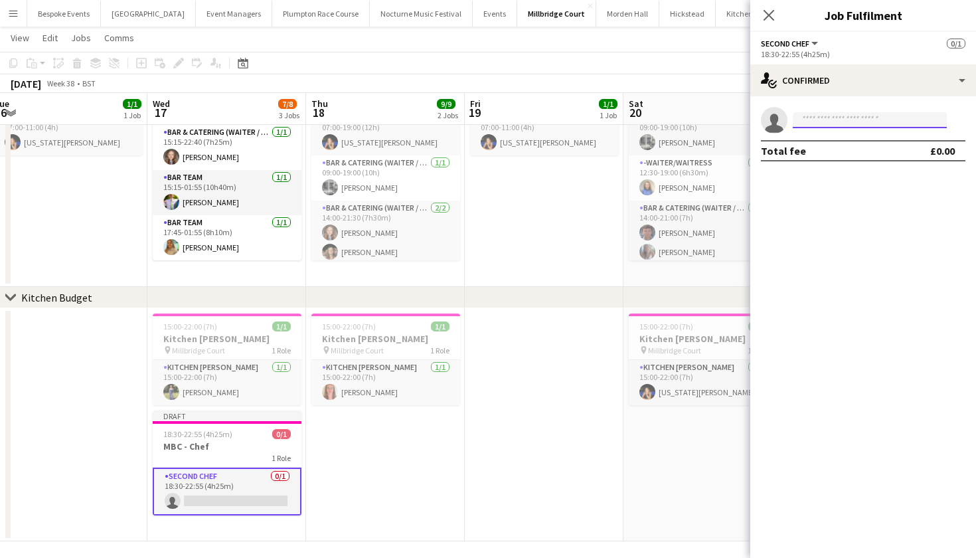
click at [818, 114] on input at bounding box center [870, 120] width 154 height 16
type input "******"
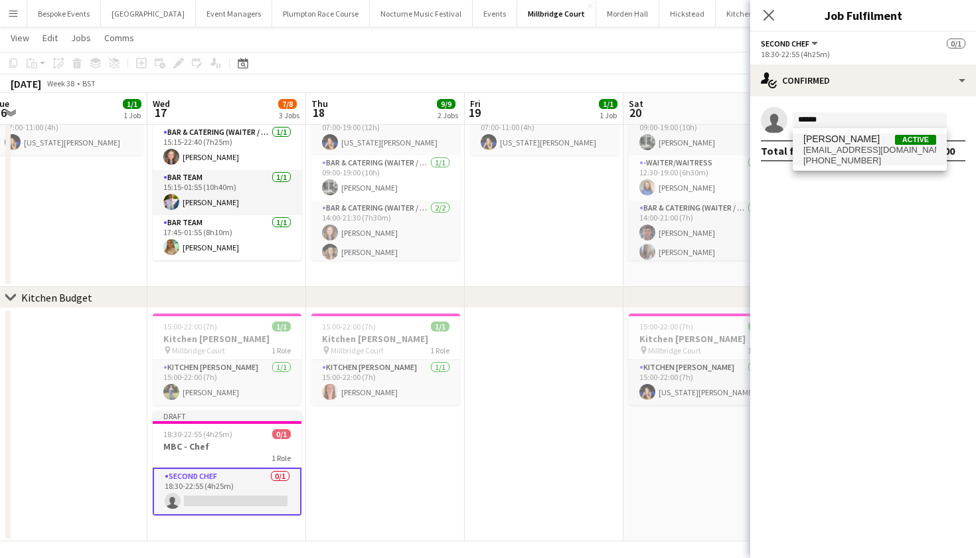
click at [862, 154] on span "hggardner1@gmail.com" at bounding box center [870, 150] width 133 height 11
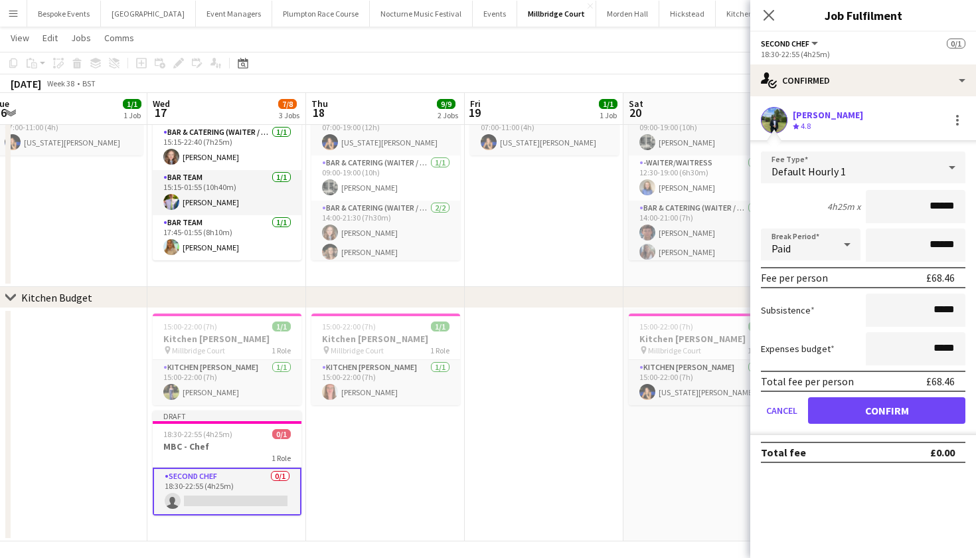
click at [938, 174] on div "Default Hourly 1" at bounding box center [850, 167] width 178 height 32
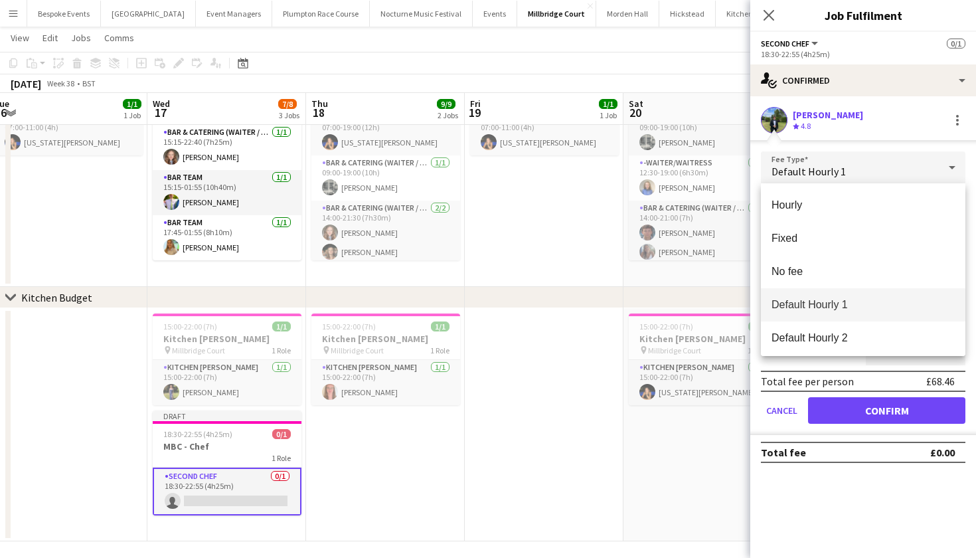
click at [972, 223] on div at bounding box center [488, 279] width 976 height 558
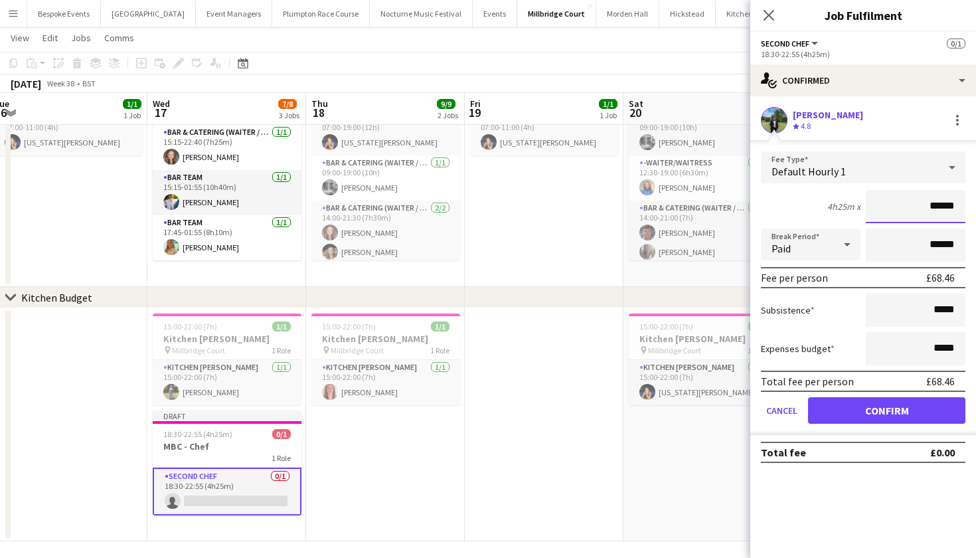
click at [959, 208] on input "******" at bounding box center [916, 206] width 100 height 33
type input "***"
click at [887, 410] on button "Confirm" at bounding box center [886, 410] width 157 height 27
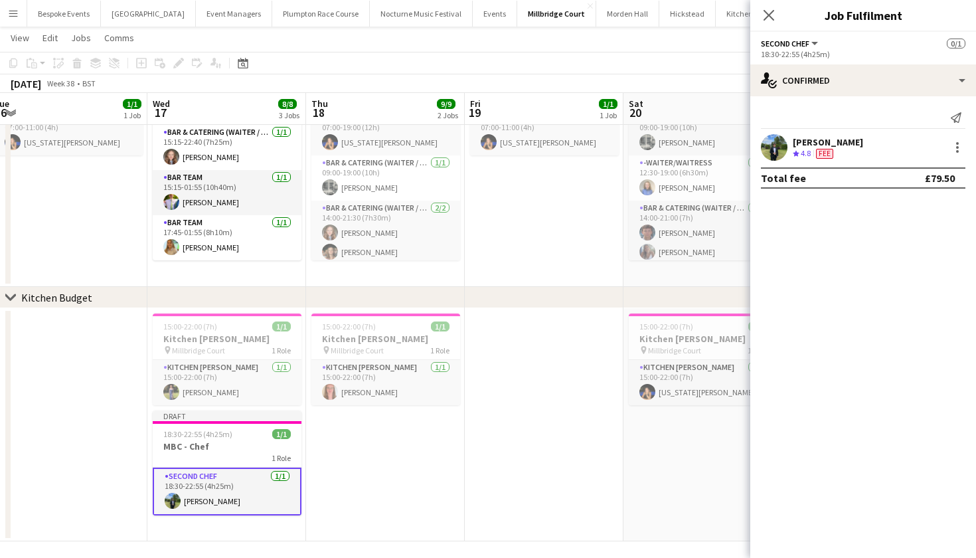
click at [642, 501] on app-date-cell "15:00-22:00 (7h) 1/1 Kitchen Porter pin Millbridge Court 1 Role Kitchen Porter …" at bounding box center [703, 424] width 159 height 233
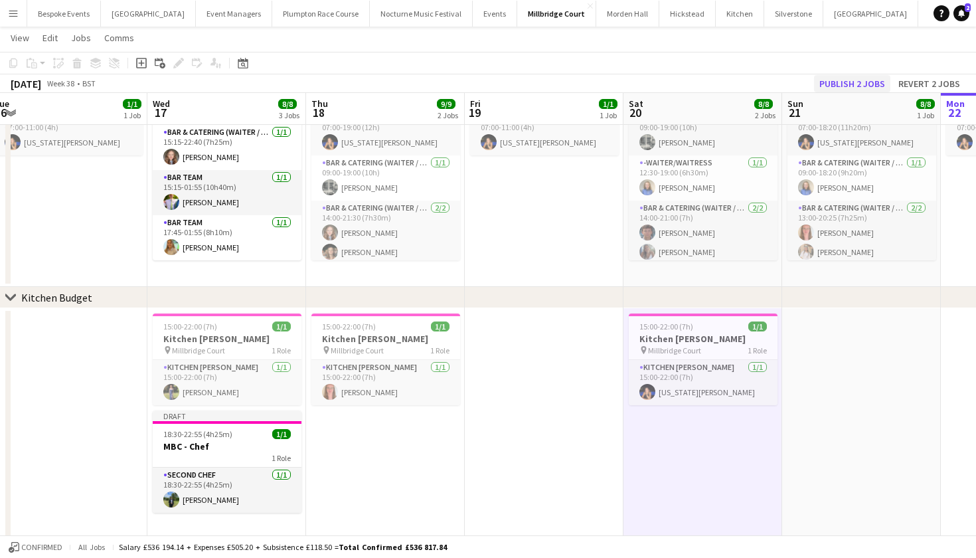
click at [877, 80] on button "Publish 2 jobs" at bounding box center [852, 83] width 76 height 17
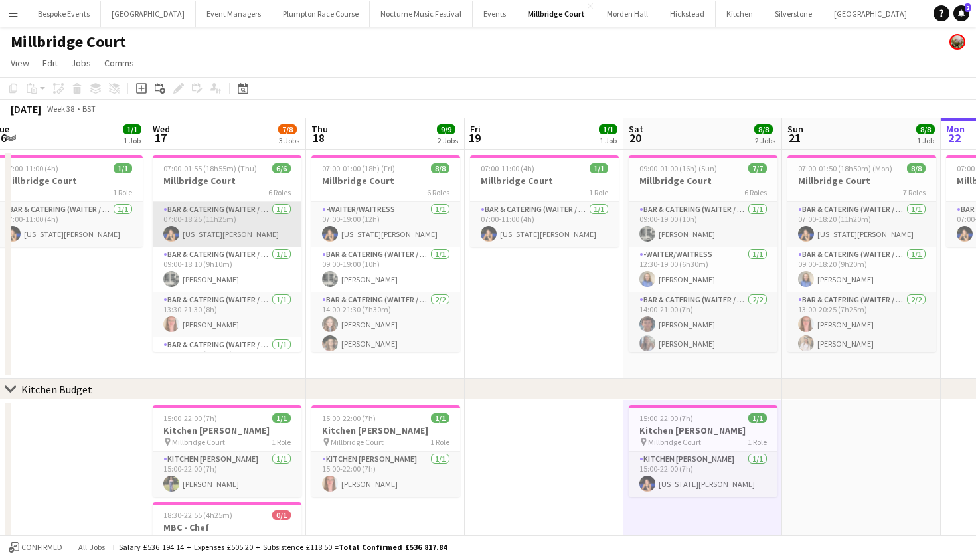
scroll to position [0, 0]
click at [233, 224] on app-card-role "Bar & Catering (Waiter / waitress) 1/1 07:00-18:25 (11h25m) Georgia Strode" at bounding box center [227, 224] width 149 height 45
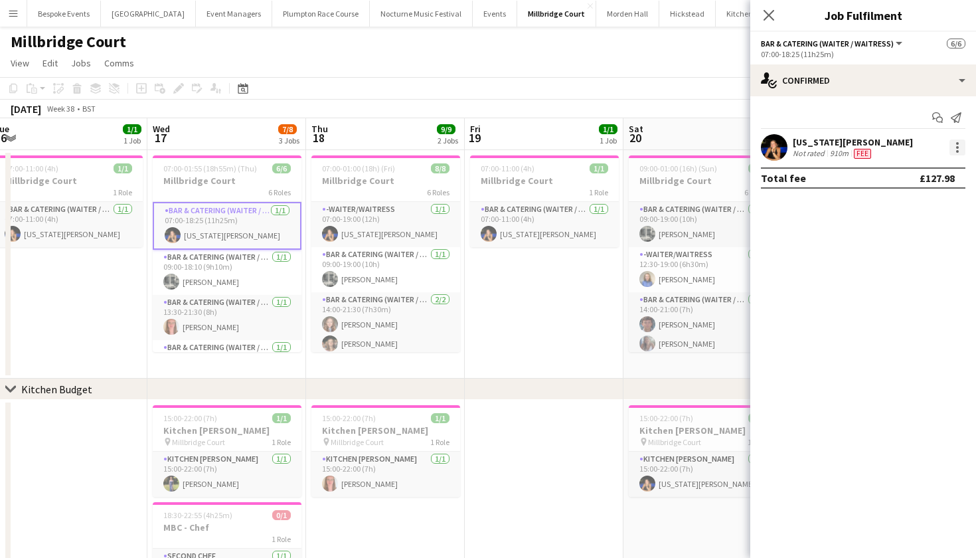
click at [955, 148] on div at bounding box center [958, 147] width 16 height 16
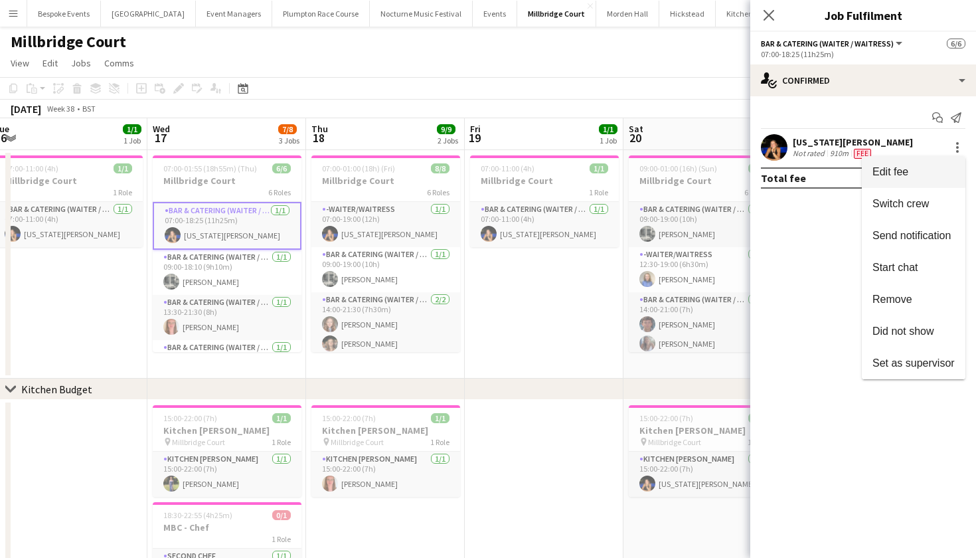
click at [911, 180] on button "Edit fee" at bounding box center [914, 172] width 104 height 32
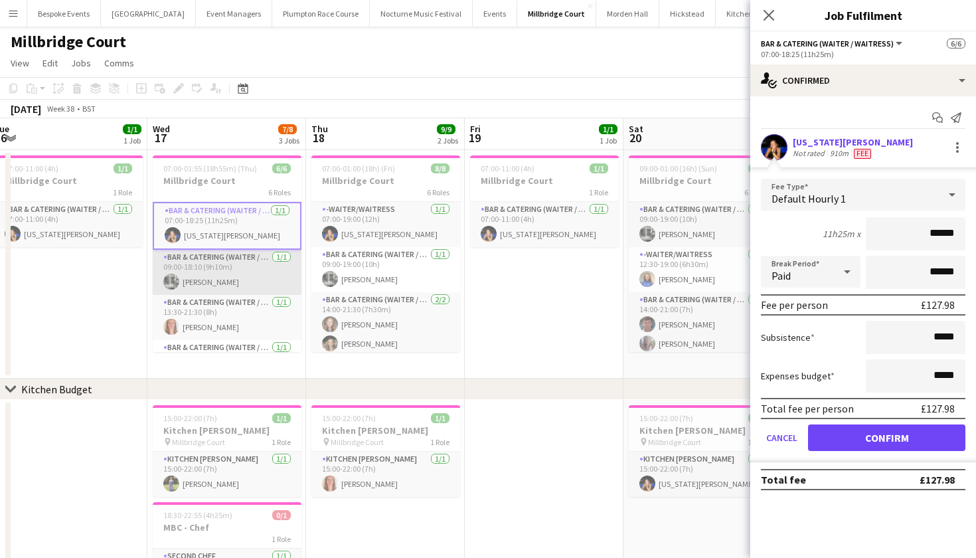
click at [223, 279] on app-card-role "Bar & Catering (Waiter / waitress) 1/1 09:00-18:10 (9h10m) Molly Middlehurst" at bounding box center [227, 272] width 149 height 45
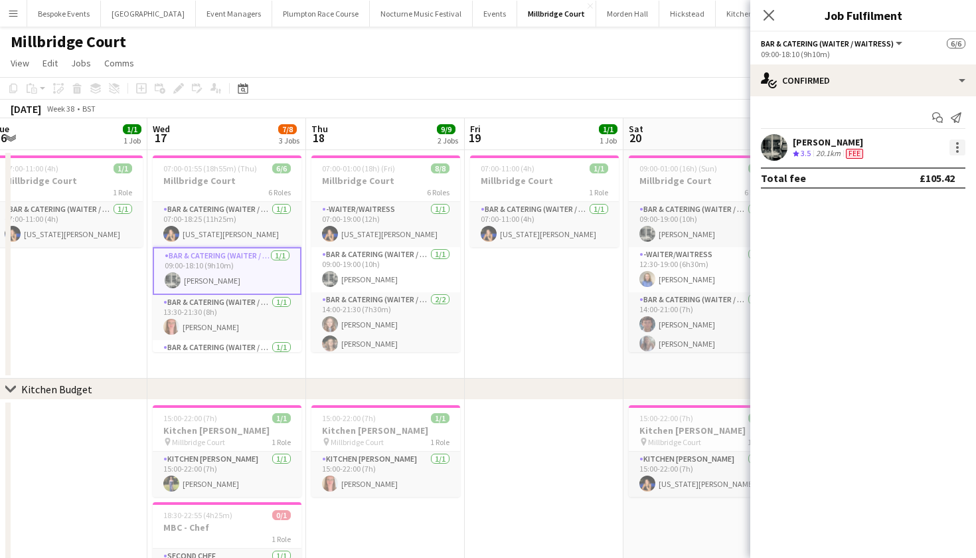
click at [954, 151] on div at bounding box center [958, 147] width 16 height 16
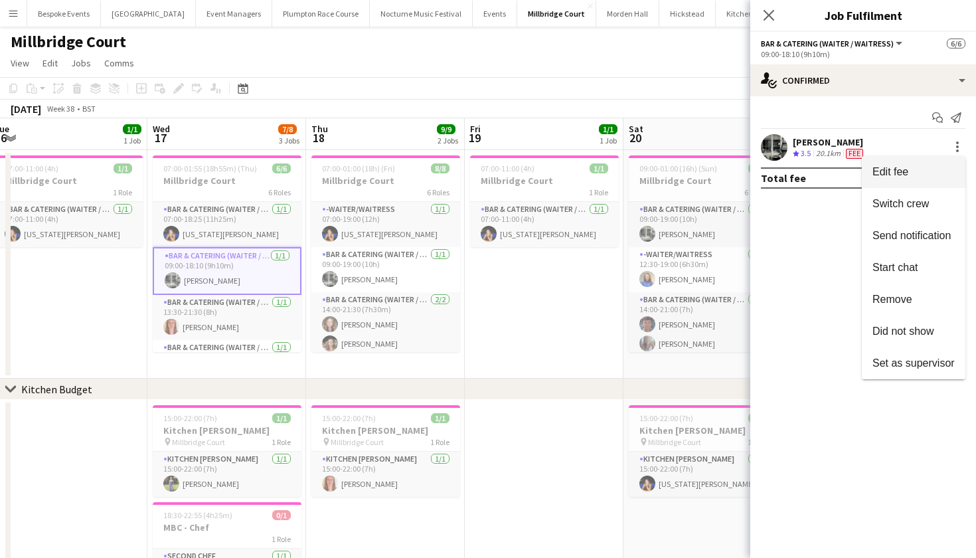
click at [913, 175] on span "Edit fee" at bounding box center [914, 172] width 82 height 12
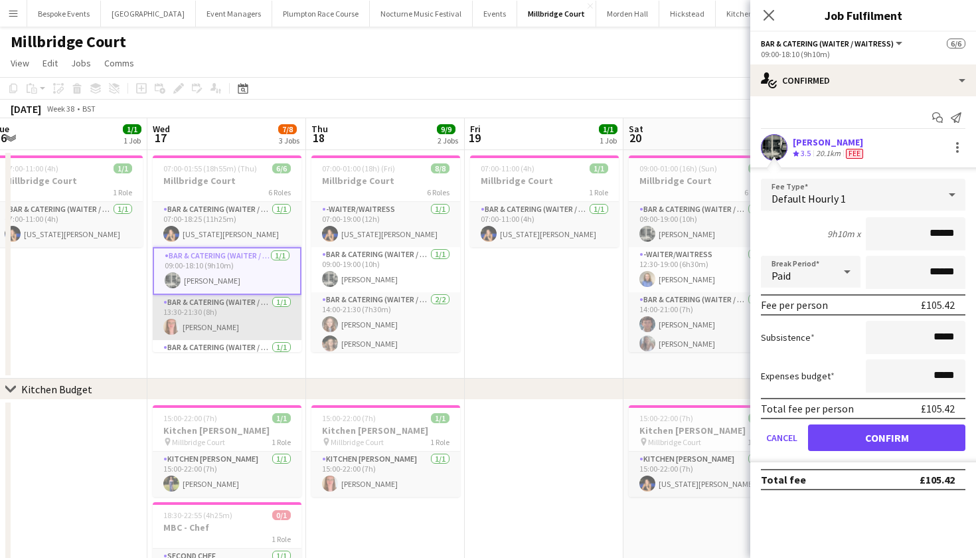
click at [209, 306] on app-card-role "Bar & Catering (Waiter / waitress) 1/1 13:30-21:30 (8h) Freya Hanmer" at bounding box center [227, 317] width 149 height 45
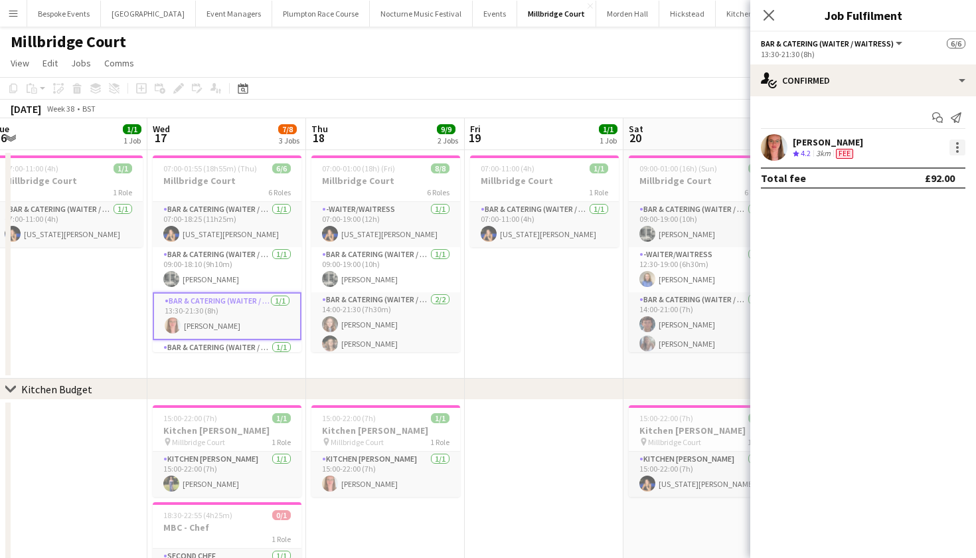
click at [954, 147] on div at bounding box center [958, 147] width 16 height 16
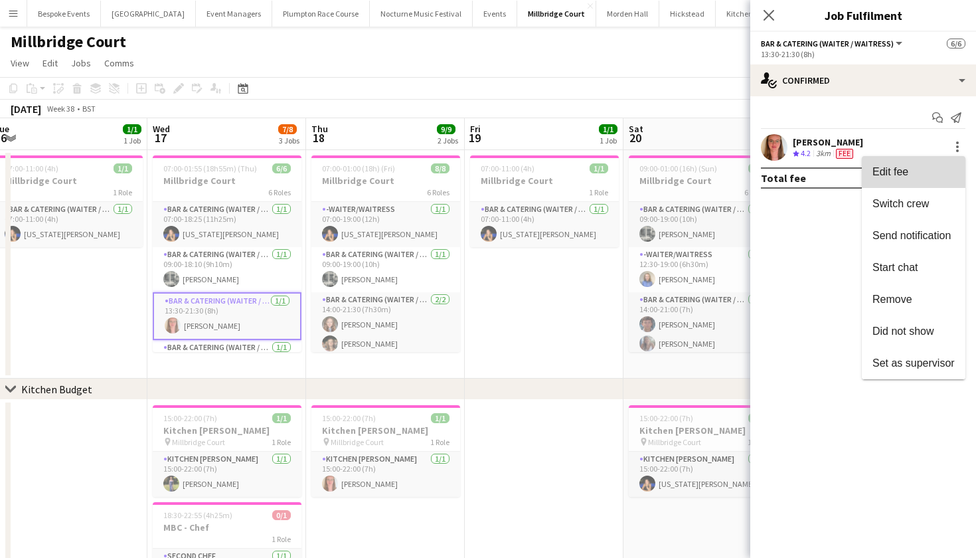
click at [922, 166] on span "Edit fee" at bounding box center [914, 172] width 82 height 12
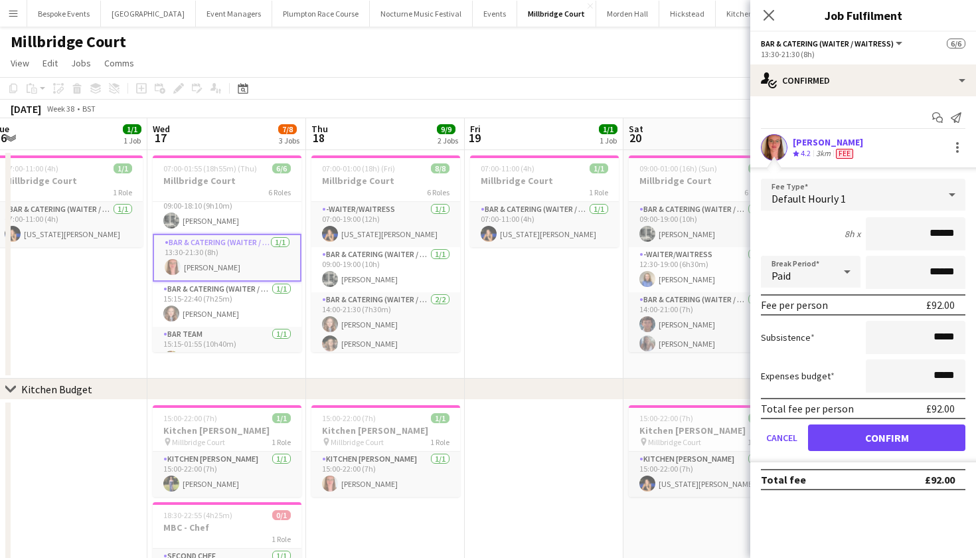
scroll to position [61, 0]
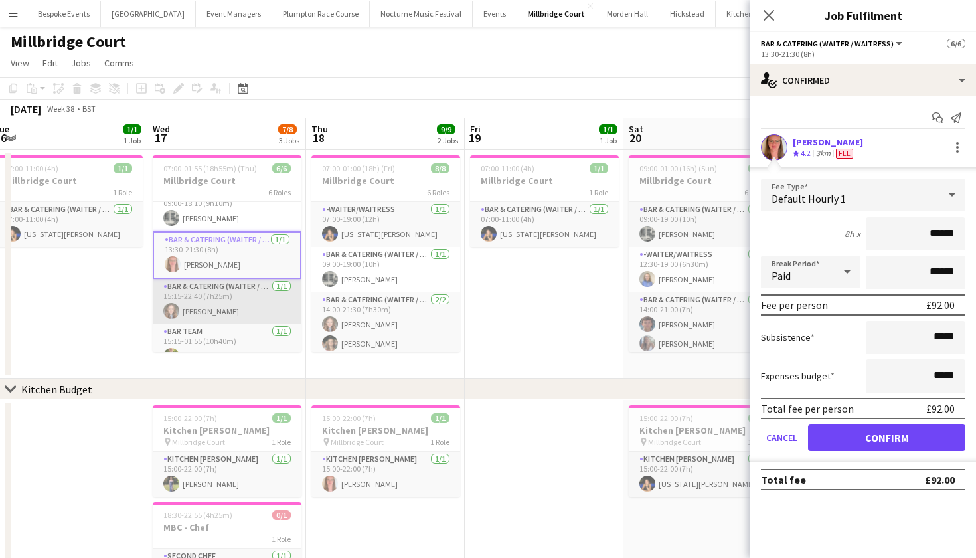
click at [223, 306] on app-card-role "Bar & Catering (Waiter / waitress) 1/1 15:15-22:40 (7h25m) Clara Thompson" at bounding box center [227, 301] width 149 height 45
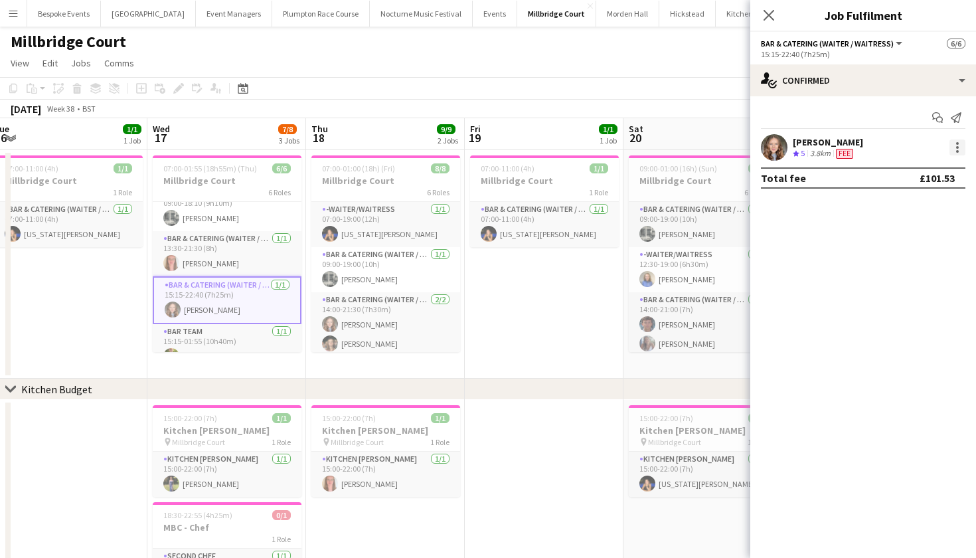
click at [962, 147] on div at bounding box center [958, 147] width 16 height 16
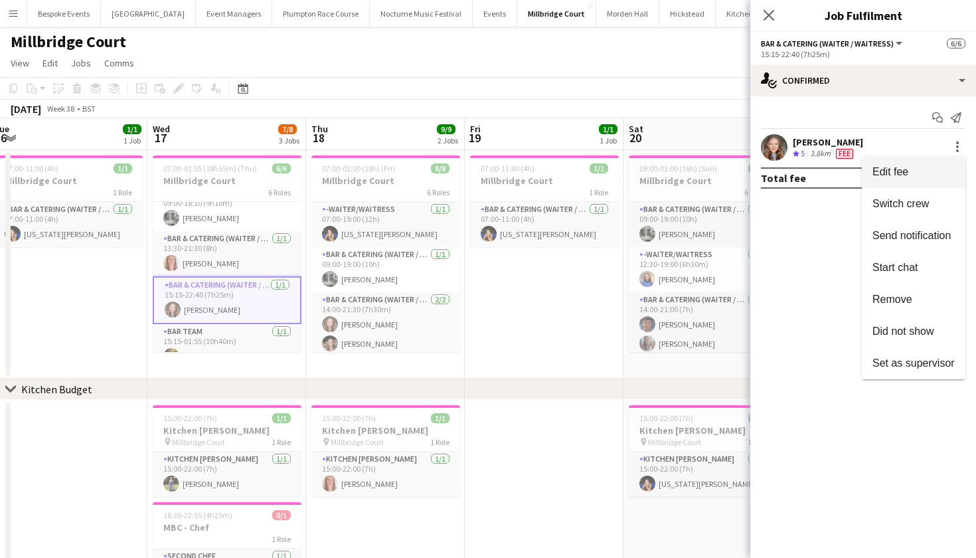
click at [923, 169] on span "Edit fee" at bounding box center [914, 172] width 82 height 12
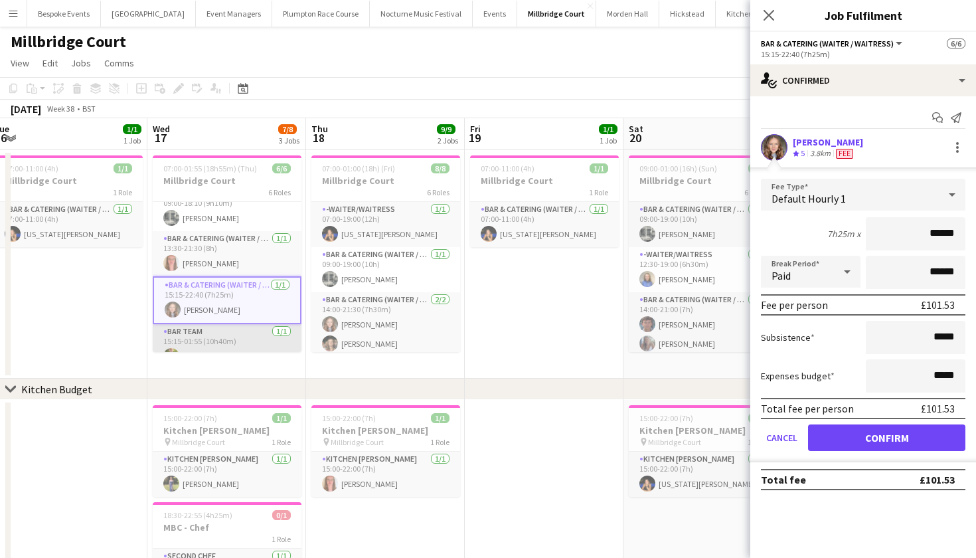
click at [209, 336] on app-card-role "Bar Team 1/1 15:15-01:55 (10h40m) James Mundy" at bounding box center [227, 346] width 149 height 45
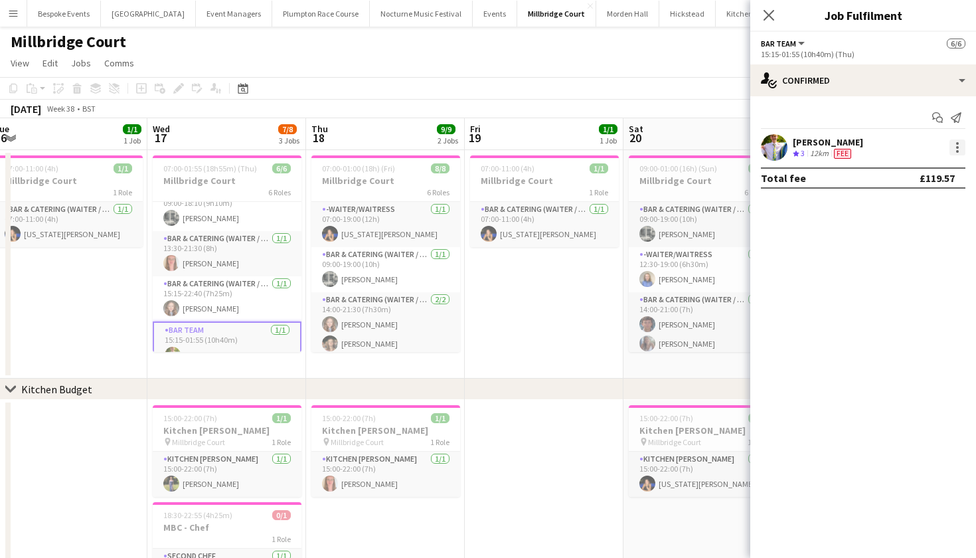
click at [960, 150] on div at bounding box center [958, 147] width 16 height 16
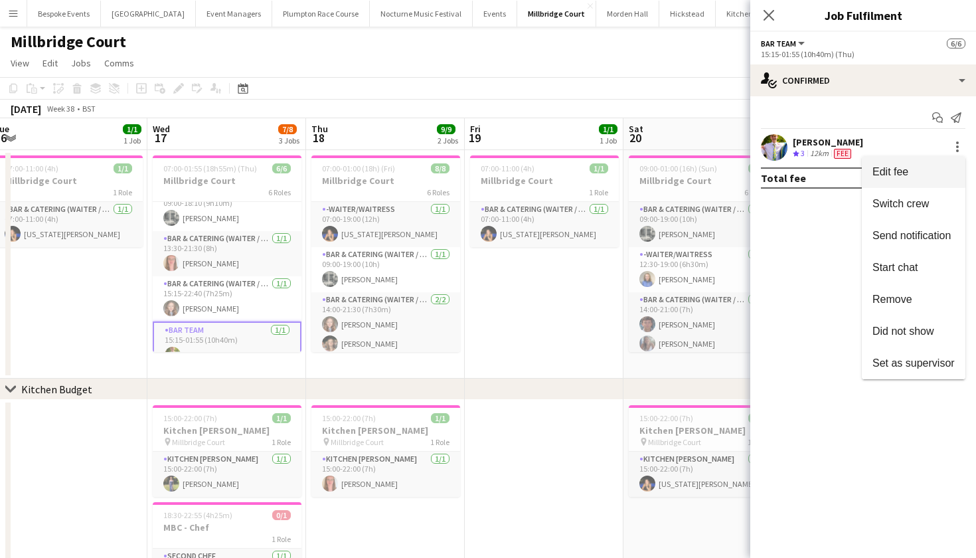
click at [911, 181] on button "Edit fee" at bounding box center [914, 172] width 104 height 32
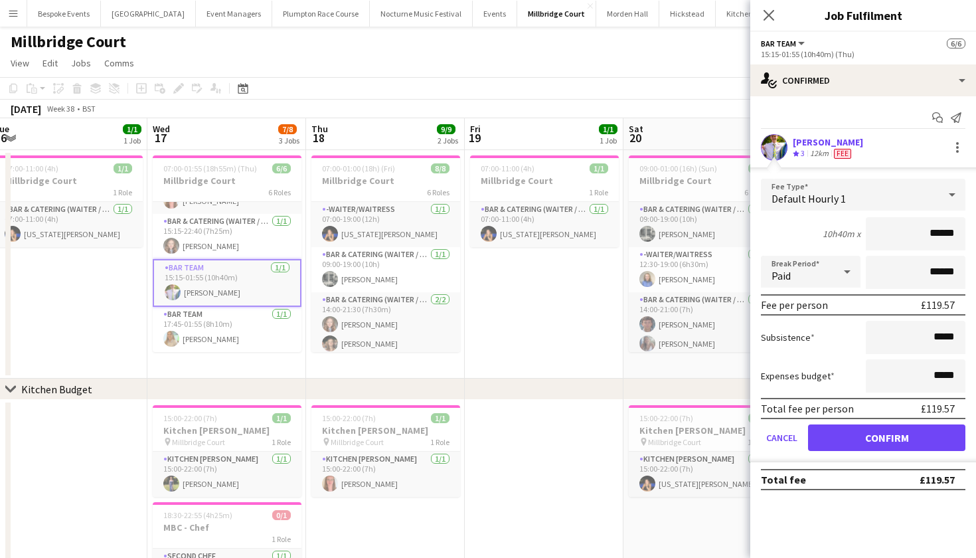
scroll to position [124, 0]
click at [249, 328] on app-card-role "Bar Team 1/1 17:45-01:55 (8h10m) Alice Cooley" at bounding box center [227, 329] width 149 height 45
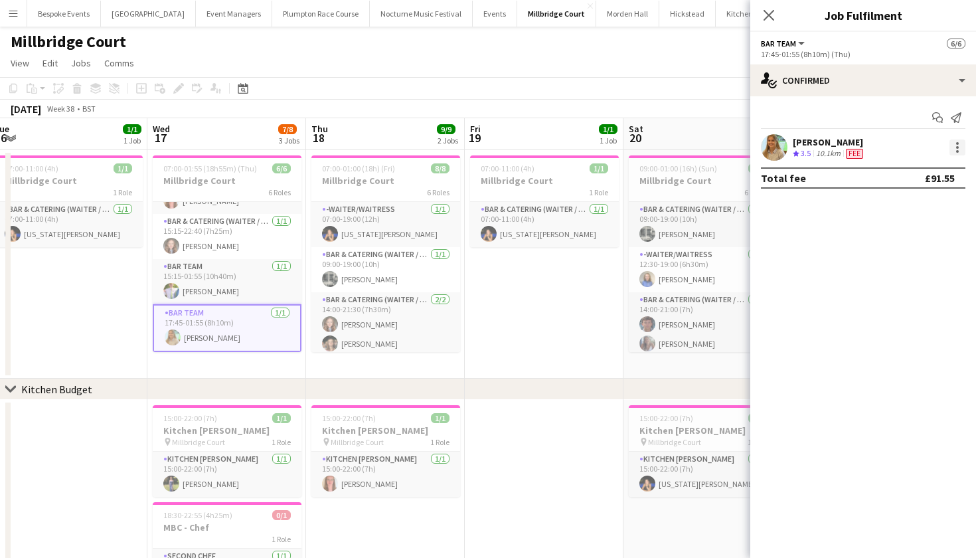
click at [960, 151] on div at bounding box center [958, 147] width 16 height 16
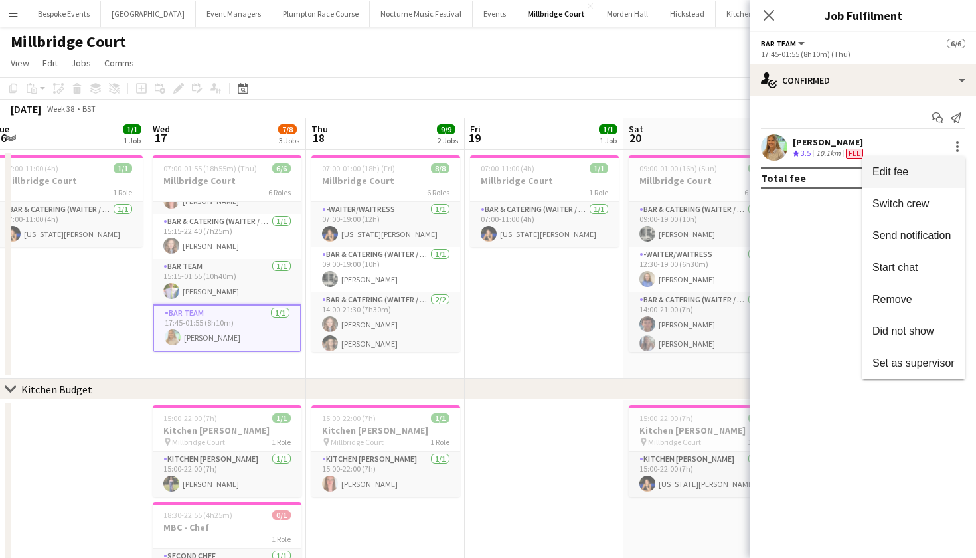
click at [917, 170] on span "Edit fee" at bounding box center [914, 172] width 82 height 12
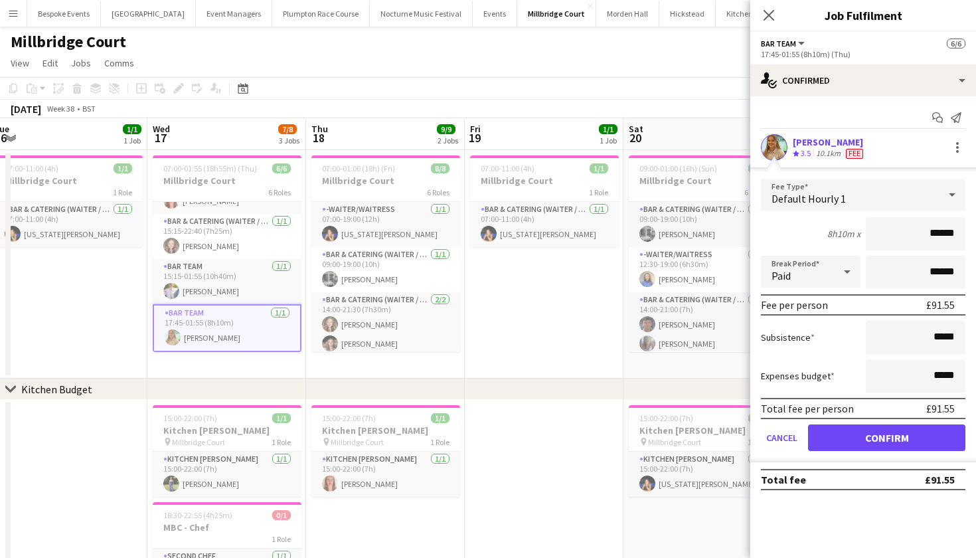
click at [829, 433] on button "Confirm" at bounding box center [886, 437] width 157 height 27
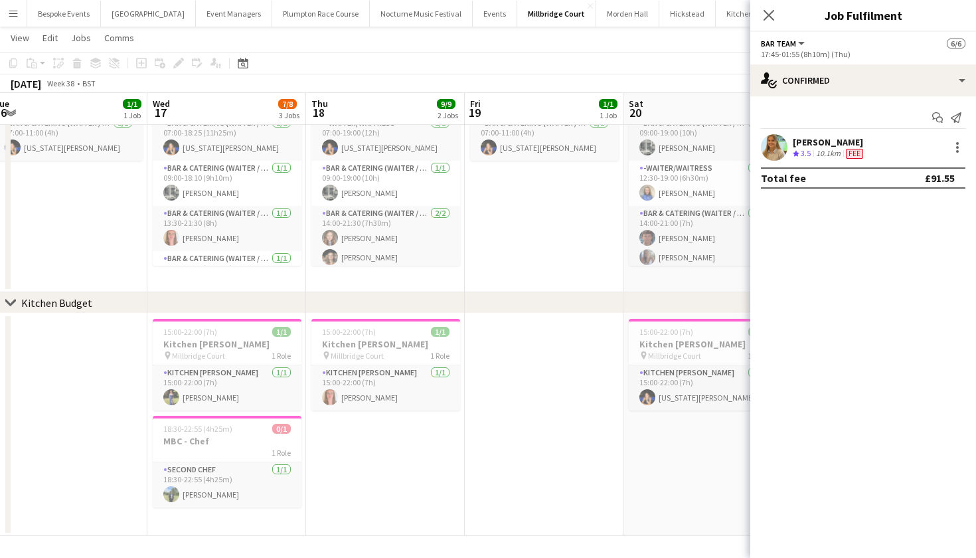
scroll to position [0, 0]
click at [270, 222] on app-card-role "Bar & Catering (Waiter / waitress) 1/1 13:30-21:30 (8h) Freya Hanmer" at bounding box center [227, 228] width 149 height 45
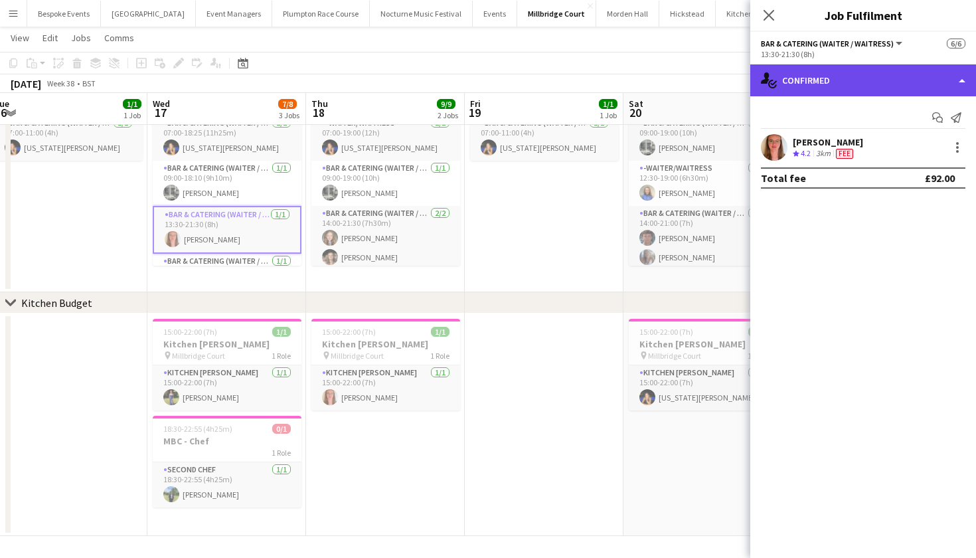
click at [816, 76] on div "single-neutral-actions-check-2 Confirmed" at bounding box center [864, 80] width 226 height 32
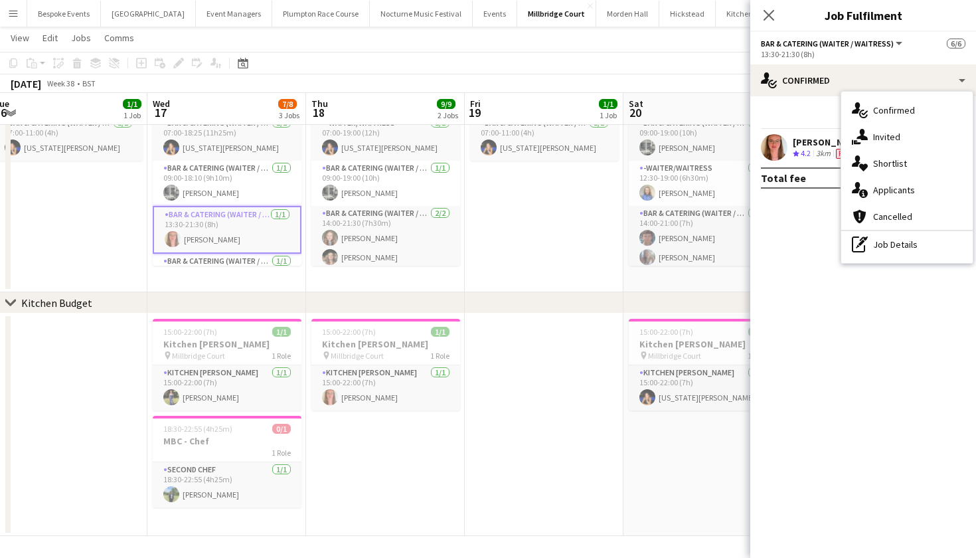
click at [799, 146] on div "Freya Hanmer" at bounding box center [828, 142] width 70 height 12
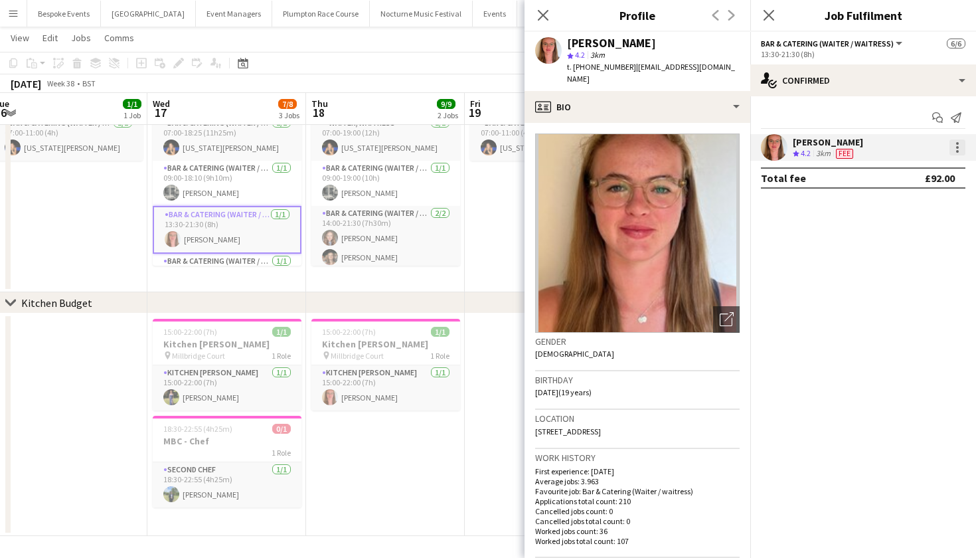
click at [959, 145] on div at bounding box center [958, 147] width 16 height 16
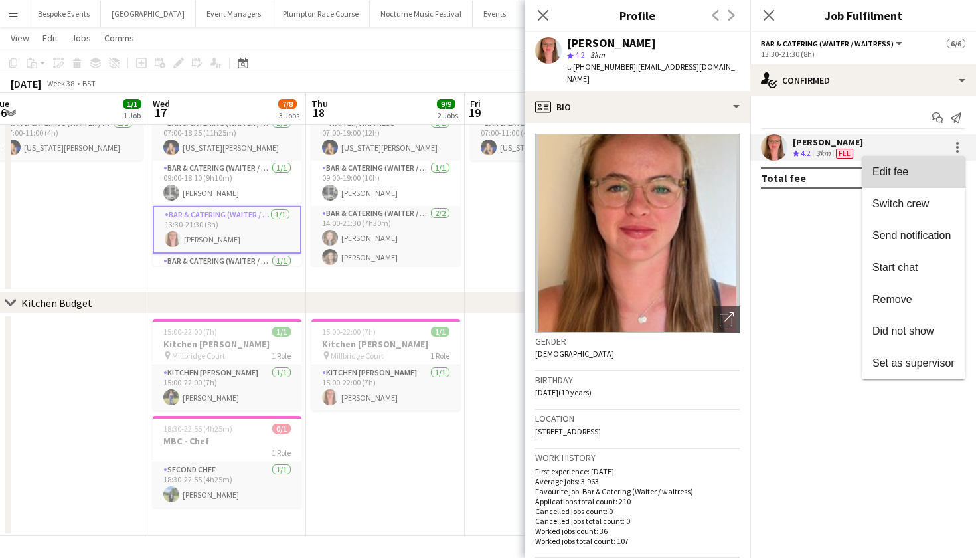
click at [907, 179] on button "Edit fee" at bounding box center [914, 172] width 104 height 32
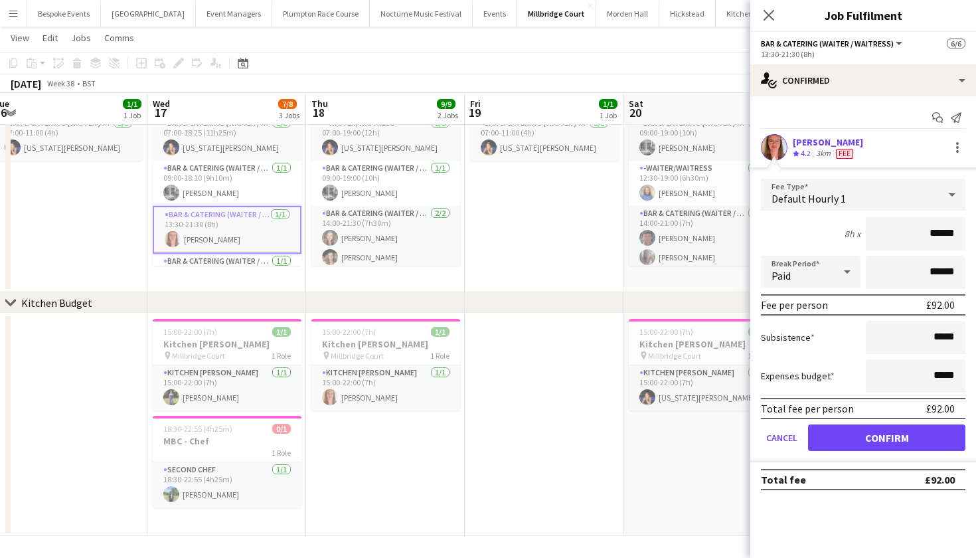
click at [484, 428] on app-date-cell at bounding box center [544, 424] width 159 height 223
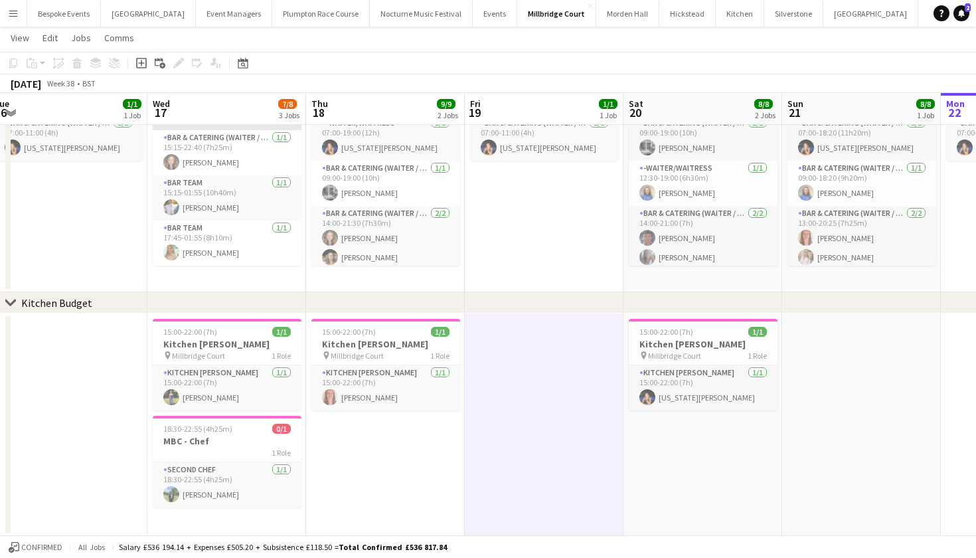
scroll to position [121, 0]
click at [199, 231] on app-card-role "Bar Team 1/1 17:45-01:55 (8h10m) Alice Cooley" at bounding box center [227, 243] width 149 height 45
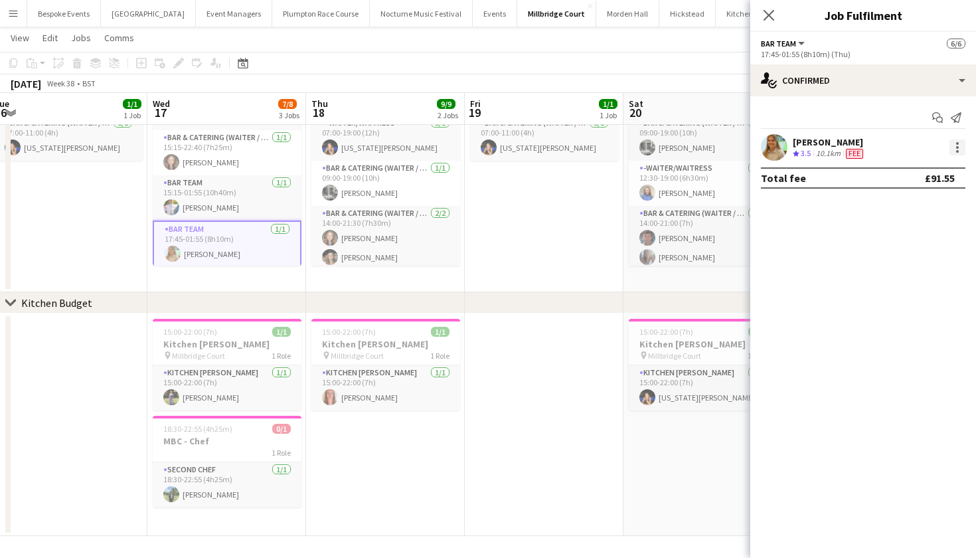
click at [963, 149] on div at bounding box center [958, 147] width 16 height 16
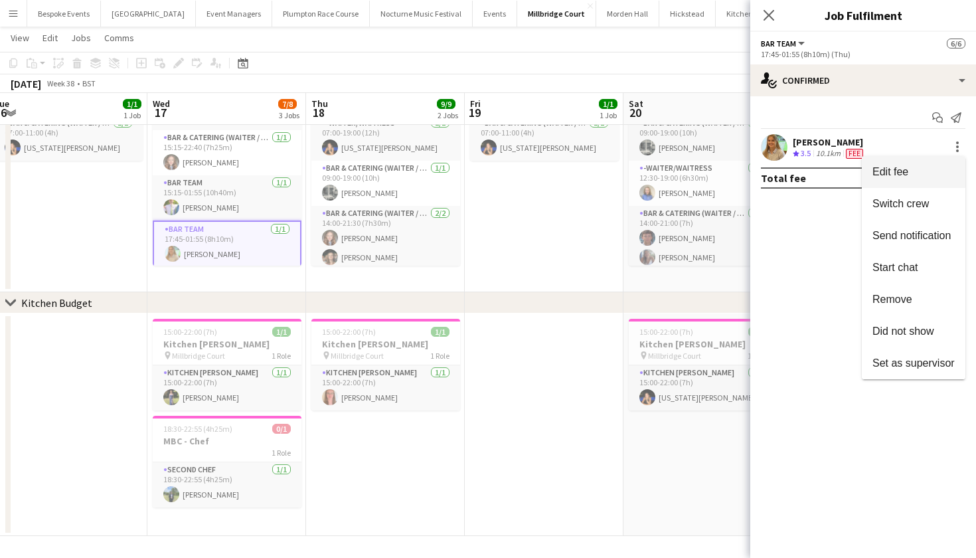
click at [925, 163] on button "Edit fee" at bounding box center [914, 172] width 104 height 32
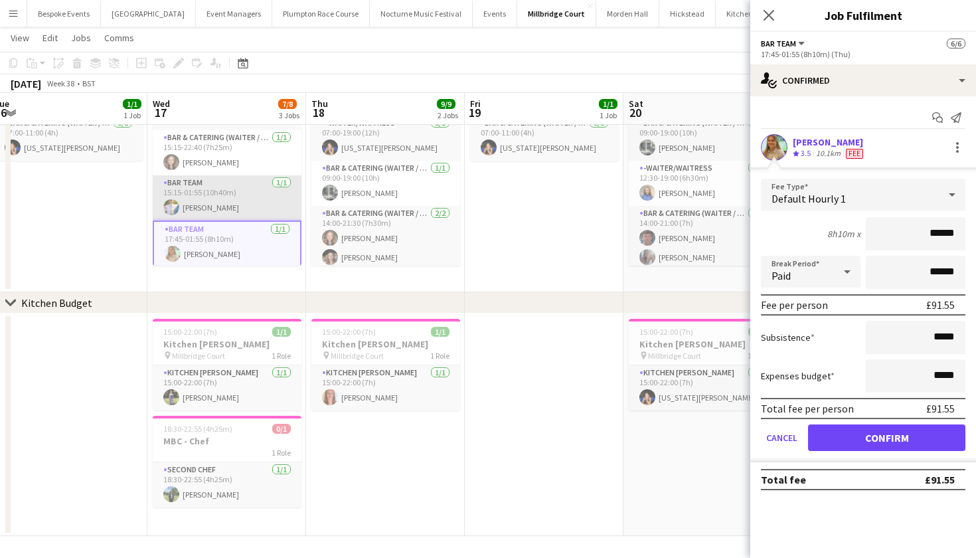
click at [189, 205] on app-card-role "Bar Team 1/1 15:15-01:55 (10h40m) James Mundy" at bounding box center [227, 197] width 149 height 45
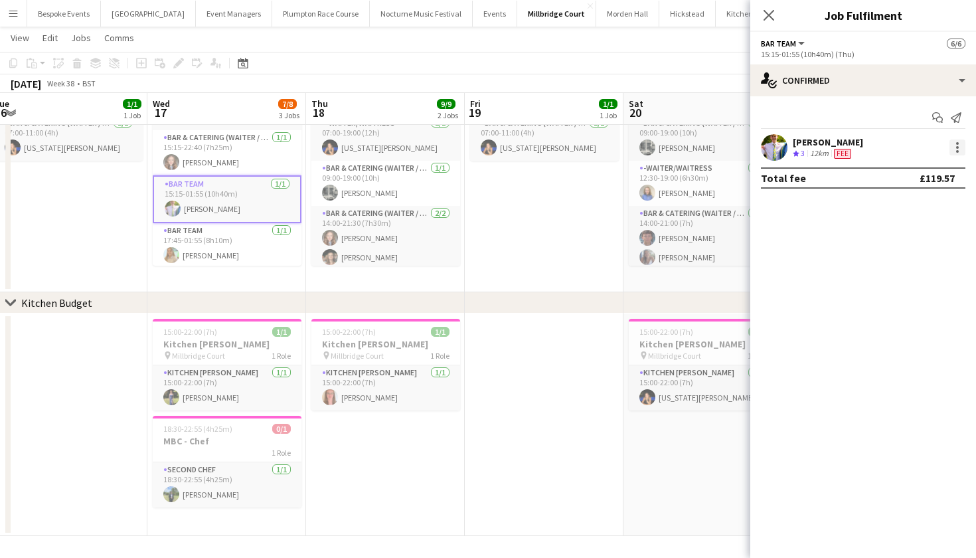
click at [960, 144] on div at bounding box center [958, 147] width 16 height 16
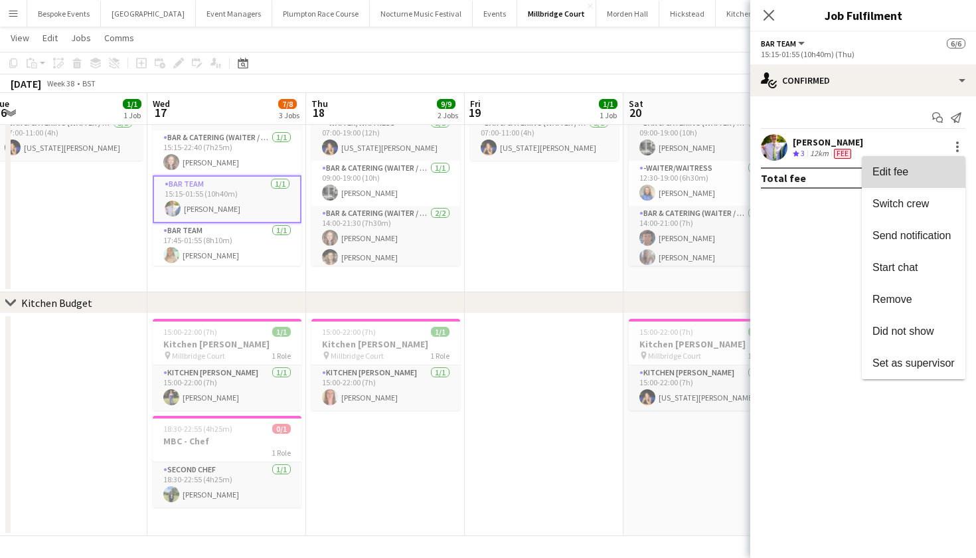
click at [939, 165] on button "Edit fee" at bounding box center [914, 172] width 104 height 32
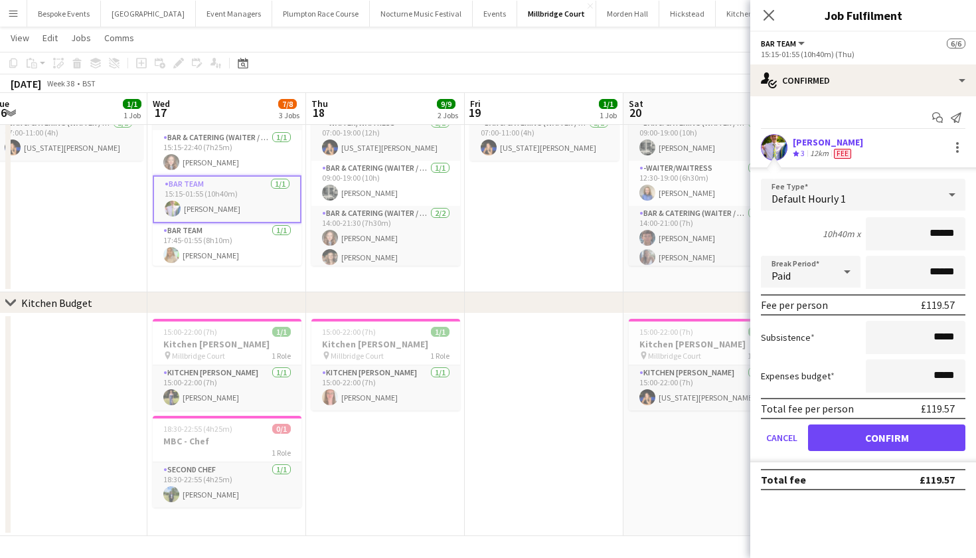
click at [896, 436] on button "Confirm" at bounding box center [886, 437] width 157 height 27
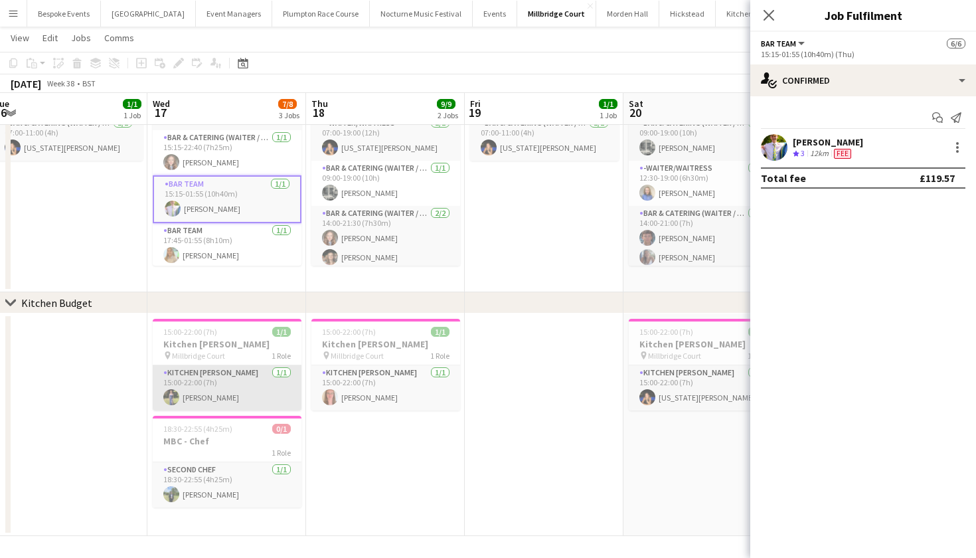
click at [197, 397] on app-card-role "Kitchen Porter 1/1 15:00-22:00 (7h) Holly Hunter" at bounding box center [227, 387] width 149 height 45
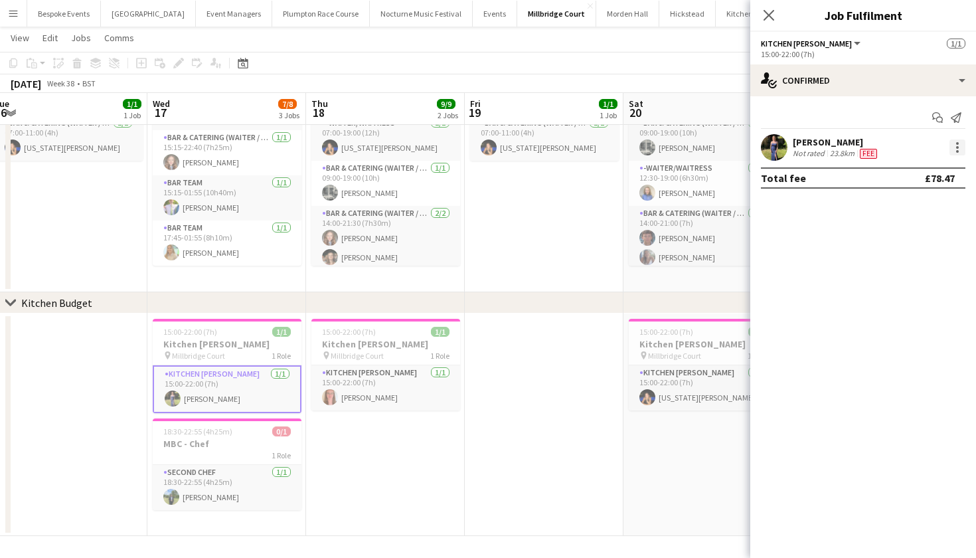
click at [955, 147] on div at bounding box center [958, 147] width 16 height 16
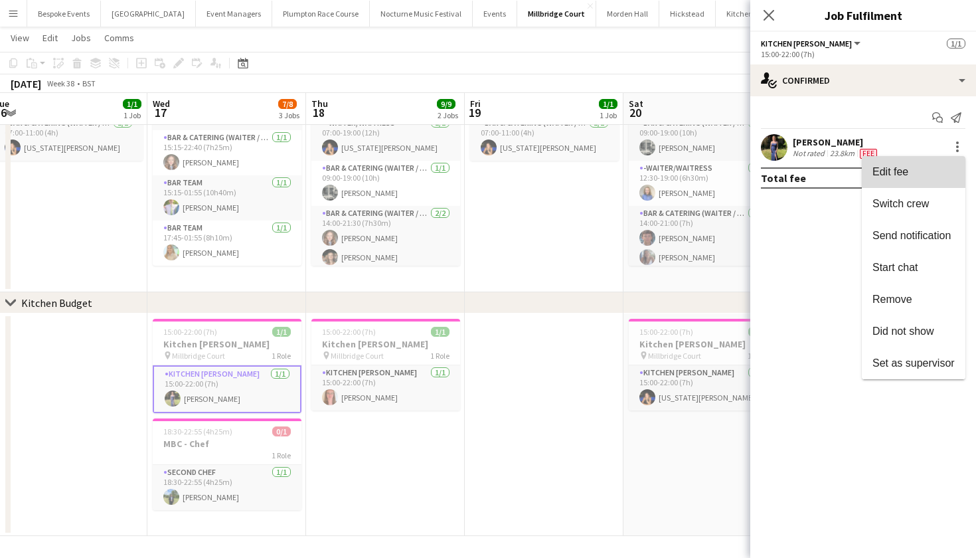
click at [933, 169] on span "Edit fee" at bounding box center [914, 172] width 82 height 12
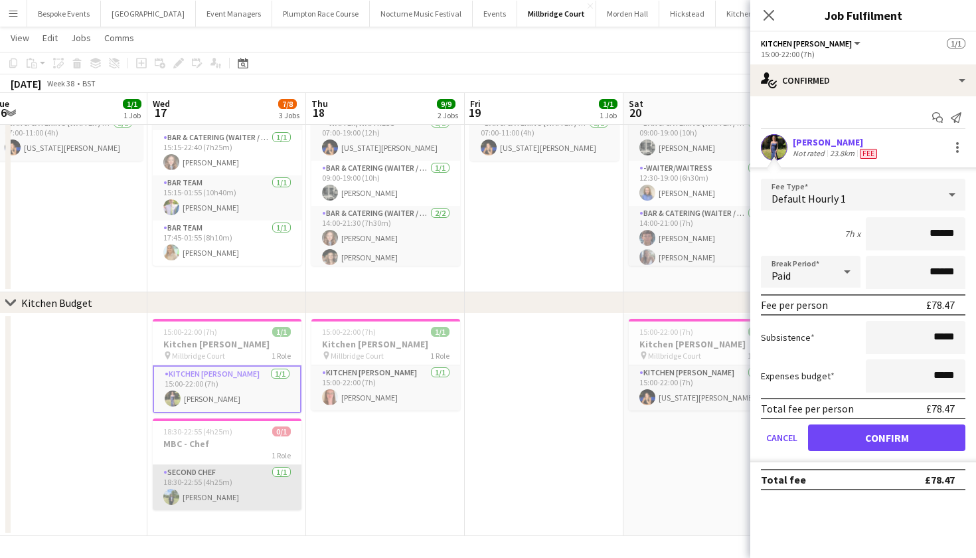
click at [238, 490] on app-card-role "Second Chef 1/1 18:30-22:55 (4h25m) Harvey Gardner" at bounding box center [227, 487] width 149 height 45
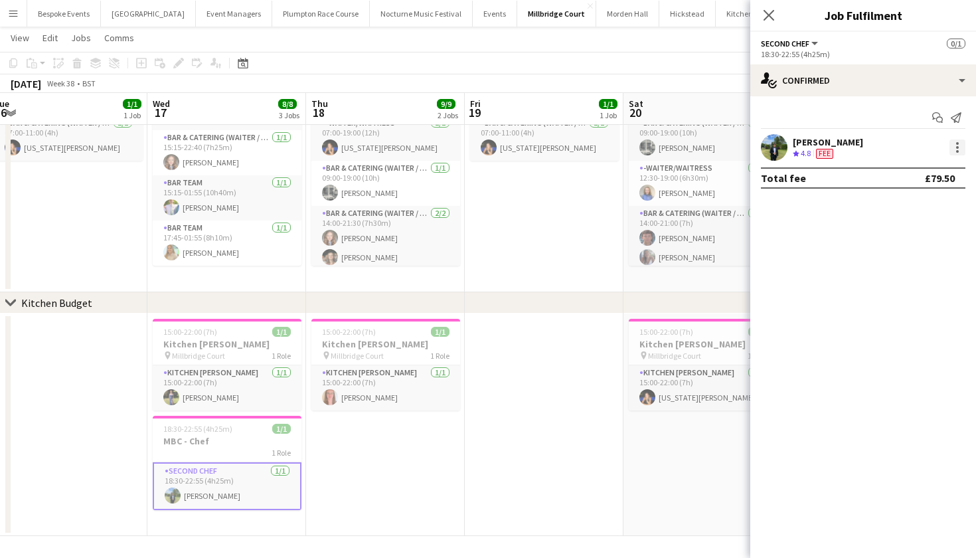
click at [951, 143] on div at bounding box center [958, 147] width 16 height 16
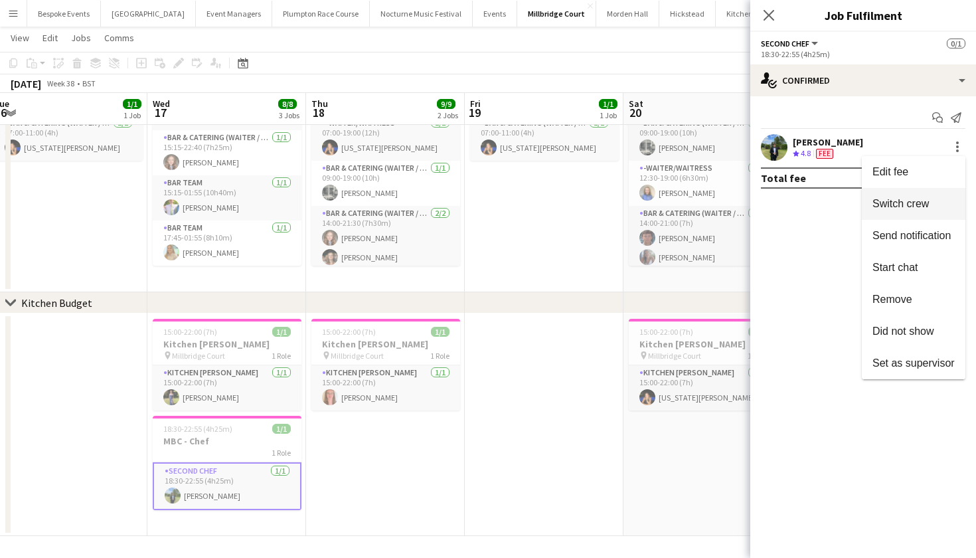
click at [907, 200] on span "Switch crew" at bounding box center [901, 203] width 56 height 11
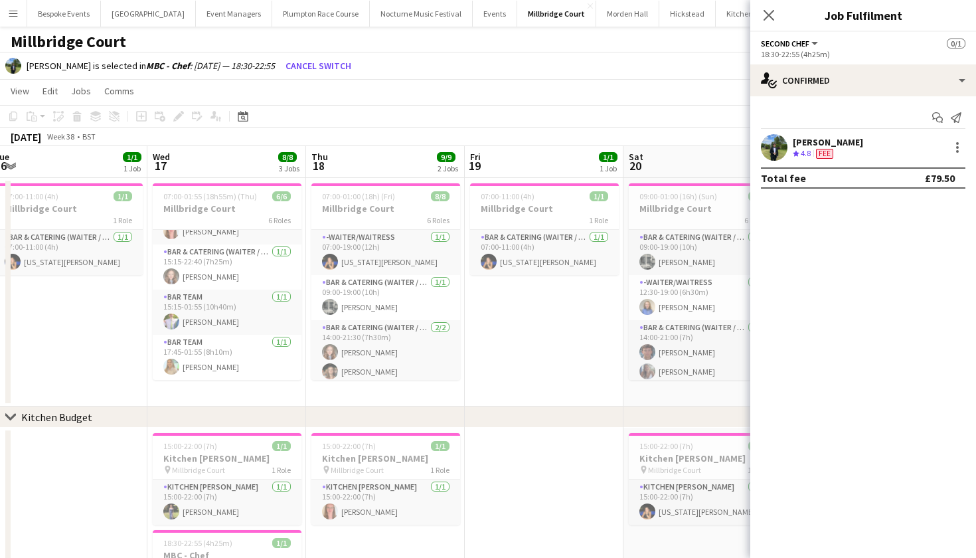
scroll to position [0, 0]
click at [349, 66] on button "Cancel switch" at bounding box center [318, 65] width 76 height 21
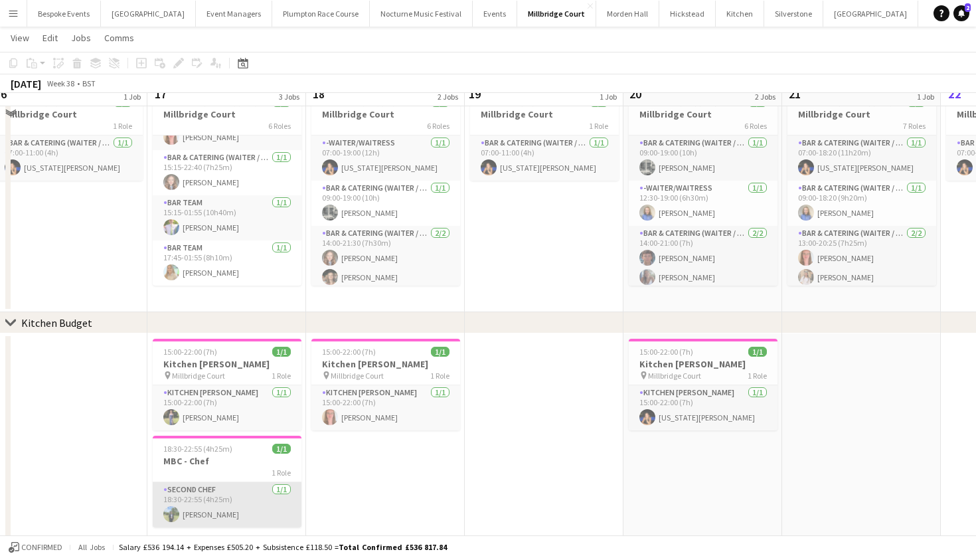
scroll to position [0, 329]
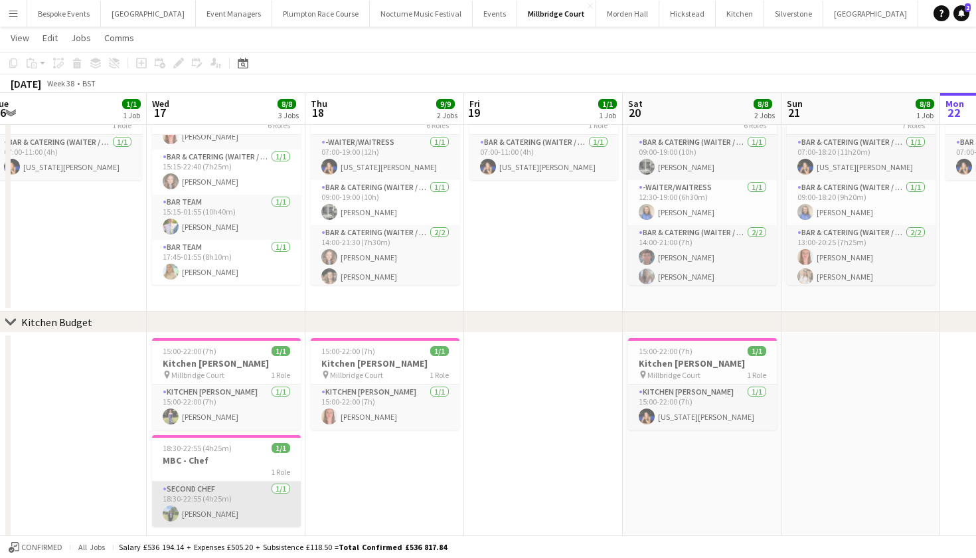
click at [223, 503] on app-card-role "Second Chef 1/1 18:30-22:55 (4h25m) Harvey Gardner" at bounding box center [226, 504] width 149 height 45
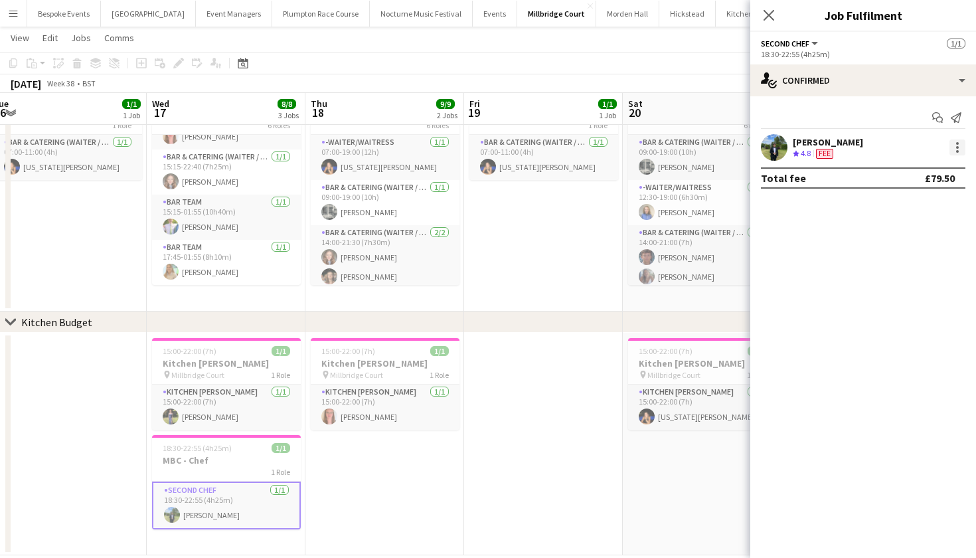
click at [953, 151] on div at bounding box center [958, 147] width 16 height 16
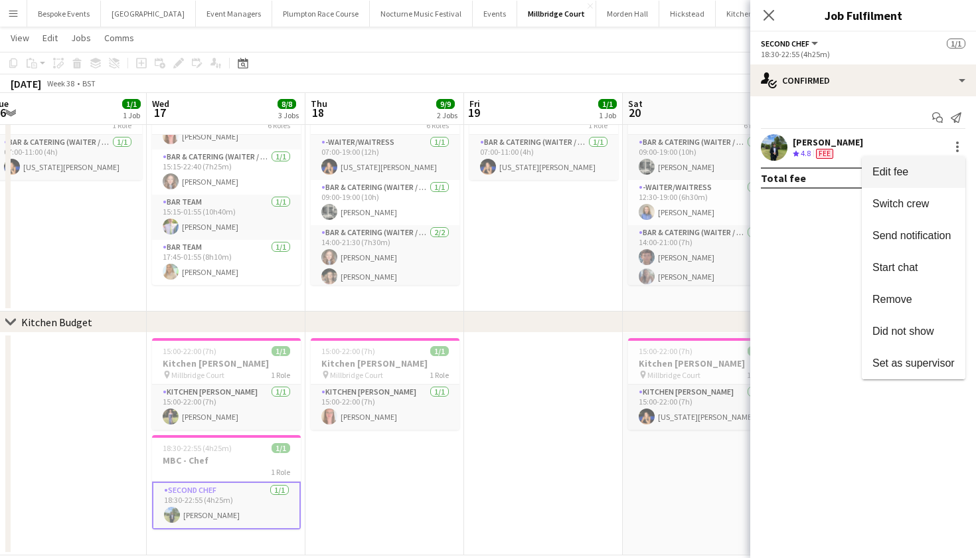
click at [929, 170] on span "Edit fee" at bounding box center [914, 172] width 82 height 12
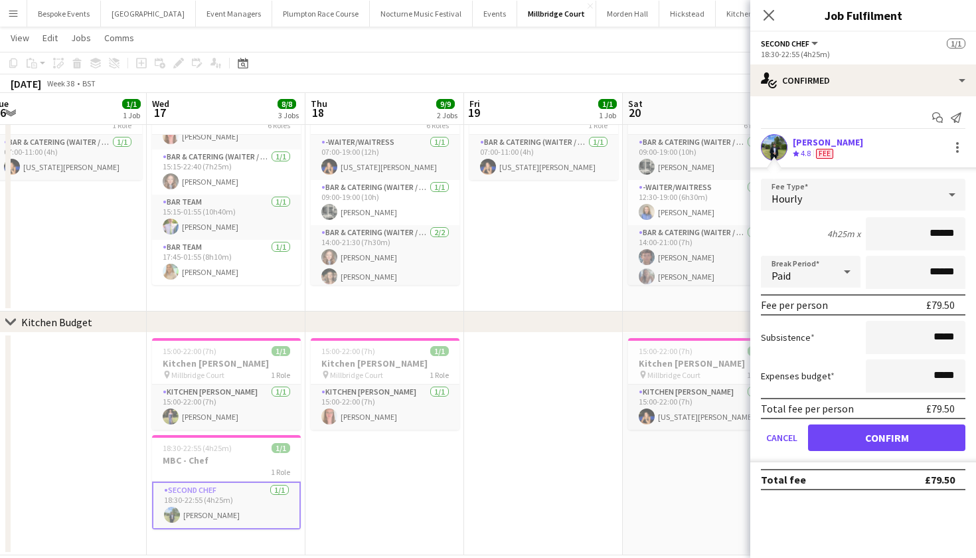
click at [547, 484] on app-date-cell at bounding box center [543, 444] width 159 height 223
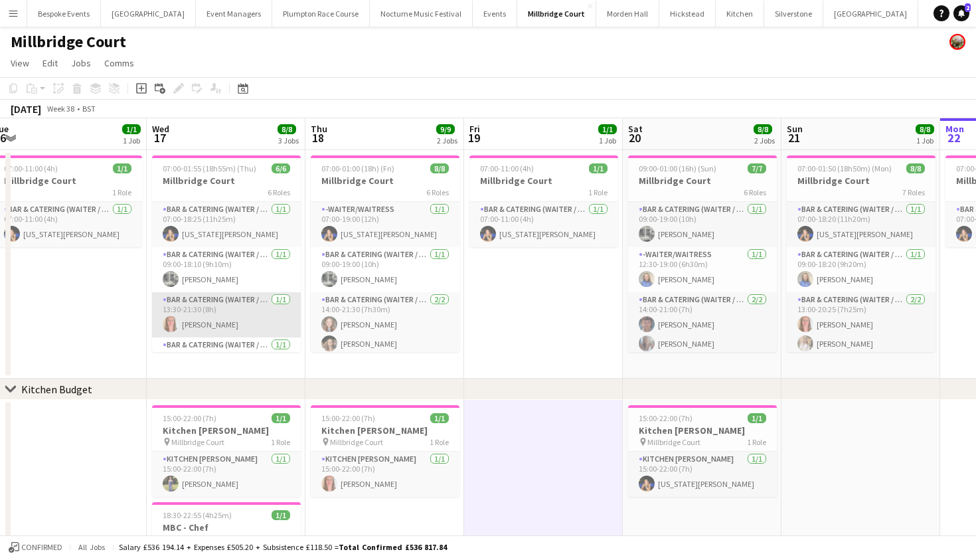
scroll to position [0, 0]
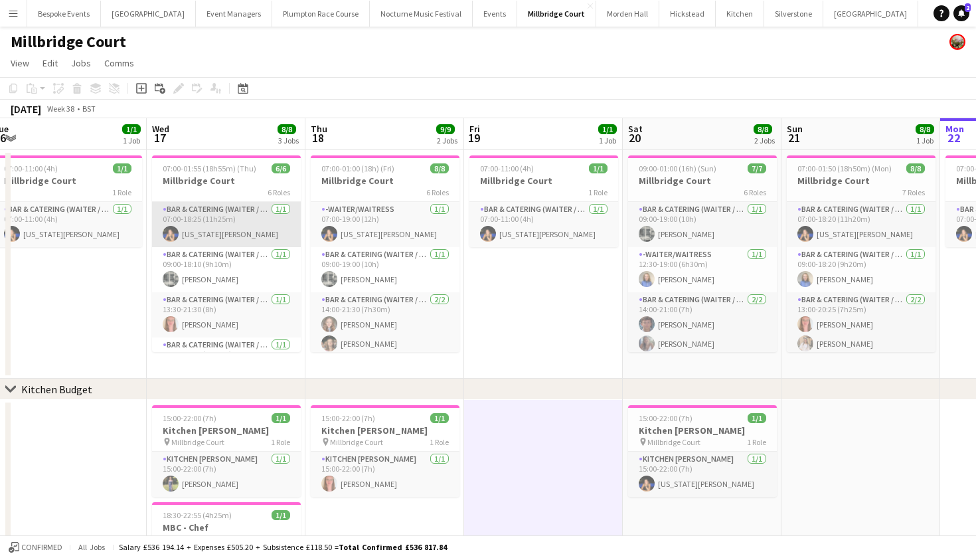
click at [274, 222] on app-card-role "Bar & Catering (Waiter / waitress) 1/1 07:00-18:25 (11h25m) Georgia Strode" at bounding box center [226, 224] width 149 height 45
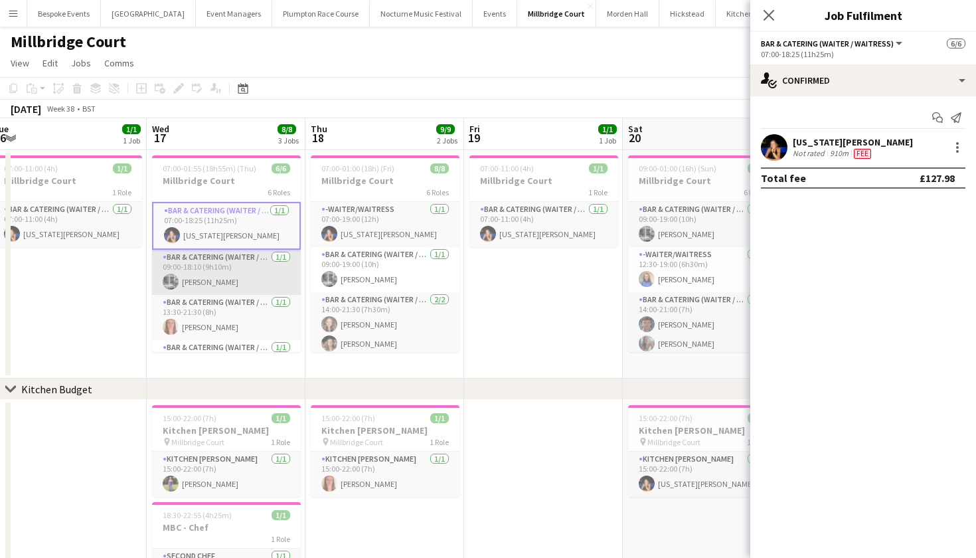
click at [272, 265] on app-card-role "Bar & Catering (Waiter / waitress) 1/1 09:00-18:10 (9h10m) Molly Middlehurst" at bounding box center [226, 272] width 149 height 45
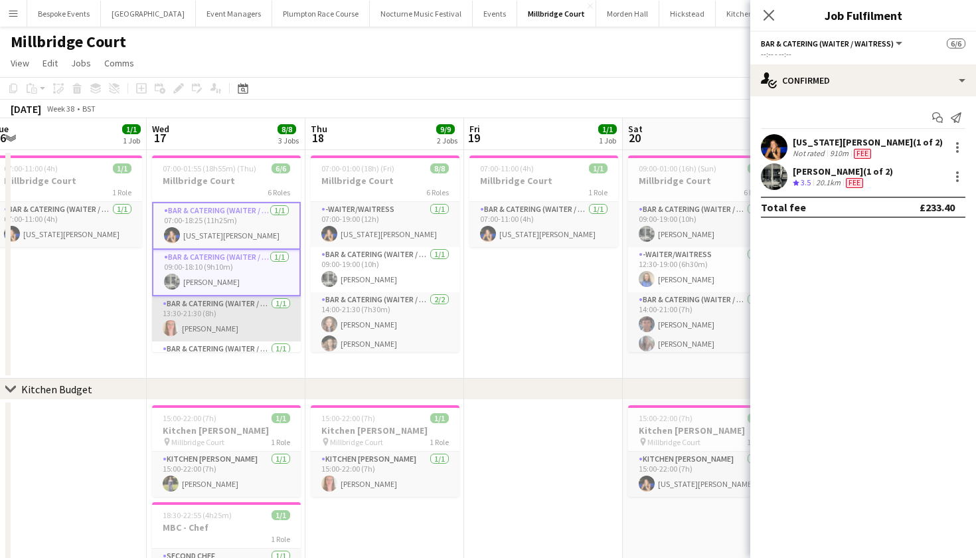
click at [257, 307] on app-card-role "Bar & Catering (Waiter / waitress) 1/1 13:30-21:30 (8h) Freya Hanmer" at bounding box center [226, 318] width 149 height 45
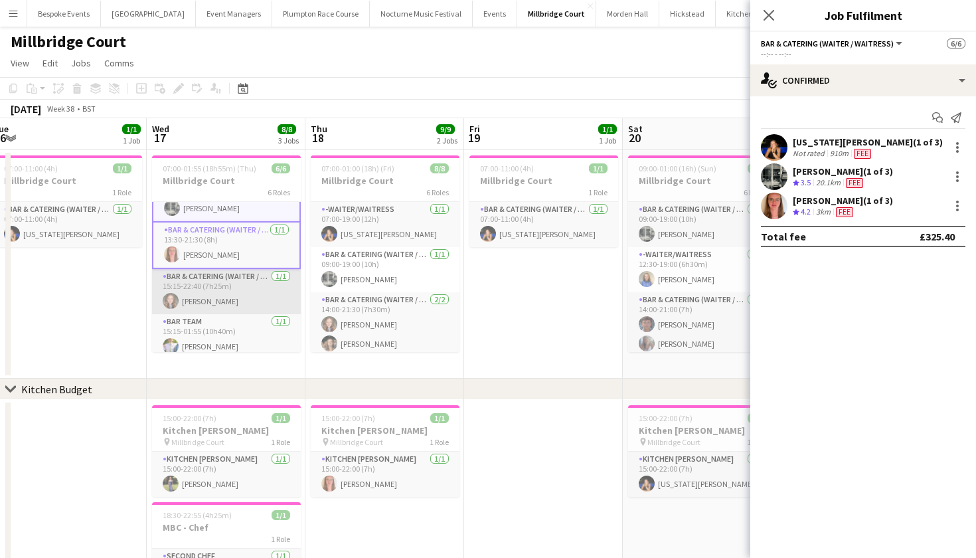
click at [257, 307] on app-card-role "Bar & Catering (Waiter / waitress) 1/1 15:15-22:40 (7h25m) Clara Thompson" at bounding box center [226, 291] width 149 height 45
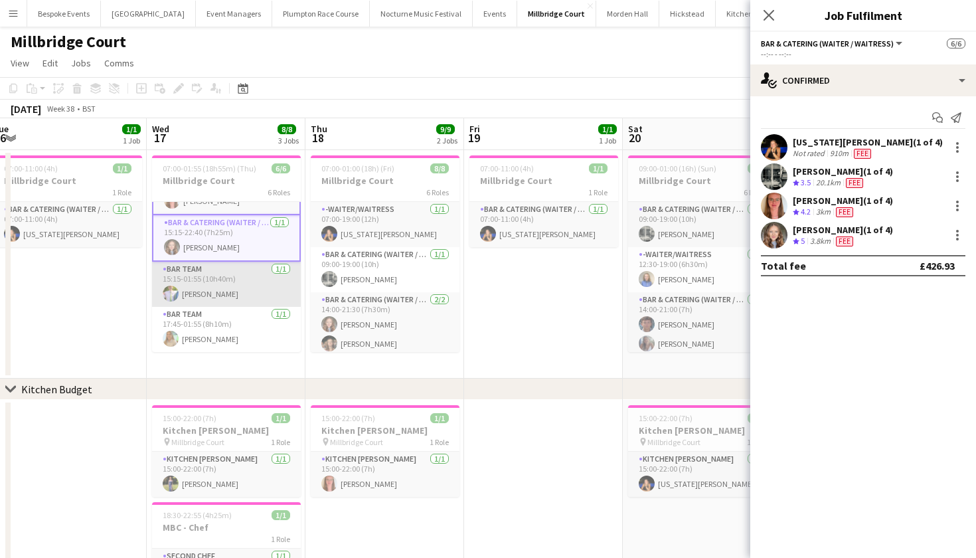
scroll to position [0, 330]
click at [220, 299] on app-card-role "Bar Team 1/1 15:15-01:55 (10h40m) James Mundy" at bounding box center [225, 284] width 149 height 45
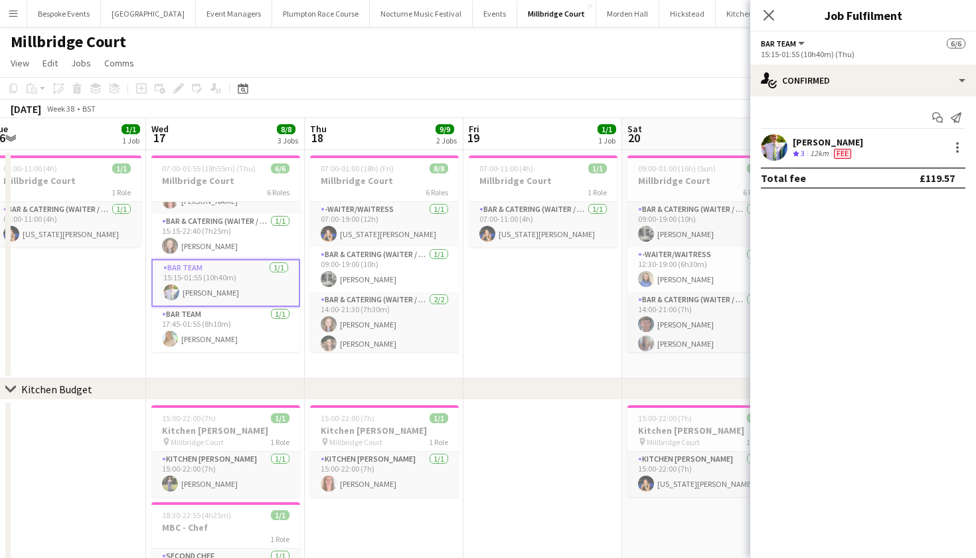
scroll to position [124, 0]
click at [224, 316] on app-card-role "Bar Team 1/1 17:45-01:55 (8h10m) Alice Cooley" at bounding box center [225, 329] width 149 height 45
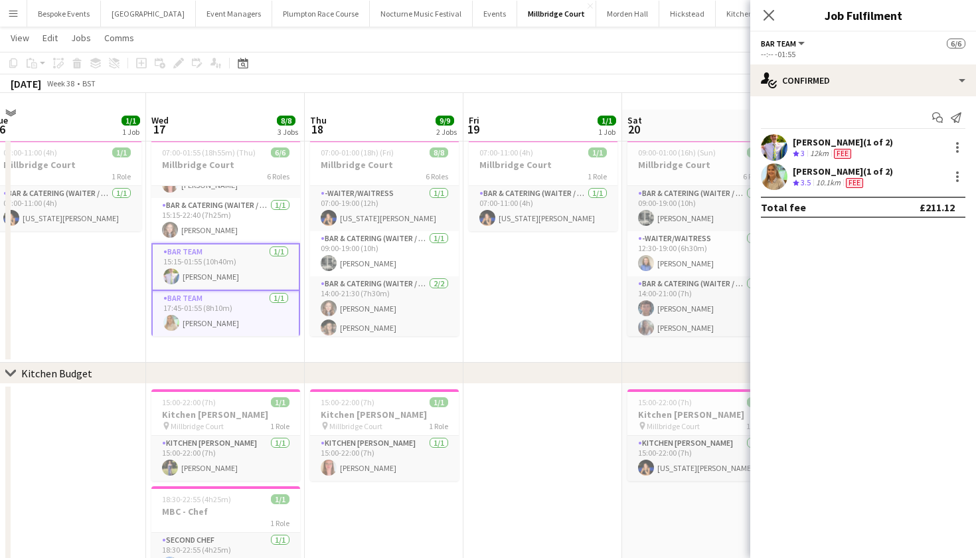
scroll to position [63, 0]
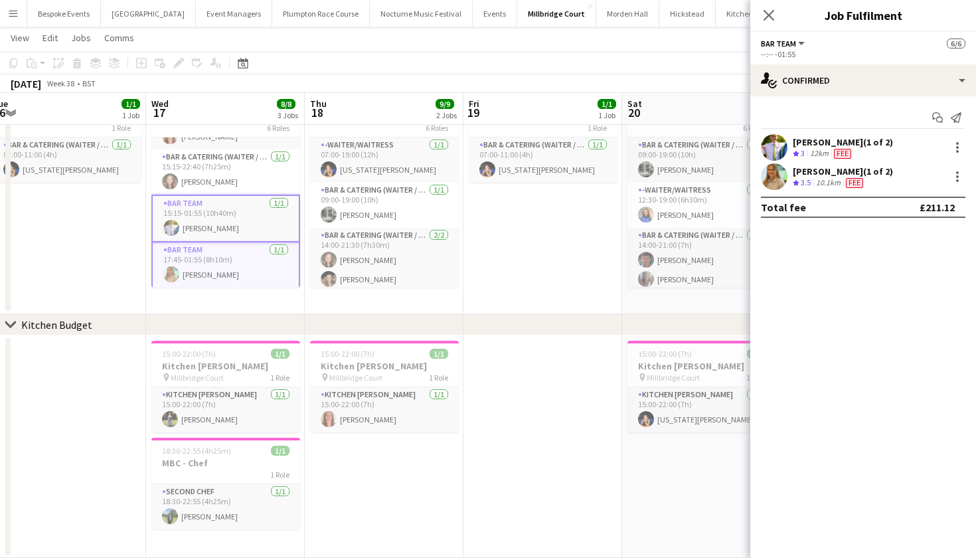
click at [256, 404] on app-card-role "Kitchen [PERSON_NAME] [DATE] 15:00-22:00 (7h) [PERSON_NAME]" at bounding box center [225, 409] width 149 height 45
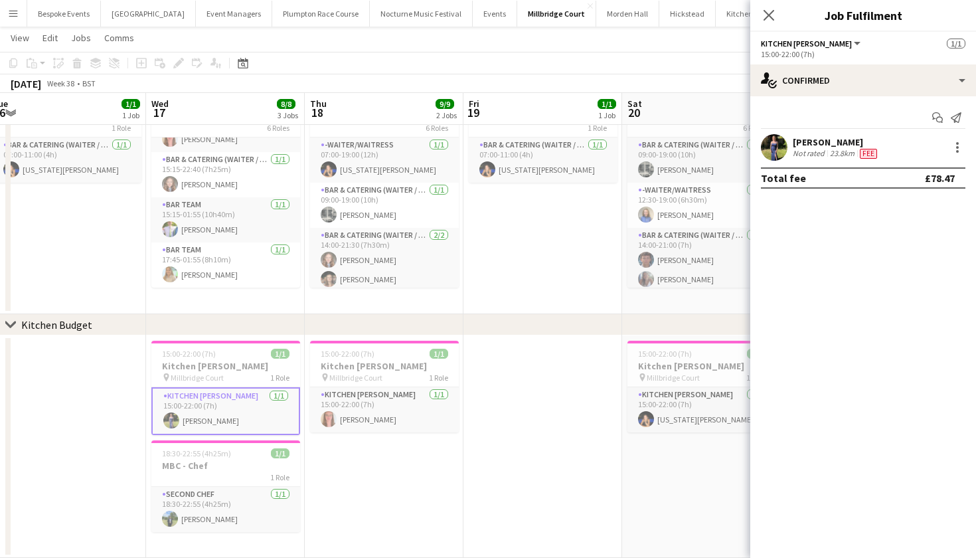
scroll to position [121, 0]
click at [256, 404] on app-card-role "Kitchen [PERSON_NAME] [DATE] 15:00-22:00 (7h) [PERSON_NAME]" at bounding box center [225, 411] width 149 height 48
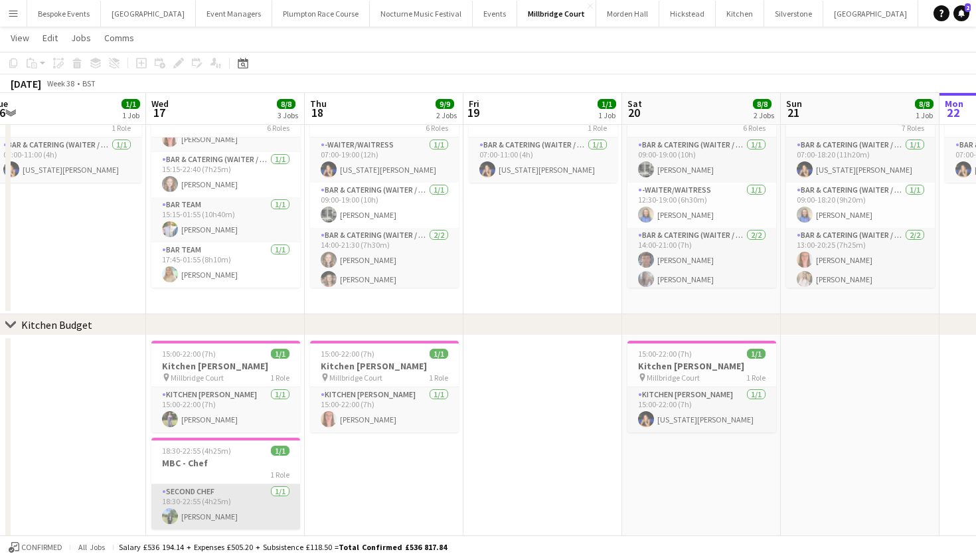
click at [244, 507] on app-card-role "Second Chef [DATE] 18:30-22:55 (4h25m) [PERSON_NAME]" at bounding box center [225, 506] width 149 height 45
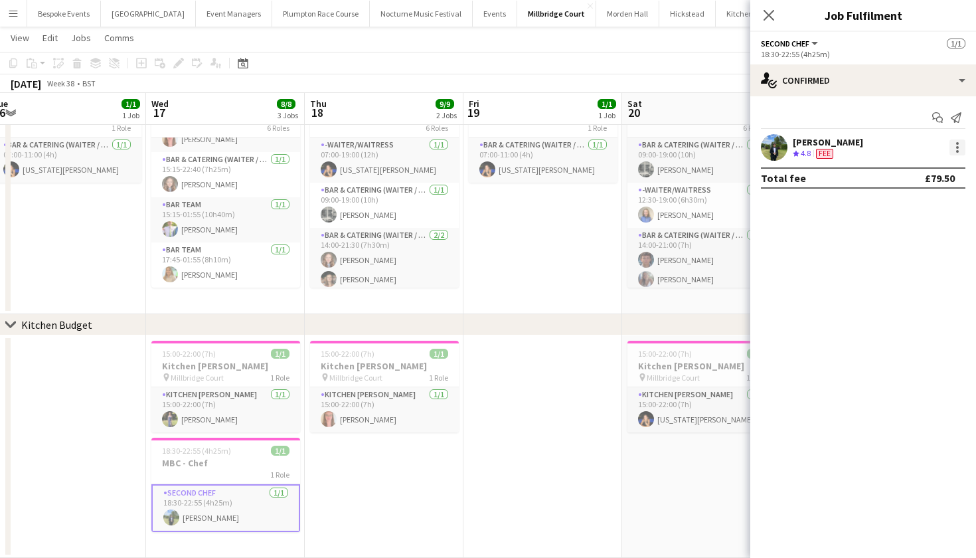
click at [962, 145] on div at bounding box center [958, 147] width 16 height 16
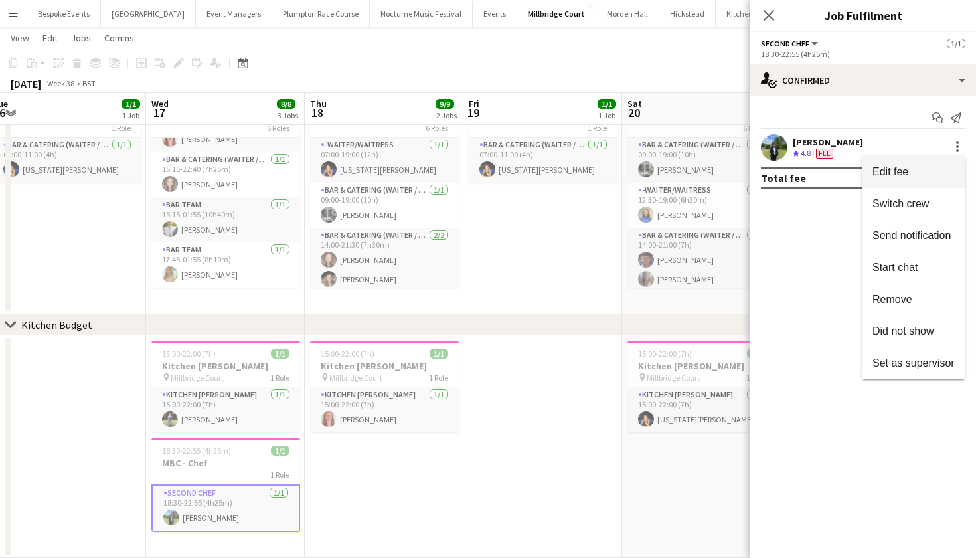
click at [939, 170] on span "Edit fee" at bounding box center [914, 172] width 82 height 12
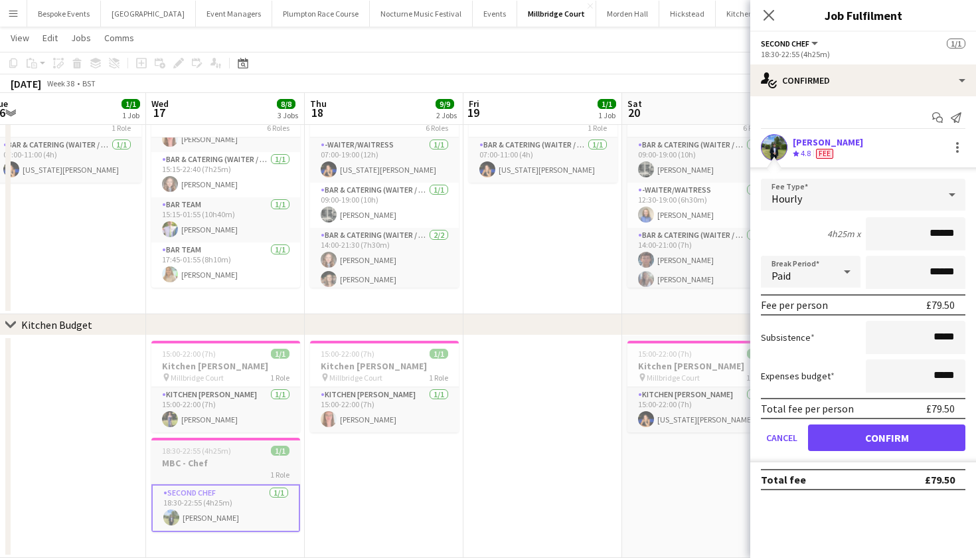
click at [238, 468] on h3 "MBC - Chef" at bounding box center [225, 463] width 149 height 12
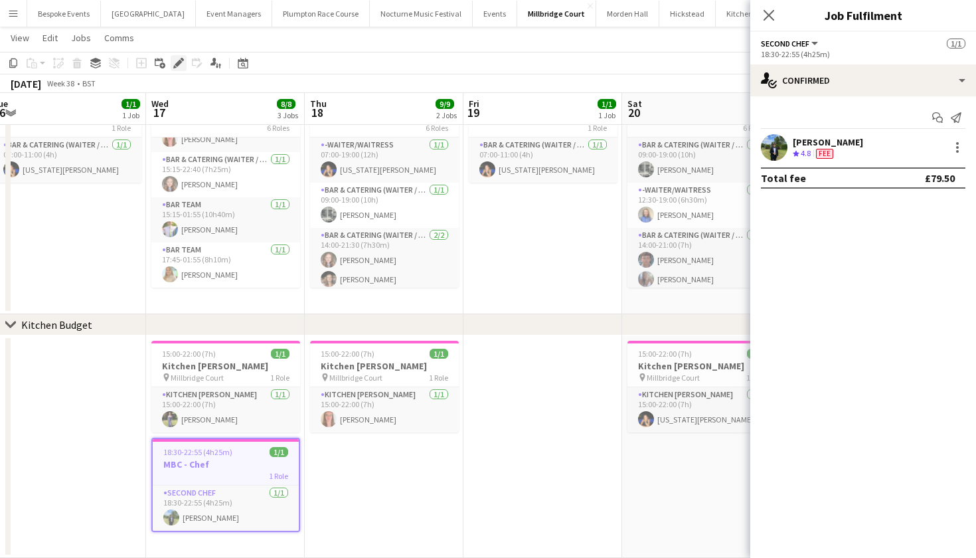
click at [181, 68] on icon "Edit" at bounding box center [178, 63] width 11 height 11
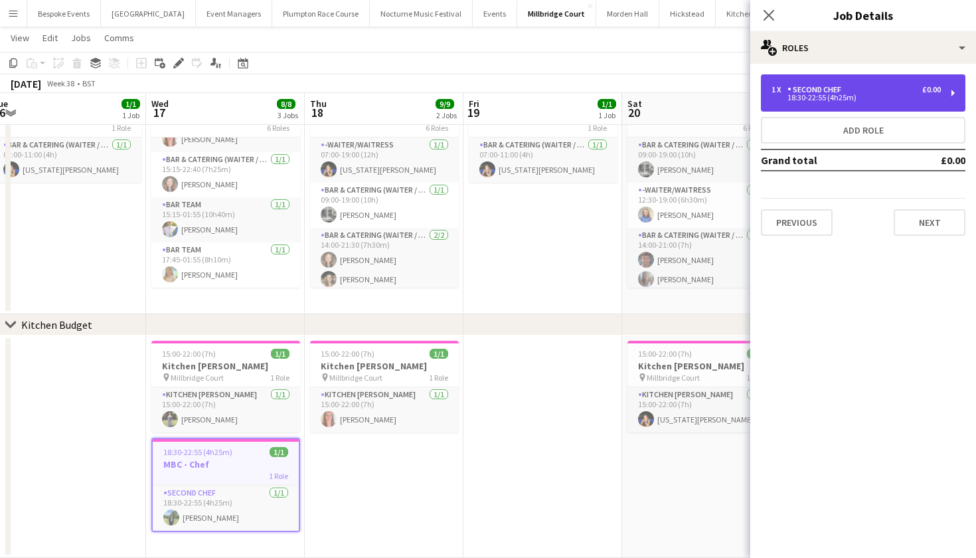
click at [851, 100] on div "18:30-22:55 (4h25m)" at bounding box center [856, 97] width 169 height 7
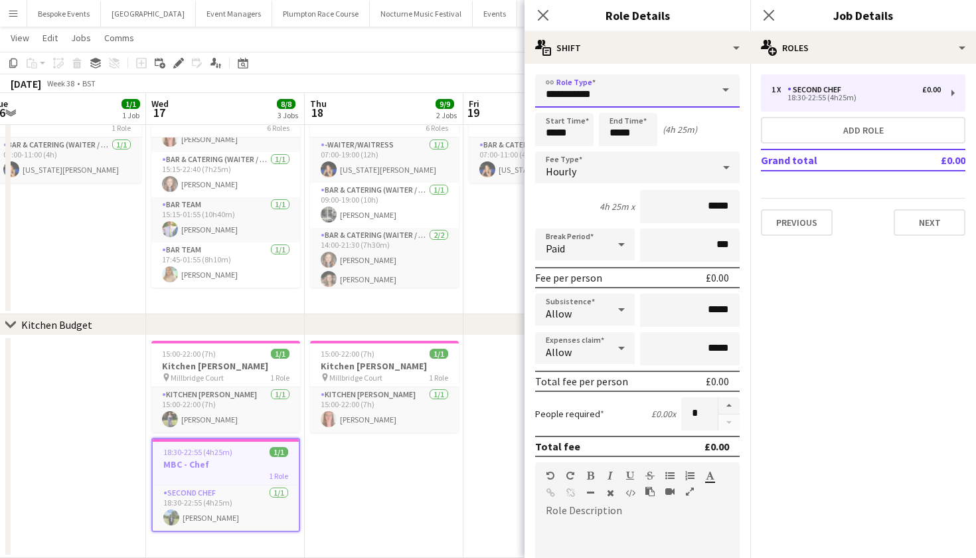
click at [648, 102] on input "**********" at bounding box center [637, 90] width 205 height 33
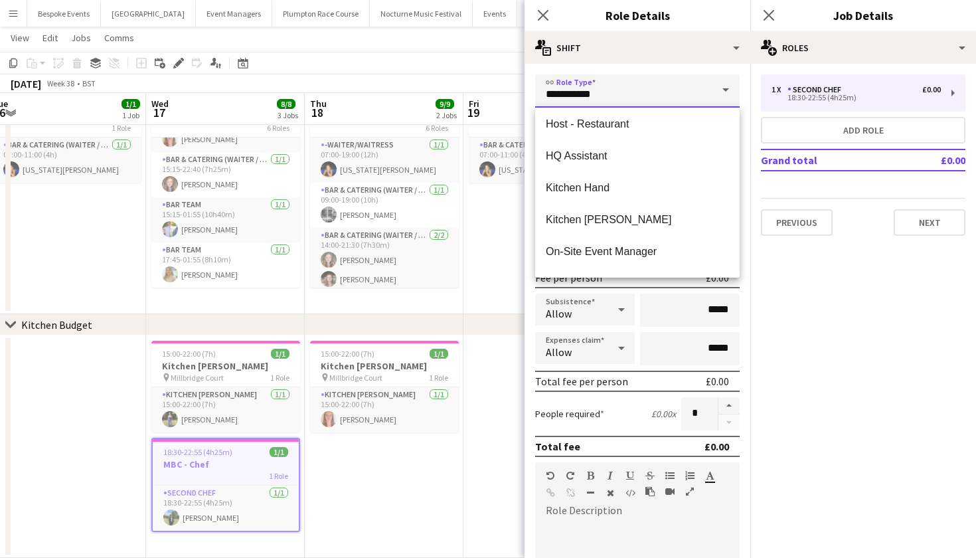
scroll to position [454, 0]
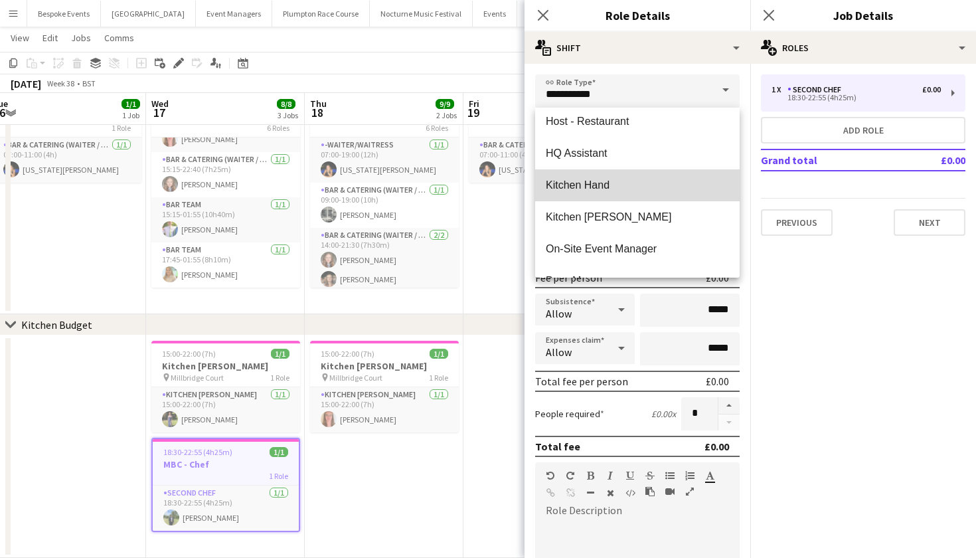
click at [644, 182] on span "Kitchen Hand" at bounding box center [637, 185] width 183 height 13
type input "**********"
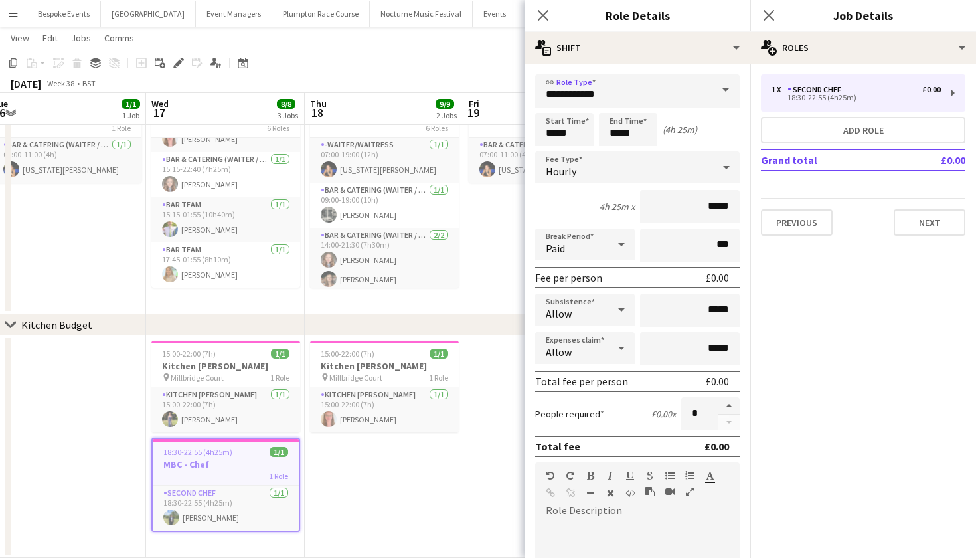
click at [436, 544] on app-date-cell "15:00-22:00 (7h) 1/1 Kitchen Porter pin Millbridge Court 1 Role Kitchen Porter …" at bounding box center [384, 446] width 159 height 223
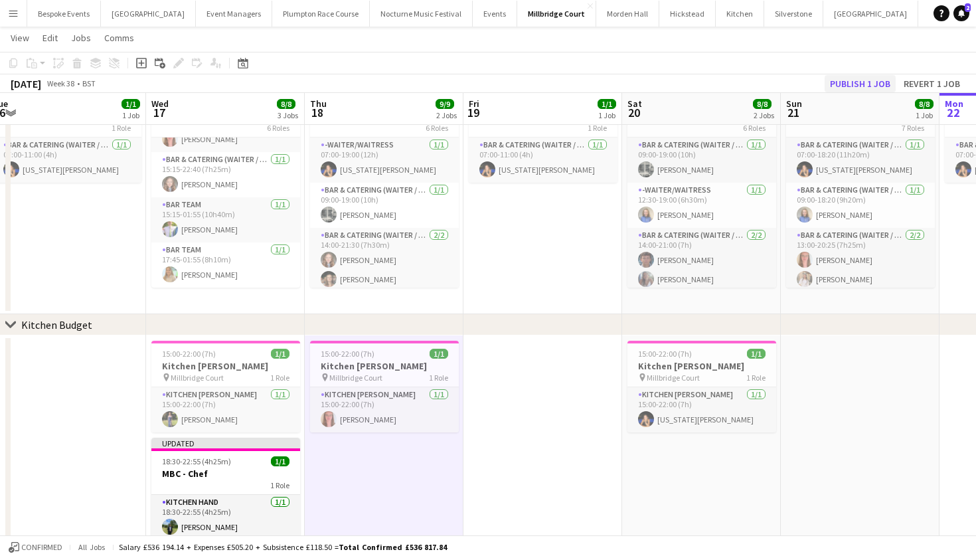
click at [856, 80] on button "Publish 1 job" at bounding box center [860, 83] width 71 height 17
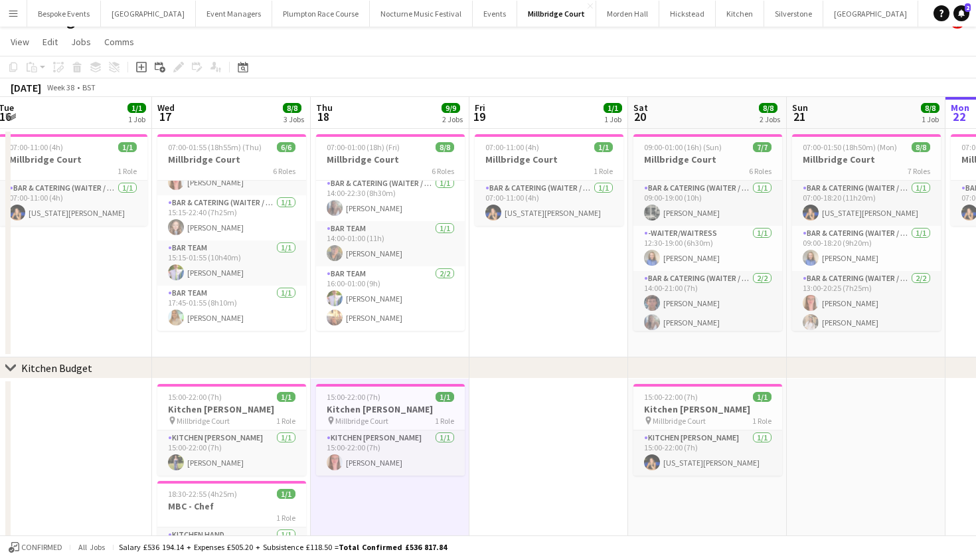
scroll to position [0, 323]
drag, startPoint x: 359, startPoint y: 250, endPoint x: 366, endPoint y: 295, distance: 45.7
click at [366, 295] on app-calendar-viewport "Sun 14 9/9 2 Jobs Mon 15 7/7 1 Job Tue 16 1/1 1 Job Wed 17 8/8 3 Jobs Thu 18 9/…" at bounding box center [488, 354] width 976 height 515
click at [365, 295] on app-card-role "Bar Team 2/2 16:00-01:00 (9h) James Mundy Jemima Barfoot" at bounding box center [391, 298] width 149 height 64
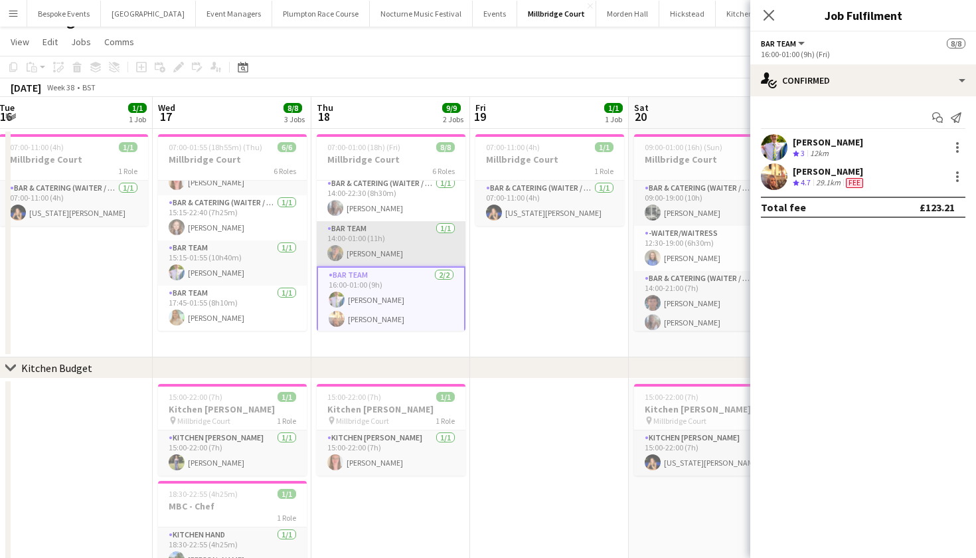
click at [355, 245] on app-card-role "Bar Team 1/1 14:00-01:00 (11h) sam hibberd" at bounding box center [391, 243] width 149 height 45
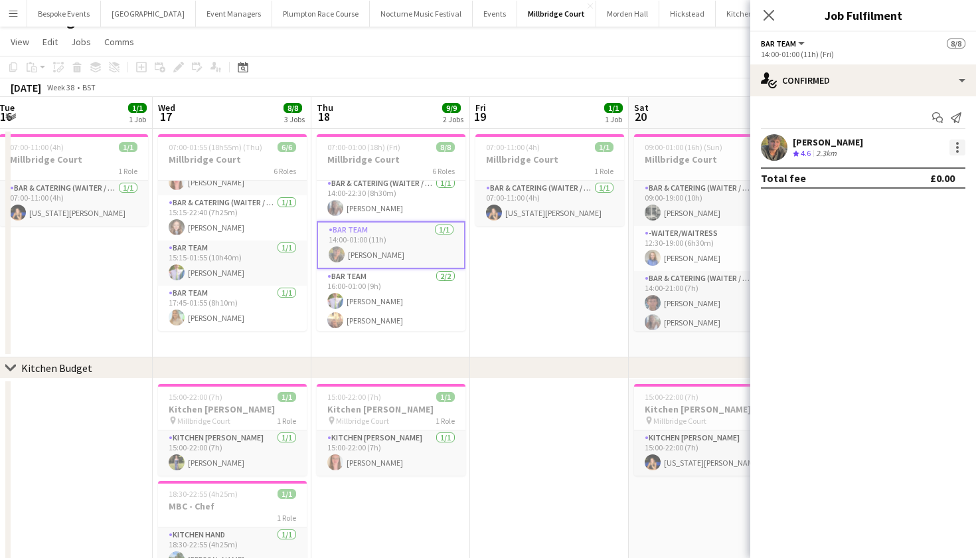
click at [964, 152] on div at bounding box center [958, 147] width 16 height 16
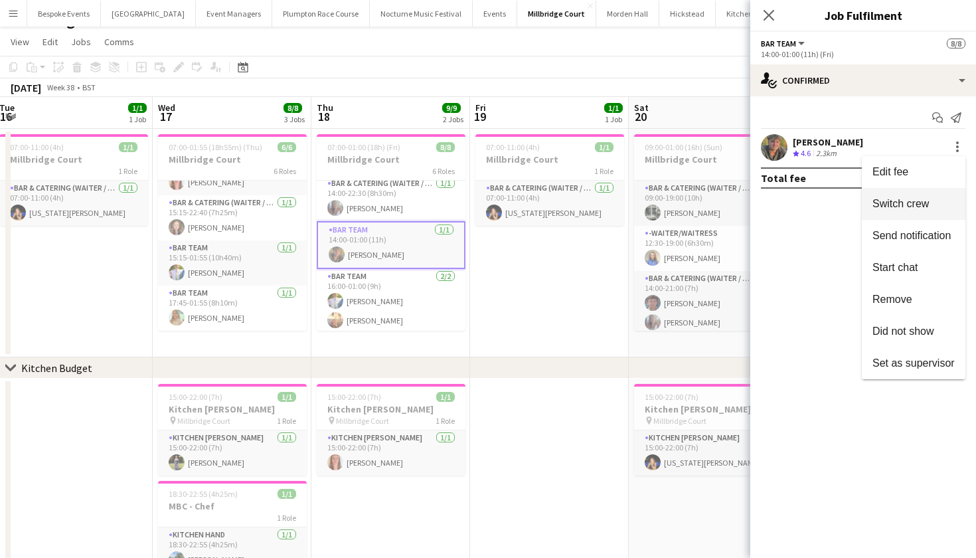
click at [929, 205] on span "Switch crew" at bounding box center [901, 203] width 56 height 11
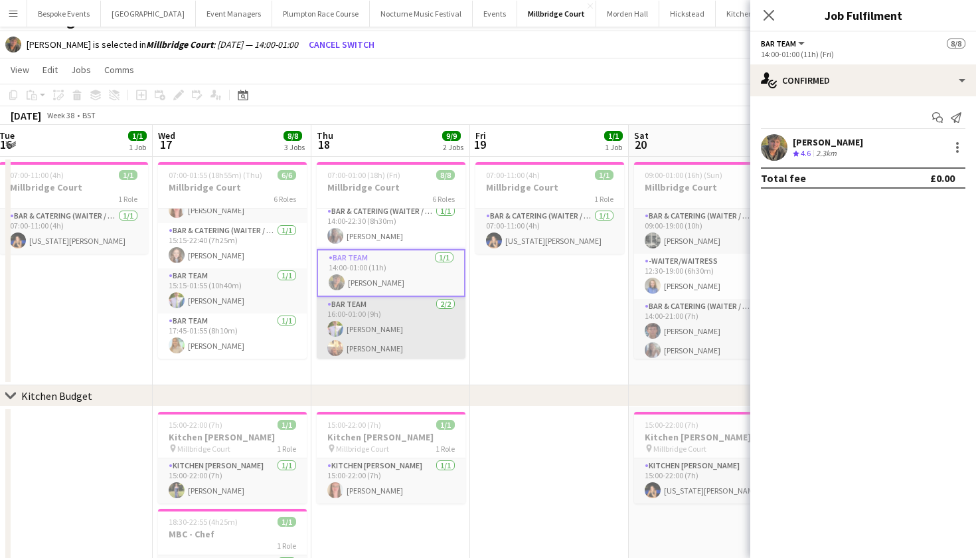
click at [430, 339] on app-card-role "Bar Team 2/2 16:00-01:00 (9h) James Mundy Jemima Barfoot" at bounding box center [391, 329] width 149 height 64
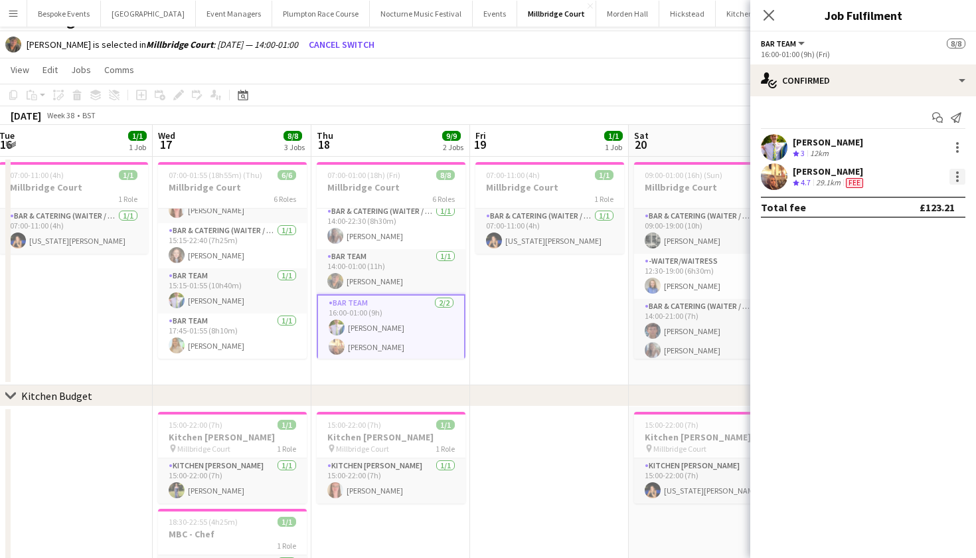
click at [961, 179] on div at bounding box center [958, 177] width 16 height 16
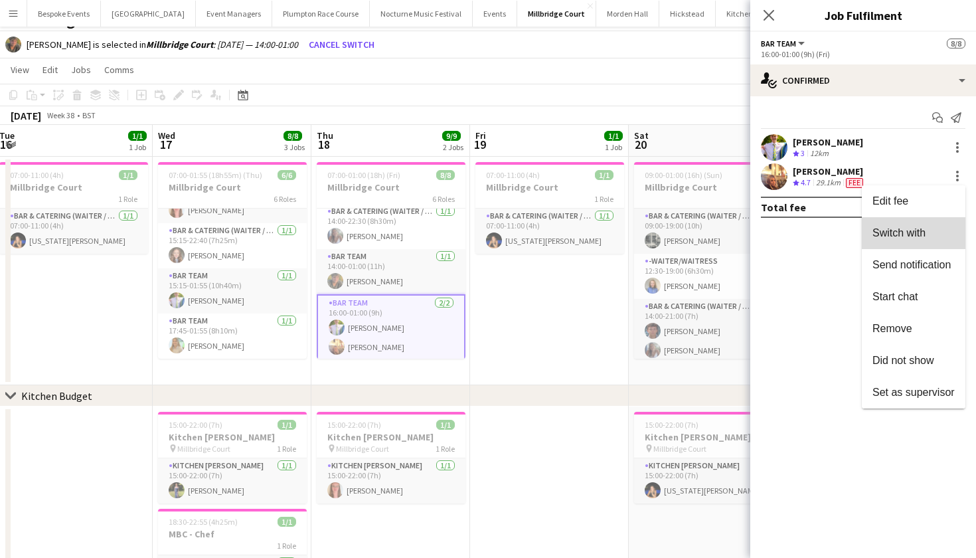
click at [921, 238] on span "Switch with" at bounding box center [899, 232] width 53 height 11
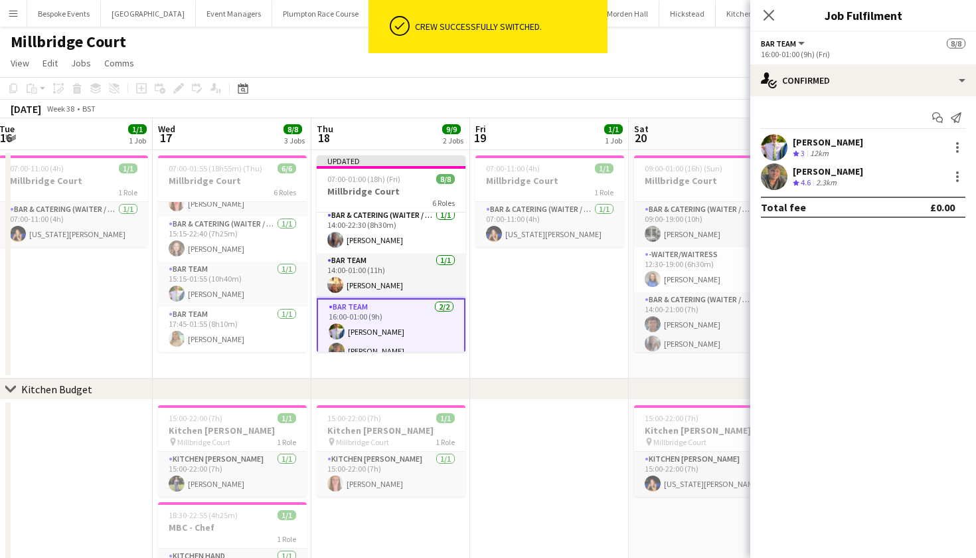
scroll to position [21, 0]
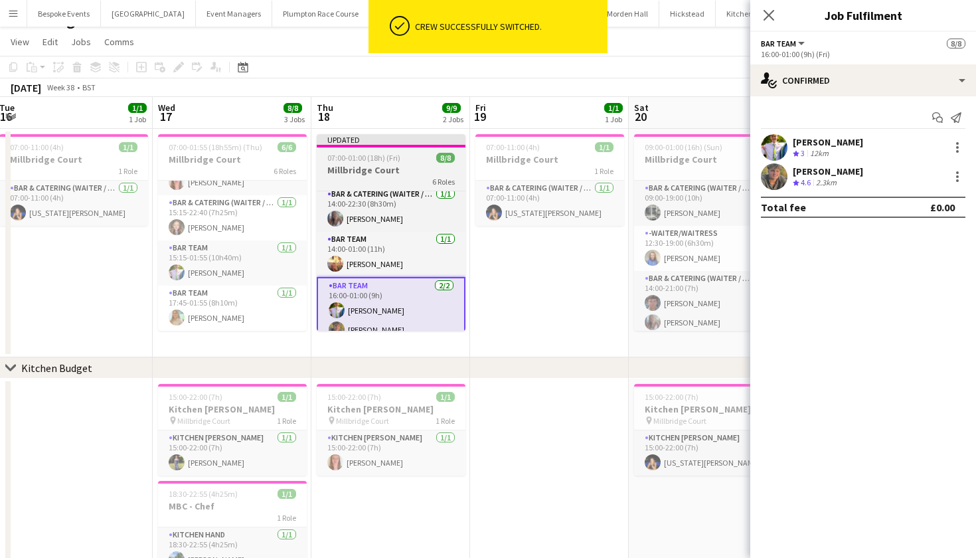
click at [371, 155] on span "07:00-01:00 (18h) (Fri)" at bounding box center [363, 158] width 73 height 10
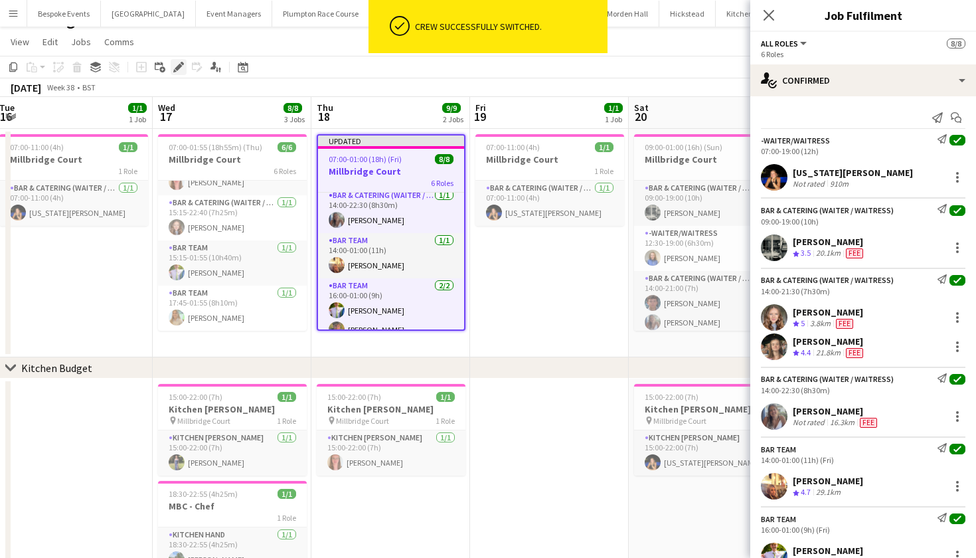
click at [175, 66] on icon "Edit" at bounding box center [178, 67] width 11 height 11
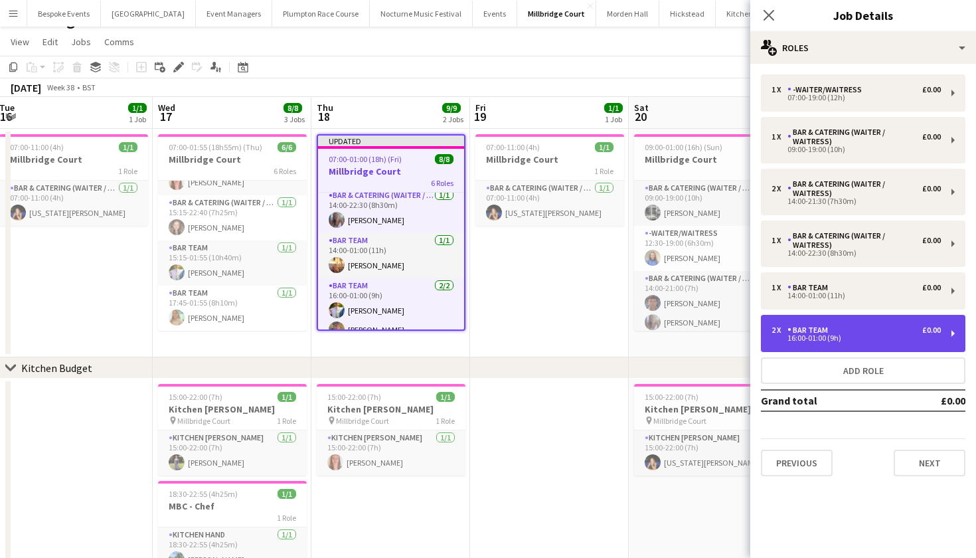
click at [881, 337] on div "16:00-01:00 (9h)" at bounding box center [856, 338] width 169 height 7
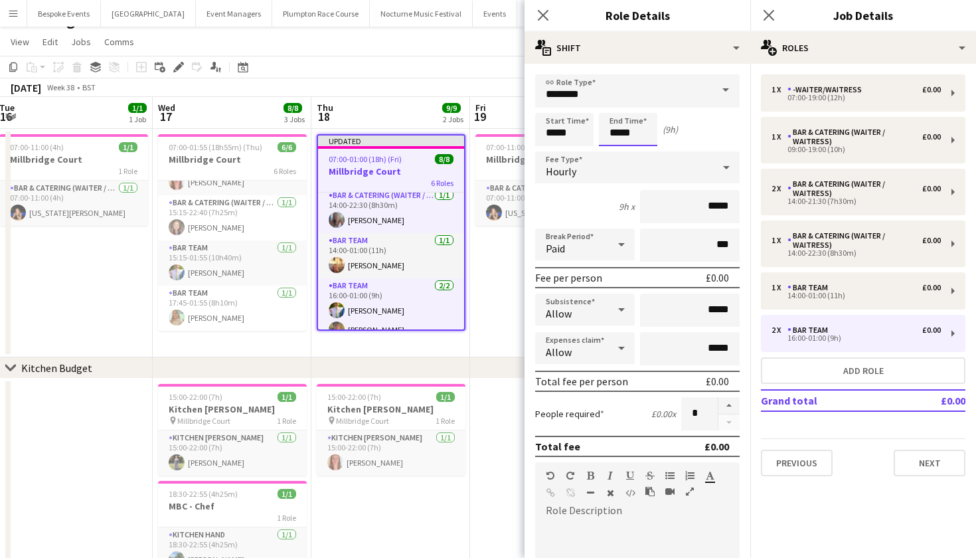
scroll to position [0, 0]
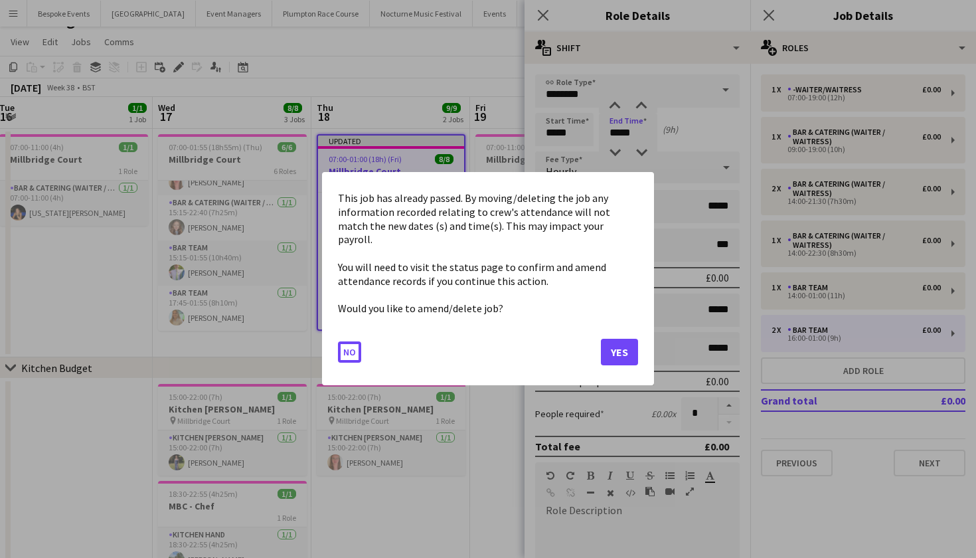
click at [626, 132] on body "Menu Boards Boards Boards All jobs Status Workforce Workforce My Workforce Recr…" at bounding box center [488, 301] width 976 height 645
click at [629, 339] on button "Yes" at bounding box center [619, 352] width 37 height 27
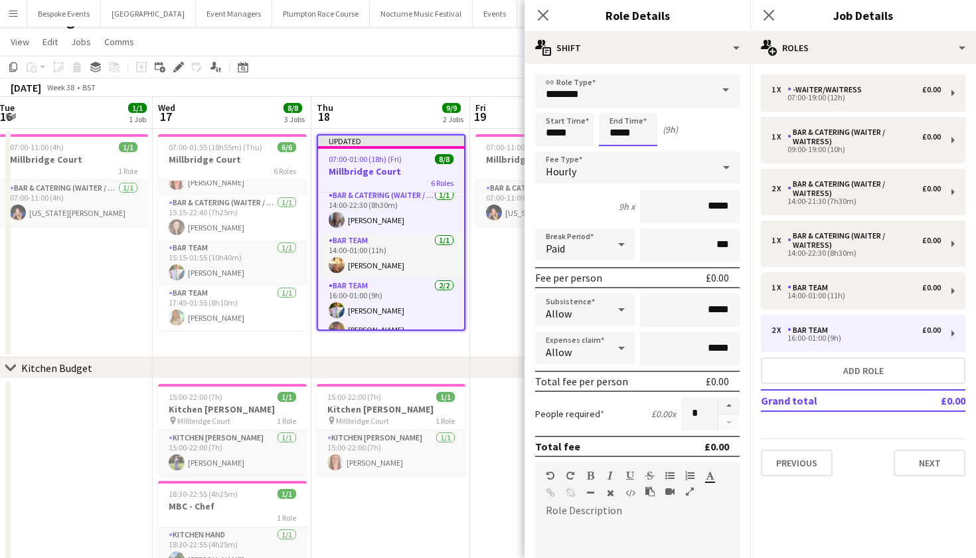
scroll to position [21, 0]
type input "*****"
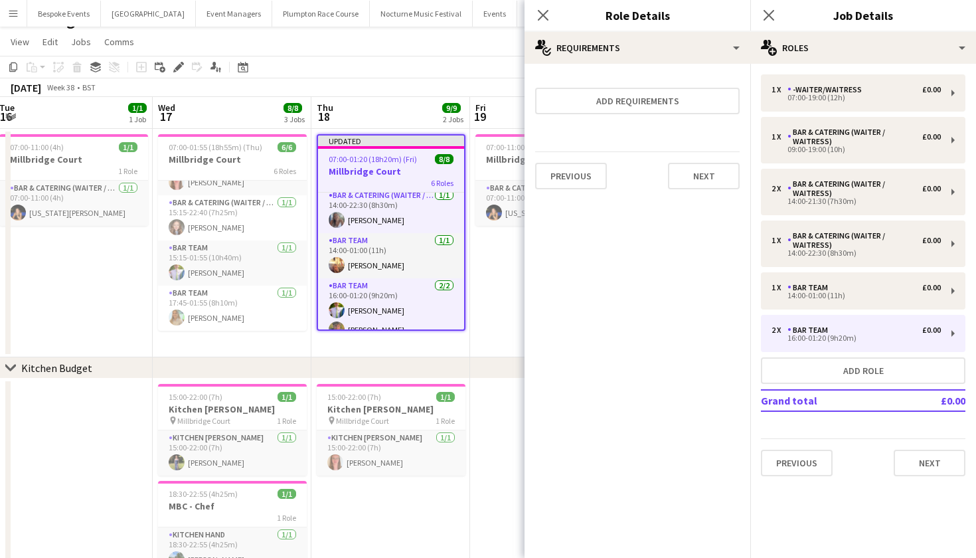
click at [495, 328] on app-date-cell "07:00-11:00 (4h) 1/1 Millbridge Court 1 Role Bar & Catering (Waiter / waitress)…" at bounding box center [549, 243] width 159 height 228
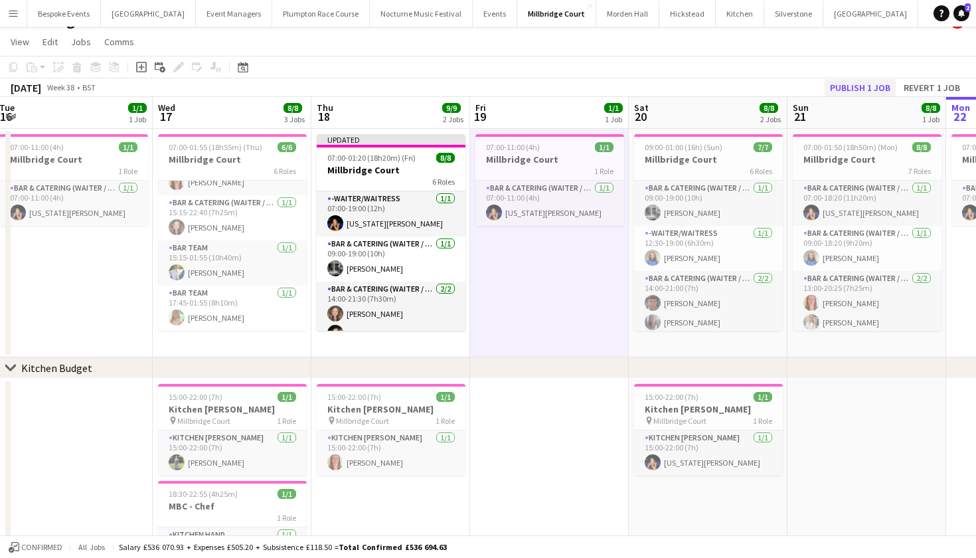
scroll to position [0, 0]
click at [855, 87] on button "Publish 1 job" at bounding box center [860, 87] width 71 height 17
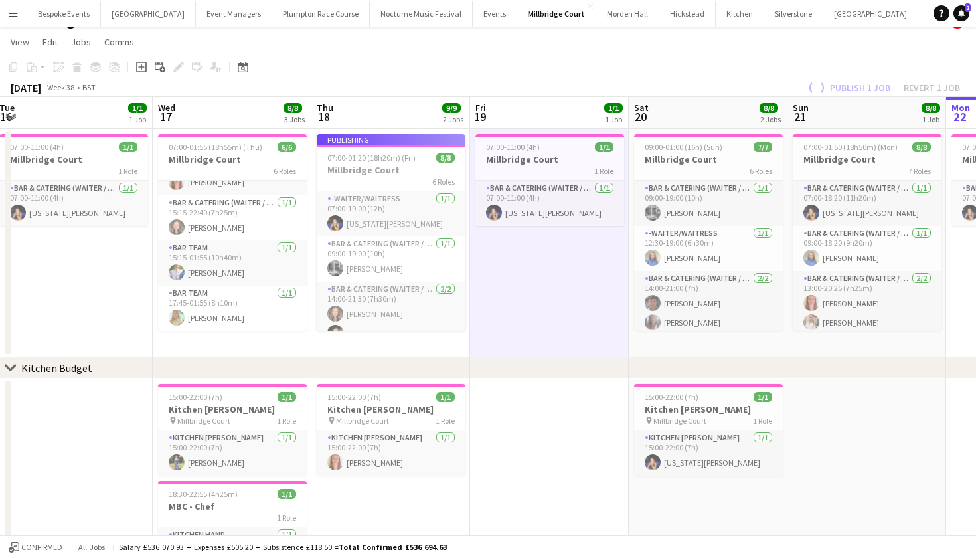
click at [421, 219] on app-job-card "Publishing 07:00-01:20 (18h20m) (Fri) 8/8 Millbridge Court 6 Roles -Waiter/Wait…" at bounding box center [391, 232] width 149 height 197
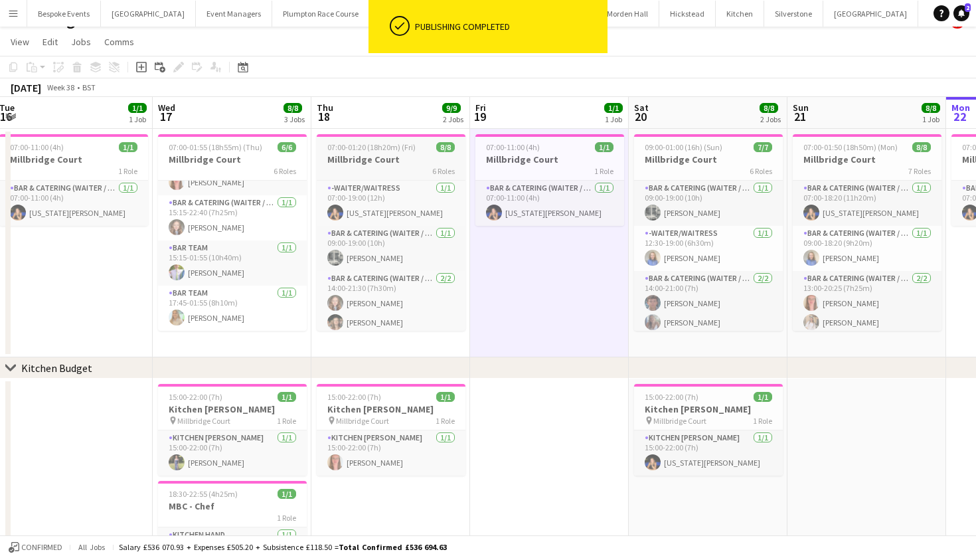
click at [421, 219] on app-job-card "07:00-01:20 (18h20m) (Fri) 8/8 Millbridge Court 6 Roles -Waiter/Waitress 1/1 07…" at bounding box center [391, 232] width 149 height 197
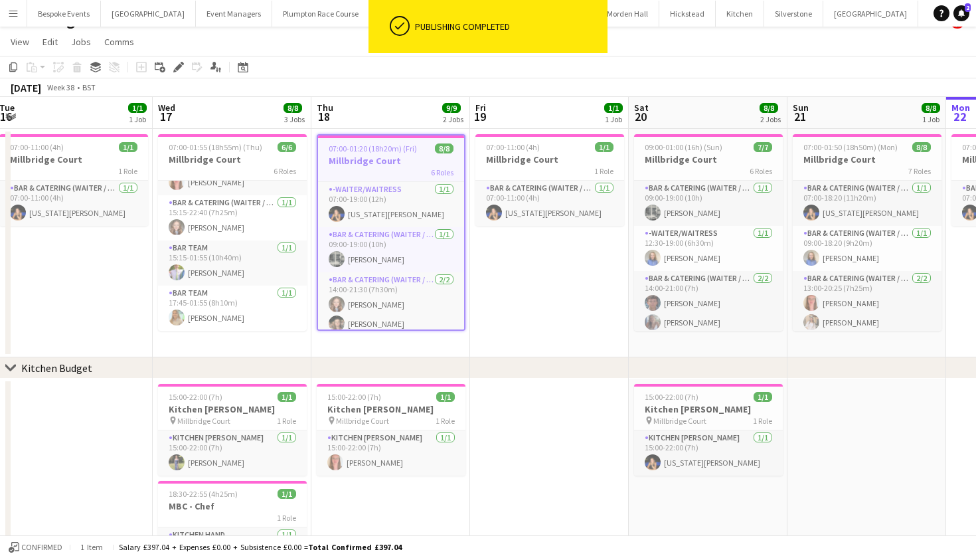
click at [421, 219] on app-card-role "-Waiter/Waitress 1/1 07:00-19:00 (12h) Georgia Strode" at bounding box center [391, 204] width 146 height 45
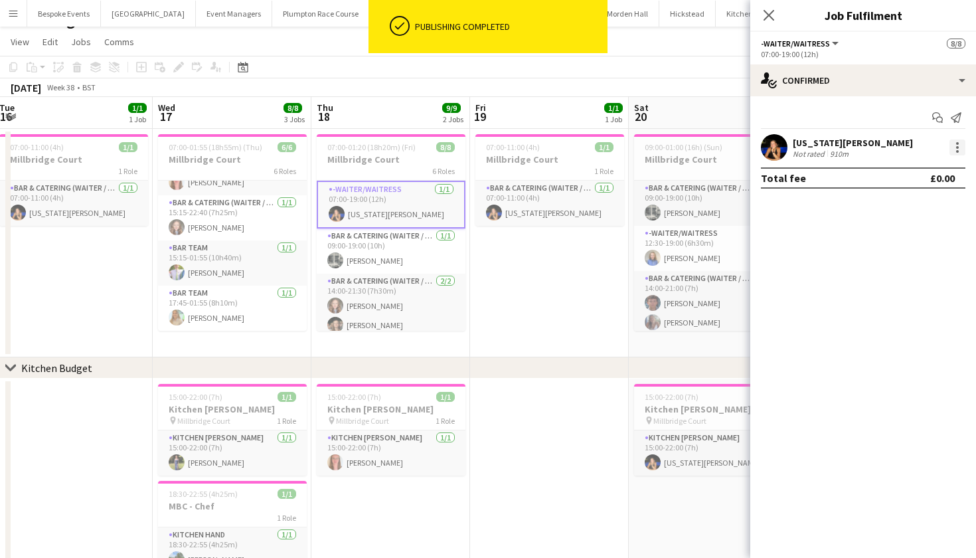
click at [960, 146] on div at bounding box center [958, 147] width 16 height 16
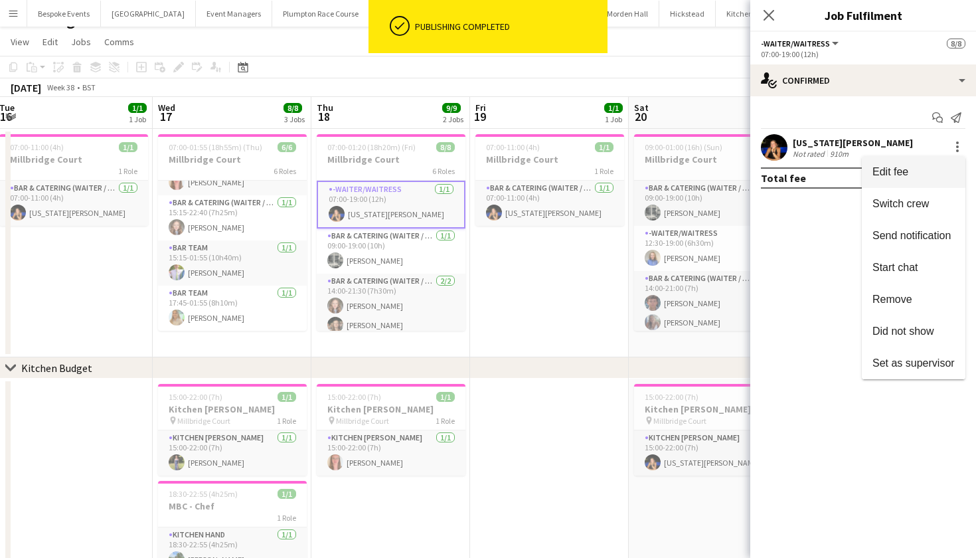
click at [914, 177] on span "Edit fee" at bounding box center [914, 172] width 82 height 12
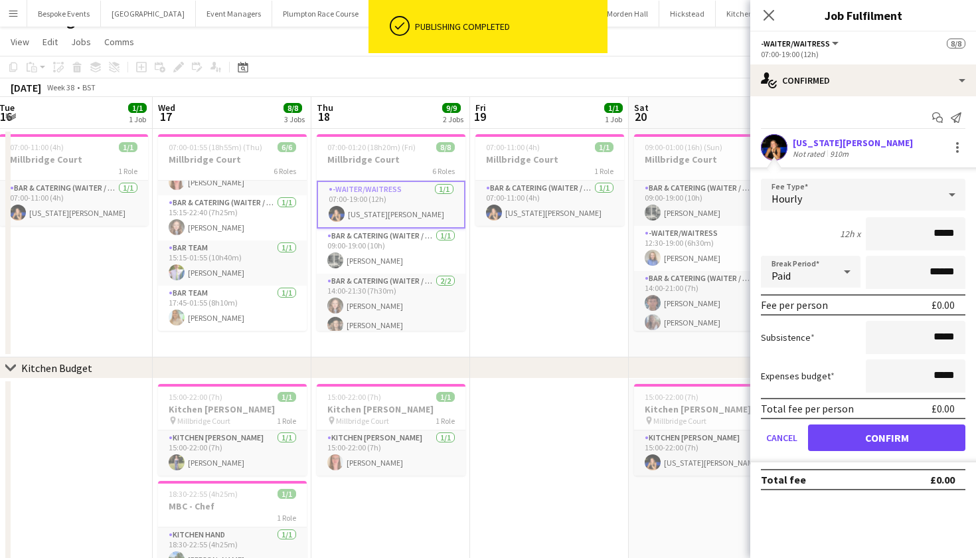
click at [905, 189] on div "Hourly" at bounding box center [850, 195] width 178 height 32
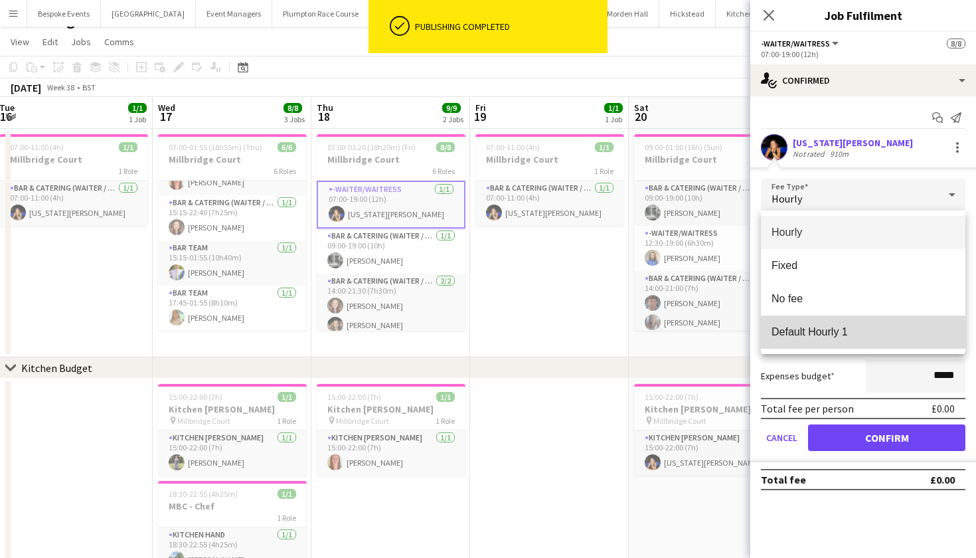
click at [865, 333] on span "Default Hourly 1" at bounding box center [863, 331] width 183 height 13
type input "******"
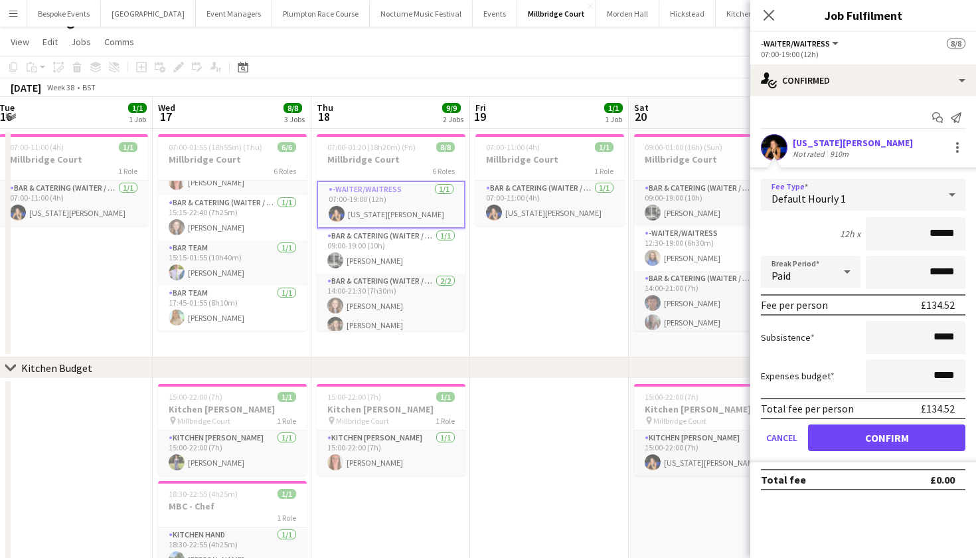
click at [869, 438] on button "Confirm" at bounding box center [886, 437] width 157 height 27
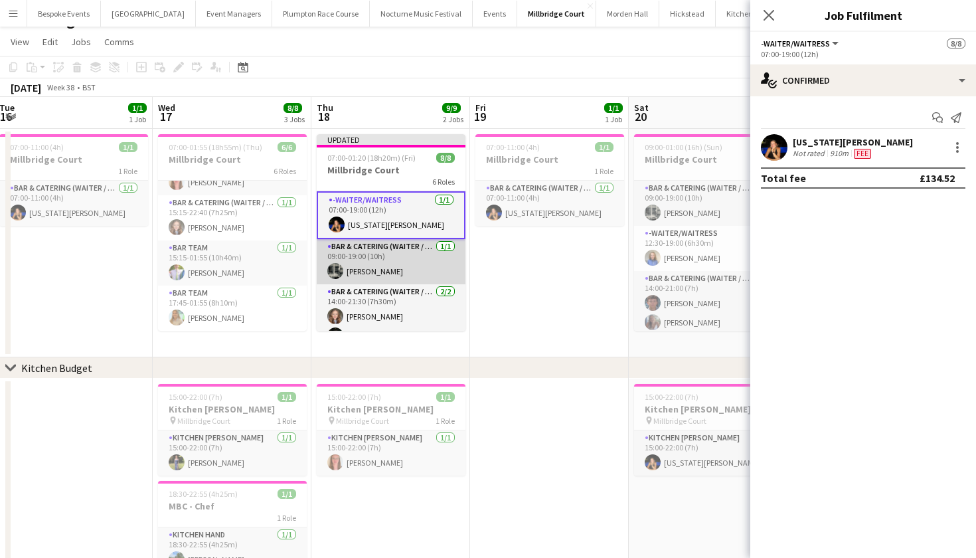
click at [415, 261] on app-card-role "Bar & Catering (Waiter / waitress) 1/1 09:00-19:00 (10h) Molly Middlehurst" at bounding box center [391, 261] width 149 height 45
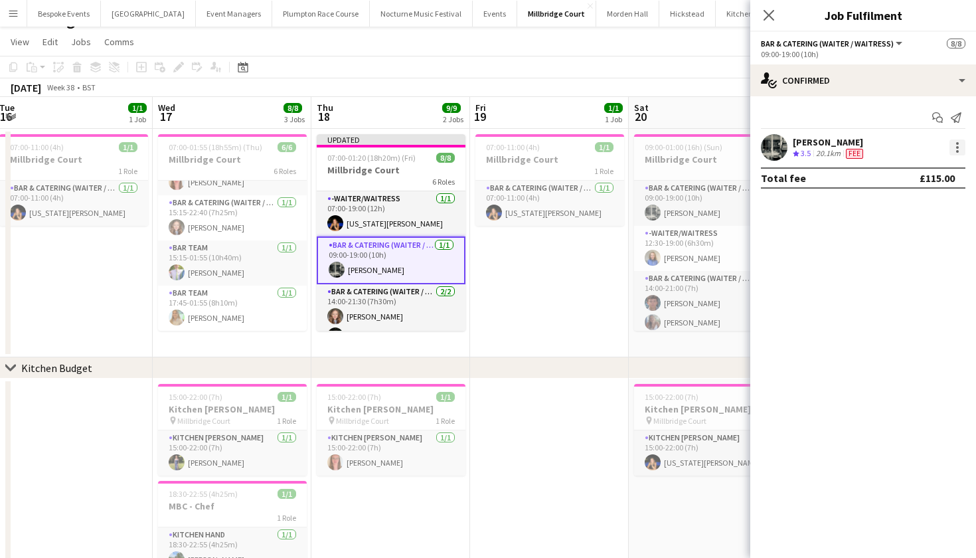
click at [958, 151] on div at bounding box center [957, 151] width 3 height 3
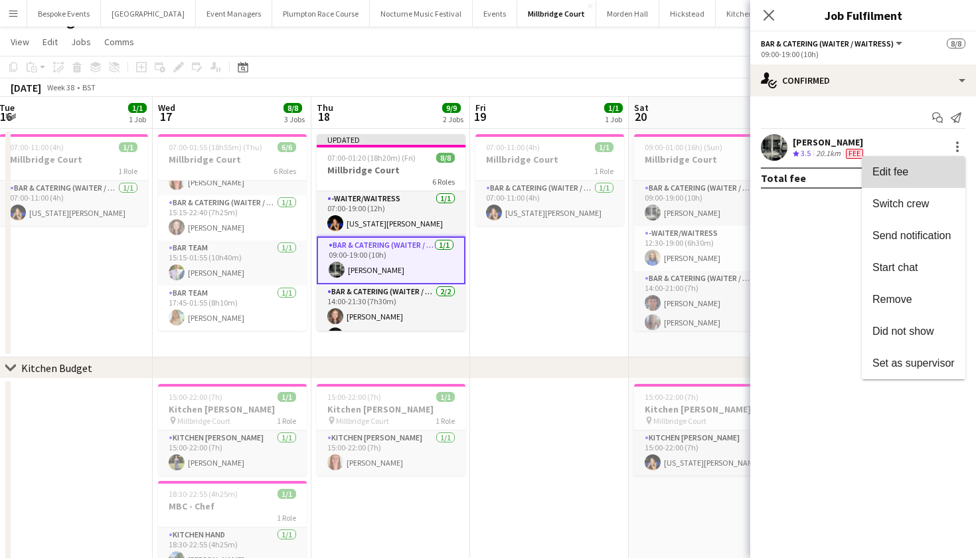
click at [917, 172] on span "Edit fee" at bounding box center [914, 172] width 82 height 12
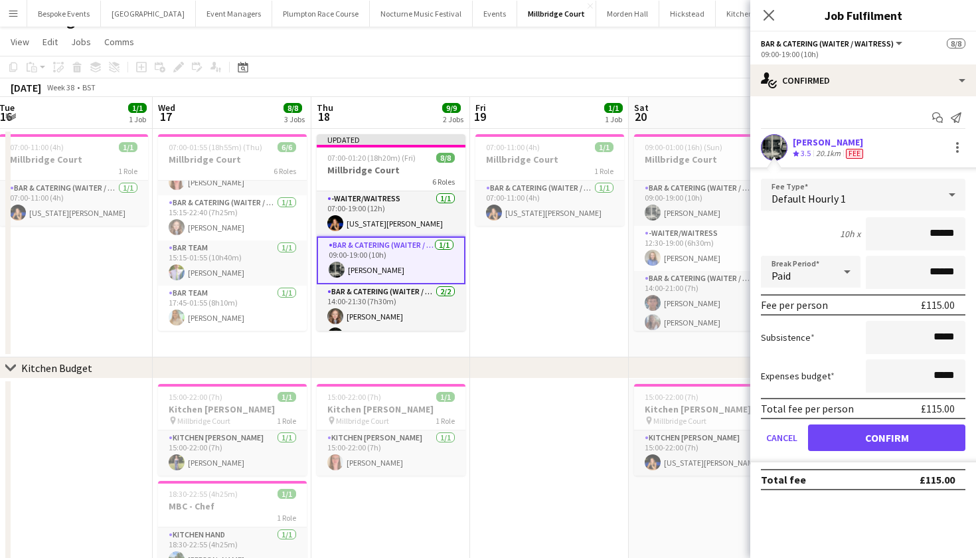
click at [868, 441] on button "Confirm" at bounding box center [886, 437] width 157 height 27
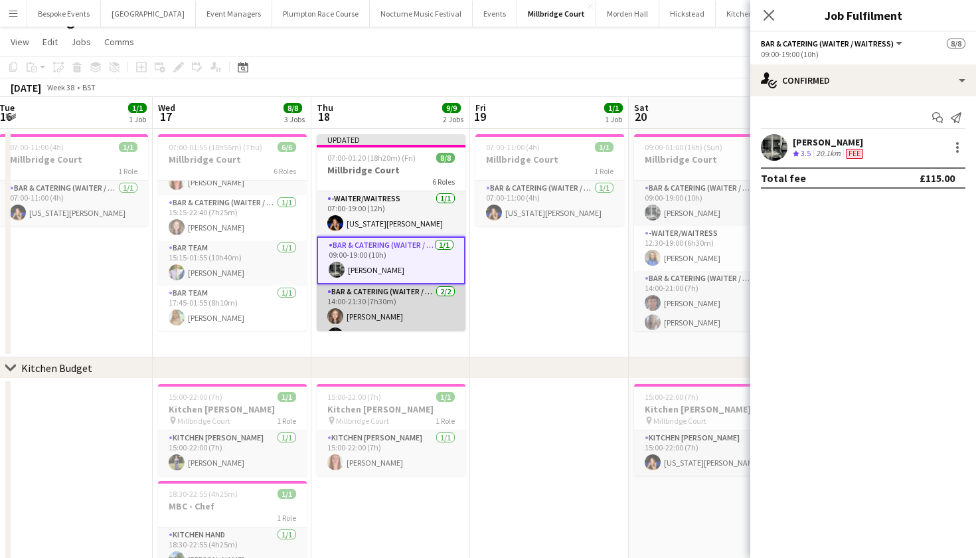
click at [425, 314] on app-card-role "Bar & Catering (Waiter / waitress) 2/2 14:00-21:30 (7h30m) Clara Thompson Maisy…" at bounding box center [391, 316] width 149 height 64
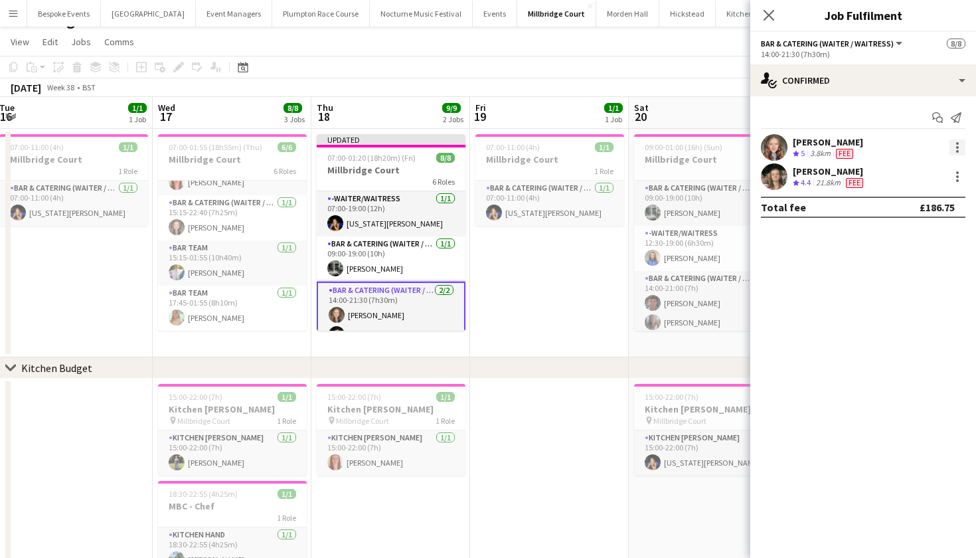
click at [962, 145] on div at bounding box center [958, 147] width 16 height 16
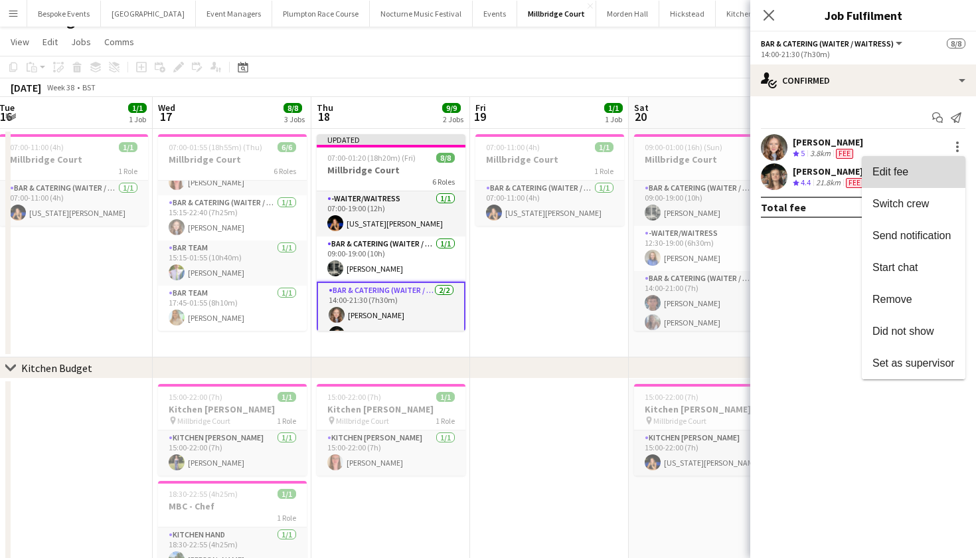
click at [928, 170] on span "Edit fee" at bounding box center [914, 172] width 82 height 12
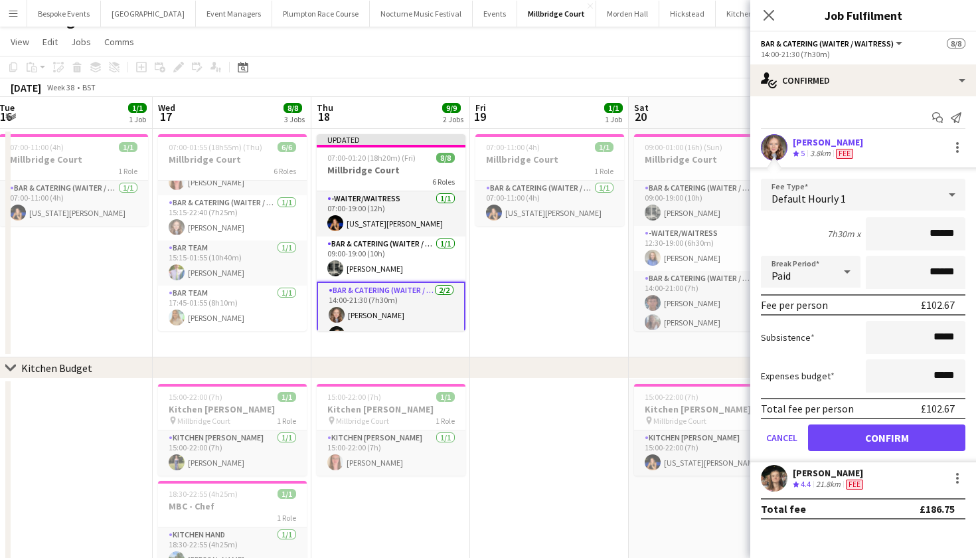
click at [894, 441] on button "Confirm" at bounding box center [886, 437] width 157 height 27
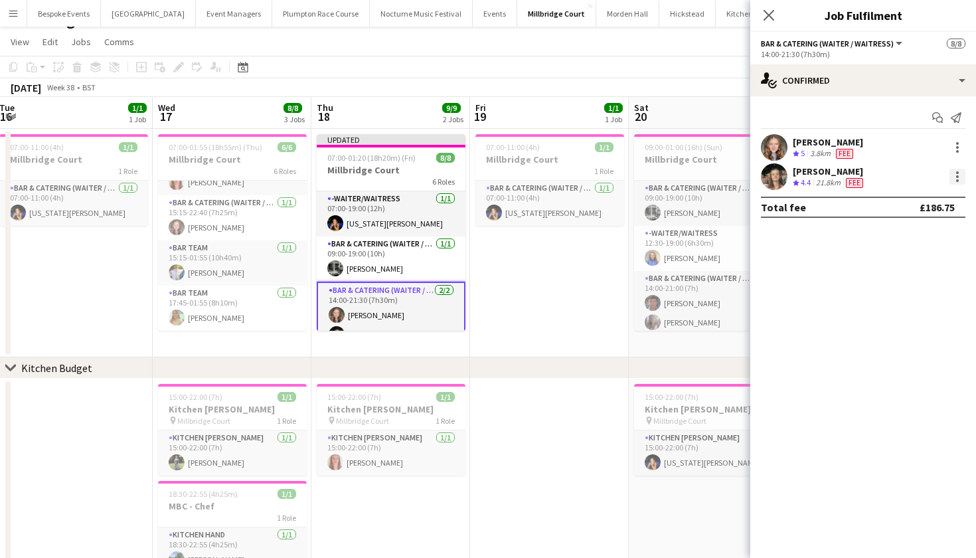
click at [954, 174] on div at bounding box center [958, 177] width 16 height 16
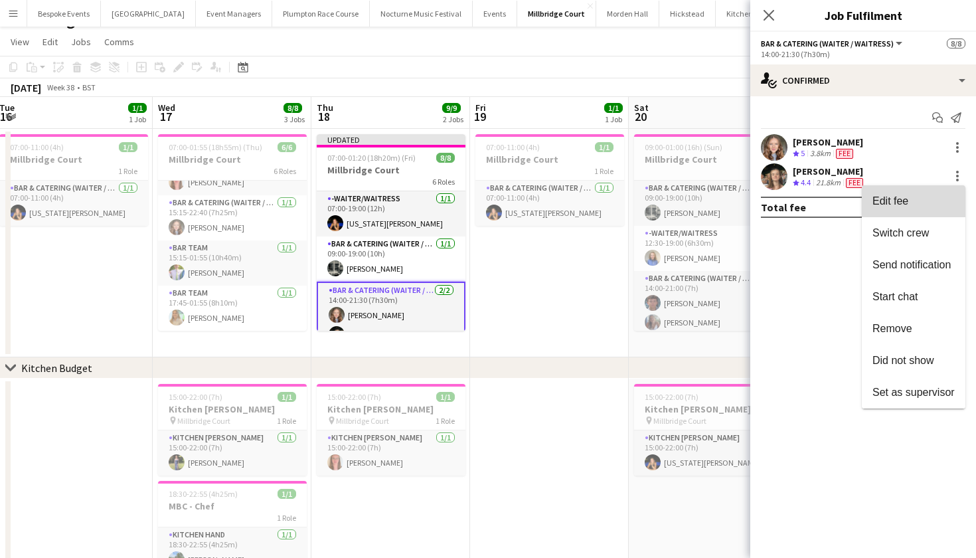
click at [931, 210] on button "Edit fee" at bounding box center [914, 201] width 104 height 32
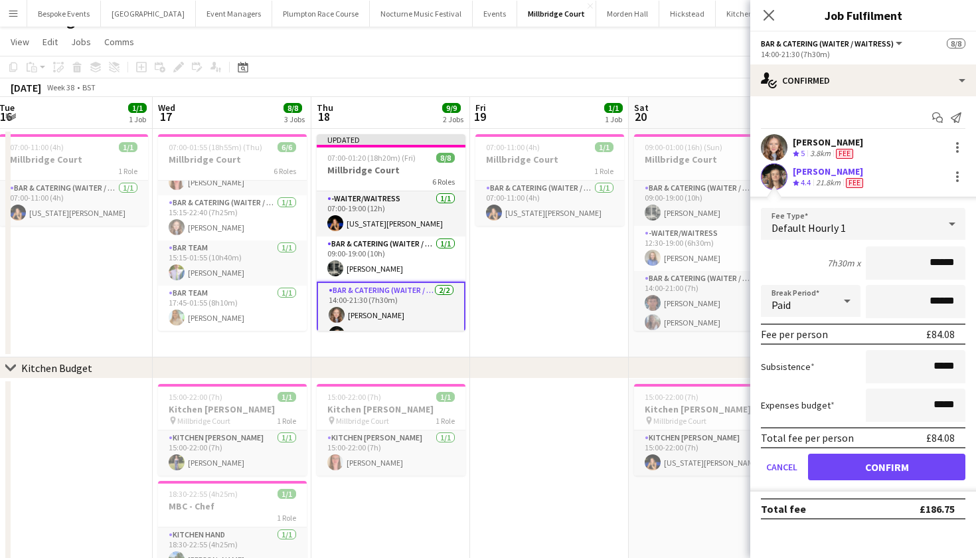
click at [887, 462] on button "Confirm" at bounding box center [886, 467] width 157 height 27
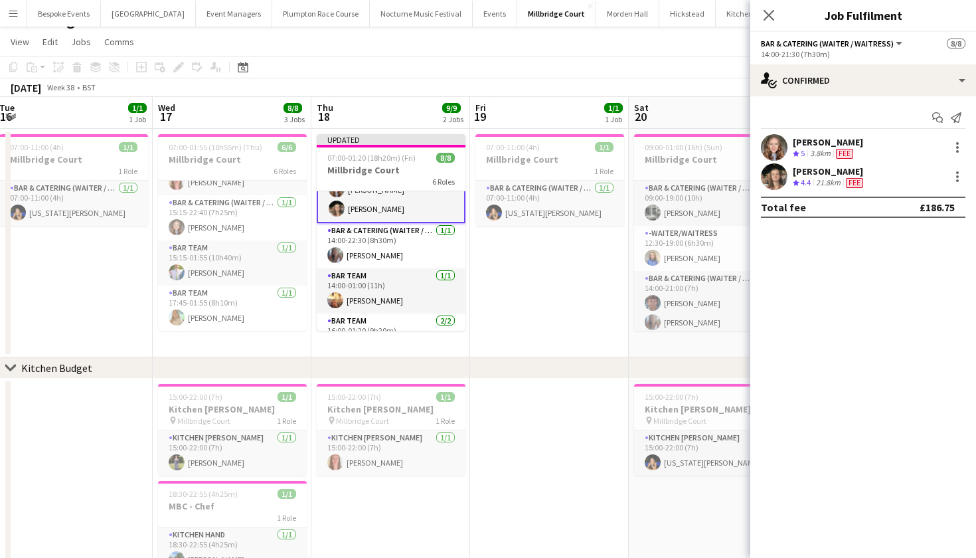
scroll to position [134, 0]
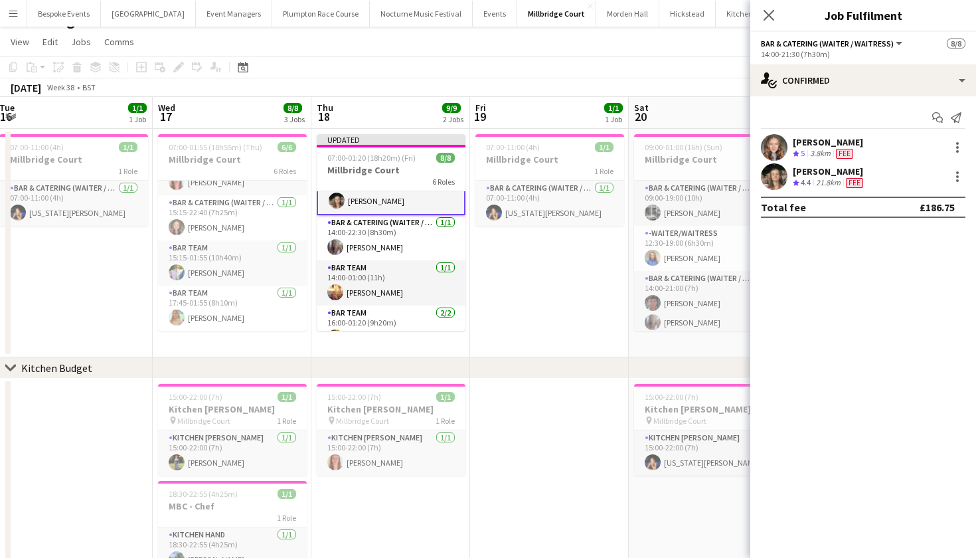
click at [431, 266] on app-card-role "Bar Team 1/1 14:00-01:00 (11h) Jemima Barfoot" at bounding box center [391, 282] width 149 height 45
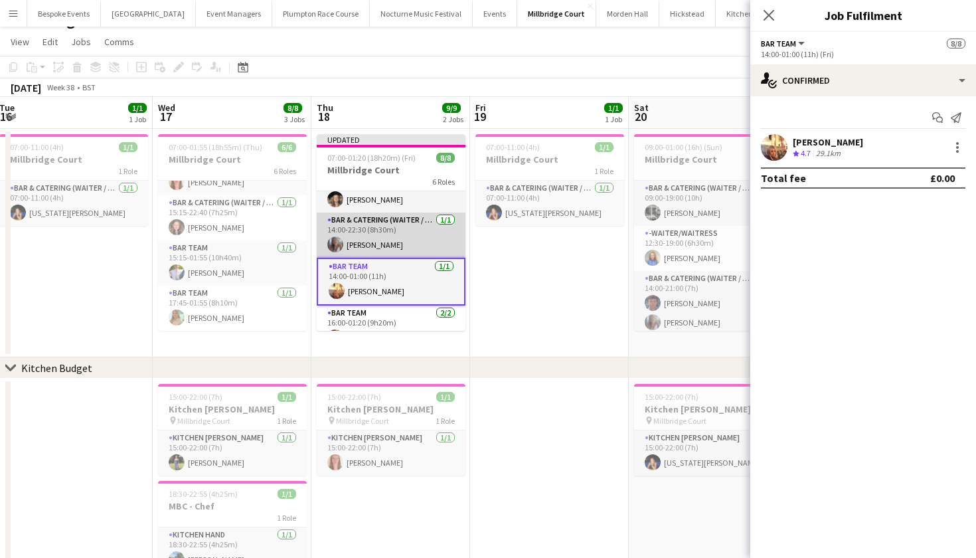
click at [420, 236] on app-card-role "Bar & Catering (Waiter / waitress) 1/1 14:00-22:30 (8h30m) Chloe Bower" at bounding box center [391, 235] width 149 height 45
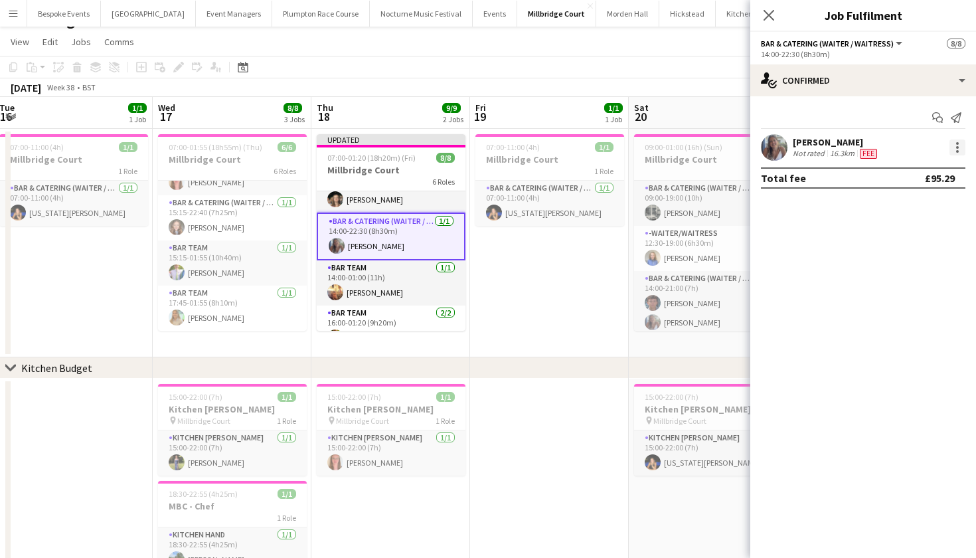
click at [956, 153] on div at bounding box center [958, 147] width 16 height 16
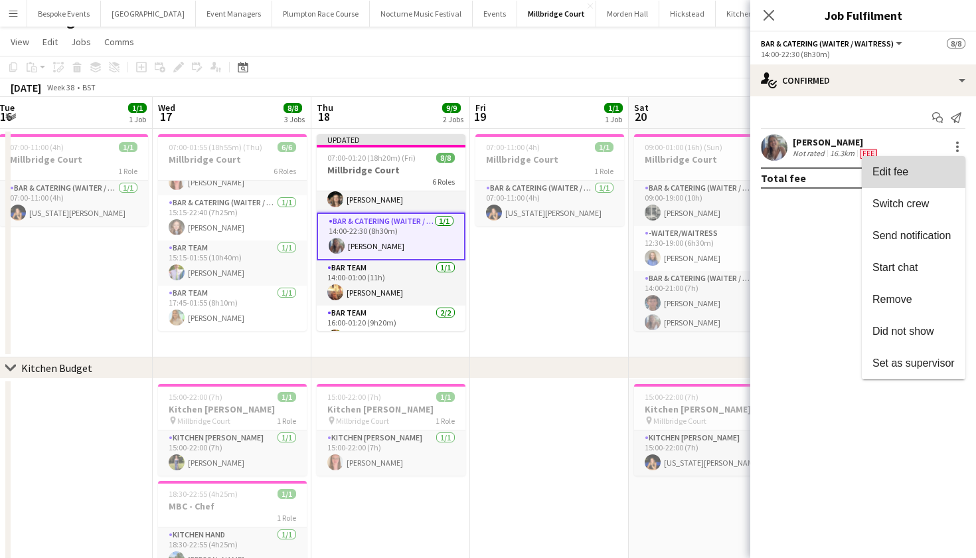
click at [930, 173] on span "Edit fee" at bounding box center [914, 172] width 82 height 12
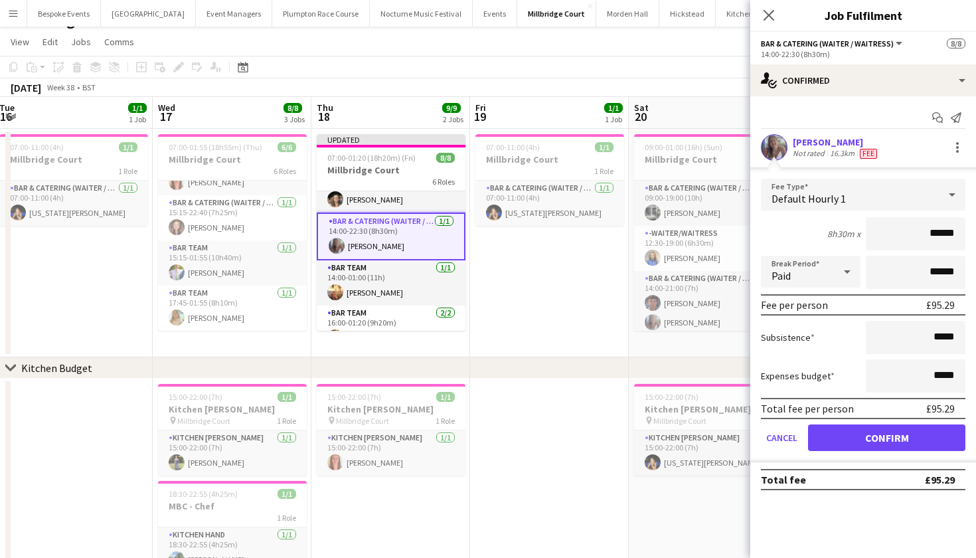
click at [847, 443] on button "Confirm" at bounding box center [886, 437] width 157 height 27
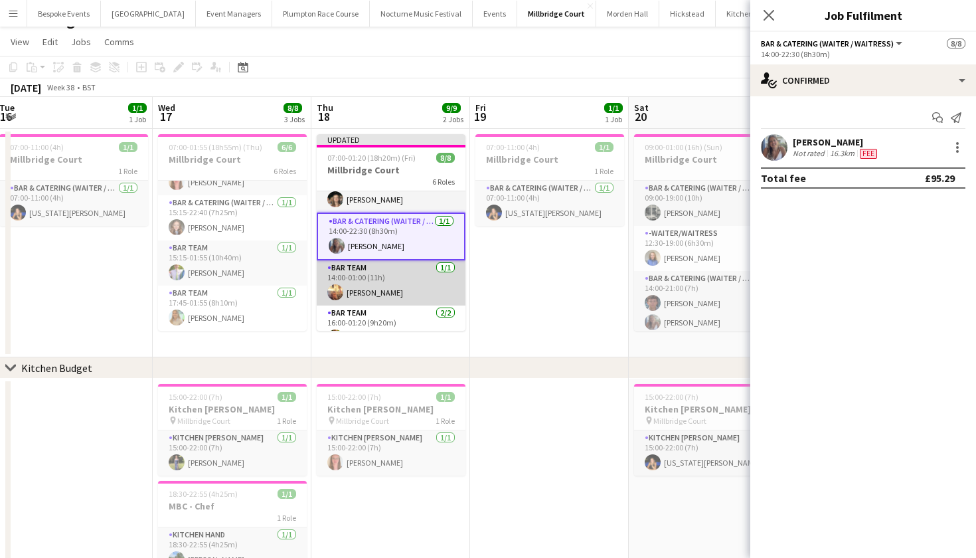
click at [417, 274] on app-card-role "Bar Team 1/1 14:00-01:00 (11h) Jemima Barfoot" at bounding box center [391, 282] width 149 height 45
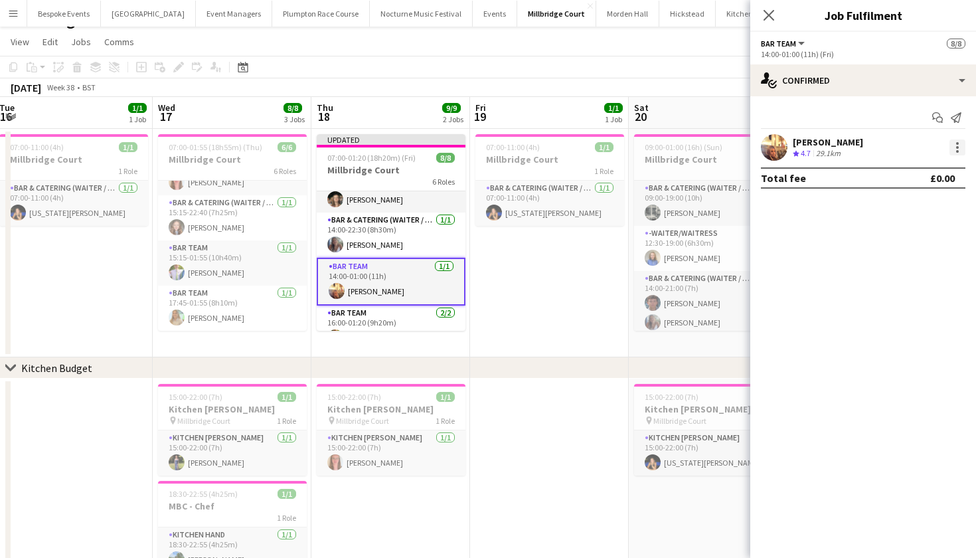
click at [960, 143] on div at bounding box center [958, 147] width 16 height 16
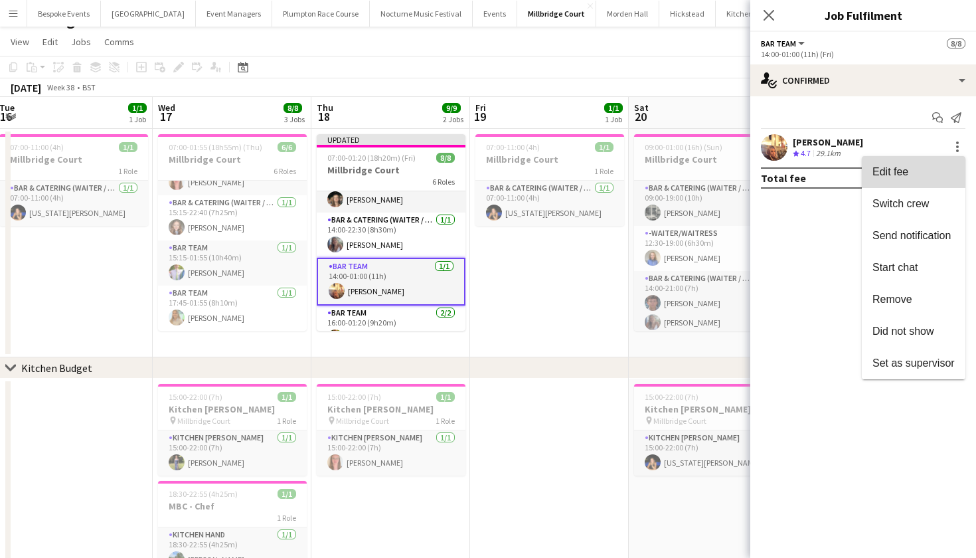
click at [935, 171] on span "Edit fee" at bounding box center [914, 172] width 82 height 12
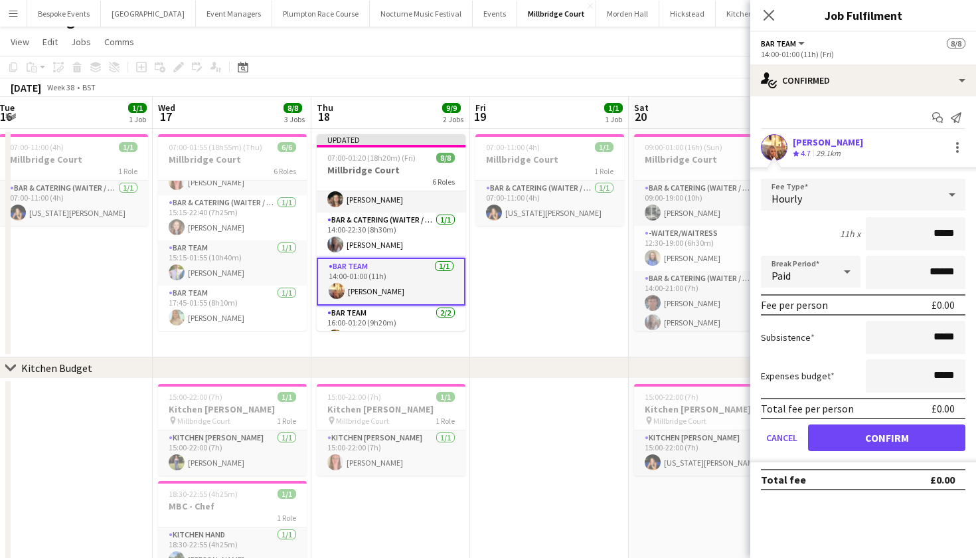
click at [921, 182] on div "Hourly" at bounding box center [850, 195] width 178 height 32
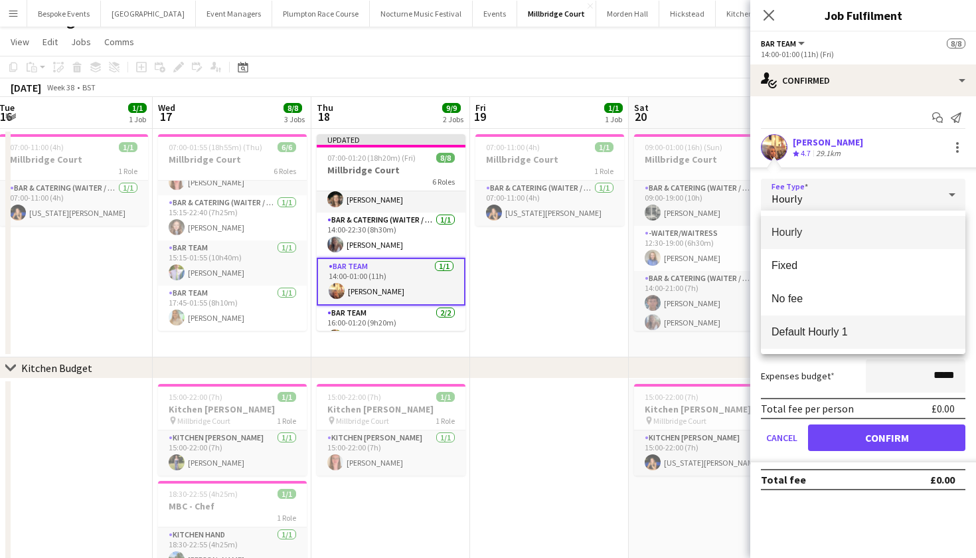
click at [879, 331] on span "Default Hourly 1" at bounding box center [863, 331] width 183 height 13
type input "******"
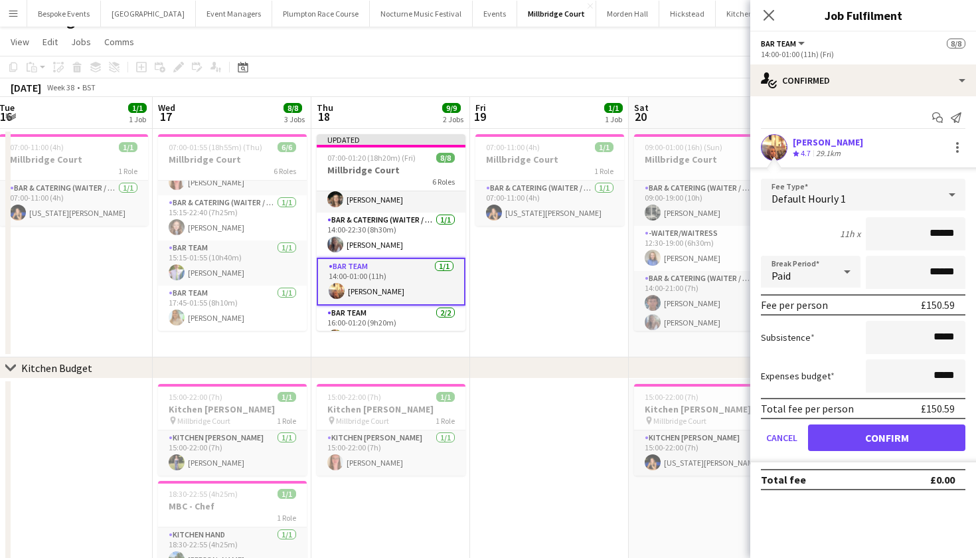
click at [881, 438] on button "Confirm" at bounding box center [886, 437] width 157 height 27
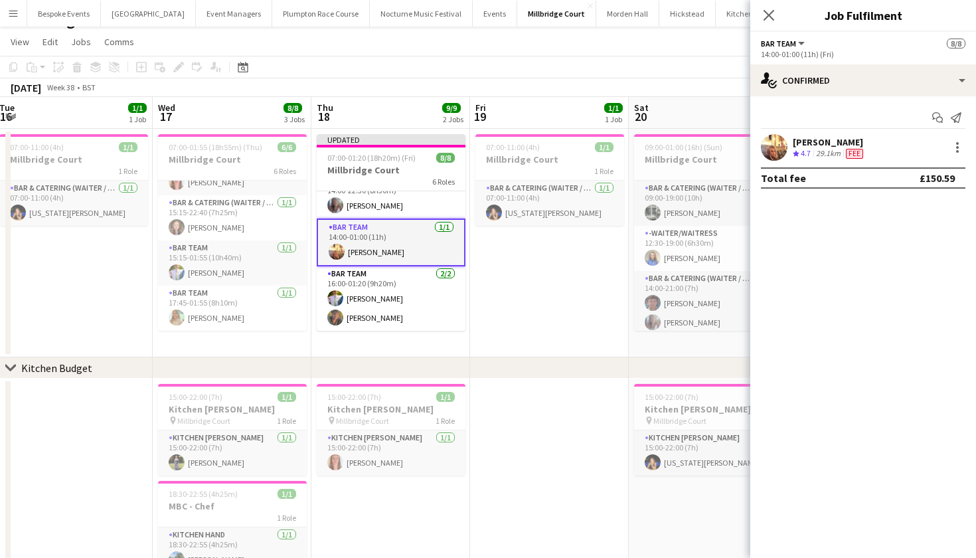
scroll to position [173, 0]
click at [417, 276] on app-card-role "Bar Team 2/2 16:00-01:20 (9h20m) James Mundy sam hibberd" at bounding box center [391, 298] width 149 height 64
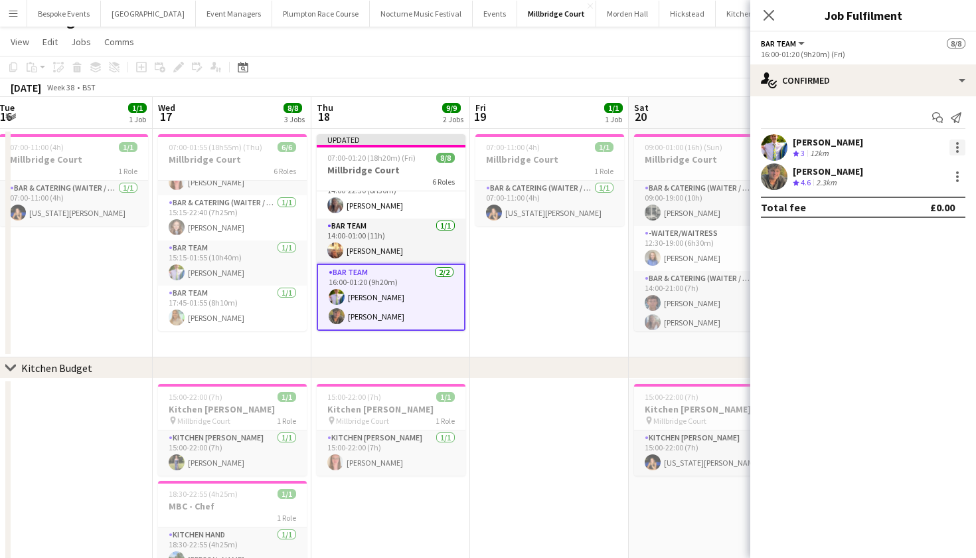
click at [961, 147] on div at bounding box center [958, 147] width 16 height 16
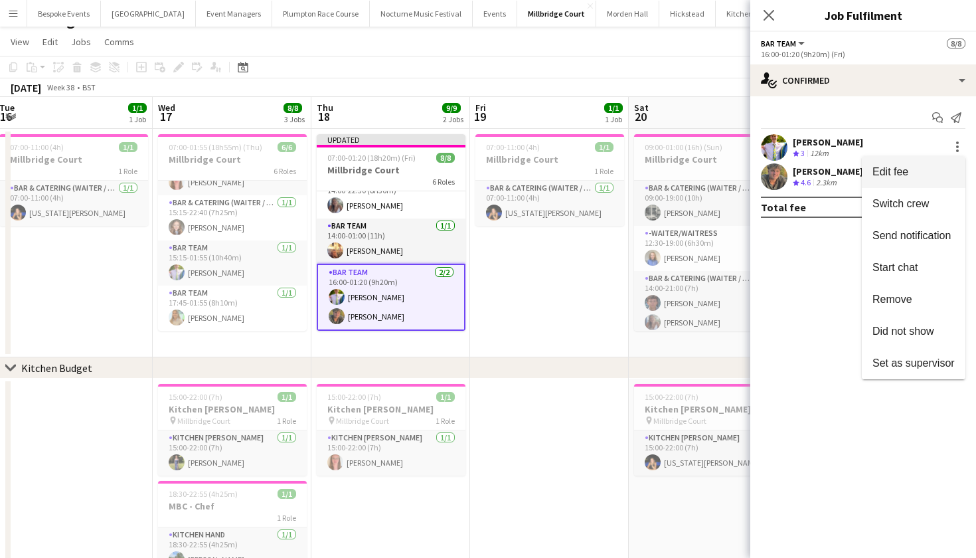
click at [929, 169] on span "Edit fee" at bounding box center [914, 172] width 82 height 12
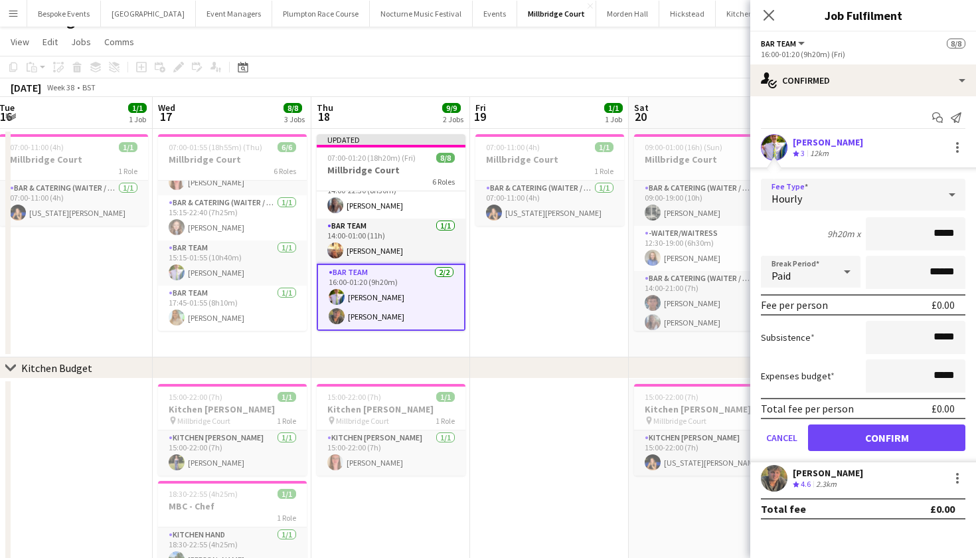
click at [942, 200] on div at bounding box center [952, 194] width 27 height 27
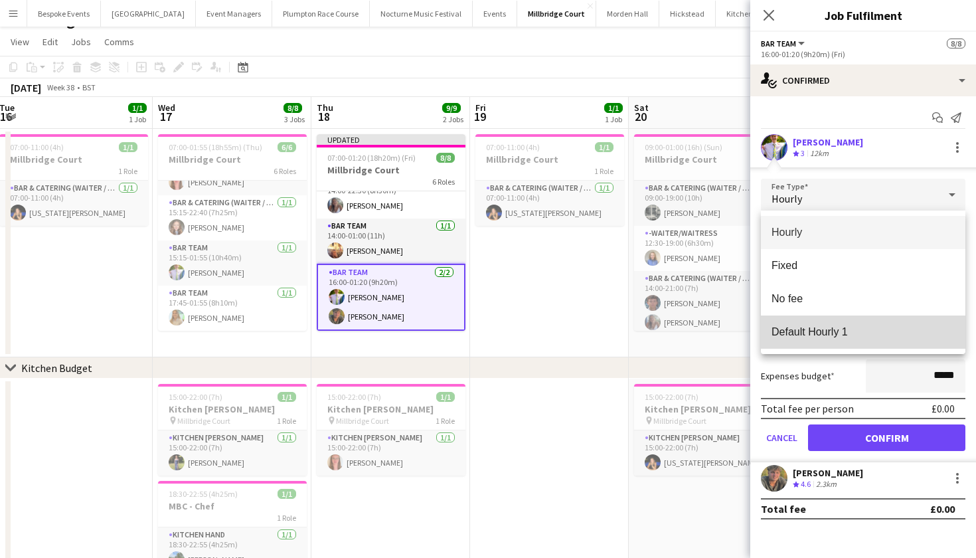
click at [893, 331] on span "Default Hourly 1" at bounding box center [863, 331] width 183 height 13
type input "******"
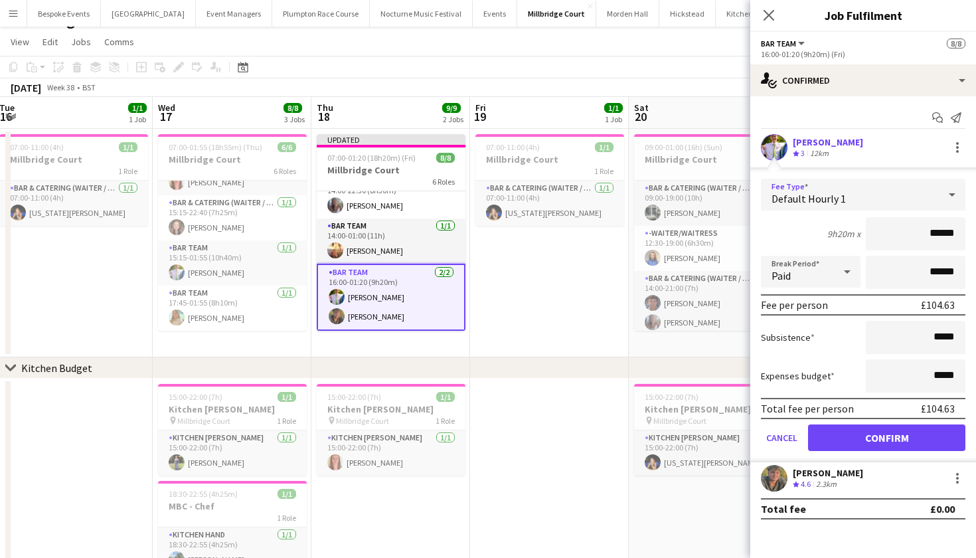
click at [884, 440] on button "Confirm" at bounding box center [886, 437] width 157 height 27
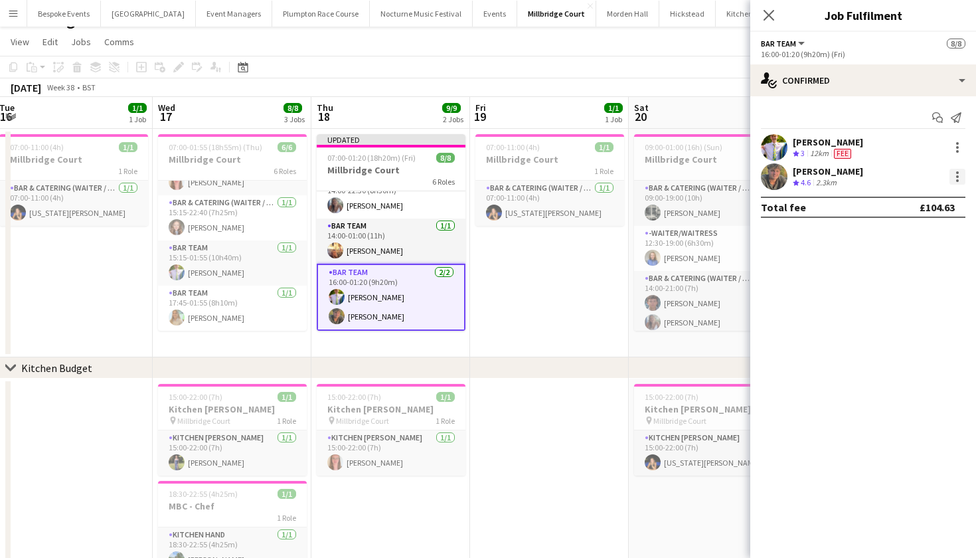
click at [962, 173] on div at bounding box center [958, 177] width 16 height 16
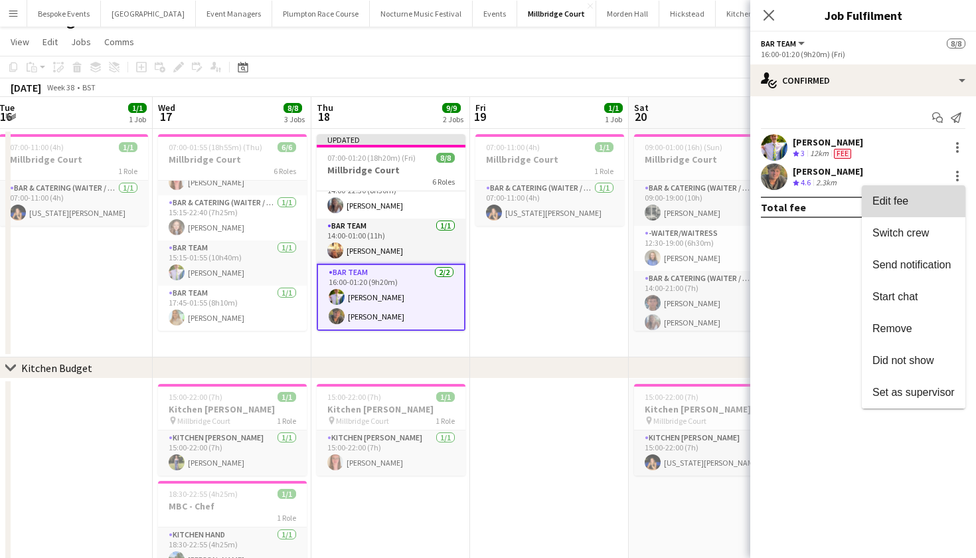
click at [921, 209] on button "Edit fee" at bounding box center [914, 201] width 104 height 32
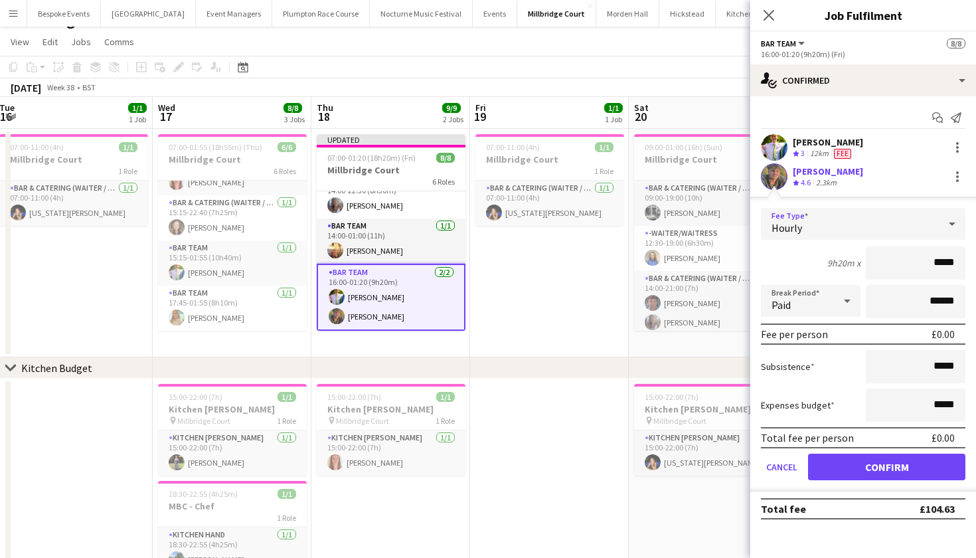
click at [919, 215] on div "Hourly" at bounding box center [850, 224] width 178 height 32
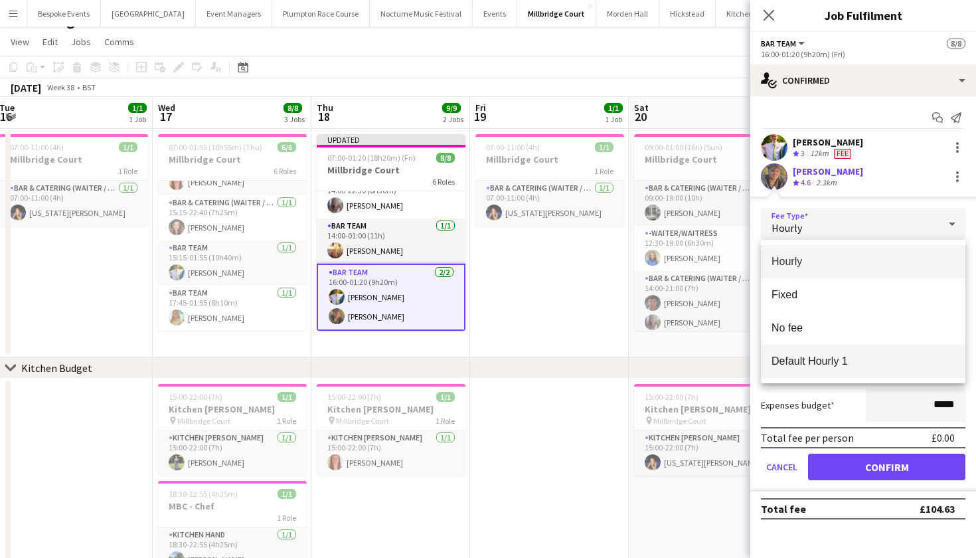
click at [881, 362] on span "Default Hourly 1" at bounding box center [863, 361] width 183 height 13
type input "******"
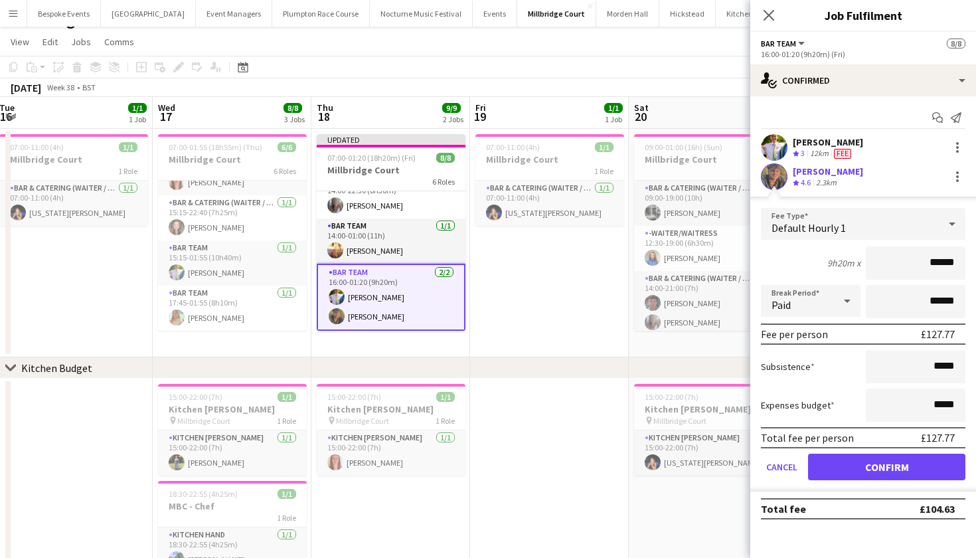
click at [870, 472] on button "Confirm" at bounding box center [886, 467] width 157 height 27
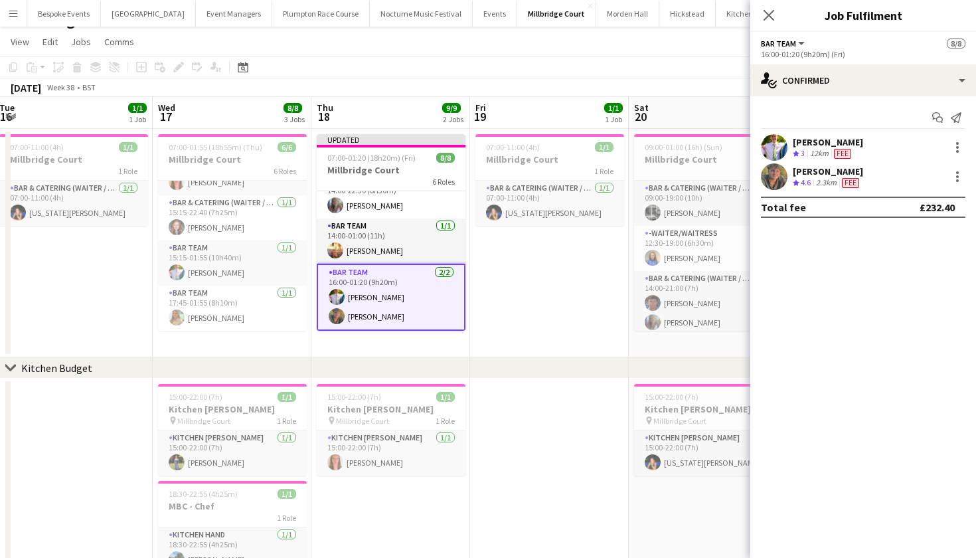
click at [556, 327] on app-date-cell "07:00-11:00 (4h) 1/1 Millbridge Court 1 Role Bar & Catering (Waiter / waitress)…" at bounding box center [549, 243] width 159 height 228
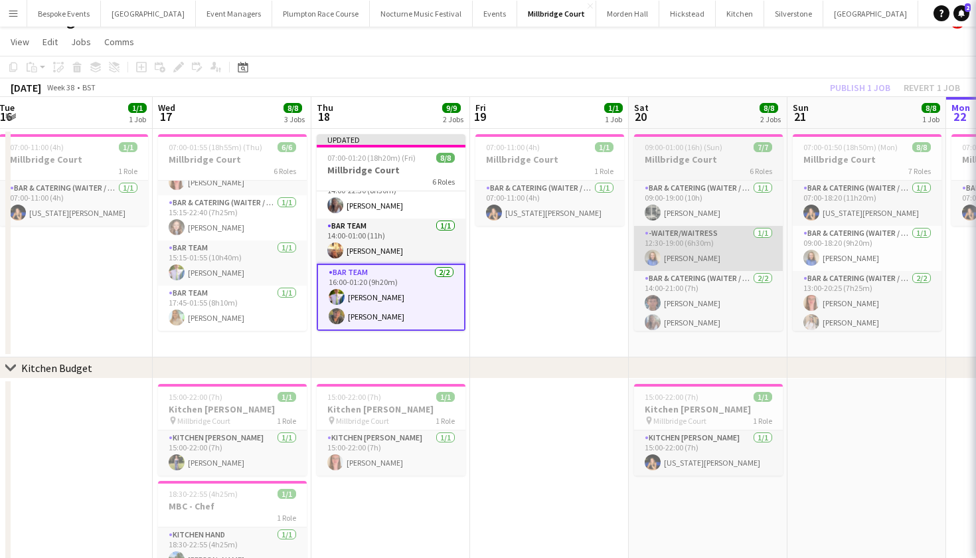
scroll to position [170, 0]
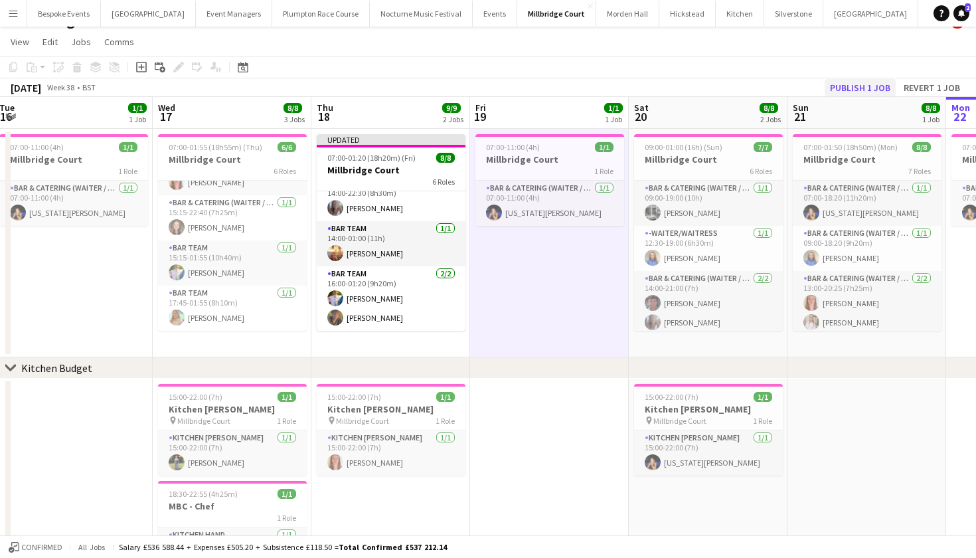
click at [883, 89] on button "Publish 1 job" at bounding box center [860, 87] width 71 height 17
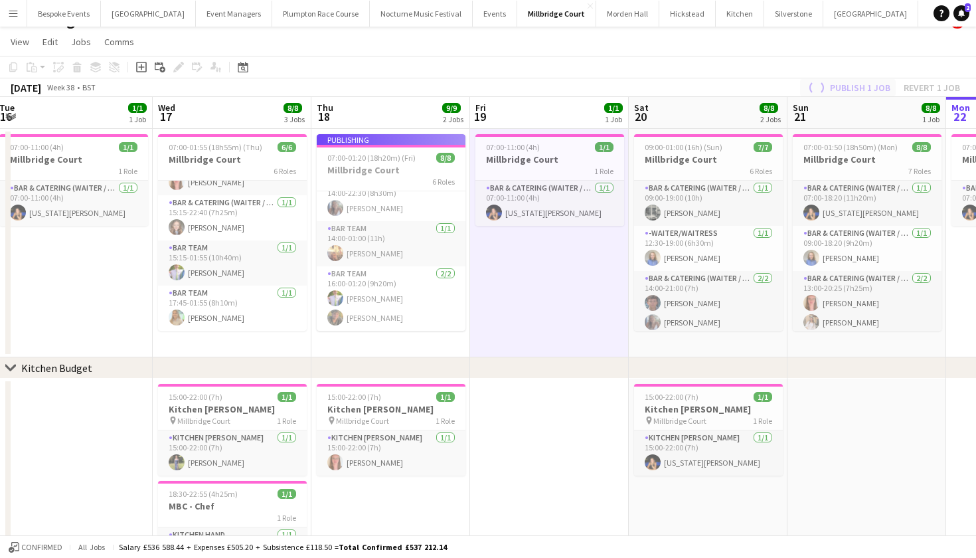
scroll to position [159, 0]
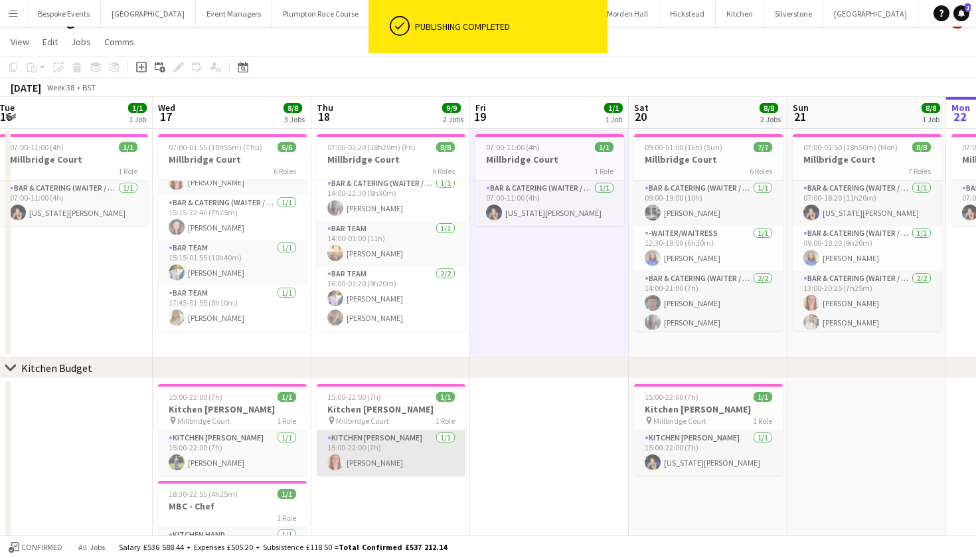
click at [421, 448] on app-card-role "Kitchen Porter 1/1 15:00-22:00 (7h) Freya Hanmer" at bounding box center [391, 452] width 149 height 45
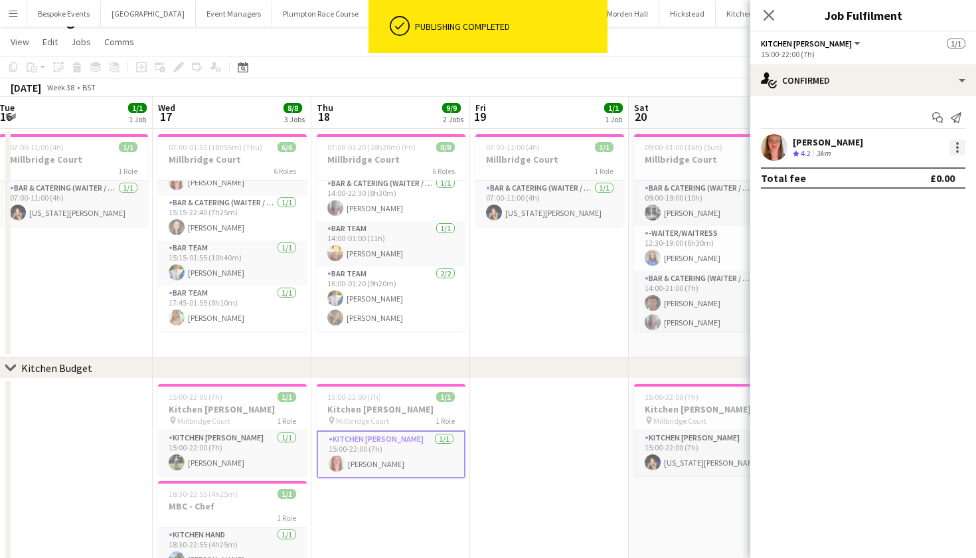
click at [952, 154] on div at bounding box center [958, 147] width 16 height 16
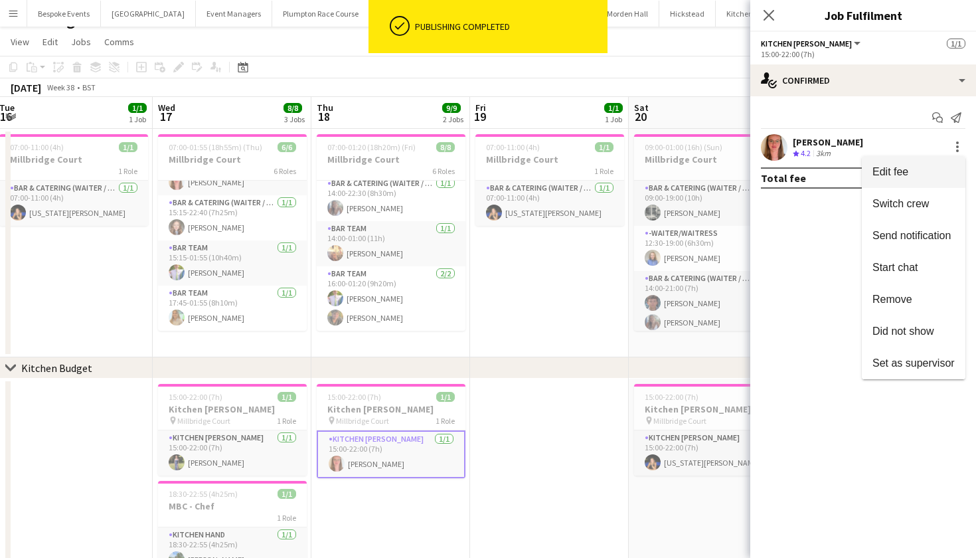
click at [929, 169] on span "Edit fee" at bounding box center [914, 172] width 82 height 12
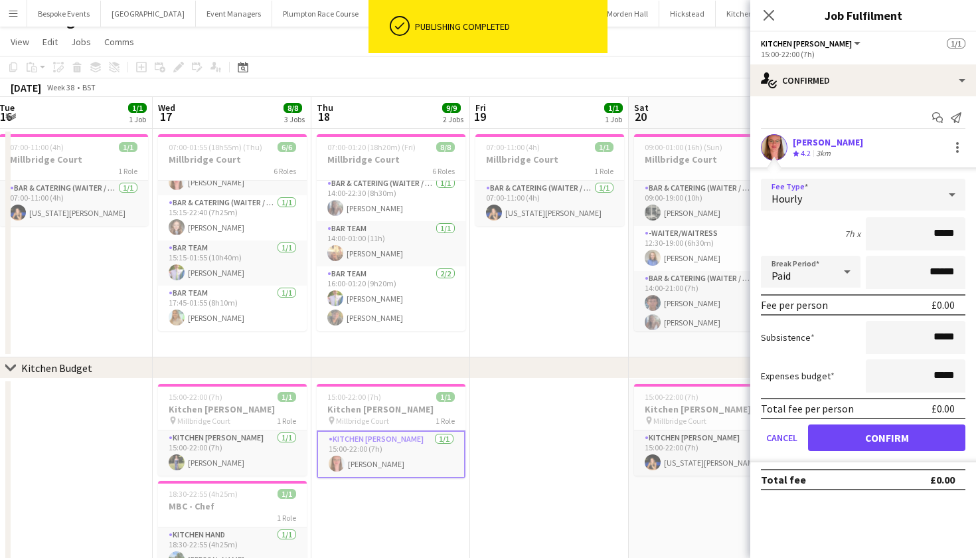
click at [905, 198] on div "Hourly" at bounding box center [850, 195] width 178 height 32
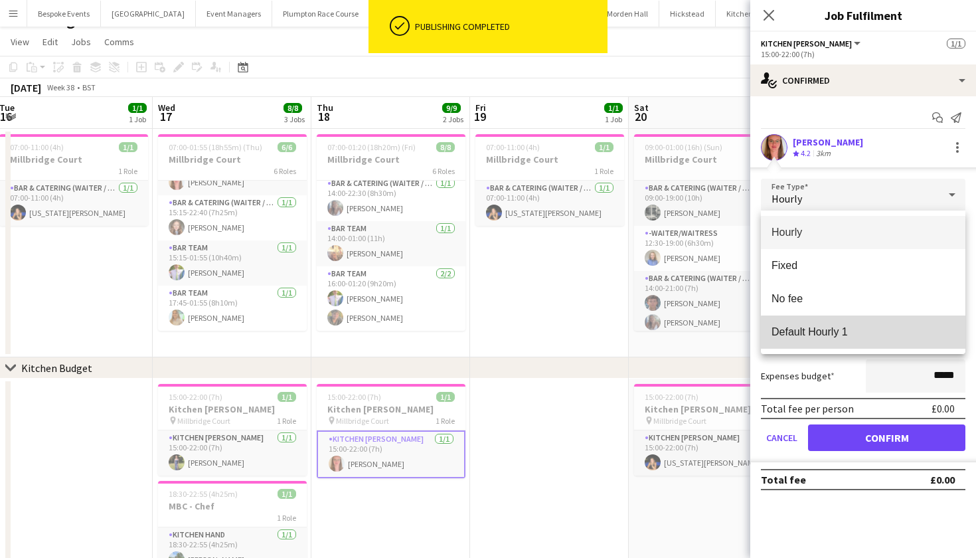
click at [873, 333] on span "Default Hourly 1" at bounding box center [863, 331] width 183 height 13
type input "******"
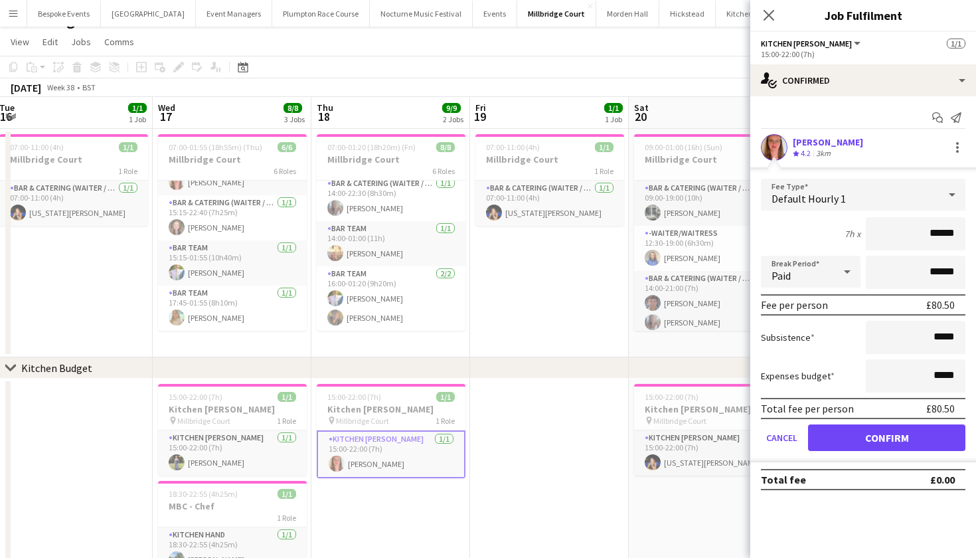
click at [876, 439] on button "Confirm" at bounding box center [886, 437] width 157 height 27
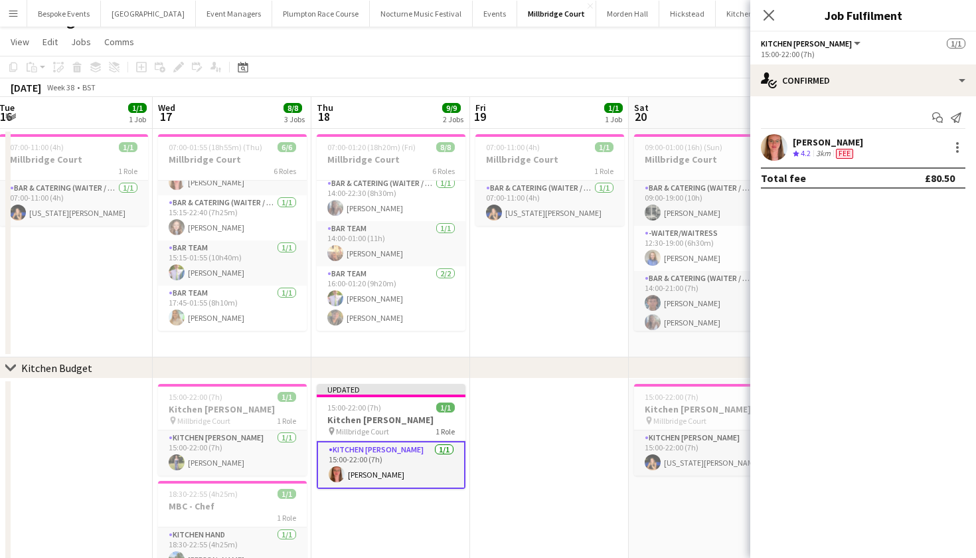
click at [565, 383] on app-date-cell at bounding box center [549, 490] width 159 height 223
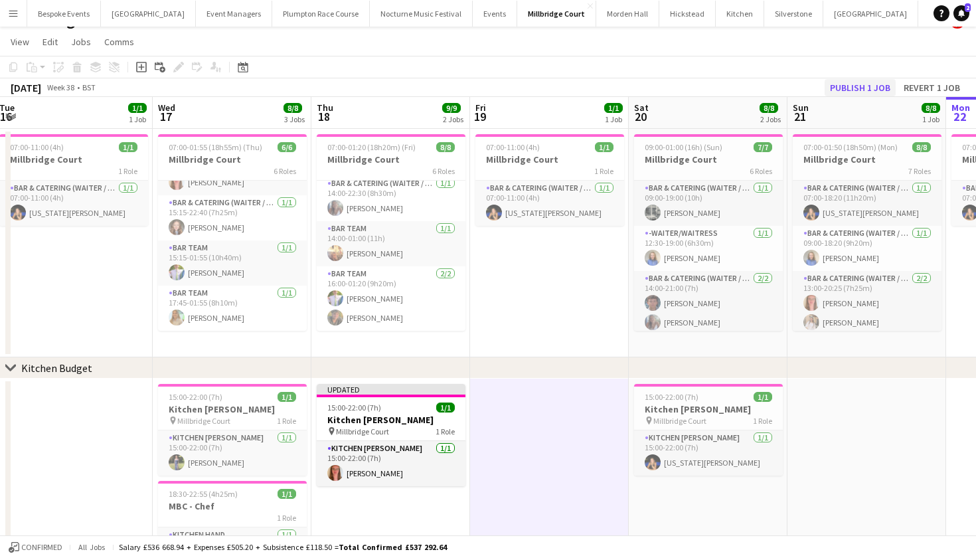
click at [859, 84] on button "Publish 1 job" at bounding box center [860, 87] width 71 height 17
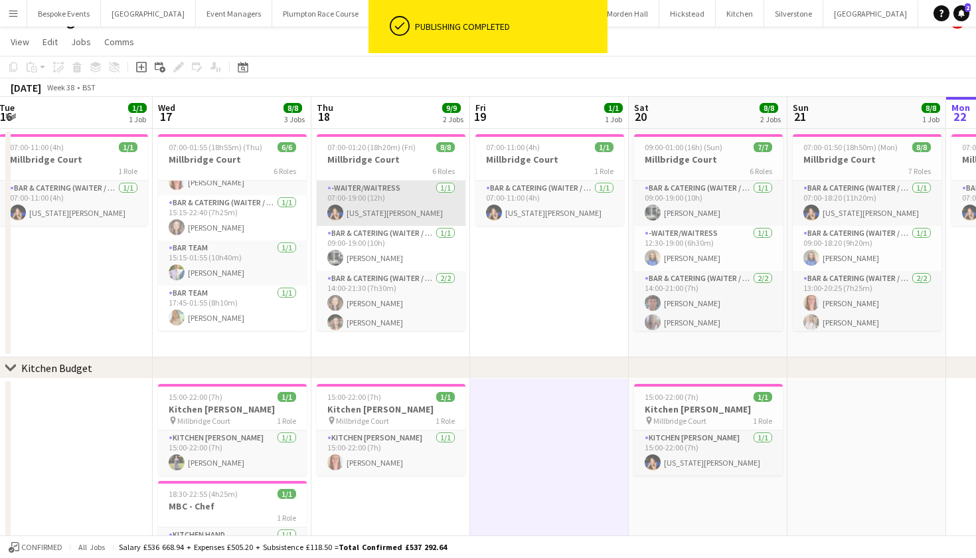
scroll to position [0, 0]
click at [402, 204] on app-card-role "-Waiter/Waitress 1/1 07:00-19:00 (12h) Georgia Strode" at bounding box center [391, 203] width 149 height 45
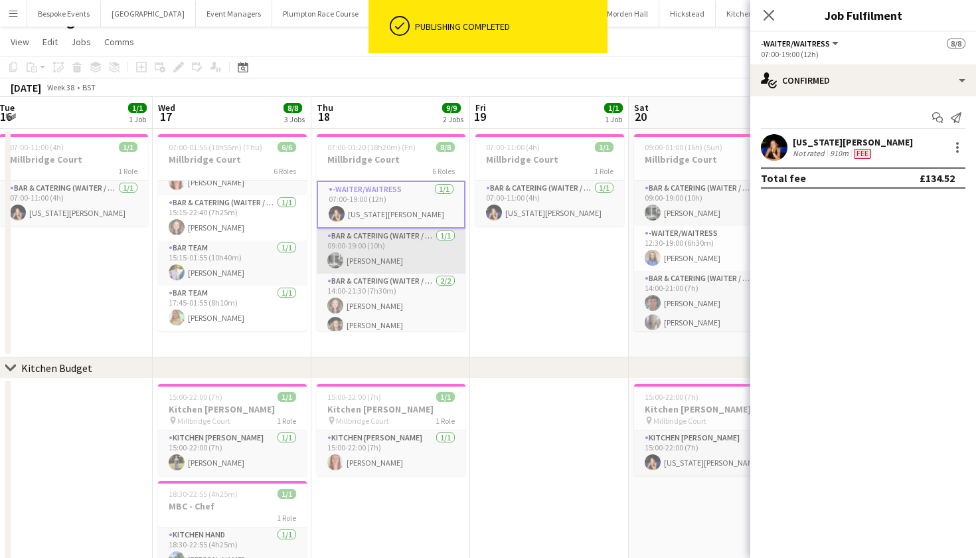
click at [404, 255] on app-card-role "Bar & Catering (Waiter / waitress) 1/1 09:00-19:00 (10h) Molly Middlehurst" at bounding box center [391, 250] width 149 height 45
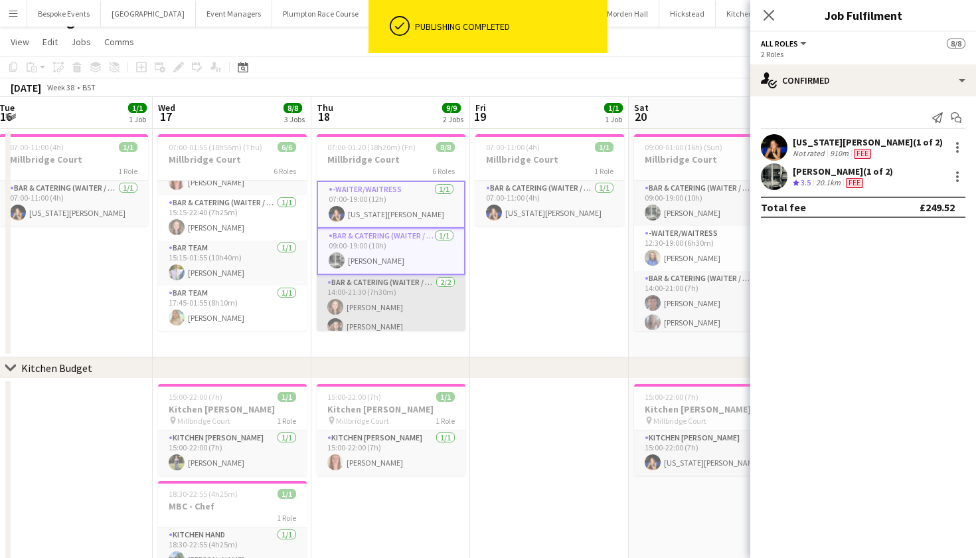
click at [401, 319] on app-card-role "Bar & Catering (Waiter / waitress) 2/2 14:00-21:30 (7h30m) Clara Thompson Maisy…" at bounding box center [391, 307] width 149 height 64
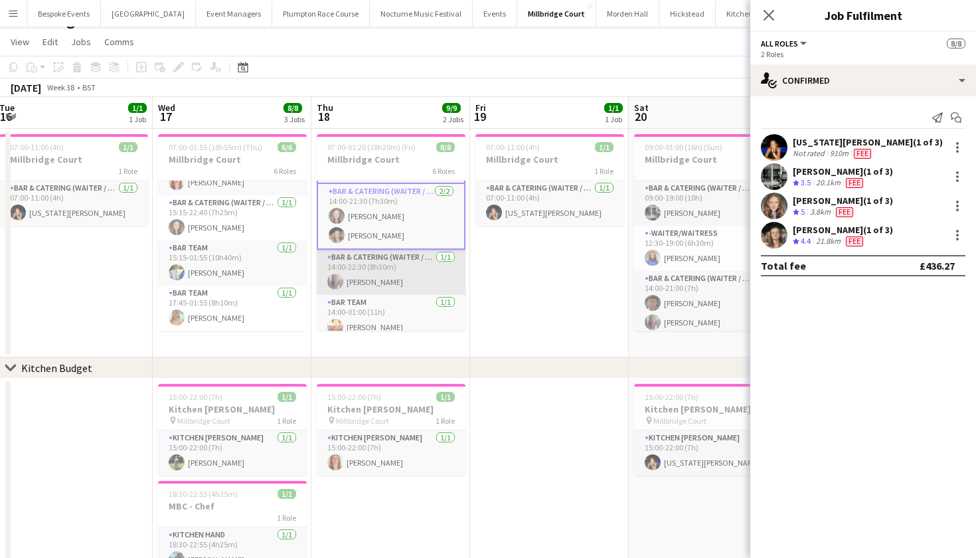
click at [393, 276] on app-card-role "Bar & Catering (Waiter / waitress) 1/1 14:00-22:30 (8h30m) Chloe Bower" at bounding box center [391, 272] width 149 height 45
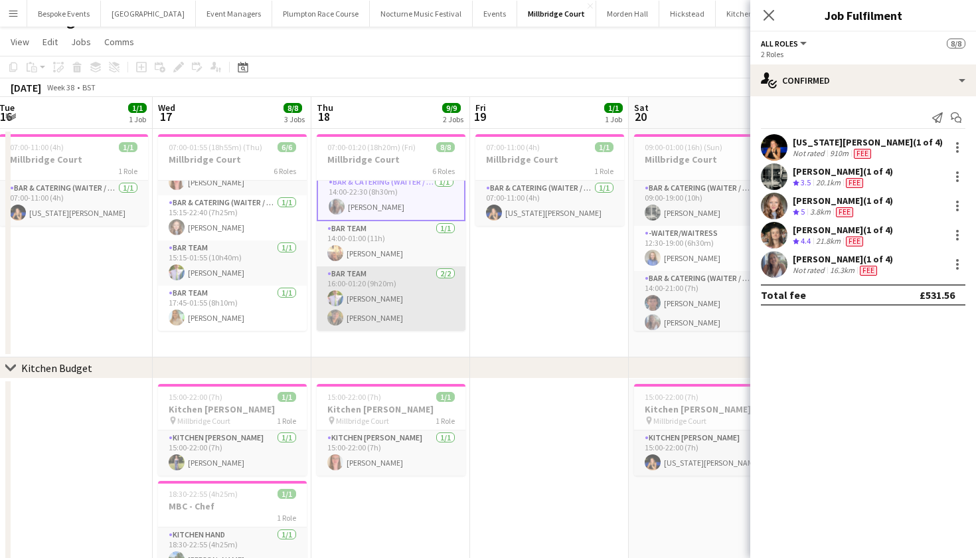
scroll to position [166, 0]
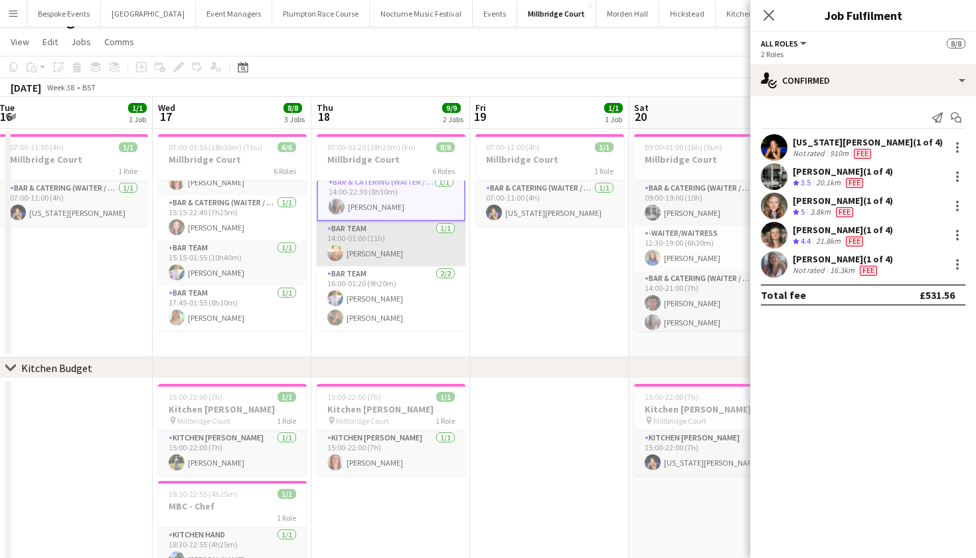
click at [377, 244] on app-card-role "Bar Team 1/1 14:00-01:00 (11h) Jemima Barfoot" at bounding box center [391, 243] width 149 height 45
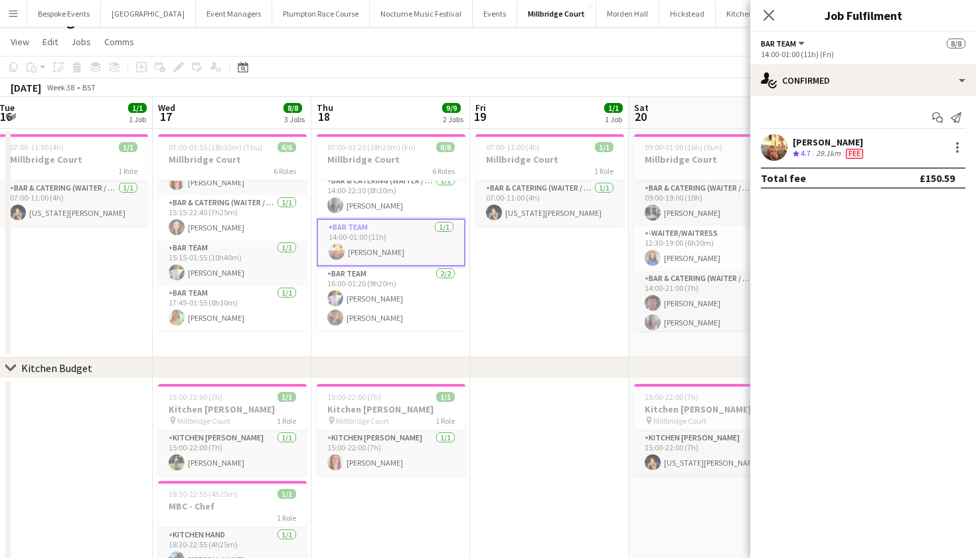
scroll to position [162, 0]
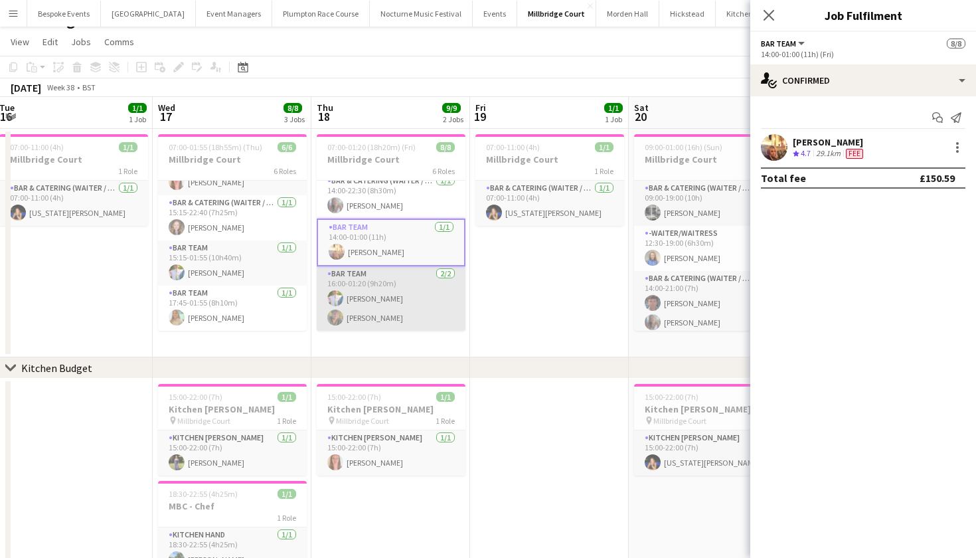
click at [370, 296] on app-card-role "Bar Team 2/2 16:00-01:20 (9h20m) James Mundy sam hibberd" at bounding box center [391, 298] width 149 height 64
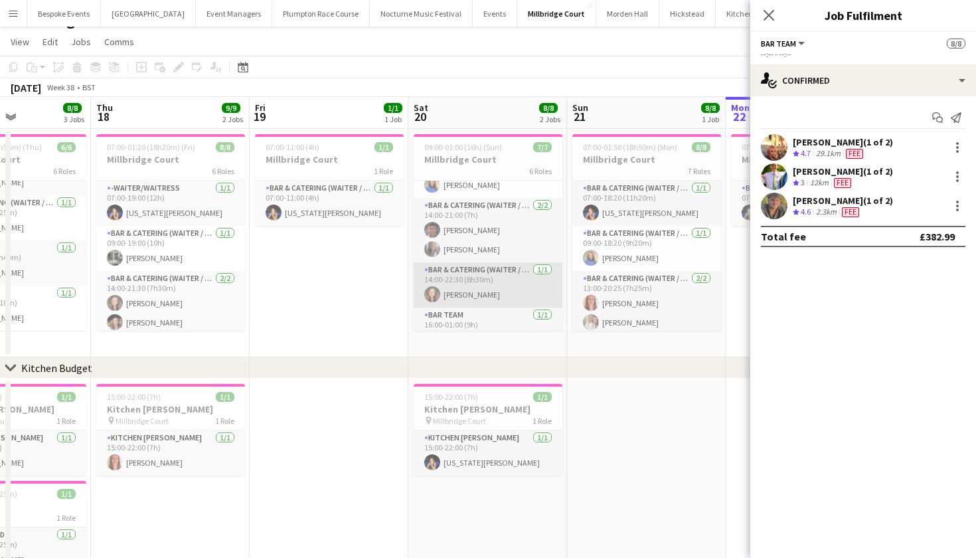
scroll to position [76, 0]
click at [487, 151] on span "09:00-01:00 (16h) (Sun)" at bounding box center [463, 147] width 78 height 10
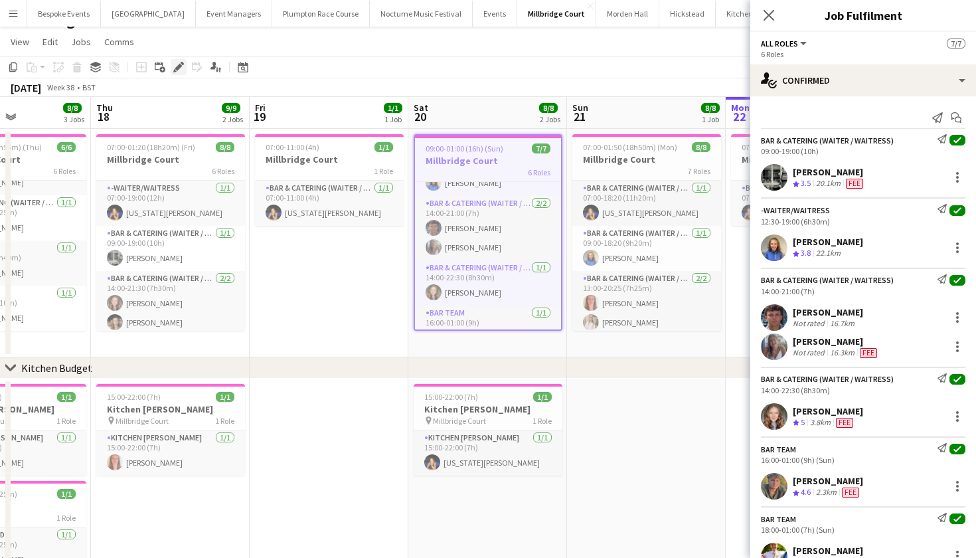
click at [181, 69] on icon "Edit" at bounding box center [178, 67] width 11 height 11
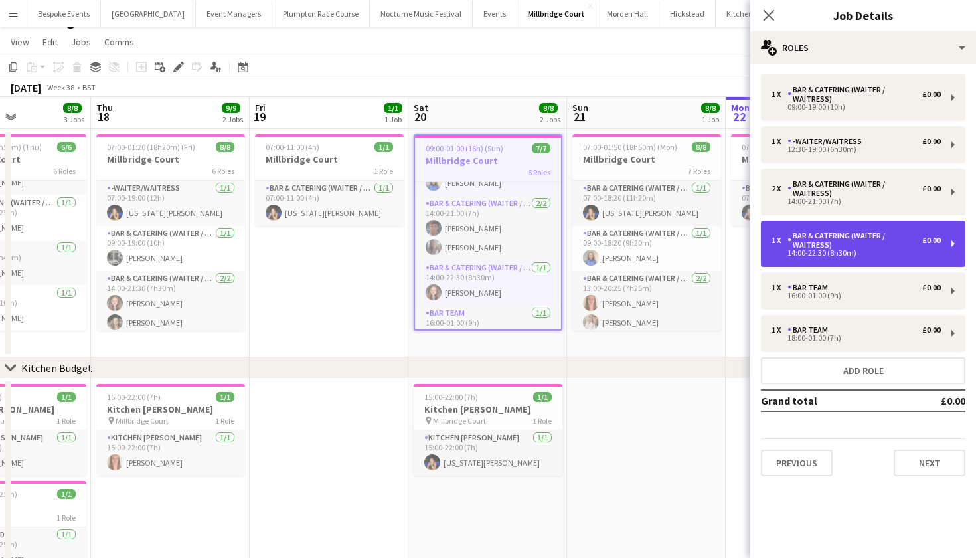
click at [843, 256] on div "14:00-22:30 (8h30m)" at bounding box center [856, 253] width 169 height 7
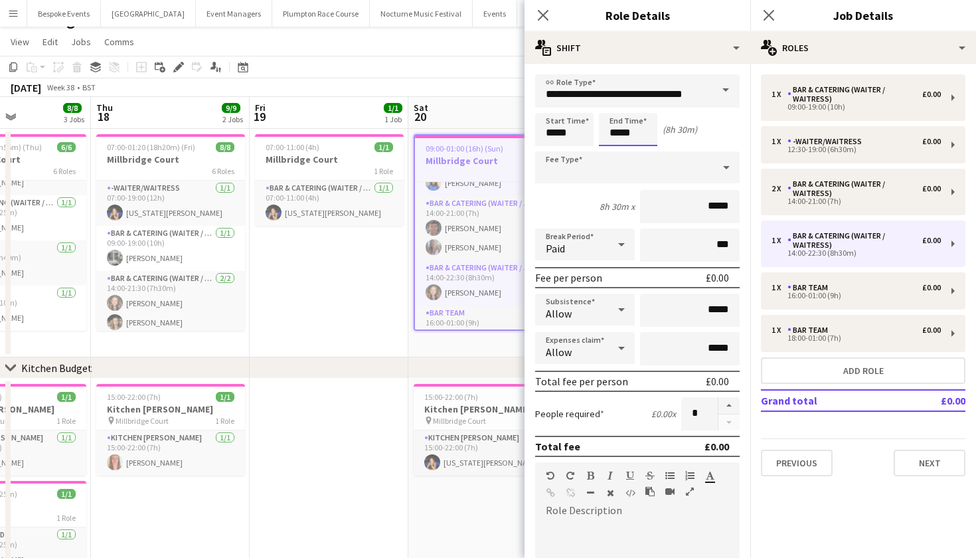
click at [641, 137] on body "Menu Boards Boards Boards All jobs Status Workforce Workforce My Workforce Recr…" at bounding box center [488, 301] width 976 height 645
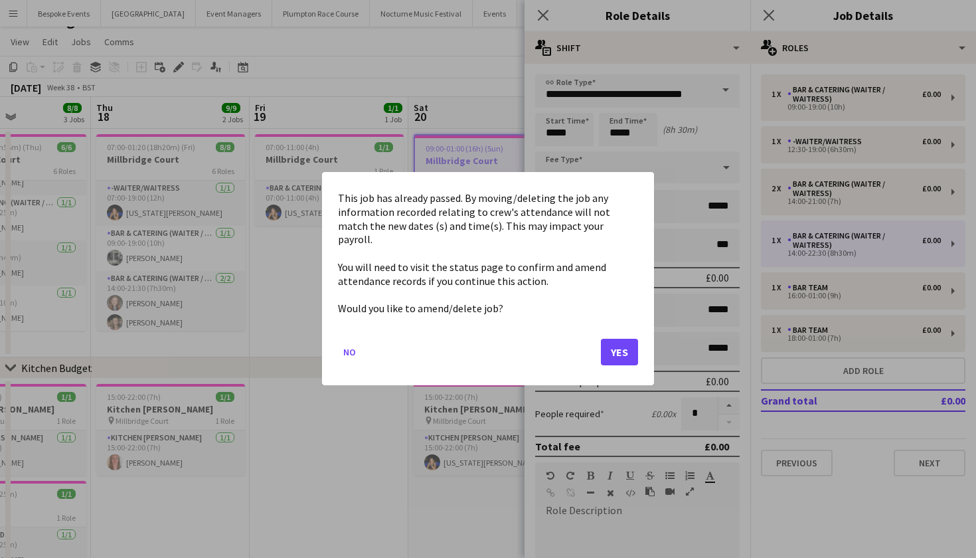
click at [620, 339] on button "Yes" at bounding box center [619, 352] width 37 height 27
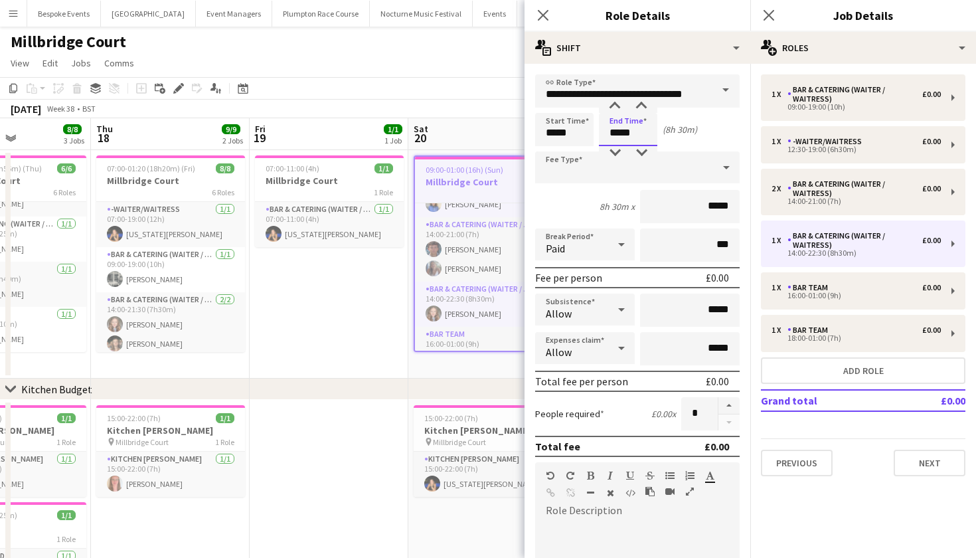
scroll to position [21, 0]
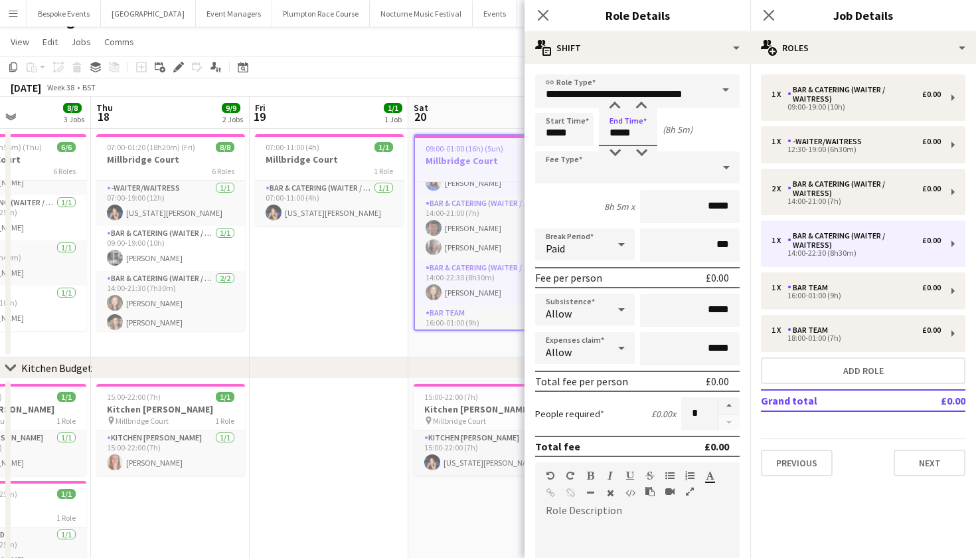
type input "*****"
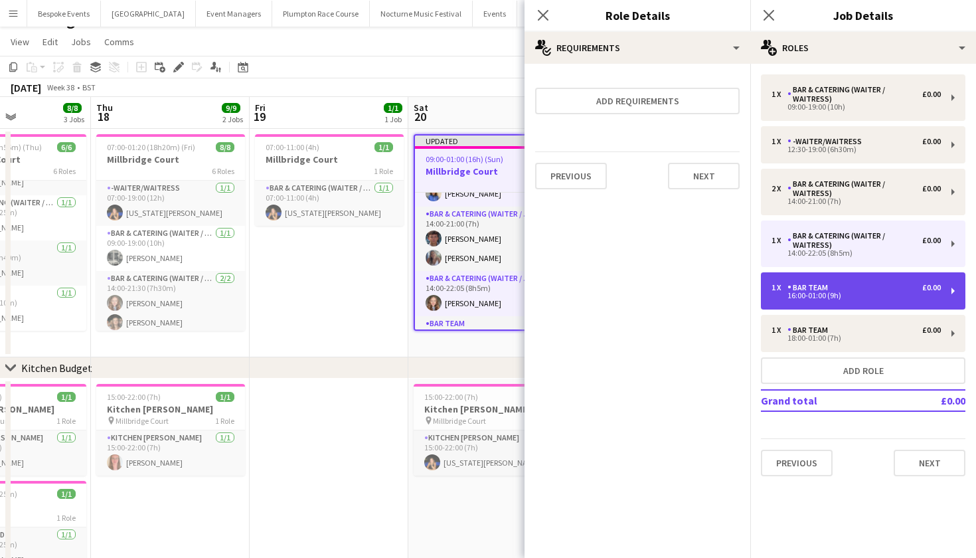
click at [802, 288] on div "Bar Team" at bounding box center [811, 287] width 46 height 9
type input "********"
type input "*****"
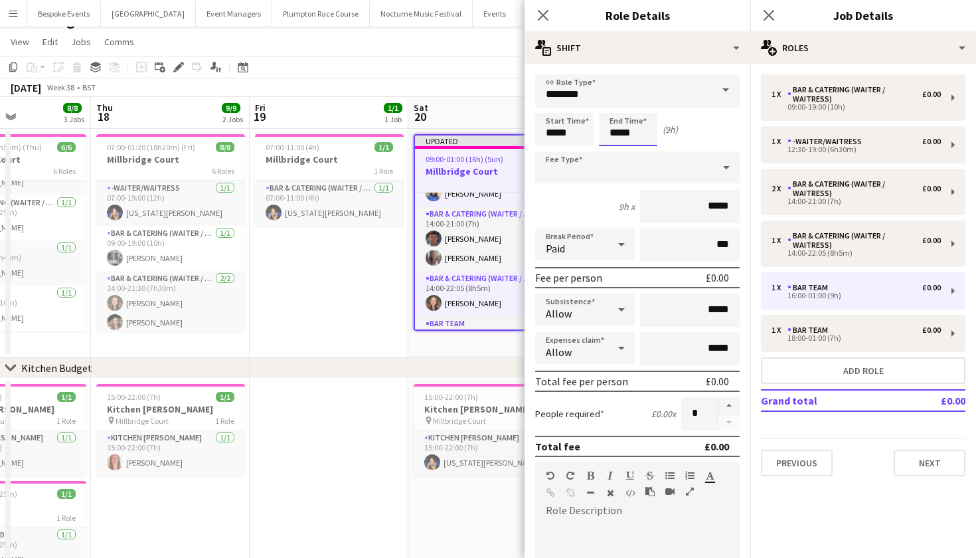
click at [619, 131] on input "*****" at bounding box center [628, 129] width 58 height 33
type input "*****"
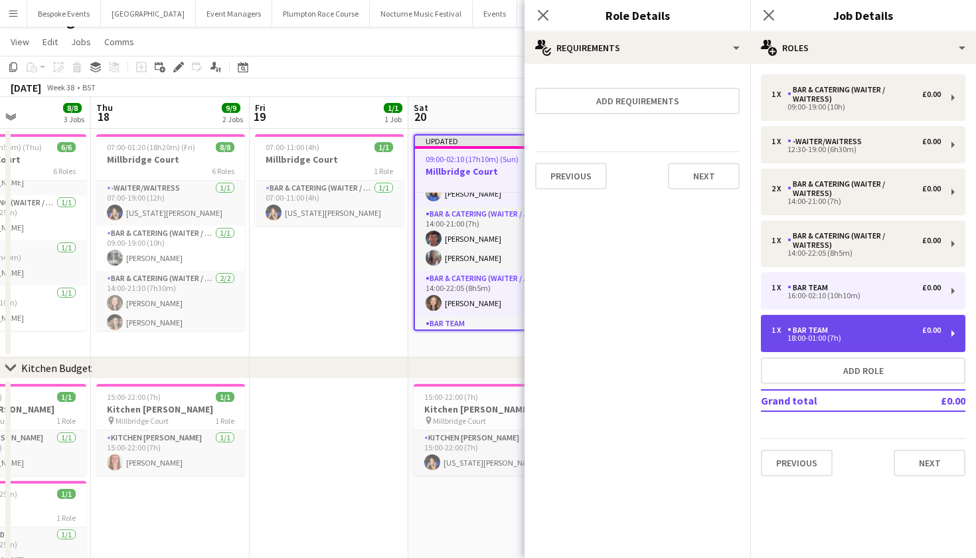
click at [829, 331] on div "Bar Team" at bounding box center [811, 329] width 46 height 9
type input "*****"
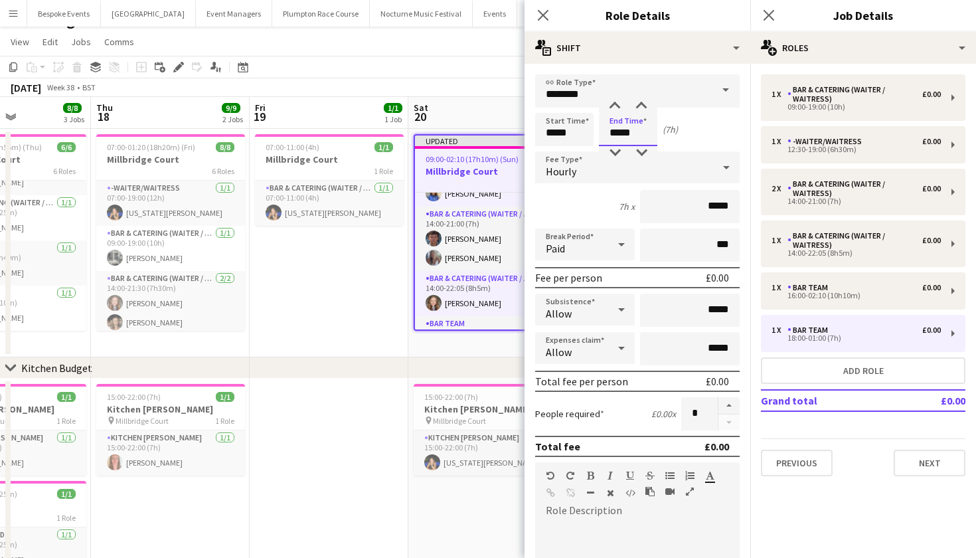
click at [620, 128] on input "*****" at bounding box center [628, 129] width 58 height 33
type input "*****"
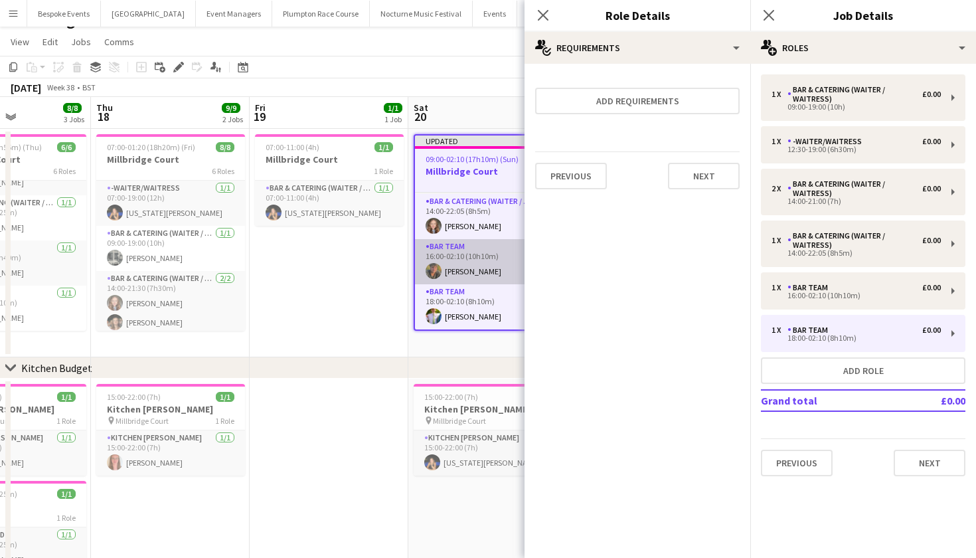
scroll to position [153, 0]
click at [471, 408] on h3 "Kitchen [PERSON_NAME]" at bounding box center [488, 409] width 149 height 12
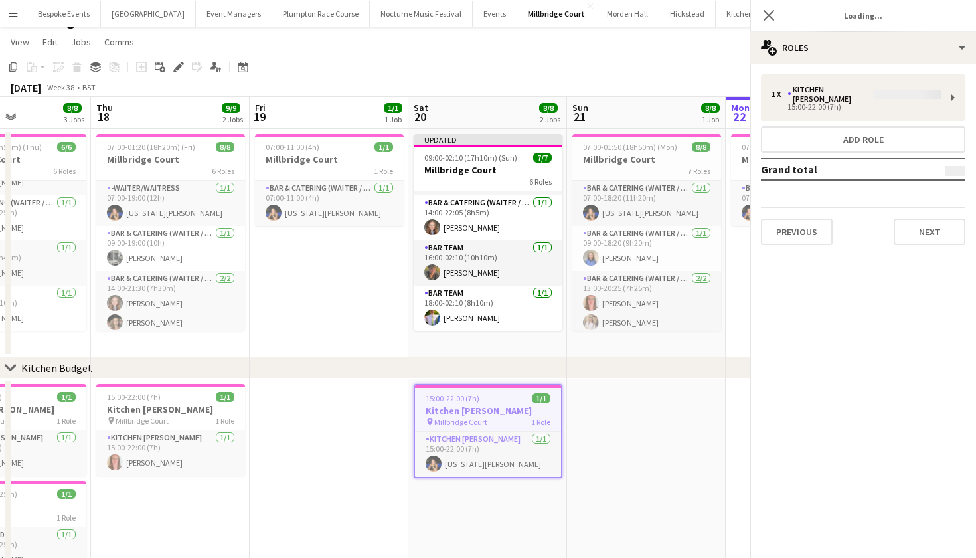
scroll to position [151, 0]
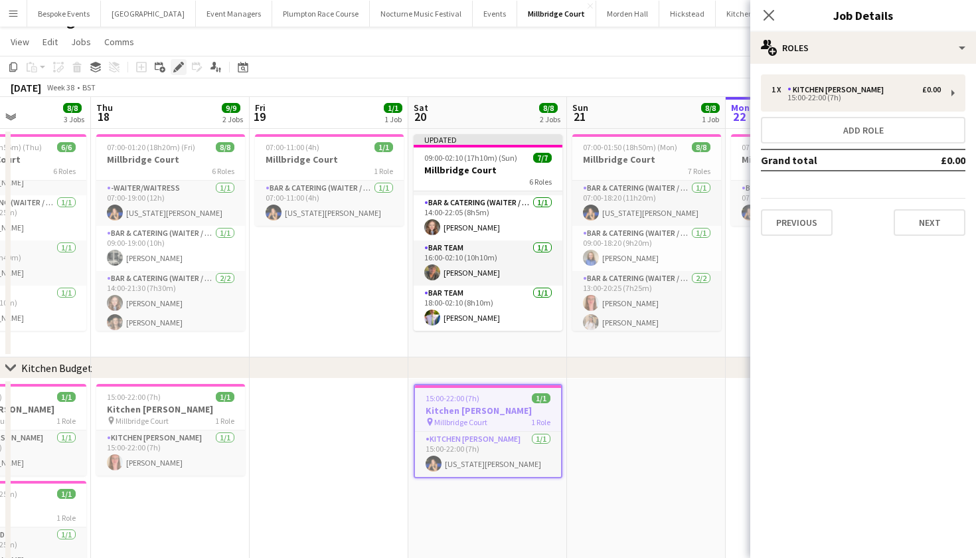
click at [180, 66] on icon at bounding box center [178, 67] width 7 height 7
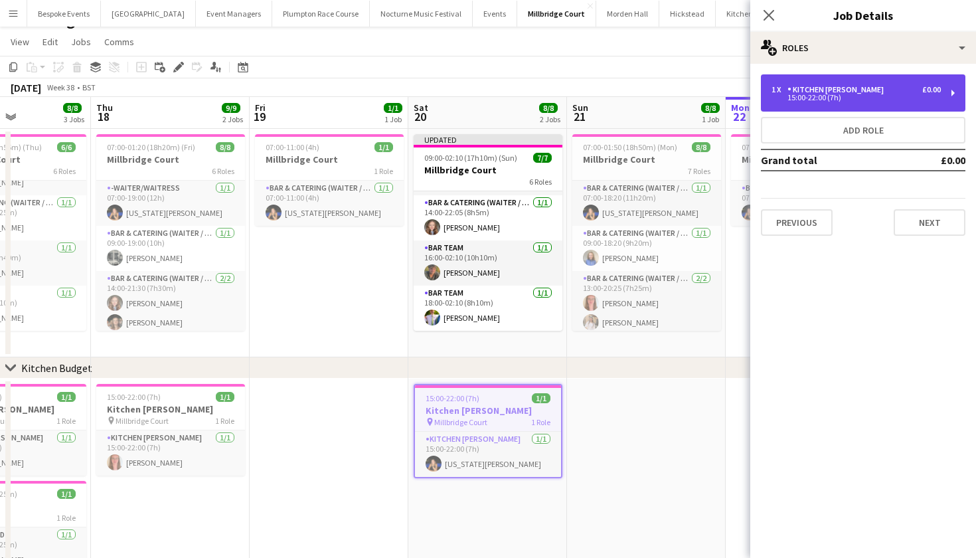
click at [886, 101] on div "1 x Kitchen Porter £0.00 15:00-22:00 (7h)" at bounding box center [863, 92] width 205 height 37
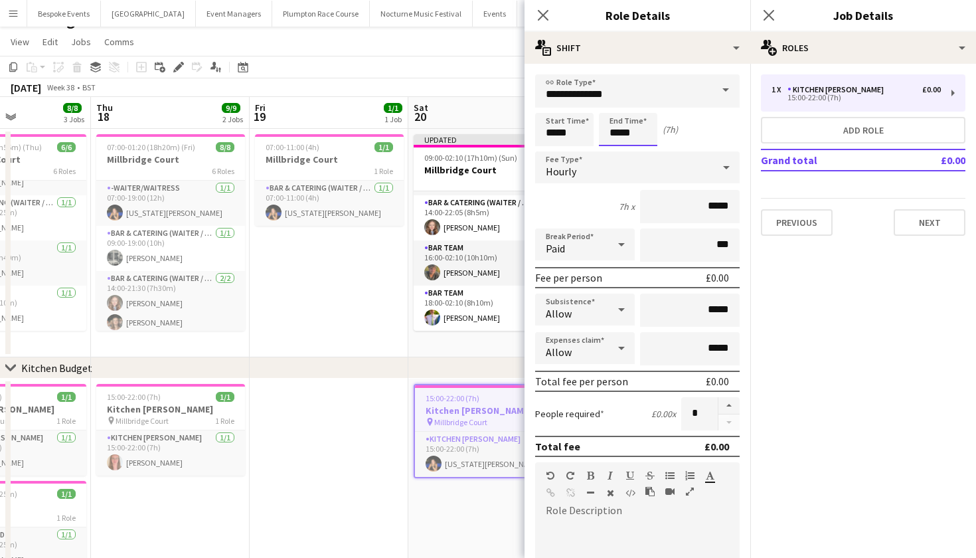
scroll to position [0, 0]
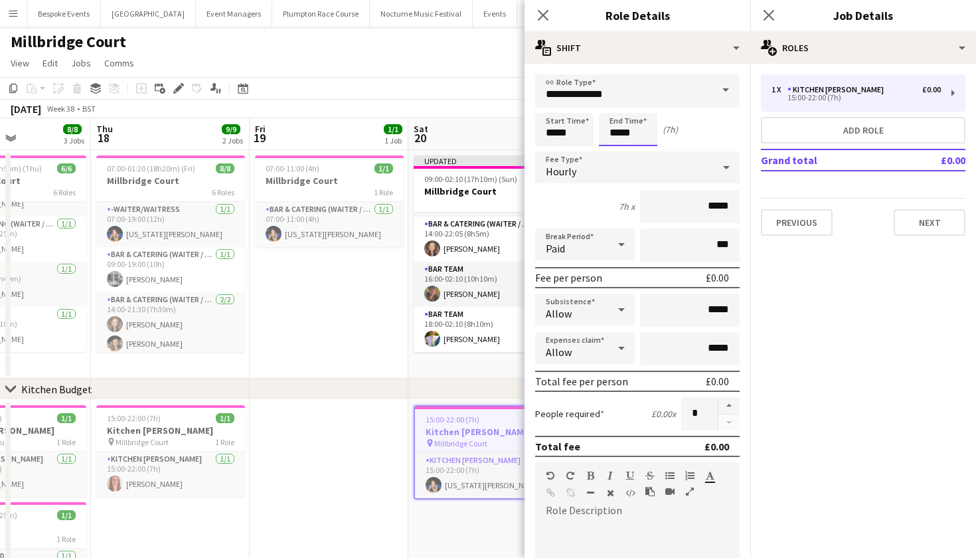
click at [619, 134] on body "Menu Boards Boards Boards All jobs Status Workforce Workforce My Workforce Recr…" at bounding box center [488, 322] width 976 height 645
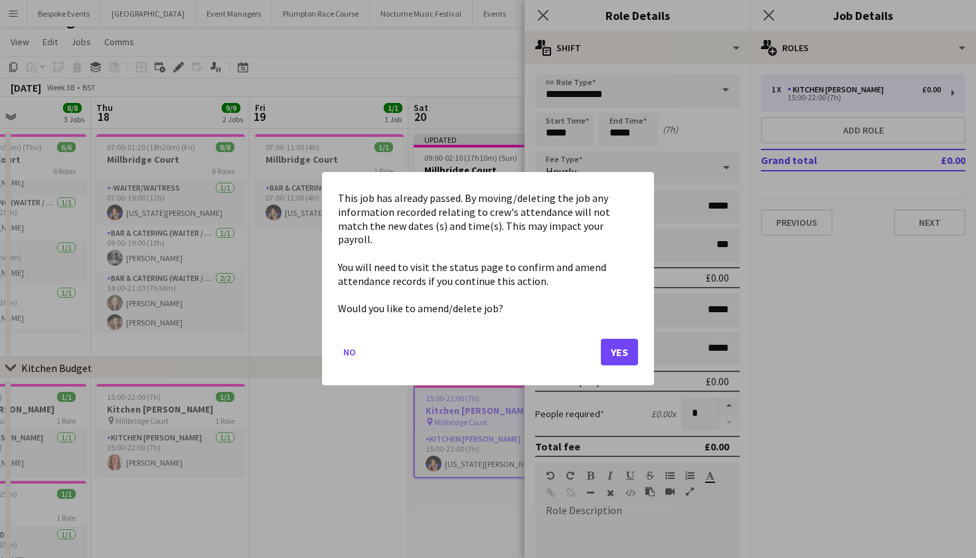
click at [625, 339] on button "Yes" at bounding box center [619, 352] width 37 height 27
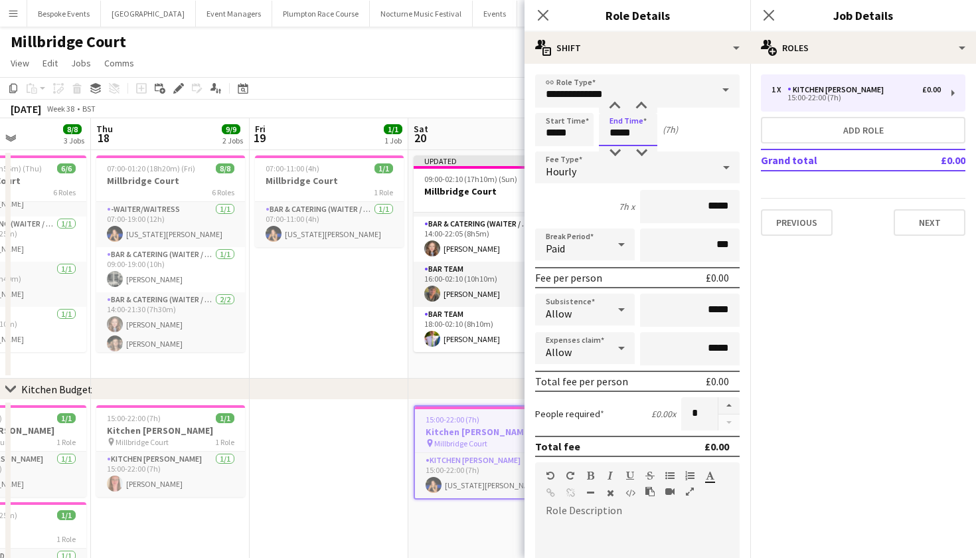
scroll to position [21, 0]
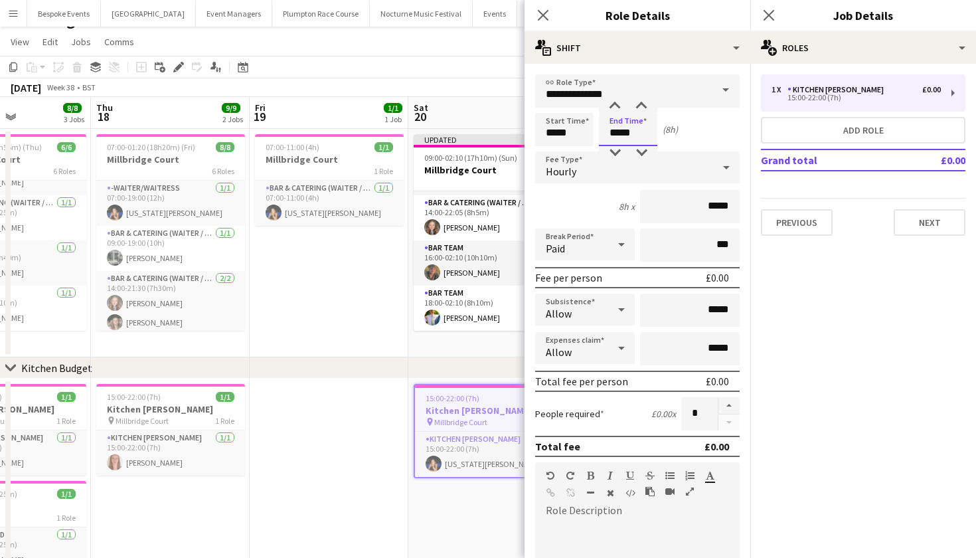
click at [640, 132] on input "*****" at bounding box center [628, 129] width 58 height 33
type input "*****"
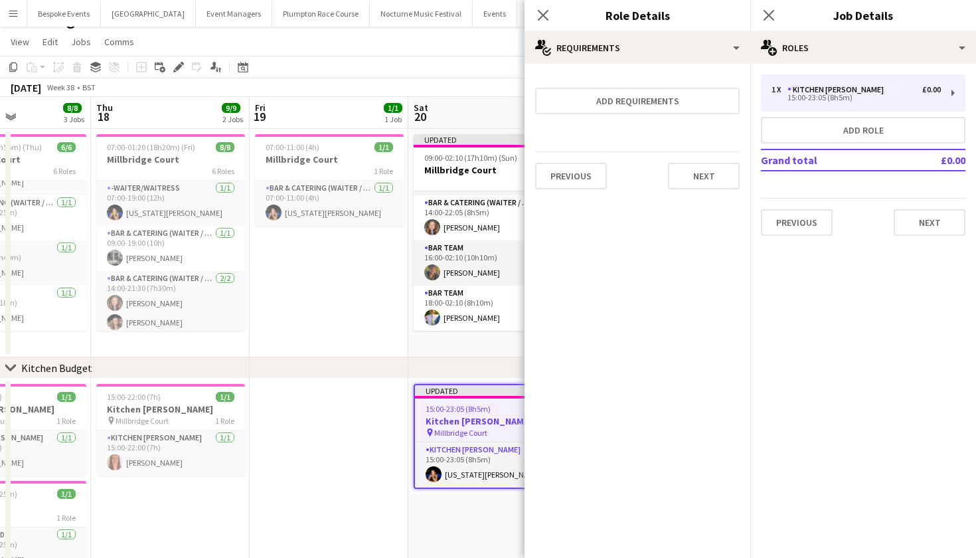
click at [359, 298] on app-date-cell "07:00-11:00 (4h) 1/1 Millbridge Court 1 Role Bar & Catering (Waiter / waitress)…" at bounding box center [329, 243] width 159 height 228
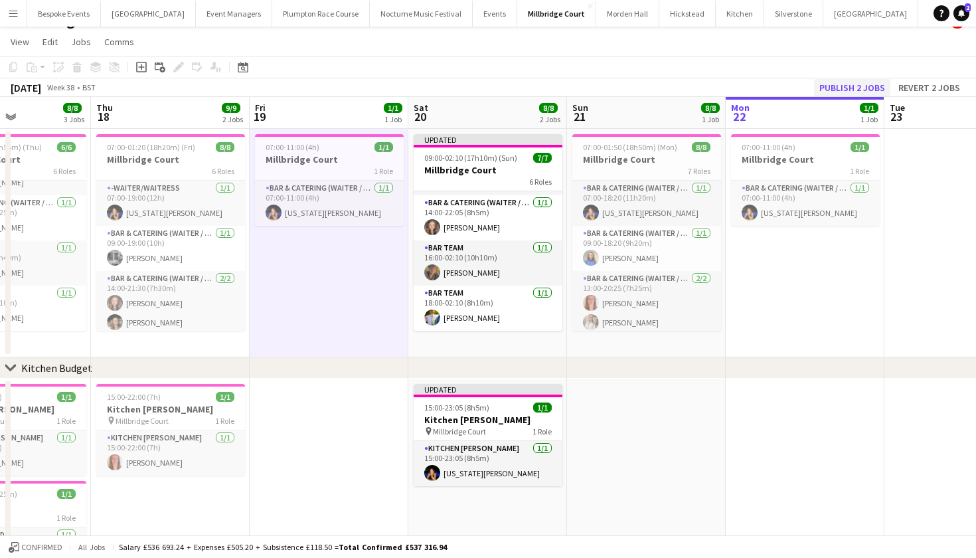
click at [849, 90] on button "Publish 2 jobs" at bounding box center [852, 87] width 76 height 17
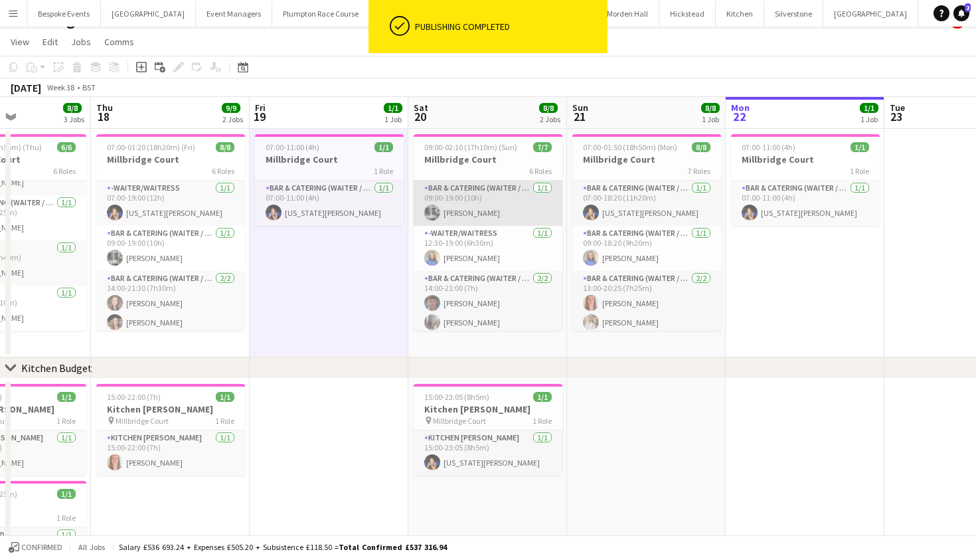
scroll to position [0, 0]
click at [493, 199] on app-card-role "Bar & Catering (Waiter / waitress) 1/1 09:00-19:00 (10h) Molly Middlehurst" at bounding box center [488, 203] width 149 height 45
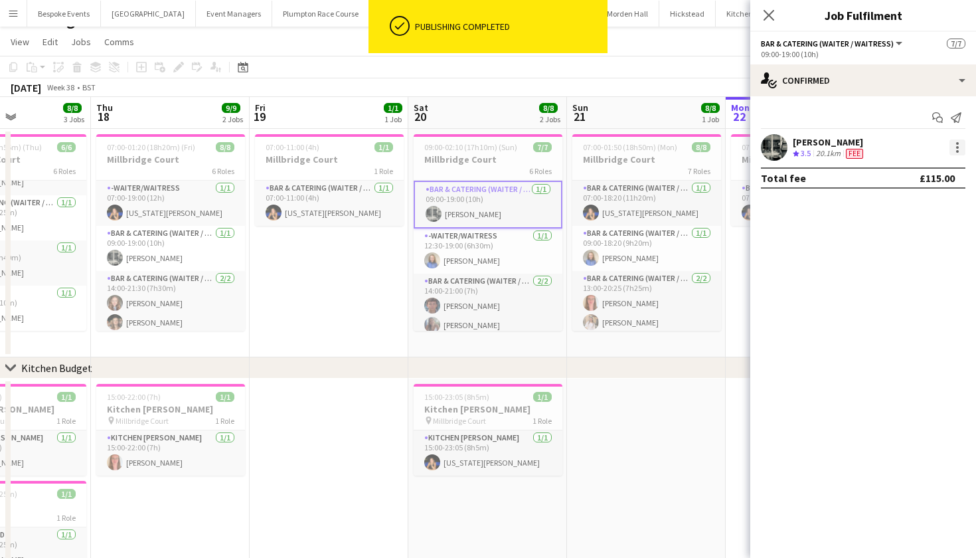
click at [958, 147] on div at bounding box center [957, 147] width 3 height 3
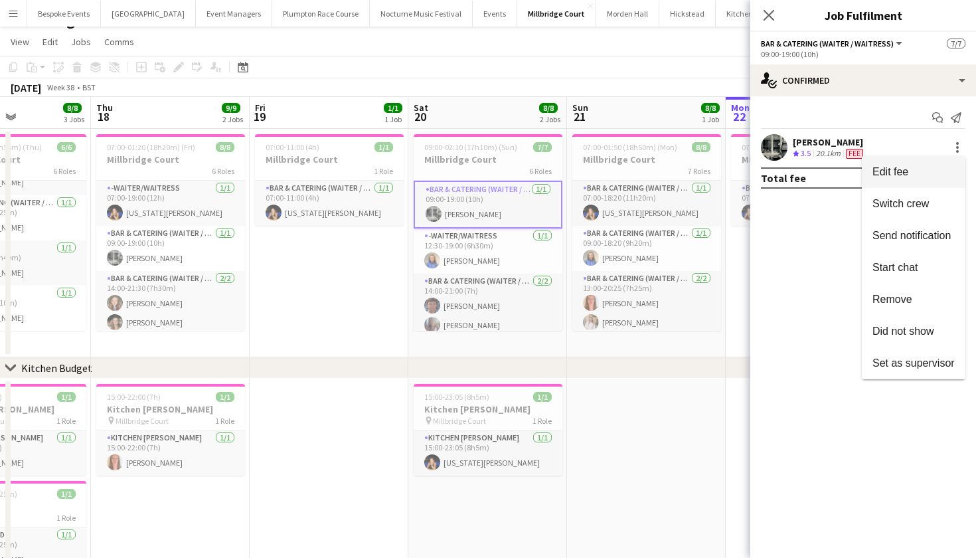
click at [898, 179] on button "Edit fee" at bounding box center [914, 172] width 104 height 32
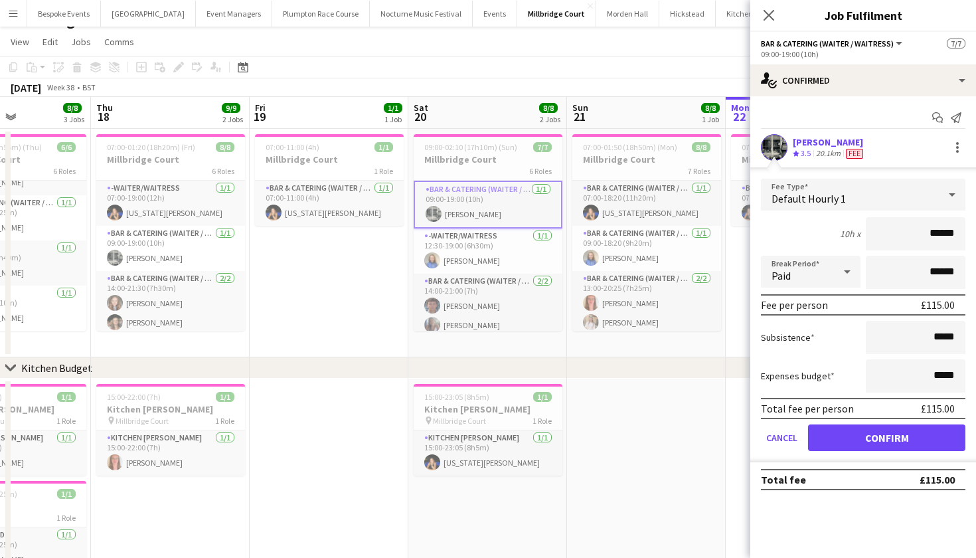
click at [873, 448] on button "Confirm" at bounding box center [886, 437] width 157 height 27
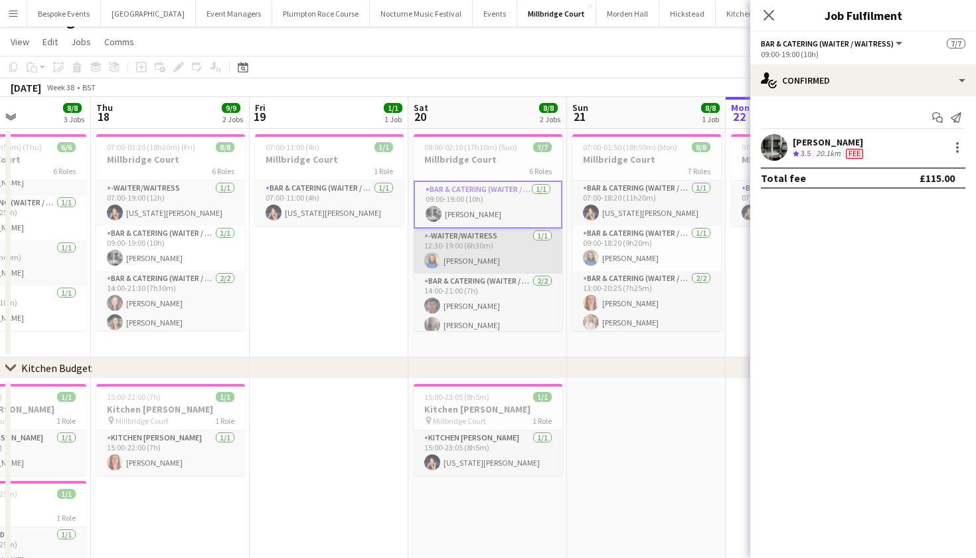
click at [528, 254] on app-card-role "-Waiter/Waitress 1/1 12:30-19:00 (6h30m) Helena Lorenzen" at bounding box center [488, 250] width 149 height 45
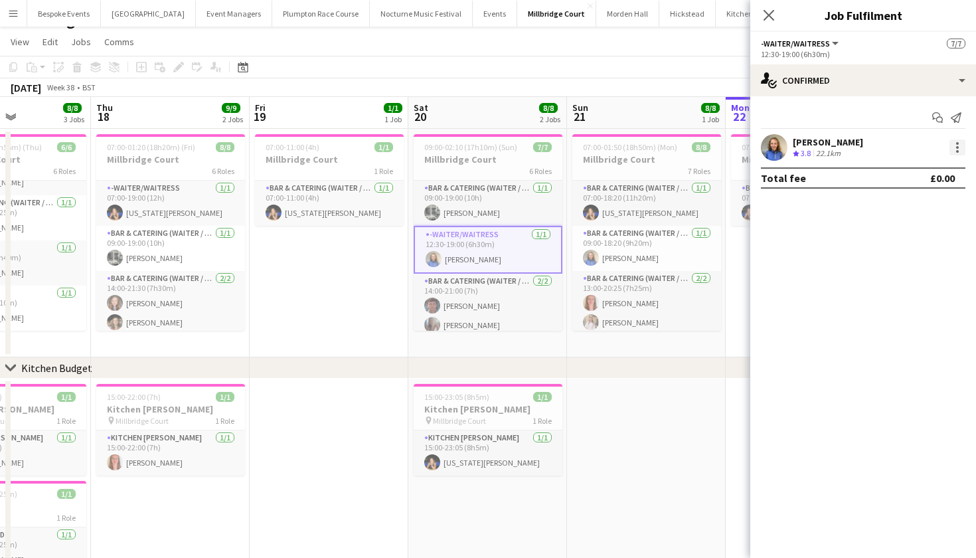
click at [952, 147] on div at bounding box center [958, 147] width 16 height 16
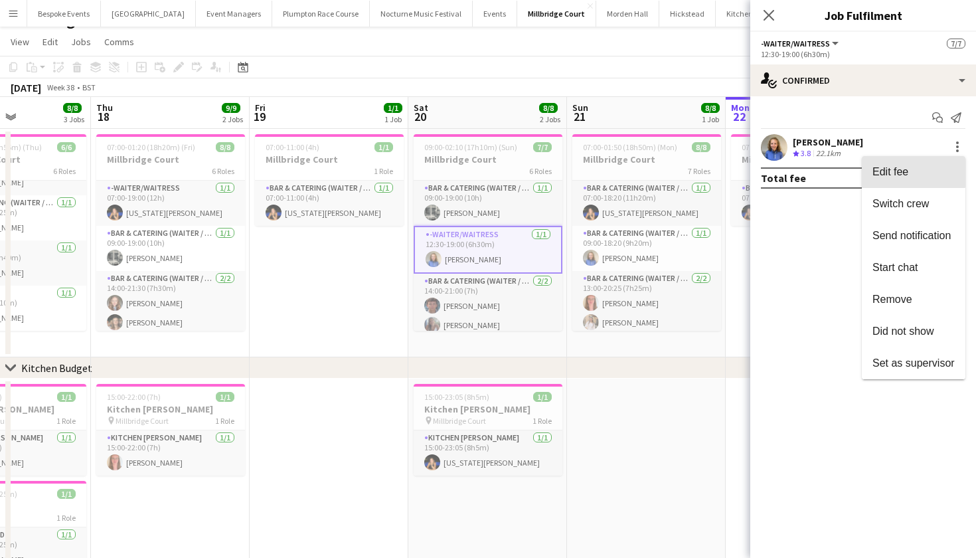
click at [913, 169] on button "Edit fee" at bounding box center [914, 172] width 104 height 32
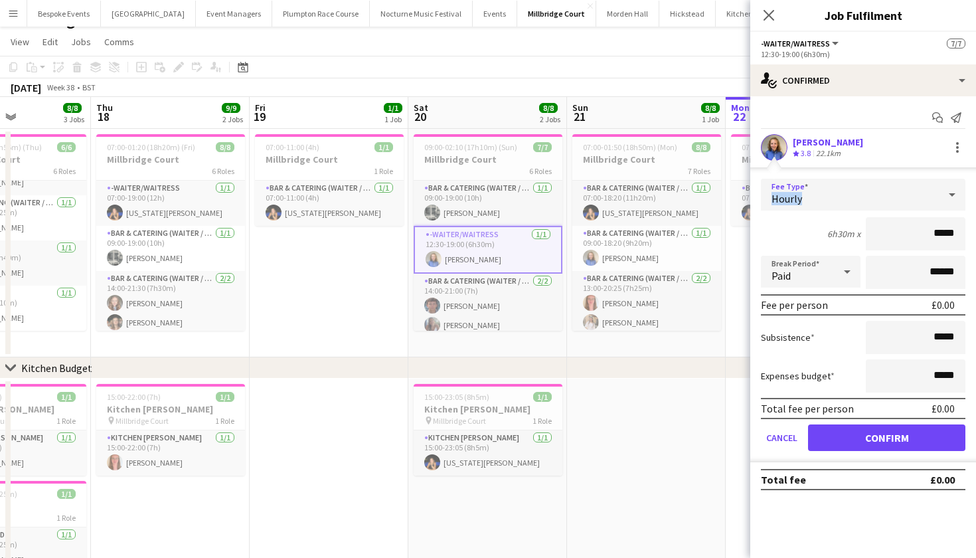
click at [919, 192] on div "Hourly" at bounding box center [850, 195] width 178 height 32
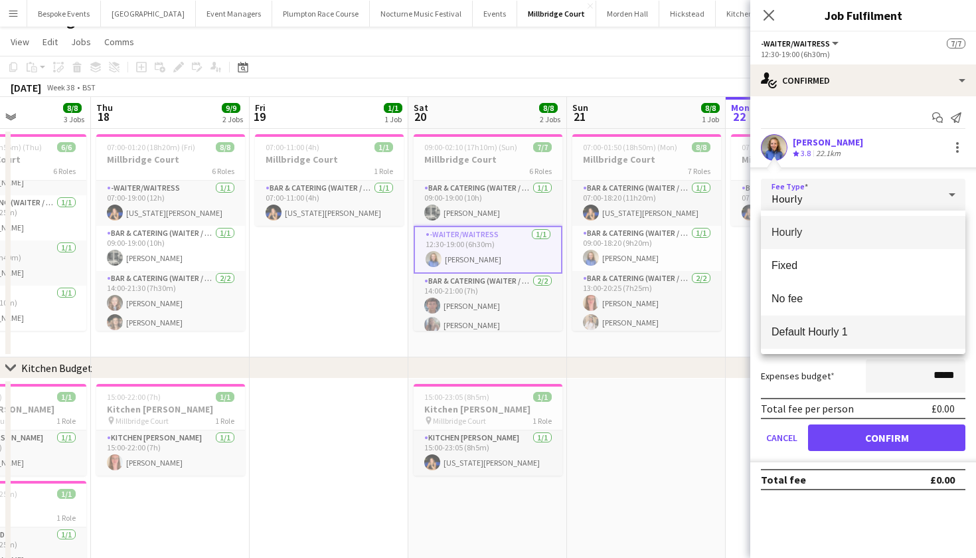
click at [872, 339] on mat-option "Default Hourly 1" at bounding box center [863, 331] width 205 height 33
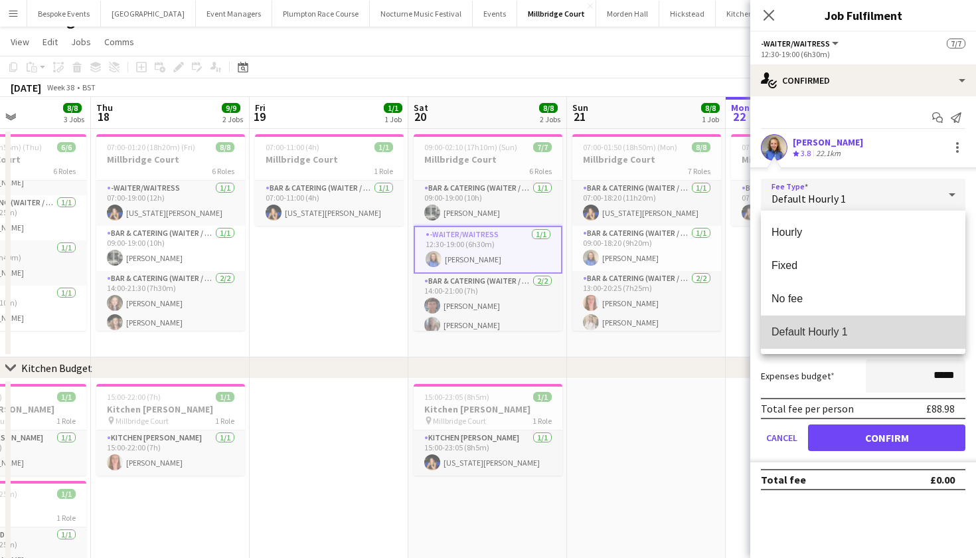
type input "******"
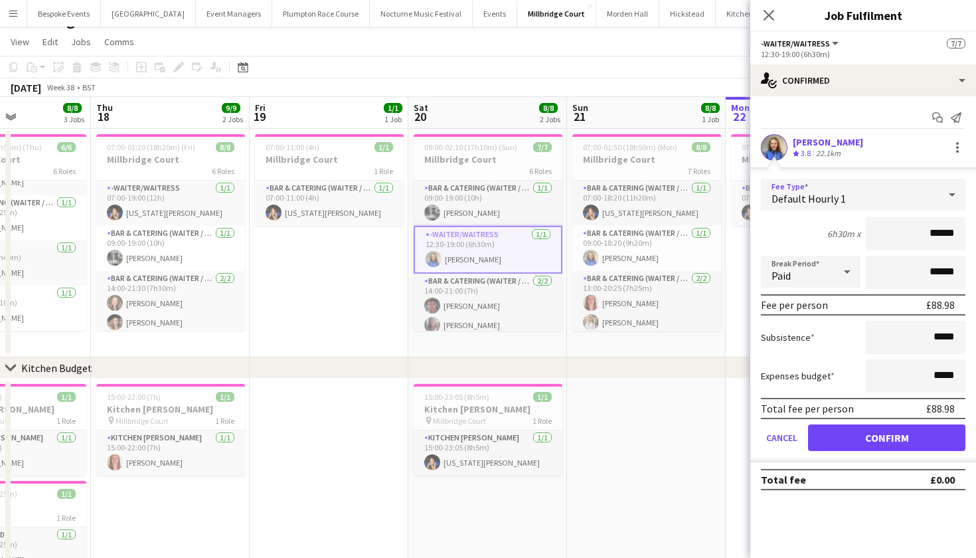
click at [880, 427] on button "Confirm" at bounding box center [886, 437] width 157 height 27
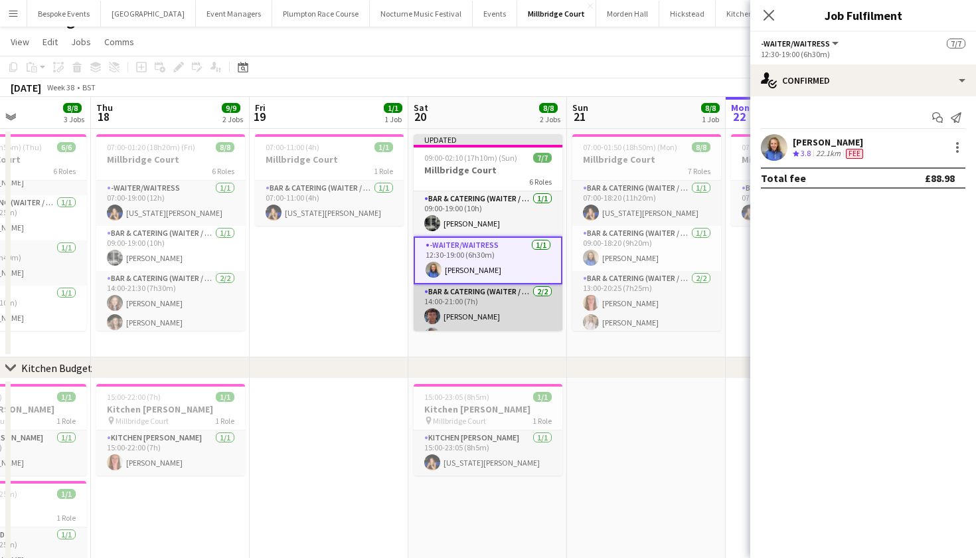
click at [522, 298] on app-card-role "Bar & Catering (Waiter / waitress) 2/2 14:00-21:00 (7h) Jude Jeyaratnam Chloe B…" at bounding box center [488, 316] width 149 height 64
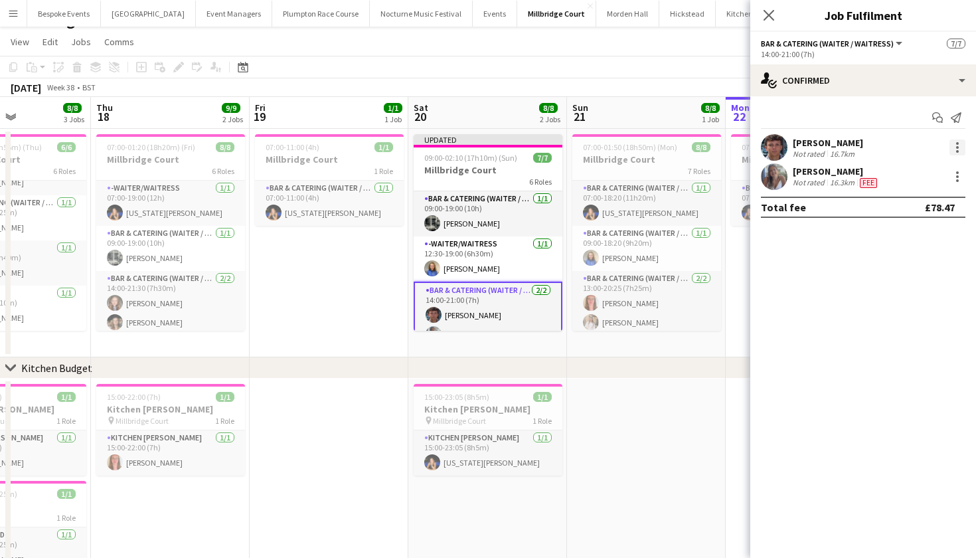
click at [958, 141] on div at bounding box center [958, 147] width 16 height 16
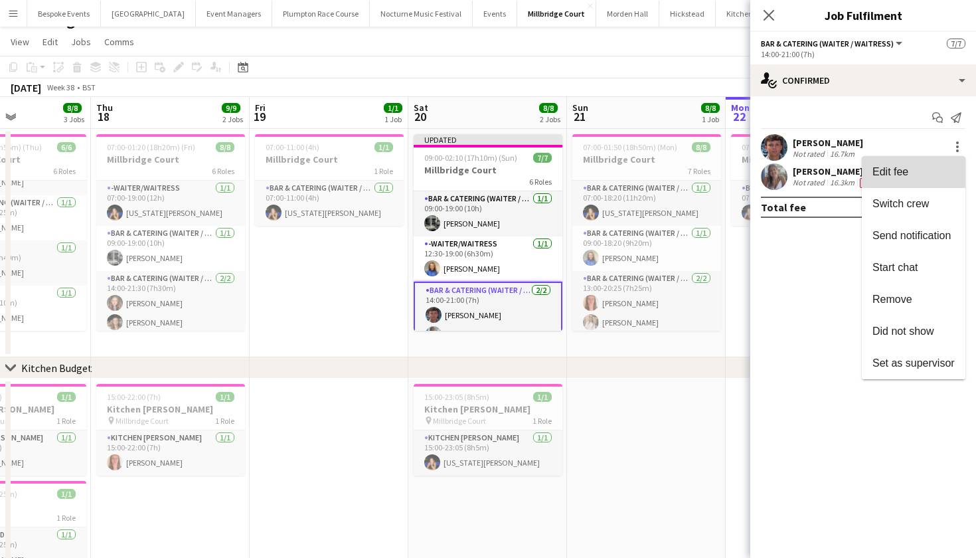
click at [923, 163] on button "Edit fee" at bounding box center [914, 172] width 104 height 32
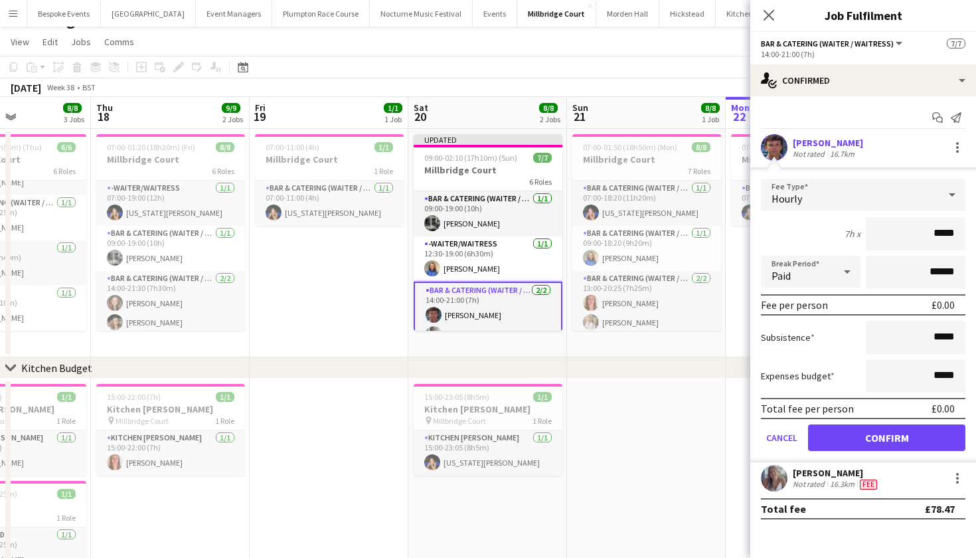
click at [891, 193] on div "Hourly" at bounding box center [850, 195] width 178 height 32
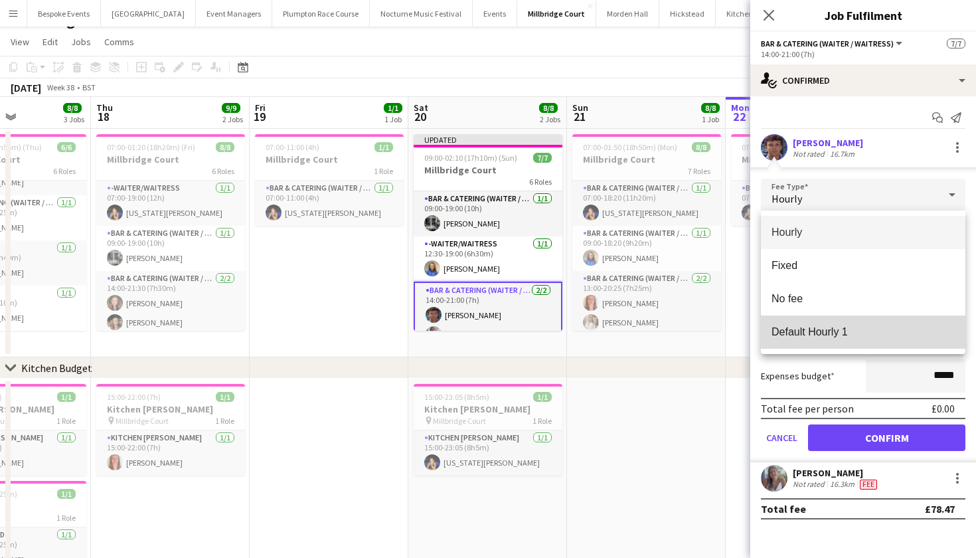
click at [877, 322] on mat-option "Default Hourly 1" at bounding box center [863, 331] width 205 height 33
type input "******"
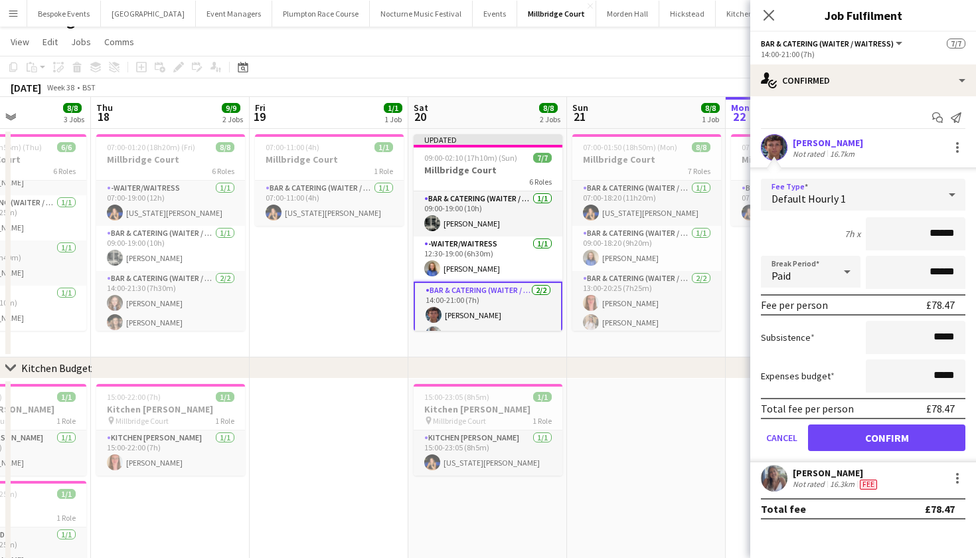
click at [882, 432] on button "Confirm" at bounding box center [886, 437] width 157 height 27
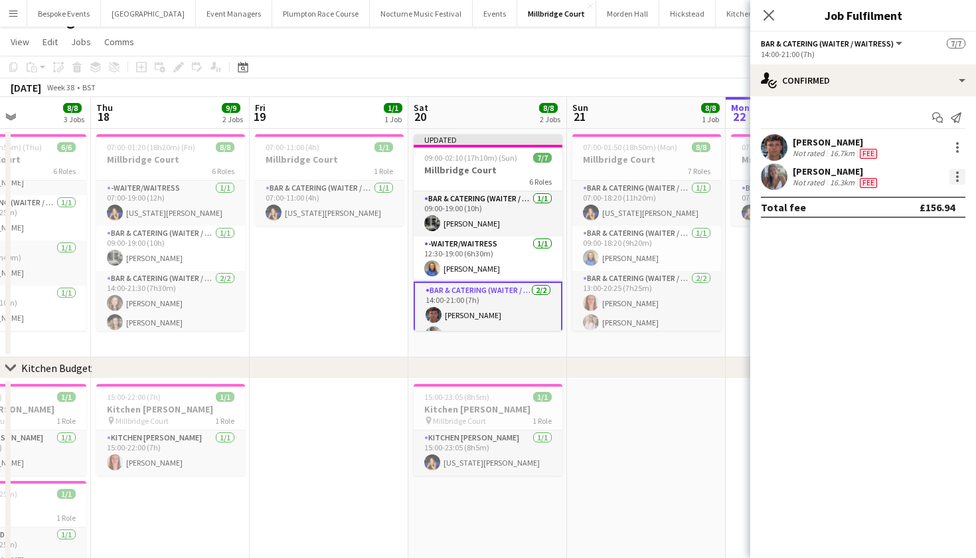
click at [960, 177] on div at bounding box center [958, 177] width 16 height 16
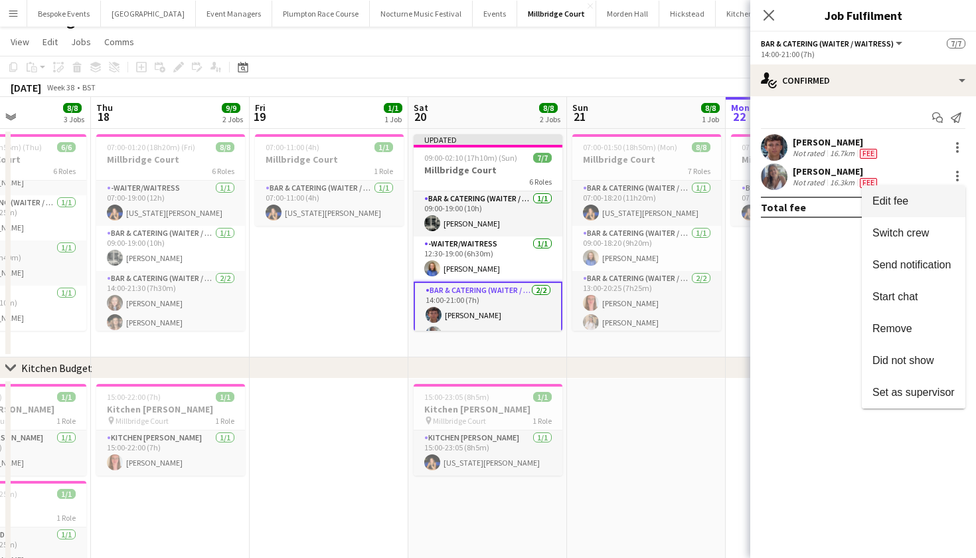
click at [944, 199] on span "Edit fee" at bounding box center [914, 201] width 82 height 12
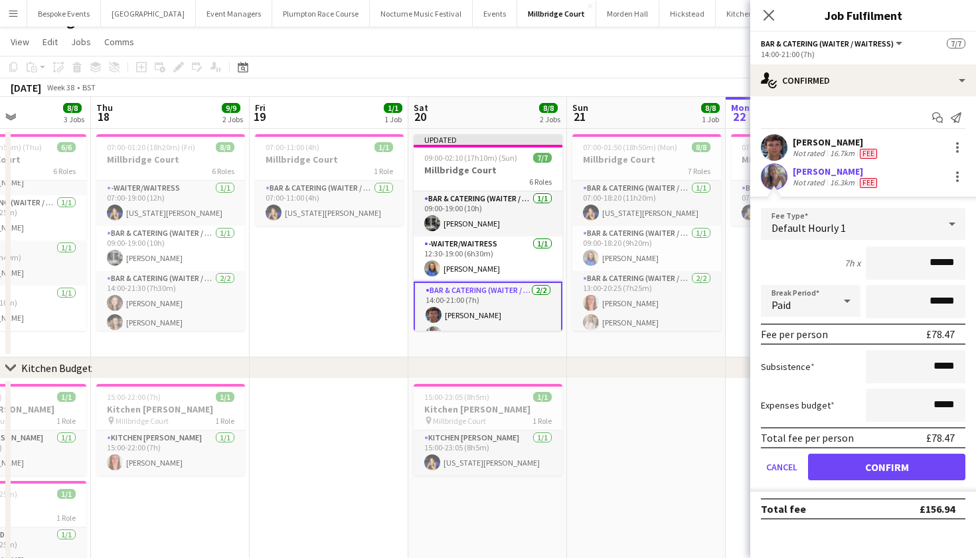
click at [901, 462] on button "Confirm" at bounding box center [886, 467] width 157 height 27
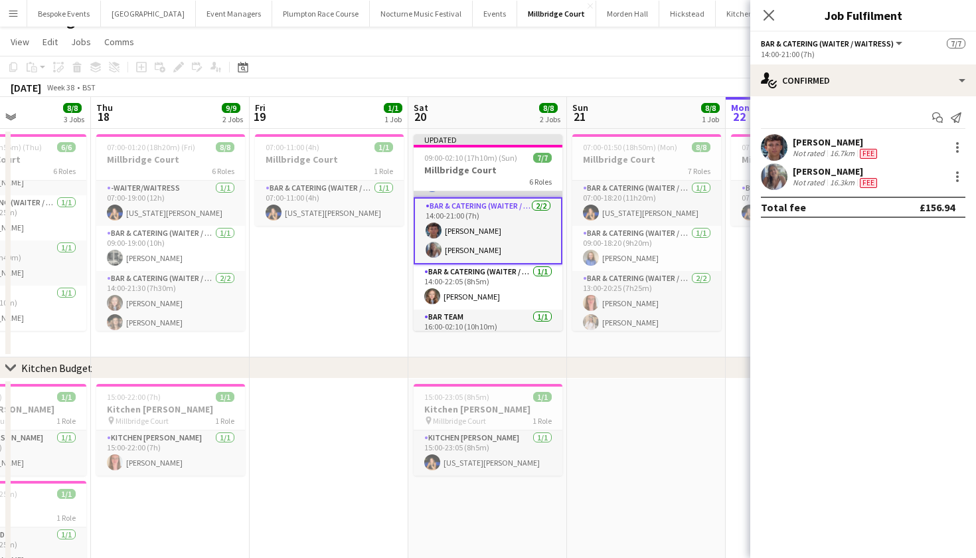
scroll to position [90, 0]
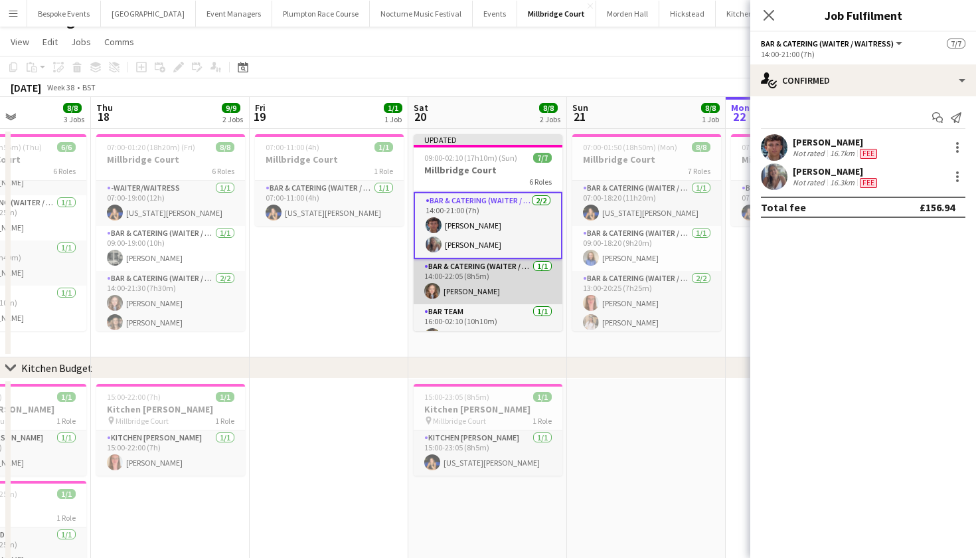
click at [525, 272] on app-card-role "Bar & Catering (Waiter / waitress) 1/1 14:00-22:05 (8h5m) Clara Thompson" at bounding box center [488, 281] width 149 height 45
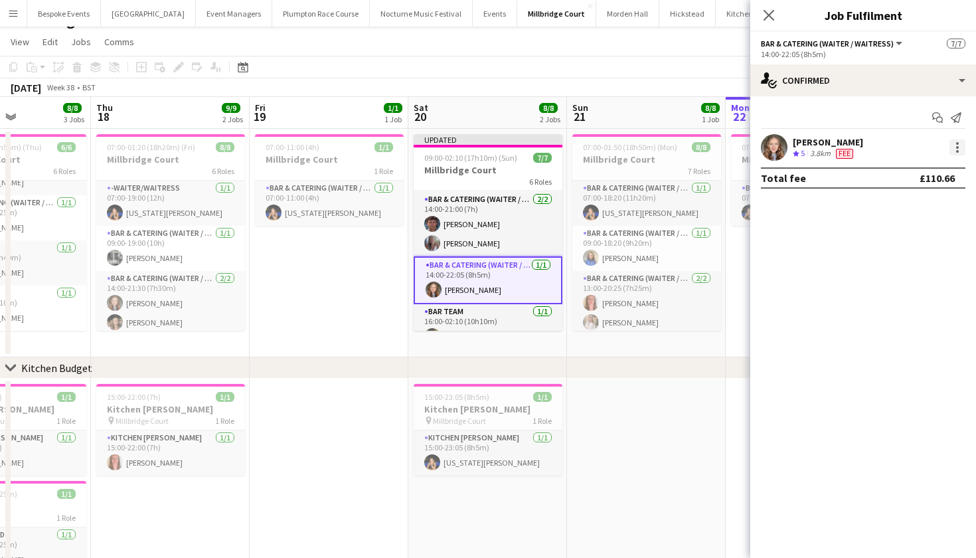
click at [959, 152] on div at bounding box center [958, 147] width 16 height 16
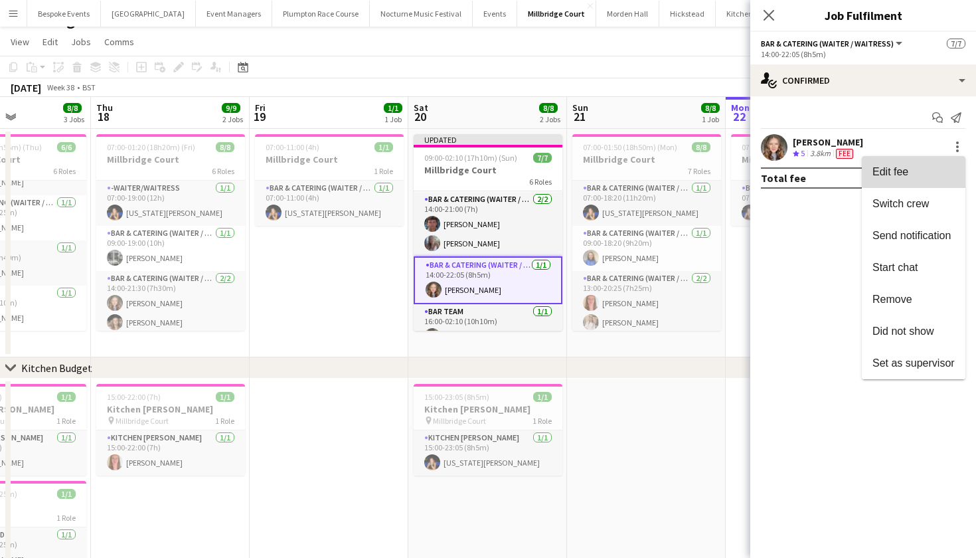
click at [935, 167] on span "Edit fee" at bounding box center [914, 172] width 82 height 12
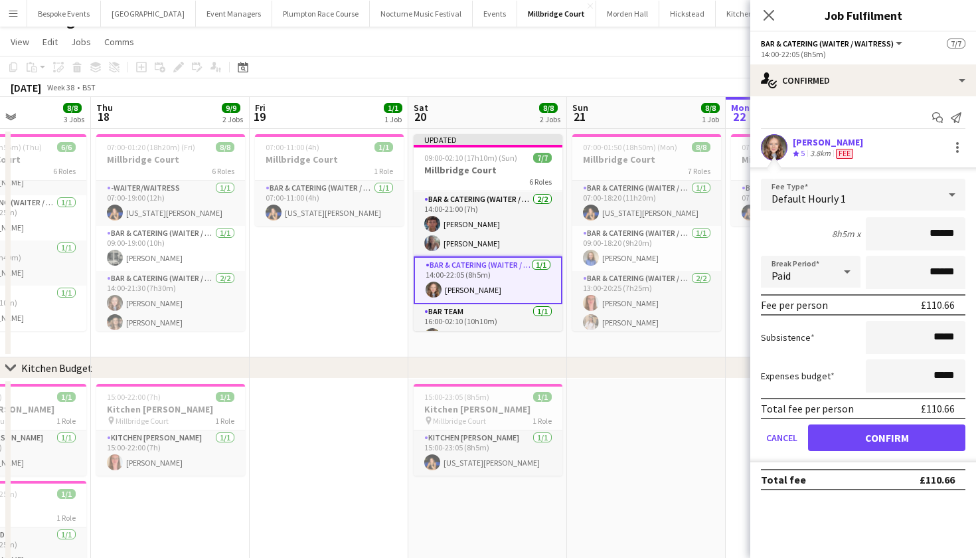
click at [853, 444] on button "Confirm" at bounding box center [886, 437] width 157 height 27
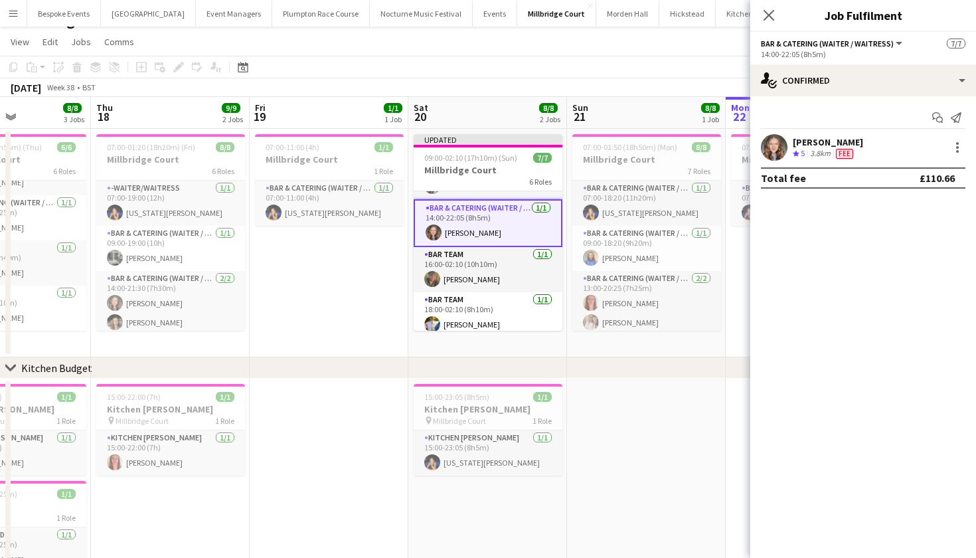
scroll to position [147, 0]
click at [468, 291] on app-card-role "Bar Team 1/1 16:00-02:10 (10h10m) sam hibberd" at bounding box center [488, 268] width 149 height 45
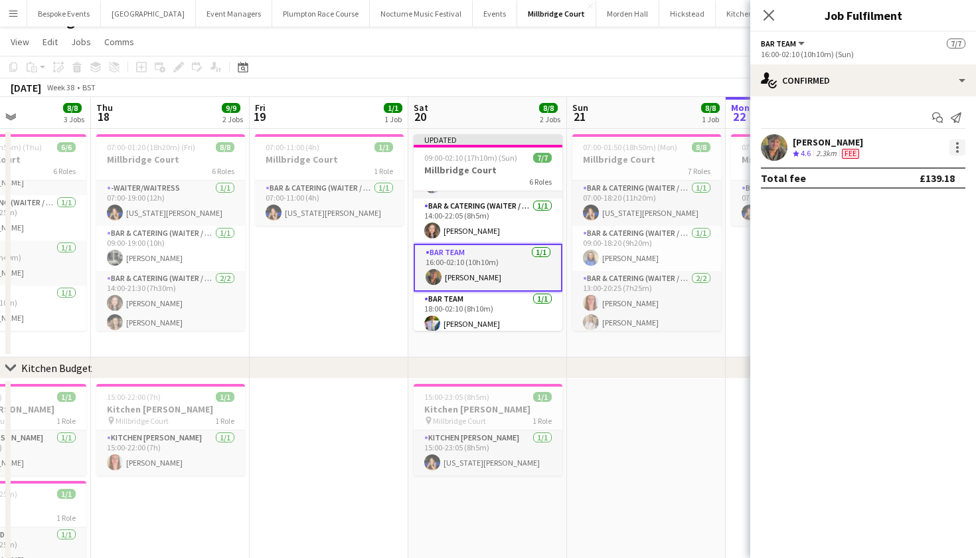
click at [950, 151] on div at bounding box center [958, 147] width 16 height 16
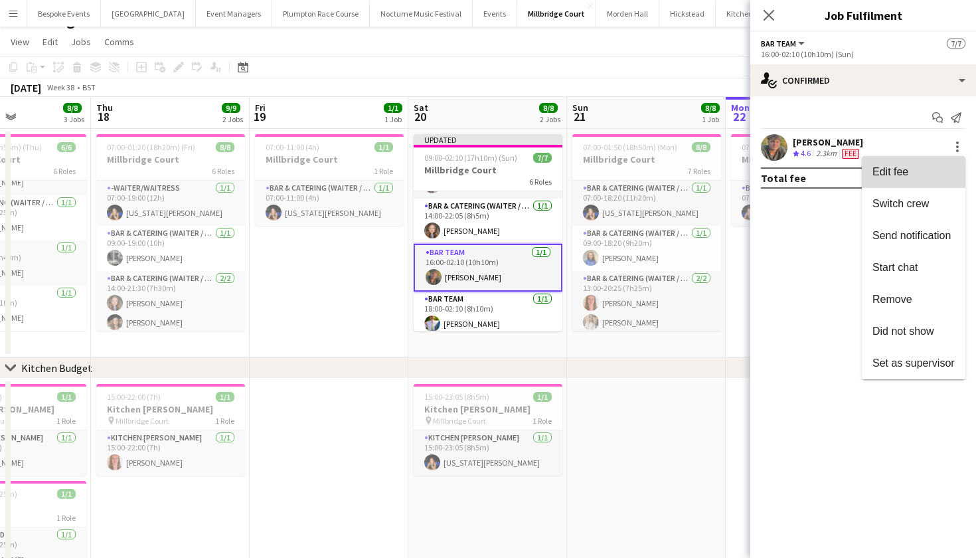
click at [925, 159] on button "Edit fee" at bounding box center [914, 172] width 104 height 32
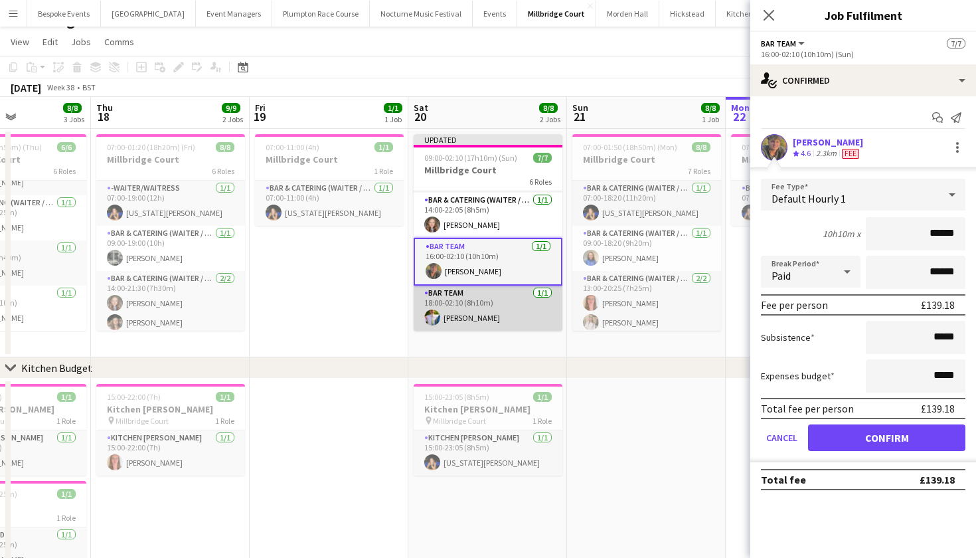
scroll to position [153, 0]
click at [519, 302] on app-card-role "Bar Team 1/1 18:00-02:10 (8h10m) James Mundy" at bounding box center [488, 308] width 149 height 45
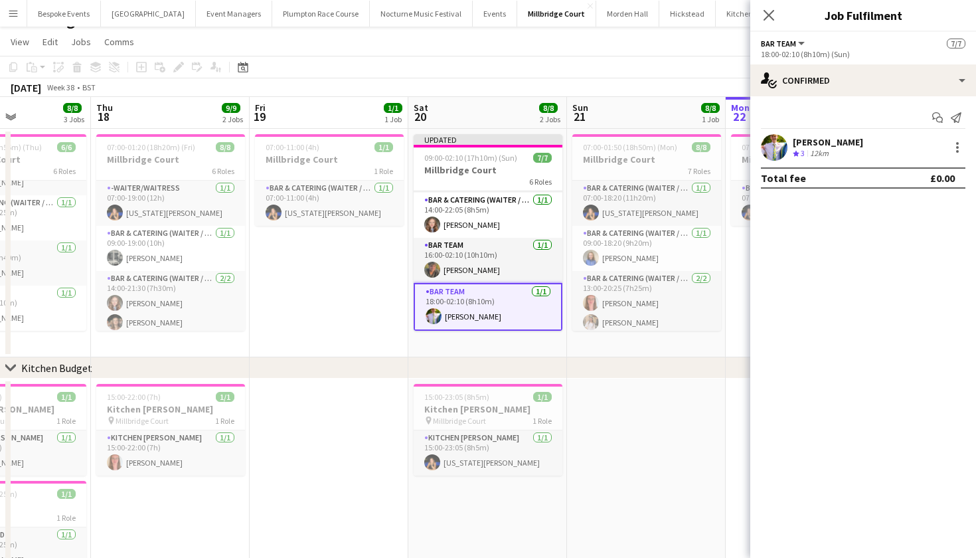
scroll to position [0, 543]
click at [956, 147] on div at bounding box center [958, 147] width 16 height 16
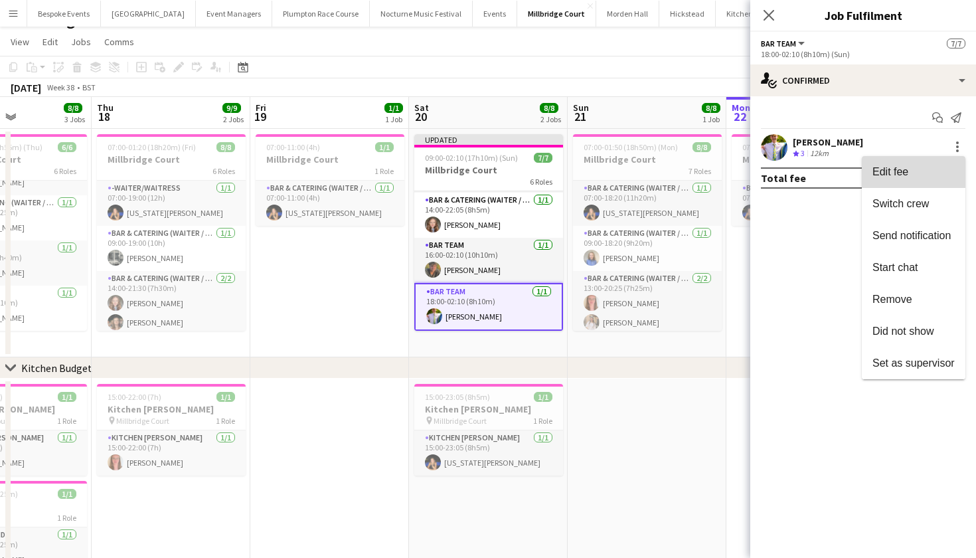
click at [916, 165] on button "Edit fee" at bounding box center [914, 172] width 104 height 32
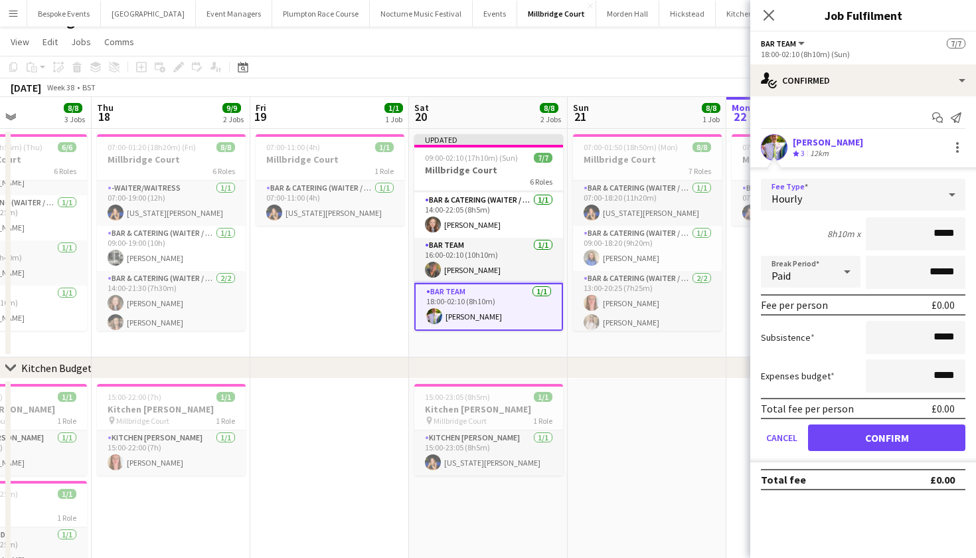
click at [921, 200] on div "Hourly" at bounding box center [850, 195] width 178 height 32
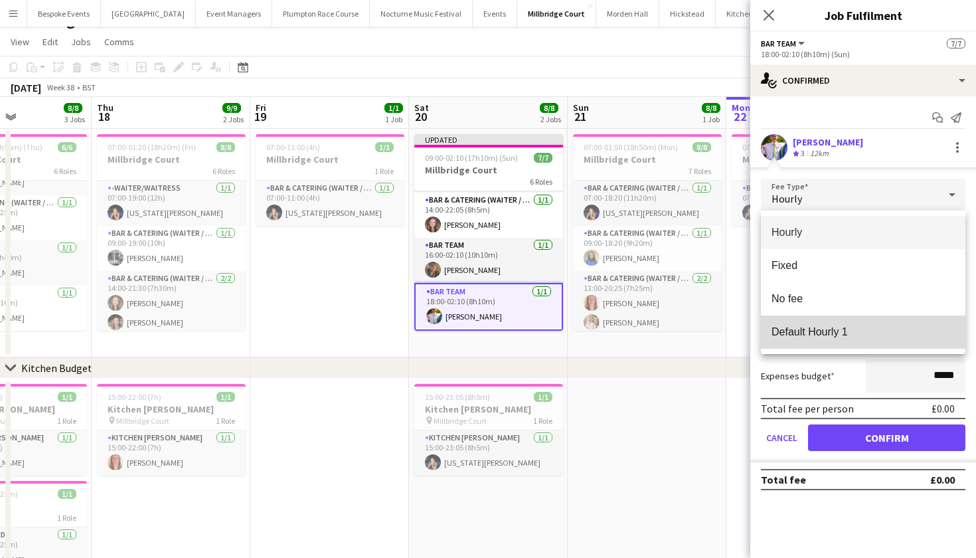
click at [893, 334] on span "Default Hourly 1" at bounding box center [863, 331] width 183 height 13
type input "******"
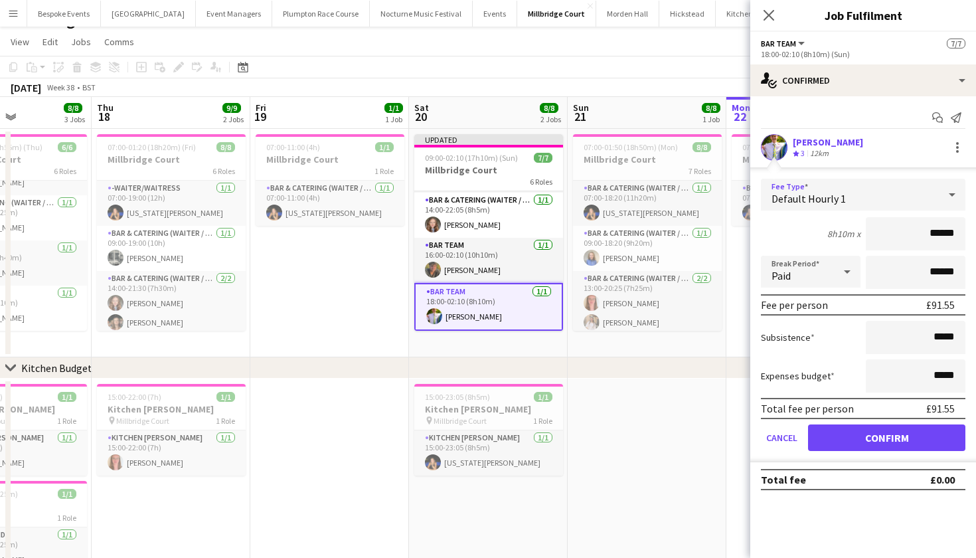
click at [902, 438] on button "Confirm" at bounding box center [886, 437] width 157 height 27
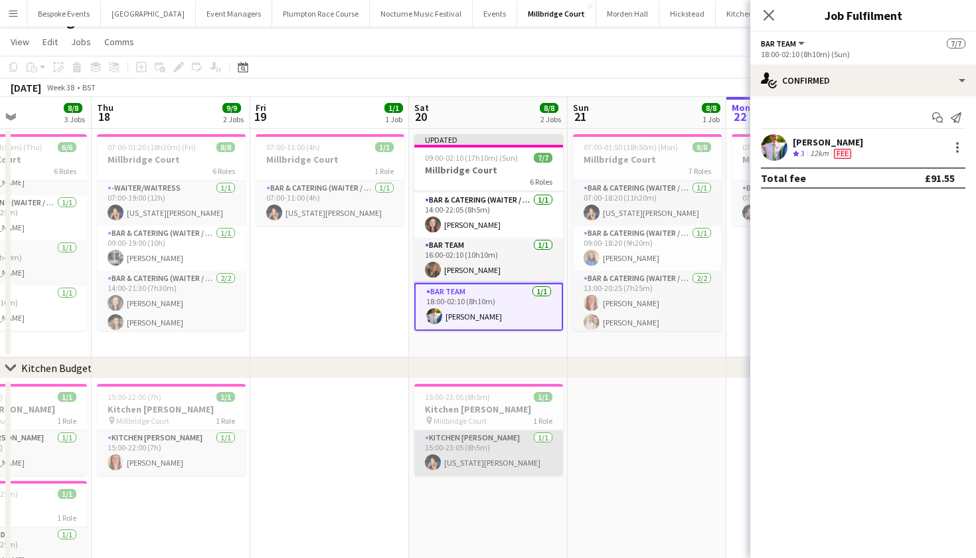
click at [523, 450] on app-card-role "Kitchen Porter 1/1 15:00-23:05 (8h5m) Georgia Strode" at bounding box center [488, 452] width 149 height 45
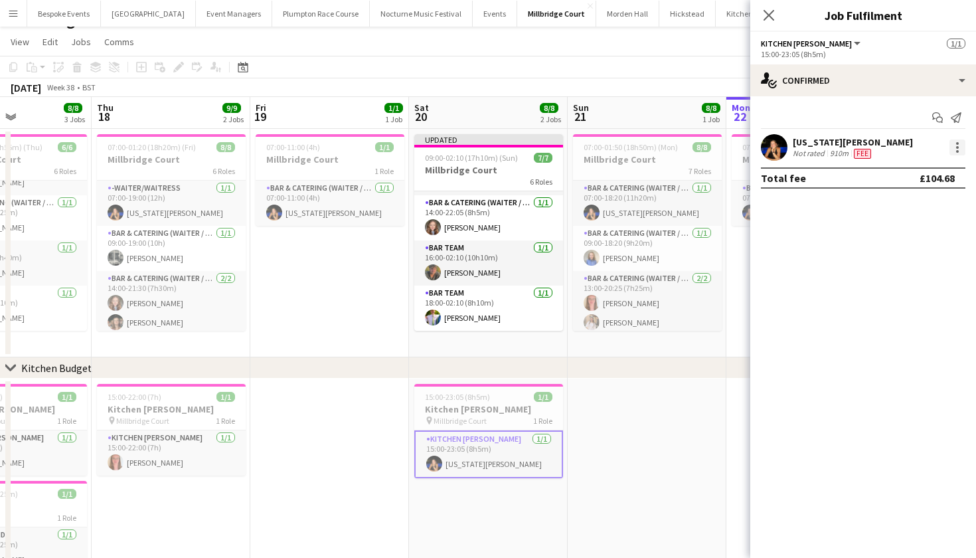
click at [959, 147] on div at bounding box center [958, 147] width 16 height 16
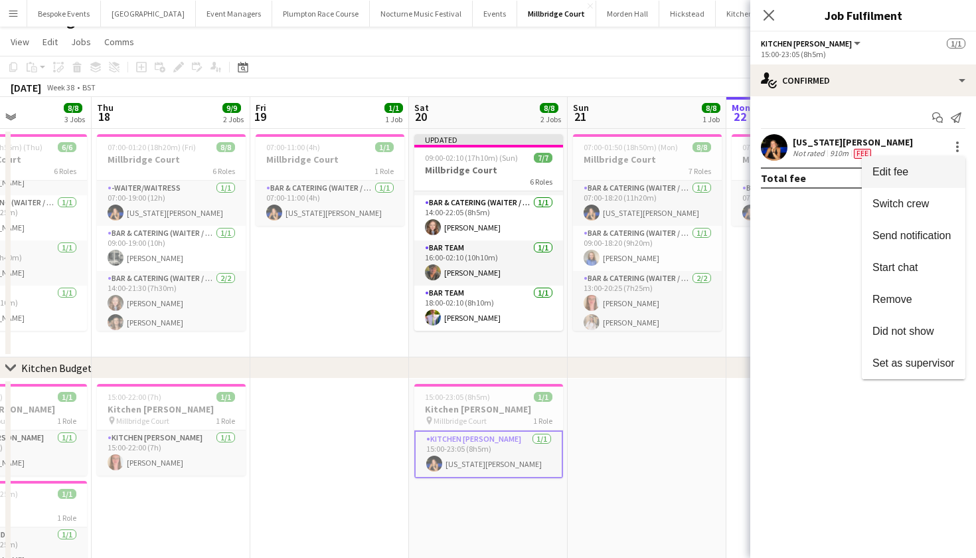
click at [874, 172] on span "Edit fee" at bounding box center [891, 171] width 36 height 11
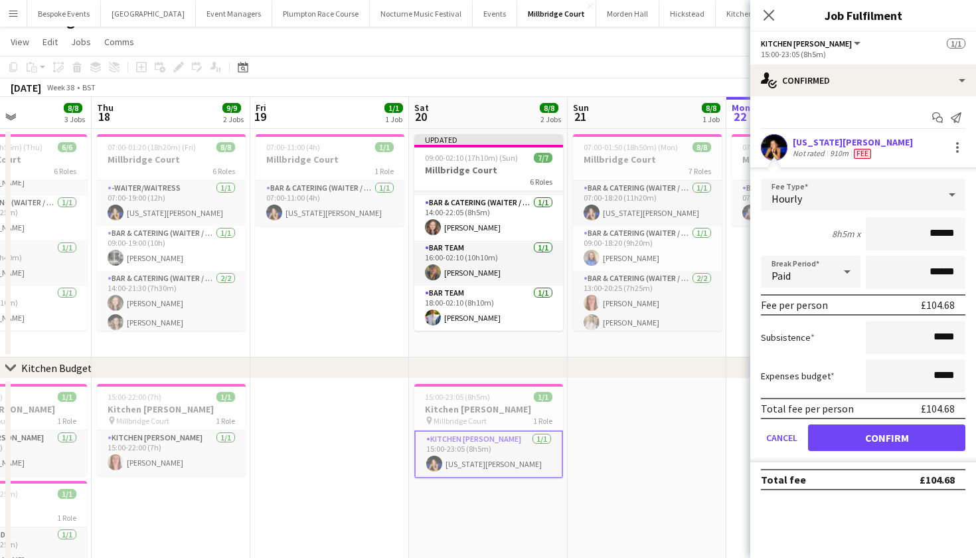
click at [887, 444] on button "Confirm" at bounding box center [886, 437] width 157 height 27
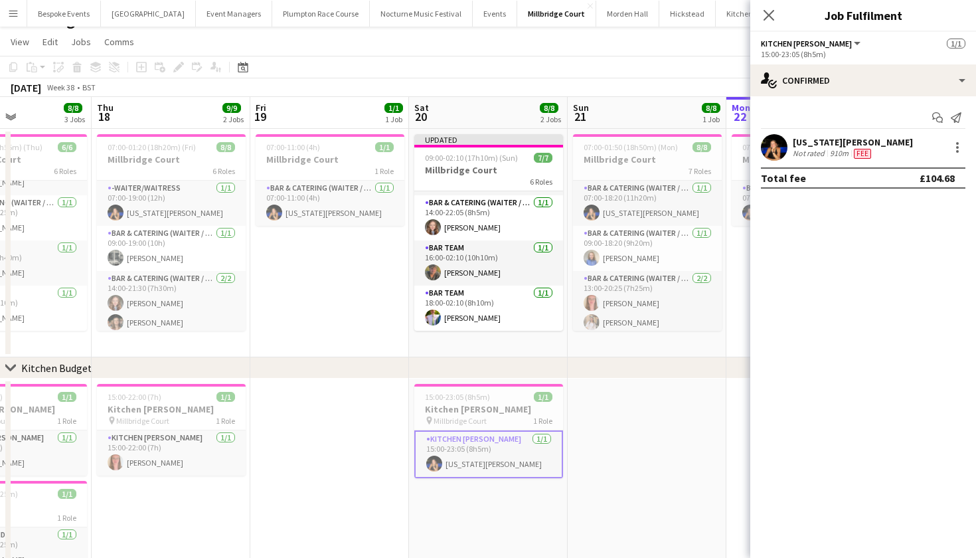
click at [664, 432] on app-date-cell at bounding box center [647, 490] width 159 height 223
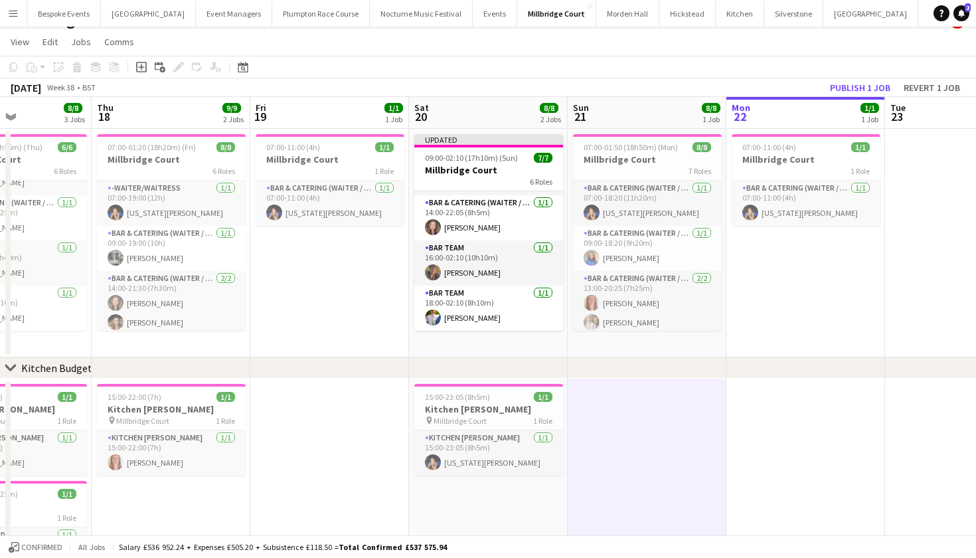
scroll to position [0, 0]
click at [857, 82] on button "Publish 1 job" at bounding box center [860, 87] width 71 height 17
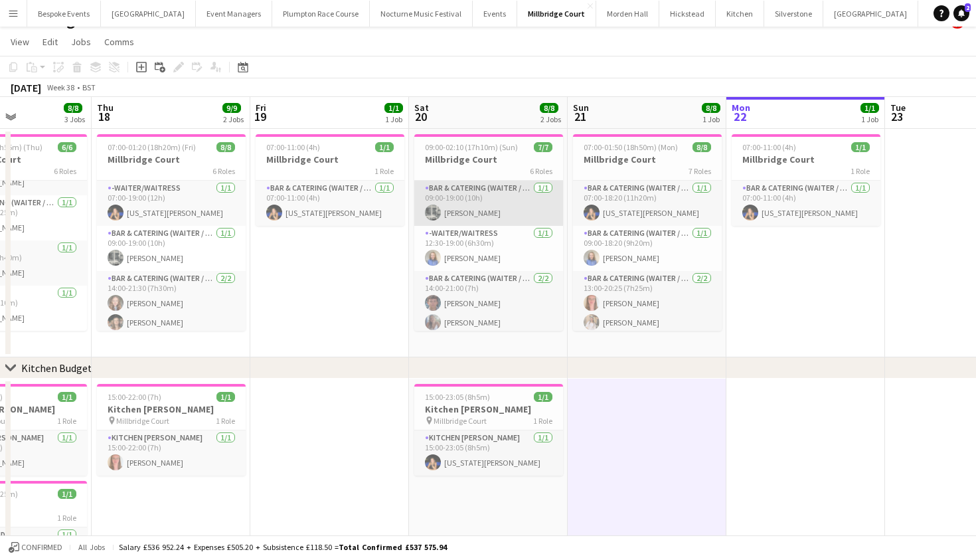
click at [459, 213] on app-card-role "Bar & Catering (Waiter / waitress) 1/1 09:00-19:00 (10h) Molly Middlehurst" at bounding box center [488, 203] width 149 height 45
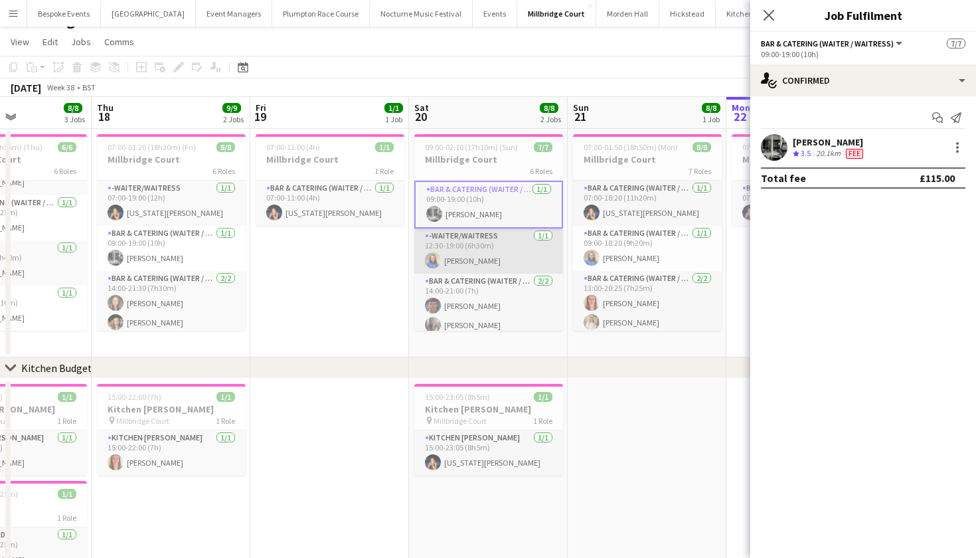
click at [460, 234] on app-card-role "-Waiter/Waitress 1/1 12:30-19:00 (6h30m) Helena Lorenzen" at bounding box center [488, 250] width 149 height 45
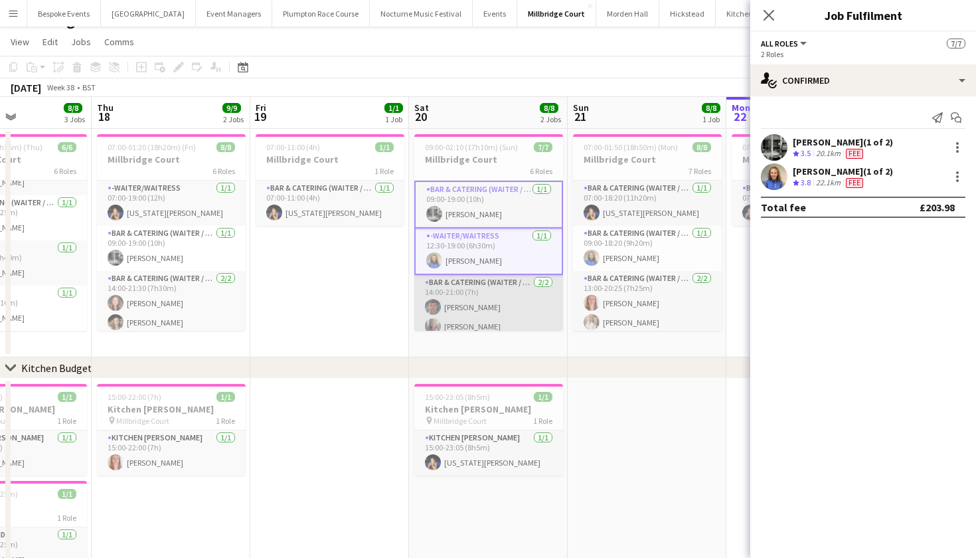
click at [459, 294] on app-card-role "Bar & Catering (Waiter / waitress) 2/2 14:00-21:00 (7h) Jude Jeyaratnam Chloe B…" at bounding box center [488, 307] width 149 height 64
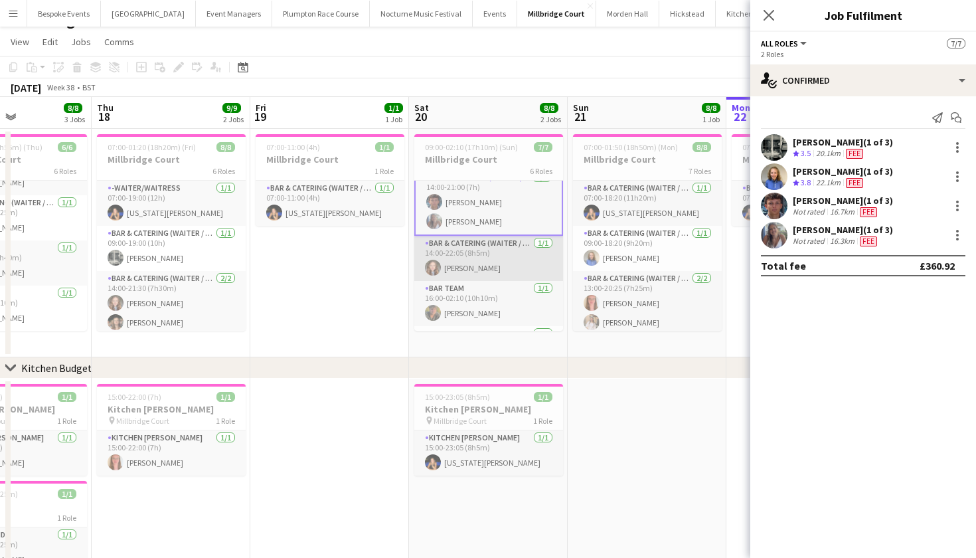
click at [464, 246] on app-card-role "Bar & Catering (Waiter / waitress) 1/1 14:00-22:05 (8h5m) Clara Thompson" at bounding box center [488, 258] width 149 height 45
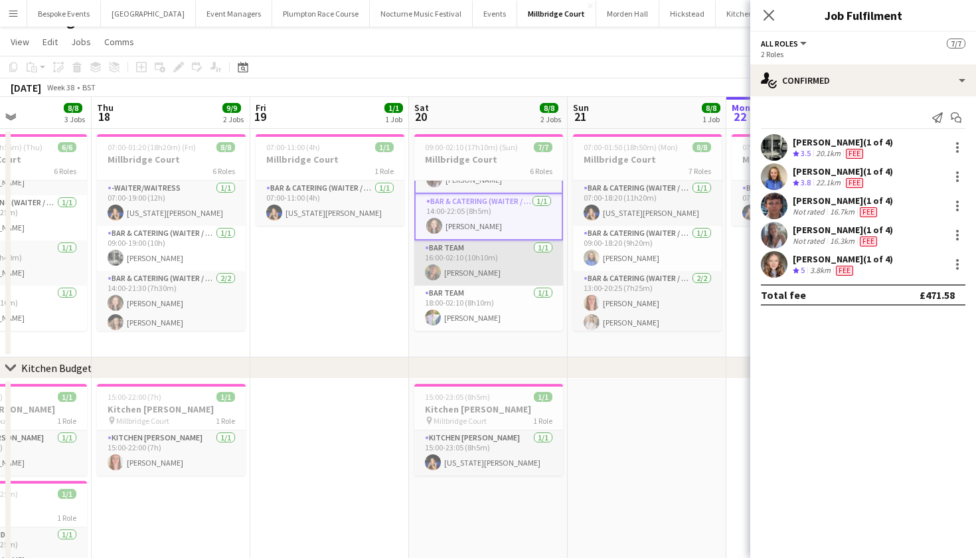
scroll to position [147, 0]
click at [472, 266] on app-card-role "Bar Team 1/1 16:00-02:10 (10h10m) sam hibberd" at bounding box center [488, 262] width 149 height 45
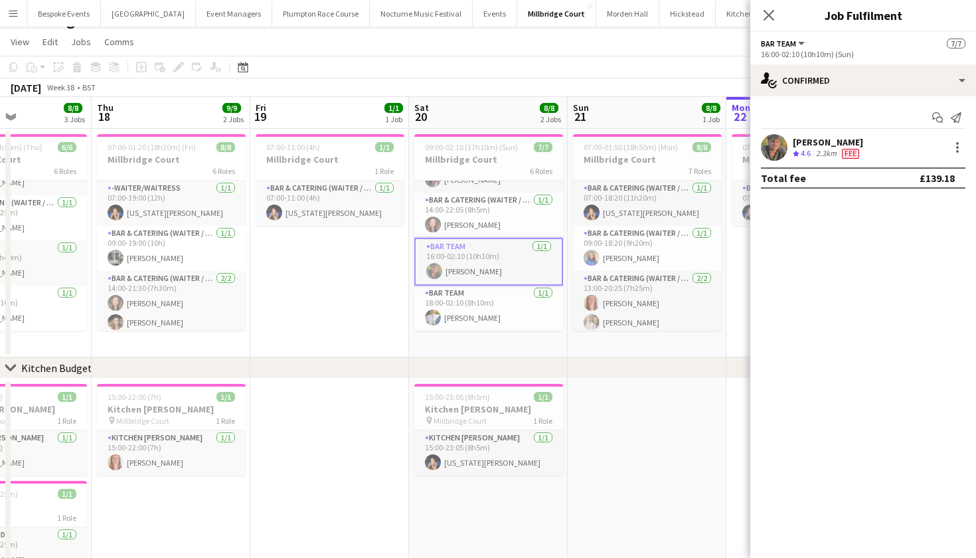
scroll to position [143, 0]
click at [478, 298] on app-card-role "Bar Team 1/1 18:00-02:10 (8h10m) James Mundy" at bounding box center [488, 308] width 149 height 45
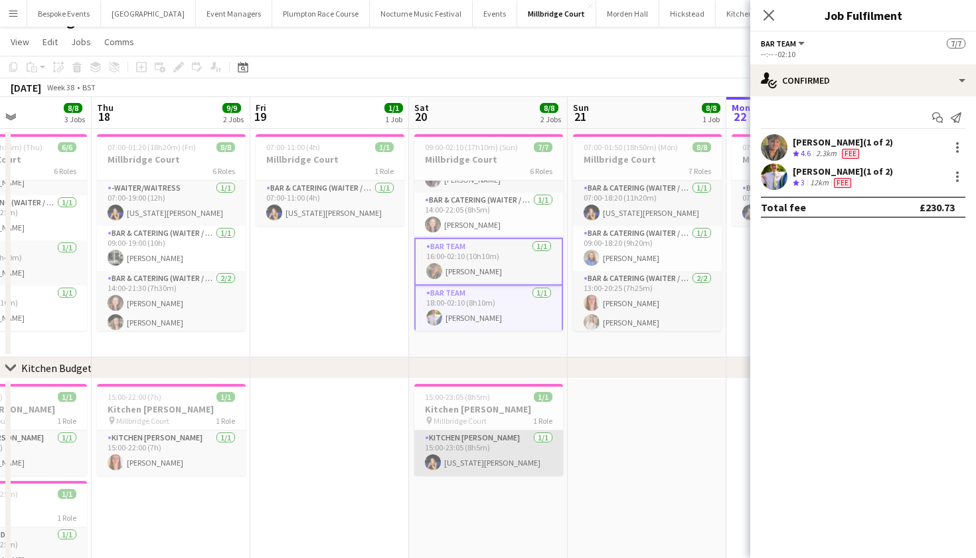
click at [503, 458] on app-card-role "Kitchen Porter 1/1 15:00-23:05 (8h5m) Georgia Strode" at bounding box center [488, 452] width 149 height 45
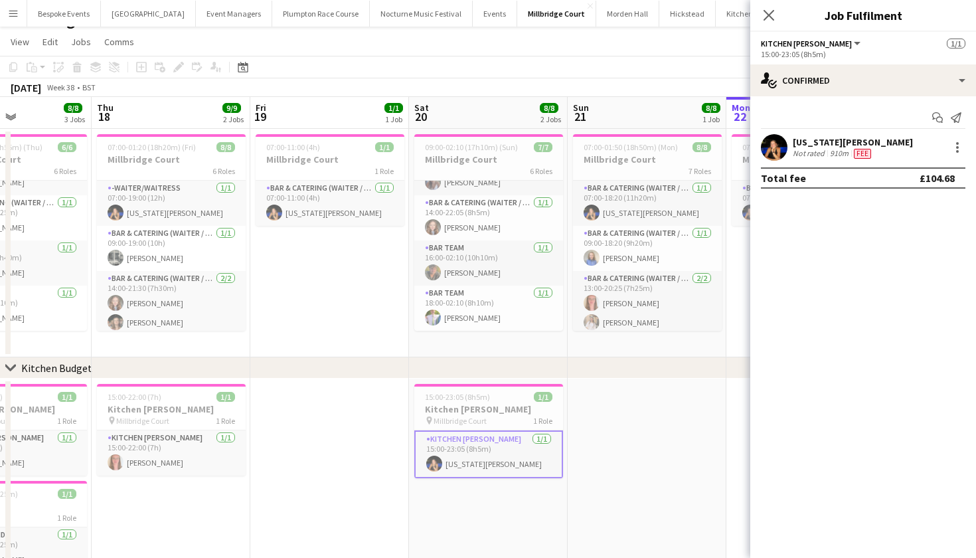
click at [709, 62] on app-toolbar "Copy Paste Paste Command V Paste with crew Command Shift V Paste linked Job Del…" at bounding box center [488, 67] width 976 height 23
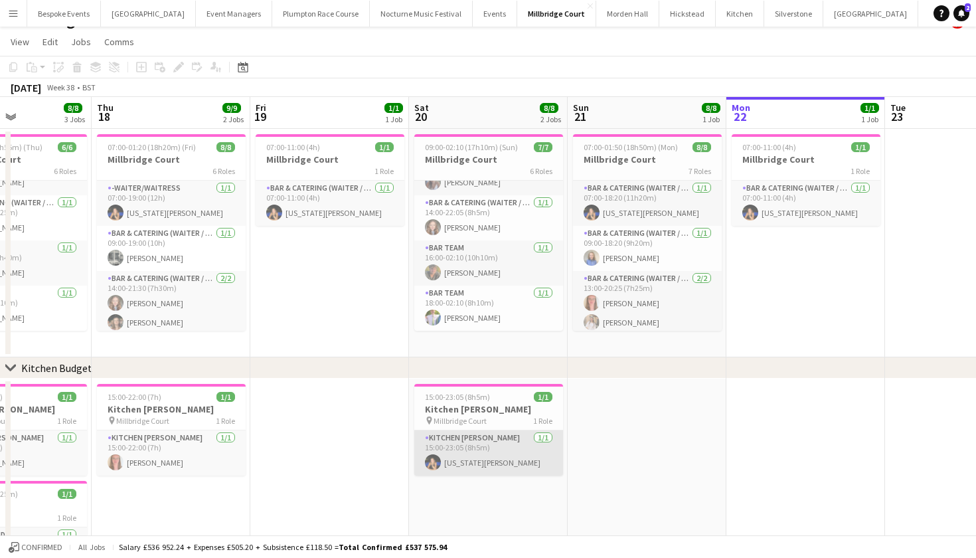
click at [519, 440] on app-card-role "Kitchen Porter 1/1 15:00-23:05 (8h5m) Georgia Strode" at bounding box center [488, 452] width 149 height 45
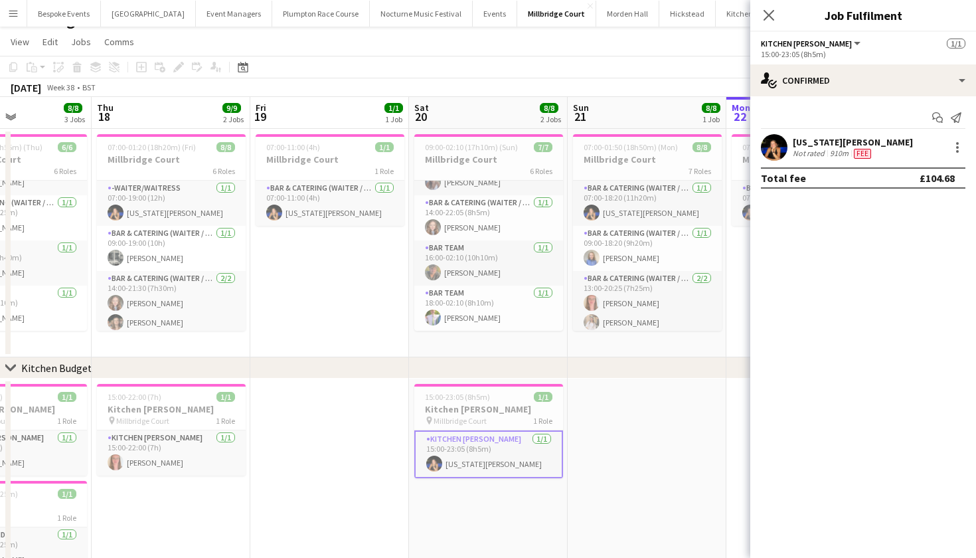
click at [594, 70] on app-toolbar "Copy Paste Paste Command V Paste with crew Command Shift V Paste linked Job Del…" at bounding box center [488, 67] width 976 height 23
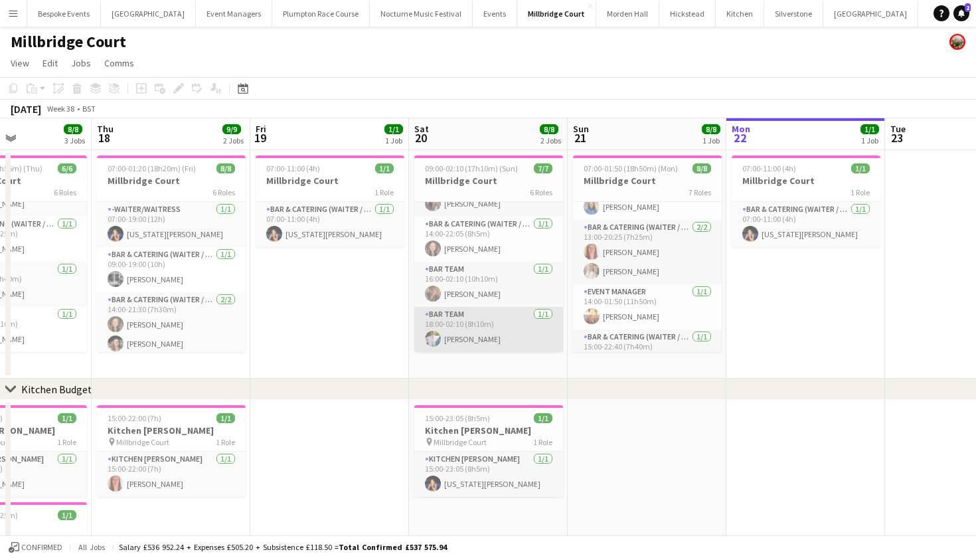
click at [472, 290] on app-card-role "Bar Team 1/1 16:00-02:10 (10h10m) sam hibberd" at bounding box center [488, 284] width 149 height 45
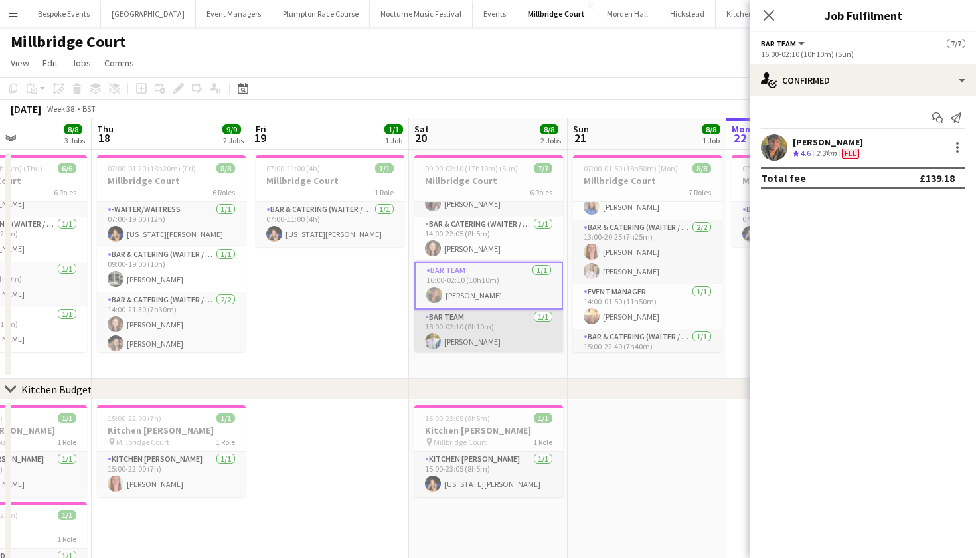
click at [468, 326] on app-card-role "Bar Team 1/1 18:00-02:10 (8h10m) James Mundy" at bounding box center [488, 332] width 149 height 45
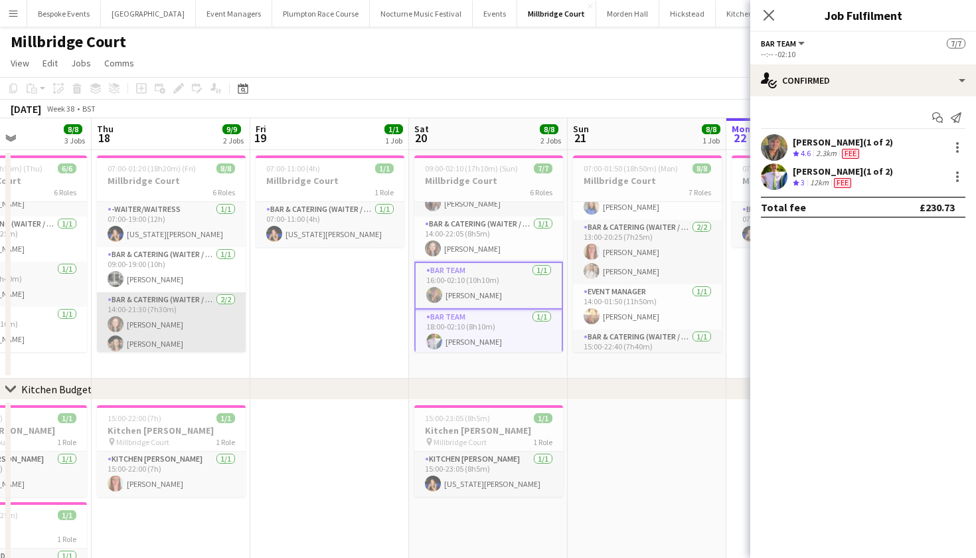
scroll to position [0, 0]
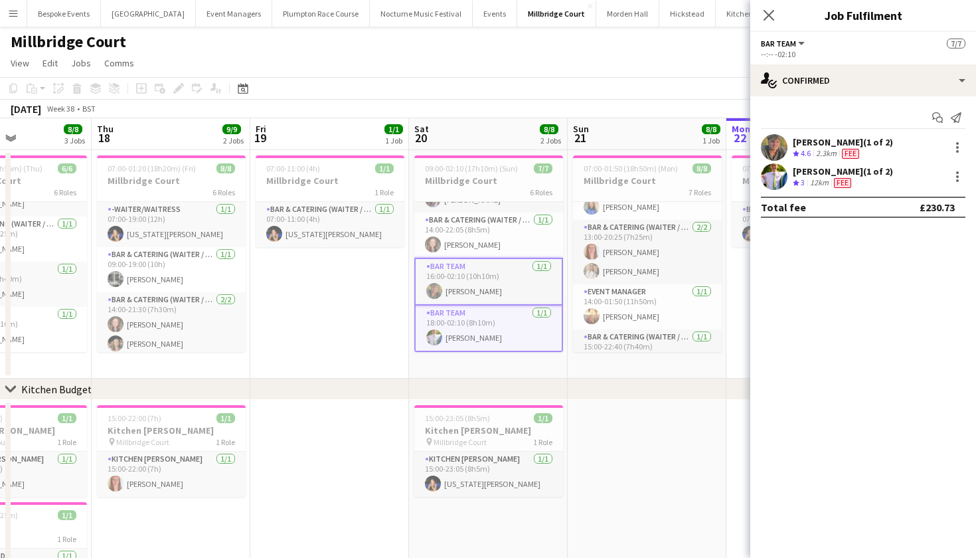
click at [607, 76] on app-page-menu "View Day view expanded Day view collapsed Month view Date picker Jump to today …" at bounding box center [488, 64] width 976 height 25
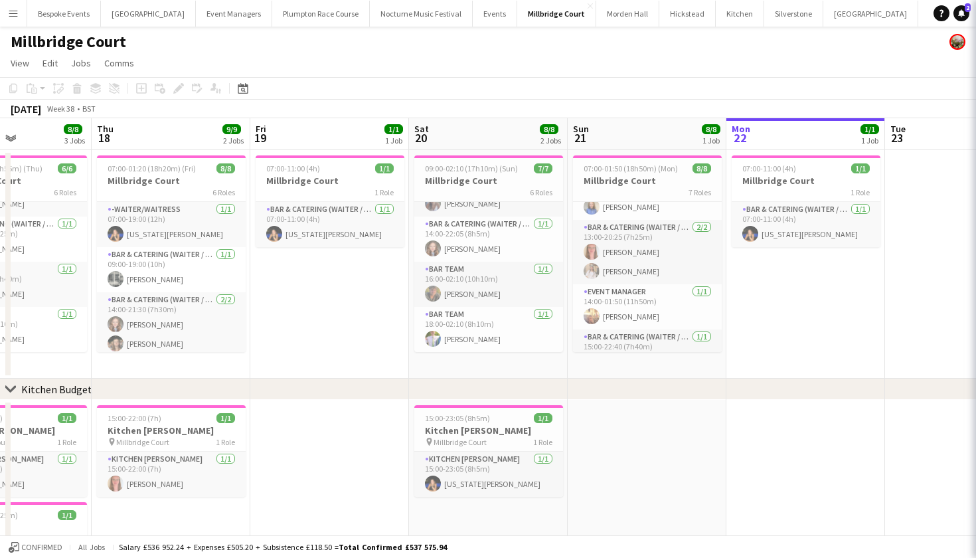
scroll to position [140, 0]
click at [604, 15] on button "Morden Hall Close" at bounding box center [627, 14] width 63 height 26
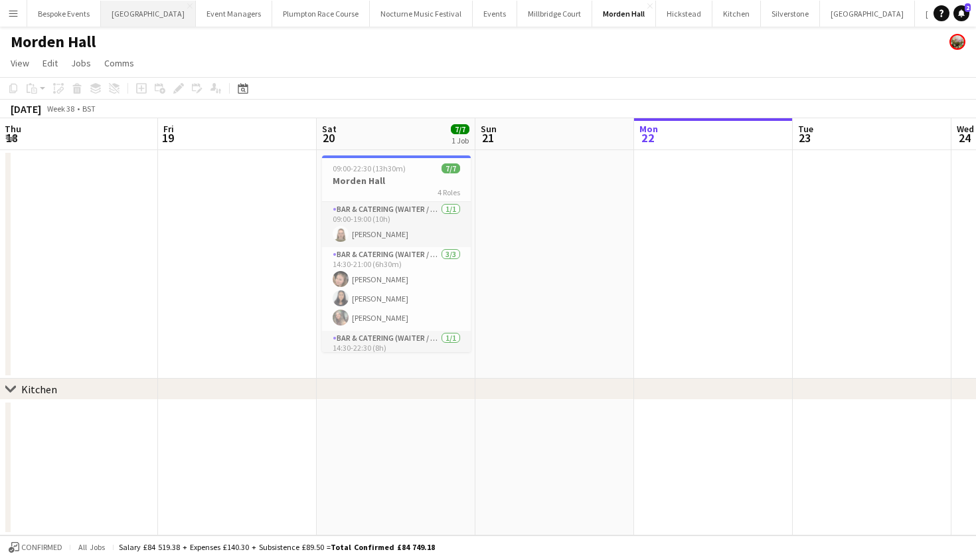
click at [141, 16] on button "[GEOGRAPHIC_DATA] Close" at bounding box center [148, 14] width 95 height 26
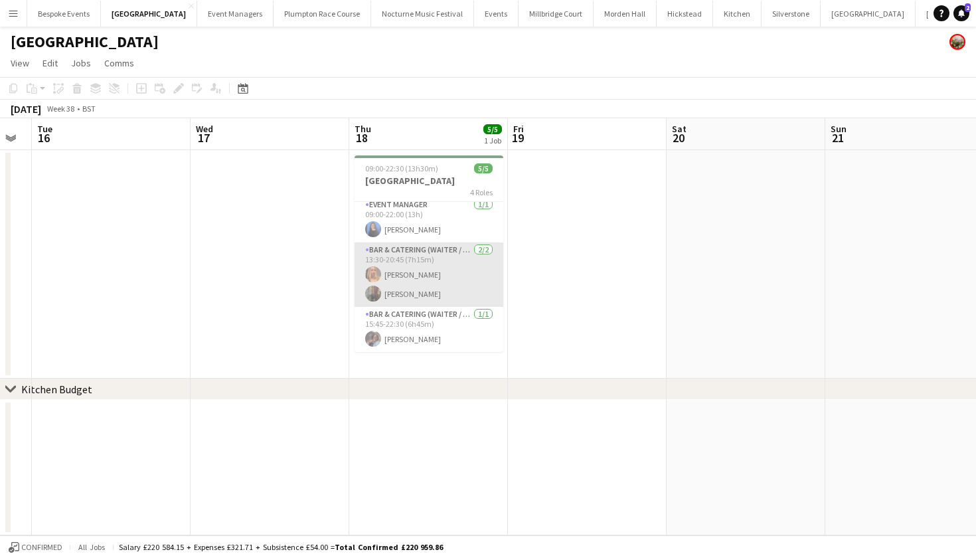
scroll to position [50, 0]
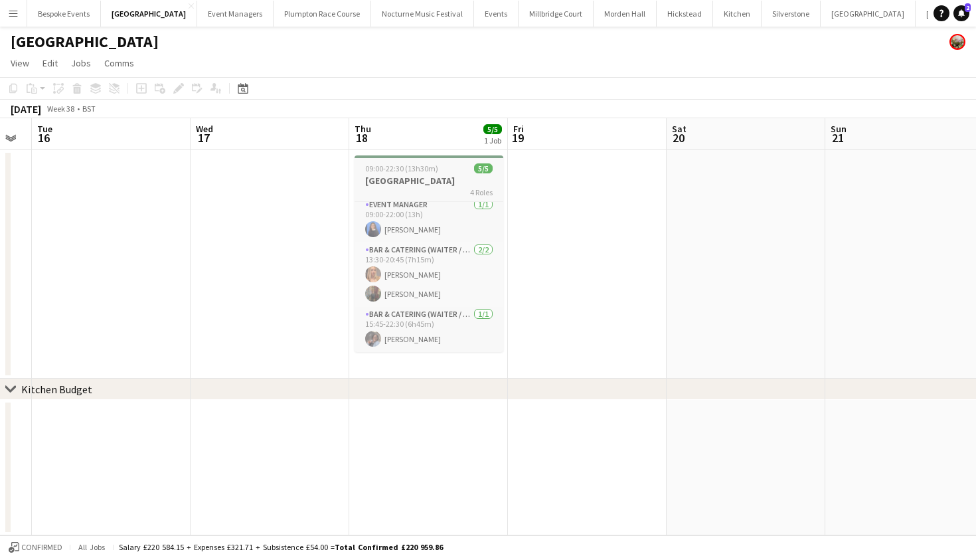
click at [439, 165] on div "09:00-22:30 (13h30m) 5/5" at bounding box center [429, 168] width 149 height 10
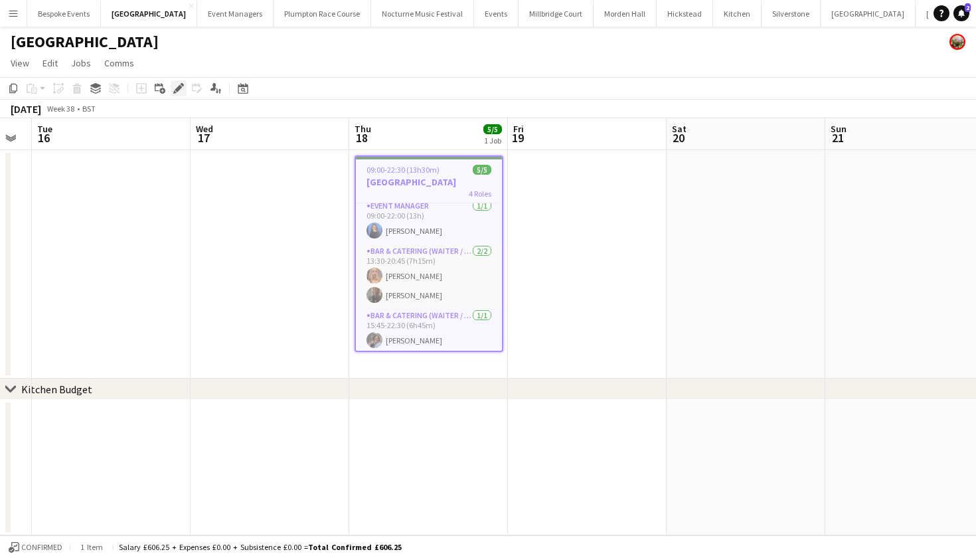
click at [175, 89] on icon "Edit" at bounding box center [178, 88] width 11 height 11
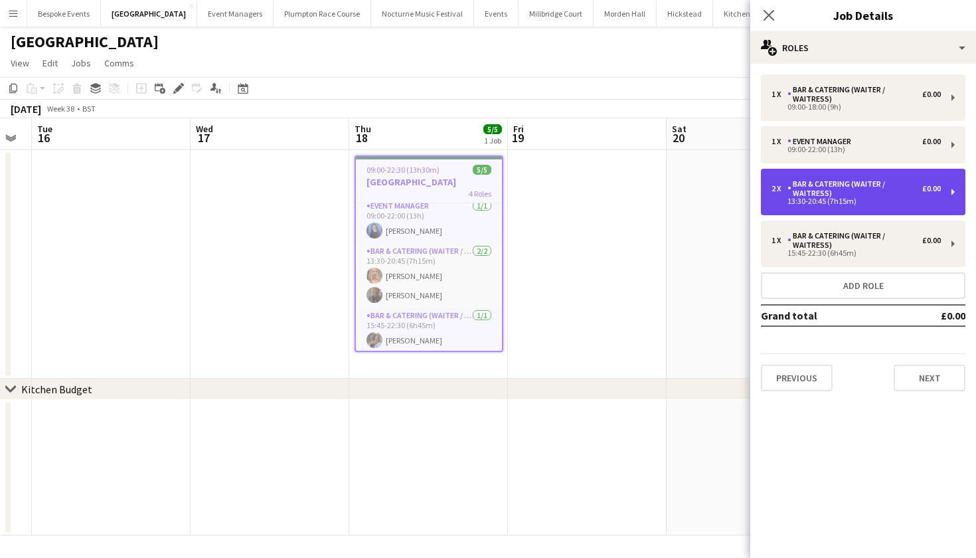
click at [900, 200] on div "13:30-20:45 (7h15m)" at bounding box center [856, 201] width 169 height 7
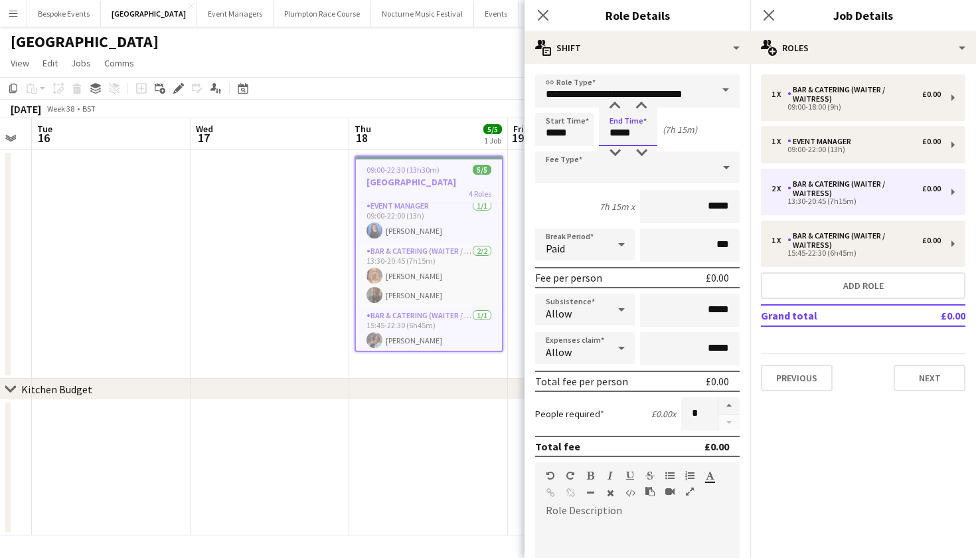
click at [639, 129] on body "Menu Boards Boards Boards All jobs Status Workforce Workforce My Workforce Recr…" at bounding box center [488, 279] width 976 height 558
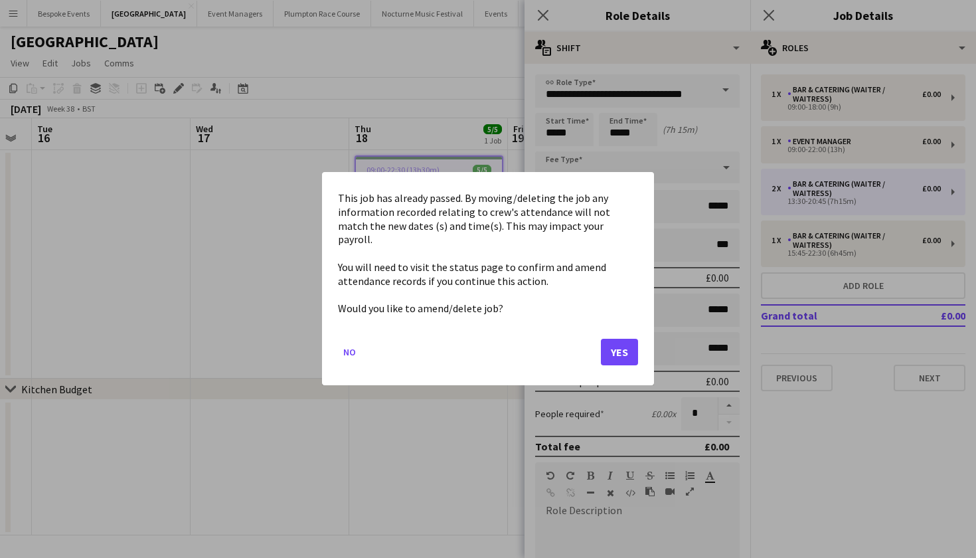
click at [623, 349] on button "Yes" at bounding box center [619, 352] width 37 height 27
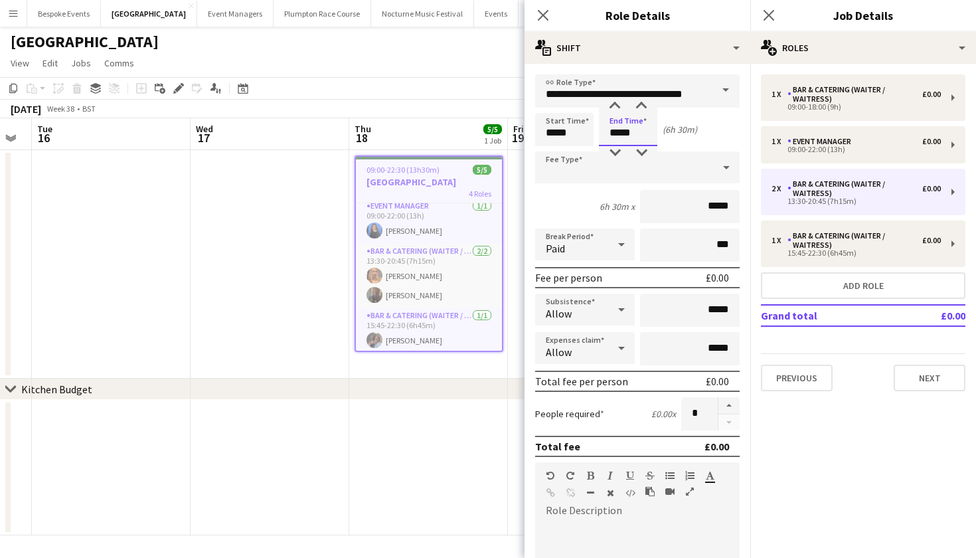
type input "*****"
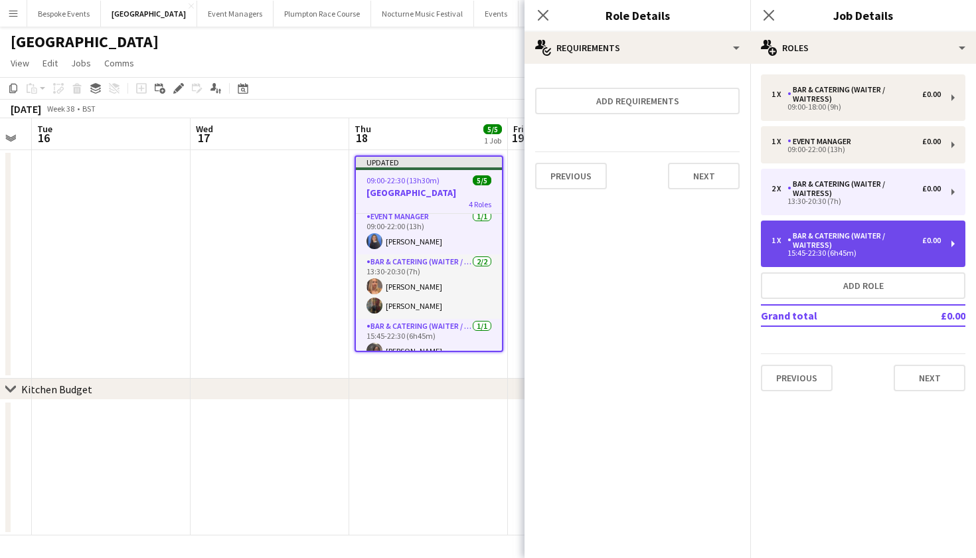
click at [852, 250] on div "15:45-22:30 (6h45m)" at bounding box center [856, 253] width 169 height 7
type input "*****"
type input "*"
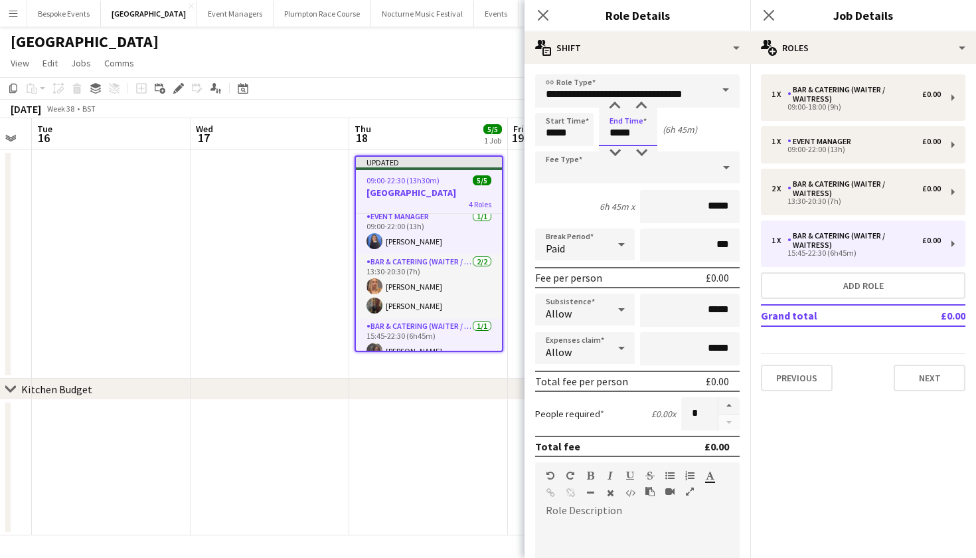
click at [621, 130] on input "*****" at bounding box center [628, 129] width 58 height 33
type input "*****"
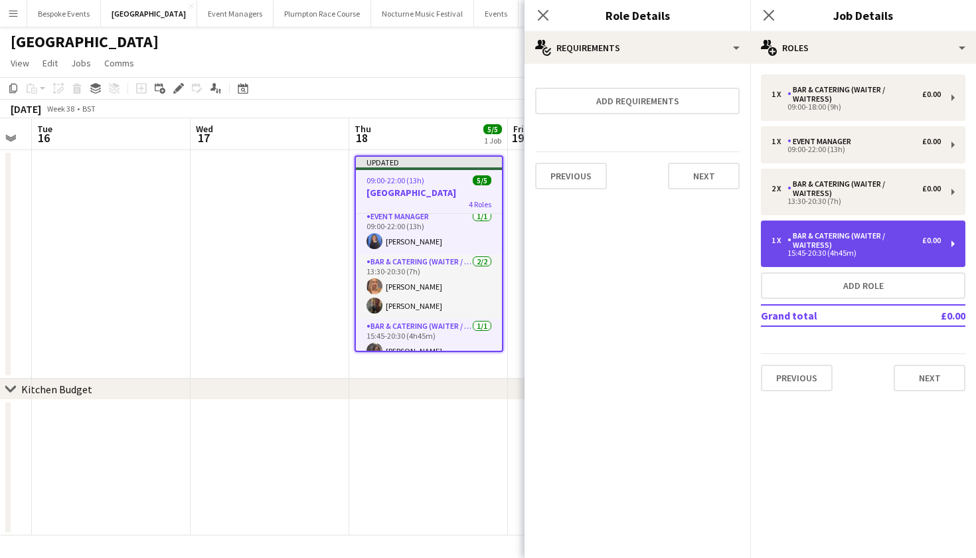
click at [848, 230] on div "1 x Bar & Catering (Waiter / waitress) £0.00 15:45-20:30 (4h45m)" at bounding box center [863, 244] width 205 height 46
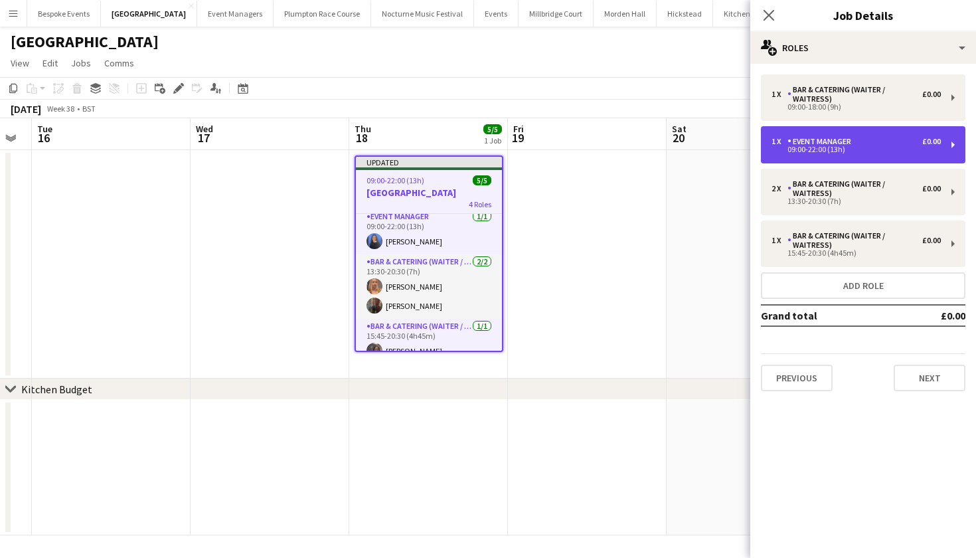
click at [815, 145] on div "Event Manager" at bounding box center [822, 141] width 69 height 9
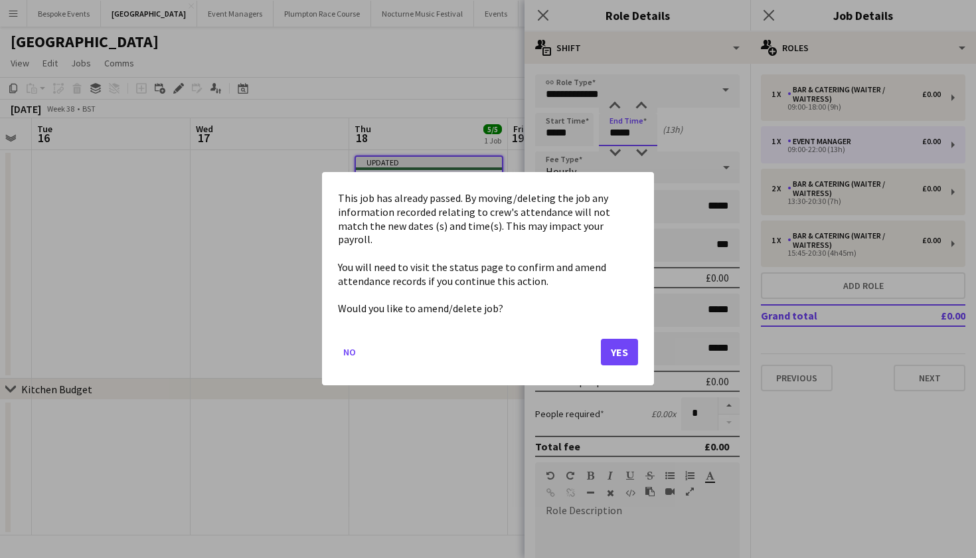
click at [620, 134] on body "Menu Boards Boards Boards All jobs Status Workforce Workforce My Workforce Recr…" at bounding box center [488, 279] width 976 height 558
click at [613, 347] on button "Yes" at bounding box center [619, 352] width 37 height 27
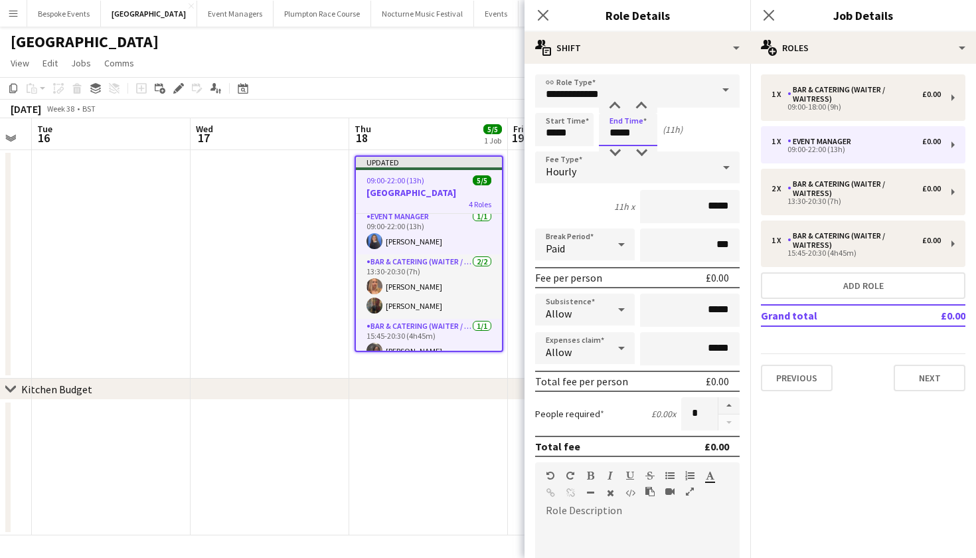
type input "*****"
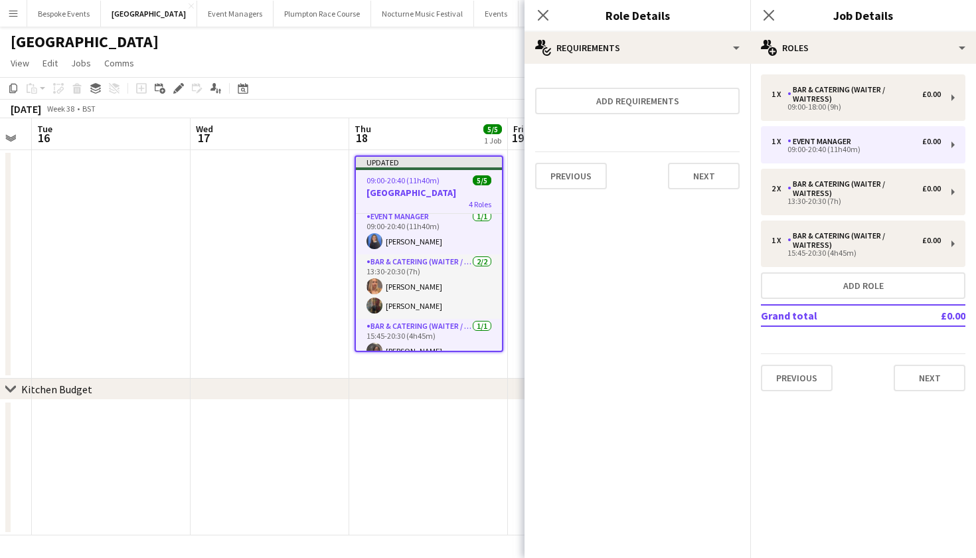
click at [451, 467] on app-date-cell at bounding box center [428, 467] width 159 height 135
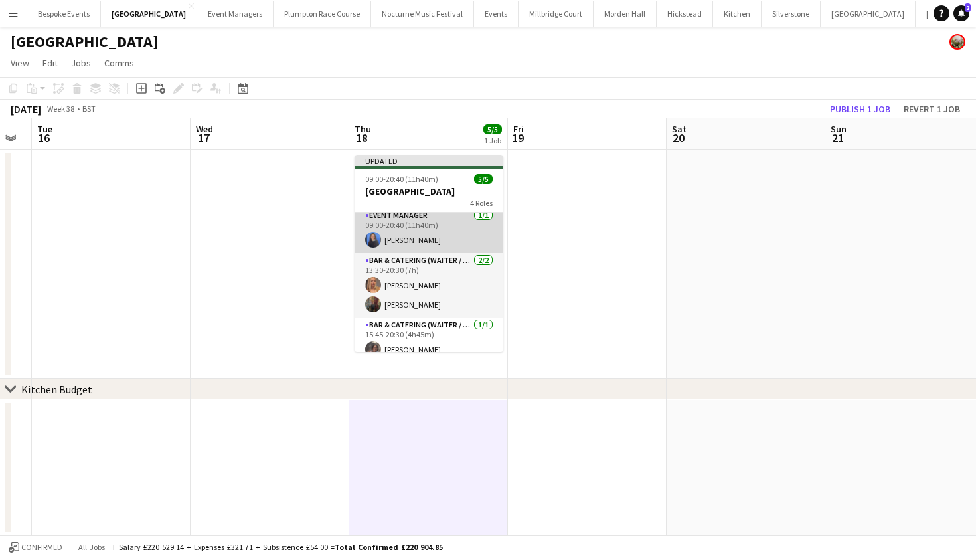
click at [458, 229] on app-card-role "Event Manager [DATE] 09:00-20:40 (11h40m) [PERSON_NAME]" at bounding box center [429, 230] width 149 height 45
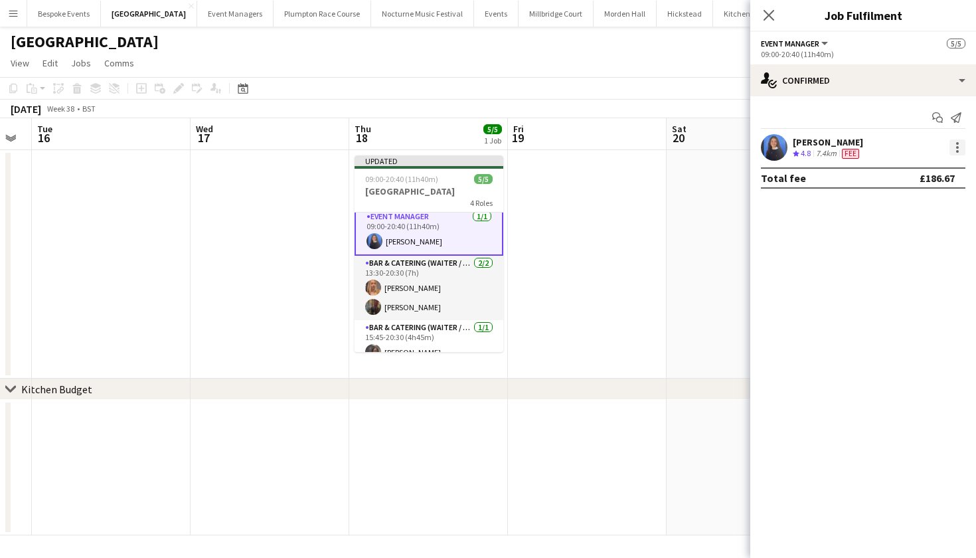
click at [958, 146] on div at bounding box center [957, 147] width 3 height 3
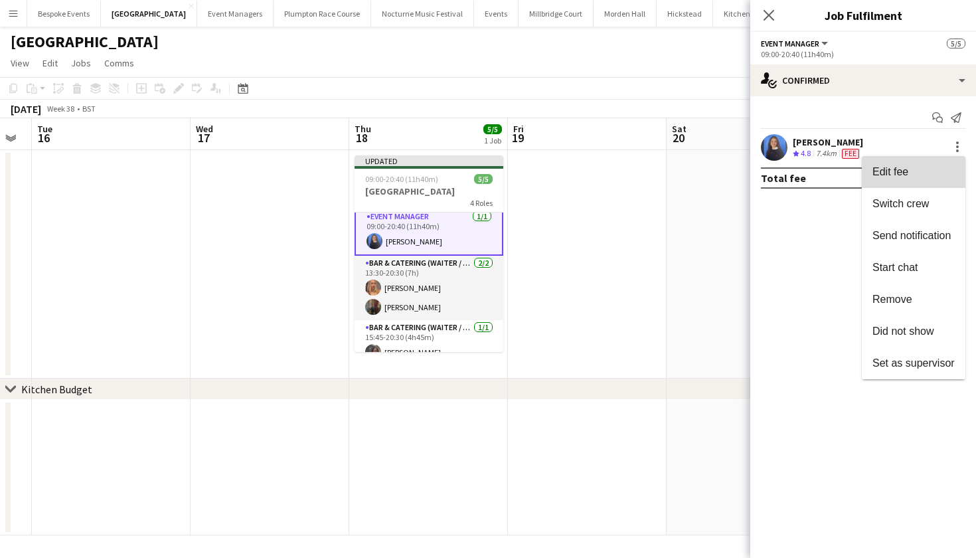
click at [933, 170] on span "Edit fee" at bounding box center [914, 172] width 82 height 12
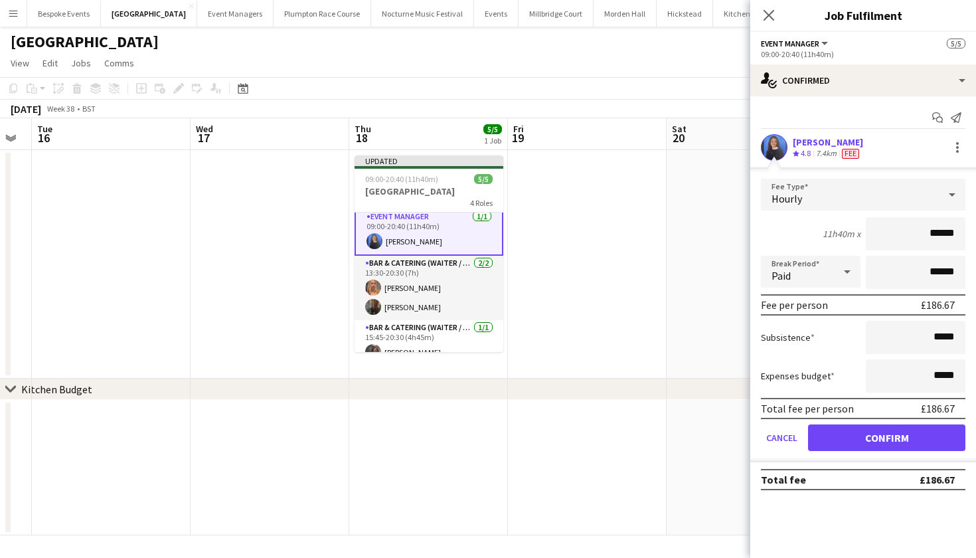
click at [602, 228] on app-date-cell at bounding box center [587, 264] width 159 height 228
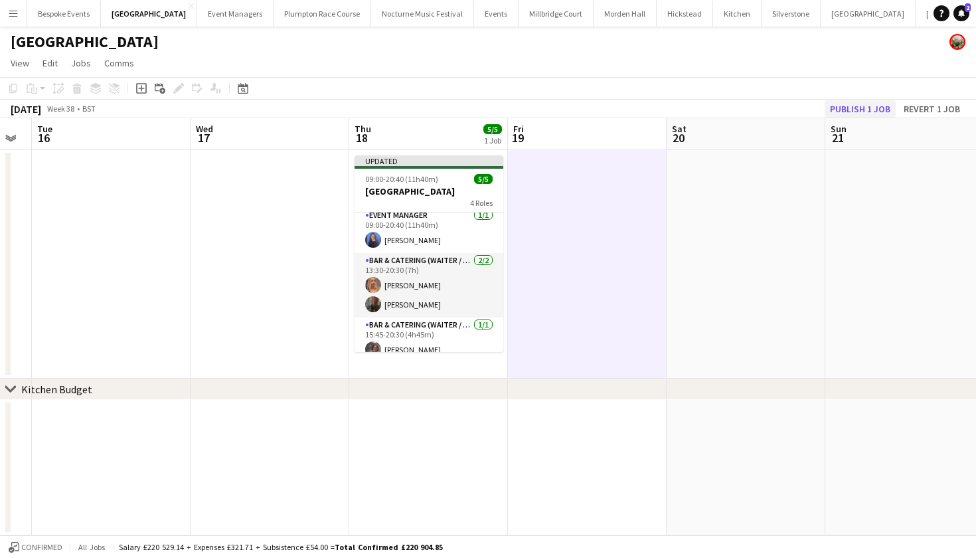
click at [880, 109] on button "Publish 1 job" at bounding box center [860, 108] width 71 height 17
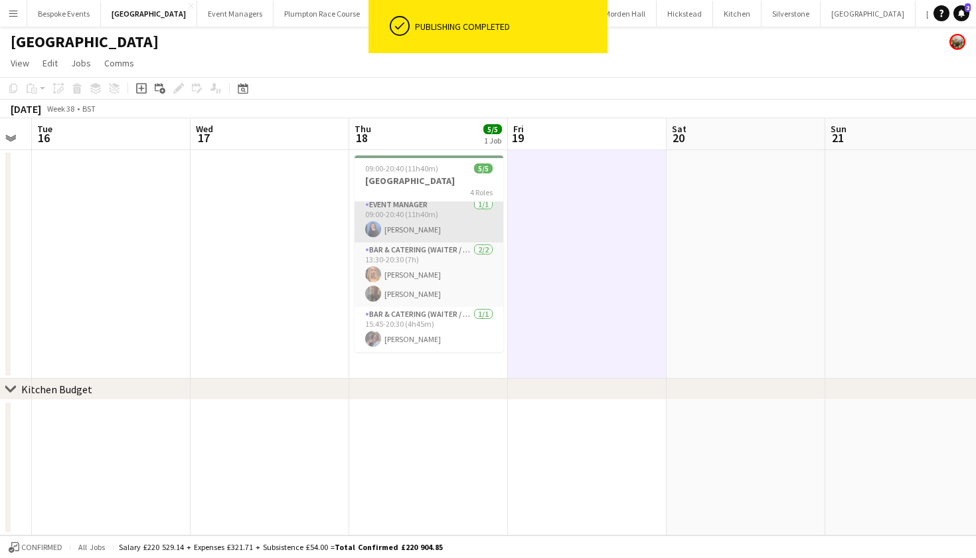
click at [416, 227] on app-card-role "Event Manager [DATE] 09:00-20:40 (11h40m) [PERSON_NAME]" at bounding box center [429, 219] width 149 height 45
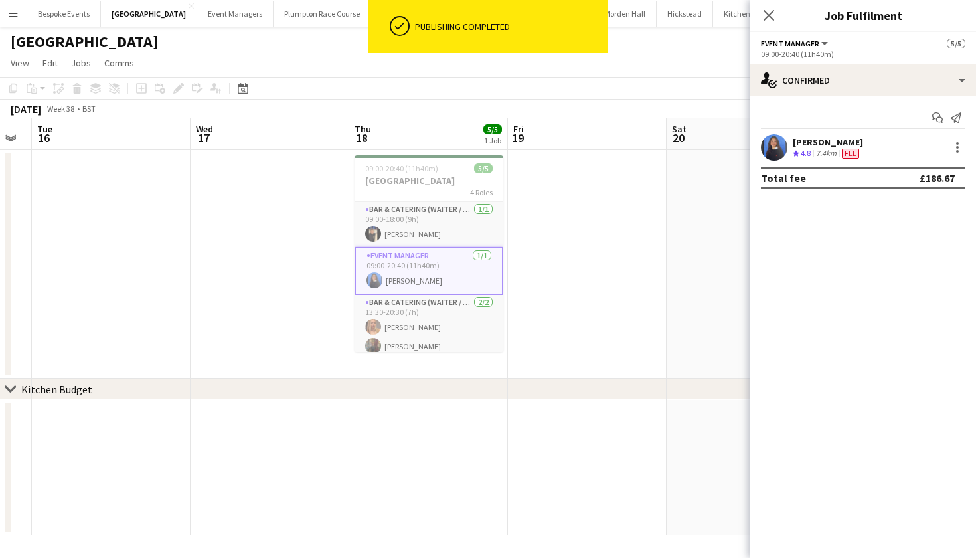
scroll to position [1, 0]
click at [416, 218] on app-card-role "Bar & Catering (Waiter / waitress) [DATE] 09:00-18:00 (9h) [PERSON_NAME]" at bounding box center [429, 223] width 149 height 45
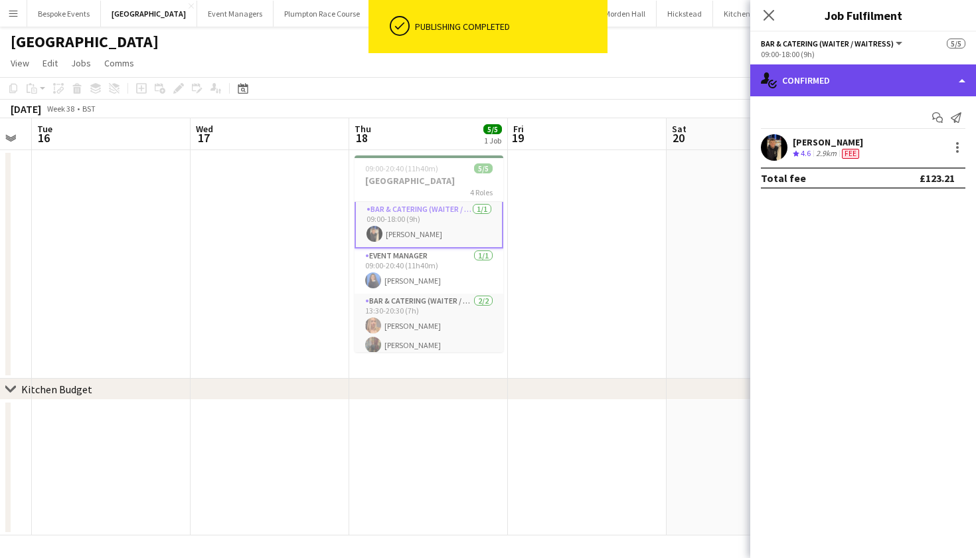
click at [871, 77] on div "single-neutral-actions-check-2 Confirmed" at bounding box center [864, 80] width 226 height 32
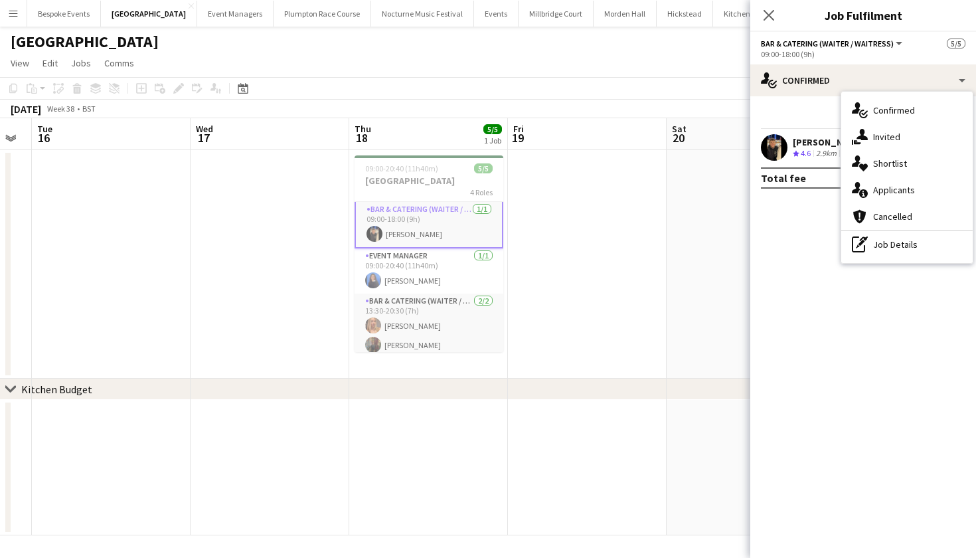
click at [802, 149] on span "4.6" at bounding box center [806, 153] width 10 height 10
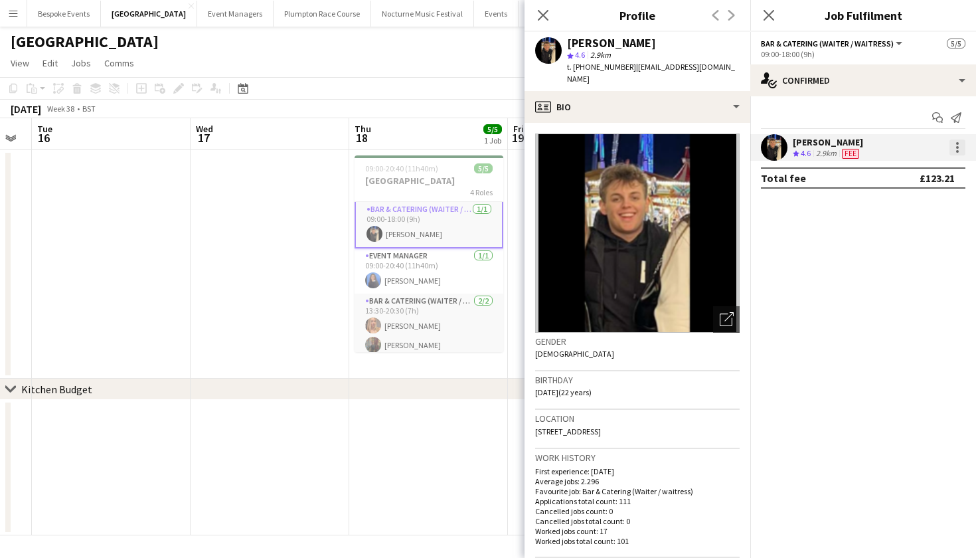
click at [956, 150] on div at bounding box center [957, 151] width 3 height 3
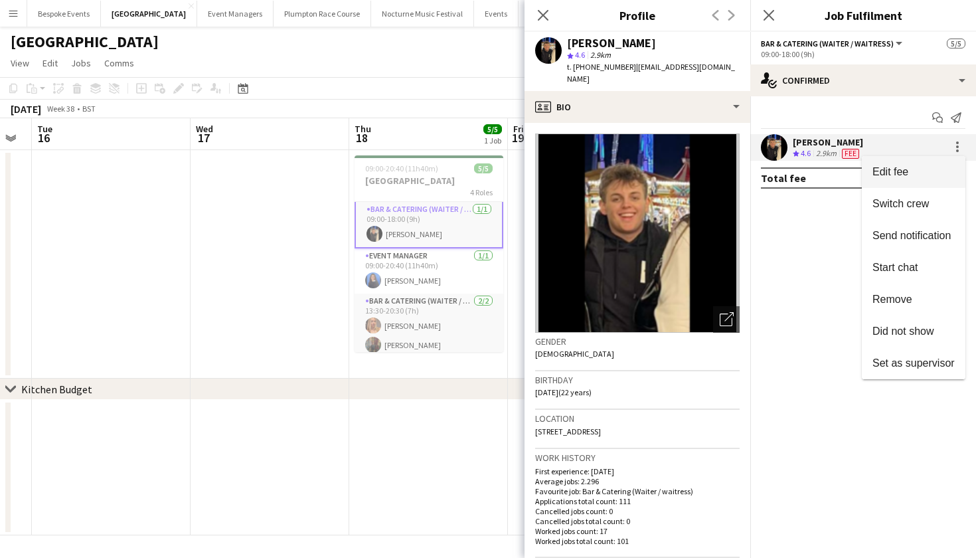
click at [935, 171] on span "Edit fee" at bounding box center [914, 172] width 82 height 12
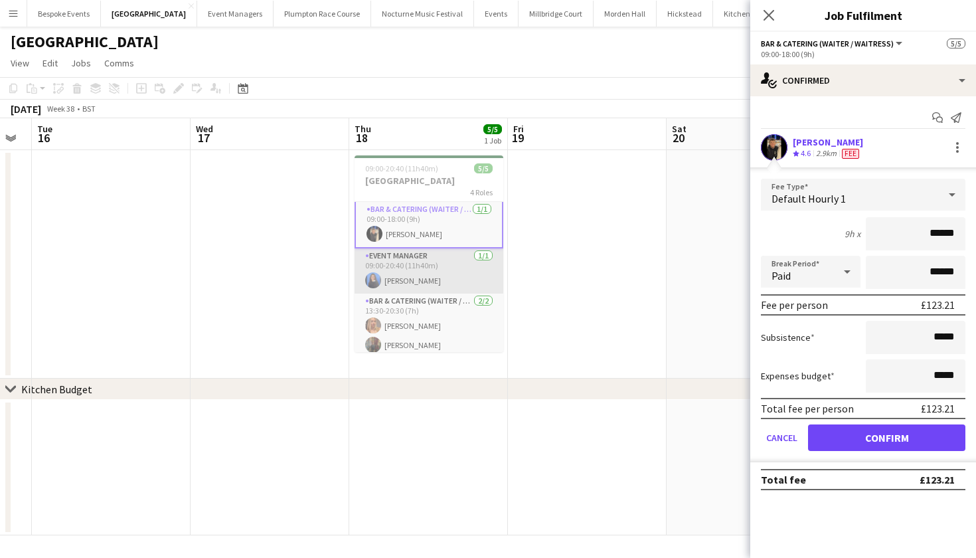
click at [462, 272] on app-card-role "Event Manager [DATE] 09:00-20:40 (11h40m) [PERSON_NAME]" at bounding box center [429, 270] width 149 height 45
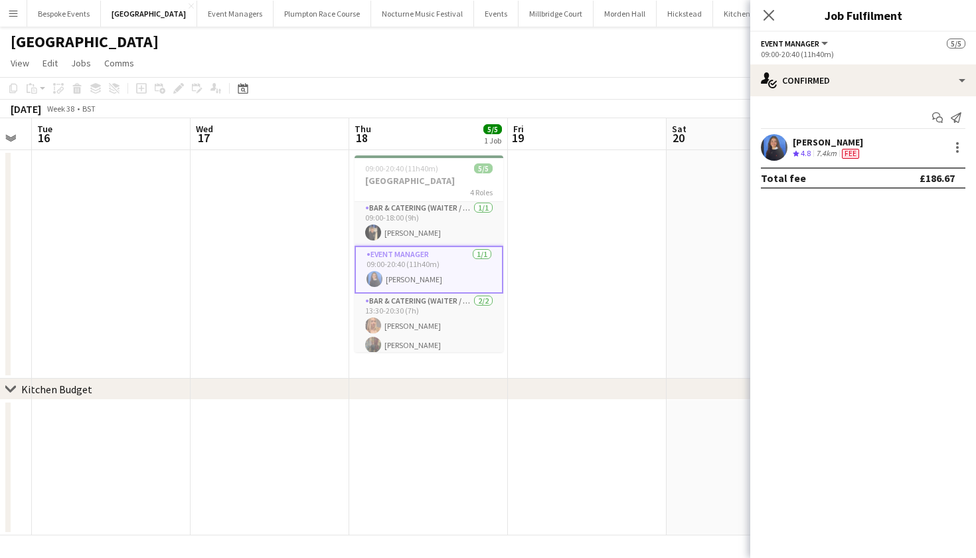
click at [959, 138] on div "Poppy Sheward Crew rating 4.8 7.4km Fee" at bounding box center [864, 147] width 226 height 27
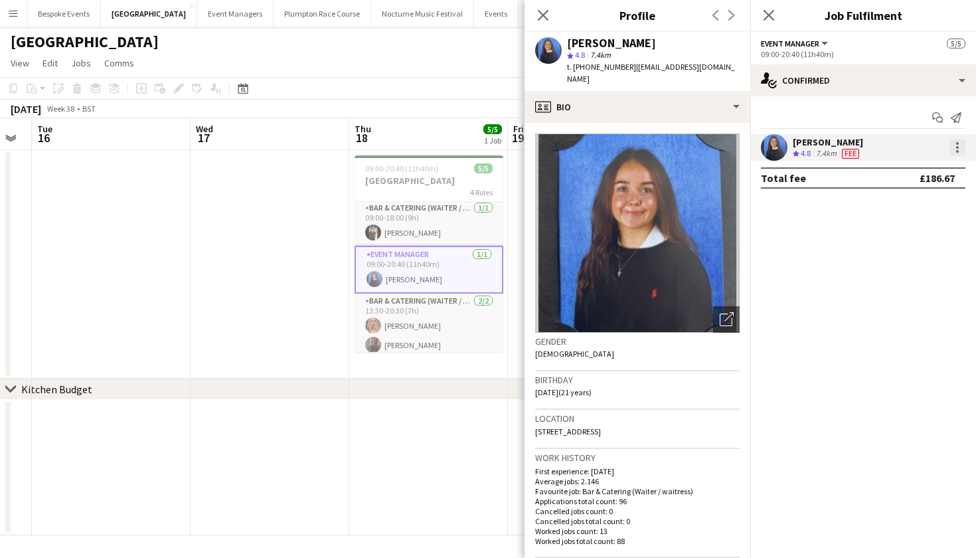
click at [956, 149] on div at bounding box center [958, 147] width 16 height 16
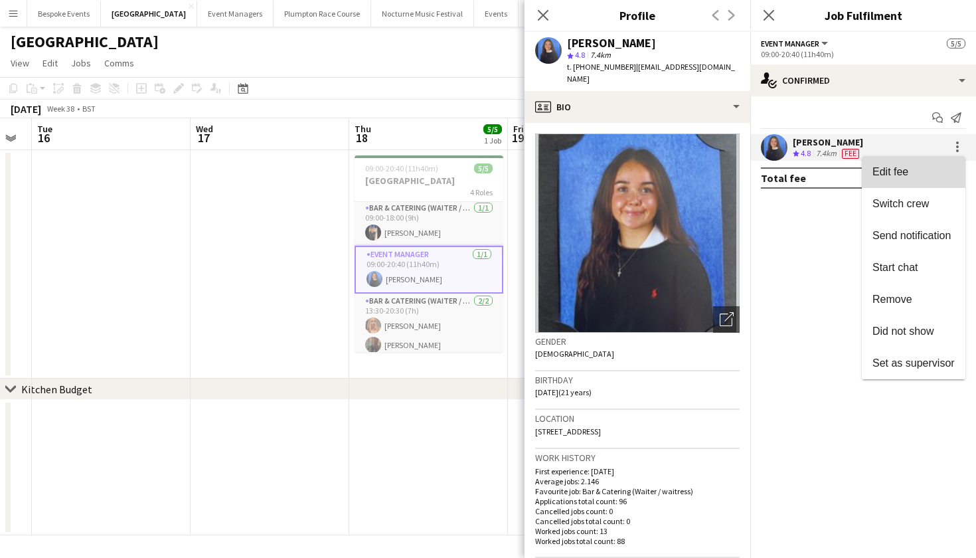
click at [945, 167] on span "Edit fee" at bounding box center [914, 172] width 82 height 12
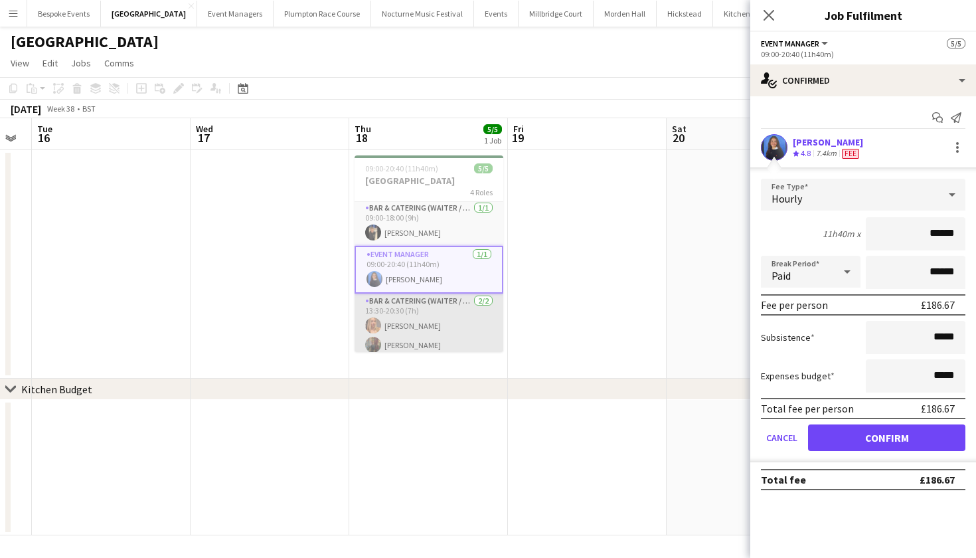
click at [446, 319] on app-card-role "Bar & Catering (Waiter / waitress) [DATE] 13:30-20:30 (7h) [PERSON_NAME] [PERSO…" at bounding box center [429, 326] width 149 height 64
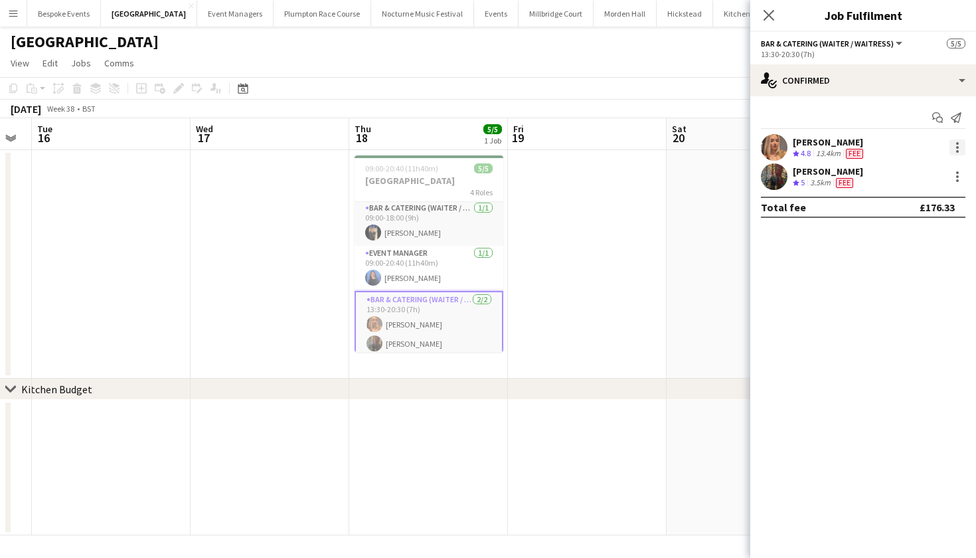
click at [959, 140] on div at bounding box center [958, 147] width 16 height 16
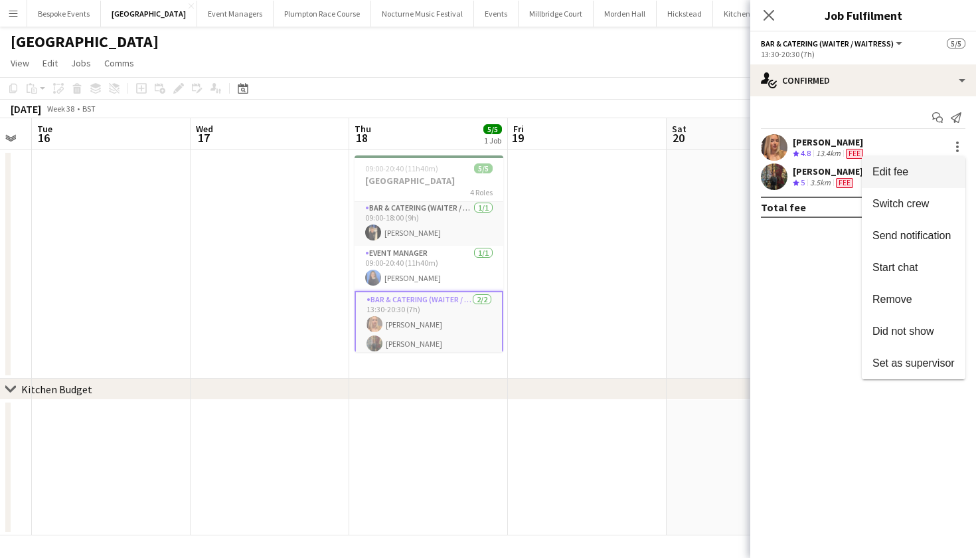
click at [919, 170] on span "Edit fee" at bounding box center [914, 172] width 82 height 12
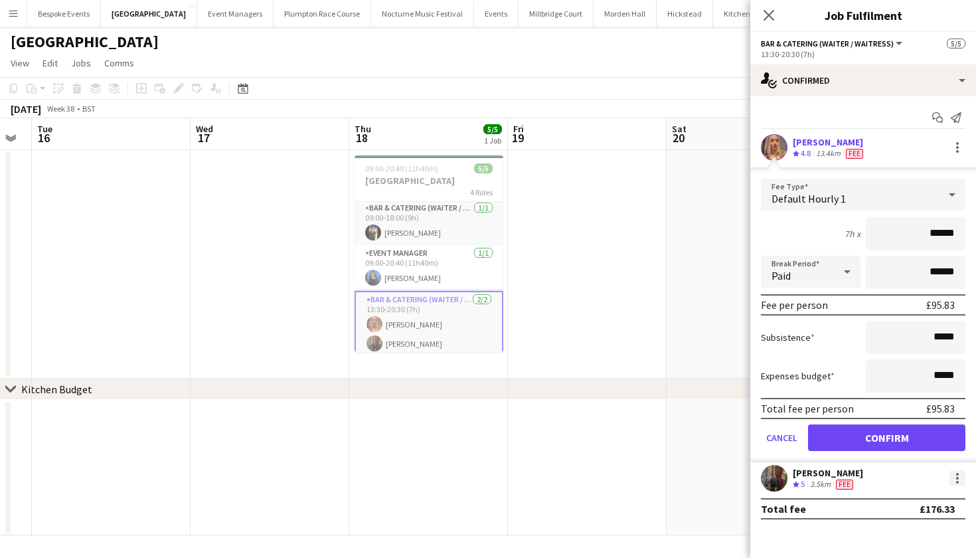
click at [960, 477] on div at bounding box center [958, 478] width 16 height 16
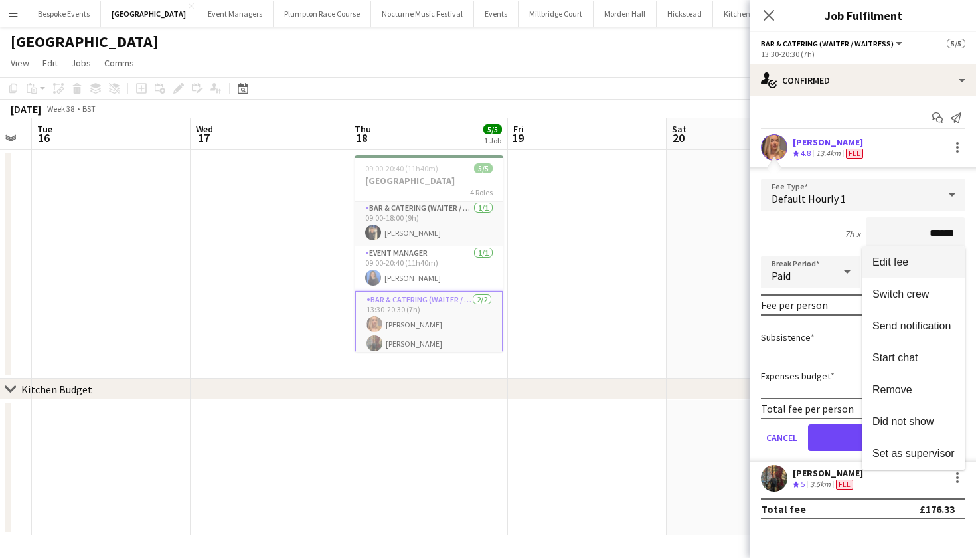
click at [943, 264] on span "Edit fee" at bounding box center [914, 262] width 82 height 12
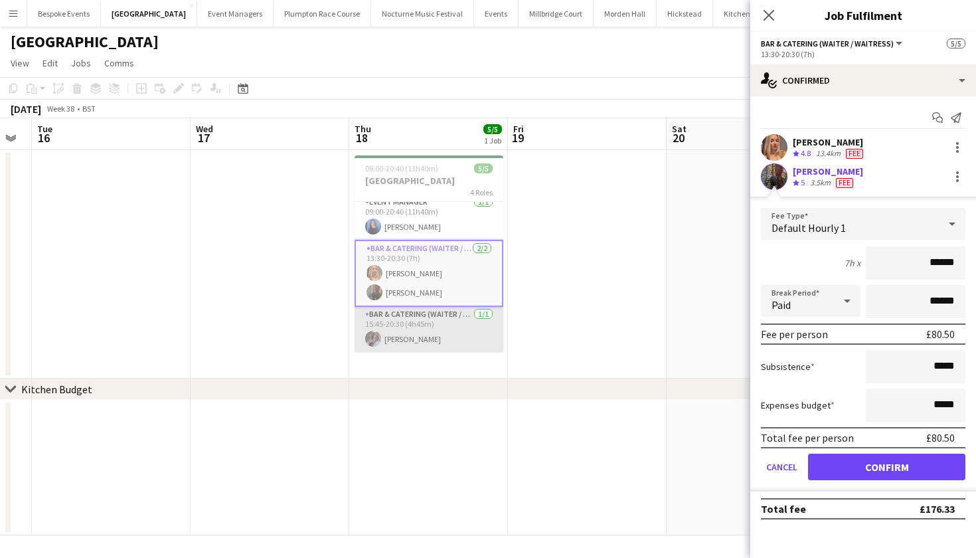
scroll to position [0, 285]
click at [466, 333] on app-card-role "Bar & Catering (Waiter / waitress) [DATE] 15:45-20:30 (4h45m) [PERSON_NAME]" at bounding box center [429, 329] width 149 height 45
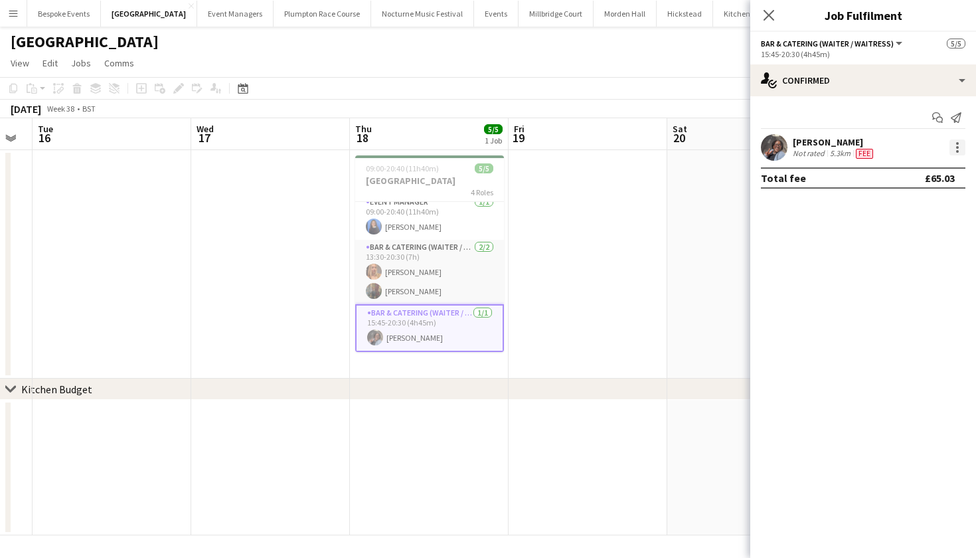
click at [962, 145] on div at bounding box center [958, 147] width 16 height 16
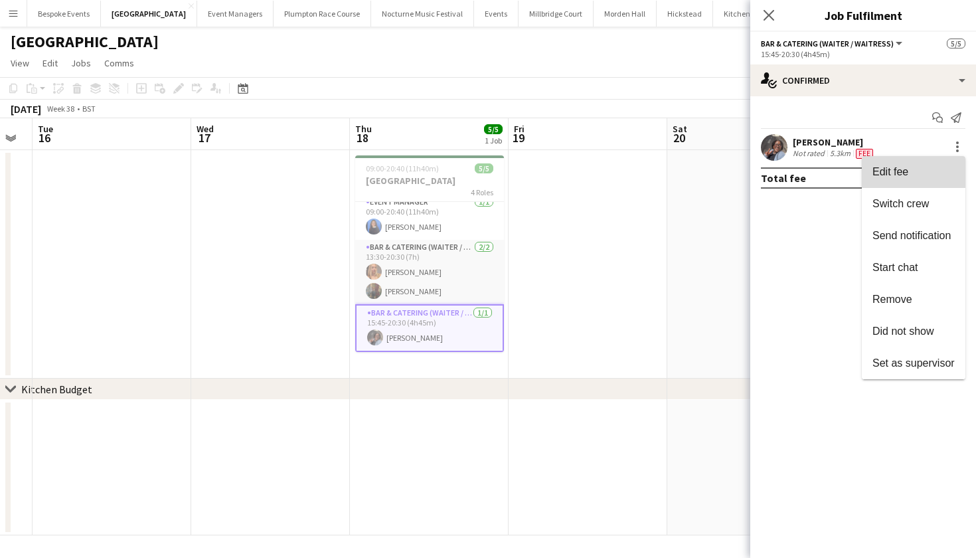
click at [941, 177] on span "Edit fee" at bounding box center [914, 172] width 82 height 12
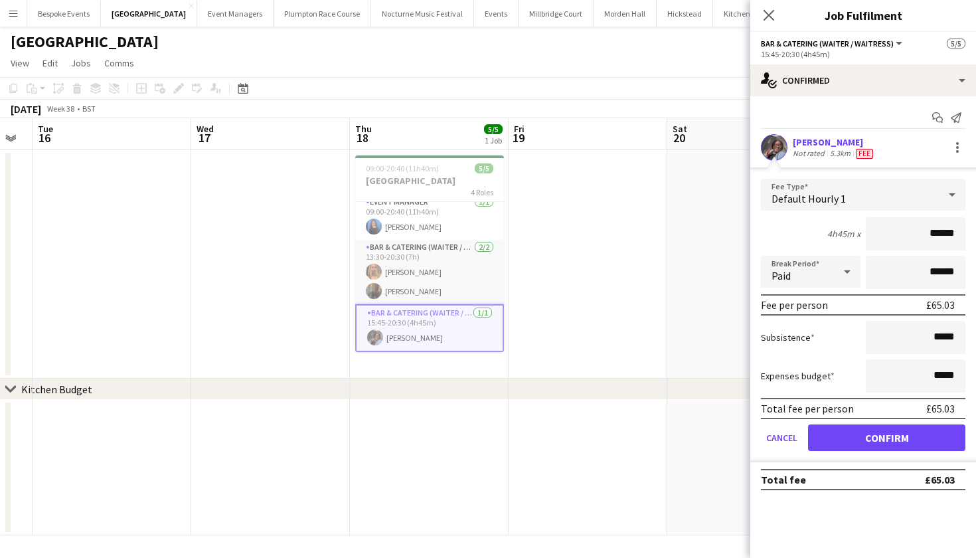
click at [671, 266] on app-date-cell at bounding box center [747, 264] width 159 height 228
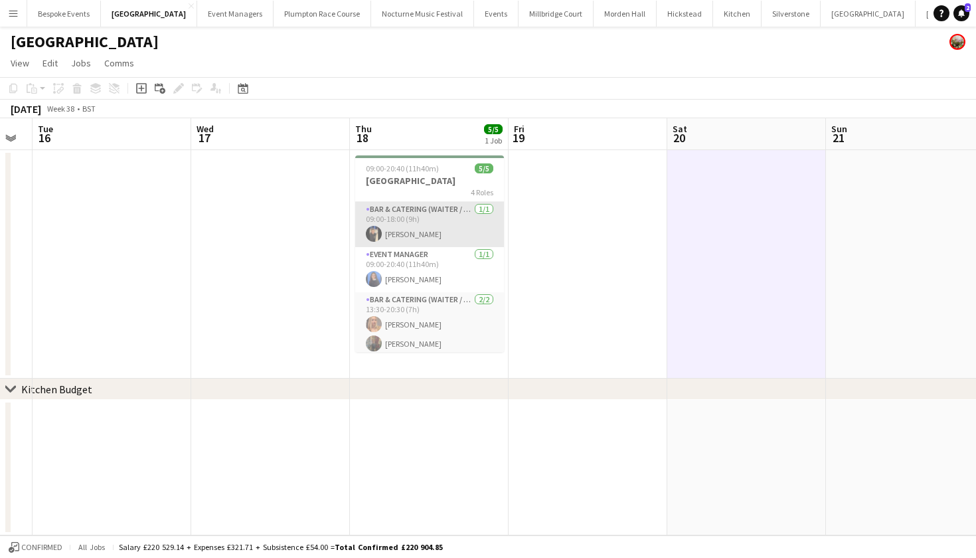
scroll to position [0, 0]
click at [411, 224] on app-card-role "Bar & Catering (Waiter / waitress) [DATE] 09:00-18:00 (9h) [PERSON_NAME]" at bounding box center [429, 224] width 149 height 45
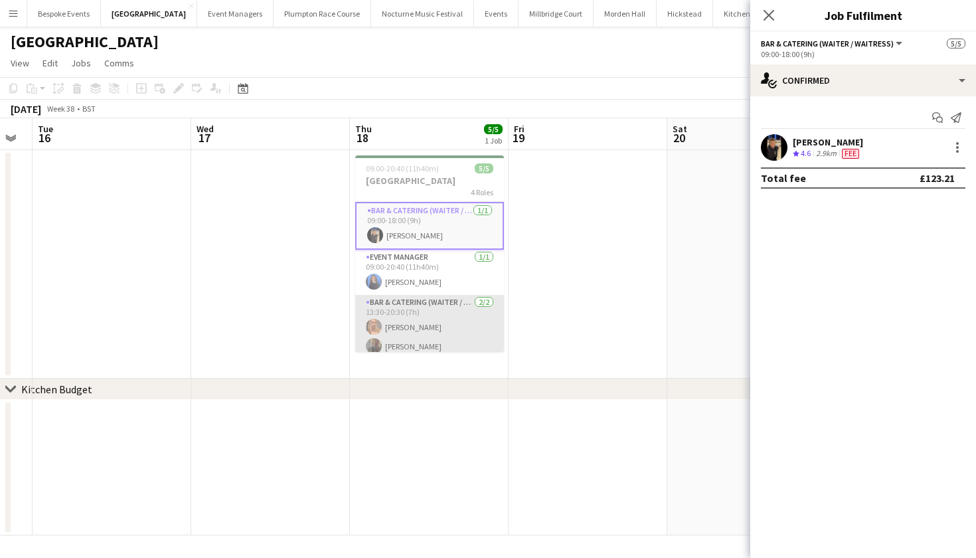
click at [413, 314] on app-card-role "Bar & Catering (Waiter / waitress) [DATE] 13:30-20:30 (7h) [PERSON_NAME] [PERSO…" at bounding box center [429, 327] width 149 height 64
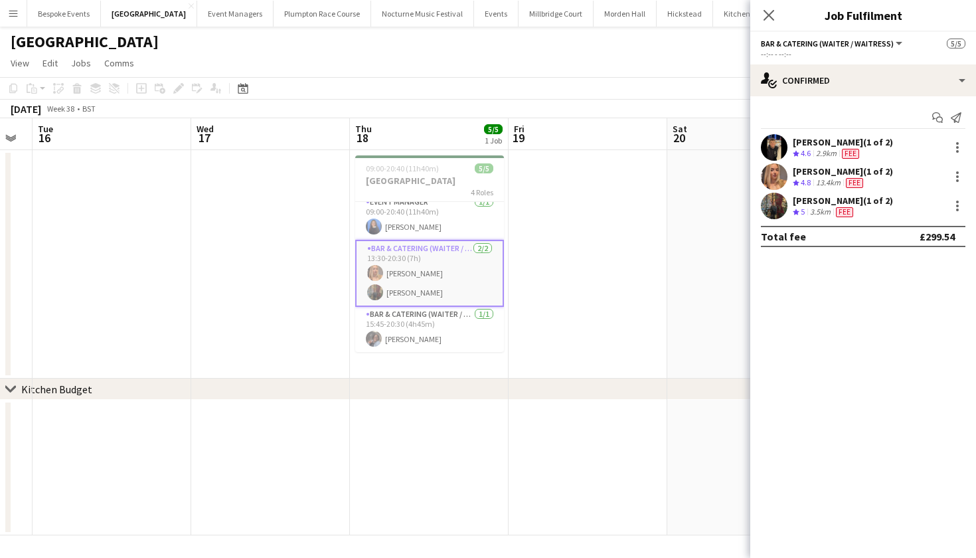
scroll to position [55, 0]
click at [413, 314] on app-card-role "Bar & Catering (Waiter / waitress) [DATE] 15:45-20:30 (4h45m) [PERSON_NAME]" at bounding box center [429, 329] width 149 height 45
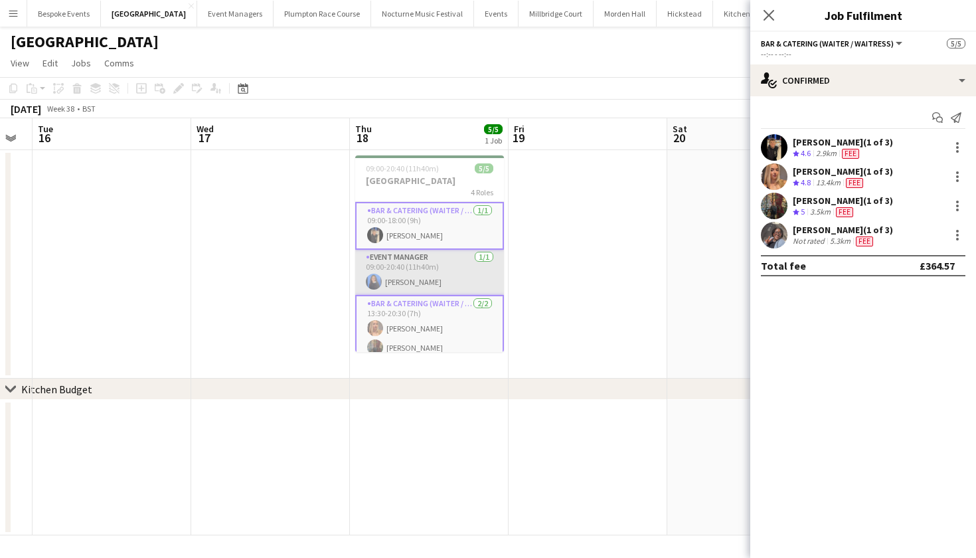
scroll to position [0, 0]
click at [458, 276] on app-card-role "Event Manager [DATE] 09:00-20:40 (11h40m) [PERSON_NAME]" at bounding box center [429, 272] width 149 height 45
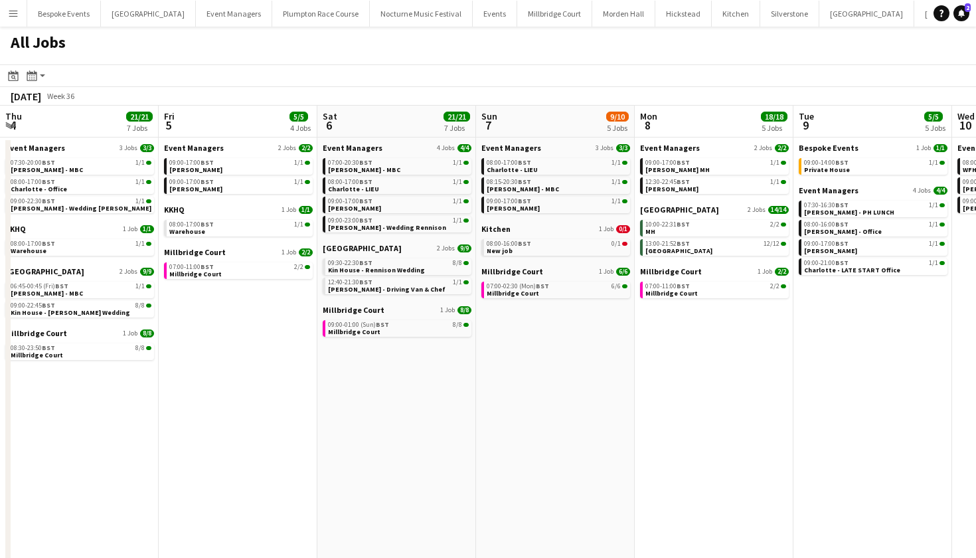
scroll to position [0, 414]
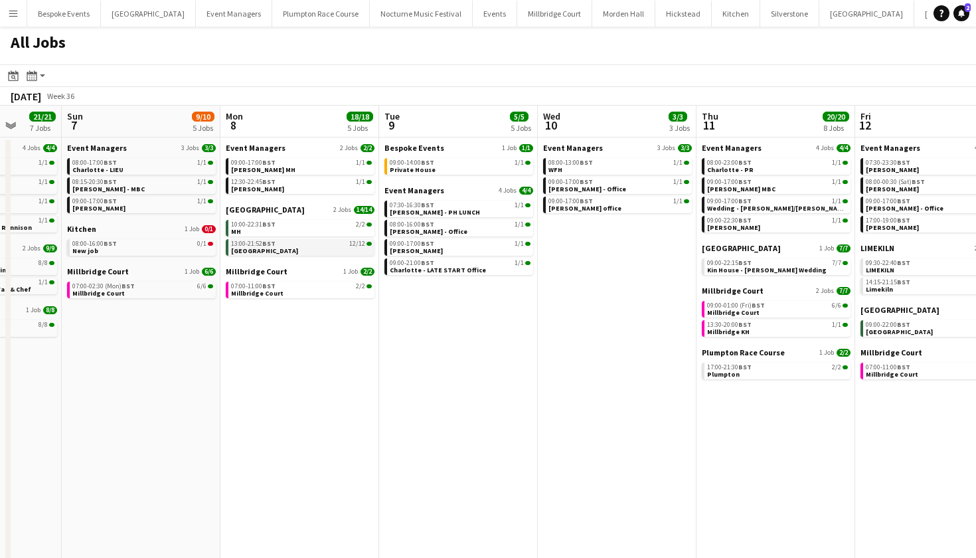
click at [303, 254] on link "13:00-21:52 BST 12/12 [GEOGRAPHIC_DATA]" at bounding box center [301, 246] width 141 height 15
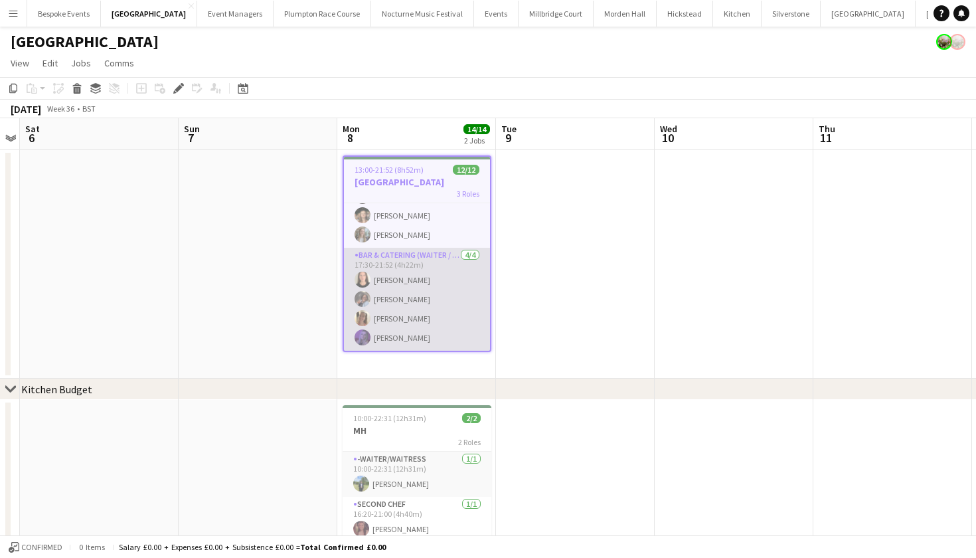
scroll to position [161, 0]
click at [407, 292] on app-card-role "Bar & Catering (Waiter / waitress) [DATE] 17:30-21:52 (4h22m) [PERSON_NAME] [PE…" at bounding box center [417, 299] width 146 height 103
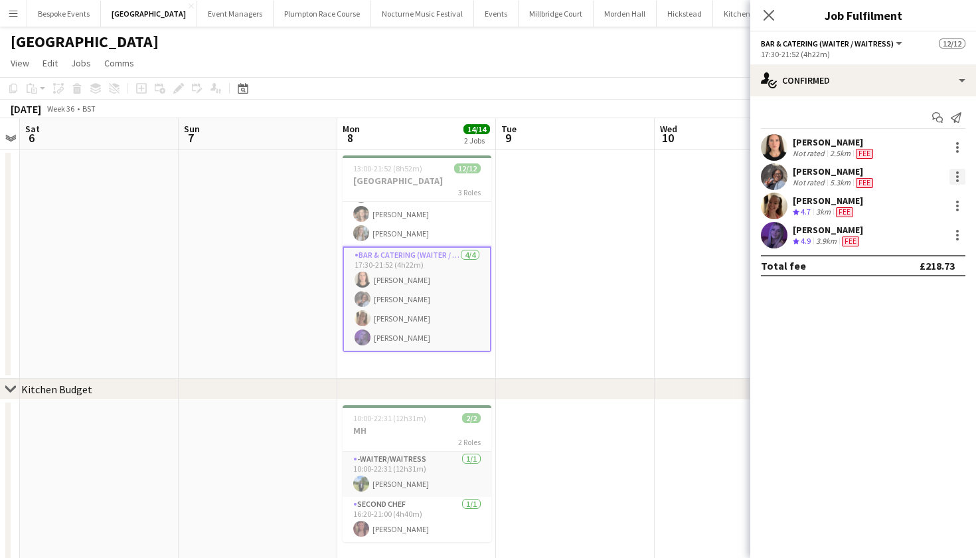
click at [954, 172] on div at bounding box center [958, 177] width 16 height 16
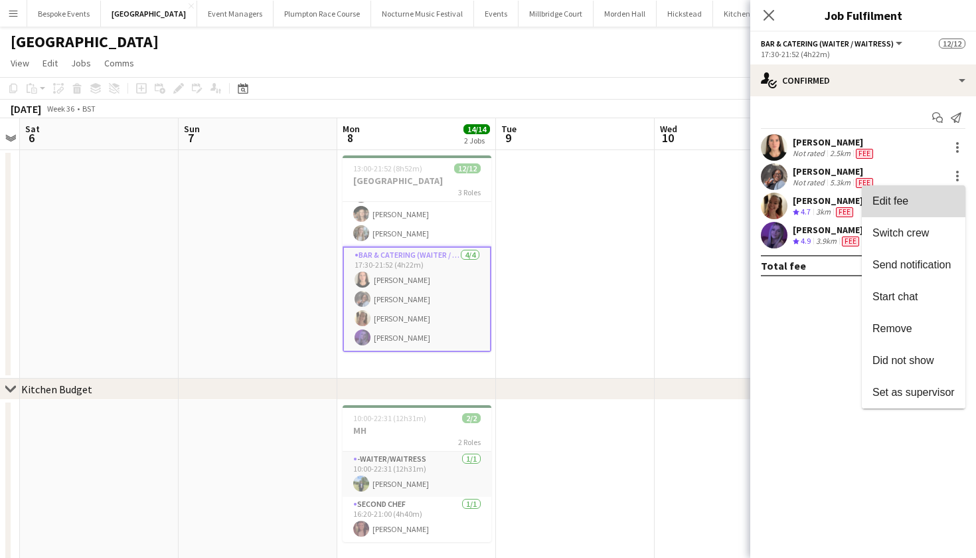
click at [916, 197] on span "Edit fee" at bounding box center [914, 201] width 82 height 12
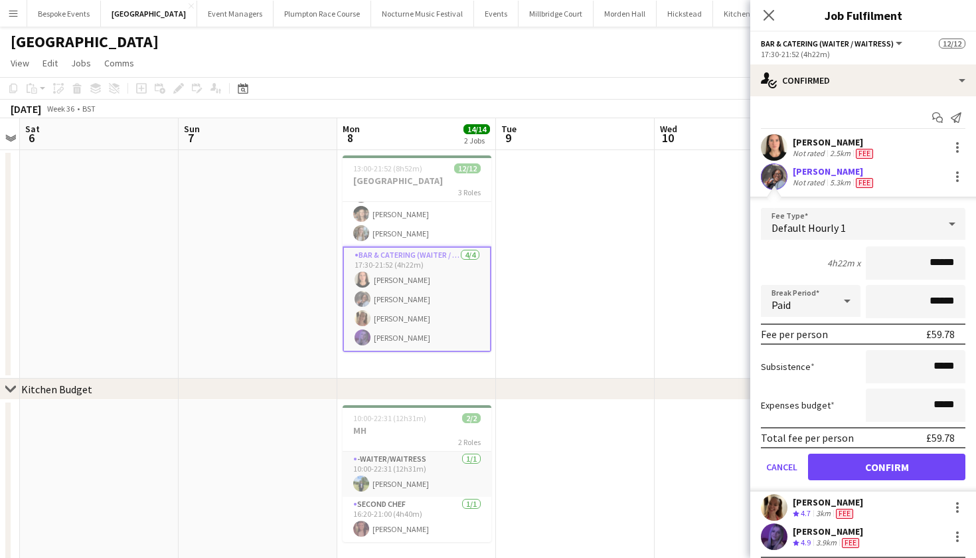
click at [461, 286] on app-card-role "Bar & Catering (Waiter / waitress) [DATE] 17:30-21:52 (4h22m) [PERSON_NAME] [PE…" at bounding box center [417, 299] width 149 height 106
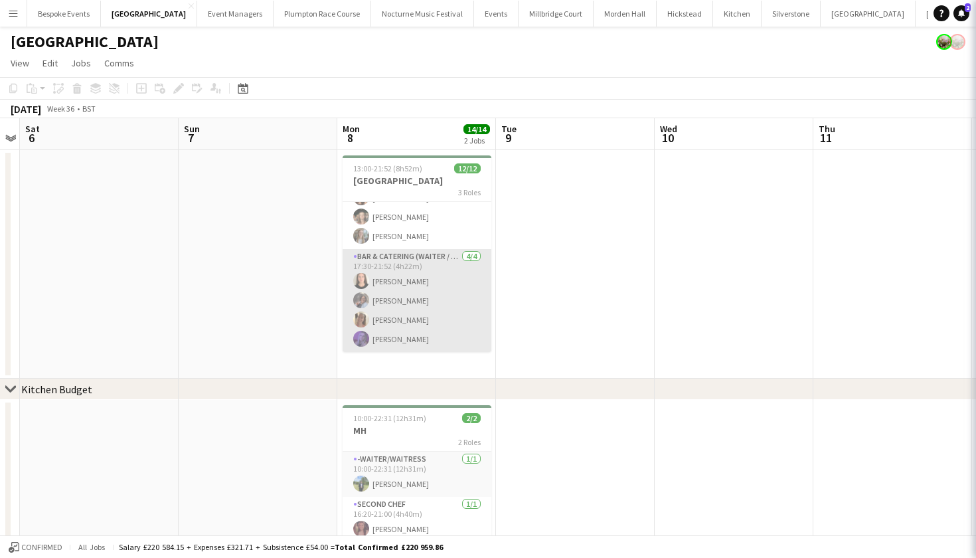
scroll to position [159, 0]
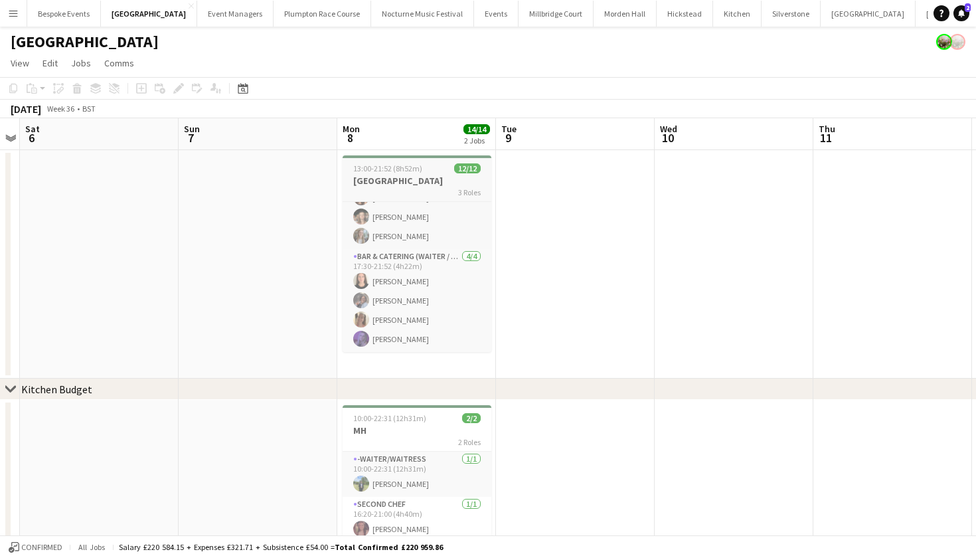
click at [424, 170] on div "13:00-21:52 (8h52m) 12/12" at bounding box center [417, 168] width 149 height 10
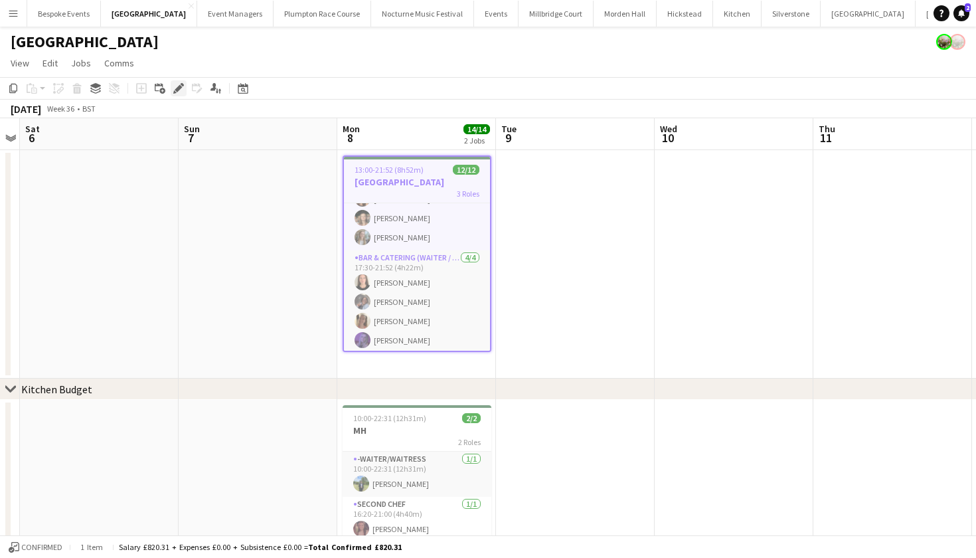
click at [177, 89] on icon at bounding box center [178, 88] width 7 height 7
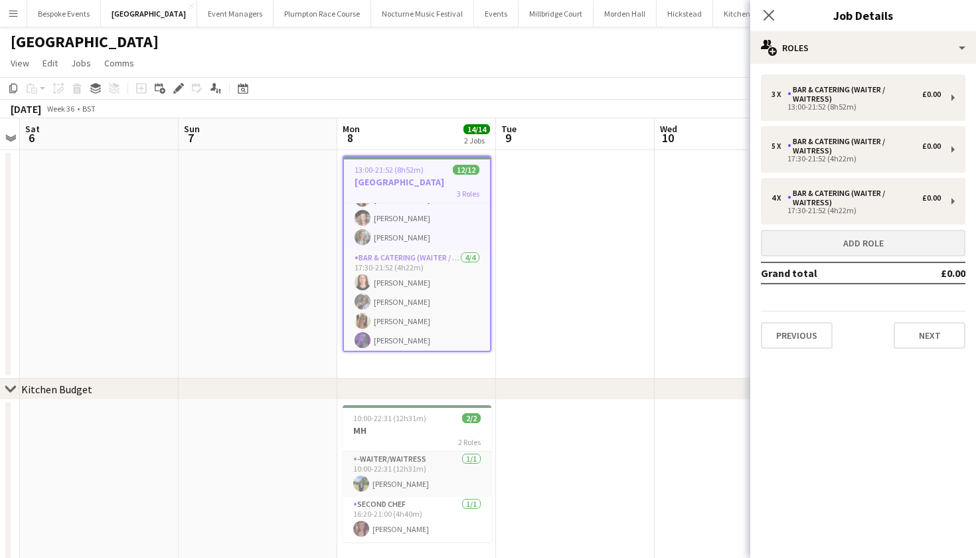
click at [794, 235] on button "Add role" at bounding box center [863, 243] width 205 height 27
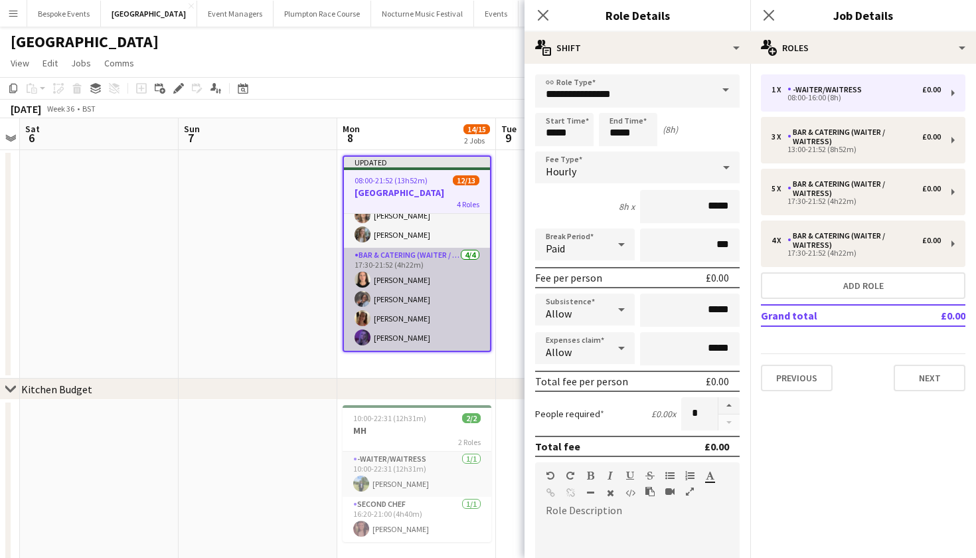
scroll to position [217, 0]
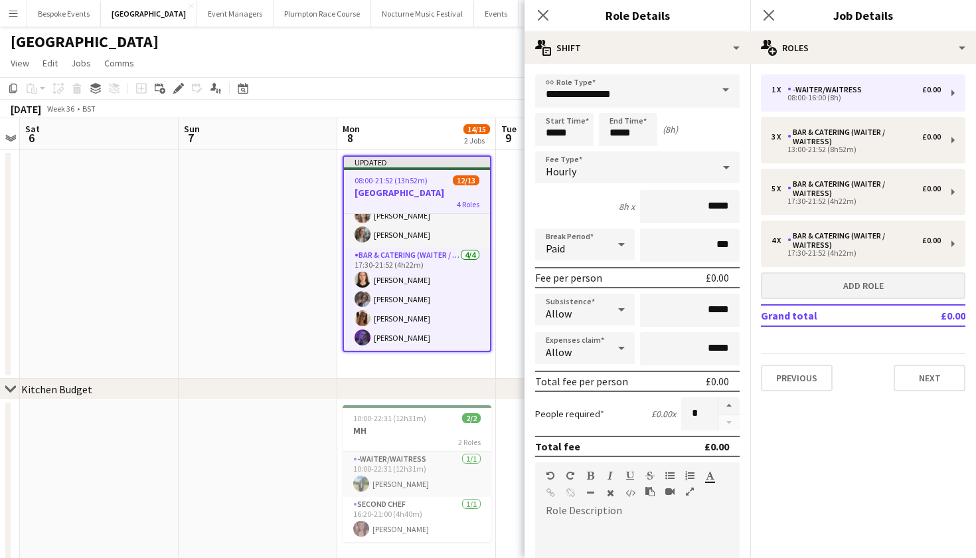
click at [810, 286] on button "Add role" at bounding box center [863, 285] width 205 height 27
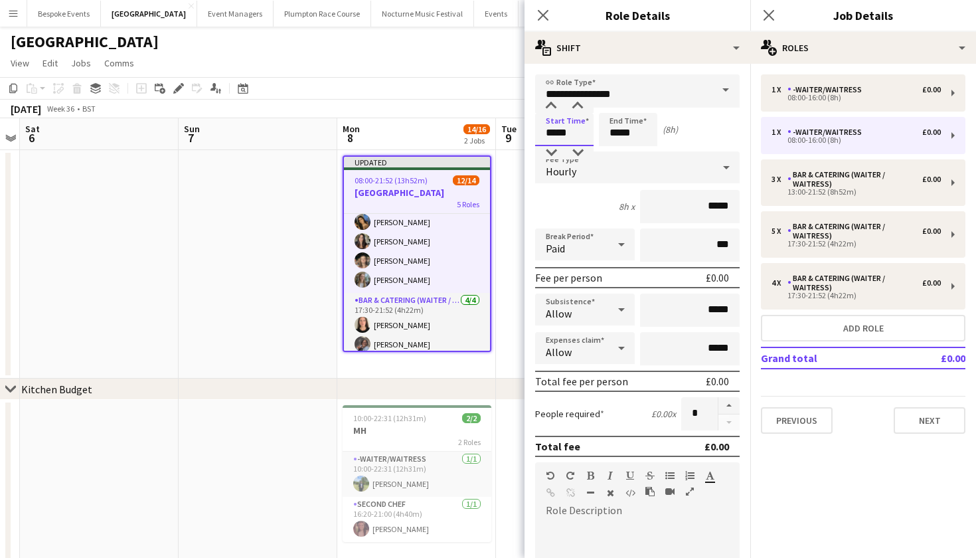
click at [555, 135] on input "*****" at bounding box center [564, 129] width 58 height 33
type input "*****"
click at [618, 128] on input "*****" at bounding box center [628, 129] width 58 height 33
type input "*****"
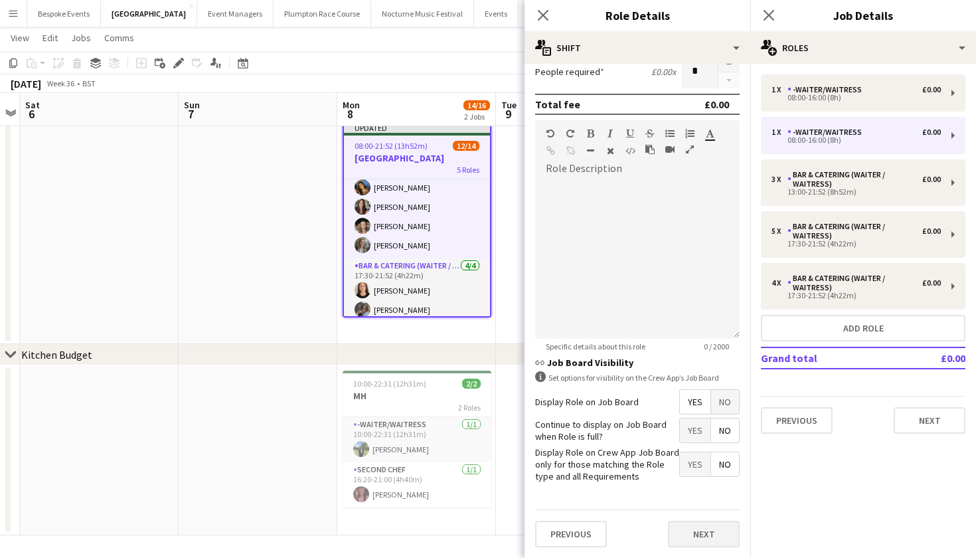
scroll to position [341, 0]
click at [709, 533] on button "Next" at bounding box center [704, 534] width 72 height 27
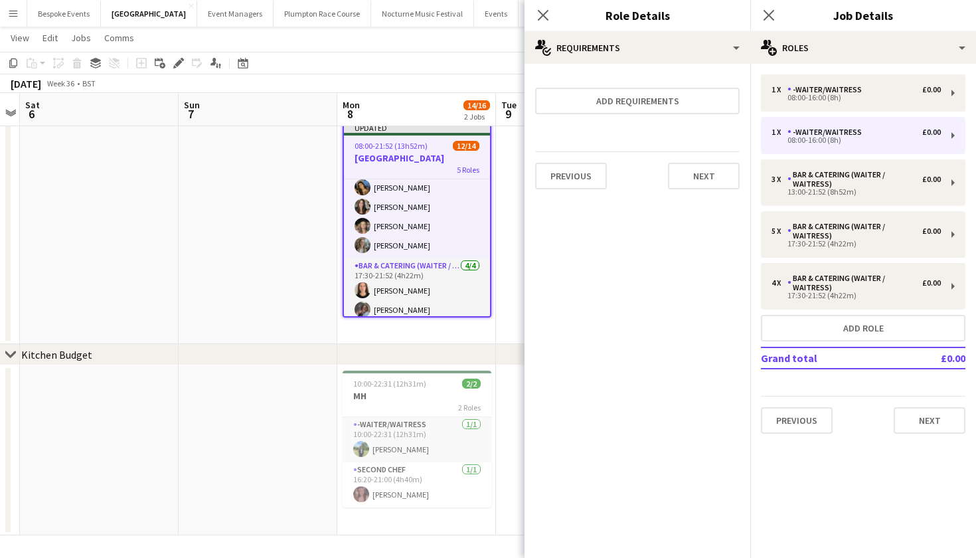
scroll to position [0, 0]
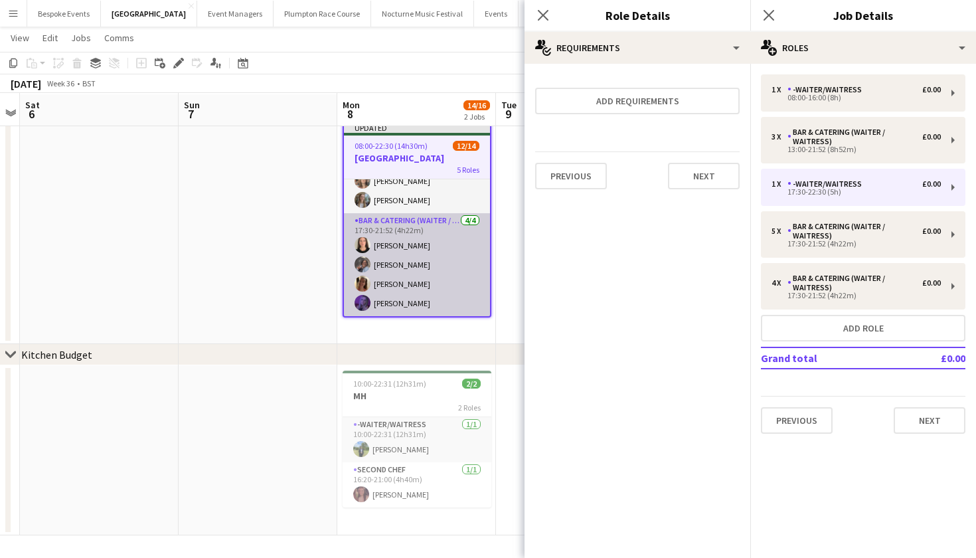
click at [367, 281] on app-user-avatar at bounding box center [363, 284] width 16 height 16
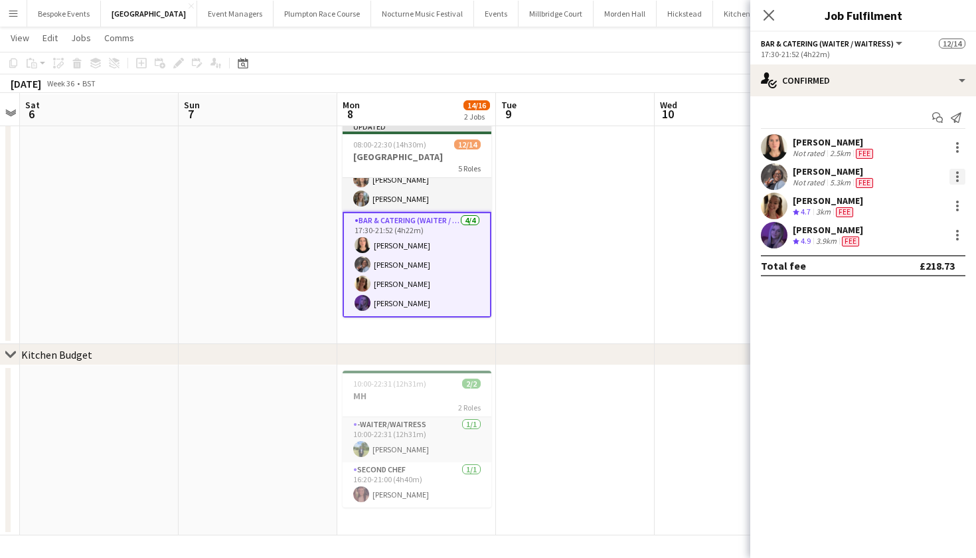
click at [952, 174] on div at bounding box center [958, 177] width 16 height 16
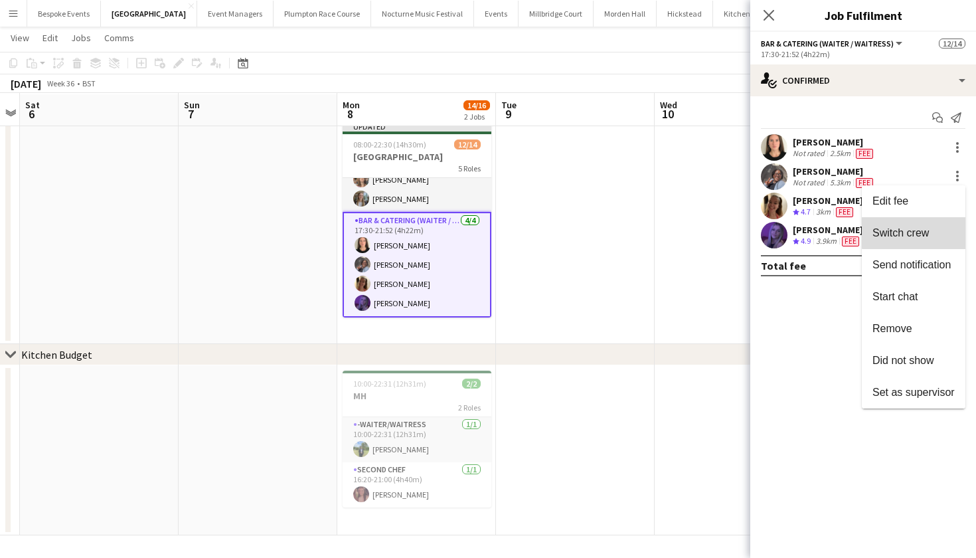
click at [927, 229] on span "Switch crew" at bounding box center [901, 232] width 56 height 11
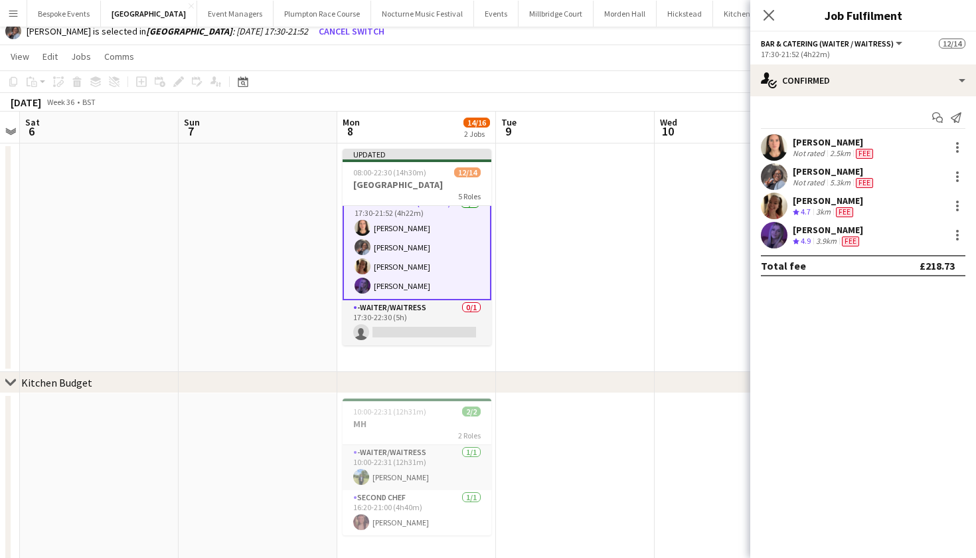
scroll to position [262, 0]
click at [412, 328] on app-card-role "-Waiter/Waitress 0/1 17:30-22:30 (5h) single-neutral-actions" at bounding box center [417, 322] width 149 height 45
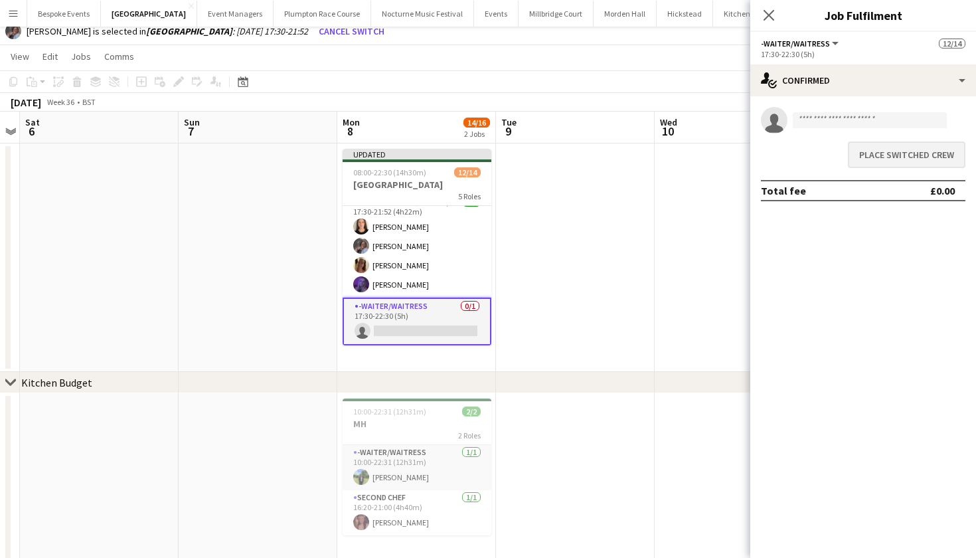
click at [907, 158] on button "Place switched crew" at bounding box center [907, 154] width 118 height 27
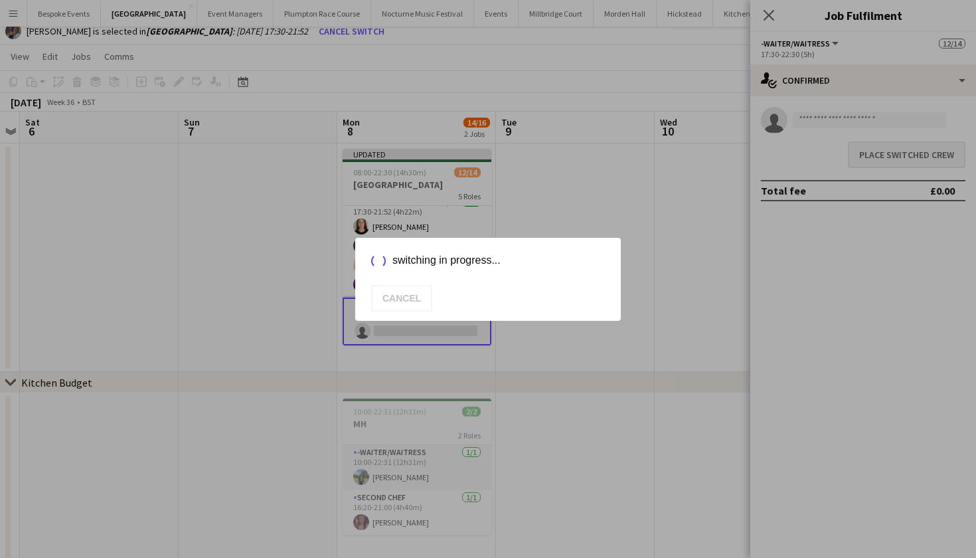
scroll to position [33, 0]
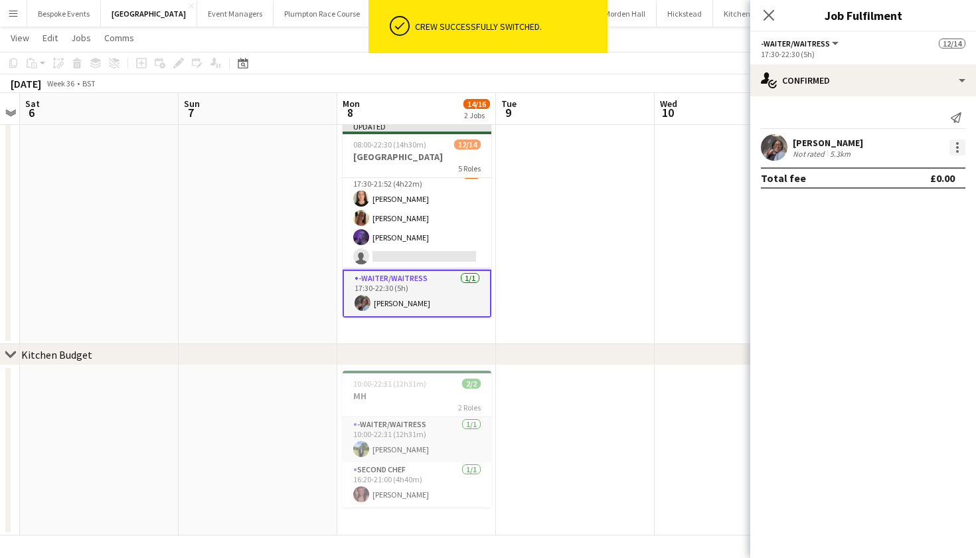
click at [960, 147] on div at bounding box center [958, 147] width 16 height 16
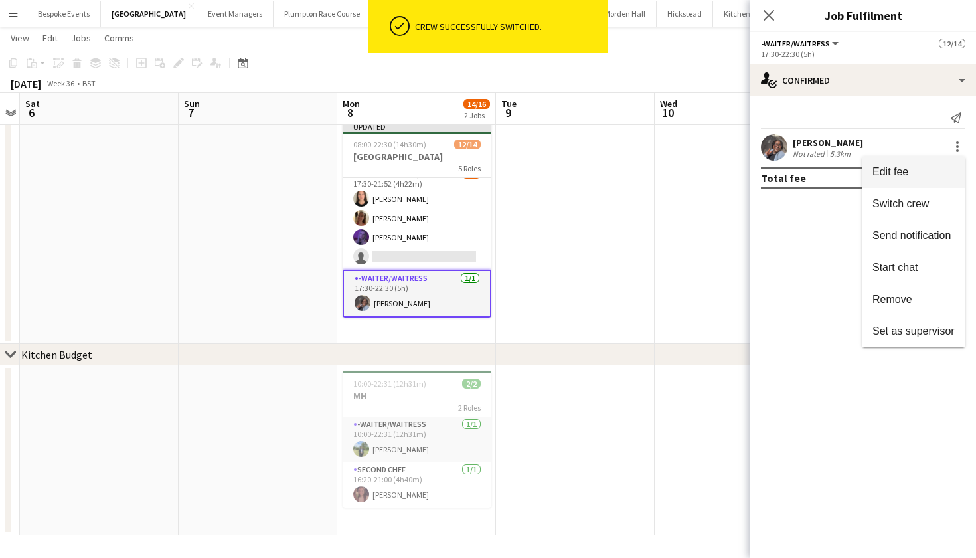
click at [919, 169] on span "Edit fee" at bounding box center [914, 172] width 82 height 12
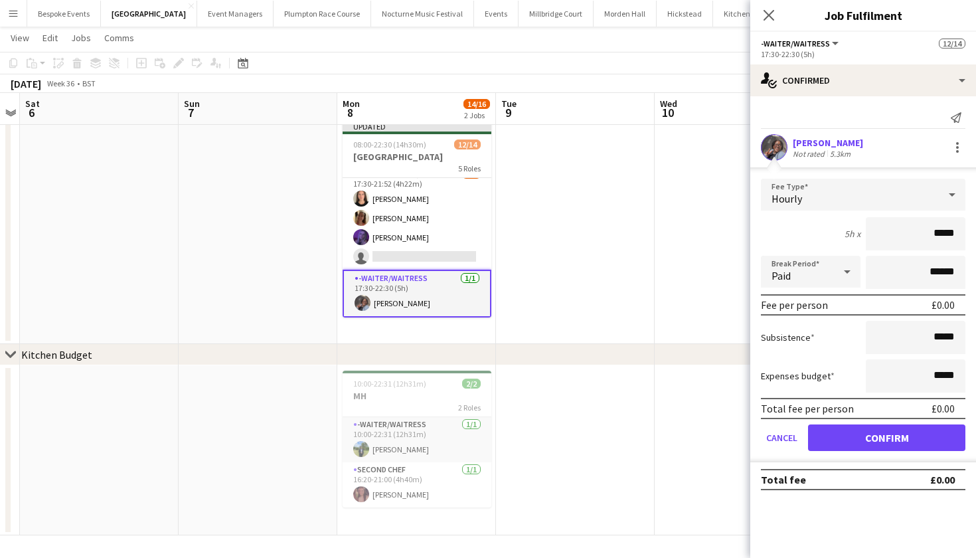
click at [918, 199] on div "Hourly" at bounding box center [850, 195] width 178 height 32
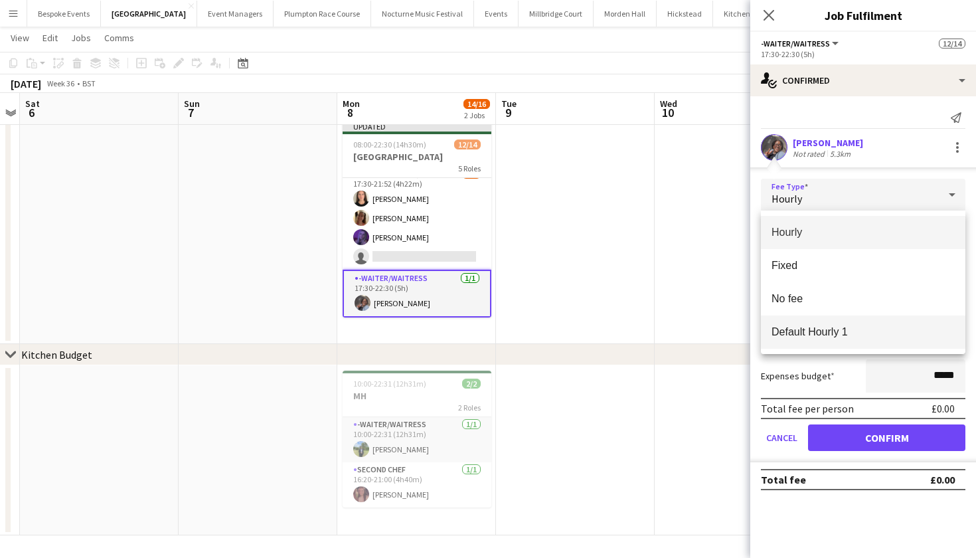
click at [881, 339] on mat-option "Default Hourly 1" at bounding box center [863, 331] width 205 height 33
type input "******"
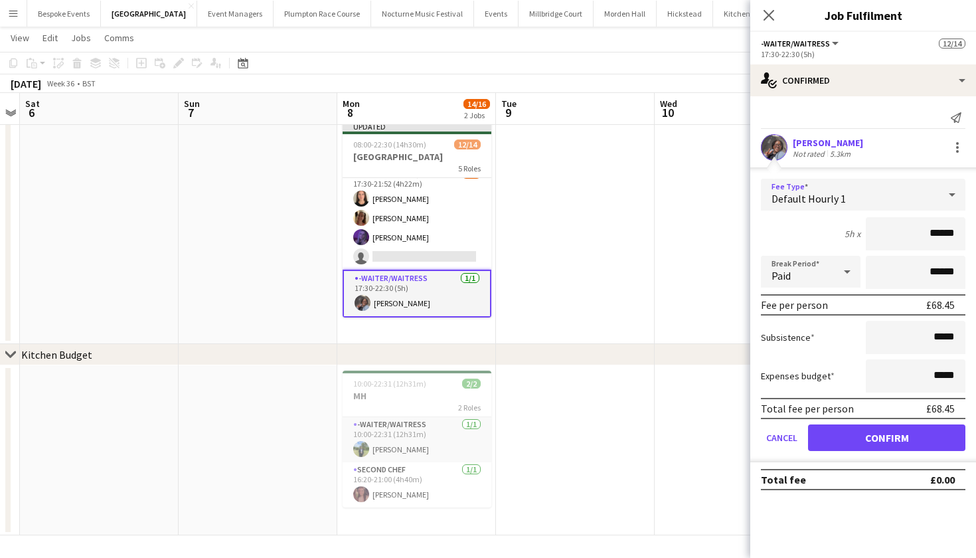
click at [893, 438] on button "Confirm" at bounding box center [886, 437] width 157 height 27
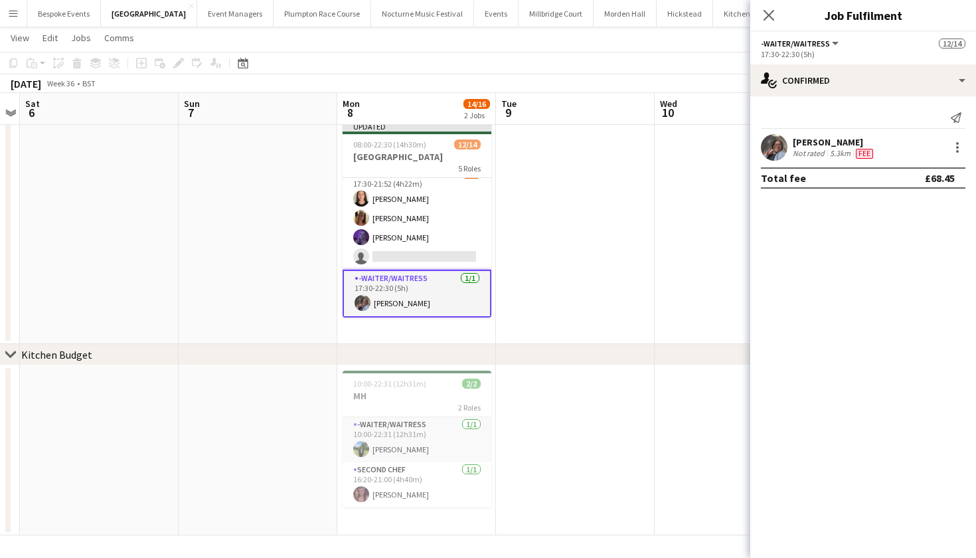
click at [571, 193] on app-date-cell at bounding box center [575, 230] width 159 height 228
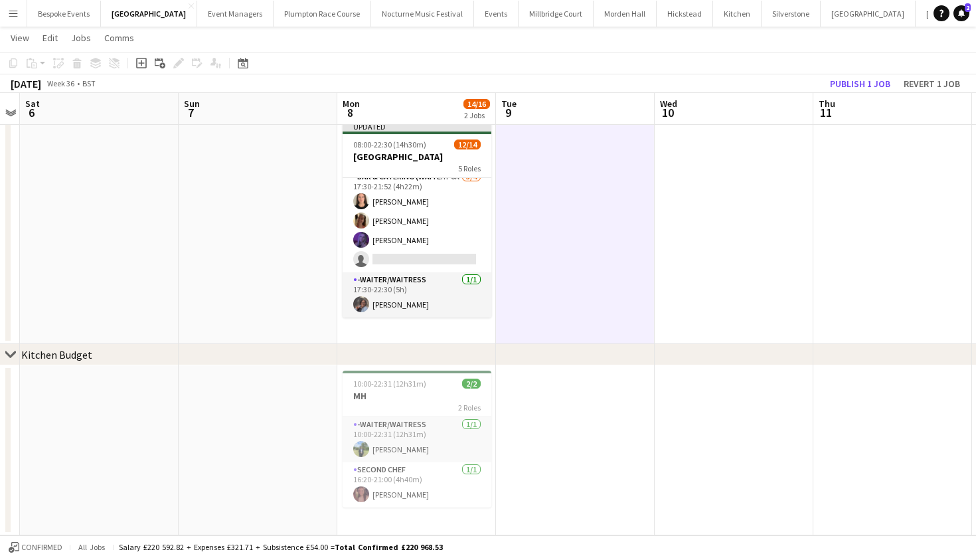
scroll to position [260, 0]
click at [869, 86] on button "Publish 1 job" at bounding box center [860, 83] width 71 height 17
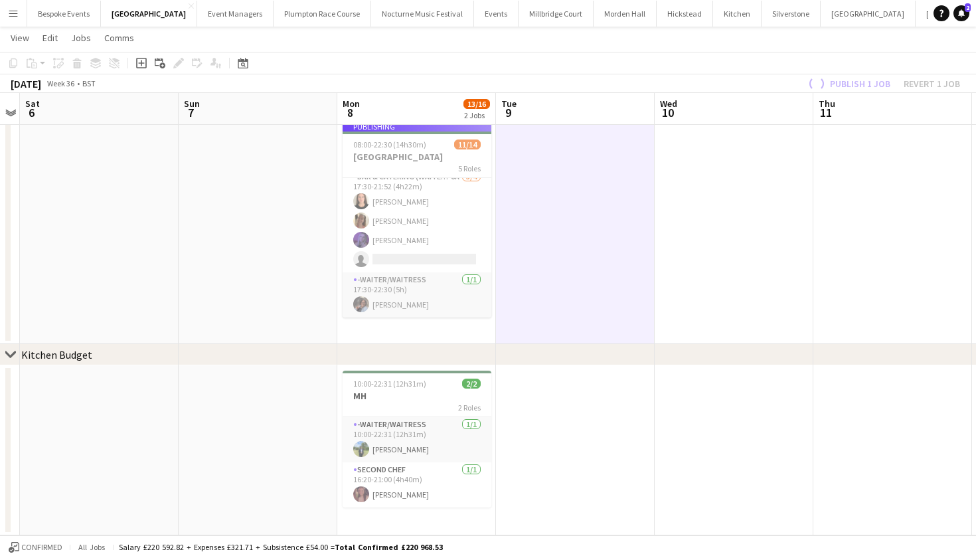
scroll to position [249, 0]
click at [398, 151] on h3 "[GEOGRAPHIC_DATA]" at bounding box center [417, 157] width 149 height 12
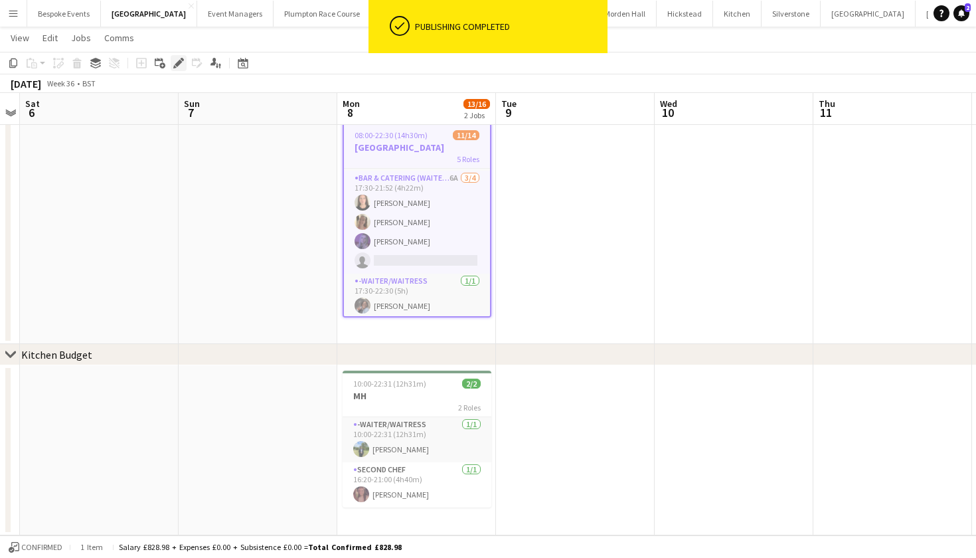
click at [183, 61] on icon at bounding box center [182, 59] width 3 height 3
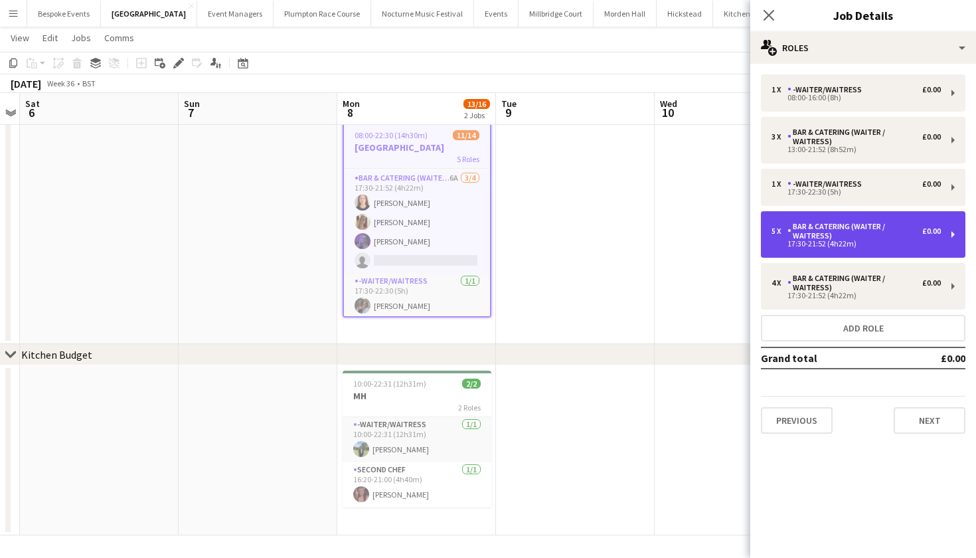
click at [824, 244] on div "17:30-21:52 (4h22m)" at bounding box center [856, 243] width 169 height 7
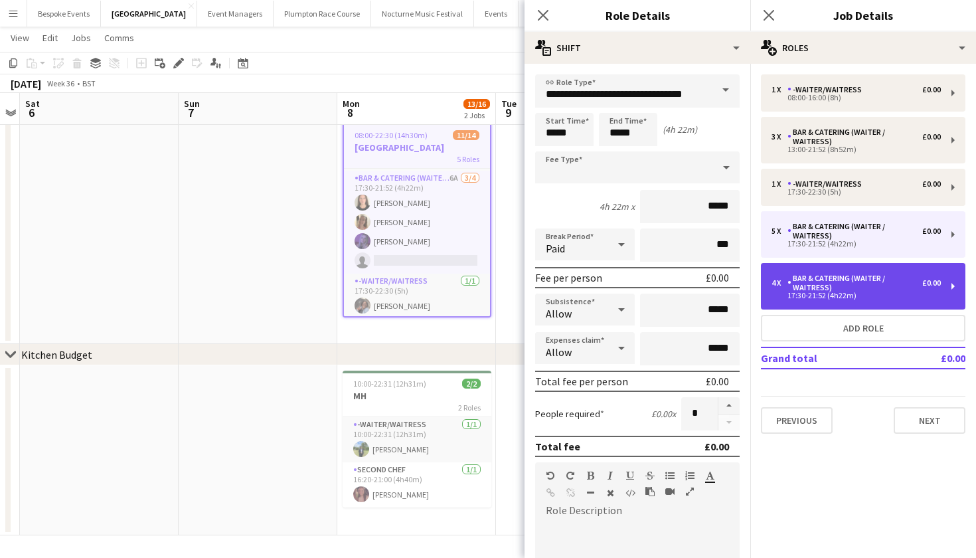
click at [845, 282] on div "Bar & Catering (Waiter / waitress)" at bounding box center [855, 283] width 135 height 19
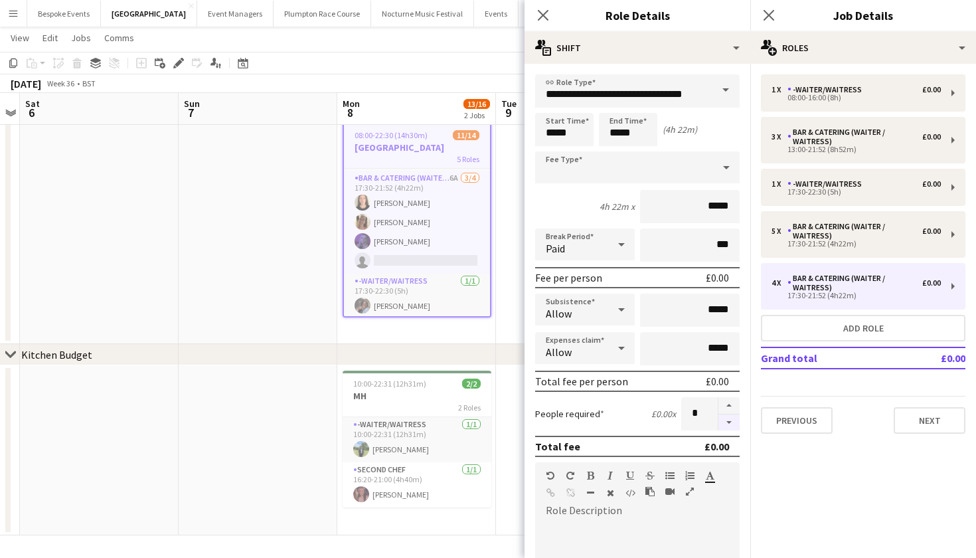
click at [729, 422] on button "button" at bounding box center [729, 422] width 21 height 17
type input "*"
click at [206, 237] on app-date-cell at bounding box center [258, 230] width 159 height 228
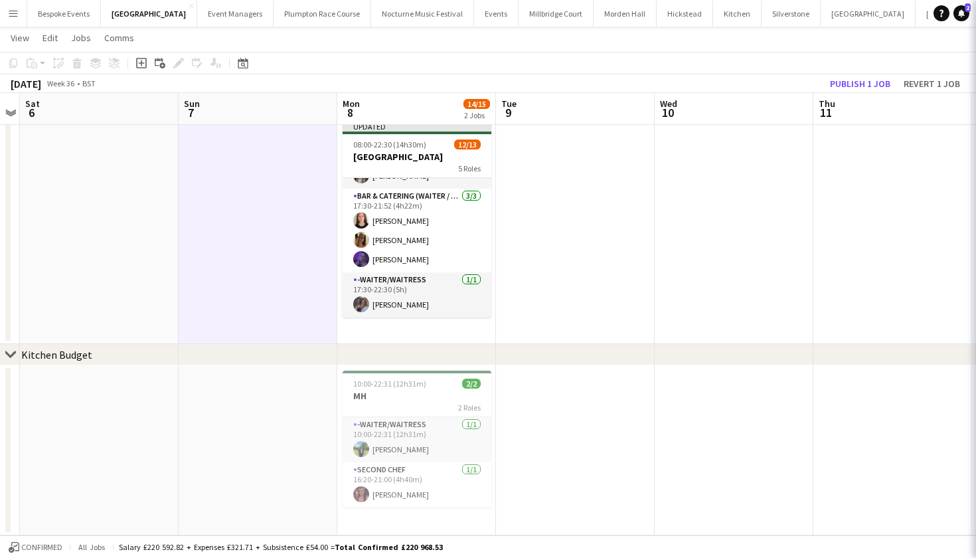
scroll to position [240, 0]
click at [855, 82] on button "Publish 1 job" at bounding box center [860, 83] width 71 height 17
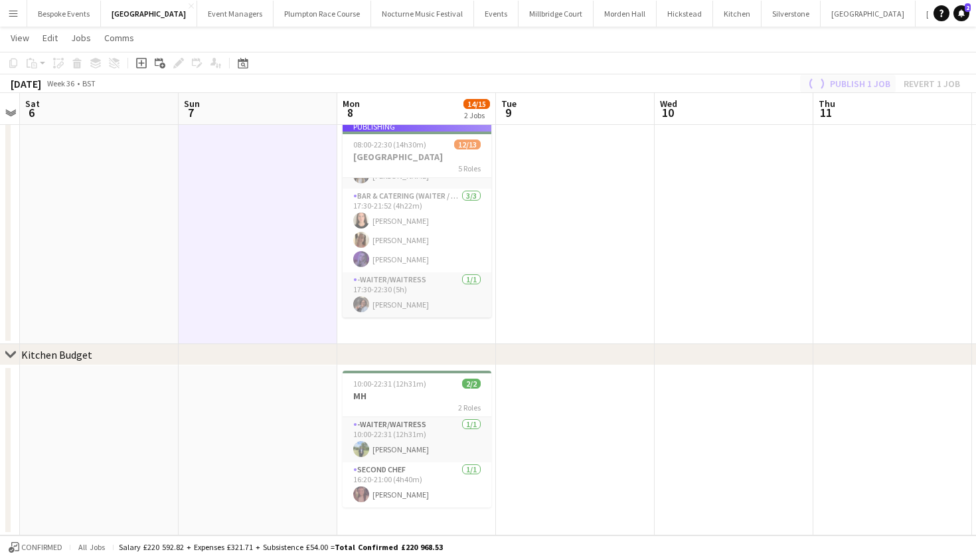
scroll to position [230, 0]
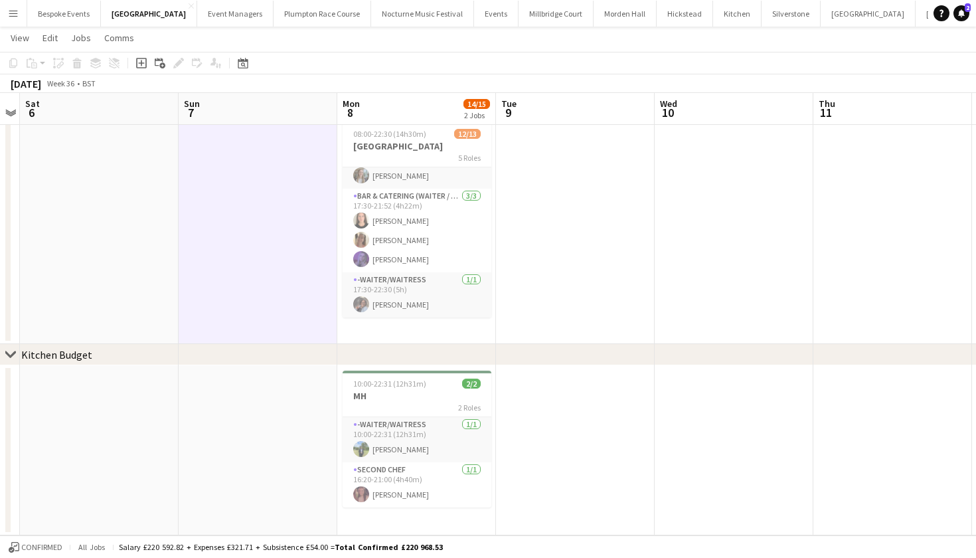
click at [15, 19] on button "Menu" at bounding box center [13, 13] width 27 height 27
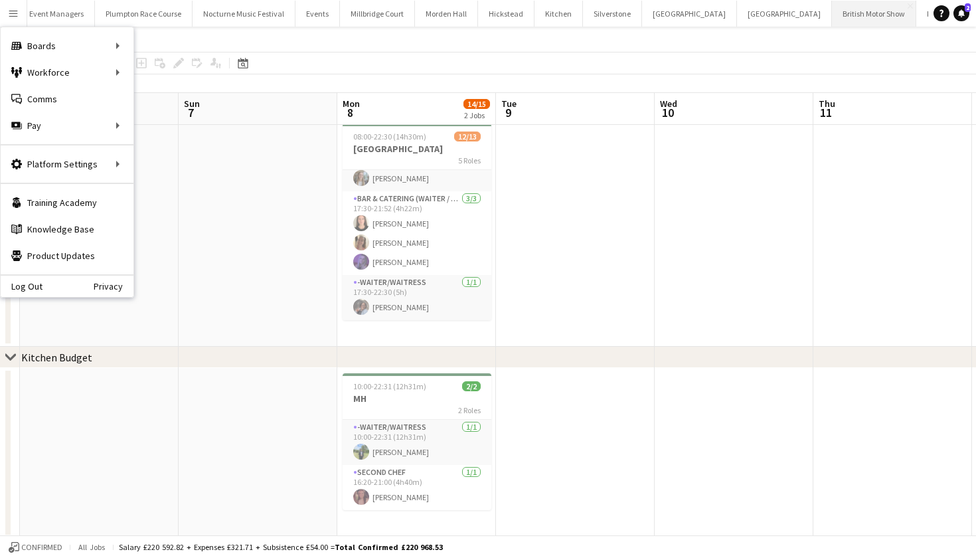
scroll to position [0, 177]
click at [960, 13] on button "LIMEKILN Close" at bounding box center [987, 14] width 54 height 26
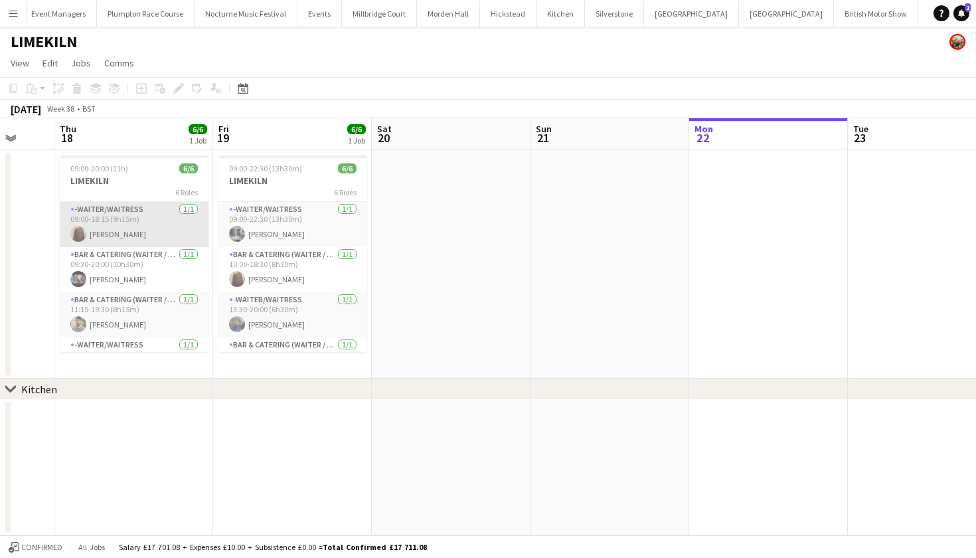
click at [108, 237] on app-card-role "-Waiter/Waitress 1/1 09:00-18:15 (9h15m) Maddie Leader" at bounding box center [134, 224] width 149 height 45
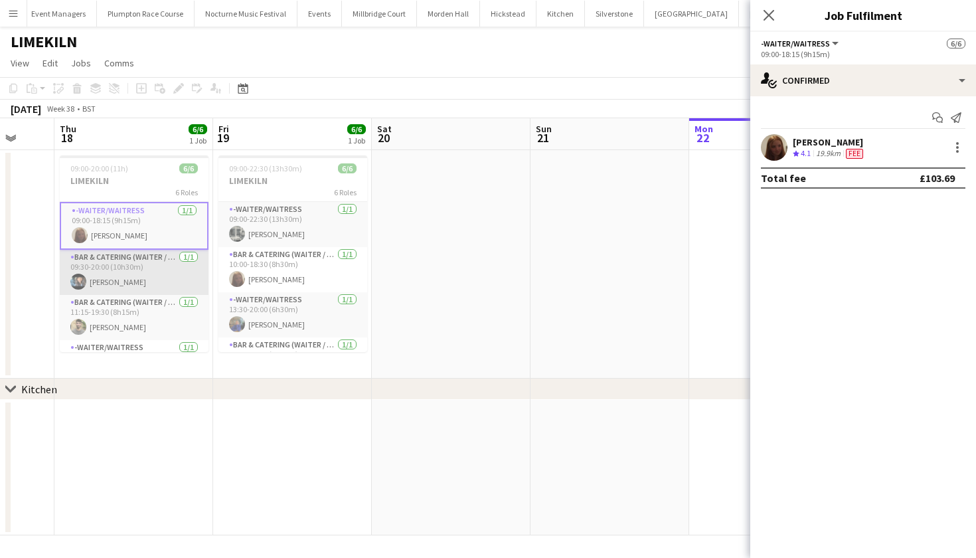
click at [108, 270] on app-card-role "Bar & Catering (Waiter / waitress) 1/1 09:30-20:00 (10h30m) Lydia Cameron" at bounding box center [134, 272] width 149 height 45
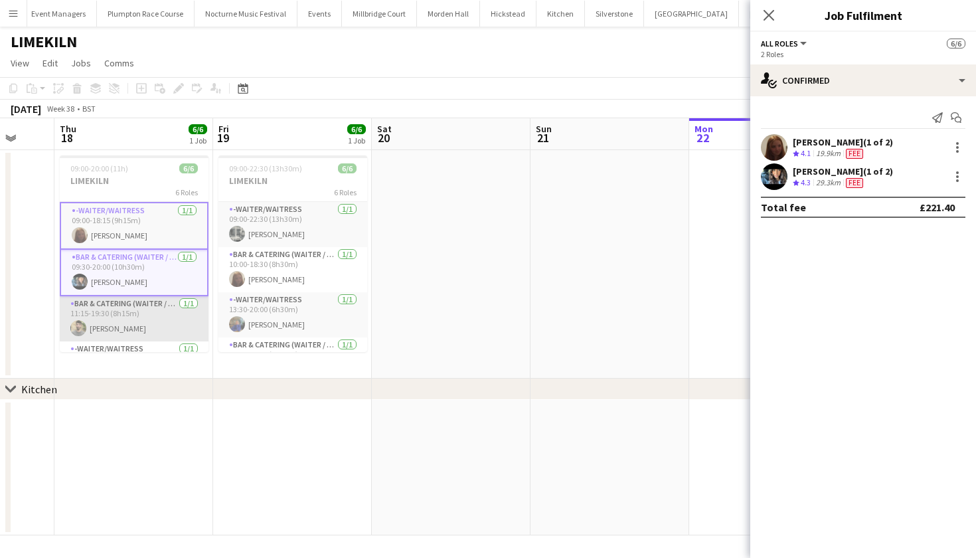
click at [121, 308] on app-card-role "Bar & Catering (Waiter / waitress) 1/1 11:15-19:30 (8h15m) Jacques Pressley" at bounding box center [134, 318] width 149 height 45
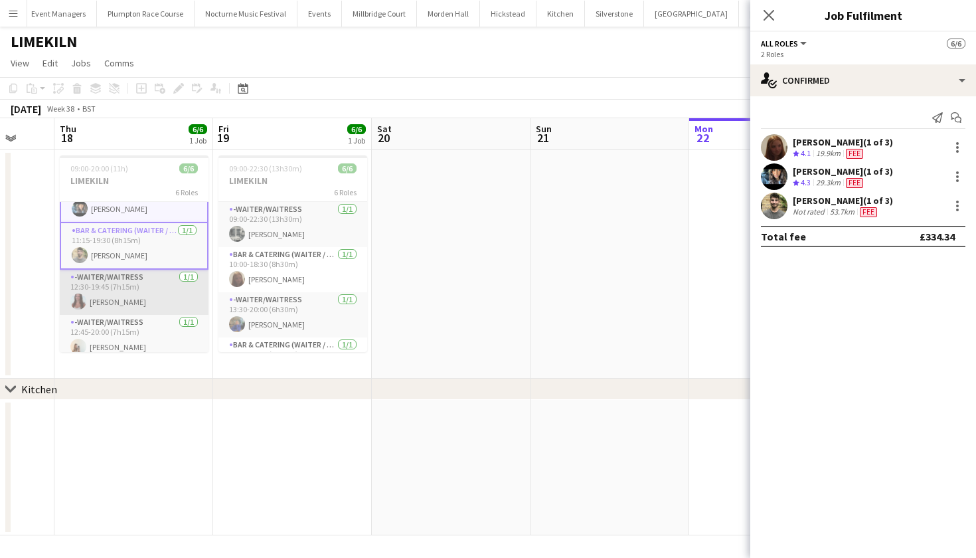
click at [121, 308] on app-card-role "-Waiter/Waitress 1/1 12:30-19:45 (7h15m) Beatrice Norris" at bounding box center [134, 292] width 149 height 45
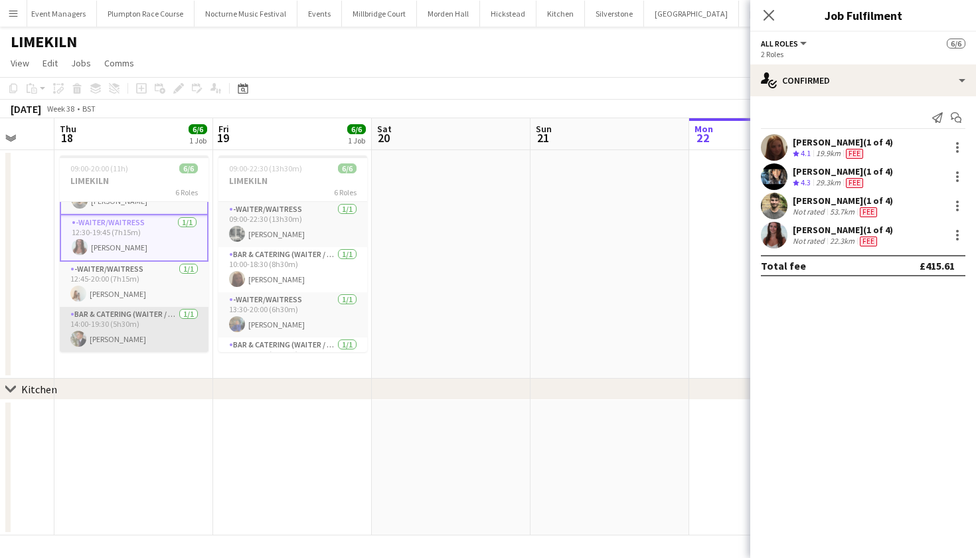
scroll to position [128, 0]
click at [121, 308] on app-card-role "Bar & Catering (Waiter / waitress) 1/1 14:00-19:30 (5h30m) Alex Peacock" at bounding box center [134, 329] width 149 height 45
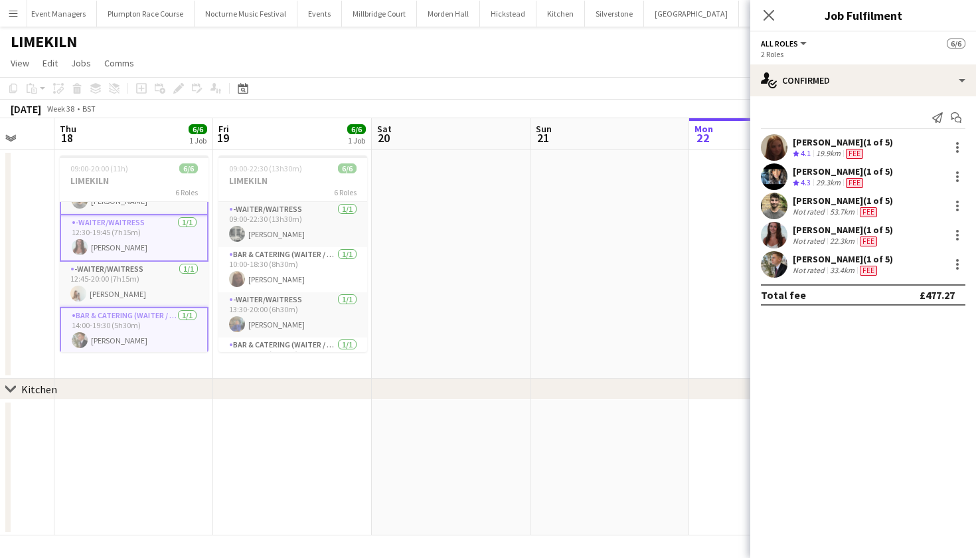
click at [121, 308] on app-card-role "Bar & Catering (Waiter / waitress) 1/1 14:00-19:30 (5h30m) Alex Peacock" at bounding box center [134, 331] width 149 height 48
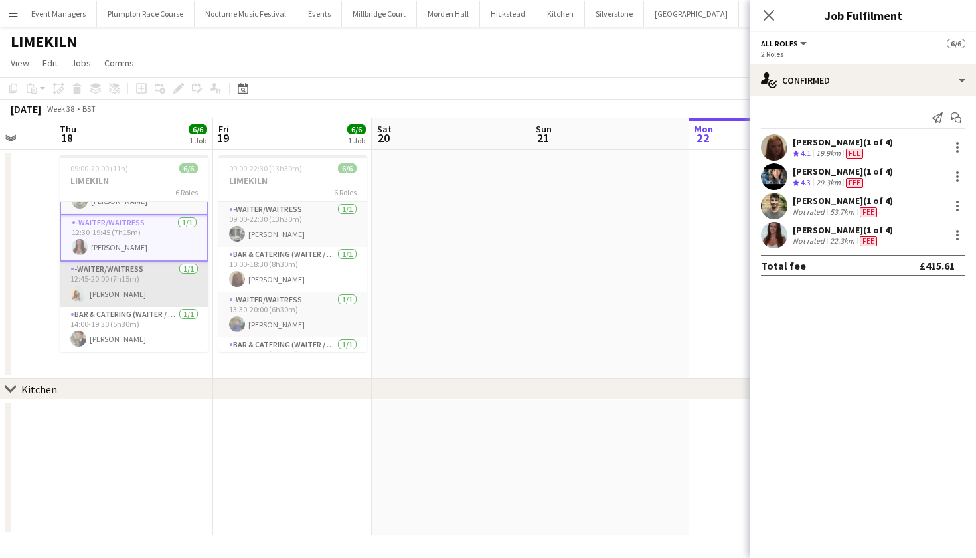
click at [121, 288] on app-card-role "-Waiter/Waitress 1/1 12:45-20:00 (7h15m) Olivia Watt" at bounding box center [134, 284] width 149 height 45
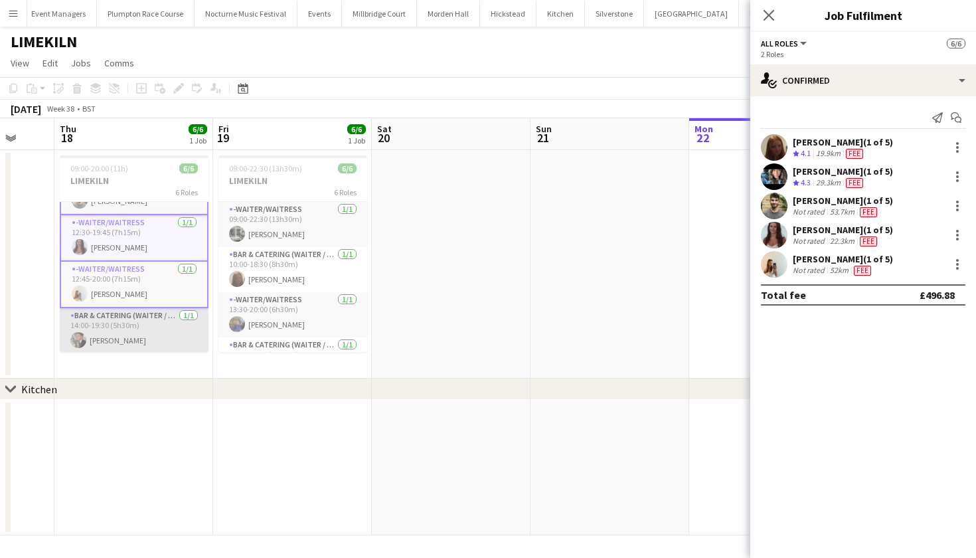
click at [123, 329] on app-card-role "Bar & Catering (Waiter / waitress) 1/1 14:00-19:30 (5h30m) Alex Peacock" at bounding box center [134, 330] width 149 height 45
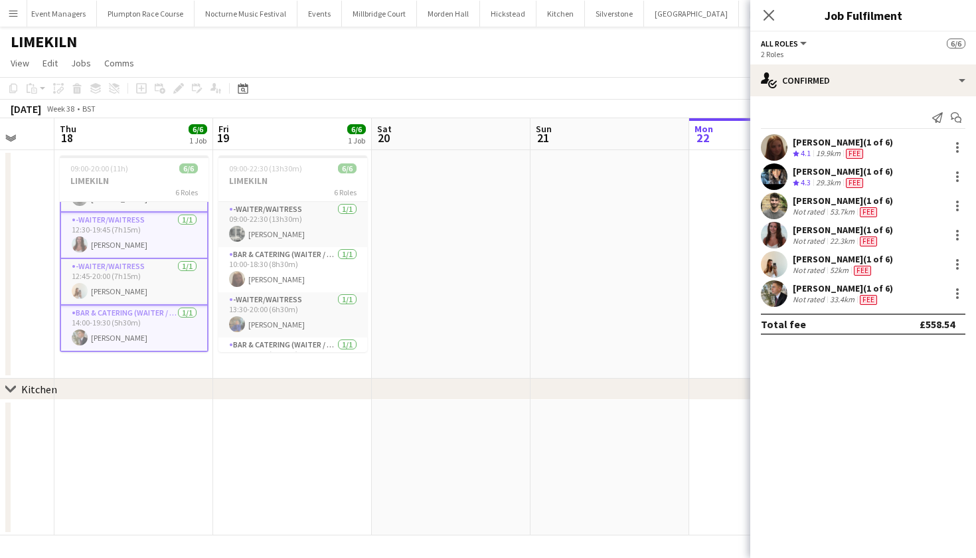
scroll to position [130, 0]
click at [771, 11] on icon "Close pop-in" at bounding box center [768, 15] width 13 height 13
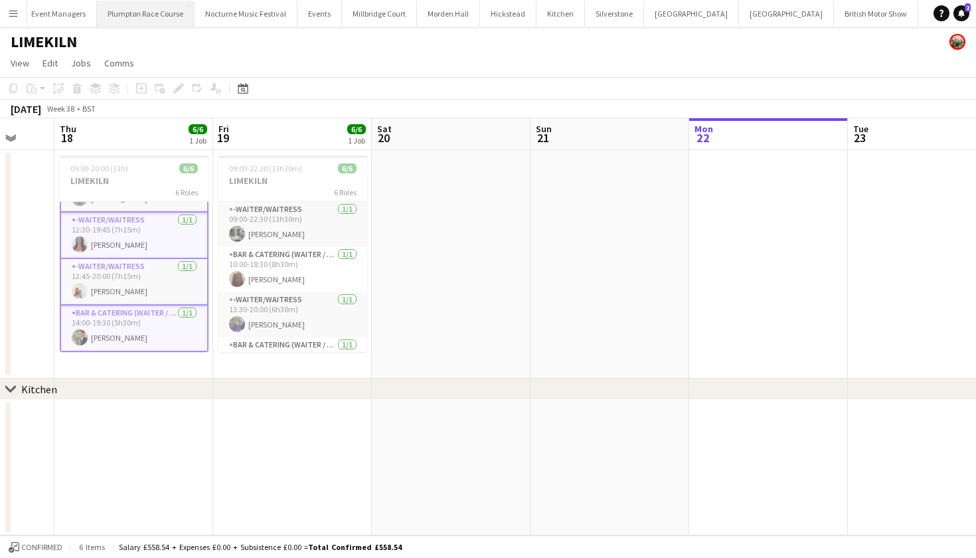
click at [116, 13] on button "Plumpton Race Course Close" at bounding box center [146, 14] width 98 height 26
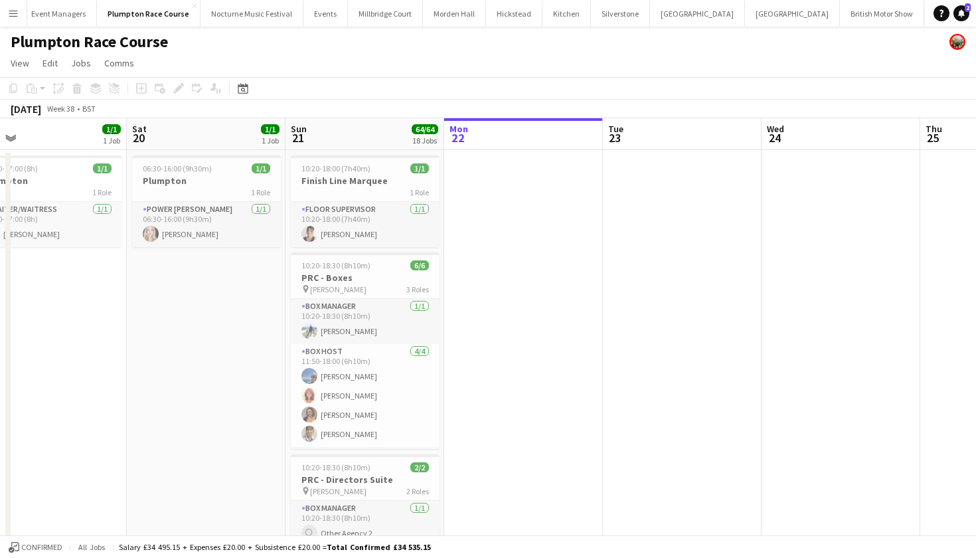
scroll to position [0, 349]
click at [339, 183] on h3 "Finish Line Marquee" at bounding box center [366, 181] width 149 height 12
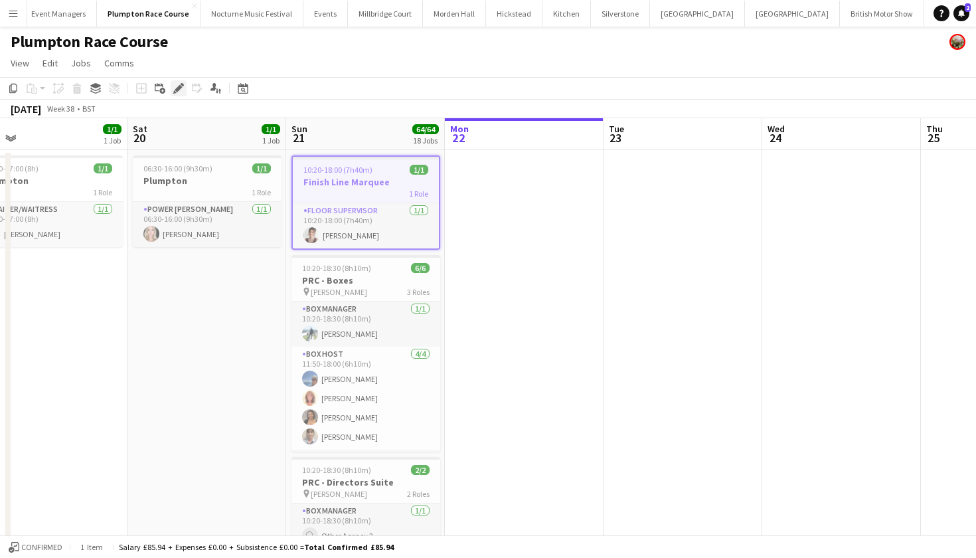
click at [180, 90] on icon "Edit" at bounding box center [178, 88] width 11 height 11
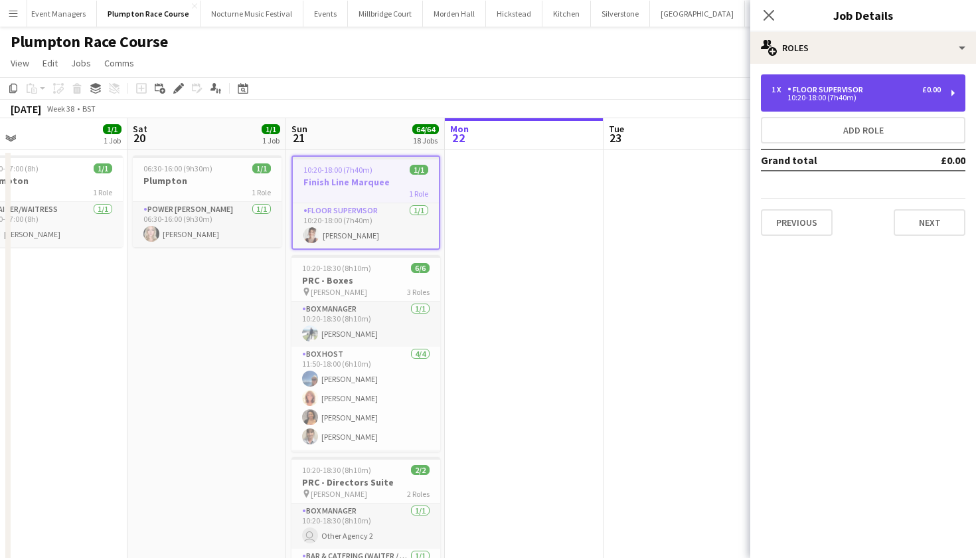
click at [831, 88] on div "Floor Supervisor" at bounding box center [828, 89] width 81 height 9
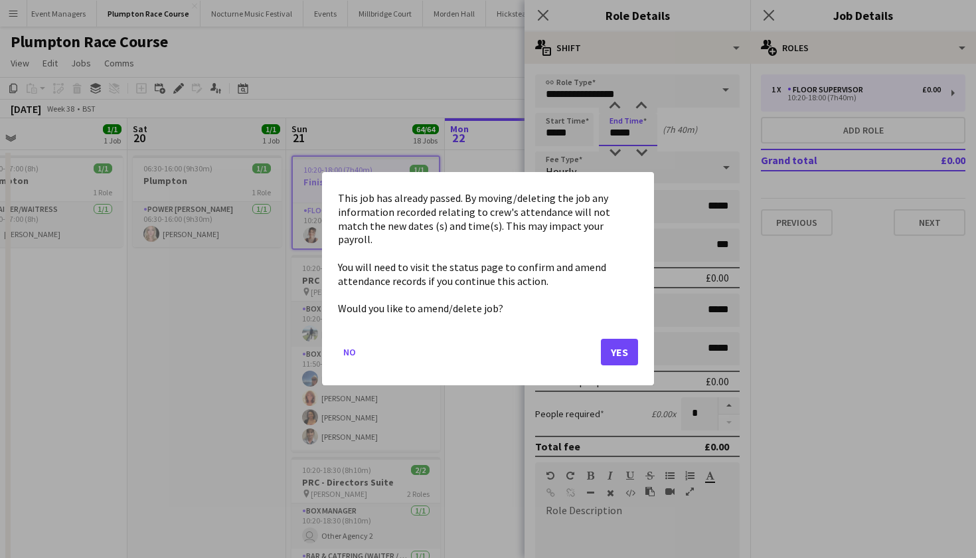
click at [623, 349] on button "Yes" at bounding box center [619, 352] width 37 height 27
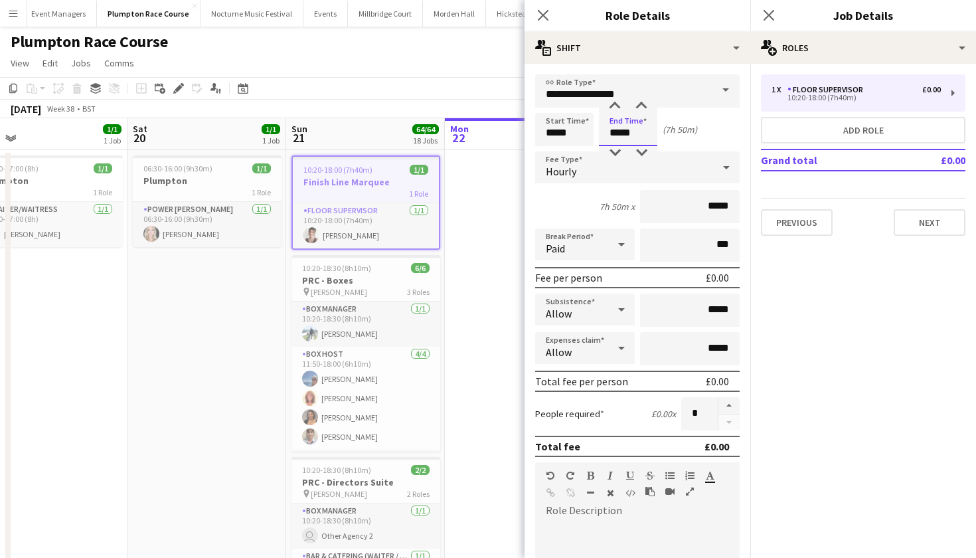
type input "*****"
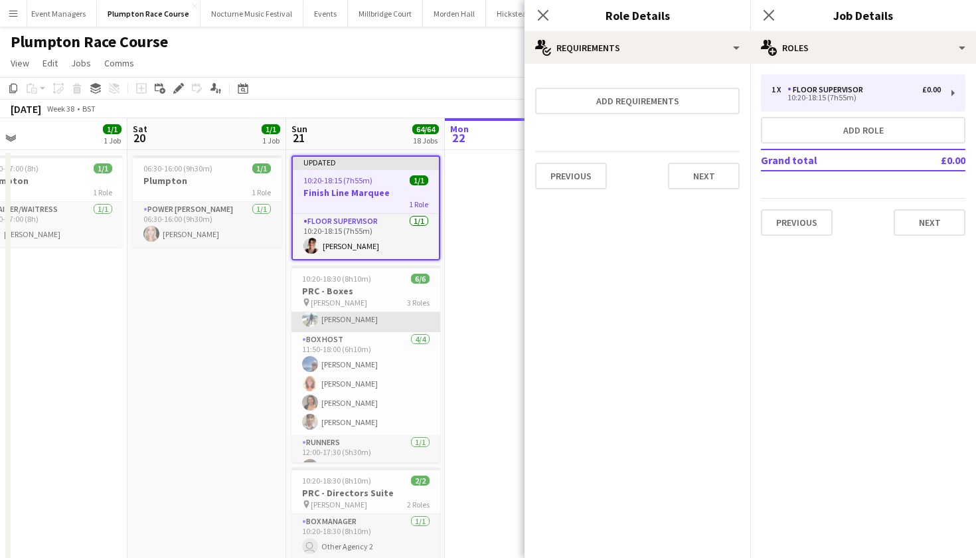
scroll to position [25, 0]
click at [365, 294] on h3 "PRC - Boxes" at bounding box center [366, 291] width 149 height 12
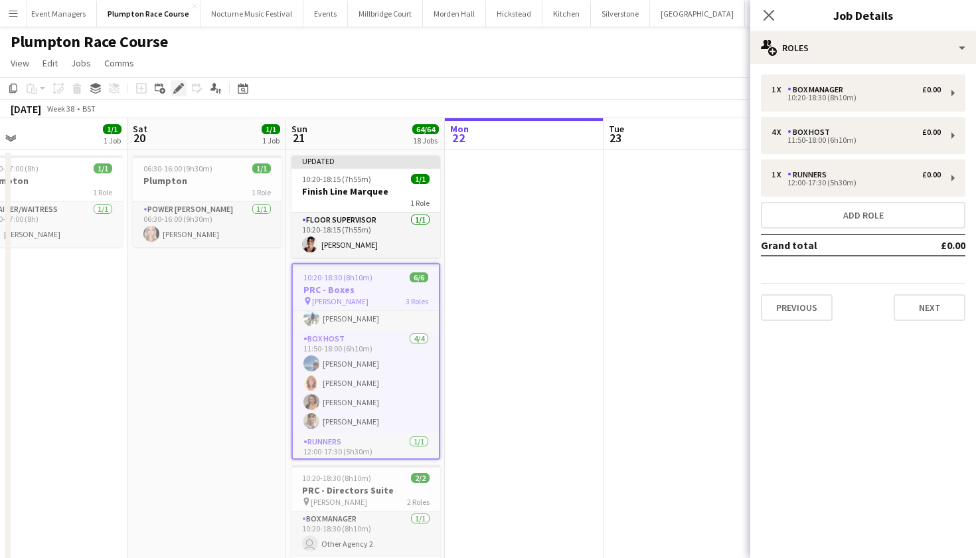
click at [182, 86] on icon at bounding box center [182, 84] width 3 height 3
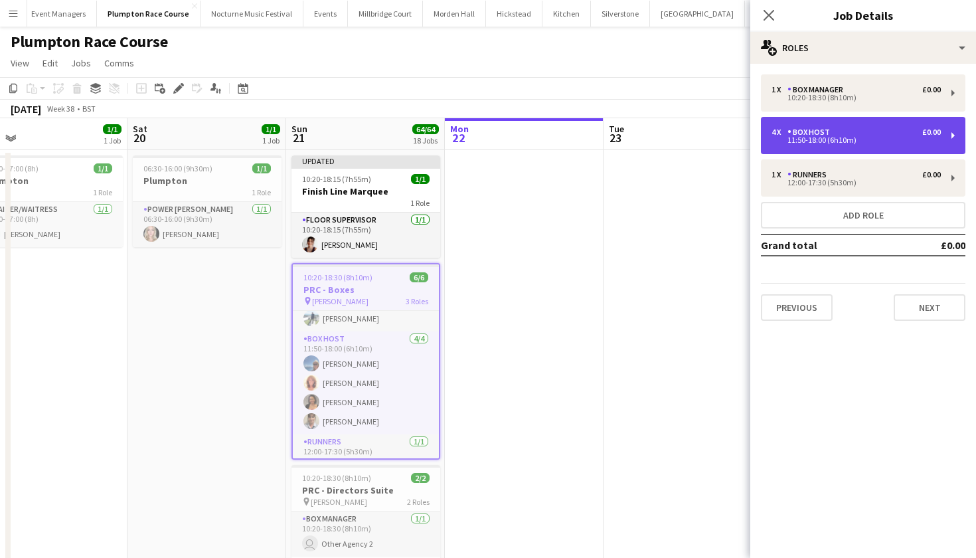
click at [832, 148] on div "4 x Box Host £0.00 11:50-18:00 (6h10m)" at bounding box center [863, 135] width 205 height 37
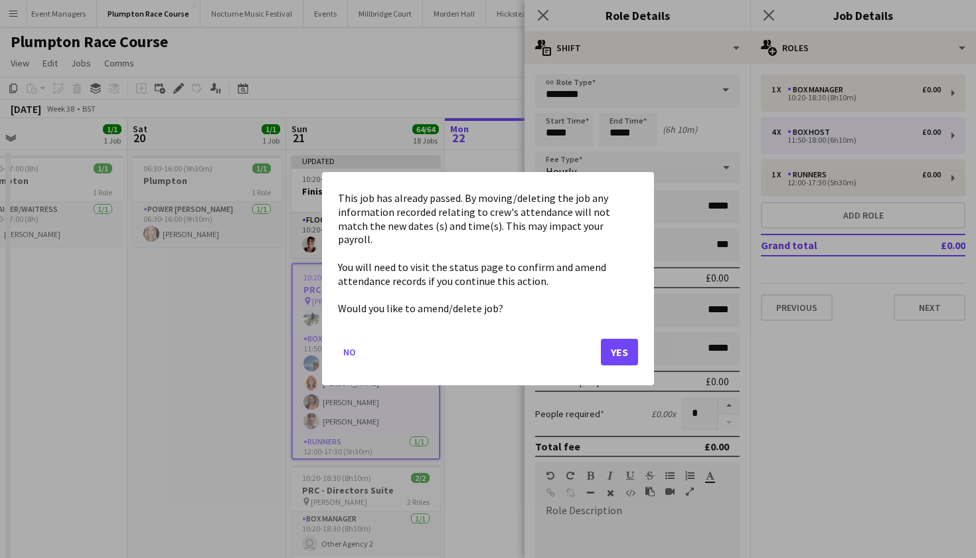
click at [618, 348] on button "Yes" at bounding box center [619, 352] width 37 height 27
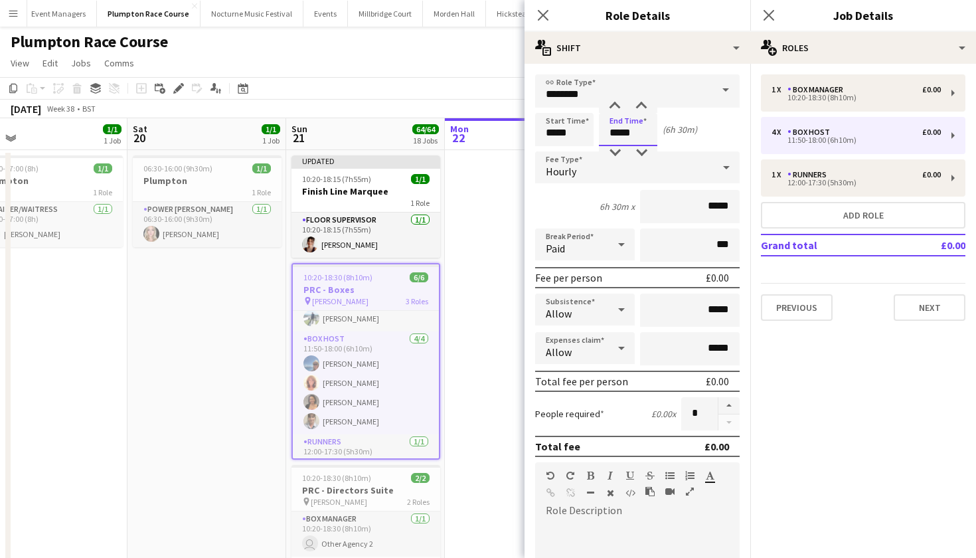
type input "*****"
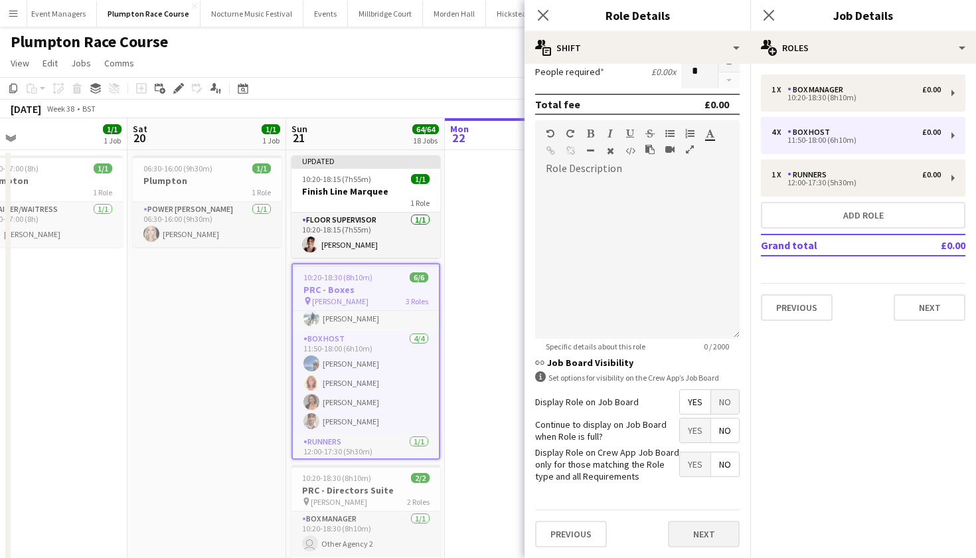
scroll to position [341, 0]
click at [705, 541] on button "Next" at bounding box center [704, 534] width 72 height 27
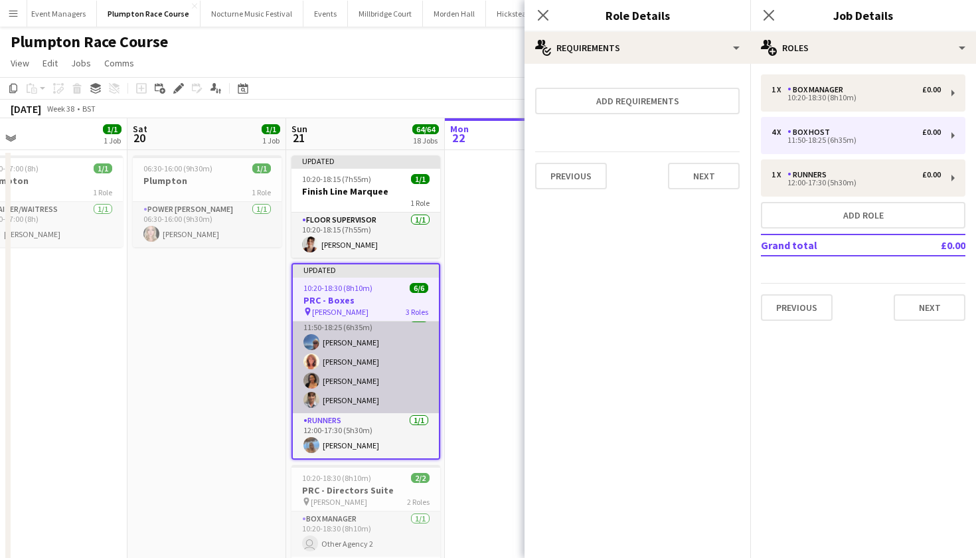
scroll to position [56, 0]
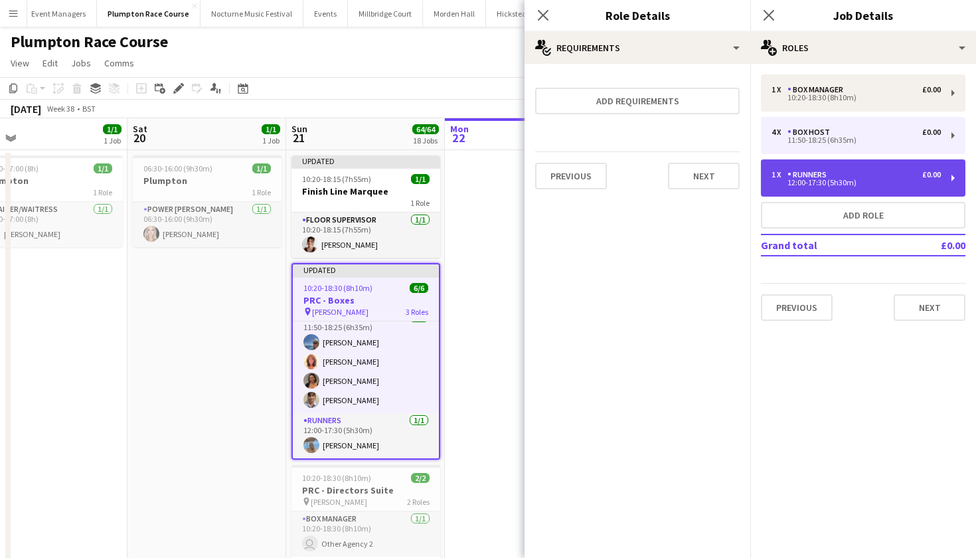
click at [828, 166] on div "1 x Runners £0.00 12:00-17:30 (5h30m)" at bounding box center [863, 177] width 205 height 37
type input "*******"
type input "*****"
type input "*"
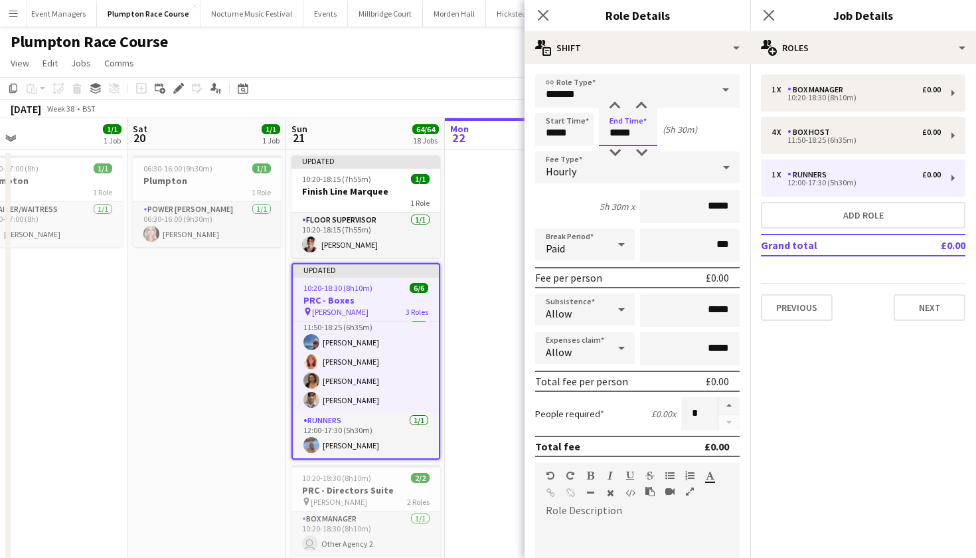
click at [639, 139] on input "*****" at bounding box center [628, 129] width 58 height 33
type input "*****"
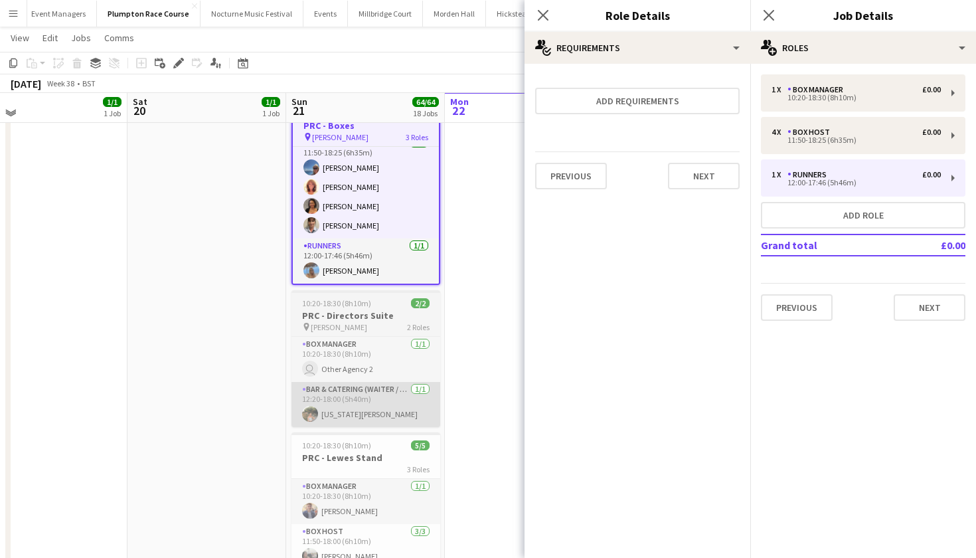
scroll to position [174, 0]
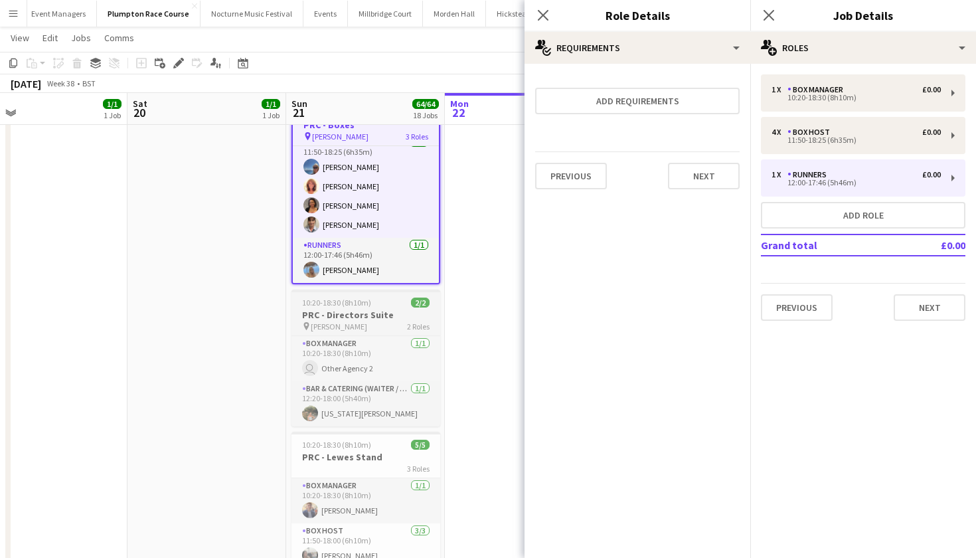
click at [390, 296] on app-job-card "10:20-18:30 (8h10m) 2/2 PRC - Directors Suite pin Frank 2 Roles Box Manager 1/1…" at bounding box center [366, 358] width 149 height 137
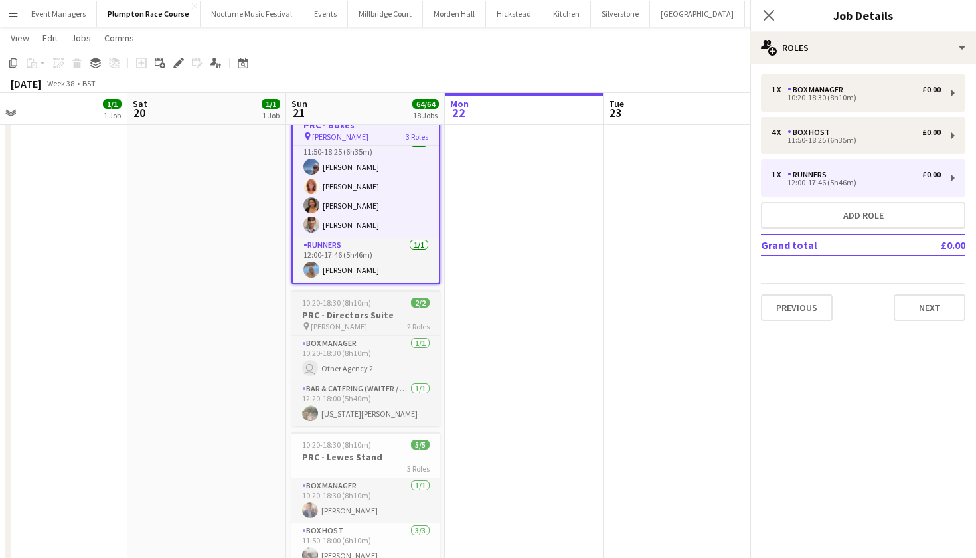
scroll to position [54, 0]
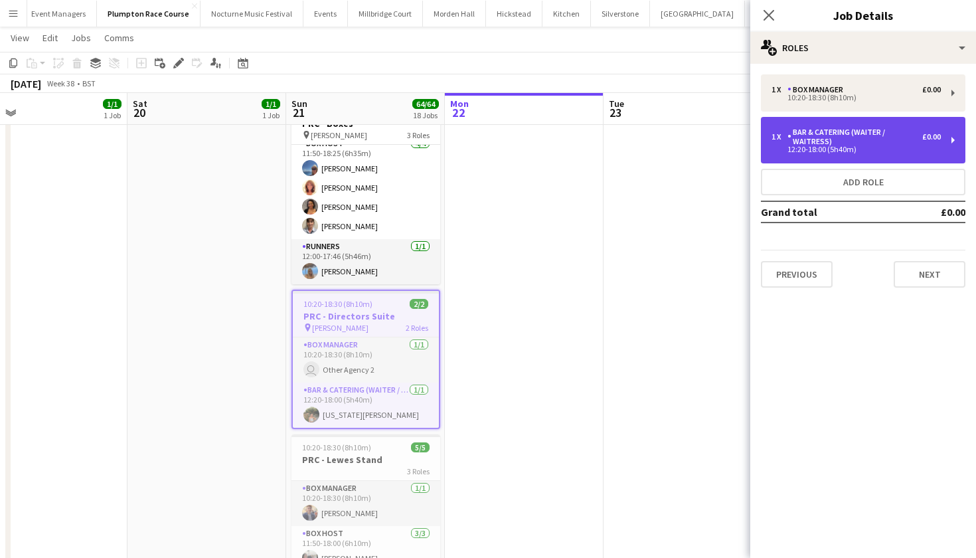
click at [834, 155] on div "1 x Bar & Catering (Waiter / waitress) £0.00 12:20-18:00 (5h40m)" at bounding box center [863, 140] width 205 height 46
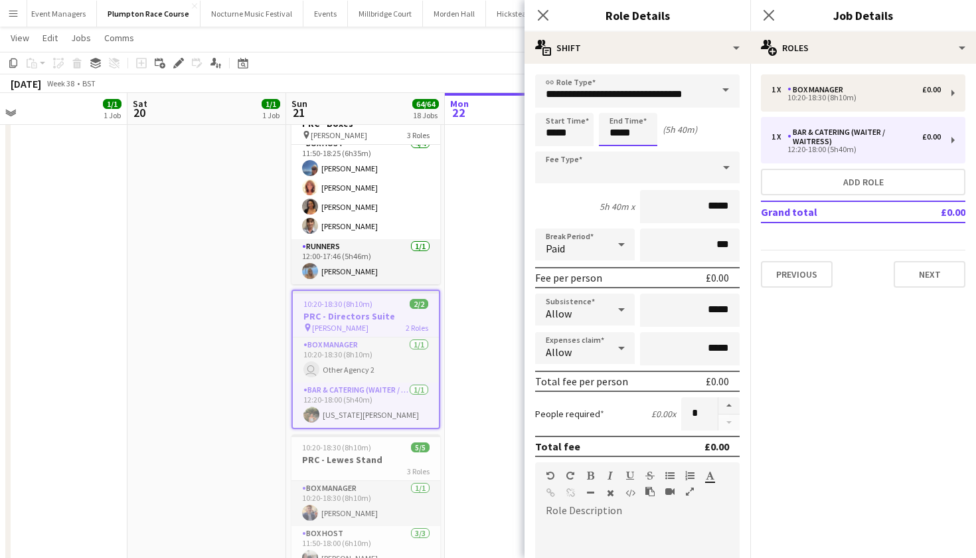
scroll to position [0, 0]
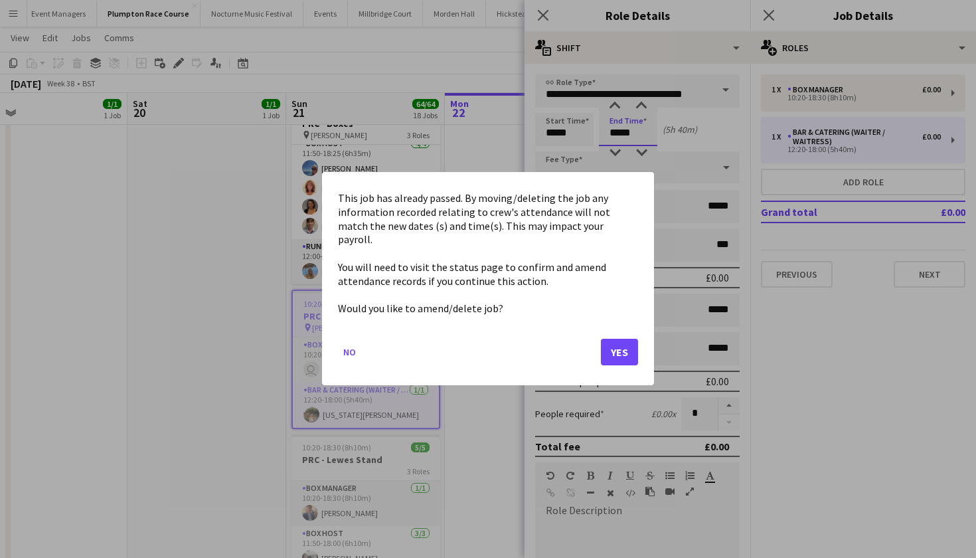
click at [619, 339] on button "Yes" at bounding box center [619, 352] width 37 height 27
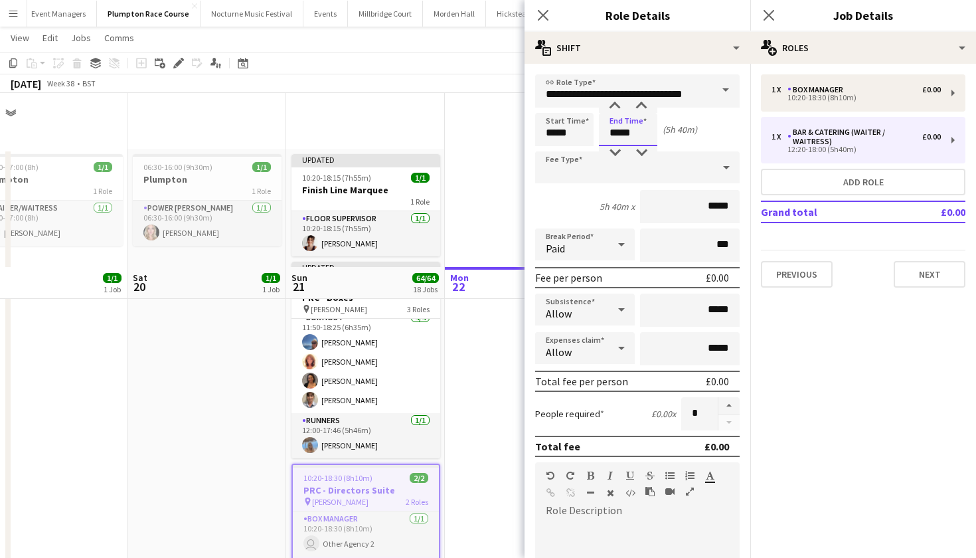
scroll to position [174, 0]
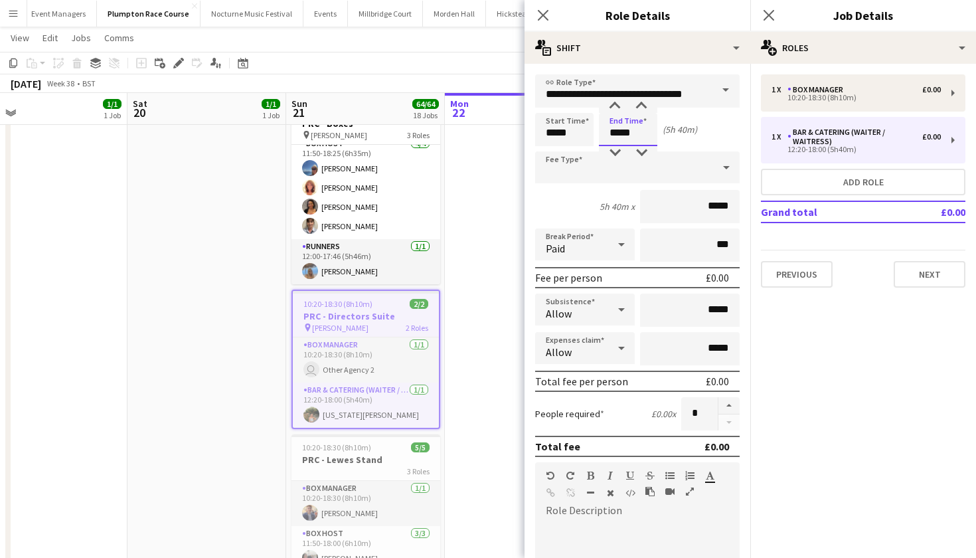
click at [630, 136] on input "*****" at bounding box center [628, 129] width 58 height 33
type input "*****"
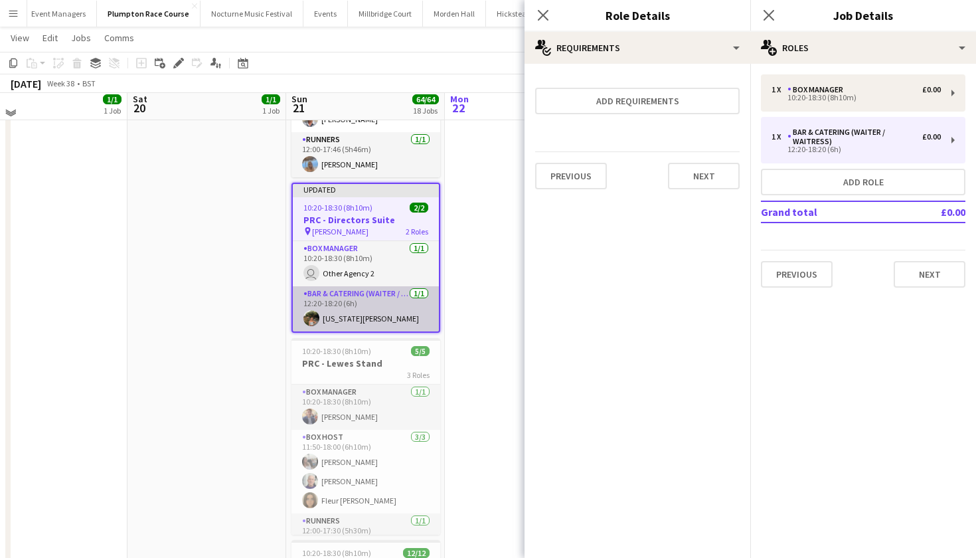
scroll to position [283, 0]
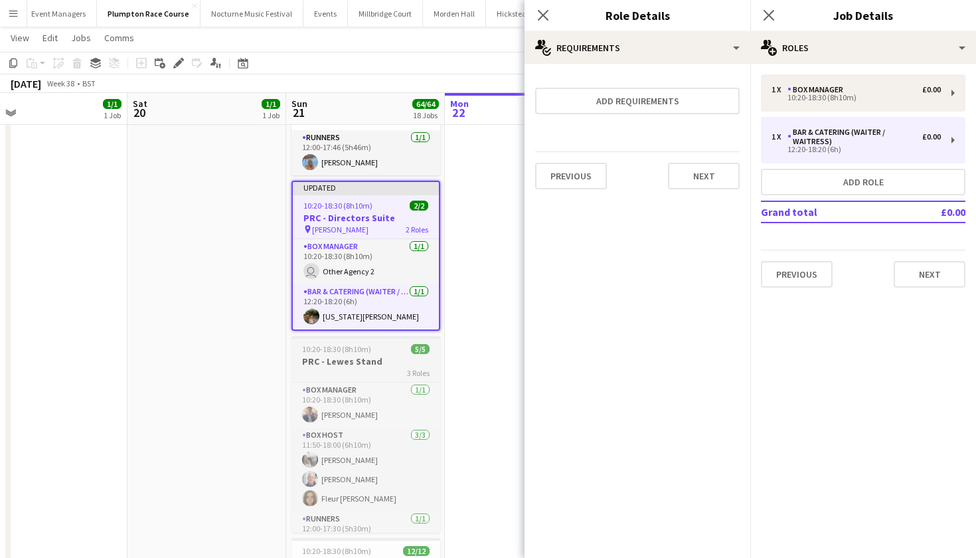
click at [371, 369] on div "3 Roles" at bounding box center [366, 372] width 149 height 11
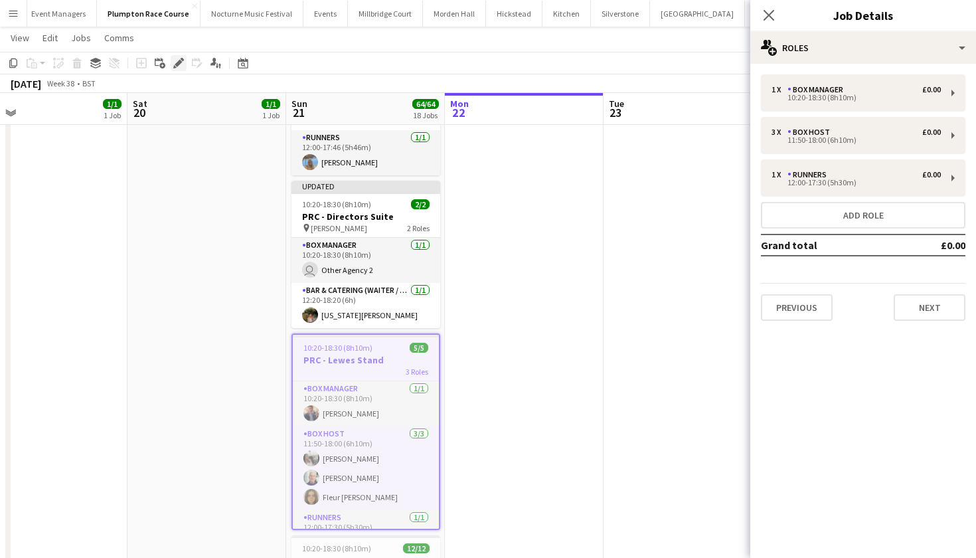
click at [177, 62] on icon at bounding box center [178, 63] width 7 height 7
click at [387, 353] on app-job-card "10:20-18:30 (8h10m) 5/5 PRC - Lewes Stand 3 Roles Box Manager 1/1 10:20-18:30 (…" at bounding box center [366, 431] width 149 height 197
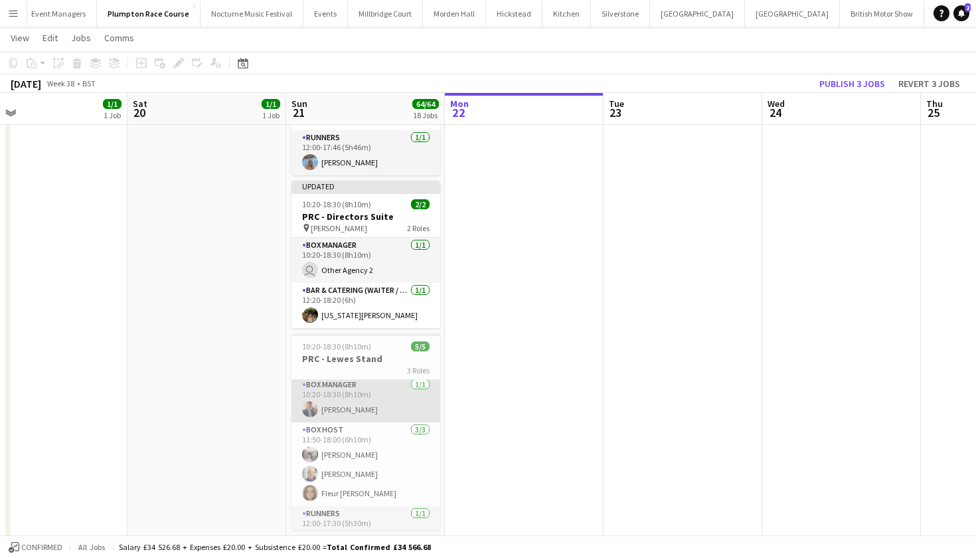
scroll to position [5, 0]
click at [329, 365] on div "3 Roles" at bounding box center [366, 370] width 149 height 11
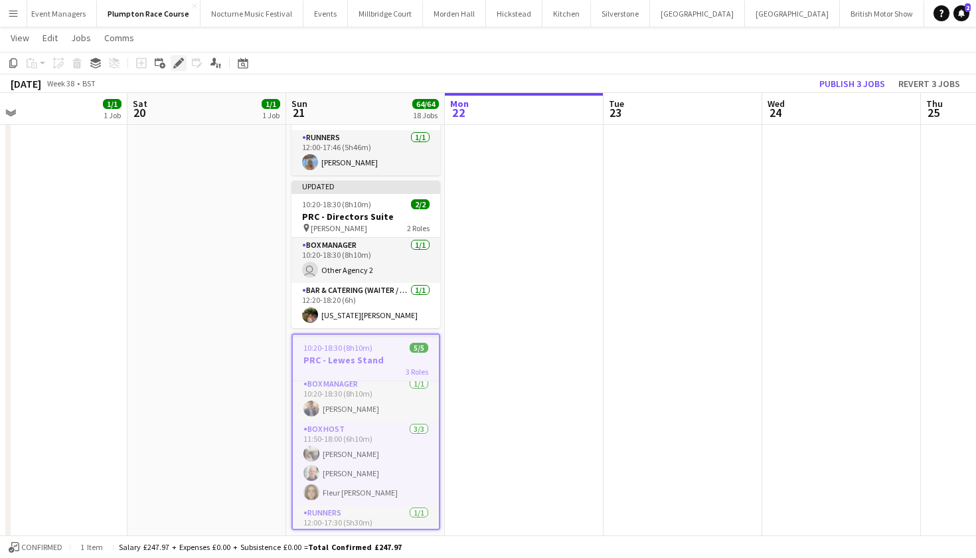
click at [175, 67] on icon at bounding box center [174, 66] width 3 height 3
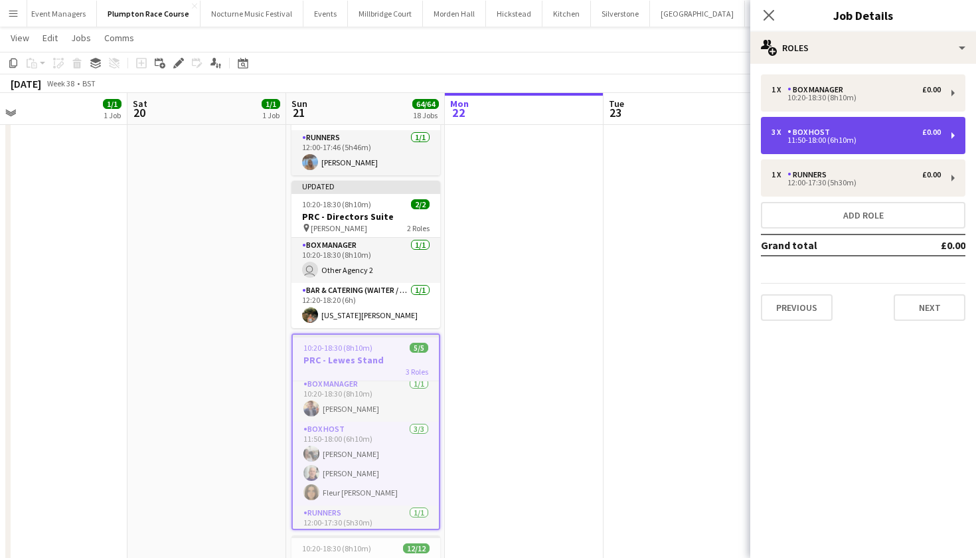
click at [810, 145] on div "3 x Box Host £0.00 11:50-18:00 (6h10m)" at bounding box center [863, 135] width 205 height 37
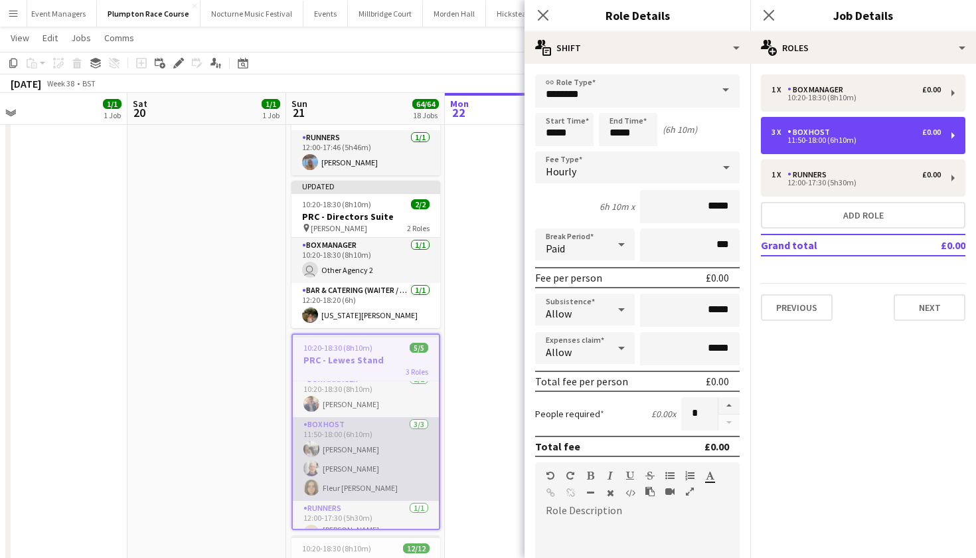
scroll to position [7, 0]
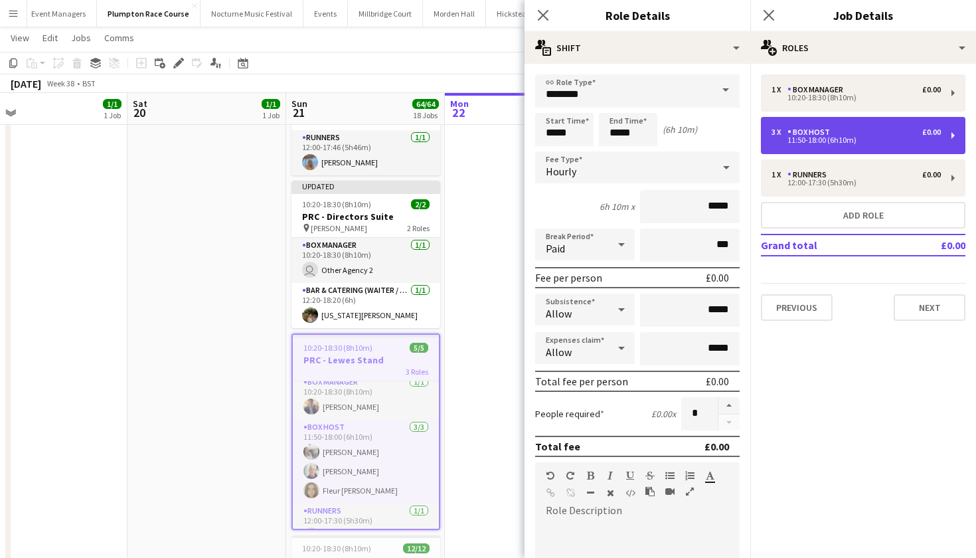
click at [806, 145] on div "3 x Box Host £0.00 11:50-18:00 (6h10m)" at bounding box center [863, 135] width 205 height 37
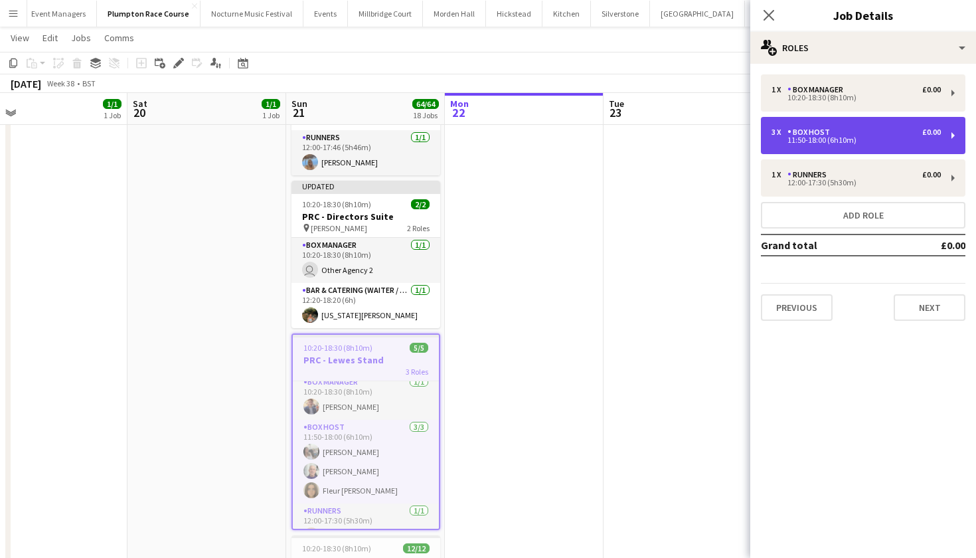
click at [806, 145] on div "3 x Box Host £0.00 11:50-18:00 (6h10m)" at bounding box center [863, 135] width 205 height 37
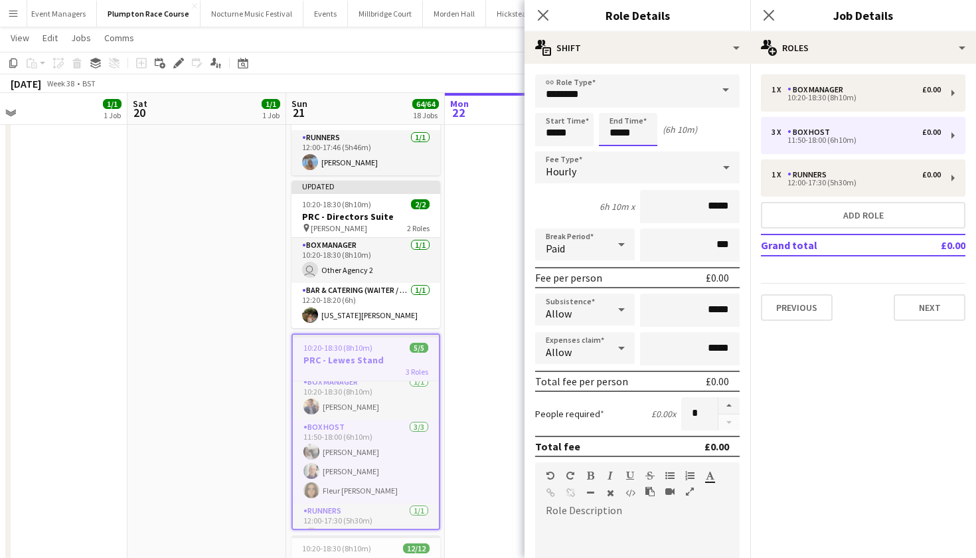
scroll to position [0, 0]
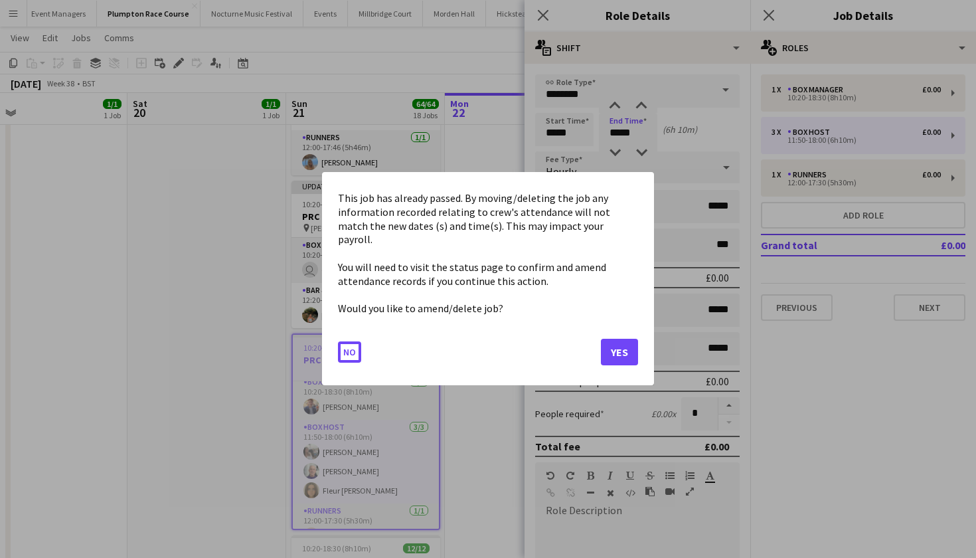
click at [611, 348] on button "Yes" at bounding box center [619, 352] width 37 height 27
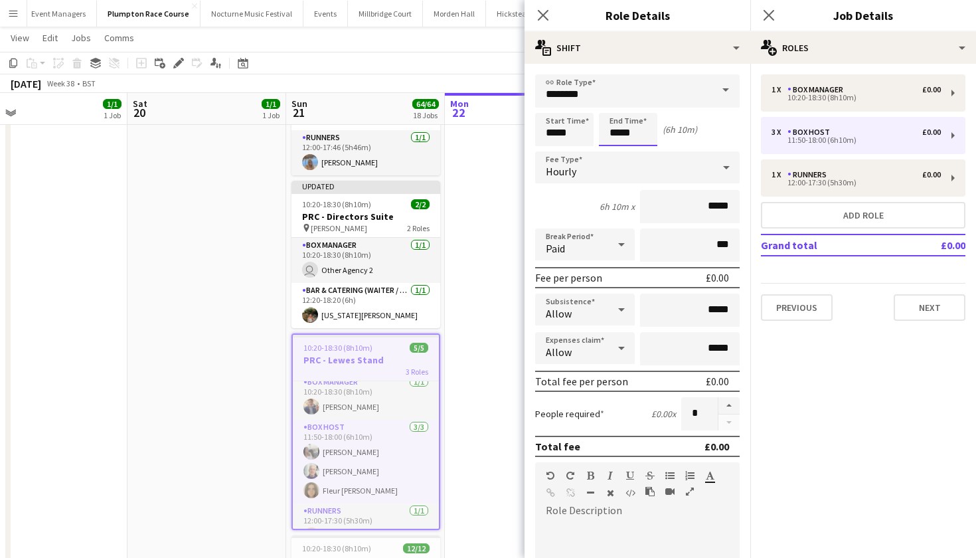
scroll to position [283, 0]
type input "*****"
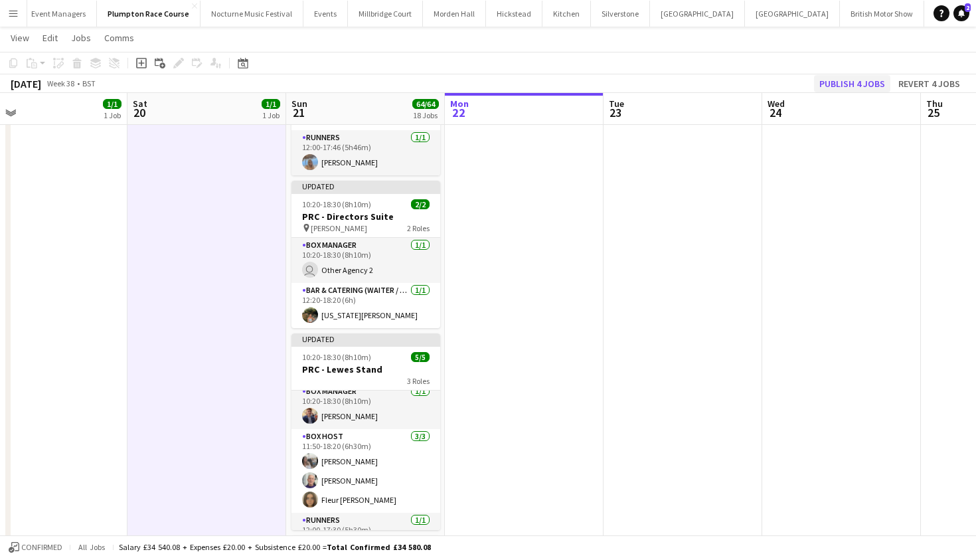
click at [844, 80] on button "Publish 4 jobs" at bounding box center [852, 83] width 76 height 17
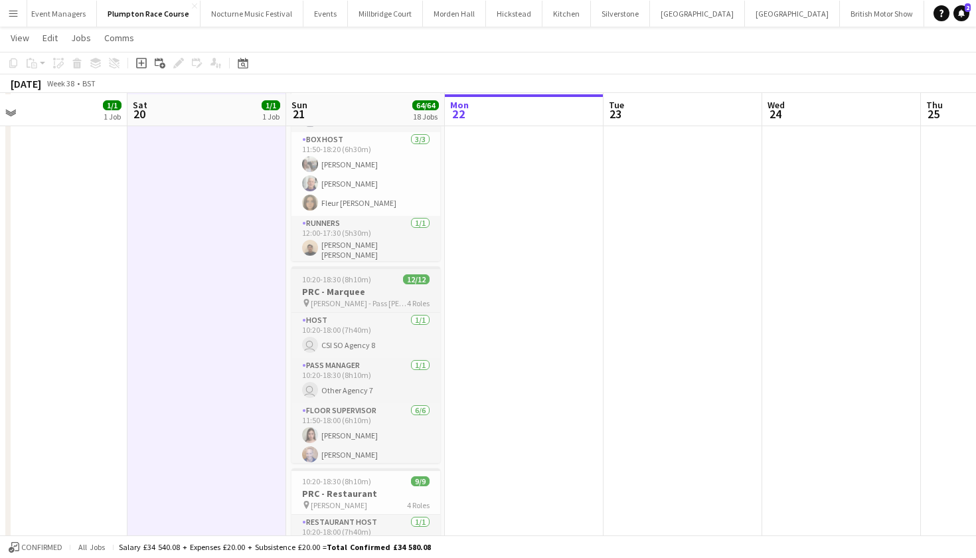
scroll to position [532, 0]
click at [361, 286] on h3 "PRC - Marquee" at bounding box center [366, 290] width 149 height 12
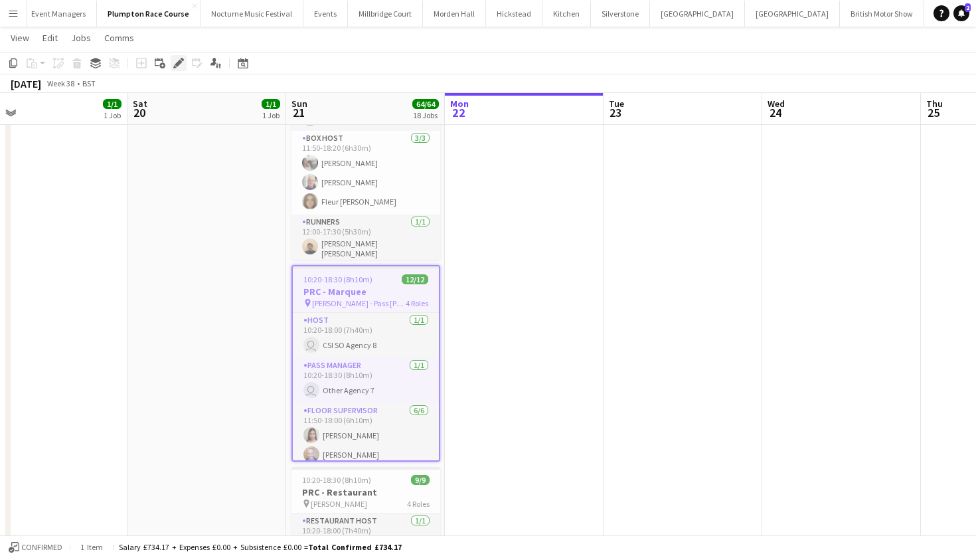
click at [180, 61] on icon at bounding box center [178, 63] width 7 height 7
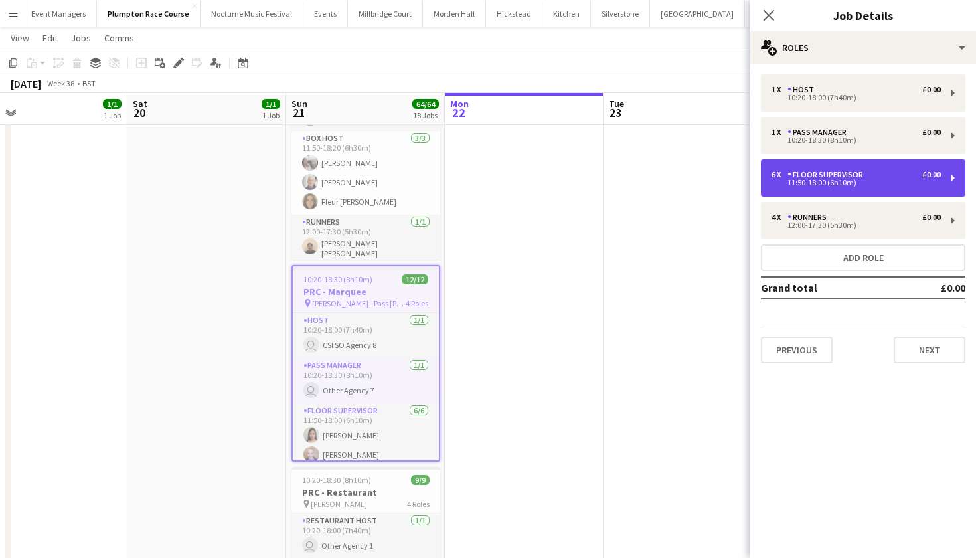
click at [799, 169] on div "6 x Floor Supervisor £0.00 11:50-18:00 (6h10m)" at bounding box center [863, 177] width 205 height 37
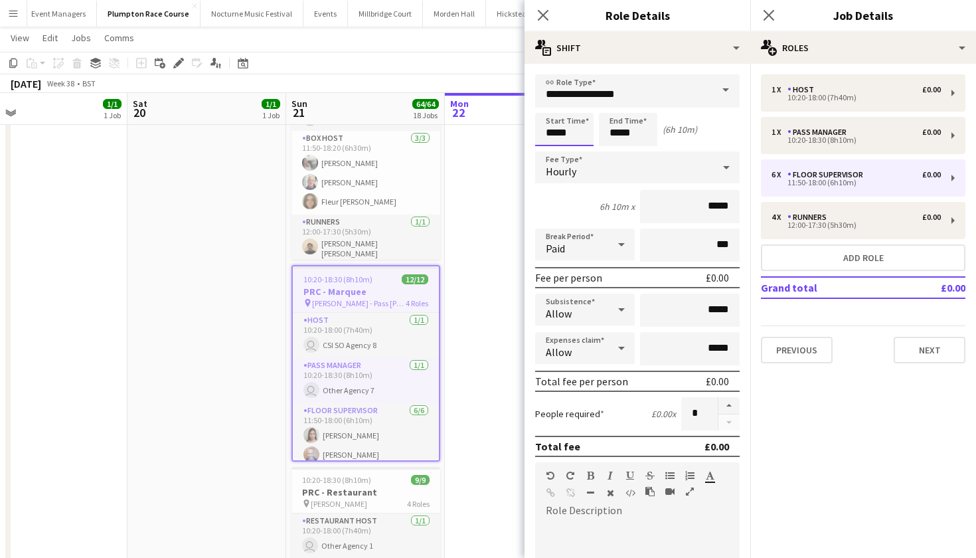
scroll to position [0, 0]
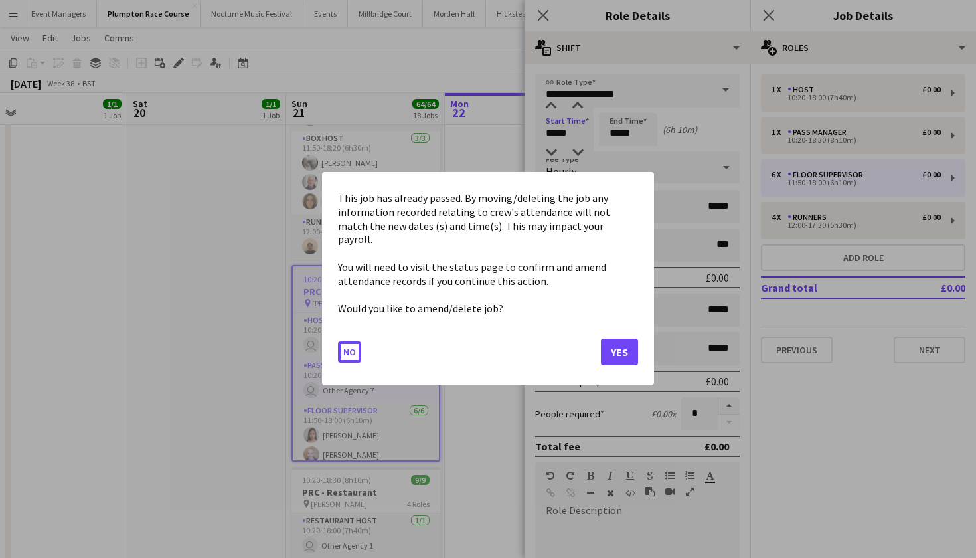
click at [613, 348] on button "Yes" at bounding box center [619, 352] width 37 height 27
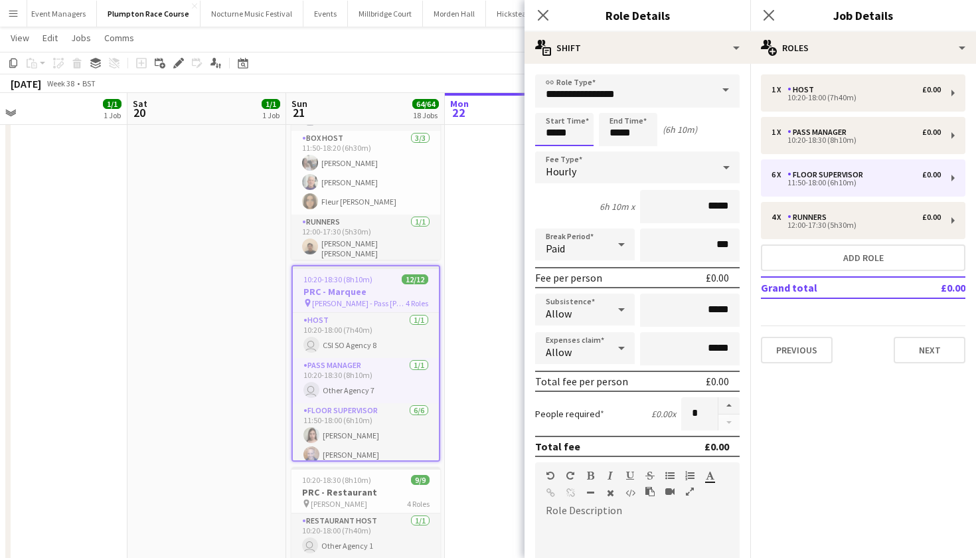
scroll to position [532, 0]
type input "*****"
click at [629, 133] on input "*****" at bounding box center [628, 129] width 58 height 33
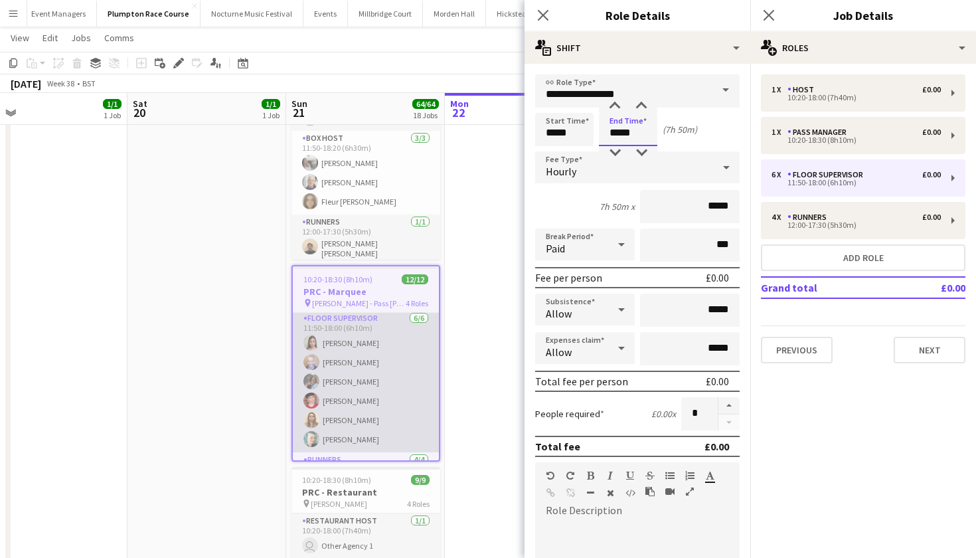
scroll to position [99, 0]
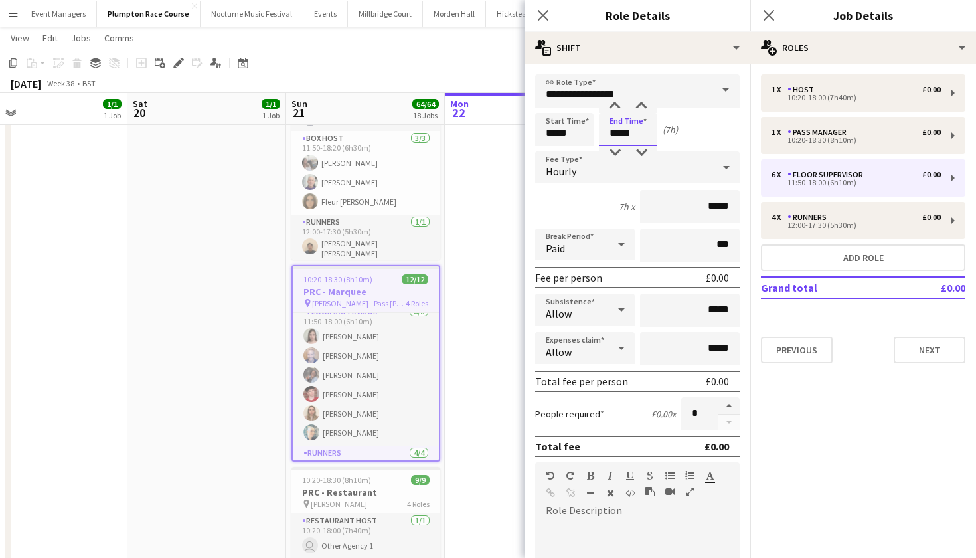
type input "*****"
click at [565, 128] on input "*****" at bounding box center [564, 129] width 58 height 33
type input "*****"
click at [827, 253] on button "Add role" at bounding box center [863, 257] width 205 height 27
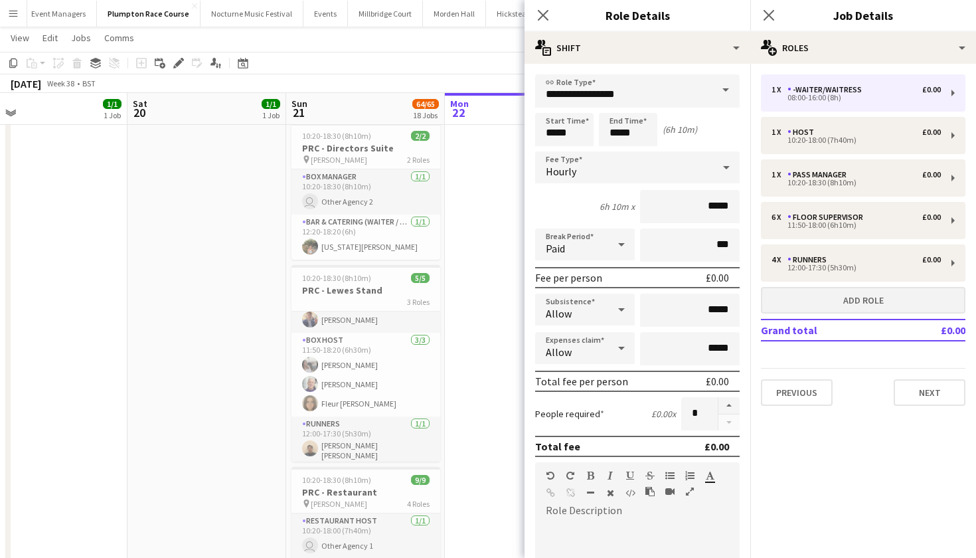
type input "**********"
type input "*****"
type input "*"
click at [556, 134] on input "*****" at bounding box center [564, 129] width 58 height 33
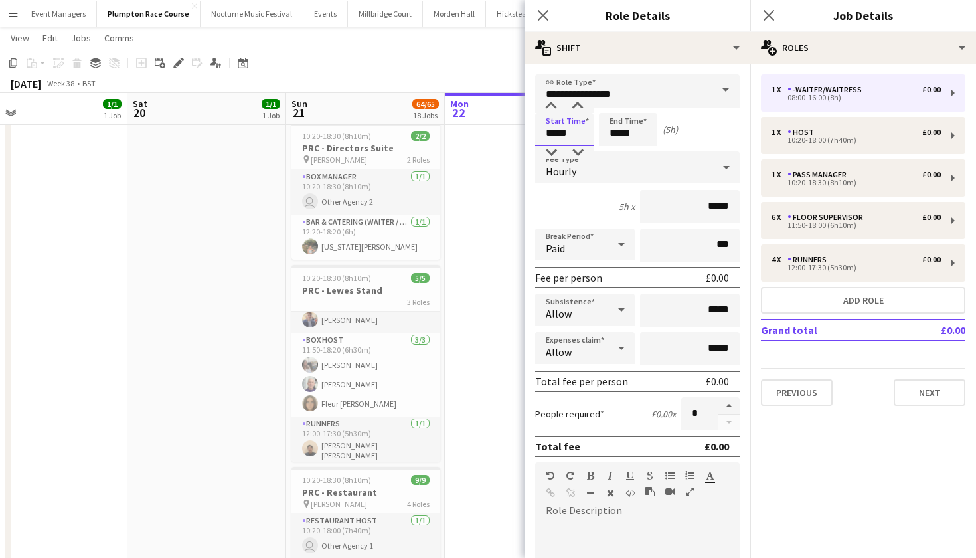
type input "*****"
click at [620, 132] on input "*****" at bounding box center [628, 129] width 58 height 33
type input "*****"
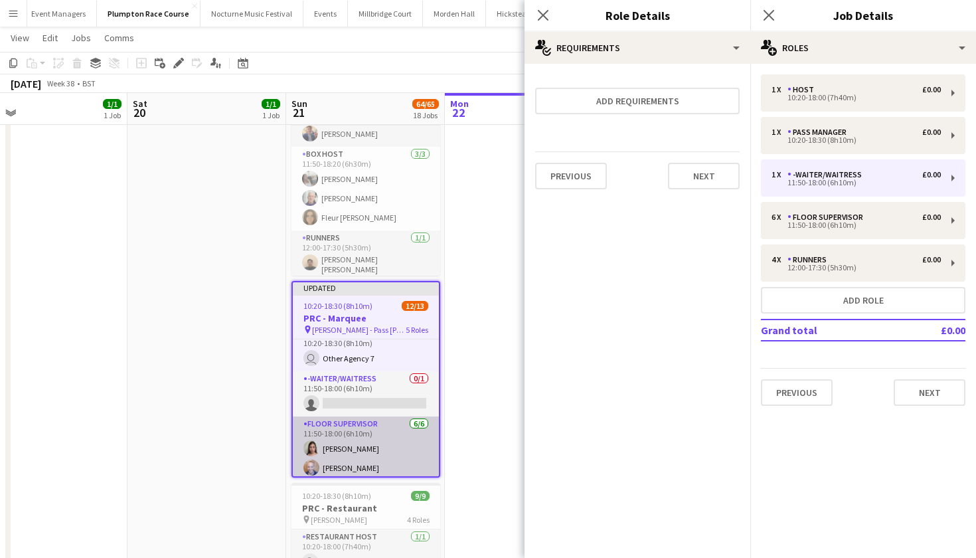
scroll to position [55, 0]
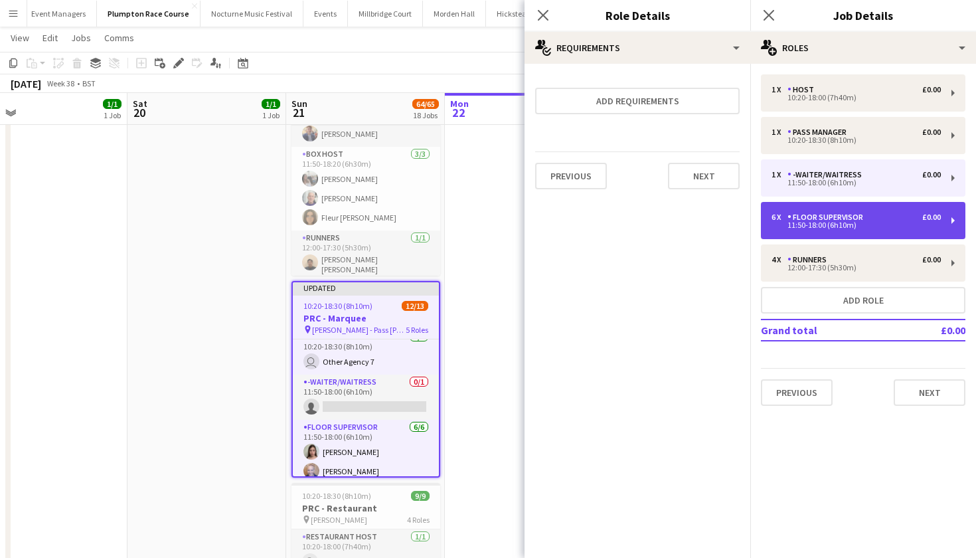
click at [846, 228] on div "11:50-18:00 (6h10m)" at bounding box center [856, 225] width 169 height 7
type input "**********"
type input "*"
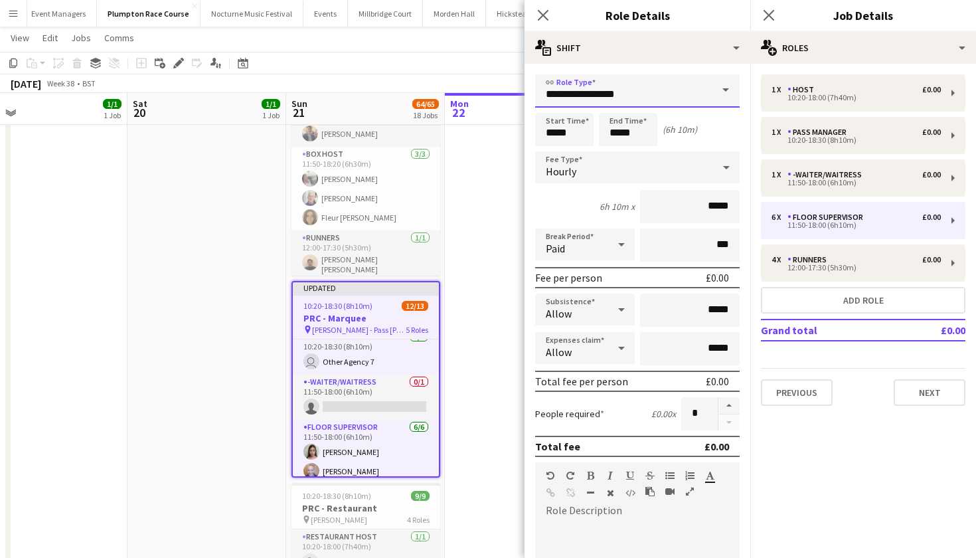
click at [710, 84] on input "**********" at bounding box center [637, 90] width 205 height 33
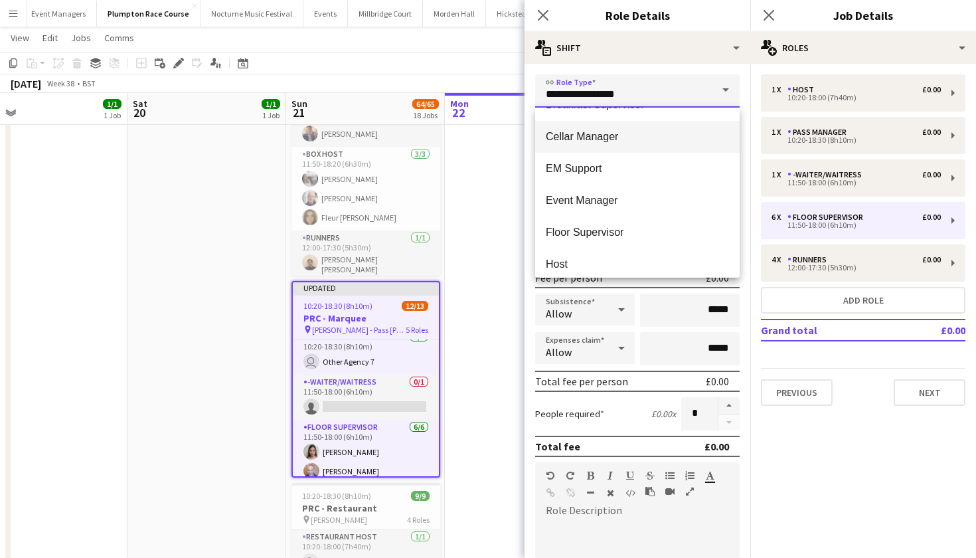
scroll to position [252, 0]
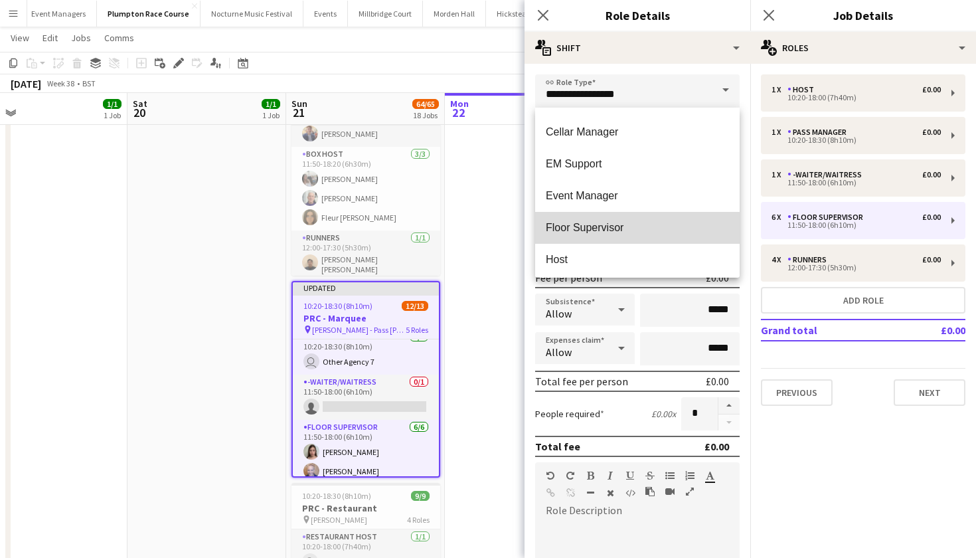
click at [625, 234] on span "Floor Supervisor" at bounding box center [637, 227] width 183 height 13
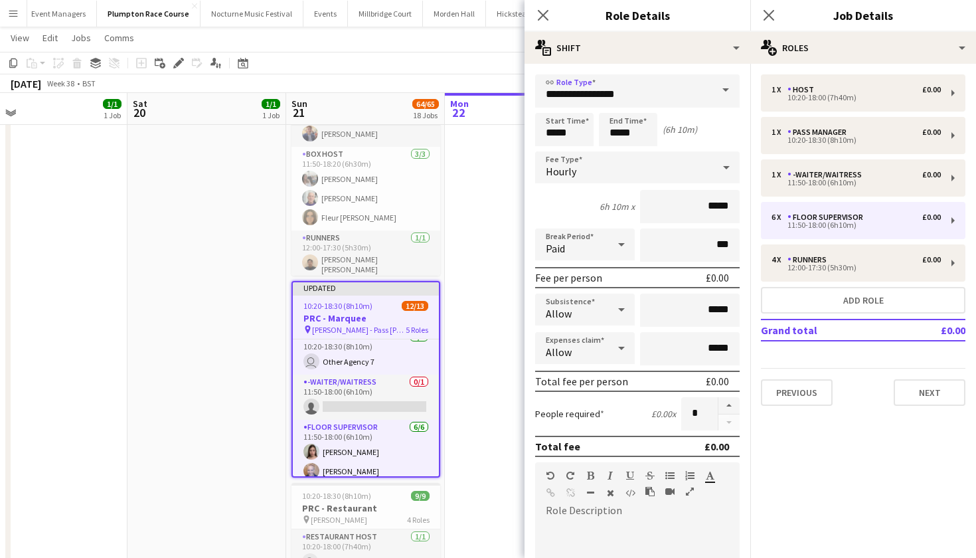
click at [477, 257] on app-date-cell at bounding box center [524, 349] width 159 height 1432
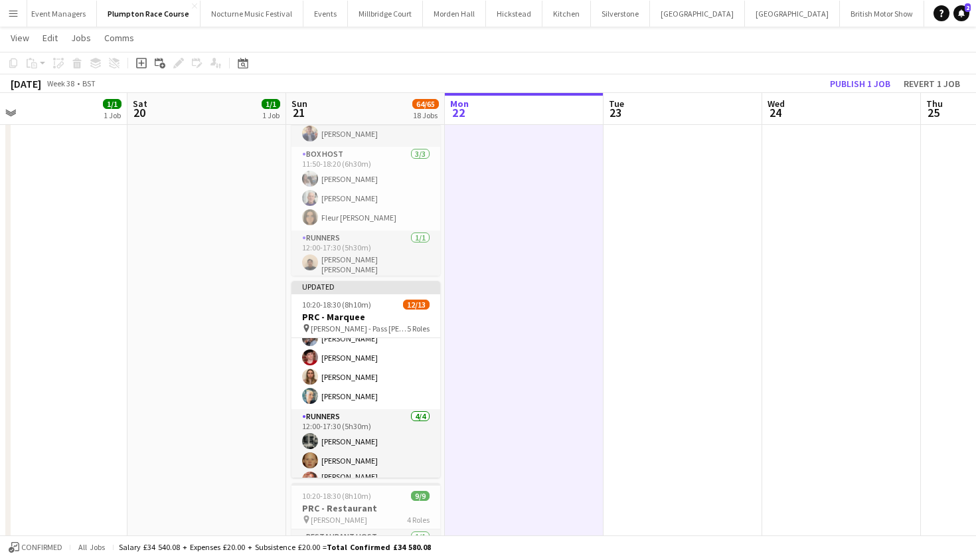
scroll to position [204, 0]
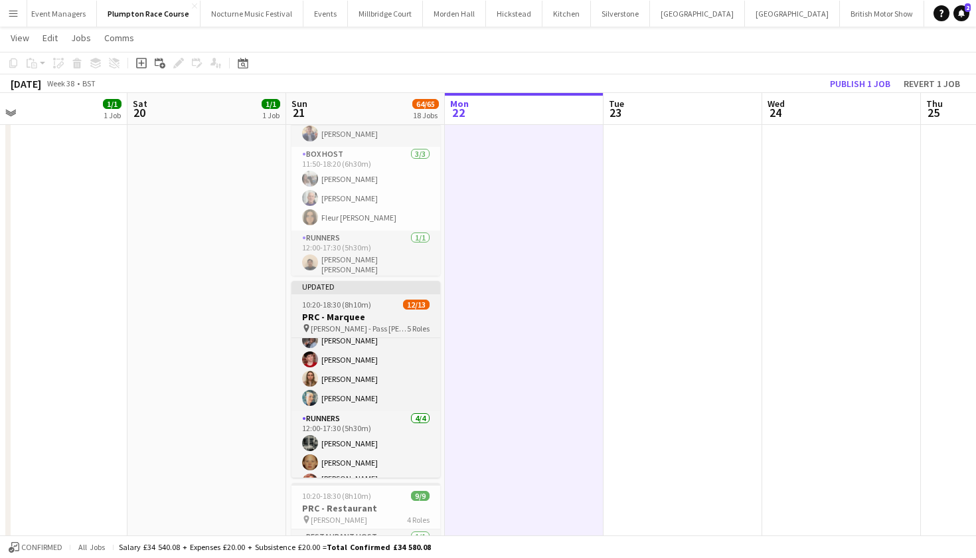
click at [344, 315] on h3 "PRC - Marquee" at bounding box center [366, 317] width 149 height 12
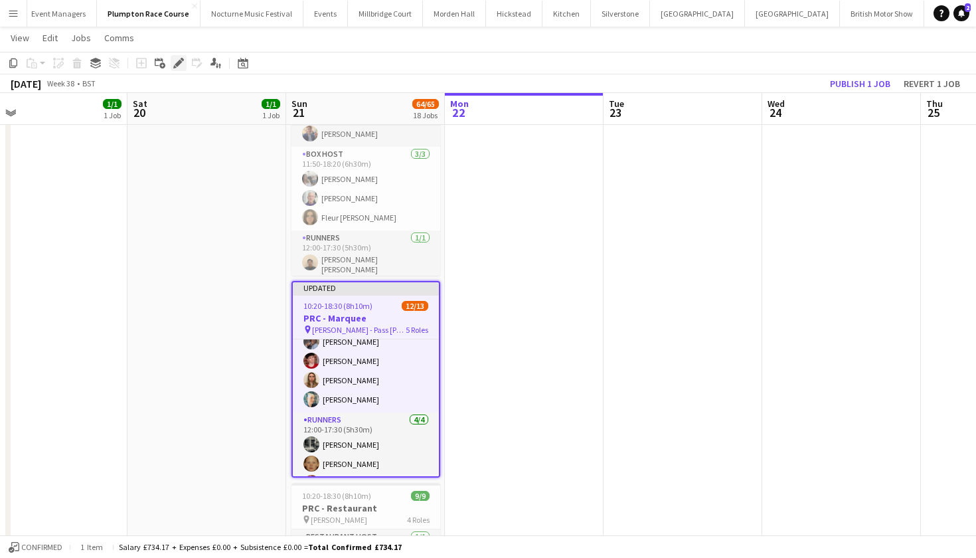
click at [180, 62] on icon at bounding box center [178, 63] width 7 height 7
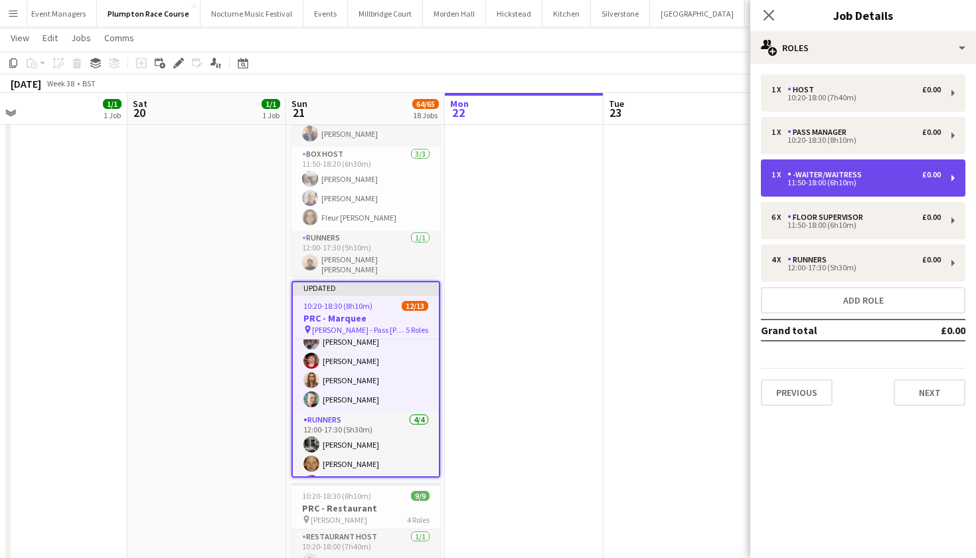
click at [822, 175] on div "-Waiter/Waitress" at bounding box center [828, 174] width 80 height 9
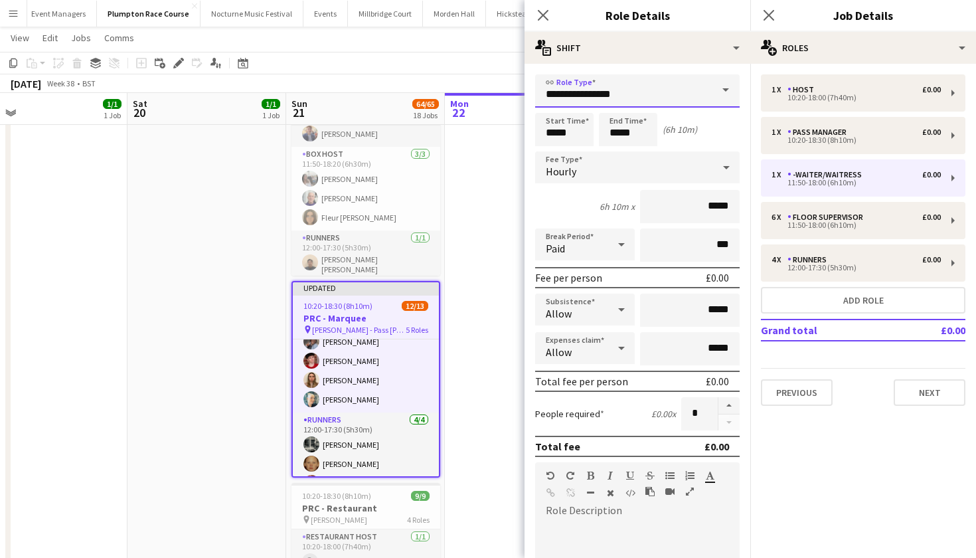
click at [634, 89] on input "**********" at bounding box center [637, 90] width 205 height 33
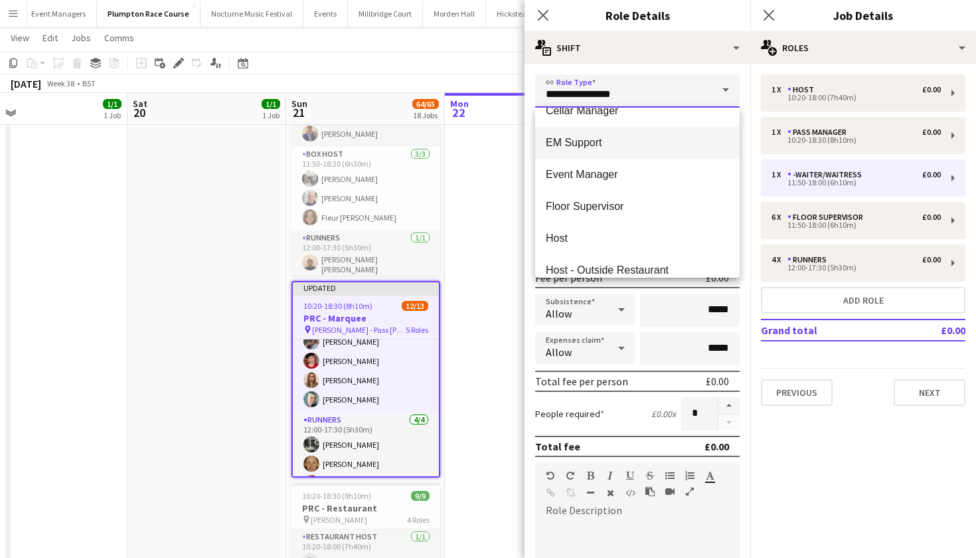
scroll to position [294, 0]
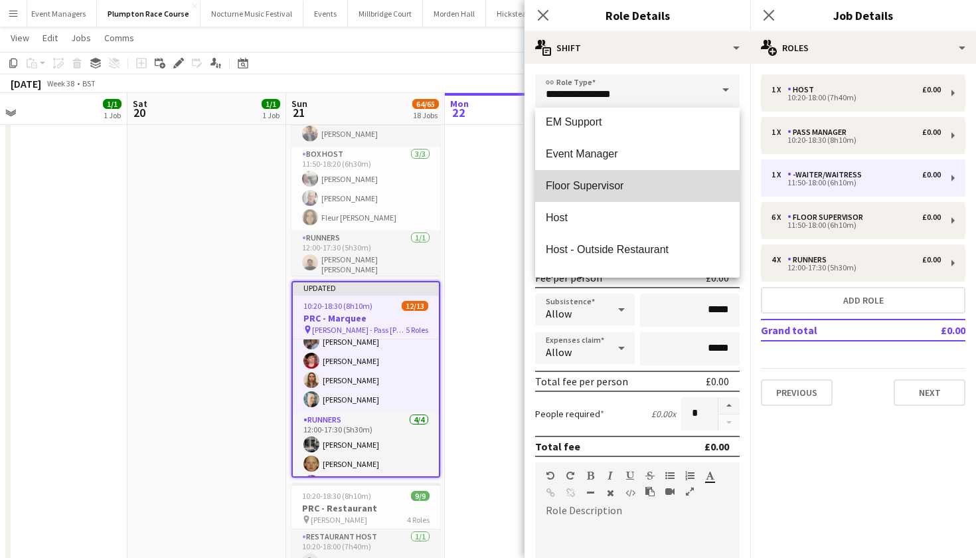
click at [595, 192] on span "Floor Supervisor" at bounding box center [637, 185] width 183 height 13
type input "**********"
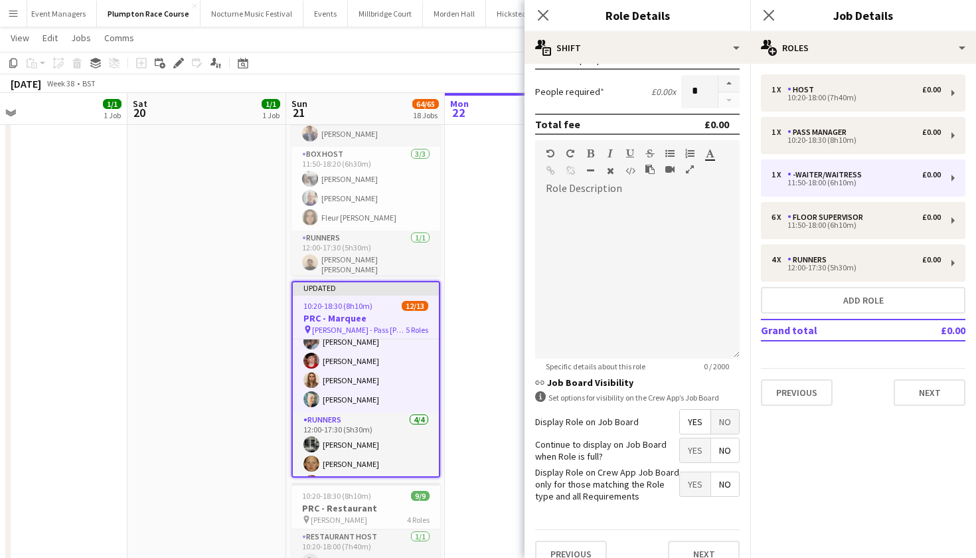
scroll to position [339, 0]
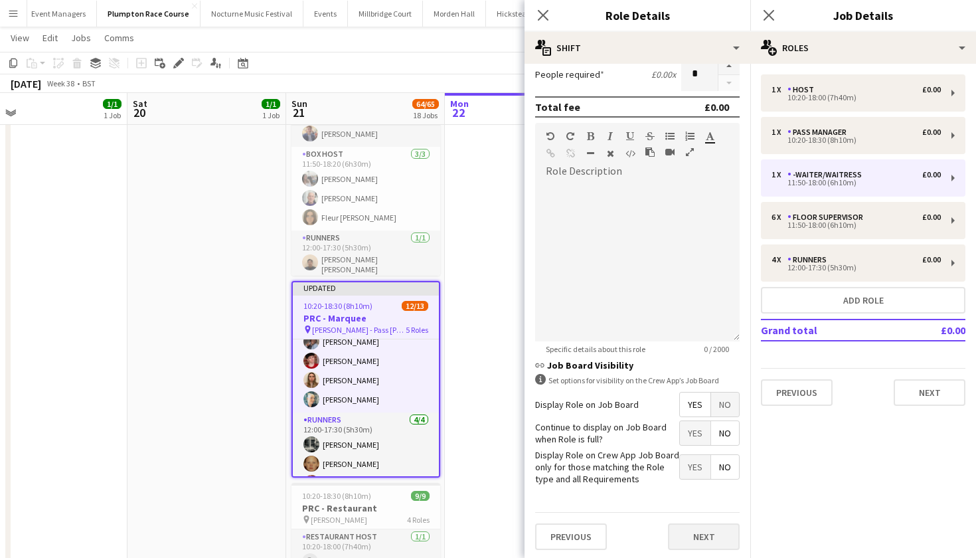
click at [690, 546] on button "Next" at bounding box center [704, 536] width 72 height 27
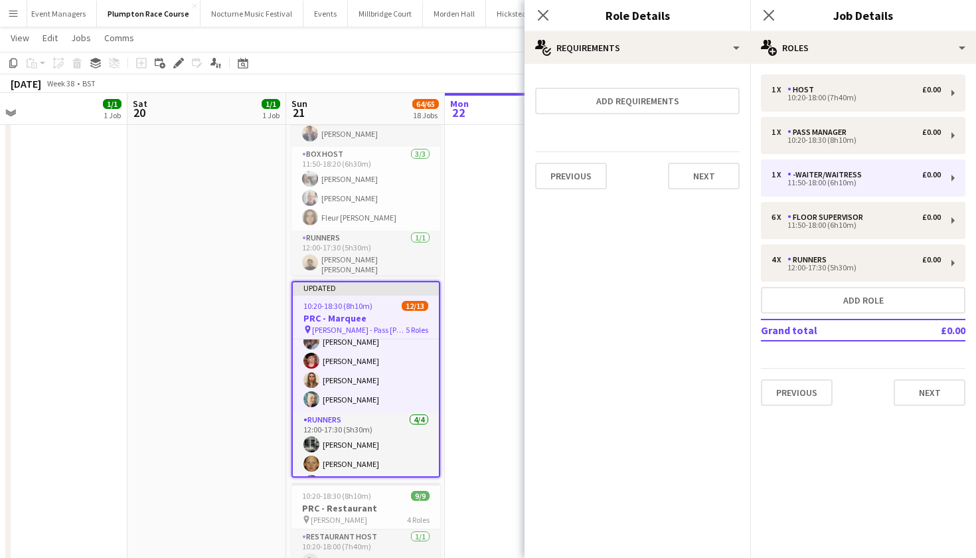
scroll to position [0, 0]
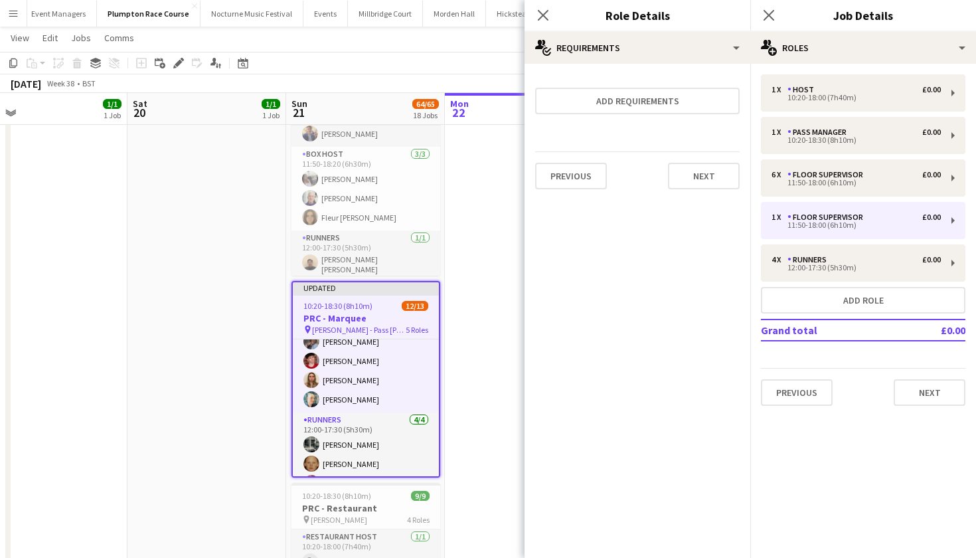
click at [498, 313] on app-date-cell at bounding box center [524, 349] width 159 height 1432
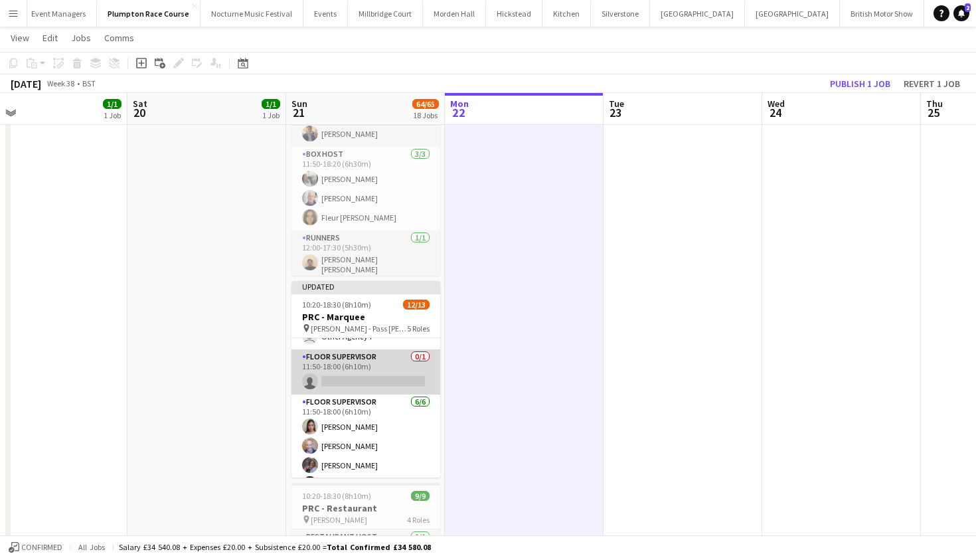
scroll to position [80, 0]
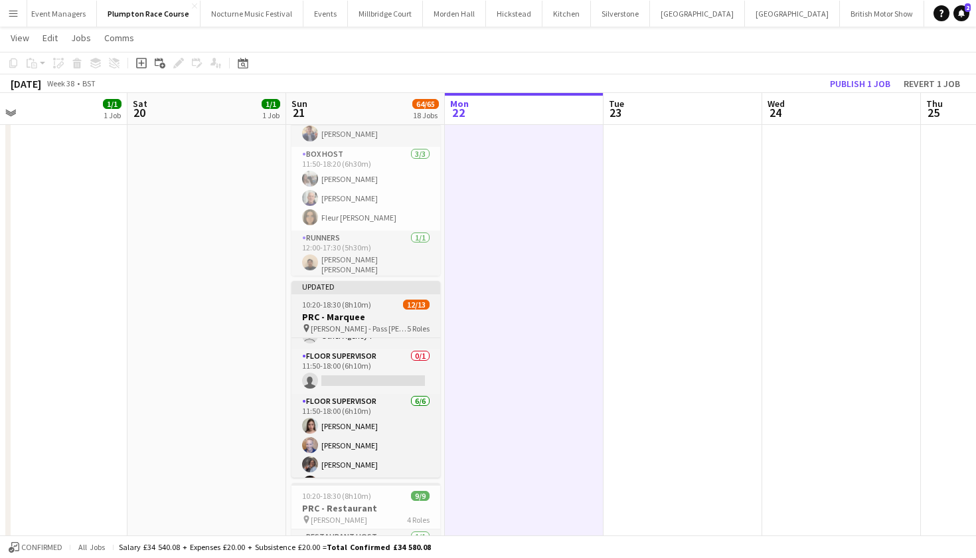
click at [385, 306] on div "10:20-18:30 (8h10m) 12/13" at bounding box center [366, 305] width 149 height 10
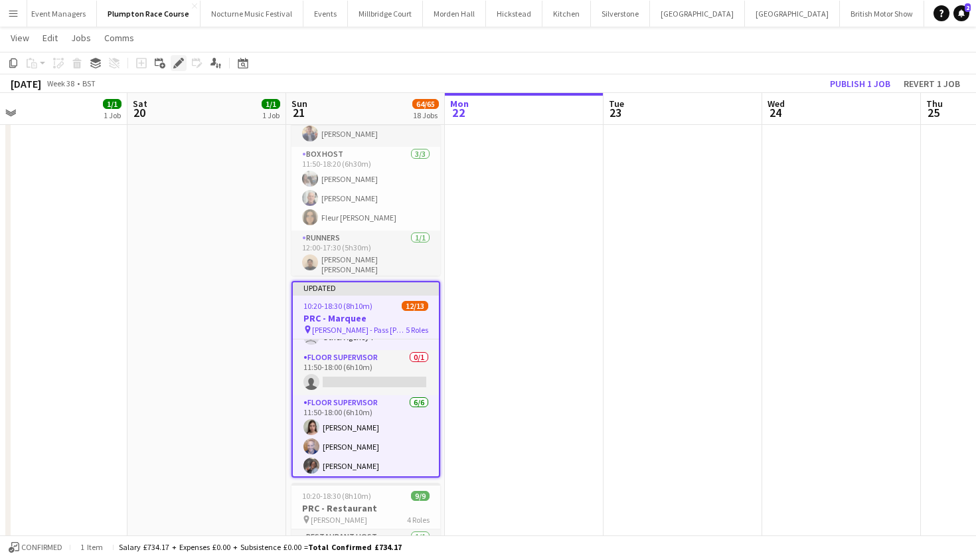
click at [185, 64] on div "Edit" at bounding box center [179, 63] width 16 height 16
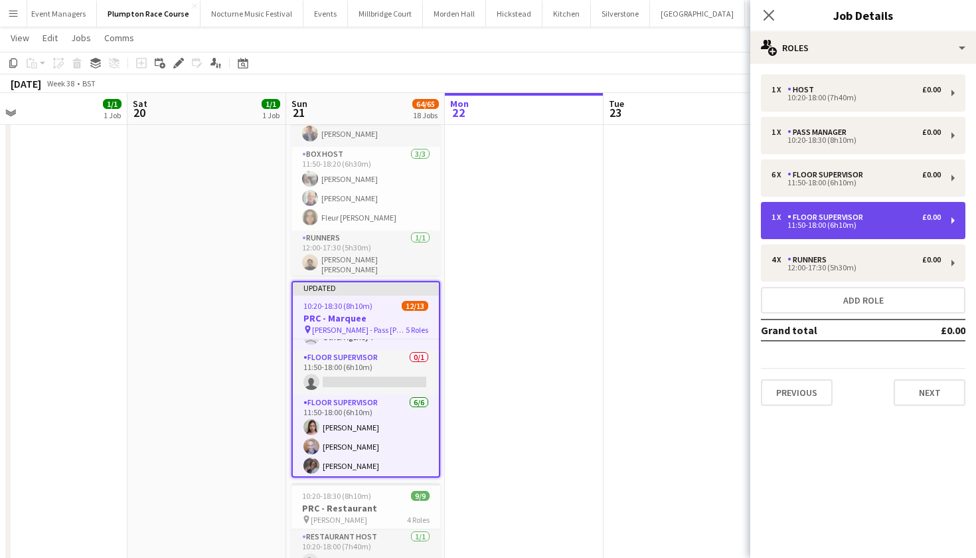
click at [818, 219] on div "Floor Supervisor" at bounding box center [828, 217] width 81 height 9
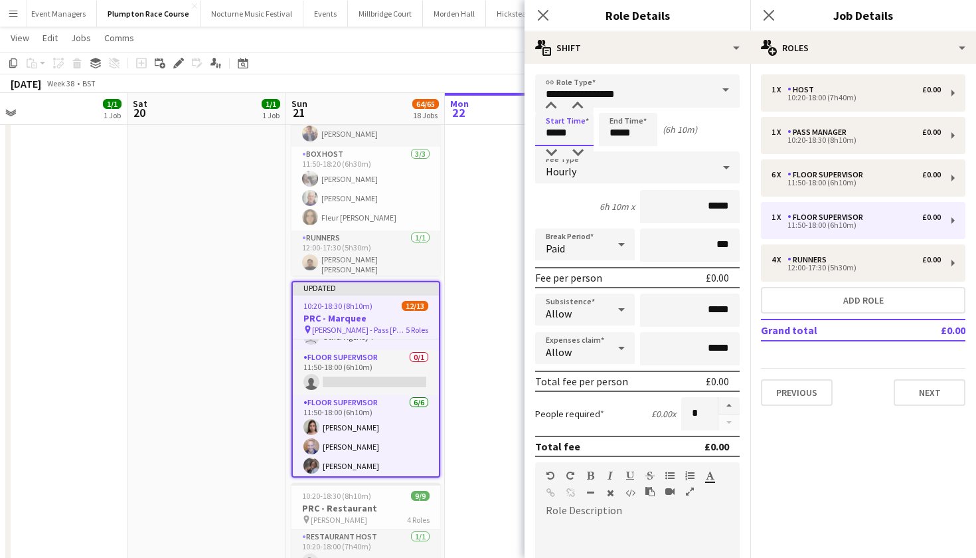
click at [563, 134] on input "*****" at bounding box center [564, 129] width 58 height 33
type input "*****"
click at [636, 135] on input "*****" at bounding box center [628, 129] width 58 height 33
type input "*****"
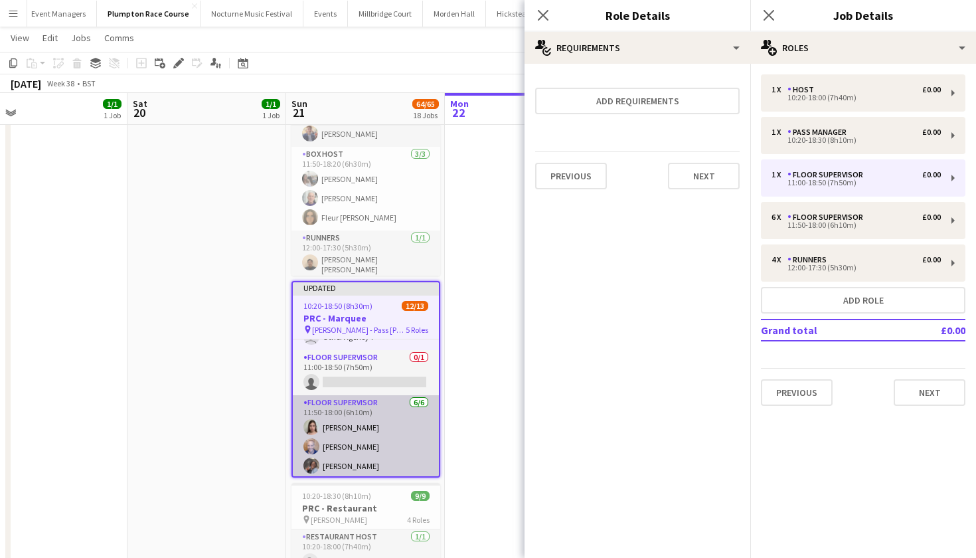
click at [385, 436] on app-card-role "Floor Supervisor 6/6 11:50-18:00 (6h10m) Daisy Marshall Hannah Bellasis Deborah…" at bounding box center [366, 465] width 146 height 141
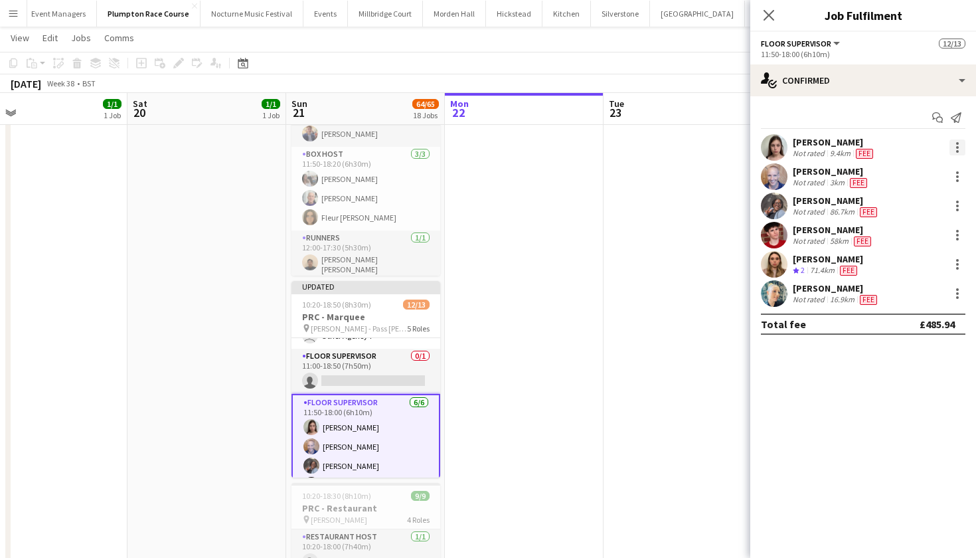
click at [960, 147] on div at bounding box center [958, 147] width 16 height 16
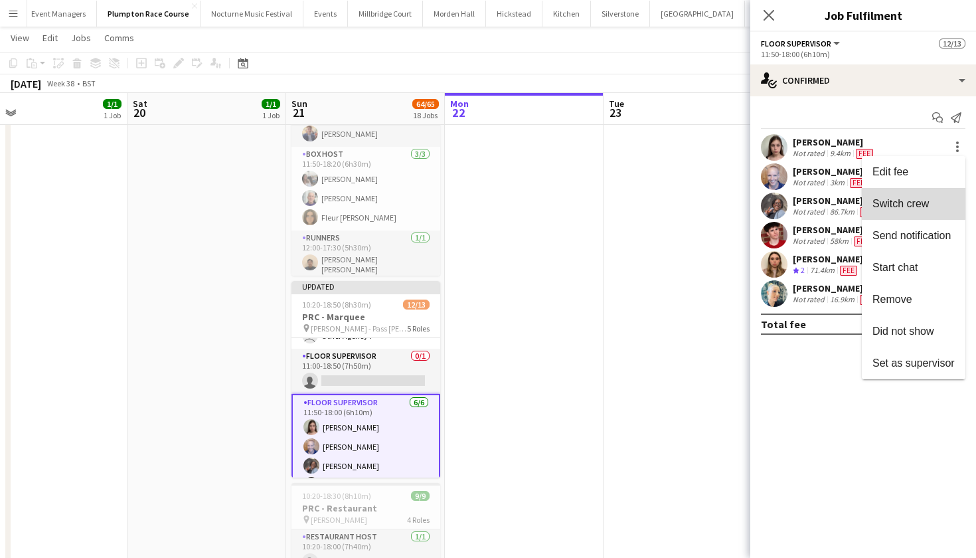
click at [897, 198] on span "Switch crew" at bounding box center [901, 203] width 56 height 11
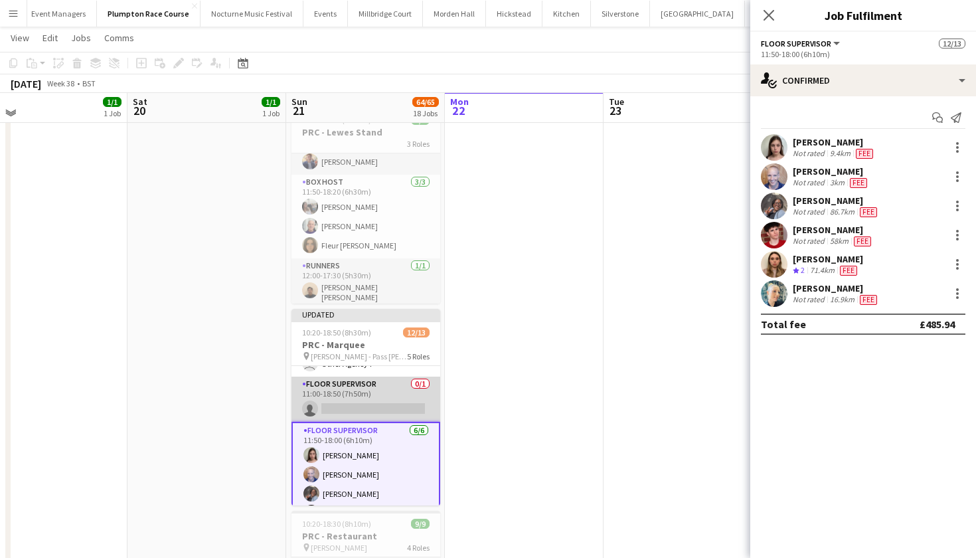
click at [339, 404] on app-card-role "Floor Supervisor 0/1 11:00-18:50 (7h50m) single-neutral-actions" at bounding box center [366, 399] width 149 height 45
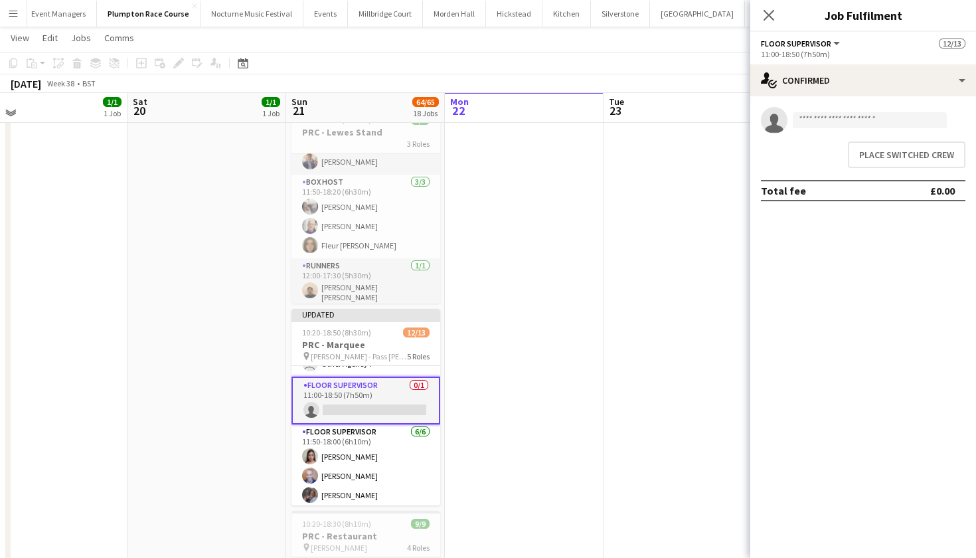
scroll to position [0, 348]
click at [924, 149] on button "Place switched crew" at bounding box center [907, 154] width 118 height 27
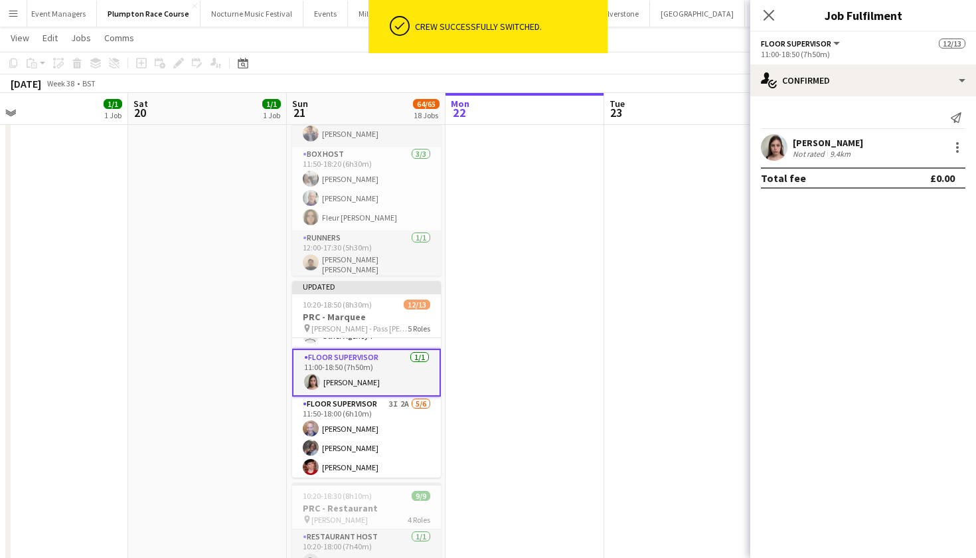
scroll to position [516, 0]
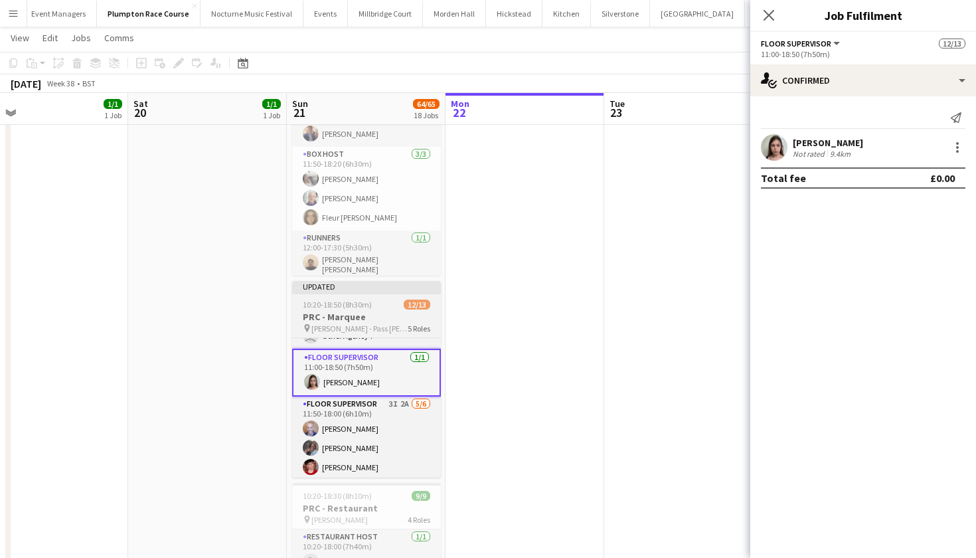
click at [357, 300] on span "10:20-18:50 (8h30m)" at bounding box center [337, 305] width 69 height 10
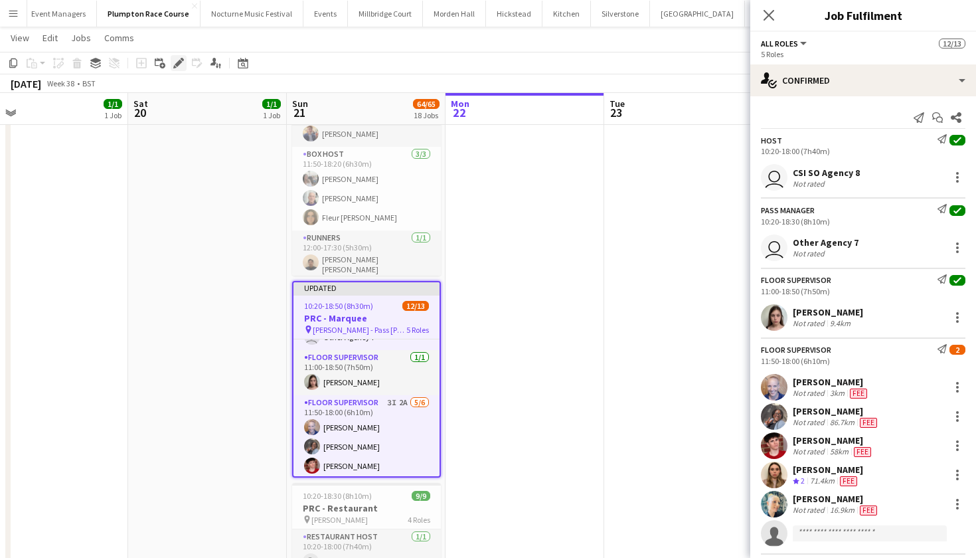
click at [181, 56] on div "Edit" at bounding box center [179, 63] width 16 height 16
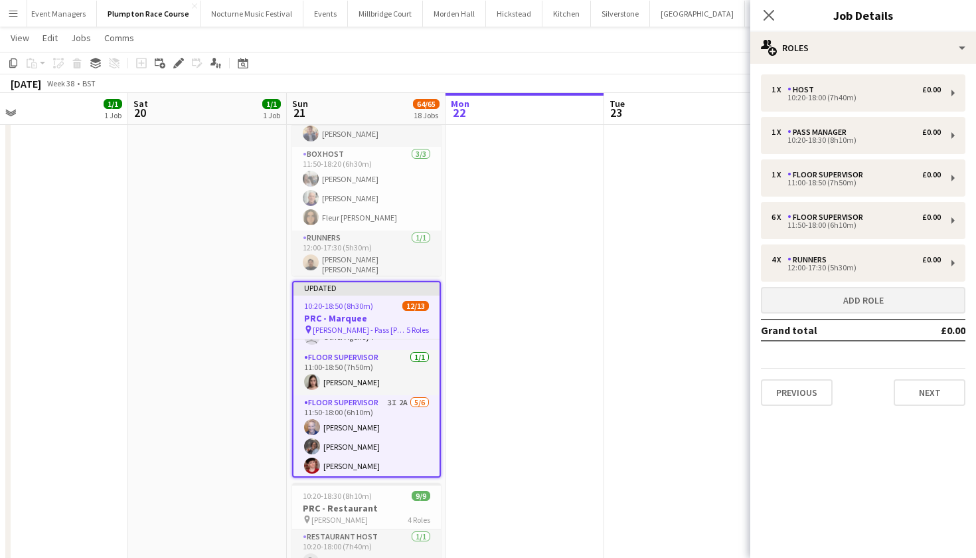
click at [844, 292] on button "Add role" at bounding box center [863, 300] width 205 height 27
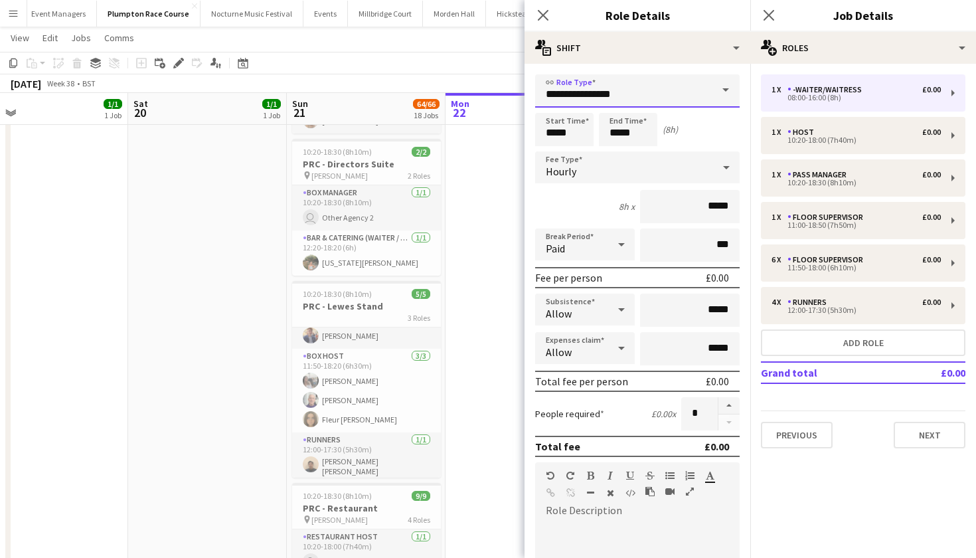
click at [590, 94] on input "**********" at bounding box center [637, 90] width 205 height 33
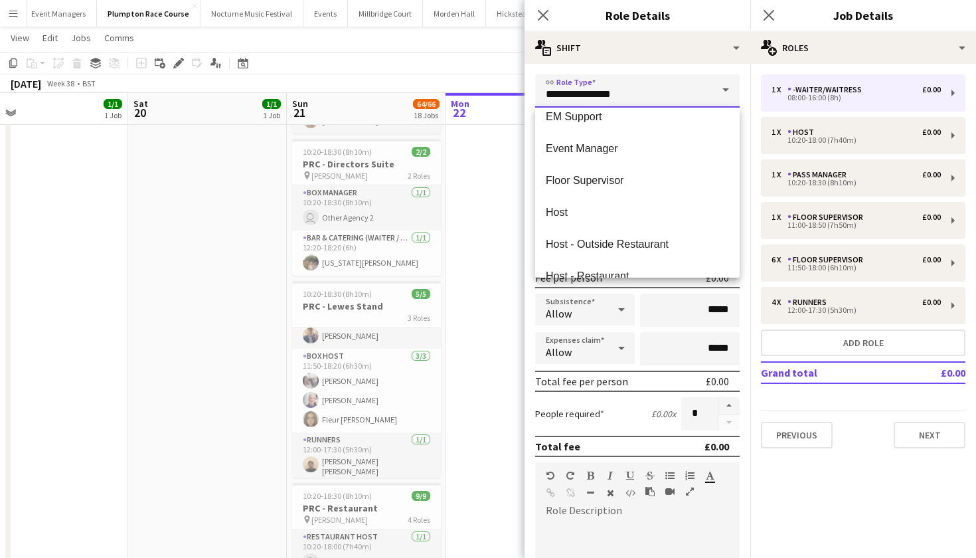
scroll to position [302, 0]
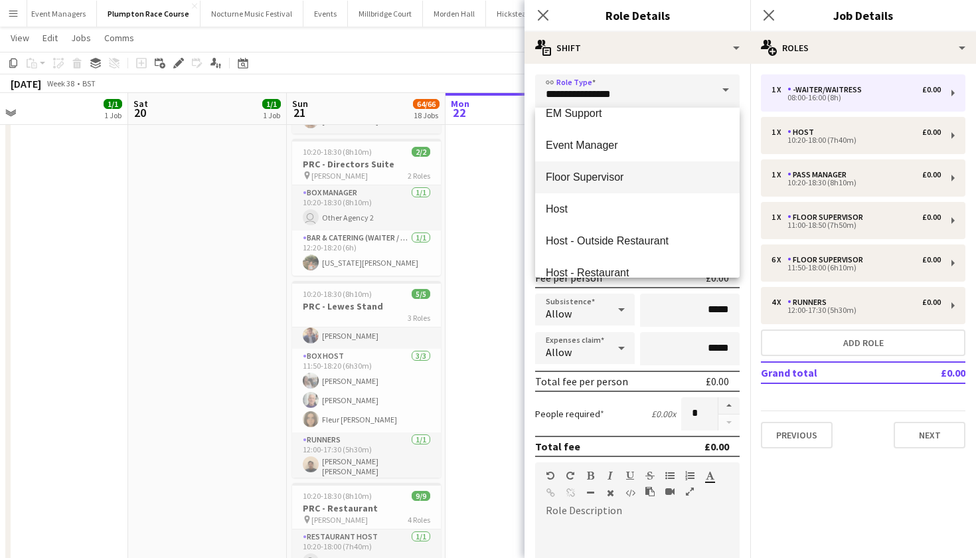
click at [632, 185] on mat-option "Floor Supervisor" at bounding box center [637, 177] width 205 height 32
type input "**********"
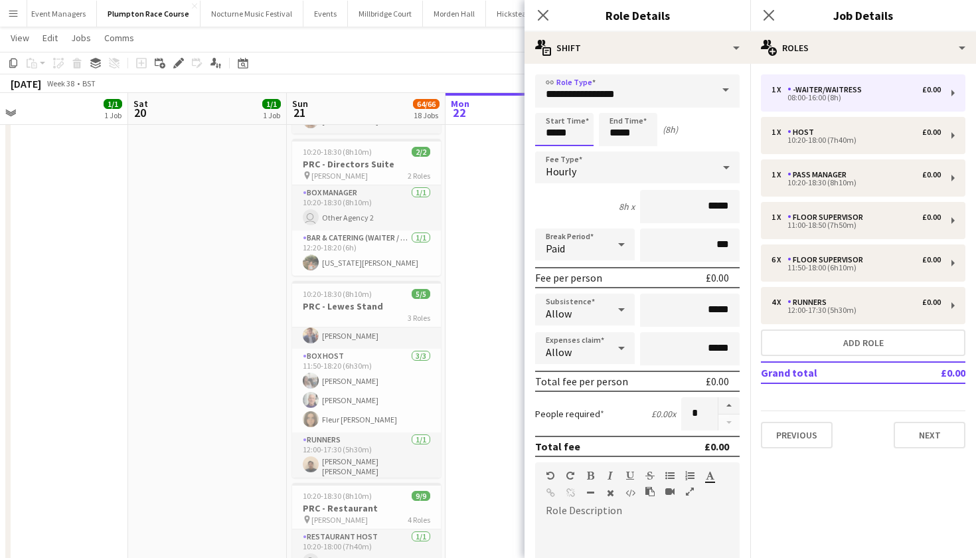
click at [556, 132] on input "*****" at bounding box center [564, 129] width 58 height 33
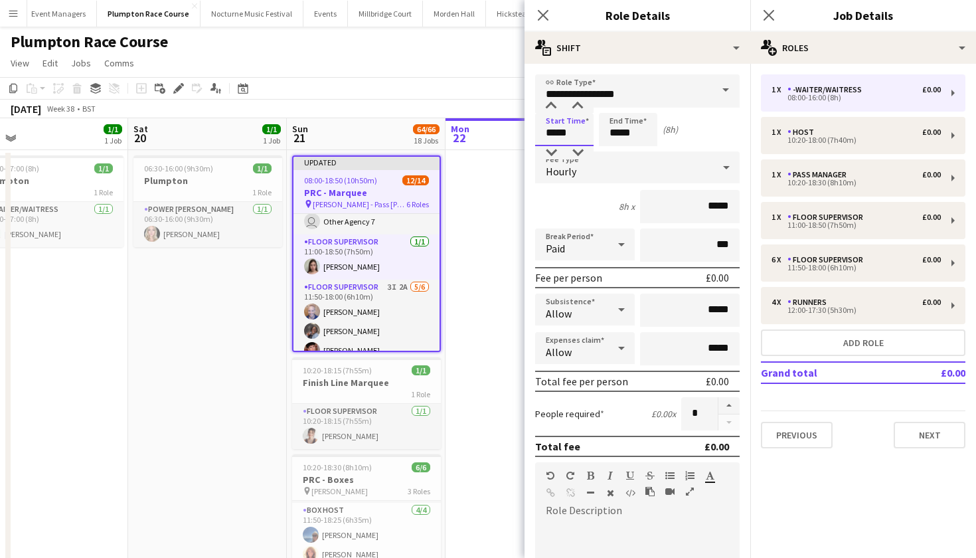
scroll to position [115, 0]
type input "*****"
click at [620, 134] on input "*****" at bounding box center [628, 129] width 58 height 33
type input "*****"
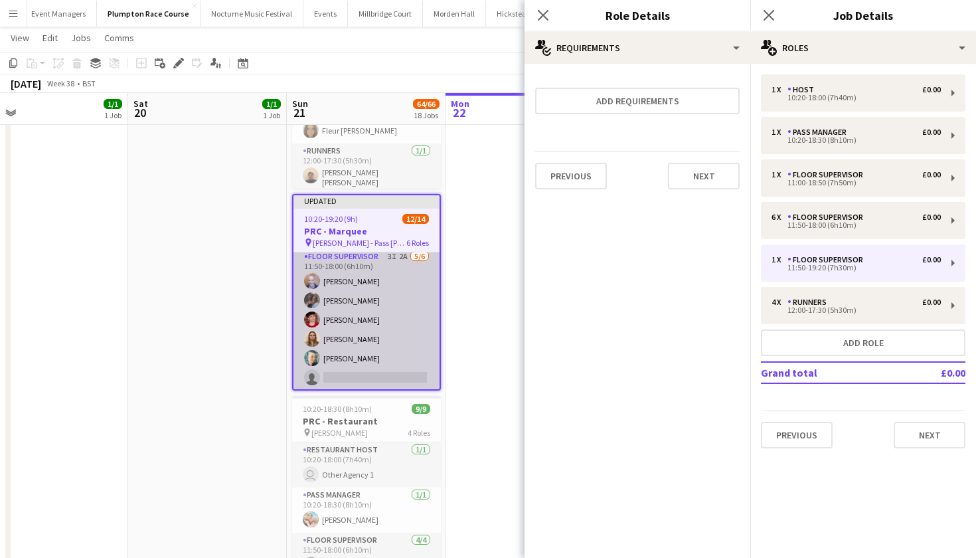
scroll to position [116, 0]
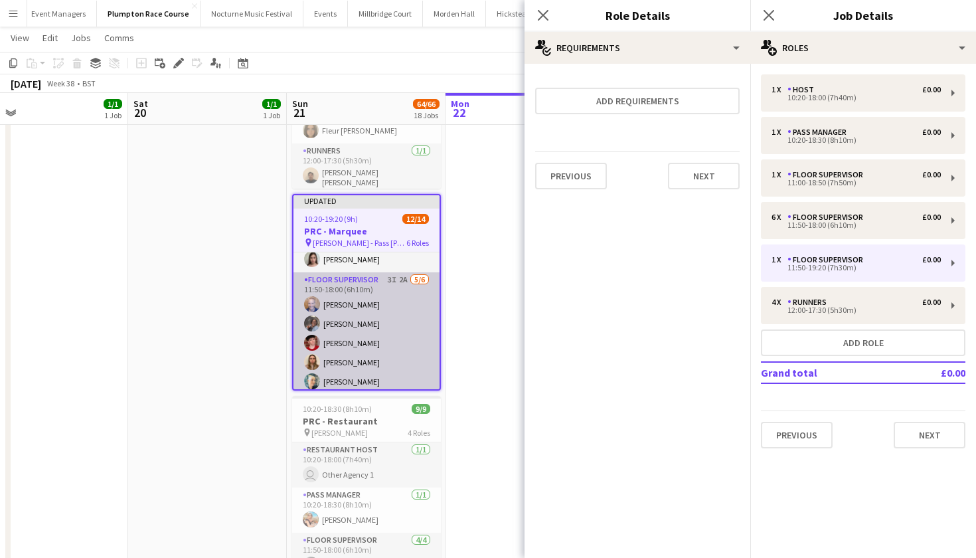
click at [325, 351] on app-card-role "Floor Supervisor 3I 2A 5/6 11:50-18:00 (6h10m) Hannah Bellasis Deborah Edema Jo…" at bounding box center [367, 342] width 146 height 141
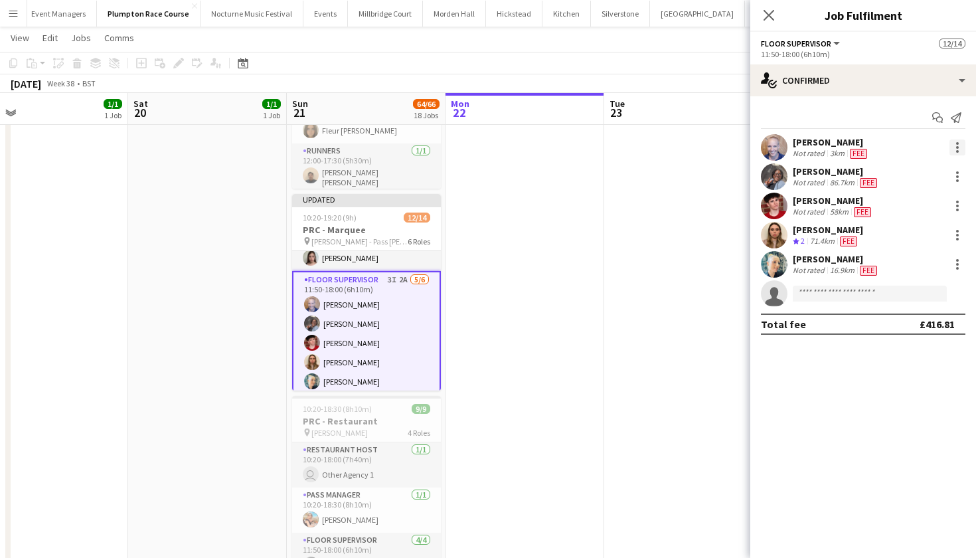
click at [962, 144] on div at bounding box center [958, 147] width 16 height 16
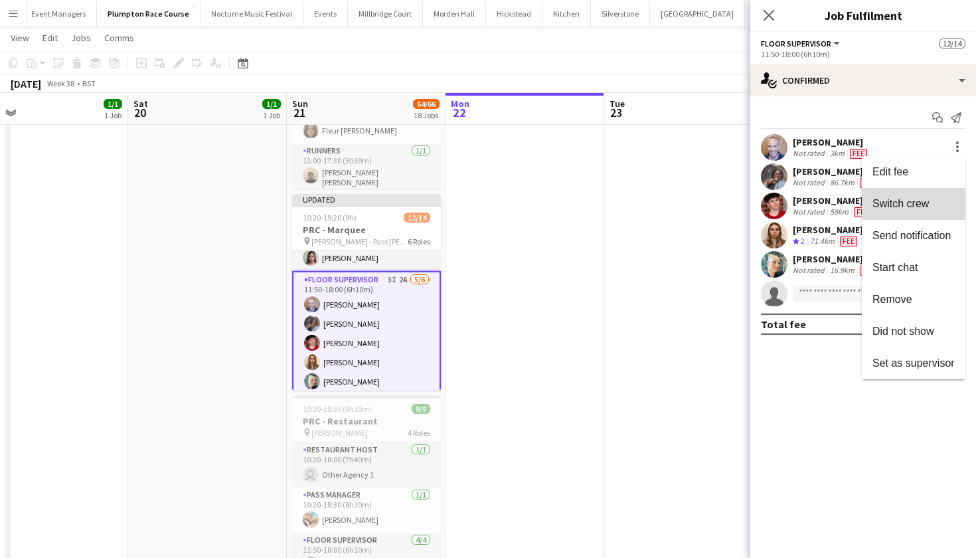
click at [919, 211] on button "Switch crew" at bounding box center [914, 204] width 104 height 32
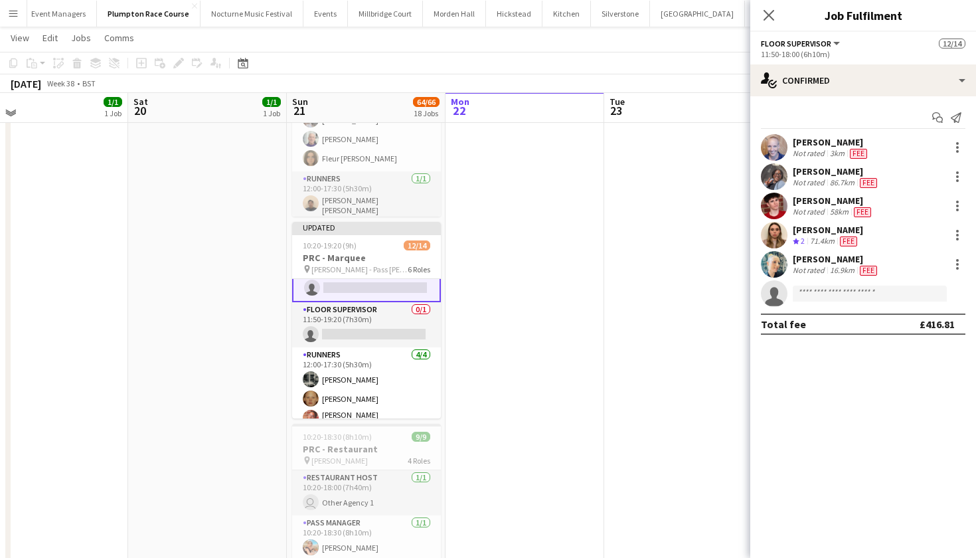
scroll to position [281, 0]
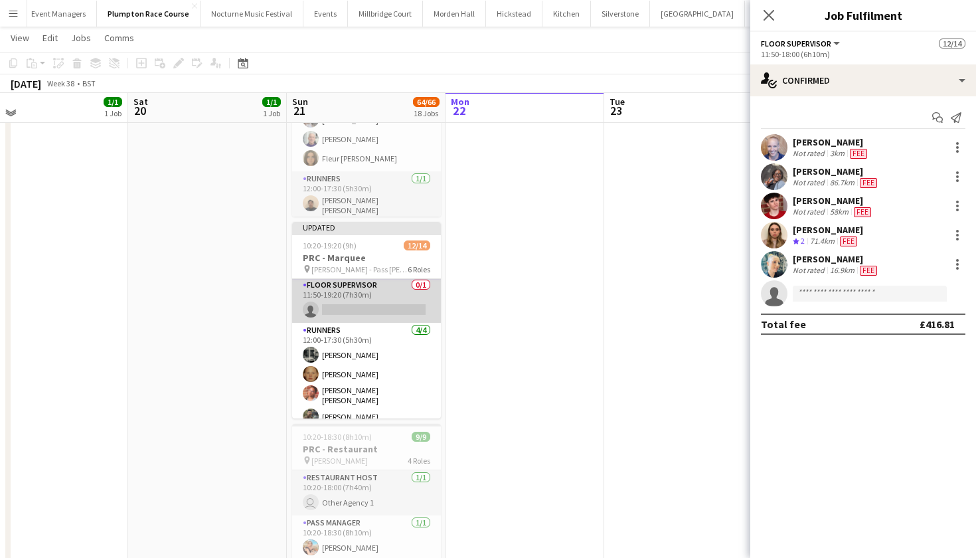
click at [391, 288] on app-card-role "Floor Supervisor 0/1 11:50-19:20 (7h30m) single-neutral-actions" at bounding box center [366, 300] width 149 height 45
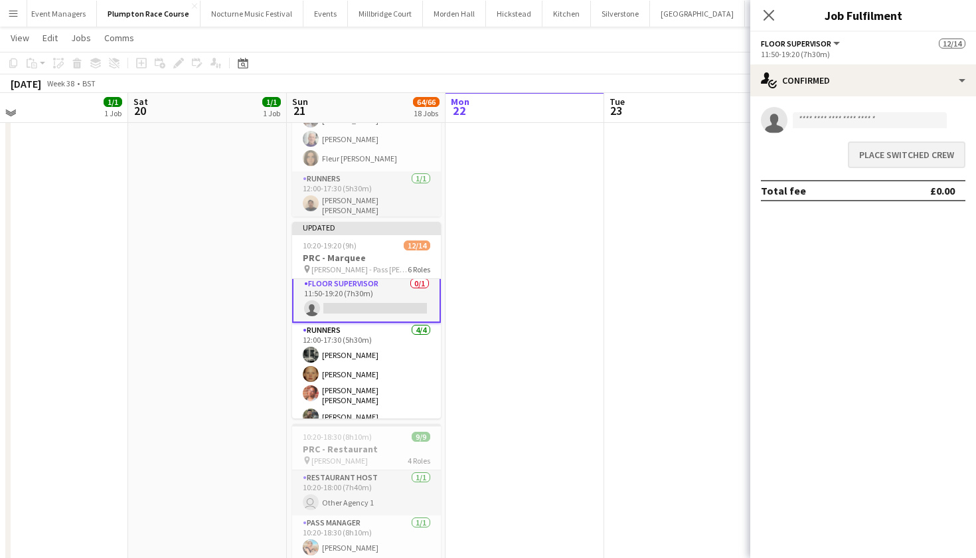
click at [876, 155] on button "Place switched crew" at bounding box center [907, 154] width 118 height 27
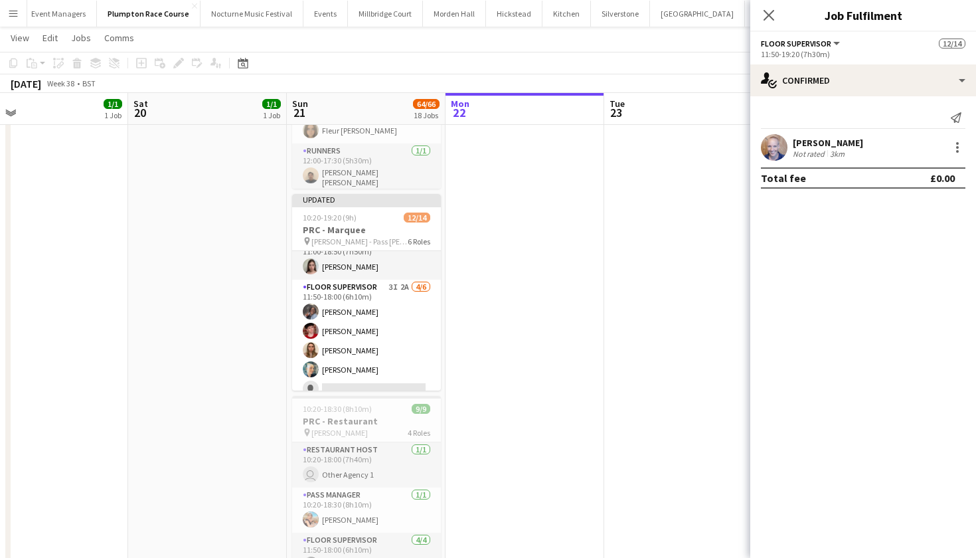
scroll to position [108, 0]
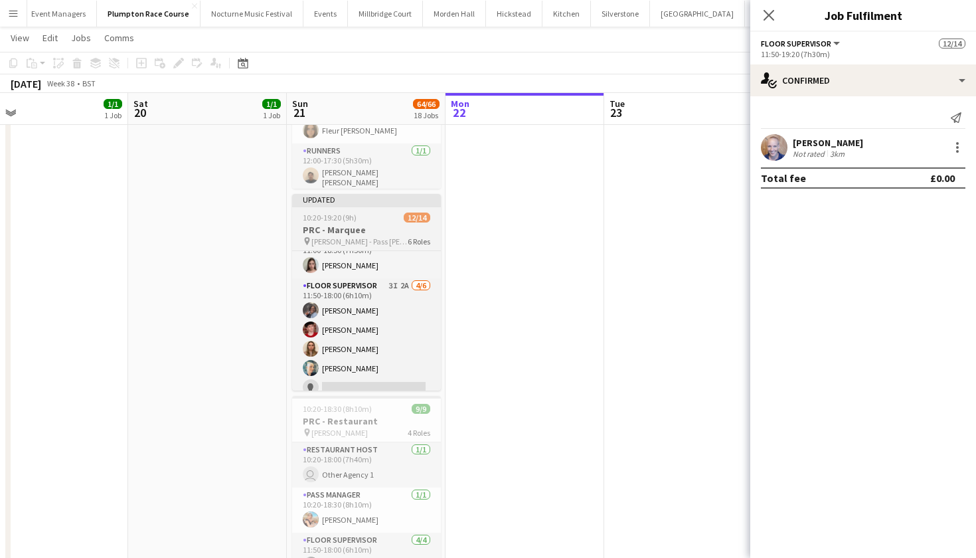
click at [380, 221] on div "10:20-19:20 (9h) 12/14" at bounding box center [366, 218] width 149 height 10
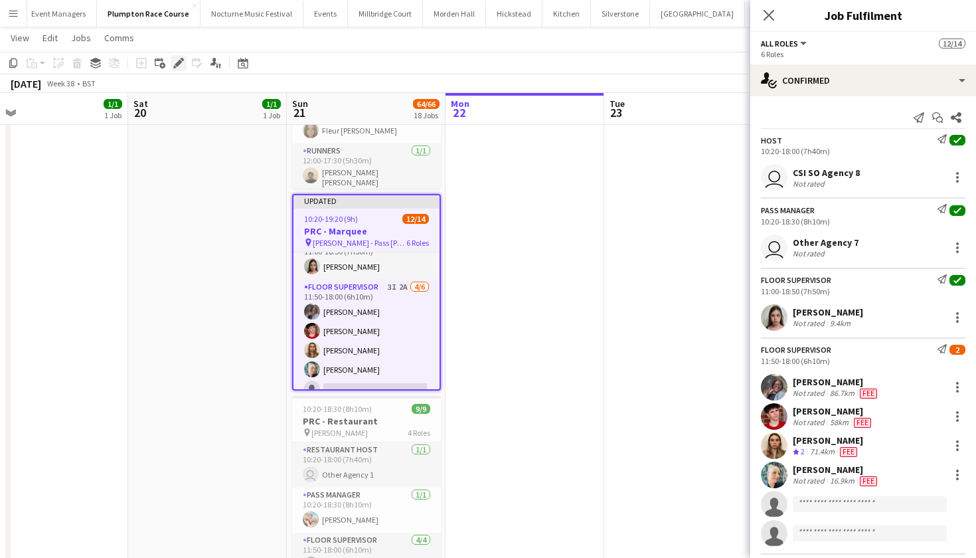
click at [176, 64] on icon at bounding box center [178, 63] width 7 height 7
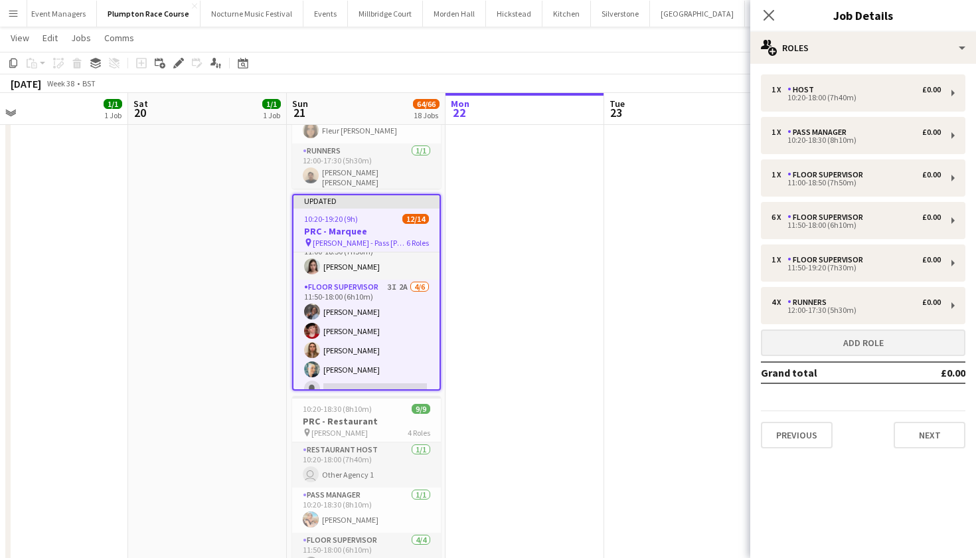
click at [808, 349] on button "Add role" at bounding box center [863, 342] width 205 height 27
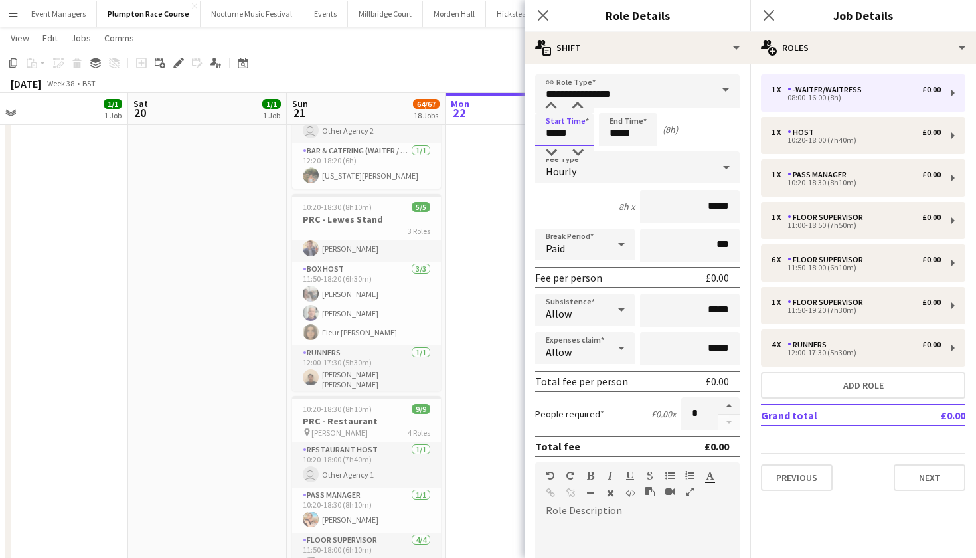
click at [555, 135] on input "*****" at bounding box center [564, 129] width 58 height 33
type input "*****"
click at [618, 132] on input "*****" at bounding box center [628, 129] width 58 height 33
type input "*****"
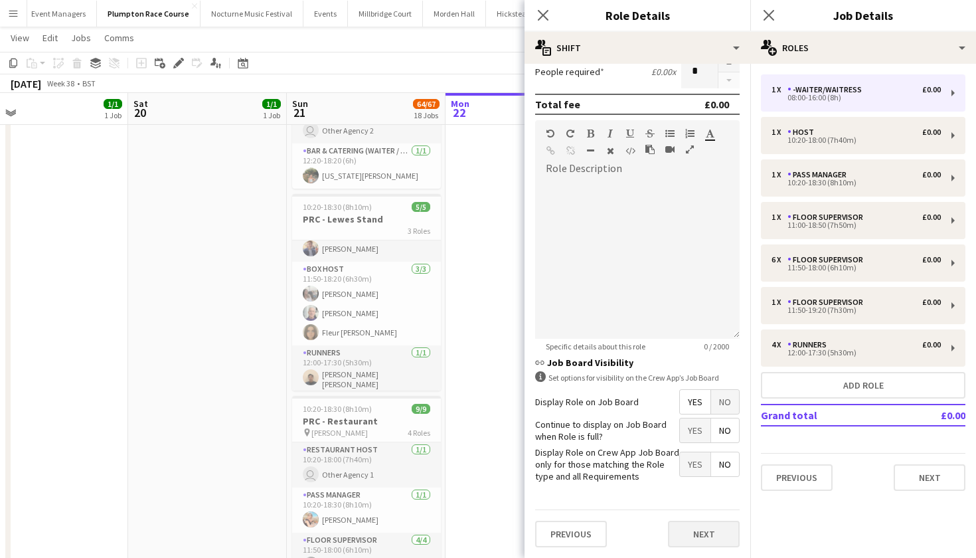
scroll to position [341, 0]
click at [683, 533] on button "Next" at bounding box center [704, 534] width 72 height 27
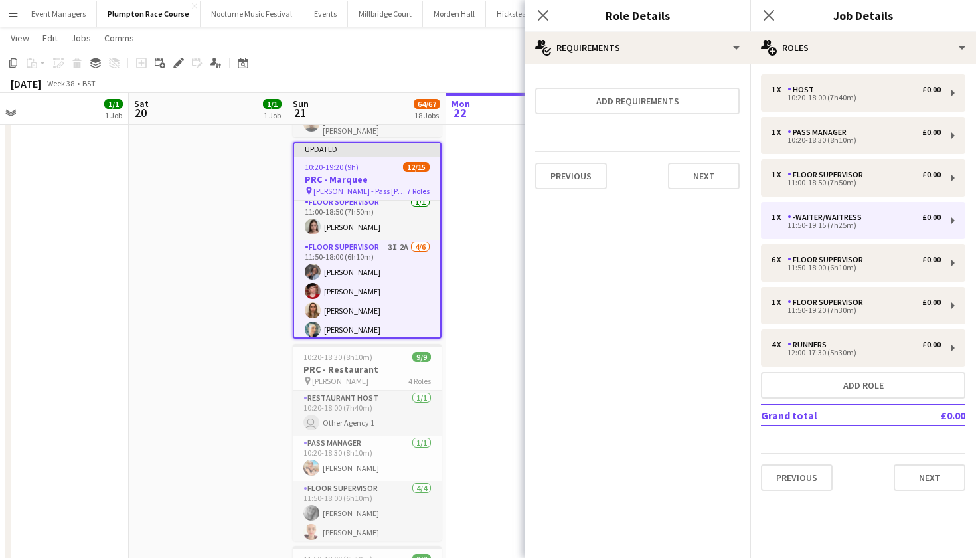
scroll to position [82, 0]
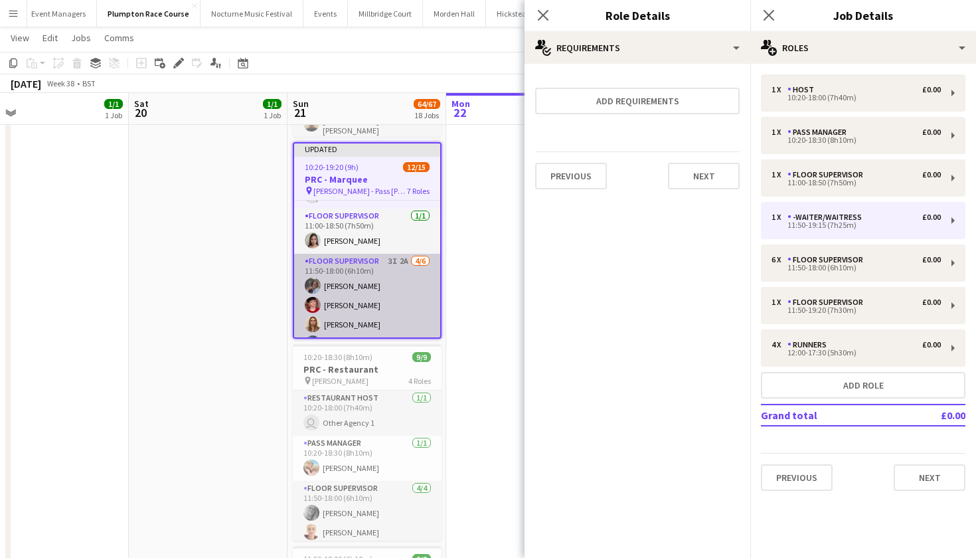
click at [363, 313] on app-card-role "Floor Supervisor 3I 2A 4/6 11:50-18:00 (6h10m) Deborah Edema Jonnie Saunders El…" at bounding box center [367, 324] width 146 height 141
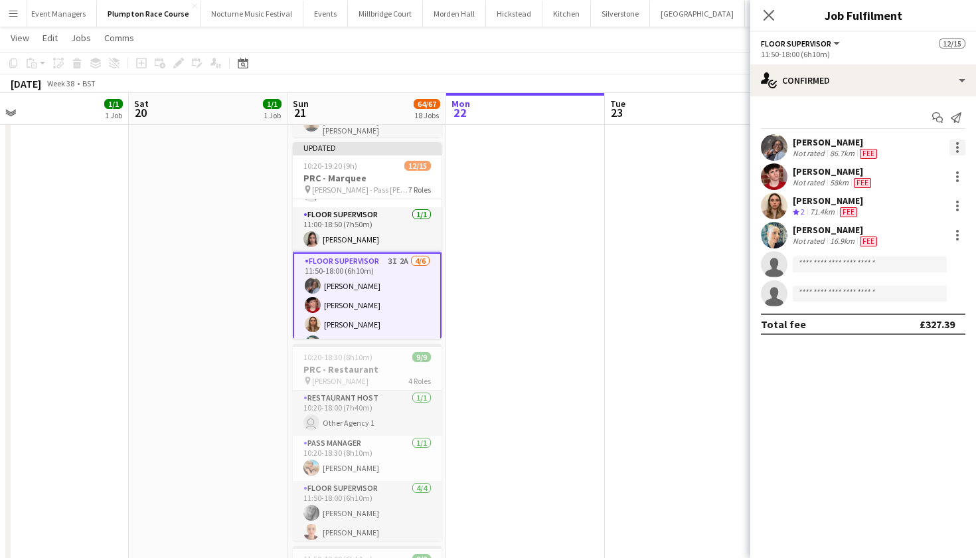
click at [958, 151] on div at bounding box center [957, 151] width 3 height 3
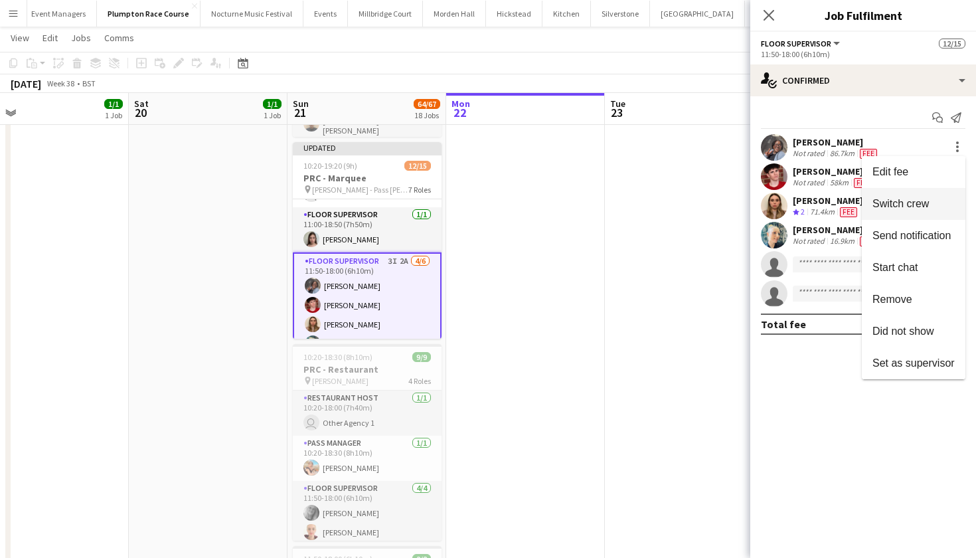
click at [937, 201] on span "Switch crew" at bounding box center [914, 204] width 82 height 12
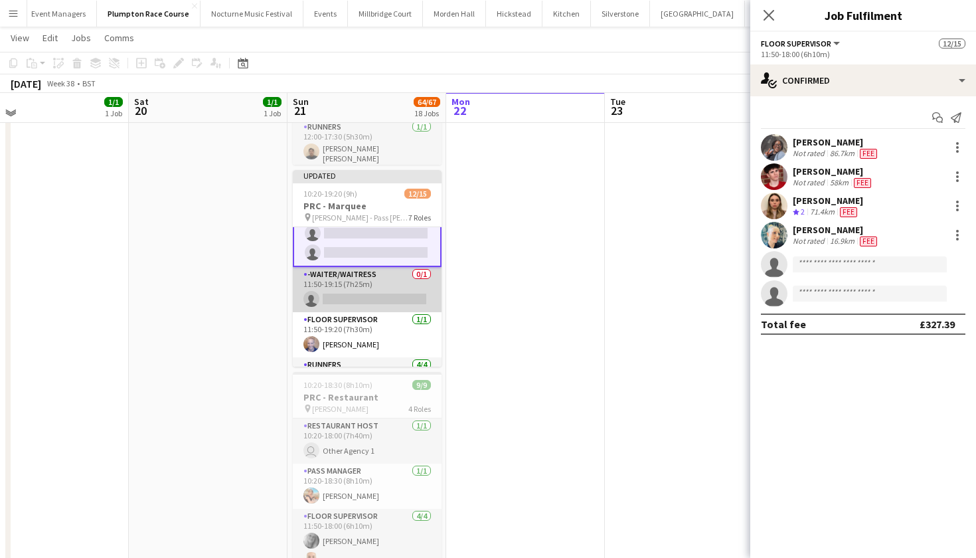
scroll to position [0, 347]
click at [339, 302] on app-card-role "-Waiter/Waitress 0/1 11:50-19:15 (7h25m) single-neutral-actions" at bounding box center [368, 289] width 149 height 45
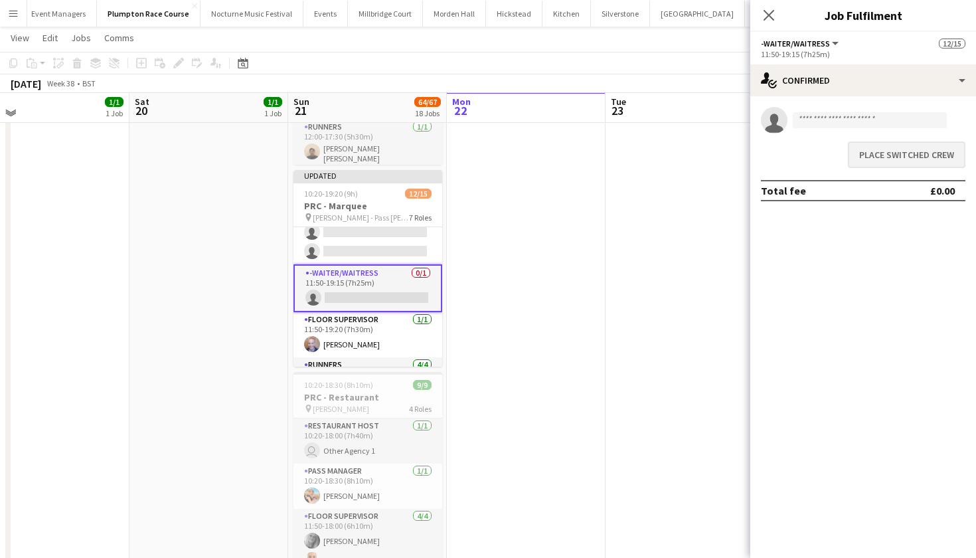
click at [922, 153] on button "Place switched crew" at bounding box center [907, 154] width 118 height 27
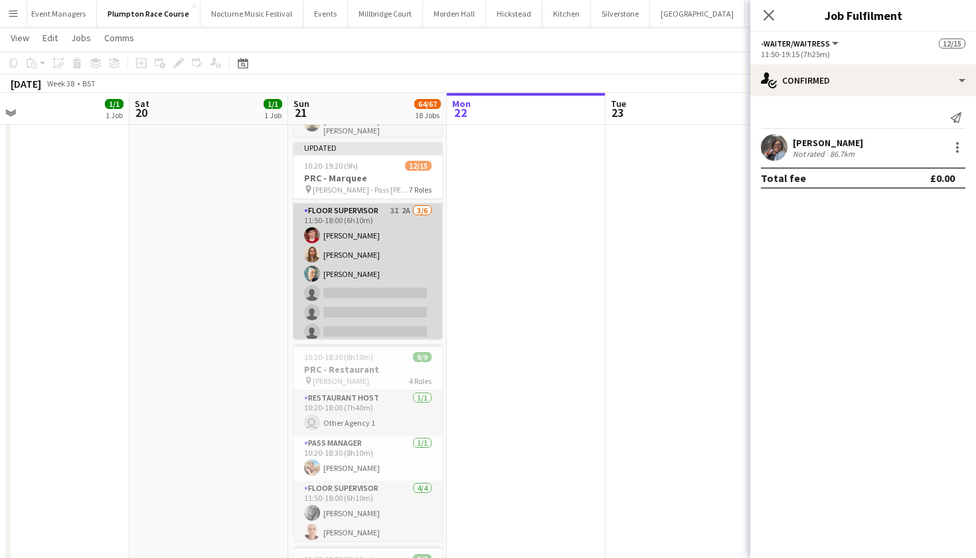
scroll to position [132, 0]
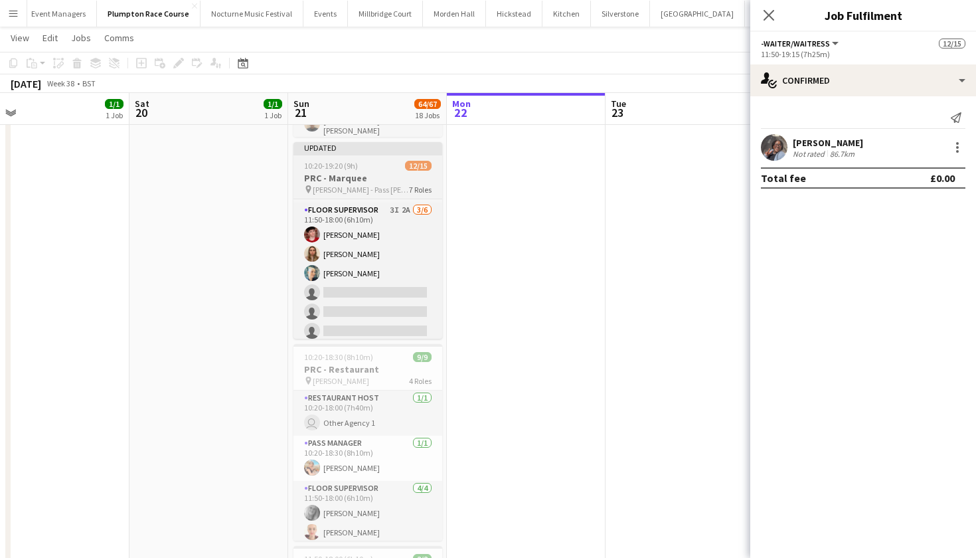
click at [376, 161] on div "10:20-19:20 (9h) 12/15" at bounding box center [368, 166] width 149 height 10
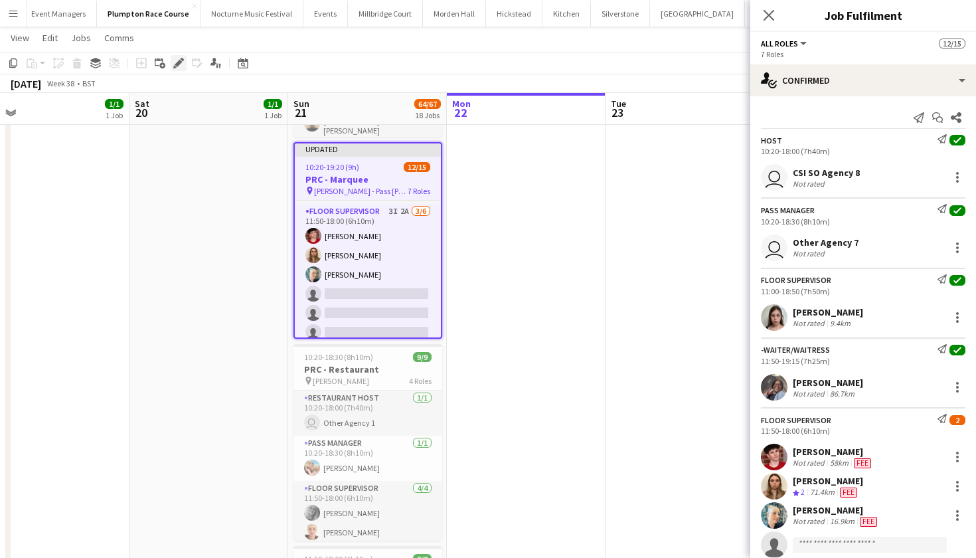
click at [181, 56] on div "Edit" at bounding box center [179, 63] width 16 height 16
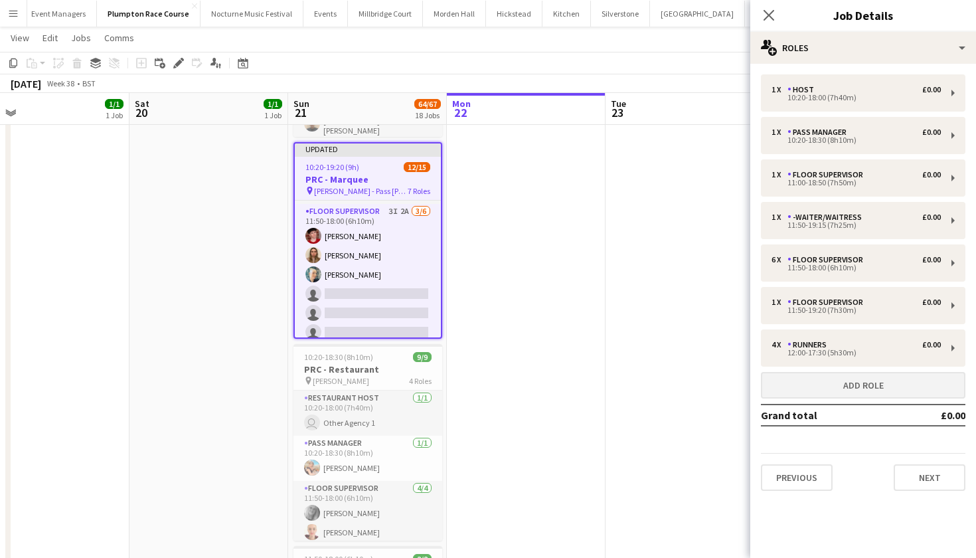
click at [812, 393] on button "Add role" at bounding box center [863, 385] width 205 height 27
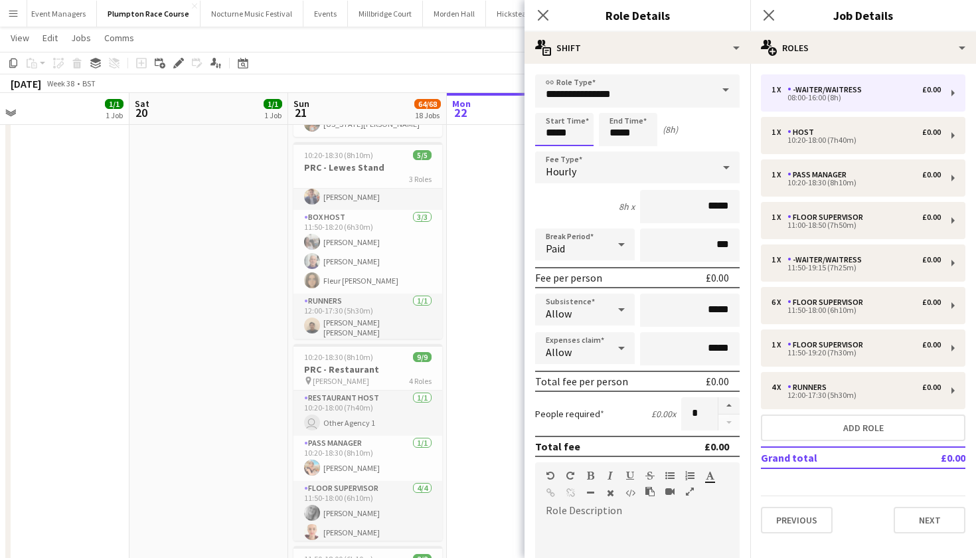
click at [555, 132] on input "*****" at bounding box center [564, 129] width 58 height 33
type input "*****"
click at [619, 135] on input "*****" at bounding box center [628, 129] width 58 height 33
type input "*****"
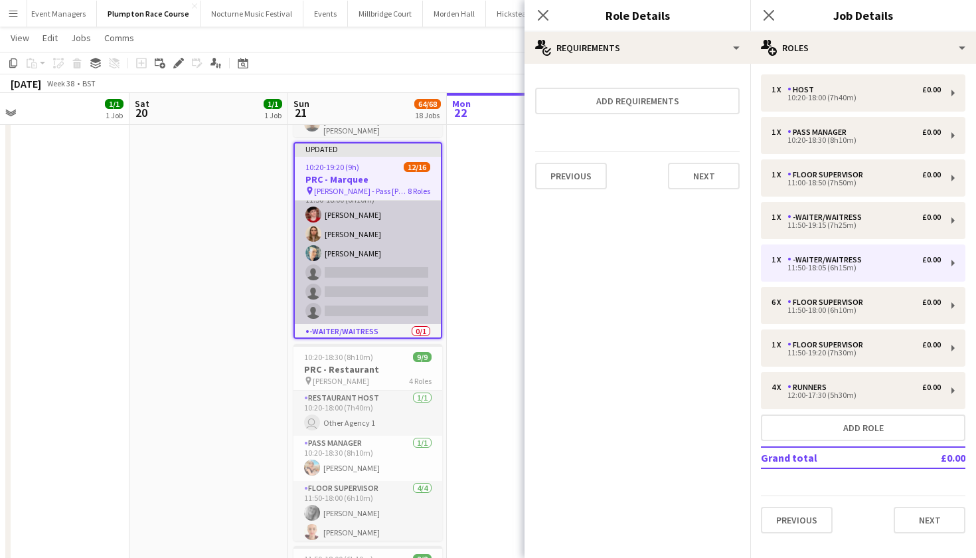
scroll to position [148, 0]
click at [411, 274] on app-card-role "Floor Supervisor 3I 2A 3/6 11:50-18:00 (6h10m) Jonnie Saunders Eleanor Kilgarif…" at bounding box center [368, 258] width 146 height 141
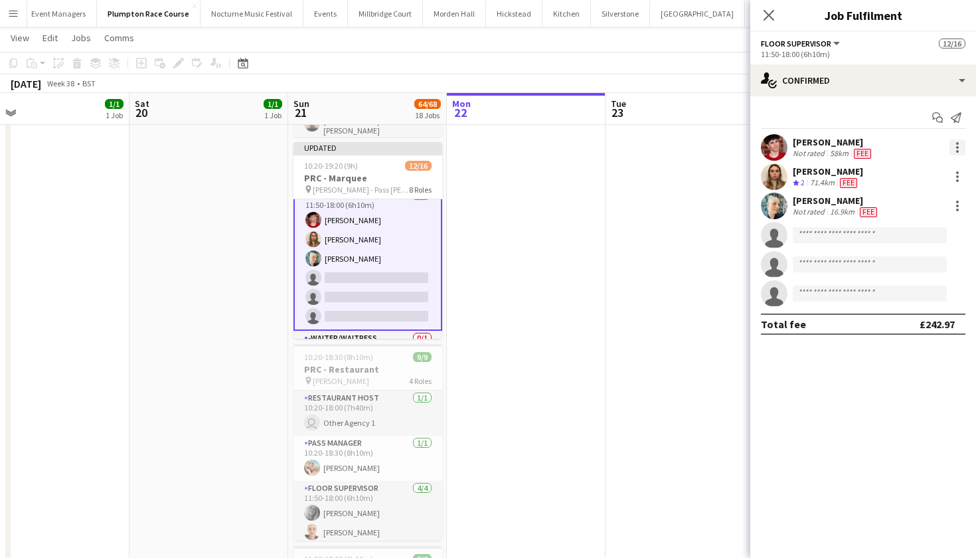
click at [958, 143] on div at bounding box center [957, 143] width 3 height 3
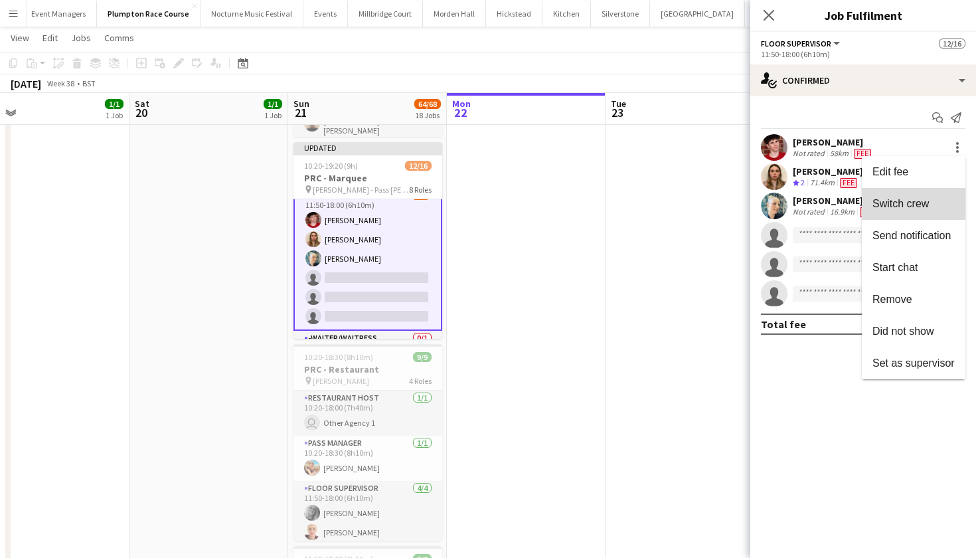
click at [918, 199] on span "Switch crew" at bounding box center [901, 203] width 56 height 11
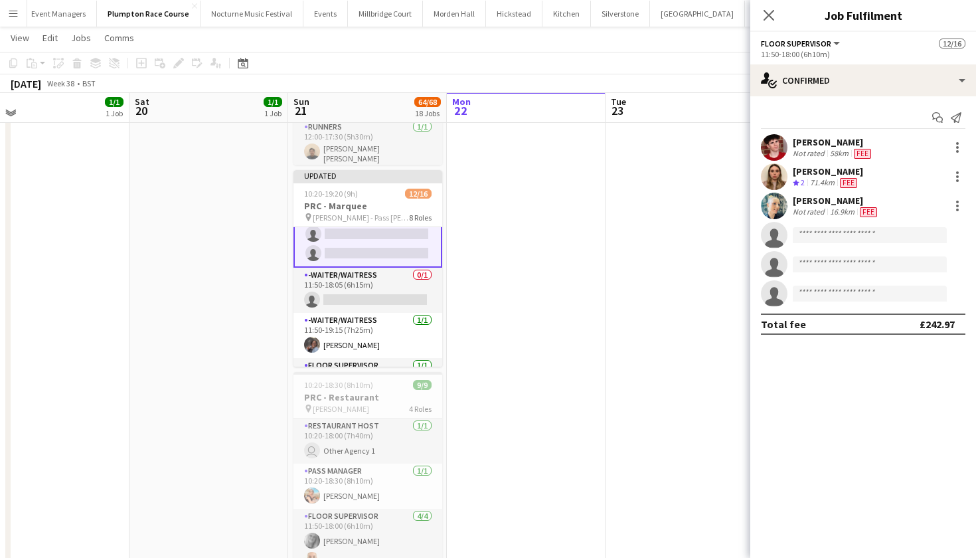
scroll to position [245, 0]
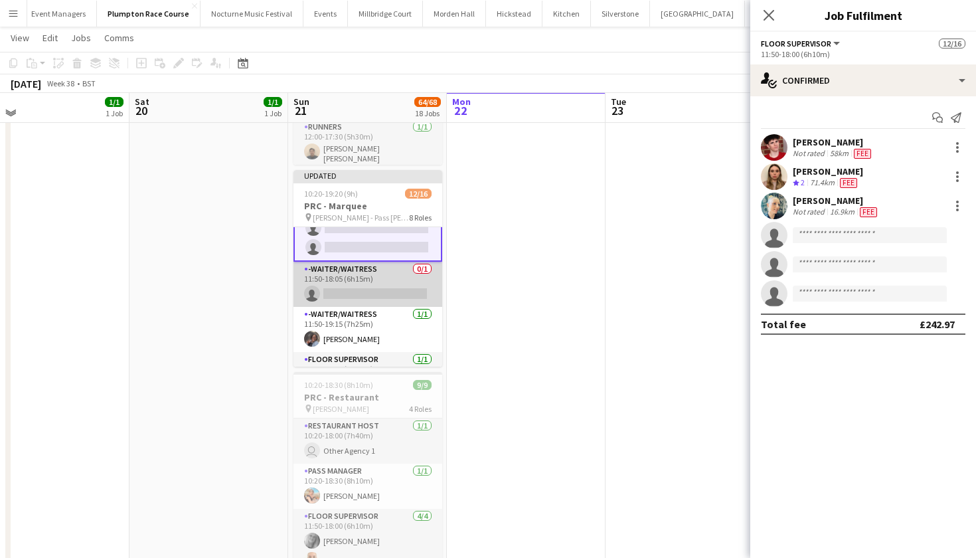
click at [369, 284] on app-card-role "-Waiter/Waitress 0/1 11:50-18:05 (6h15m) single-neutral-actions" at bounding box center [368, 284] width 149 height 45
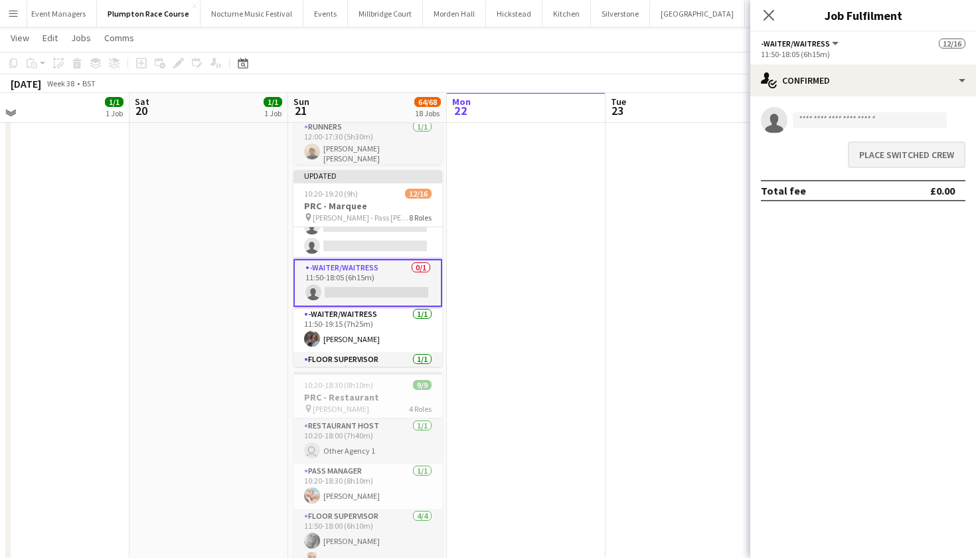
click at [918, 154] on button "Place switched crew" at bounding box center [907, 154] width 118 height 27
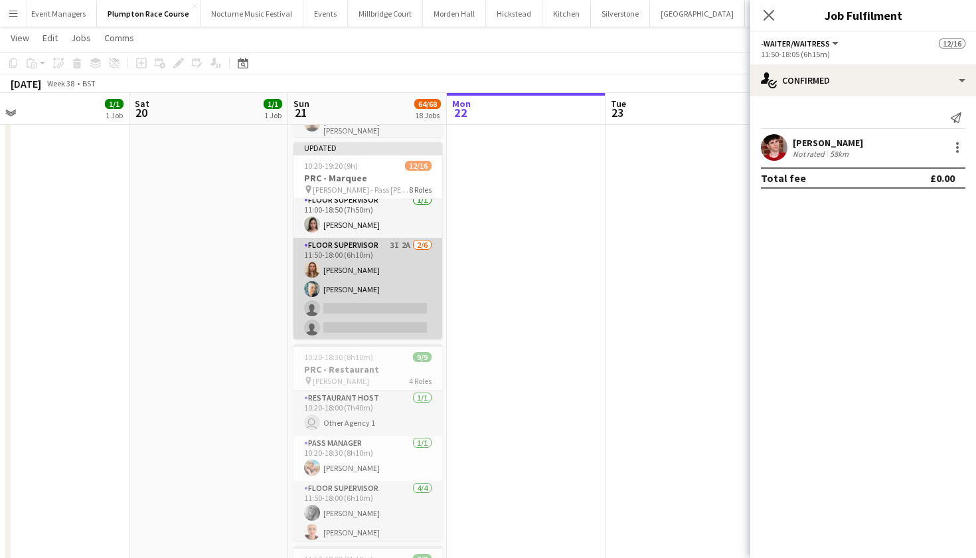
scroll to position [94, 0]
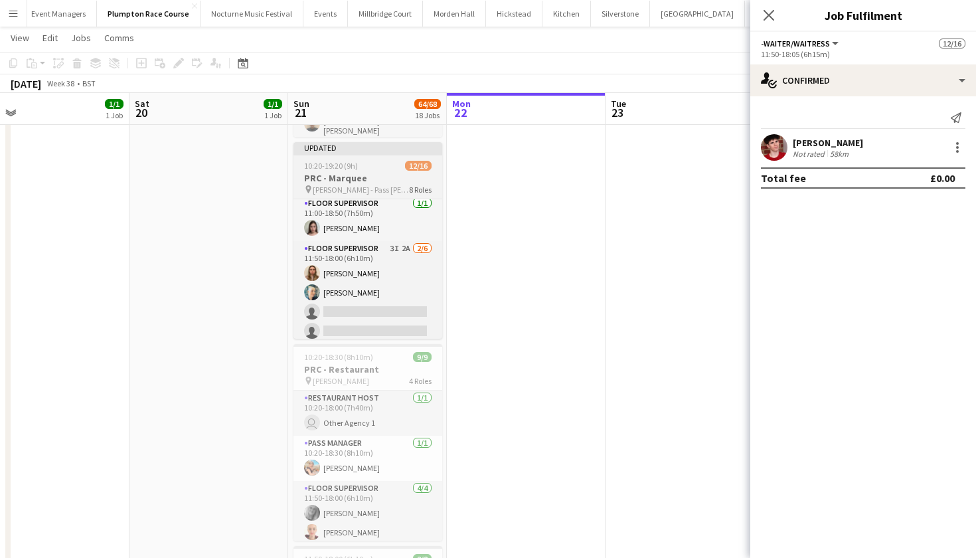
click at [361, 168] on div "10:20-19:20 (9h) 12/16" at bounding box center [368, 166] width 149 height 10
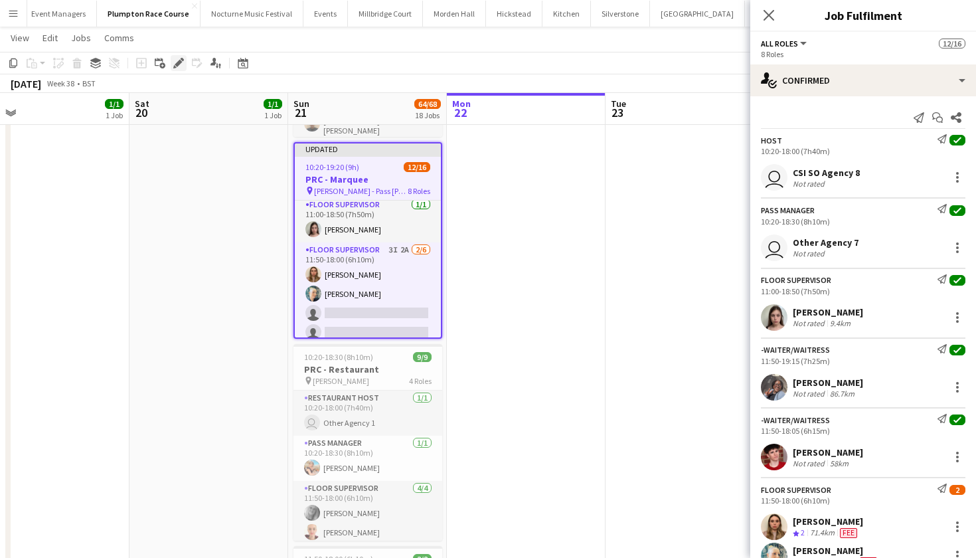
click at [177, 61] on icon "Edit" at bounding box center [178, 63] width 11 height 11
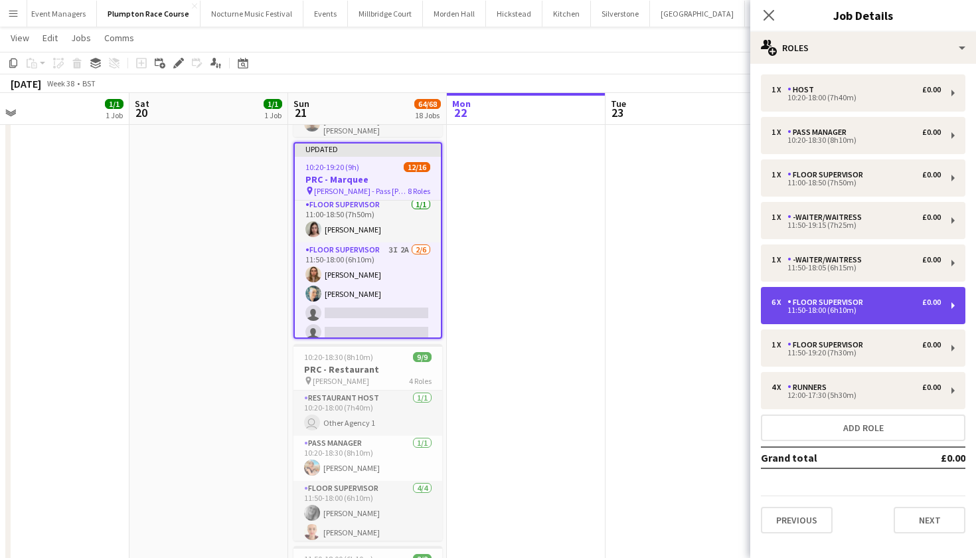
click at [817, 310] on div "11:50-18:00 (6h10m)" at bounding box center [856, 310] width 169 height 7
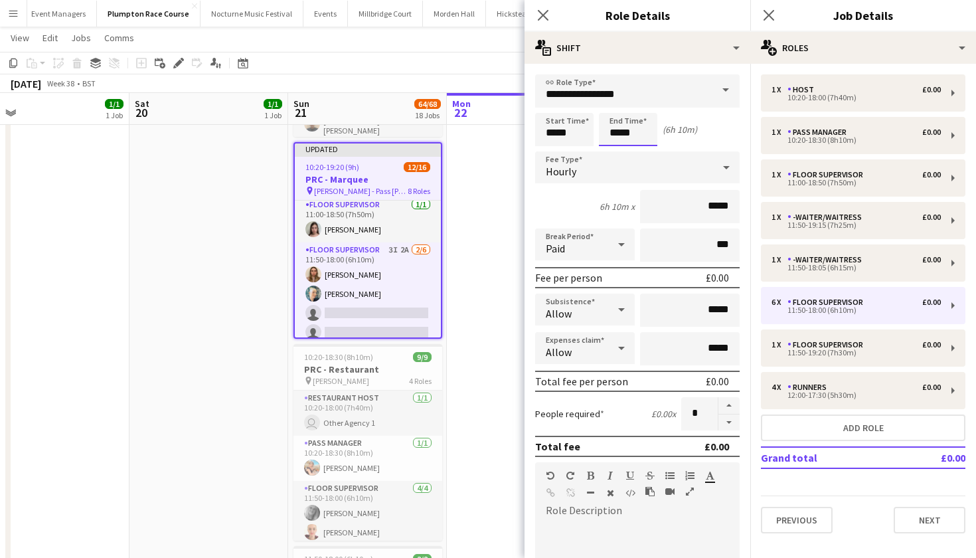
scroll to position [0, 0]
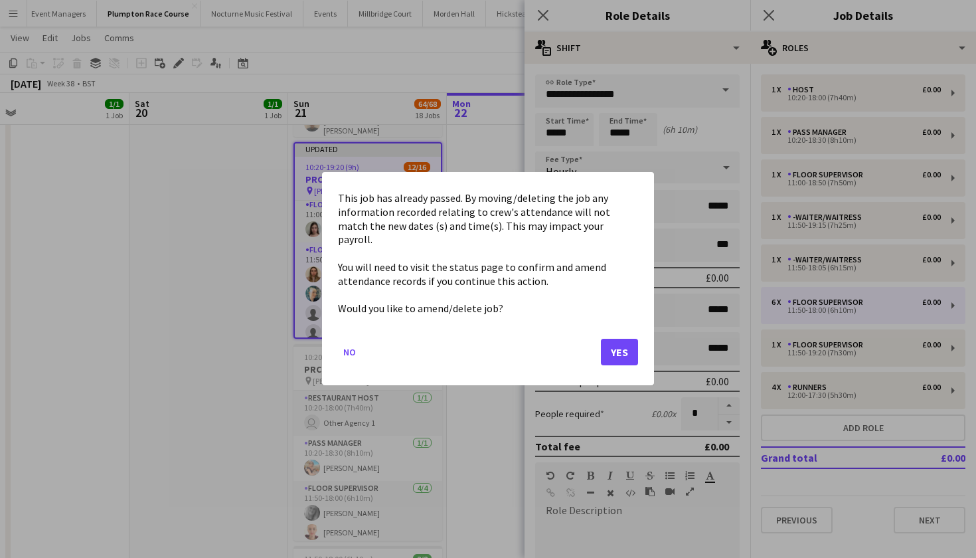
click at [620, 345] on button "Yes" at bounding box center [619, 352] width 37 height 27
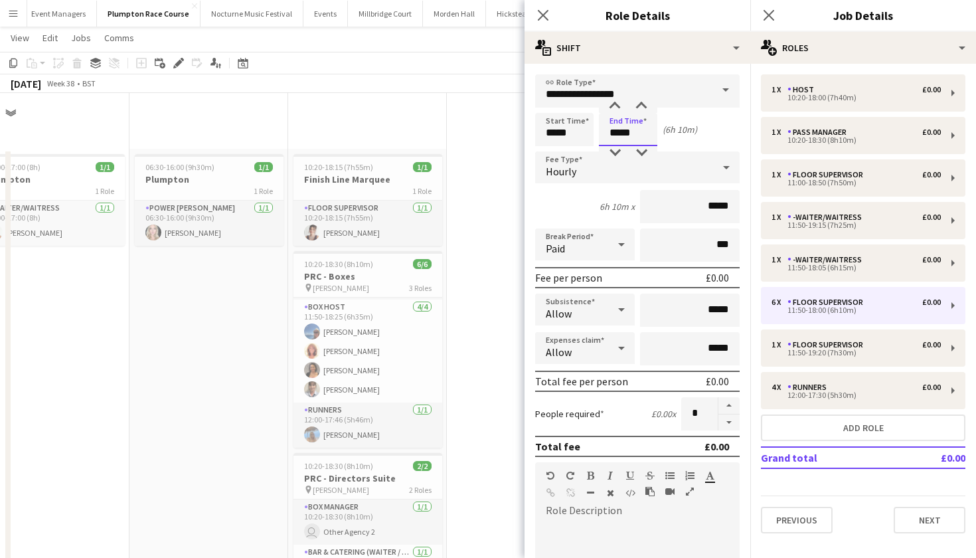
scroll to position [655, 0]
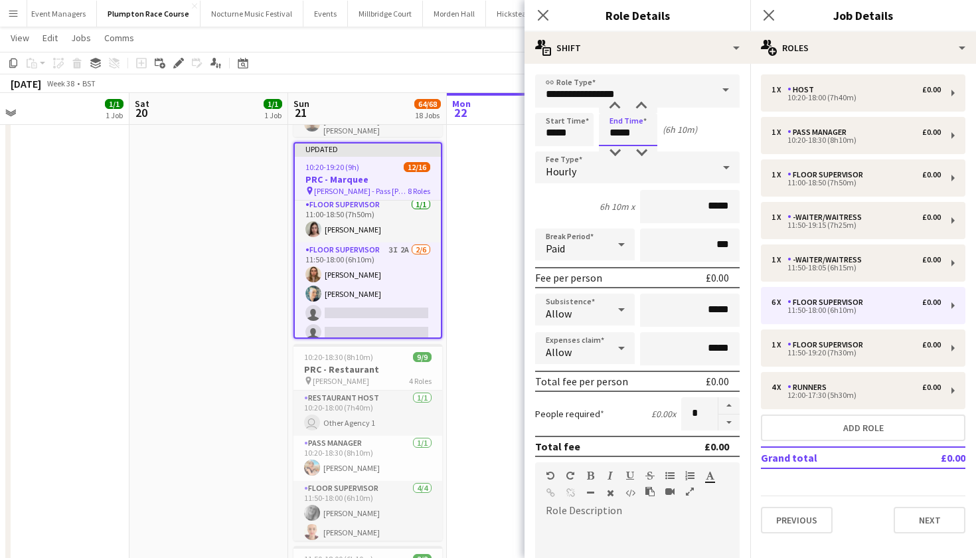
type input "*****"
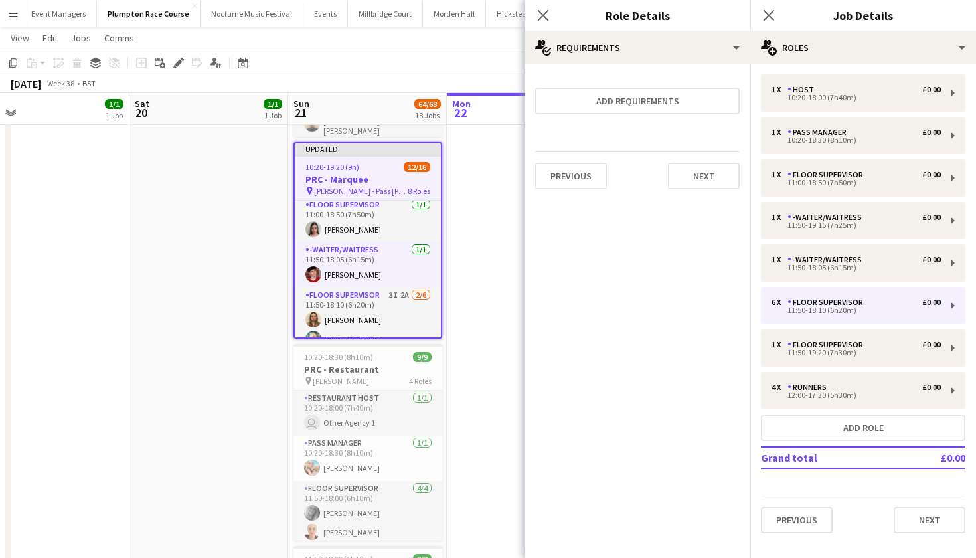
scroll to position [0, 346]
click at [209, 304] on app-date-cell "06:30-16:00 (9h30m) 1/1 Plumpton 1 Role Power Porter 1/1 06:30-16:00 (9h30m) Da…" at bounding box center [209, 210] width 159 height 1432
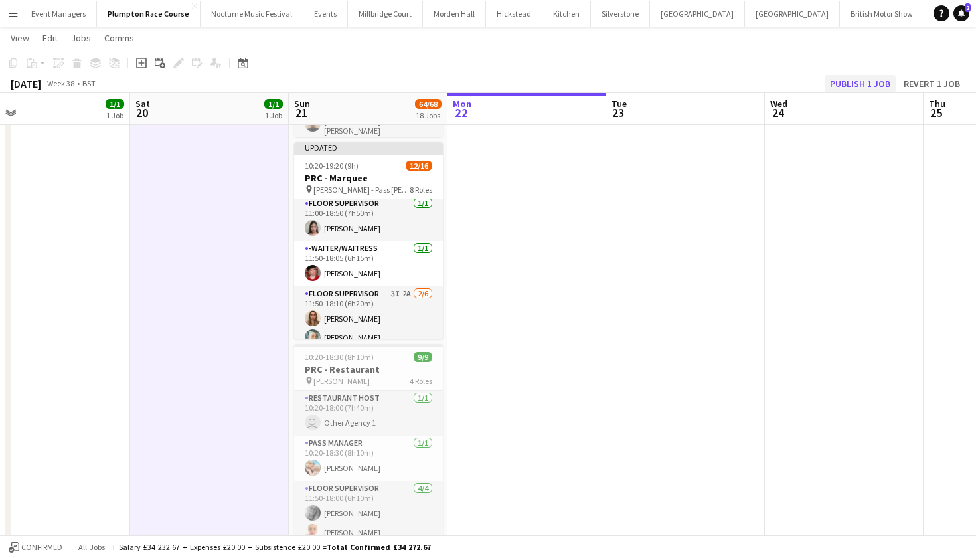
click at [851, 83] on button "Publish 1 job" at bounding box center [860, 83] width 71 height 17
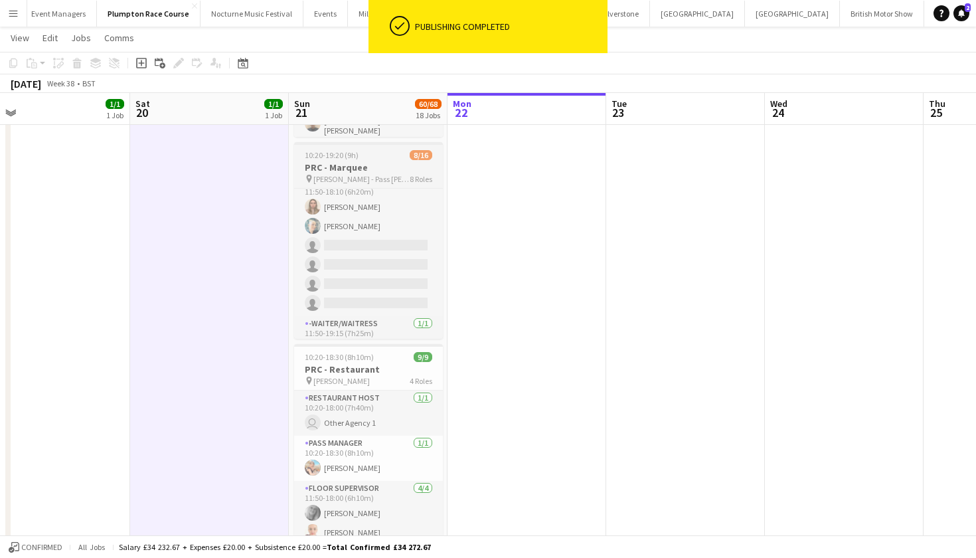
scroll to position [197, 0]
click at [378, 159] on div "10:20-19:20 (9h) 8/16" at bounding box center [368, 155] width 149 height 10
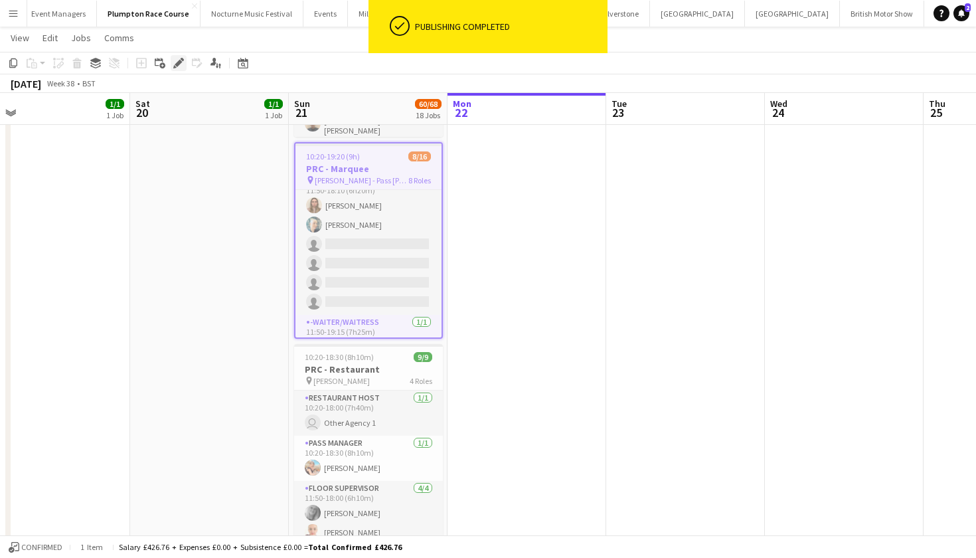
click at [182, 59] on icon at bounding box center [182, 59] width 3 height 3
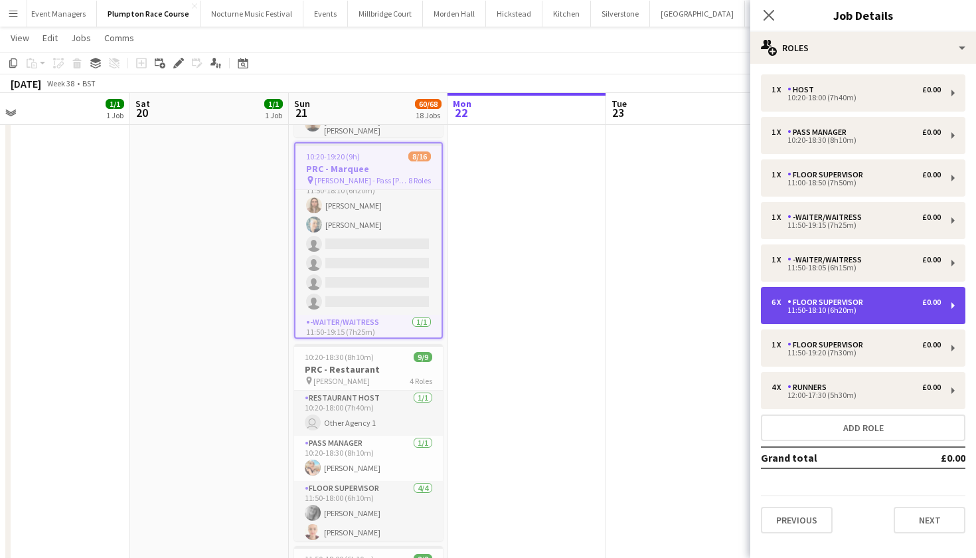
click at [827, 301] on div "Floor Supervisor" at bounding box center [828, 302] width 81 height 9
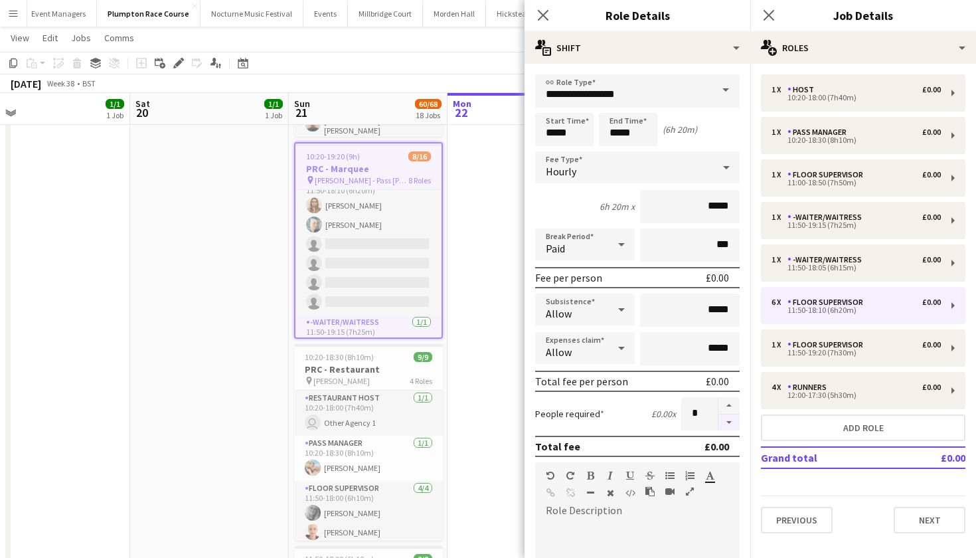
click at [726, 424] on button "button" at bounding box center [729, 422] width 21 height 17
type input "*"
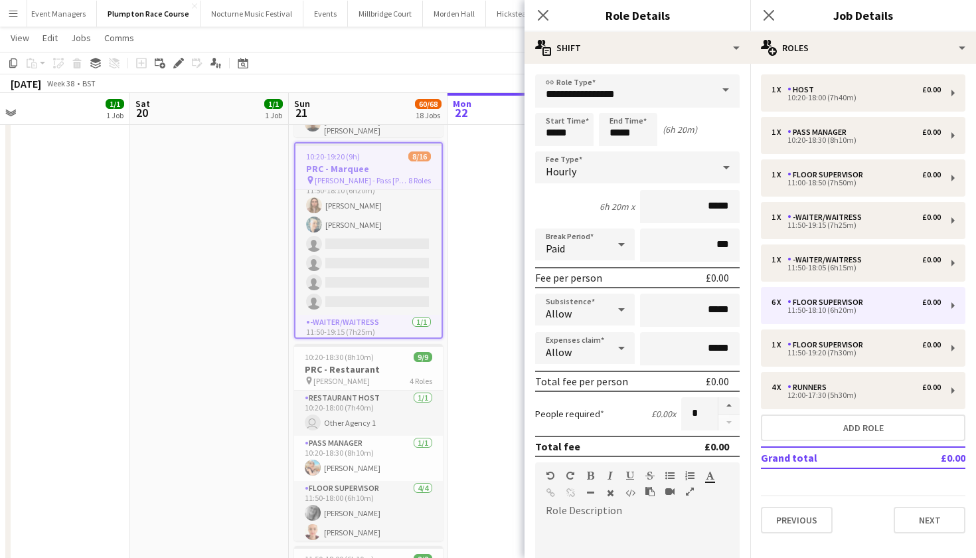
click at [490, 382] on app-date-cell at bounding box center [527, 210] width 159 height 1432
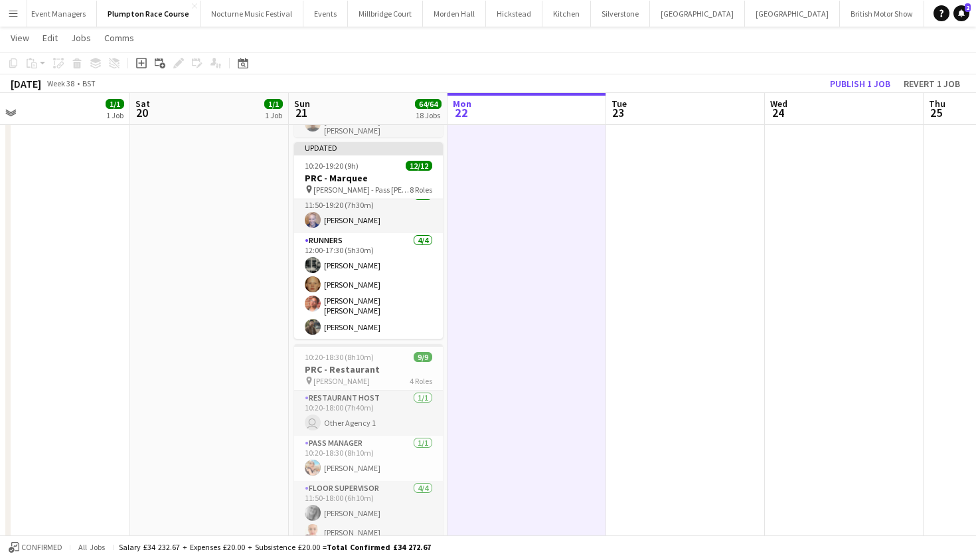
scroll to position [299, 0]
click at [856, 82] on button "Publish 1 job" at bounding box center [860, 83] width 71 height 17
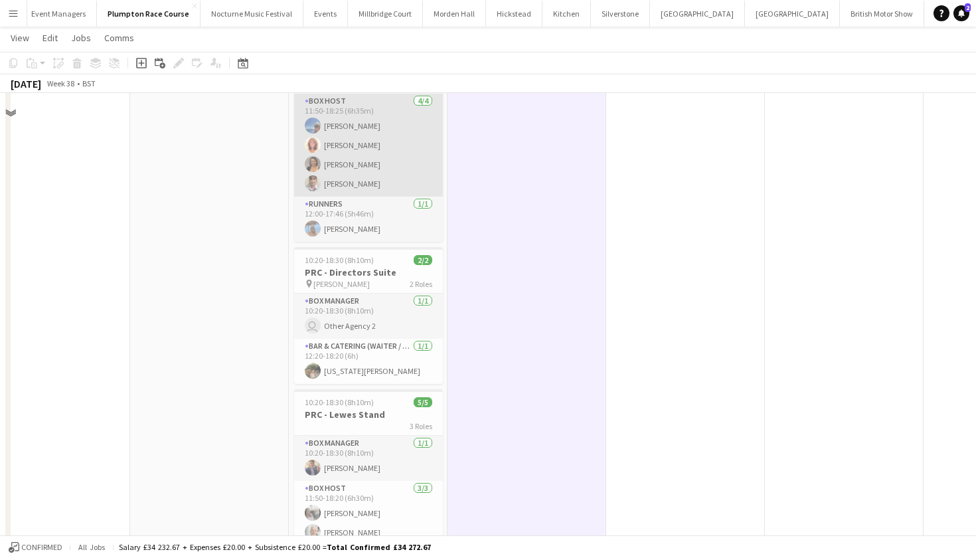
scroll to position [0, 0]
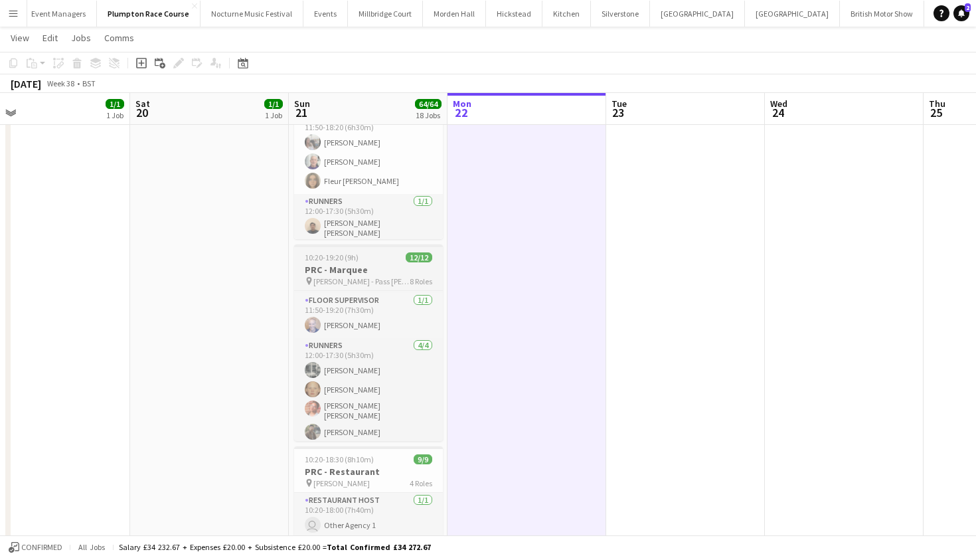
click at [346, 261] on span "10:20-19:20 (9h)" at bounding box center [332, 257] width 54 height 10
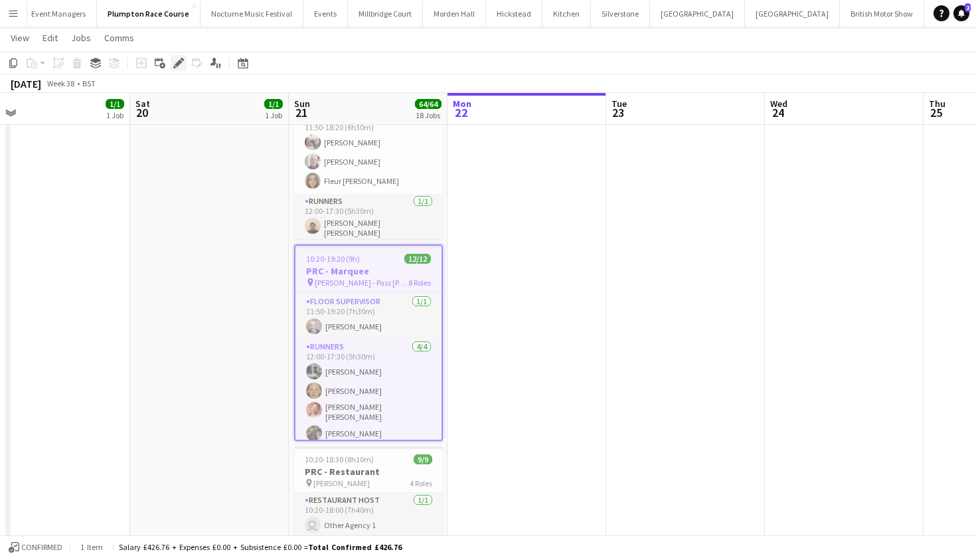
click at [183, 60] on icon at bounding box center [182, 59] width 3 height 3
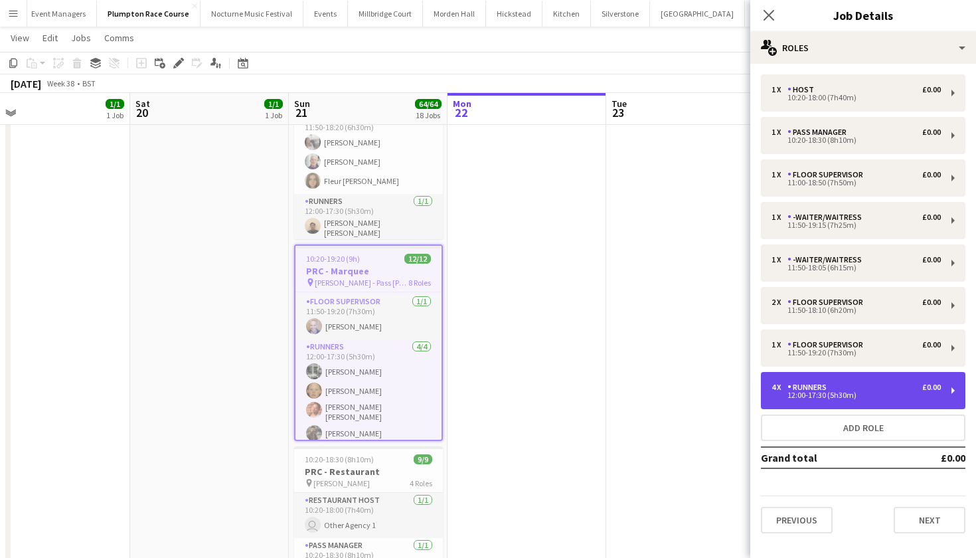
click at [791, 393] on div "12:00-17:30 (5h30m)" at bounding box center [856, 395] width 169 height 7
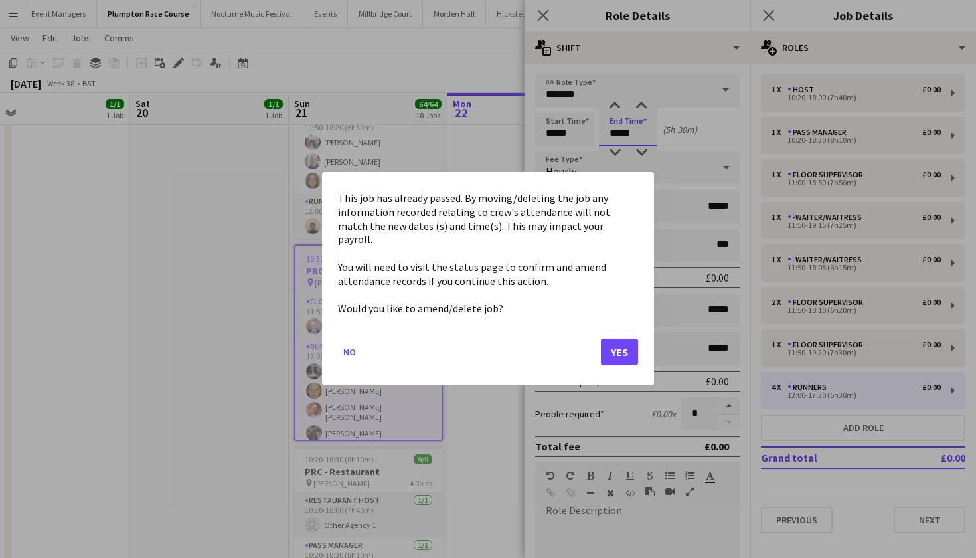
click at [611, 340] on button "Yes" at bounding box center [619, 352] width 37 height 27
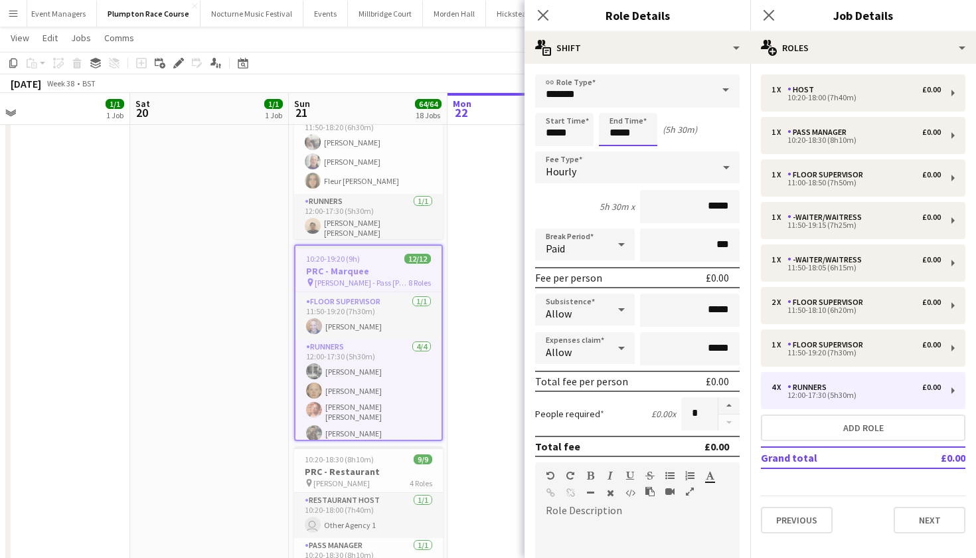
scroll to position [553, 0]
type input "*****"
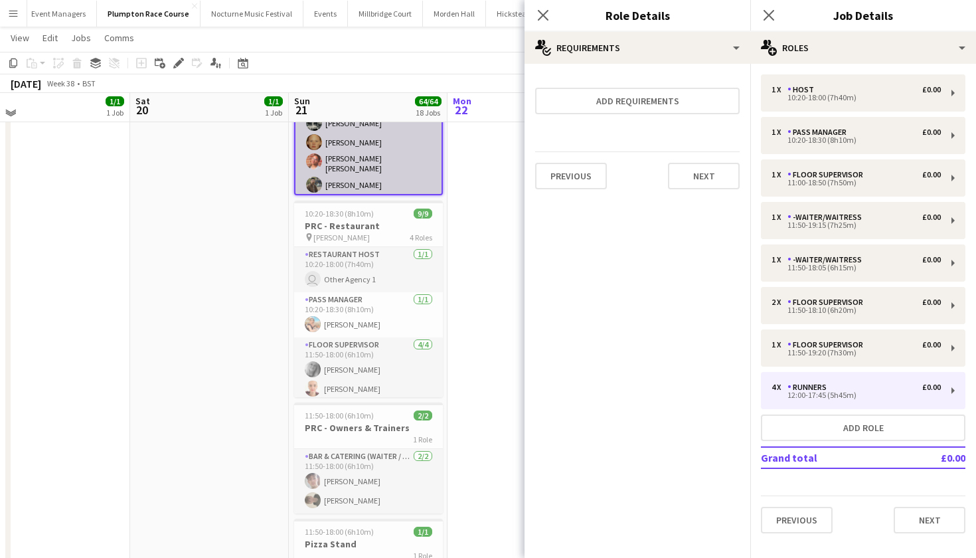
scroll to position [804, 0]
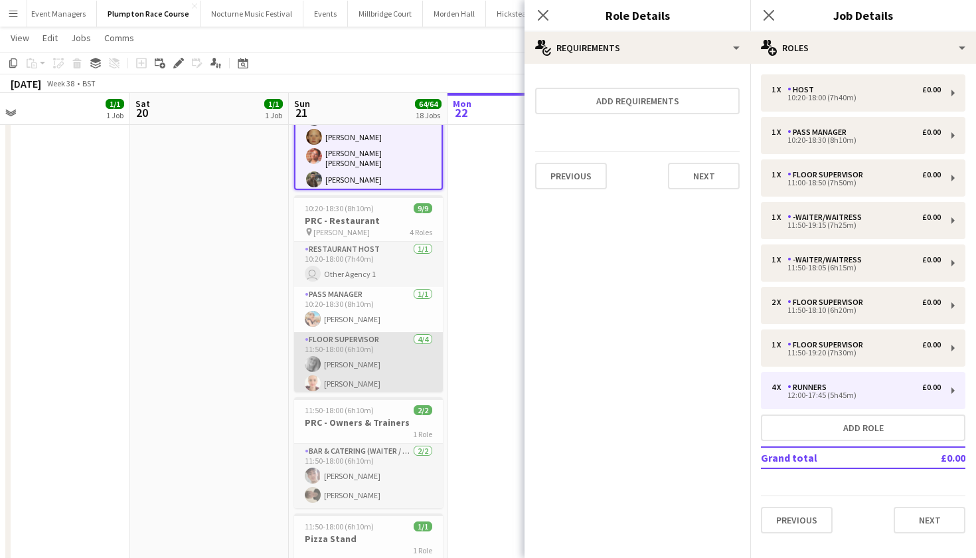
click at [396, 359] on app-card-role "Floor Supervisor 4/4 11:50-18:00 (6h10m) kay woolnough Franceska T Imre Tegan C…" at bounding box center [368, 383] width 149 height 103
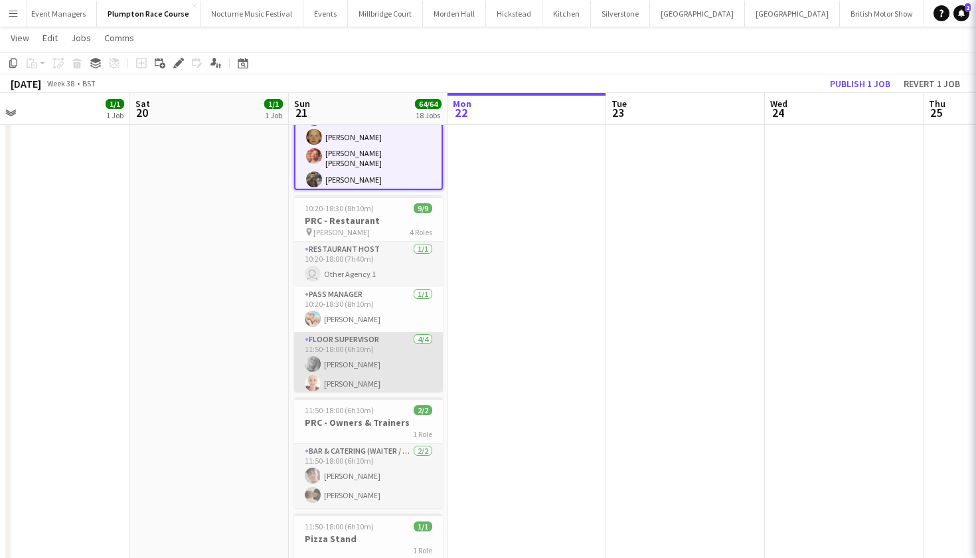
scroll to position [299, 0]
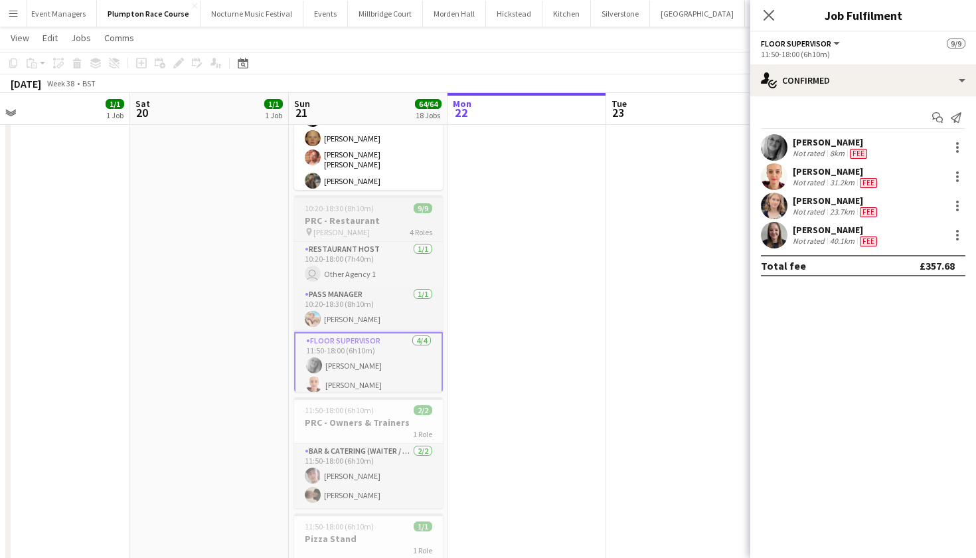
click at [396, 224] on h3 "PRC - Restaurant" at bounding box center [368, 221] width 149 height 12
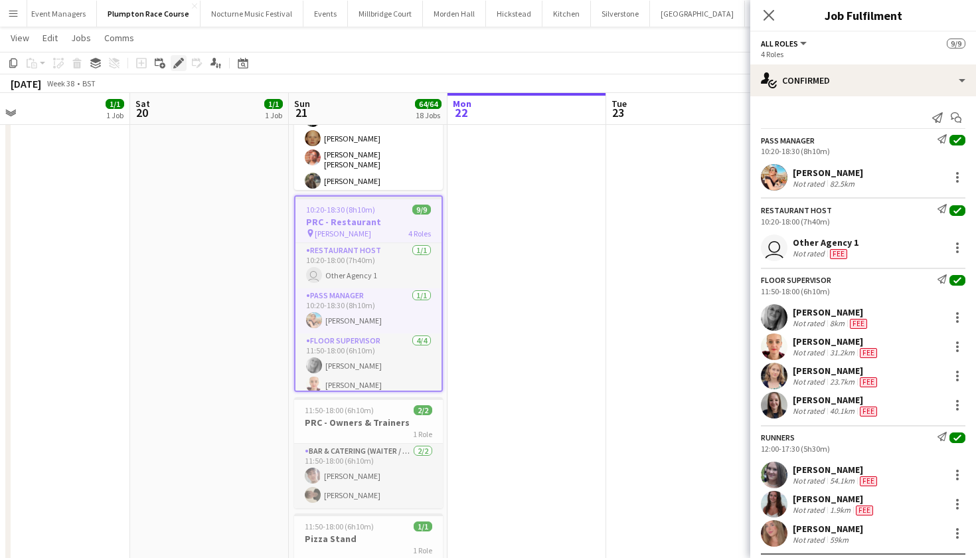
click at [182, 62] on icon "Edit" at bounding box center [178, 63] width 11 height 11
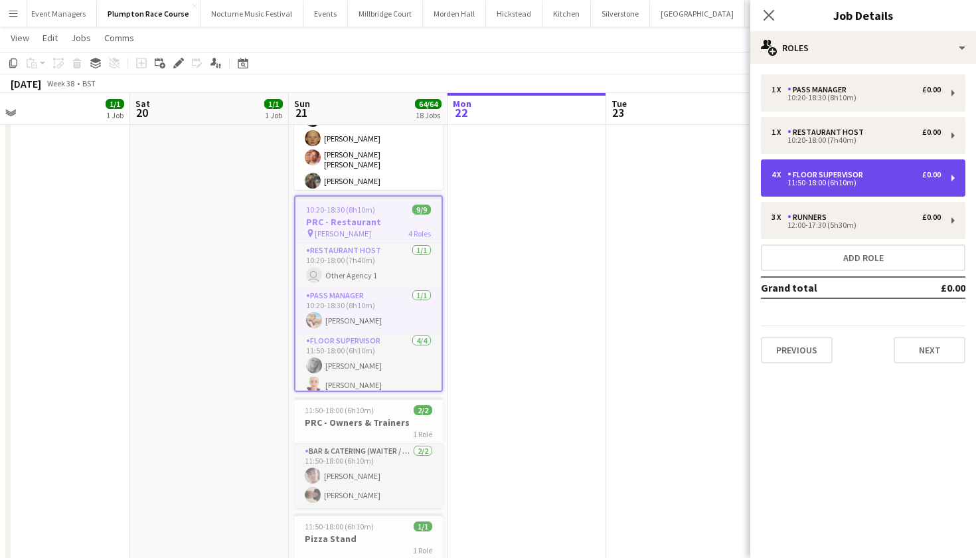
click at [823, 191] on div "4 x Floor Supervisor £0.00 11:50-18:00 (6h10m)" at bounding box center [863, 177] width 205 height 37
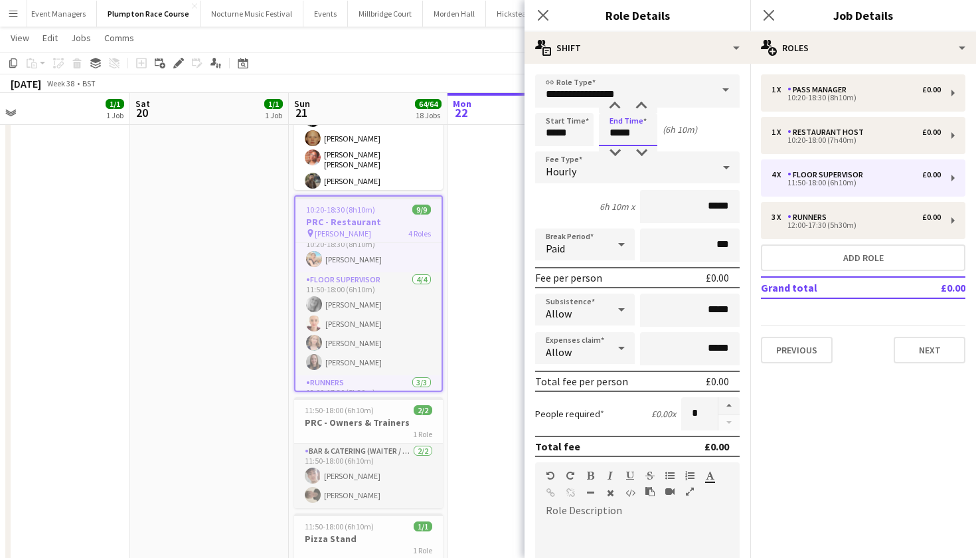
scroll to position [0, 0]
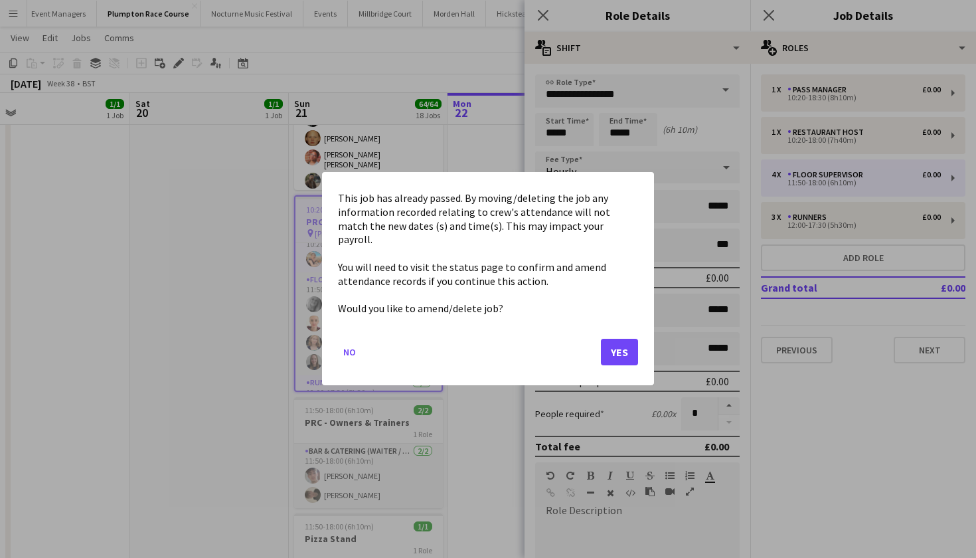
click at [614, 339] on button "Yes" at bounding box center [619, 352] width 37 height 27
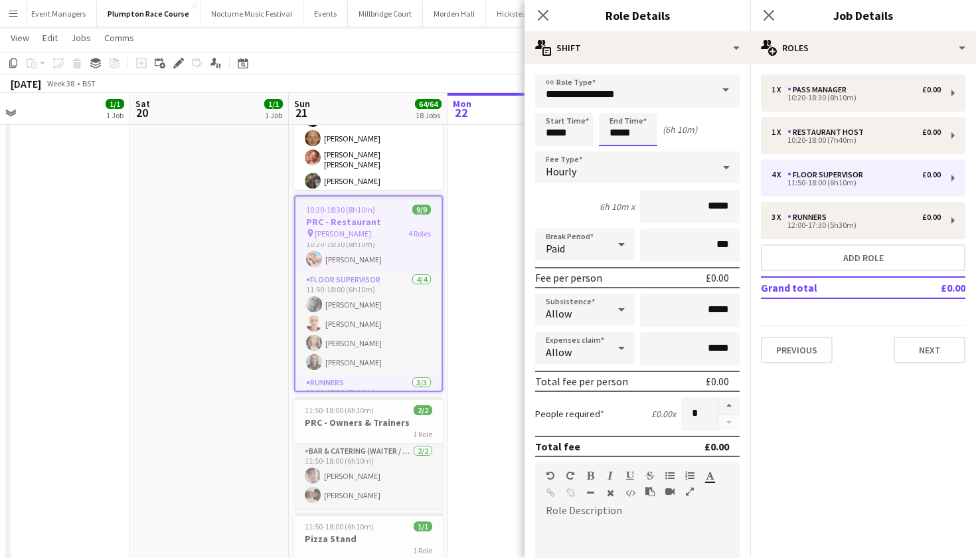
scroll to position [804, 0]
click at [637, 133] on input "*****" at bounding box center [628, 129] width 58 height 33
type input "*****"
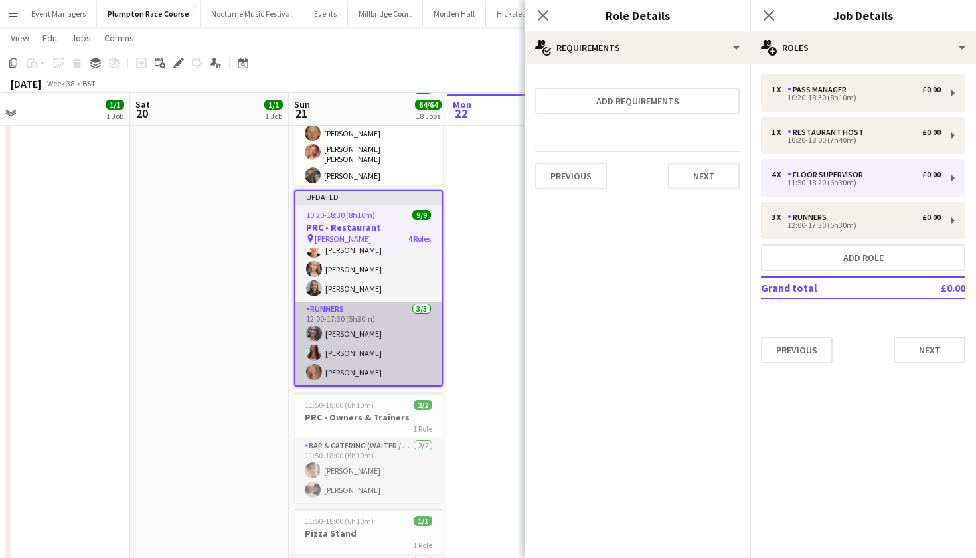
scroll to position [811, 0]
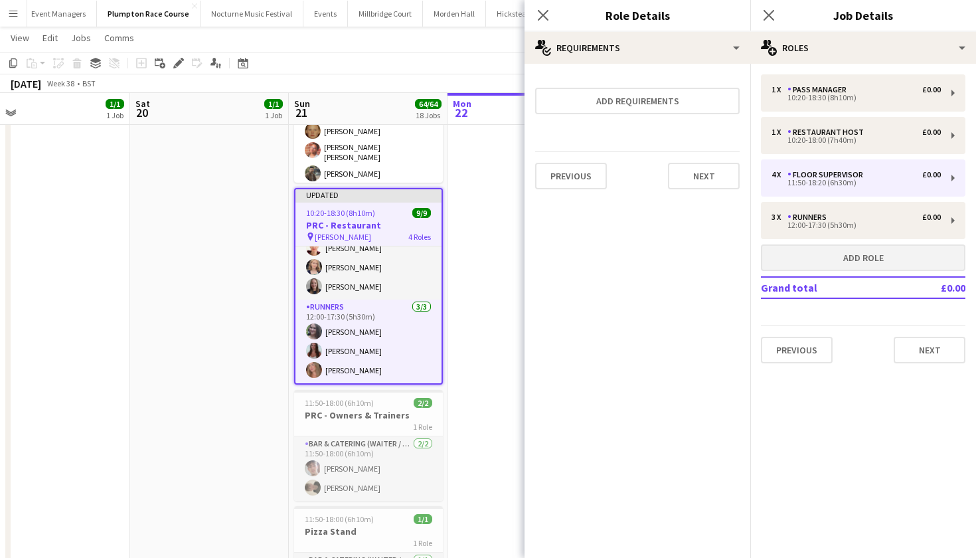
click at [855, 262] on button "Add role" at bounding box center [863, 257] width 205 height 27
type input "**********"
type input "*****"
type input "*"
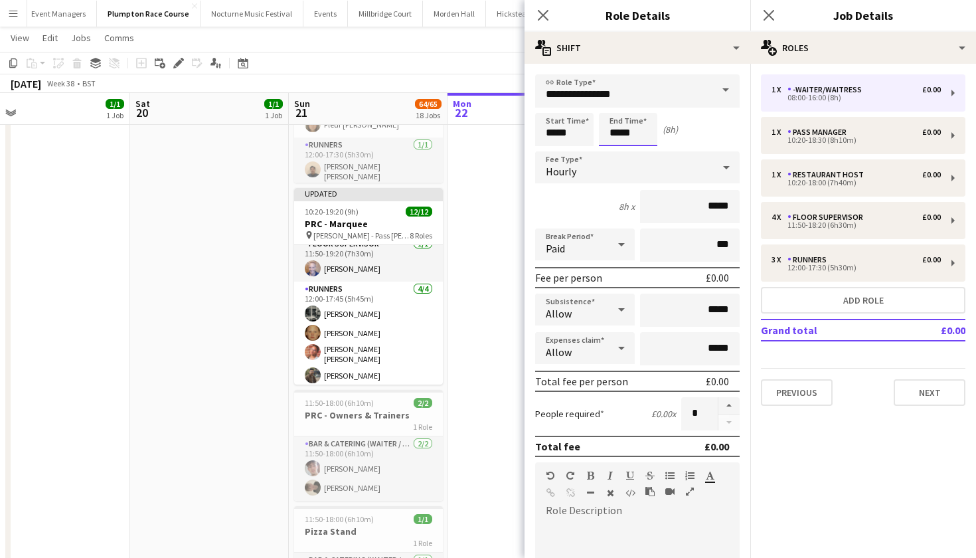
click at [621, 134] on input "*****" at bounding box center [628, 129] width 58 height 33
type input "*****"
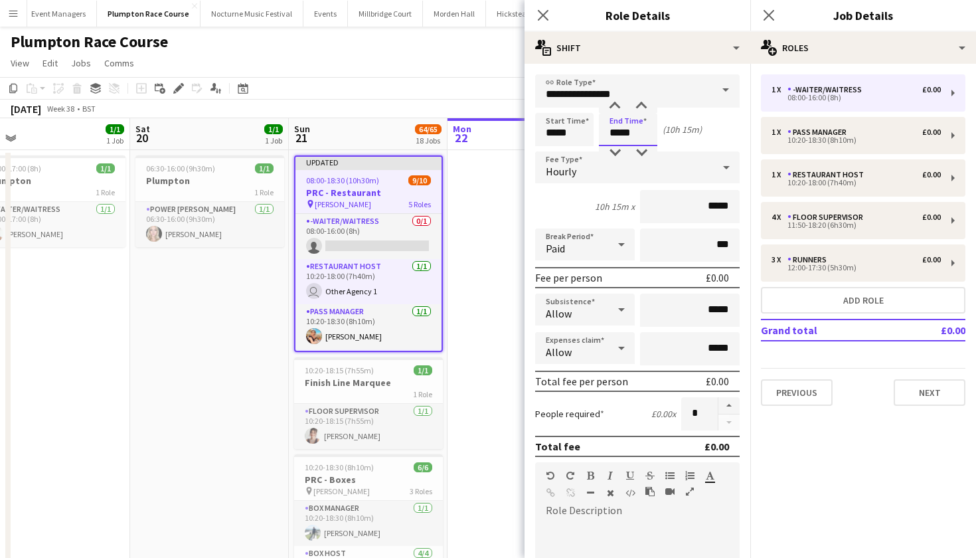
scroll to position [0, 348]
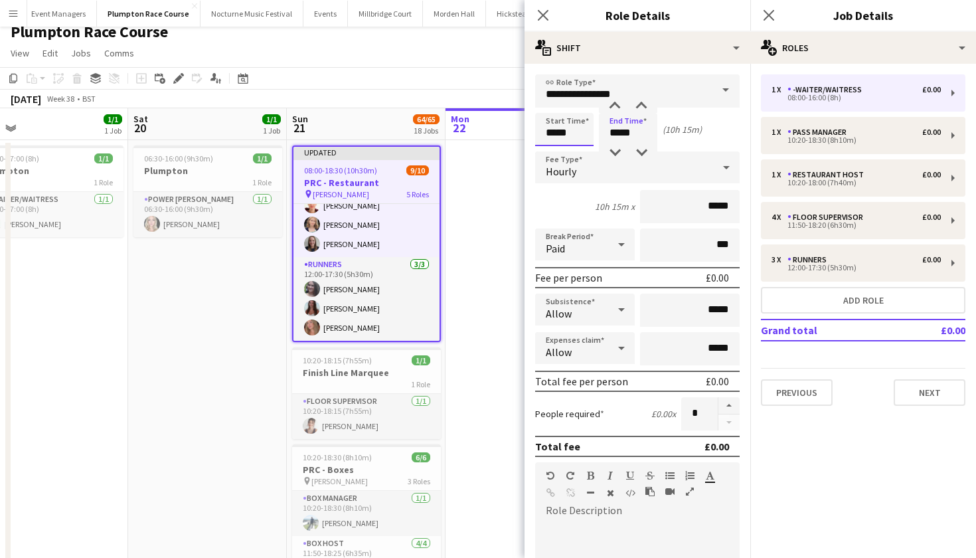
click at [554, 134] on input "*****" at bounding box center [564, 129] width 58 height 33
type input "*****"
click at [730, 402] on button "button" at bounding box center [729, 405] width 21 height 17
type input "*"
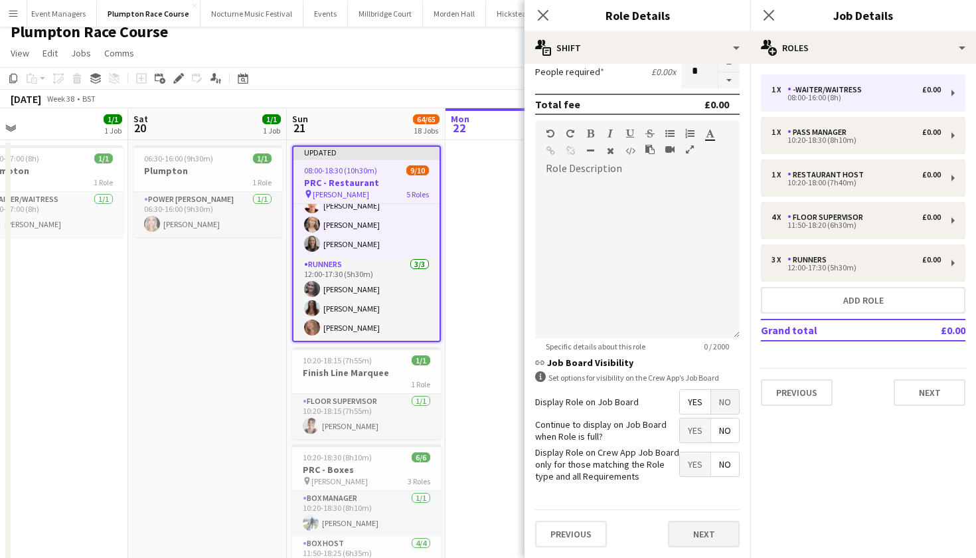
scroll to position [341, 0]
click at [707, 534] on button "Next" at bounding box center [704, 534] width 72 height 27
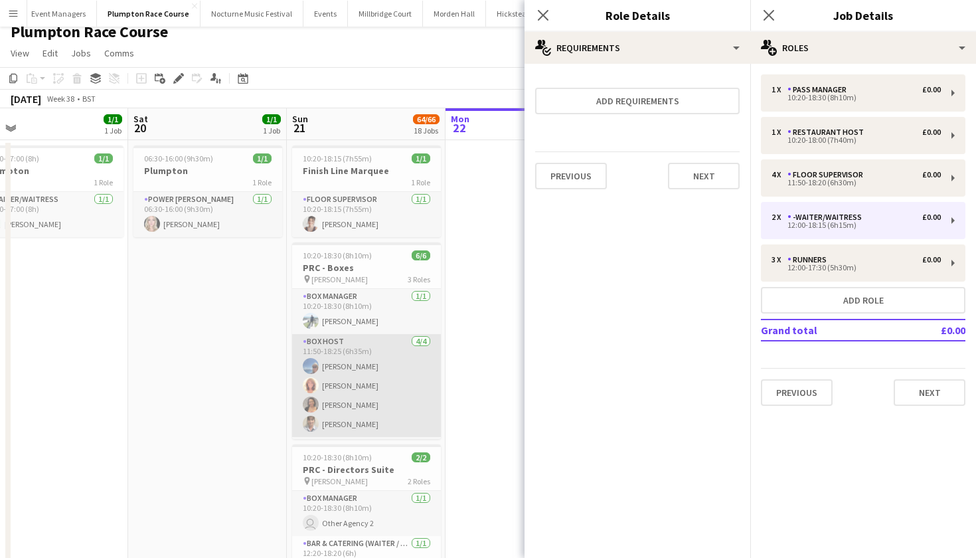
scroll to position [0, 0]
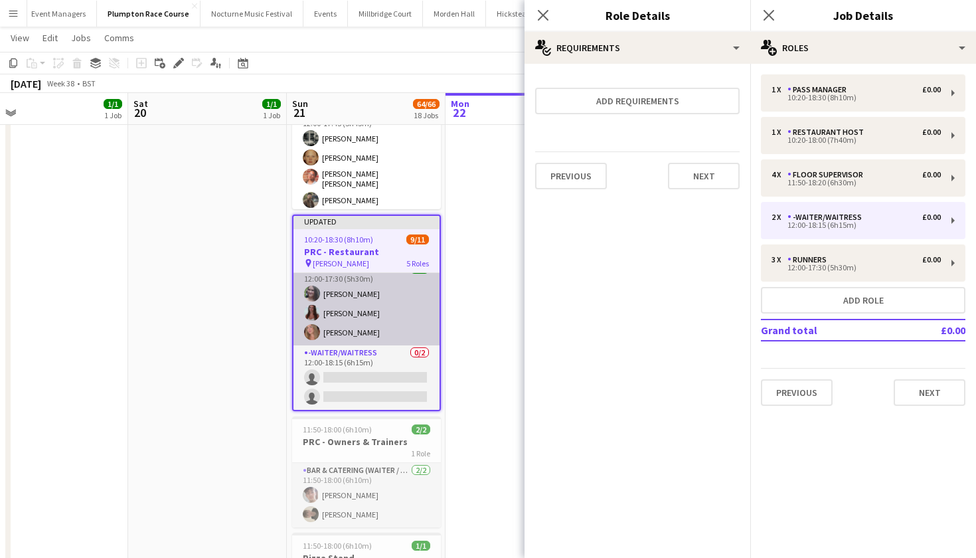
click at [358, 287] on app-card-role "Runners 3/3 12:00-17:30 (5h30m) Natalia Brzezicka Beatrice Norris Lily Daniels" at bounding box center [367, 304] width 146 height 84
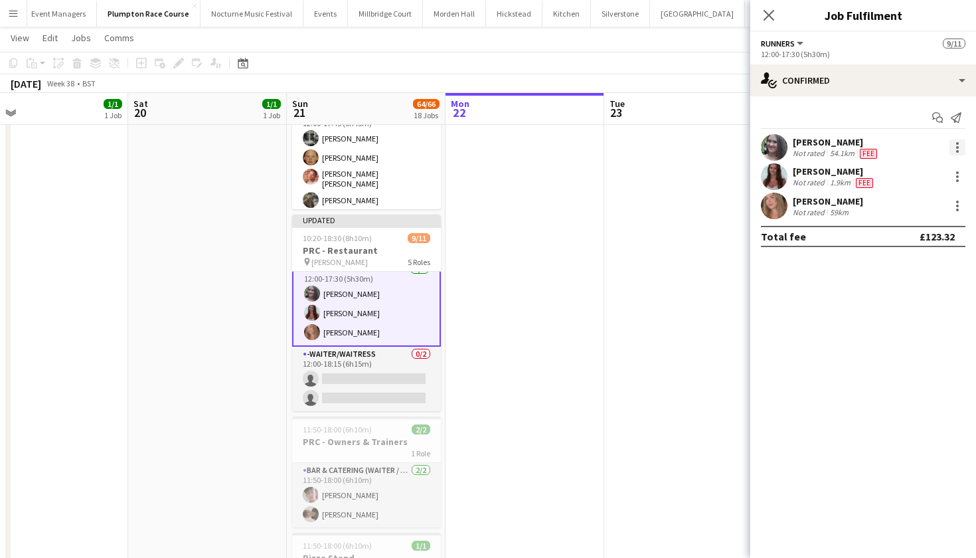
click at [956, 145] on div at bounding box center [958, 147] width 16 height 16
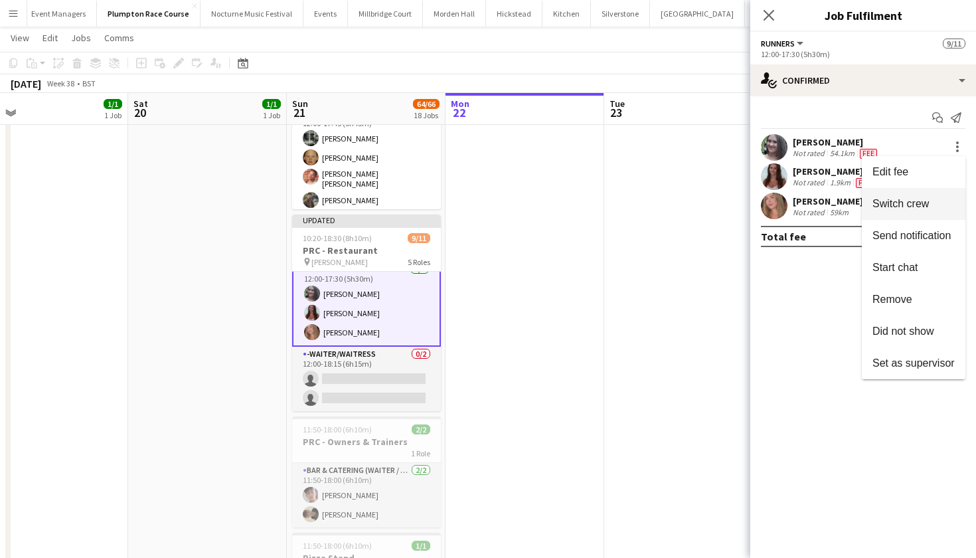
click at [908, 203] on span "Switch crew" at bounding box center [901, 203] width 56 height 11
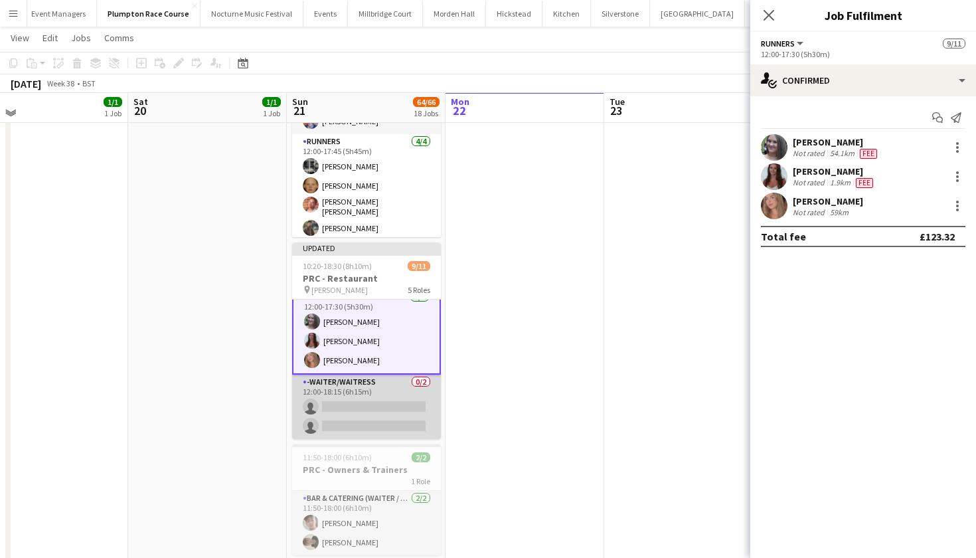
click at [381, 397] on app-card-role "-Waiter/Waitress 0/2 12:00-18:15 (6h15m) single-neutral-actions single-neutral-…" at bounding box center [366, 407] width 149 height 64
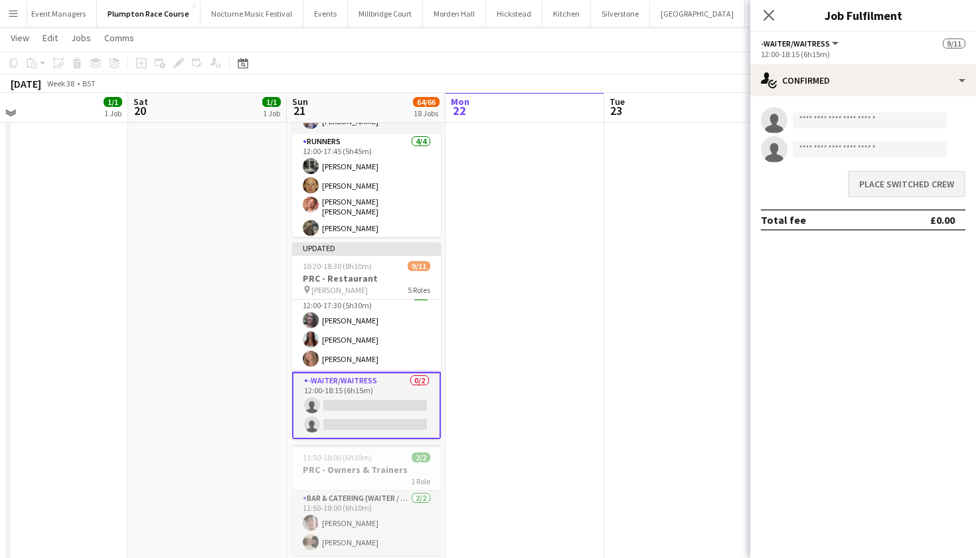
click at [883, 189] on button "Place switched crew" at bounding box center [907, 184] width 118 height 27
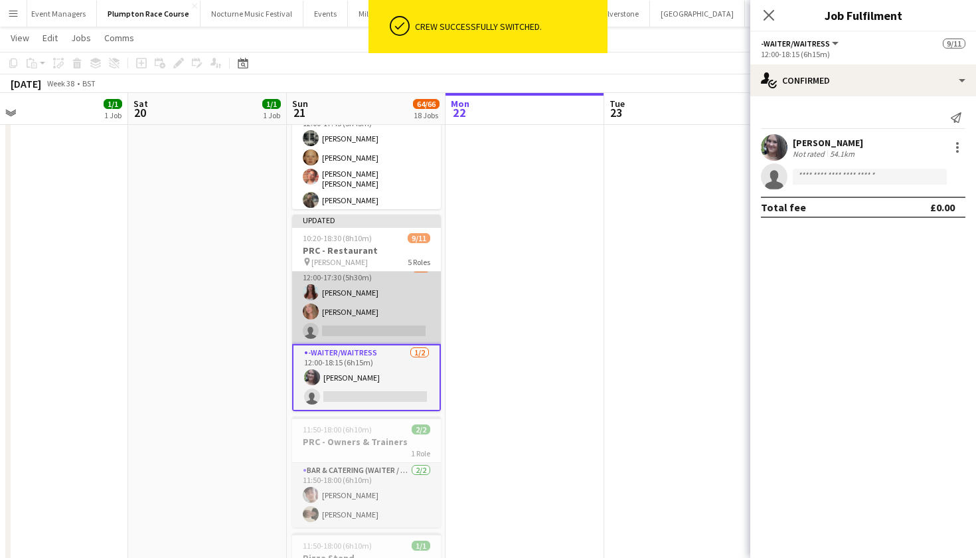
click at [379, 301] on app-card-role "Runners 1A 2/3 12:00-17:30 (5h30m) Beatrice Norris Lily Daniels single-neutral-…" at bounding box center [366, 302] width 149 height 84
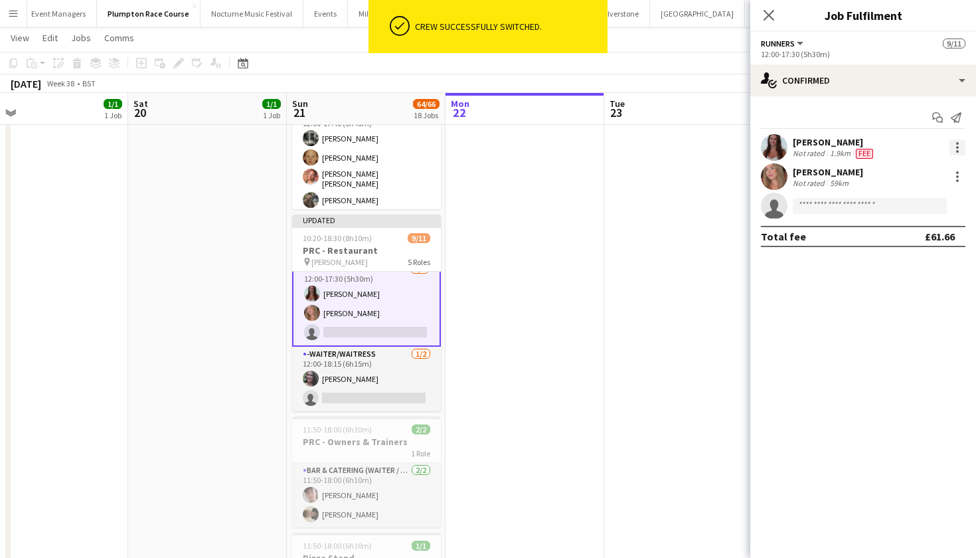
click at [960, 149] on div at bounding box center [958, 147] width 16 height 16
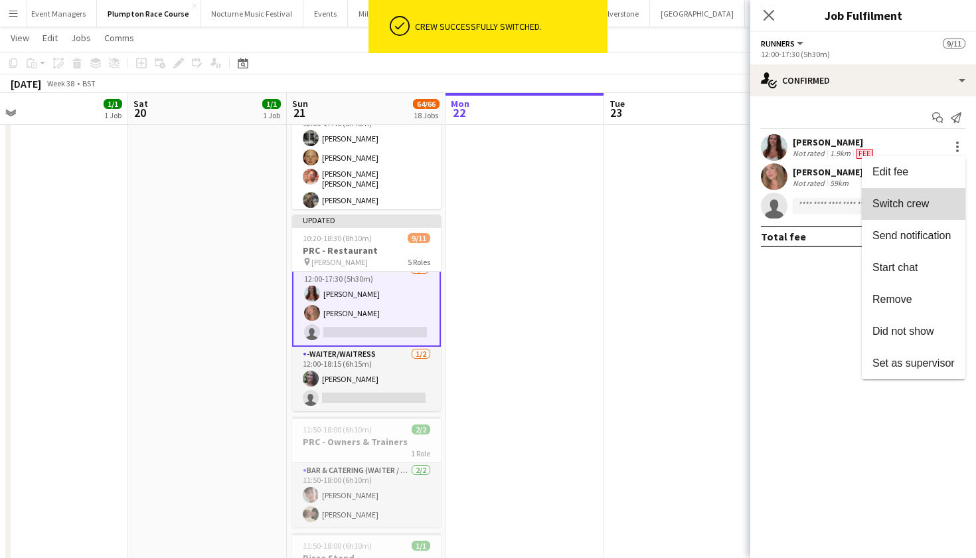
click at [931, 199] on span "Switch crew" at bounding box center [914, 204] width 82 height 12
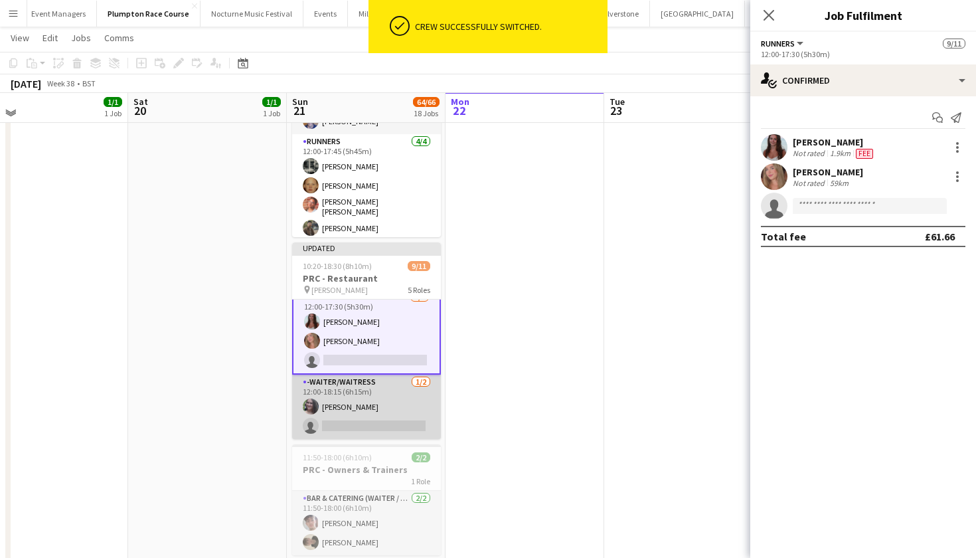
click at [406, 418] on app-card-role "-Waiter/Waitress 1/2 12:00-18:15 (6h15m) Natalia Brzezicka single-neutral-actio…" at bounding box center [366, 407] width 149 height 64
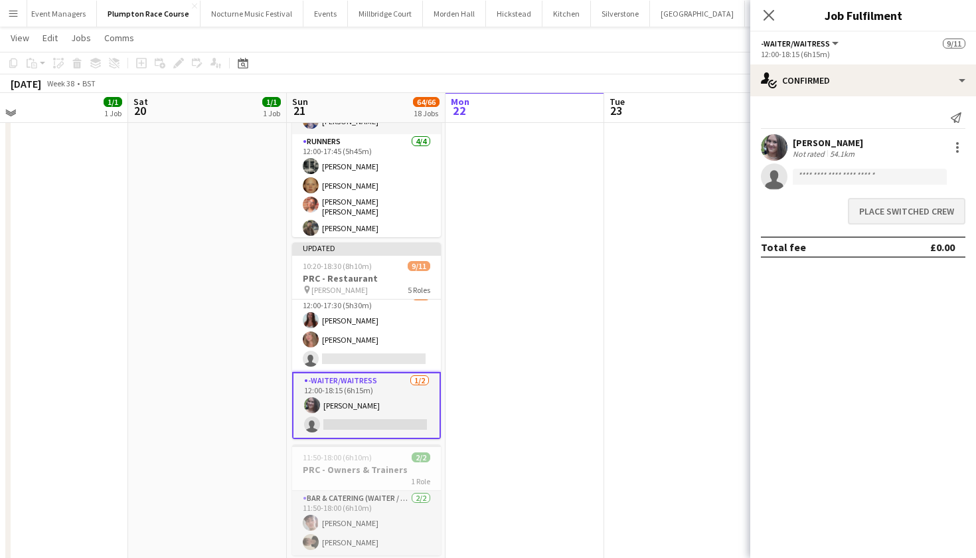
click at [869, 211] on button "Place switched crew" at bounding box center [907, 211] width 118 height 27
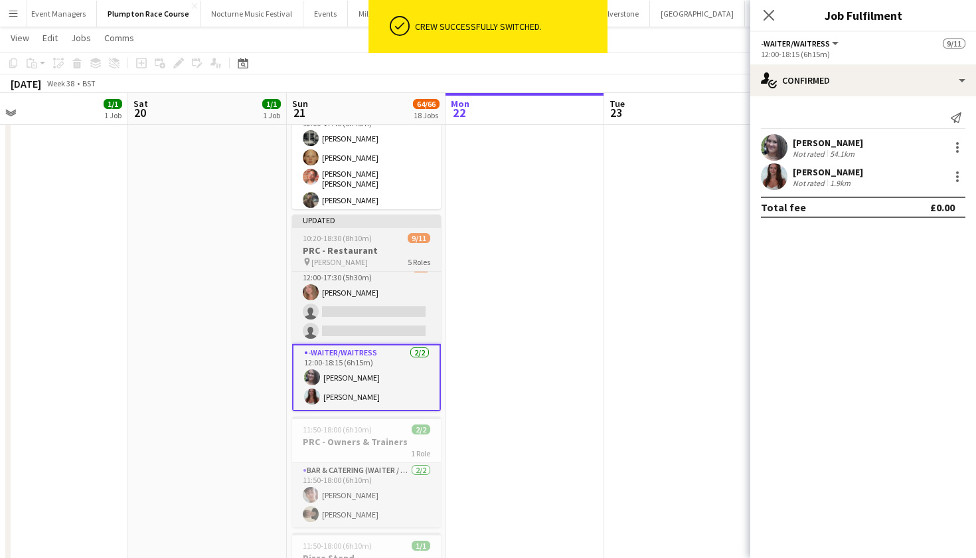
click at [379, 248] on h3 "PRC - Restaurant" at bounding box center [366, 250] width 149 height 12
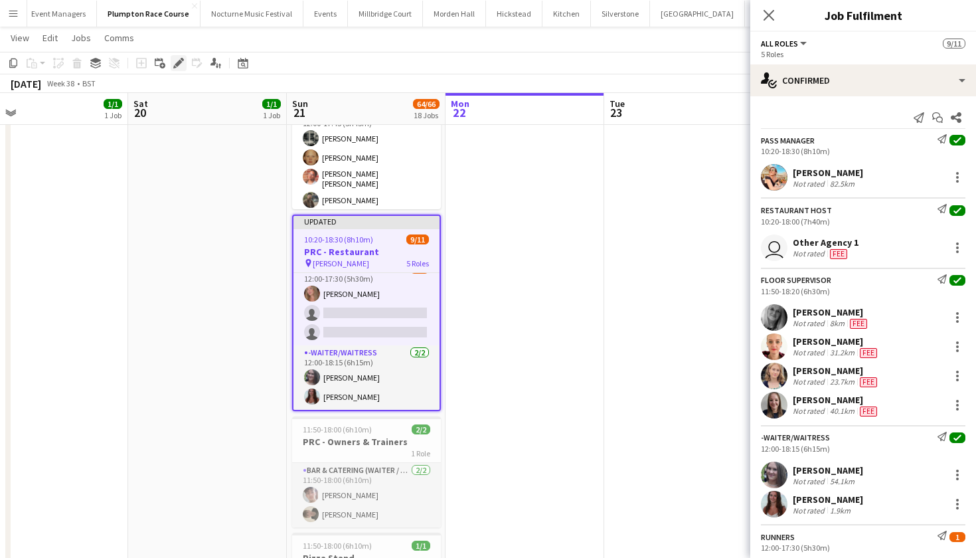
click at [176, 63] on icon "Edit" at bounding box center [178, 63] width 11 height 11
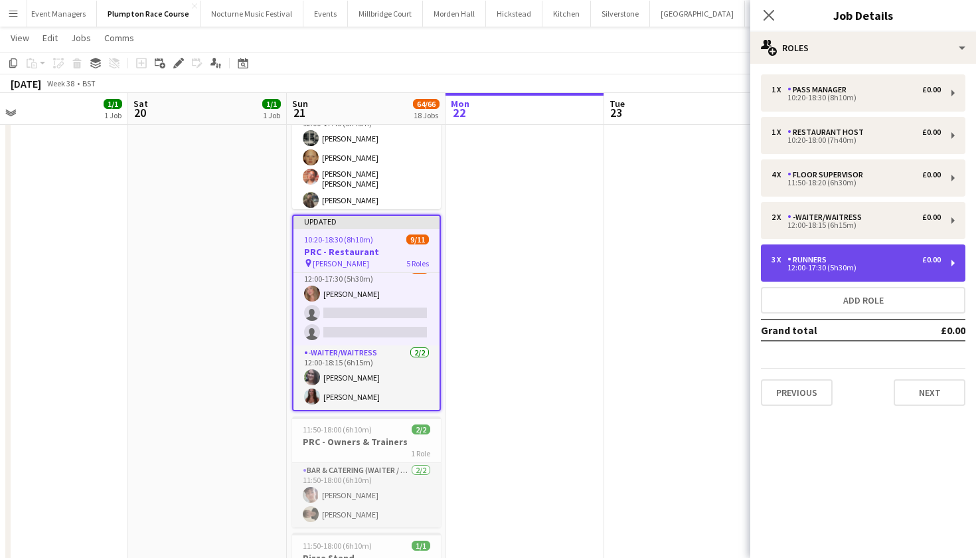
click at [806, 262] on div "Runners" at bounding box center [810, 259] width 45 height 9
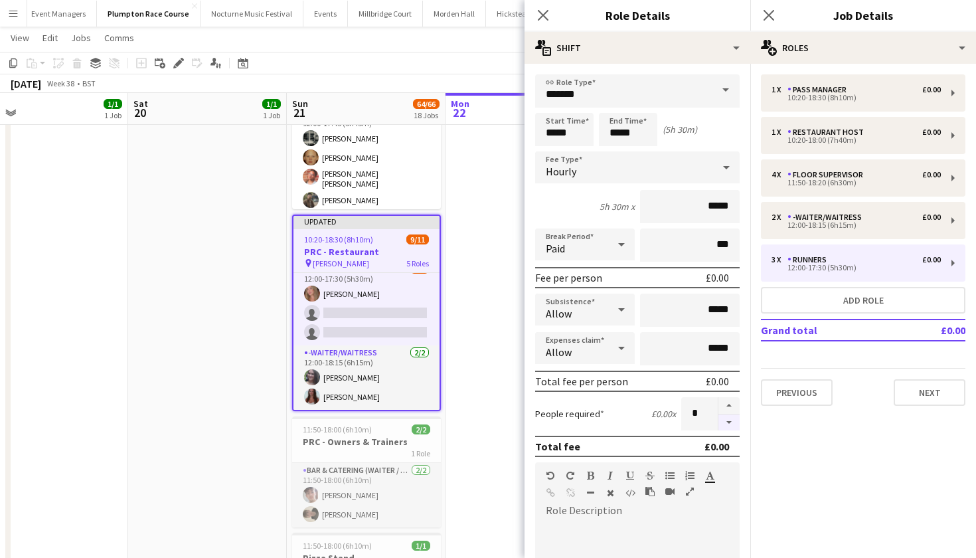
click at [727, 424] on button "button" at bounding box center [729, 422] width 21 height 17
type input "*"
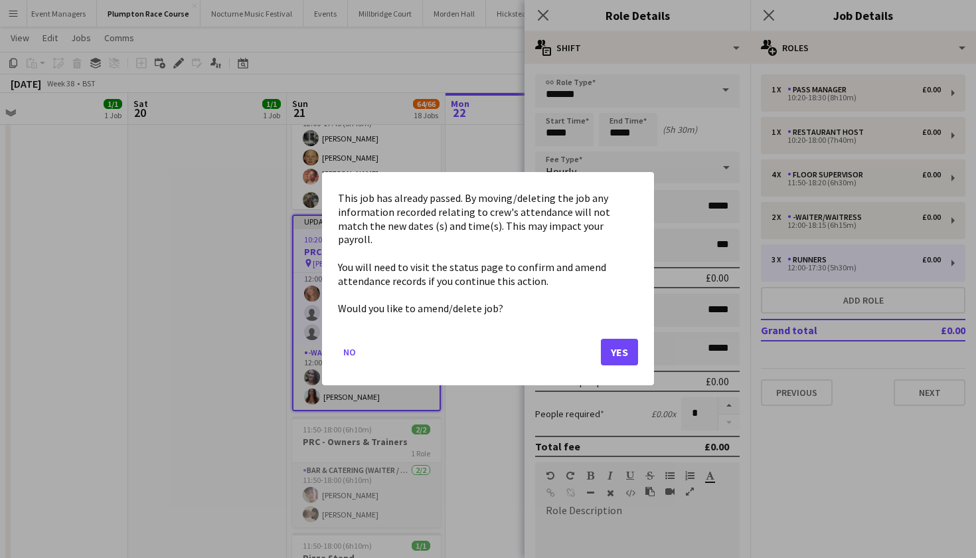
click at [623, 339] on button "Yes" at bounding box center [619, 352] width 37 height 27
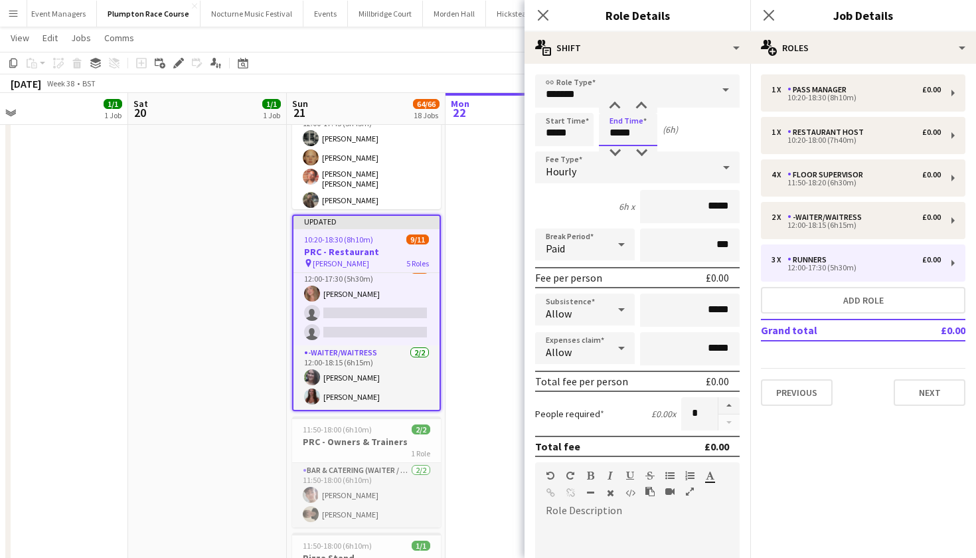
type input "*****"
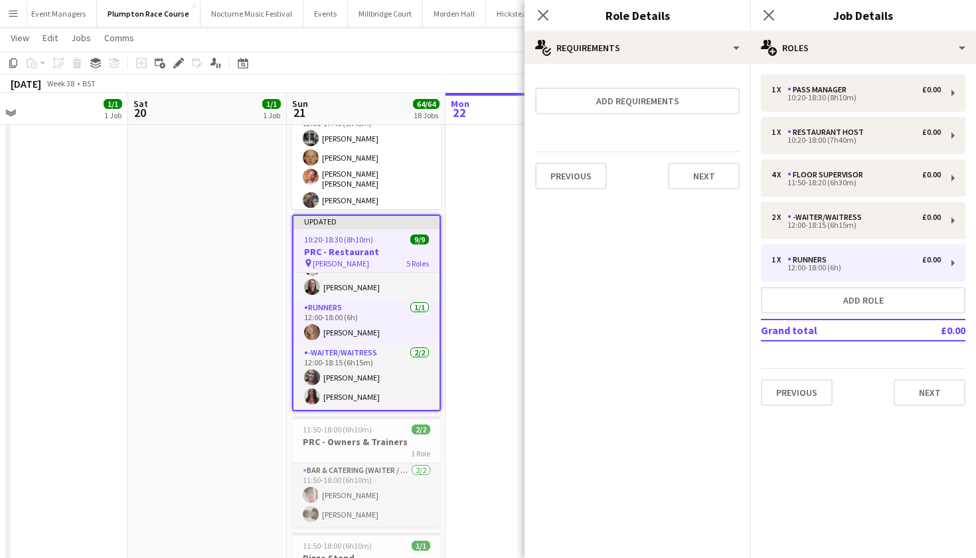
click at [248, 427] on app-date-cell "06:30-16:00 (9h30m) 1/1 Plumpton 1 Role Power Porter 1/1 06:30-16:00 (9h30m) Da…" at bounding box center [207, 80] width 159 height 1432
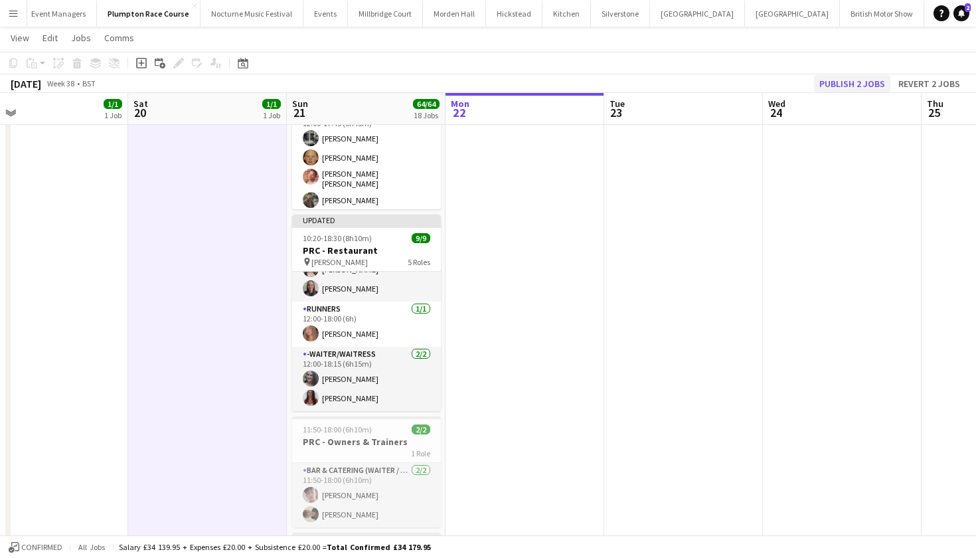
click at [879, 81] on button "Publish 2 jobs" at bounding box center [852, 83] width 76 height 17
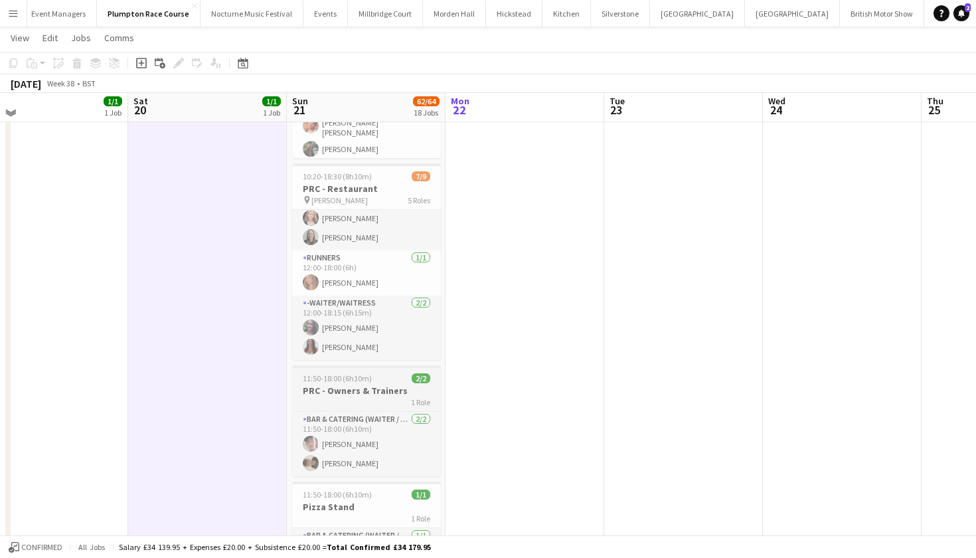
scroll to position [837, 0]
click at [361, 405] on div "1 Role" at bounding box center [366, 400] width 149 height 11
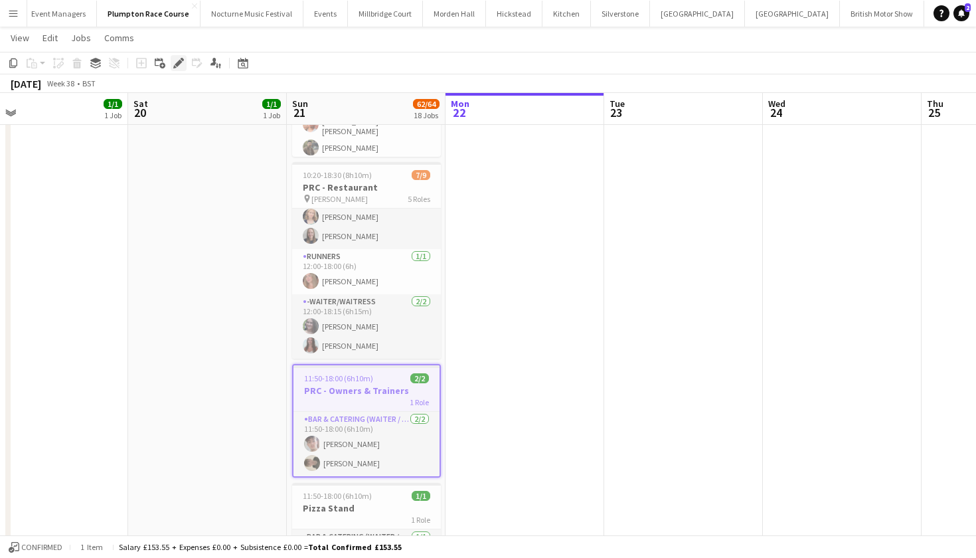
click at [173, 67] on icon "Edit" at bounding box center [178, 63] width 11 height 11
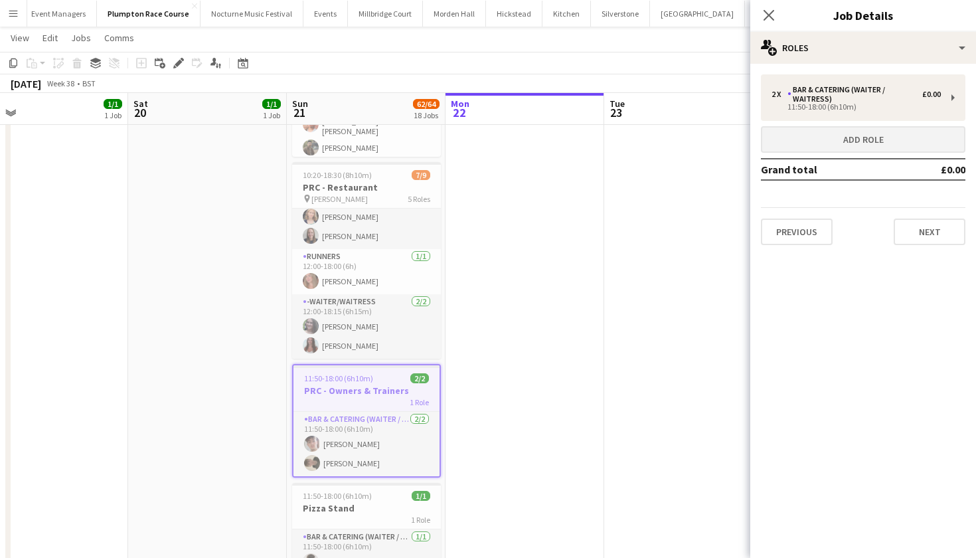
click at [848, 144] on button "Add role" at bounding box center [863, 139] width 205 height 27
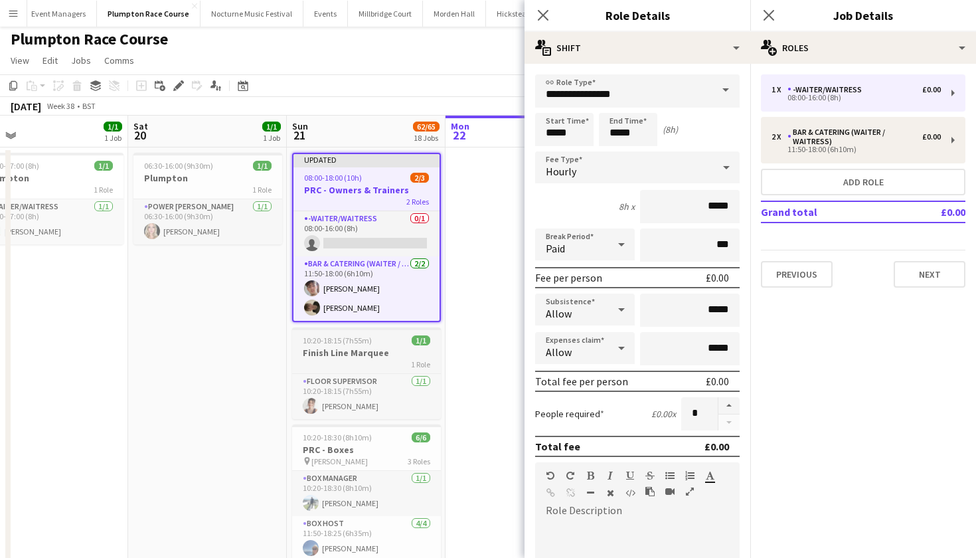
scroll to position [3, 0]
click at [559, 132] on input "*****" at bounding box center [564, 129] width 58 height 33
type input "*****"
click at [619, 135] on input "*****" at bounding box center [628, 129] width 58 height 33
type input "*****"
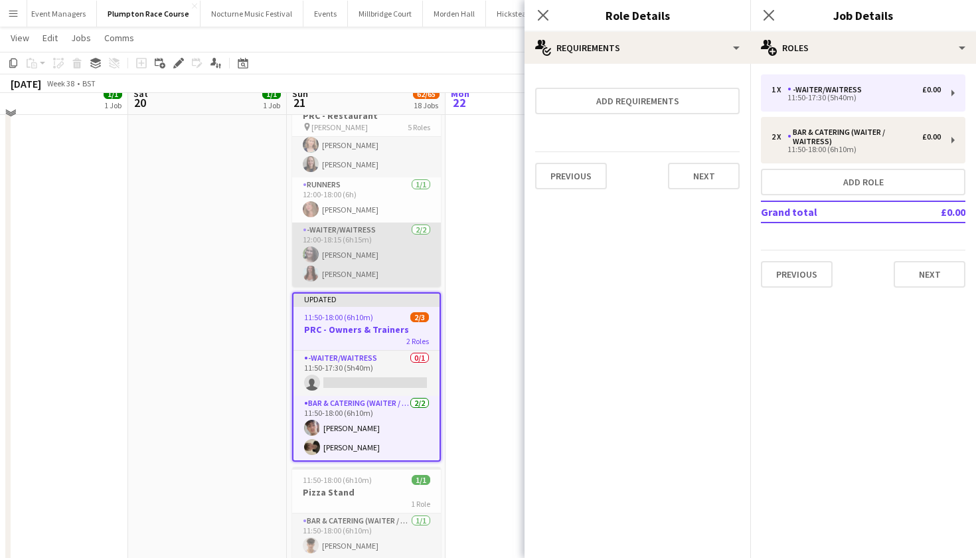
scroll to position [910, 0]
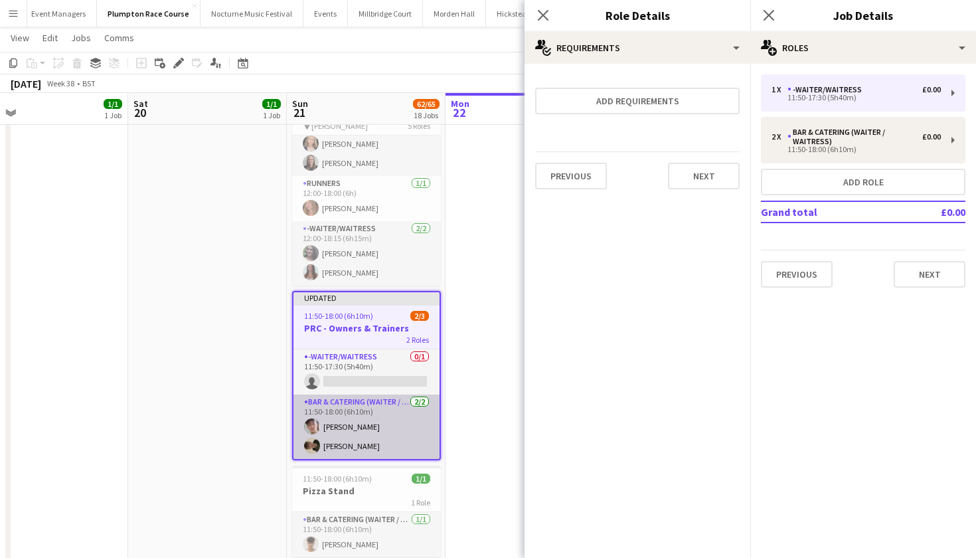
click at [352, 426] on app-card-role "Bar & Catering (Waiter / waitress) 2/2 11:50-18:00 (6h10m) Sebastian Menin Char…" at bounding box center [367, 427] width 146 height 64
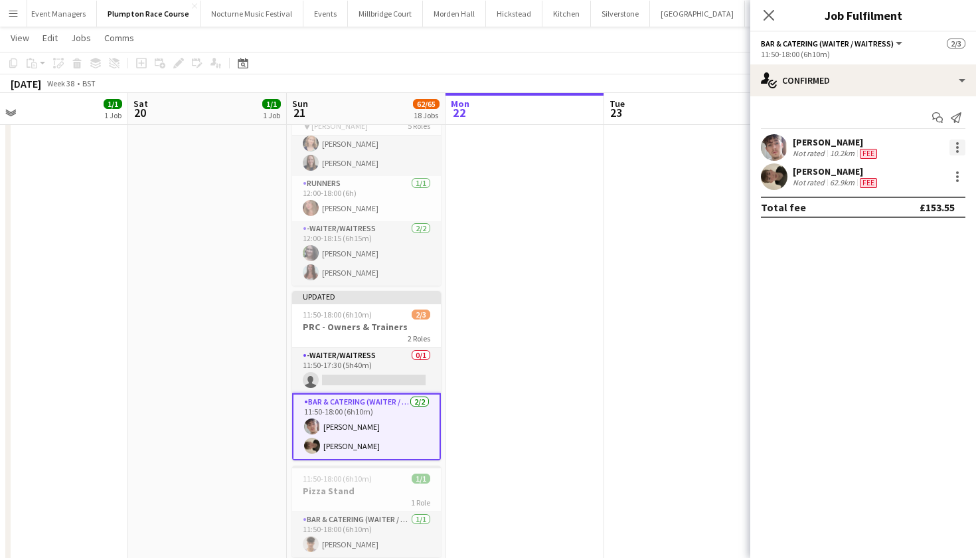
click at [956, 150] on div at bounding box center [958, 147] width 16 height 16
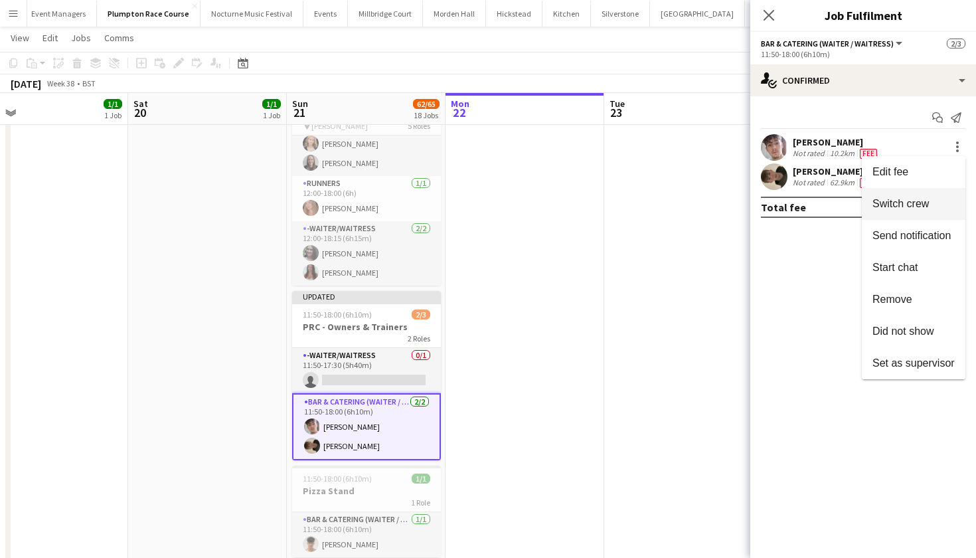
click at [911, 203] on span "Switch crew" at bounding box center [901, 203] width 56 height 11
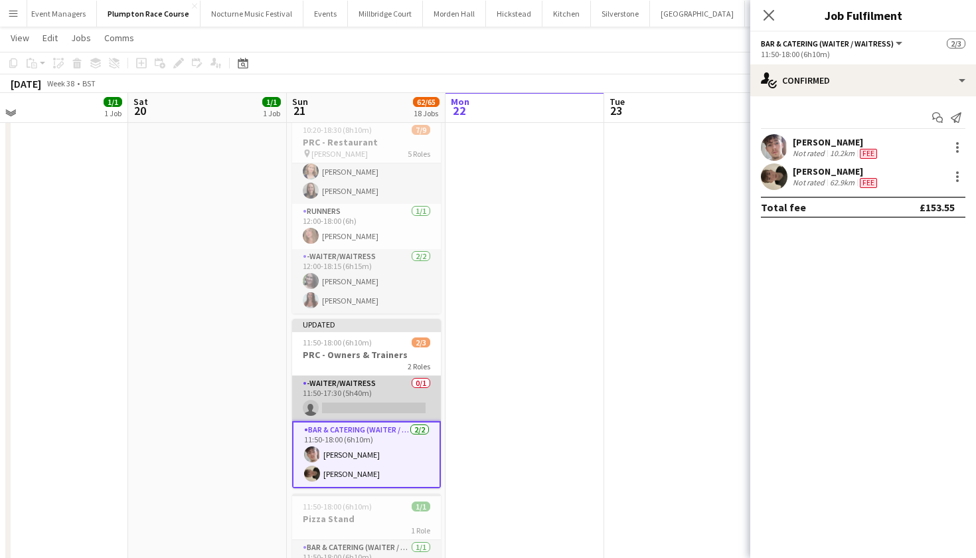
click at [343, 387] on app-card-role "-Waiter/Waitress 0/1 11:50-17:30 (5h40m) single-neutral-actions" at bounding box center [366, 398] width 149 height 45
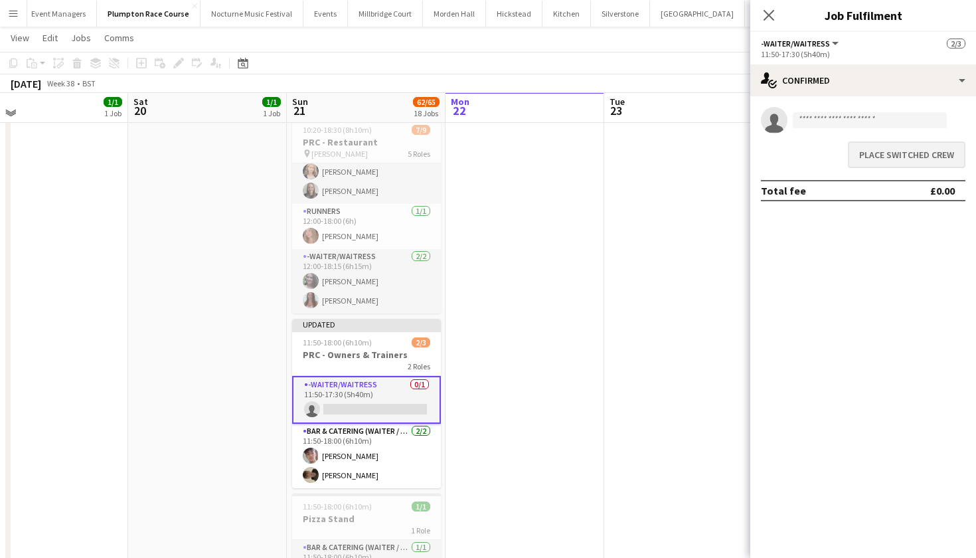
click at [888, 151] on button "Place switched crew" at bounding box center [907, 154] width 118 height 27
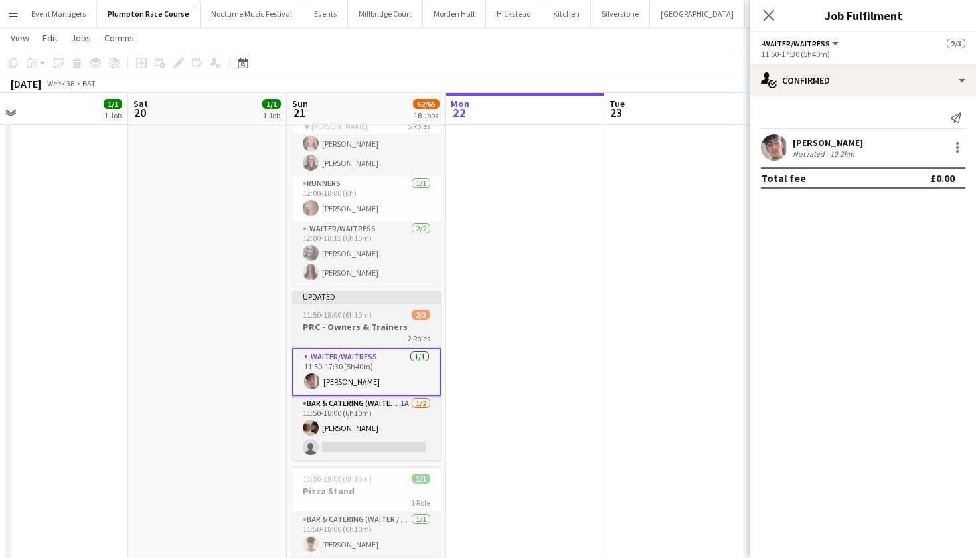
click at [363, 329] on h3 "PRC - Owners & Trainers" at bounding box center [366, 327] width 149 height 12
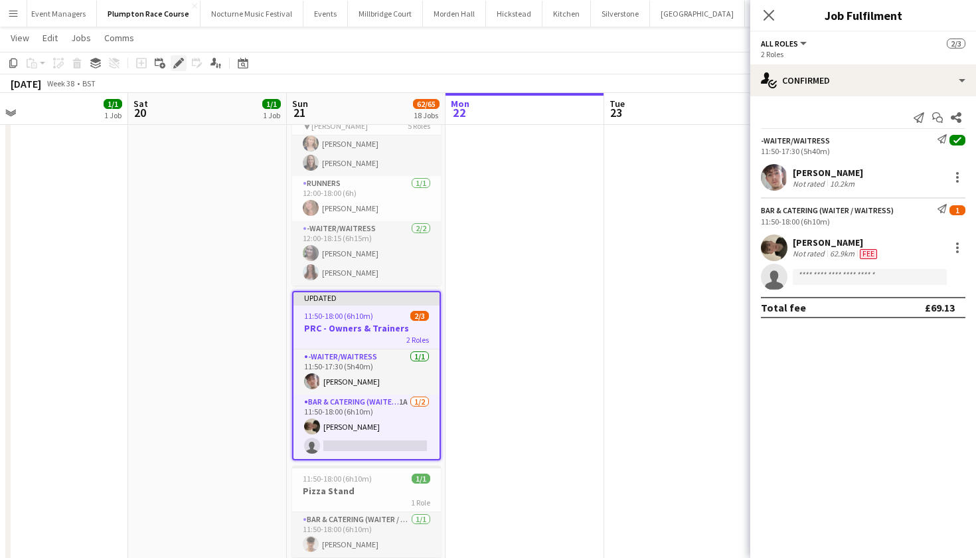
click at [179, 68] on icon "Edit" at bounding box center [178, 63] width 11 height 11
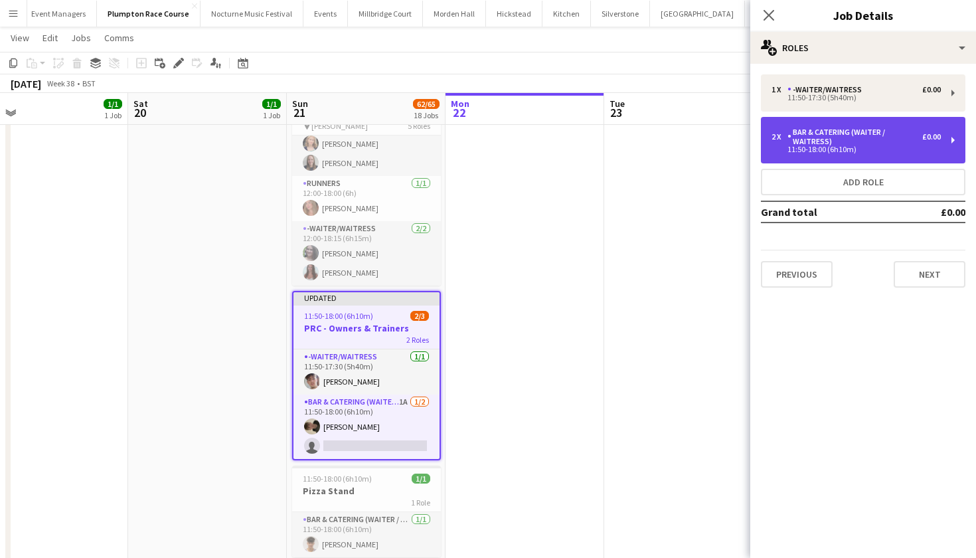
click at [804, 149] on div "11:50-18:00 (6h10m)" at bounding box center [856, 149] width 169 height 7
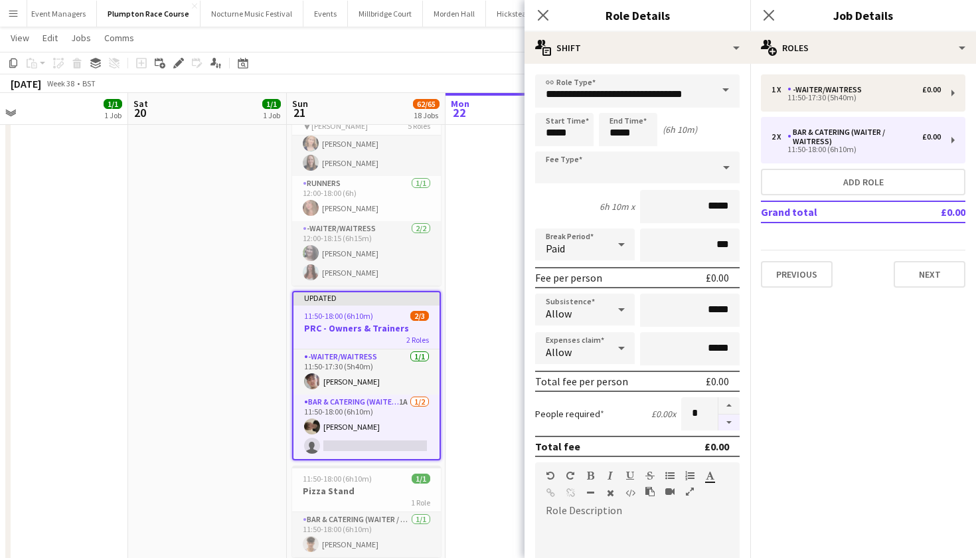
click at [728, 424] on button "button" at bounding box center [729, 422] width 21 height 17
type input "*"
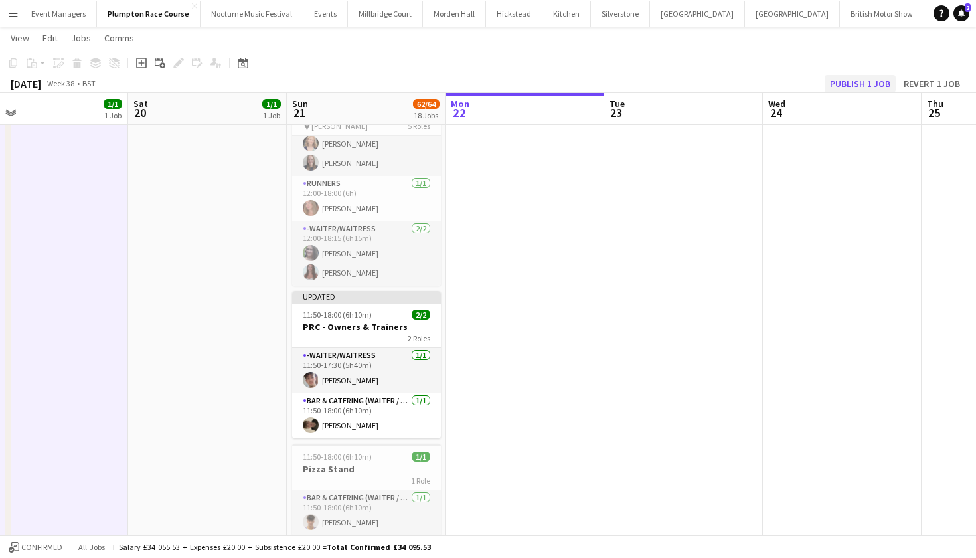
click at [837, 85] on button "Publish 1 job" at bounding box center [860, 83] width 71 height 17
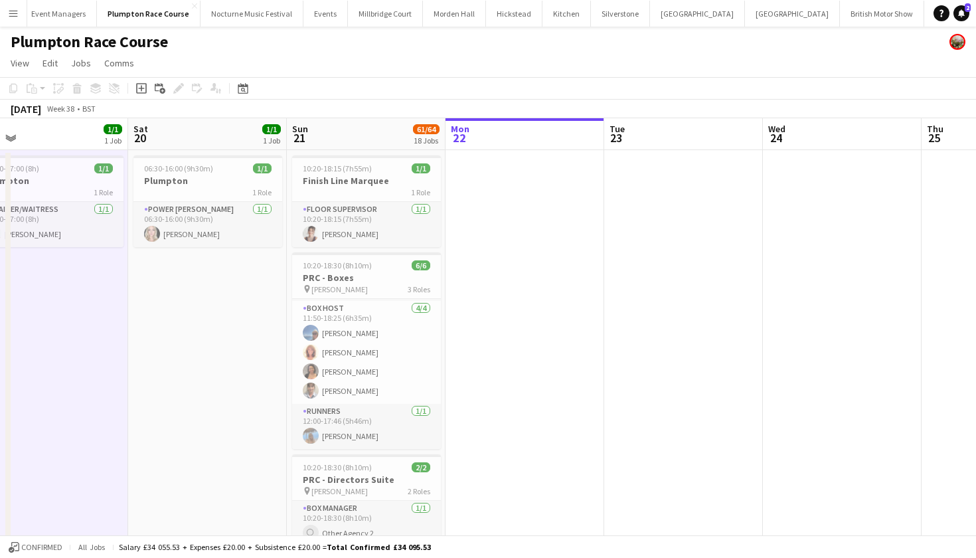
scroll to position [0, 0]
click at [47, 17] on button "Event Managers Close" at bounding box center [59, 14] width 76 height 26
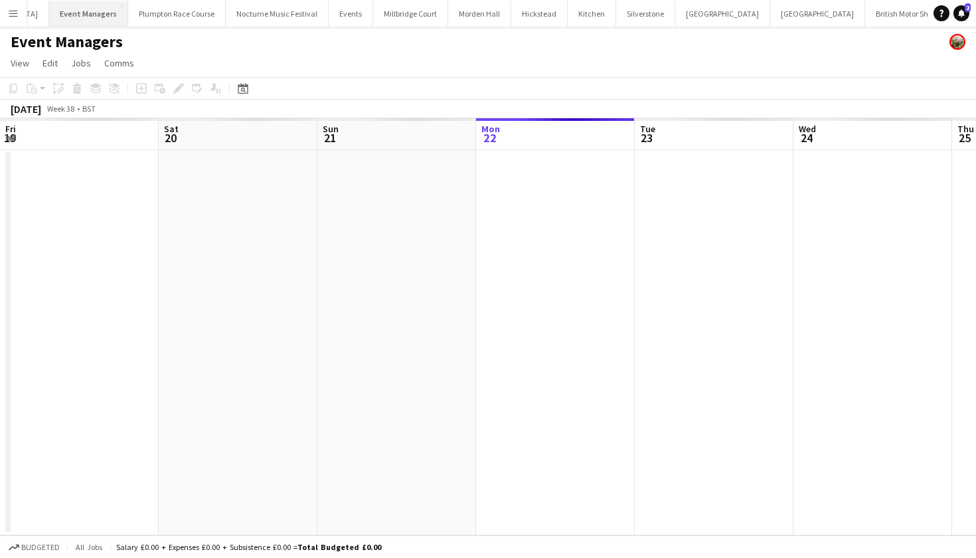
scroll to position [0, 317]
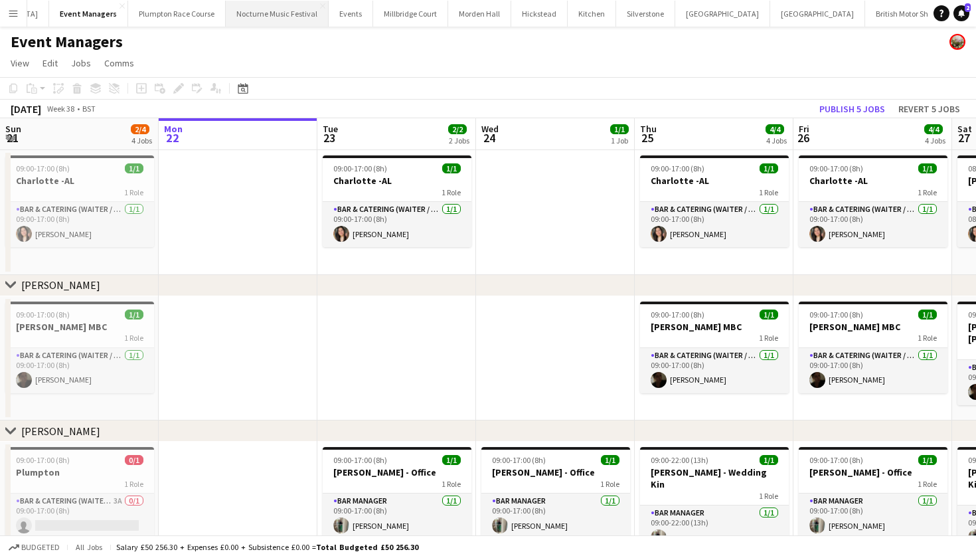
click at [234, 13] on button "Nocturne Music Festival Close" at bounding box center [277, 14] width 103 height 26
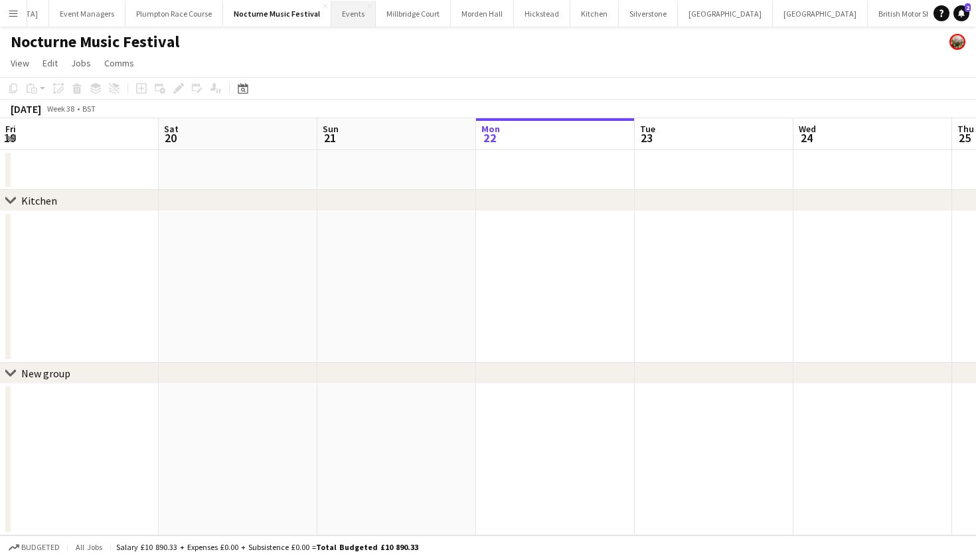
scroll to position [0, 317]
click at [333, 11] on button "Events Close" at bounding box center [353, 14] width 45 height 26
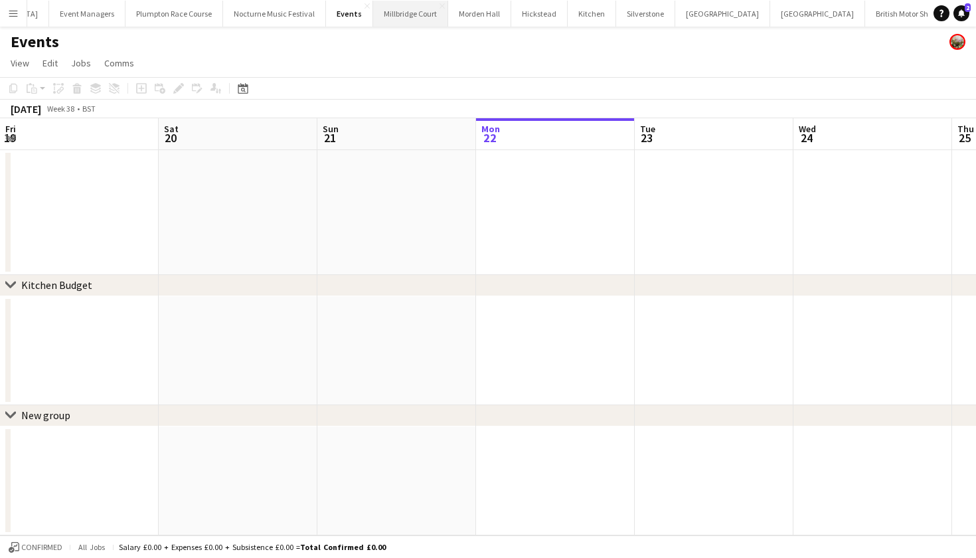
scroll to position [0, 317]
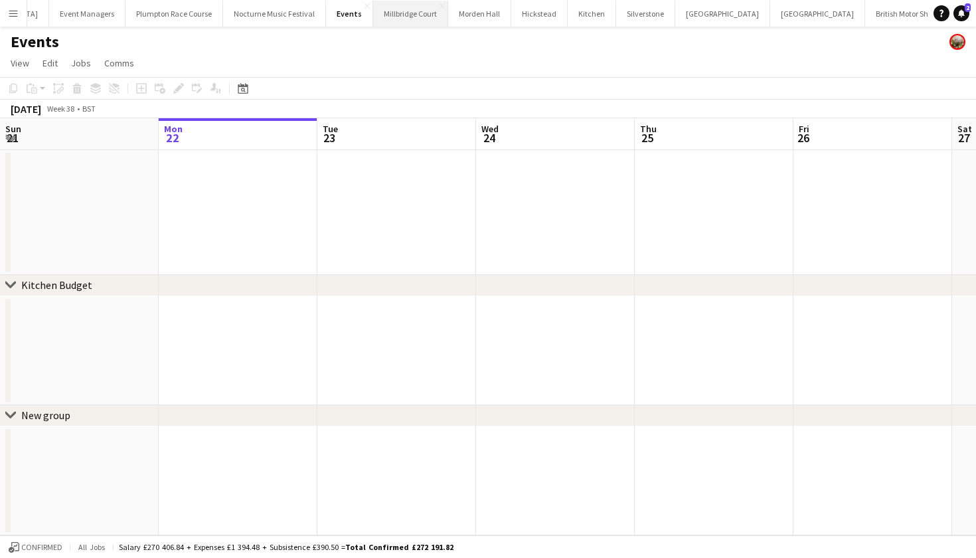
click at [398, 14] on button "Millbridge Court Close" at bounding box center [410, 14] width 75 height 26
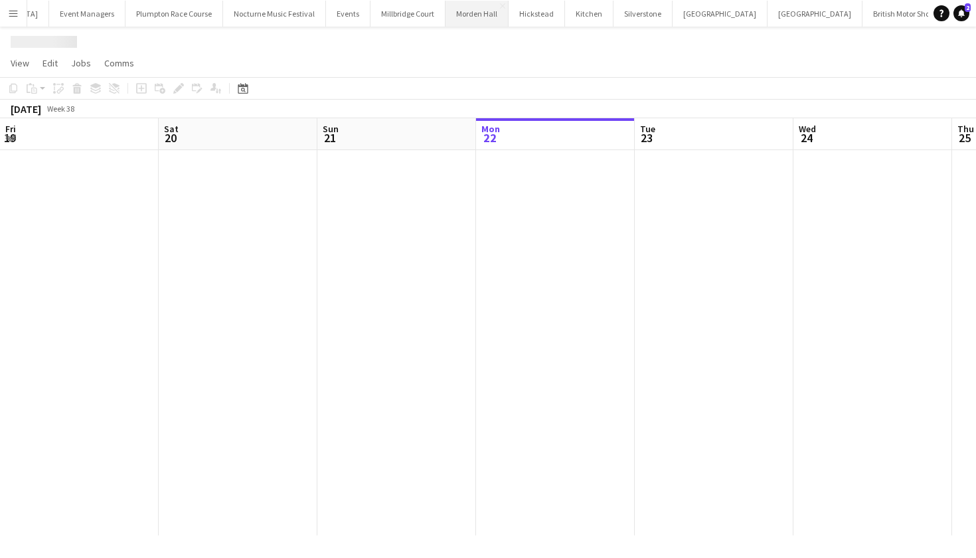
scroll to position [0, 317]
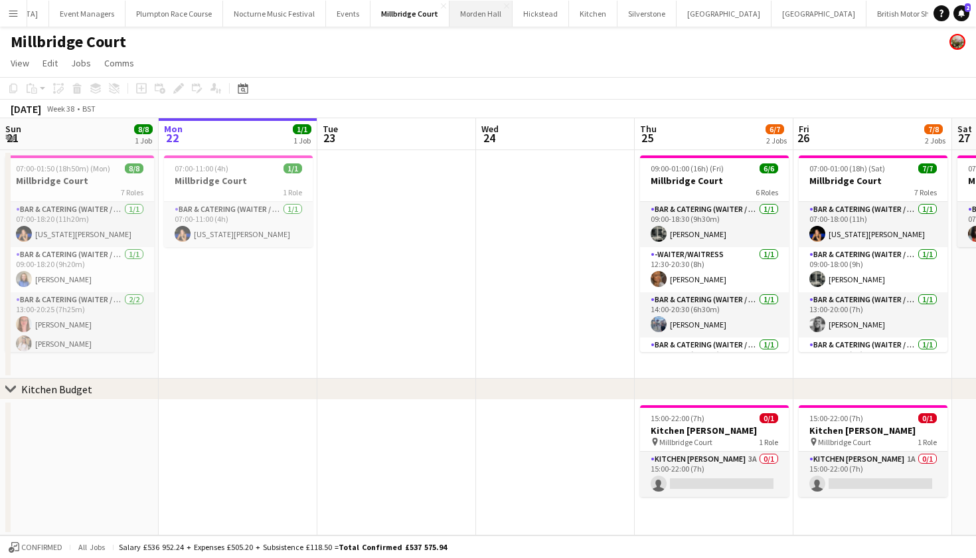
click at [450, 17] on button "Morden Hall Close" at bounding box center [481, 14] width 63 height 26
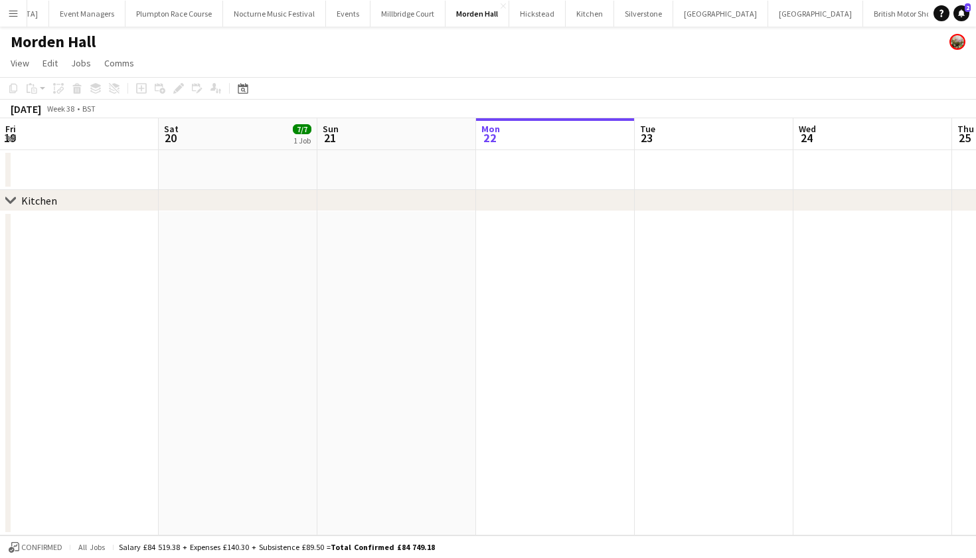
scroll to position [0, 317]
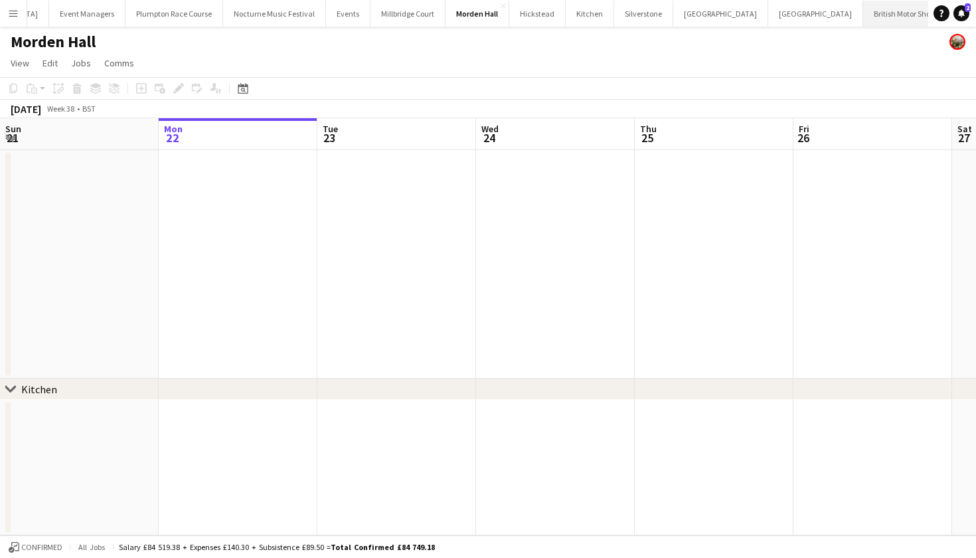
click at [863, 17] on button "British Motor Show Close" at bounding box center [905, 14] width 84 height 26
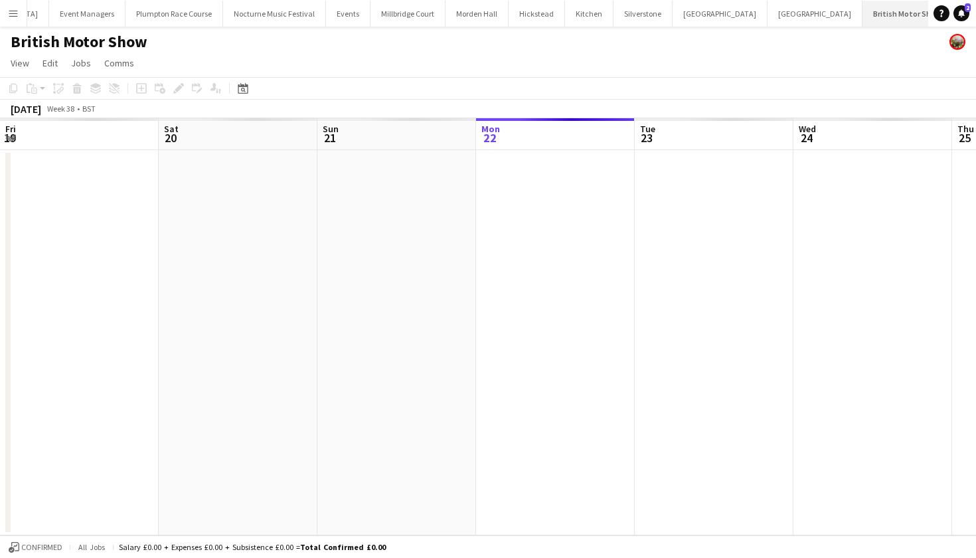
scroll to position [0, 317]
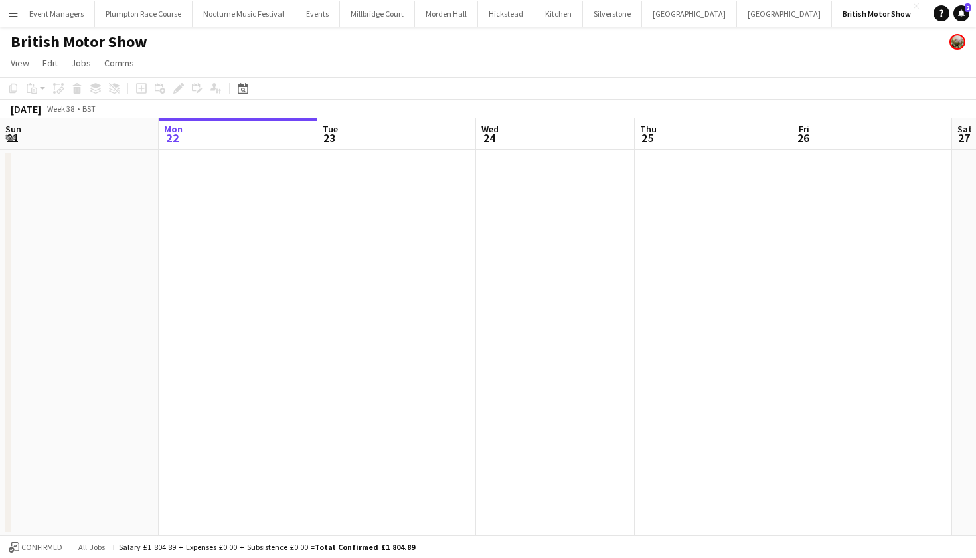
click at [965, 5] on button "LIMEKILN Close" at bounding box center [992, 14] width 54 height 26
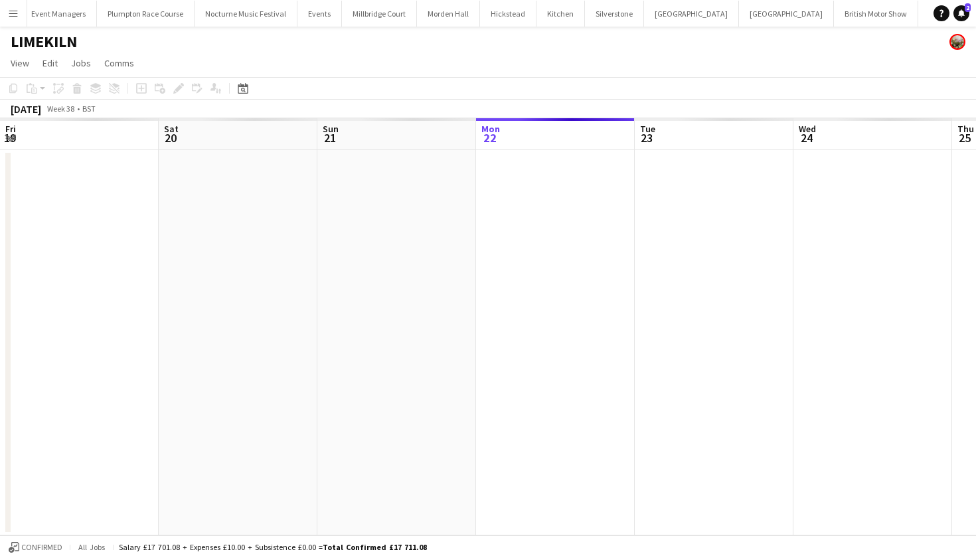
scroll to position [0, 317]
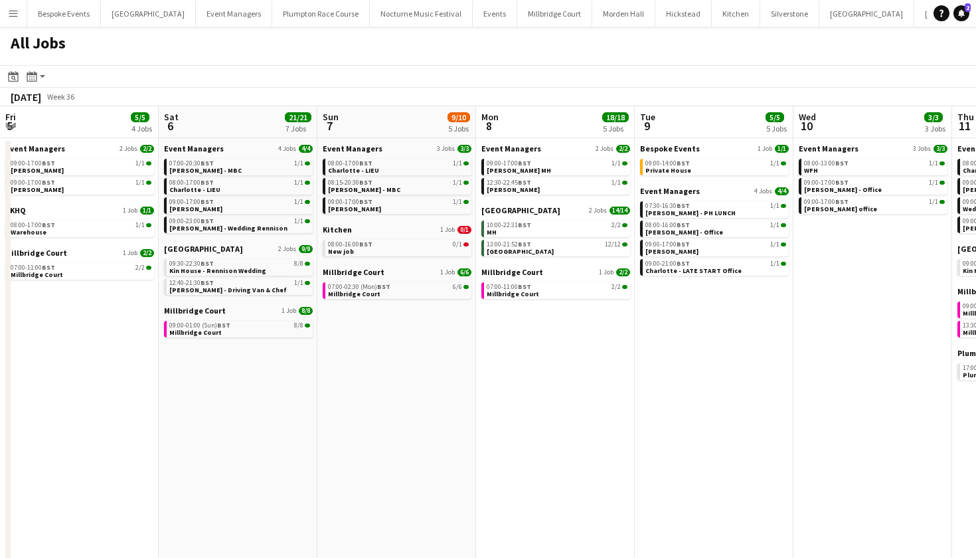
scroll to position [0, 396]
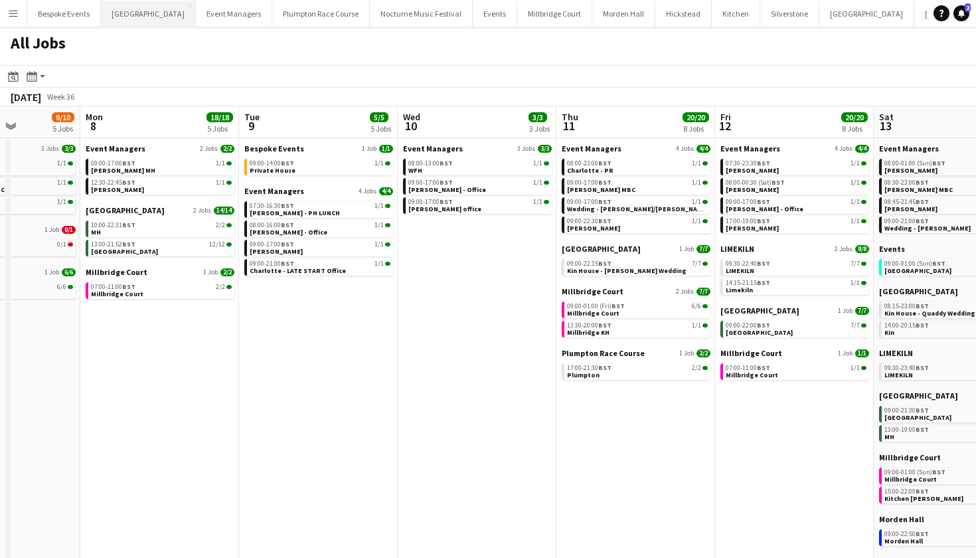
click at [143, 7] on button "[GEOGRAPHIC_DATA] Close" at bounding box center [148, 14] width 95 height 26
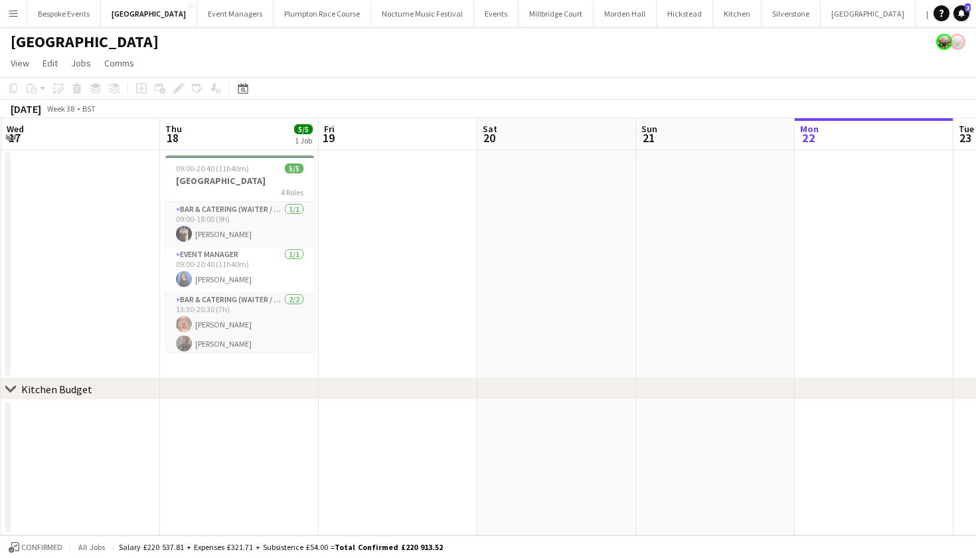
scroll to position [0, 303]
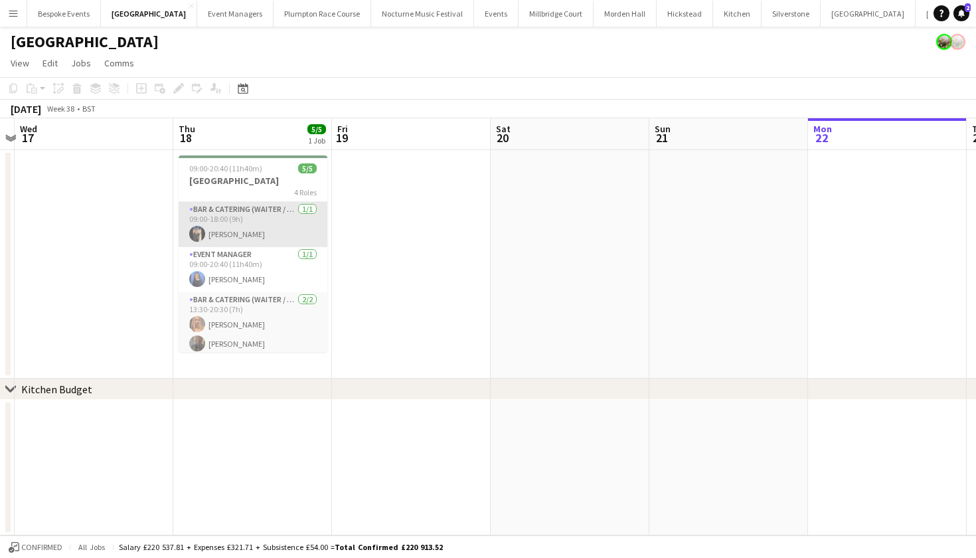
click at [226, 236] on app-card-role "Bar & Catering (Waiter / waitress) [DATE] 09:00-18:00 (9h) [PERSON_NAME]" at bounding box center [253, 224] width 149 height 45
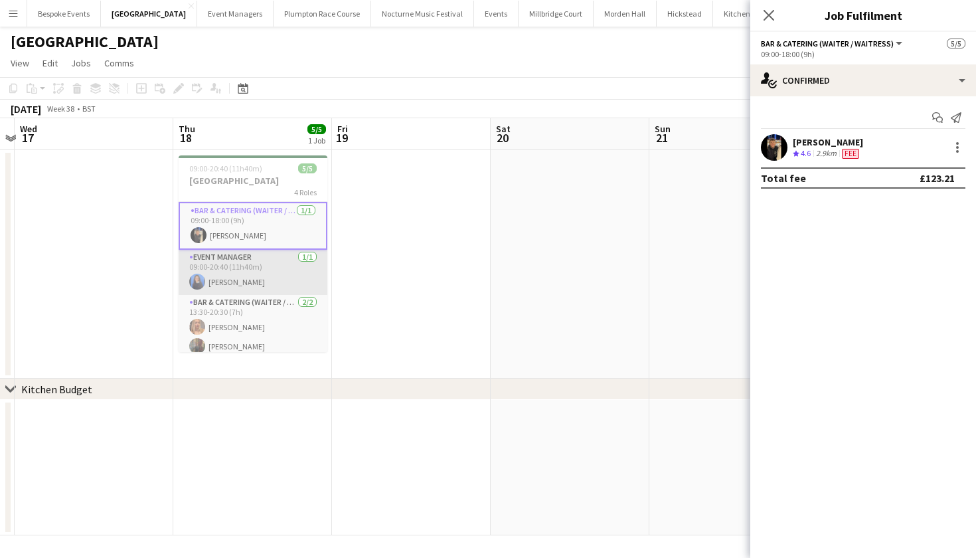
click at [234, 274] on app-card-role "Event Manager [DATE] 09:00-20:40 (11h40m) [PERSON_NAME]" at bounding box center [253, 272] width 149 height 45
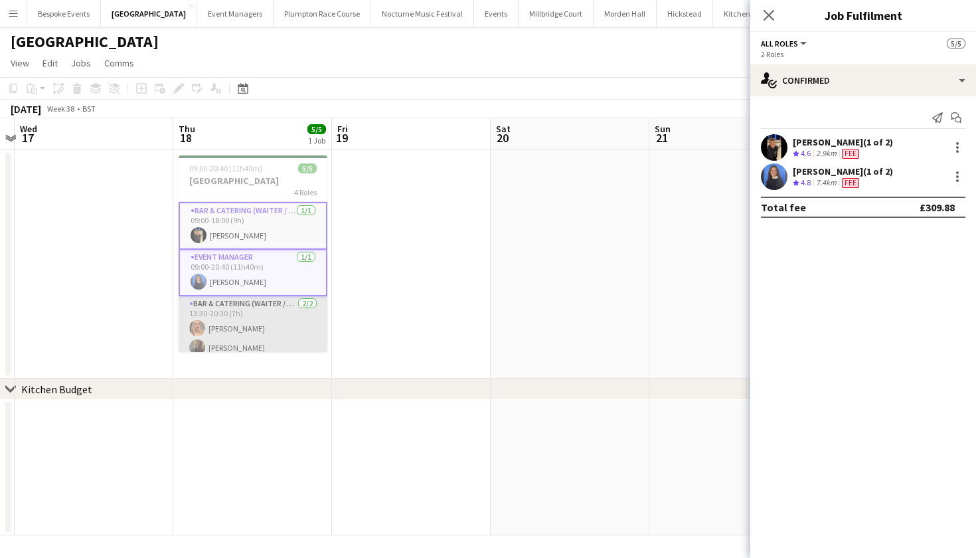
click at [235, 325] on app-card-role "Bar & Catering (Waiter / waitress) [DATE] 13:30-20:30 (7h) [PERSON_NAME] [PERSO…" at bounding box center [253, 328] width 149 height 64
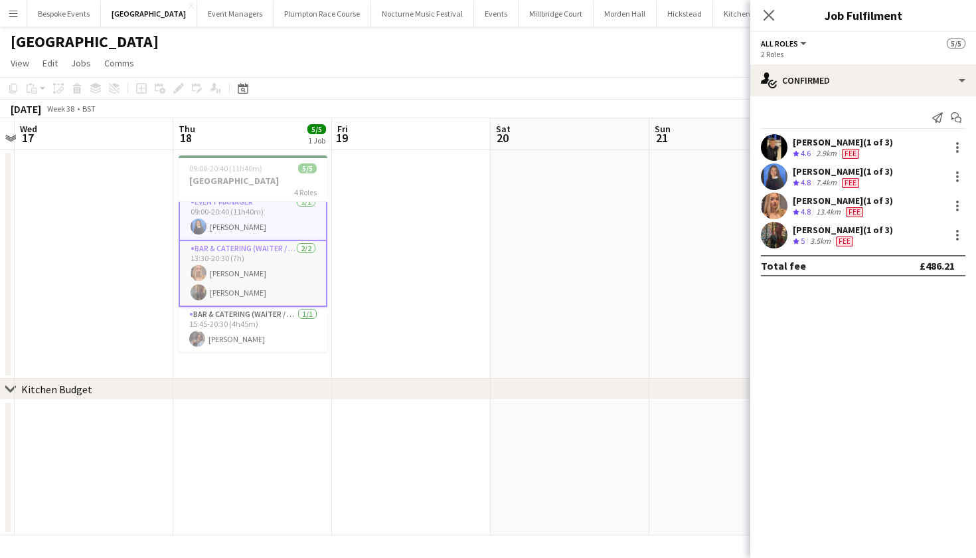
scroll to position [55, 0]
click at [235, 325] on app-card-role "Bar & Catering (Waiter / waitress) [DATE] 15:45-20:30 (4h45m) [PERSON_NAME]" at bounding box center [253, 329] width 149 height 45
